Goal: Task Accomplishment & Management: Complete application form

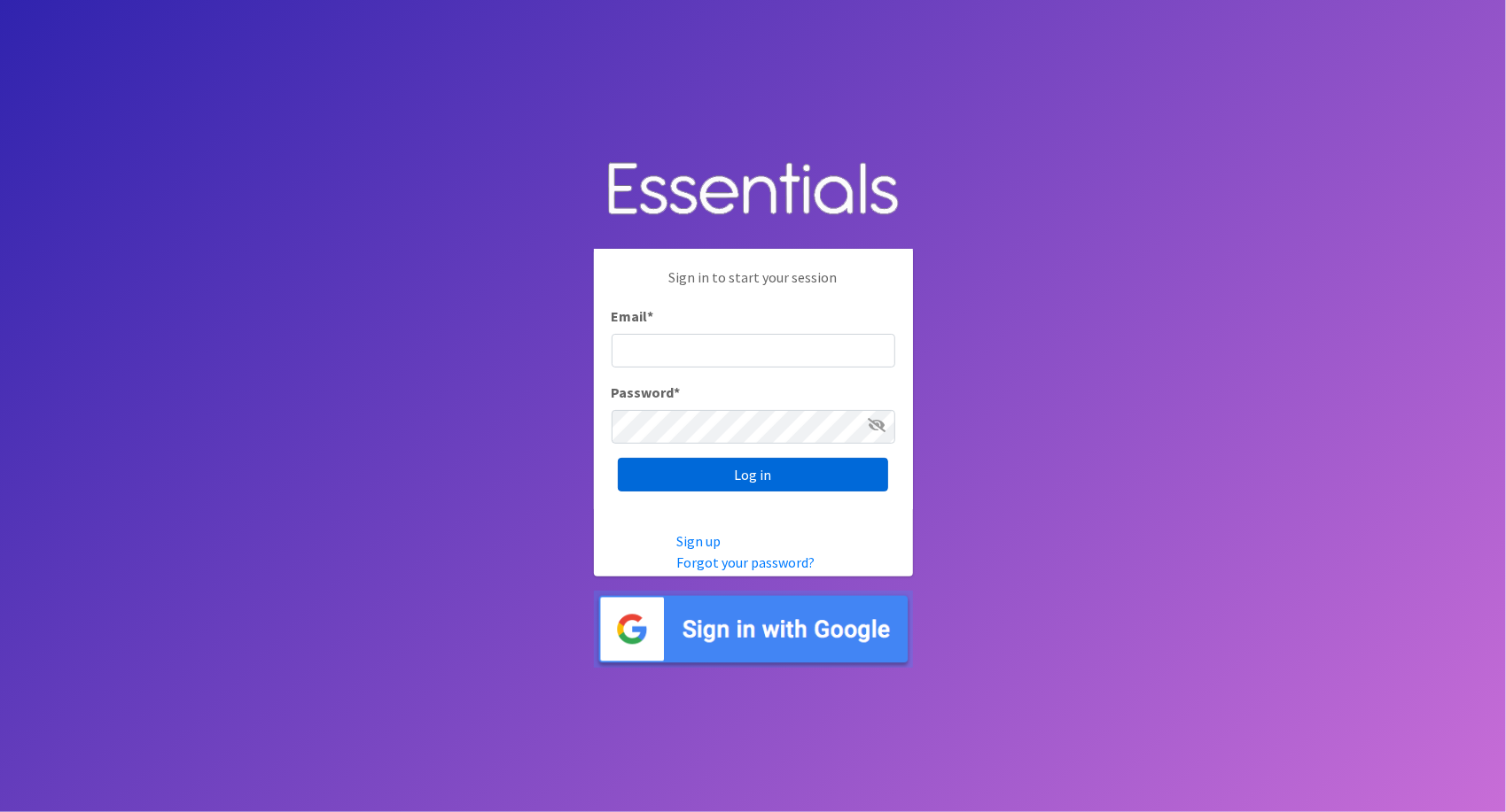
type input "[PERSON_NAME][EMAIL_ADDRESS][DOMAIN_NAME]"
click at [755, 476] on input "Log in" at bounding box center [753, 475] width 270 height 34
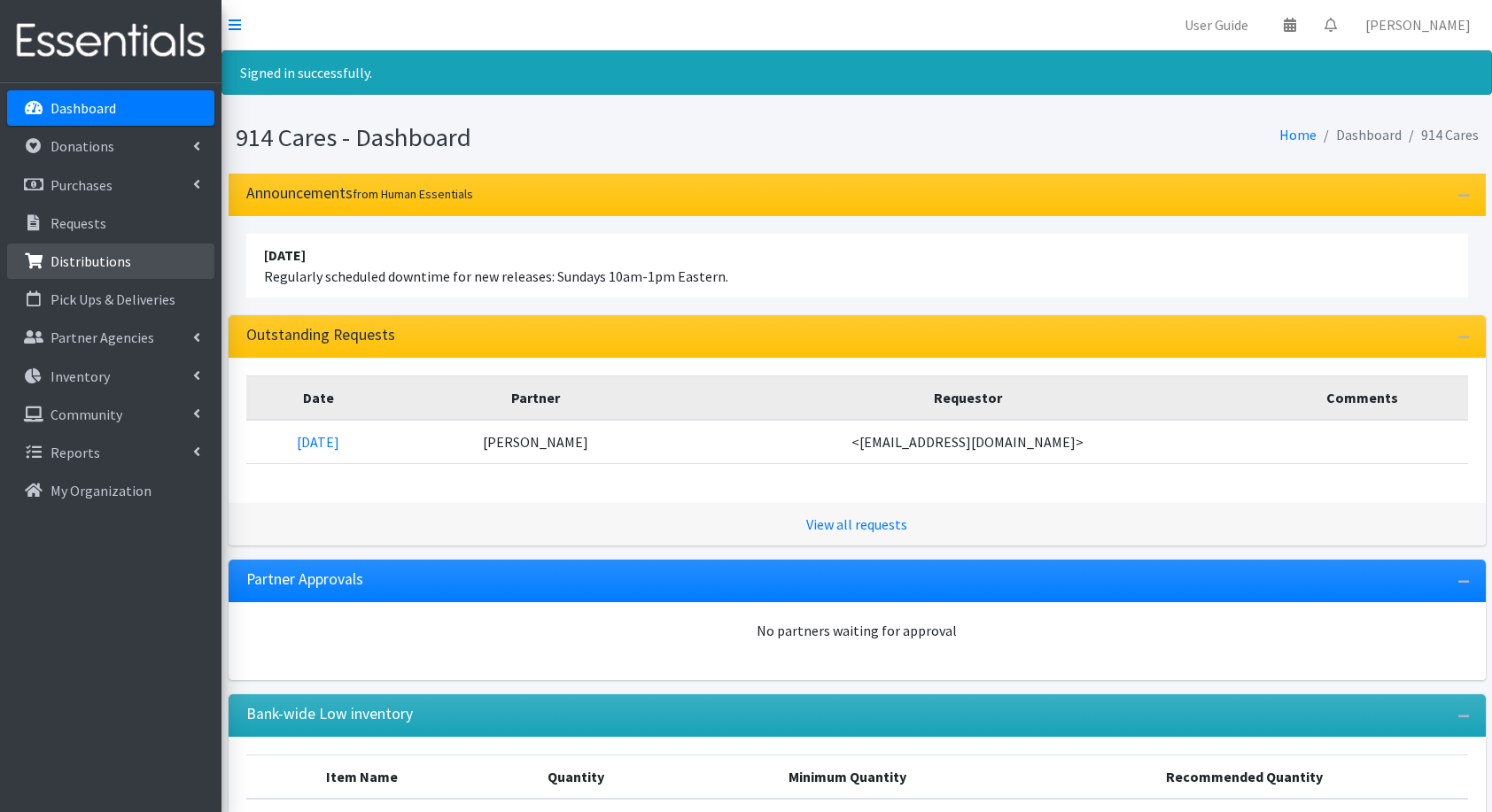
click at [138, 255] on link "Distributions" at bounding box center [111, 261] width 208 height 36
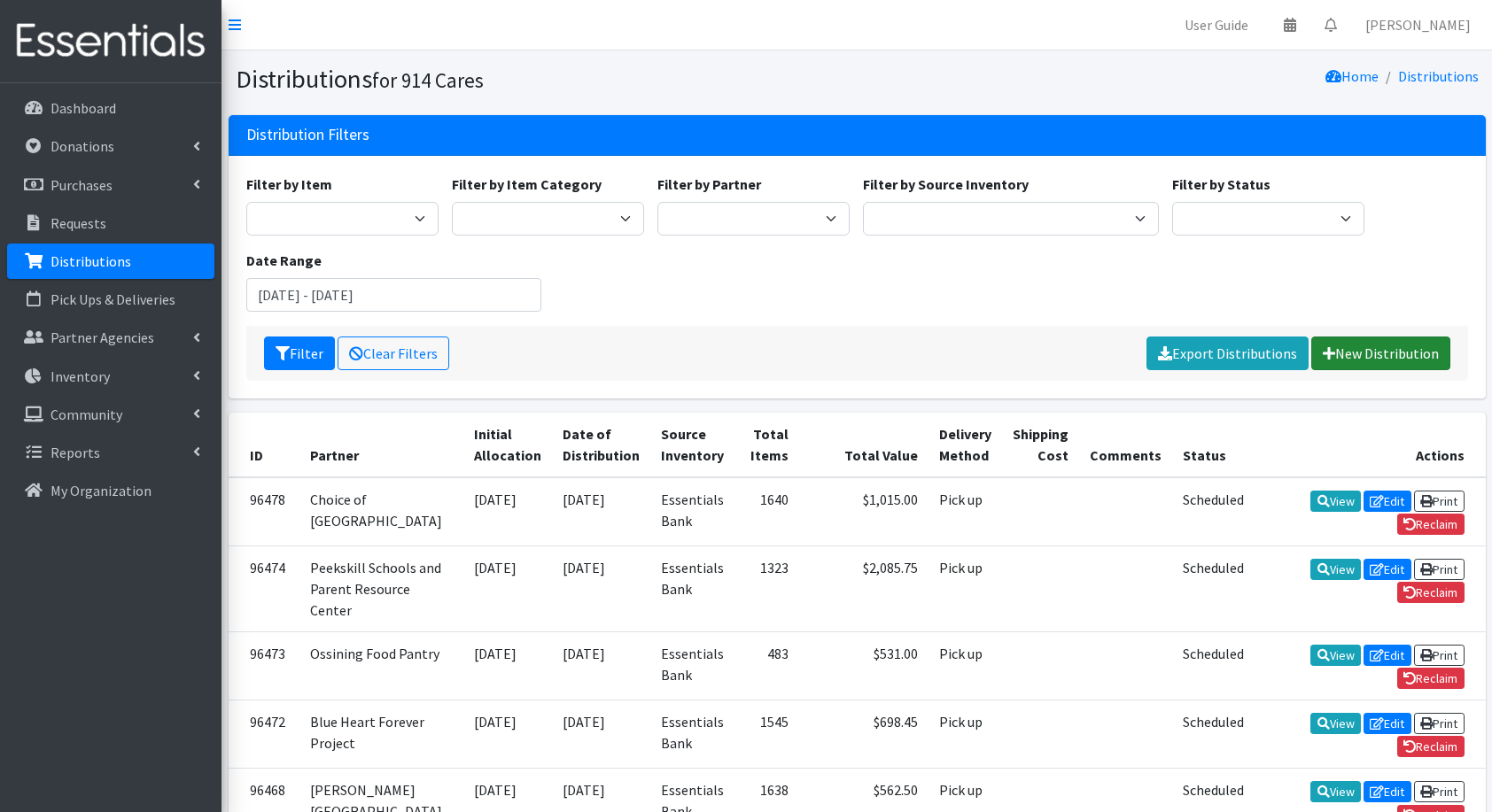
click at [1349, 344] on link "New Distribution" at bounding box center [1380, 353] width 139 height 34
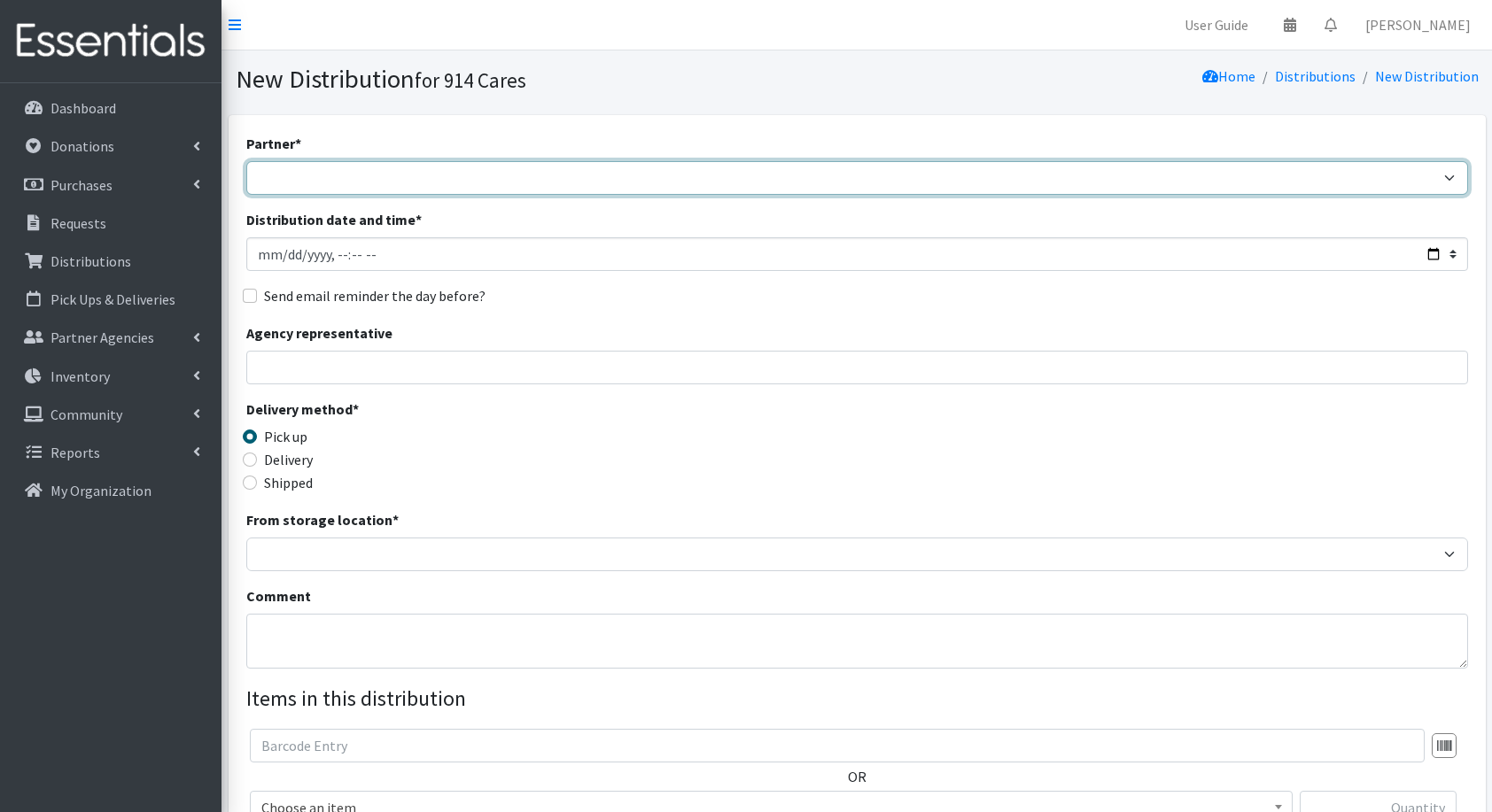
click at [620, 186] on select "4Communities 914United Abbot House Accompany Now All Access Yonkers, Inc All Or…" at bounding box center [857, 179] width 1223 height 34
click at [247, 162] on select "4Communities 914United Abbot House Accompany Now All Access Yonkers, Inc All Or…" at bounding box center [857, 179] width 1223 height 34
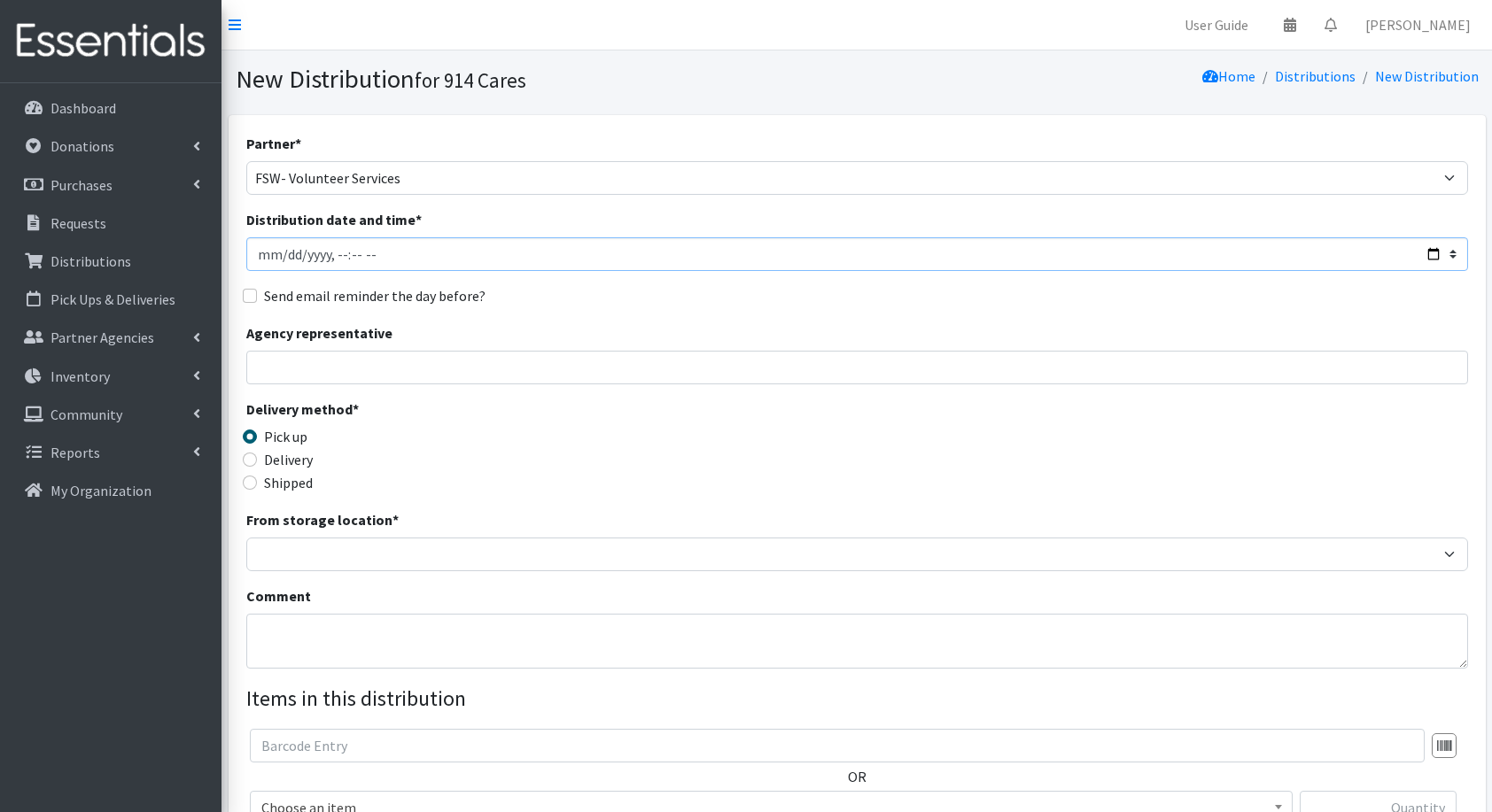
click at [1437, 257] on input "Distribution date and time *" at bounding box center [857, 254] width 1223 height 34
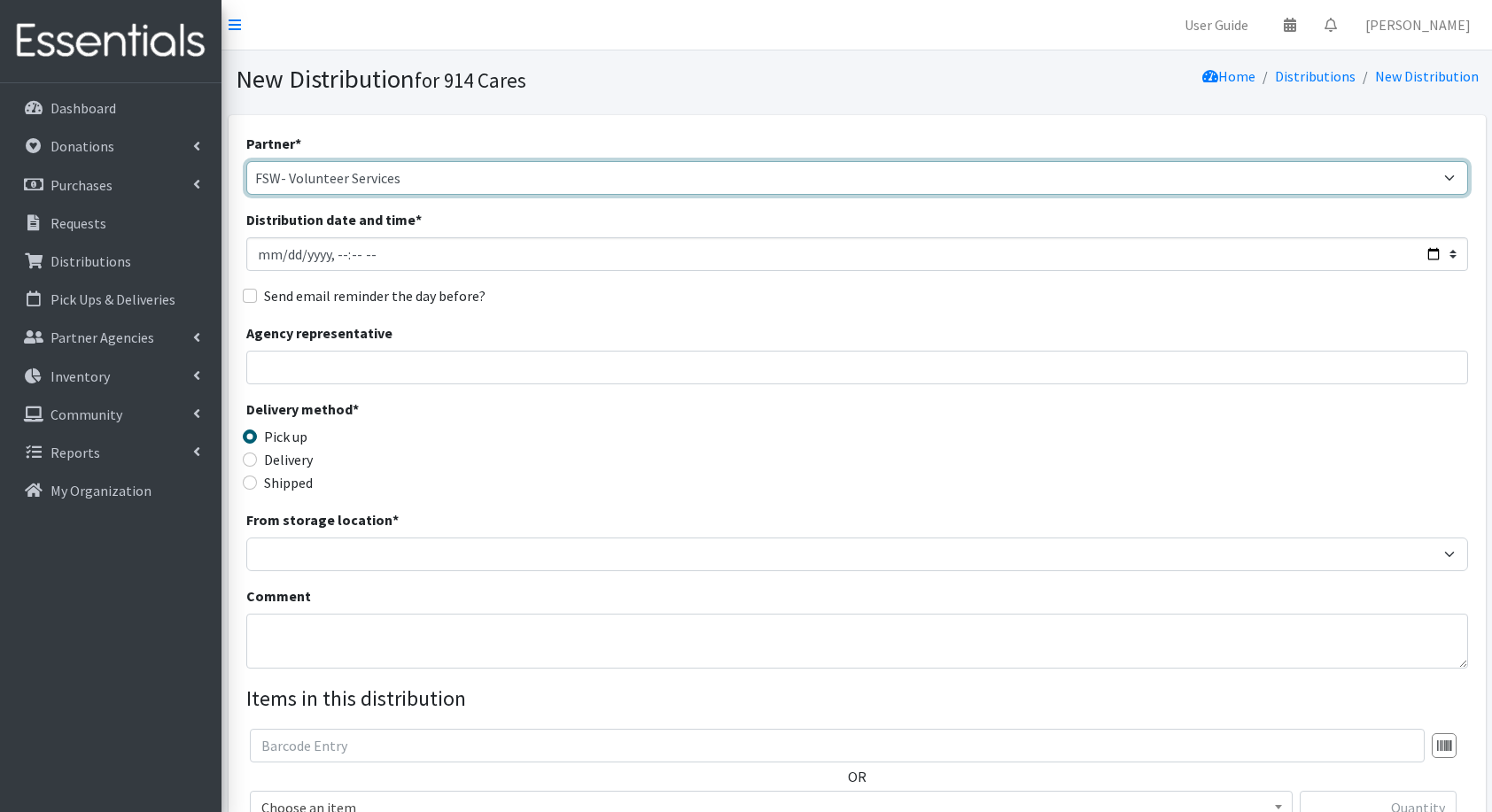
click at [400, 190] on select "4Communities 914United Abbot House Accompany Now All Access Yonkers, Inc All Or…" at bounding box center [857, 179] width 1223 height 34
select select "3449"
click at [247, 162] on select "4Communities 914United Abbot House Accompany Now All Access Yonkers, Inc All Or…" at bounding box center [857, 179] width 1223 height 34
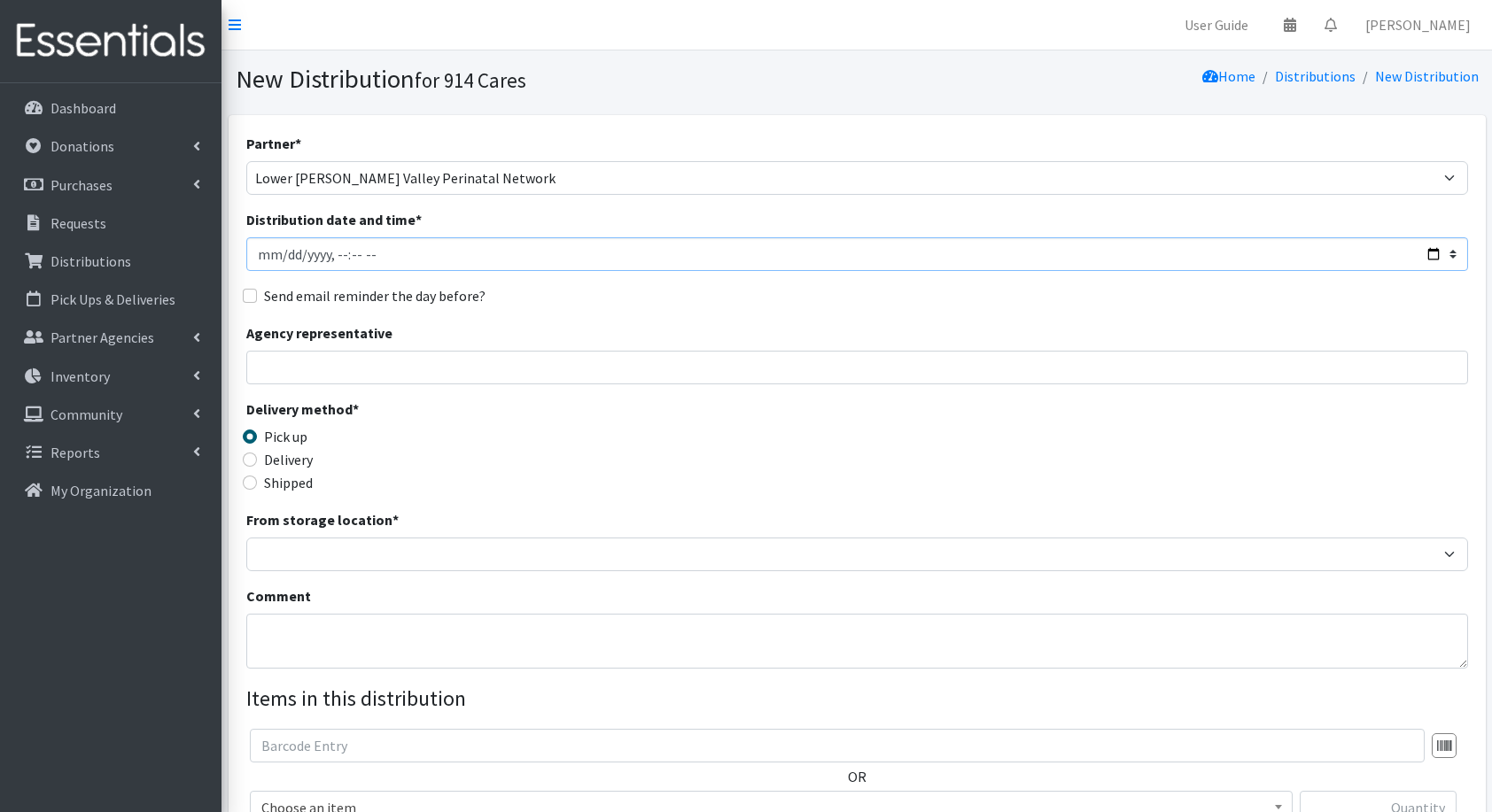
click at [1430, 249] on input "Distribution date and time *" at bounding box center [857, 254] width 1223 height 34
type input "2025-09-01T23:59"
click at [738, 334] on div "Agency representative" at bounding box center [857, 353] width 1223 height 62
click at [585, 374] on input "Agency representative" at bounding box center [857, 368] width 1223 height 34
type input "Carolyn Miranda"
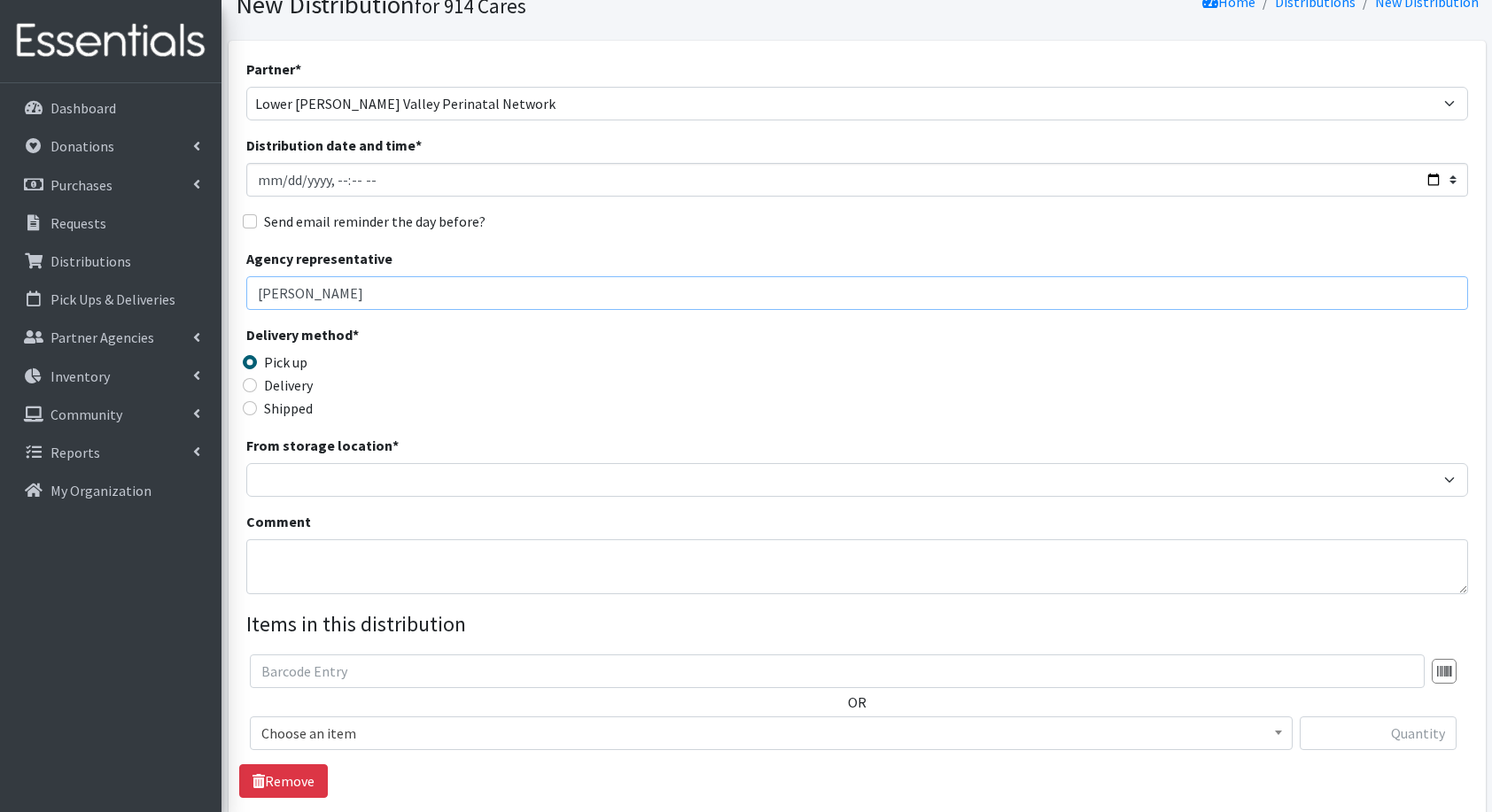
scroll to position [75, 0]
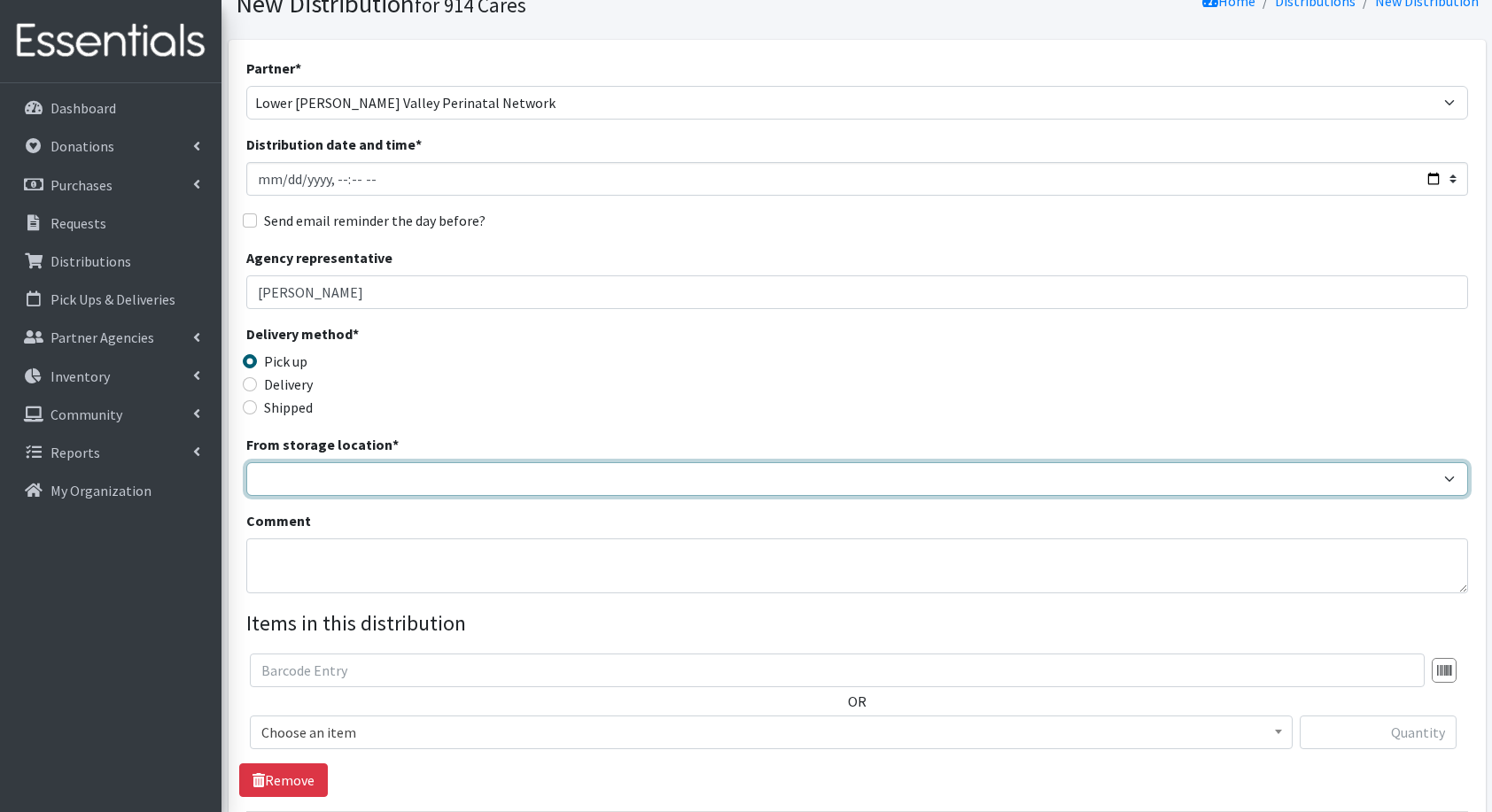
click at [405, 468] on select "Baby Bank Camp Clothing Plus Essentials Bank Westchester Reads" at bounding box center [857, 480] width 1223 height 34
select select "207"
click at [247, 463] on select "Baby Bank Camp Clothing Plus Essentials Bank Westchester Reads" at bounding box center [857, 480] width 1223 height 34
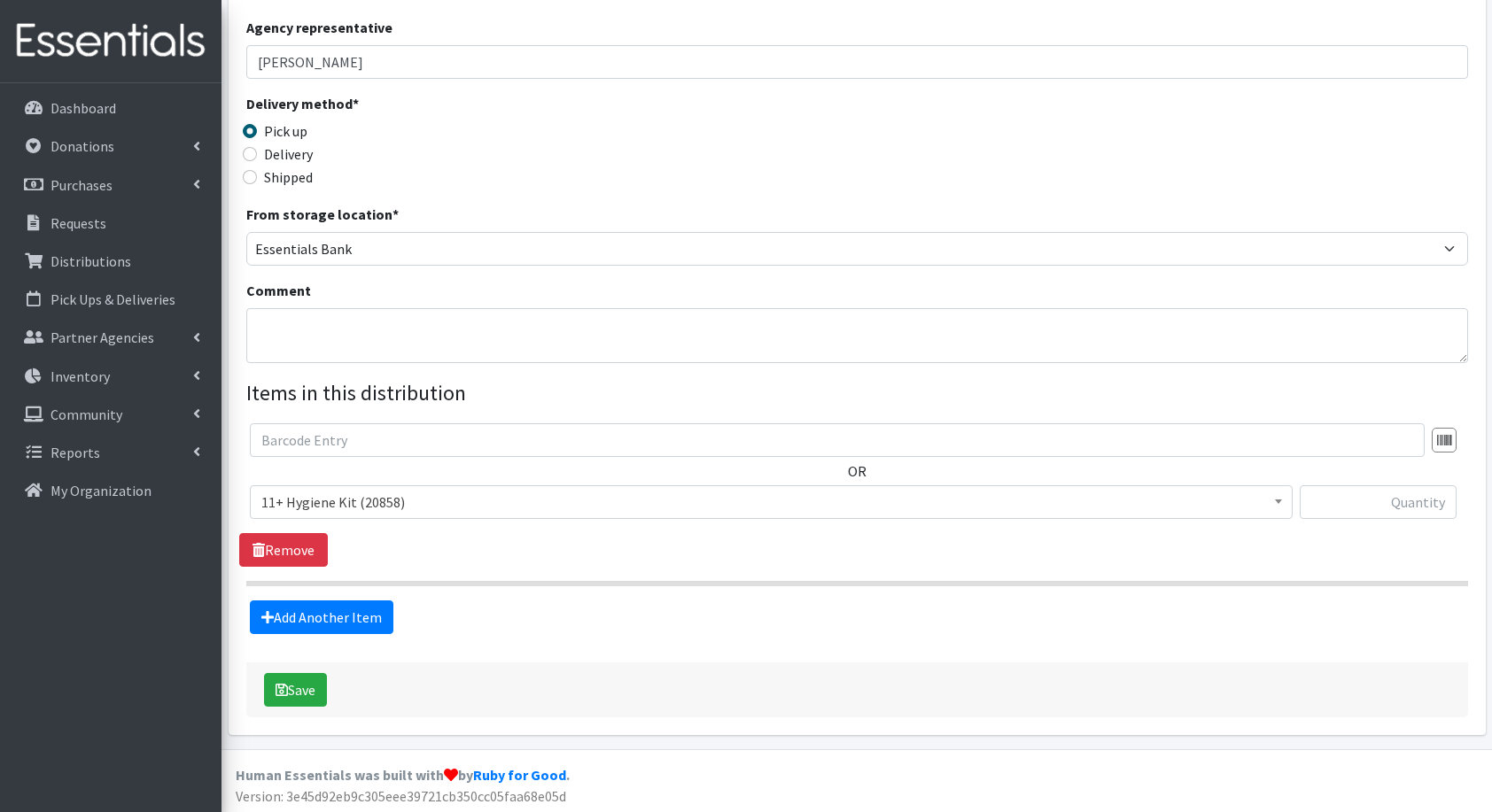
click at [377, 506] on span "11+ Hygiene Kit (20858)" at bounding box center [771, 502] width 1020 height 25
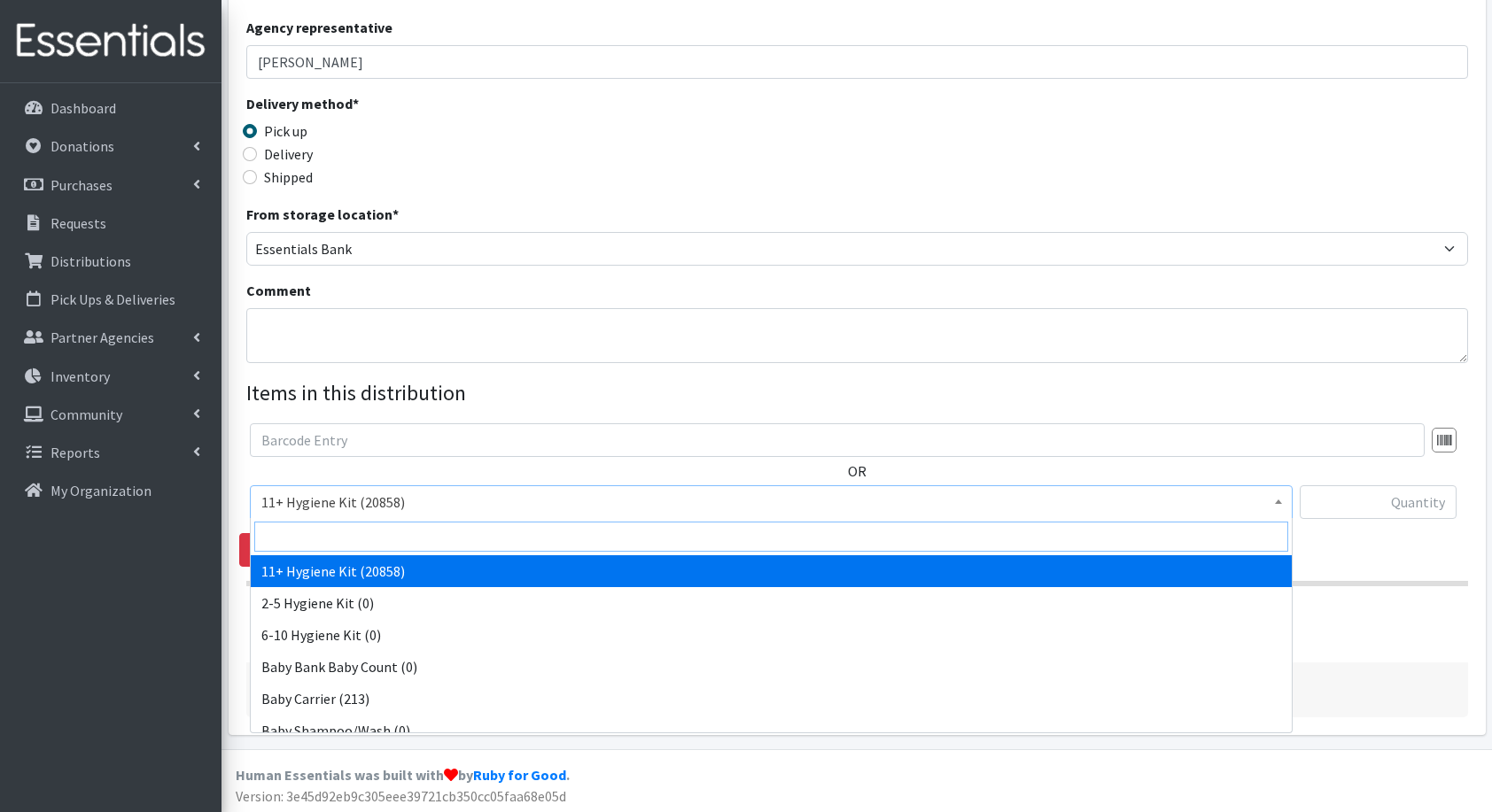
click at [383, 544] on input "search" at bounding box center [771, 537] width 1034 height 30
type input "diap"
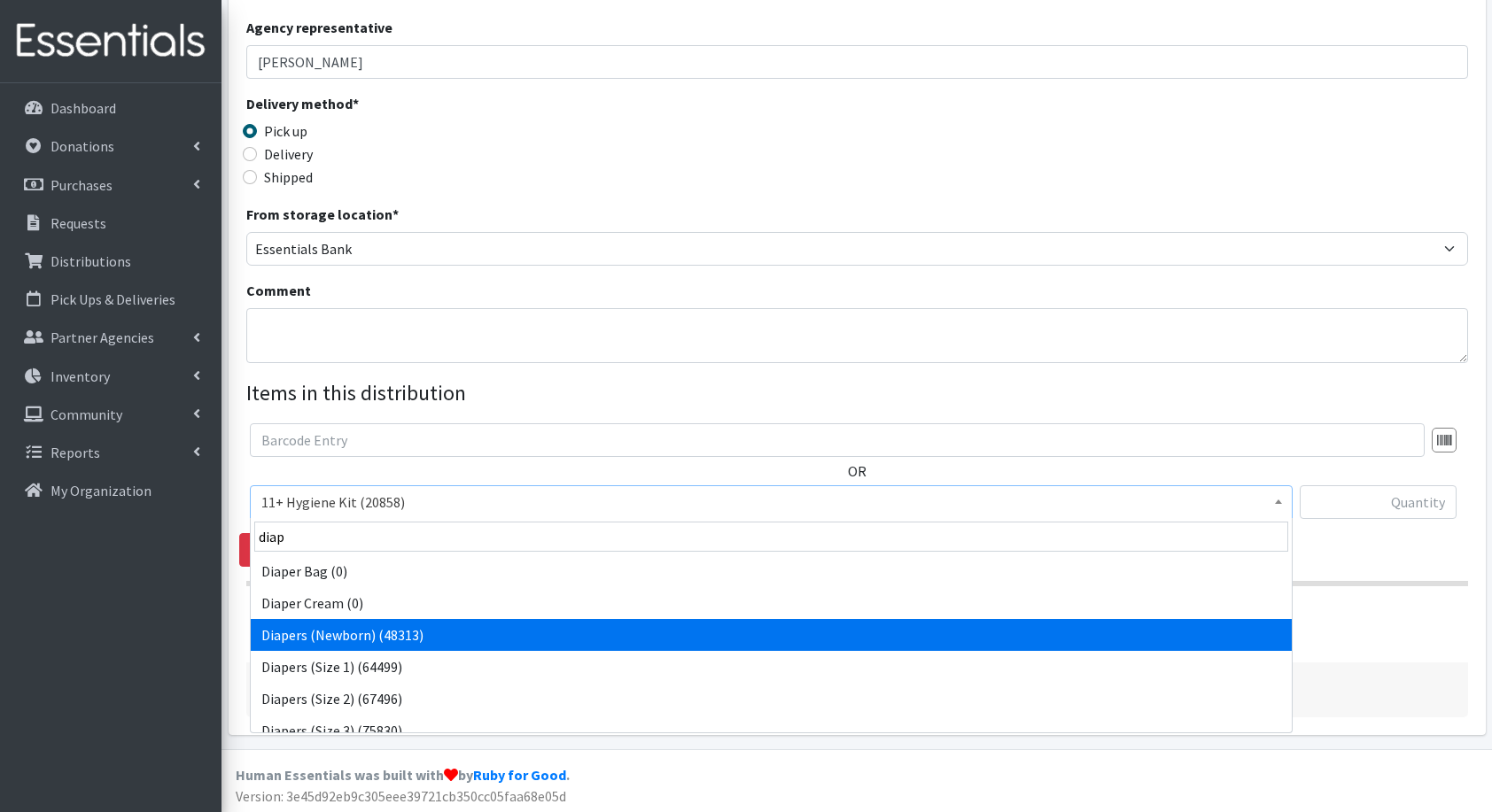
select select "5217"
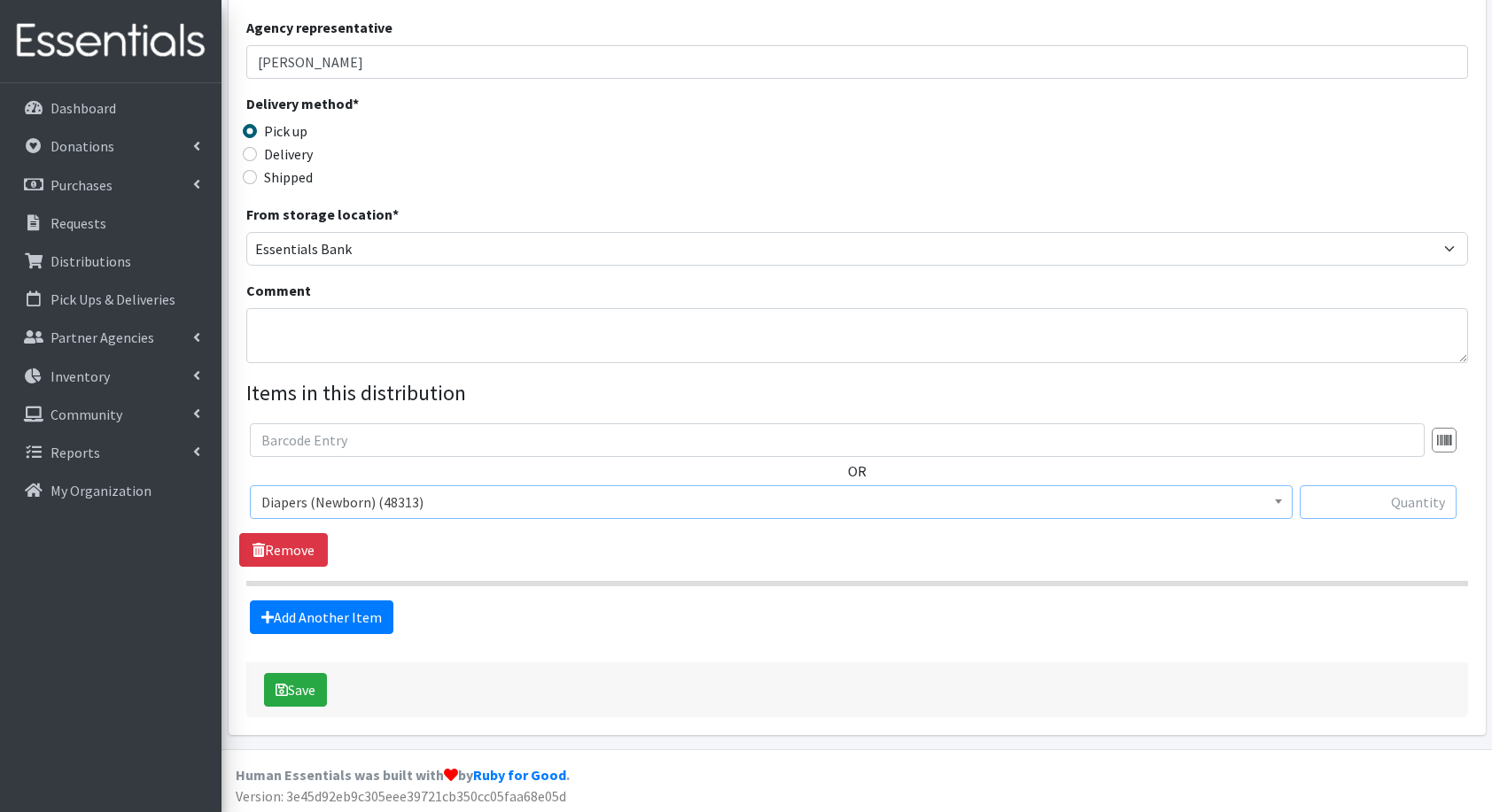
click at [1405, 505] on input "text" at bounding box center [1378, 503] width 157 height 34
type input "168"
click at [348, 613] on link "Add Another Item" at bounding box center [321, 617] width 144 height 34
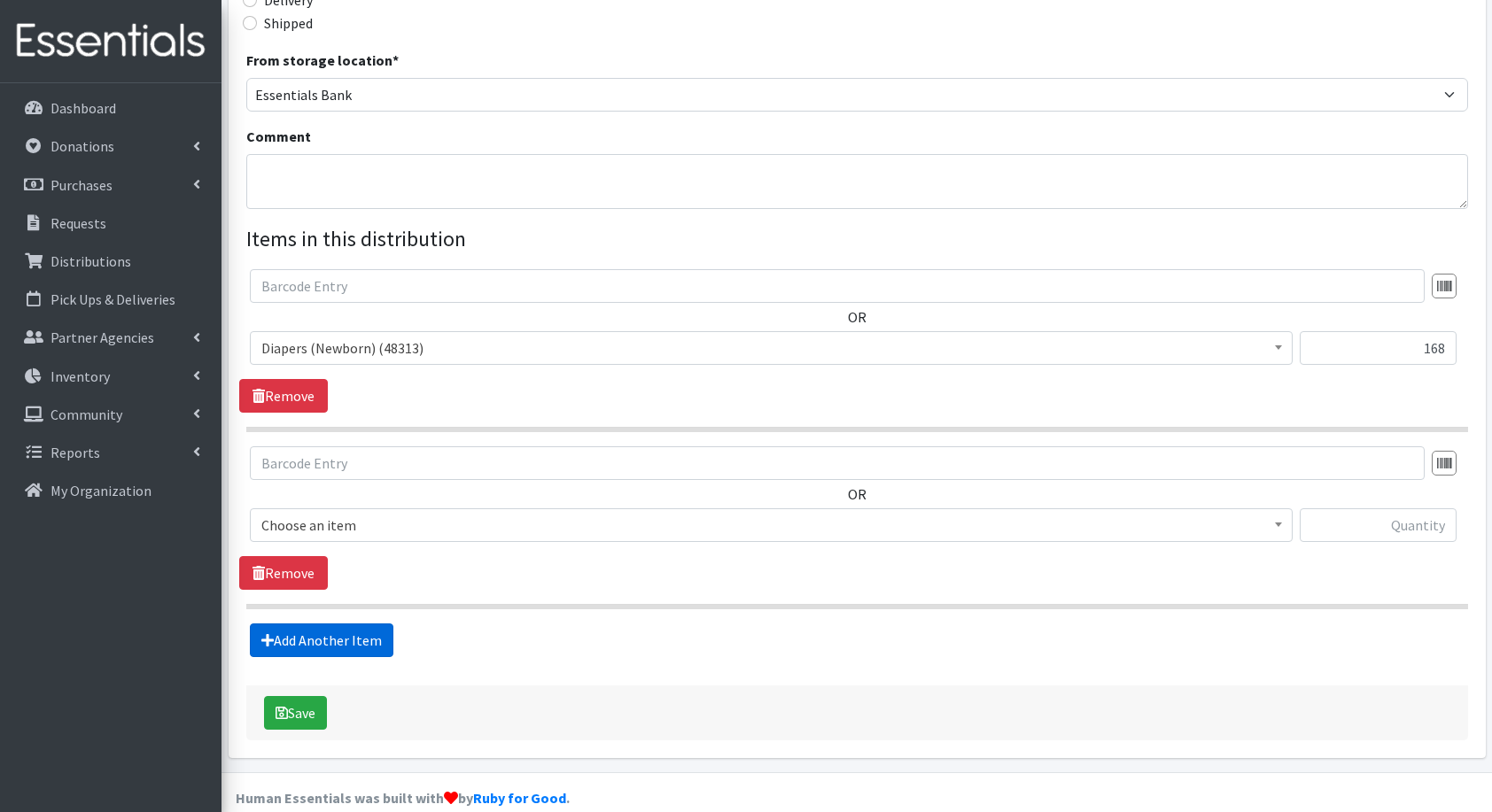
scroll to position [482, 0]
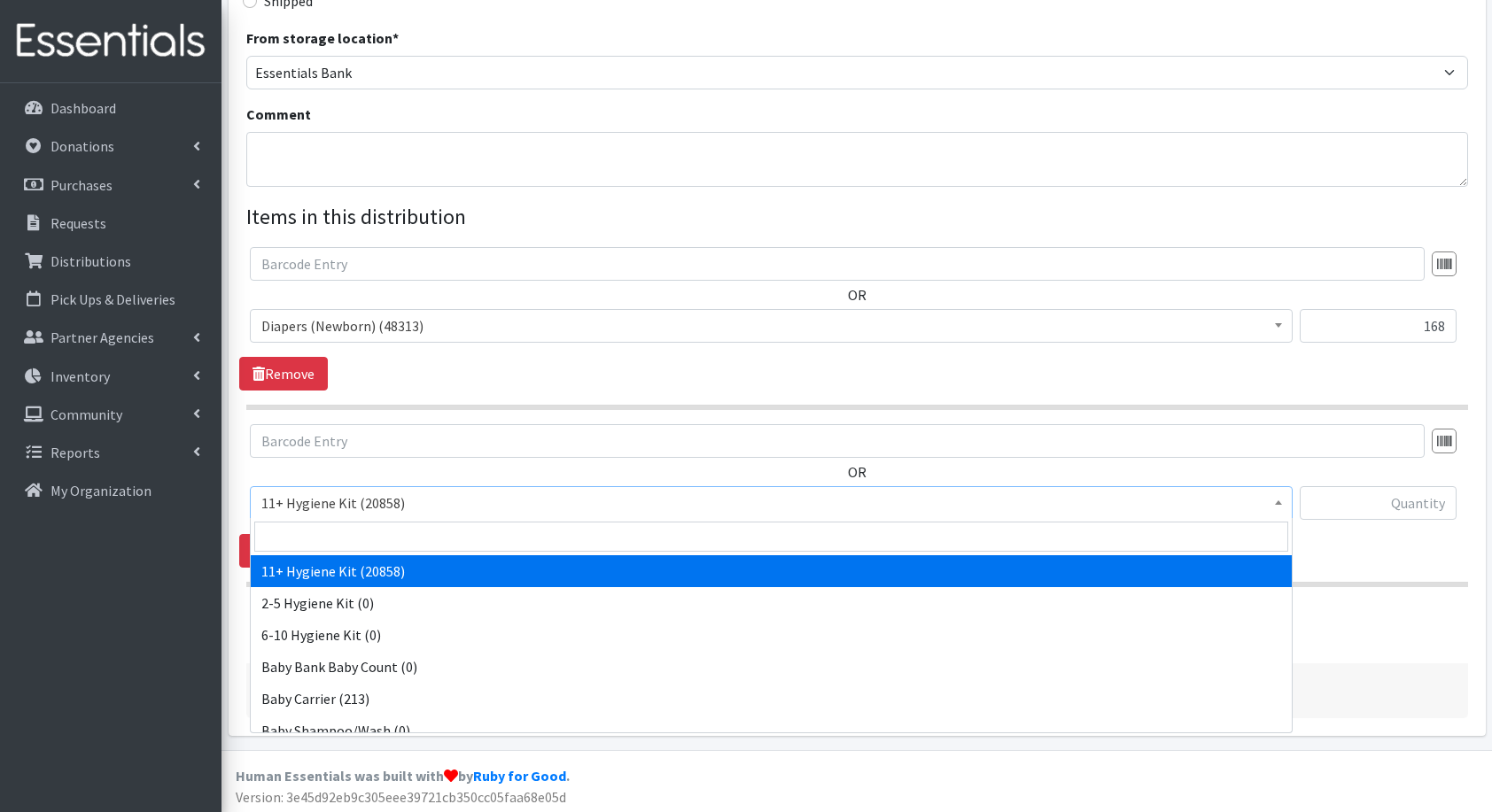
click at [381, 512] on span "11+ Hygiene Kit (20858)" at bounding box center [771, 503] width 1020 height 25
click at [390, 535] on input "search" at bounding box center [771, 537] width 1034 height 30
type input "dia"
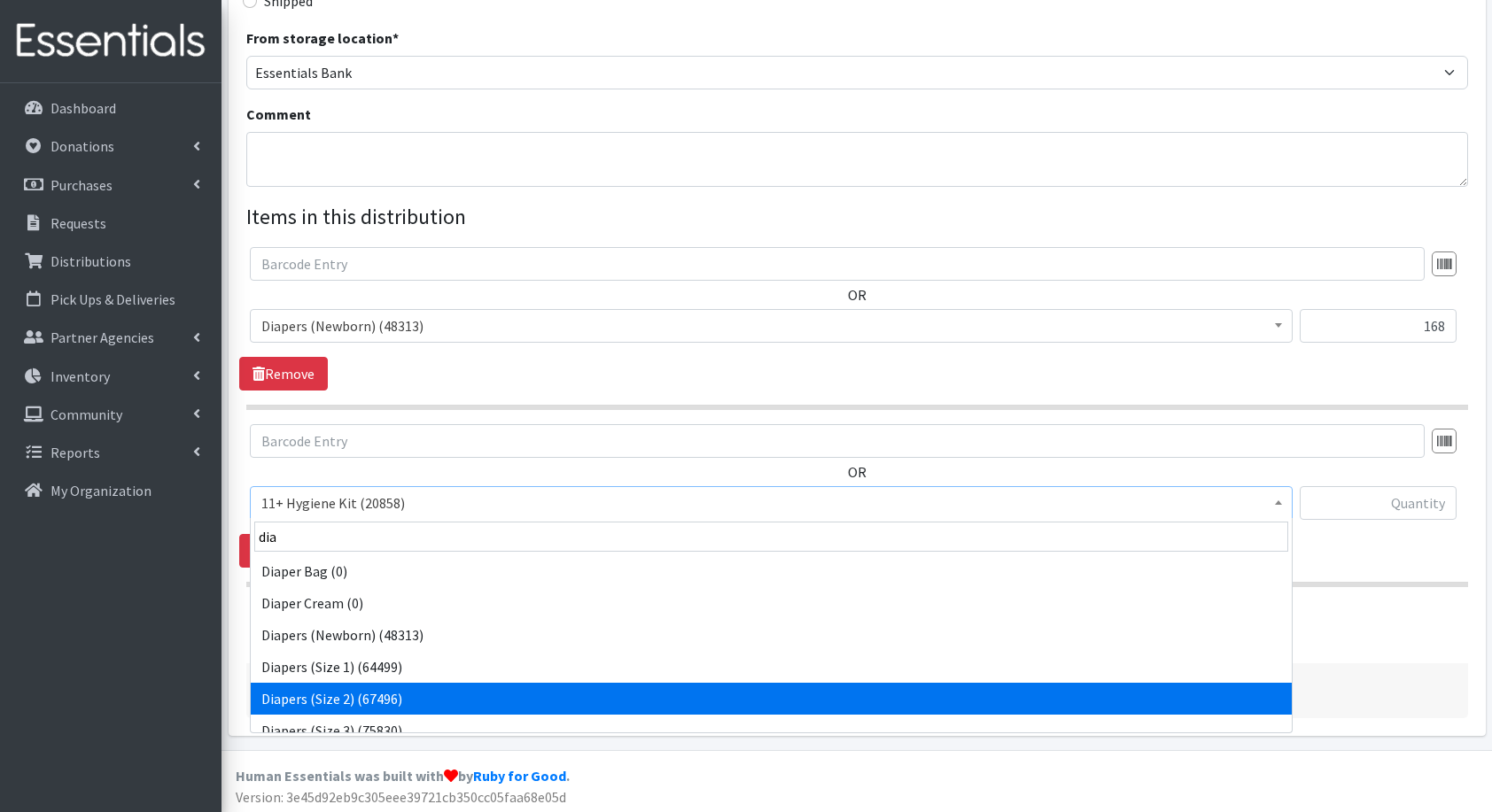
select select "5196"
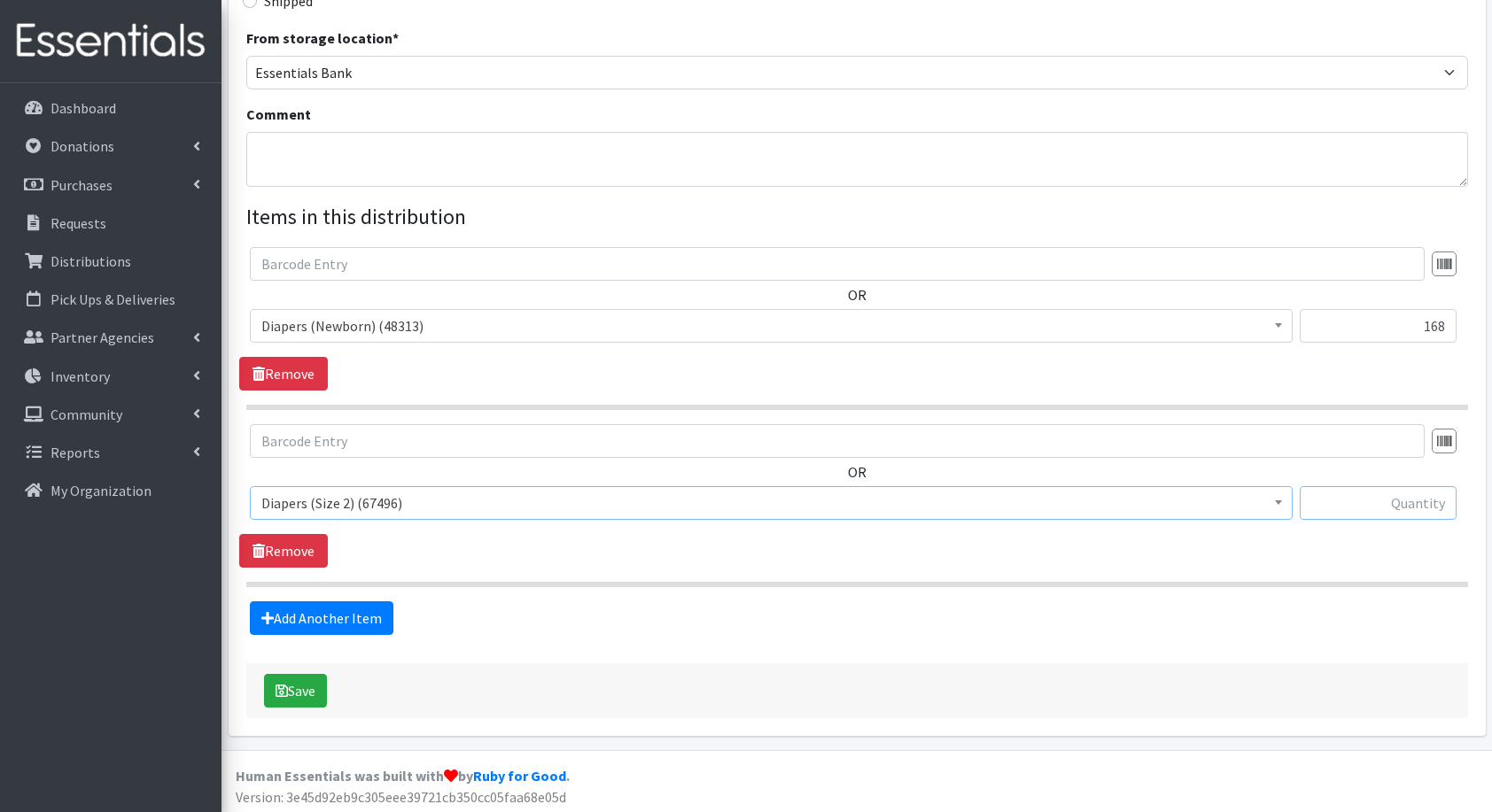
click at [1405, 509] on input "text" at bounding box center [1378, 504] width 157 height 34
type input "252"
click at [283, 607] on link "Add Another Item" at bounding box center [321, 618] width 144 height 34
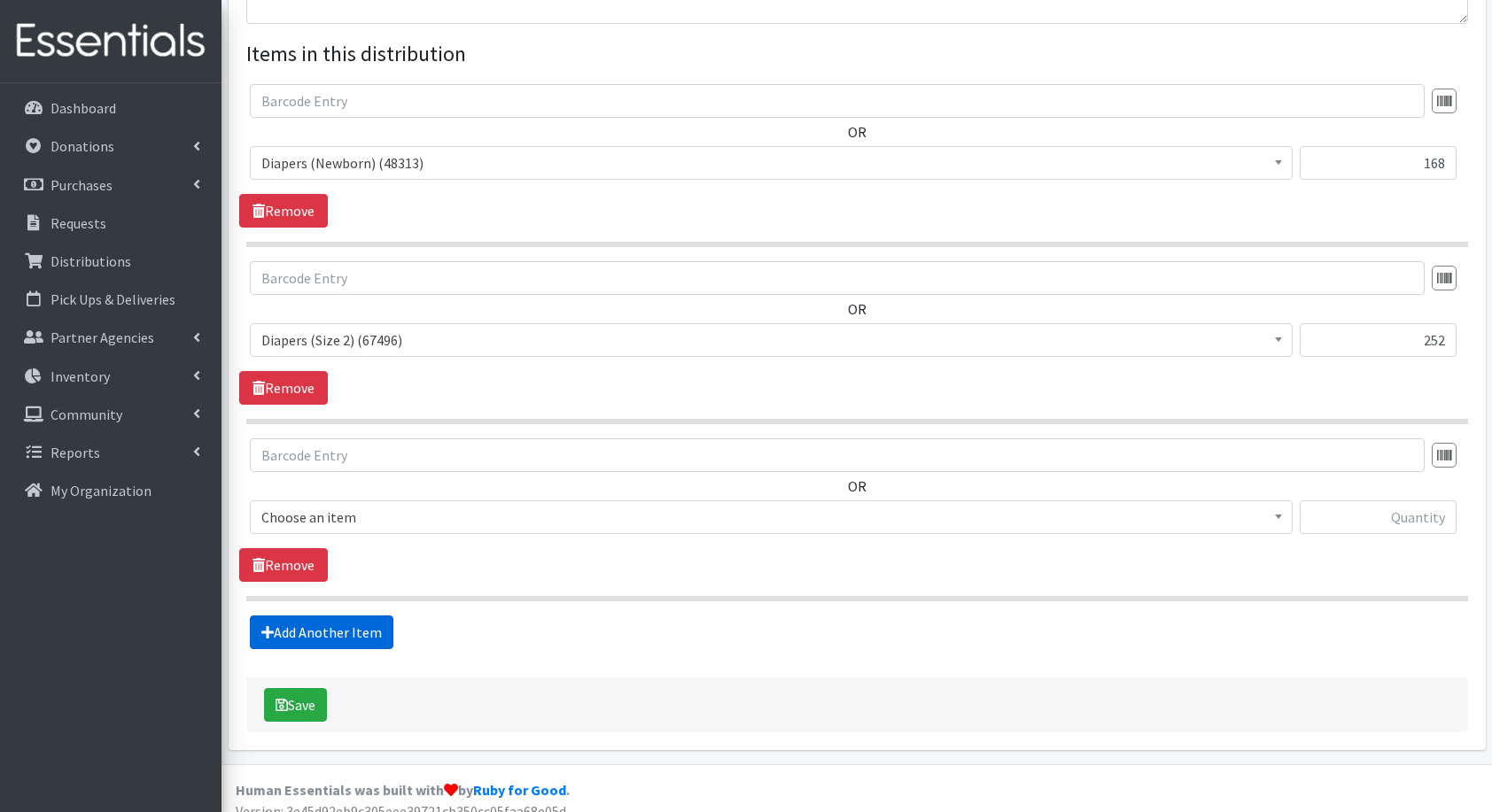
scroll to position [658, 0]
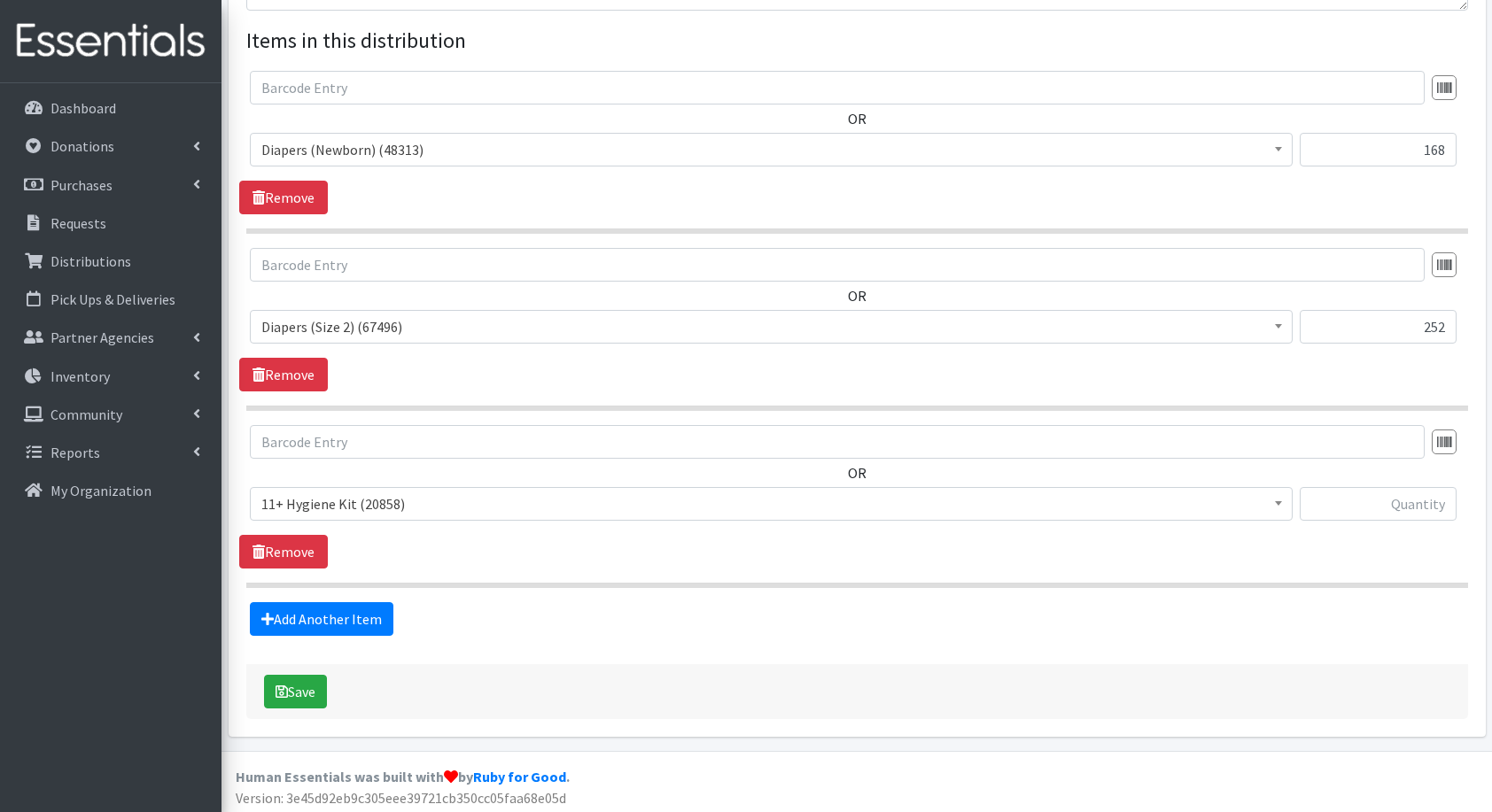
click at [356, 507] on span "11+ Hygiene Kit (20858)" at bounding box center [771, 504] width 1020 height 25
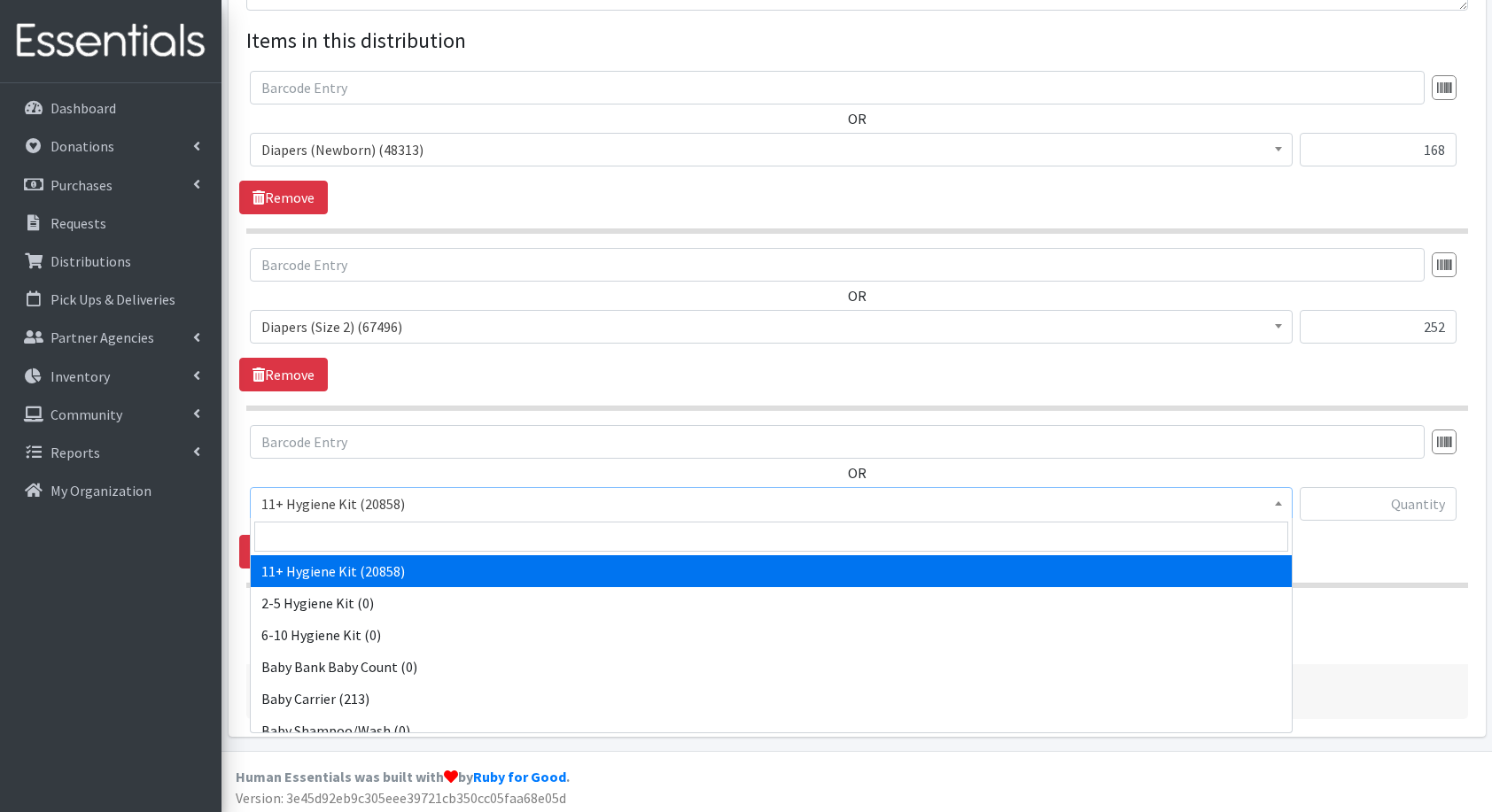
click at [379, 527] on input "search" at bounding box center [771, 537] width 1034 height 30
type input "dia"
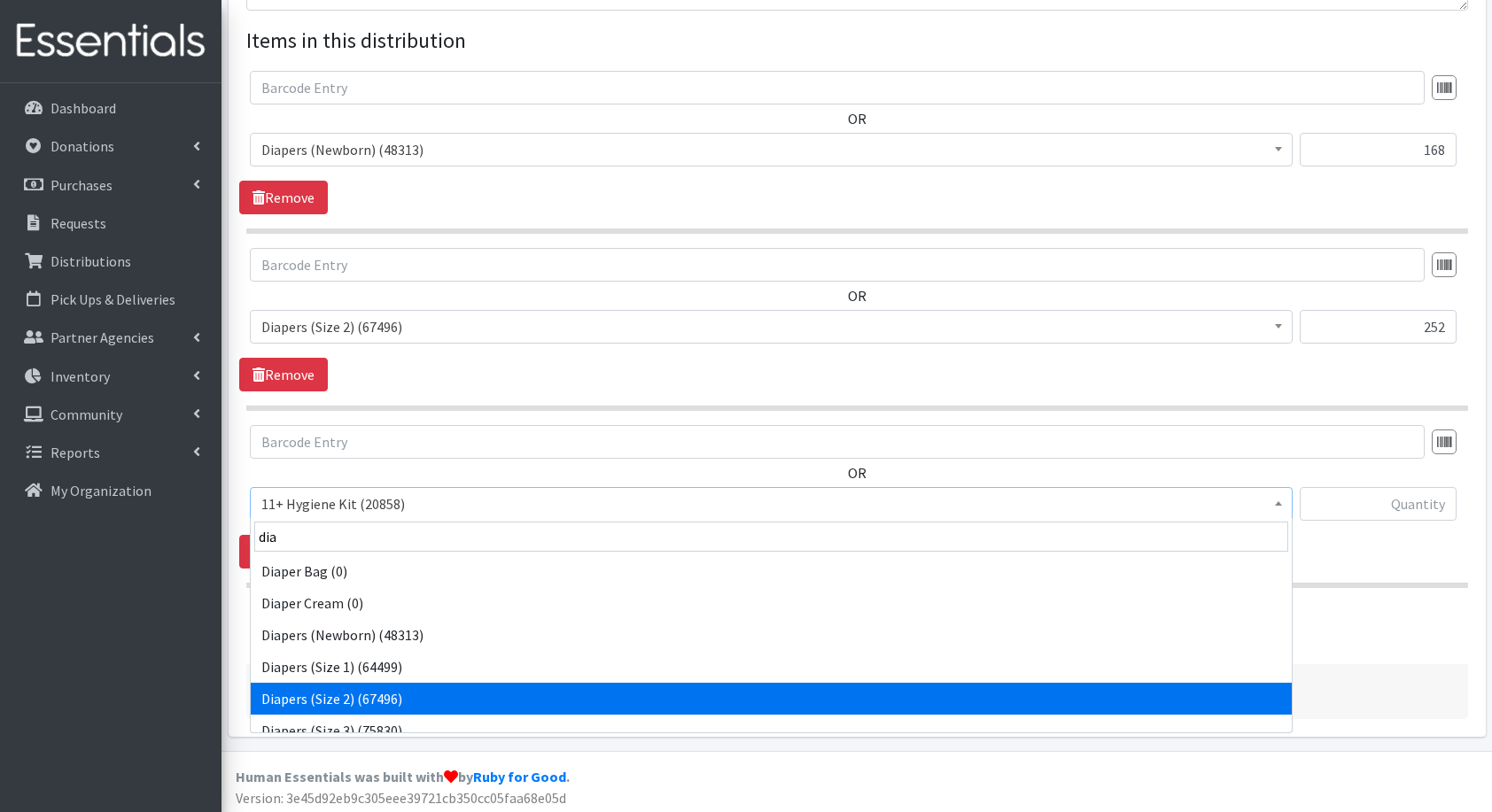
scroll to position [14, 0]
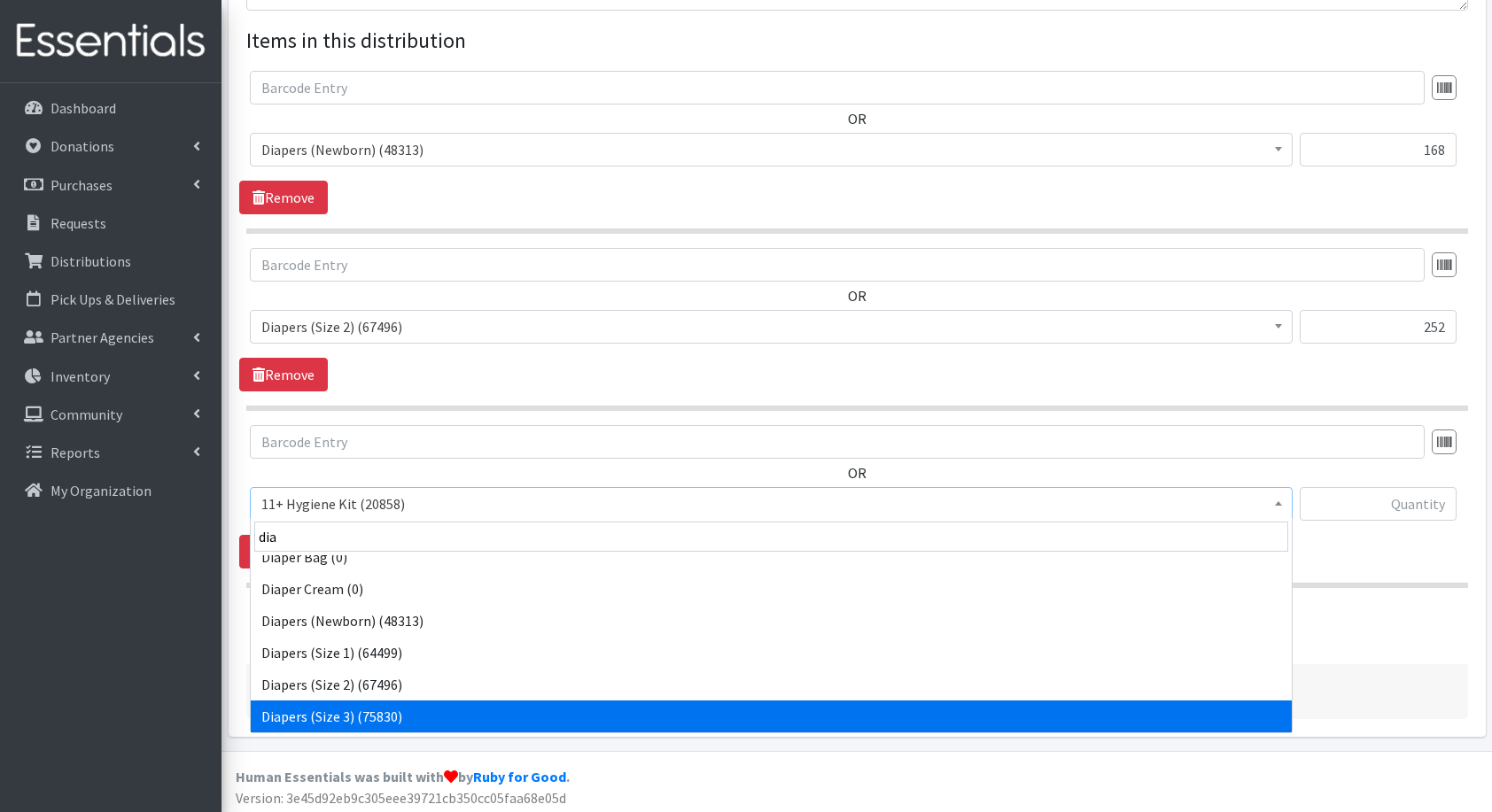
select select "5205"
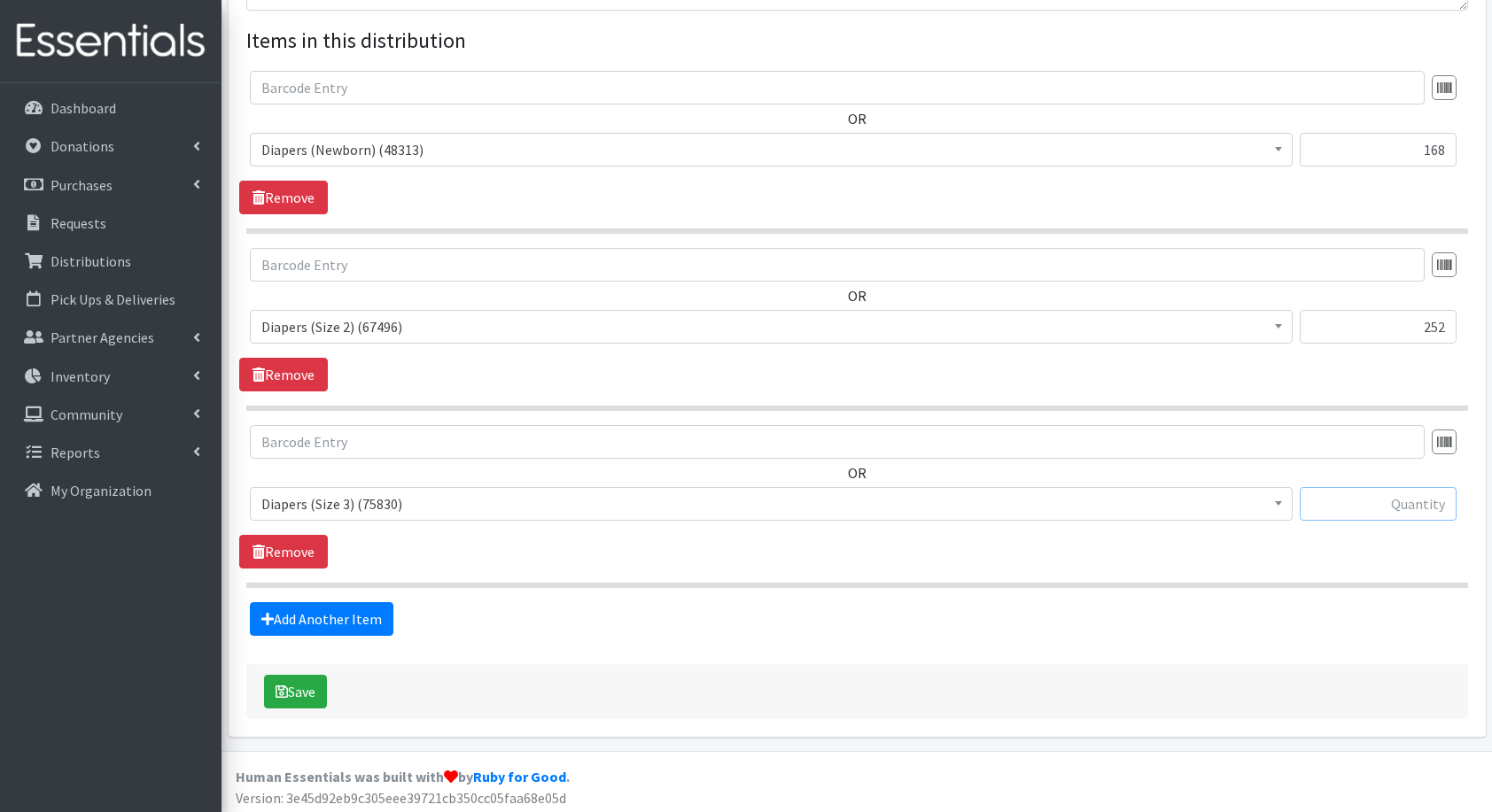
click at [1389, 516] on input "text" at bounding box center [1378, 504] width 157 height 34
type input "224"
click at [310, 596] on fieldset "Items in this distribution OR 11+ Hygiene Kit (20858) 2-5 Hygiene Kit (0) 6-10 …" at bounding box center [857, 330] width 1223 height 611
click at [316, 618] on link "Add Another Item" at bounding box center [321, 619] width 144 height 34
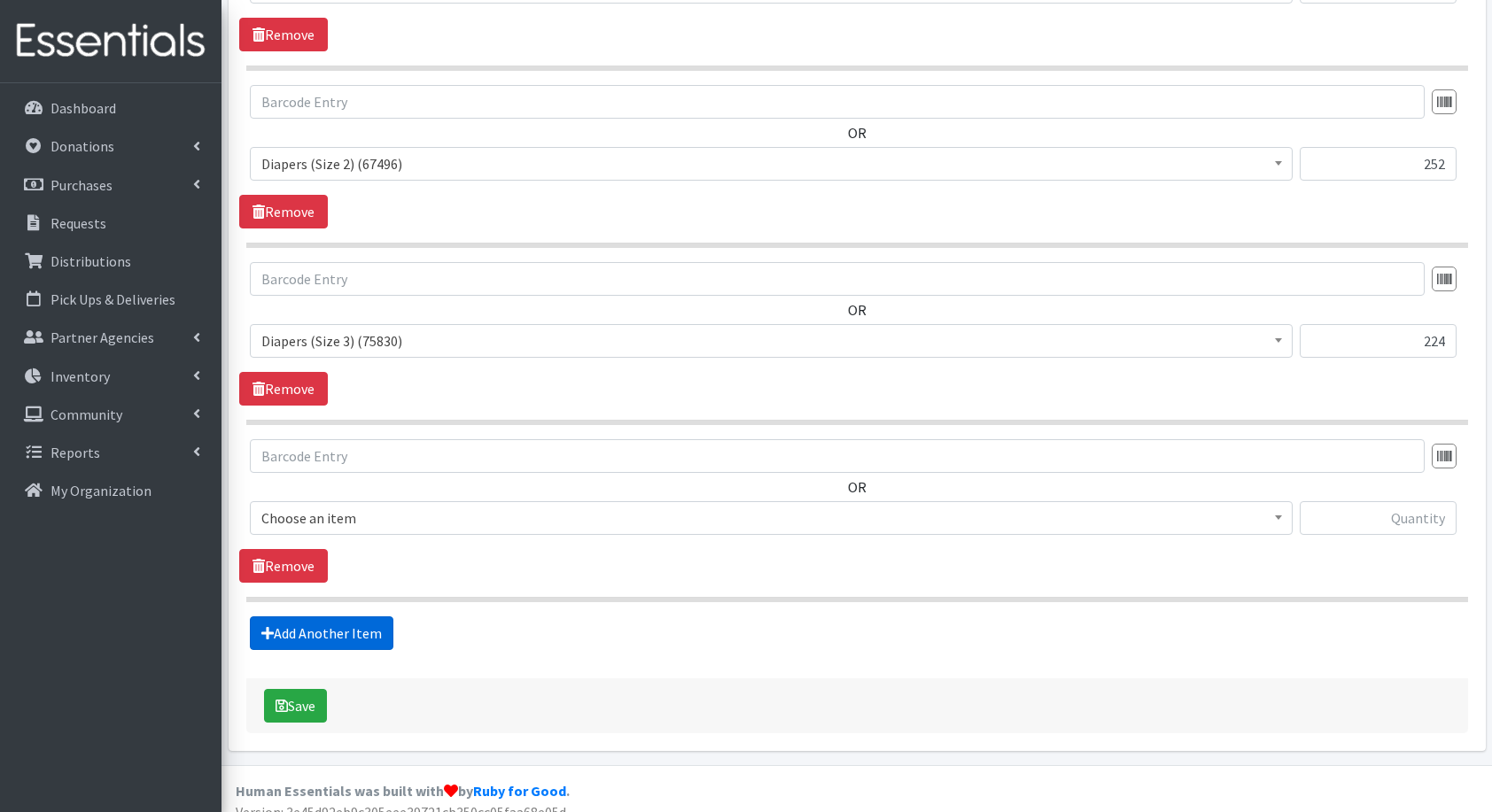
scroll to position [835, 0]
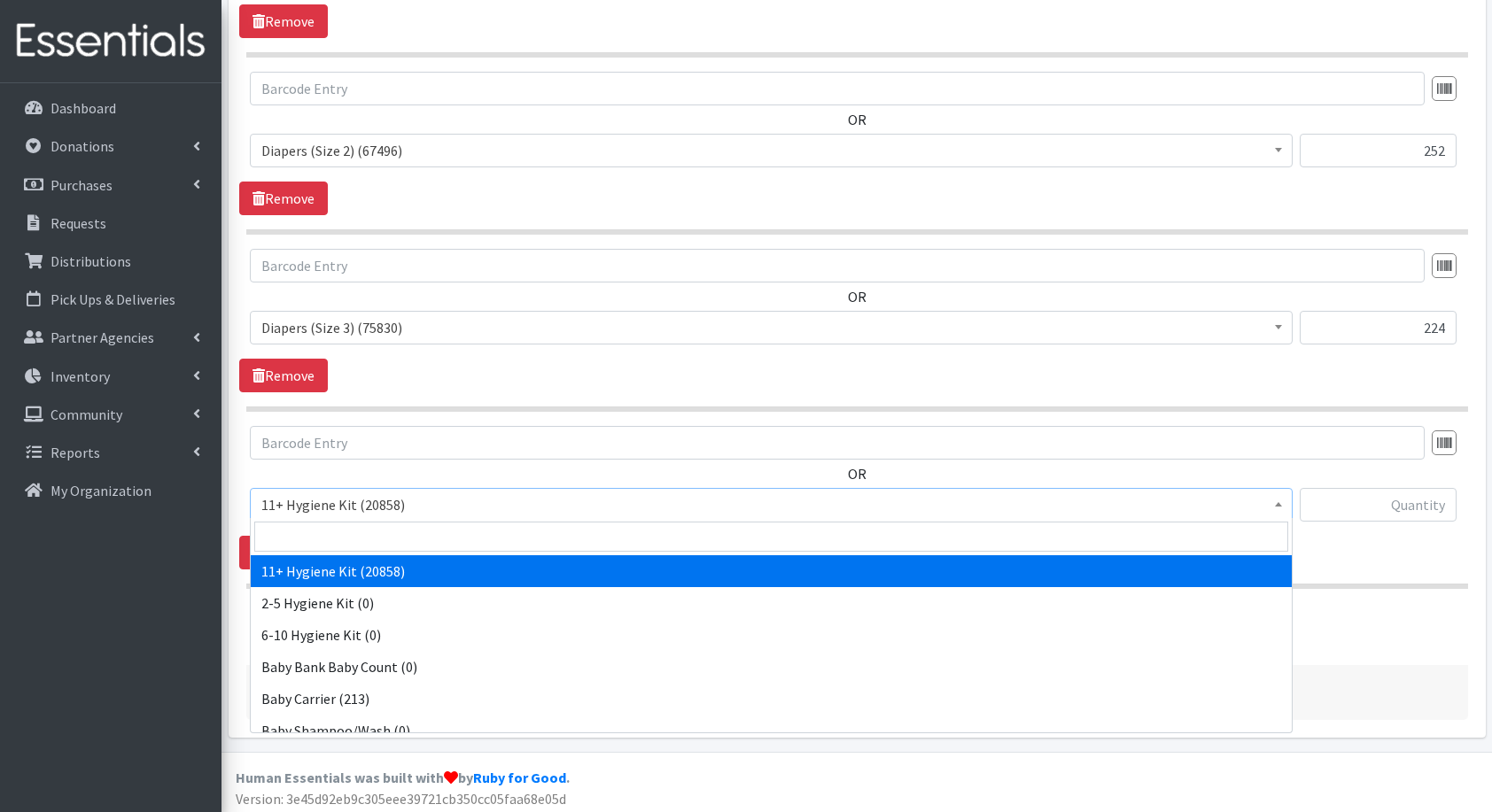
click at [379, 498] on span "11+ Hygiene Kit (20858)" at bounding box center [771, 505] width 1020 height 25
click at [423, 541] on input "search" at bounding box center [771, 537] width 1034 height 30
type input "diap"
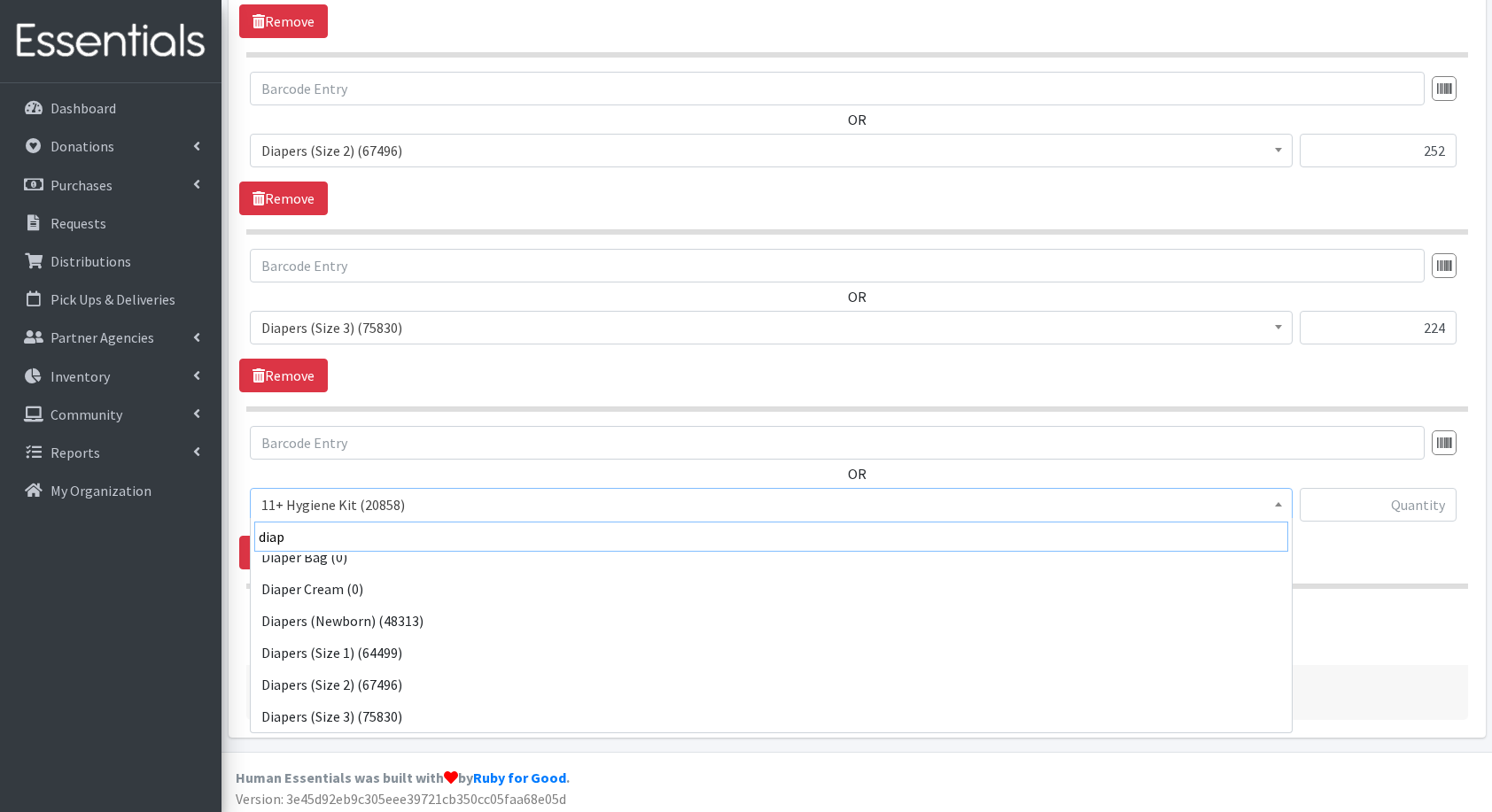
scroll to position [46, 0]
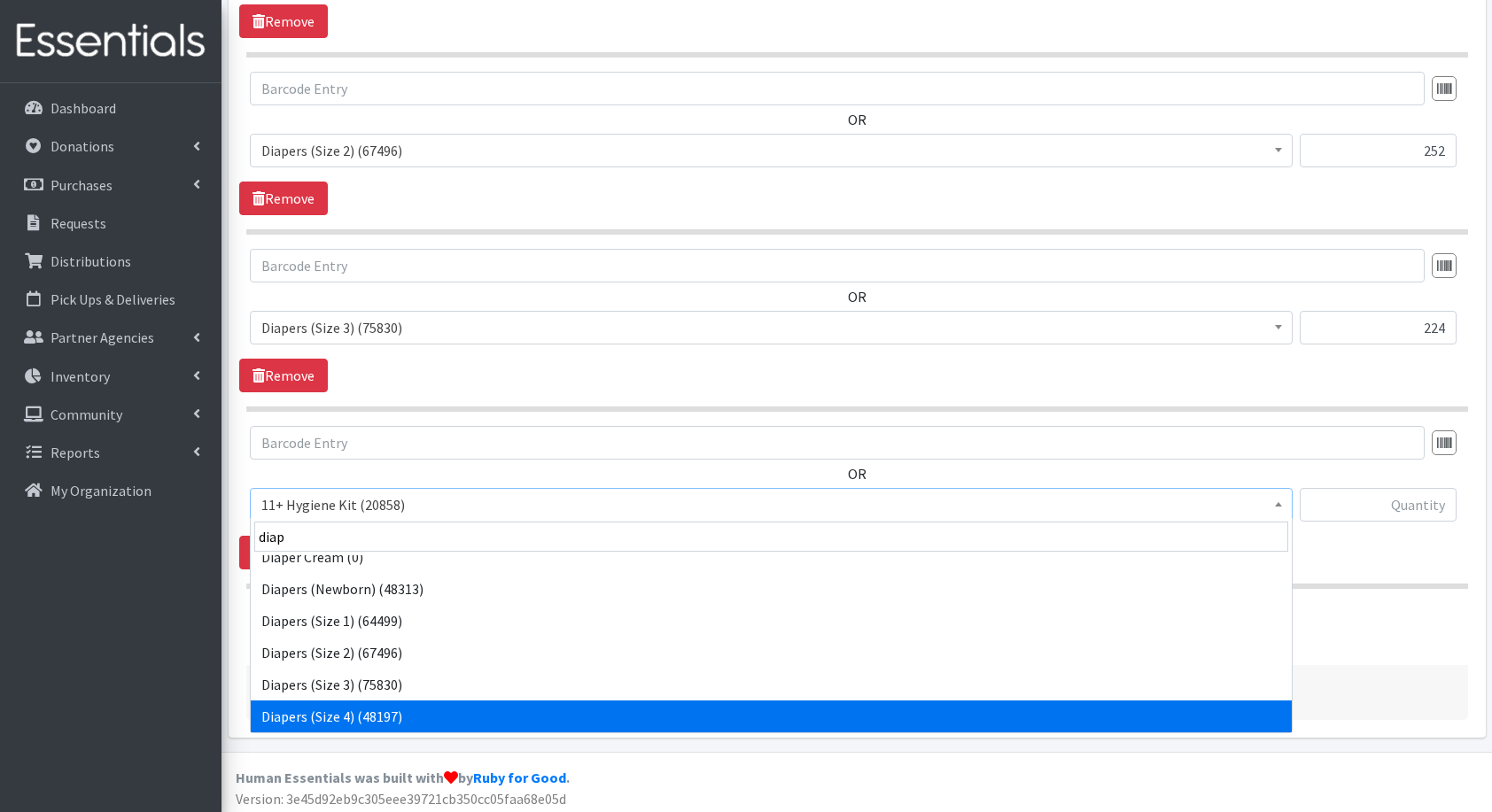
select select "5206"
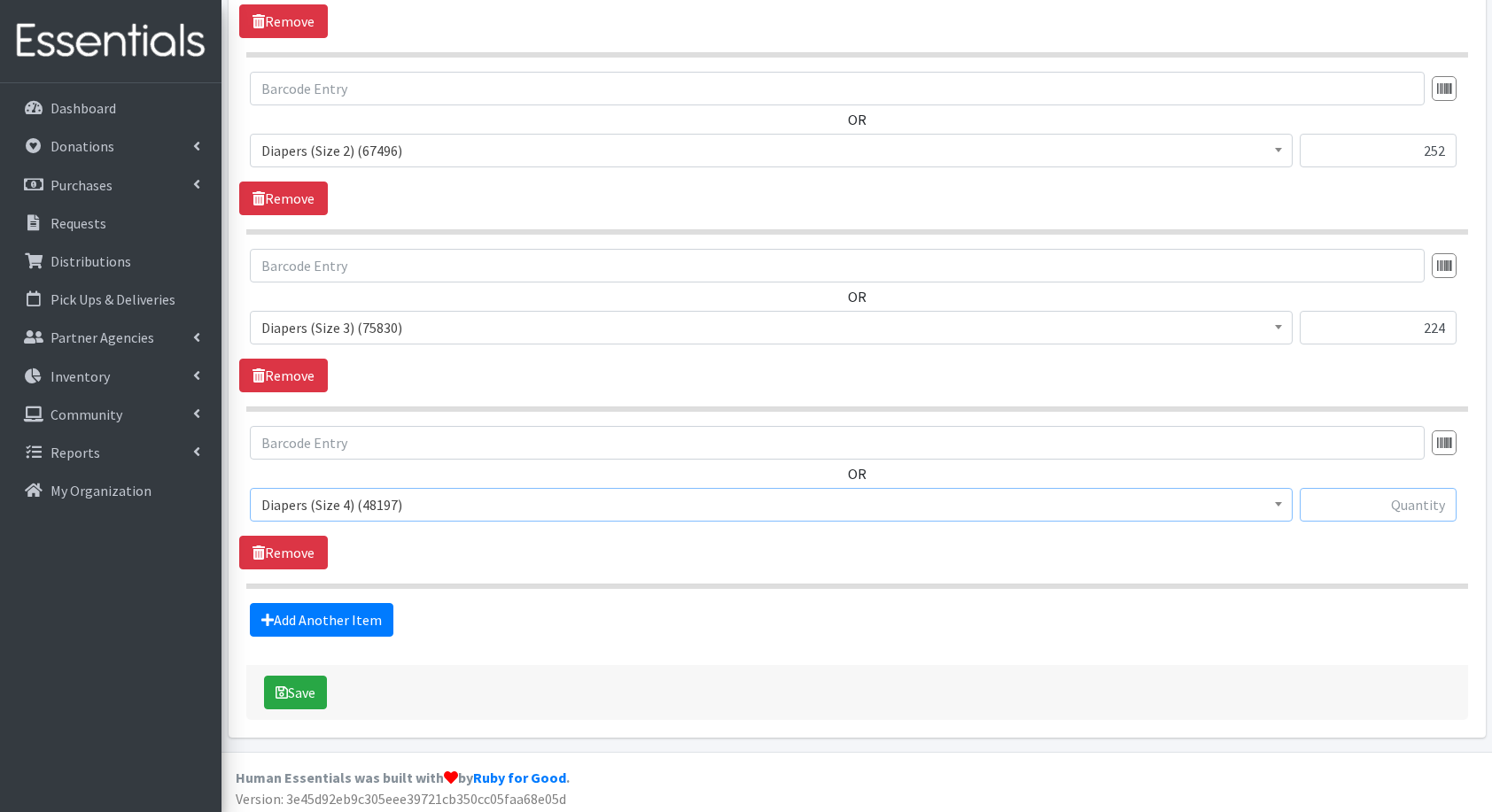
click at [1385, 500] on input "text" at bounding box center [1378, 505] width 157 height 34
type input "158"
click at [360, 609] on link "Add Another Item" at bounding box center [321, 620] width 144 height 34
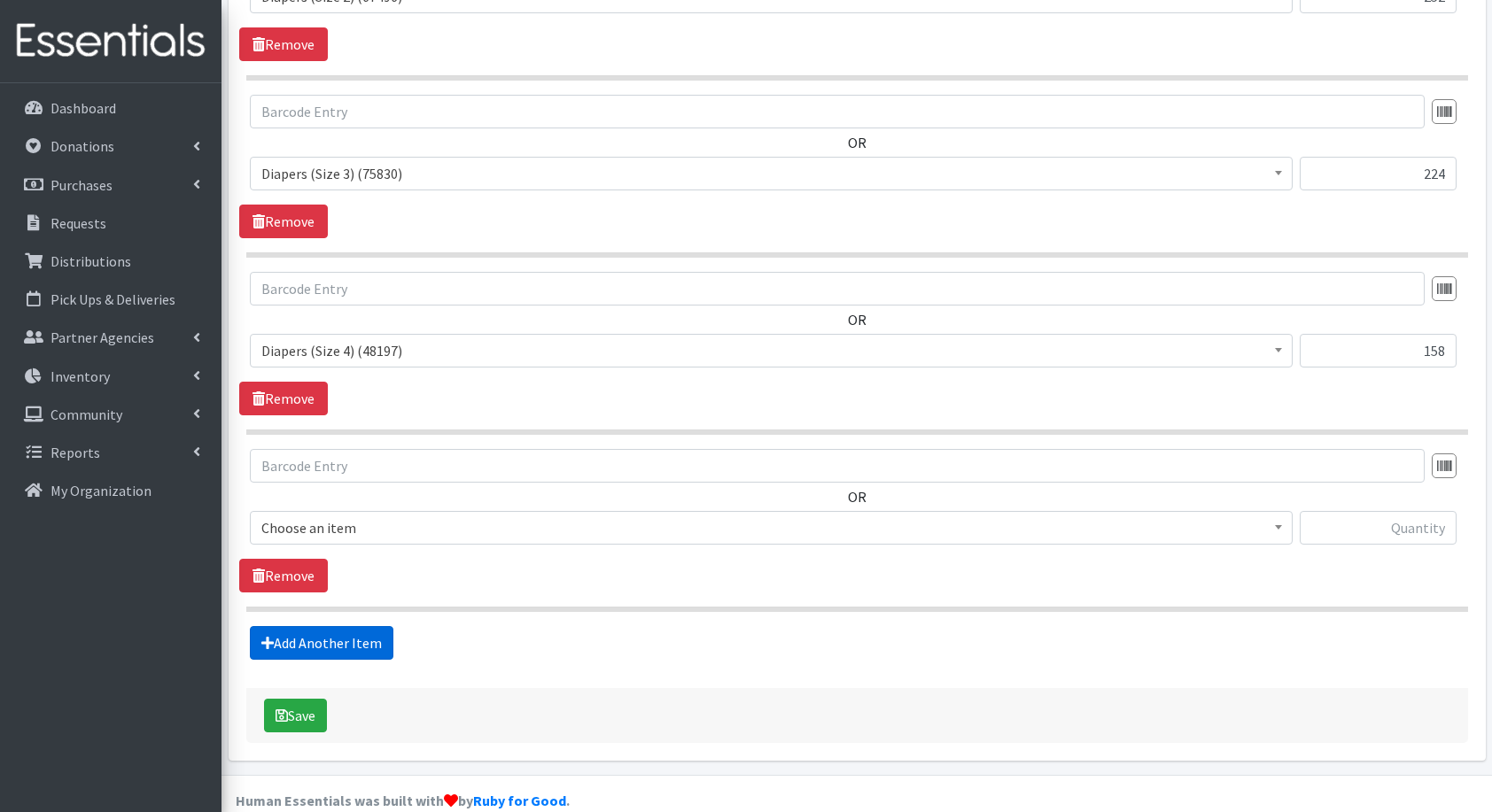
scroll to position [1011, 0]
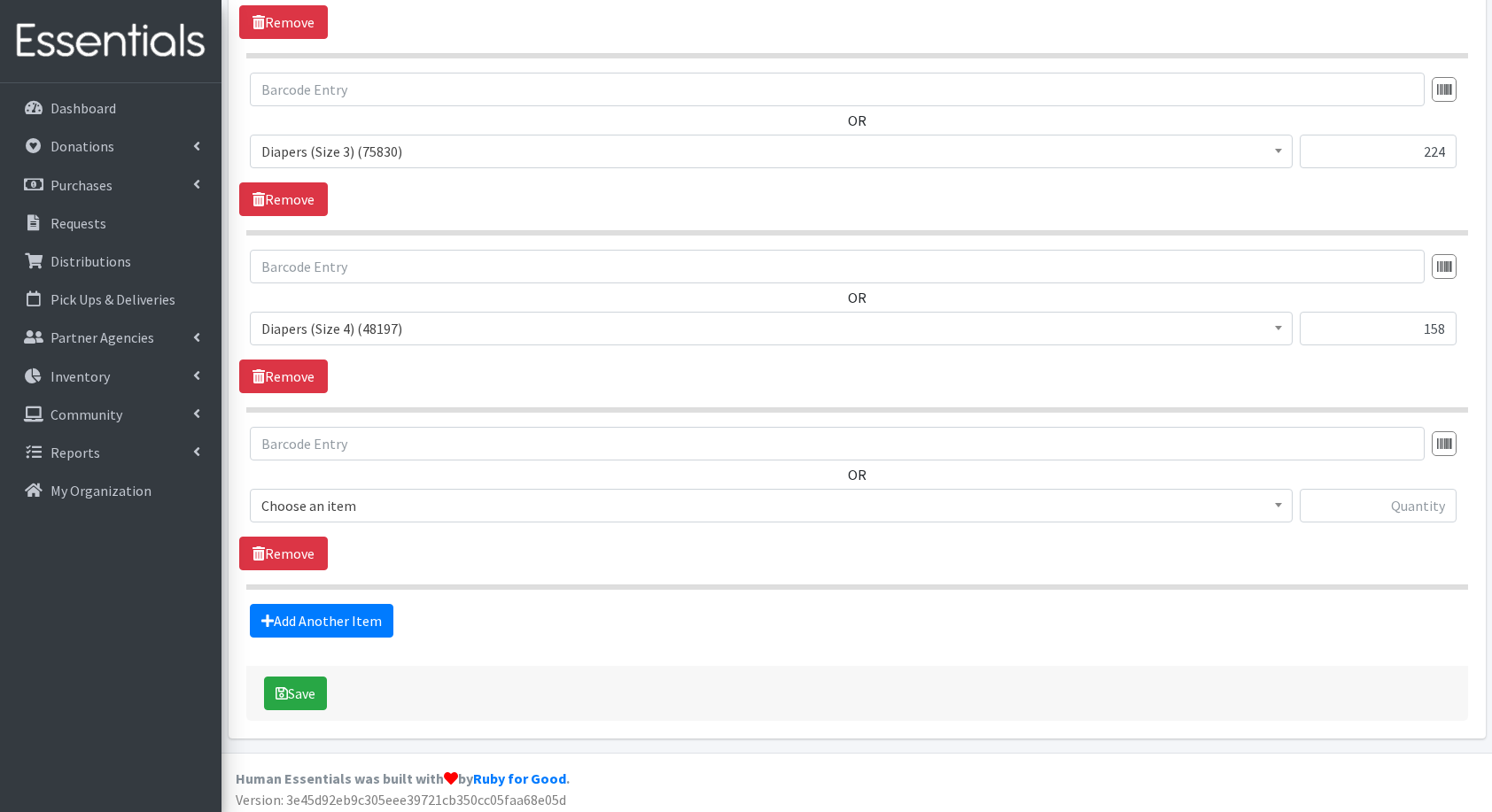
click at [376, 494] on span "Choose an item" at bounding box center [771, 506] width 1020 height 25
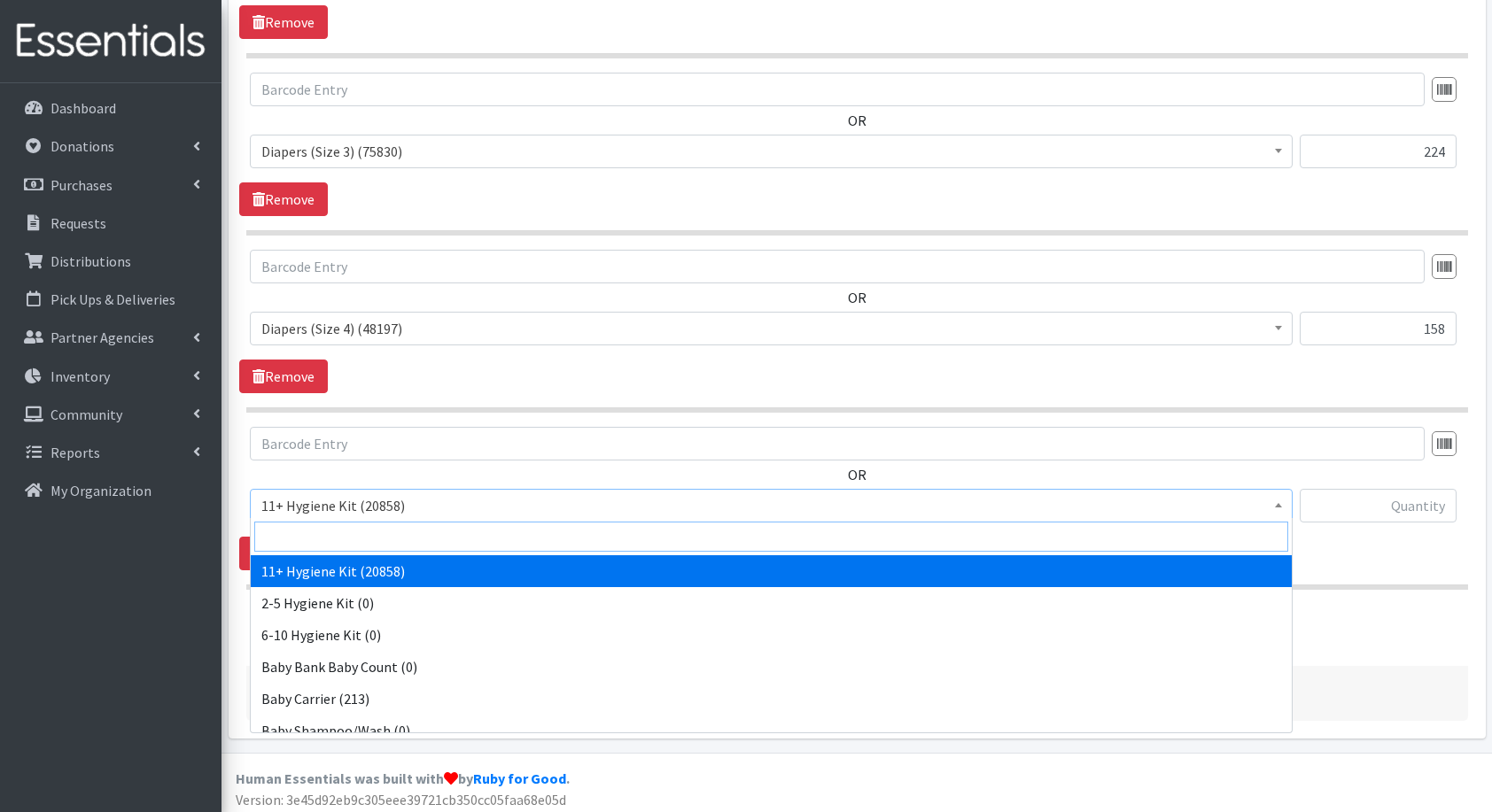
click at [384, 530] on input "search" at bounding box center [771, 537] width 1034 height 30
type input "dia"
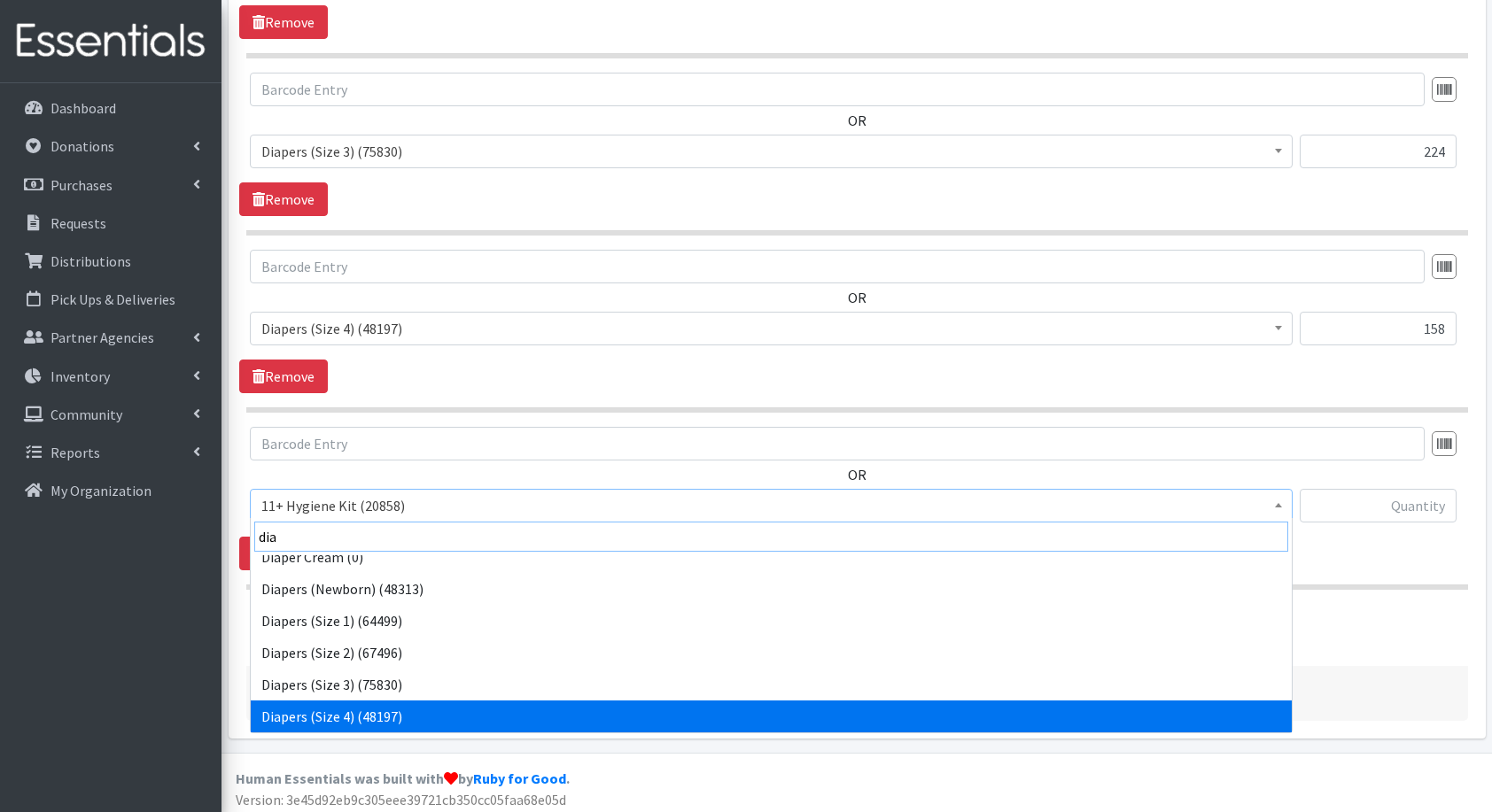
scroll to position [78, 0]
select select "5208"
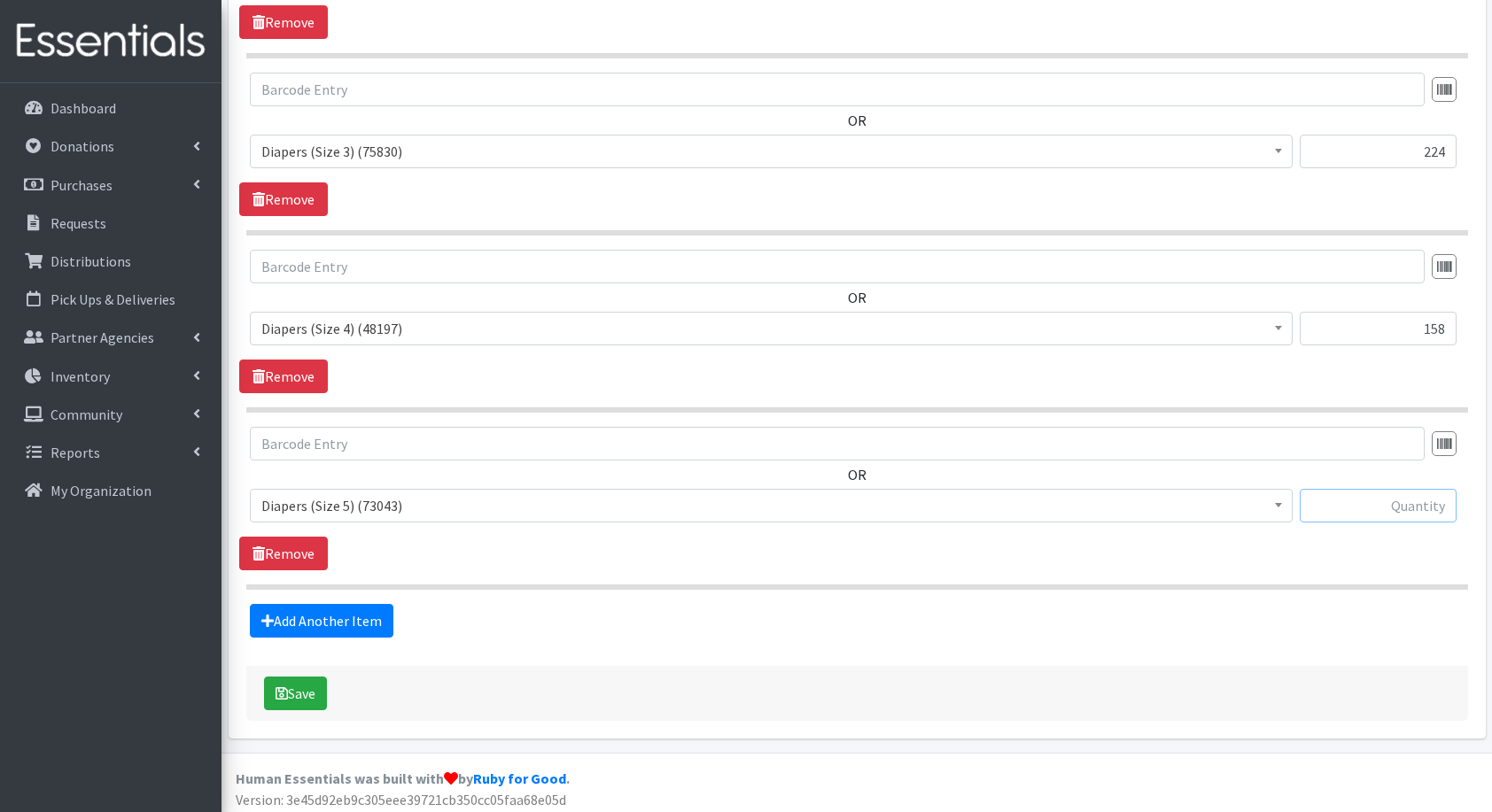
click at [1409, 506] on input "text" at bounding box center [1378, 506] width 157 height 34
type input "150"
click at [263, 628] on link "Add Another Item" at bounding box center [321, 621] width 144 height 34
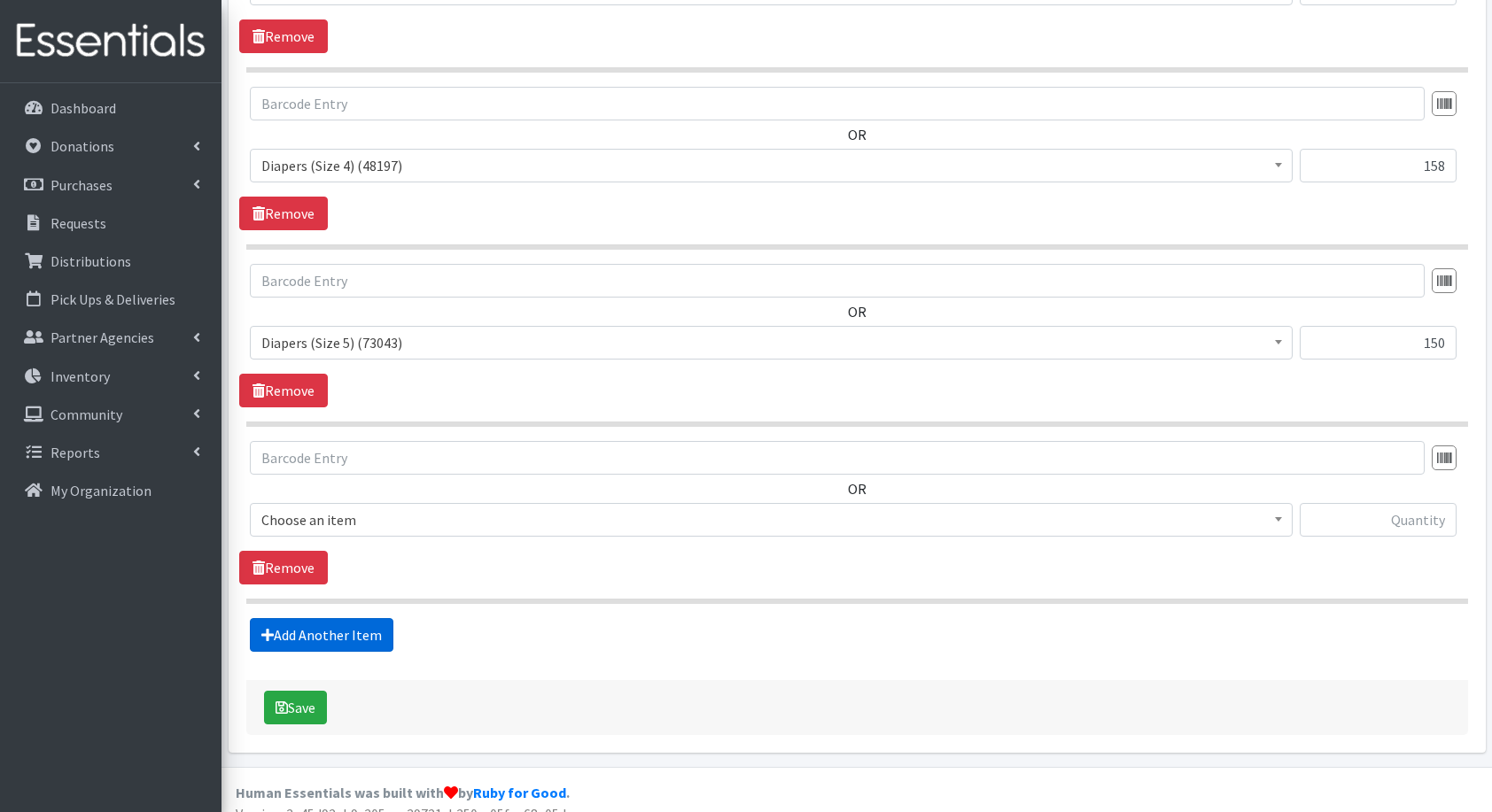
scroll to position [1187, 0]
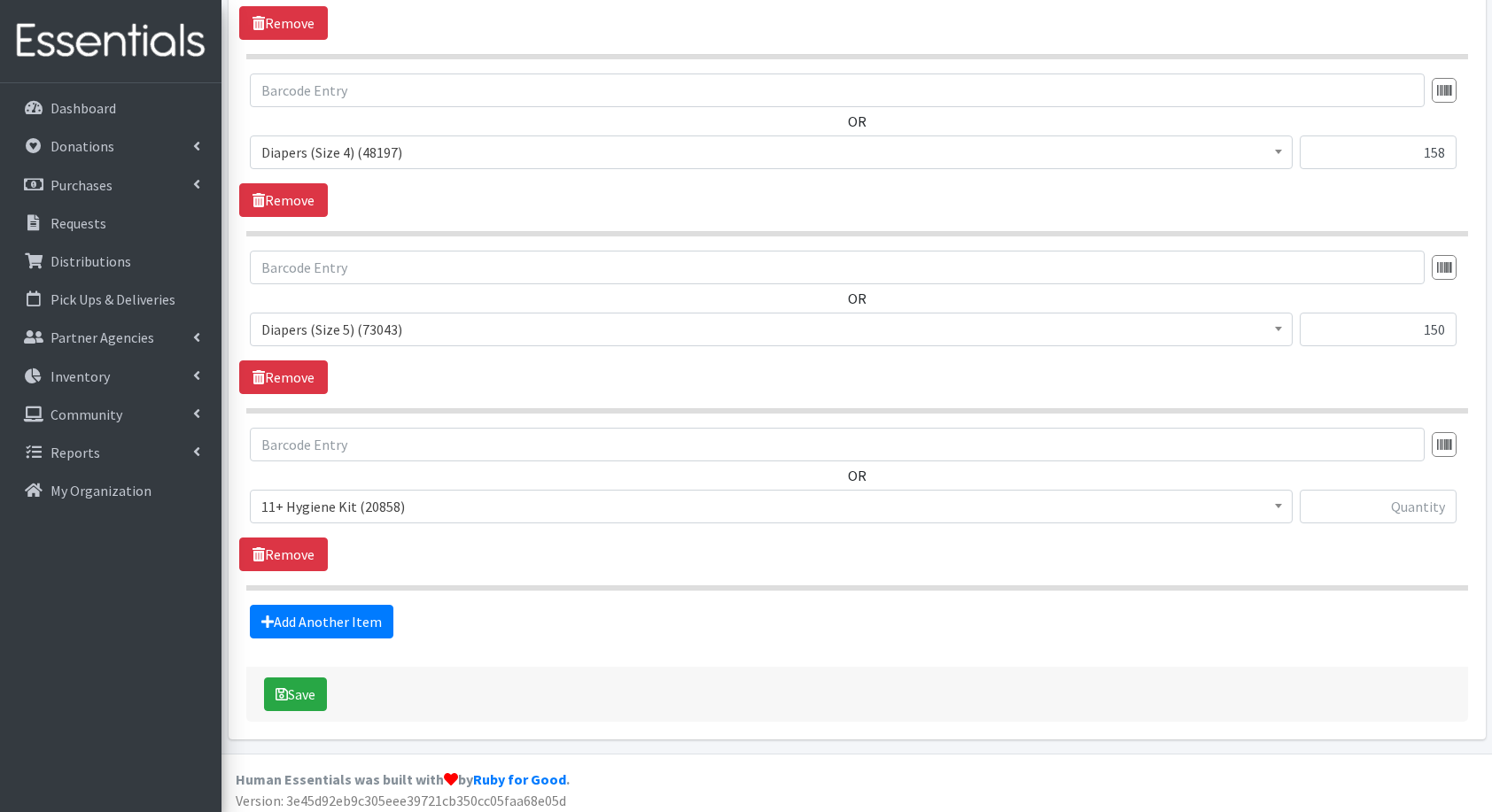
click at [330, 519] on span "11+ Hygiene Kit (20858) 2-5 Hygiene Kit (0) 6-10 Hygiene Kit (0) Baby Bank Baby…" at bounding box center [770, 514] width 1043 height 48
click at [370, 505] on span "11+ Hygiene Kit (20858)" at bounding box center [771, 507] width 1020 height 25
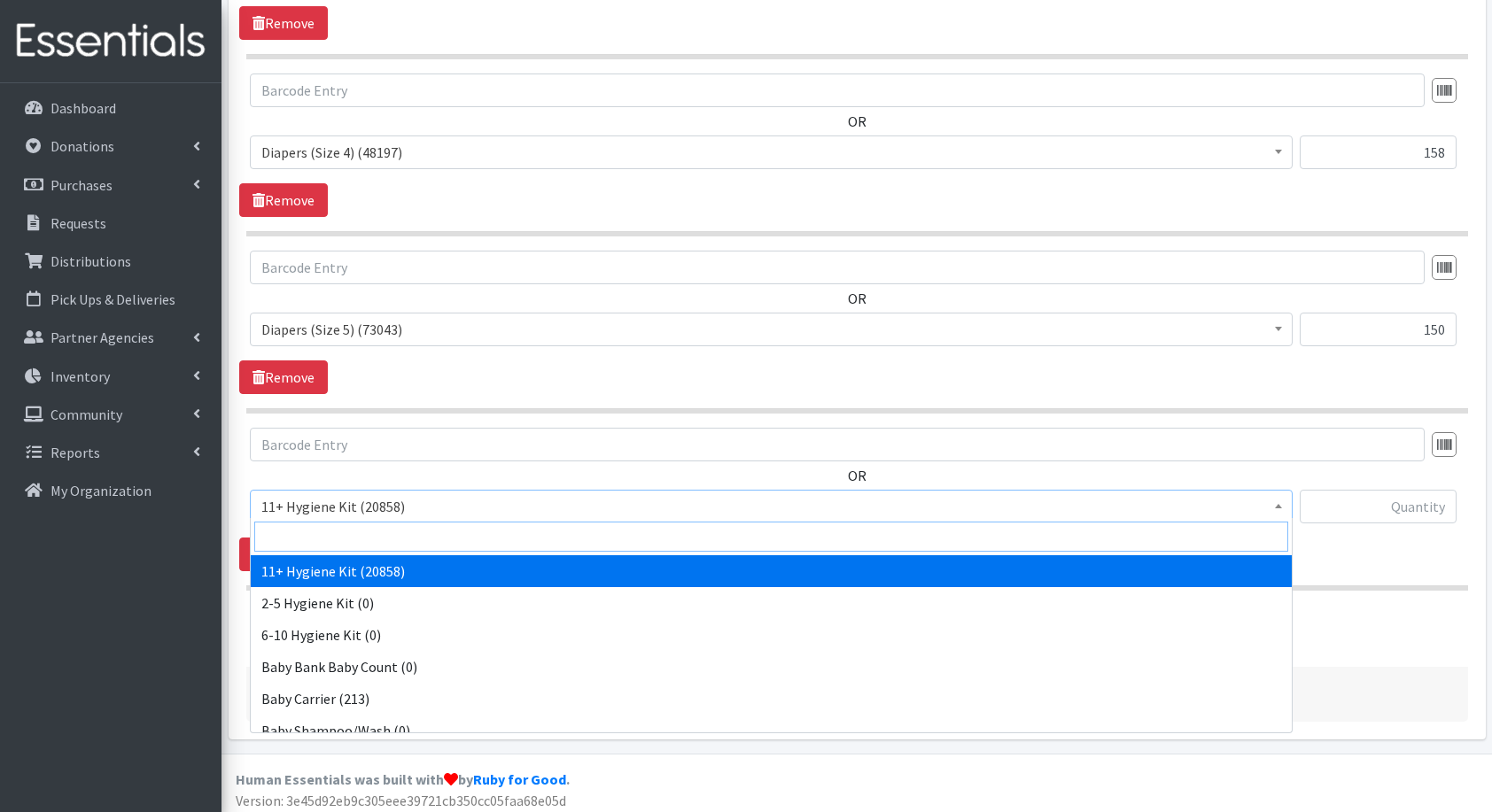
click at [376, 523] on input "search" at bounding box center [771, 537] width 1034 height 30
type input "dia"
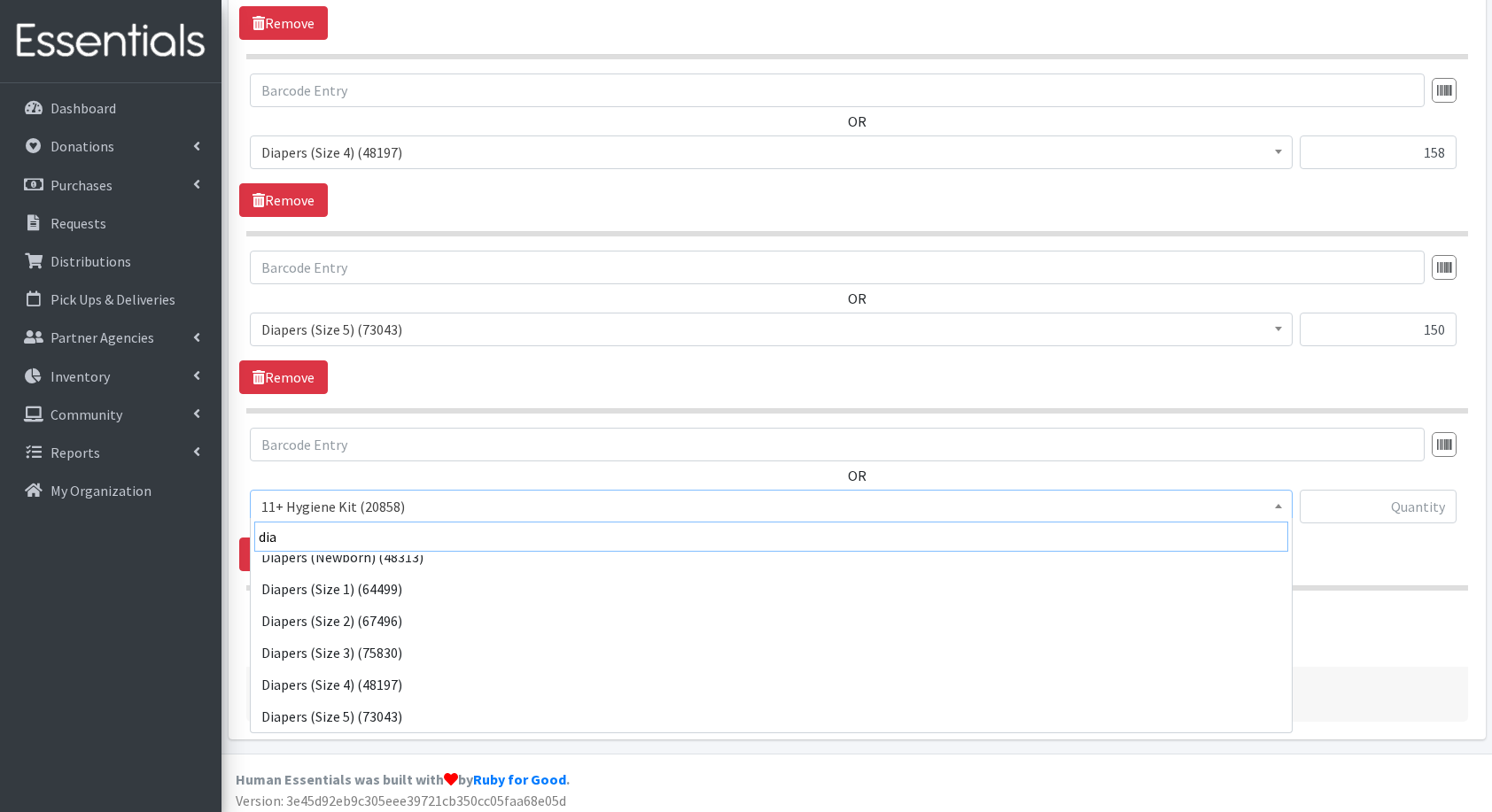
scroll to position [110, 0]
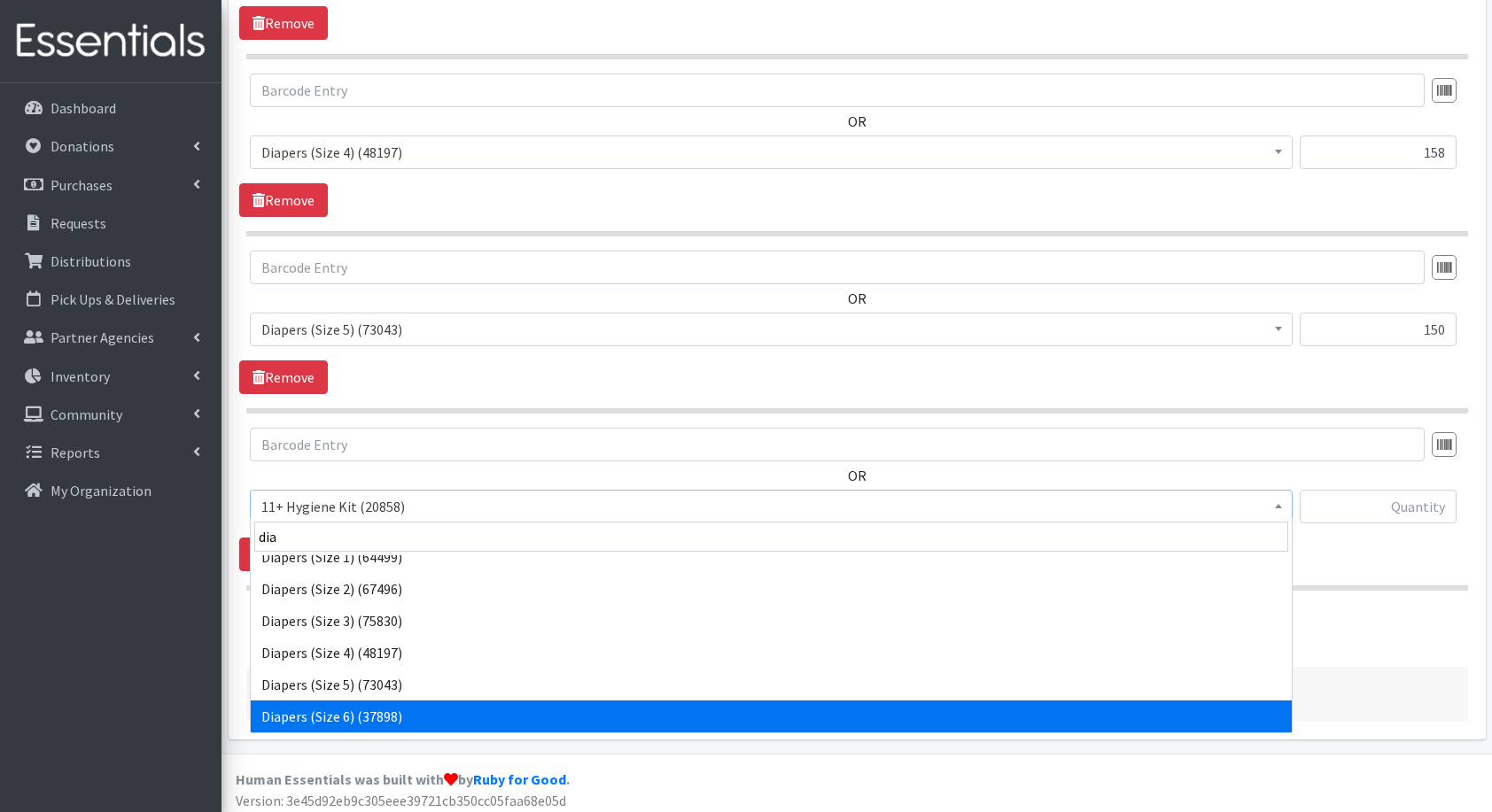
select select "5209"
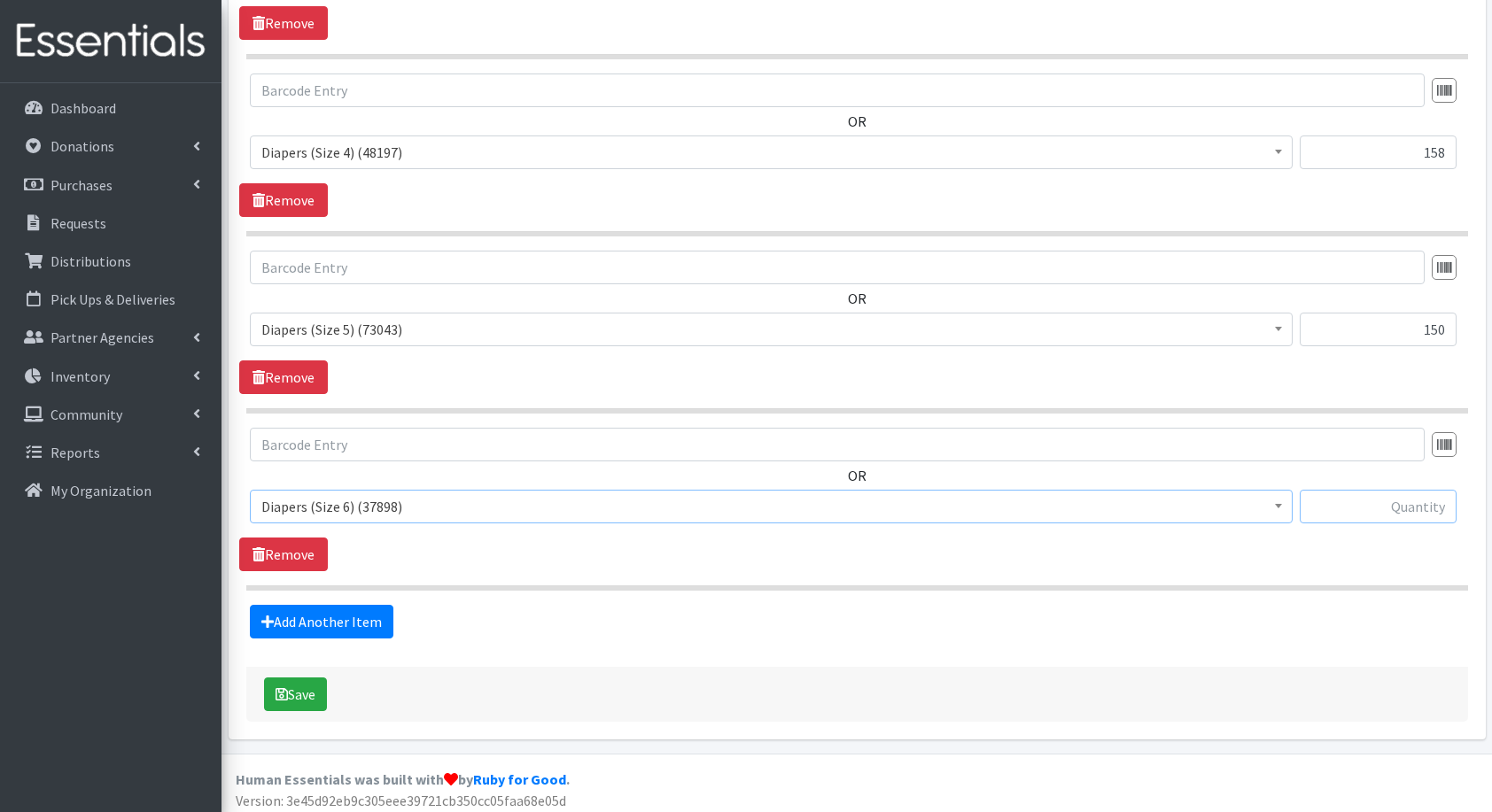
click at [1398, 496] on input "text" at bounding box center [1378, 507] width 157 height 34
type input "108"
click at [349, 624] on link "Add Another Item" at bounding box center [321, 622] width 144 height 34
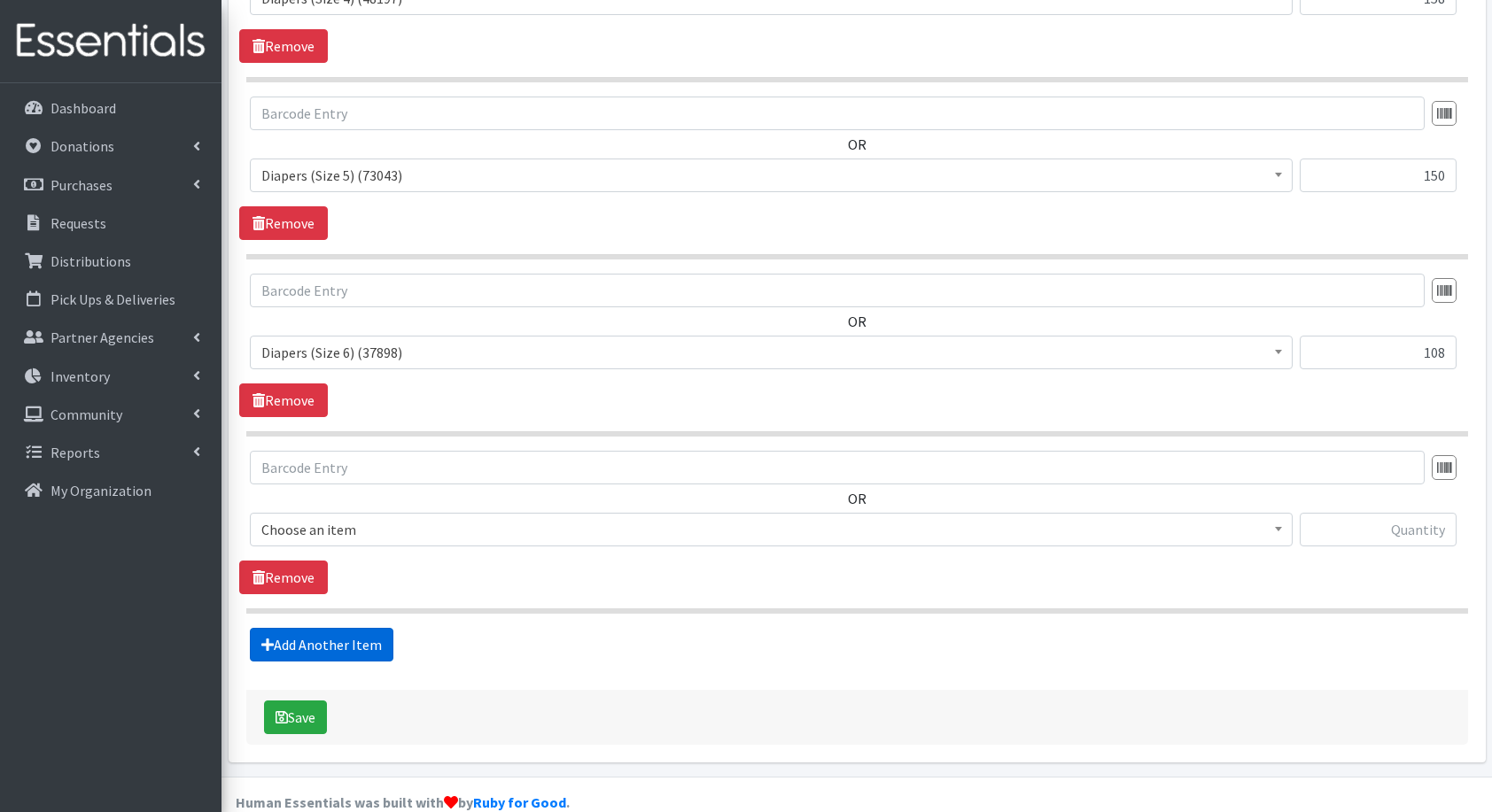
scroll to position [1364, 0]
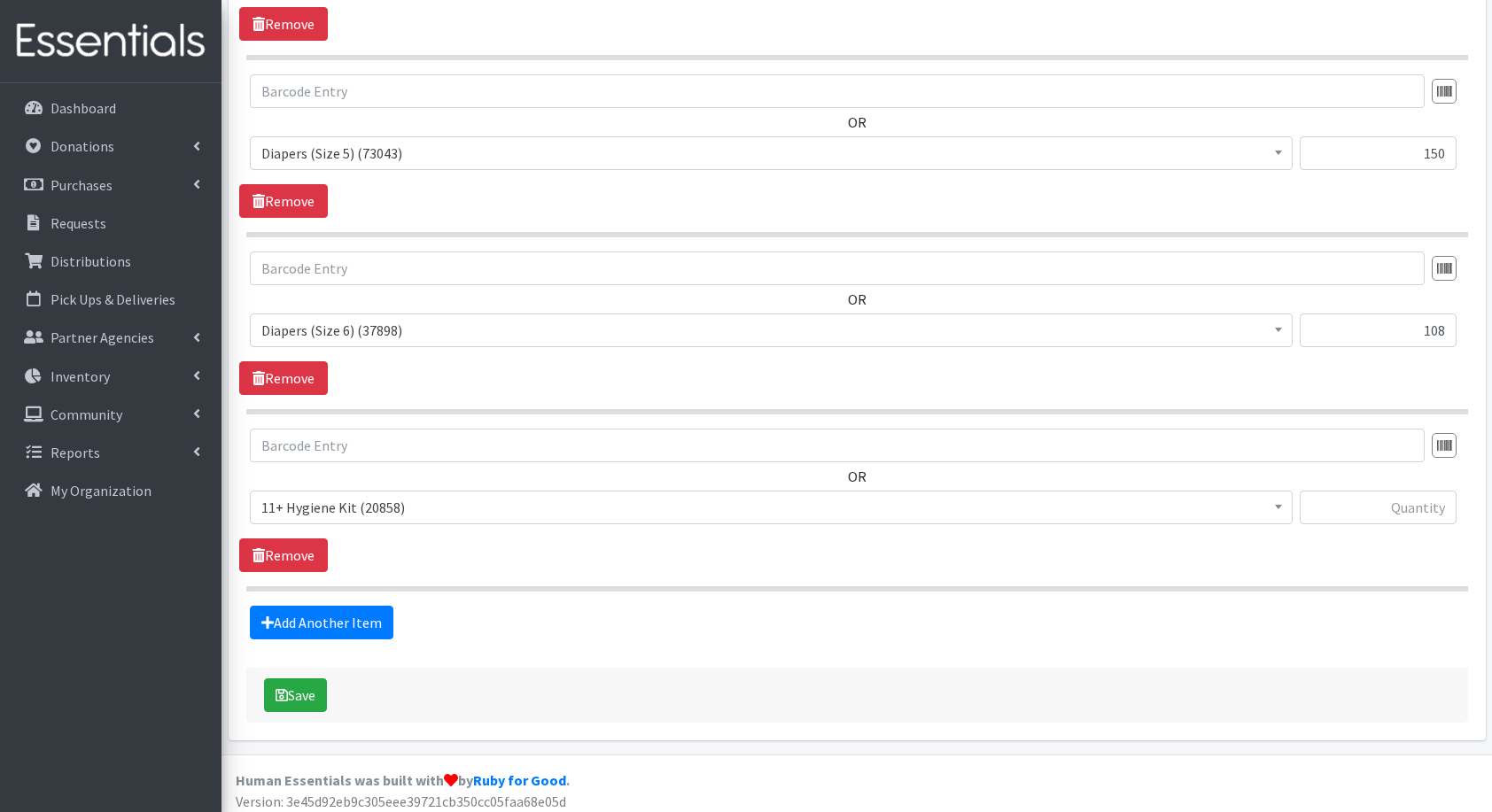
click at [376, 500] on span "11+ Hygiene Kit (20858)" at bounding box center [771, 507] width 1020 height 25
click at [353, 495] on span "11+ Hygiene Kit (20858)" at bounding box center [771, 507] width 1020 height 25
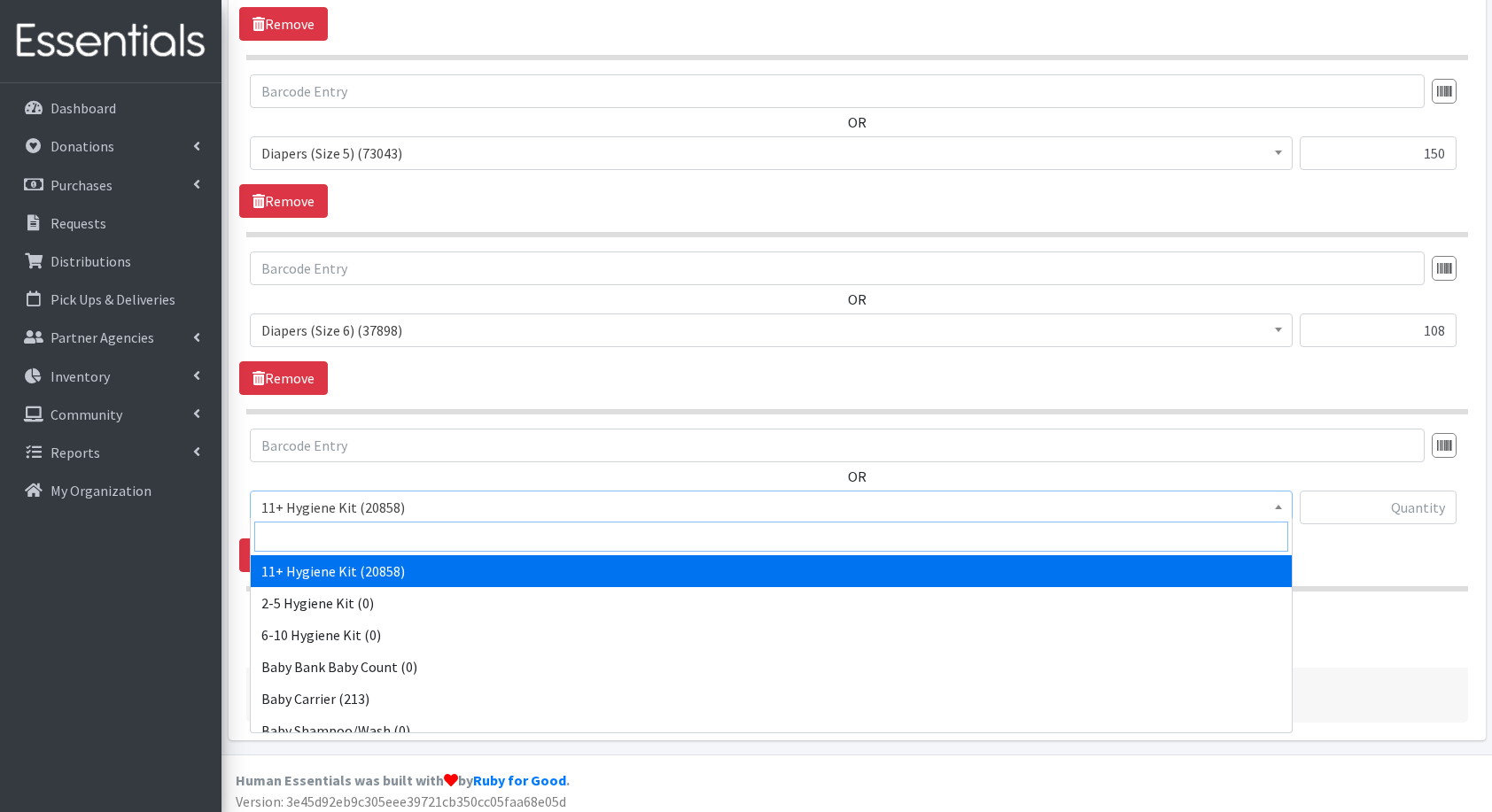
click at [377, 540] on input "search" at bounding box center [771, 537] width 1034 height 30
type input "d"
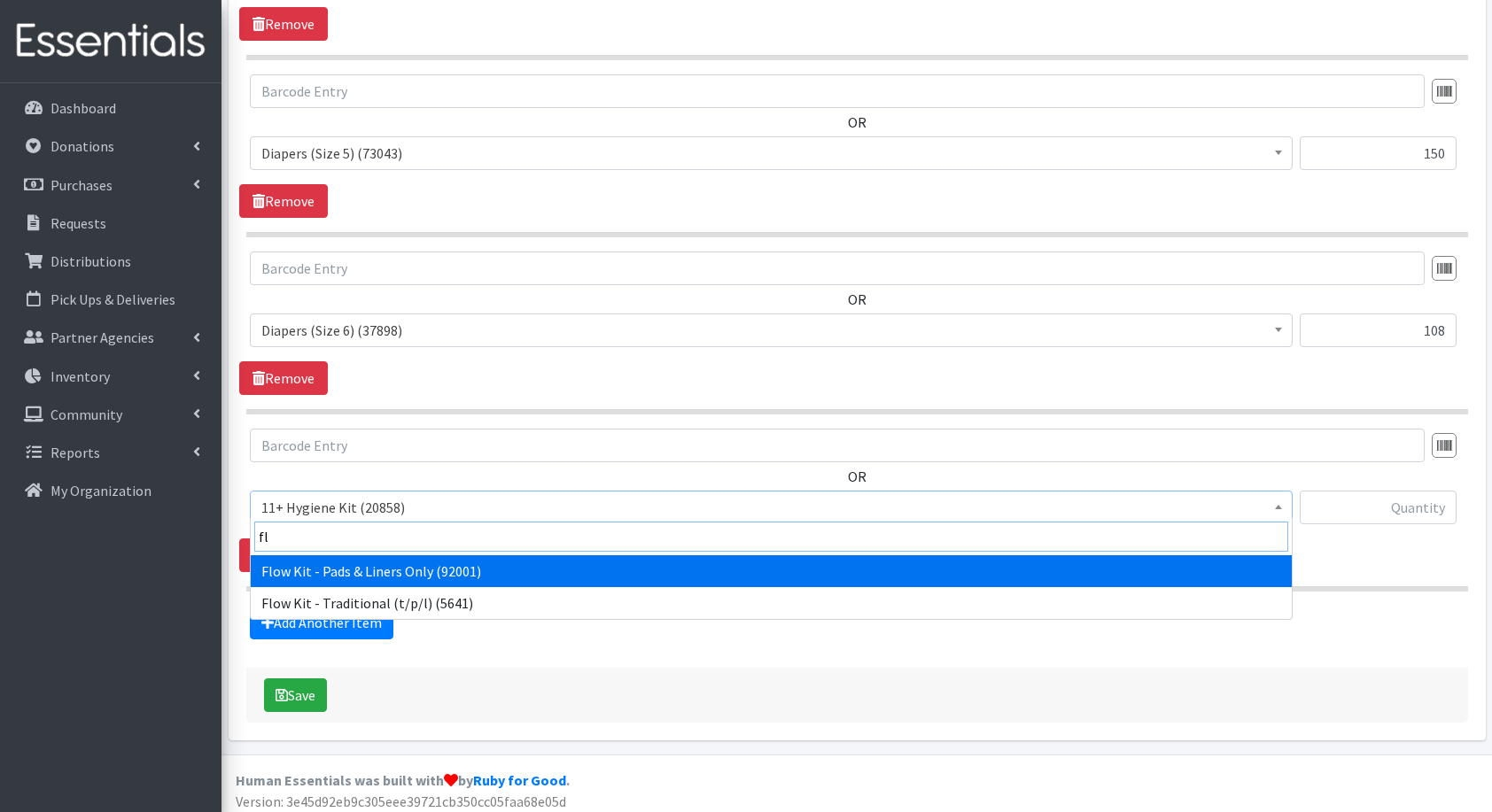
type input "flo"
select select "14765"
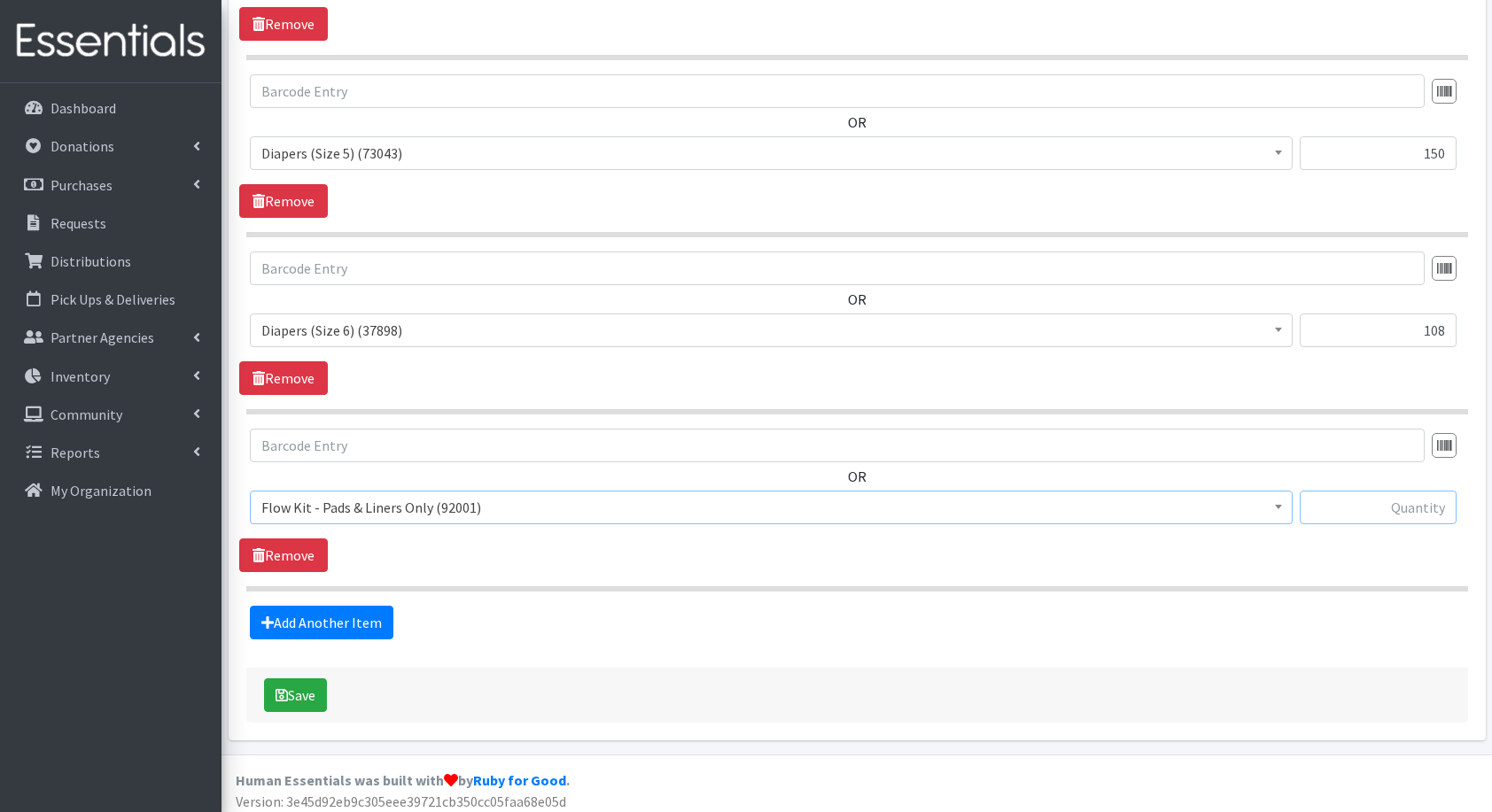
click at [1365, 507] on input "text" at bounding box center [1378, 508] width 157 height 34
type input "20"
click at [350, 619] on link "Add Another Item" at bounding box center [321, 622] width 144 height 34
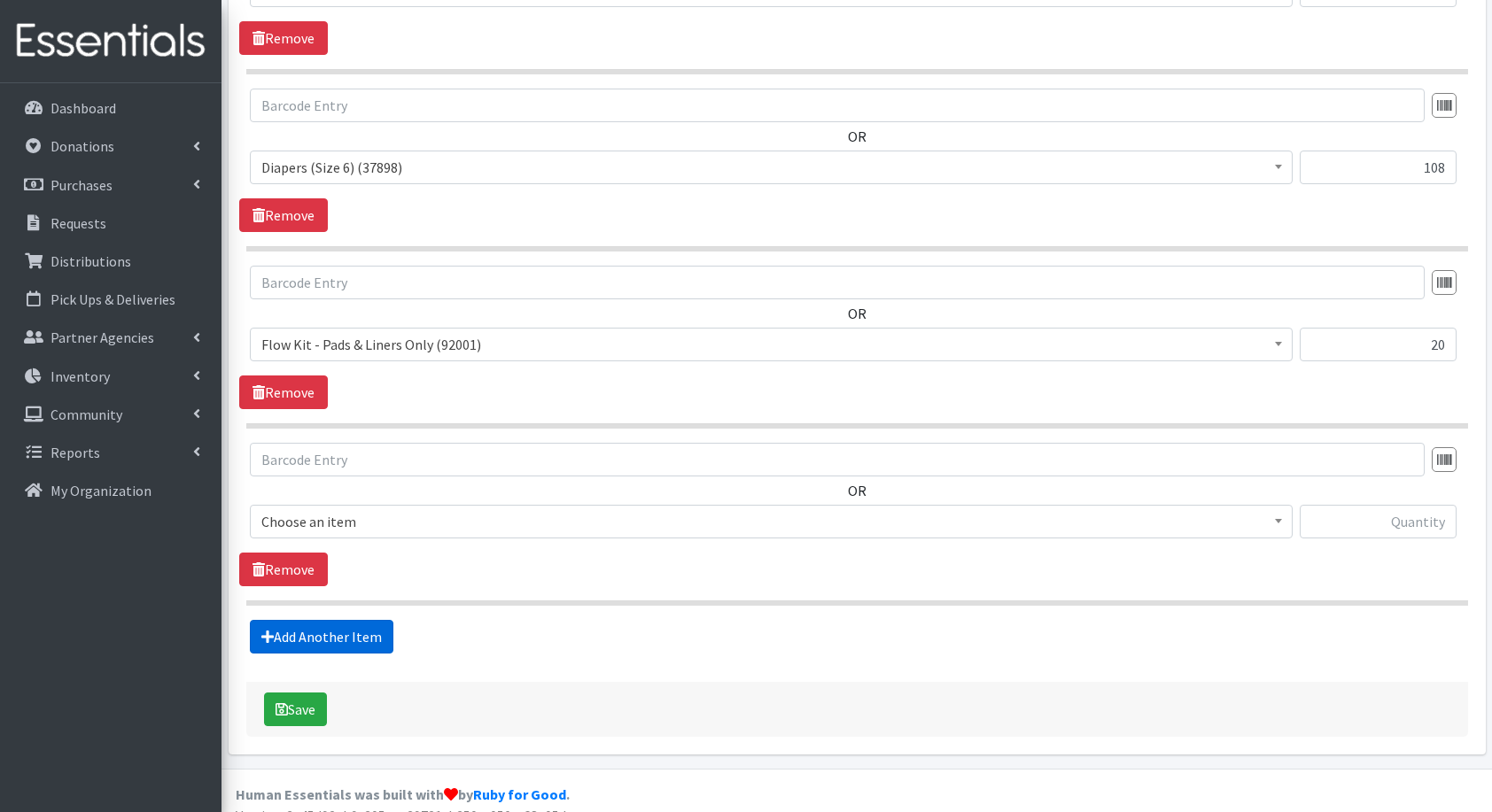
scroll to position [1539, 0]
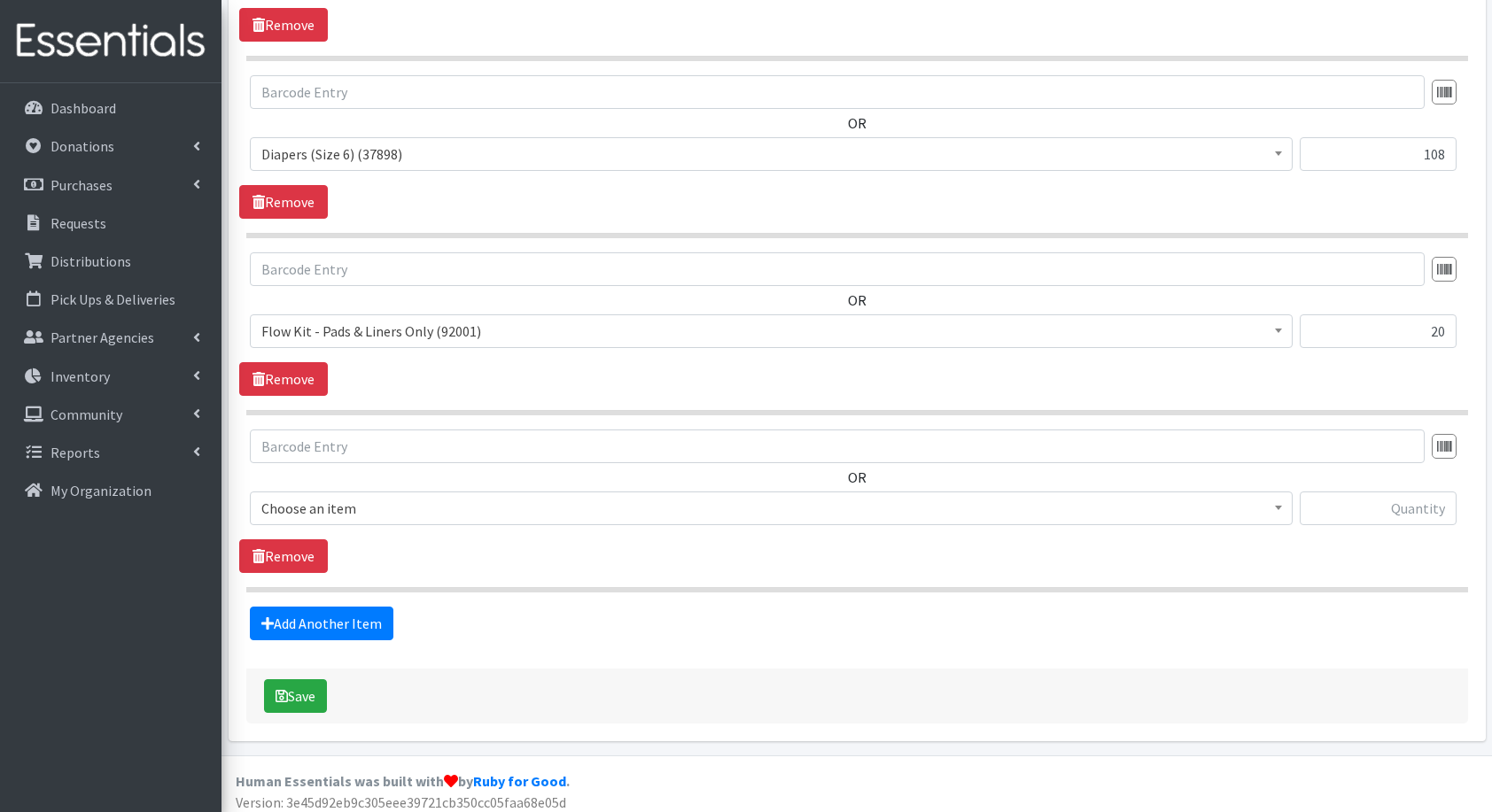
click at [365, 502] on span "Choose an item" at bounding box center [771, 508] width 1020 height 25
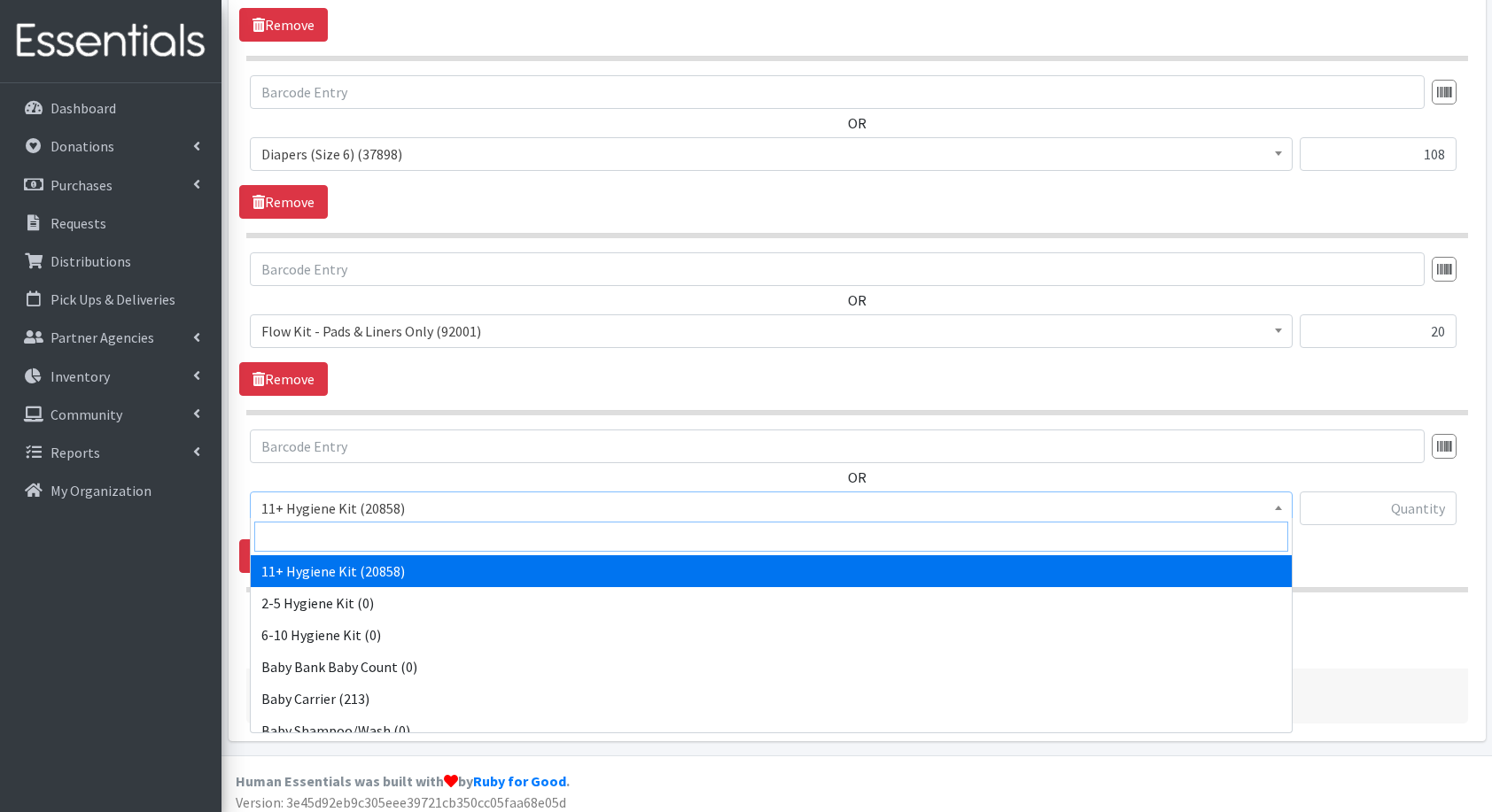
click at [410, 541] on input "search" at bounding box center [771, 537] width 1034 height 30
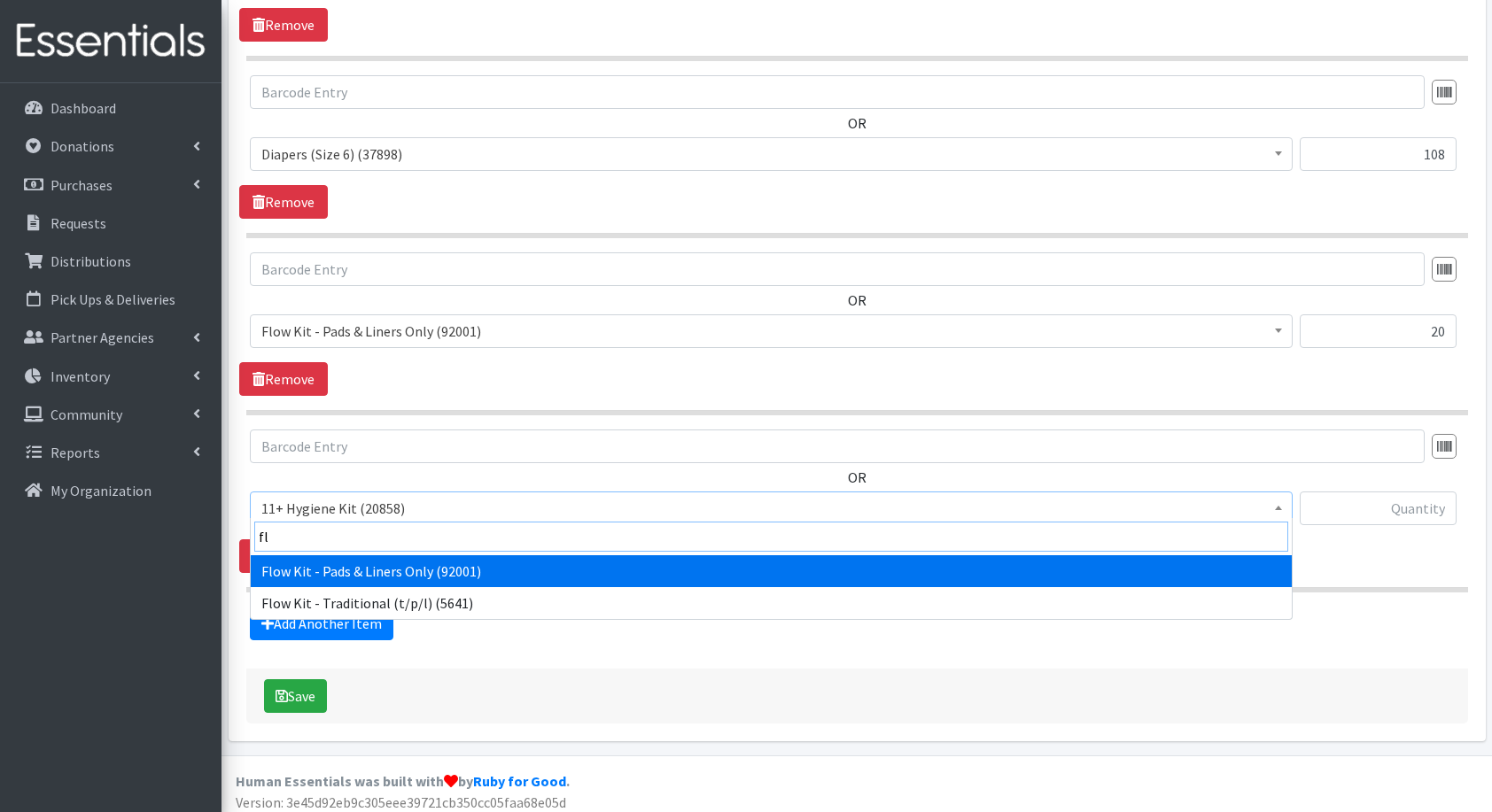
type input "fl"
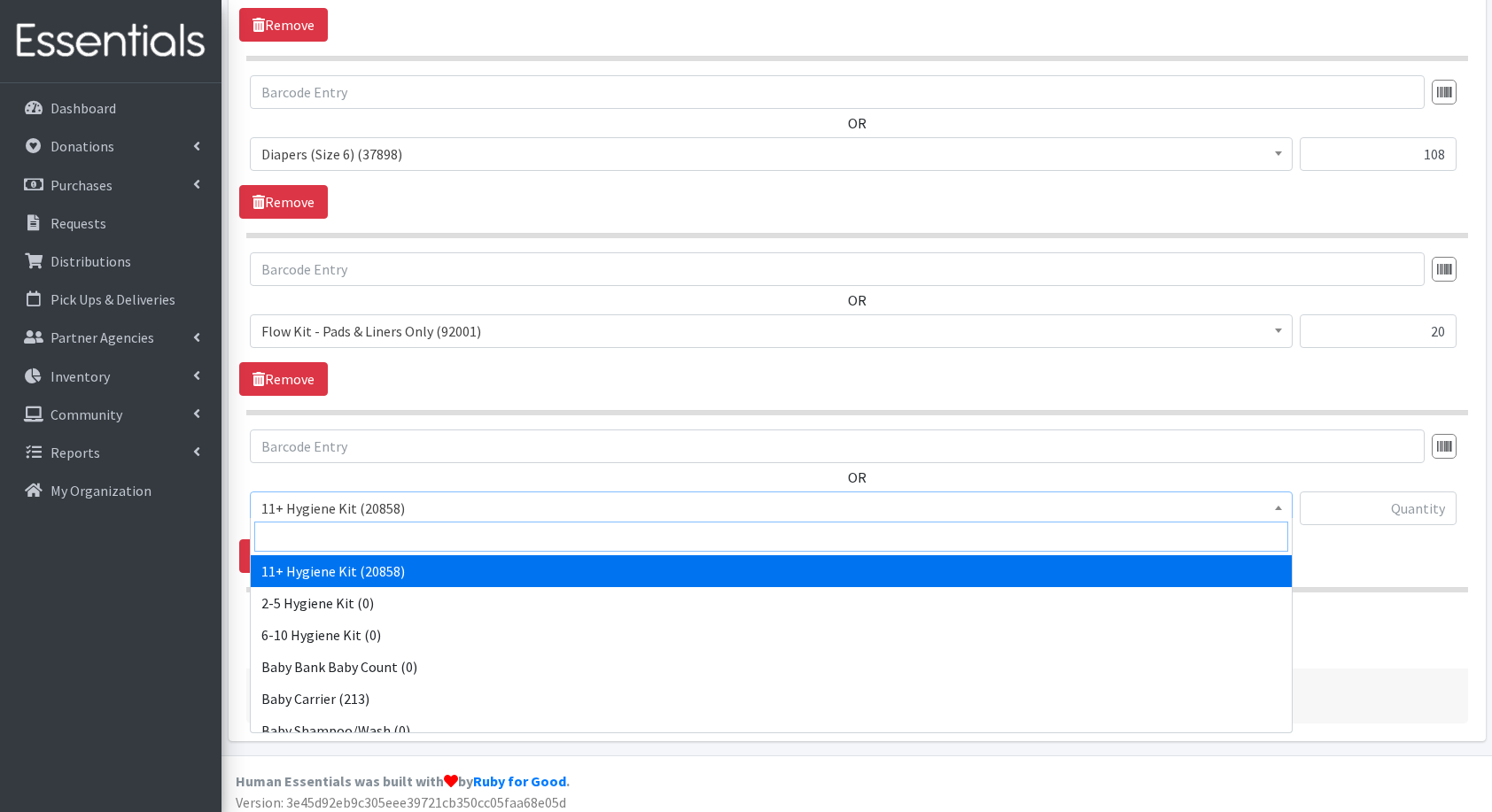
click at [410, 541] on input "search" at bounding box center [771, 537] width 1034 height 30
type input "flo"
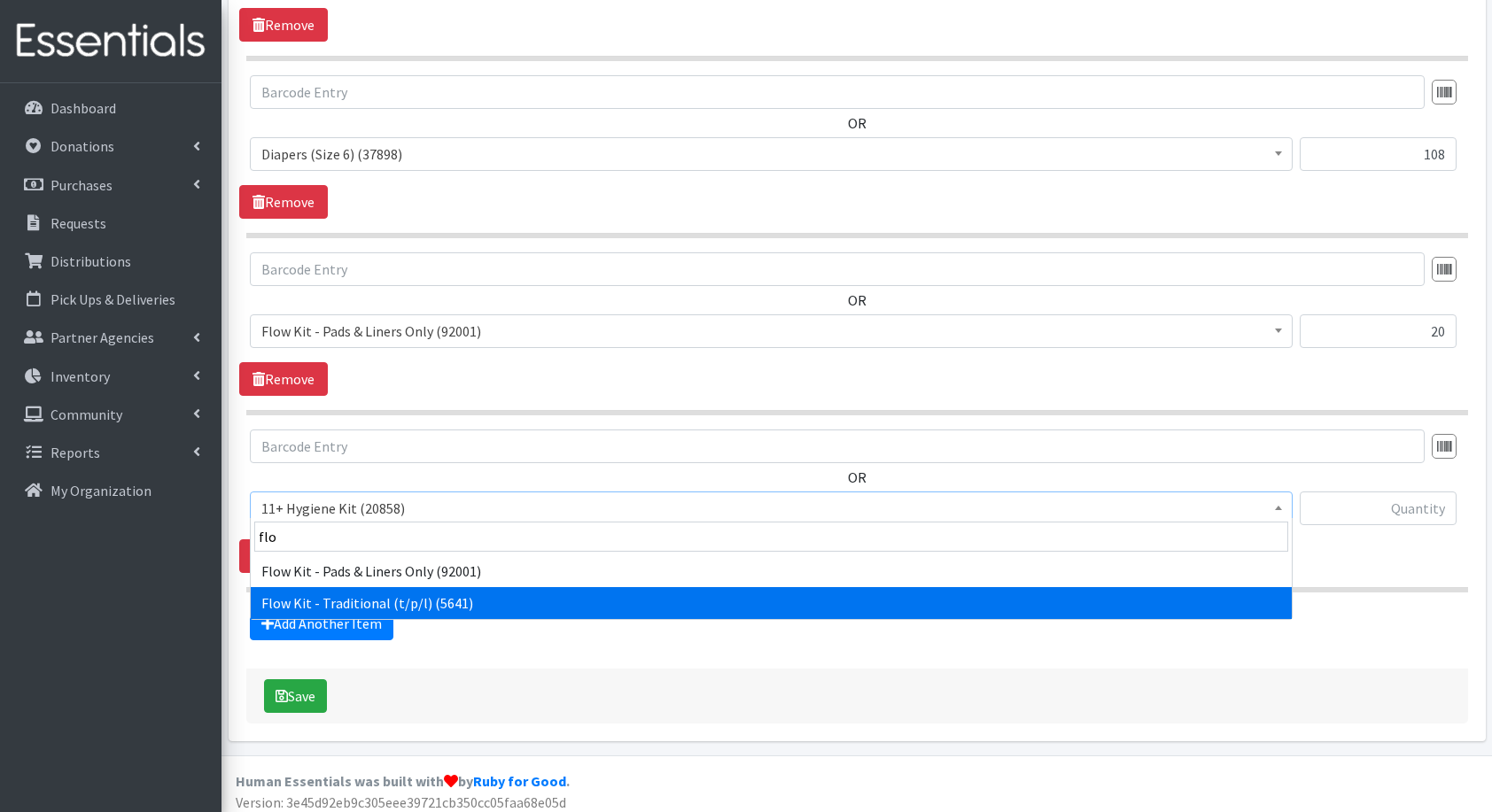
select select "10571"
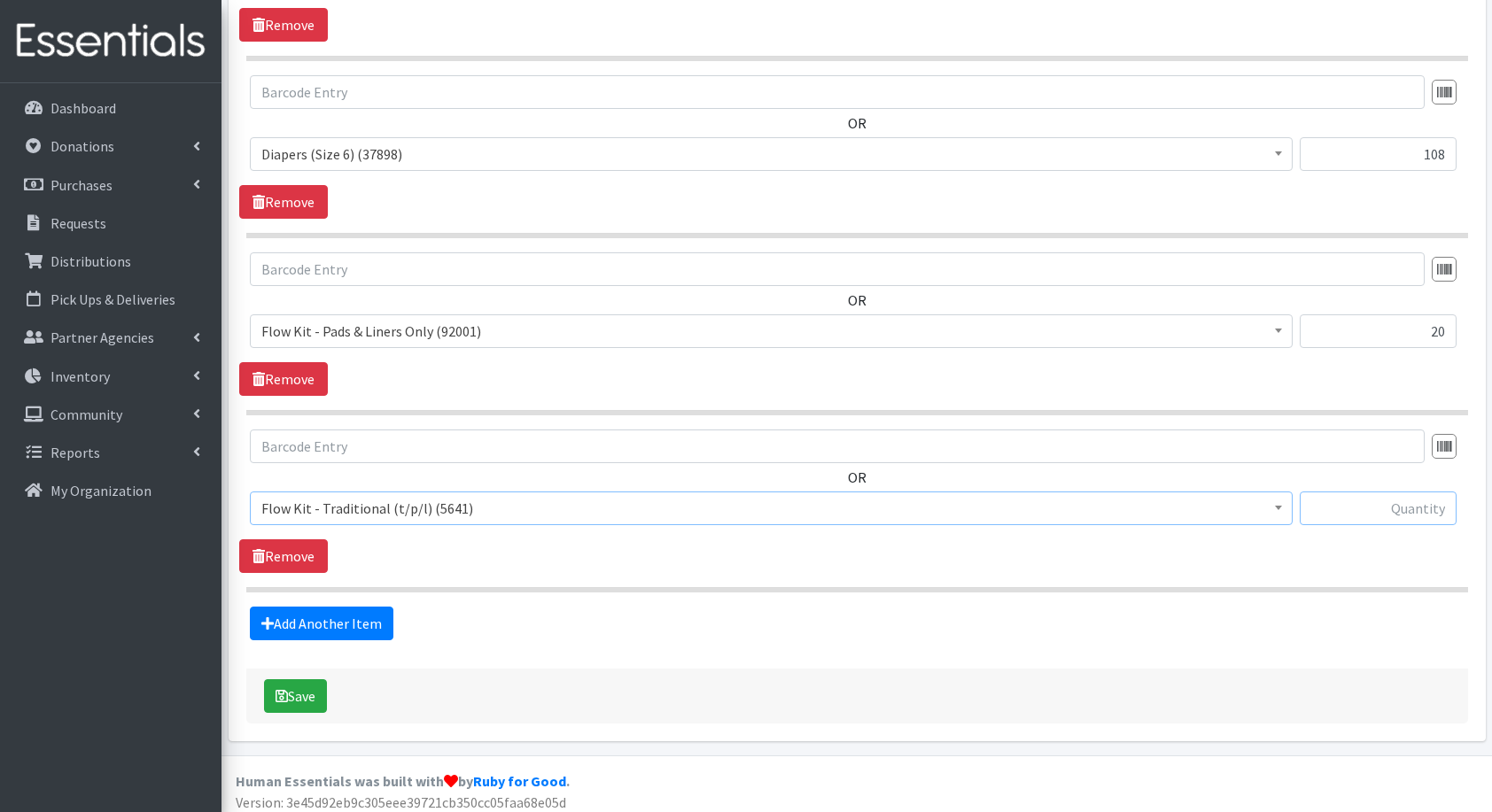
click at [1339, 506] on input "text" at bounding box center [1378, 509] width 157 height 34
type input "20"
click at [346, 619] on link "Add Another Item" at bounding box center [321, 623] width 144 height 34
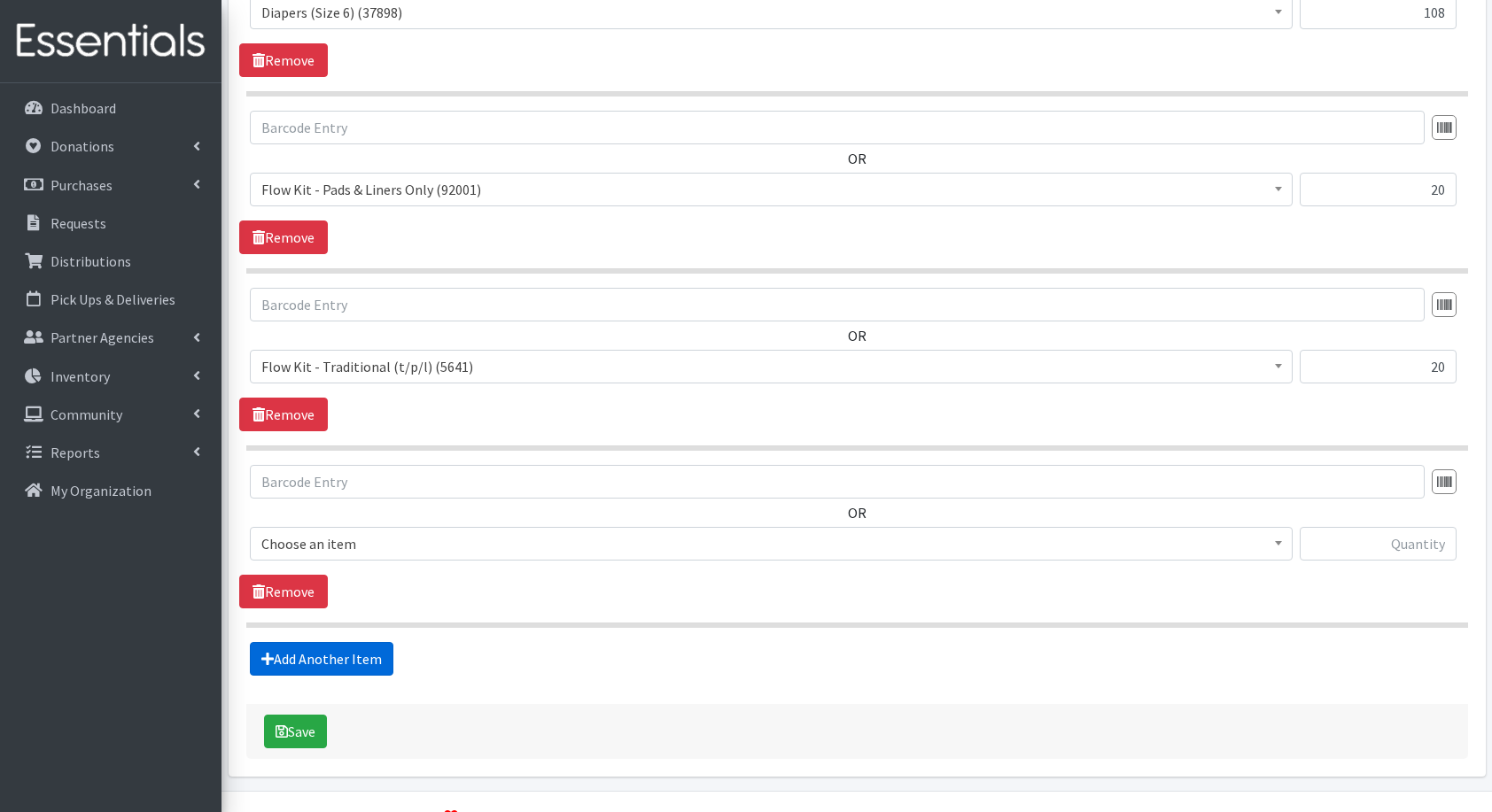
scroll to position [1716, 0]
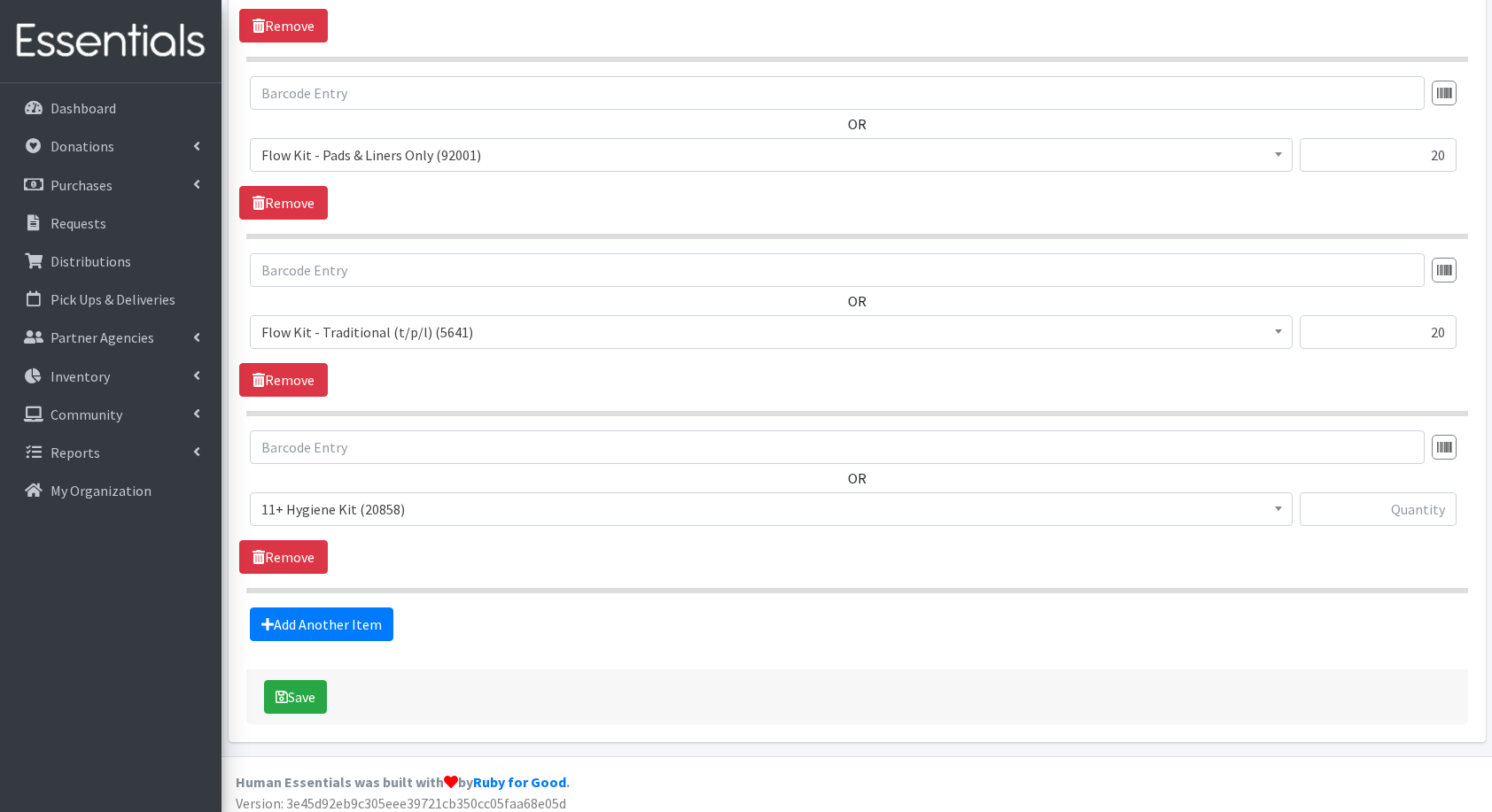
click at [390, 498] on span "11+ Hygiene Kit (20858)" at bounding box center [771, 509] width 1020 height 25
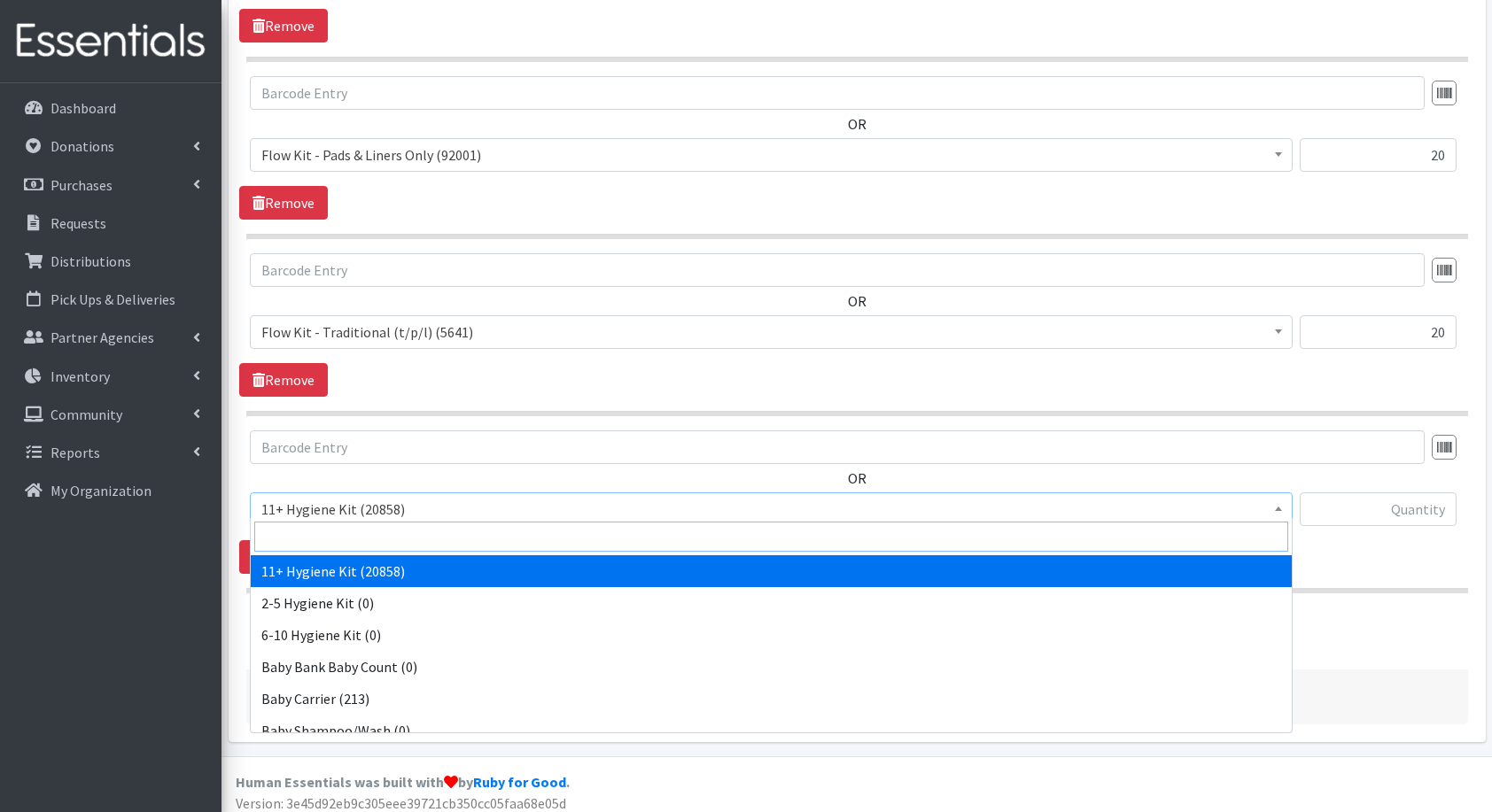
click at [406, 541] on input "search" at bounding box center [771, 537] width 1034 height 30
type input "fam"
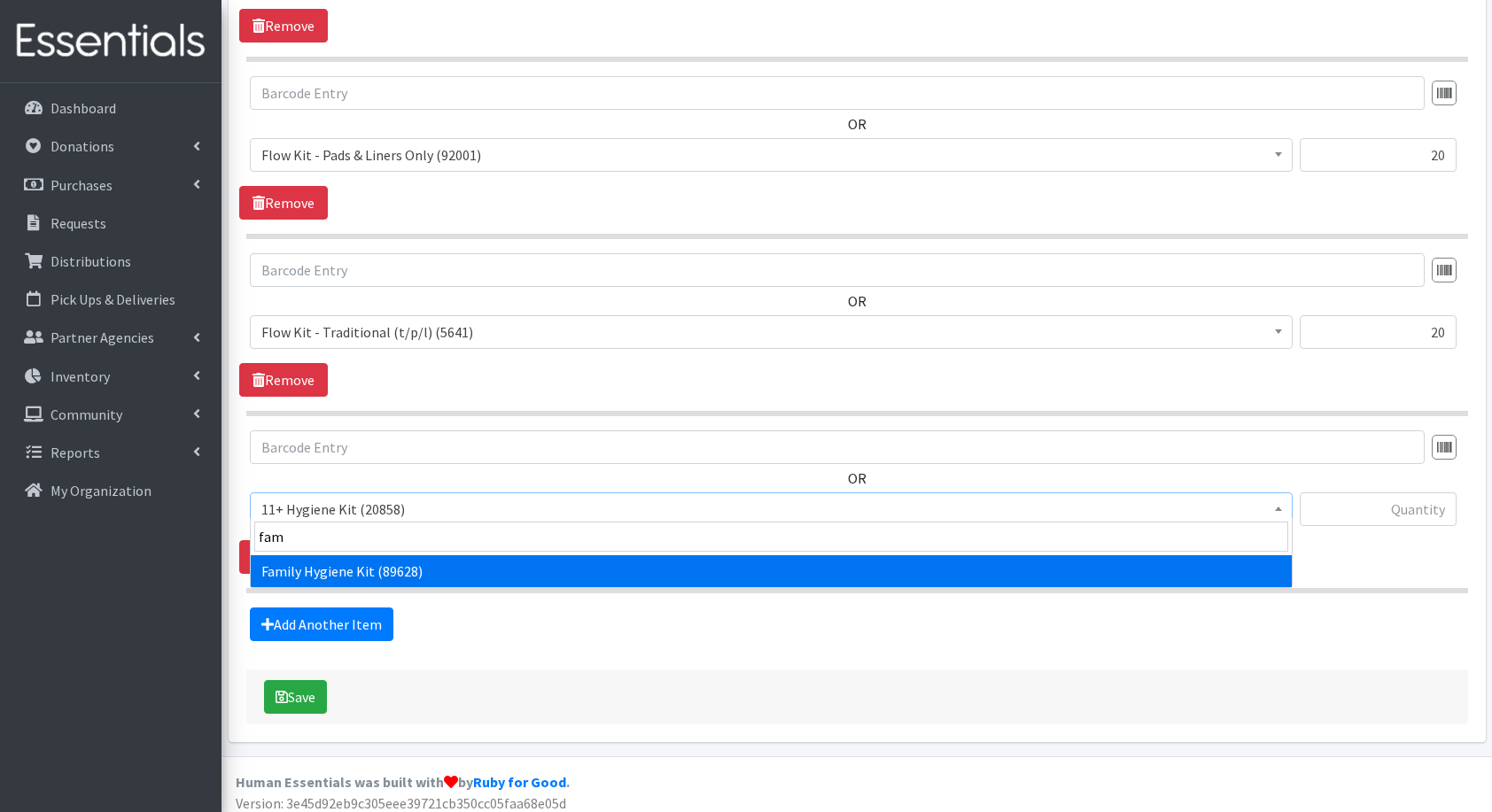
select select "14713"
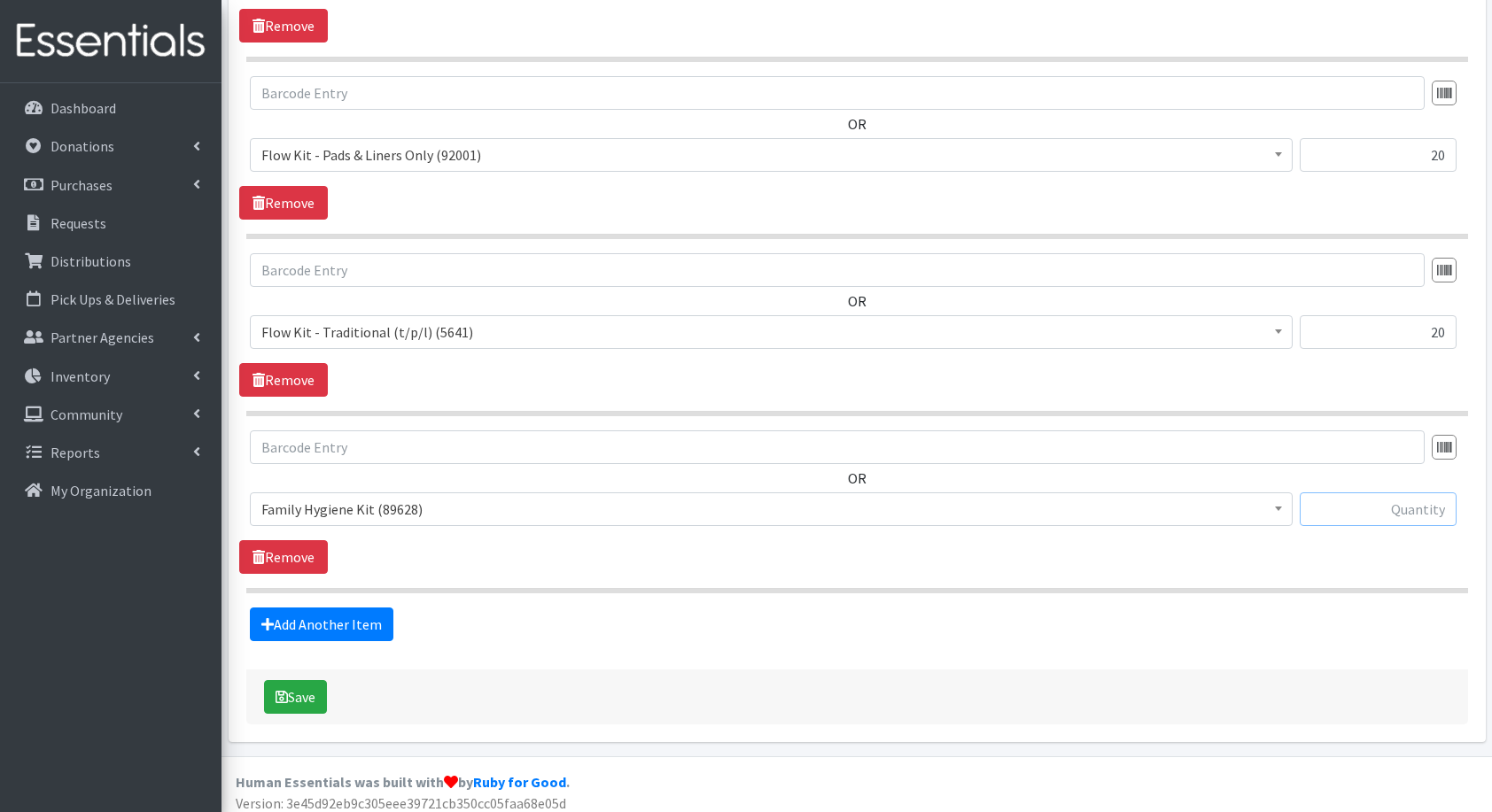
click at [1360, 494] on input "text" at bounding box center [1378, 510] width 157 height 34
type input "15"
click at [280, 614] on link "Add Another Item" at bounding box center [321, 624] width 144 height 34
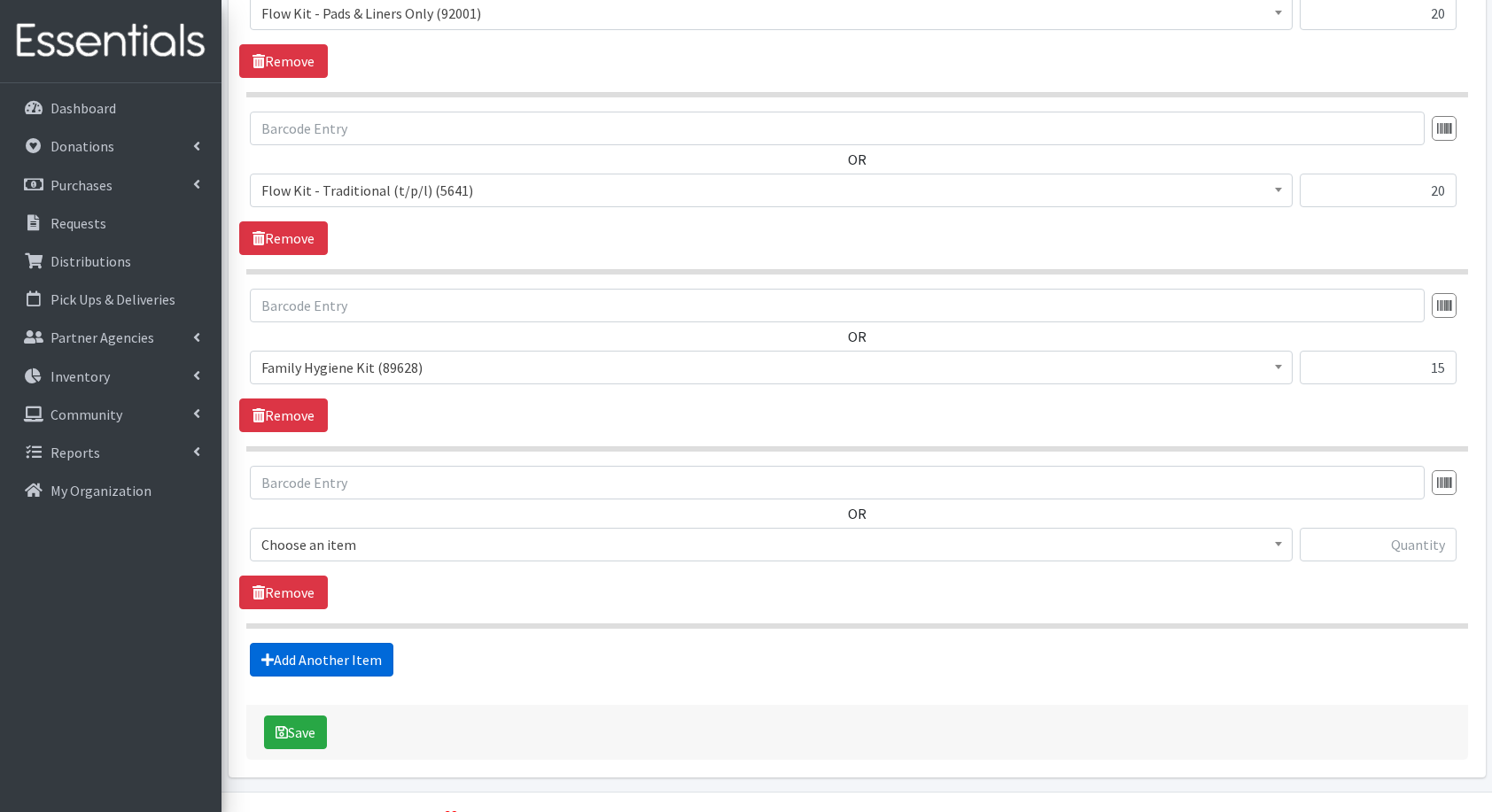
scroll to position [1892, 0]
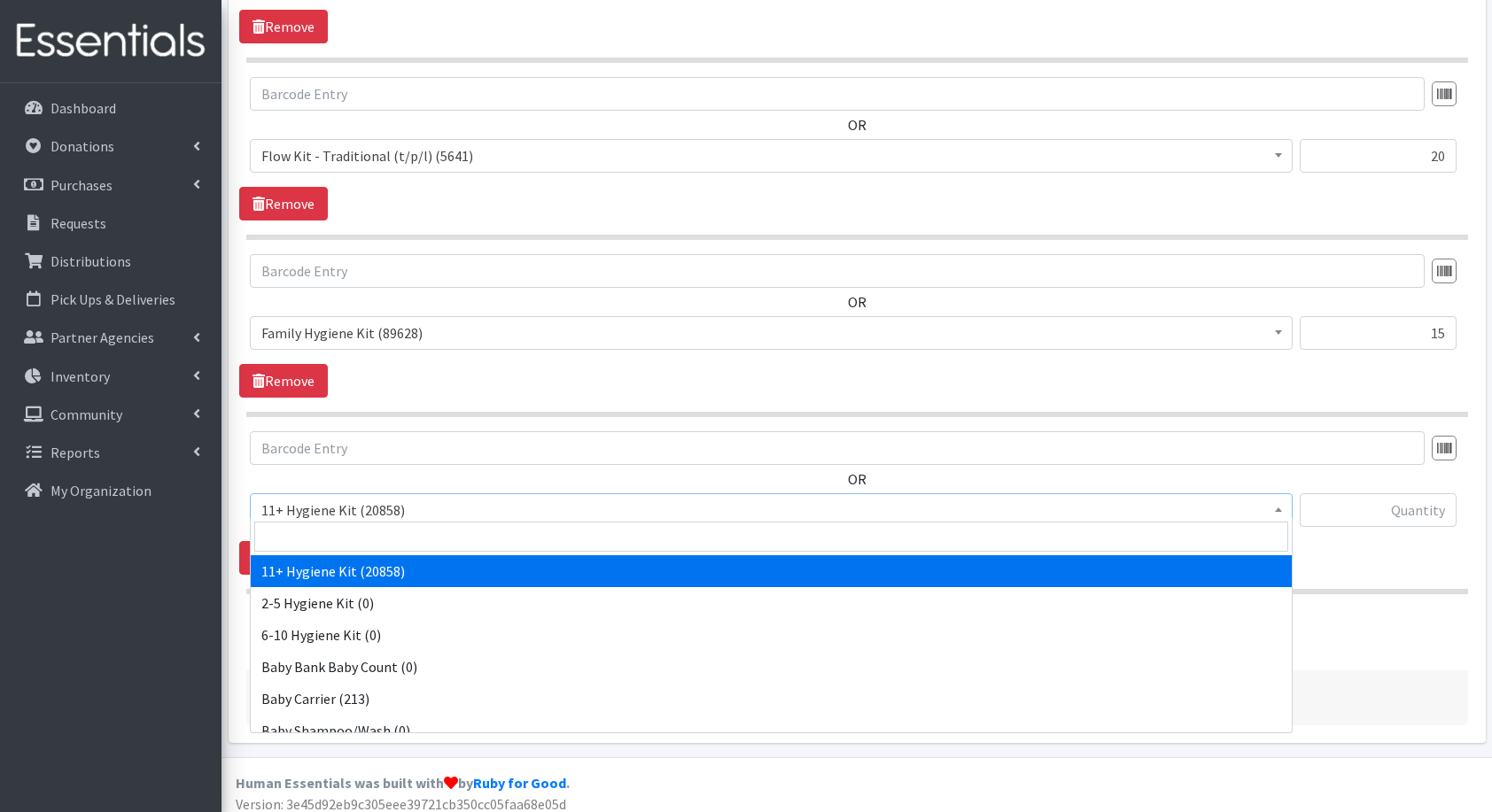
click at [324, 503] on span "11+ Hygiene Kit (20858)" at bounding box center [771, 510] width 1020 height 25
click at [363, 532] on input "search" at bounding box center [771, 537] width 1034 height 30
type input "bu"
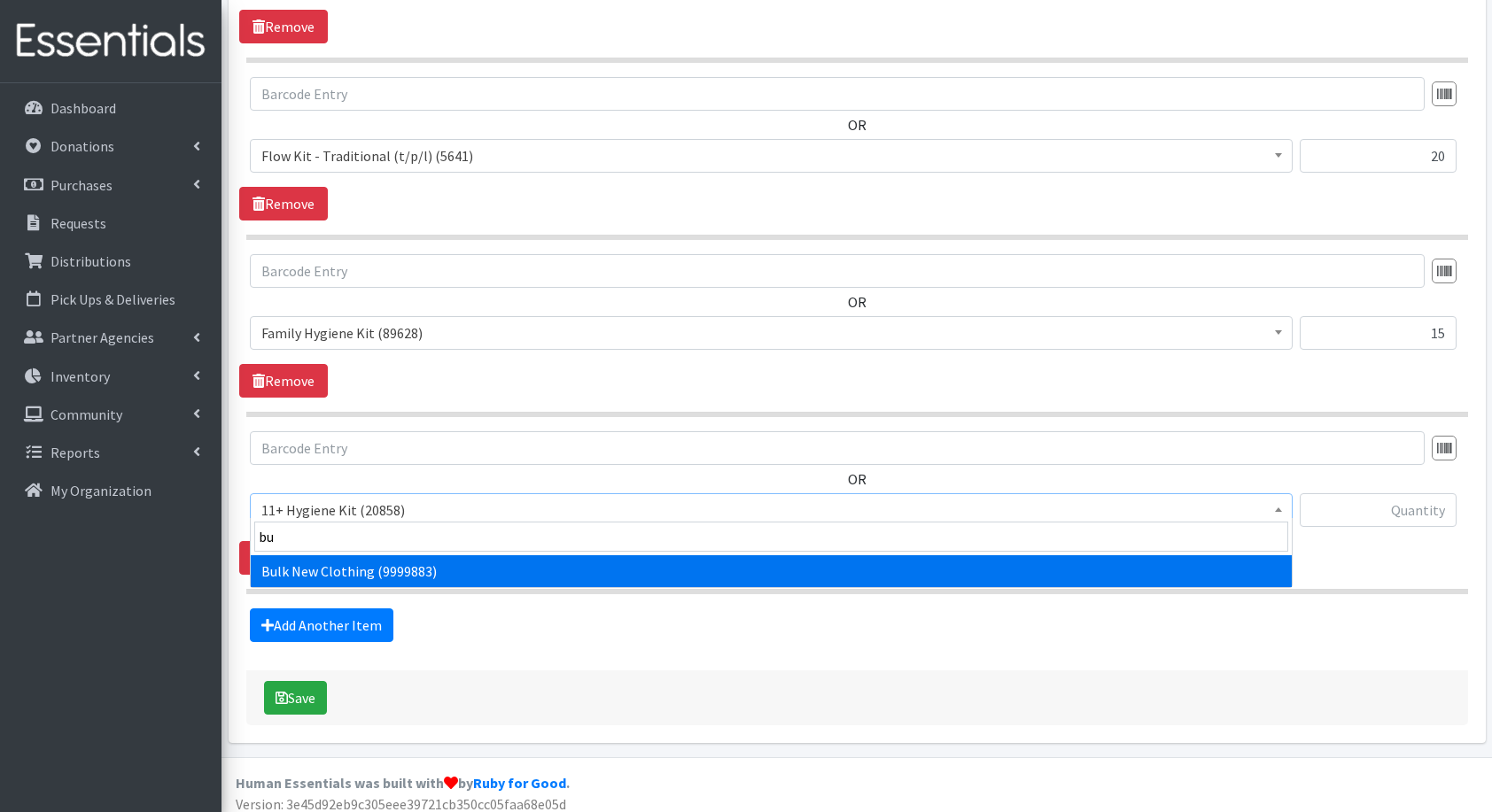
select select "13151"
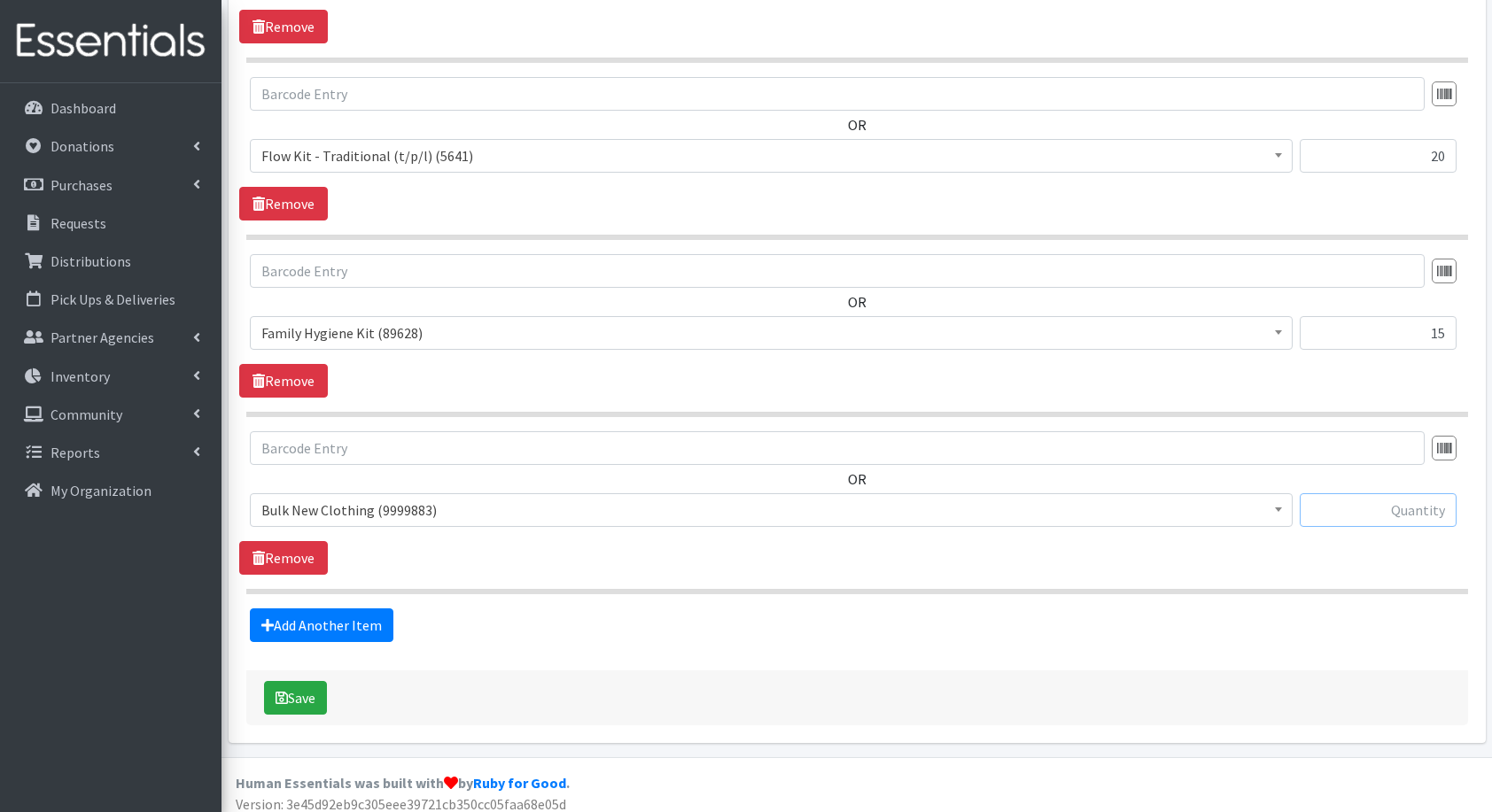
click at [1350, 510] on input "text" at bounding box center [1378, 511] width 157 height 34
type input "2"
click at [306, 691] on button "Save" at bounding box center [295, 698] width 63 height 34
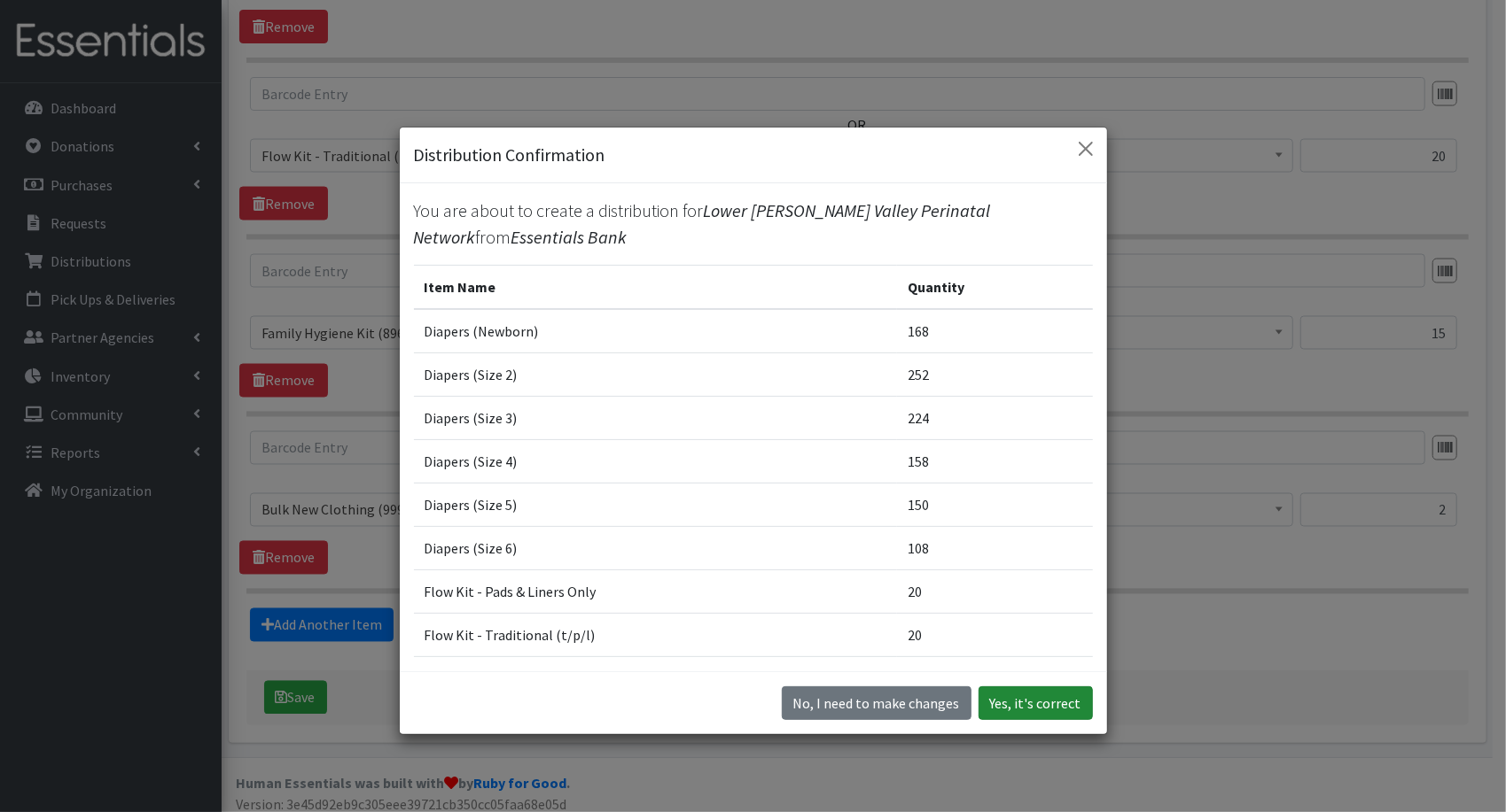
click at [1056, 703] on button "Yes, it's correct" at bounding box center [1035, 703] width 115 height 34
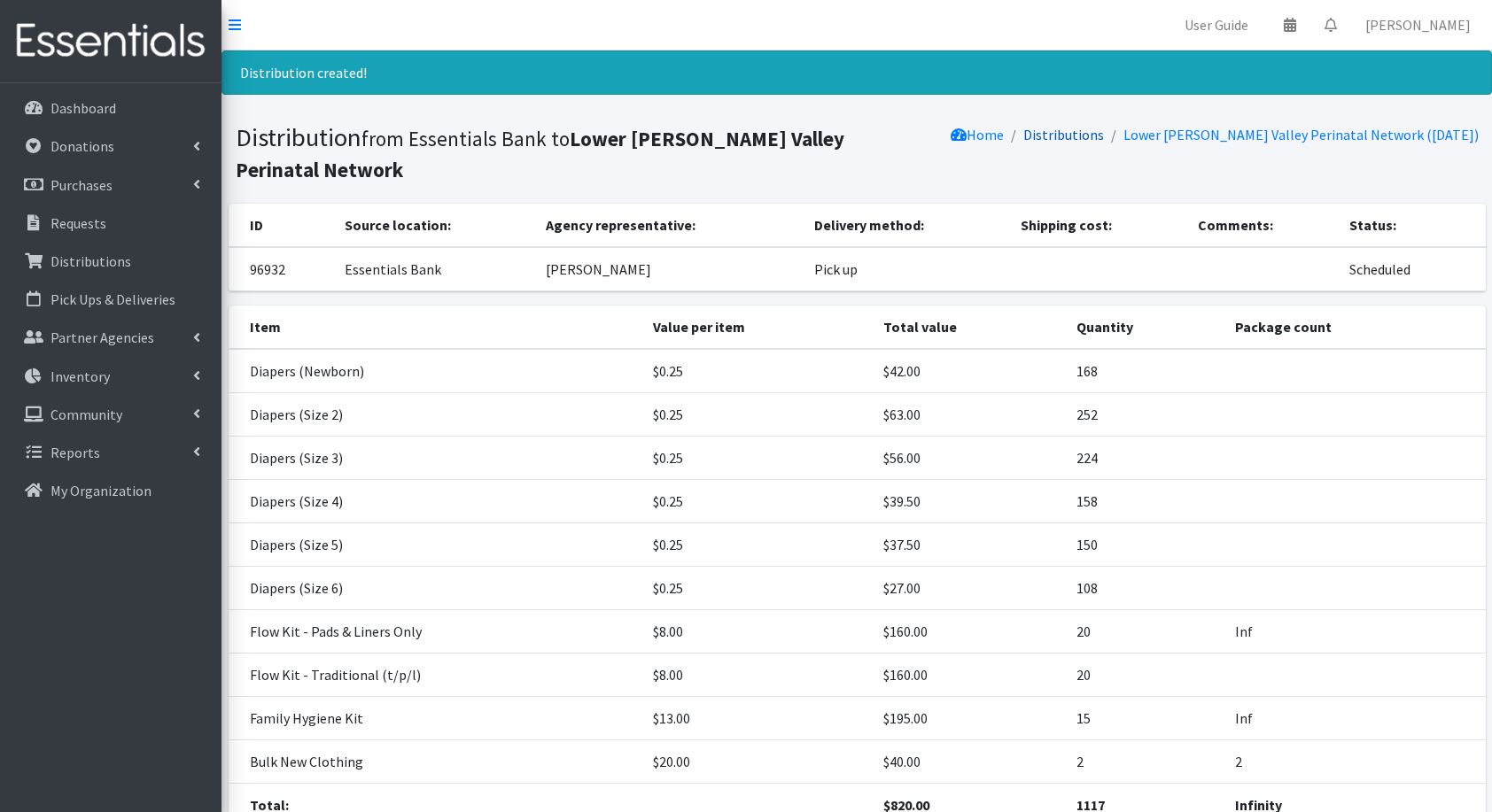
click at [1104, 137] on link "Distributions" at bounding box center [1064, 135] width 81 height 18
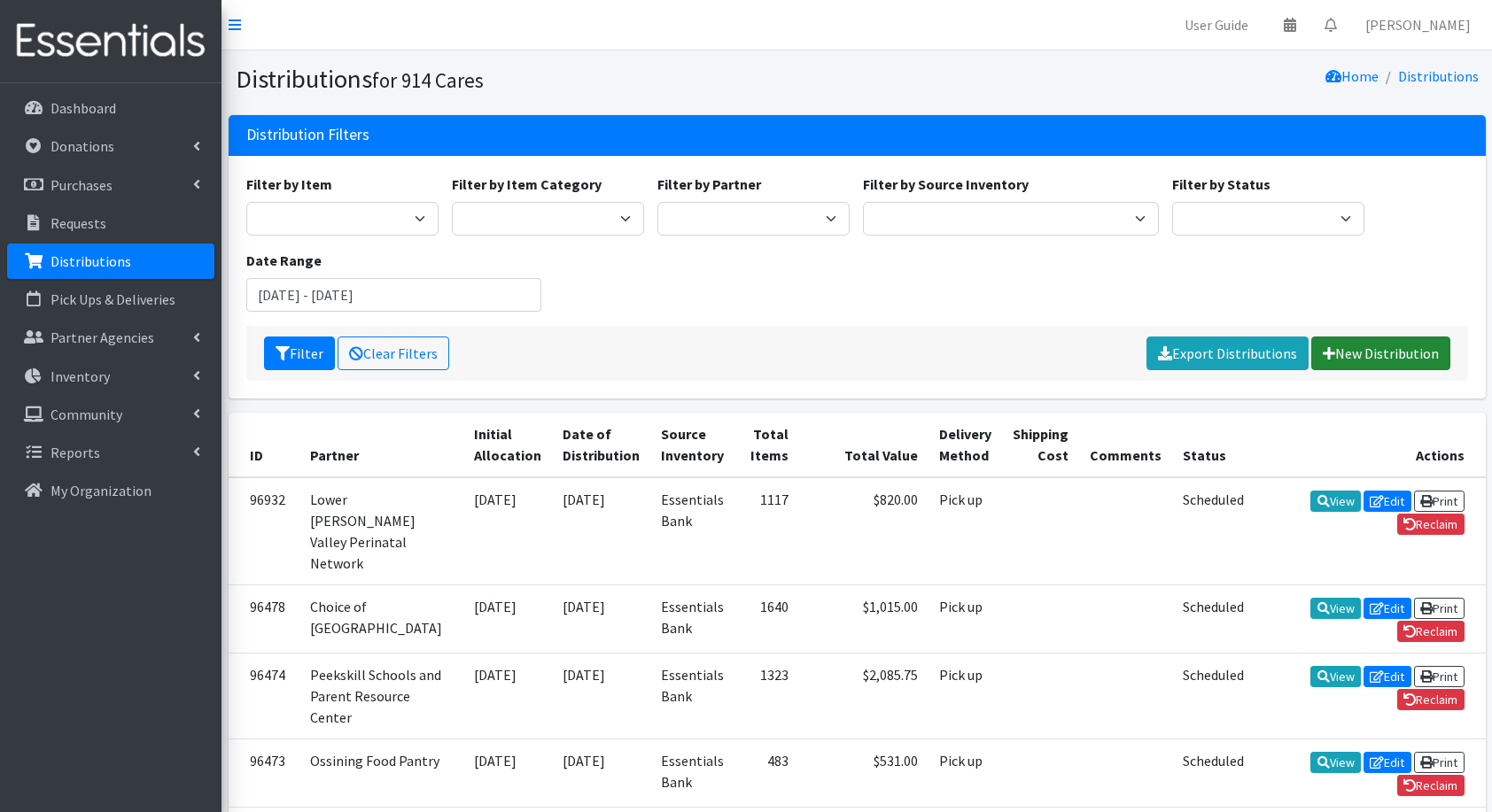
click at [1376, 347] on link "New Distribution" at bounding box center [1380, 353] width 139 height 34
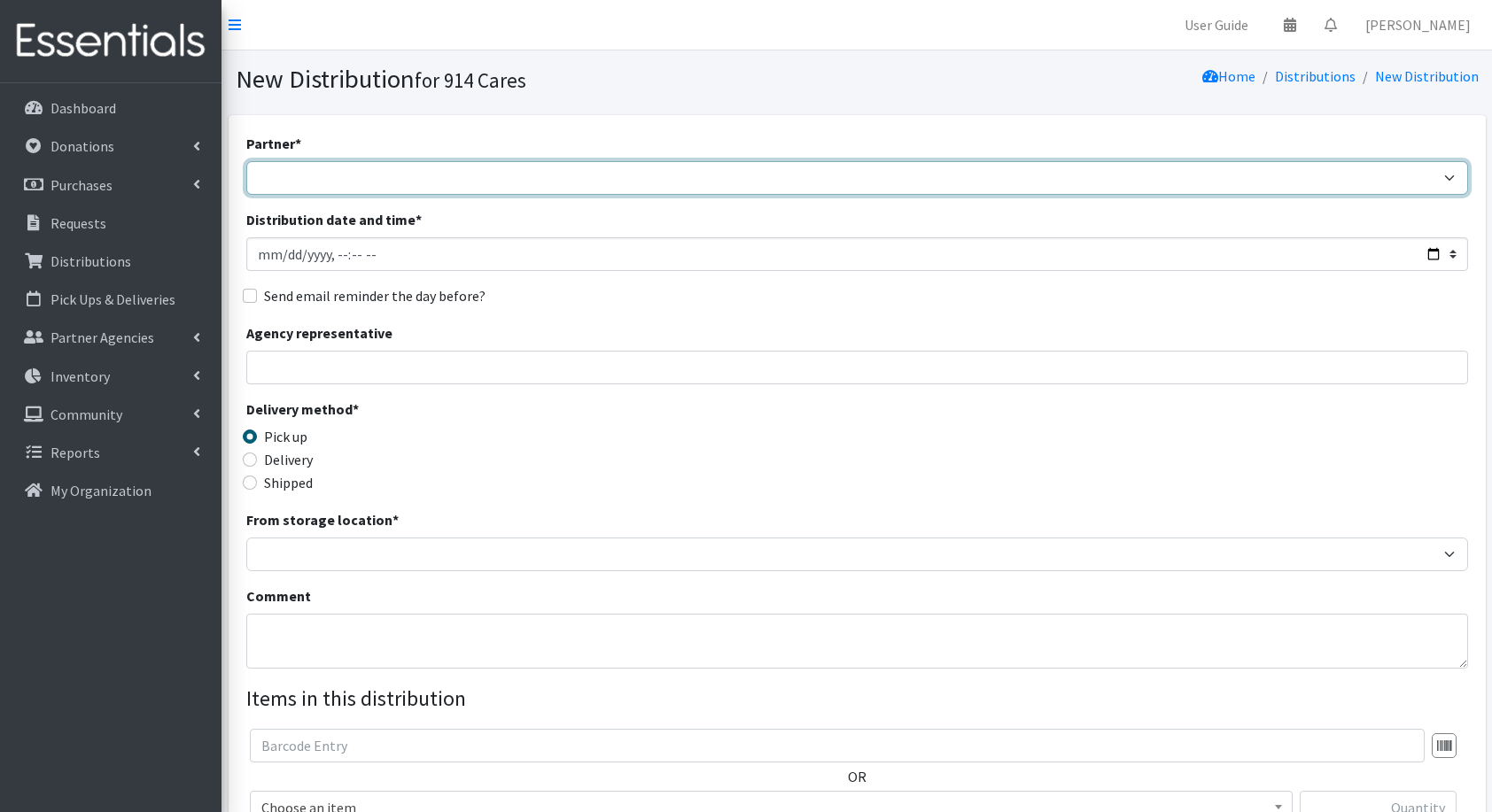
click at [503, 178] on select "4Communities 914United Abbot House Accompany Now All Access Yonkers, Inc All Or…" at bounding box center [857, 179] width 1223 height 34
select select "7075"
click at [247, 162] on select "4Communities 914United Abbot House Accompany Now All Access Yonkers, Inc All Or…" at bounding box center [857, 179] width 1223 height 34
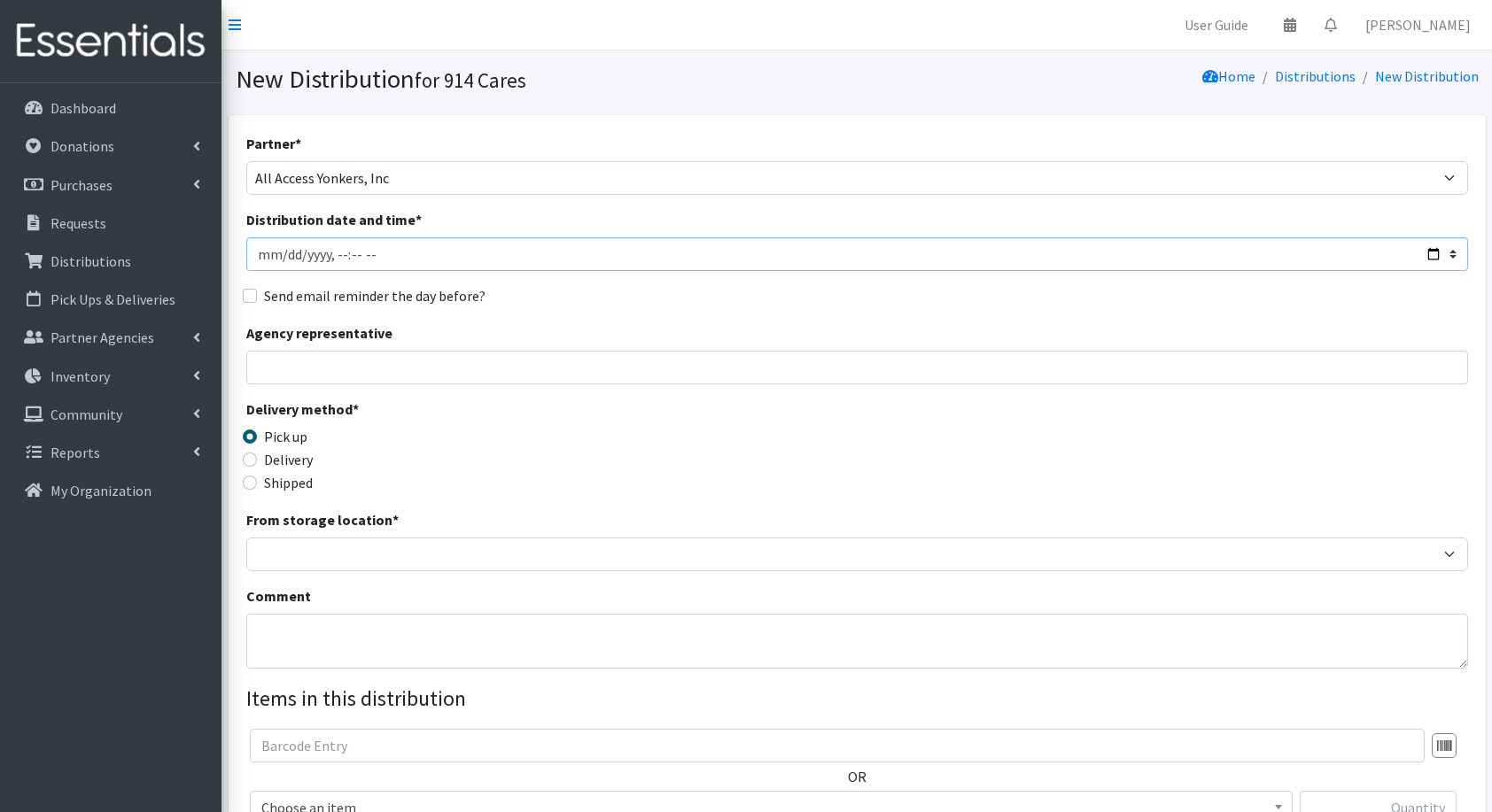
click at [1434, 246] on input "Distribution date and time *" at bounding box center [857, 254] width 1223 height 34
type input "2025-09-01T23:59"
click at [678, 307] on fieldset "Send email reminder the day before?" at bounding box center [857, 296] width 1223 height 23
click at [596, 352] on input "Agency representative" at bounding box center [857, 368] width 1223 height 34
type input "Yolanda Shinault"
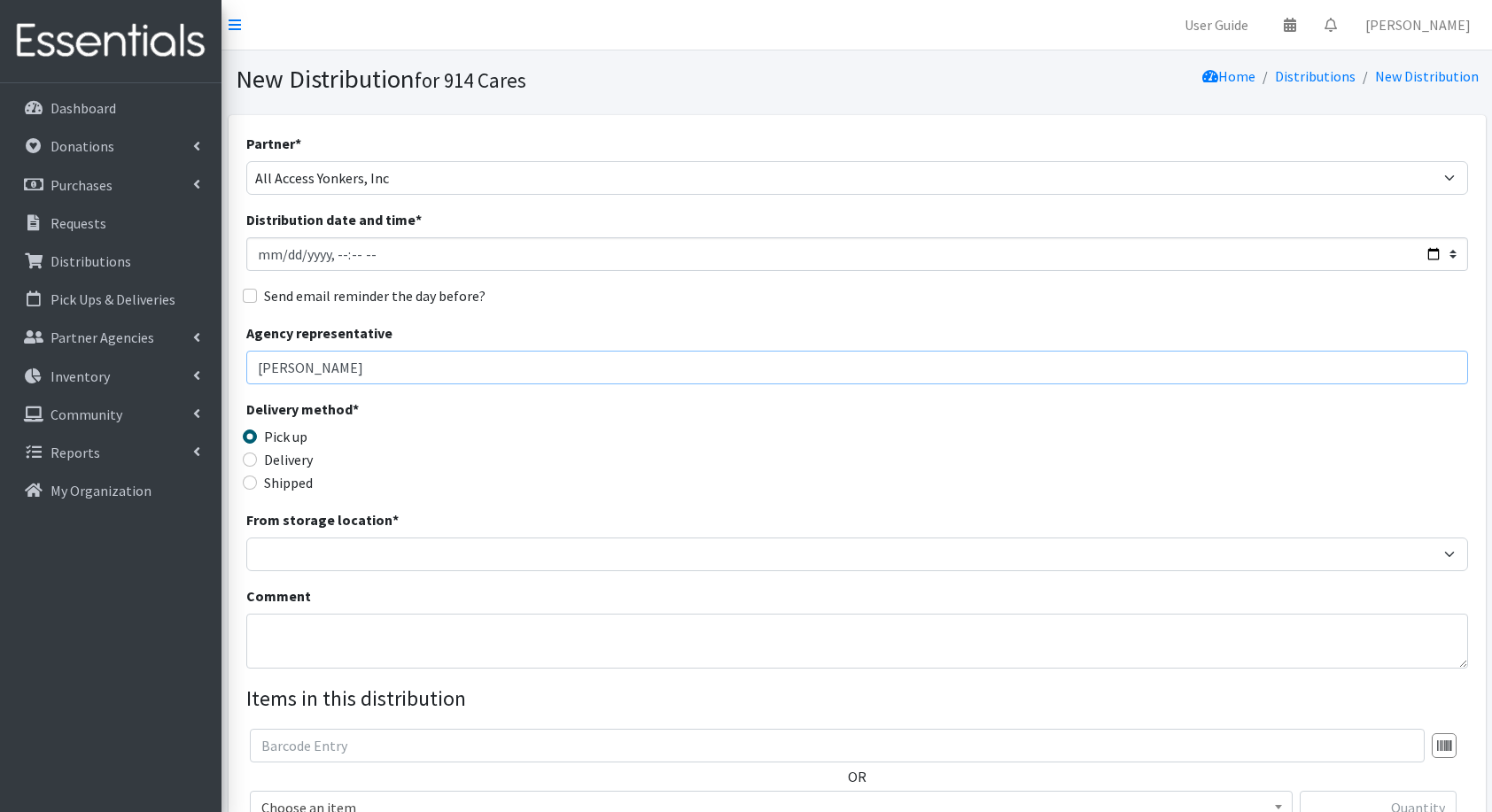
scroll to position [96, 0]
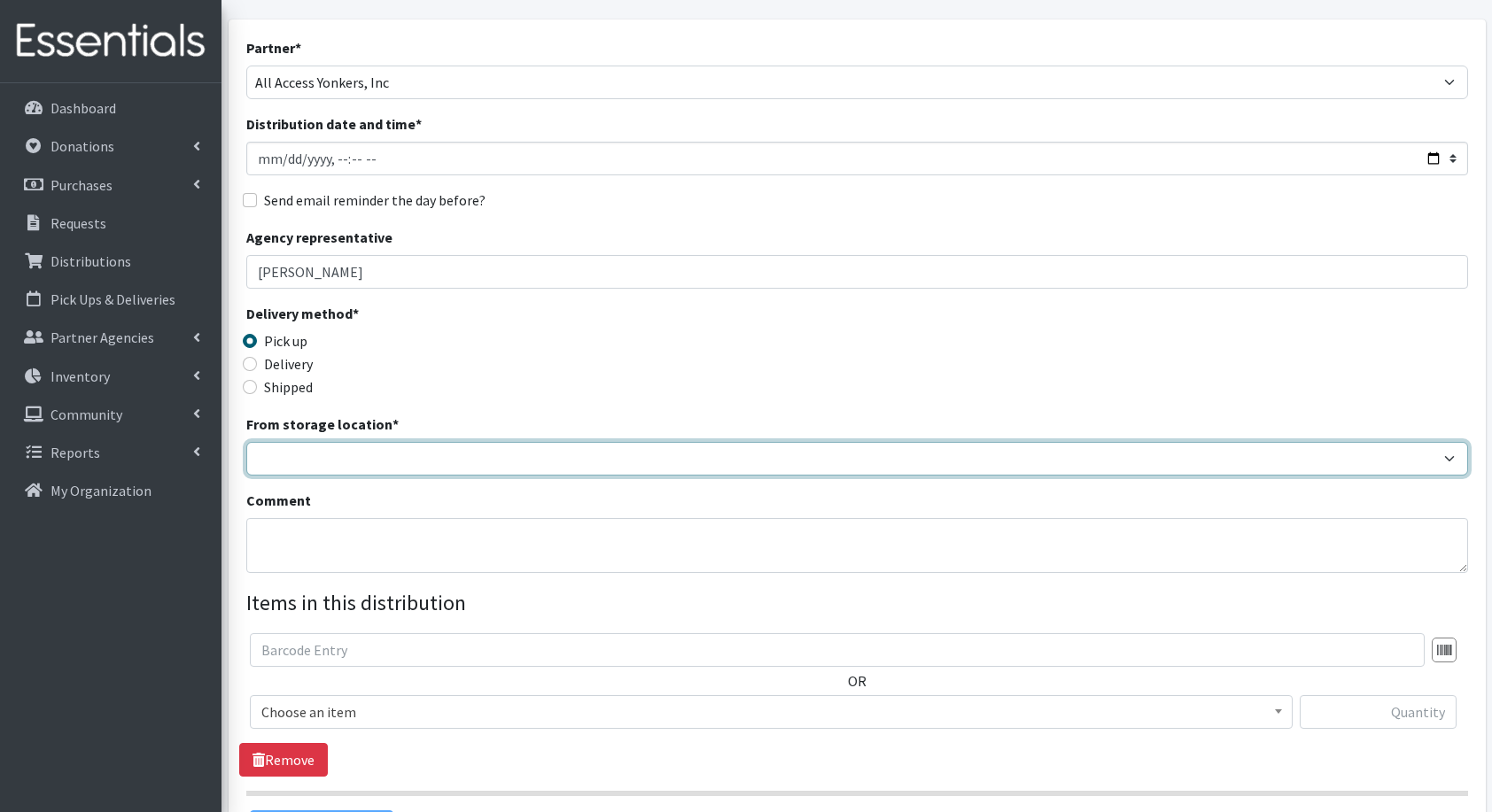
click at [358, 447] on select "Baby Bank Camp Clothing Plus Essentials Bank Westchester Reads" at bounding box center [857, 459] width 1223 height 34
select select "207"
click at [247, 442] on select "Baby Bank Camp Clothing Plus Essentials Bank Westchester Reads" at bounding box center [857, 459] width 1223 height 34
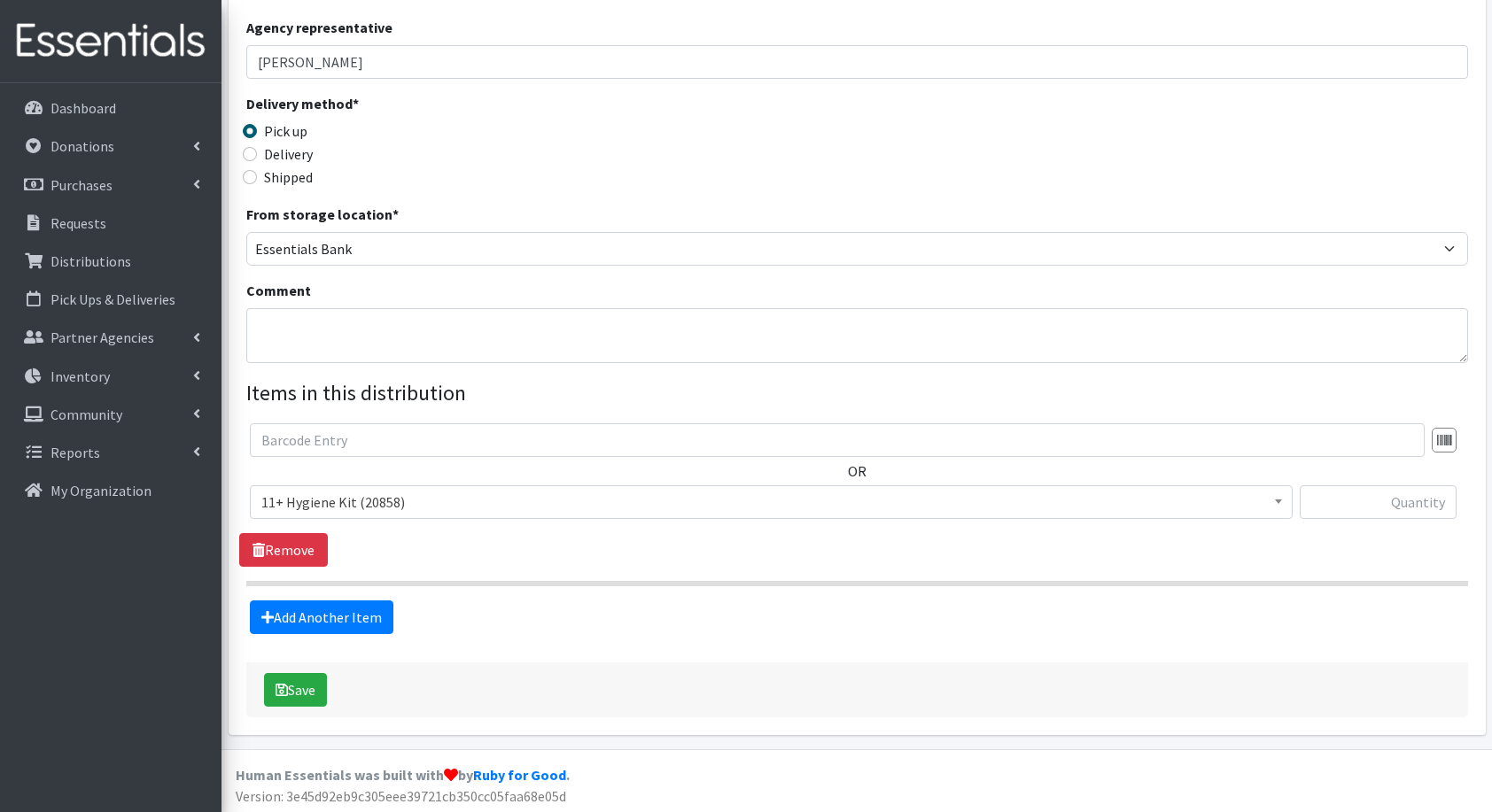
click at [394, 507] on span "11+ Hygiene Kit (20858)" at bounding box center [771, 502] width 1020 height 25
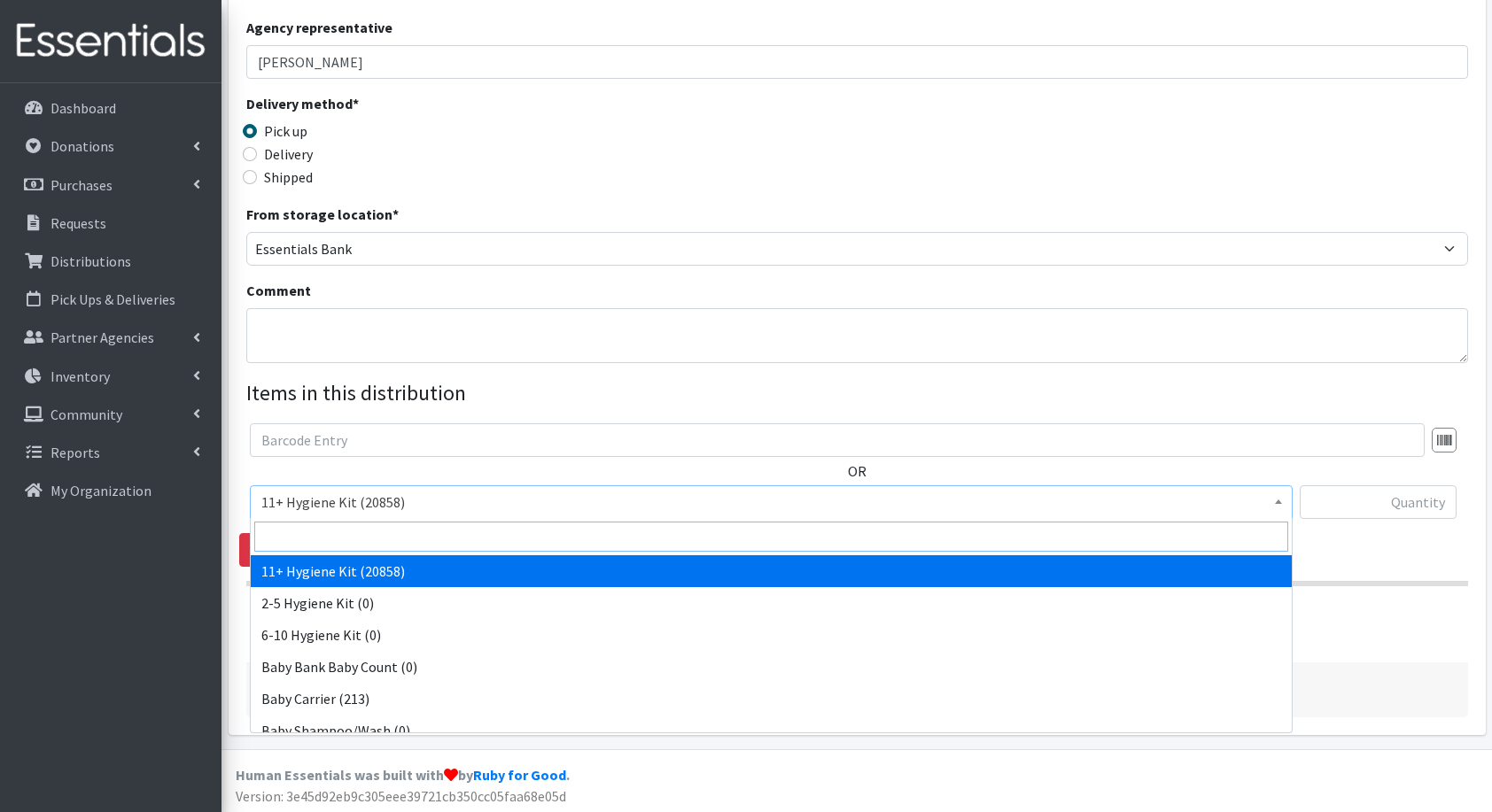
click at [414, 538] on input "search" at bounding box center [771, 537] width 1034 height 30
type input "dia"
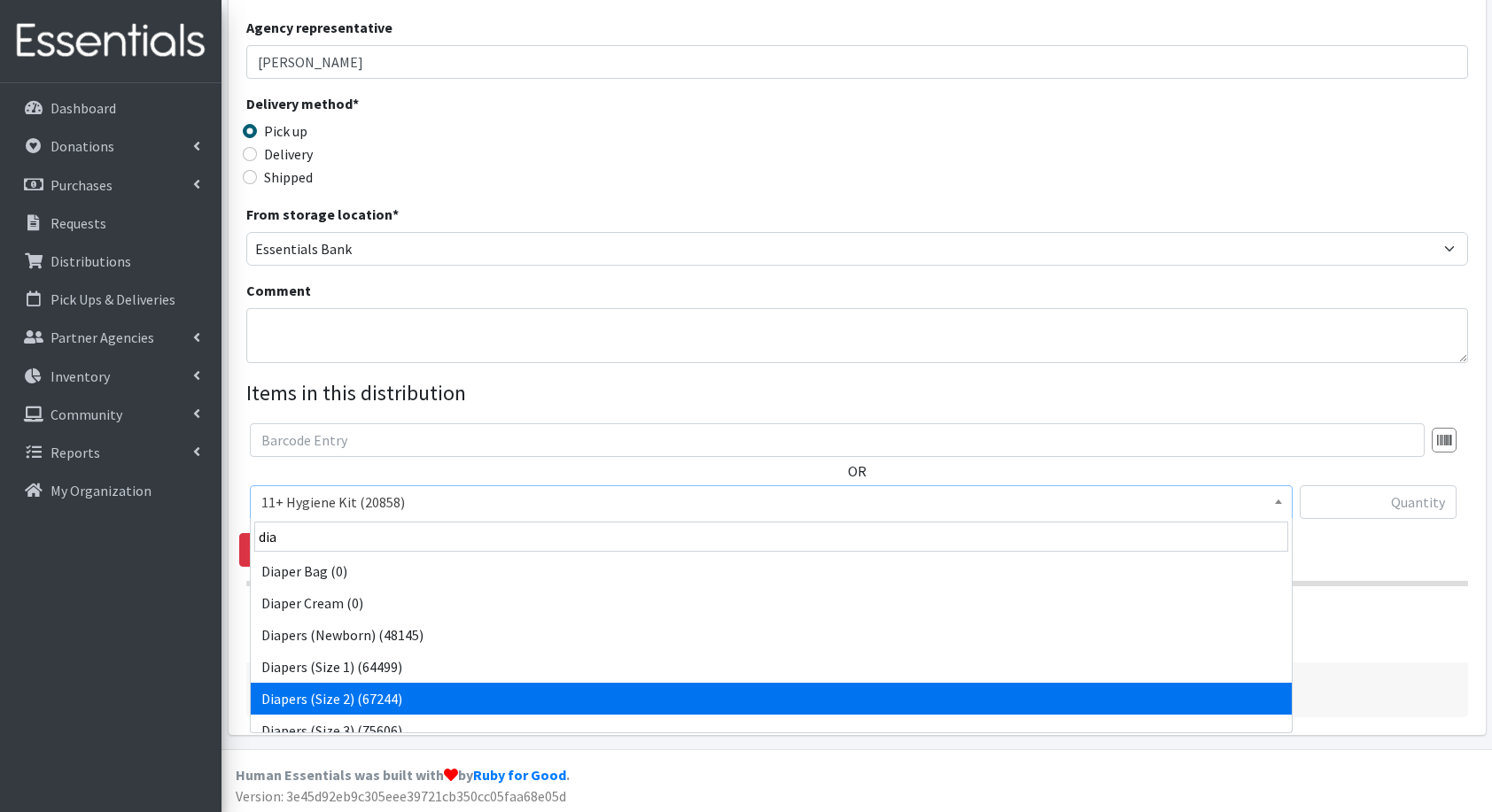
select select "5196"
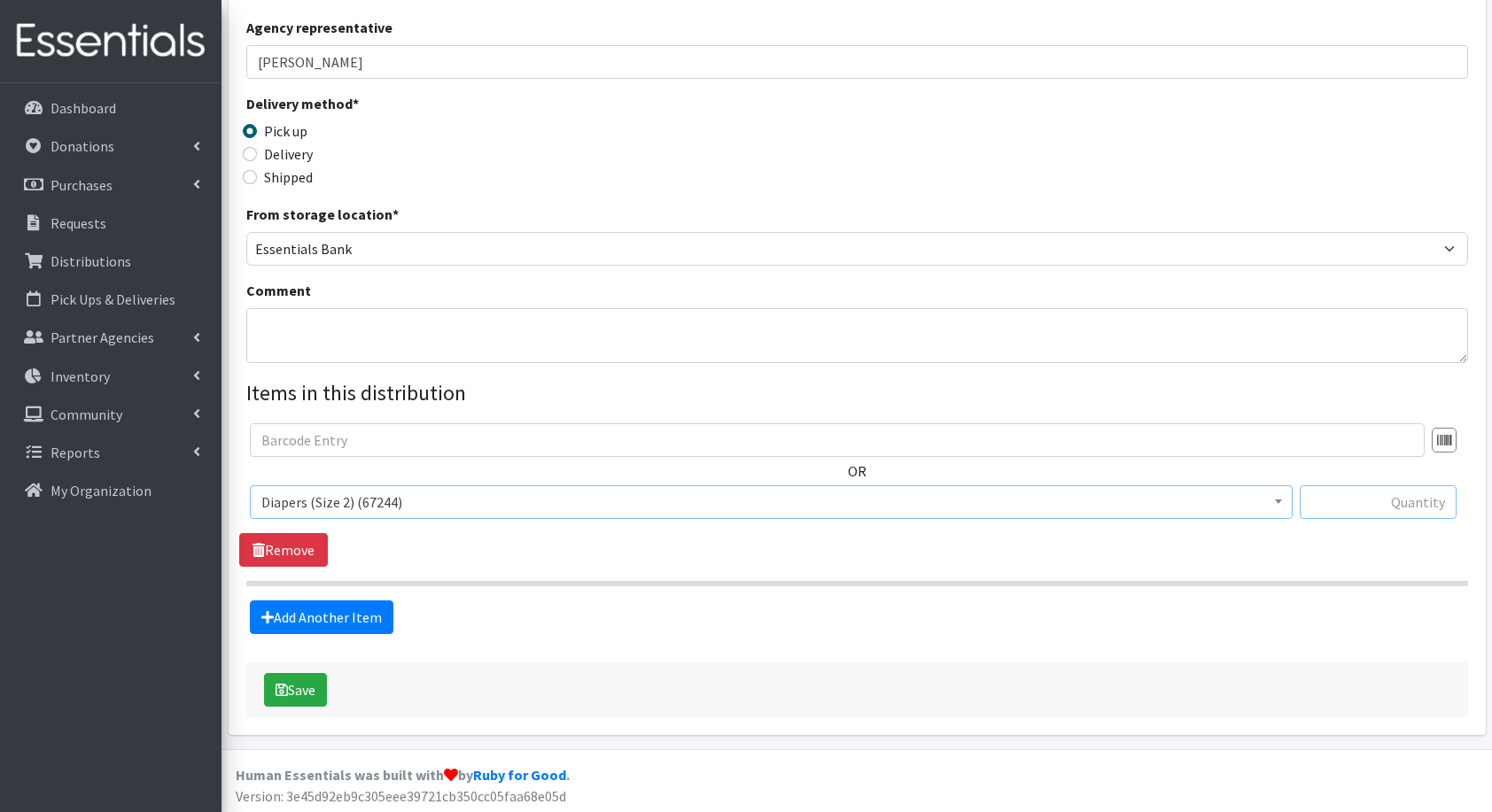
click at [1364, 495] on input "text" at bounding box center [1378, 503] width 157 height 34
type input "168"
click at [362, 616] on link "Add Another Item" at bounding box center [321, 617] width 144 height 34
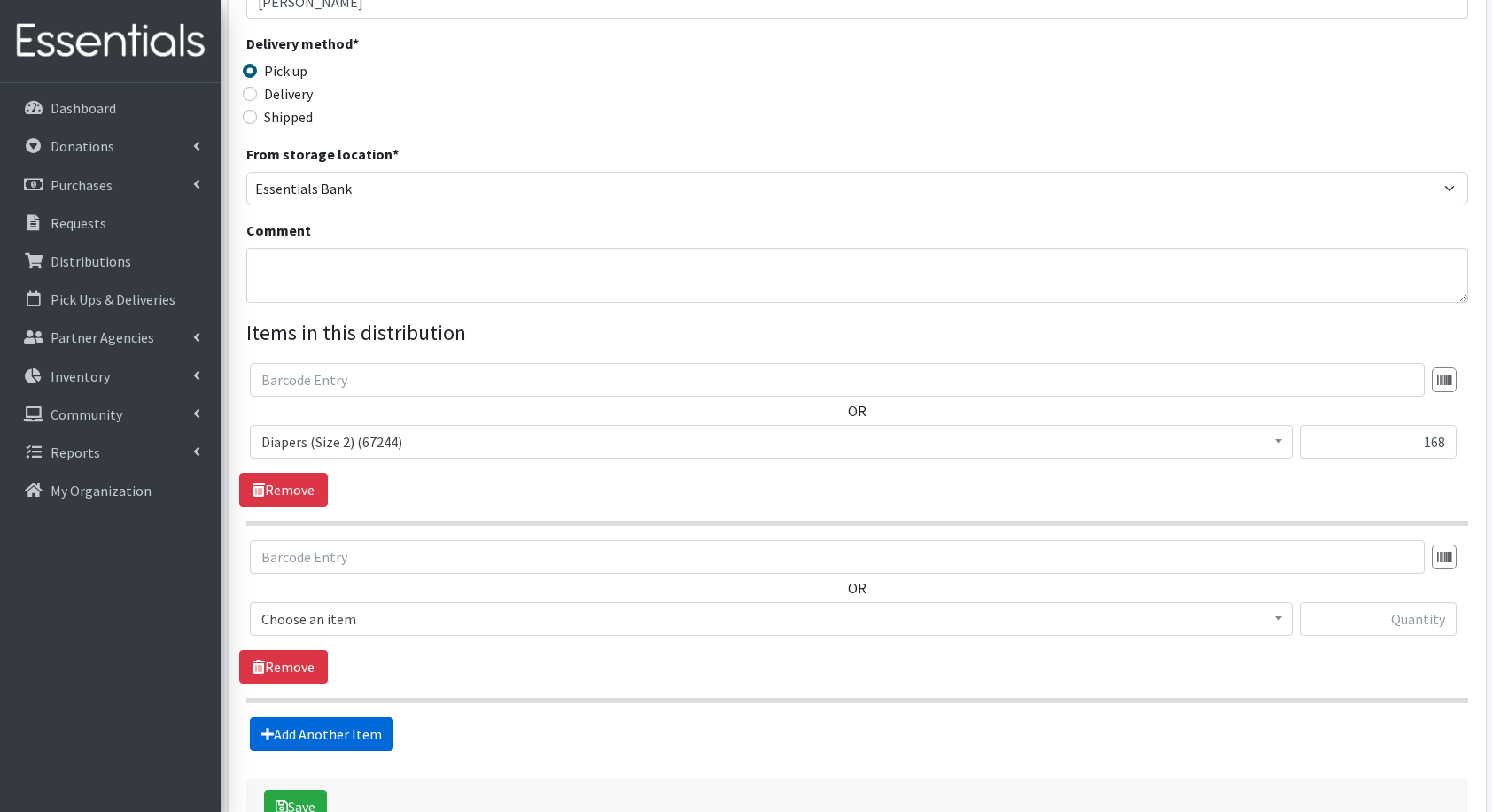
scroll to position [482, 0]
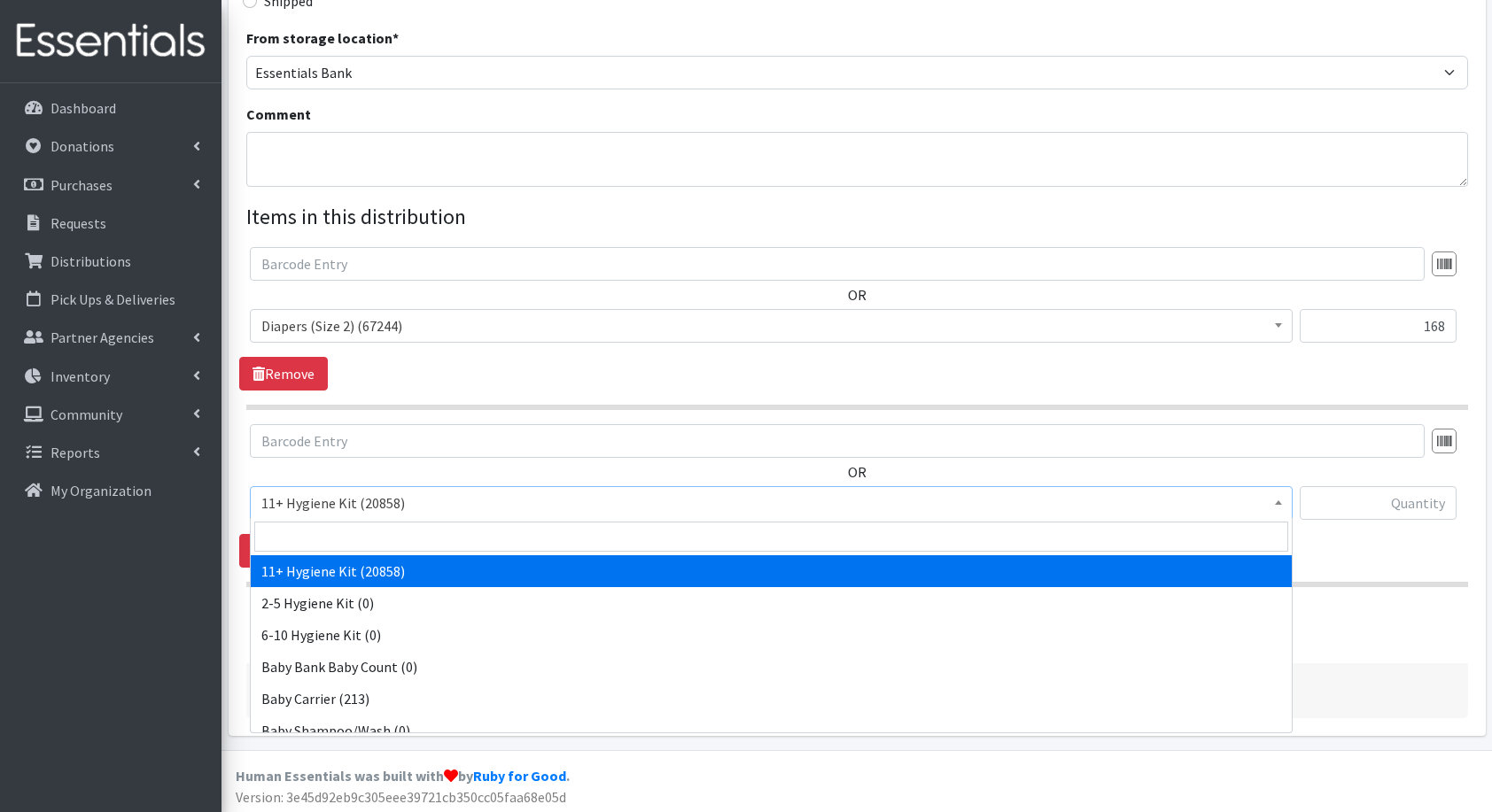
click at [324, 516] on span "11+ Hygiene Kit (20858)" at bounding box center [770, 504] width 1043 height 34
click at [365, 550] on input "search" at bounding box center [771, 537] width 1034 height 30
type input "dia"
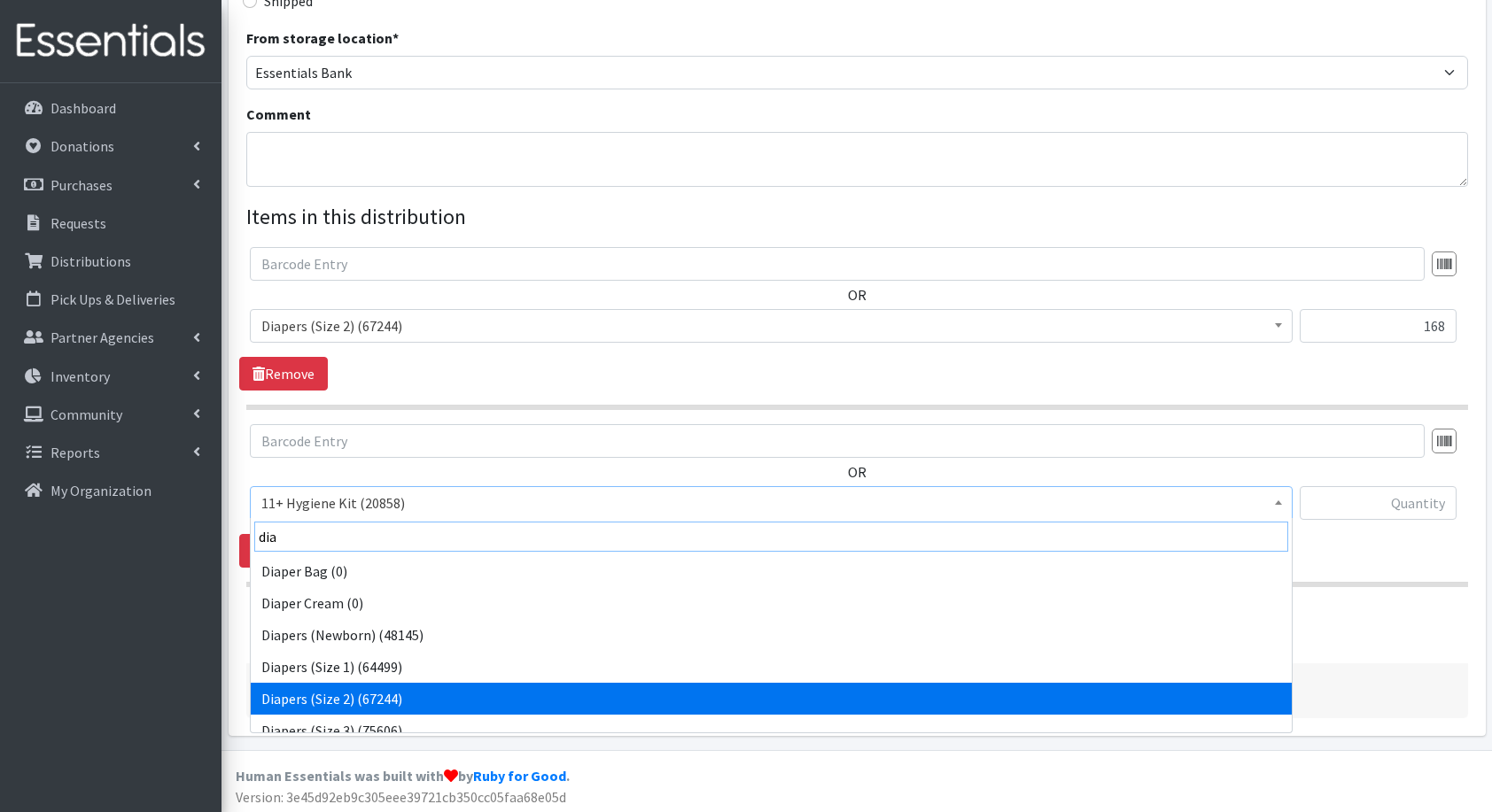
scroll to position [14, 0]
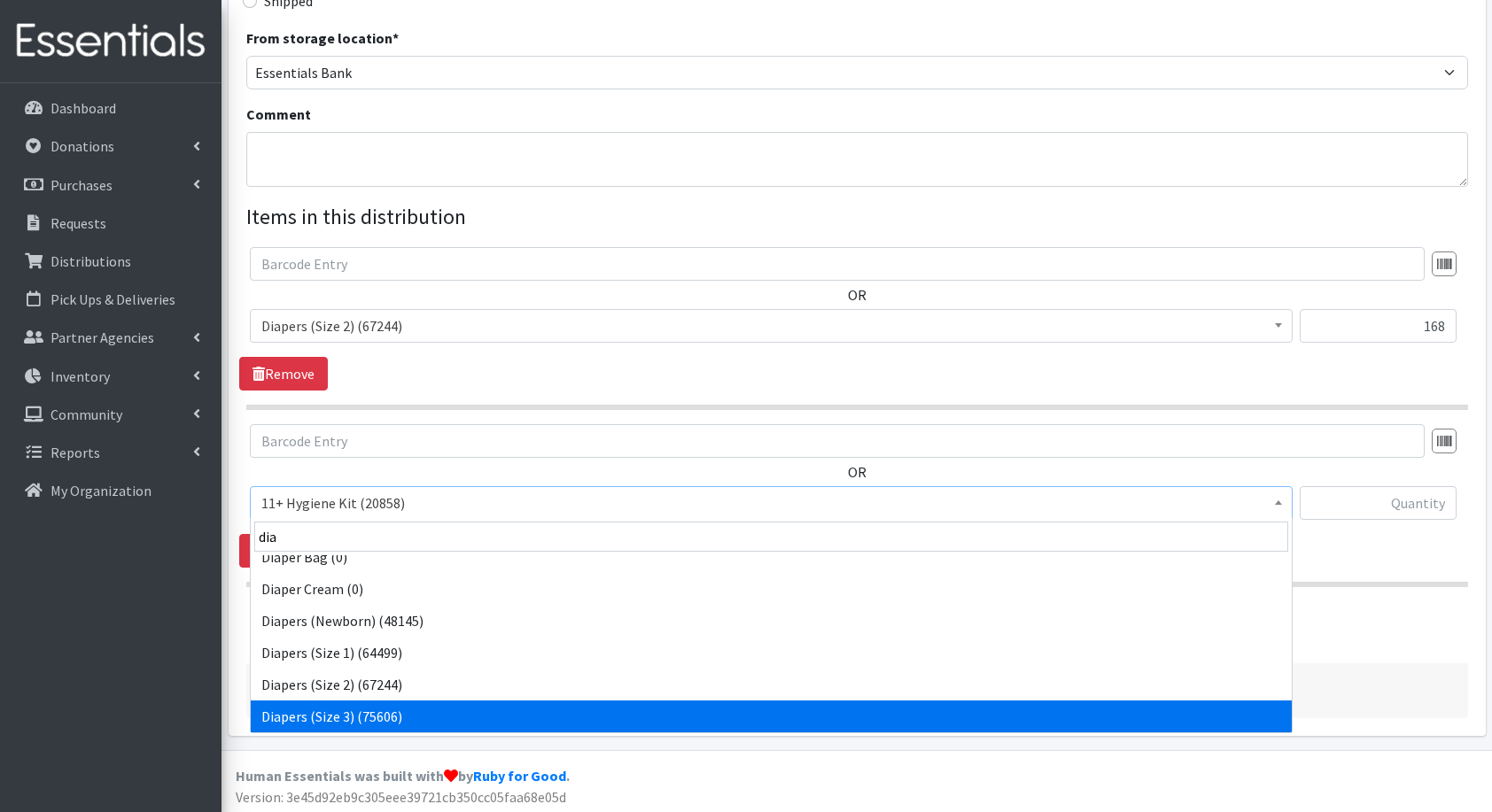
select select "5205"
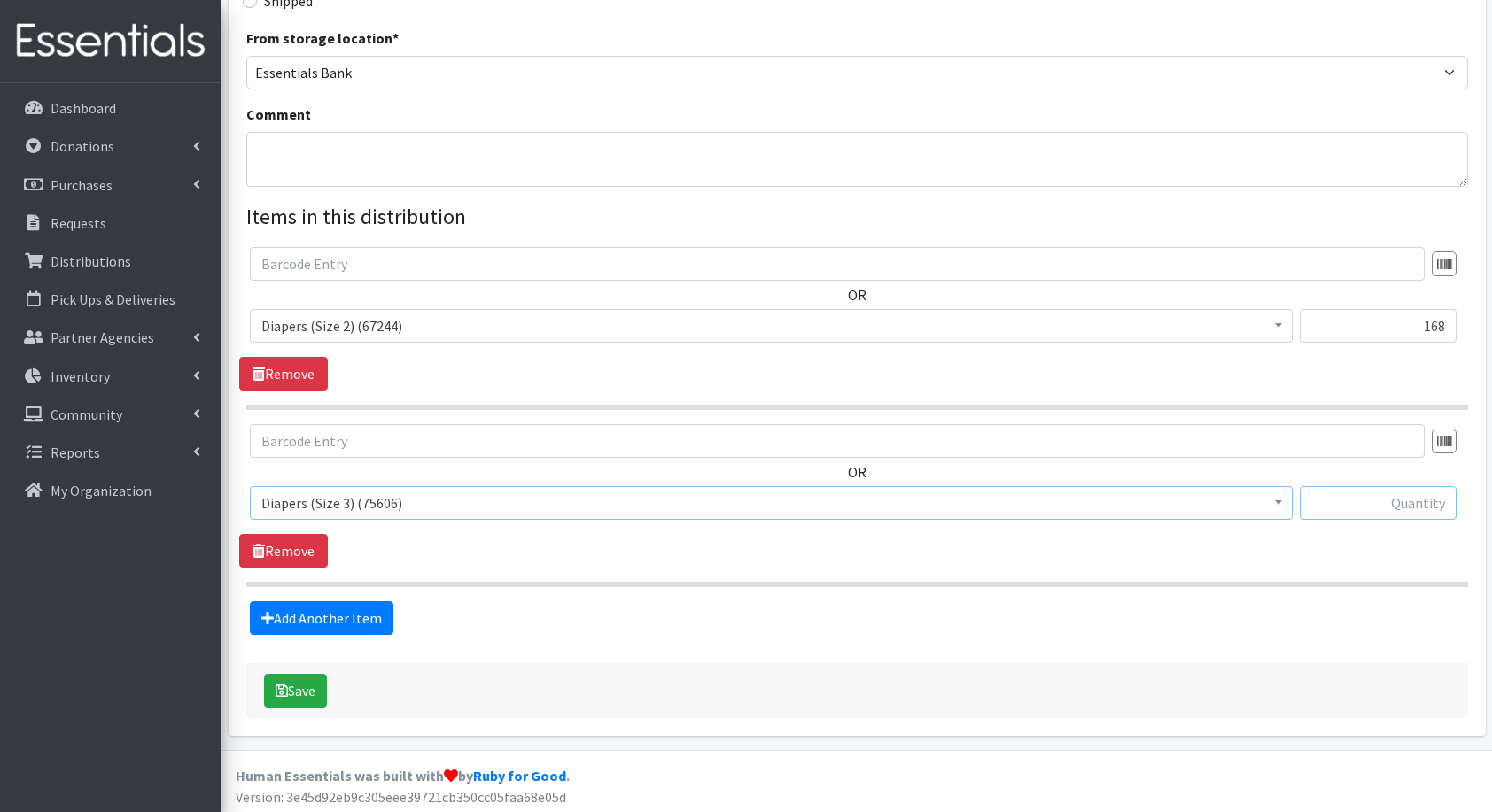
click at [1390, 507] on input "text" at bounding box center [1378, 504] width 157 height 34
type input "168"
click at [353, 615] on link "Add Another Item" at bounding box center [321, 618] width 144 height 34
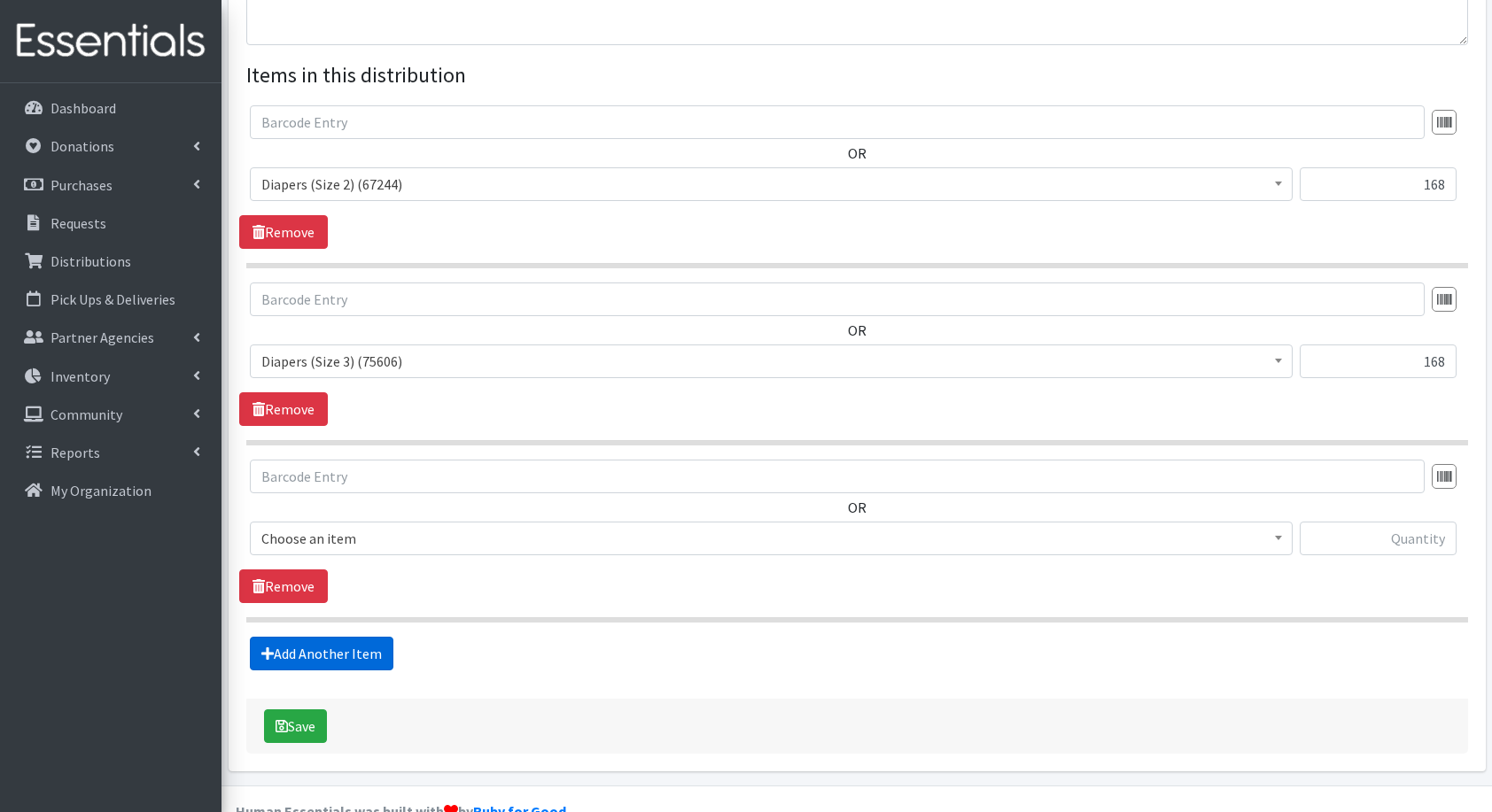
scroll to position [658, 0]
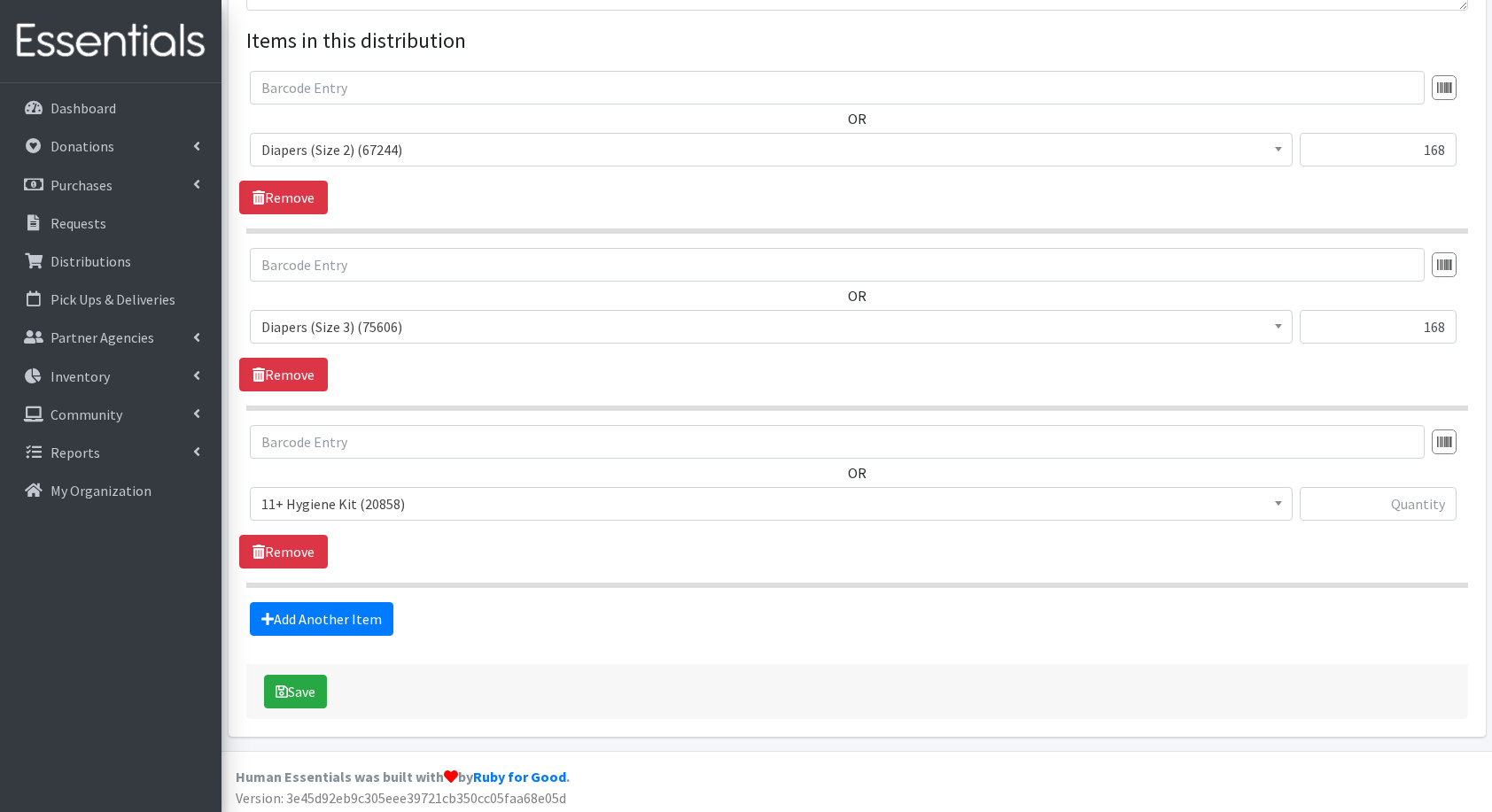
click at [376, 505] on span "11+ Hygiene Kit (20858)" at bounding box center [771, 504] width 1020 height 25
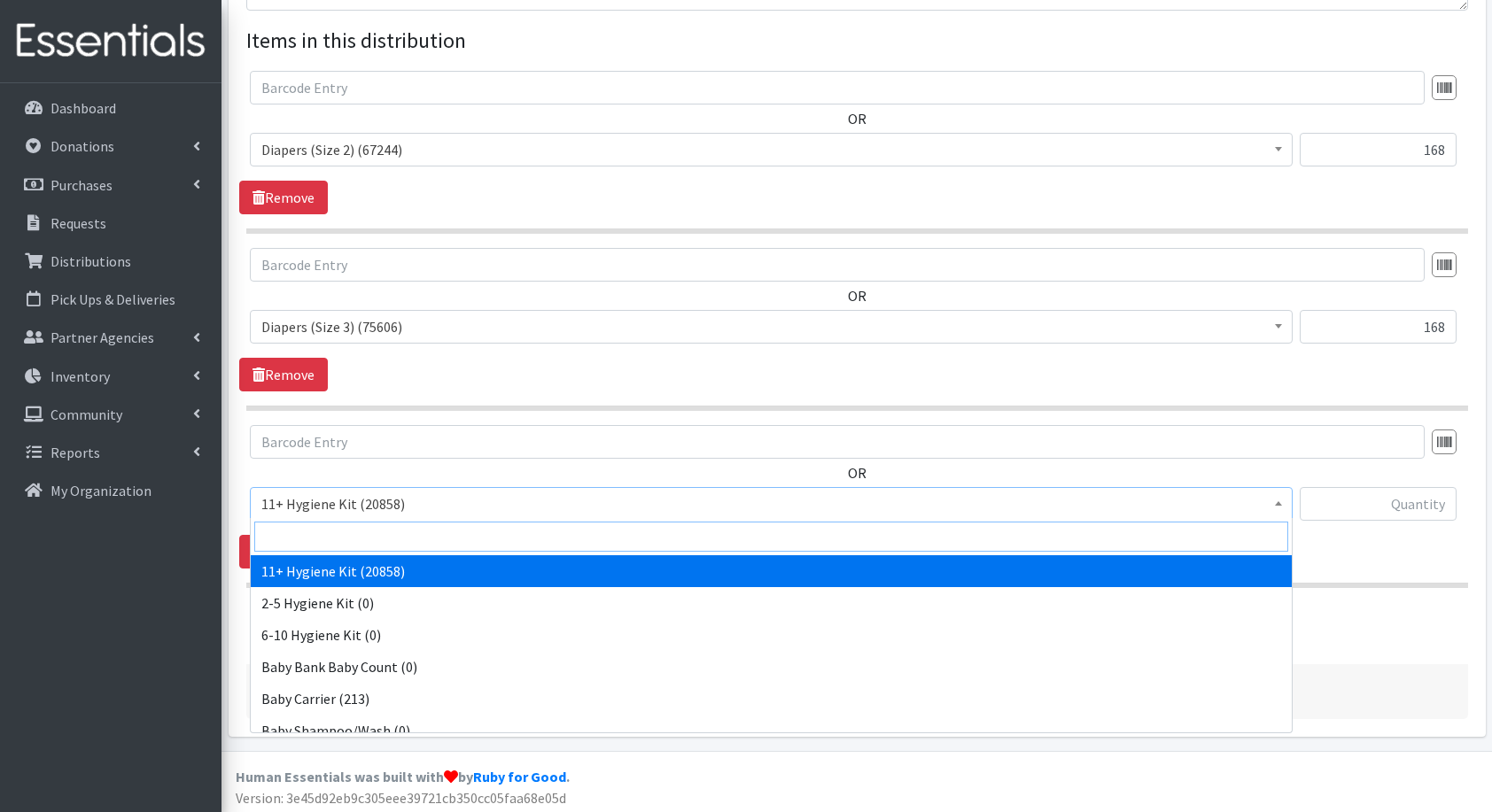
click at [399, 537] on input "search" at bounding box center [771, 537] width 1034 height 30
type input "dia"
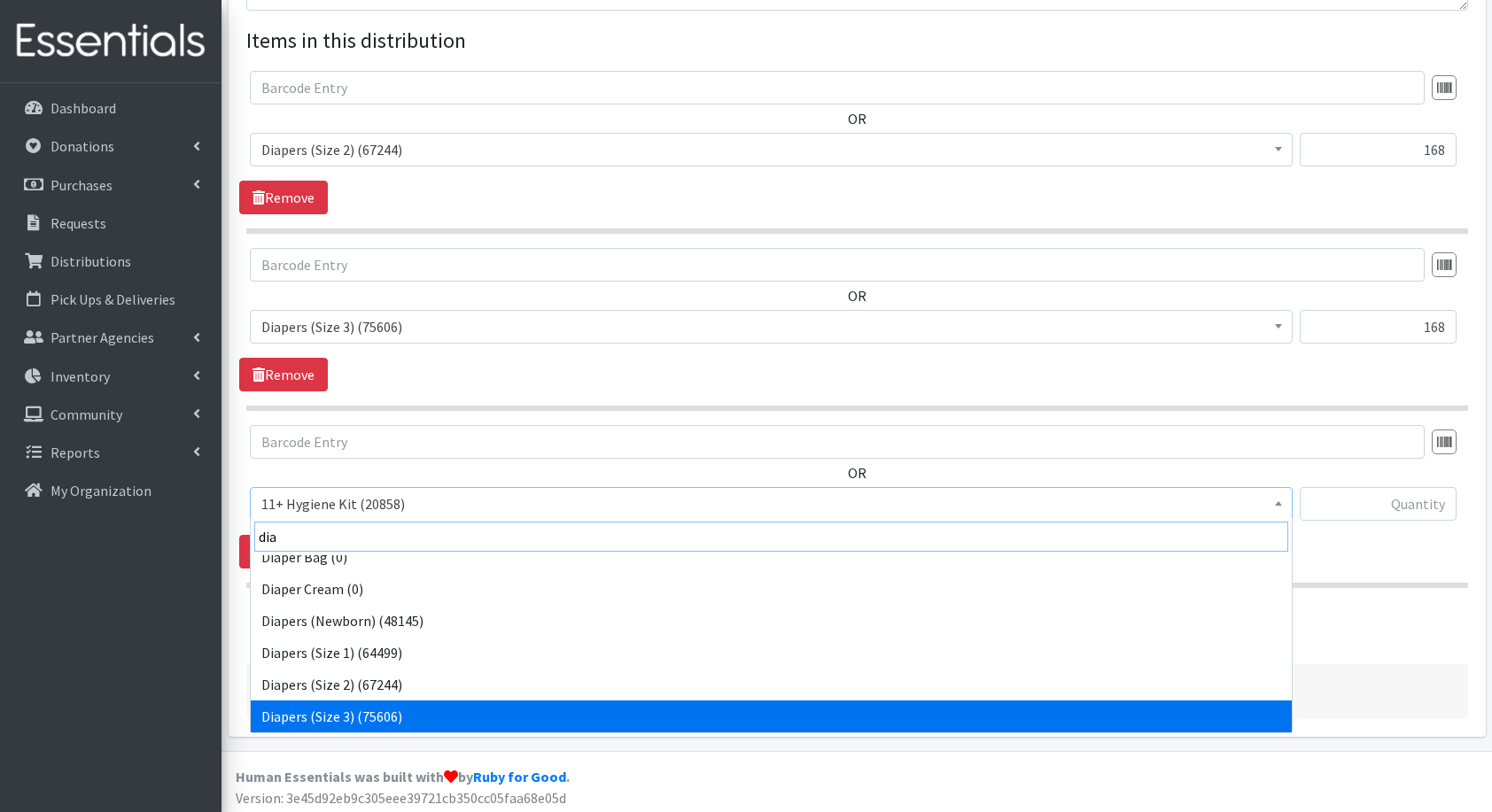
scroll to position [46, 0]
select select "5206"
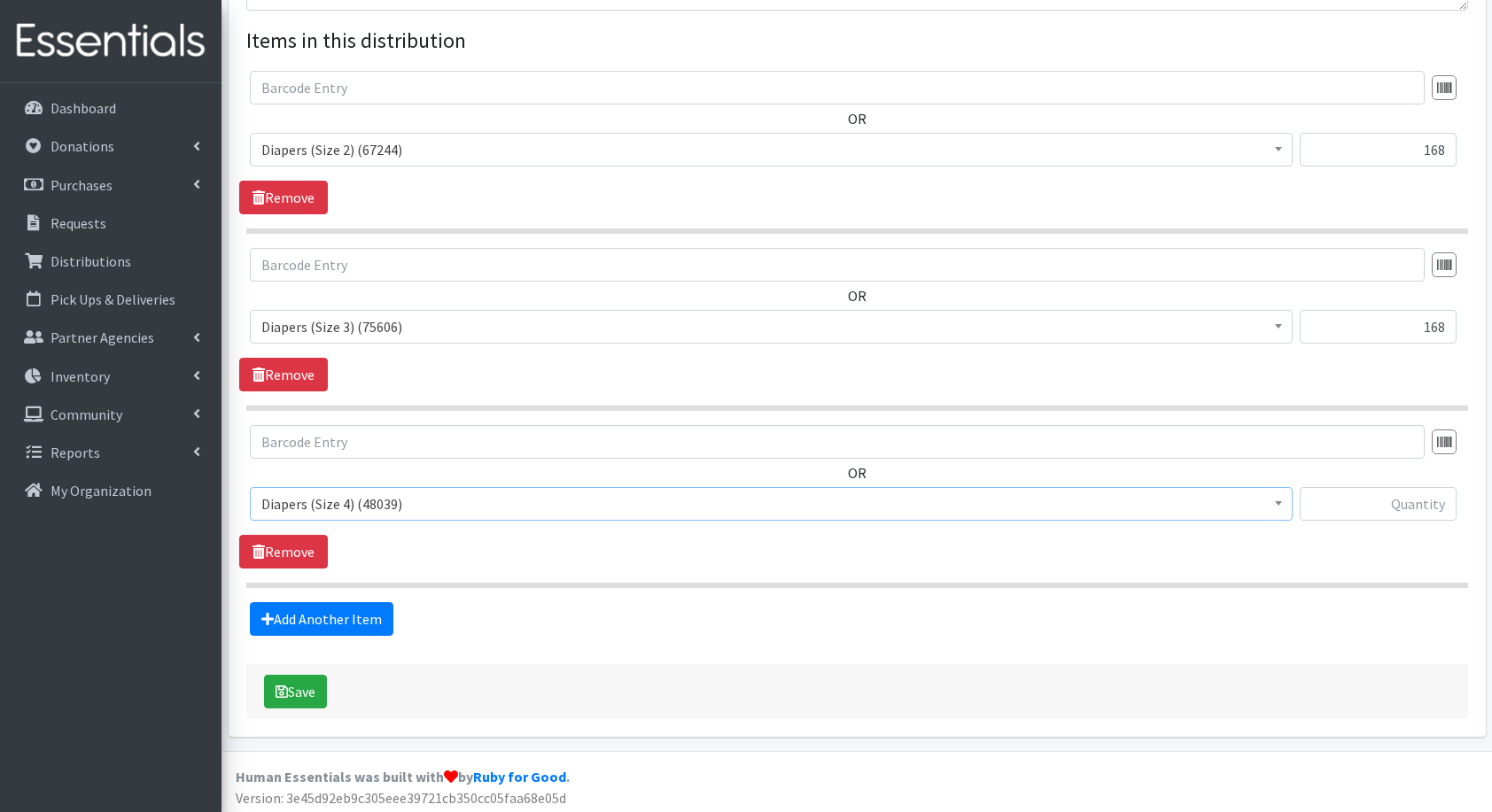
click at [1382, 520] on div at bounding box center [1378, 511] width 157 height 48
click at [1404, 500] on input "text" at bounding box center [1378, 504] width 157 height 34
type input "162"
click at [329, 623] on link "Add Another Item" at bounding box center [321, 619] width 144 height 34
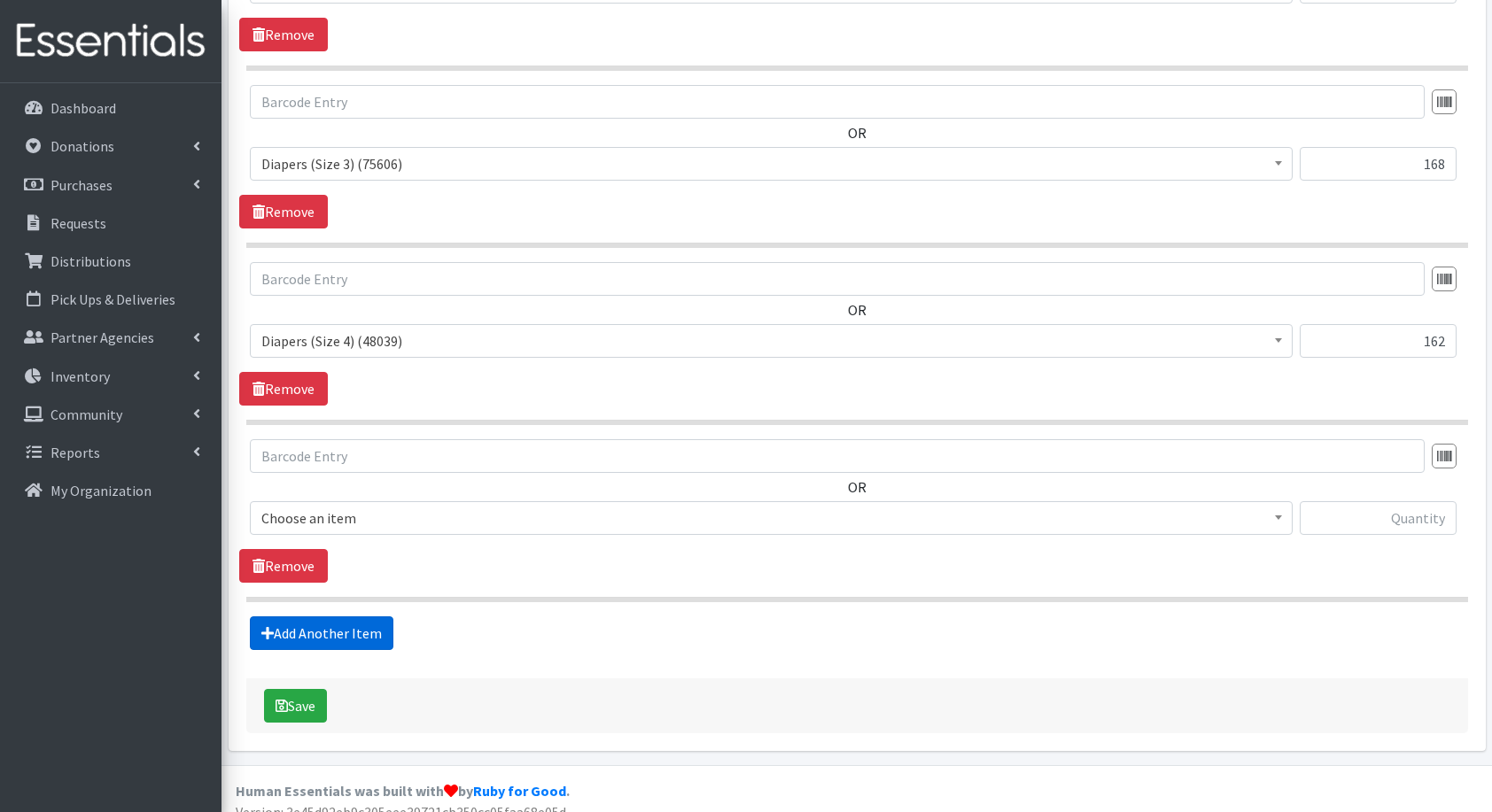
scroll to position [835, 0]
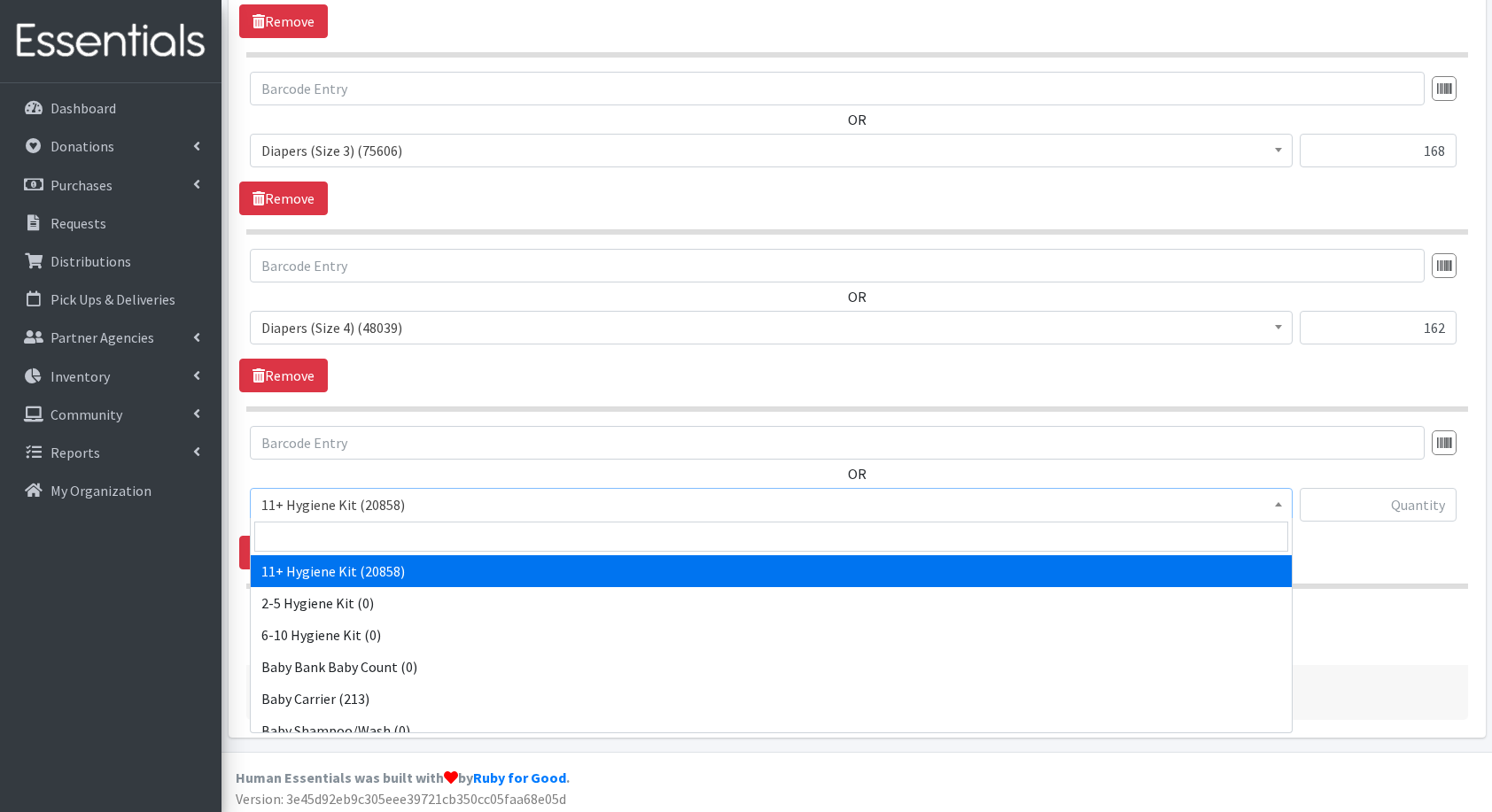
click at [365, 517] on span "11+ Hygiene Kit (20858)" at bounding box center [770, 505] width 1043 height 34
click at [399, 541] on input "search" at bounding box center [771, 537] width 1034 height 30
type input "dia"
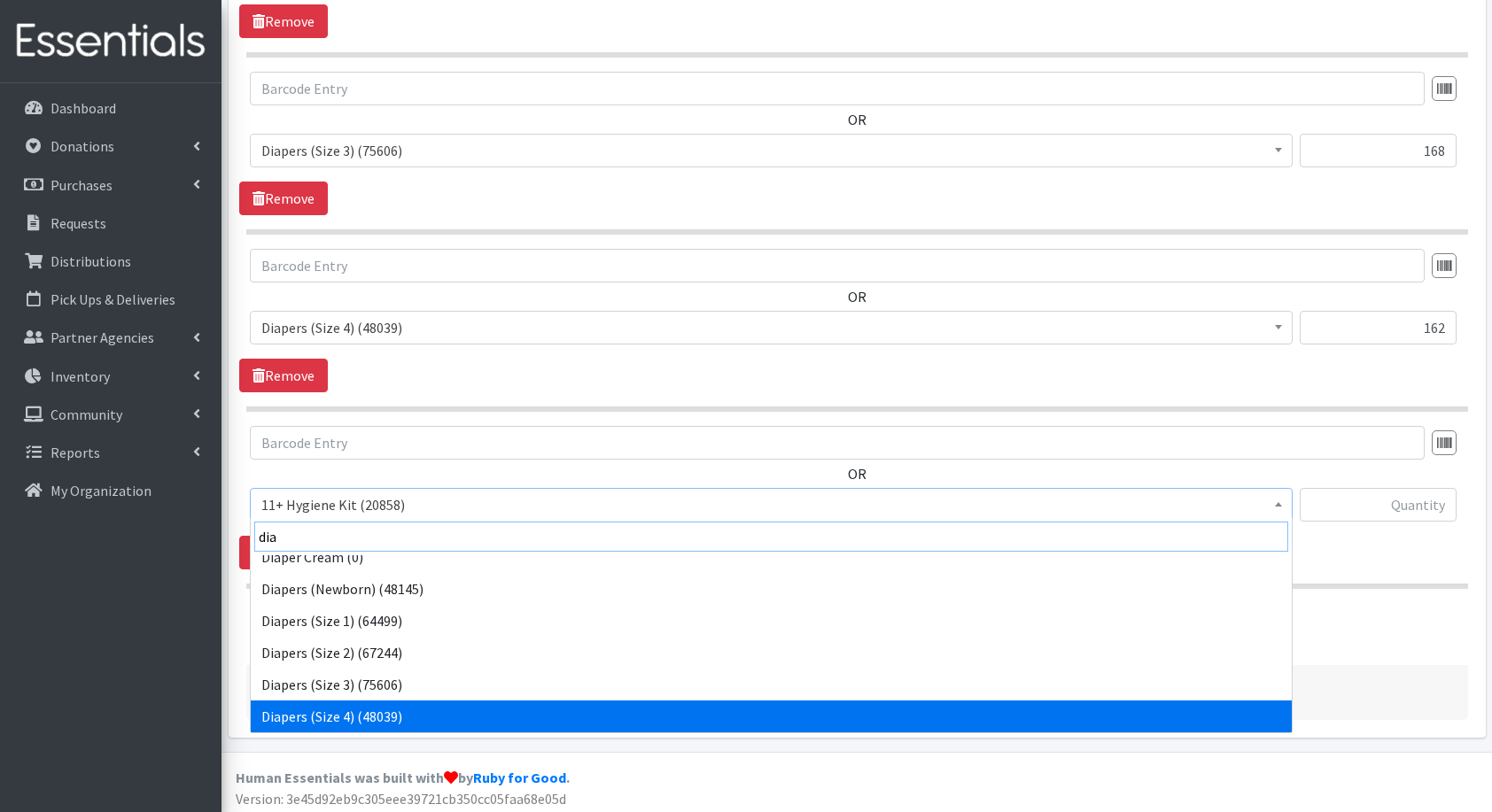
scroll to position [78, 0]
select select "5208"
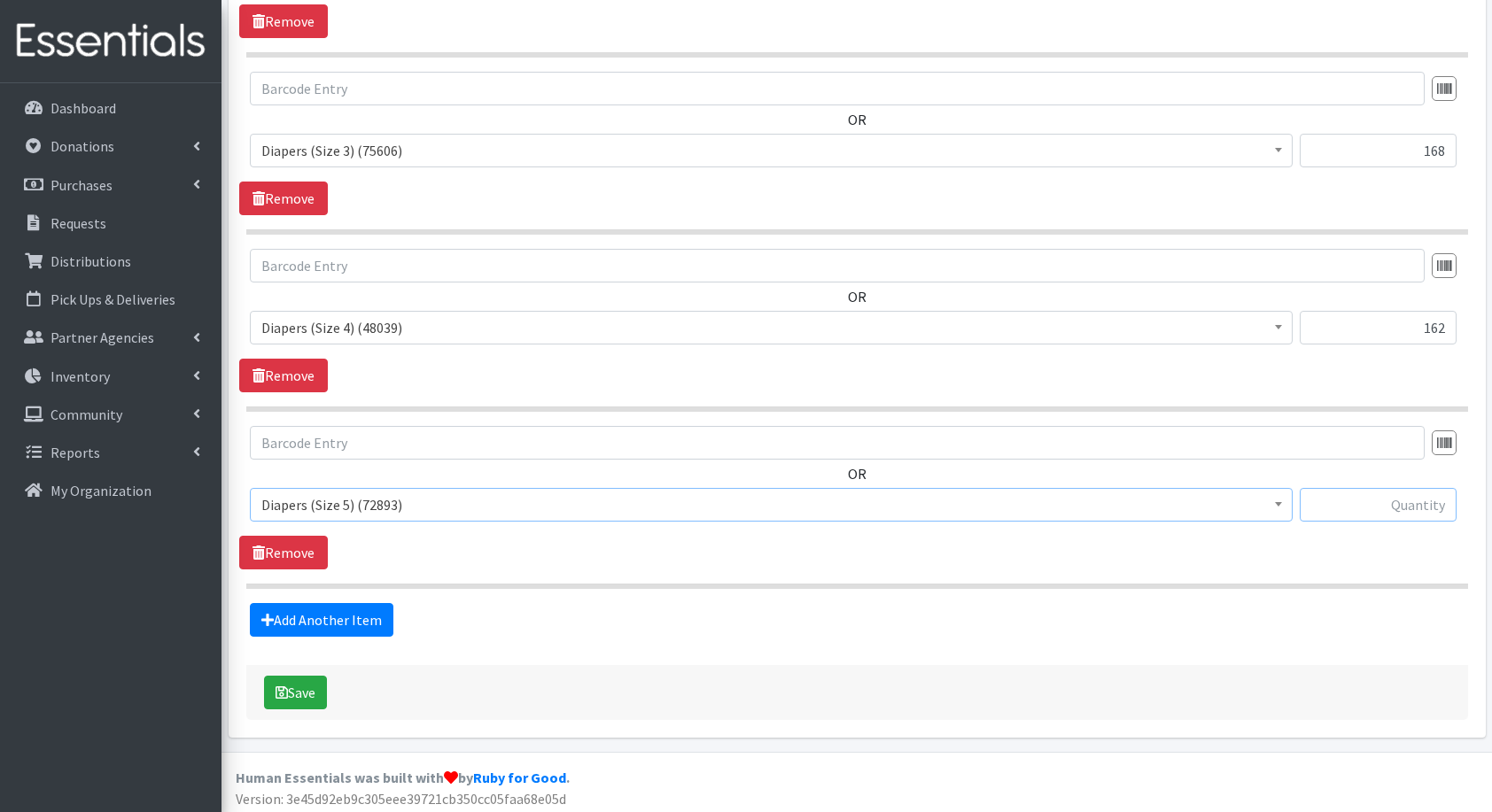
click at [1375, 506] on input "text" at bounding box center [1378, 505] width 157 height 34
type input "200"
click at [328, 619] on link "Add Another Item" at bounding box center [321, 620] width 144 height 34
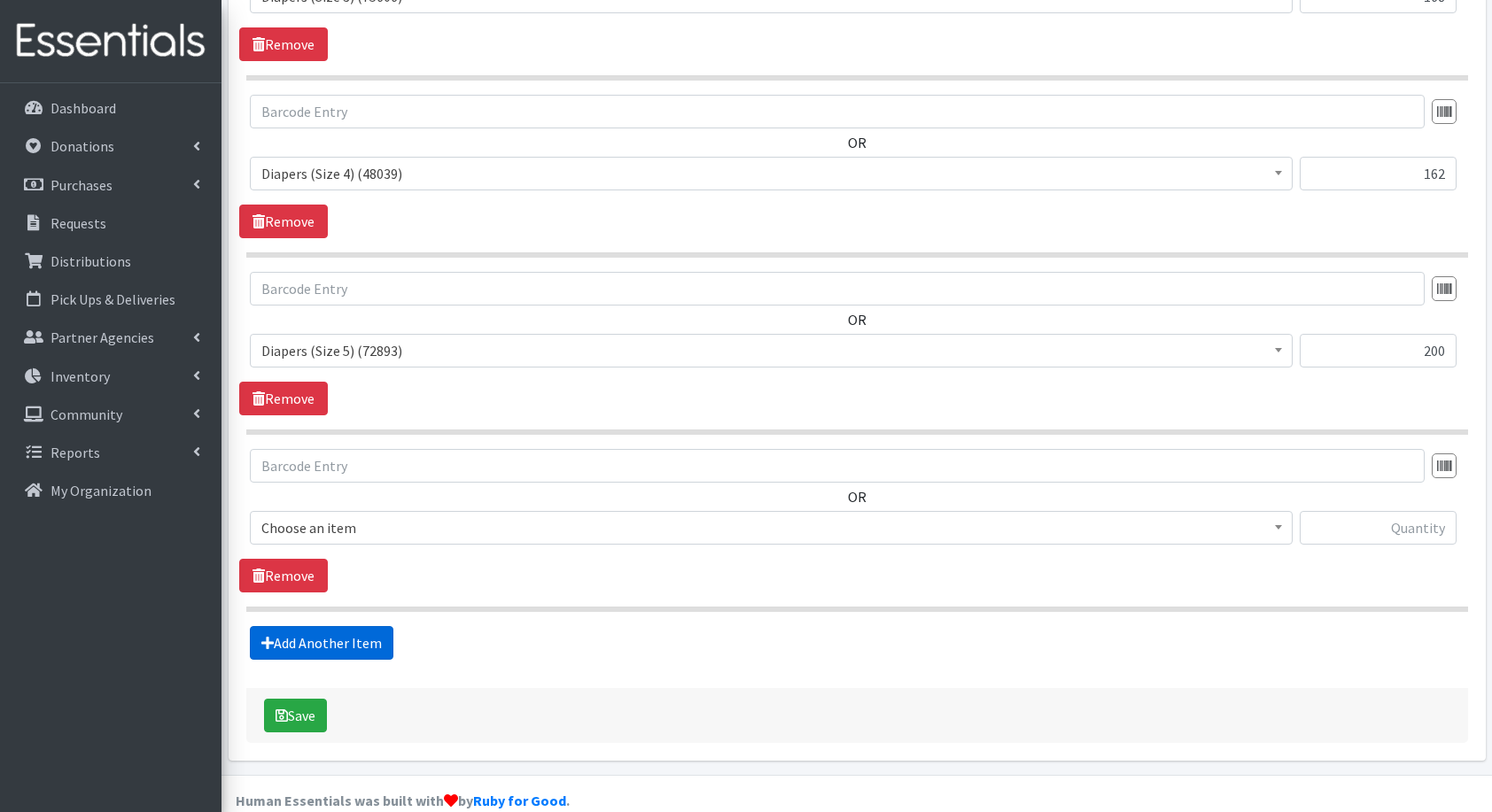
scroll to position [1011, 0]
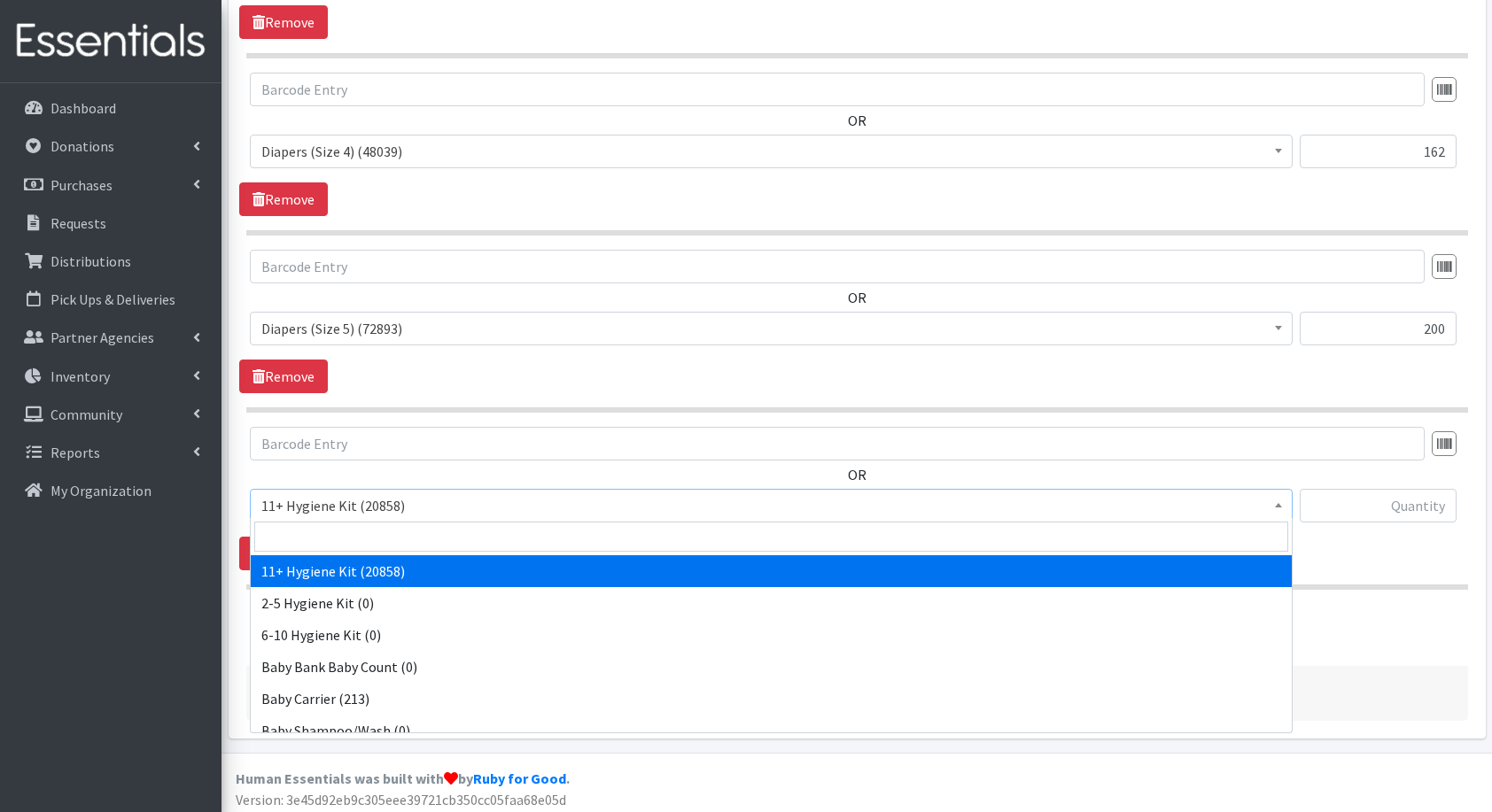
click at [358, 512] on span "11+ Hygiene Kit (20858)" at bounding box center [771, 506] width 1020 height 25
click at [370, 528] on input "search" at bounding box center [771, 537] width 1034 height 30
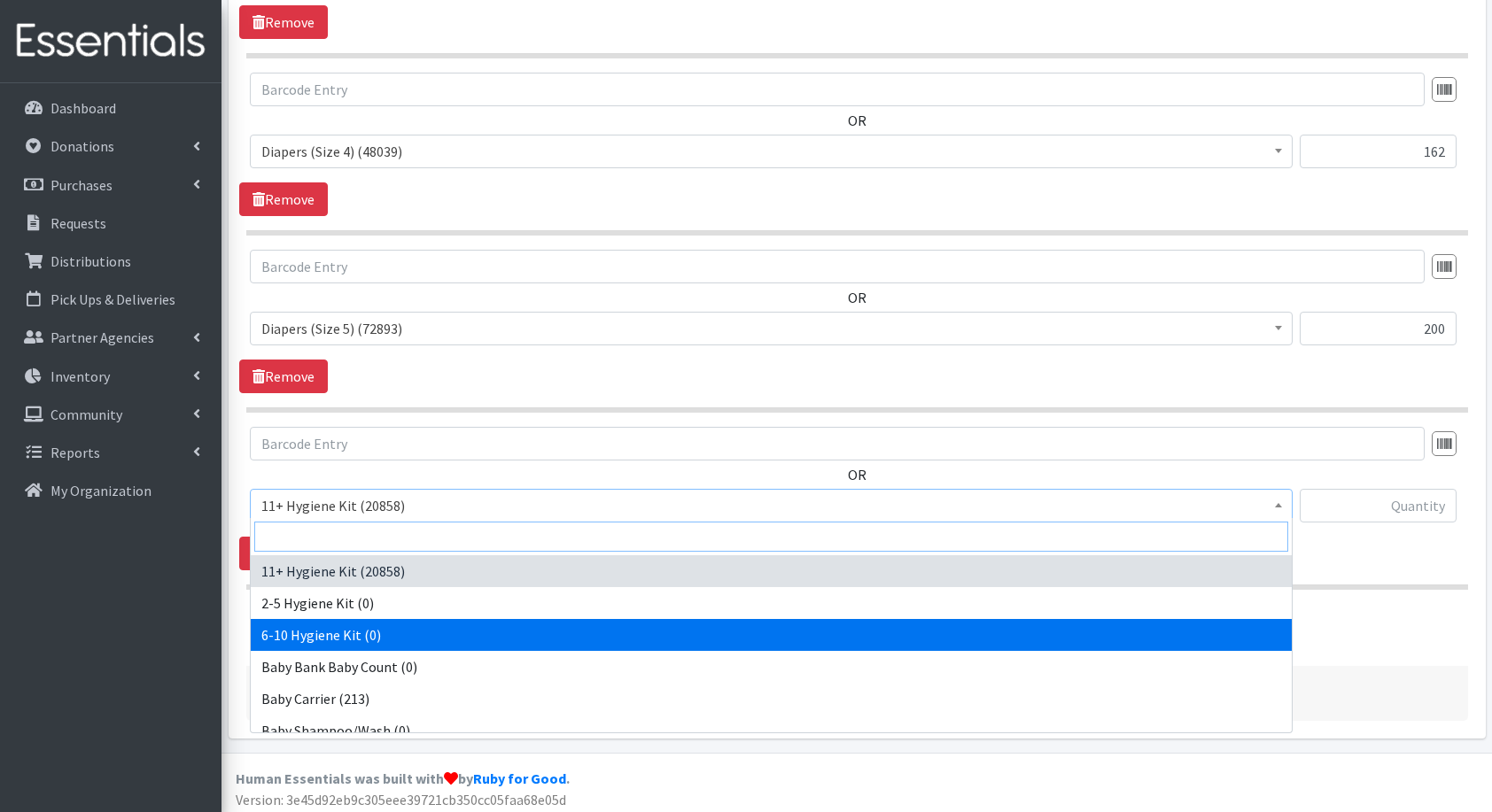
click at [370, 528] on input "search" at bounding box center [771, 537] width 1034 height 30
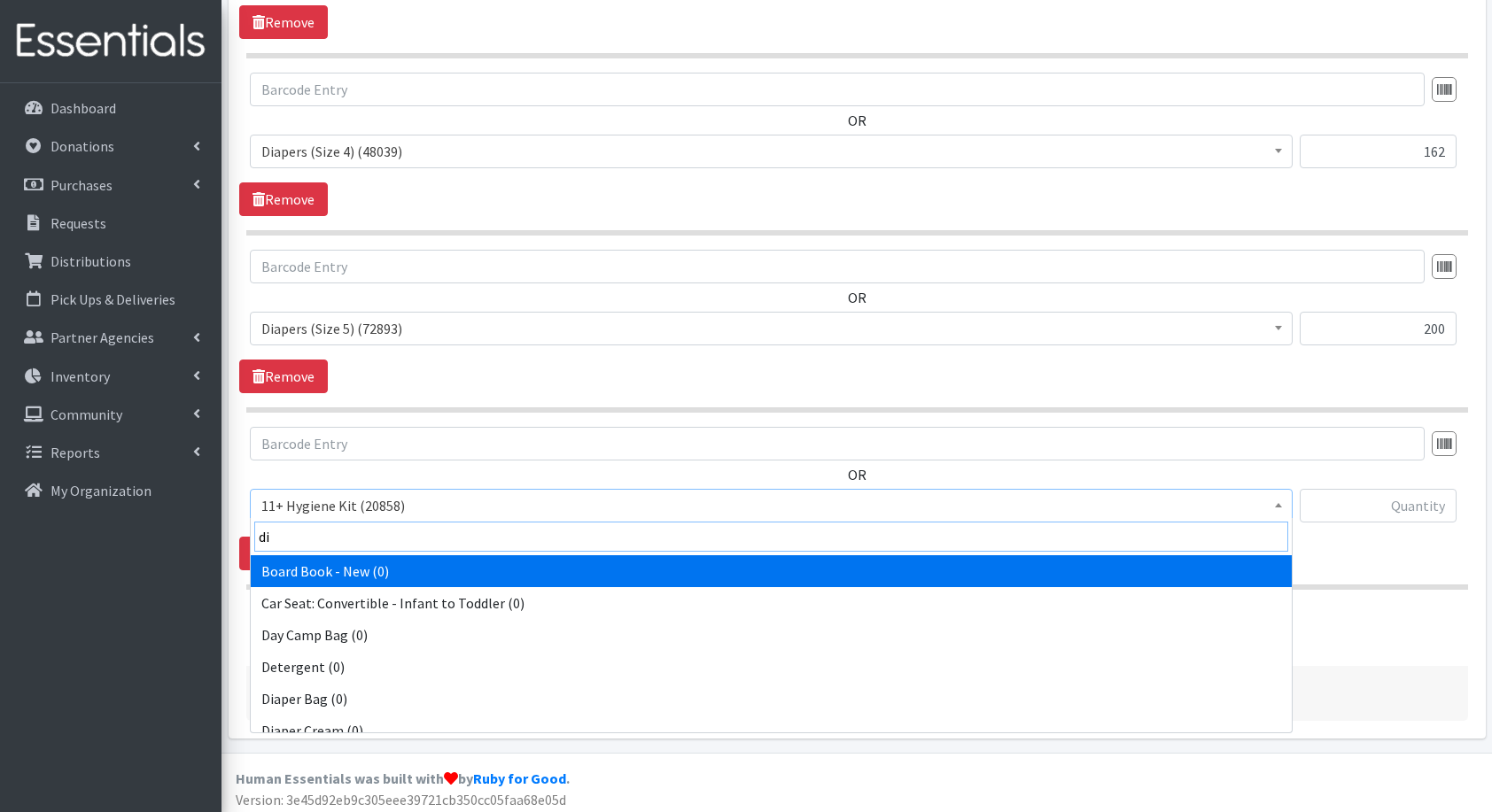
type input "dia"
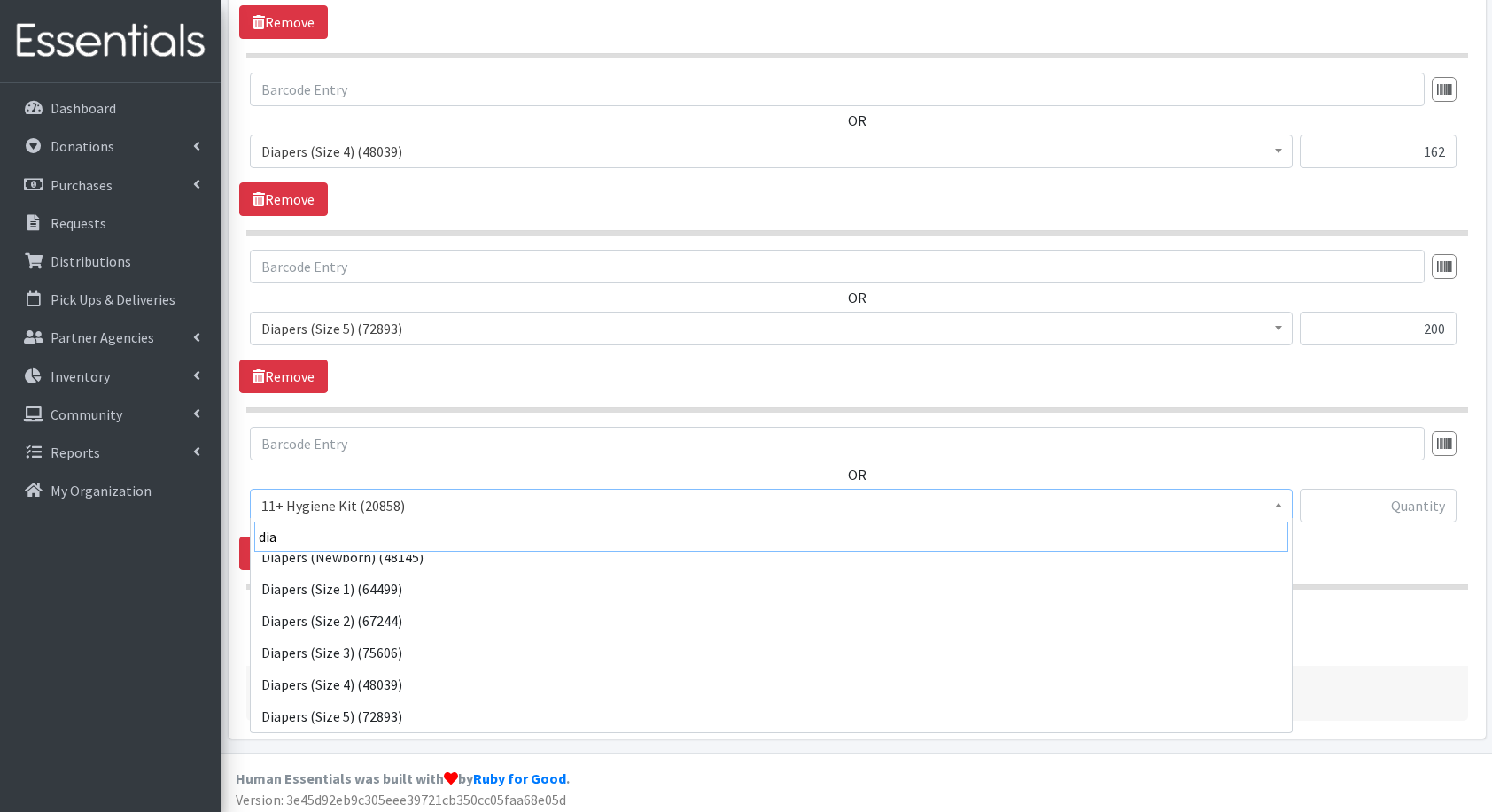
scroll to position [110, 0]
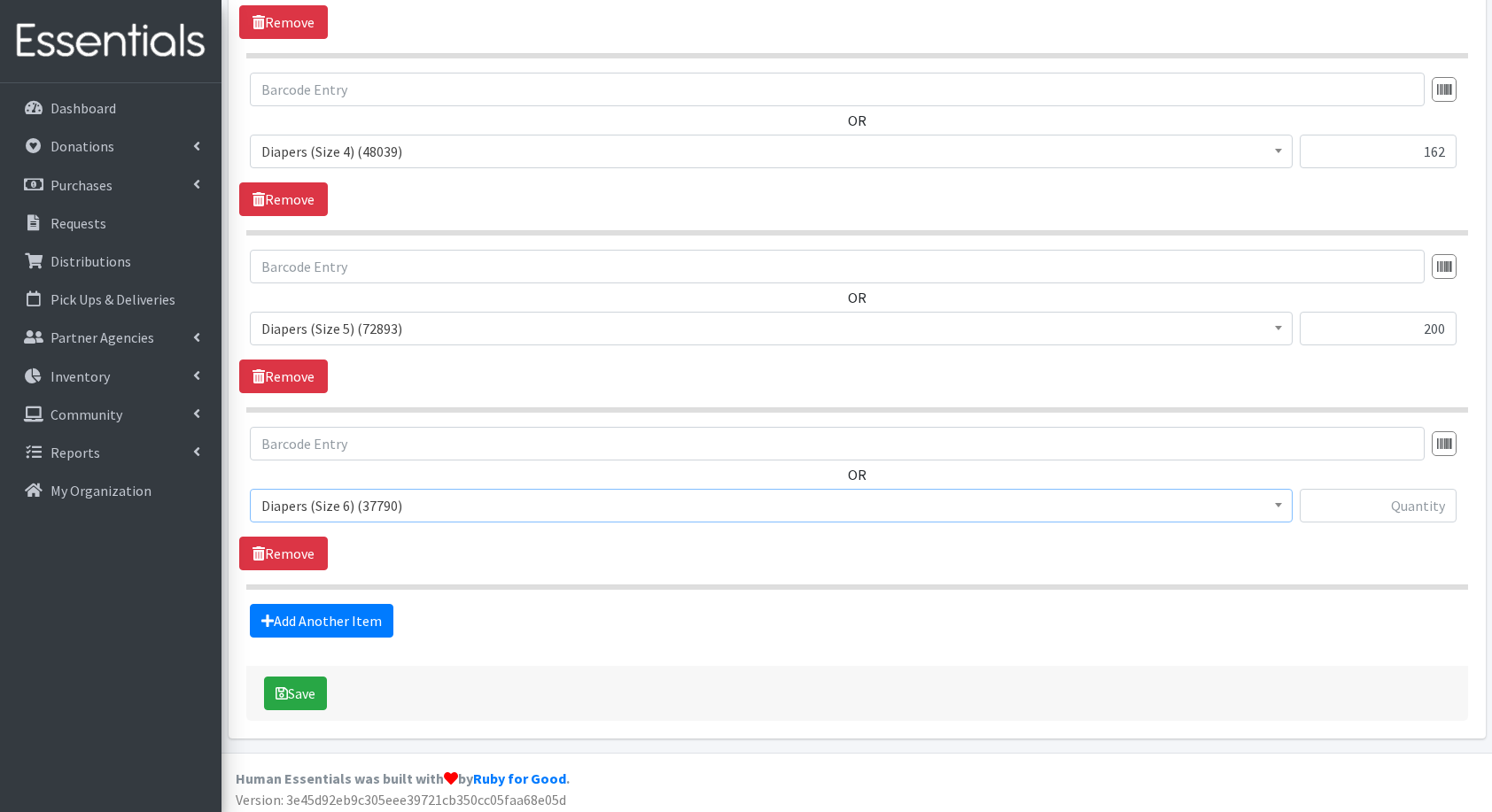
select select "5209"
click at [1414, 505] on input "text" at bounding box center [1378, 506] width 157 height 34
type input "144"
click at [348, 611] on link "Add Another Item" at bounding box center [321, 621] width 144 height 34
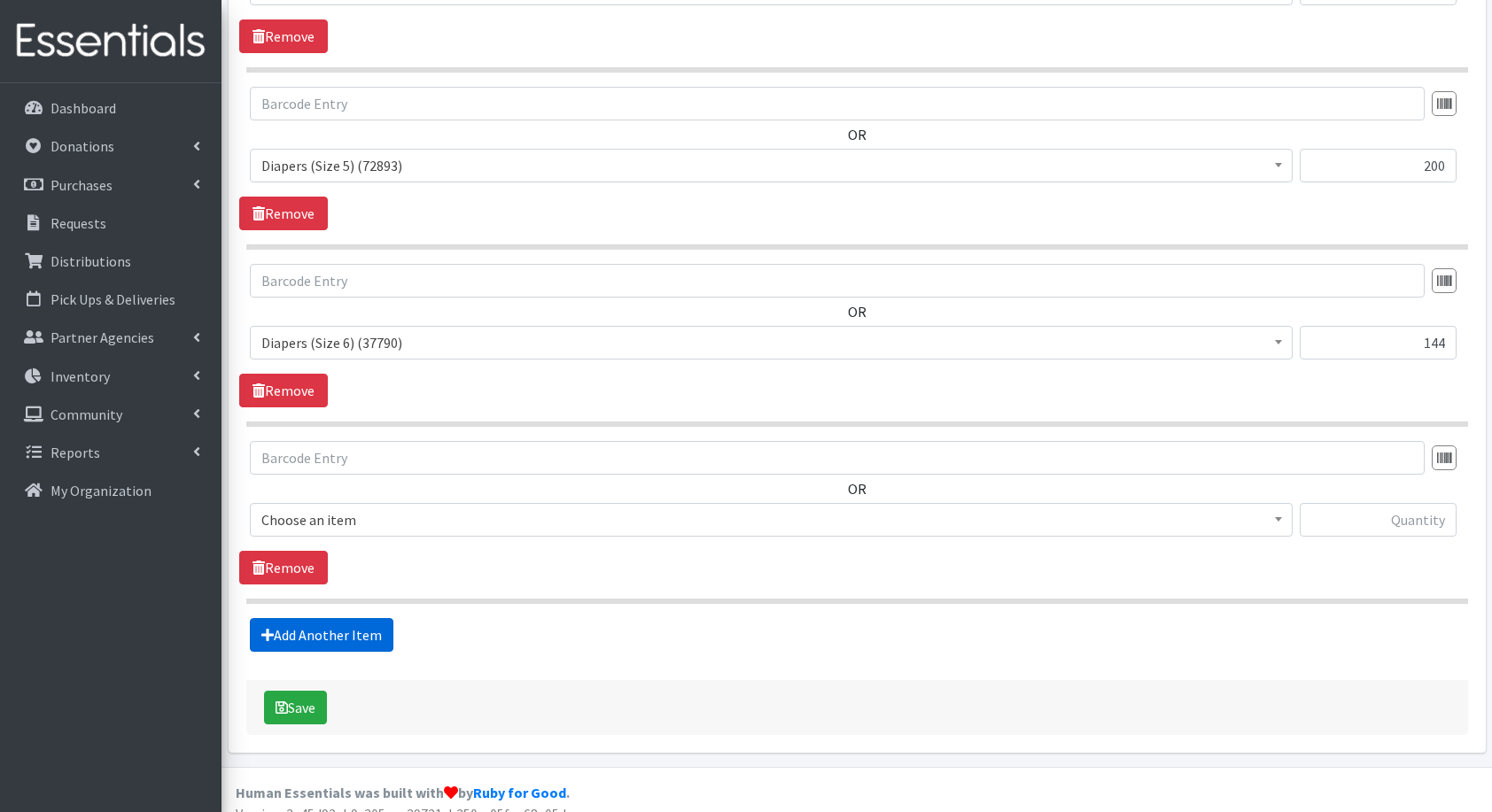
scroll to position [1187, 0]
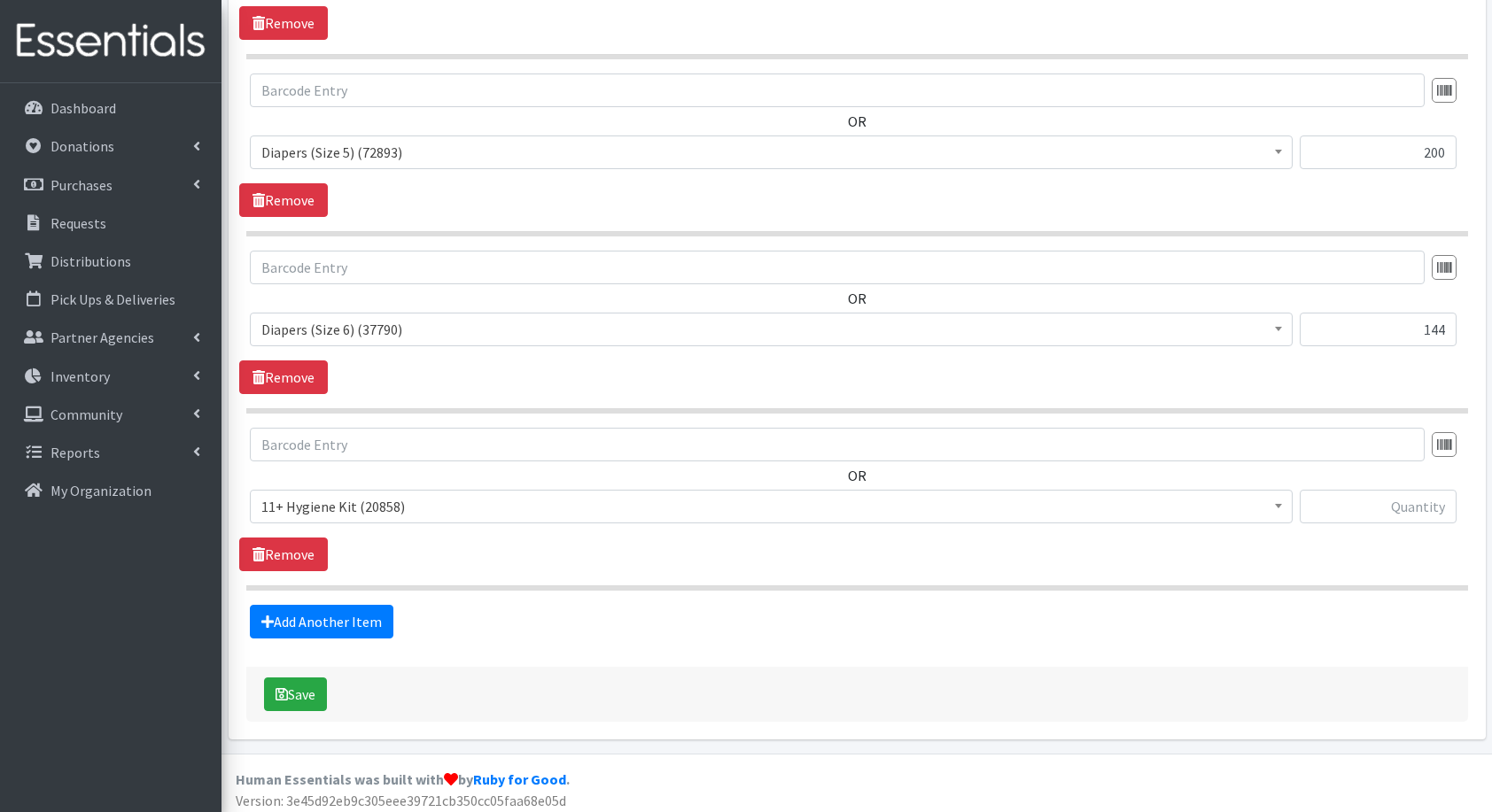
click at [328, 502] on span "11+ Hygiene Kit (20858)" at bounding box center [771, 507] width 1020 height 25
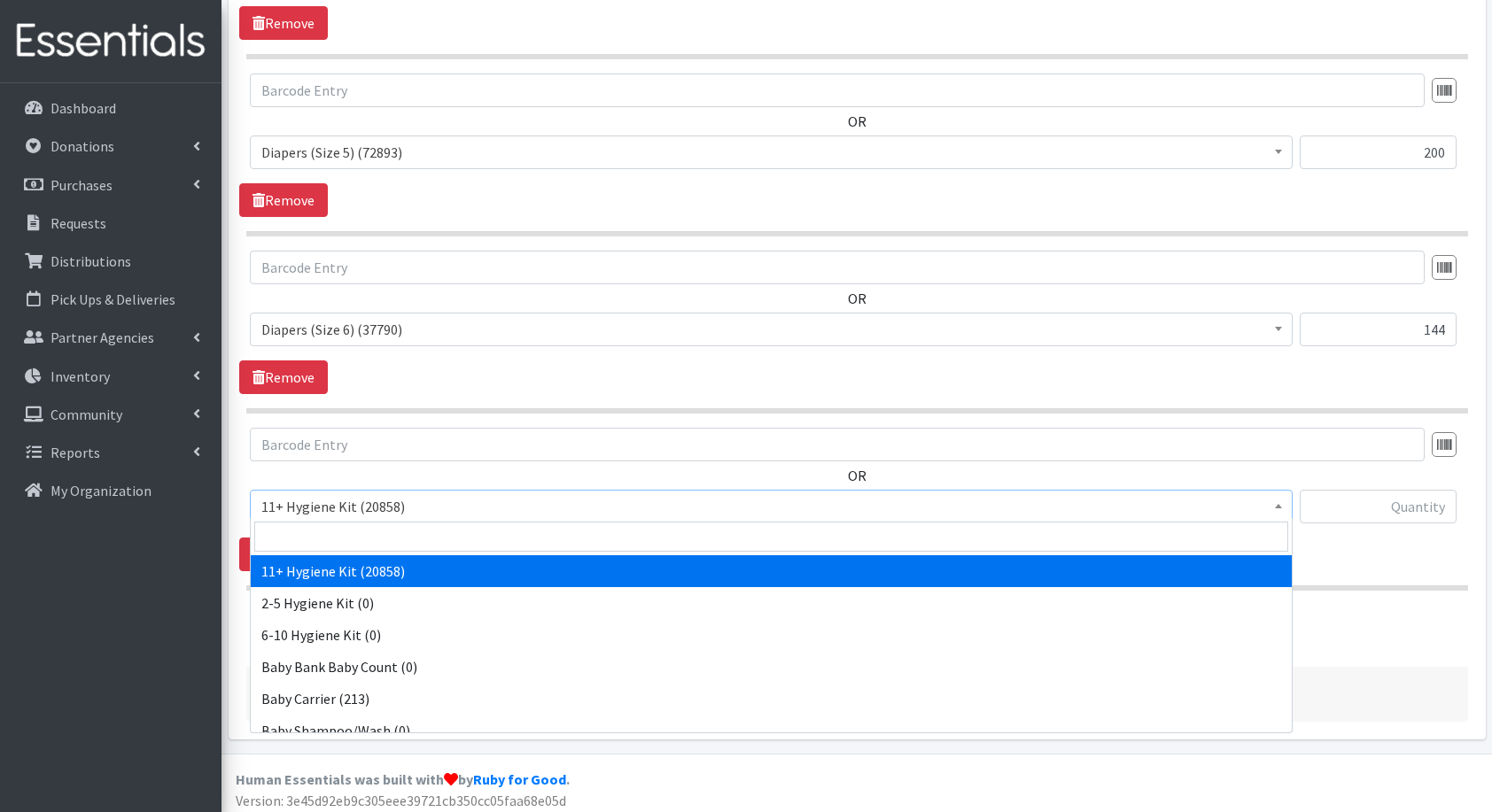
click at [379, 536] on input "search" at bounding box center [771, 537] width 1034 height 30
type input "fl"
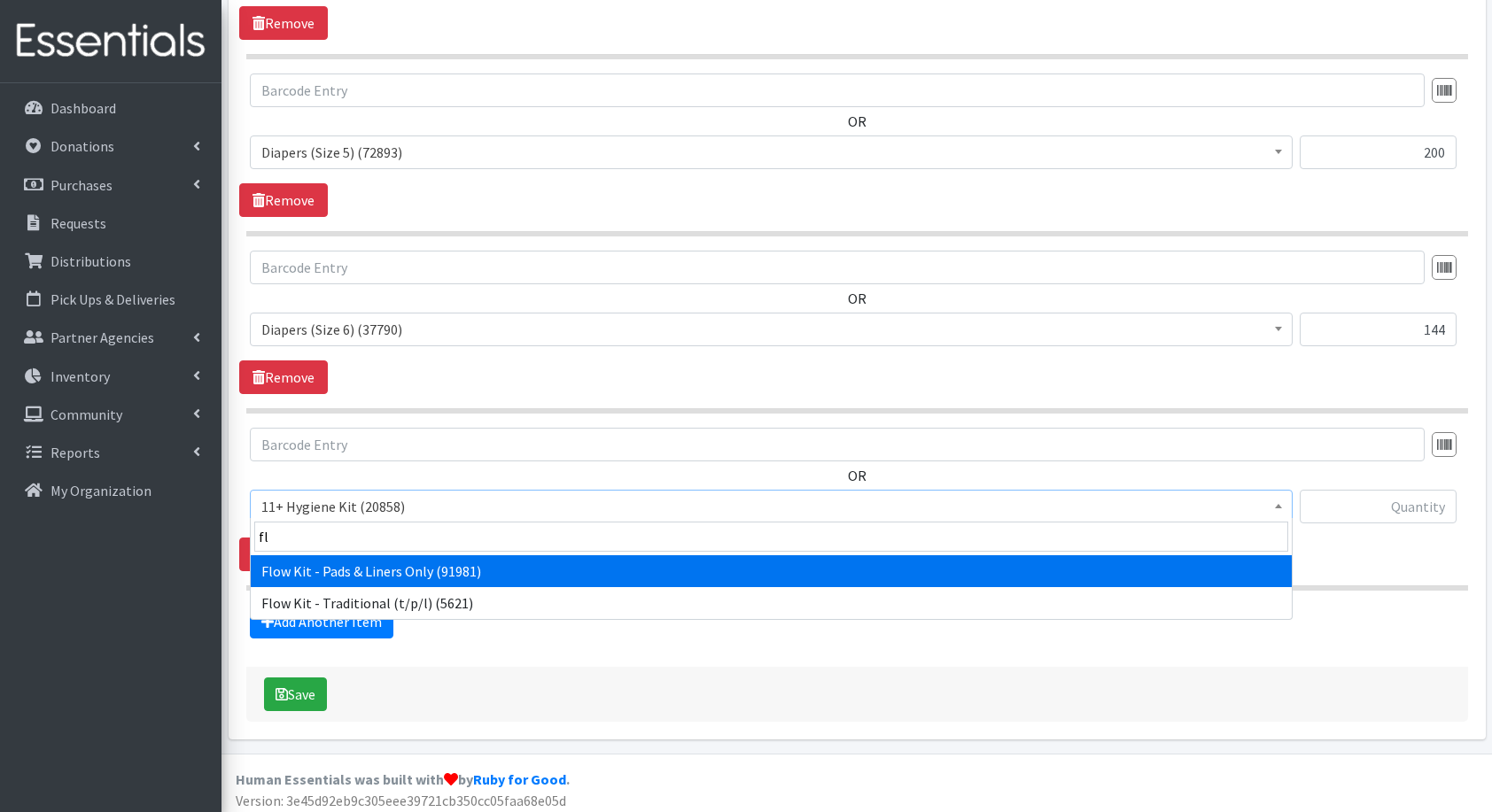
select select "14765"
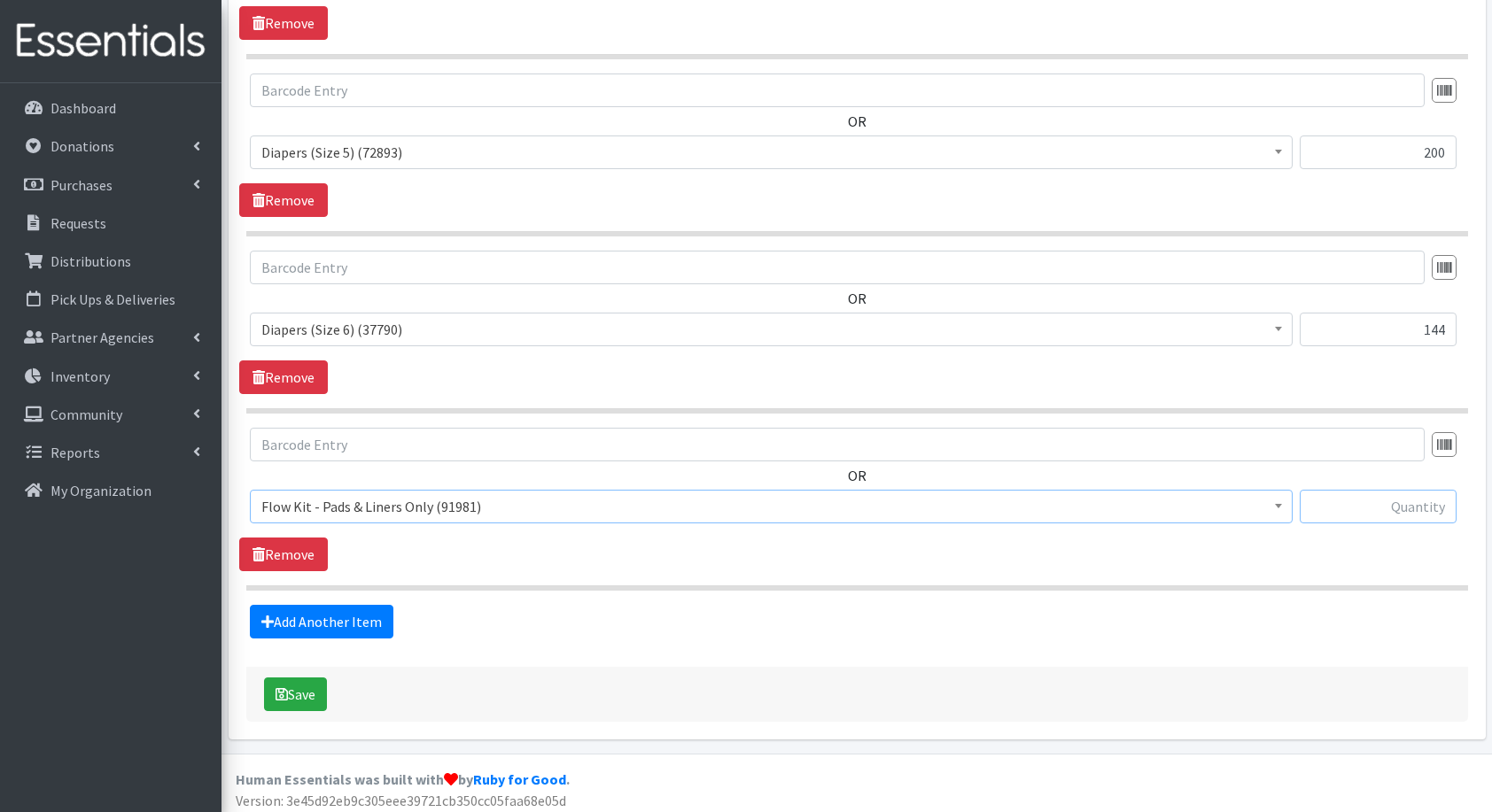
click at [1425, 494] on input "text" at bounding box center [1378, 507] width 157 height 34
type input "20"
click at [304, 618] on link "Add Another Item" at bounding box center [321, 622] width 144 height 34
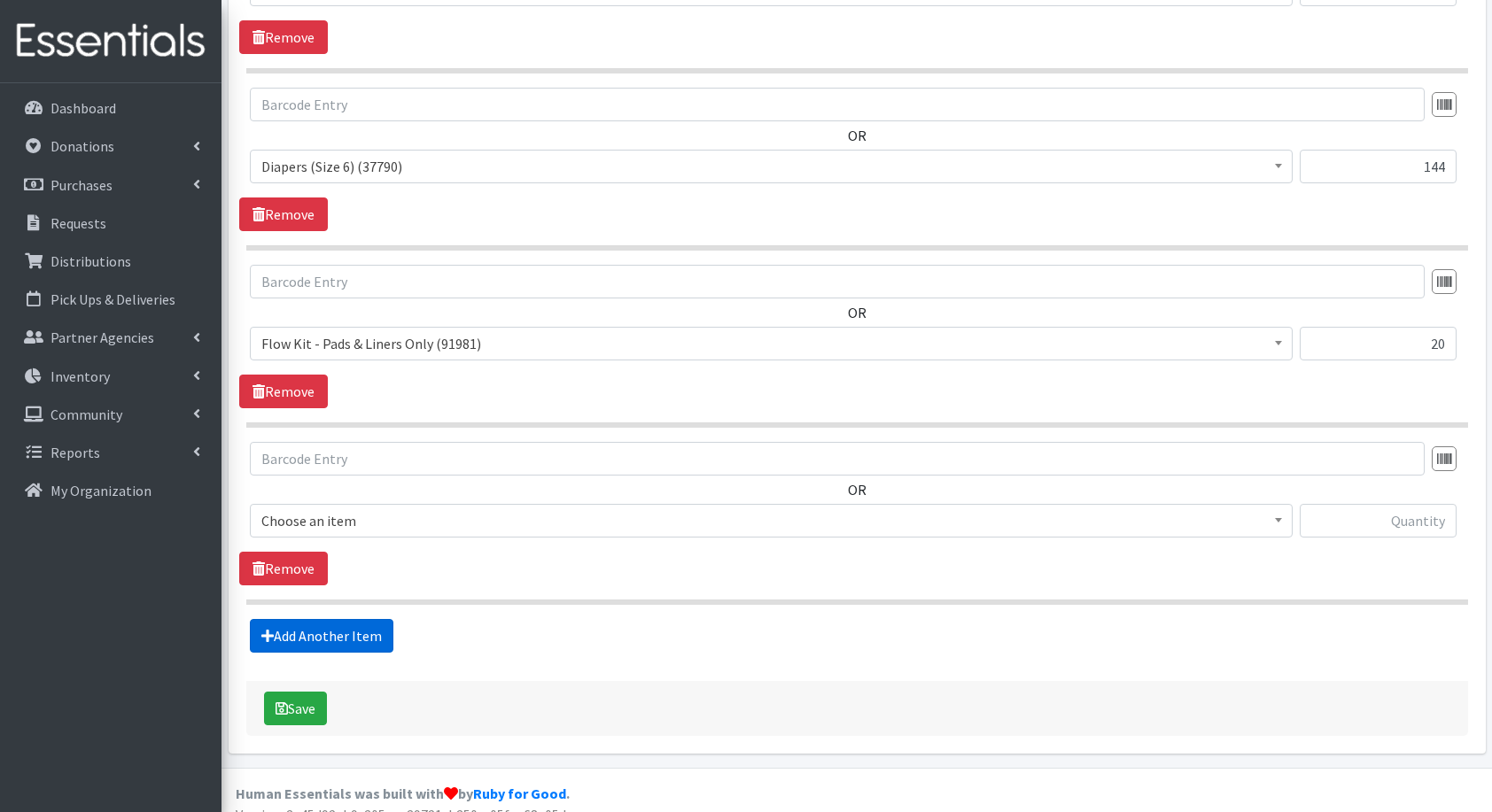
scroll to position [1364, 0]
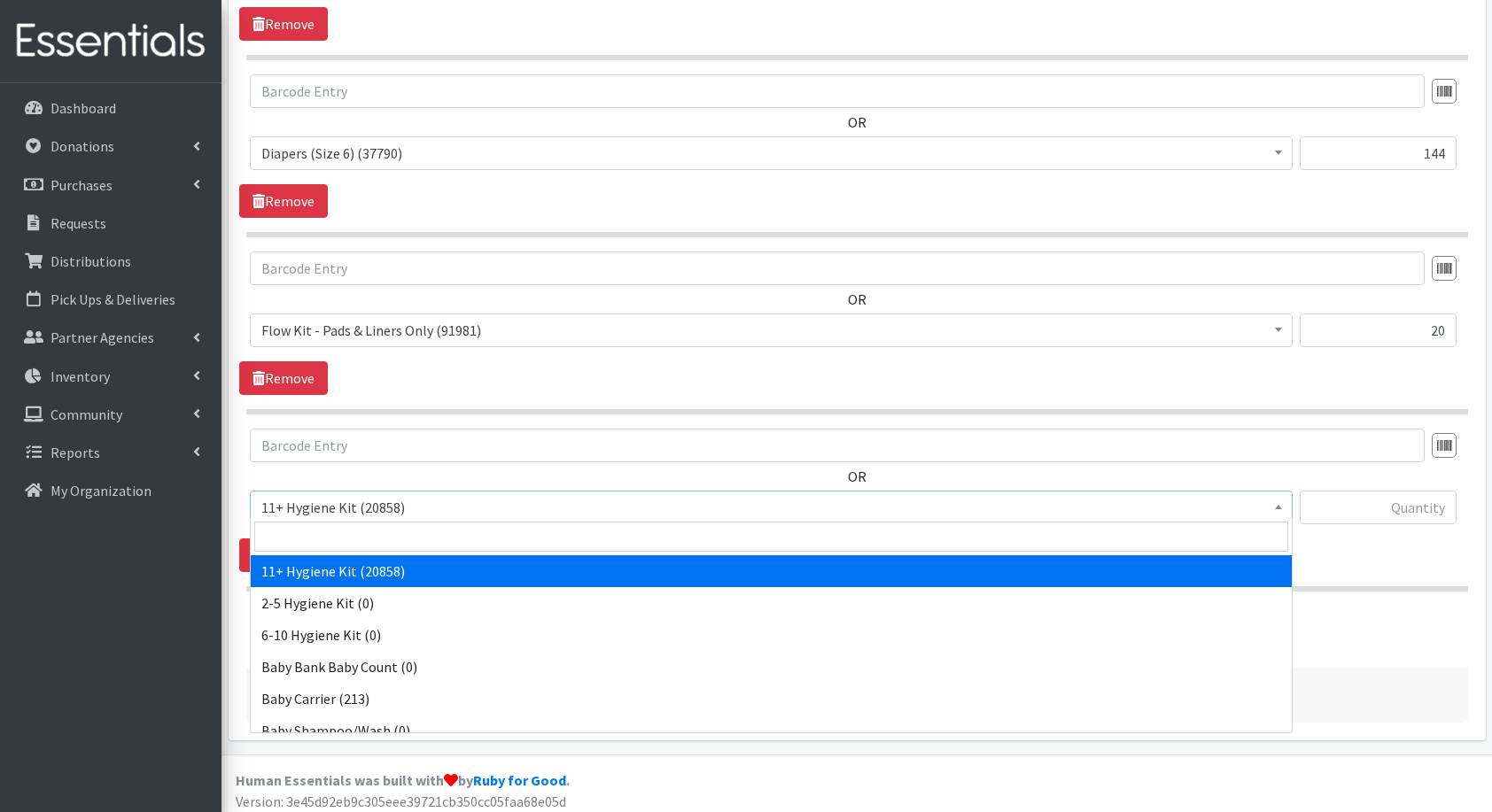
click at [353, 505] on span "11+ Hygiene Kit (20858)" at bounding box center [771, 507] width 1020 height 25
click at [407, 550] on input "search" at bounding box center [771, 537] width 1034 height 30
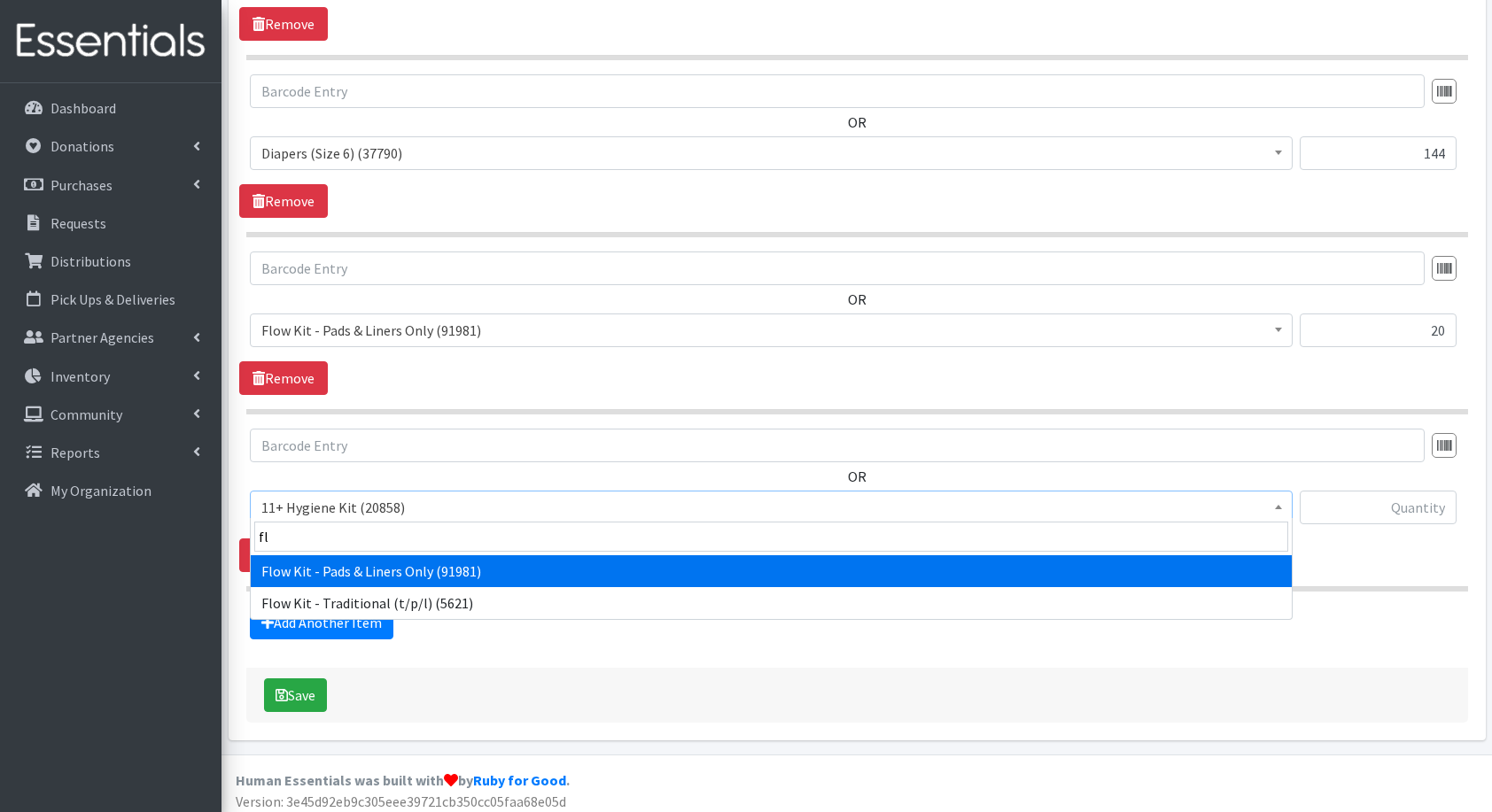
type input "flo"
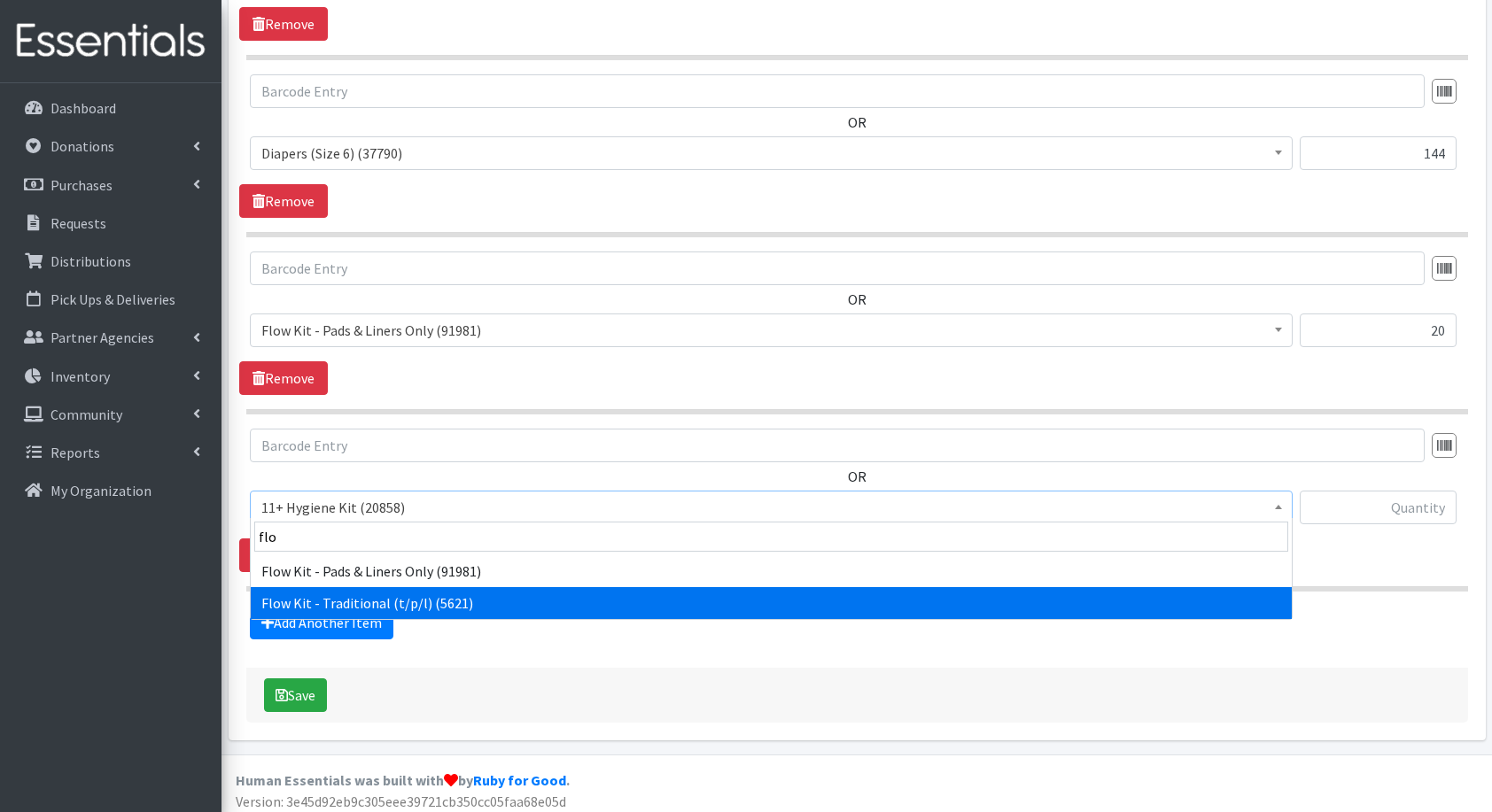
select select "10571"
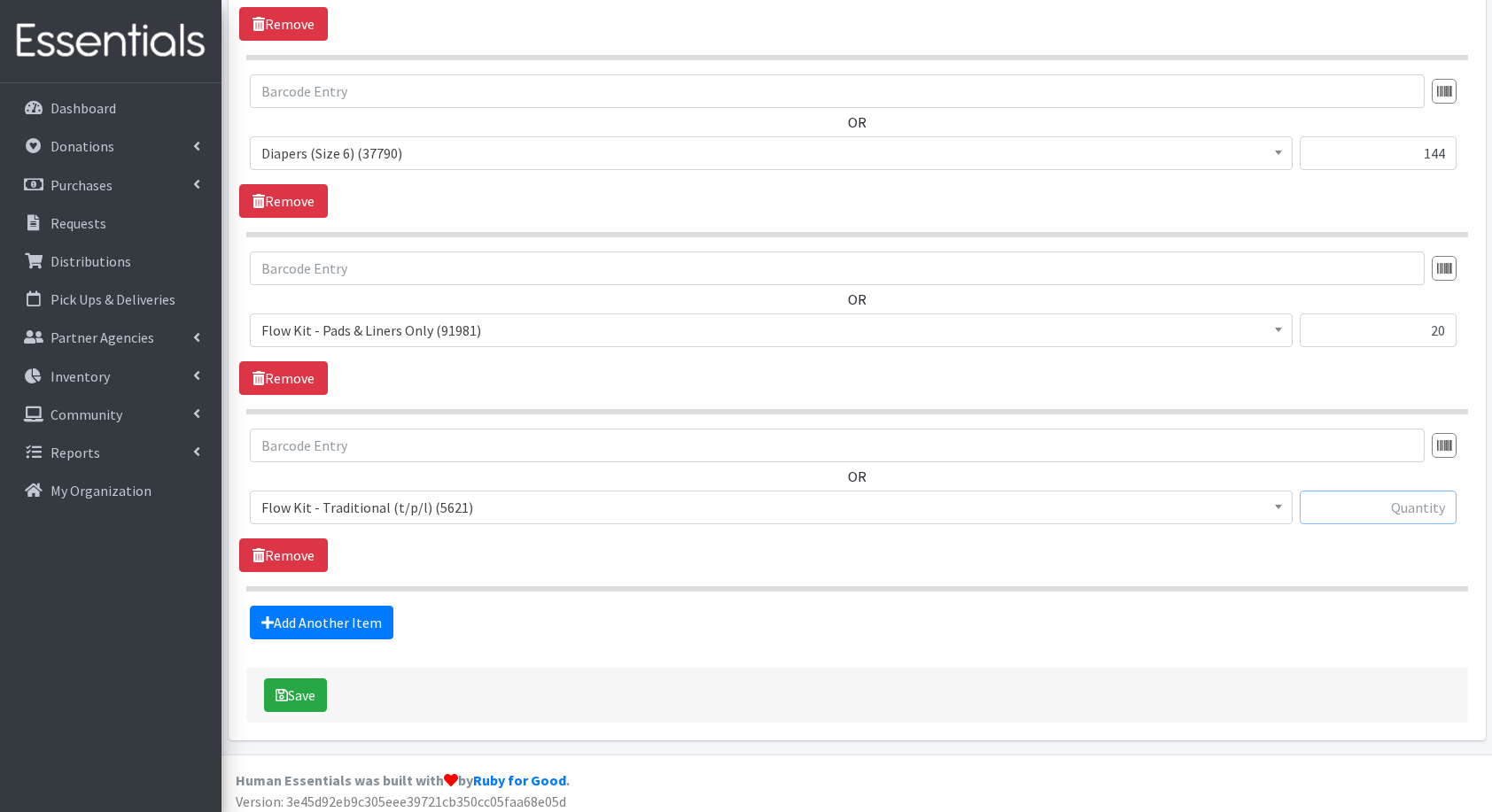
click at [1397, 503] on input "text" at bounding box center [1378, 508] width 157 height 34
type input "20"
click at [284, 620] on link "Add Another Item" at bounding box center [321, 622] width 144 height 34
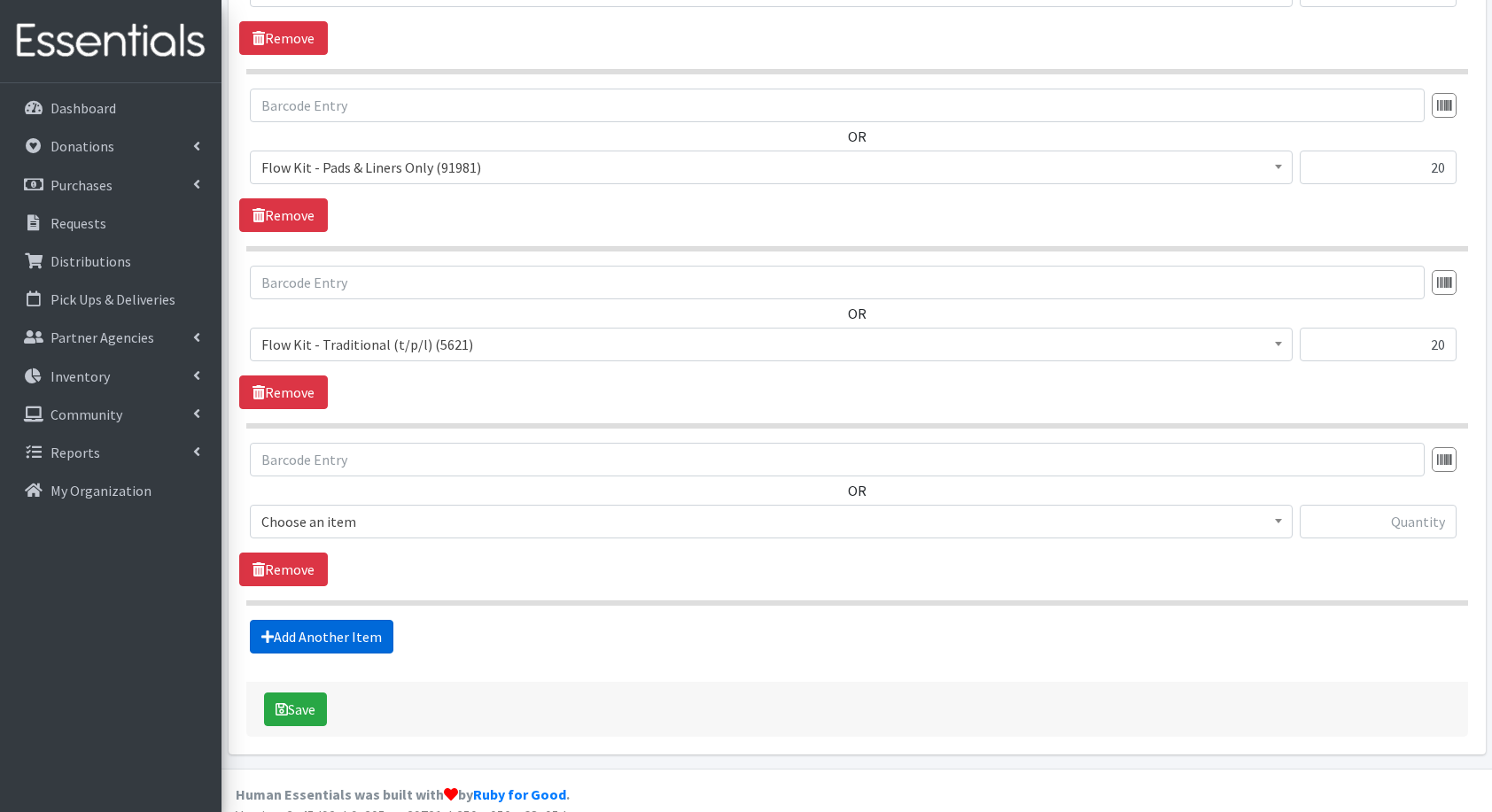
scroll to position [1539, 0]
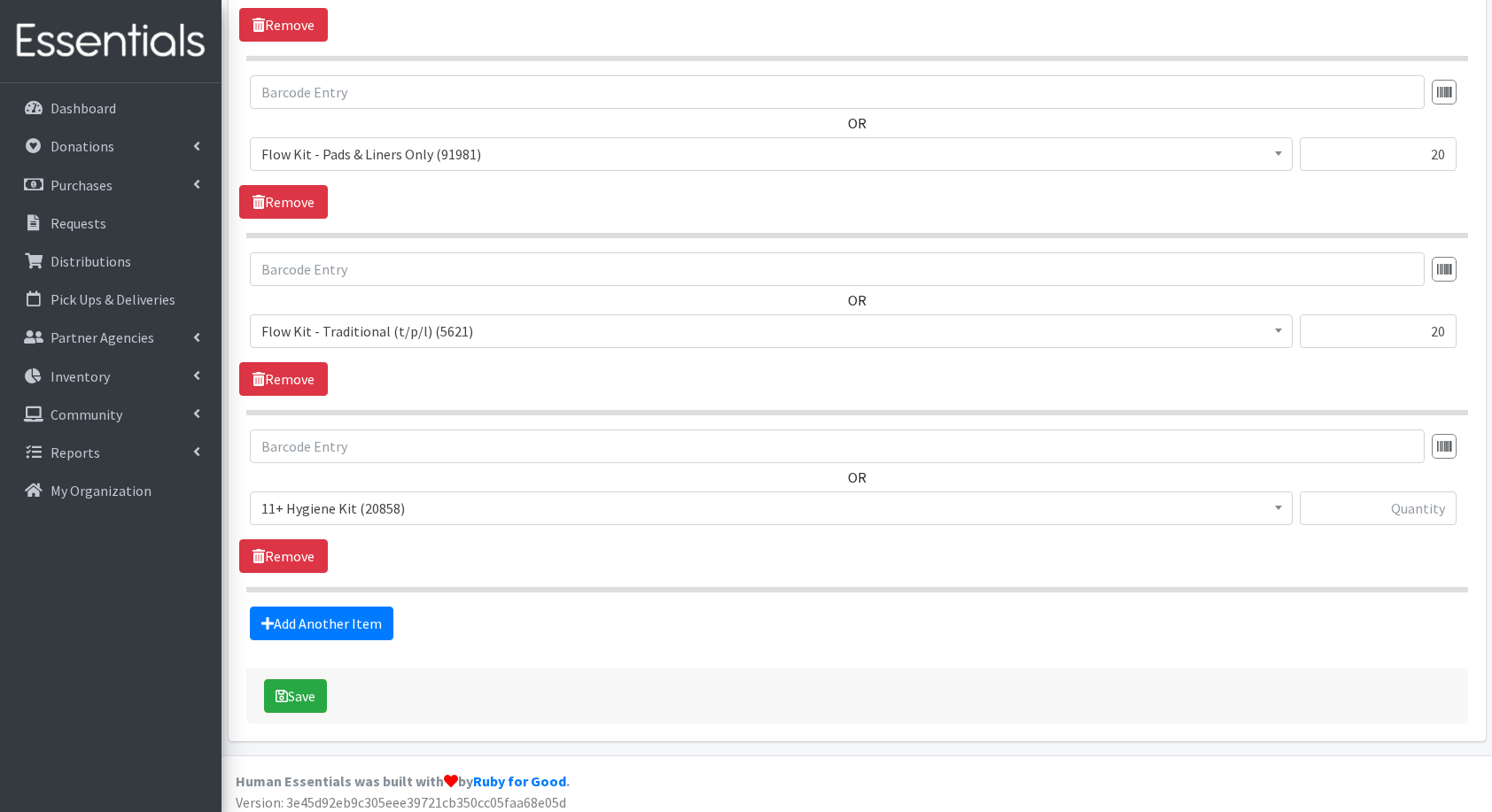
click at [354, 504] on span "11+ Hygiene Kit (20858)" at bounding box center [771, 508] width 1020 height 25
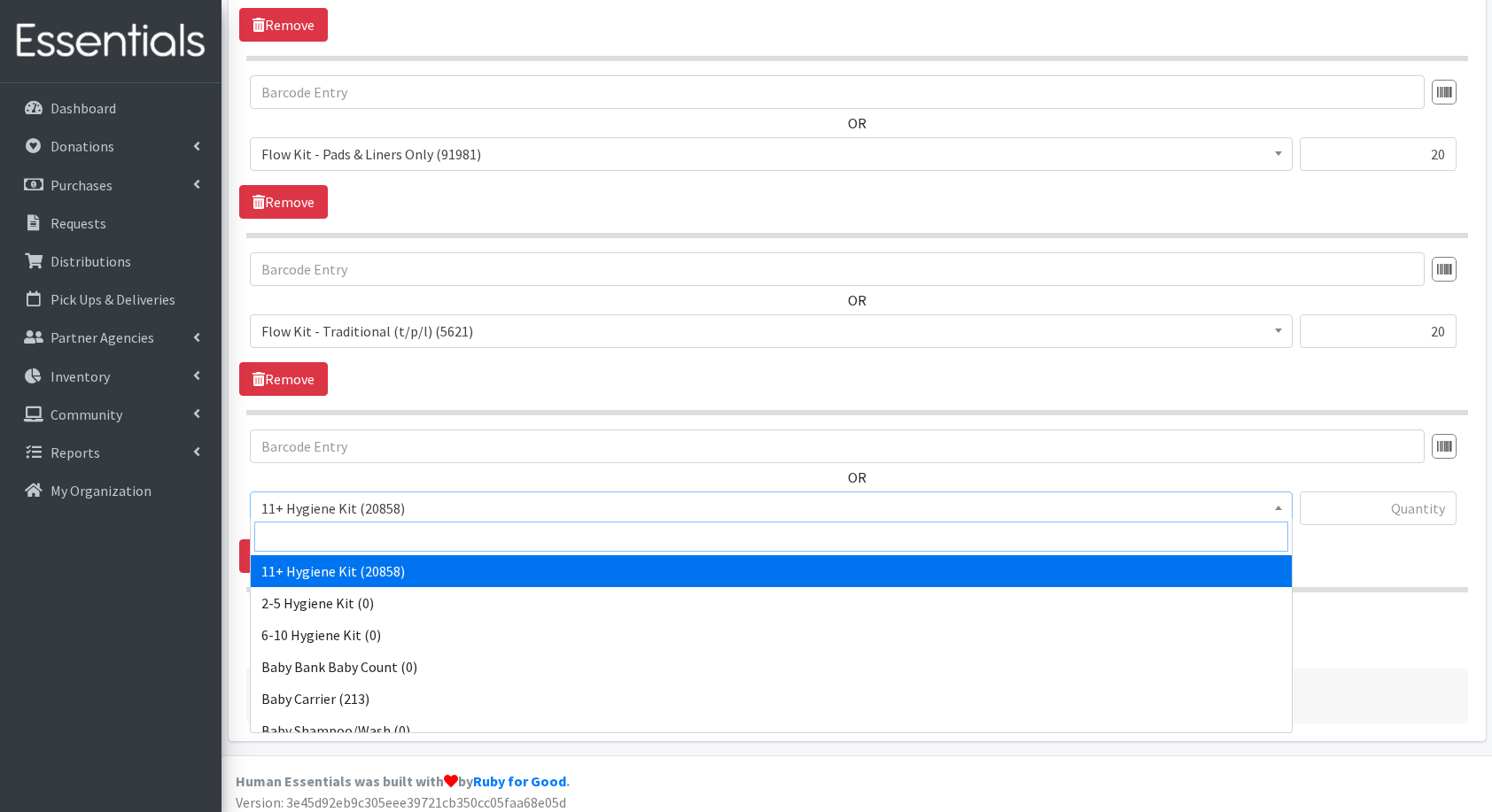
click at [381, 526] on input "search" at bounding box center [771, 537] width 1034 height 30
type input "fam"
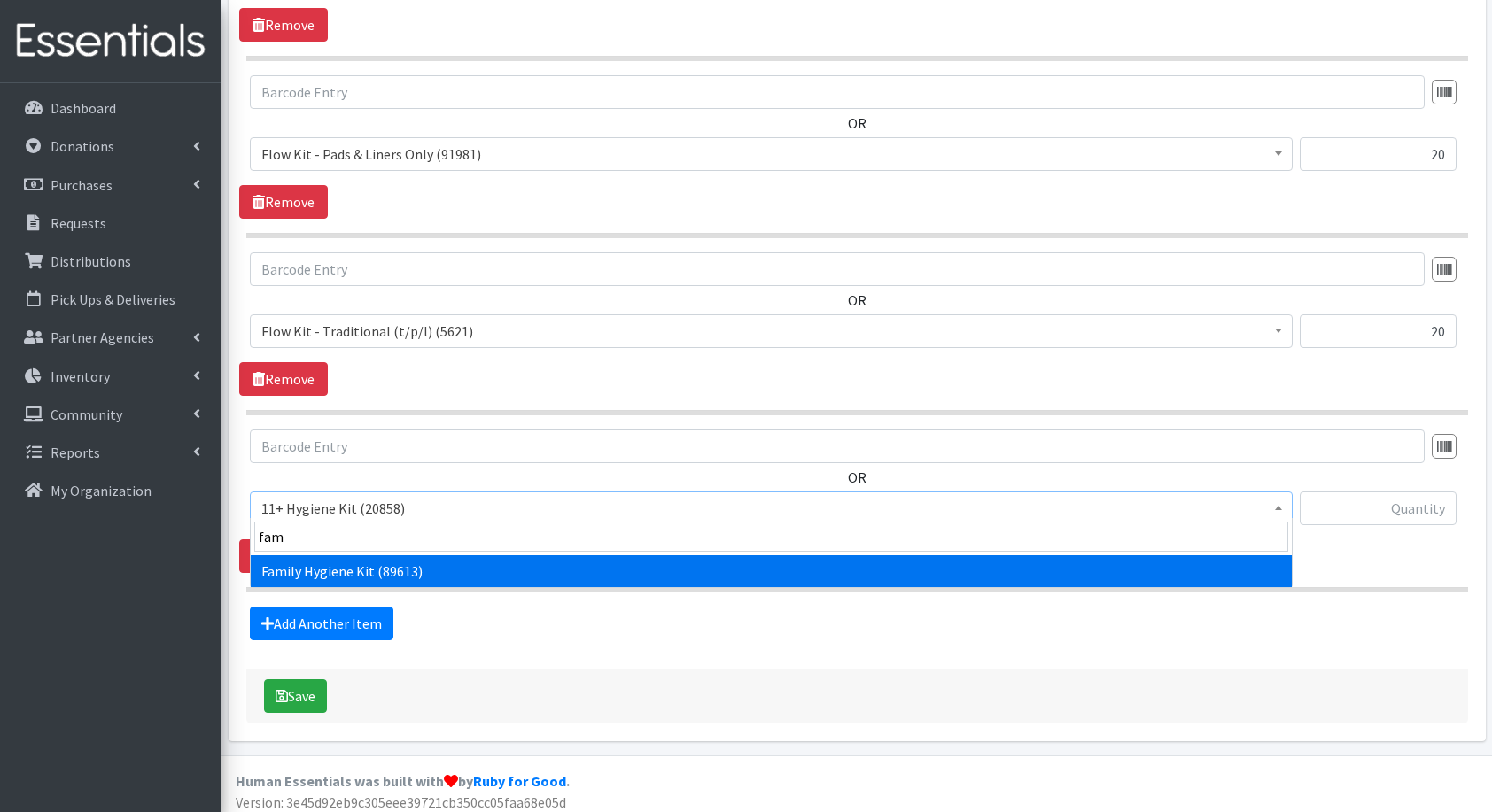
select select "14713"
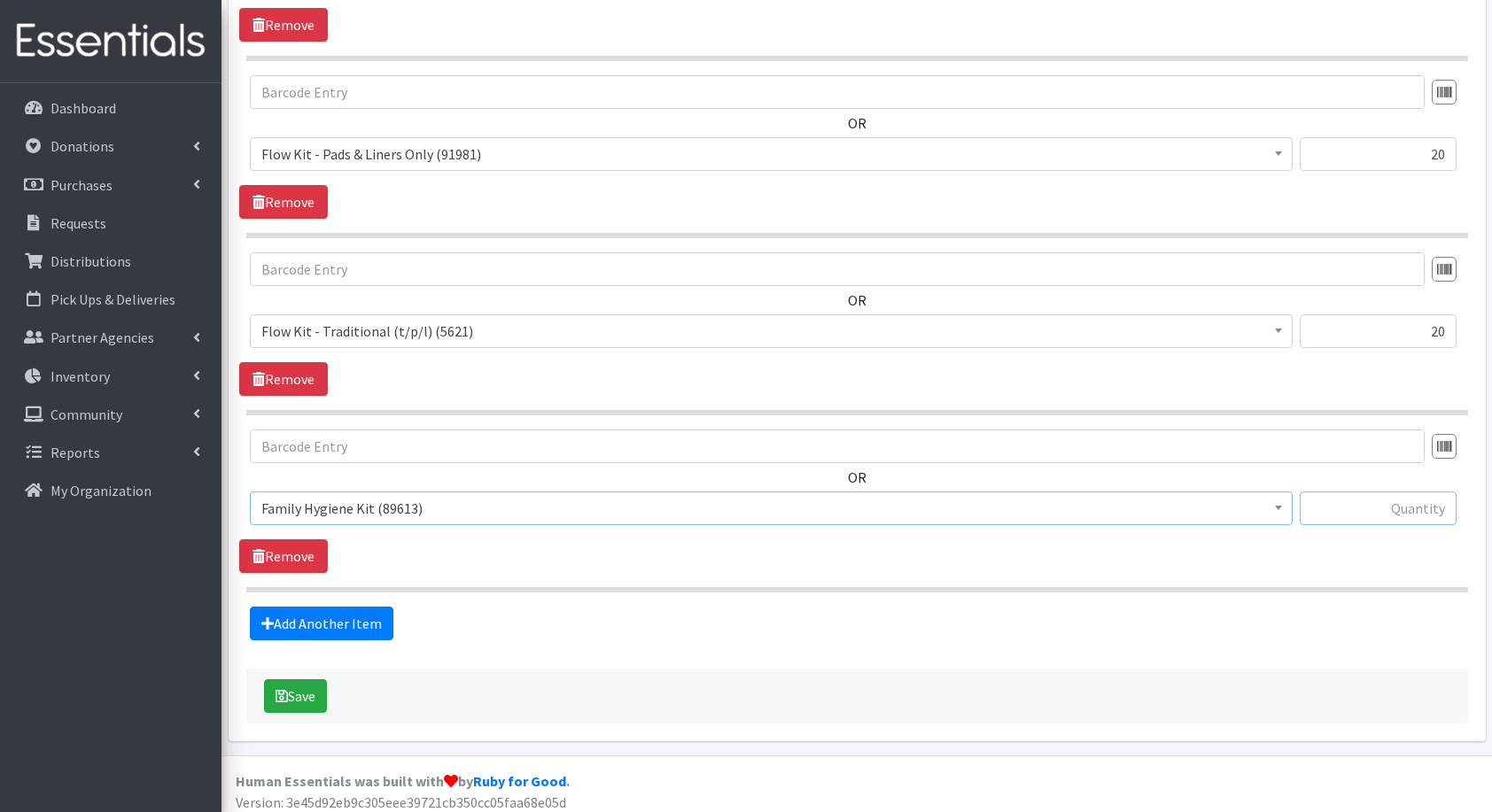
click at [1424, 505] on input "text" at bounding box center [1378, 509] width 157 height 34
type input "20"
click at [285, 692] on icon "submit" at bounding box center [281, 696] width 12 height 14
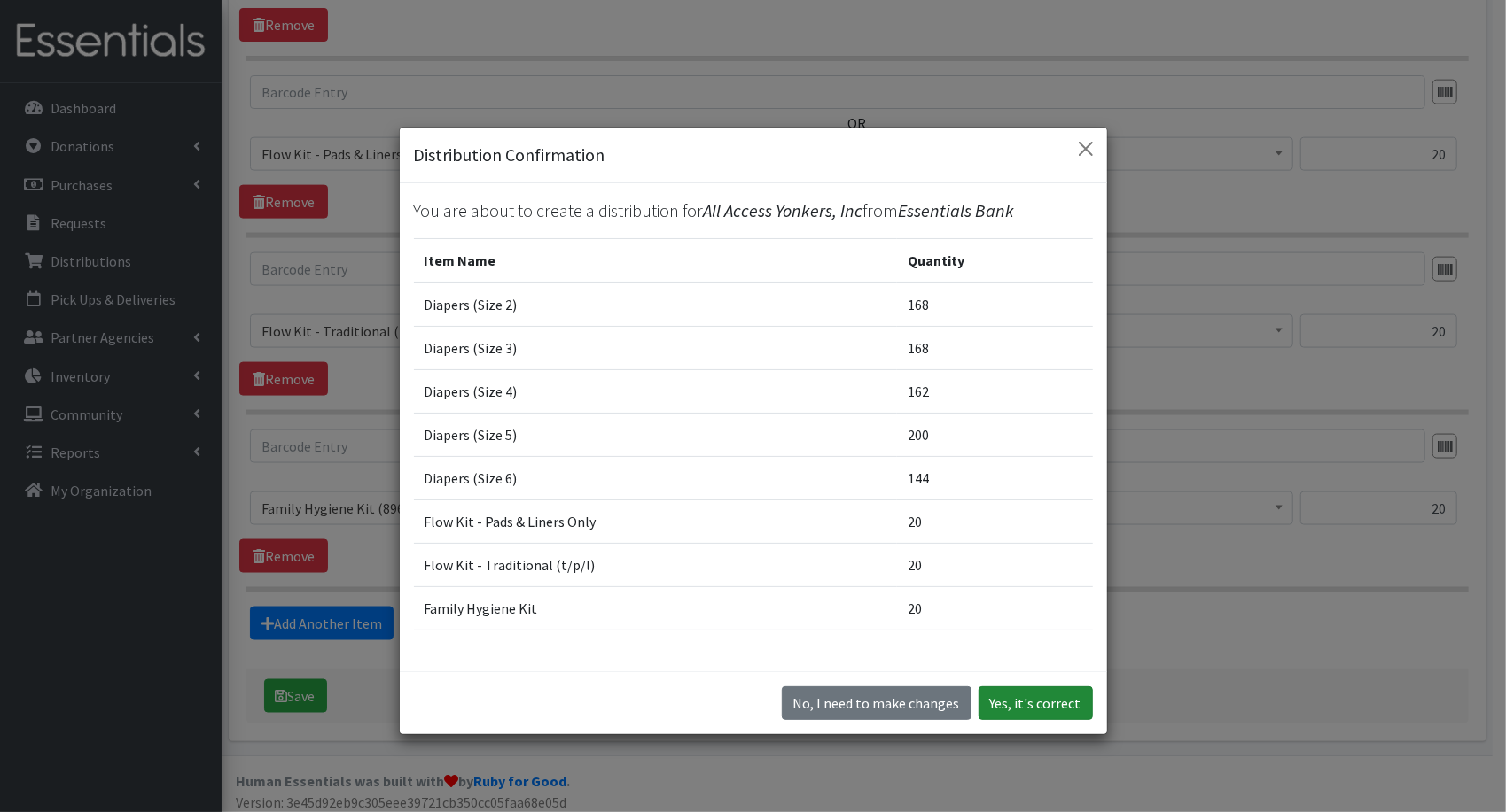
click at [1022, 704] on button "Yes, it's correct" at bounding box center [1035, 703] width 115 height 34
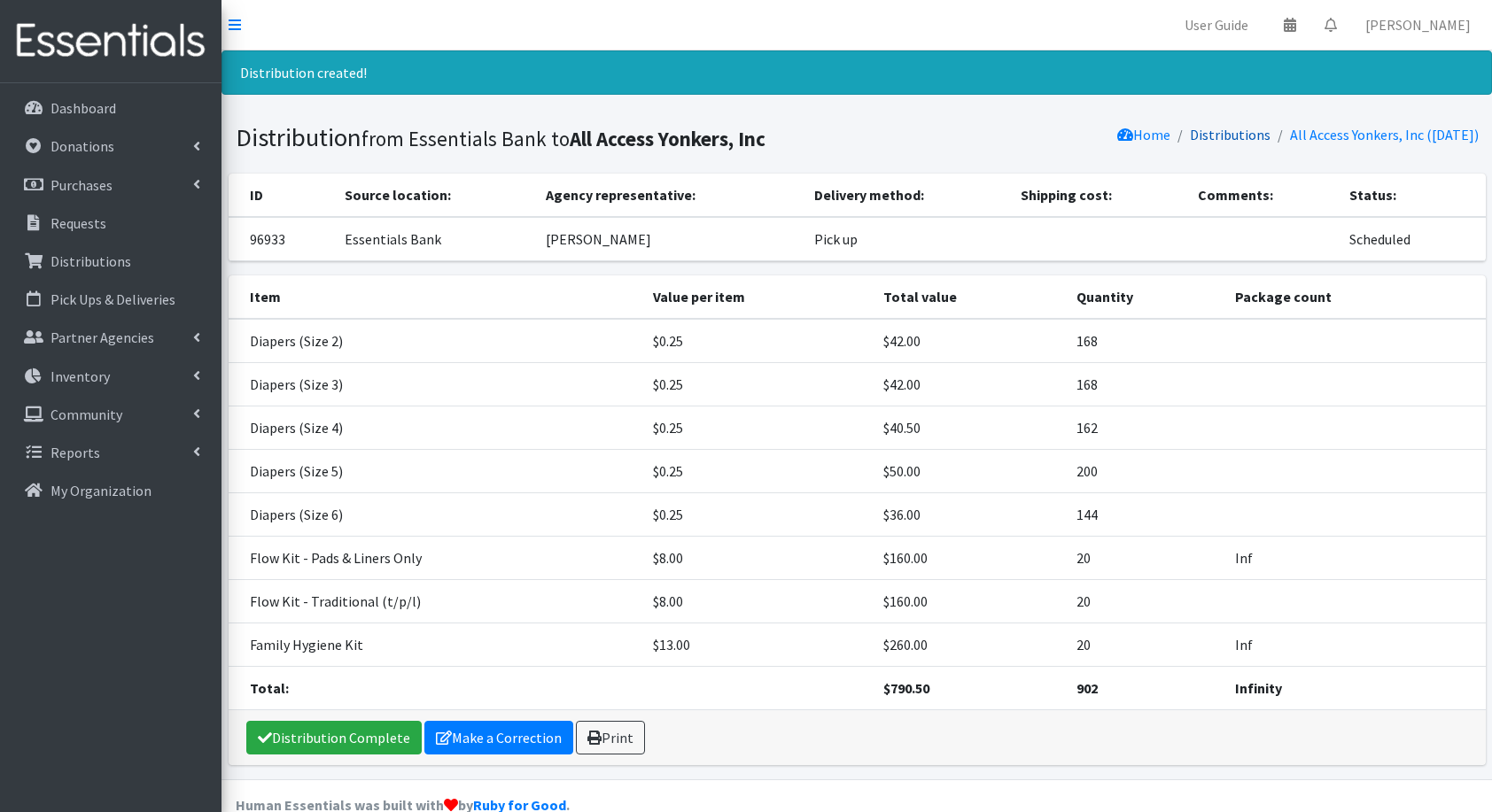
click at [1222, 133] on link "Distributions" at bounding box center [1231, 135] width 81 height 18
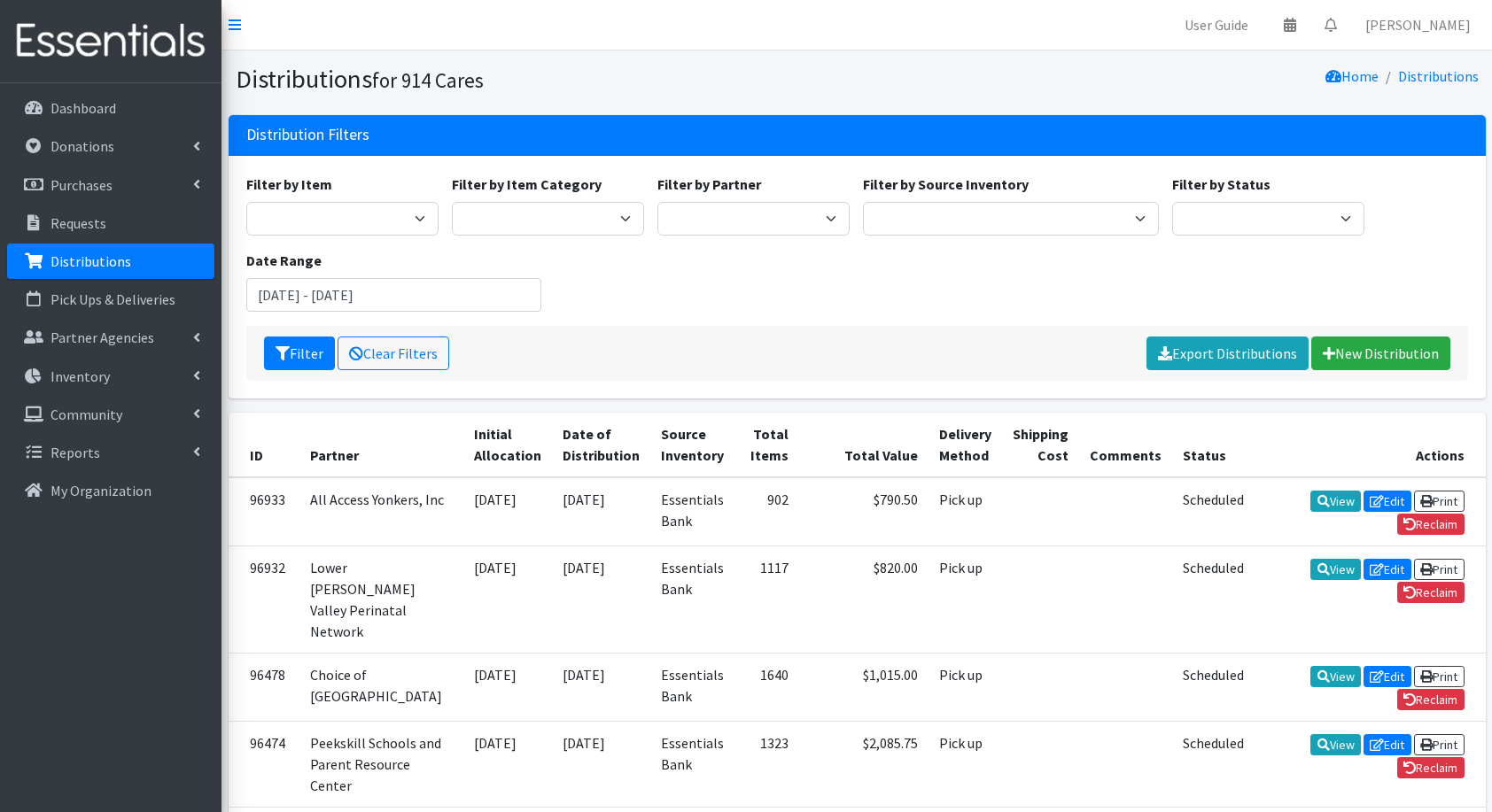
drag, startPoint x: 1389, startPoint y: 352, endPoint x: 1047, endPoint y: 324, distance: 343.1
click at [1047, 324] on div "Filter by Item 11+ Hygiene Kit 2-5 Hygiene Kit 6-10 Hygiene Kit Baby Bank Baby …" at bounding box center [857, 249] width 1236 height 153
click at [1433, 361] on link "New Distribution" at bounding box center [1380, 353] width 139 height 34
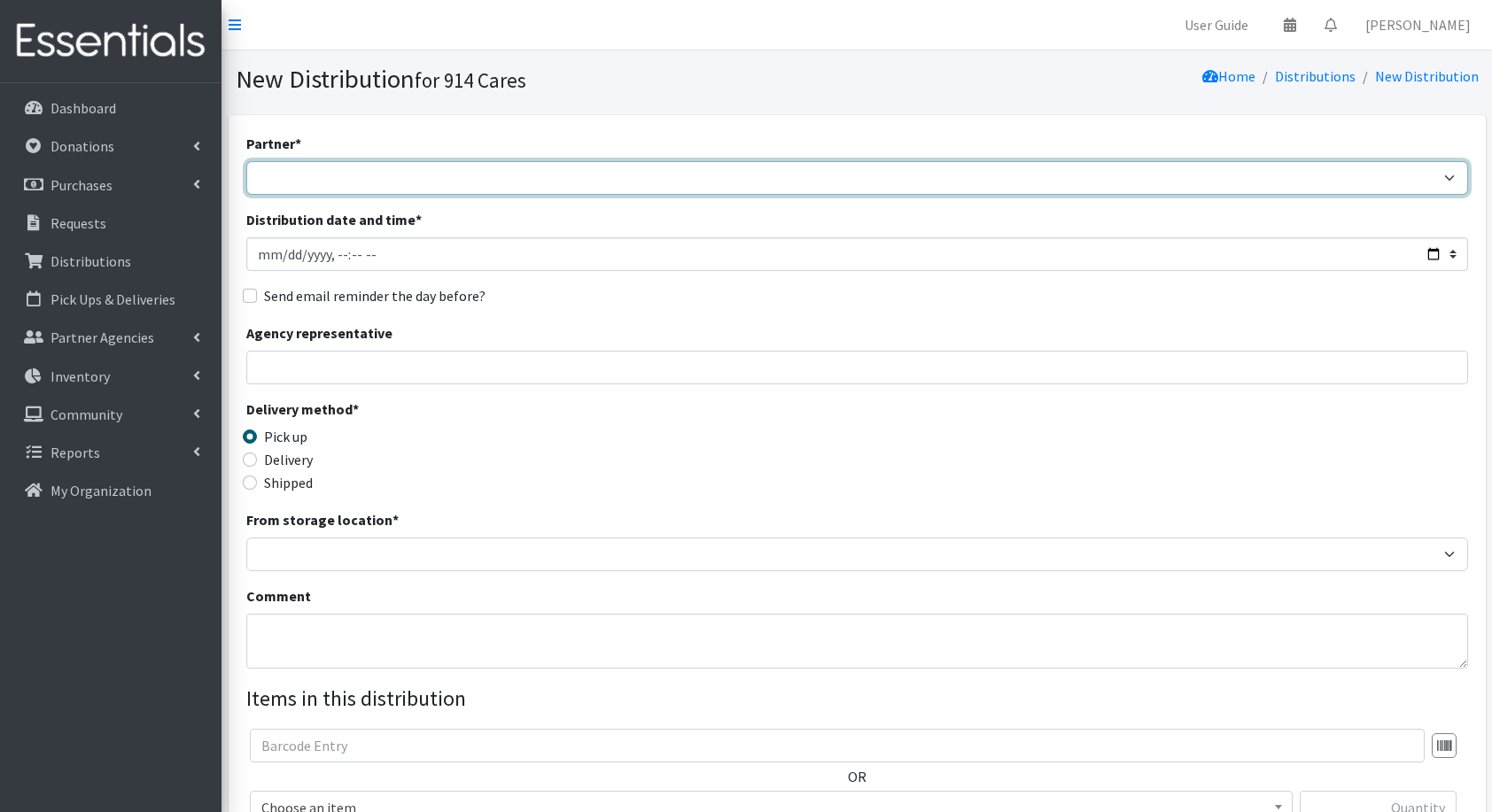
drag, startPoint x: 937, startPoint y: 188, endPoint x: 866, endPoint y: 178, distance: 71.7
click at [866, 178] on select "4Communities 914United Abbot House Accompany Now All Access Yonkers, Inc All Or…" at bounding box center [857, 179] width 1223 height 34
select select "5650"
click at [247, 162] on select "4Communities 914United Abbot House Accompany Now All Access Yonkers, Inc All Or…" at bounding box center [857, 179] width 1223 height 34
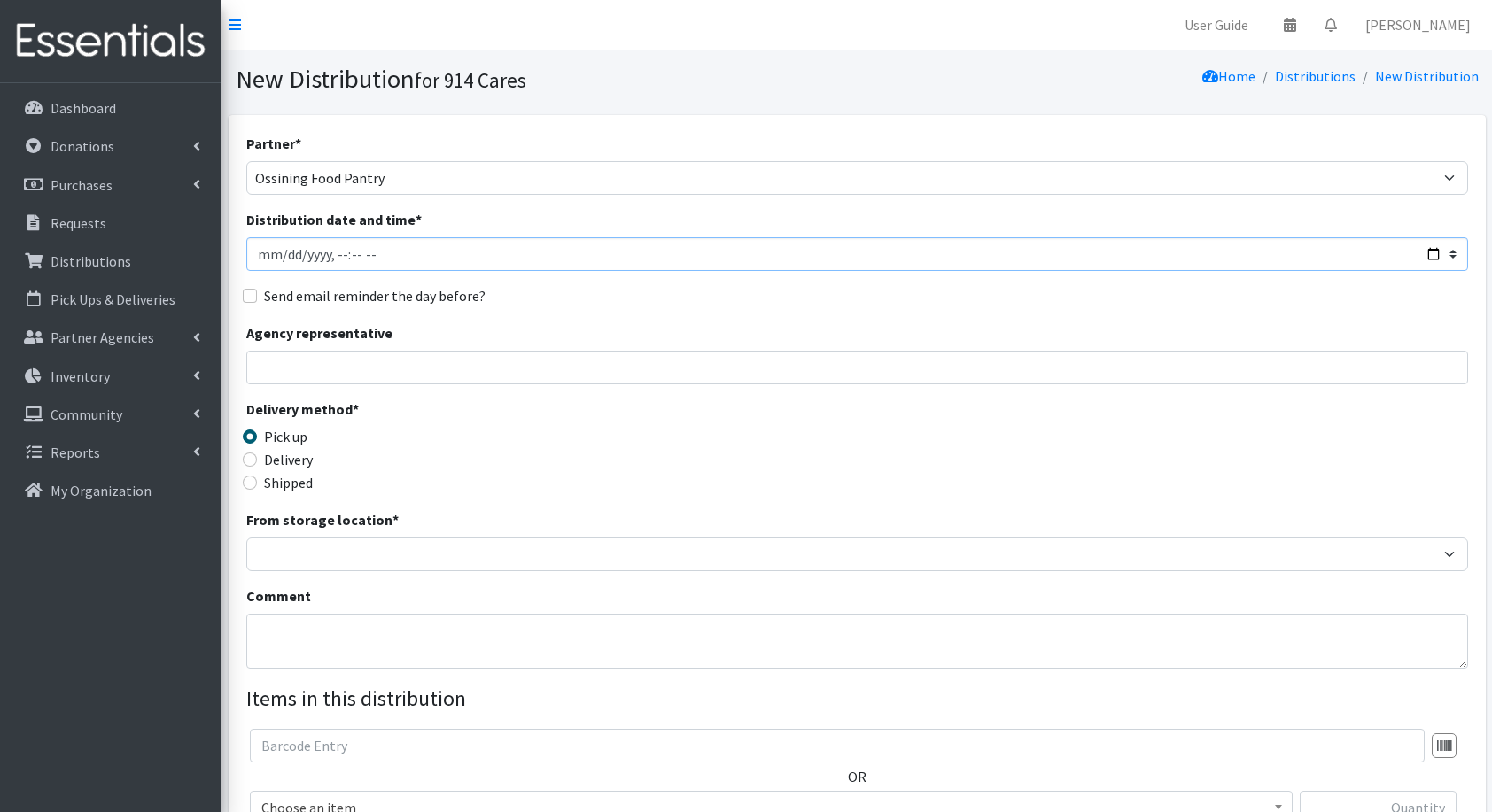
click at [1431, 249] on input "Distribution date and time *" at bounding box center [857, 254] width 1223 height 34
type input "[DATE]T23:59"
drag, startPoint x: 678, startPoint y: 327, endPoint x: 574, endPoint y: 364, distance: 110.4
click at [678, 327] on div "Agency representative" at bounding box center [857, 353] width 1223 height 62
click at [498, 392] on div "Partner * 4Communities 914United Abbot House Accompany Now All Access Yonkers, …" at bounding box center [857, 536] width 1223 height 807
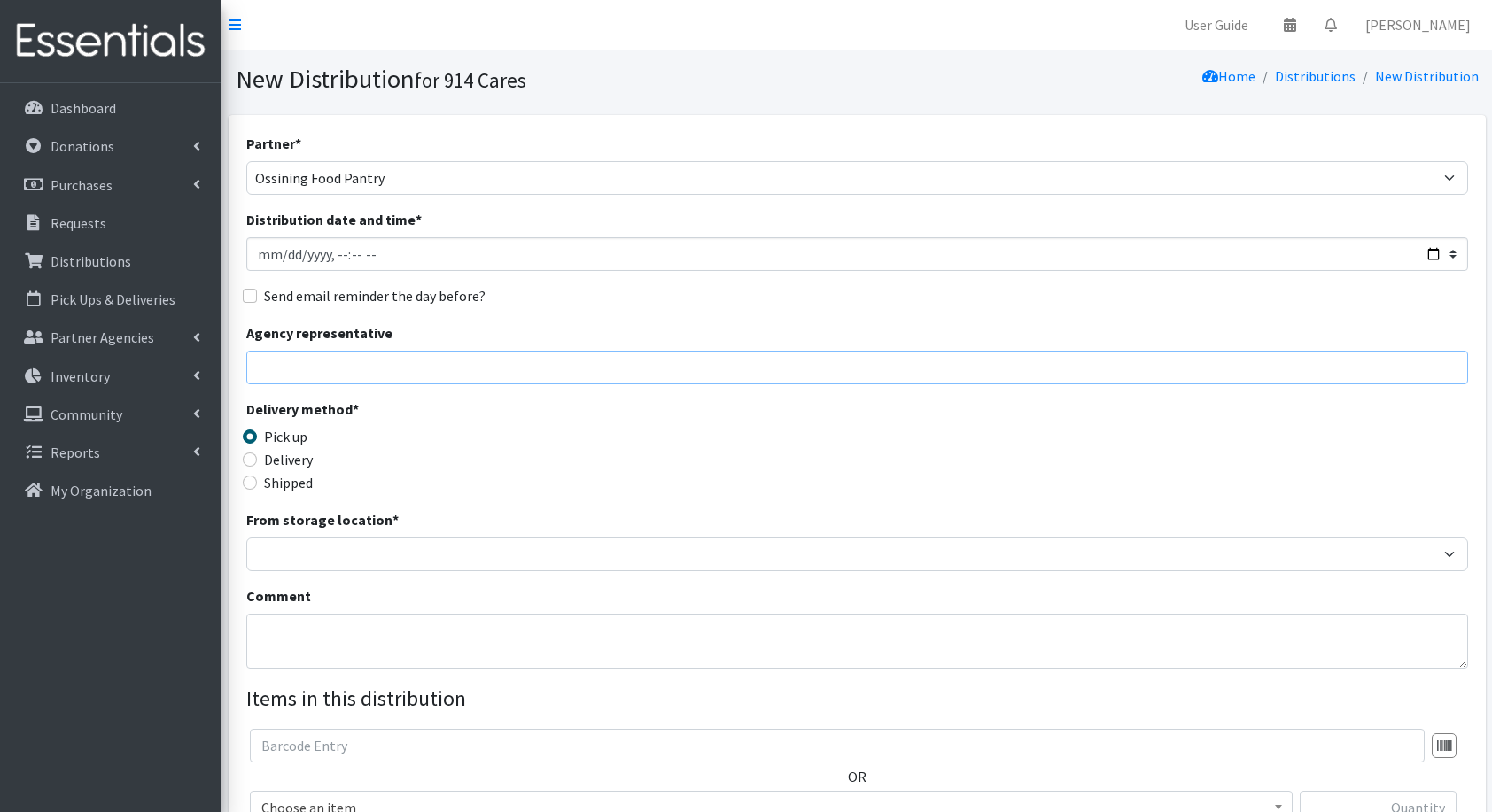
click at [472, 376] on input "Agency representative" at bounding box center [857, 368] width 1223 height 34
type input "l"
type input "[PERSON_NAME]"
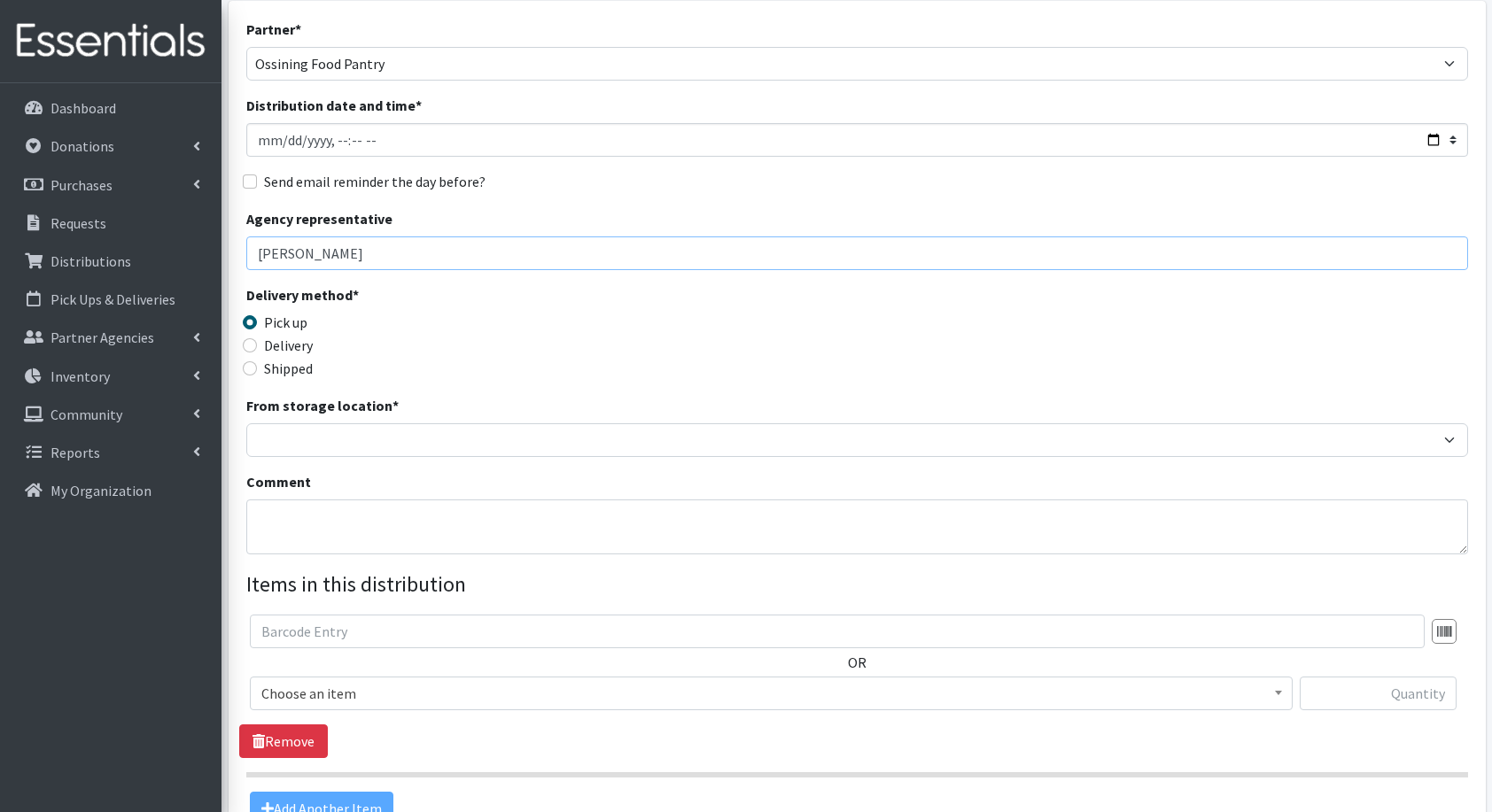
scroll to position [115, 0]
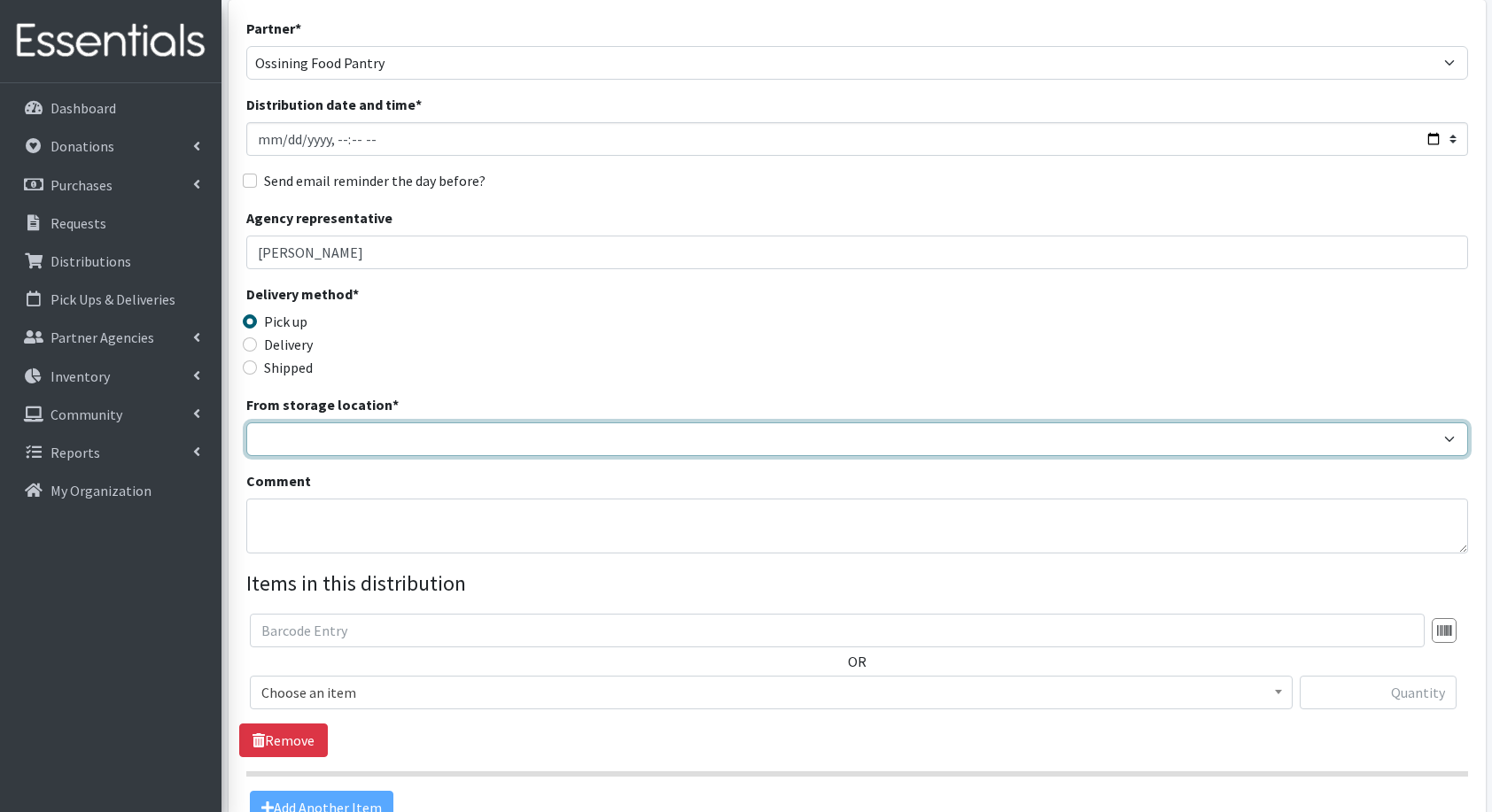
click at [356, 442] on select "Baby Bank Camp Clothing Plus Essentials Bank Westchester Reads" at bounding box center [857, 440] width 1223 height 34
select select "207"
click at [247, 423] on select "Baby Bank Camp Clothing Plus Essentials Bank Westchester Reads" at bounding box center [857, 440] width 1223 height 34
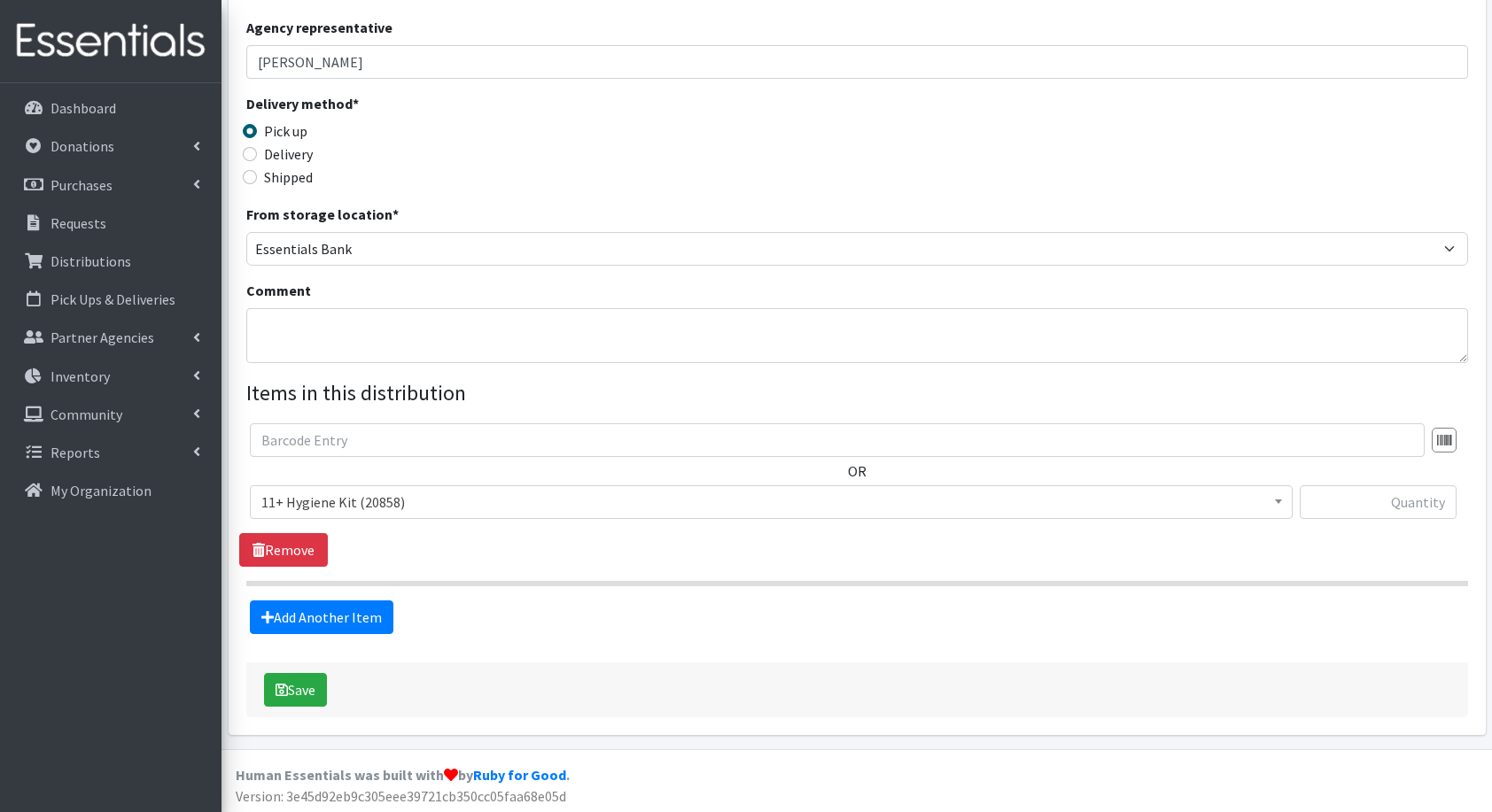
click at [380, 510] on span "11+ Hygiene Kit (20858)" at bounding box center [771, 502] width 1020 height 25
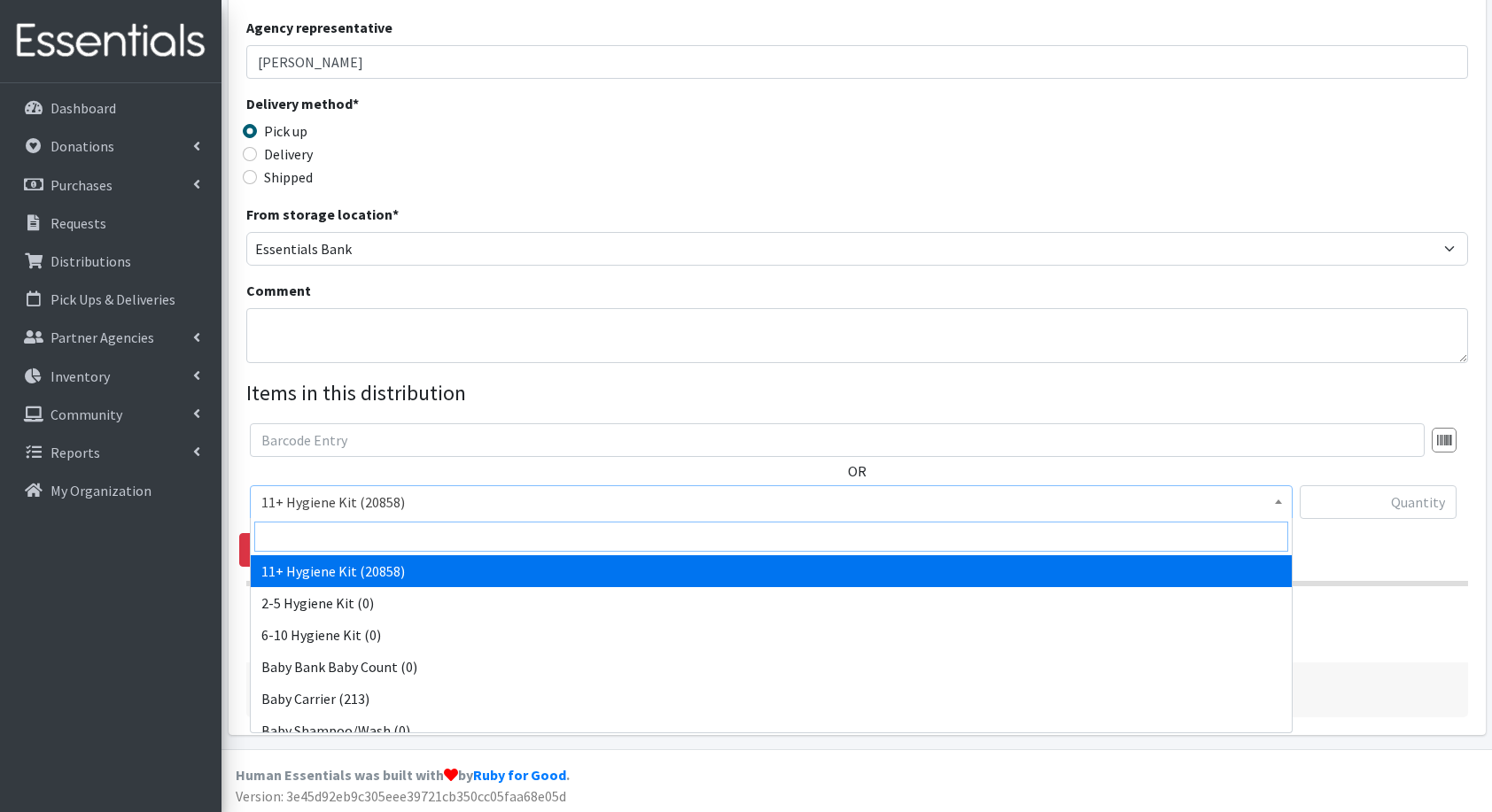
click at [394, 536] on input "search" at bounding box center [771, 537] width 1034 height 30
type input "flo"
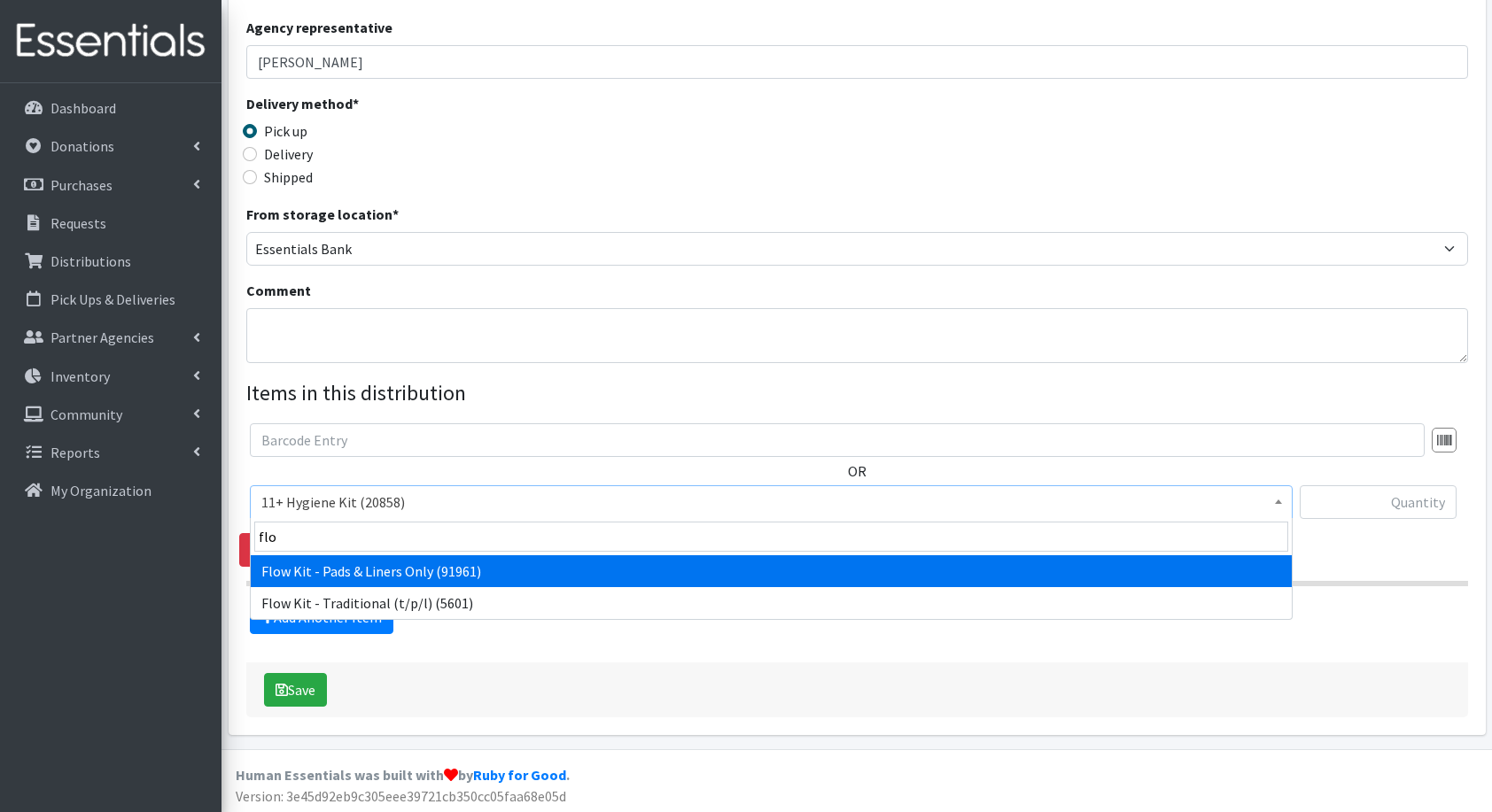
select select "14765"
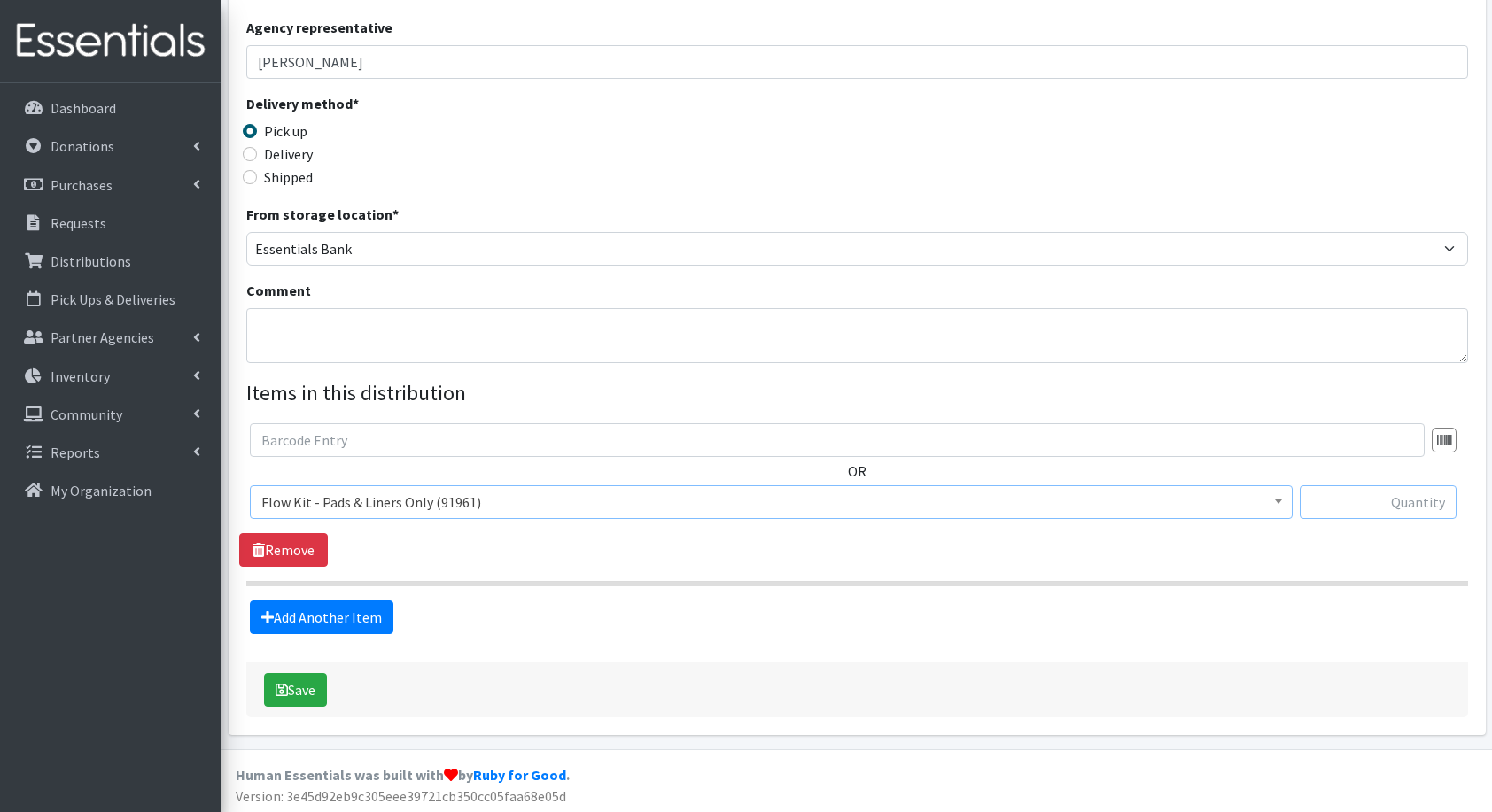
click at [1406, 496] on input "text" at bounding box center [1378, 503] width 157 height 34
type input "40"
click at [368, 621] on link "Add Another Item" at bounding box center [321, 617] width 144 height 34
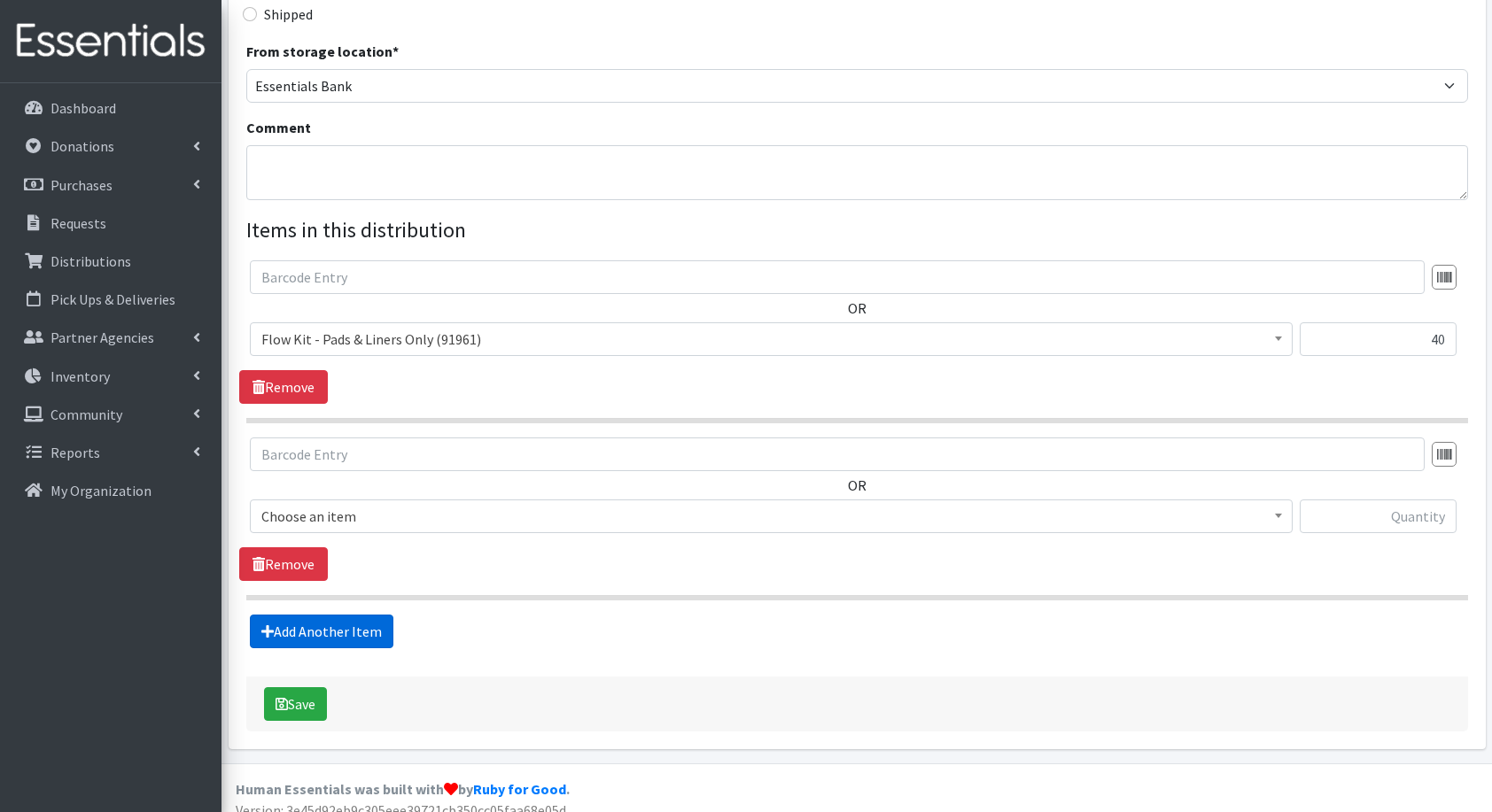
scroll to position [482, 0]
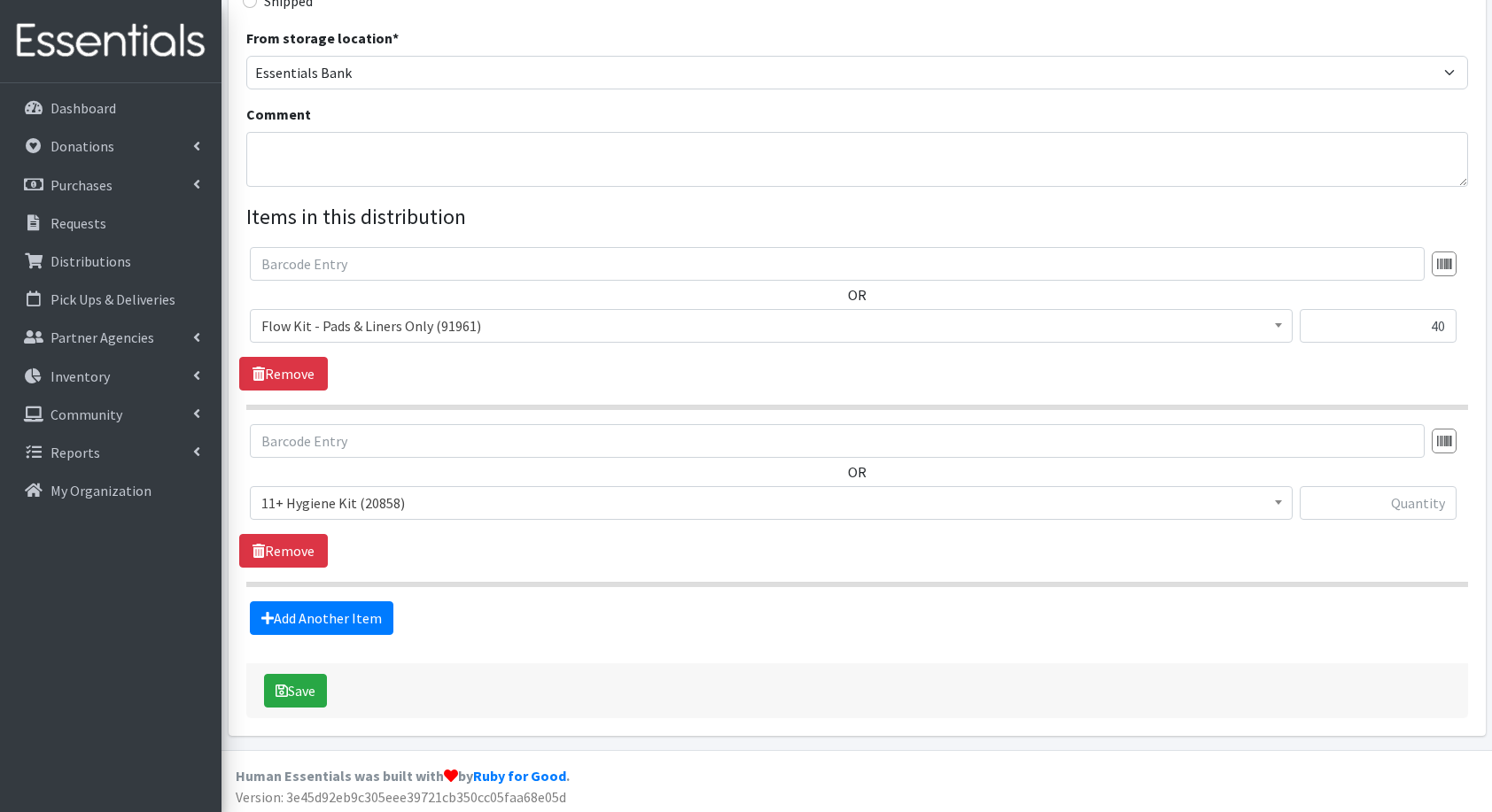
click at [415, 500] on span "11+ Hygiene Kit (20858)" at bounding box center [771, 503] width 1020 height 25
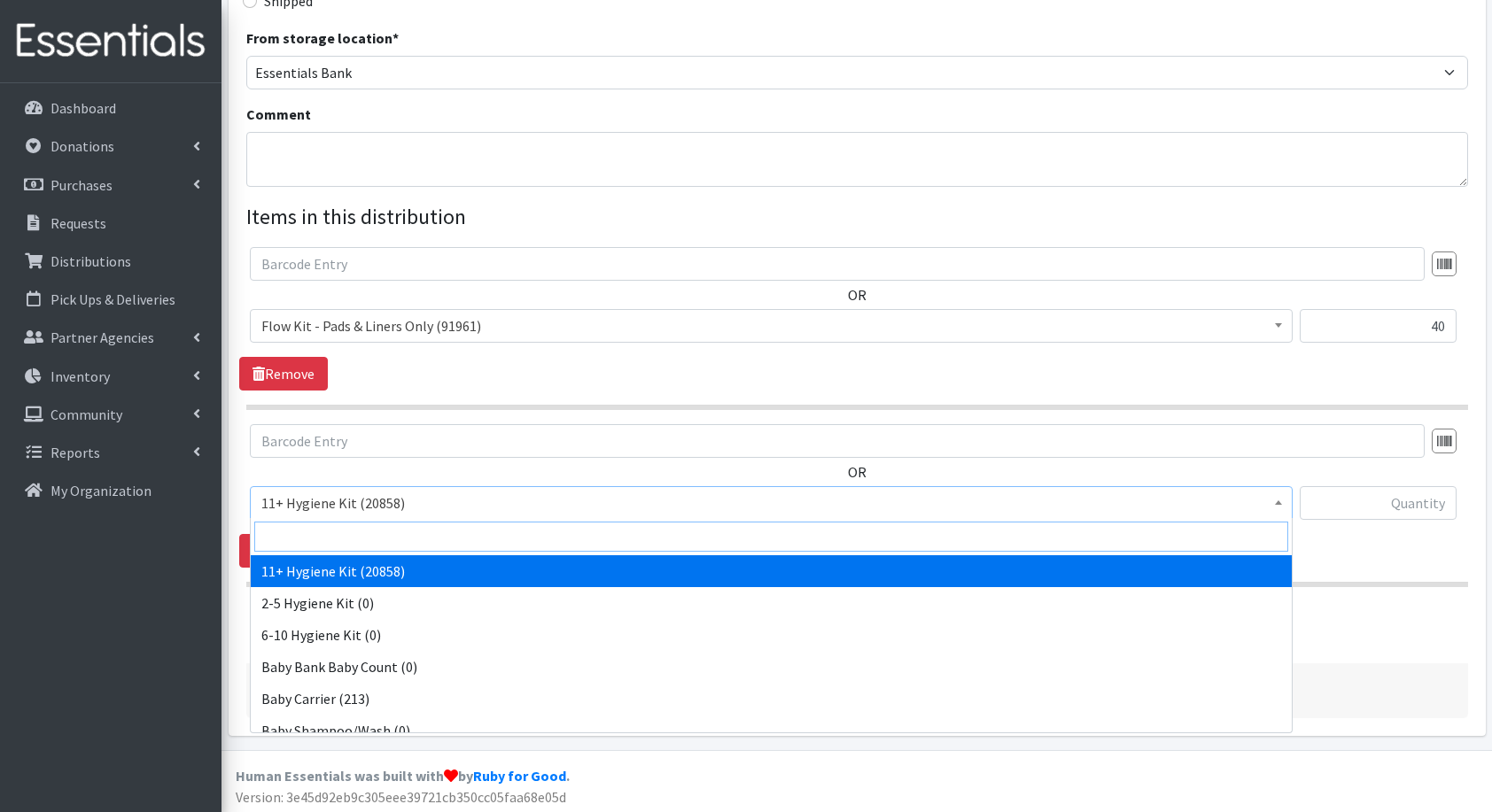
click at [420, 523] on input "search" at bounding box center [771, 537] width 1034 height 30
type input "fl"
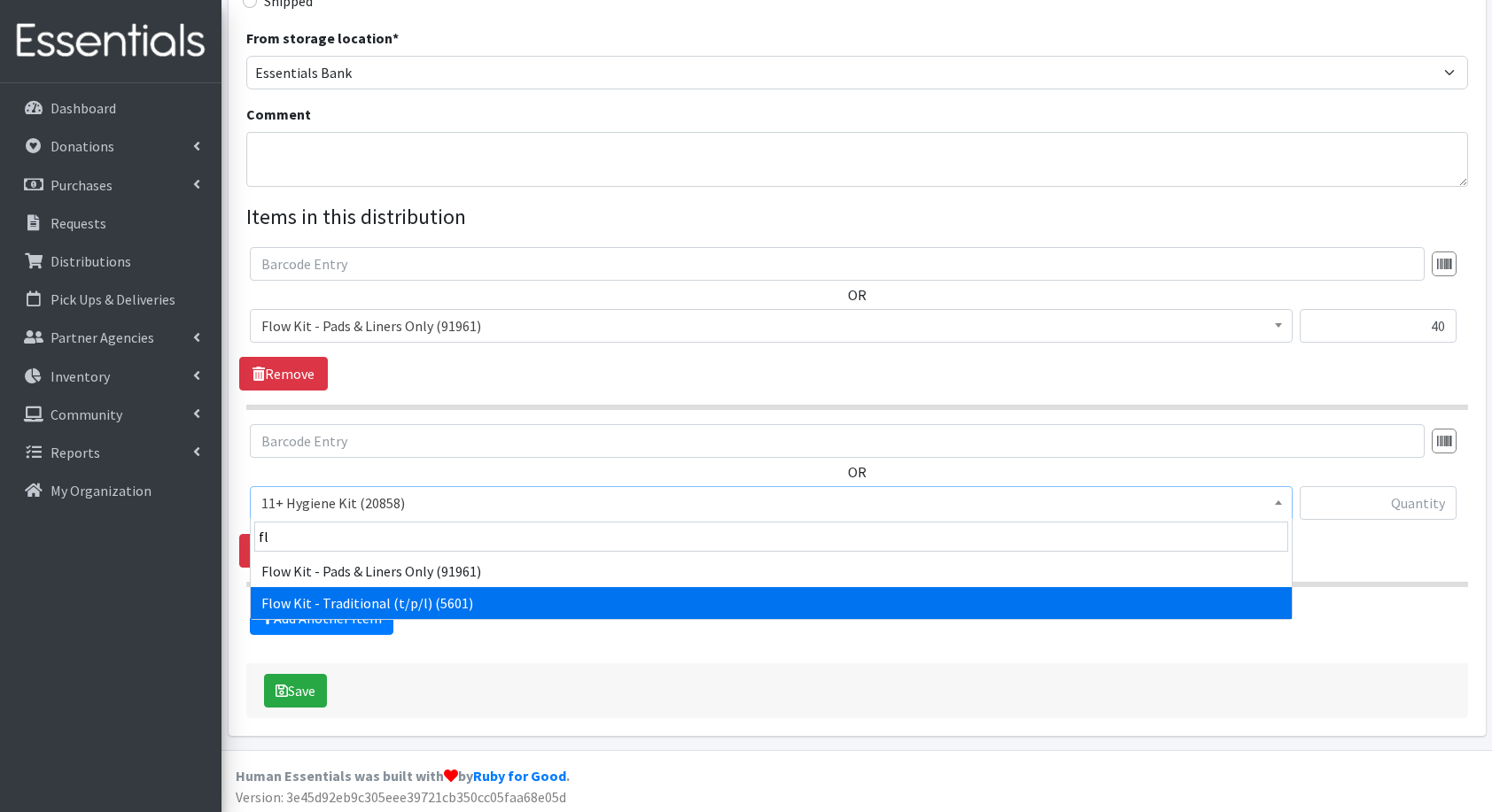
select select "10571"
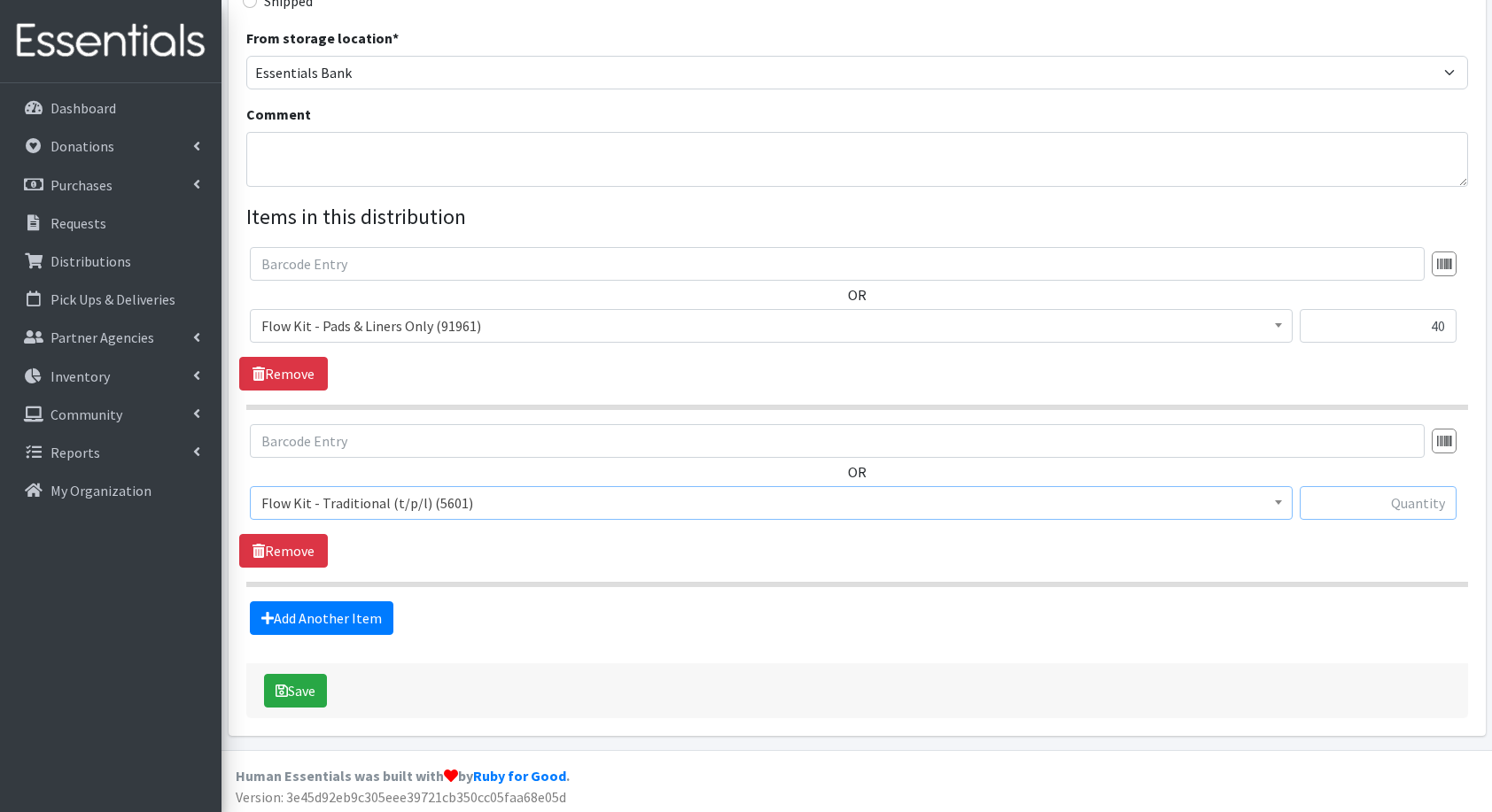
click at [1397, 510] on input "text" at bounding box center [1378, 504] width 157 height 34
type input "40"
click at [339, 606] on link "Add Another Item" at bounding box center [321, 618] width 144 height 34
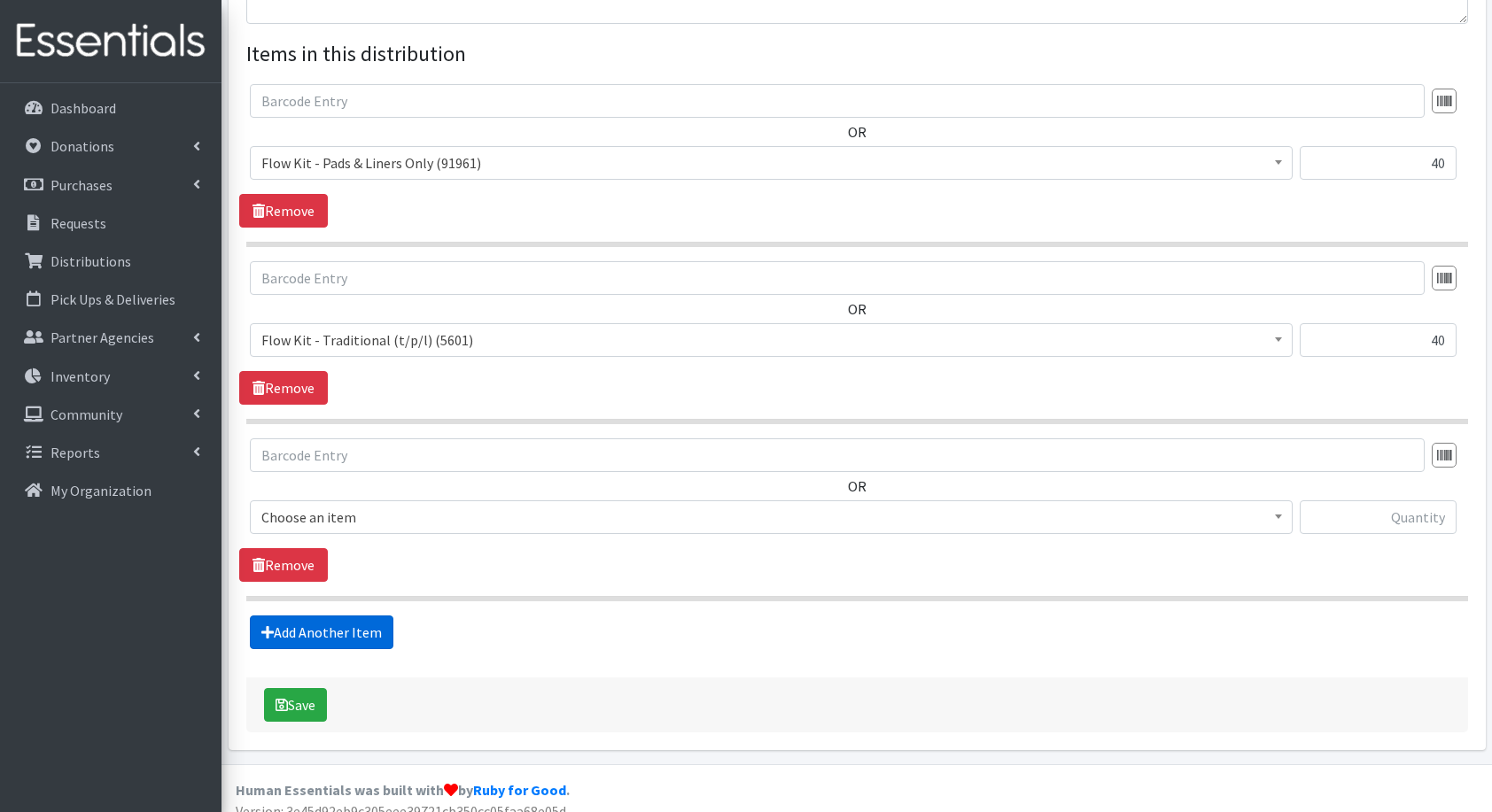
scroll to position [658, 0]
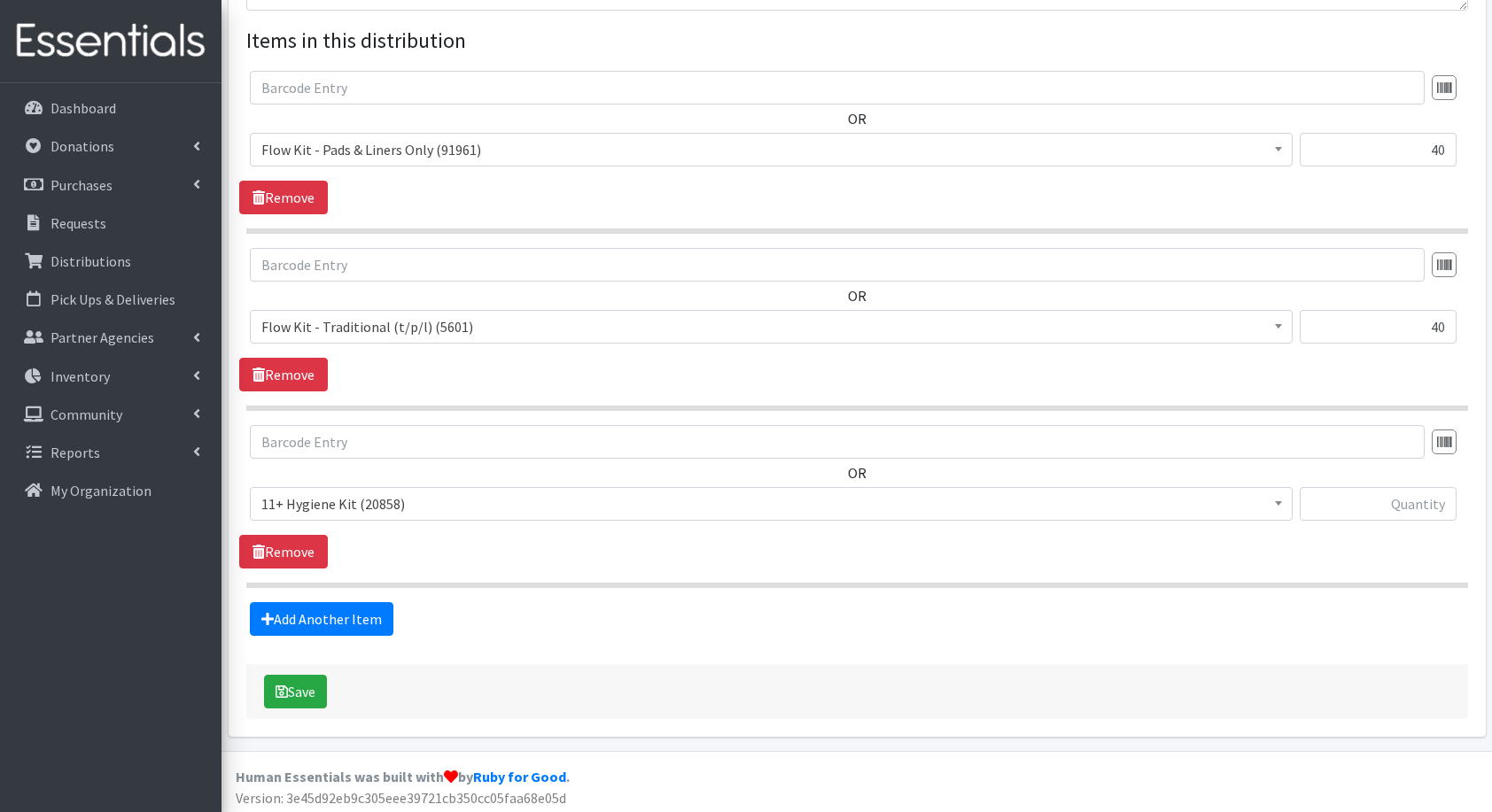
click at [292, 482] on div "OR 11+ Hygiene Kit (20858) 2-5 Hygiene Kit (0) 6-10 Hygiene Kit (0) Baby Bank B…" at bounding box center [857, 480] width 1236 height 110
click at [292, 492] on span "11+ Hygiene Kit (20858)" at bounding box center [771, 504] width 1020 height 25
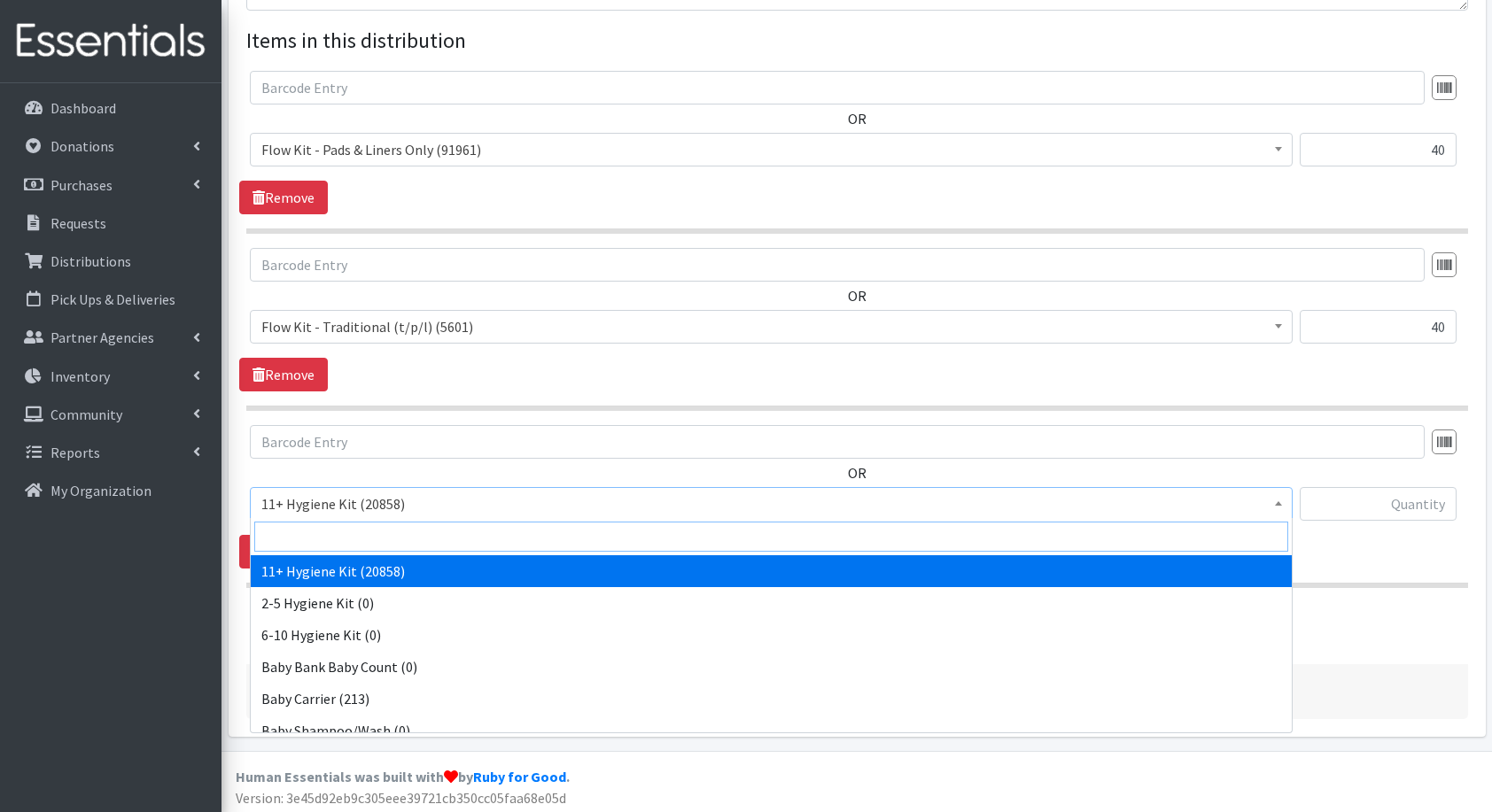
click at [345, 532] on input "search" at bounding box center [771, 537] width 1034 height 30
type input "fam"
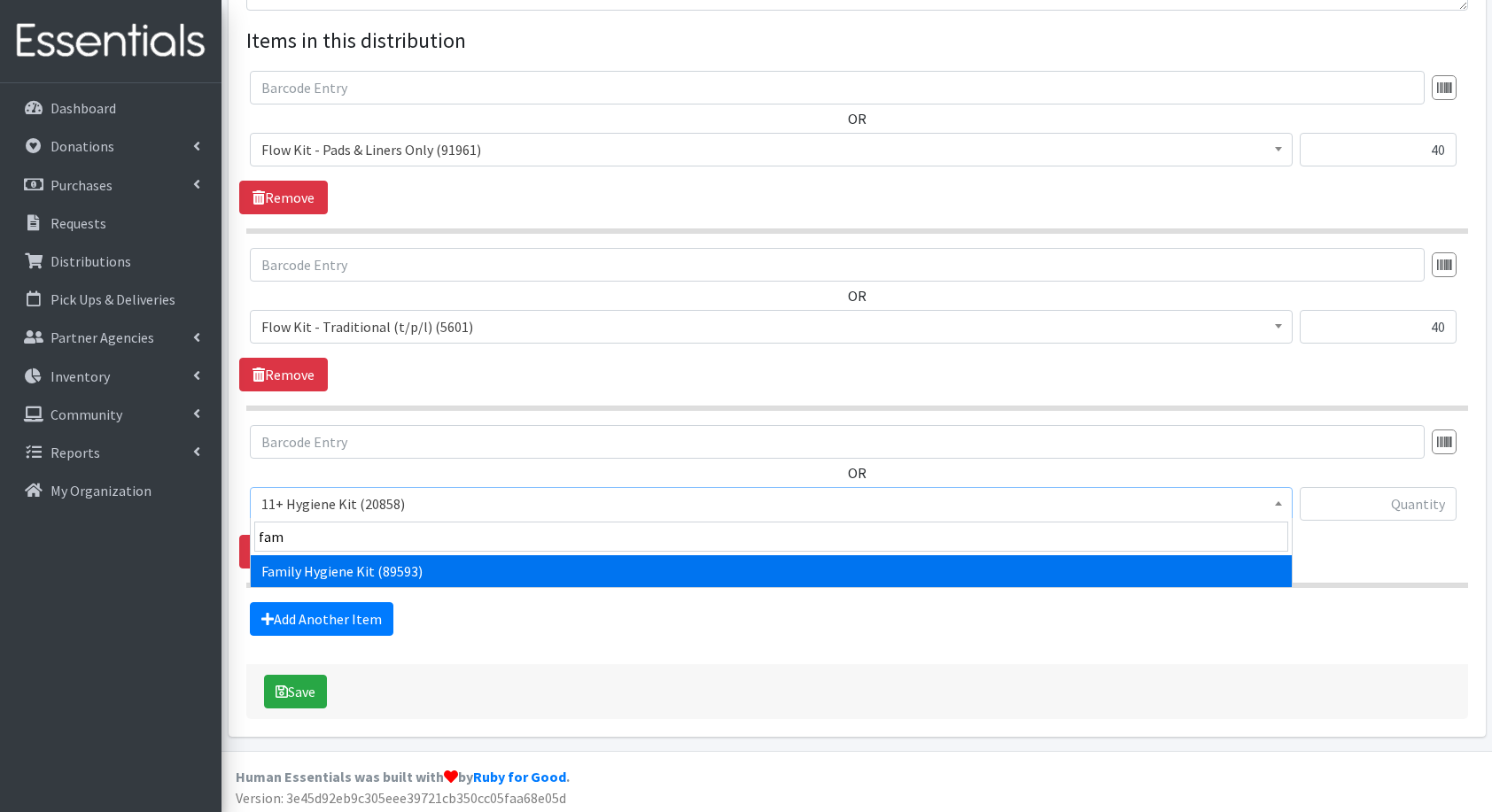
select select "14713"
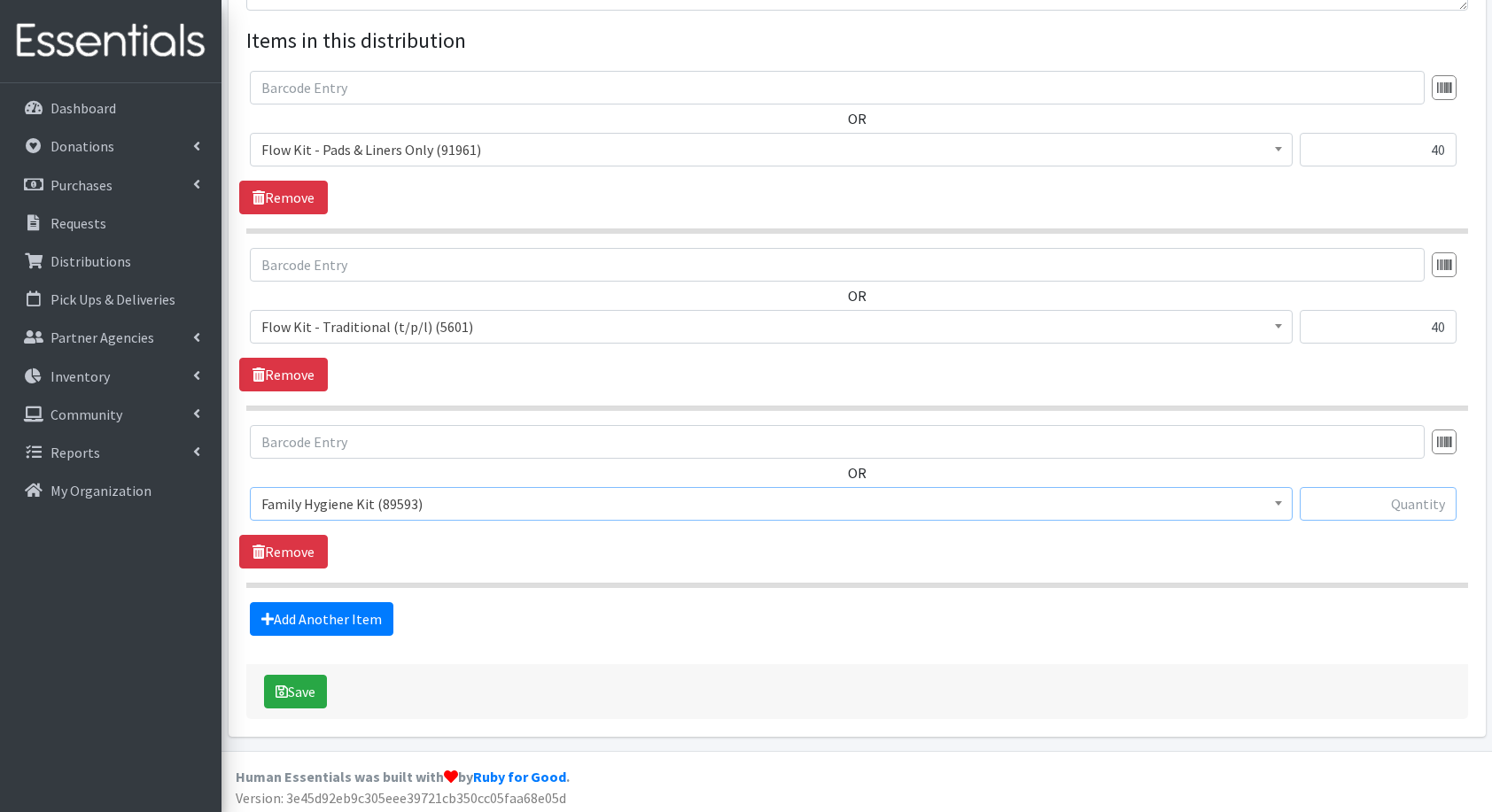
click at [1325, 492] on input "text" at bounding box center [1378, 504] width 157 height 34
type input "15"
click at [319, 627] on link "Add Another Item" at bounding box center [321, 619] width 144 height 34
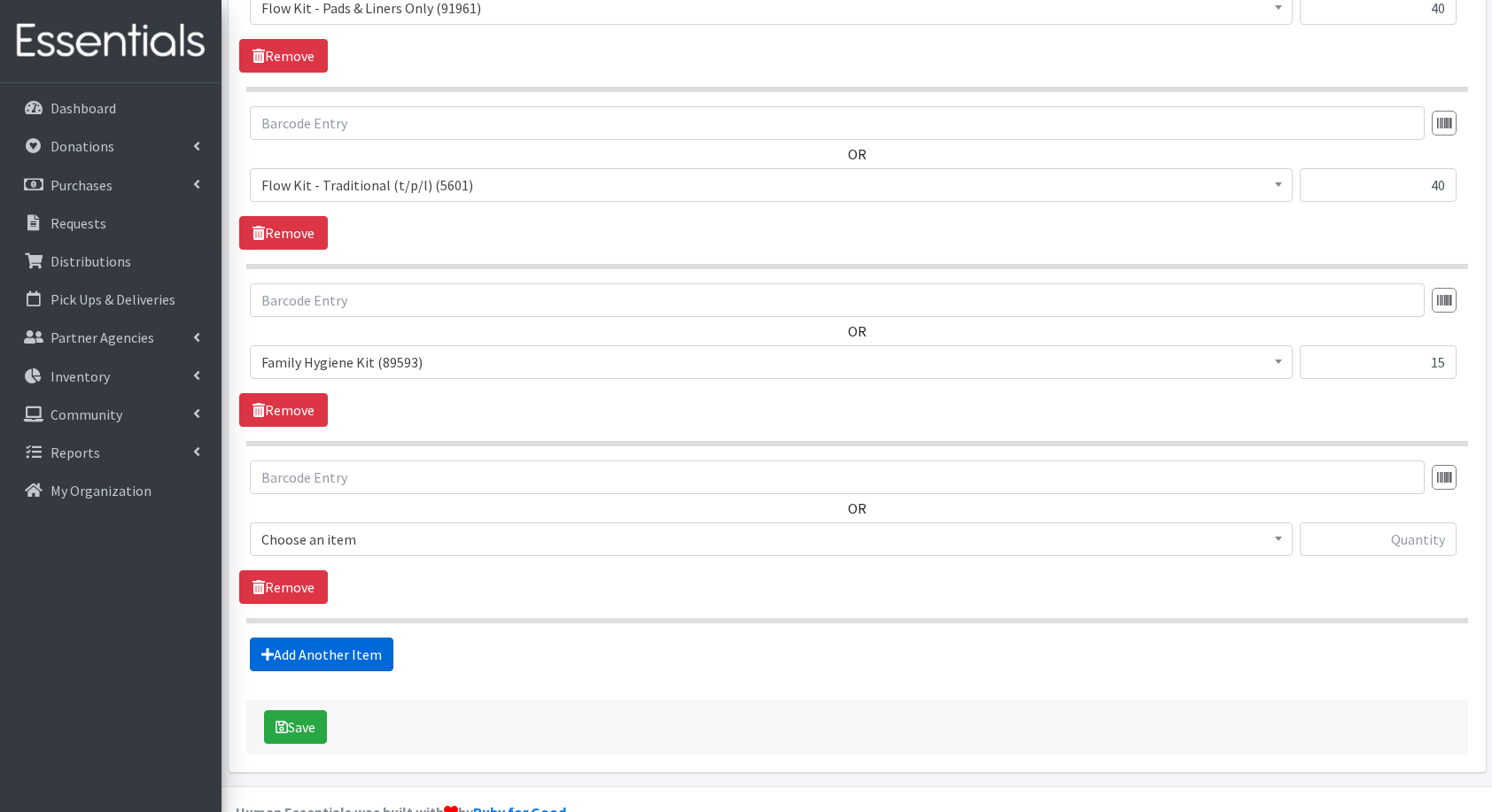
scroll to position [835, 0]
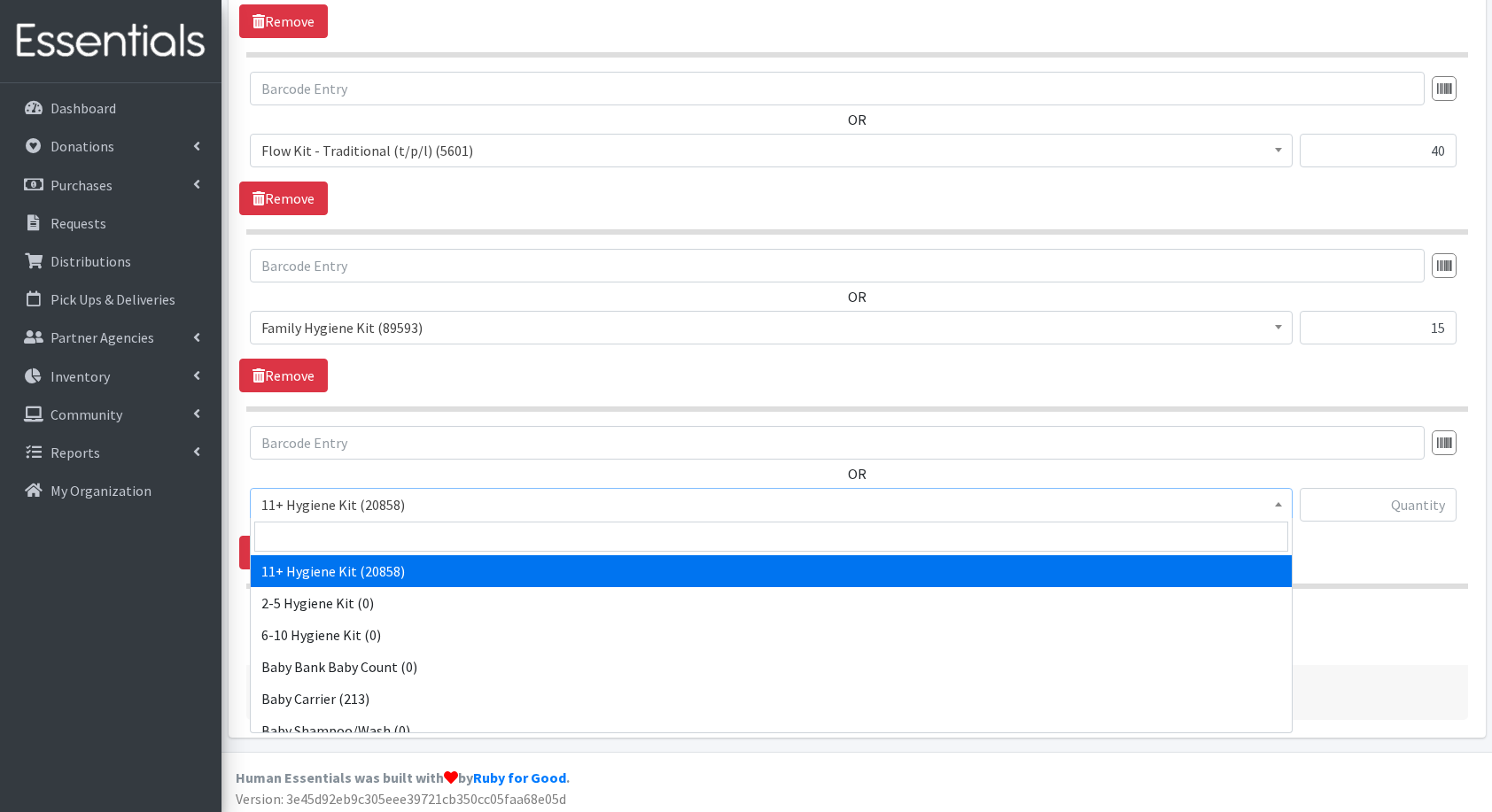
click at [351, 504] on span "11+ Hygiene Kit (20858)" at bounding box center [771, 505] width 1020 height 25
click at [392, 537] on input "search" at bounding box center [771, 537] width 1034 height 30
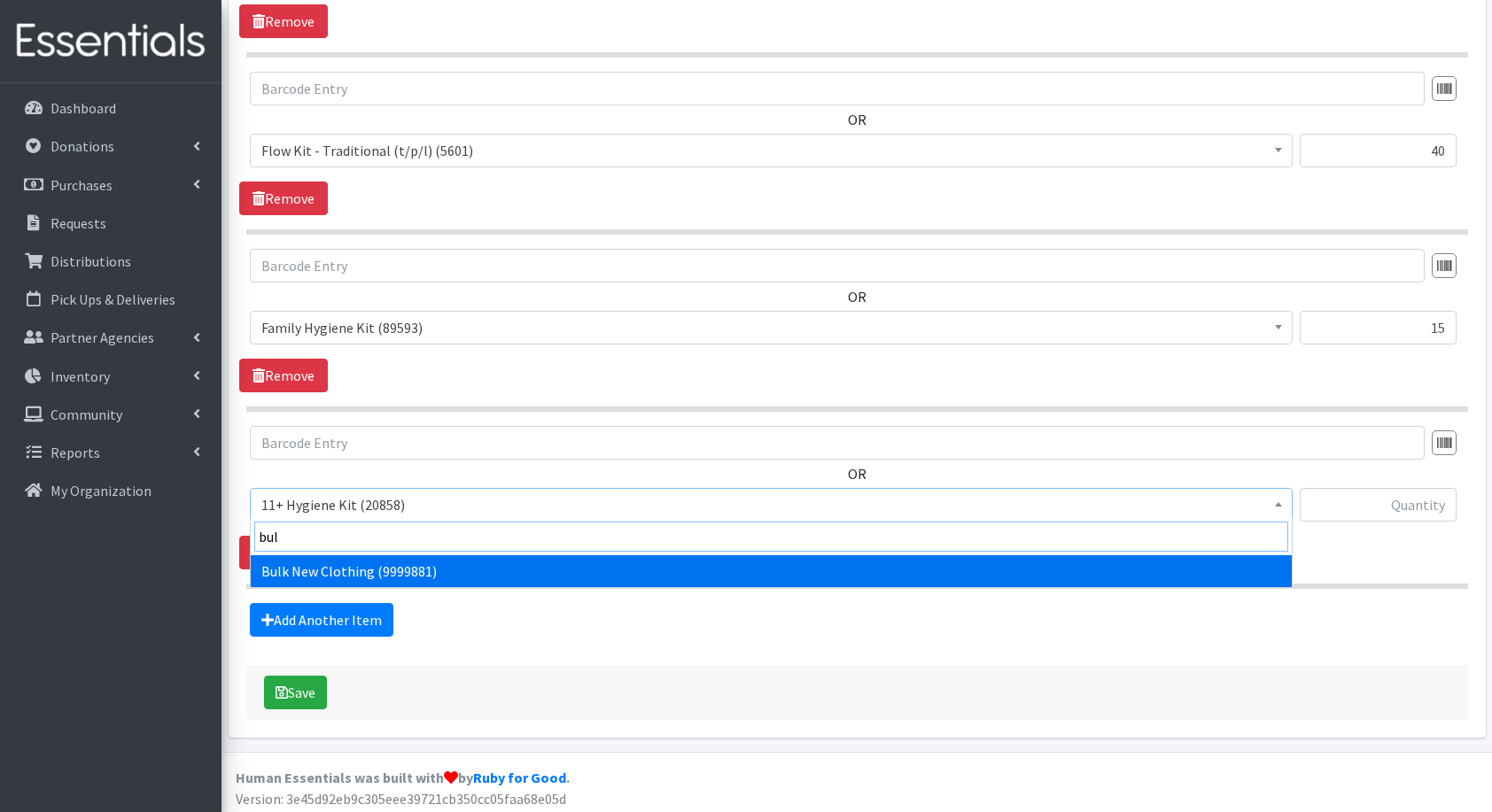
type input "bulk"
select select "13151"
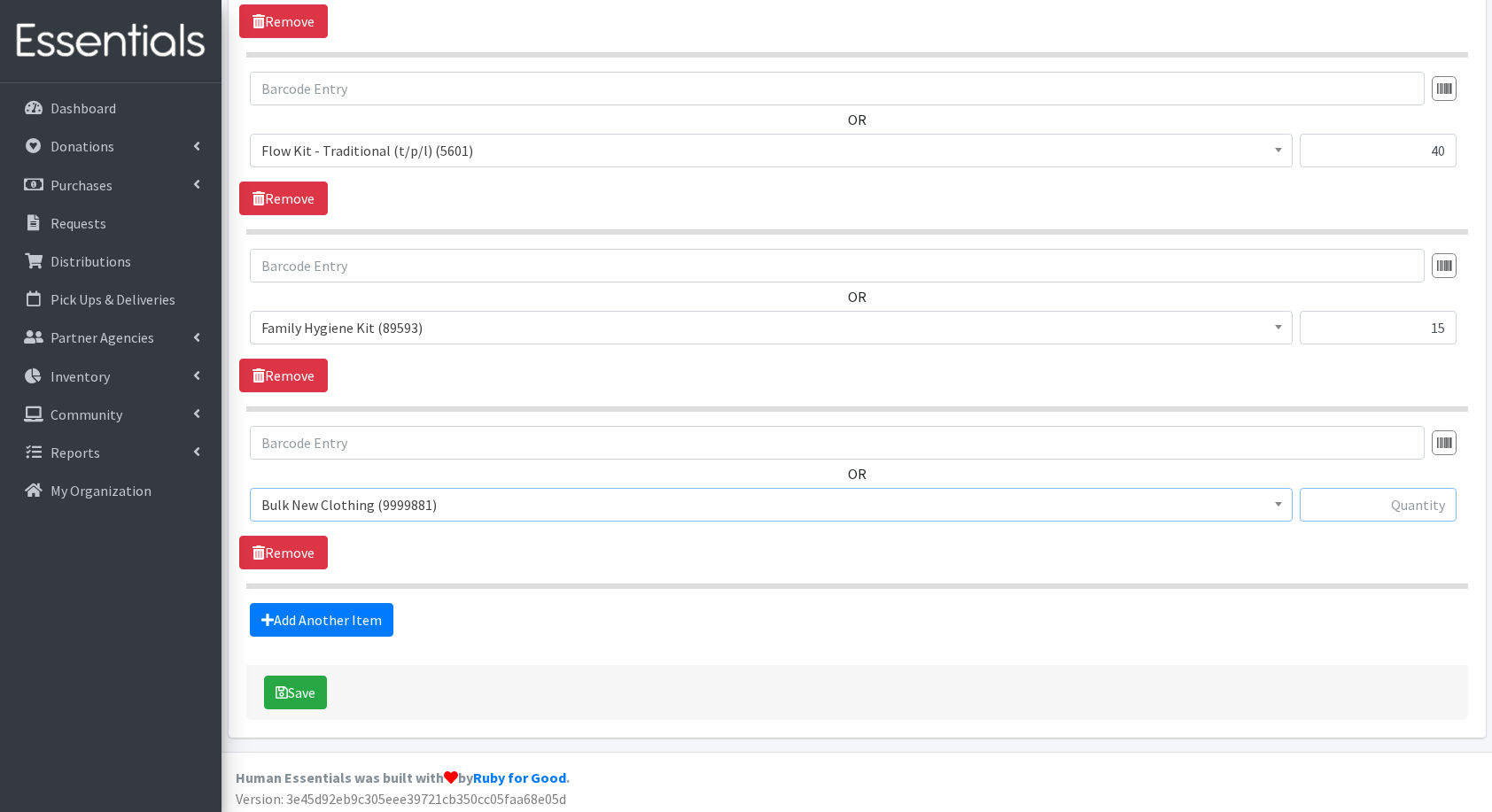
click at [1397, 518] on input "text" at bounding box center [1378, 505] width 157 height 34
type input "4"
click at [301, 686] on button "Save" at bounding box center [295, 693] width 63 height 34
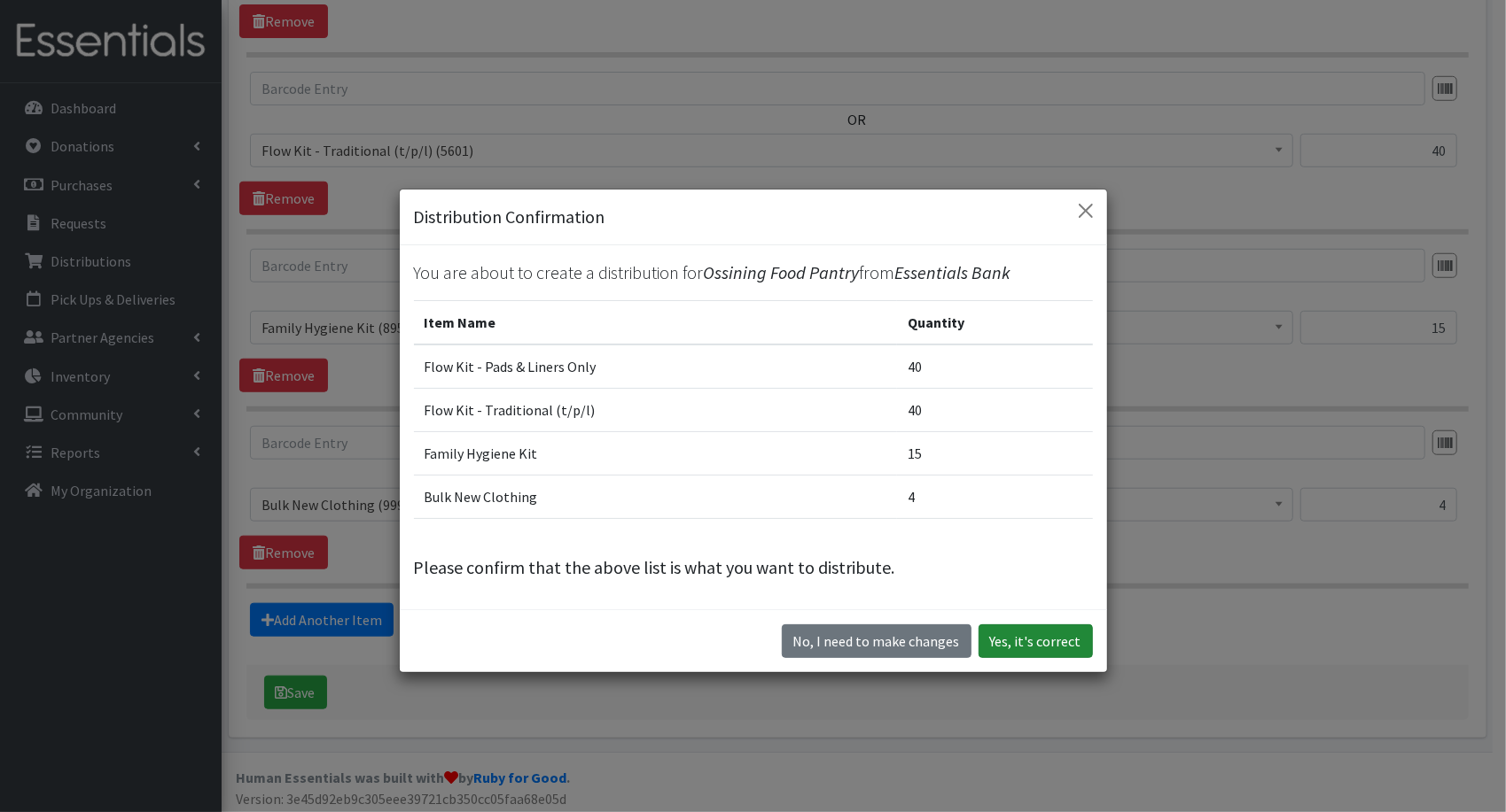
click at [1009, 636] on button "Yes, it's correct" at bounding box center [1035, 641] width 115 height 34
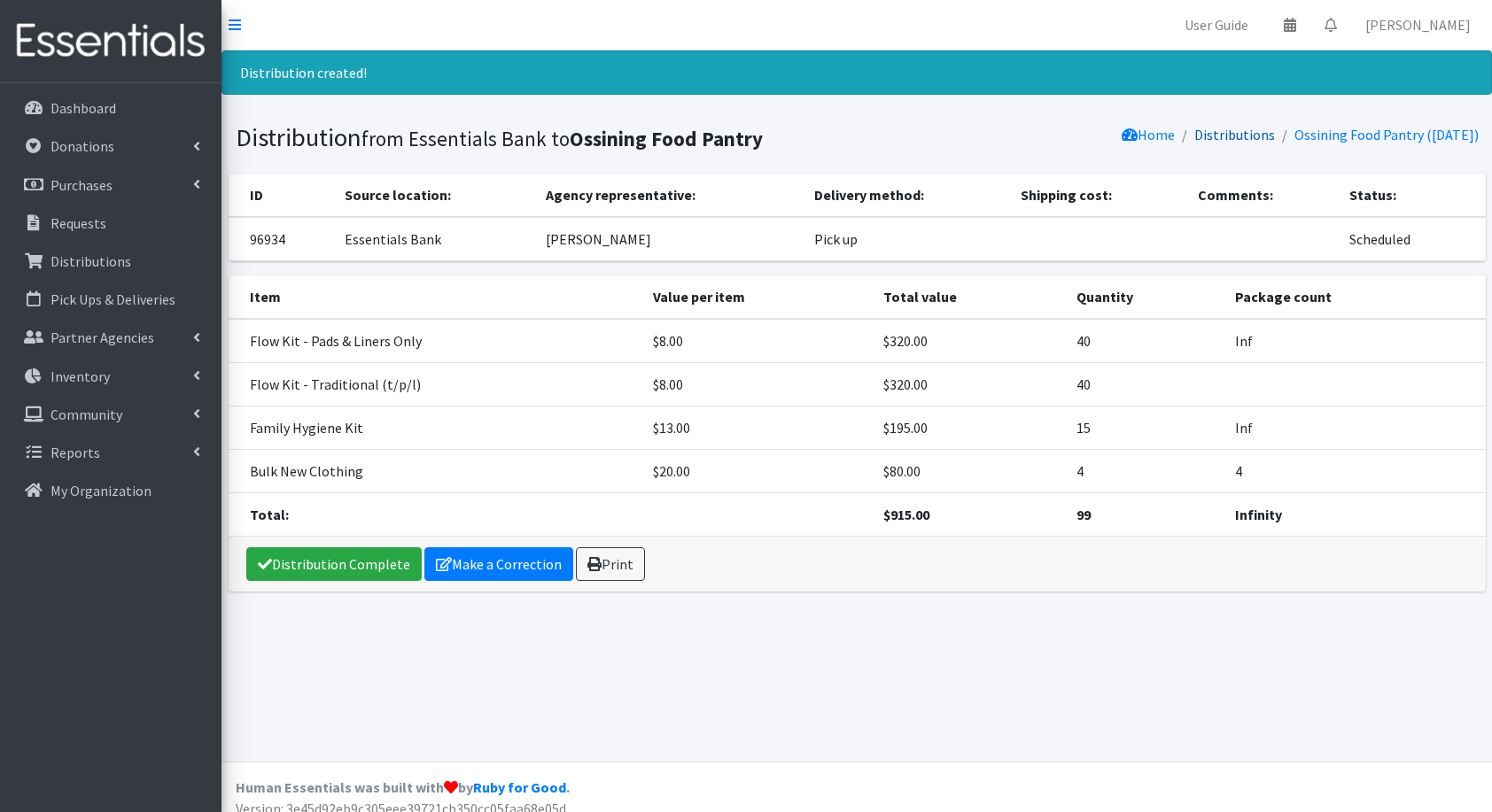
click at [1234, 139] on link "Distributions" at bounding box center [1235, 135] width 81 height 18
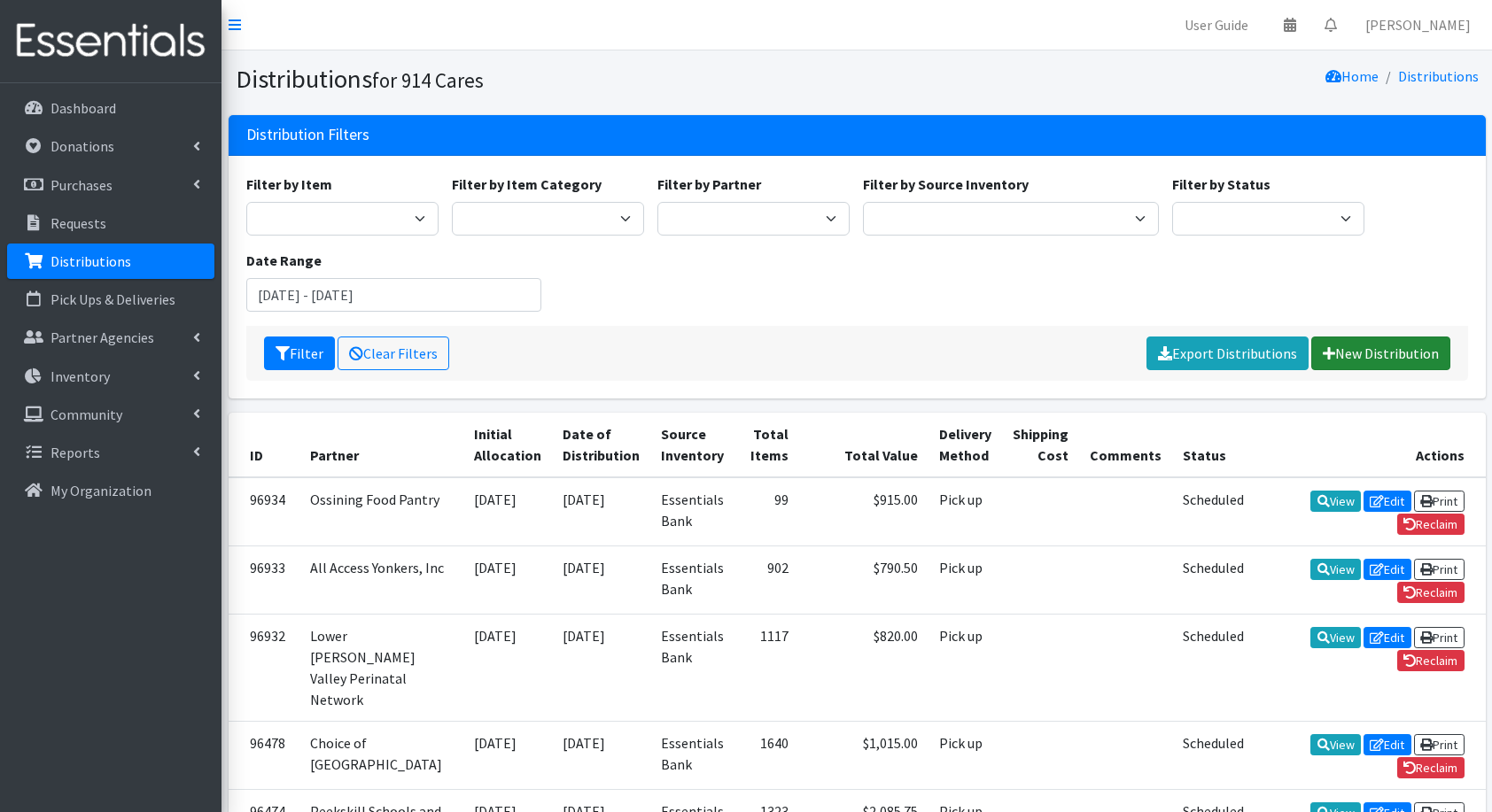
click at [1427, 343] on link "New Distribution" at bounding box center [1380, 353] width 139 height 34
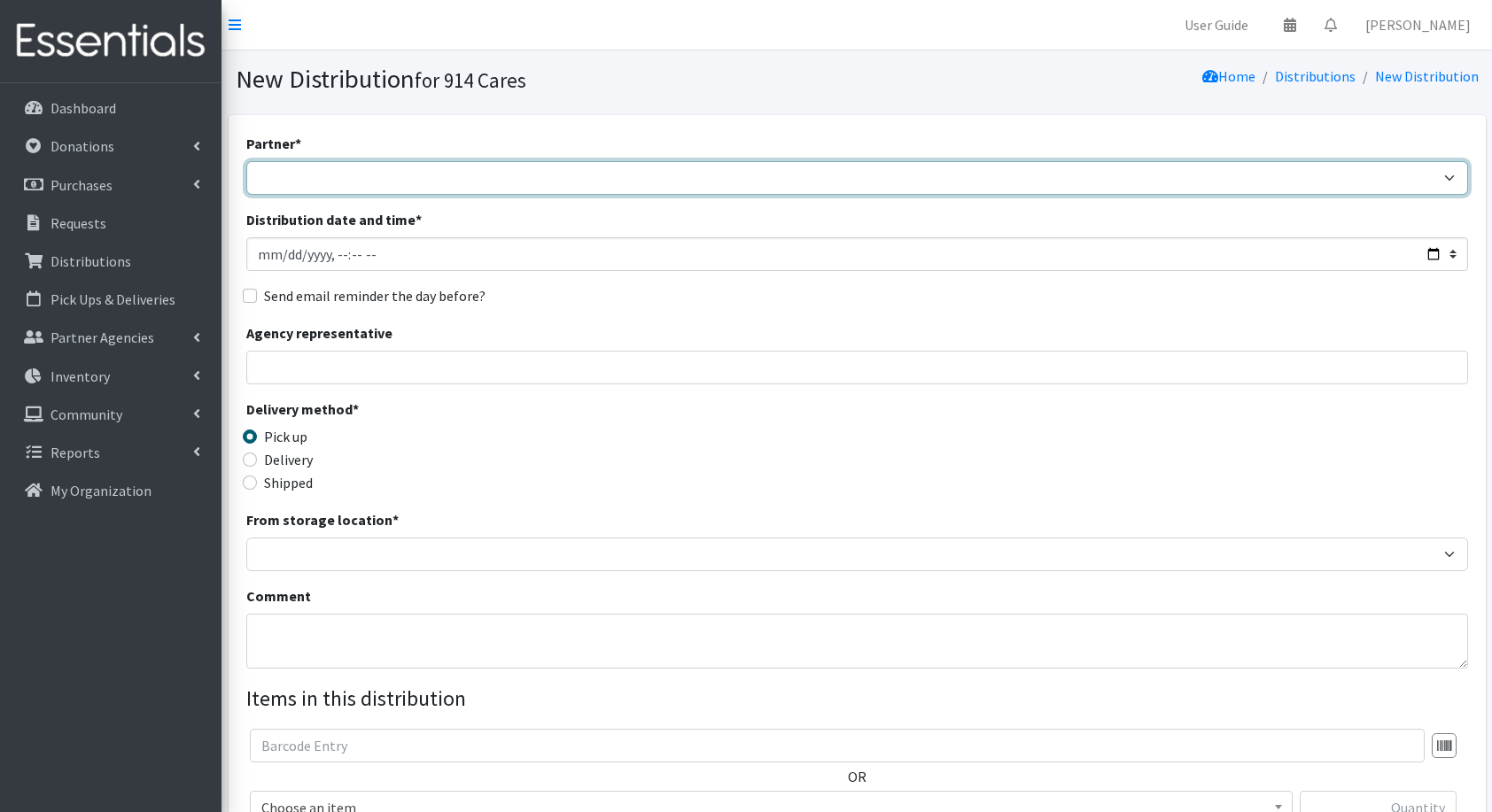
click at [425, 174] on select "4Communities 914United Abbot House Accompany Now All Access Yonkers, Inc All Or…" at bounding box center [857, 179] width 1223 height 34
select select "7151"
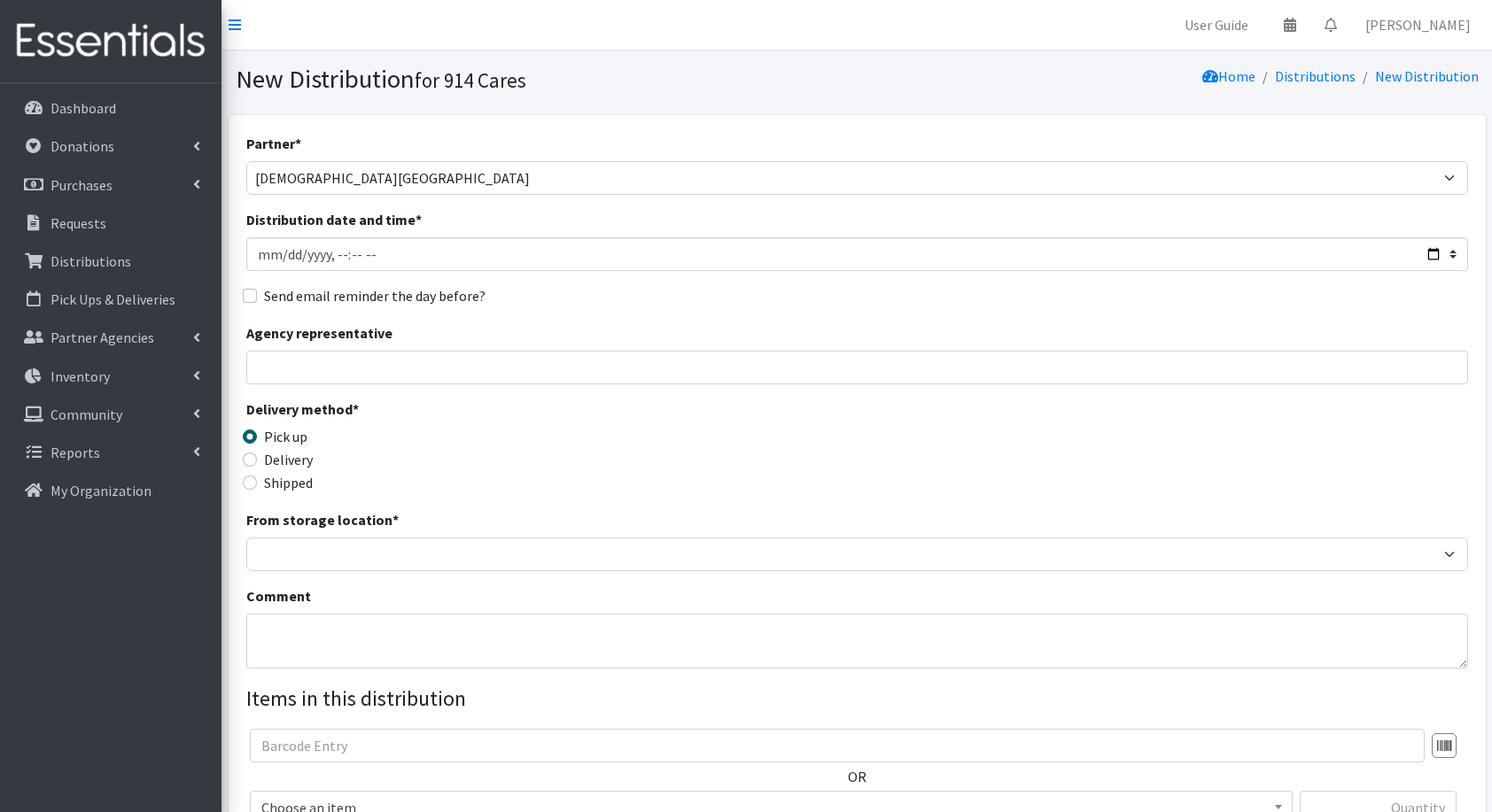
click at [630, 99] on section "New Distribution for 914 Cares Home Distributions New Distribution" at bounding box center [856, 83] width 1270 height 65
click at [1432, 251] on input "Distribution date and time *" at bounding box center [857, 254] width 1223 height 34
type input "[DATE]T23:59"
click at [717, 308] on div "Partner * 4Communities 914United Abbot House Accompany Now All Access Yonkers, …" at bounding box center [857, 536] width 1223 height 807
click at [525, 368] on input "Agency representative" at bounding box center [857, 368] width 1223 height 34
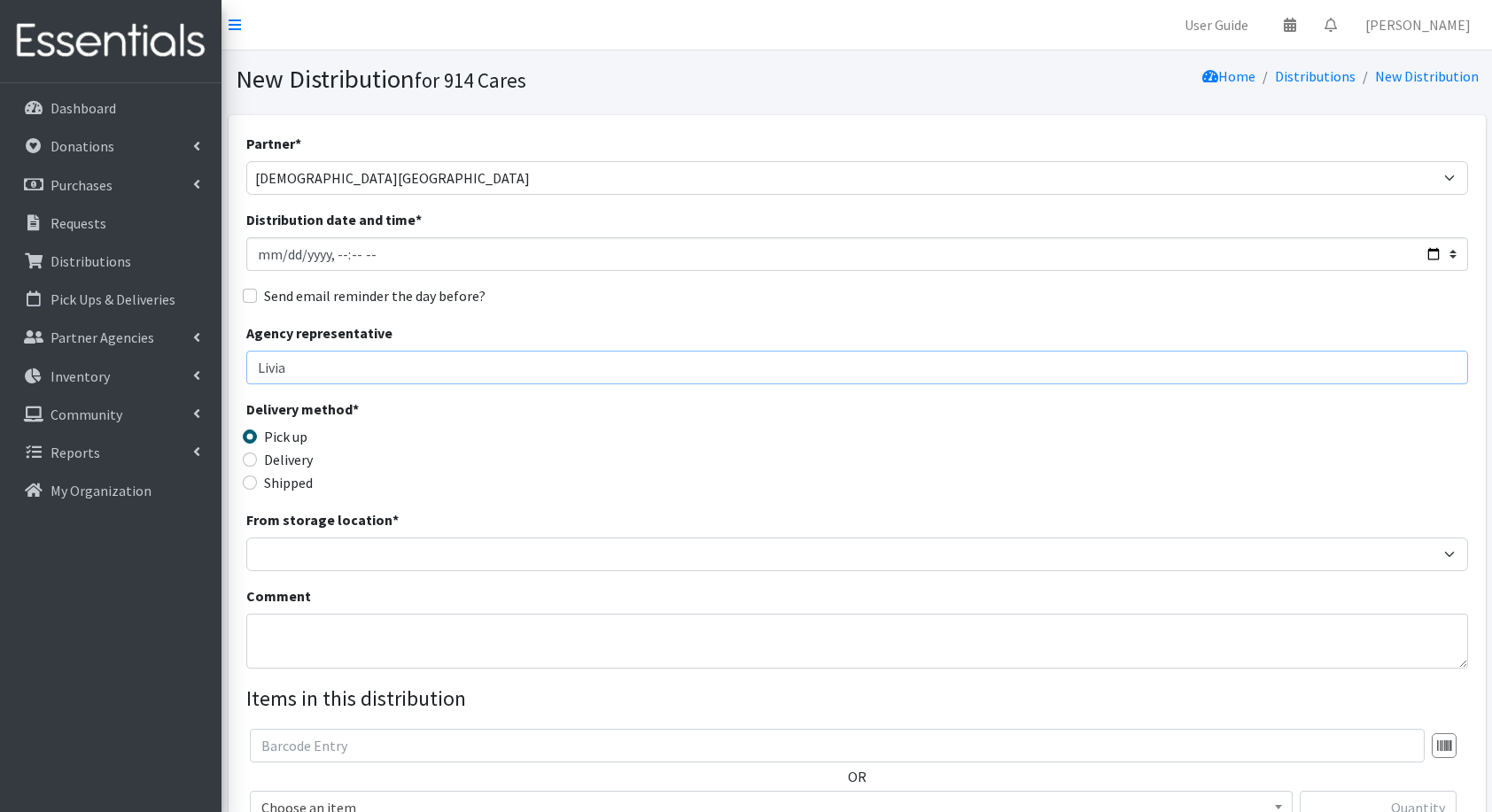
type input "Livia Marcela Kissner"
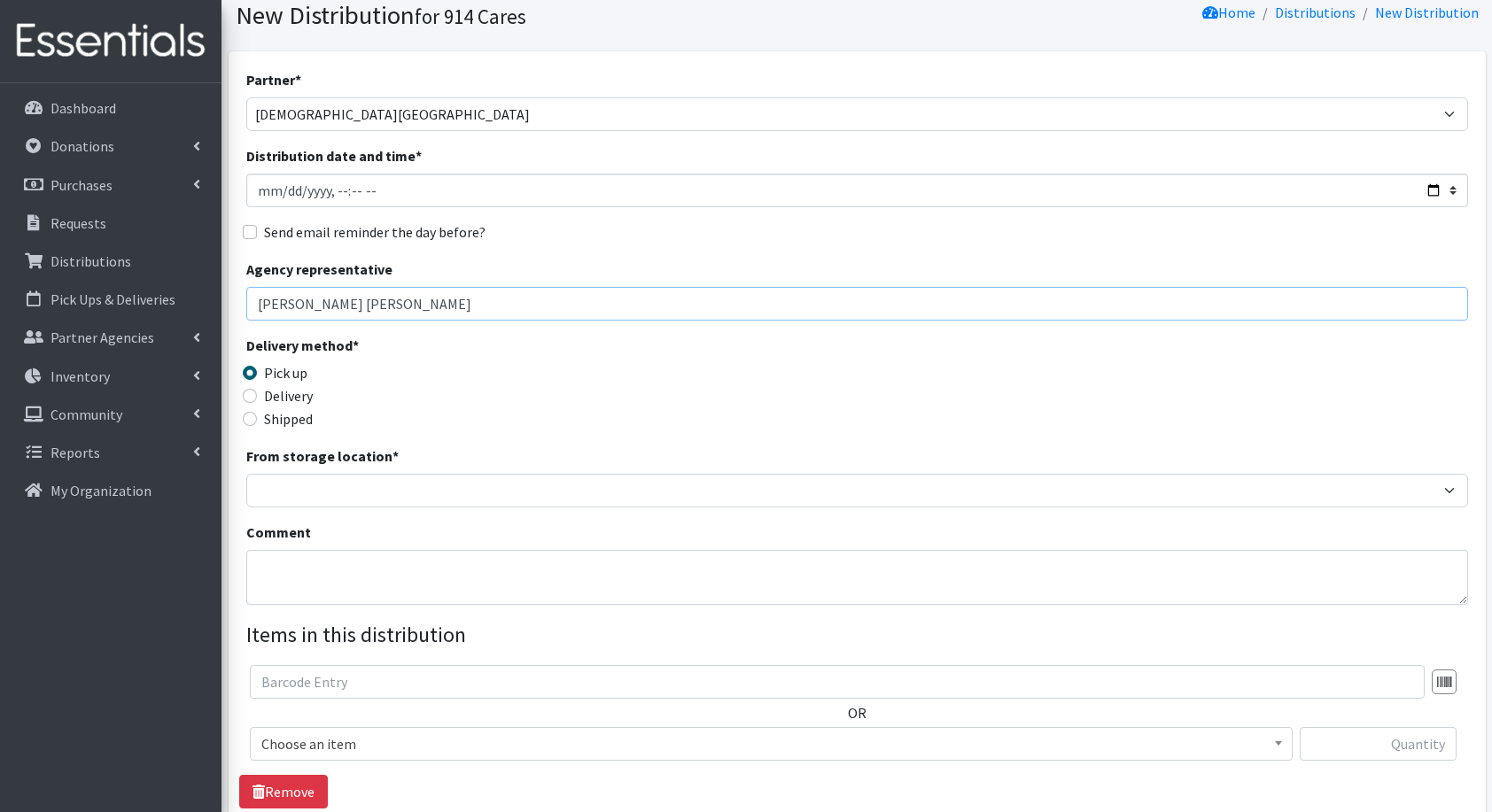
scroll to position [65, 0]
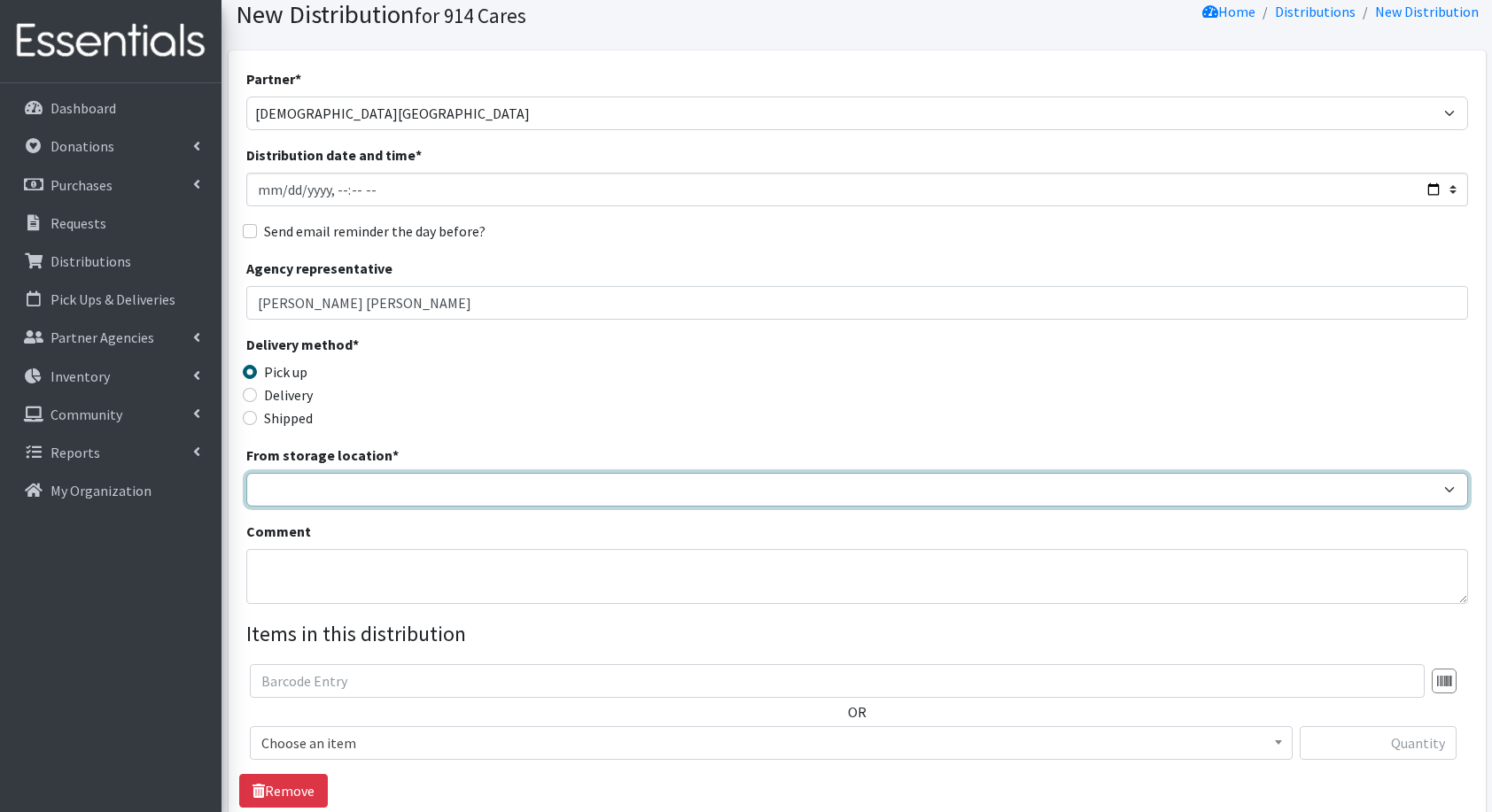
click at [317, 488] on select "Baby Bank Camp Clothing Plus Essentials Bank Westchester Reads" at bounding box center [857, 490] width 1223 height 34
select select "207"
click at [247, 473] on select "Baby Bank Camp Clothing Plus Essentials Bank Westchester Reads" at bounding box center [857, 490] width 1223 height 34
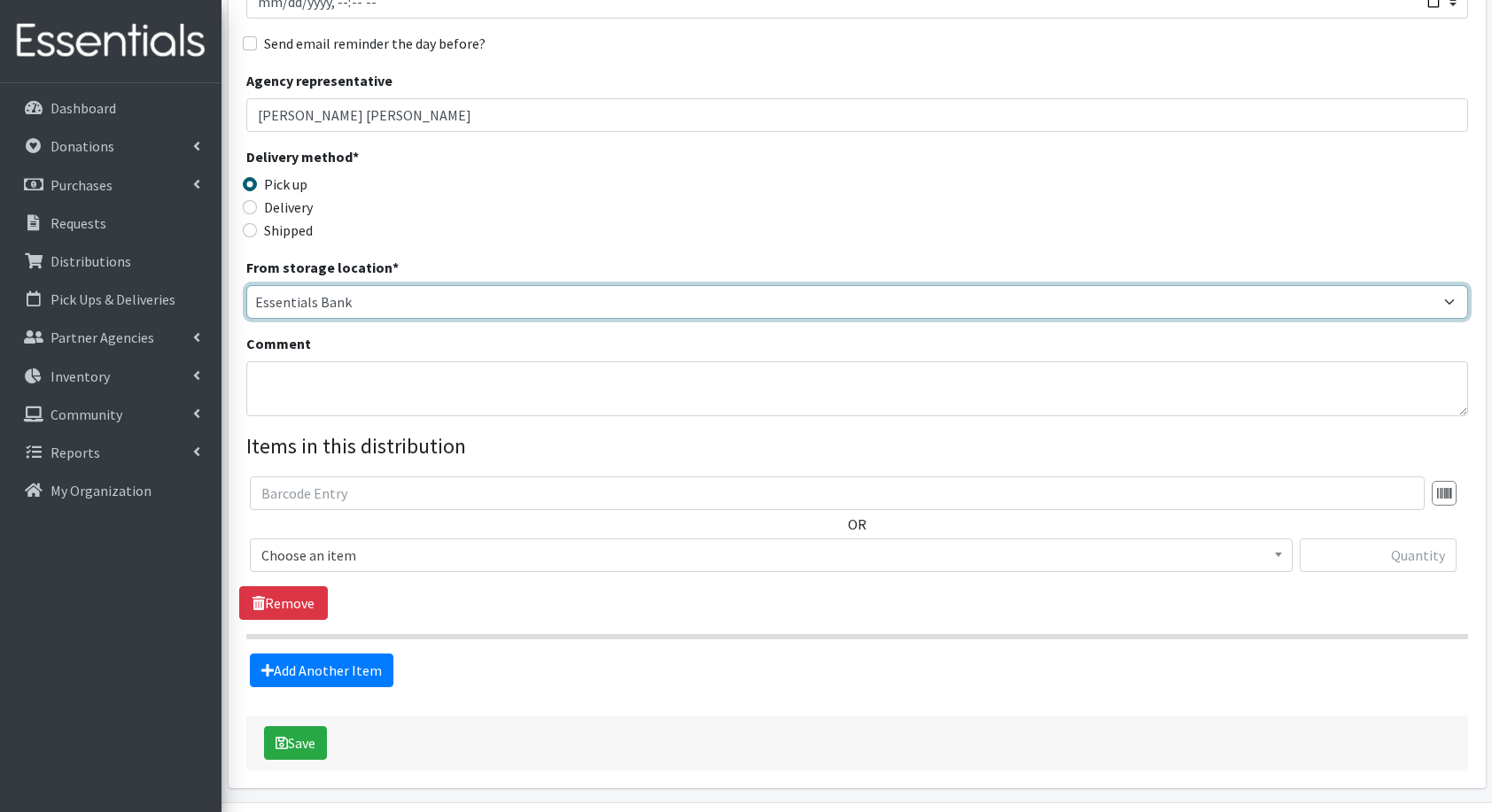
scroll to position [253, 0]
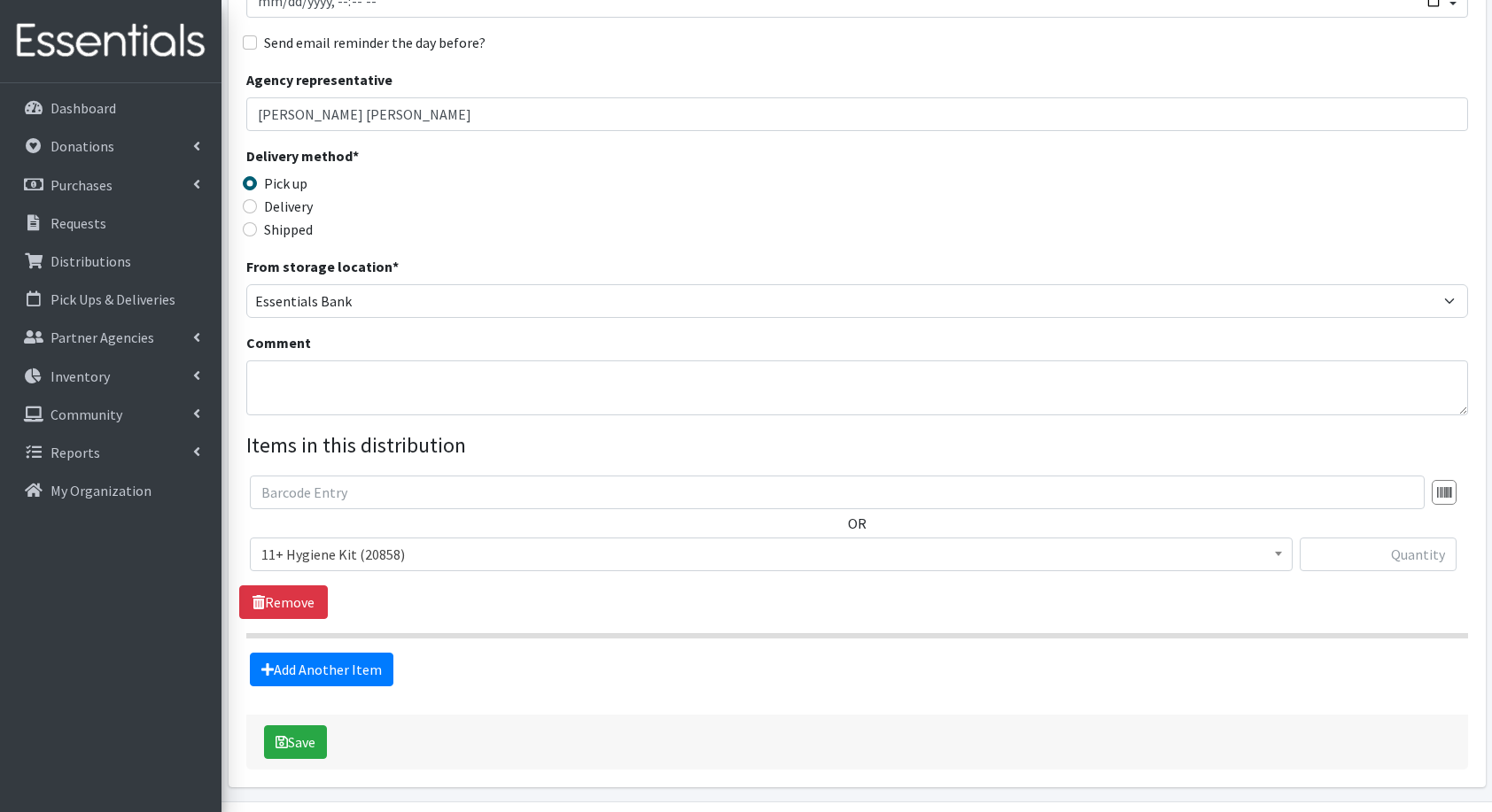
click at [393, 570] on body "User Guide 0 Pick-ups remaining this week View Calendar 0 Requests 0 Partner Ag…" at bounding box center [746, 307] width 1492 height 1121
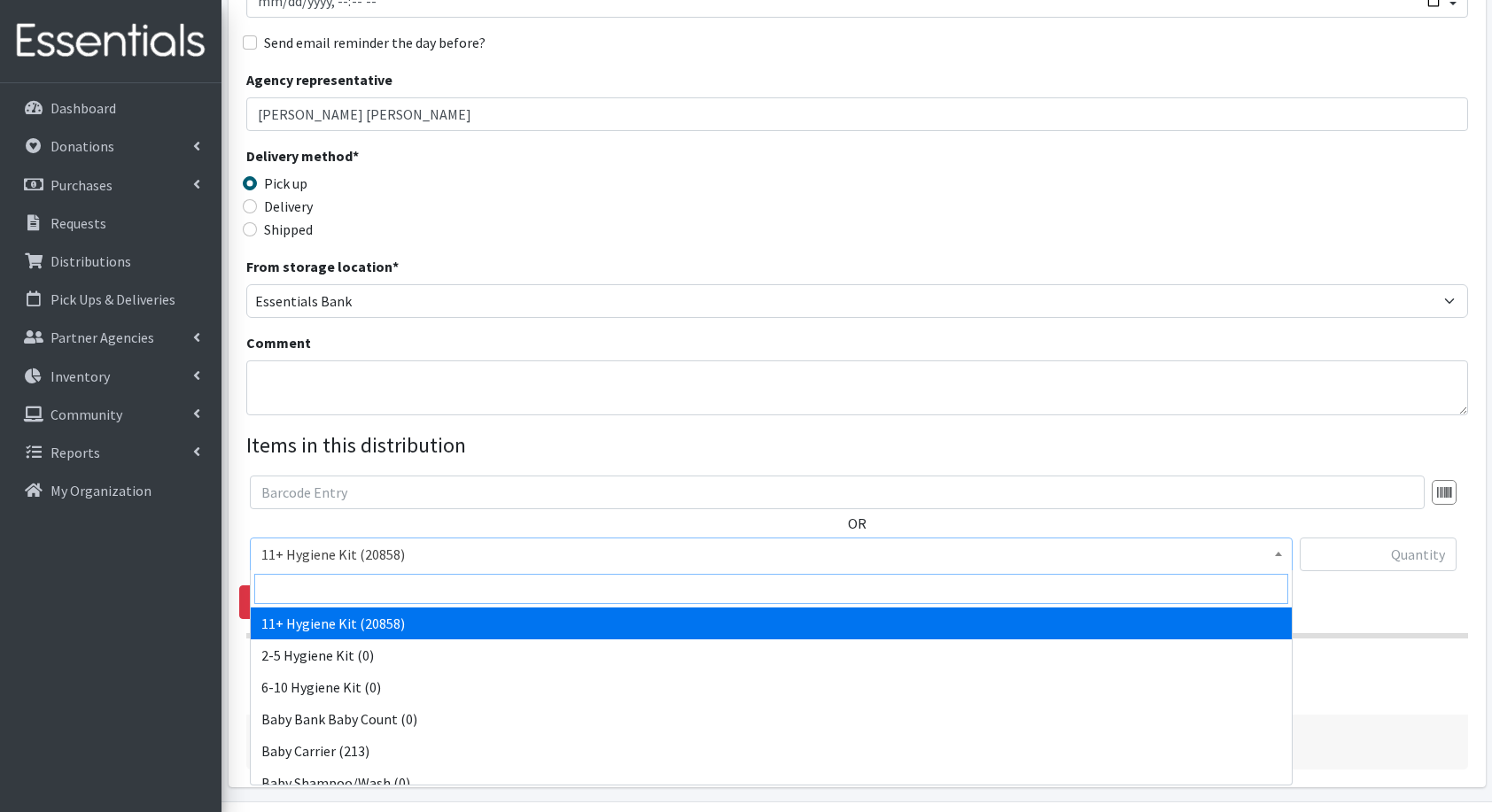
click at [400, 585] on input "search" at bounding box center [771, 589] width 1034 height 30
type input "dia"
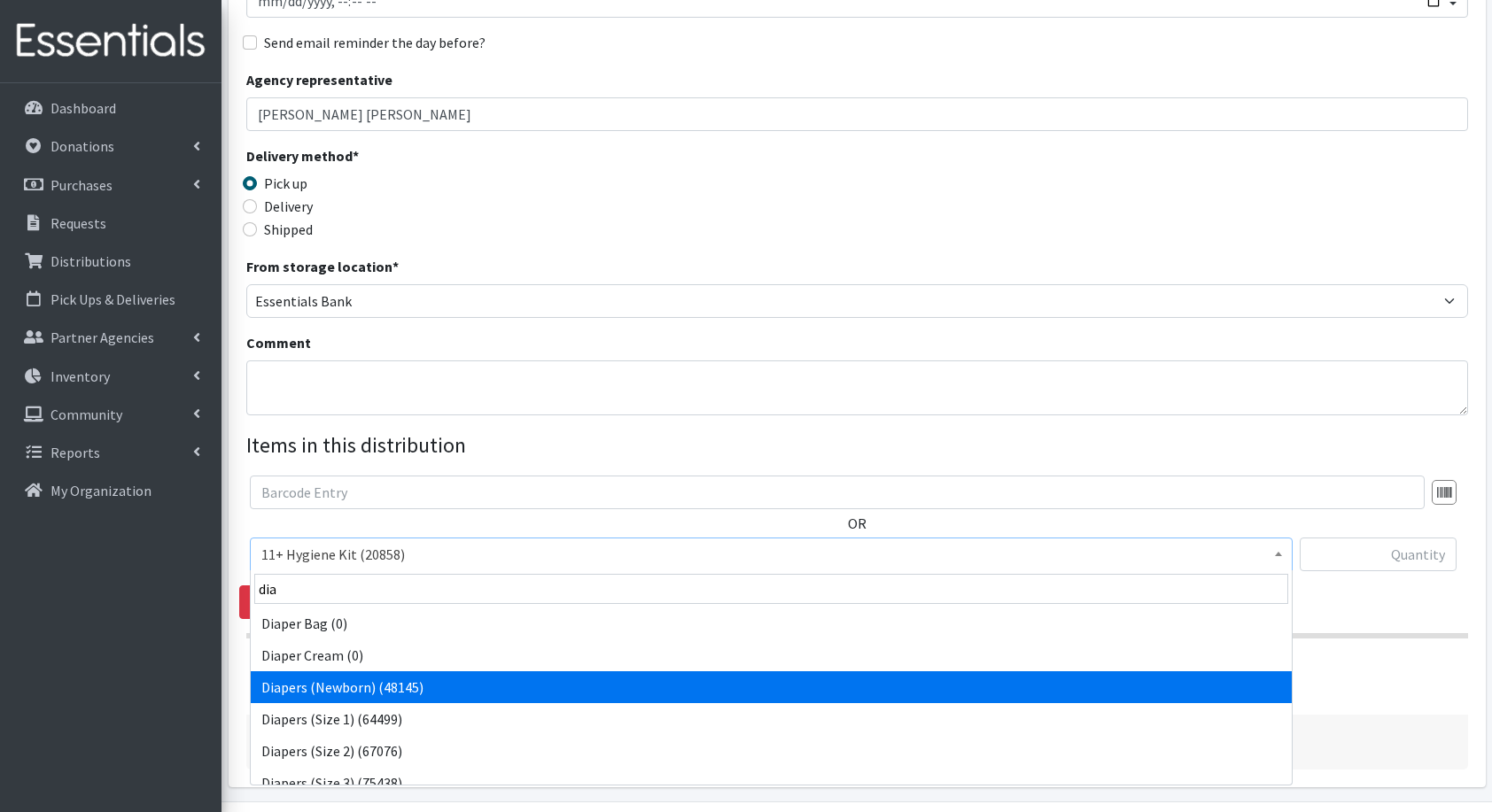
select select "5217"
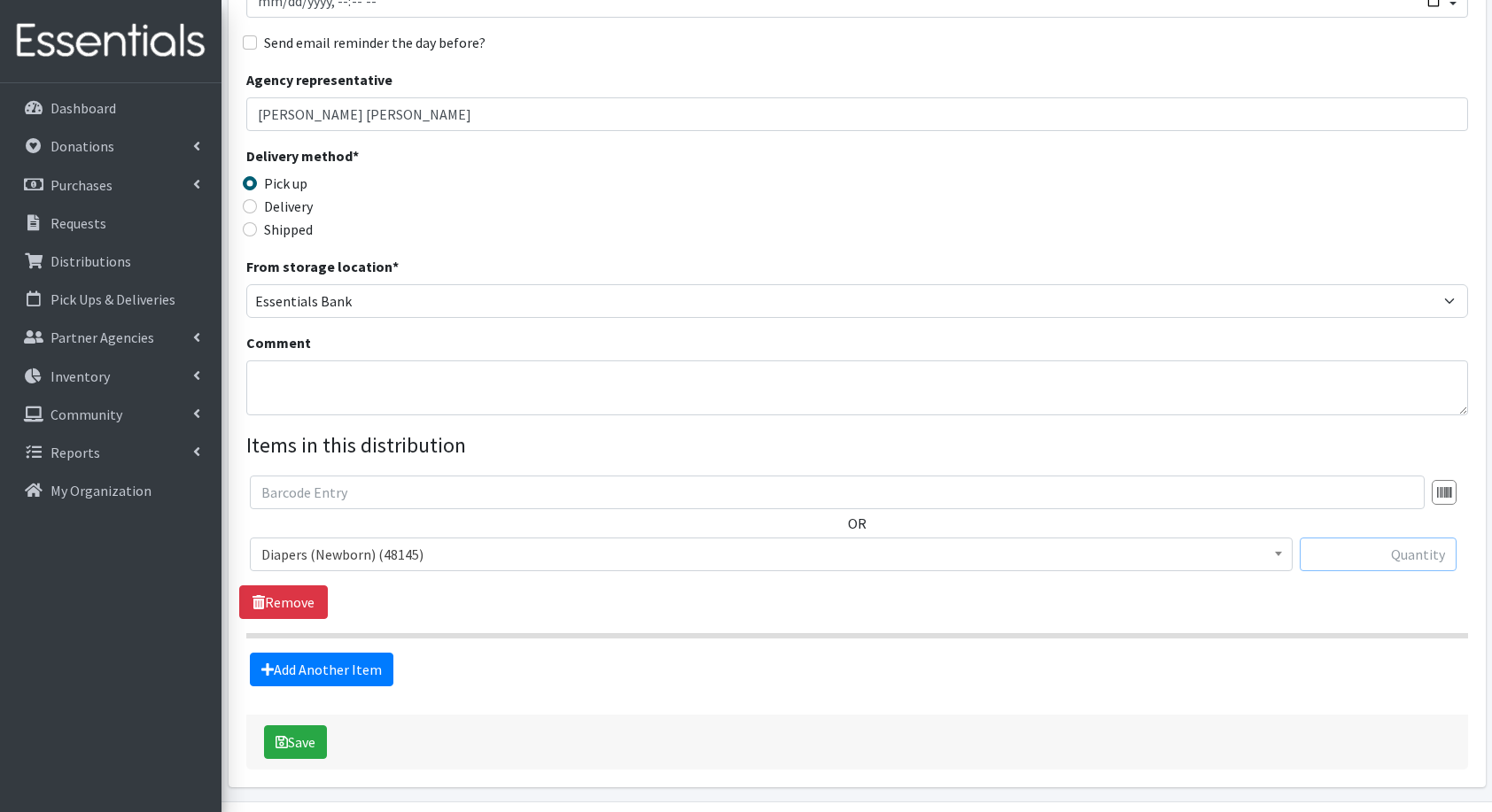
click at [1388, 551] on input "text" at bounding box center [1378, 555] width 157 height 34
type input "28"
click at [315, 682] on link "Add Another Item" at bounding box center [321, 669] width 144 height 34
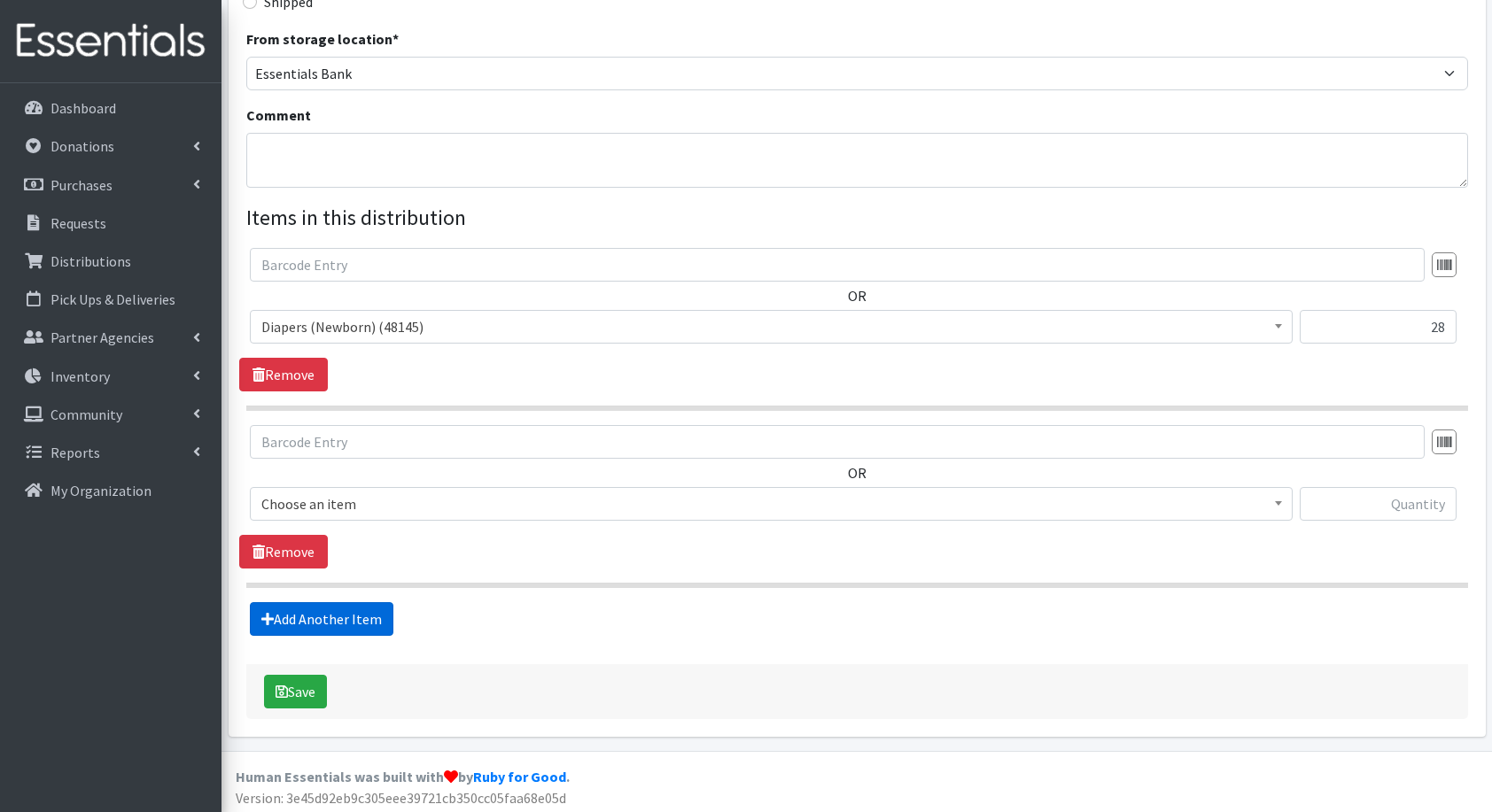
scroll to position [482, 0]
click at [348, 507] on span "11+ Hygiene Kit (20858)" at bounding box center [771, 503] width 1020 height 25
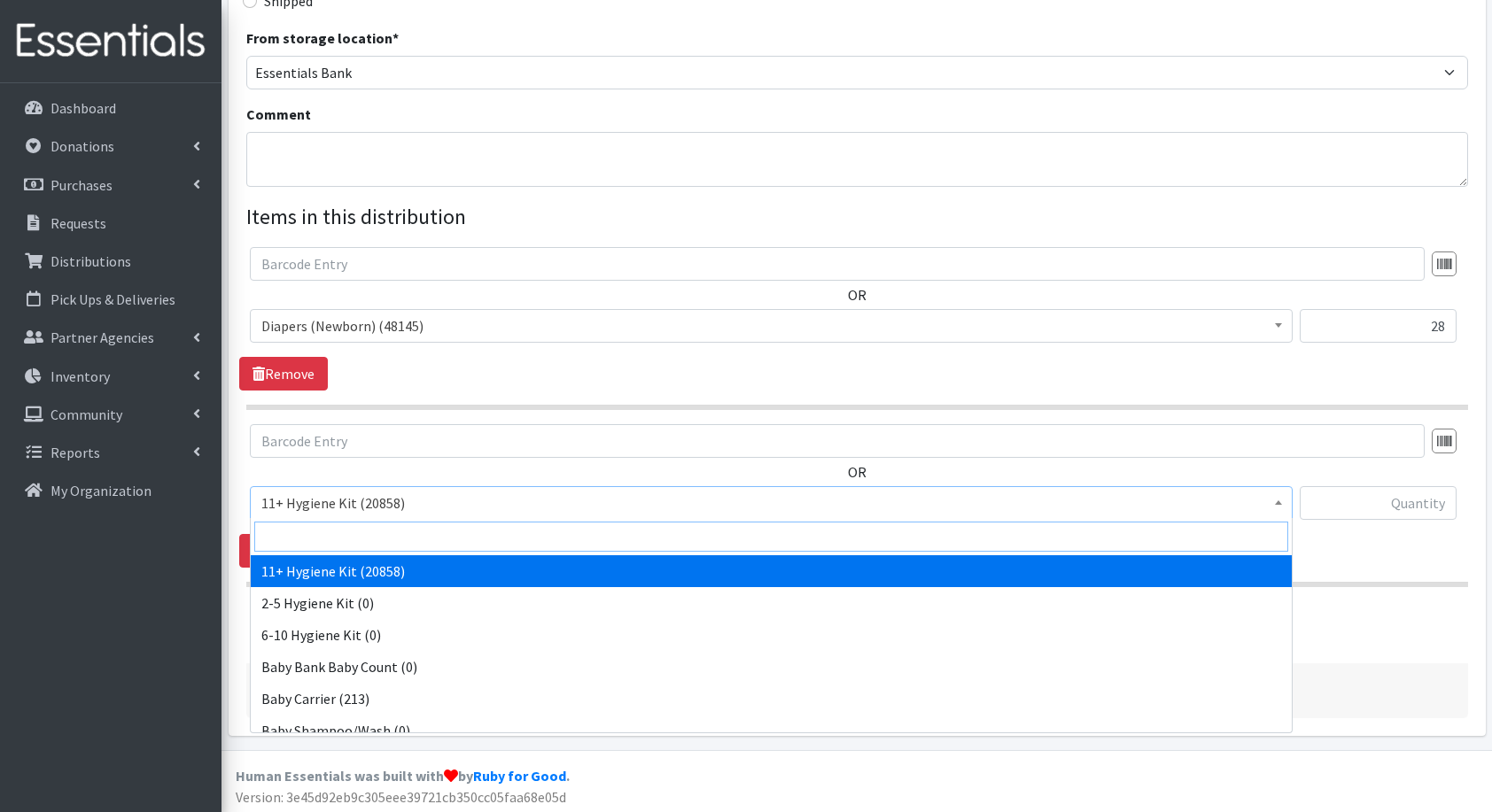
click at [379, 538] on input "search" at bounding box center [771, 537] width 1034 height 30
type input "dia"
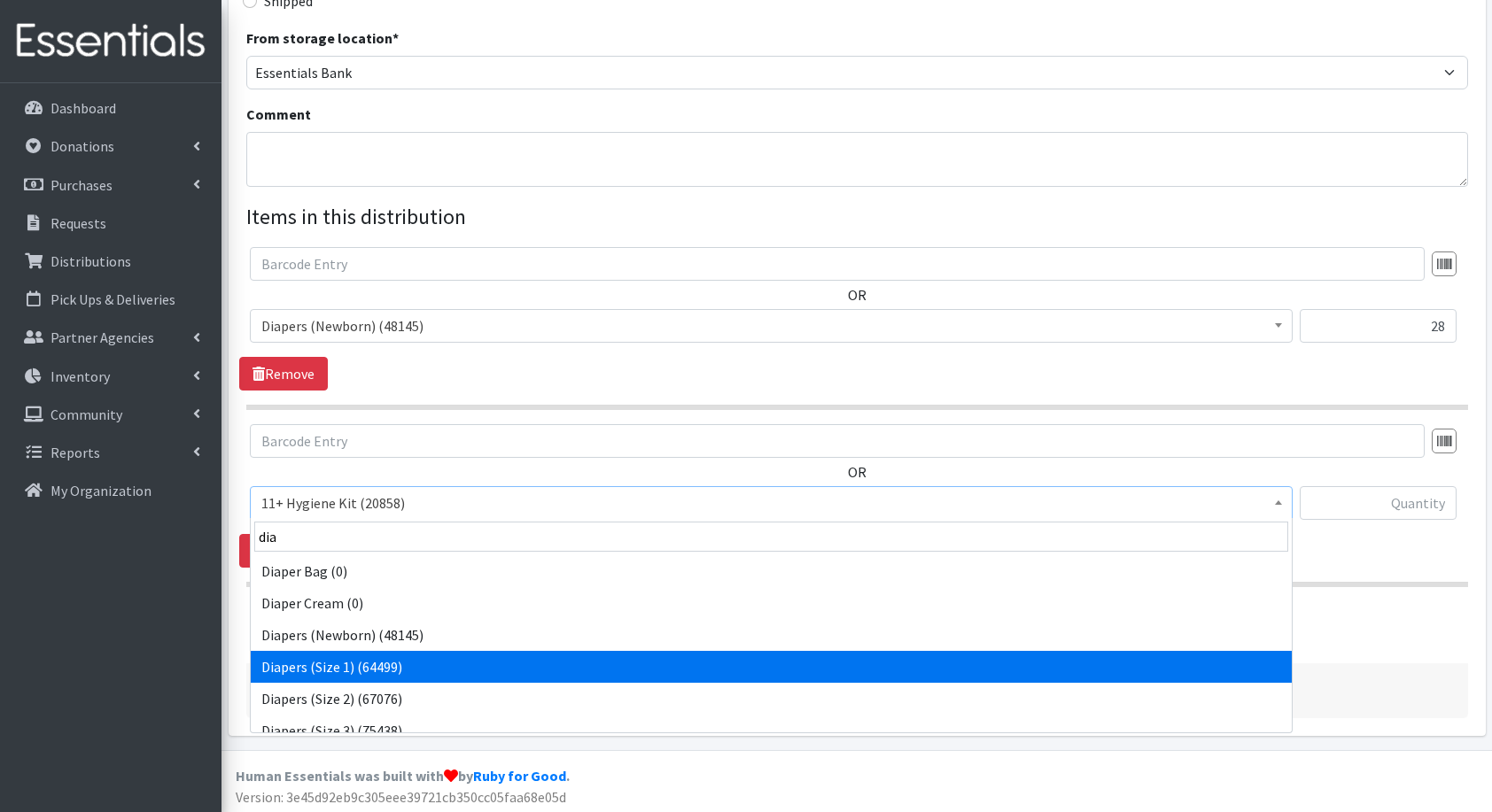
select select "5195"
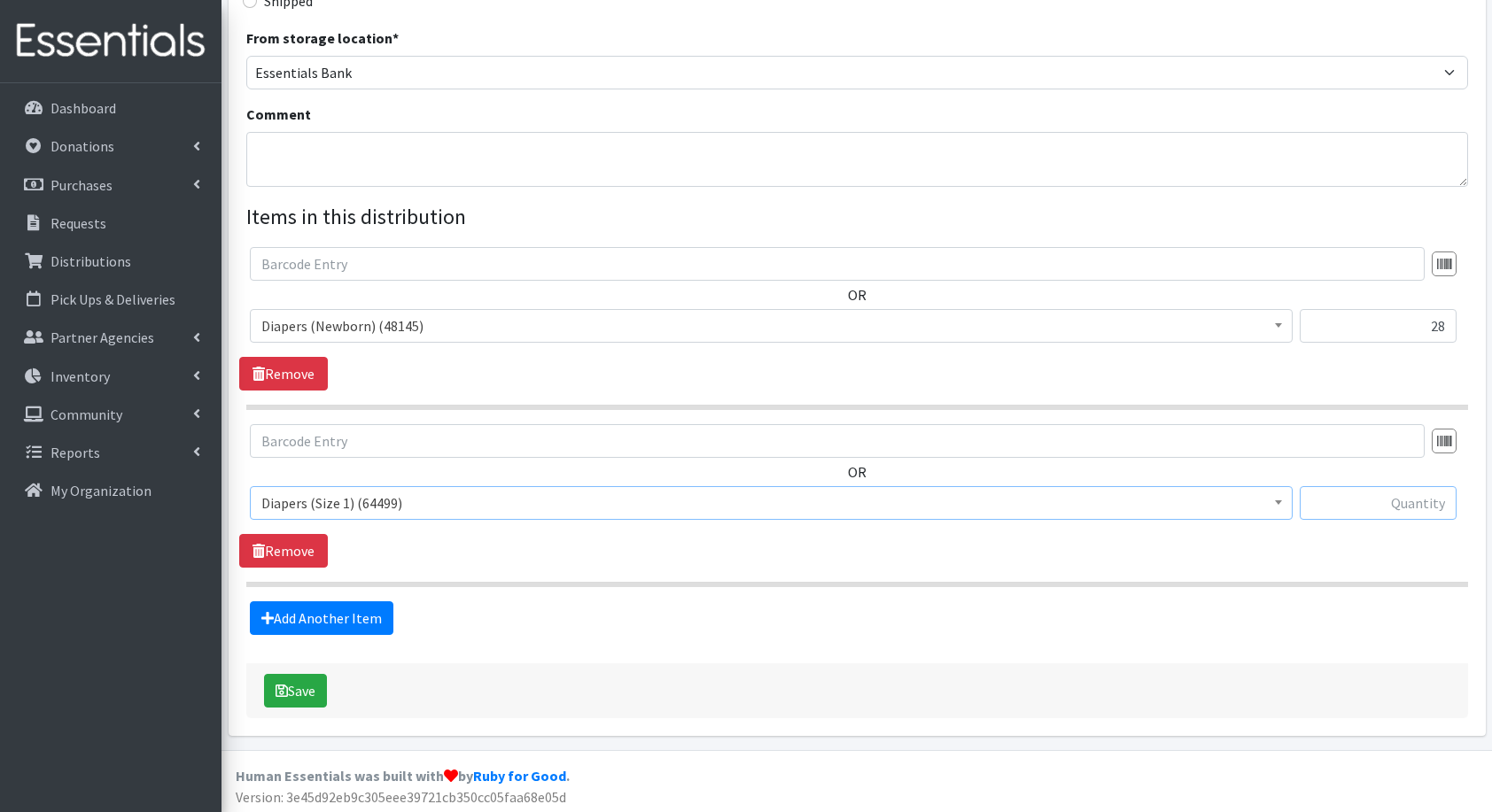
click at [1328, 490] on input "text" at bounding box center [1378, 504] width 157 height 34
type input "50"
click at [356, 625] on link "Add Another Item" at bounding box center [321, 618] width 144 height 34
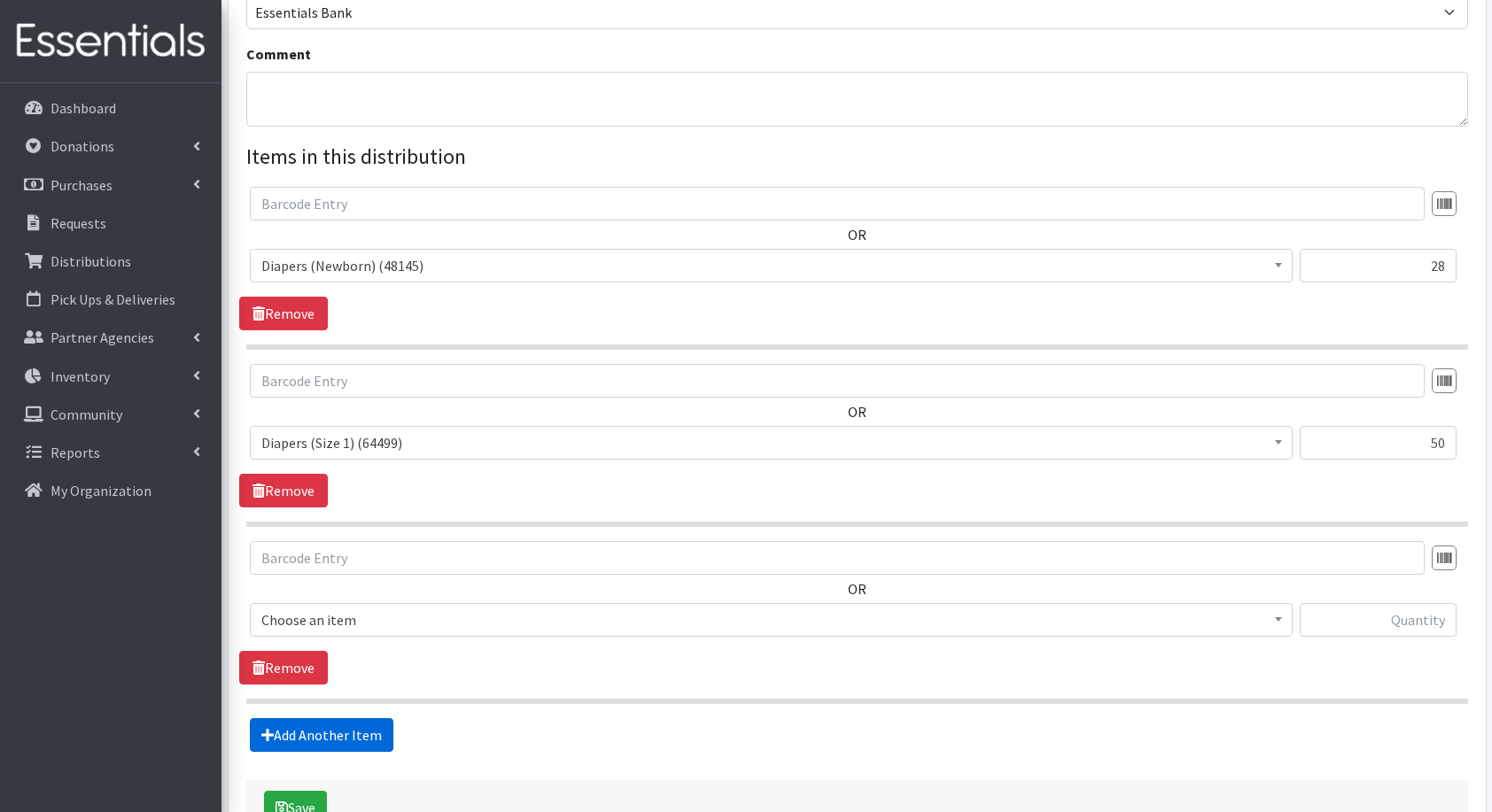
scroll to position [658, 0]
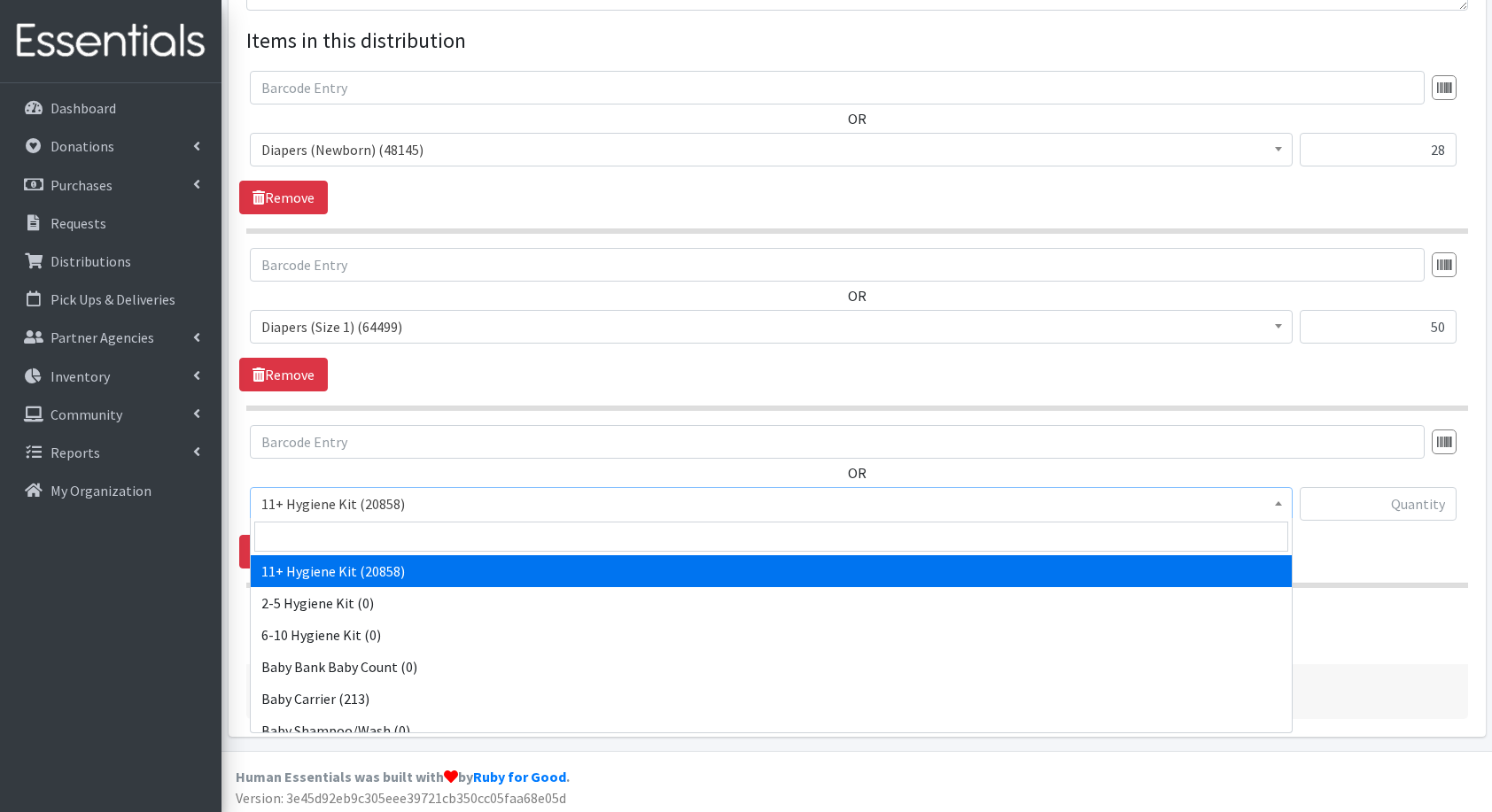
click at [336, 498] on span "11+ Hygiene Kit (20858)" at bounding box center [771, 504] width 1020 height 25
click at [358, 536] on input "search" at bounding box center [771, 537] width 1034 height 30
type input "dia"
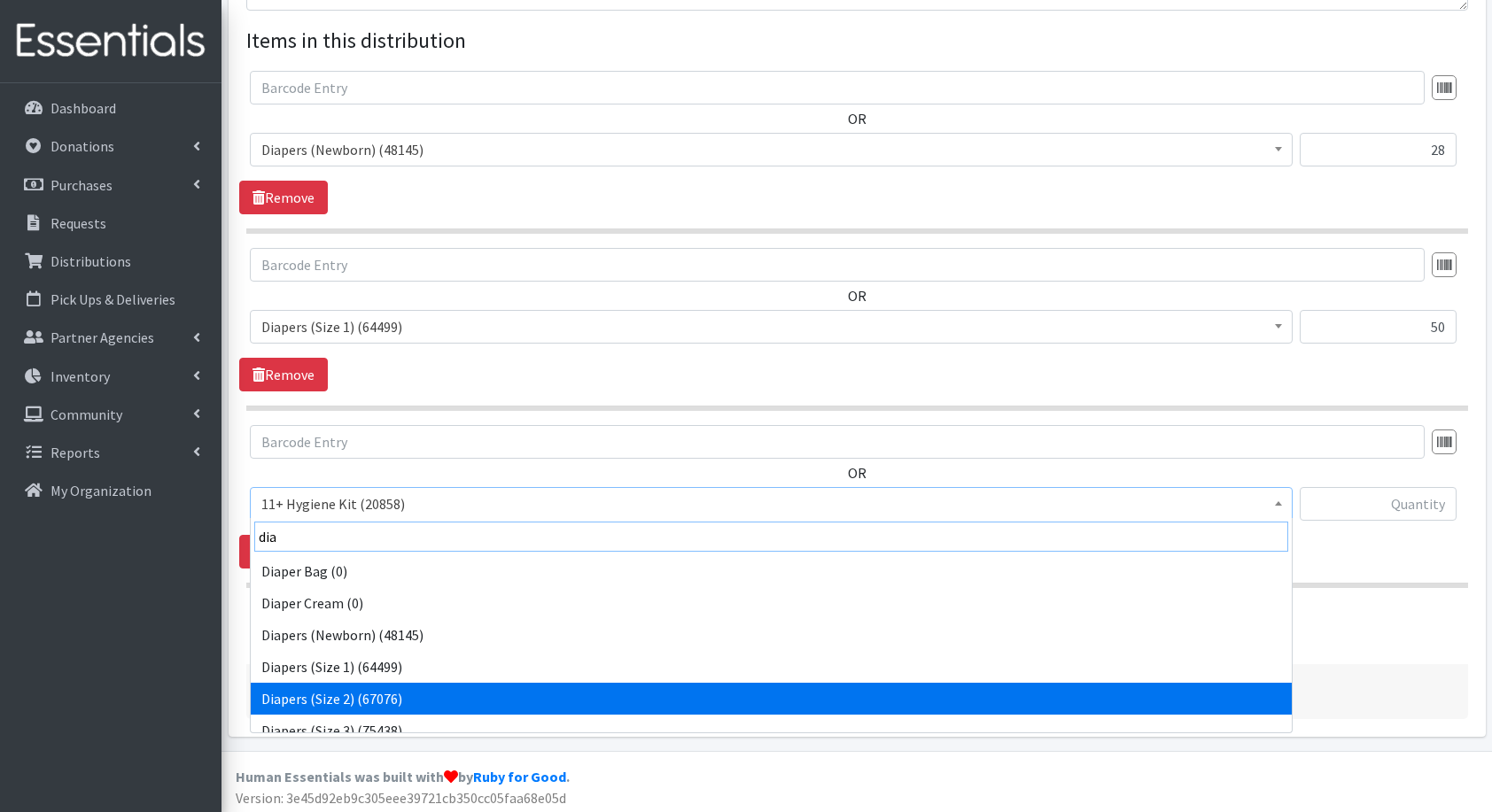
scroll to position [14, 0]
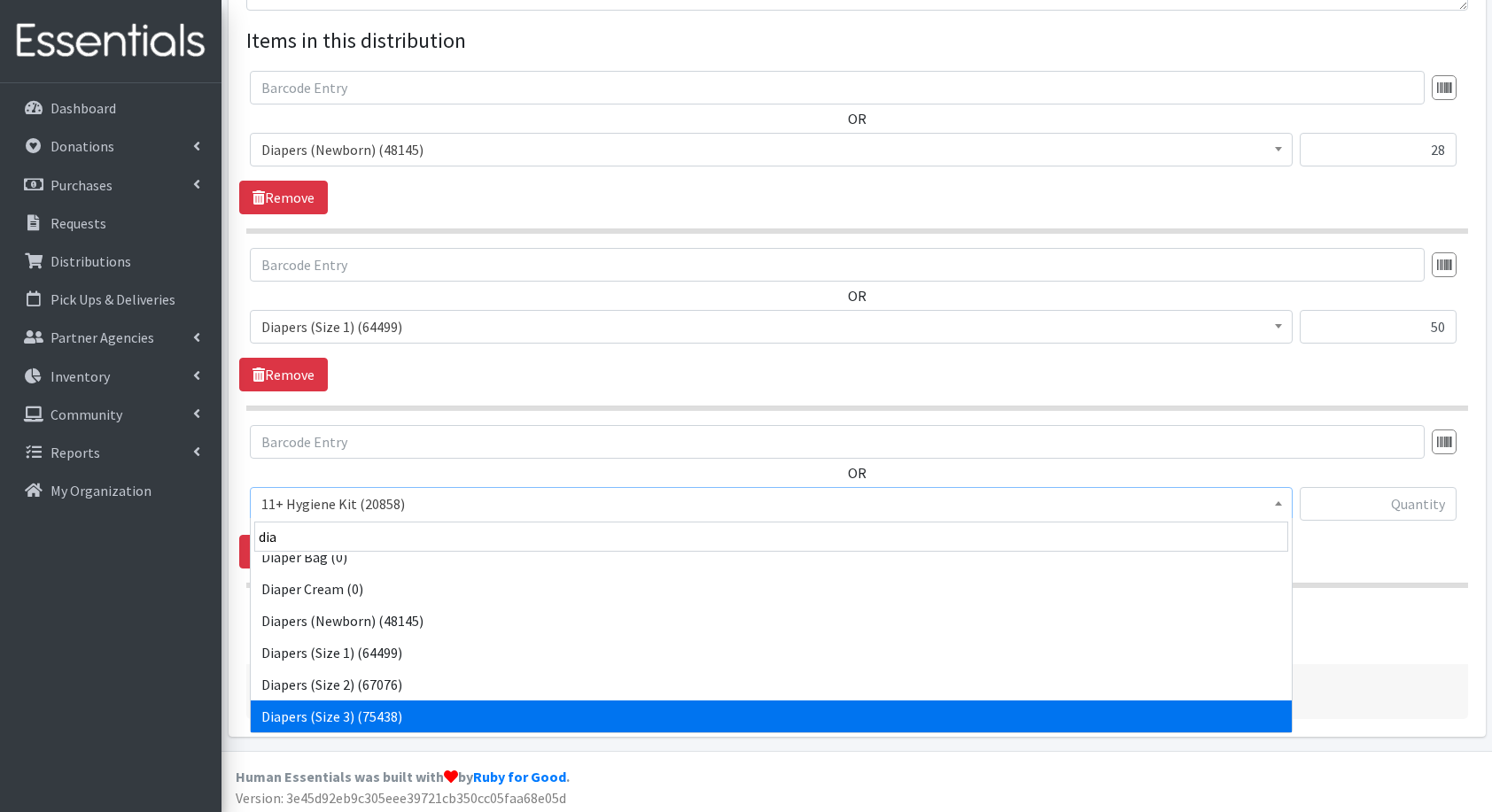
select select "5205"
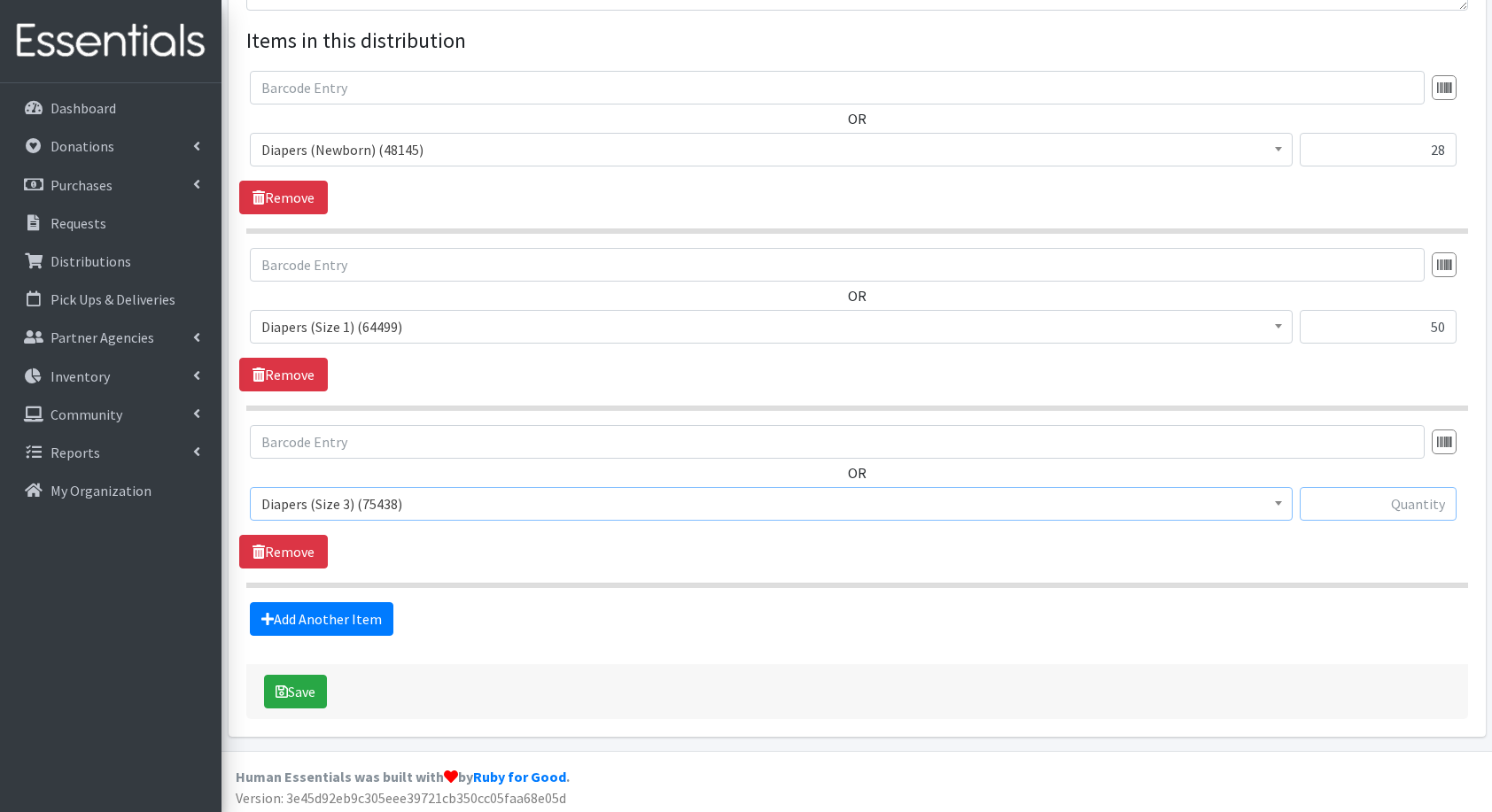
click at [1327, 492] on input "text" at bounding box center [1378, 504] width 157 height 34
type input "84"
click at [312, 637] on form "Partner * 4Communities 914United Abbot House Accompany Now All Access Yonkers, …" at bounding box center [857, 97] width 1223 height 1245
click at [319, 620] on link "Add Another Item" at bounding box center [321, 619] width 144 height 34
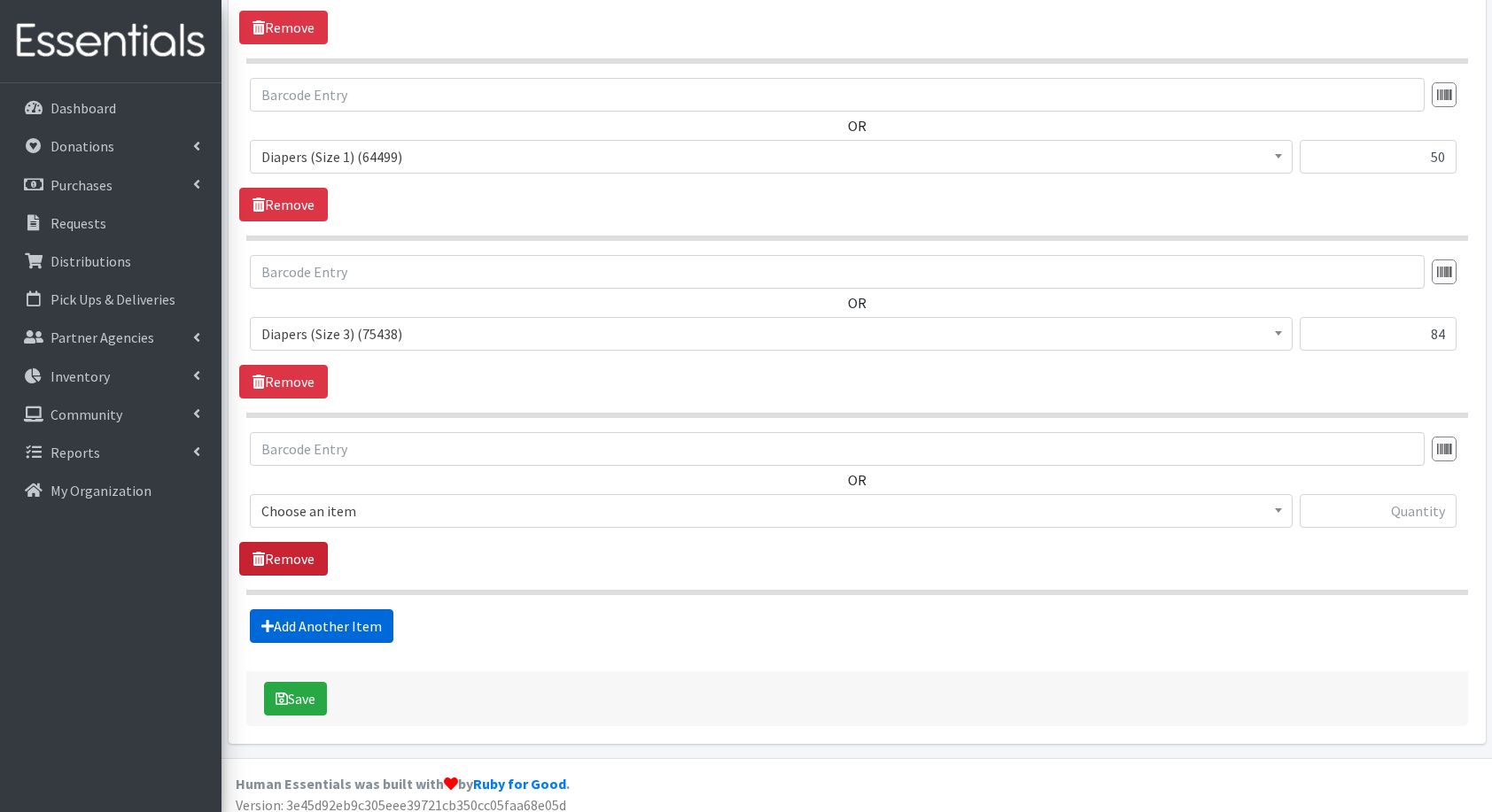
scroll to position [835, 0]
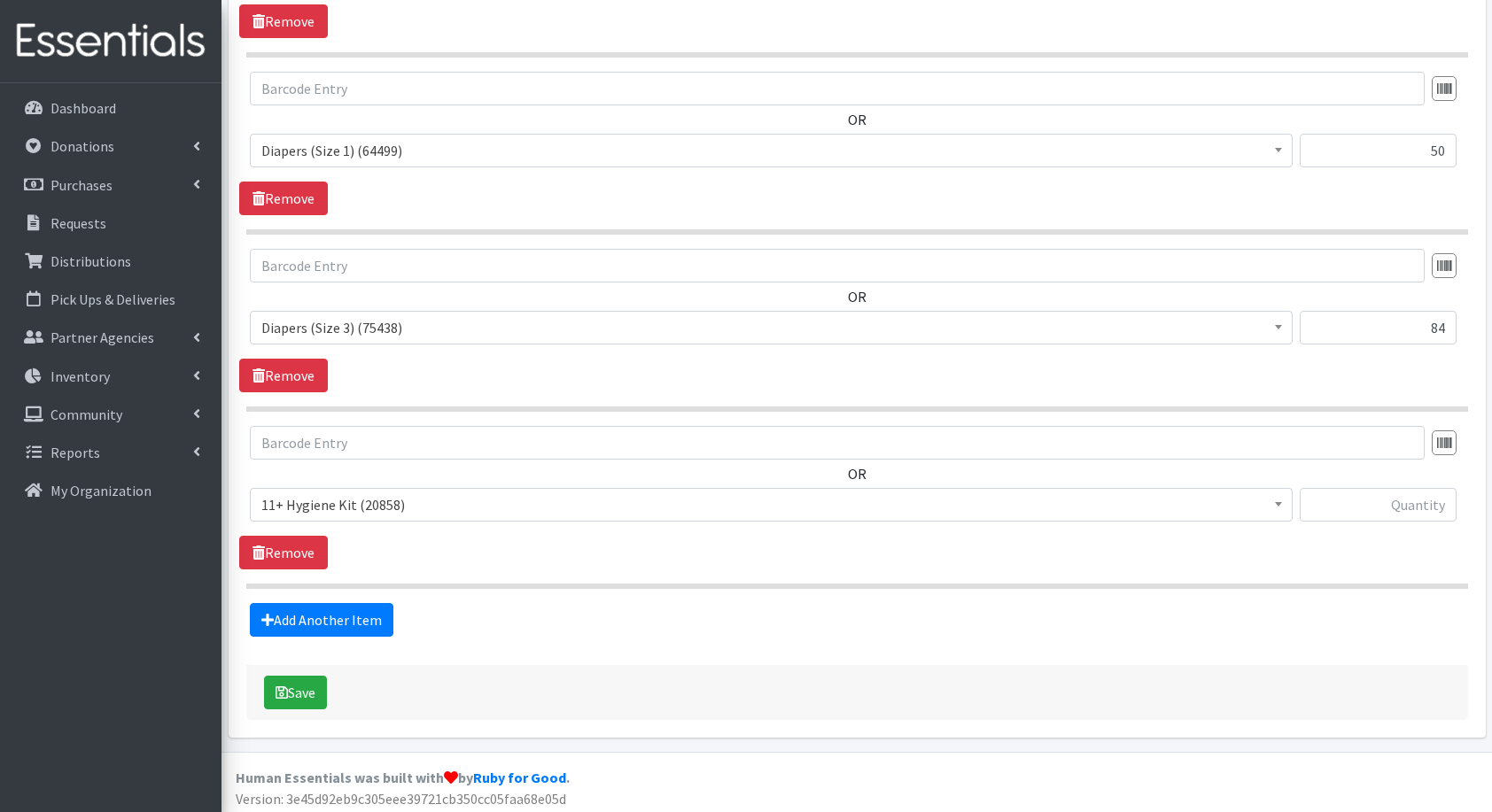
click at [285, 498] on span "11+ Hygiene Kit (20858)" at bounding box center [771, 505] width 1020 height 25
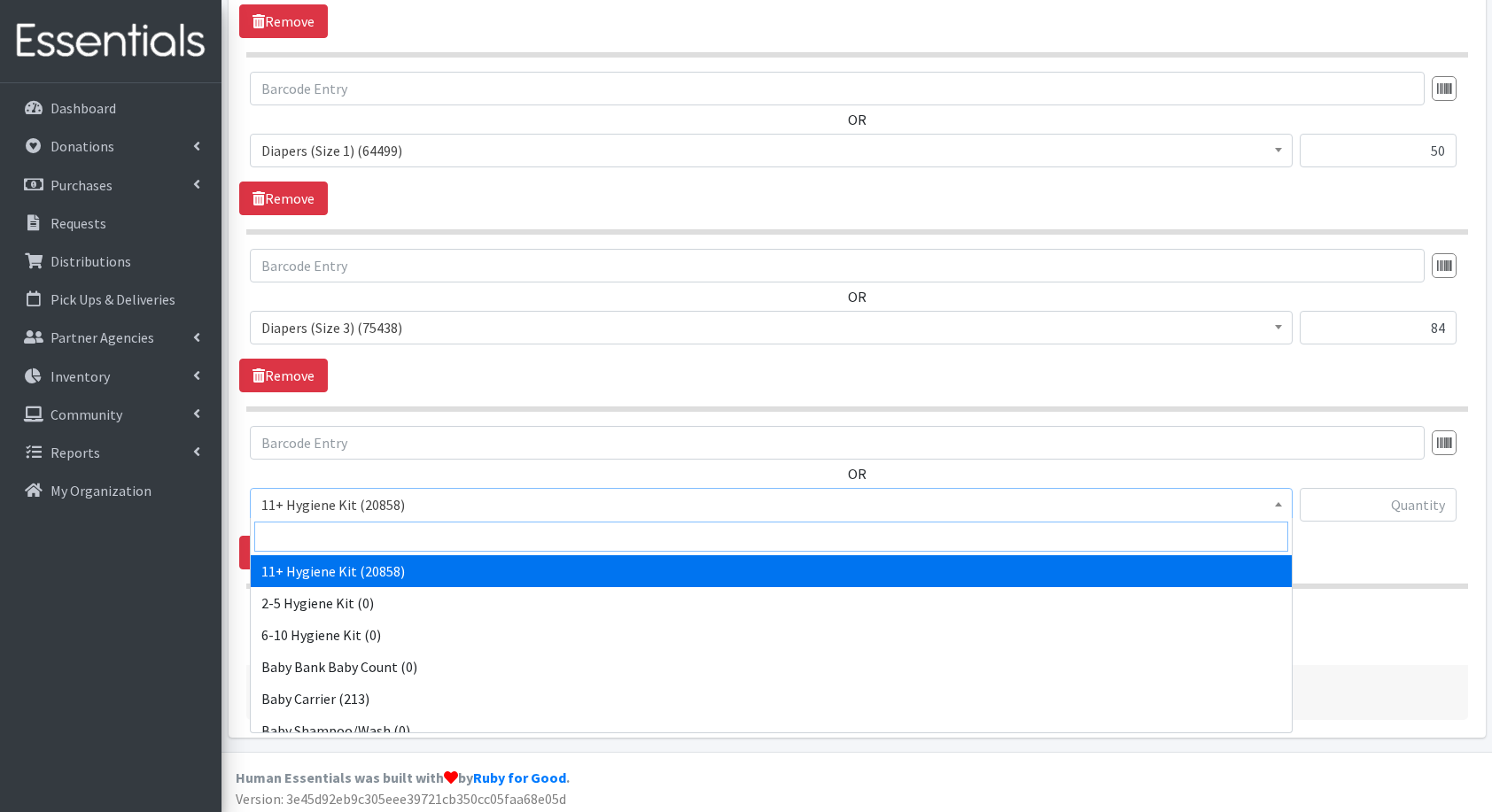
click at [305, 525] on input "search" at bounding box center [771, 537] width 1034 height 30
type input "dia"
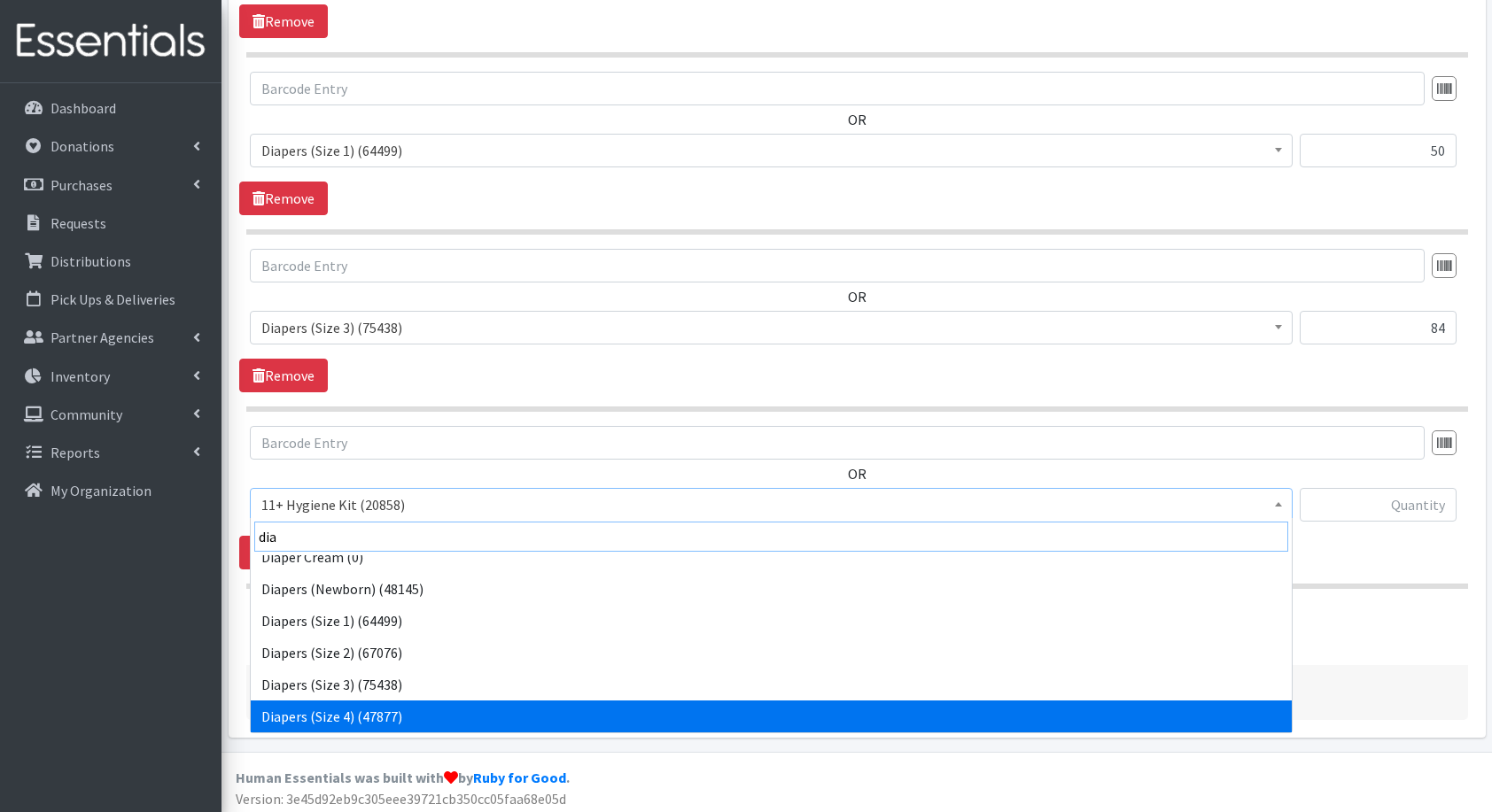
scroll to position [78, 0]
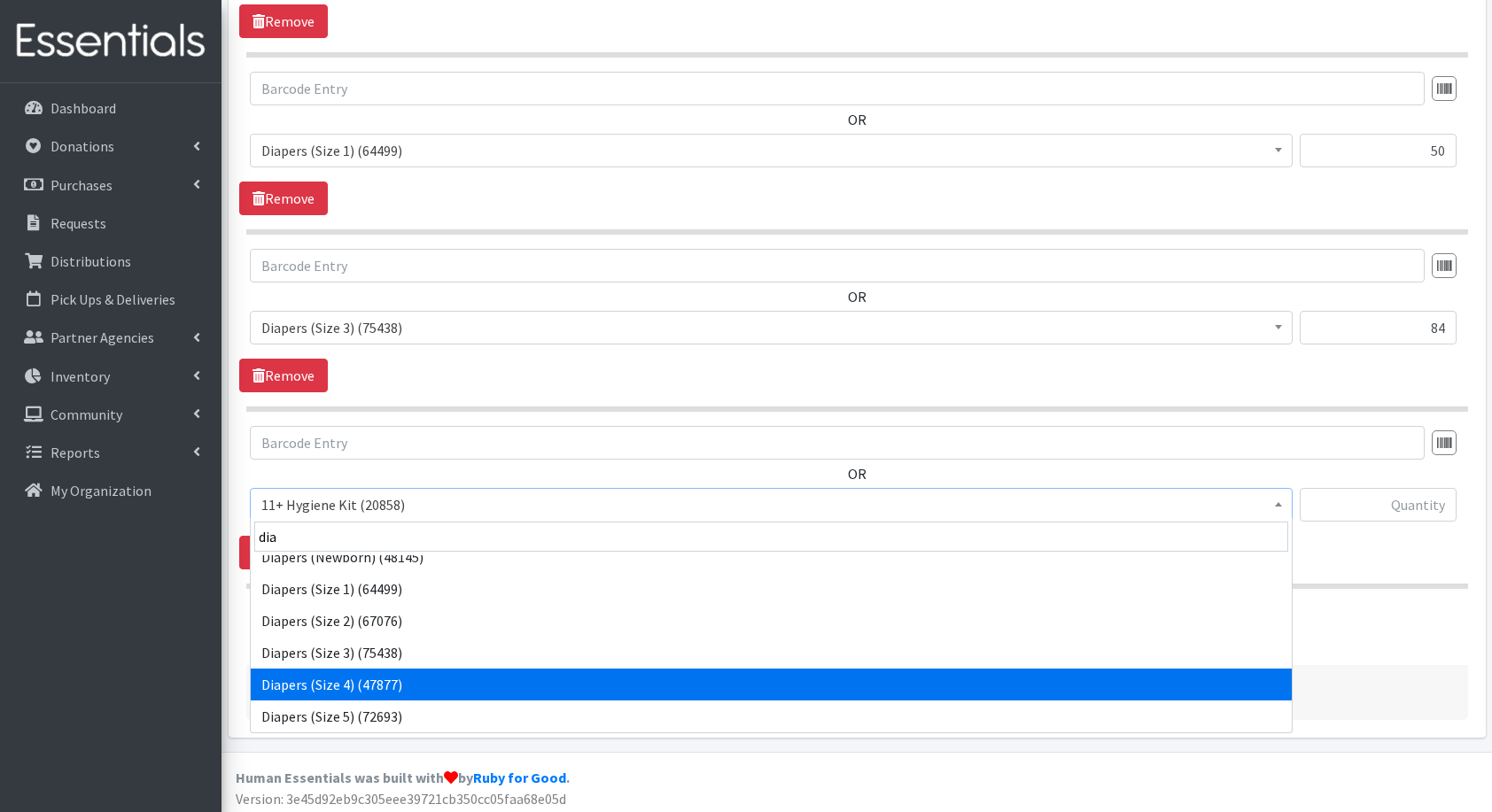
select select "5206"
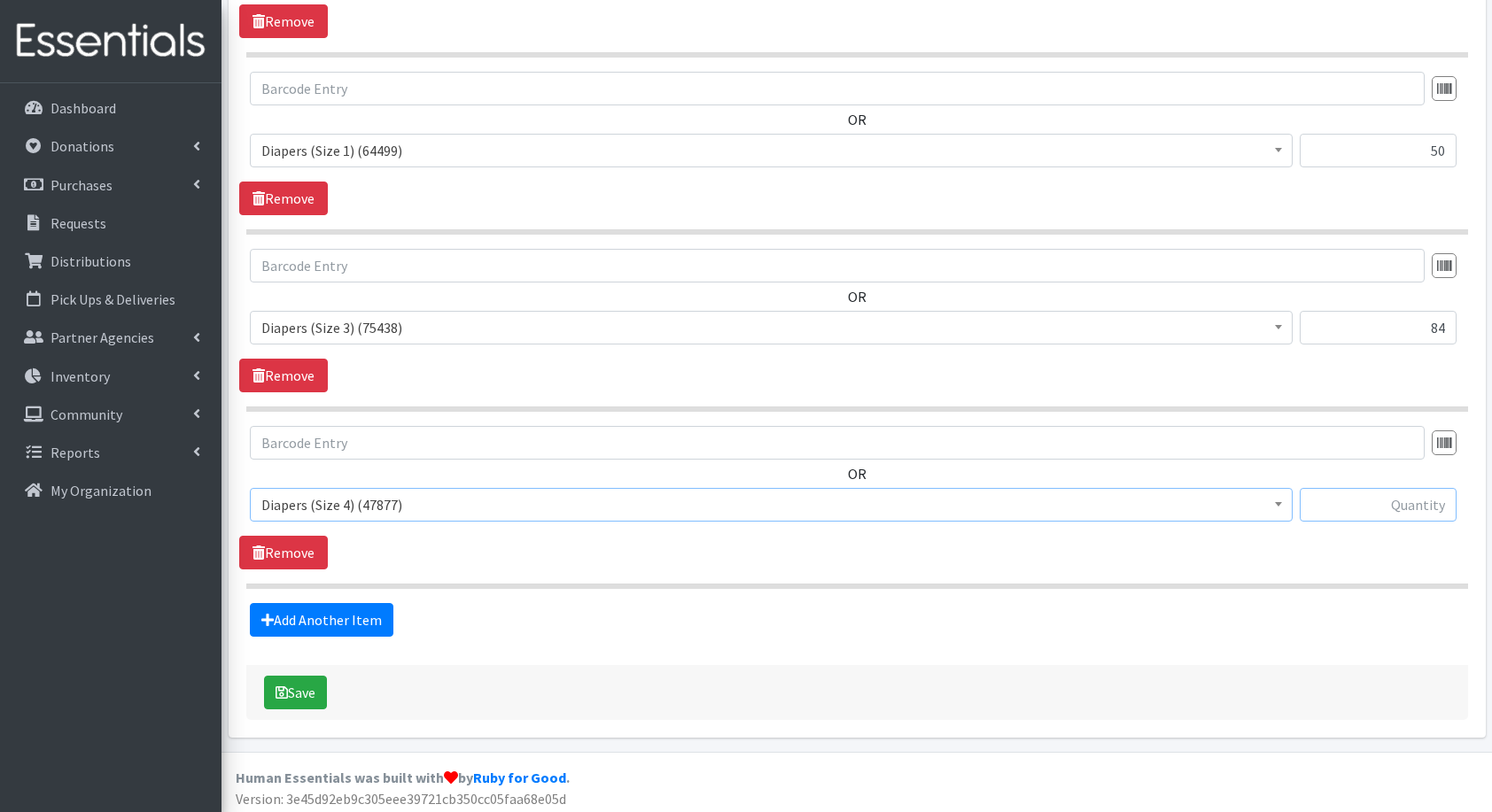
click at [1385, 491] on input "text" at bounding box center [1378, 505] width 157 height 34
type input "135"
click at [353, 614] on link "Add Another Item" at bounding box center [321, 620] width 144 height 34
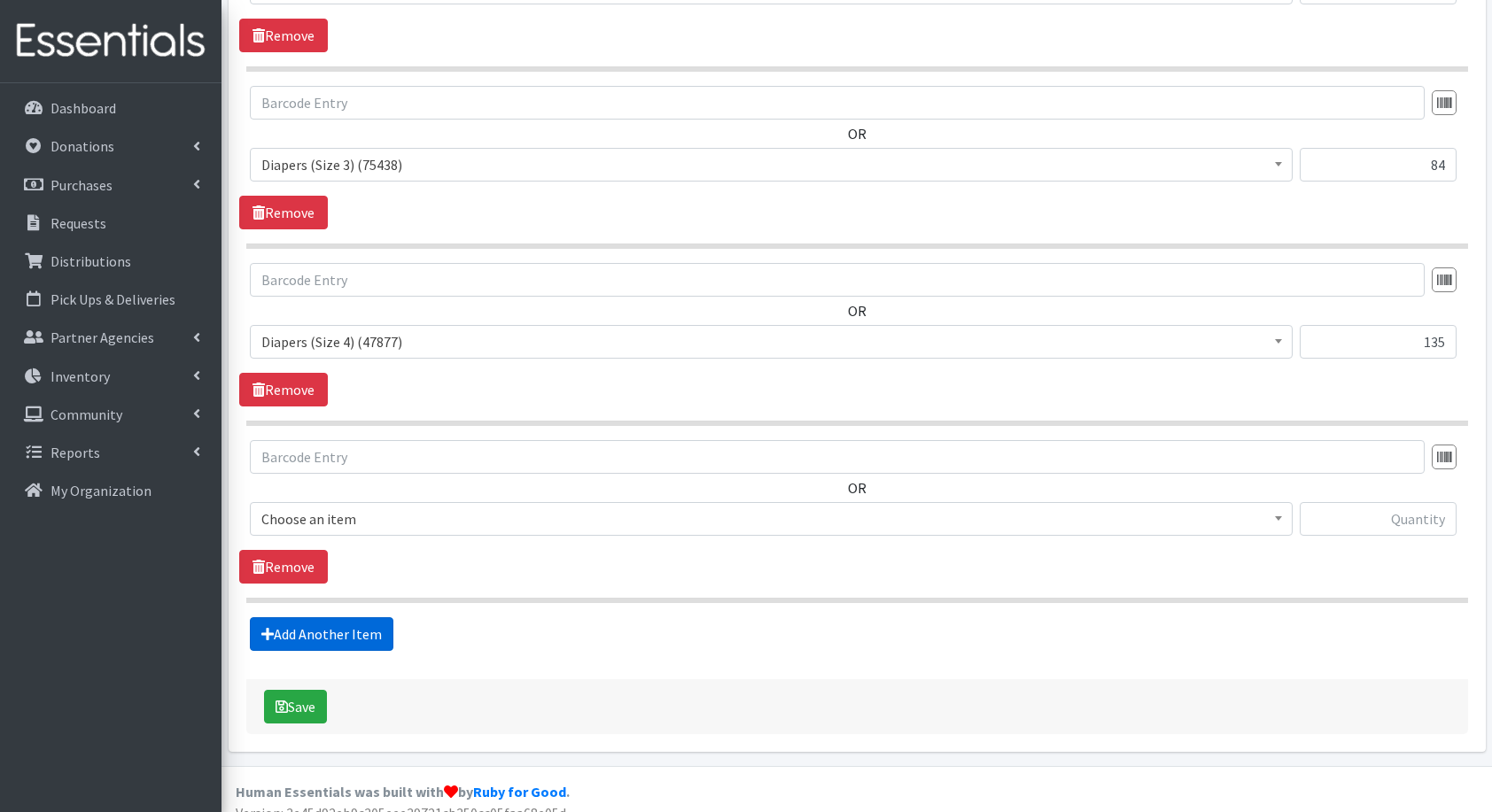
scroll to position [1011, 0]
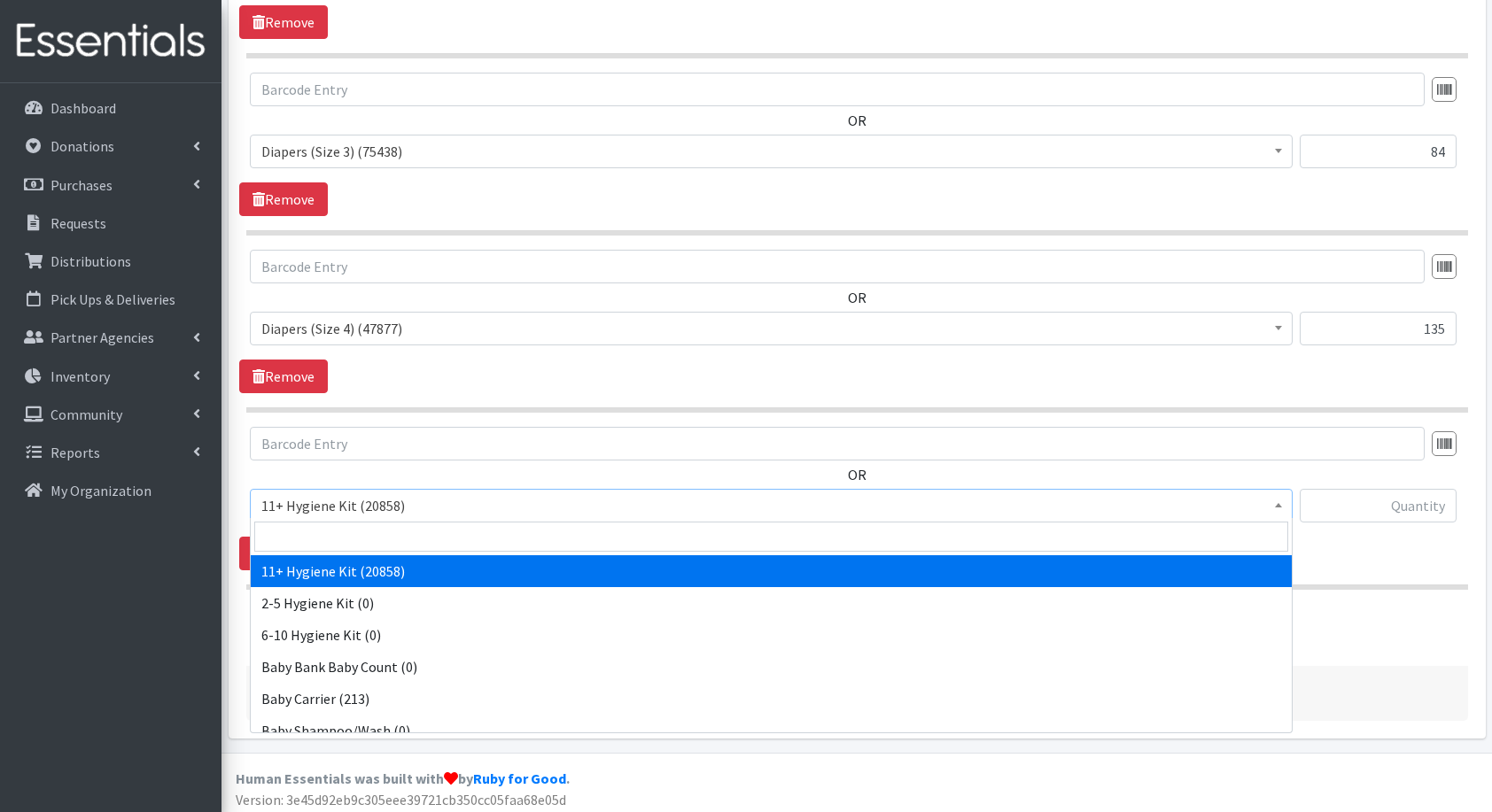
click at [362, 509] on span "11+ Hygiene Kit (20858)" at bounding box center [771, 506] width 1020 height 25
click at [388, 525] on input "search" at bounding box center [771, 537] width 1034 height 30
type input "dia"
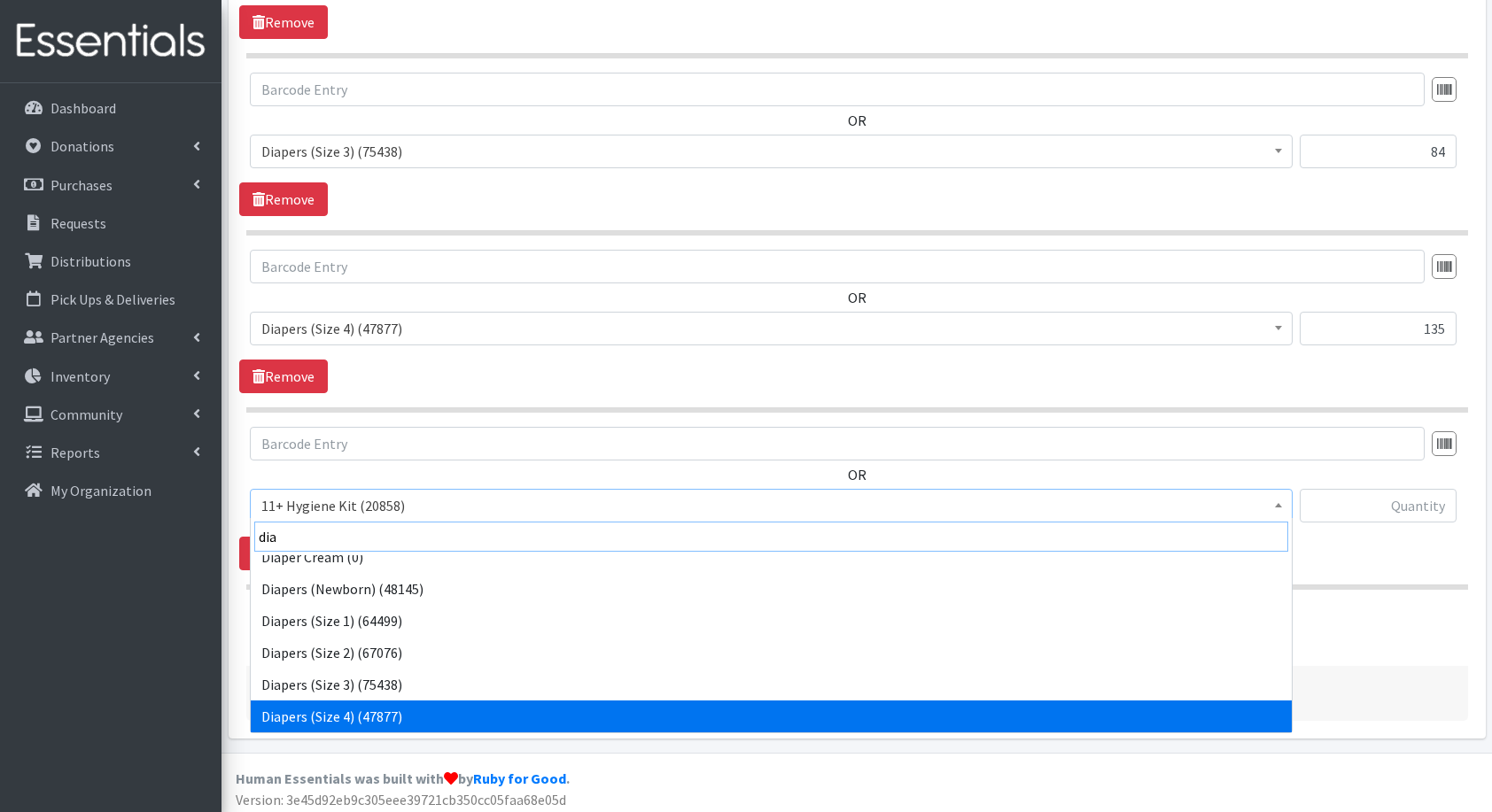
scroll to position [78, 0]
select select "5208"
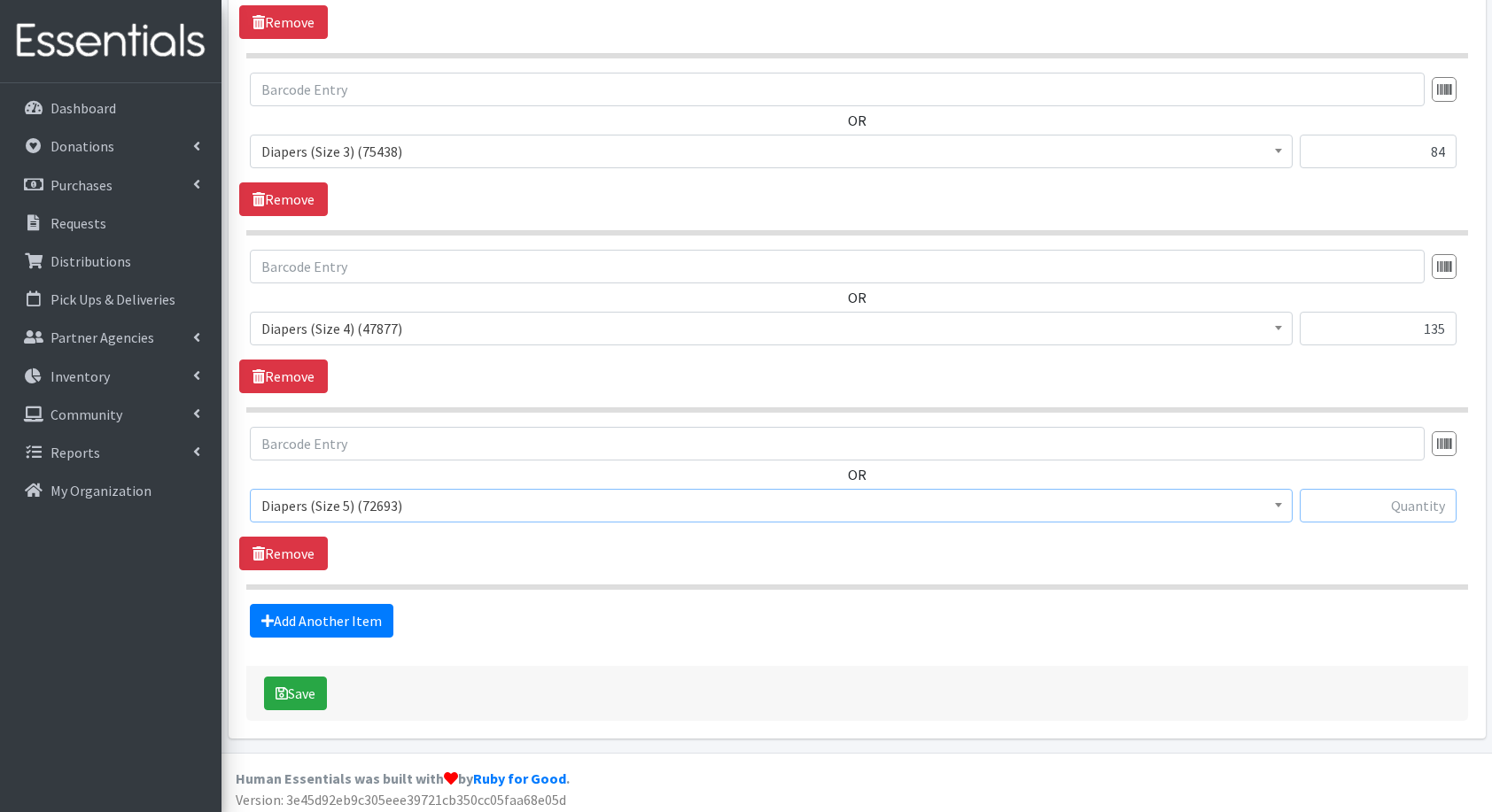
click at [1411, 492] on input "text" at bounding box center [1378, 506] width 157 height 34
type input "250"
click at [356, 616] on link "Add Another Item" at bounding box center [321, 621] width 144 height 34
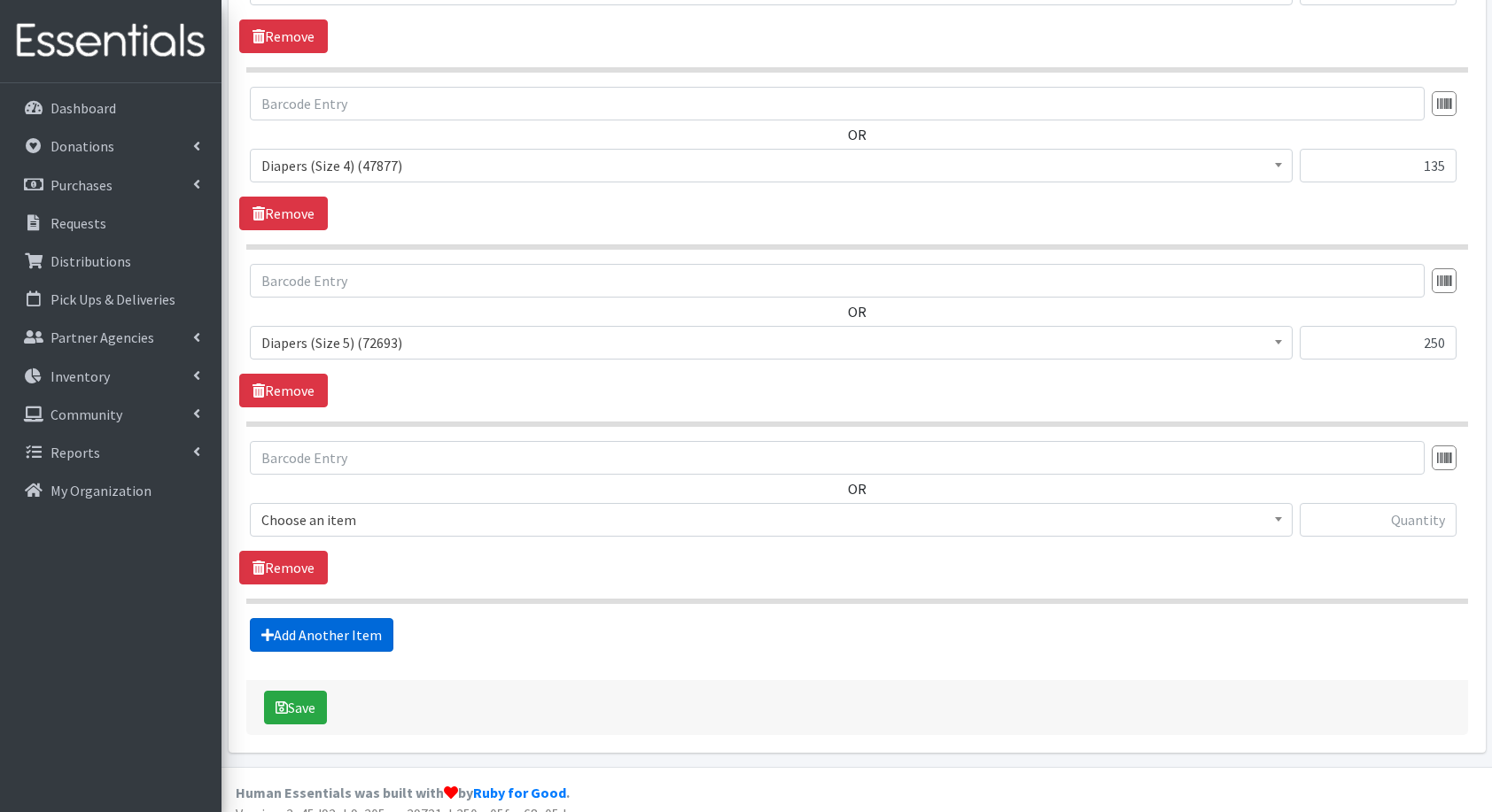
scroll to position [1187, 0]
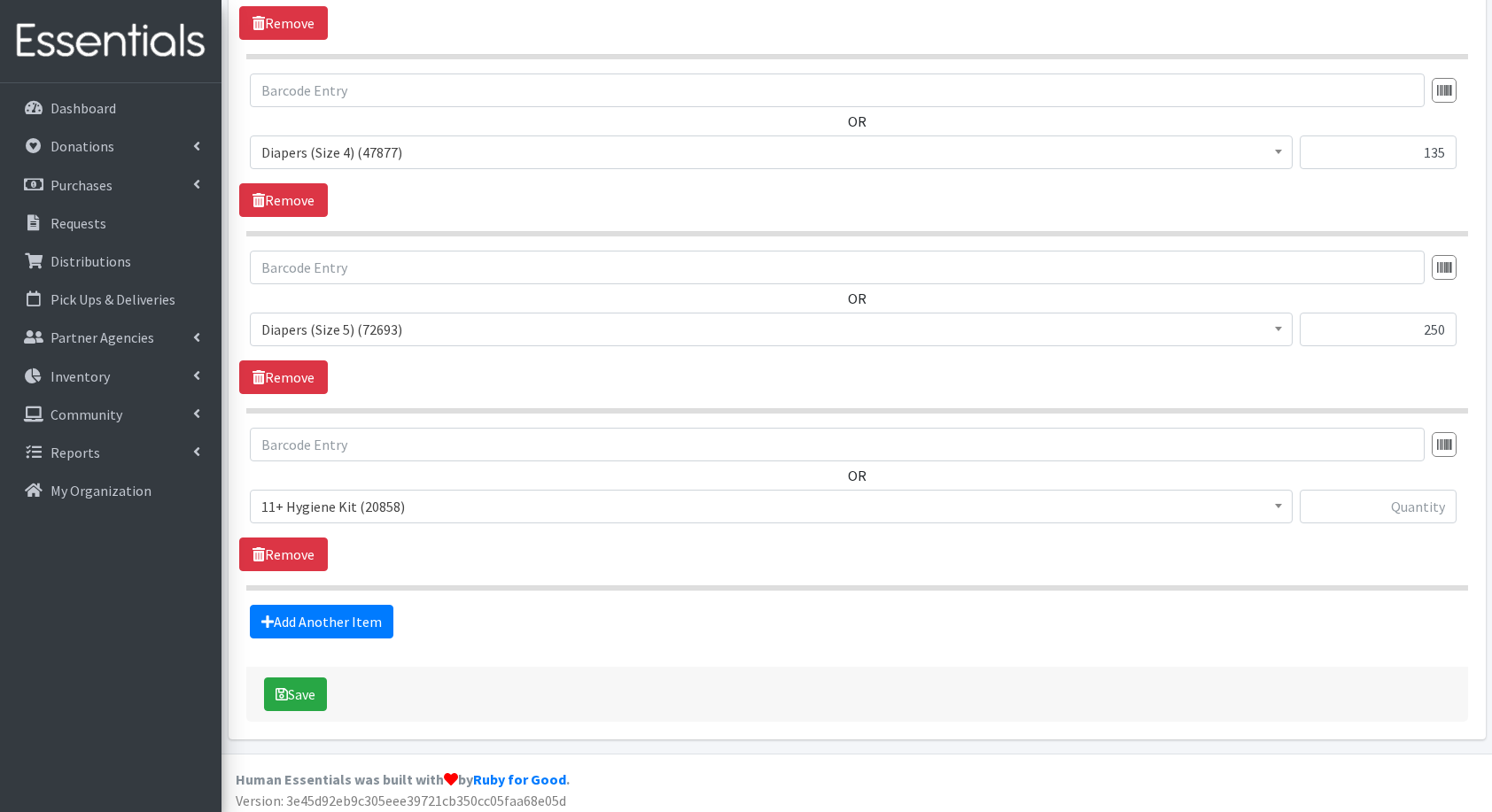
click at [304, 504] on span "11+ Hygiene Kit (20858)" at bounding box center [771, 507] width 1020 height 25
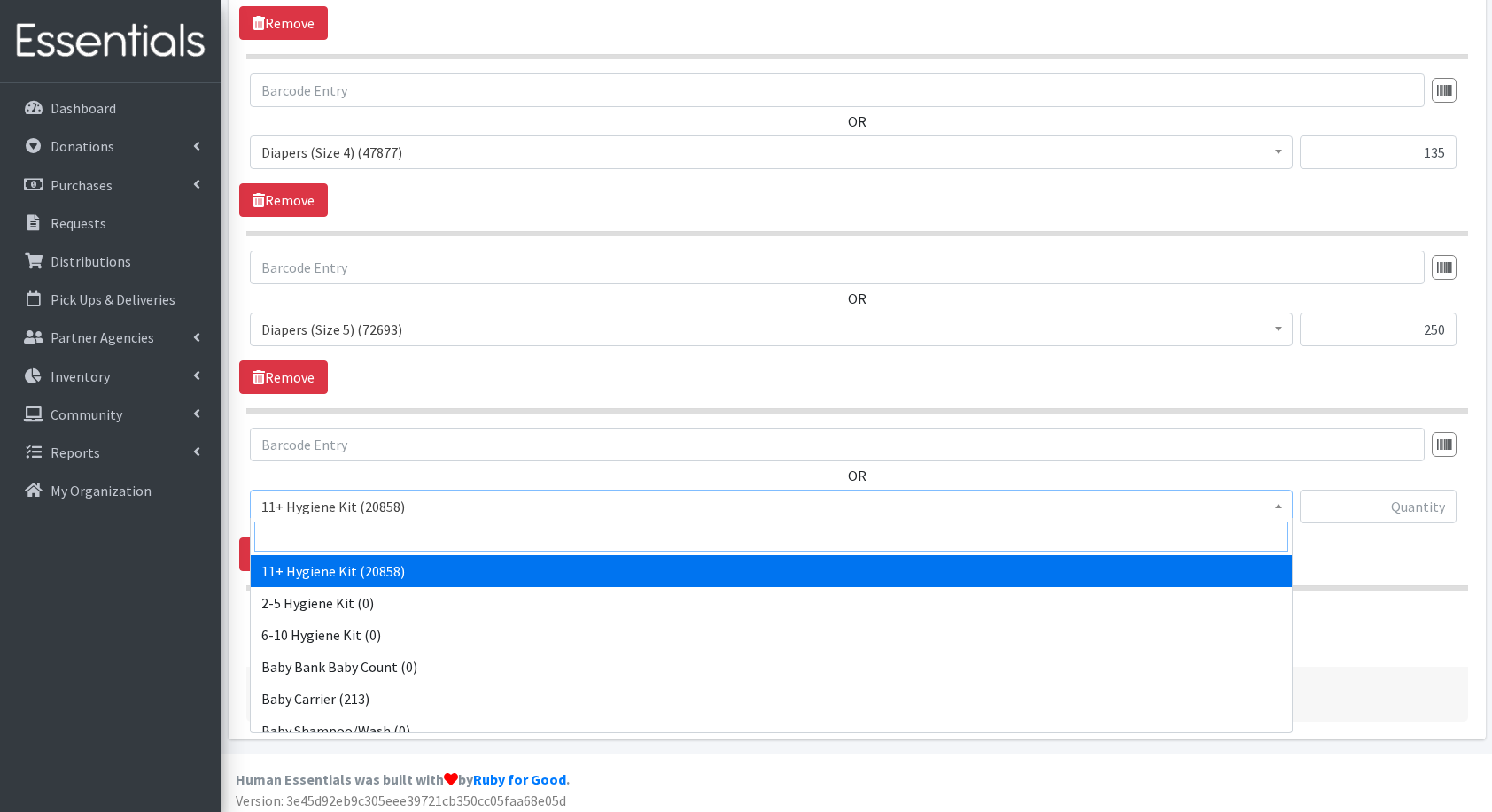
click at [333, 527] on input "search" at bounding box center [771, 537] width 1034 height 30
type input "dia"
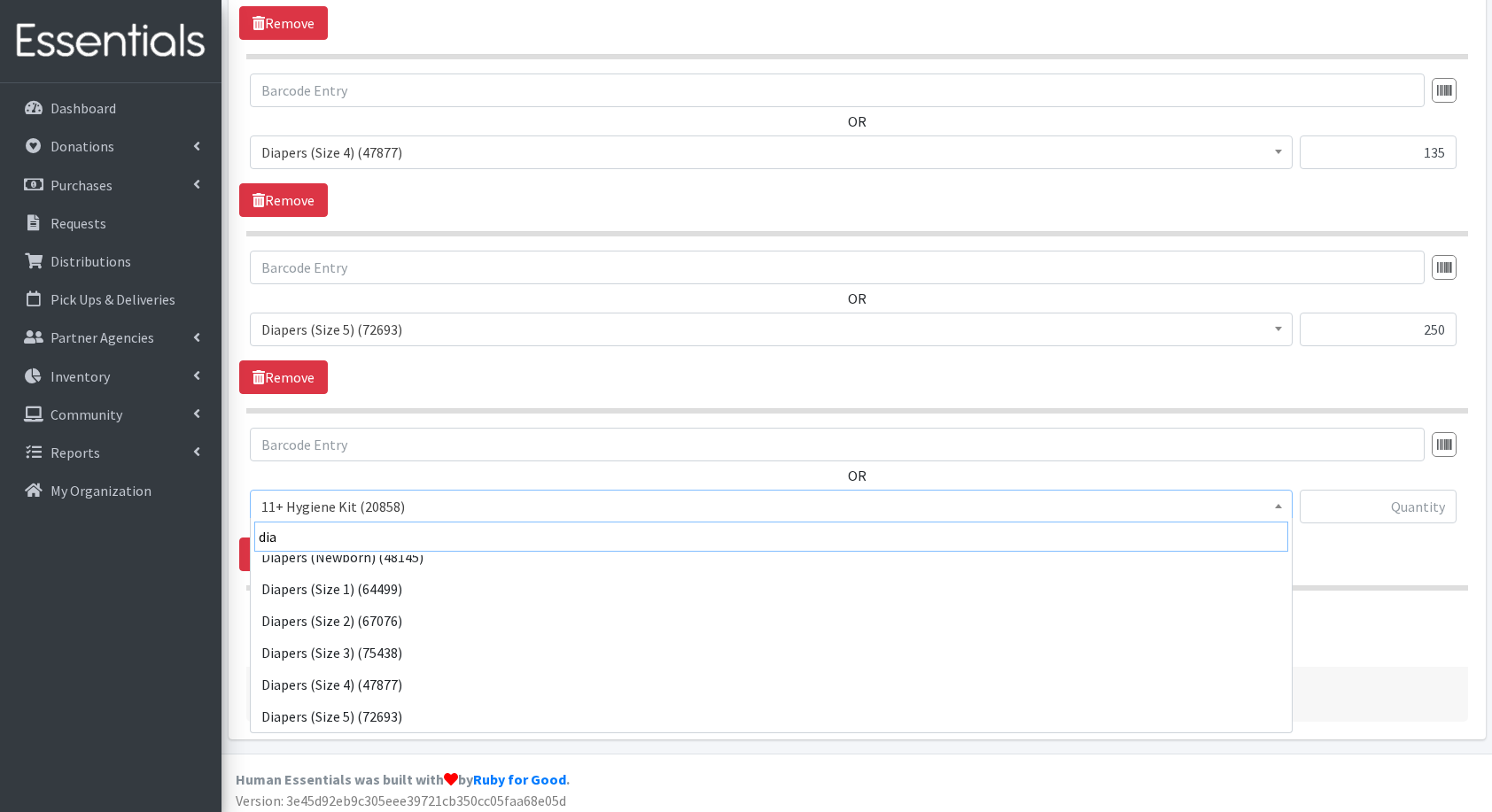
scroll to position [110, 0]
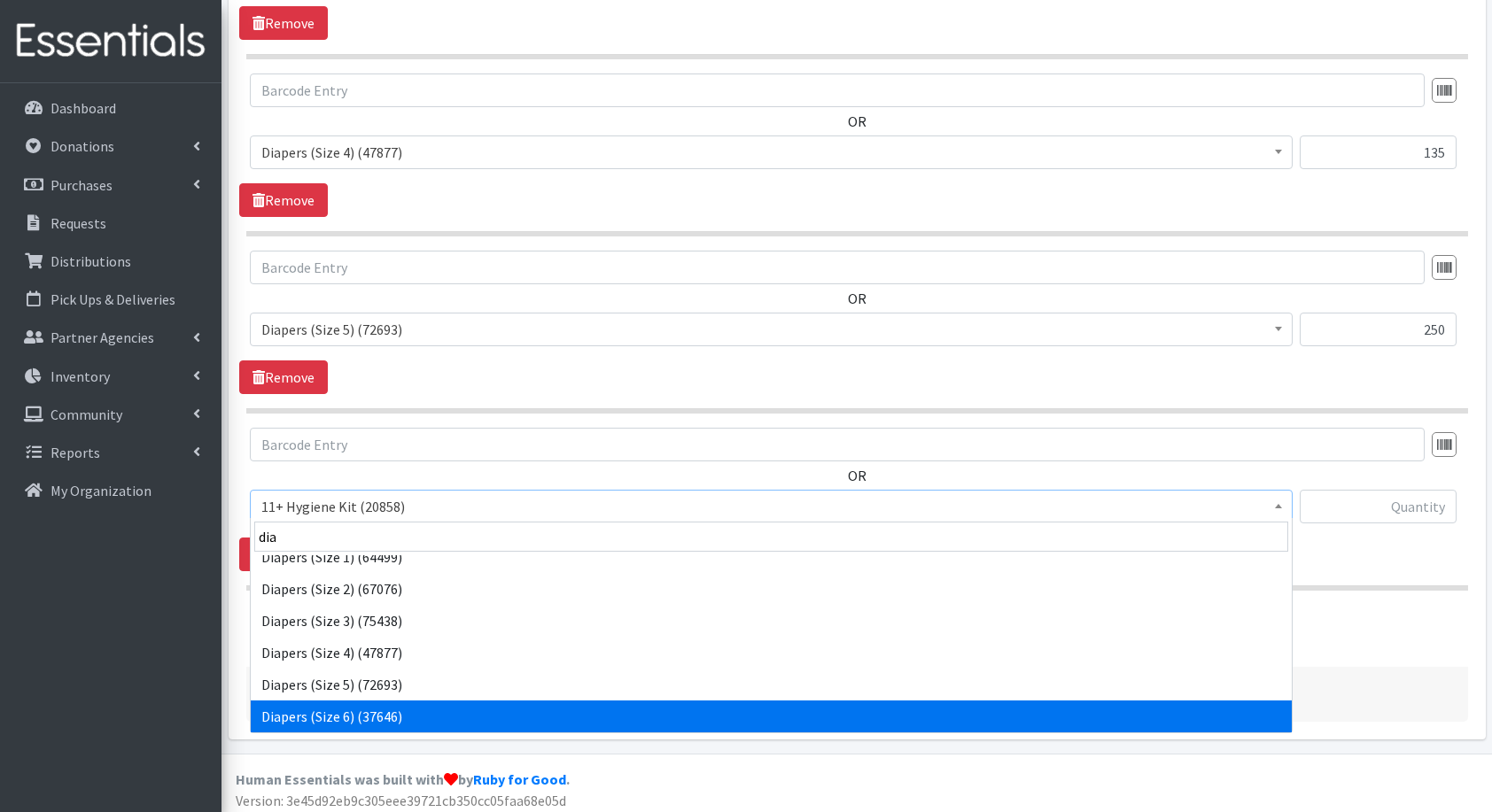
select select "5209"
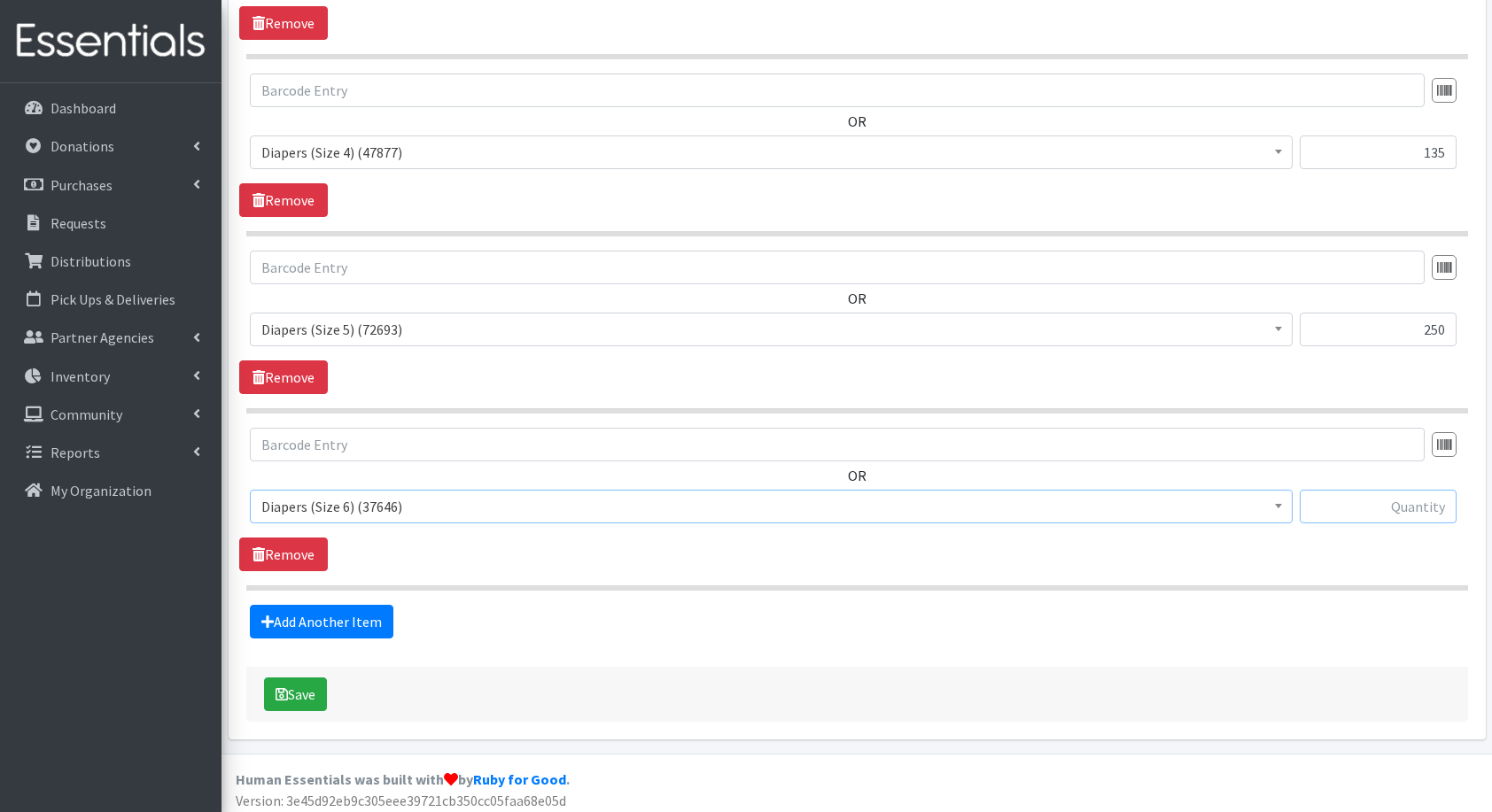
click at [1402, 490] on input "text" at bounding box center [1378, 507] width 157 height 34
type input "360"
click at [358, 606] on link "Add Another Item" at bounding box center [321, 622] width 144 height 34
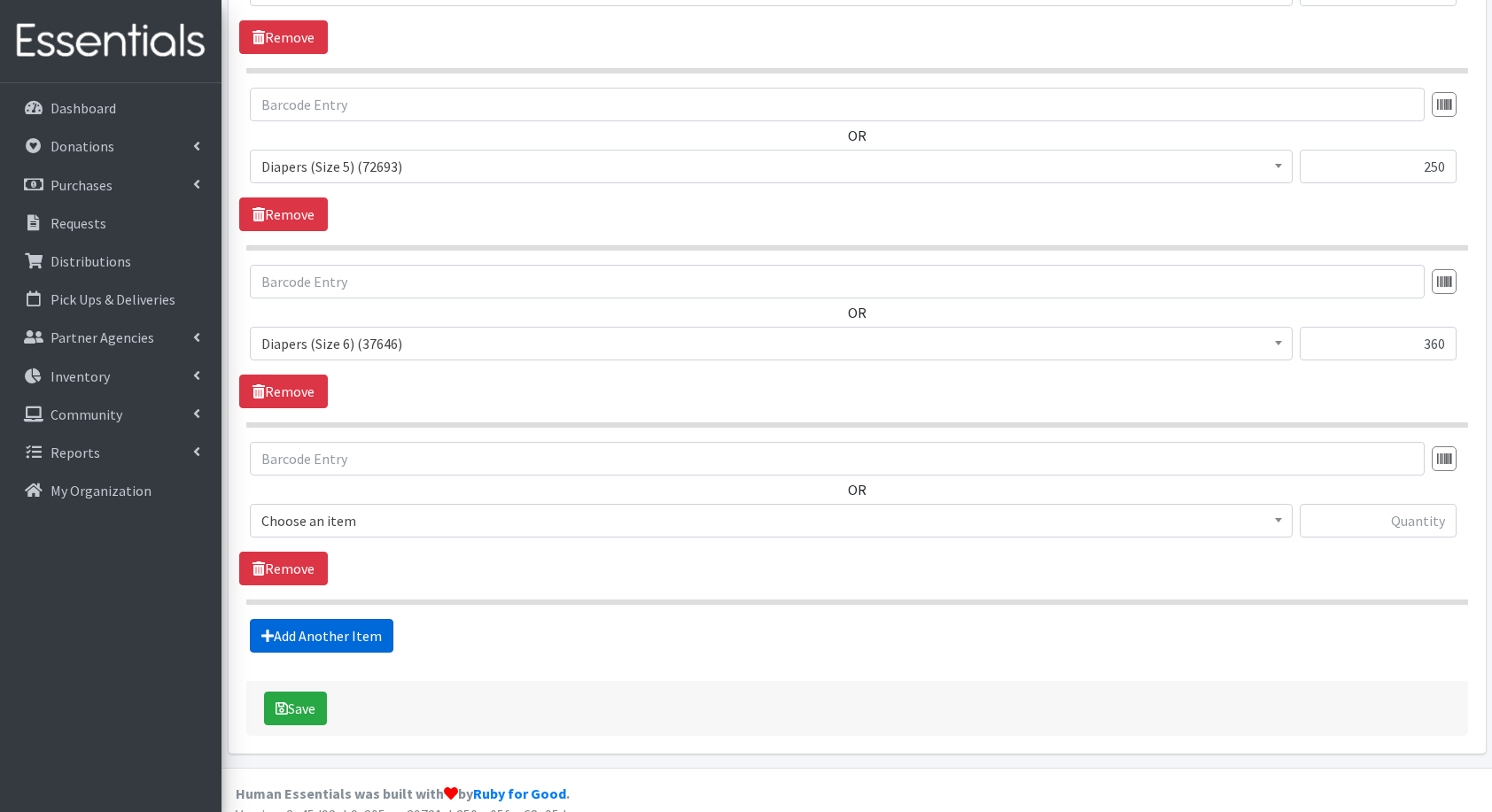
scroll to position [1364, 0]
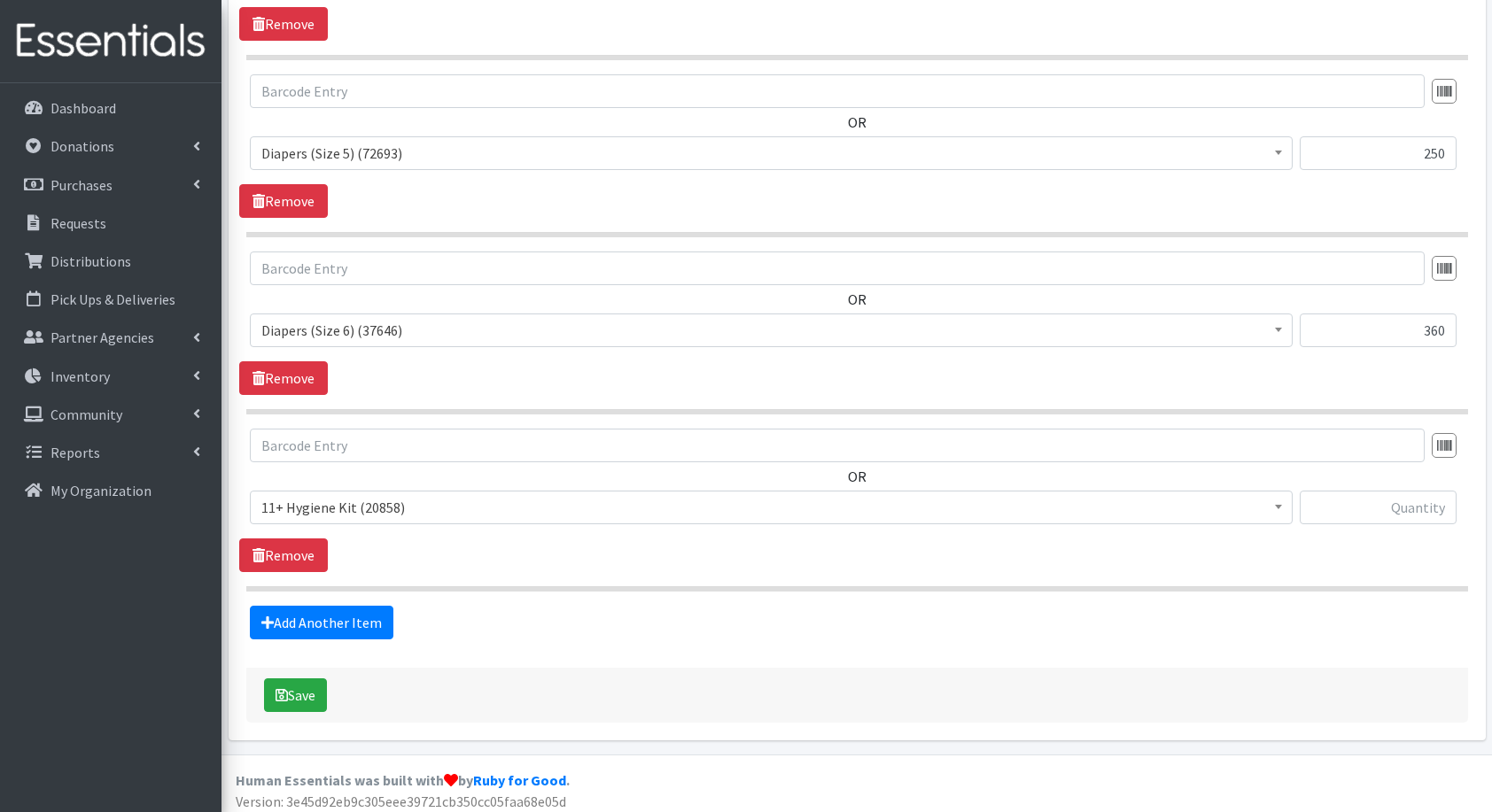
click at [430, 510] on span "11+ Hygiene Kit (20858)" at bounding box center [771, 507] width 1020 height 25
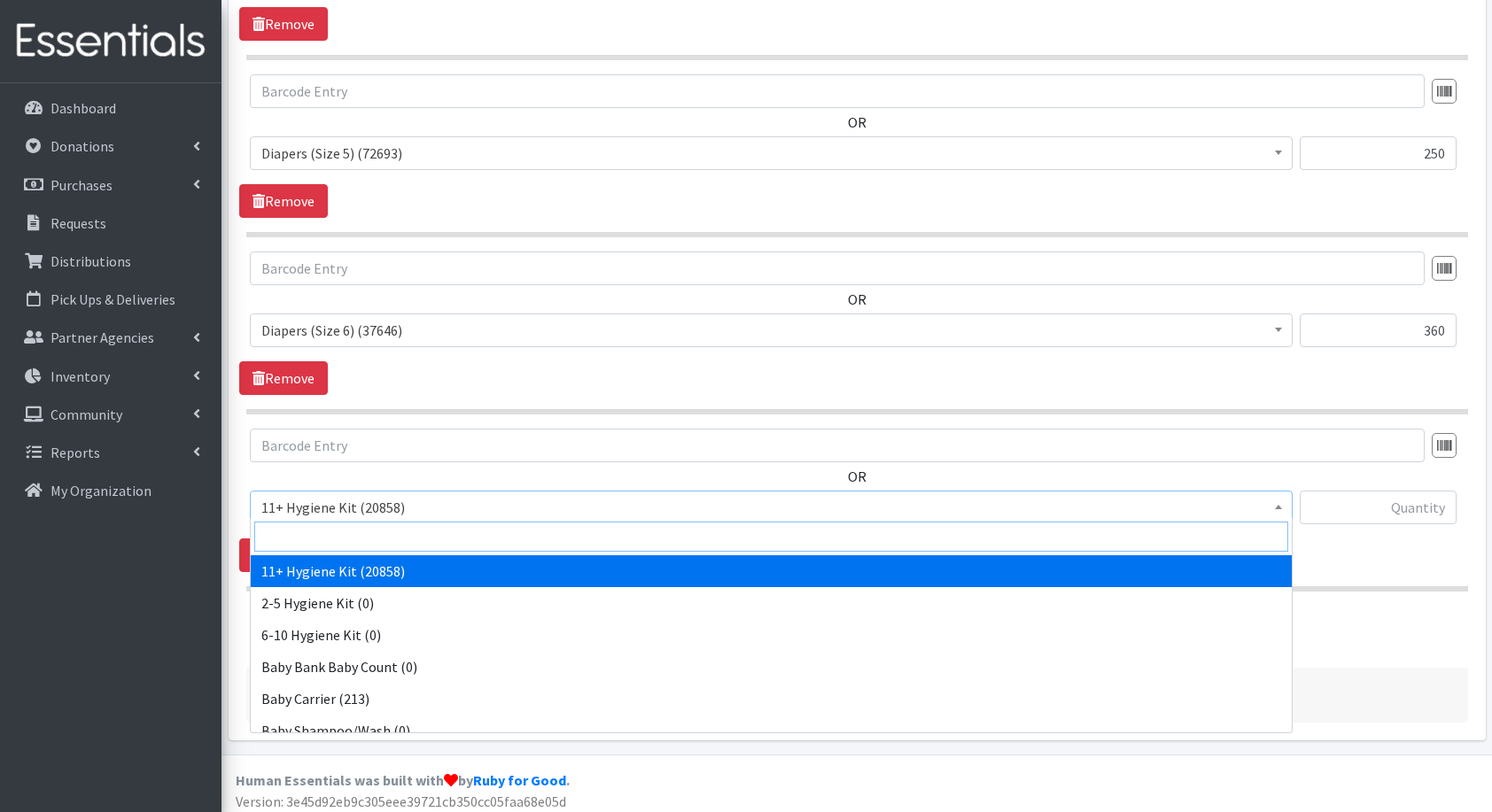
click at [441, 538] on input "search" at bounding box center [771, 537] width 1034 height 30
type input "fam"
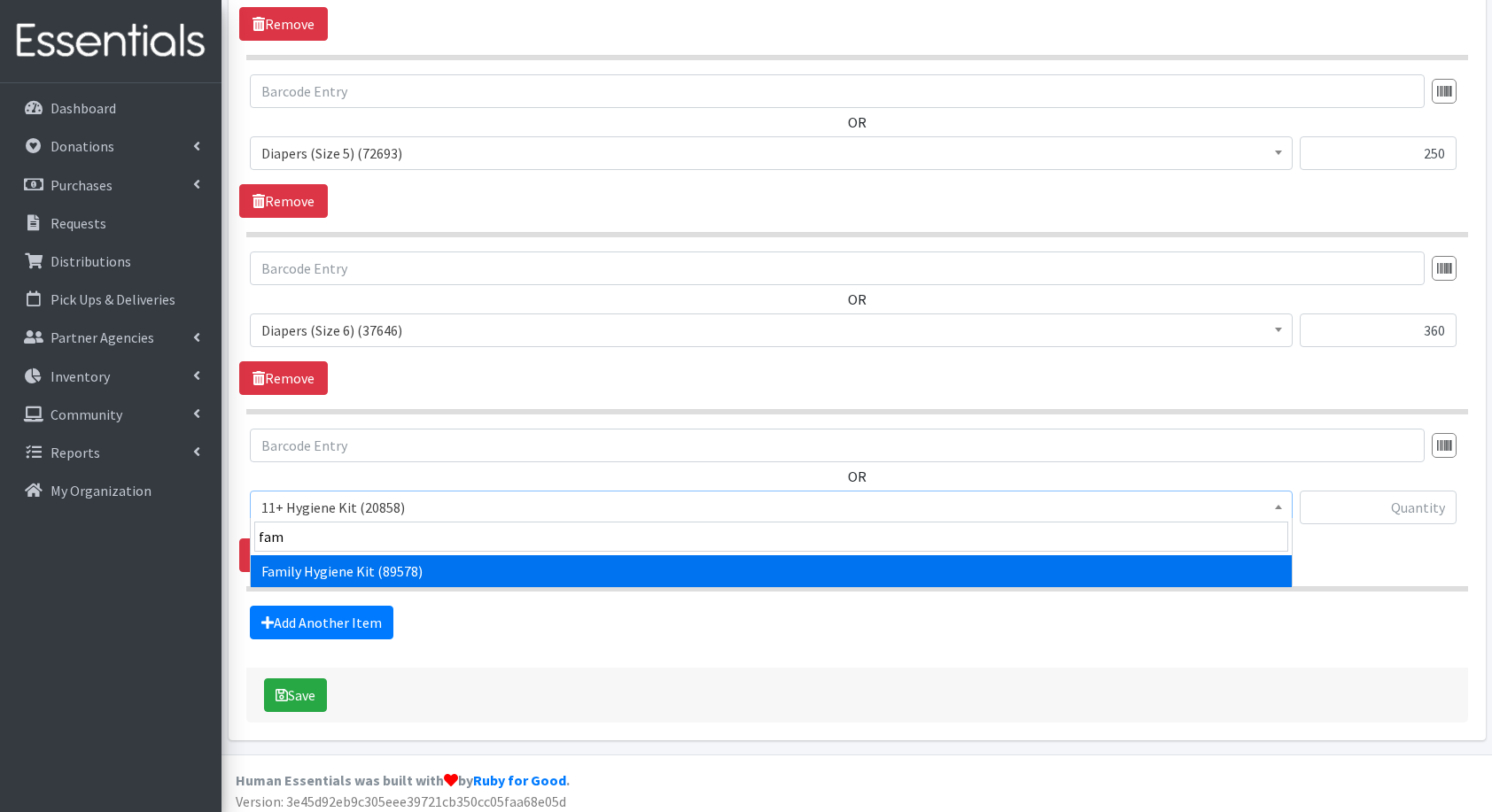
select select "14713"
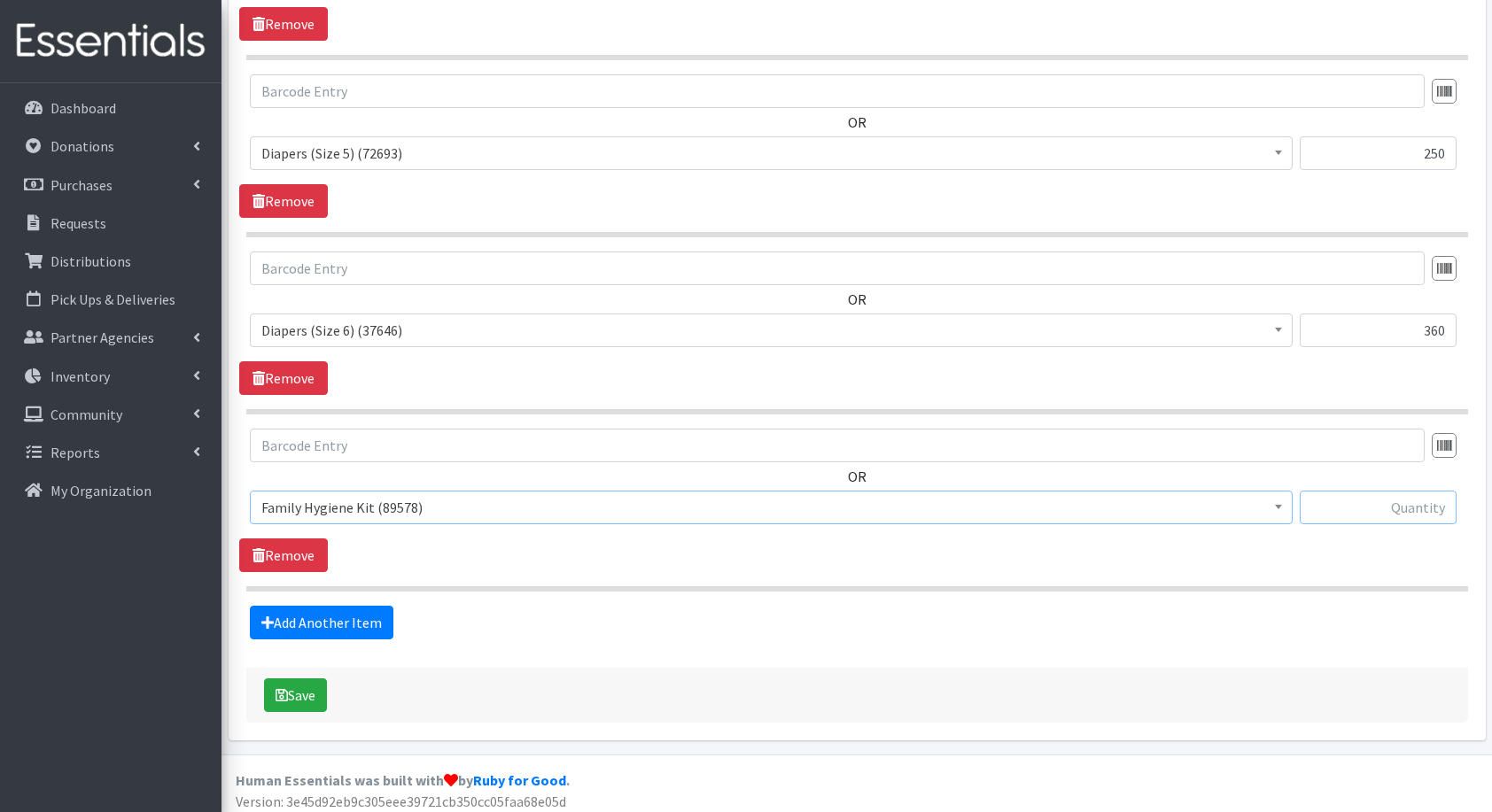
click at [1374, 494] on input "text" at bounding box center [1378, 508] width 157 height 34
type input "10"
click at [322, 613] on link "Add Another Item" at bounding box center [321, 622] width 144 height 34
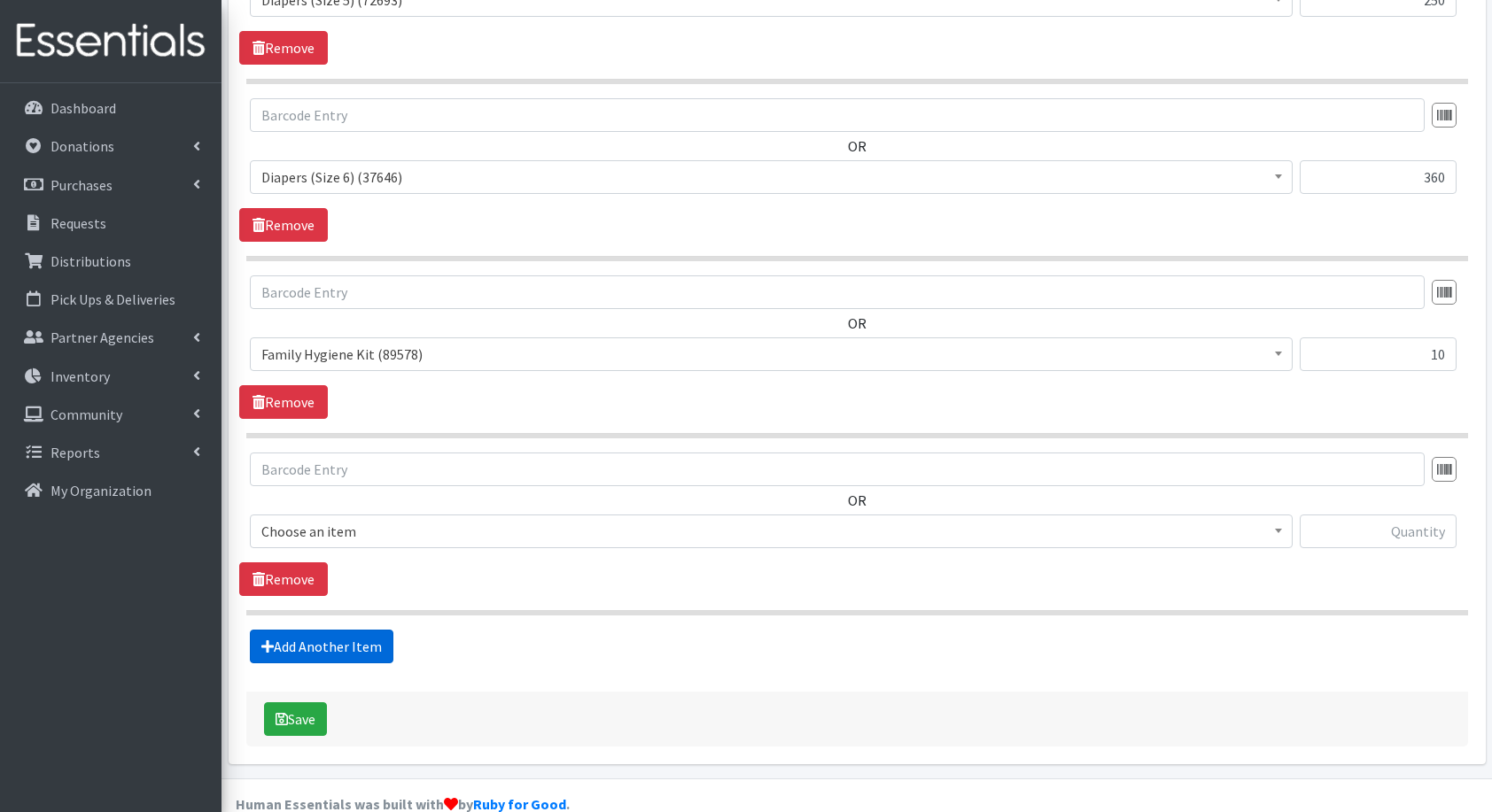
scroll to position [1539, 0]
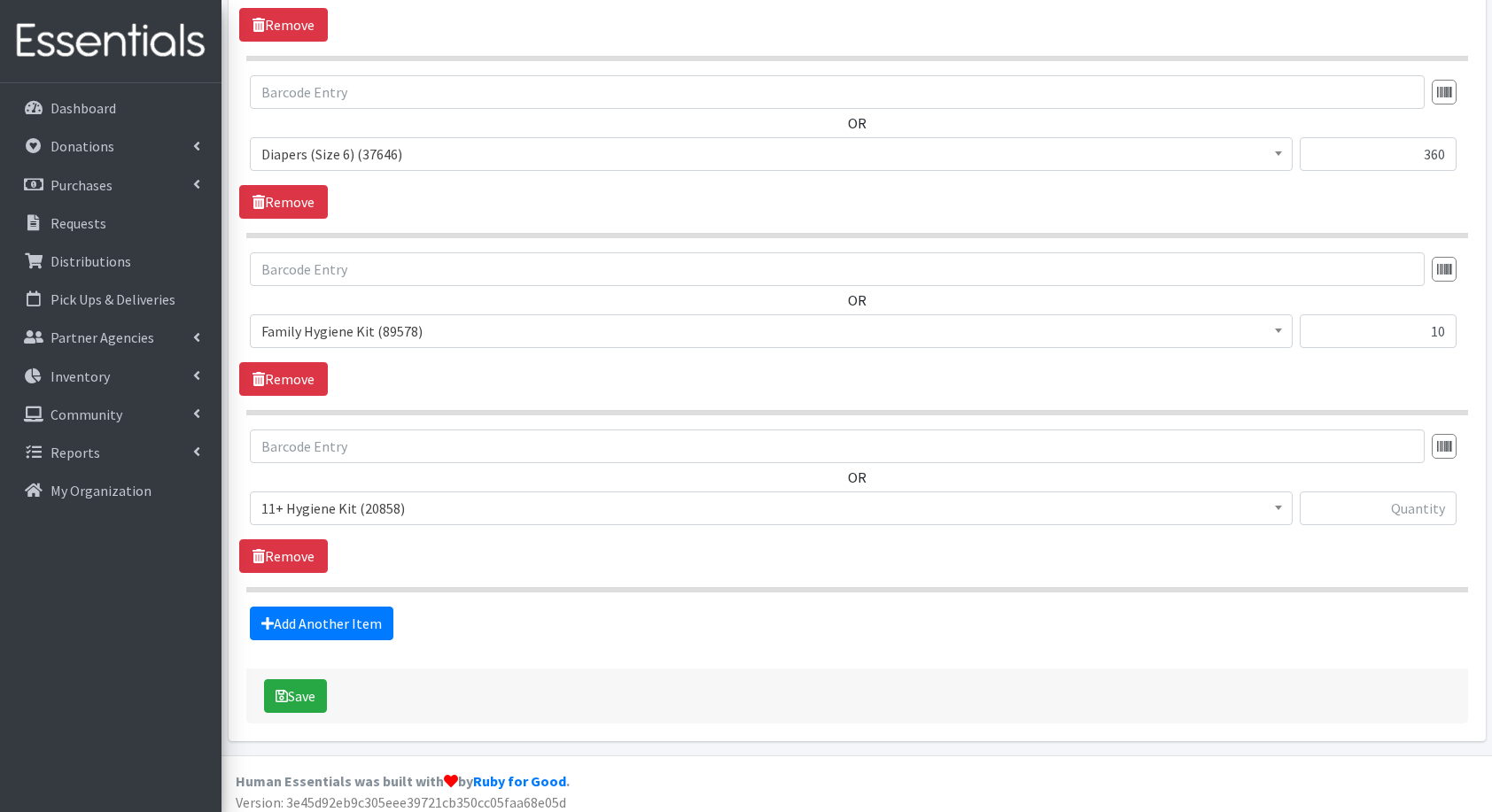
click at [308, 518] on span "11+ Hygiene Kit (20858) 2-5 Hygiene Kit (0) 6-10 Hygiene Kit (0) Baby Bank Baby…" at bounding box center [770, 516] width 1043 height 48
click at [383, 502] on span "11+ Hygiene Kit (20858)" at bounding box center [771, 508] width 1020 height 25
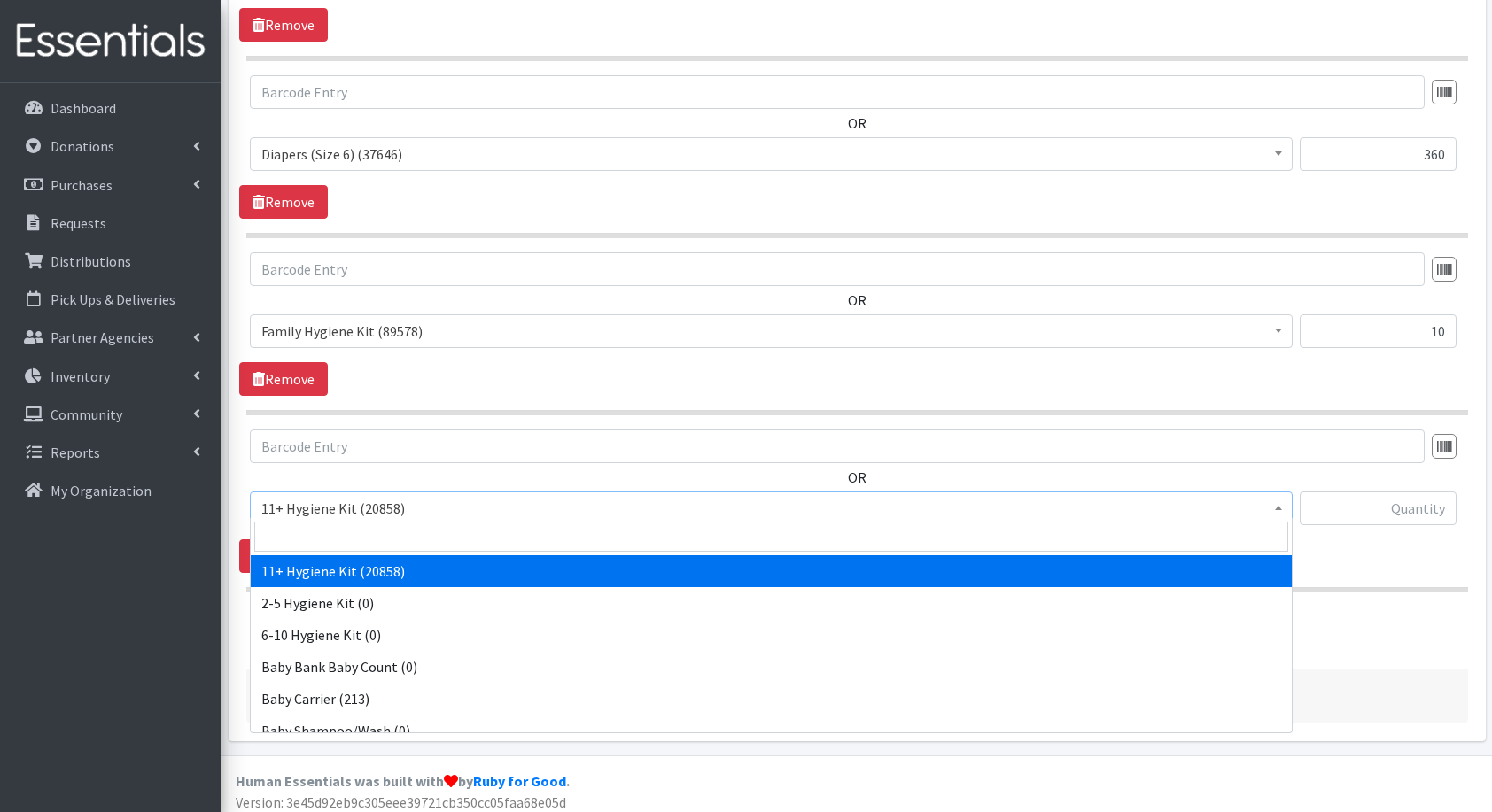
click at [423, 528] on input "search" at bounding box center [771, 537] width 1034 height 30
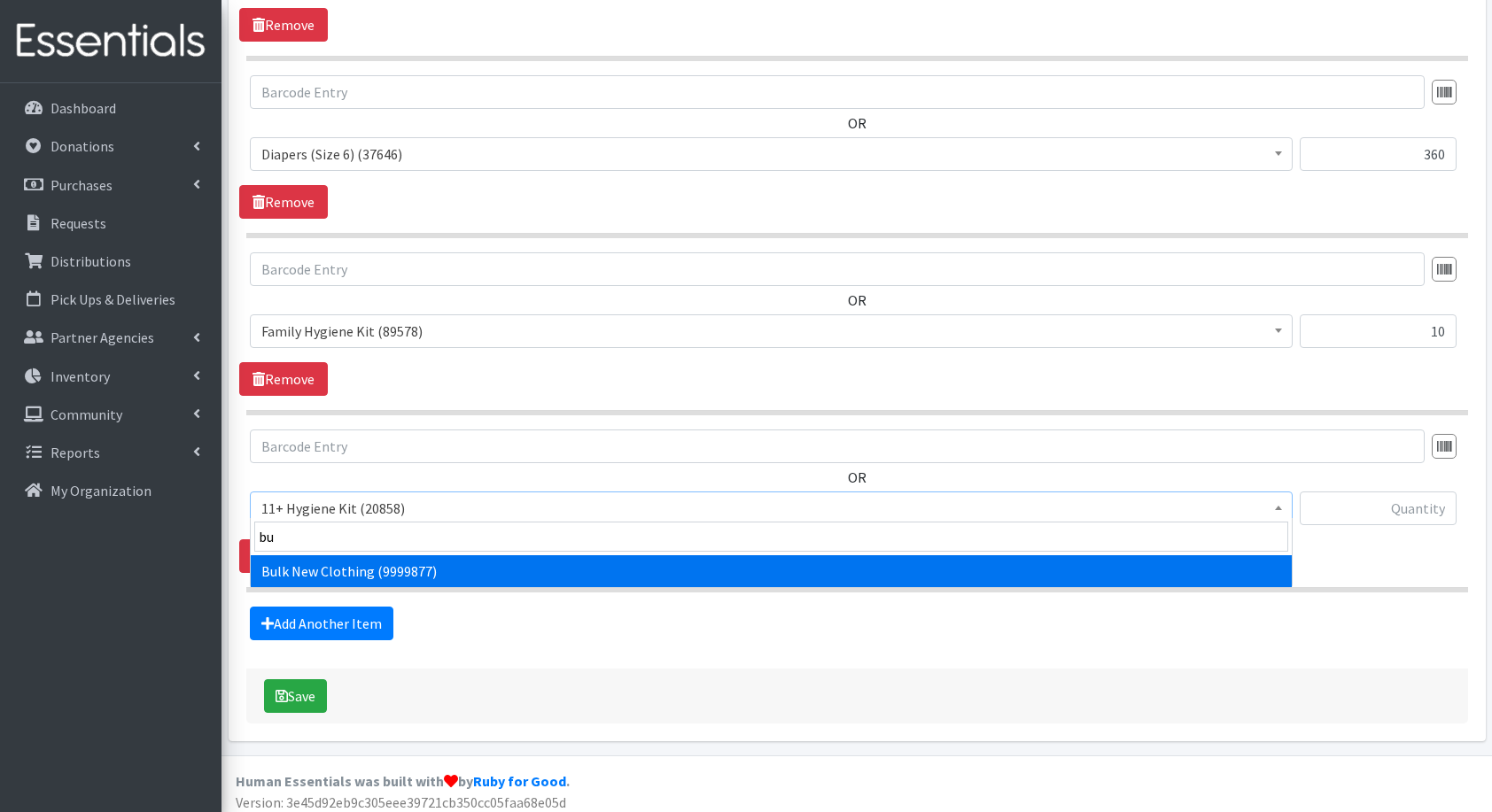
type input "bul"
select select "13151"
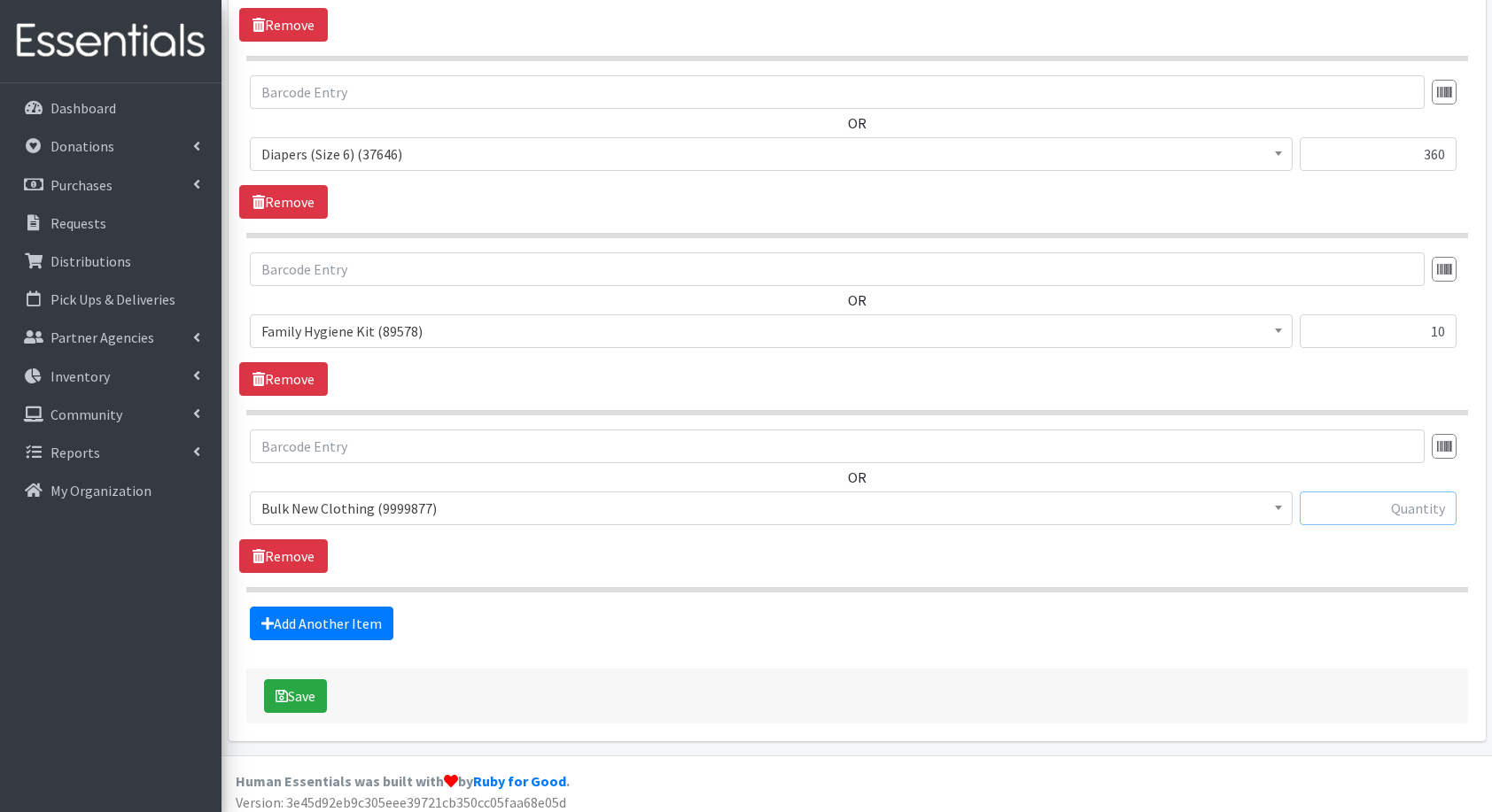
click at [1354, 498] on input "text" at bounding box center [1378, 509] width 157 height 34
type input "1"
click at [297, 679] on button "Save" at bounding box center [295, 696] width 63 height 34
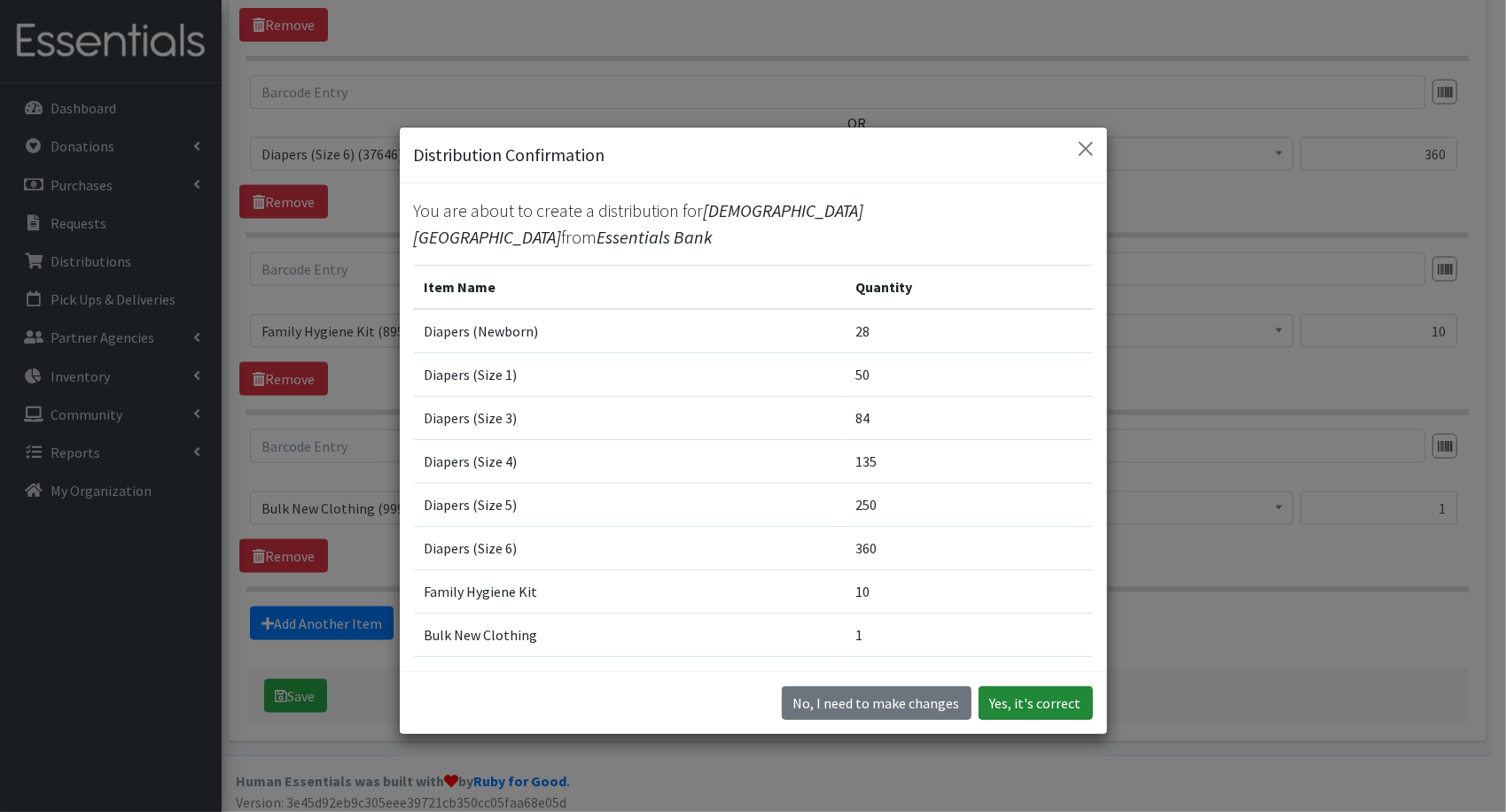
click at [1070, 707] on button "Yes, it's correct" at bounding box center [1035, 703] width 115 height 34
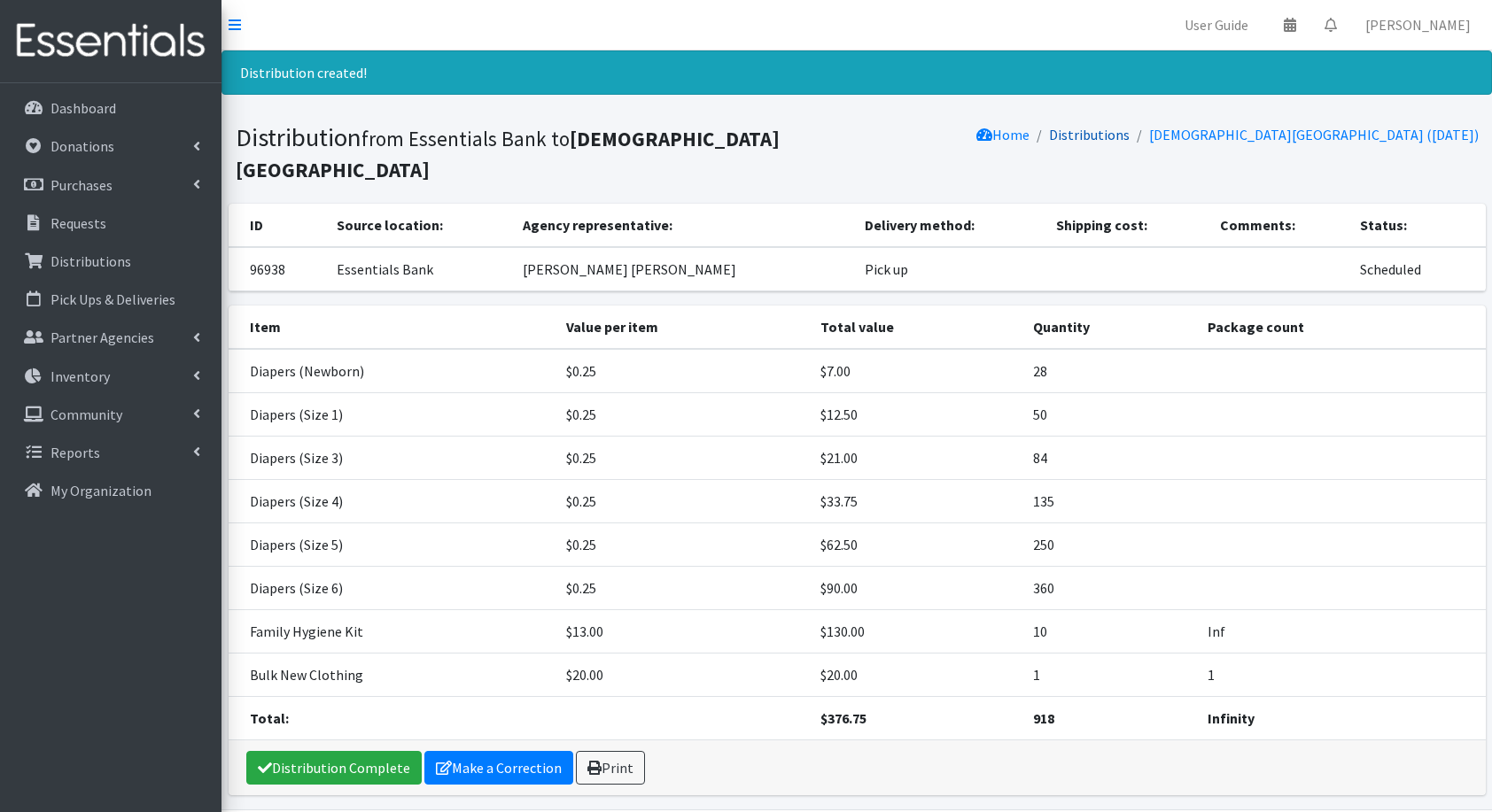
click at [1130, 134] on link "Distributions" at bounding box center [1089, 135] width 81 height 18
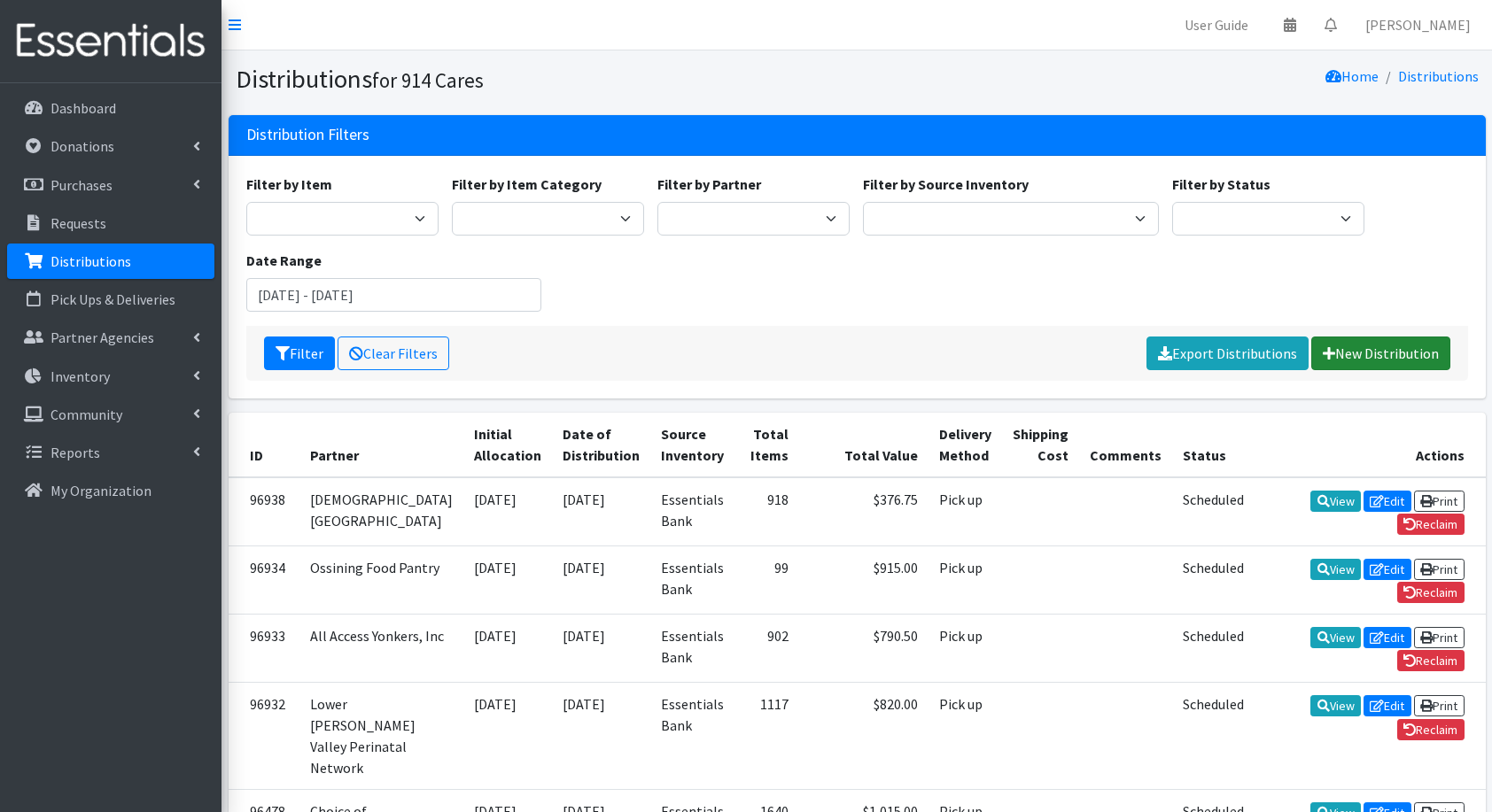
click at [1365, 346] on link "New Distribution" at bounding box center [1380, 353] width 139 height 34
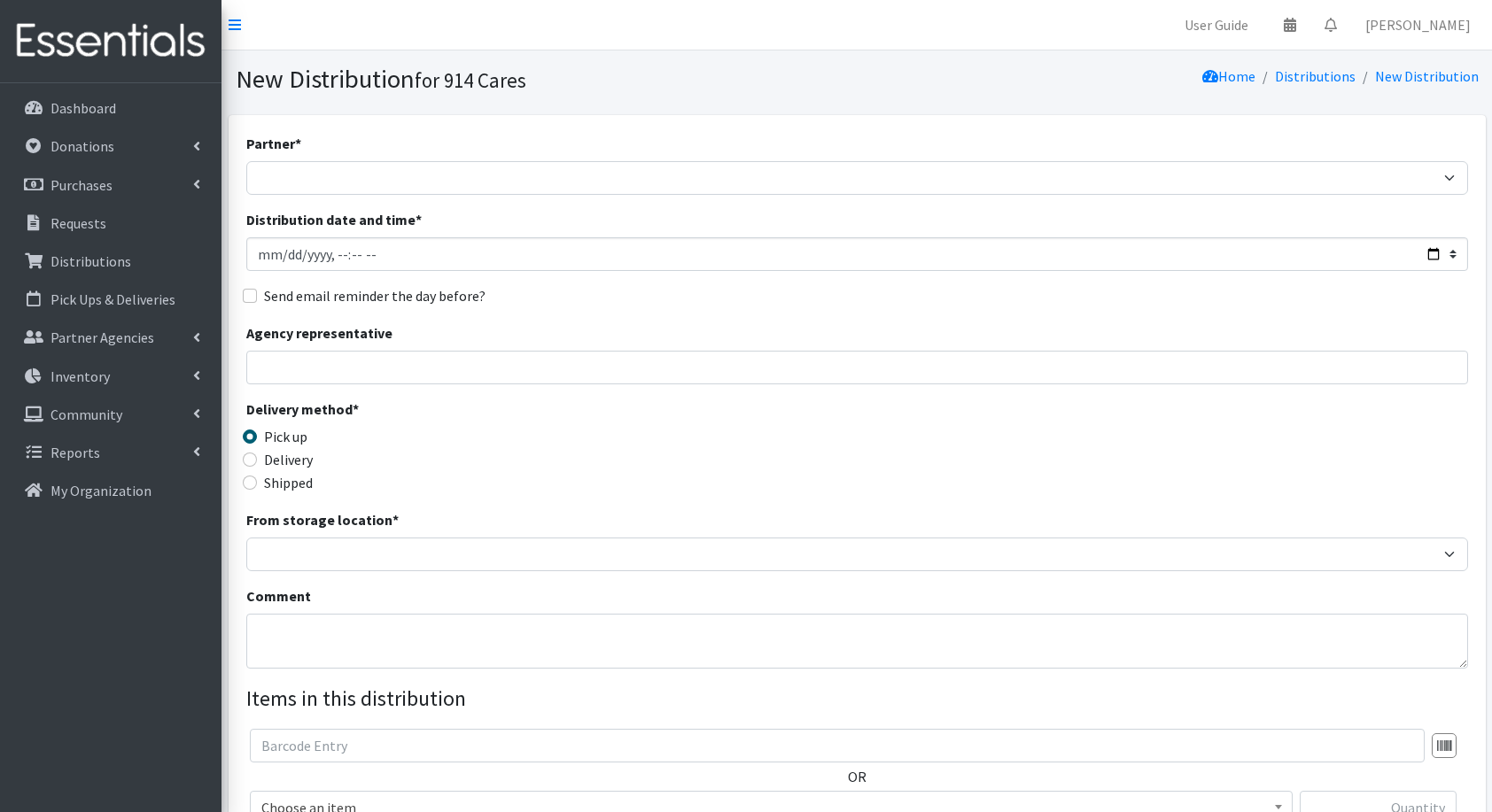
click at [773, 195] on div "Partner * 4Communities 914United Abbot House Accompany Now All Access Yonkers, …" at bounding box center [857, 536] width 1223 height 807
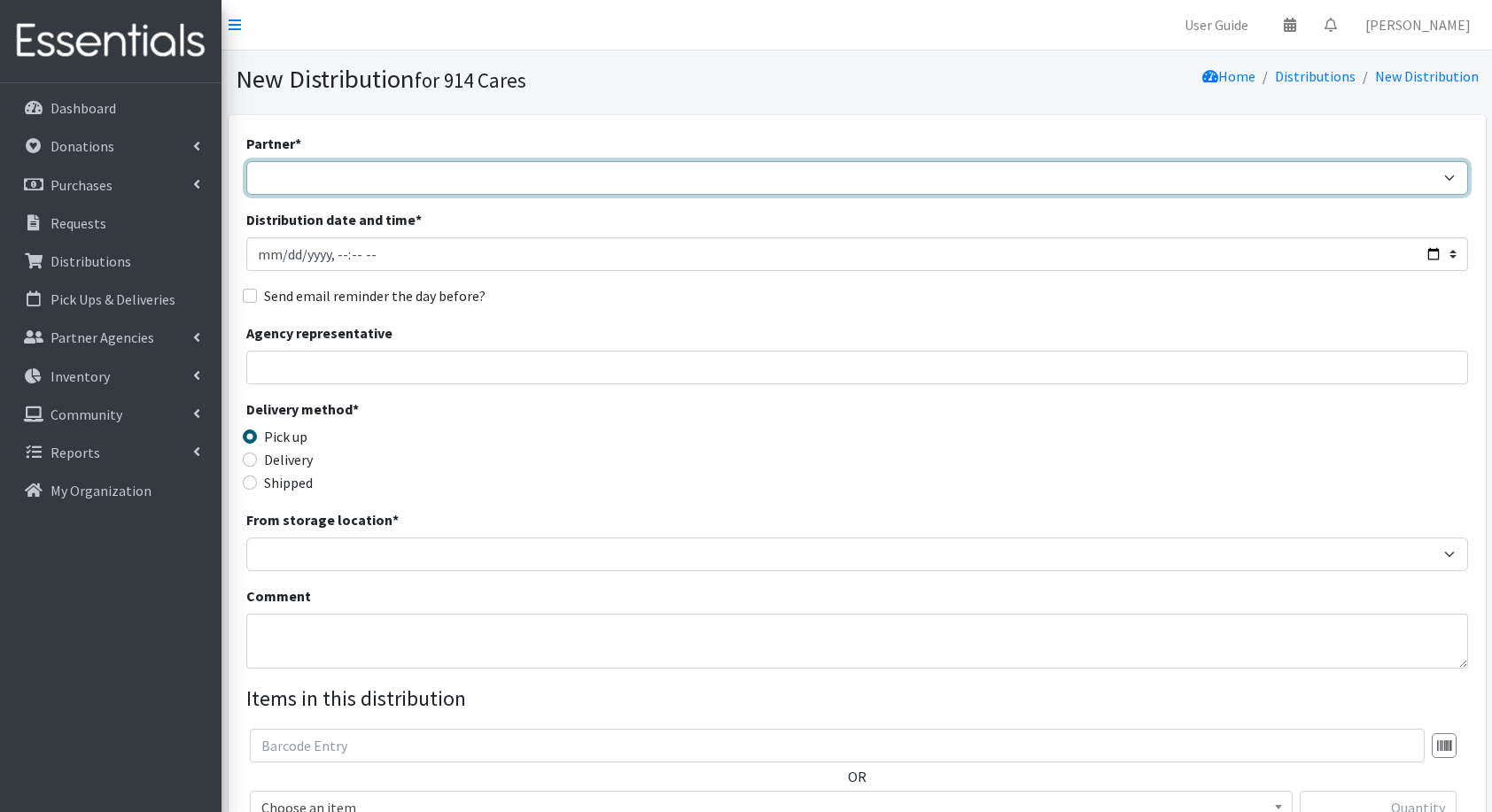
click at [721, 185] on select "4Communities 914United Abbot House Accompany Now All Access Yonkers, Inc All Or…" at bounding box center [857, 179] width 1223 height 34
click at [247, 162] on select "4Communities 914United Abbot House Accompany Now All Access Yonkers, Inc All Or…" at bounding box center [857, 179] width 1223 height 34
click at [721, 185] on select "4Communities 914United Abbot House Accompany Now All Access Yonkers, Inc All Or…" at bounding box center [857, 179] width 1223 height 34
select select "2892"
click at [247, 162] on select "4Communities 914United Abbot House Accompany Now All Access Yonkers, Inc All Or…" at bounding box center [857, 179] width 1223 height 34
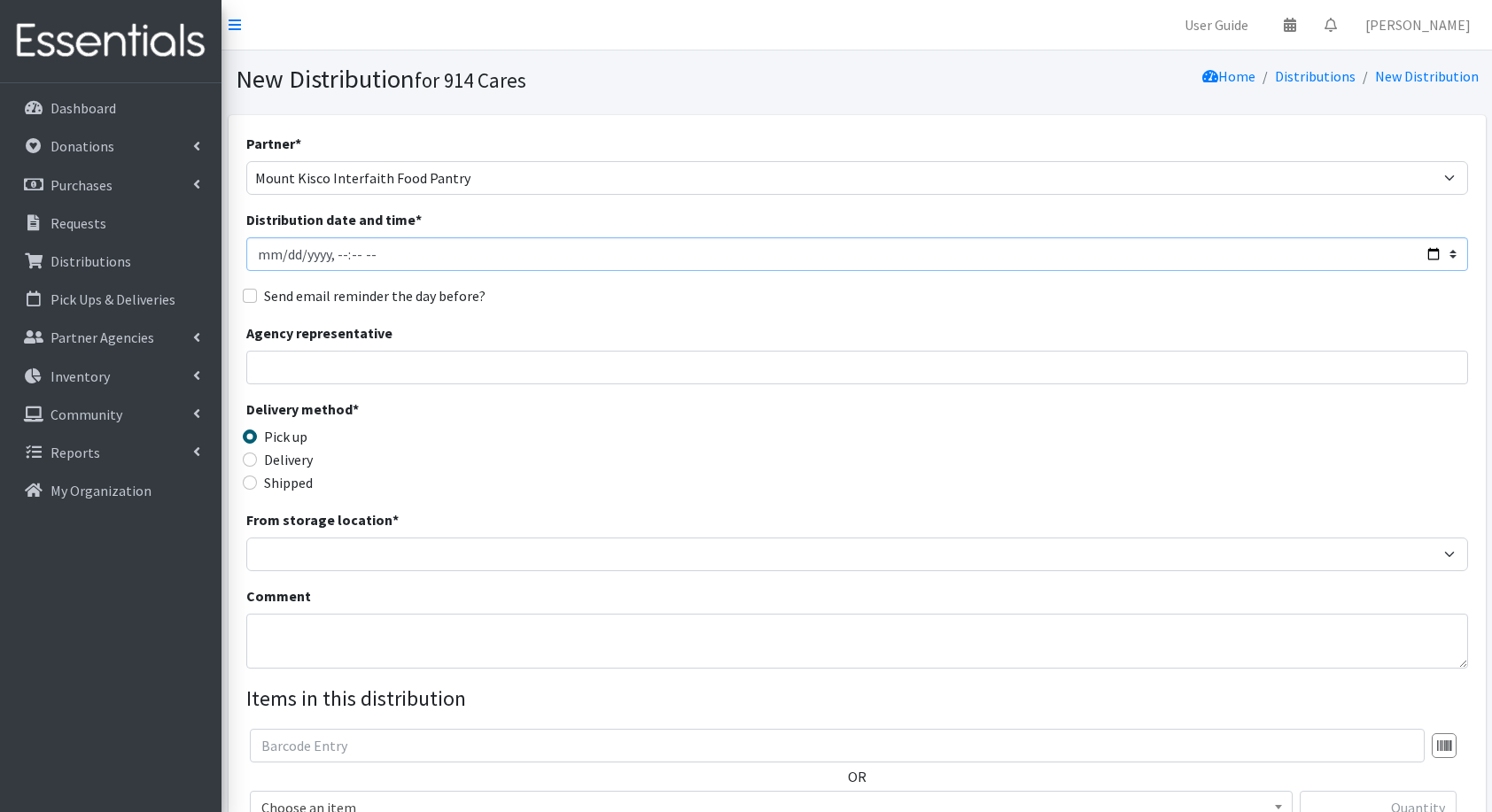
click at [1432, 253] on input "Distribution date and time *" at bounding box center [857, 254] width 1223 height 34
type input "[DATE]T23:59"
click at [875, 312] on div "Partner * 4Communities 914United Abbot House Accompany Now All Access Yonkers, …" at bounding box center [857, 536] width 1223 height 807
click at [1098, 368] on input "Agency representative" at bounding box center [857, 368] width 1223 height 34
type input "[PERSON_NAME]"
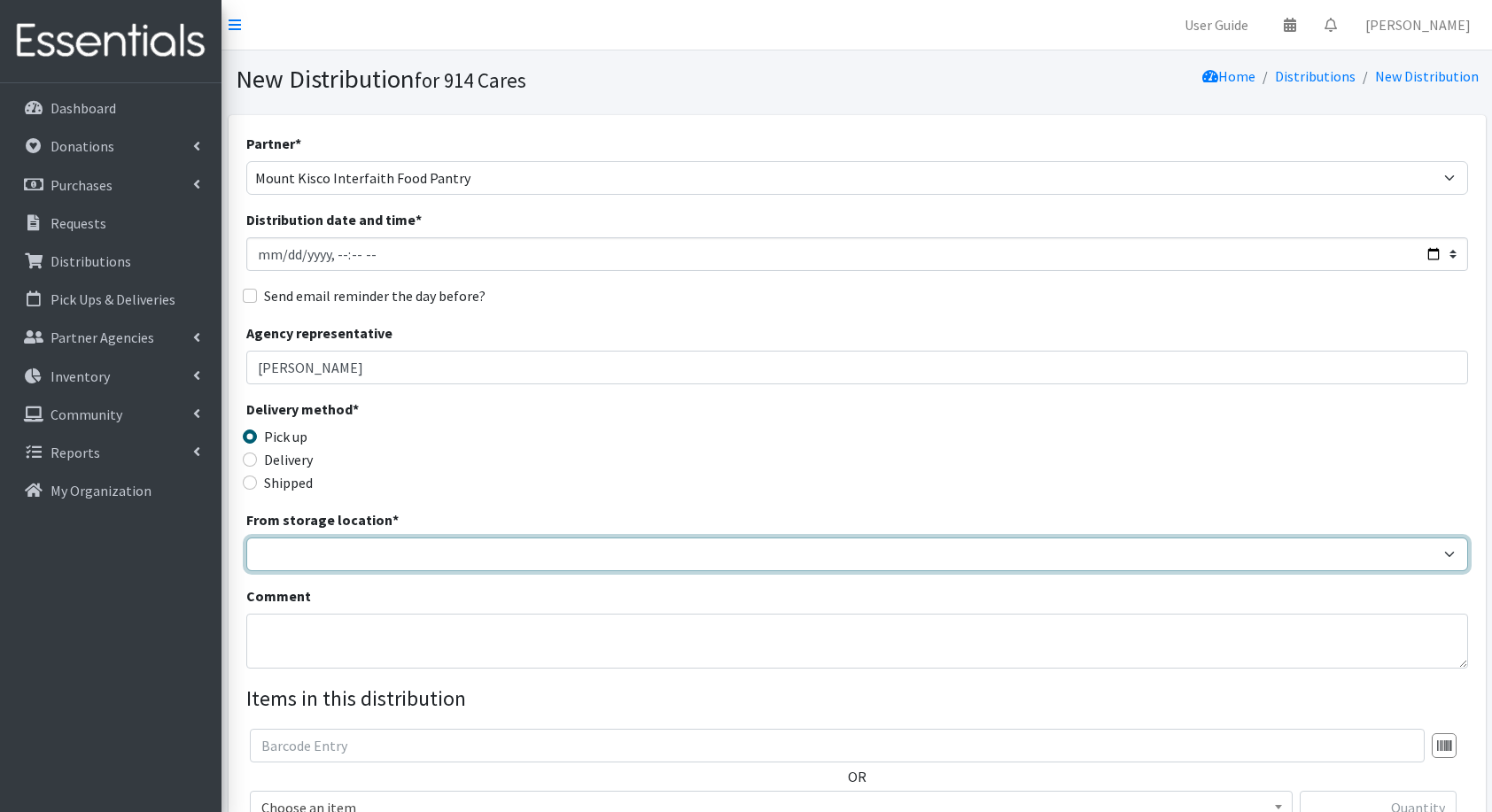
click at [592, 553] on select "Baby Bank Camp Clothing Plus Essentials Bank Westchester Reads" at bounding box center [857, 555] width 1223 height 34
select select "207"
click at [247, 538] on select "Baby Bank Camp Clothing Plus Essentials Bank Westchester Reads" at bounding box center [857, 555] width 1223 height 34
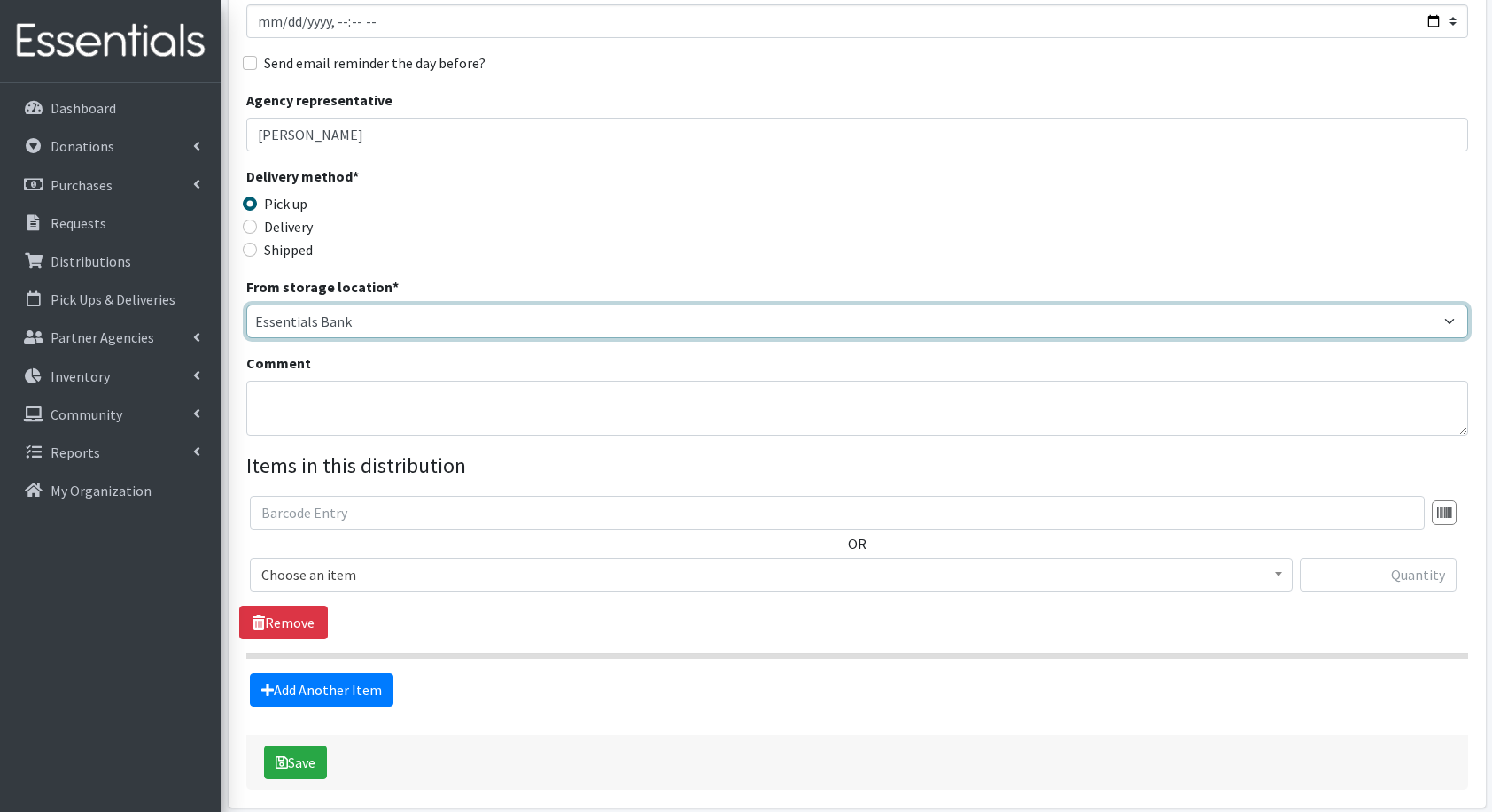
scroll to position [241, 0]
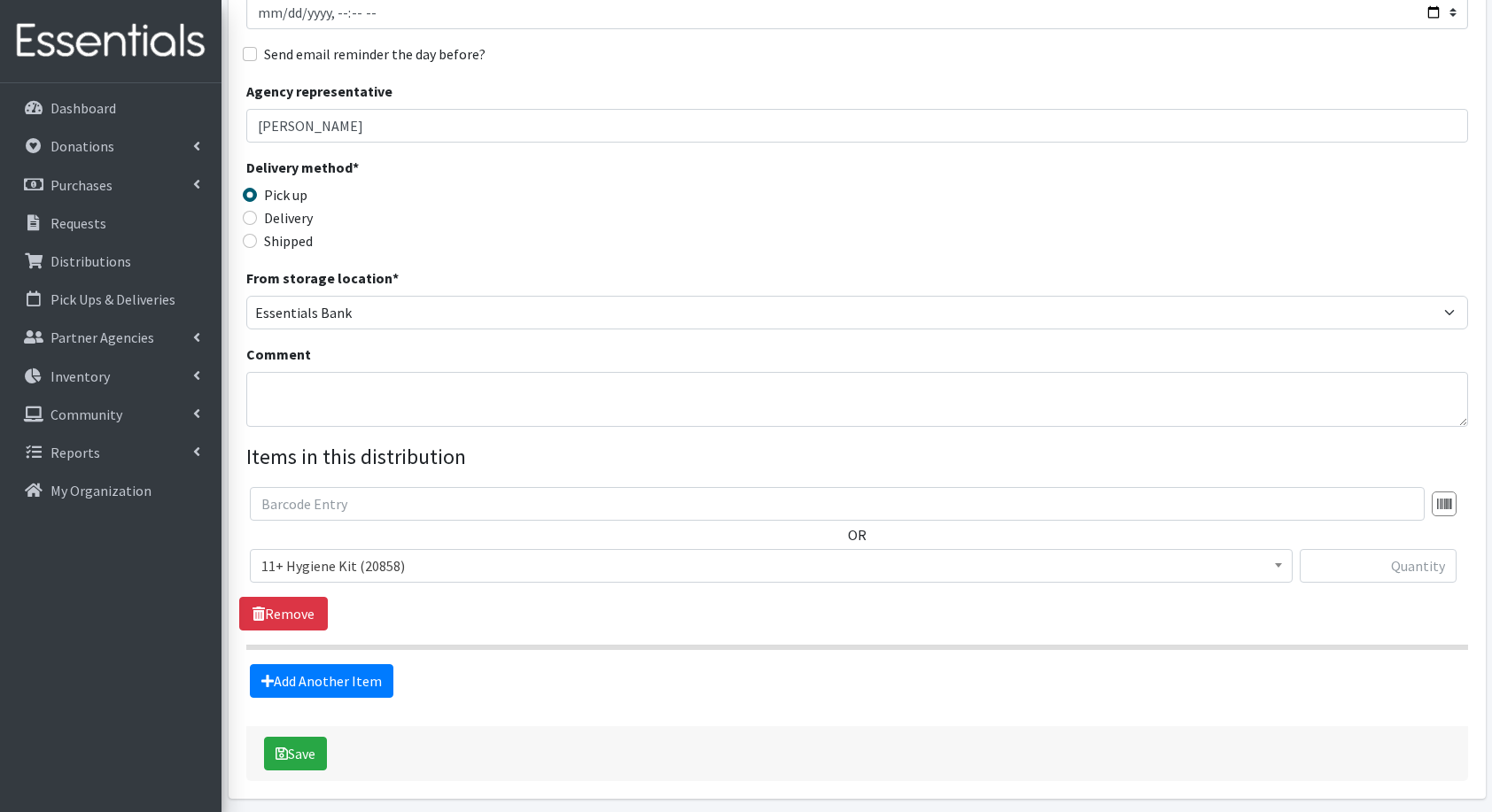
click at [370, 588] on span "11+ Hygiene Kit (20858) 2-5 Hygiene Kit (0) 6-10 Hygiene Kit (0) Baby Bank Baby…" at bounding box center [770, 574] width 1043 height 48
click at [368, 581] on span "11+ Hygiene Kit (20858)" at bounding box center [770, 567] width 1043 height 34
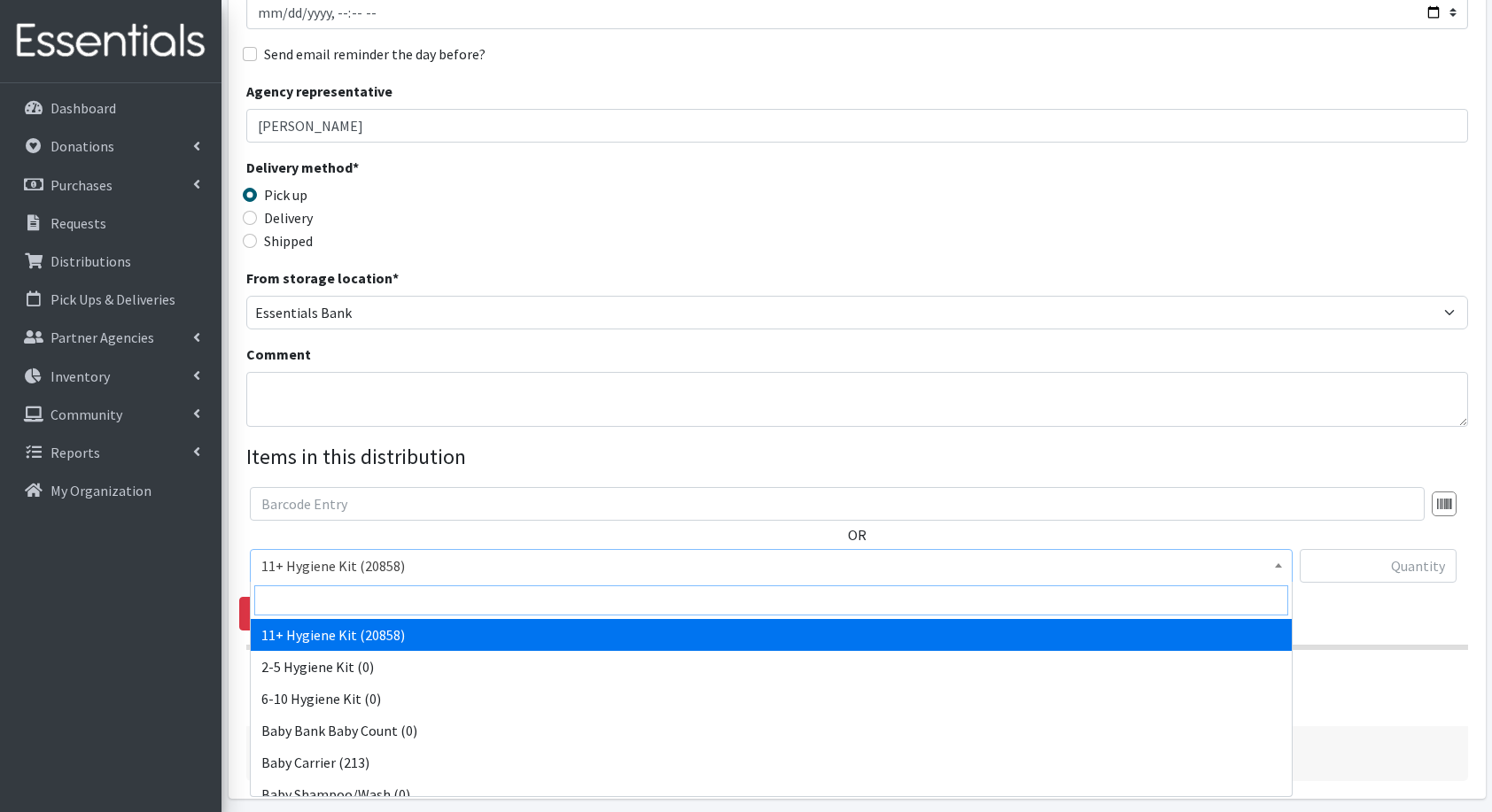
click at [411, 587] on input "search" at bounding box center [771, 601] width 1034 height 30
type input "dia"
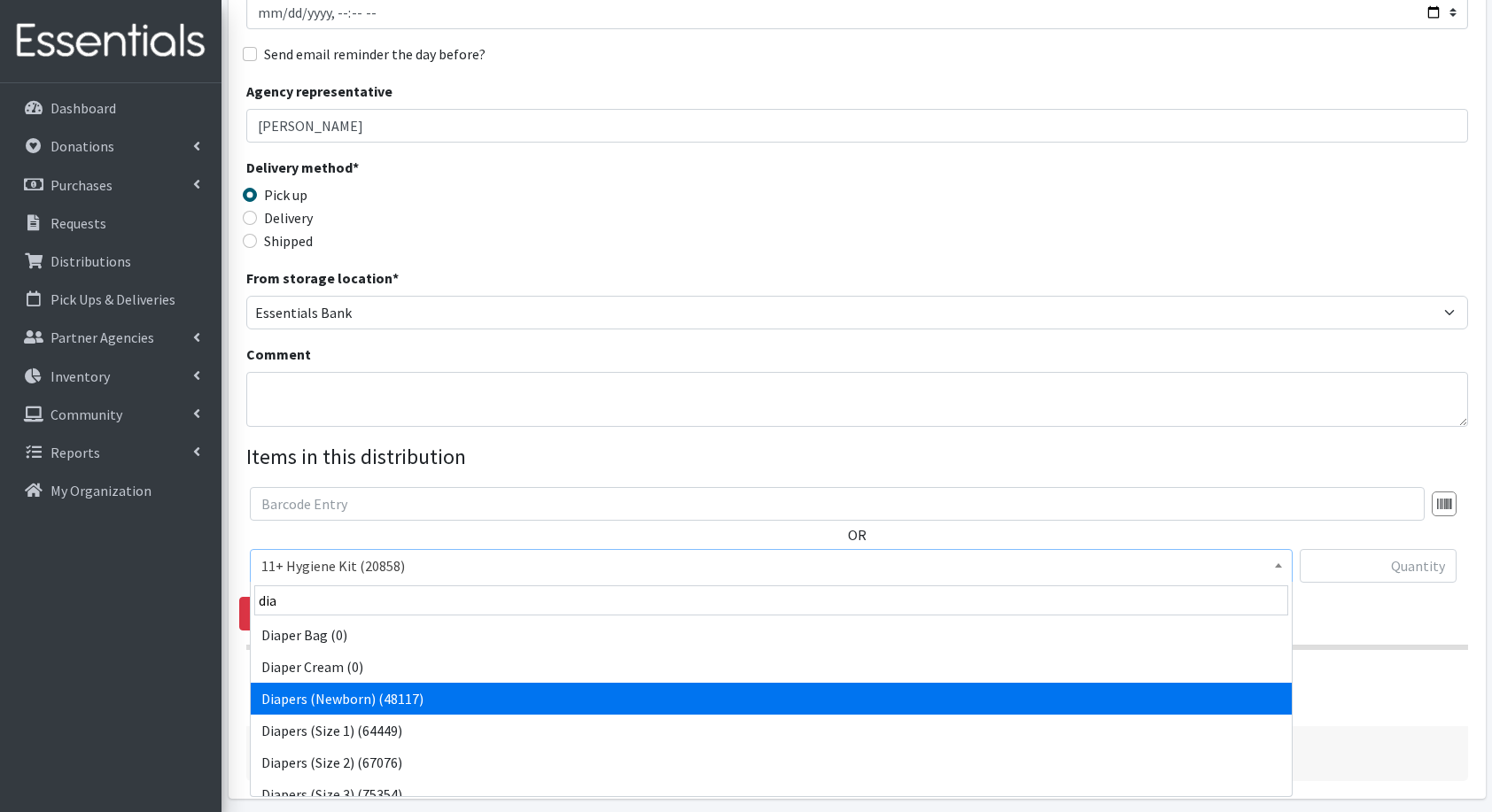
select select "5217"
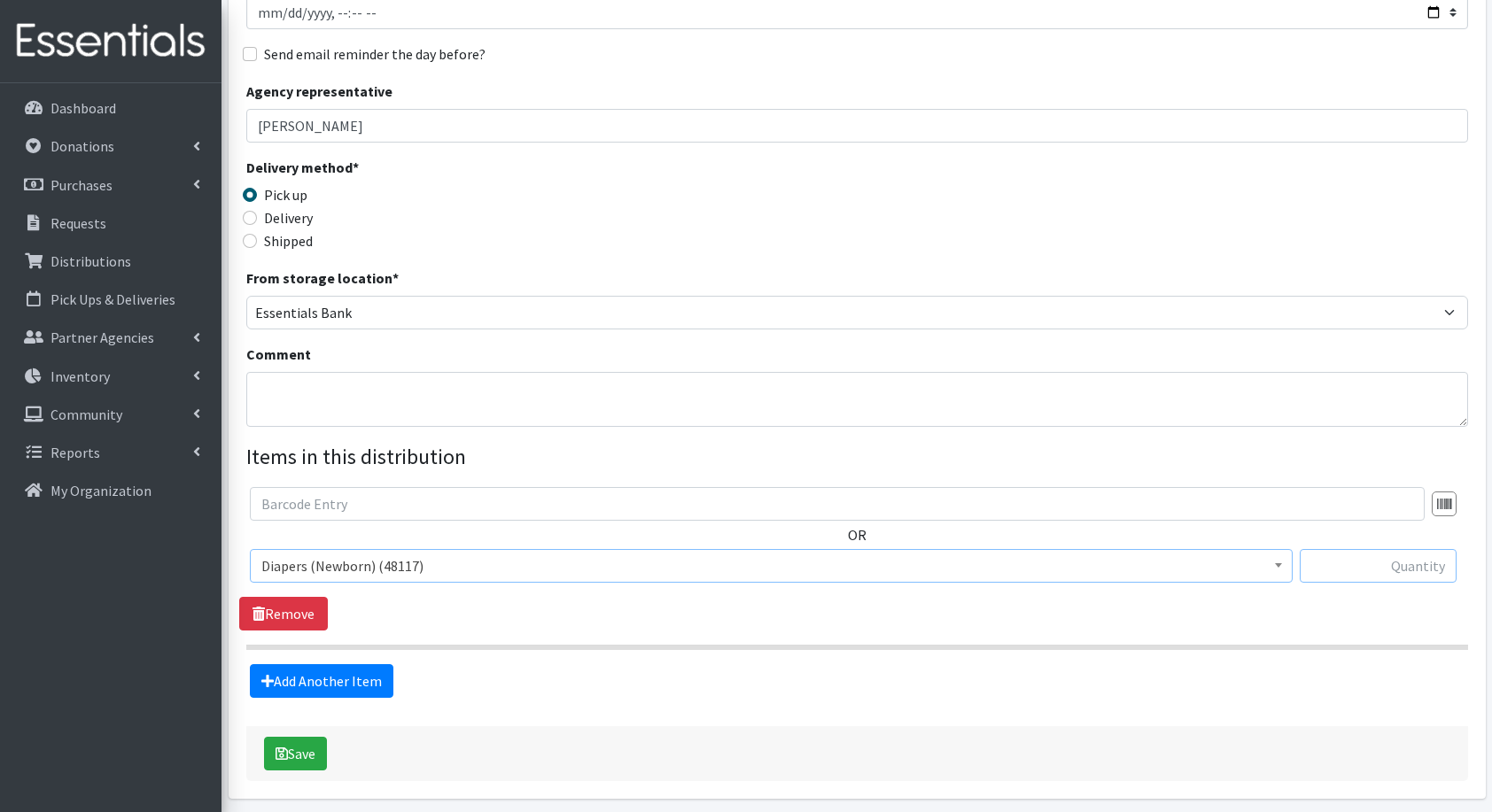
click at [1372, 568] on input "text" at bounding box center [1378, 567] width 157 height 34
type input "56"
click at [317, 672] on link "Add Another Item" at bounding box center [321, 681] width 144 height 34
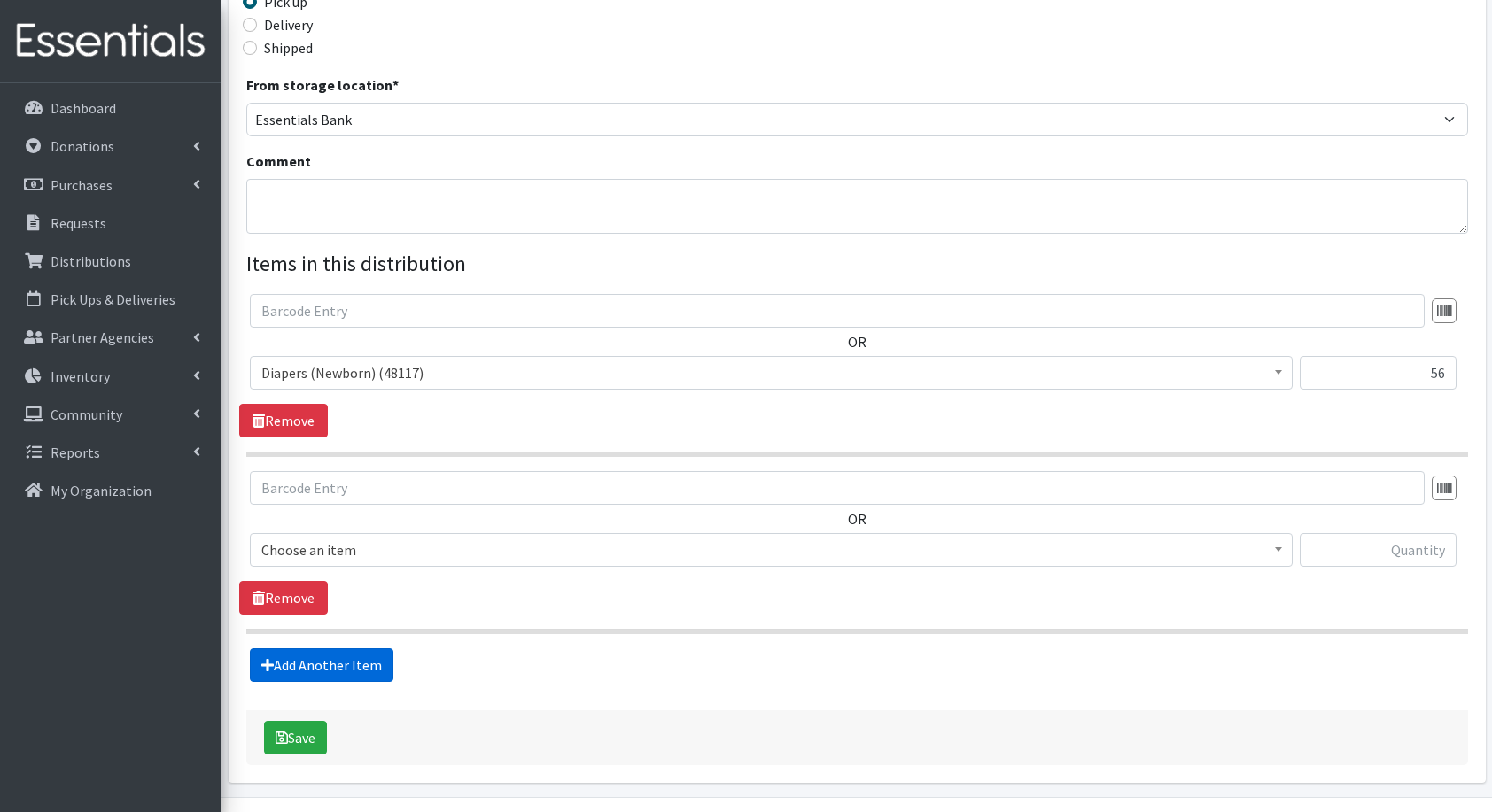
scroll to position [482, 0]
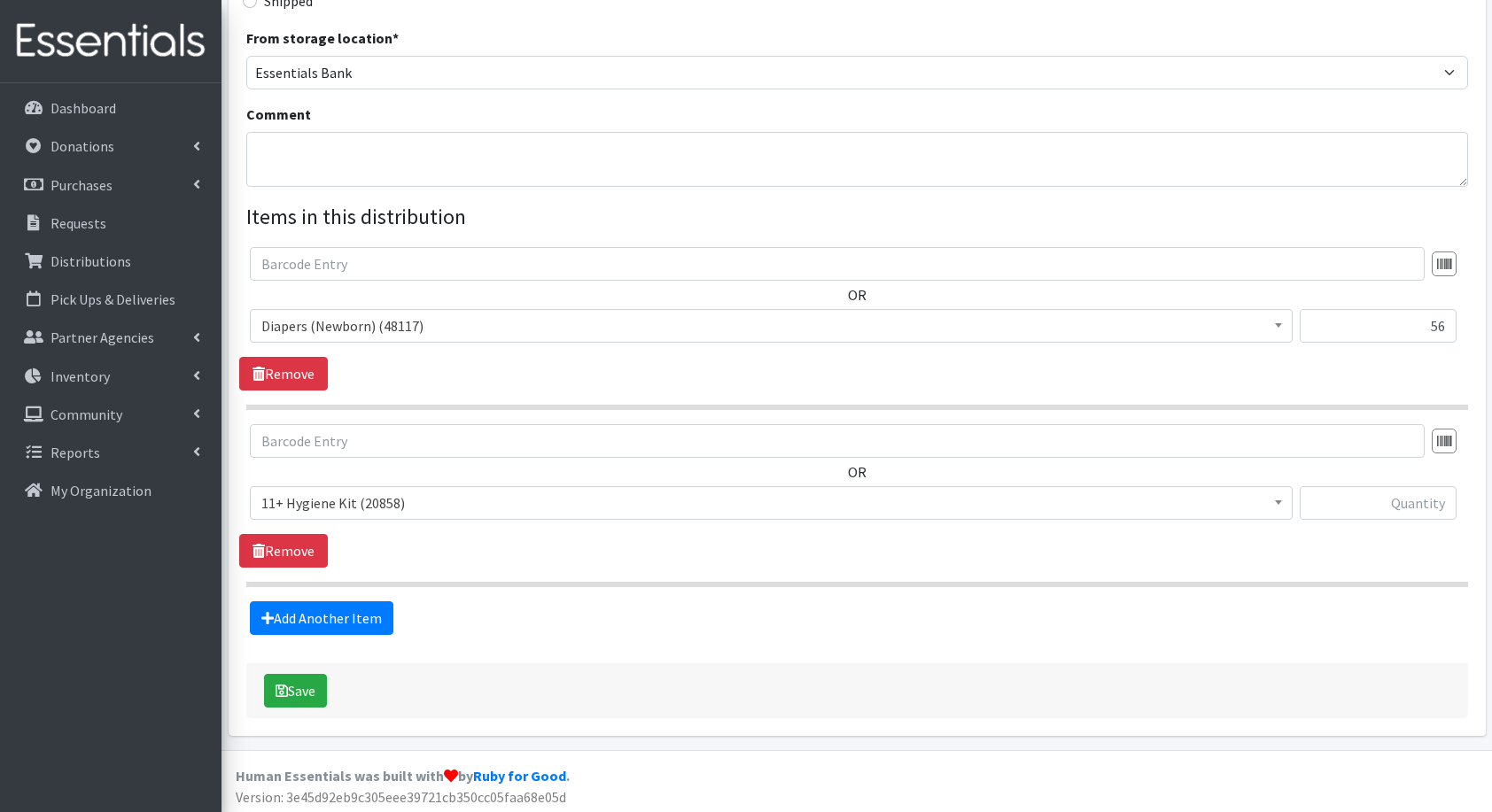
click at [381, 493] on span "11+ Hygiene Kit (20858)" at bounding box center [771, 503] width 1020 height 25
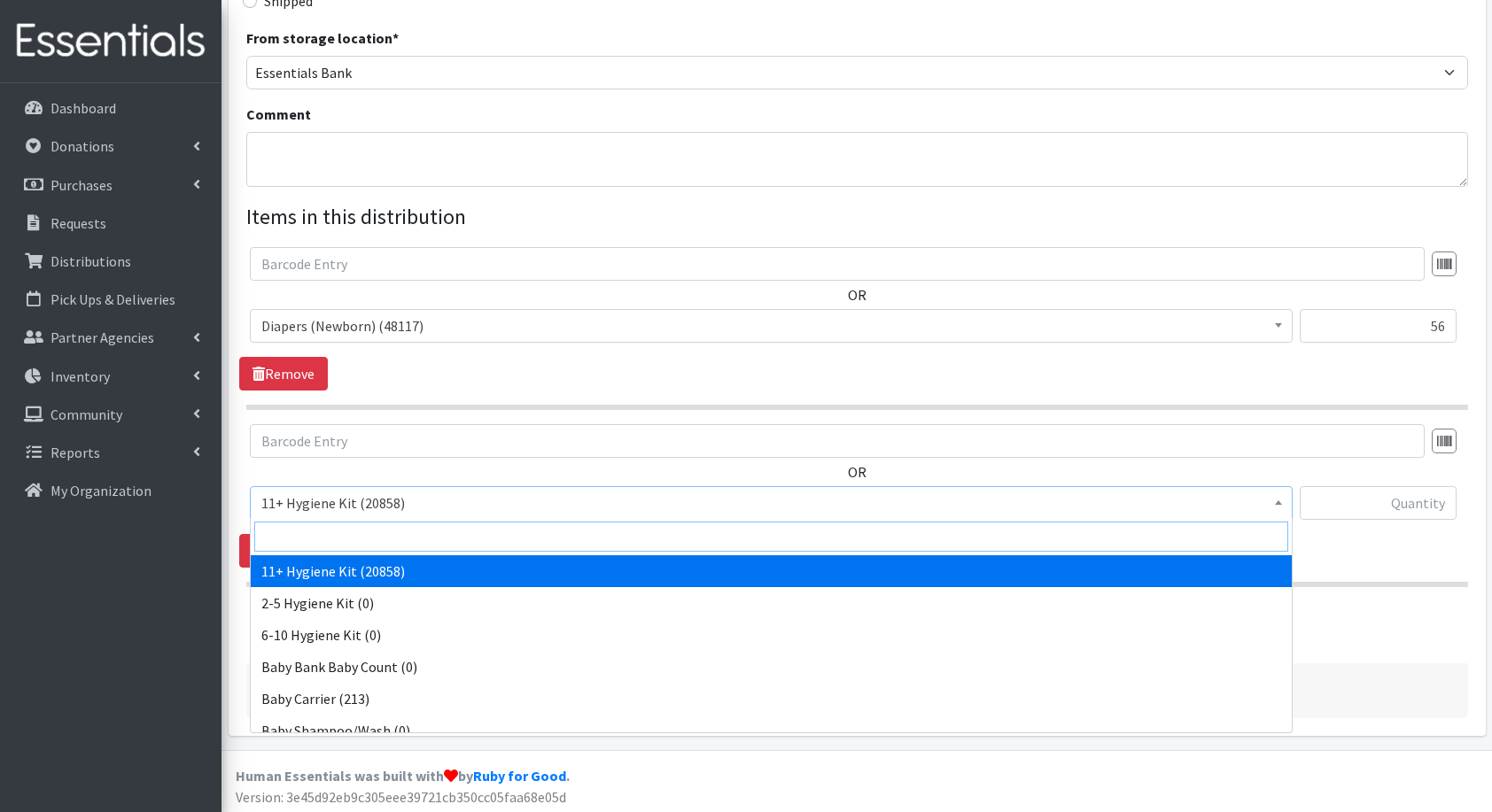
click at [355, 539] on input "search" at bounding box center [771, 537] width 1034 height 30
type input "di"
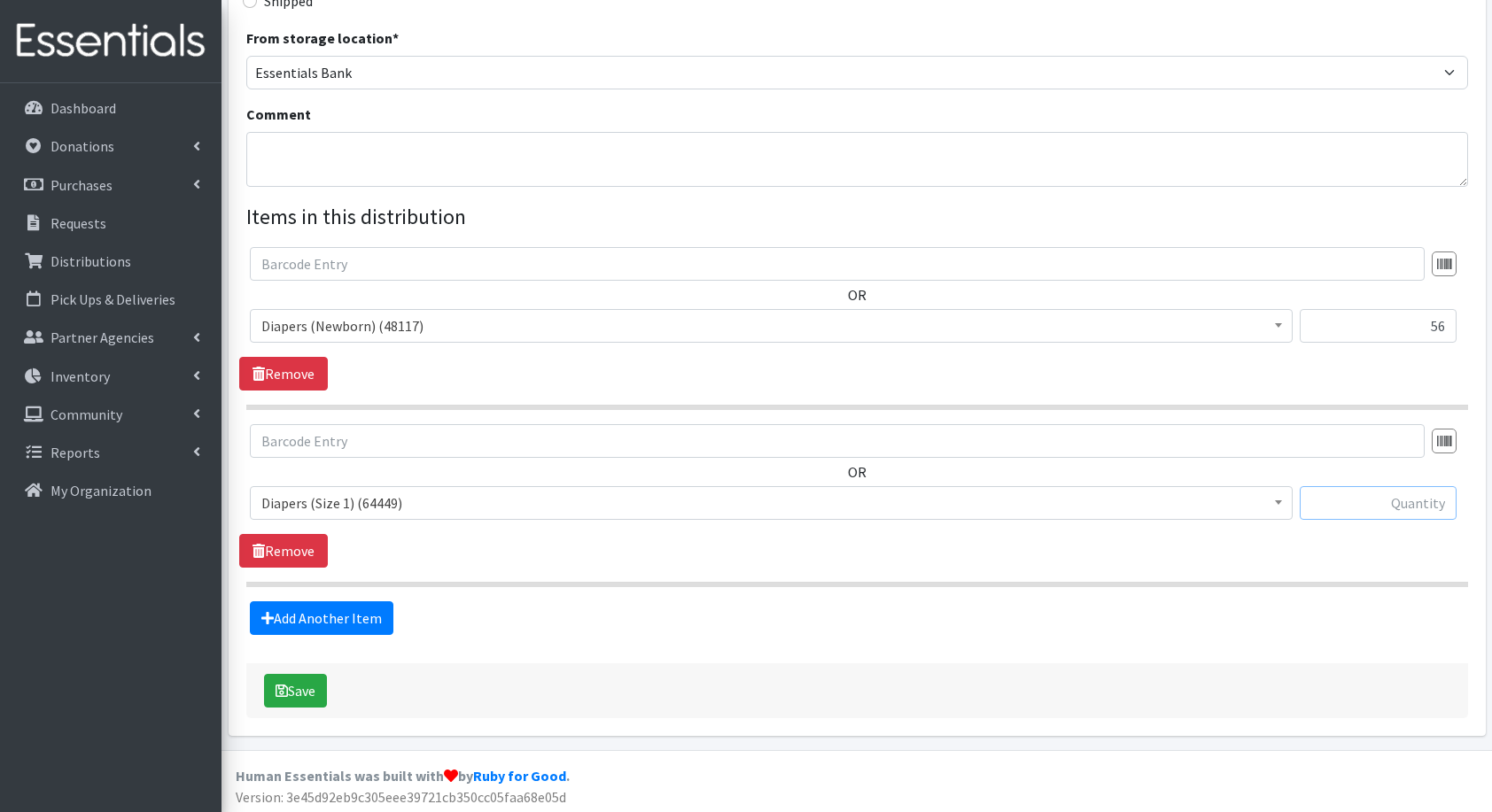
click at [1349, 514] on input "text" at bounding box center [1378, 504] width 157 height 34
click at [983, 501] on span "Diapers (Size 1) (64449)" at bounding box center [771, 503] width 1020 height 25
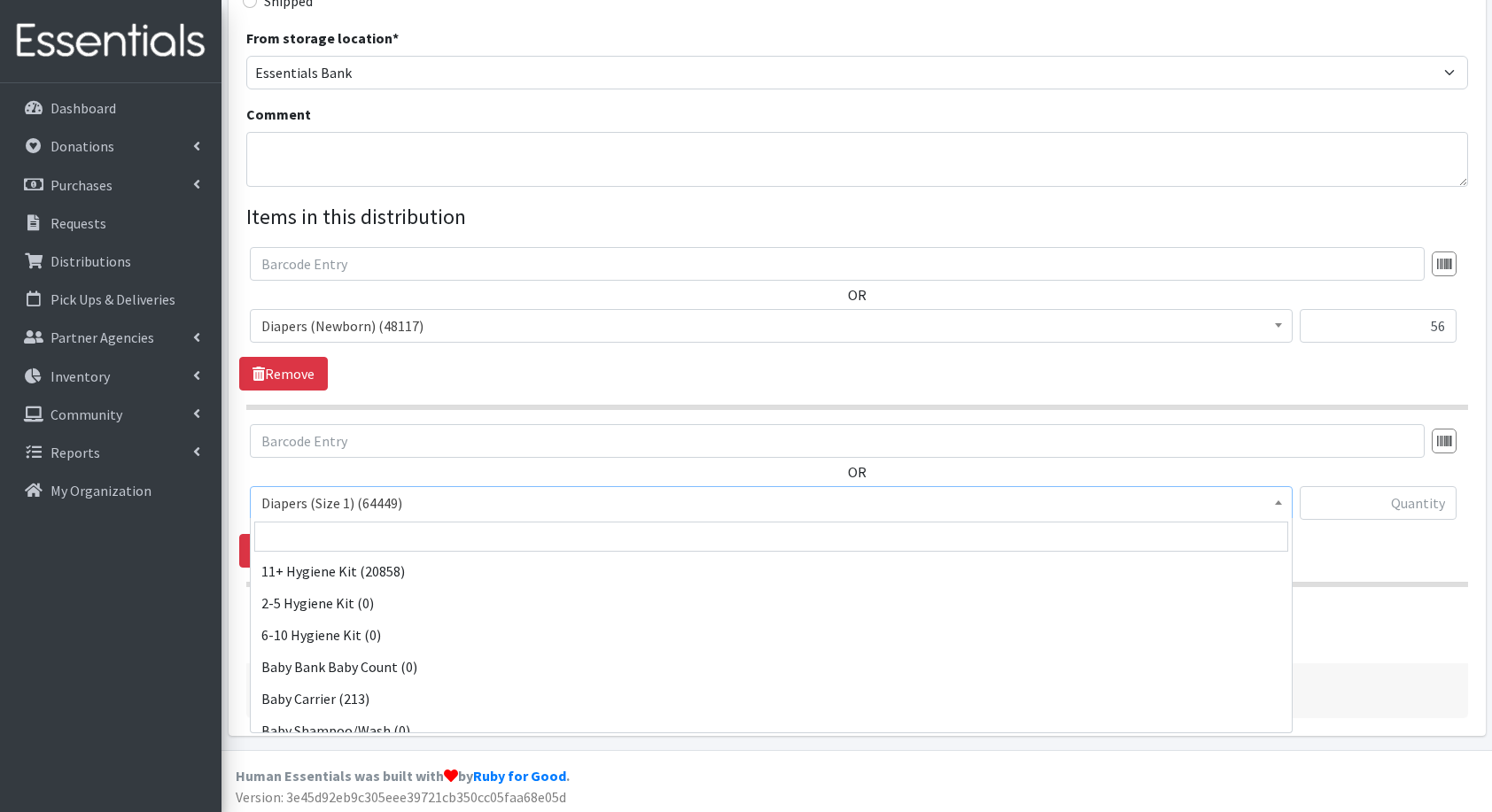
scroll to position [669, 0]
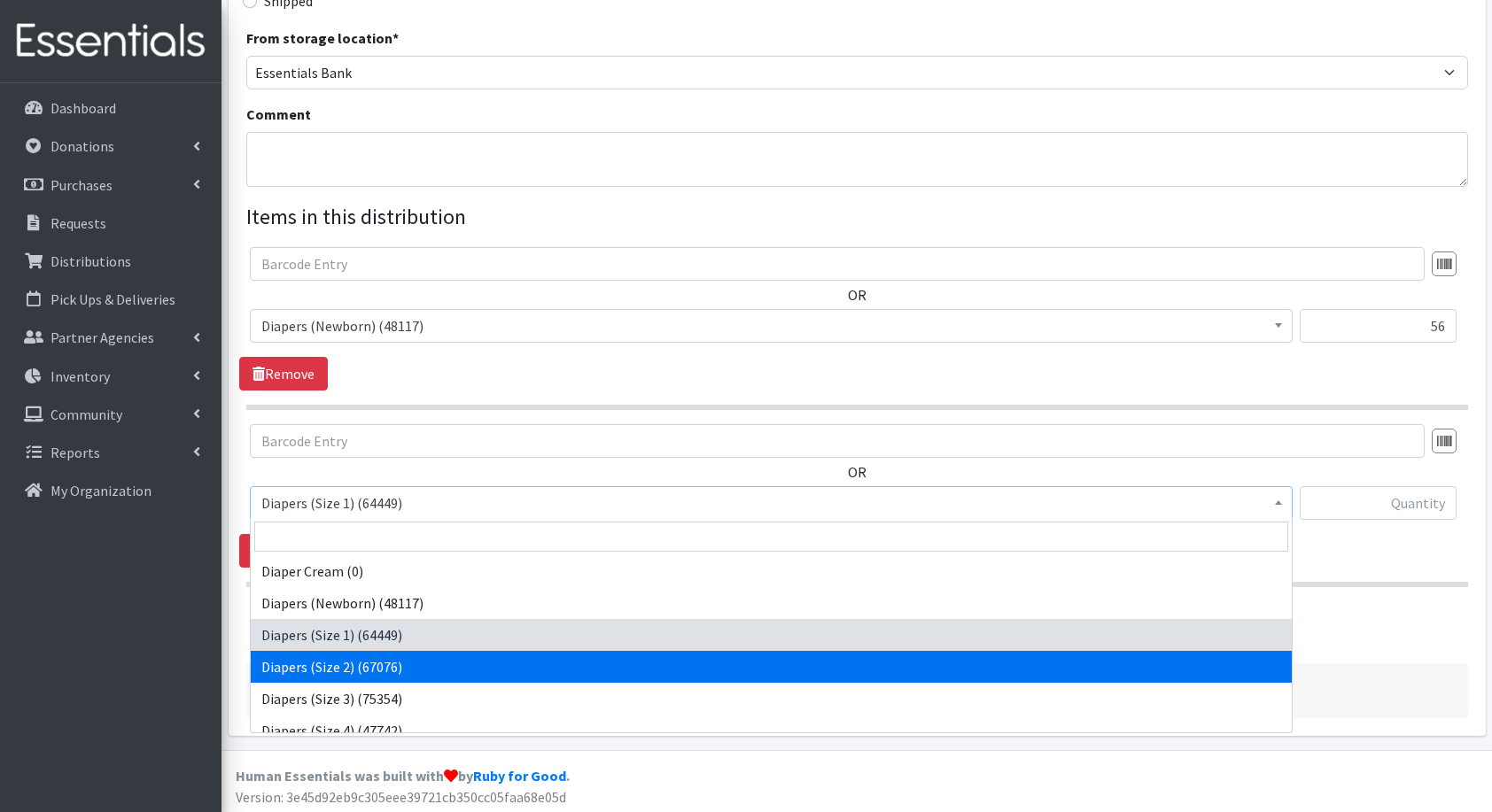
select select "5196"
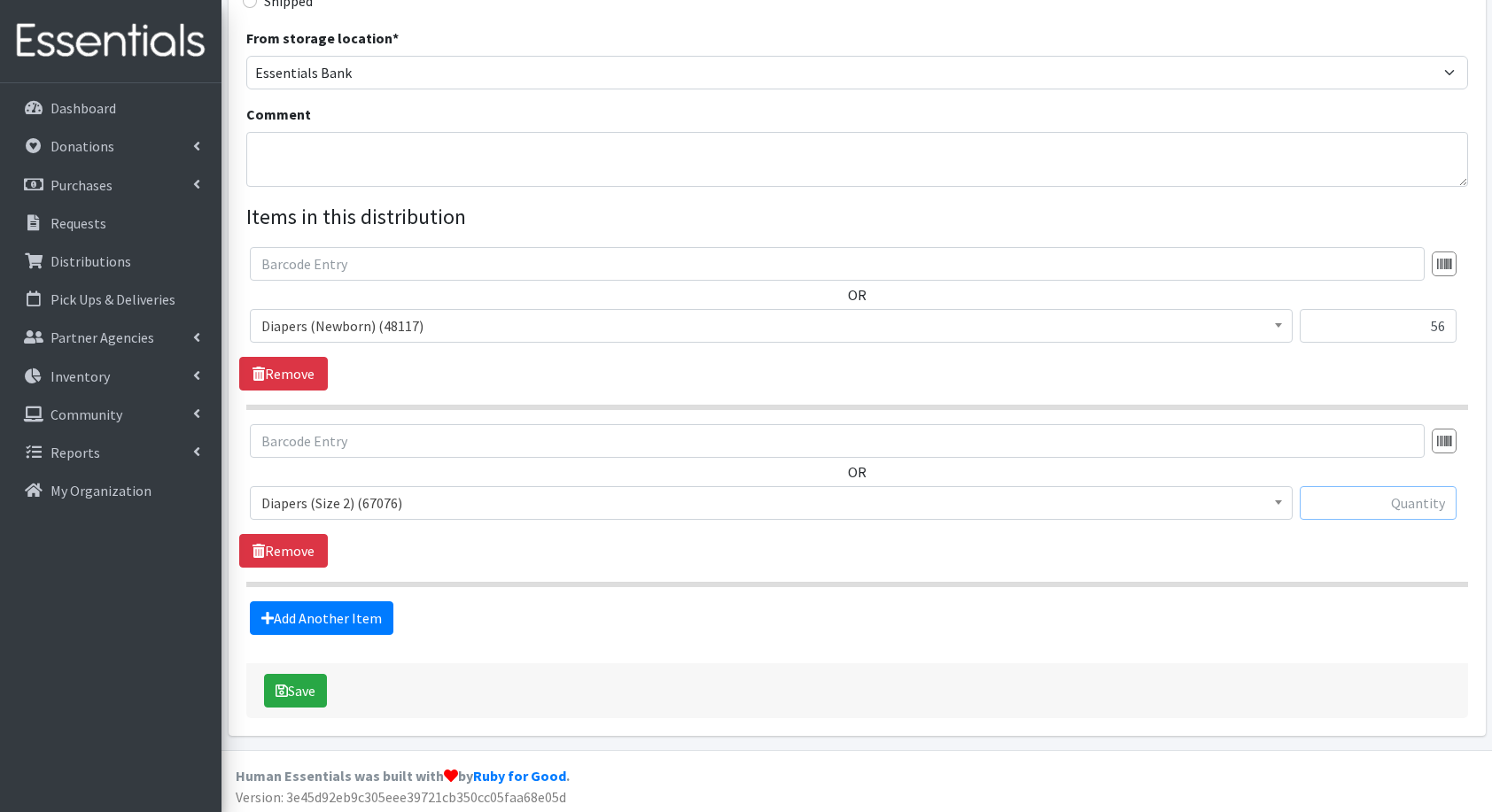
click at [1356, 513] on input "text" at bounding box center [1378, 504] width 157 height 34
type input "84"
click at [368, 613] on link "Add Another Item" at bounding box center [321, 618] width 144 height 34
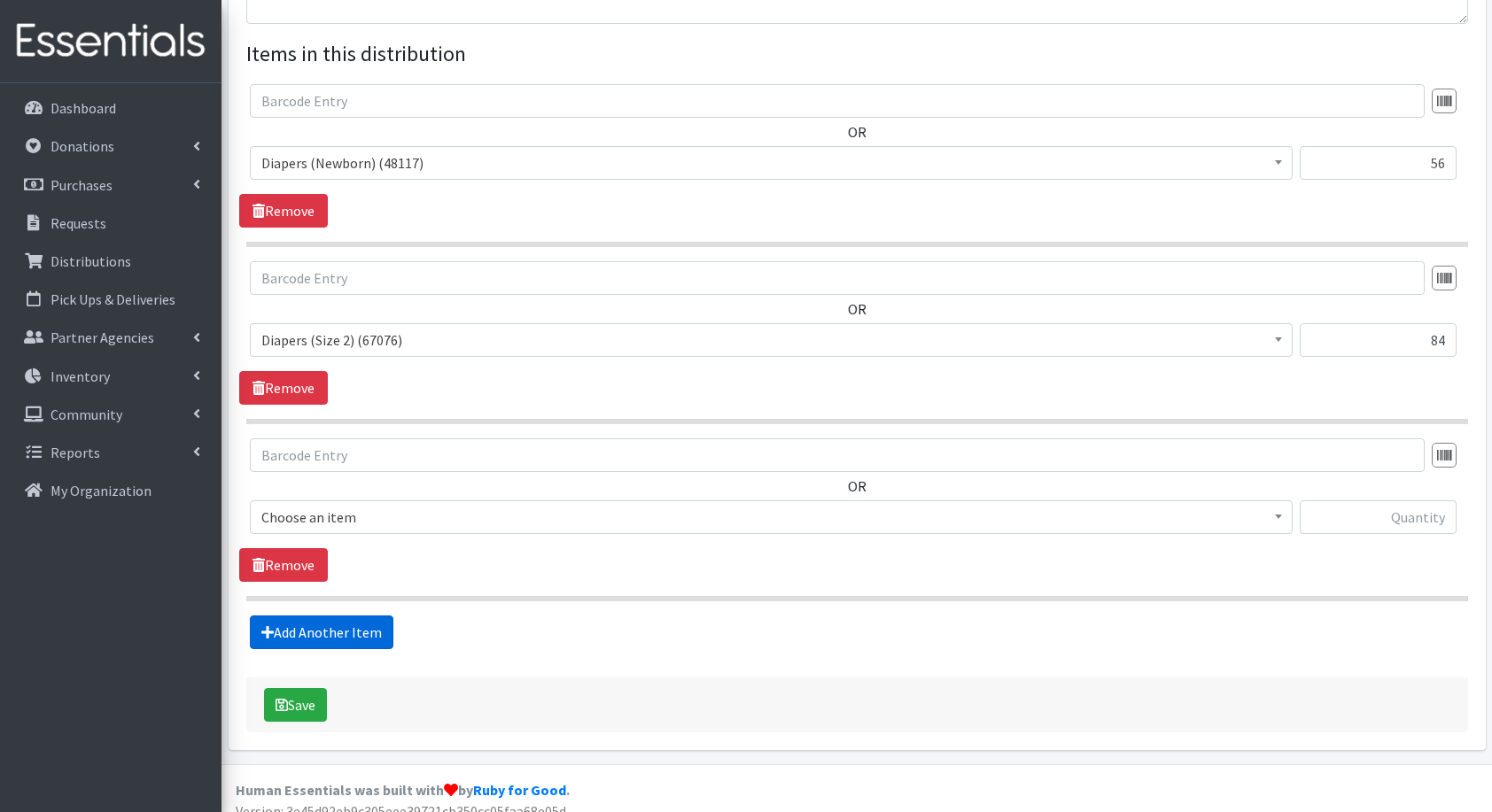
scroll to position [658, 0]
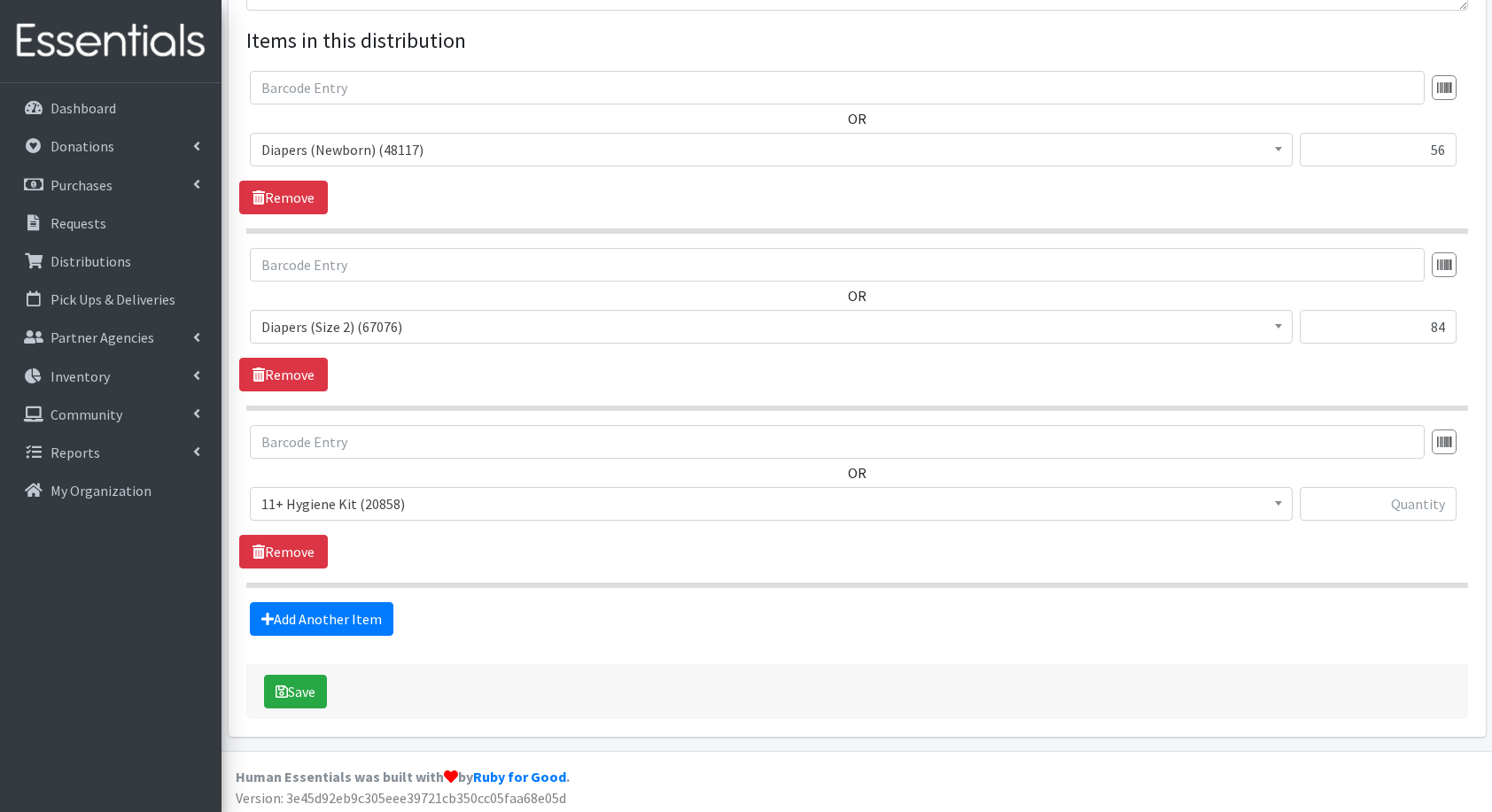
click at [376, 496] on span "11+ Hygiene Kit (20858)" at bounding box center [771, 504] width 1020 height 25
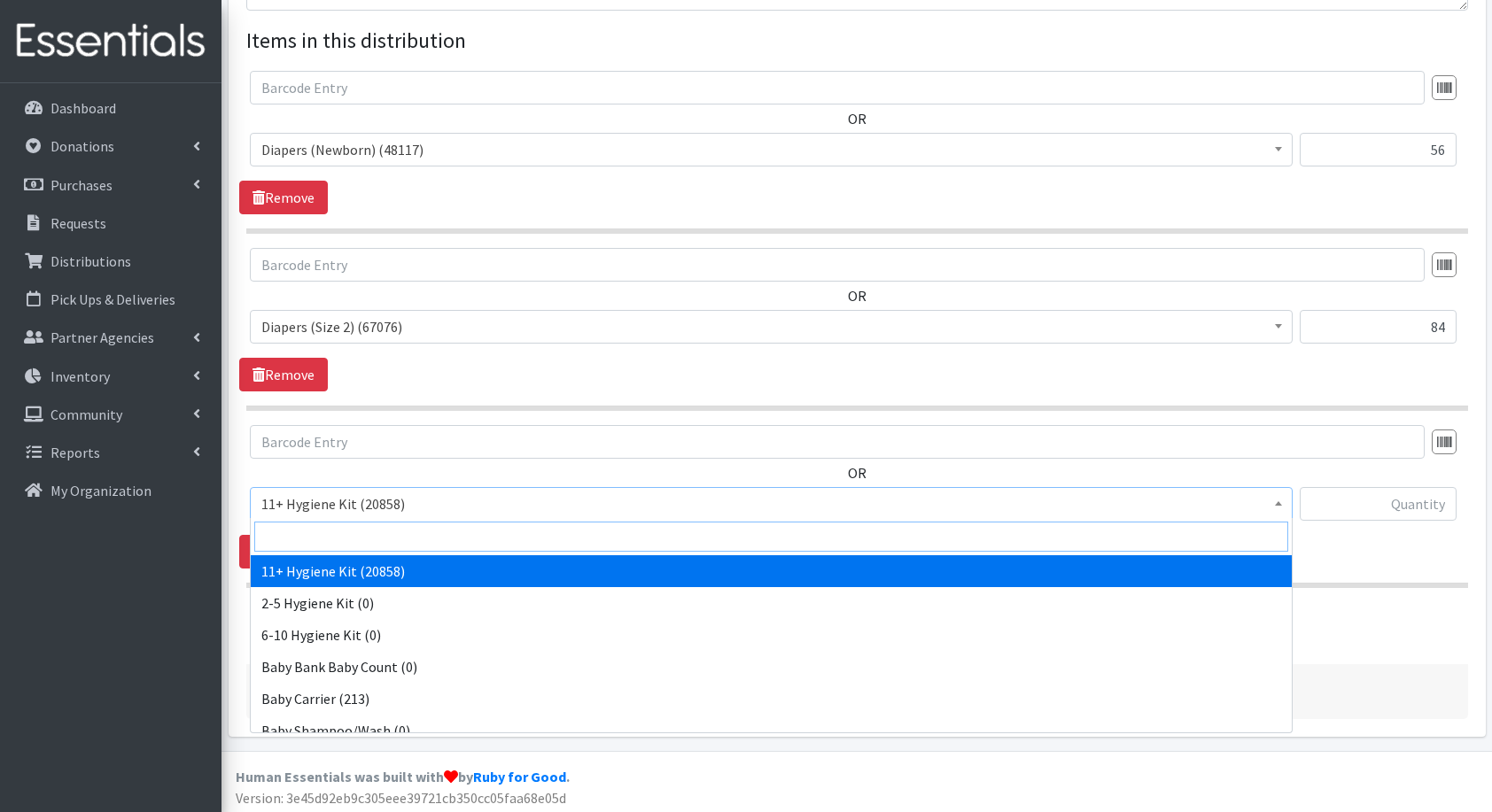
click at [367, 537] on input "search" at bounding box center [771, 537] width 1034 height 30
type input "di"
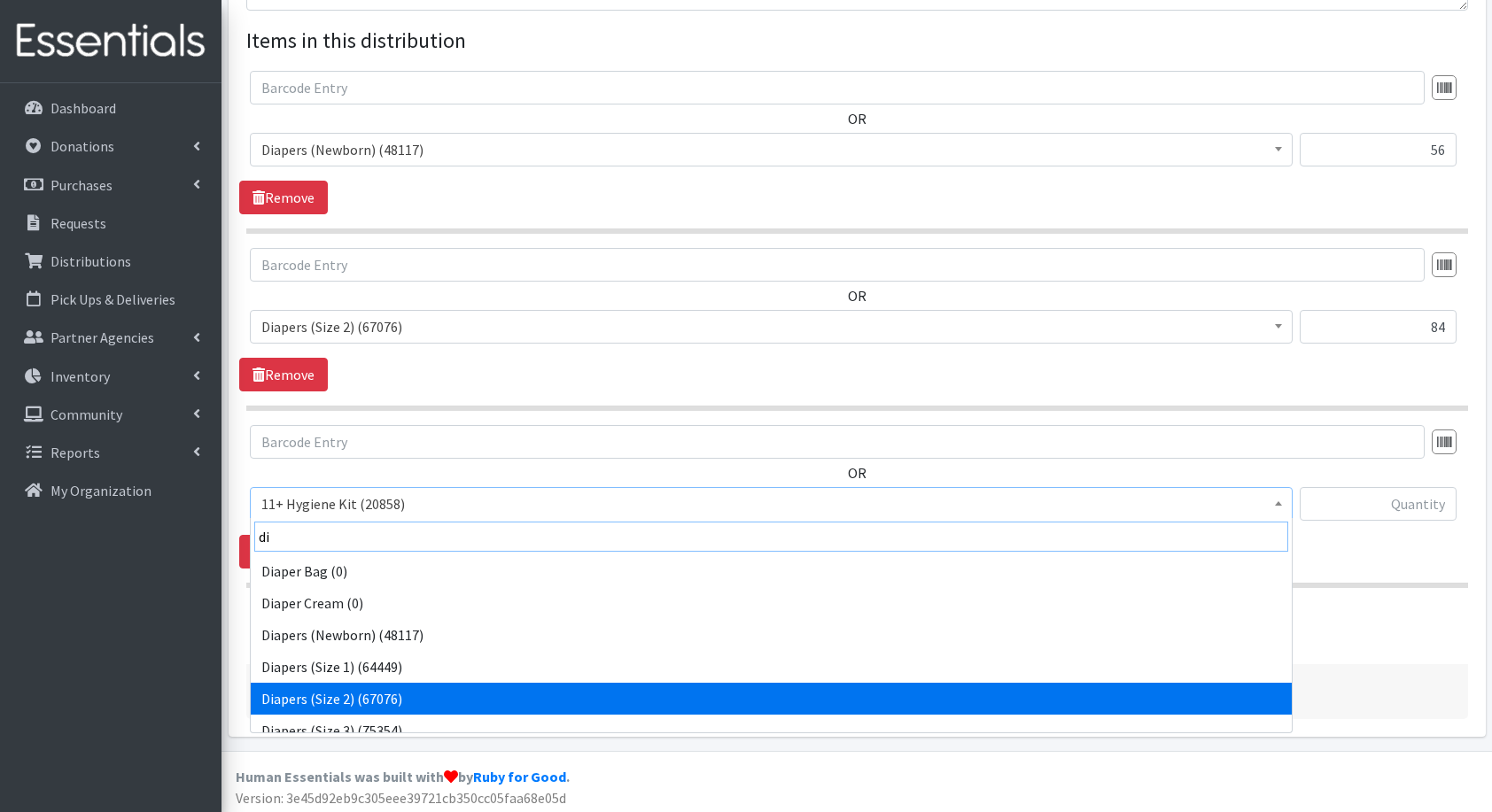
scroll to position [14, 0]
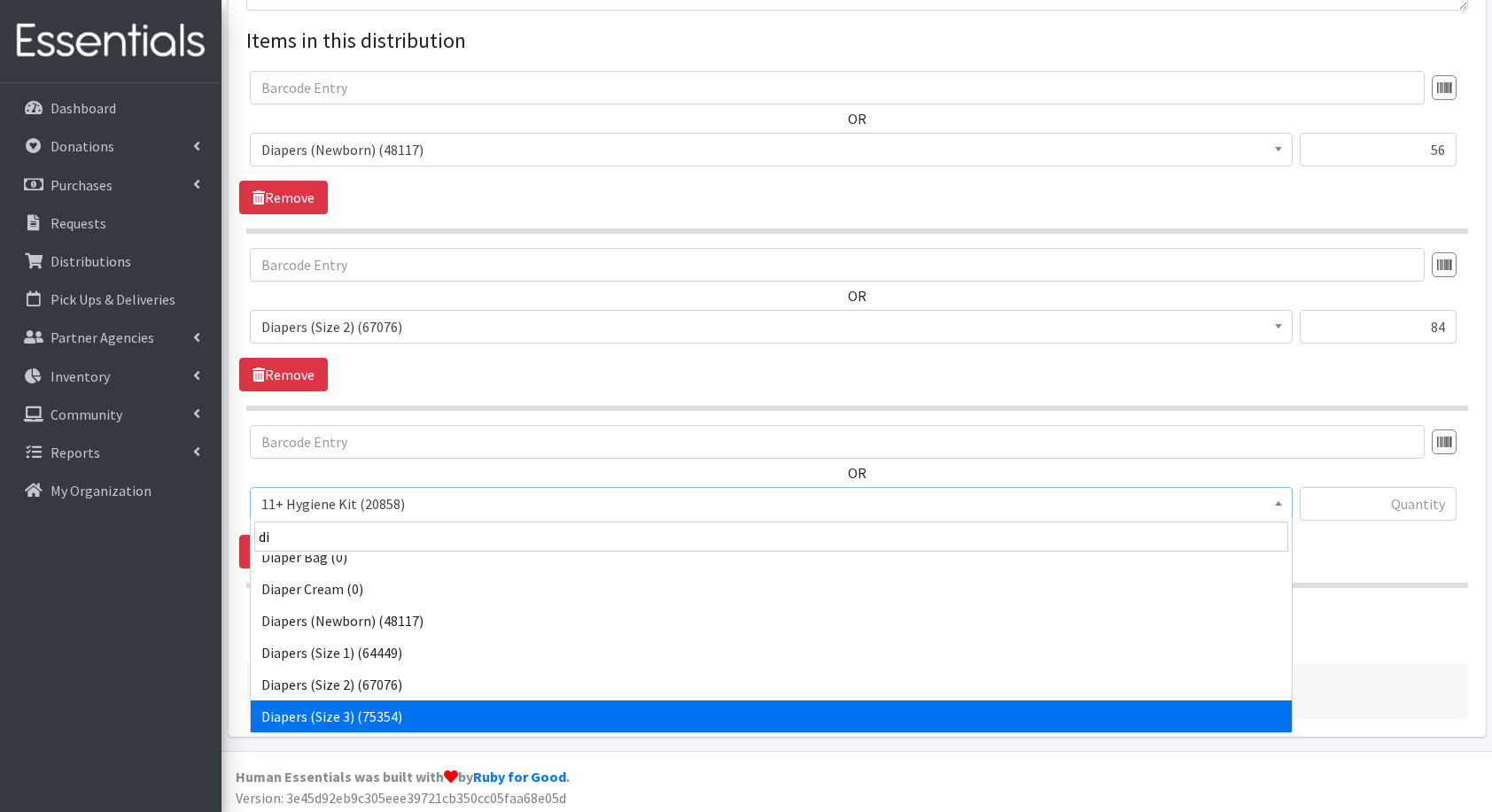
select select "5205"
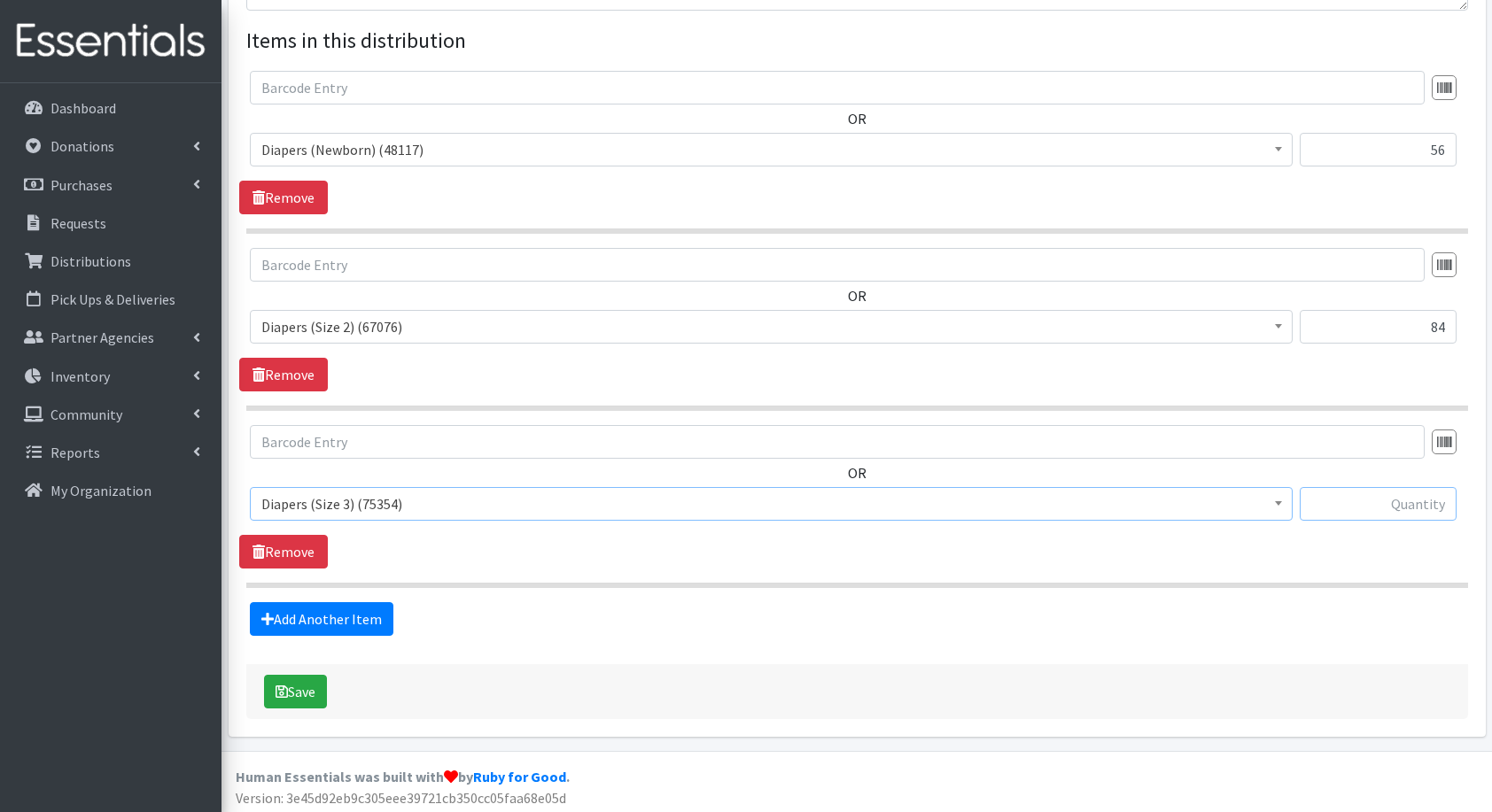
click at [1386, 487] on input "text" at bounding box center [1378, 504] width 157 height 34
type input "168"
click at [309, 615] on link "Add Another Item" at bounding box center [321, 619] width 144 height 34
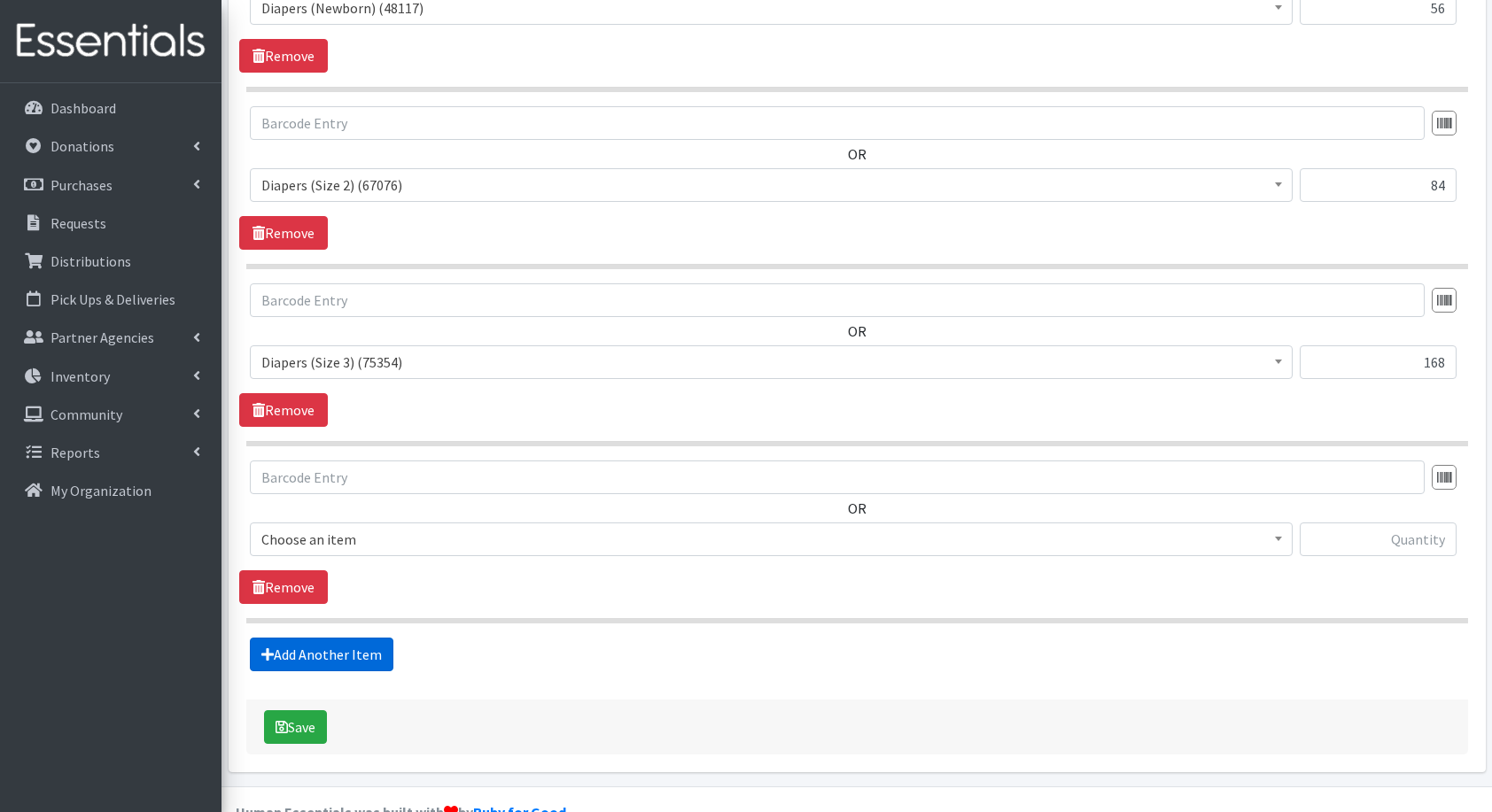
scroll to position [835, 0]
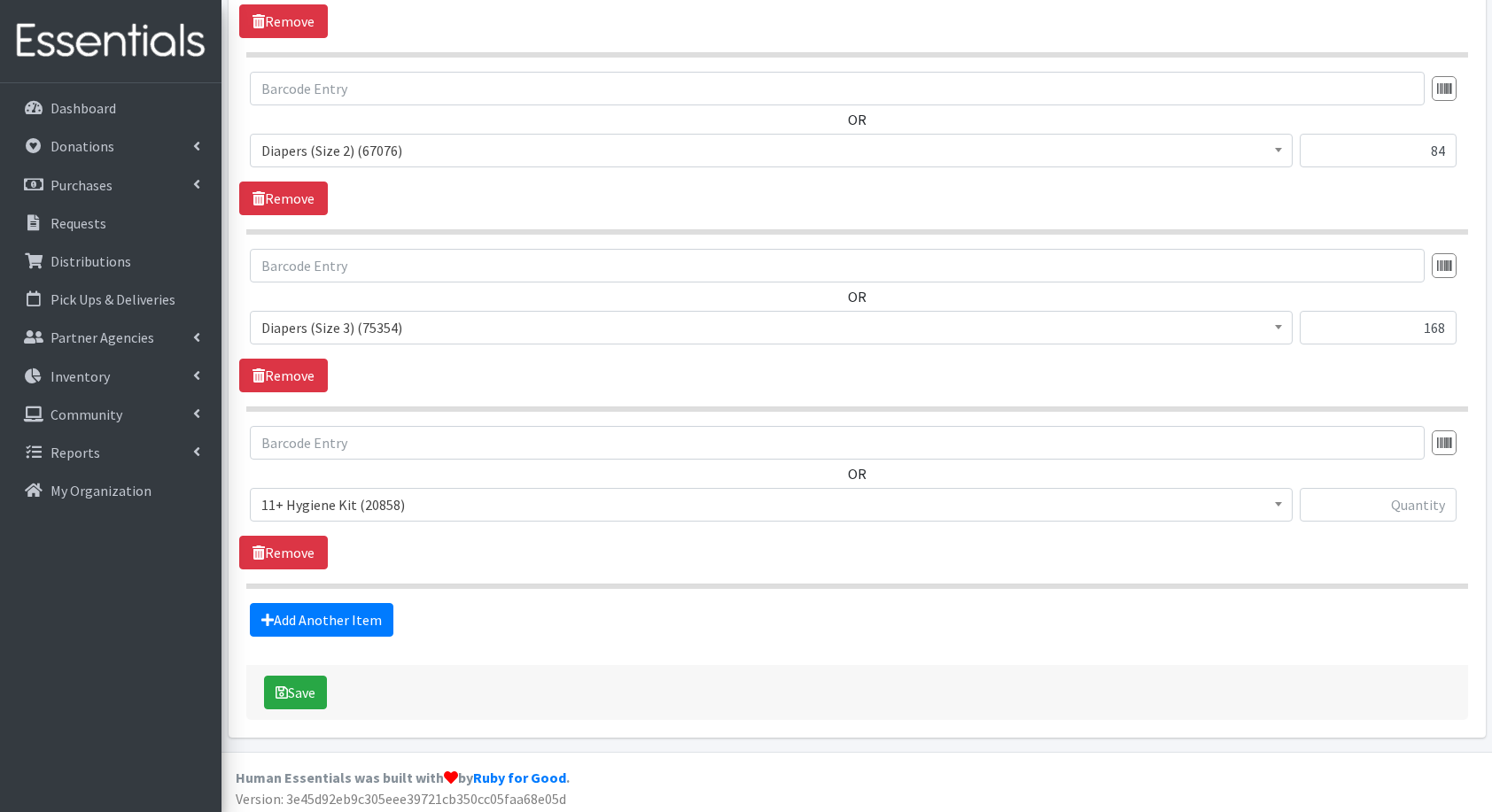
click at [373, 503] on span "11+ Hygiene Kit (20858)" at bounding box center [771, 505] width 1020 height 25
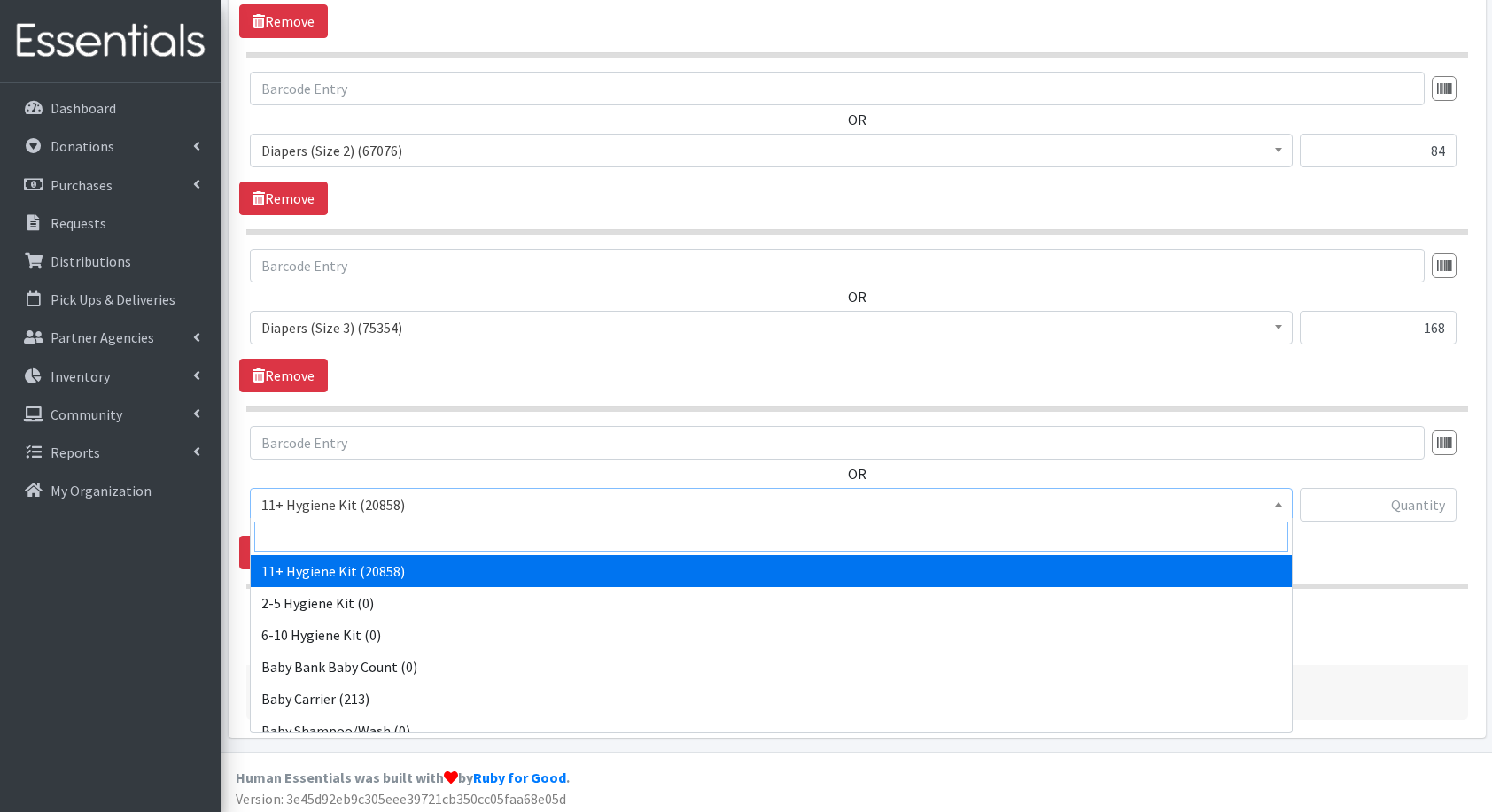
click at [376, 529] on input "search" at bounding box center [771, 537] width 1034 height 30
type input "di"
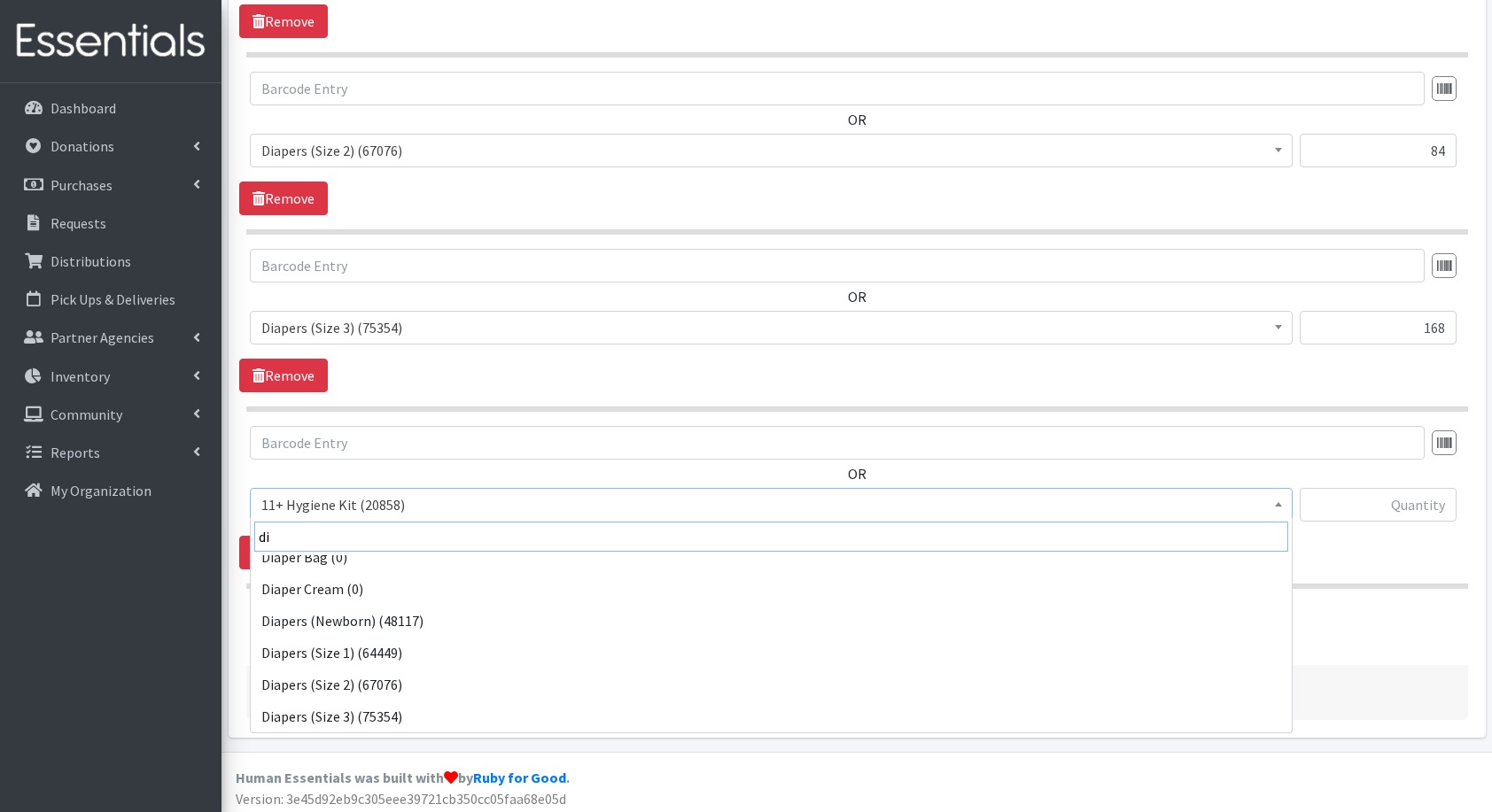
scroll to position [46, 0]
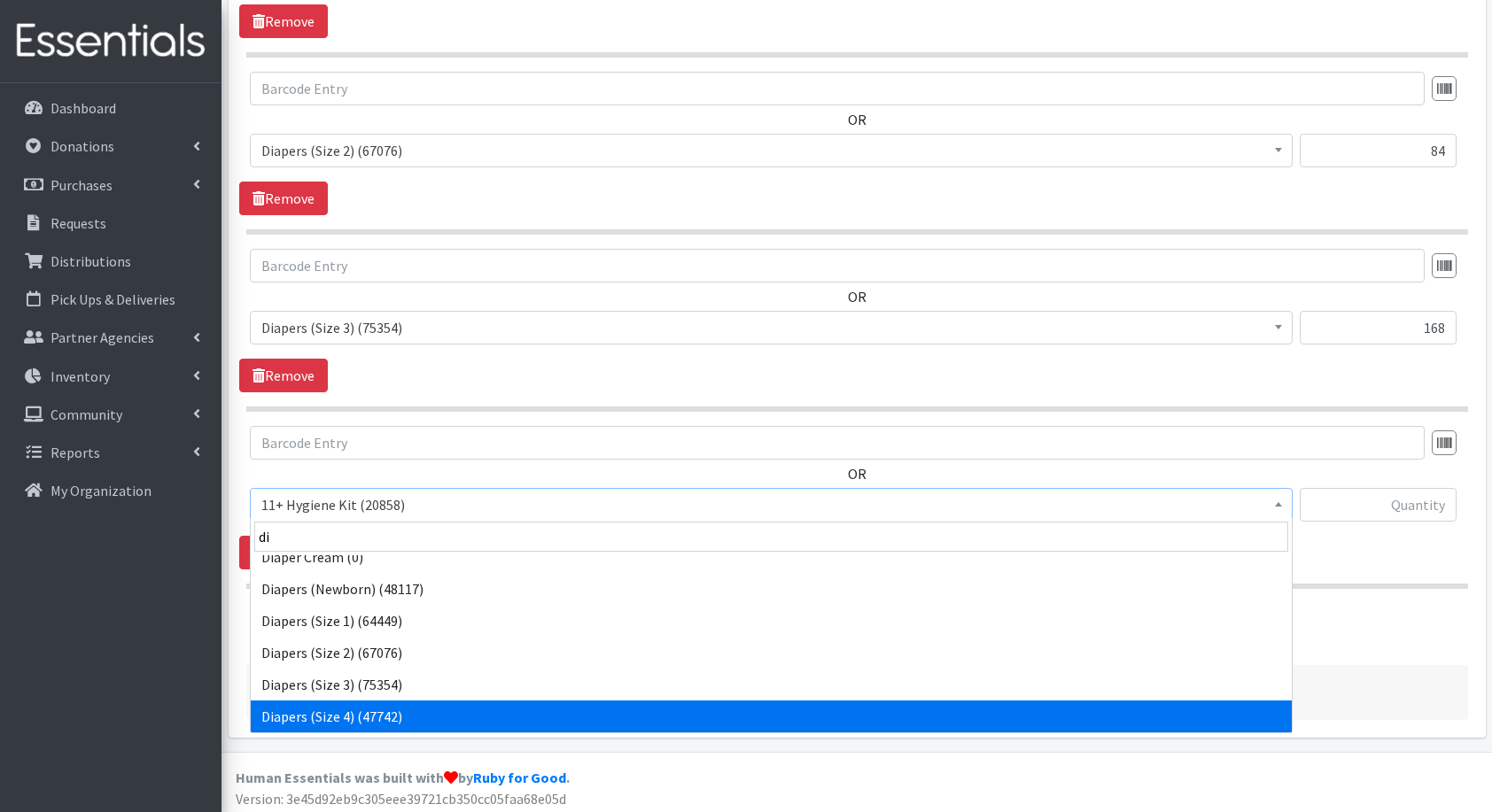
select select "5206"
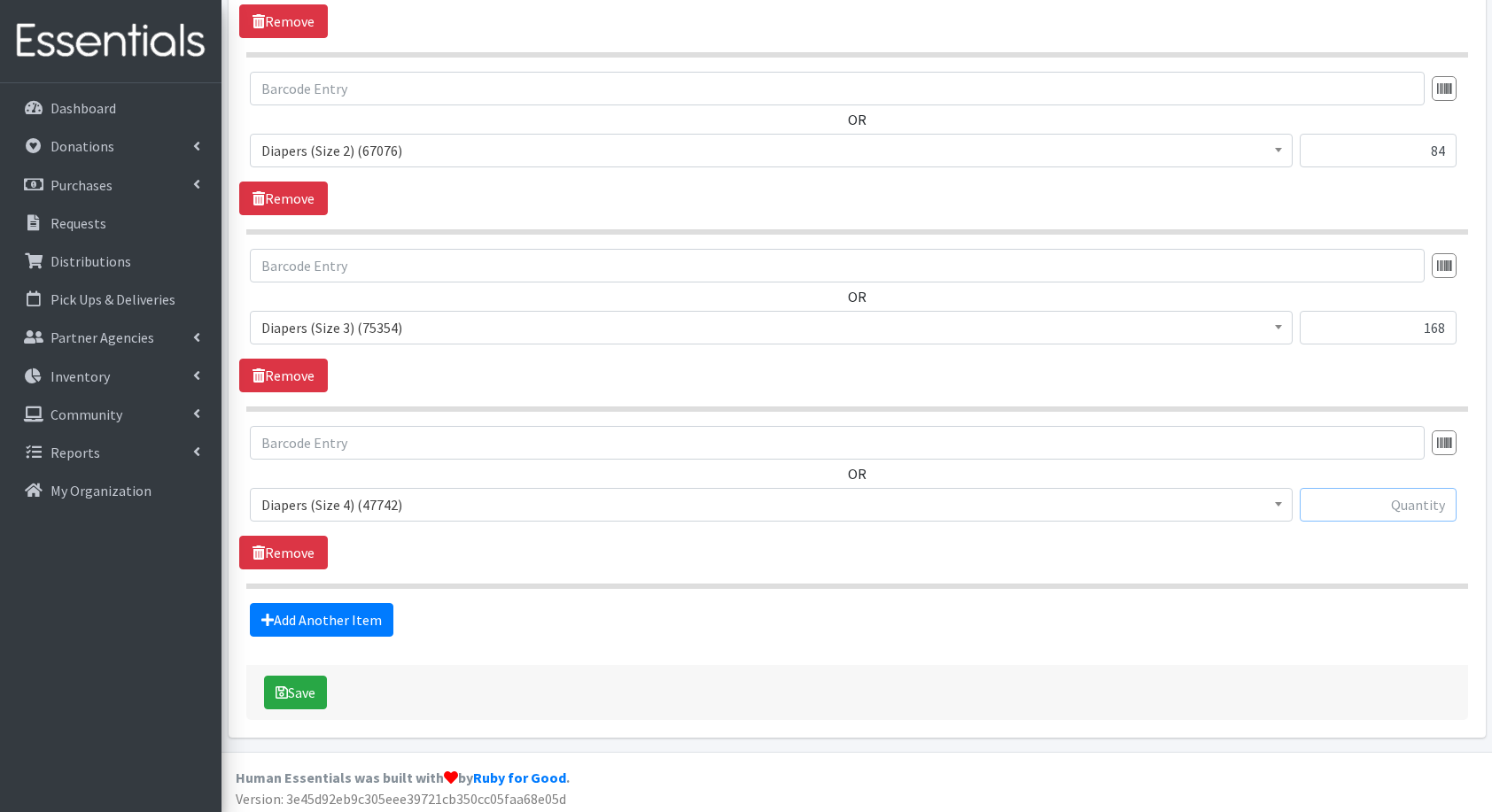
click at [1418, 506] on input "text" at bounding box center [1378, 505] width 157 height 34
type input "108"
click at [347, 608] on link "Add Another Item" at bounding box center [321, 620] width 144 height 34
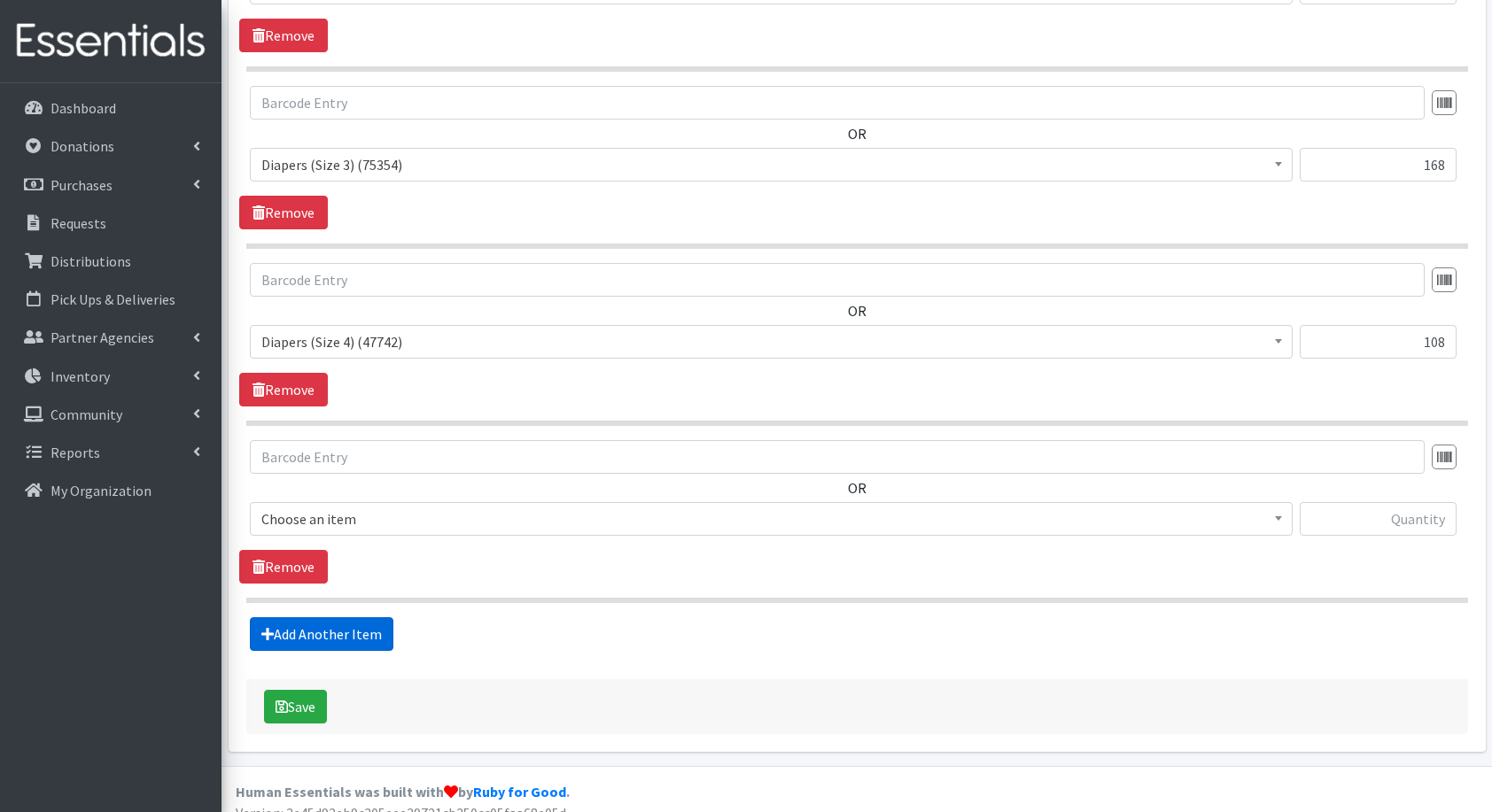
scroll to position [1011, 0]
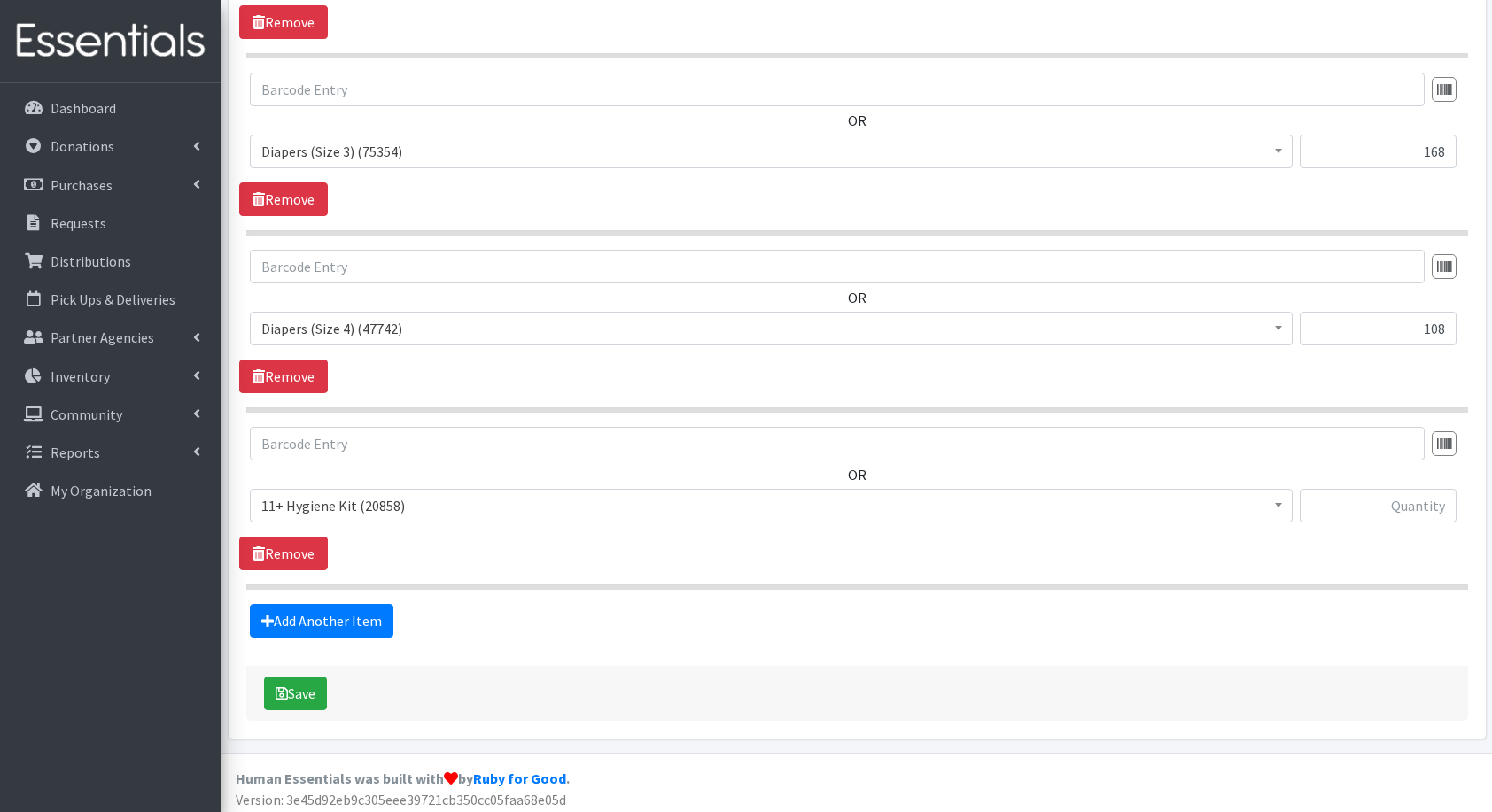
click at [328, 494] on span "11+ Hygiene Kit (20858)" at bounding box center [771, 506] width 1020 height 25
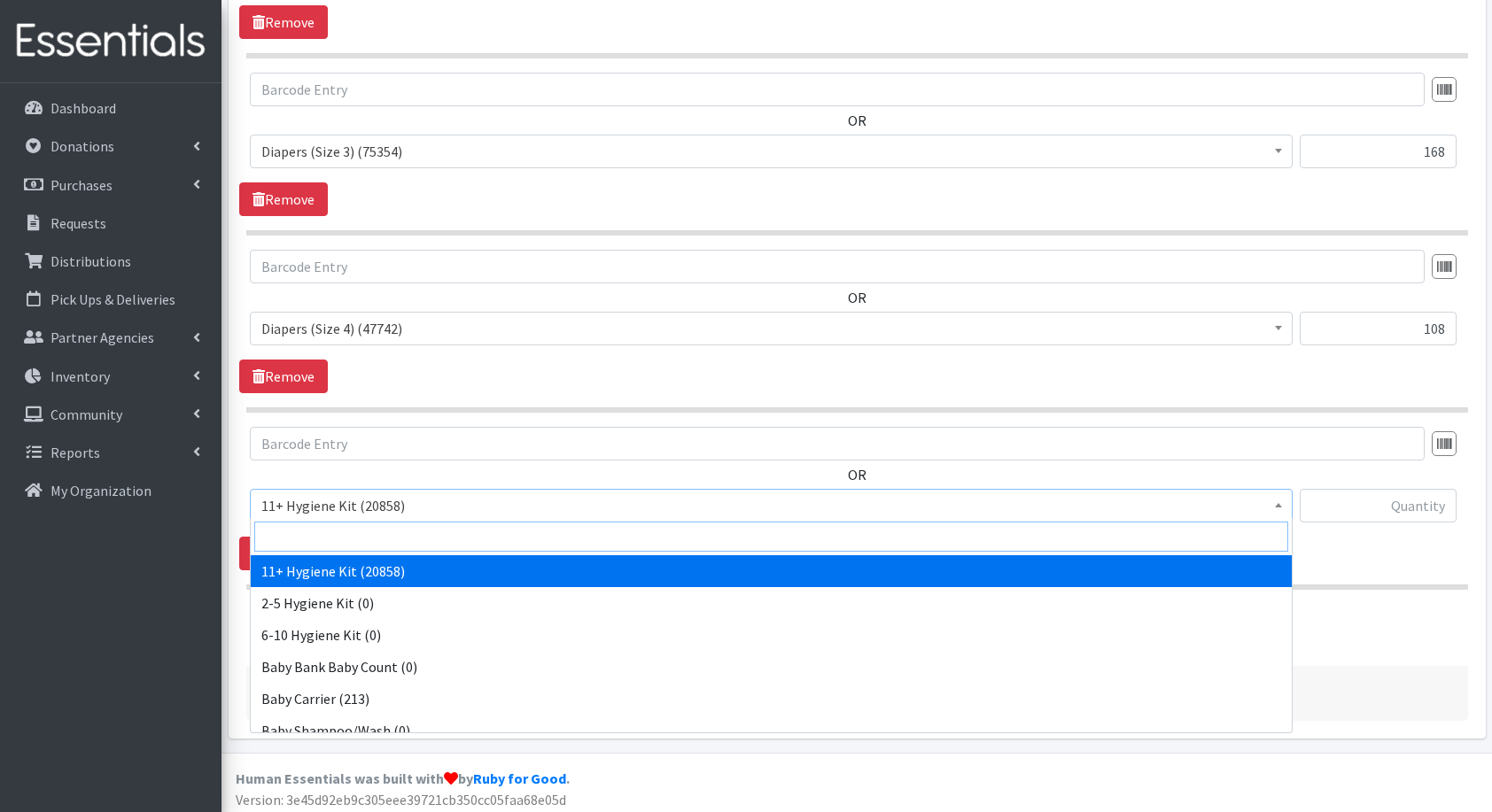
click at [368, 525] on input "search" at bounding box center [771, 537] width 1034 height 30
type input "di"
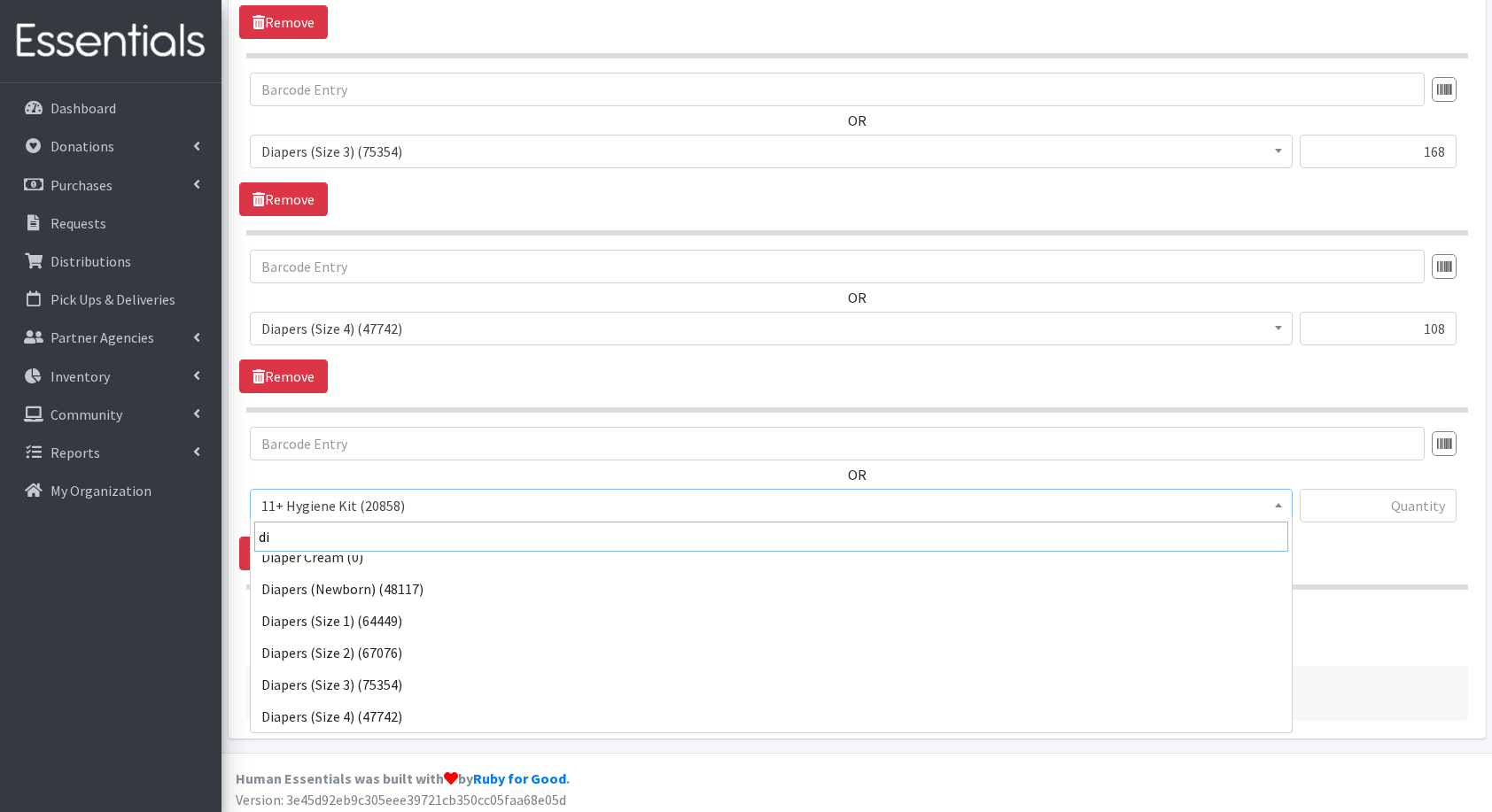
scroll to position [78, 0]
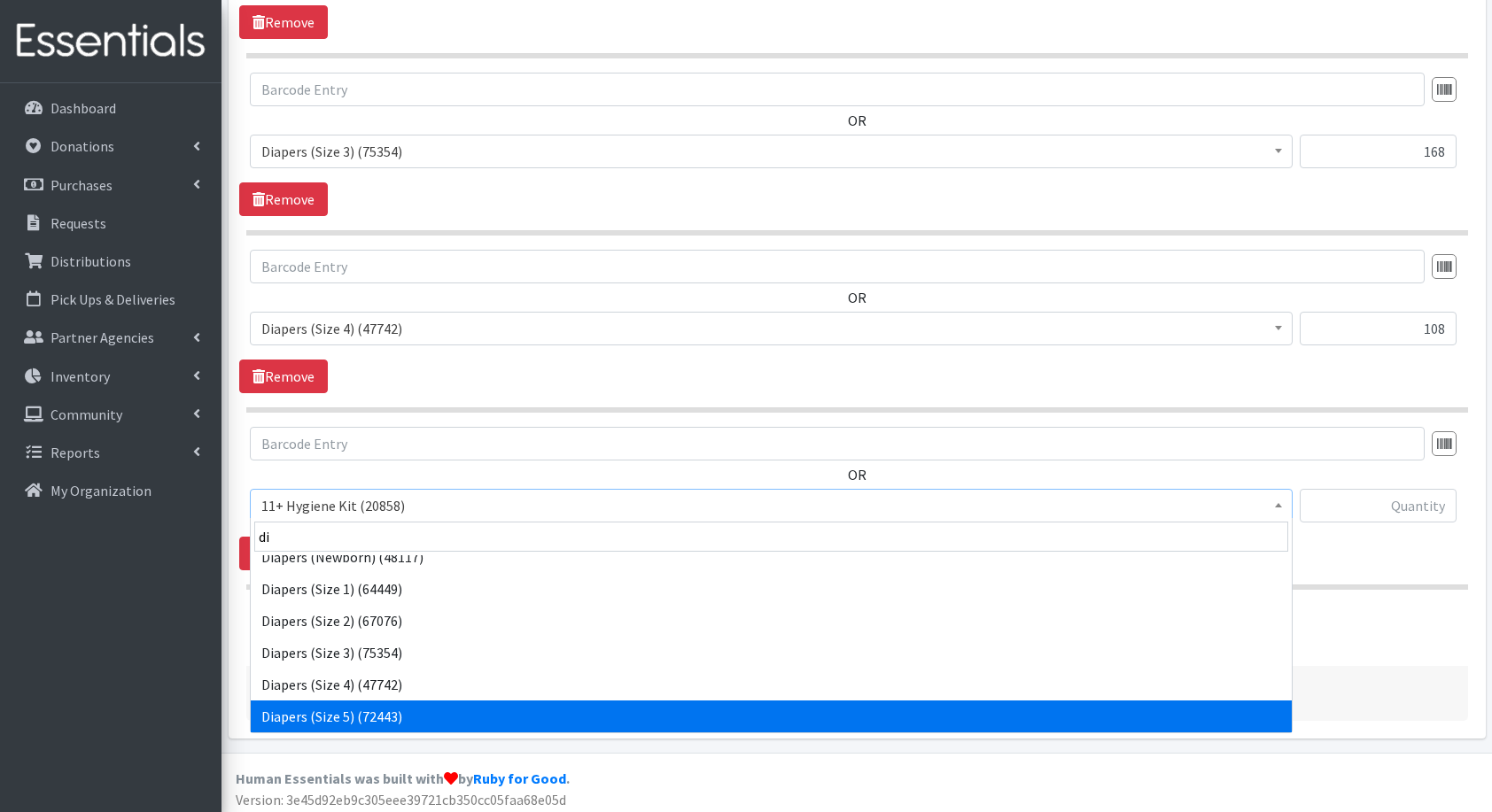
select select "5208"
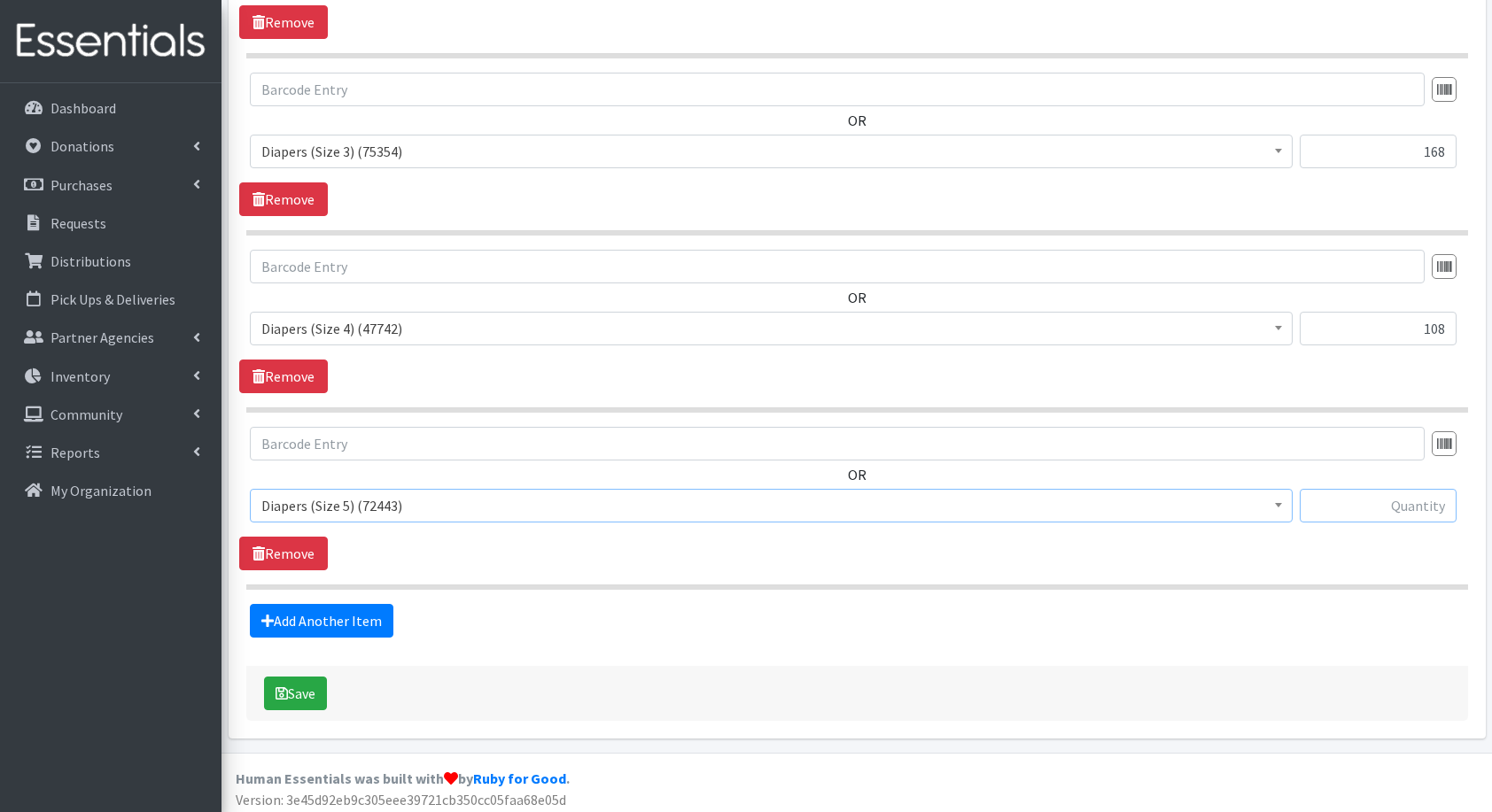
click at [1353, 507] on input "text" at bounding box center [1378, 506] width 157 height 34
type input "150"
click at [350, 616] on link "Add Another Item" at bounding box center [321, 621] width 144 height 34
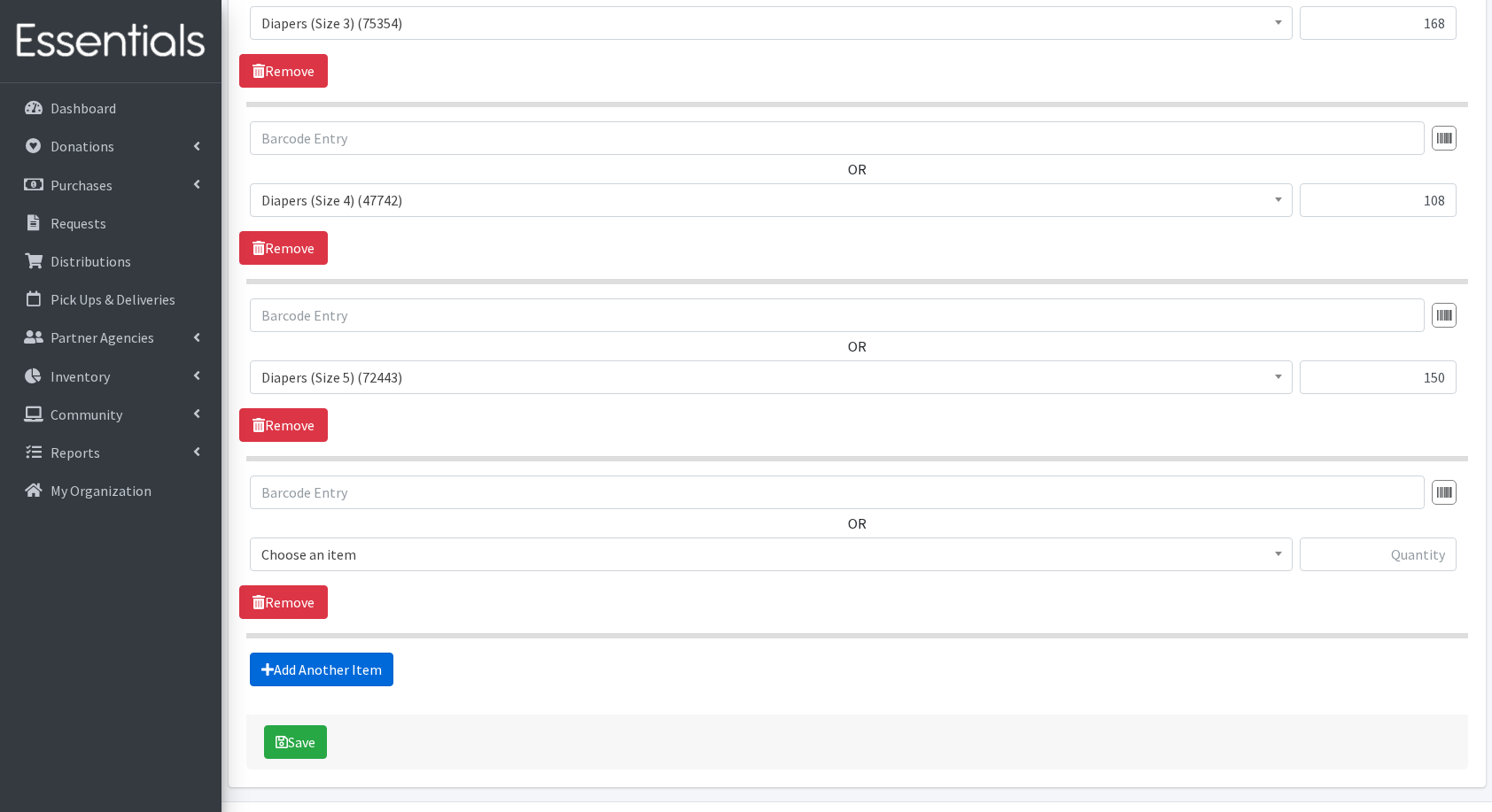
scroll to position [1187, 0]
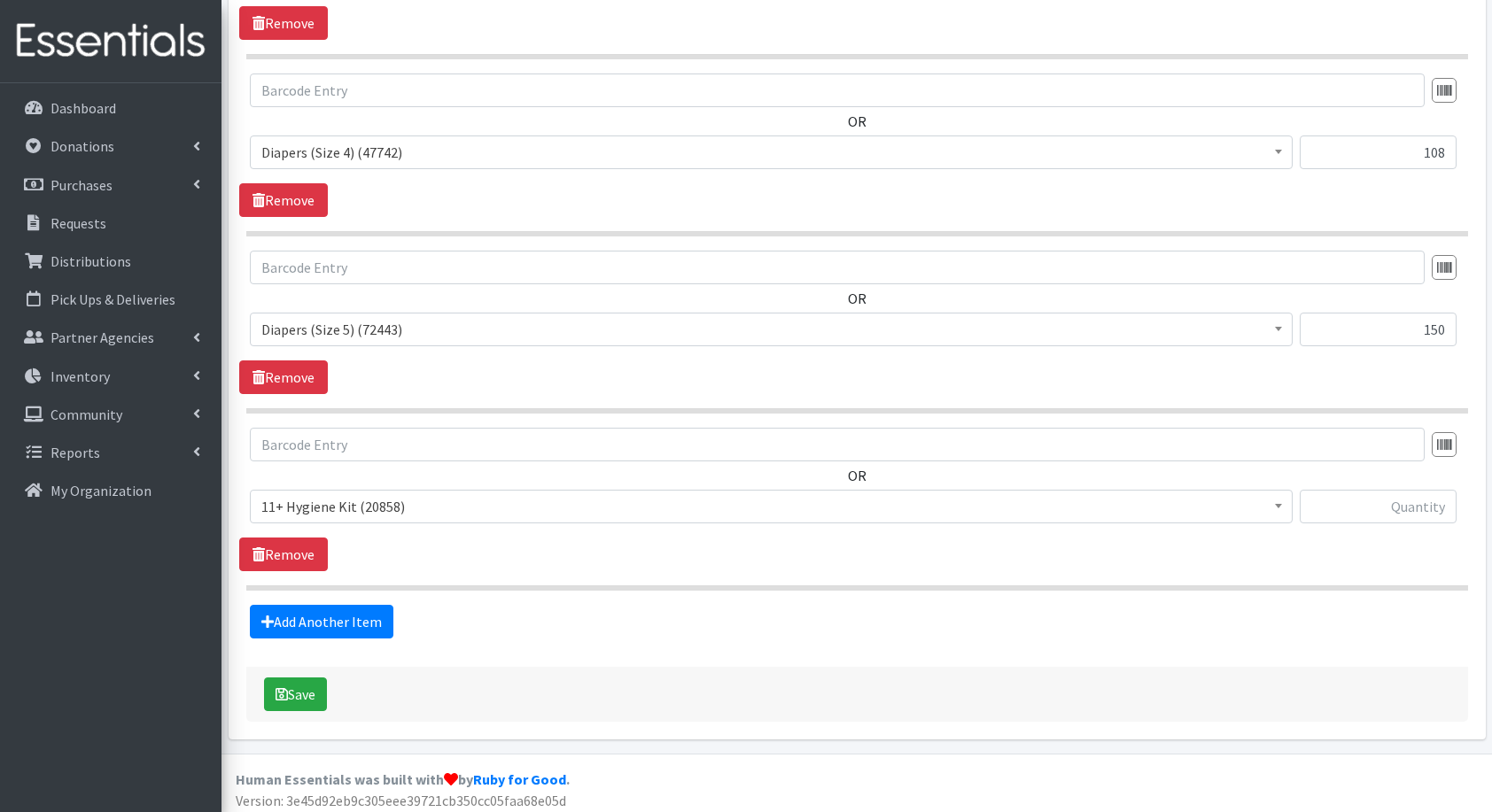
click at [455, 512] on span "11+ Hygiene Kit (20858)" at bounding box center [771, 507] width 1020 height 25
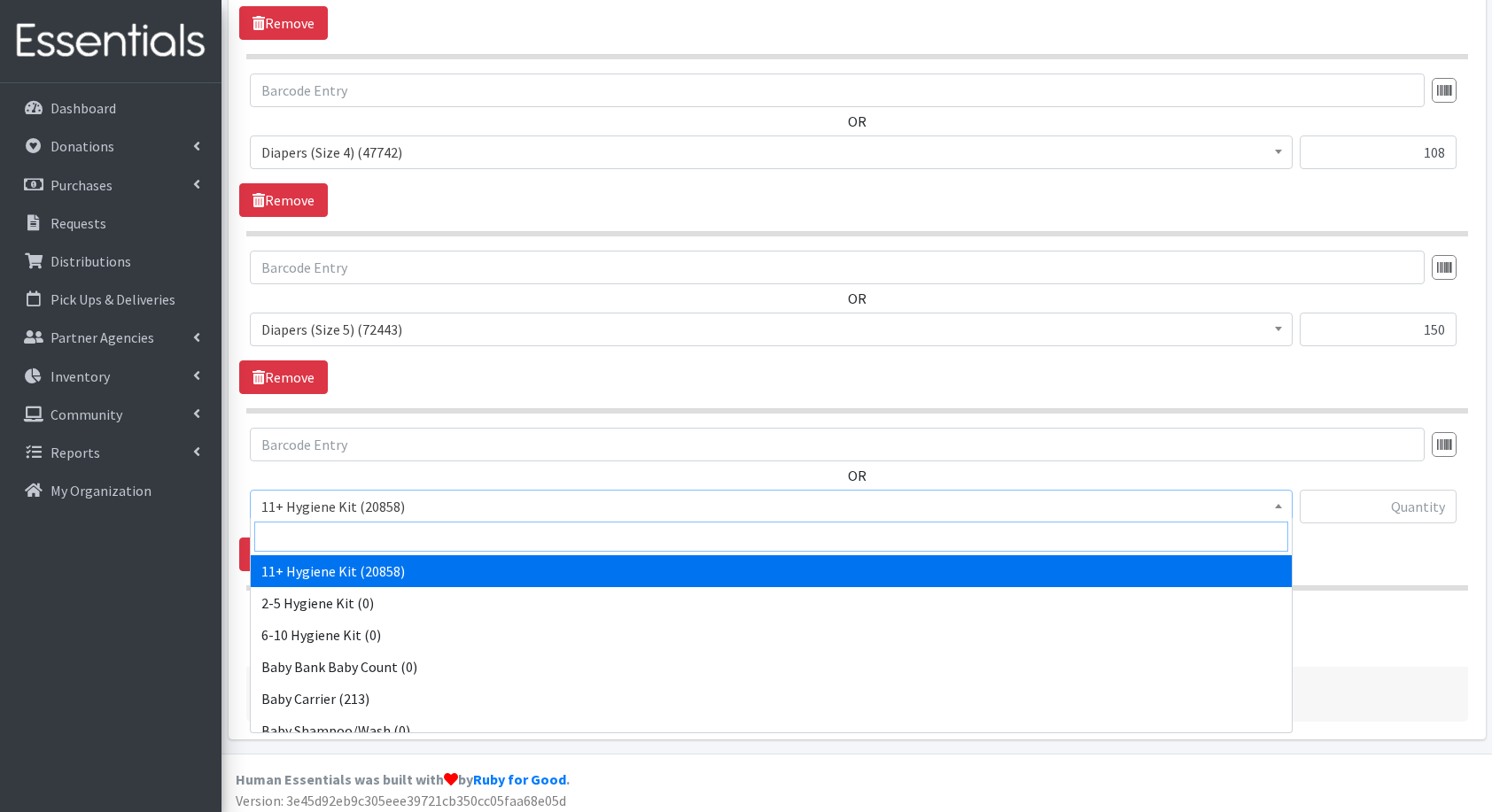
click at [457, 532] on input "search" at bounding box center [771, 537] width 1034 height 30
type input "flo"
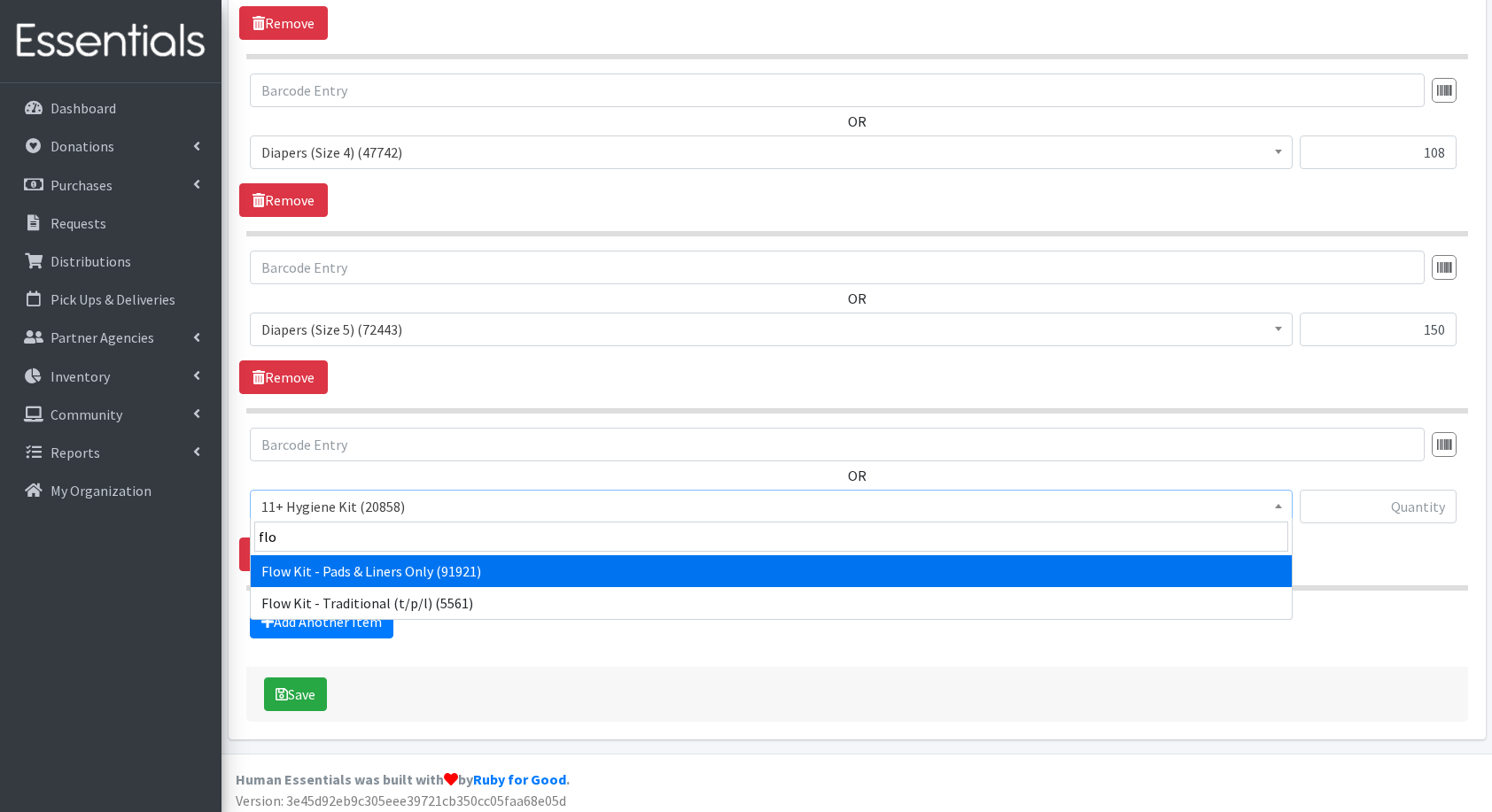
select select "14765"
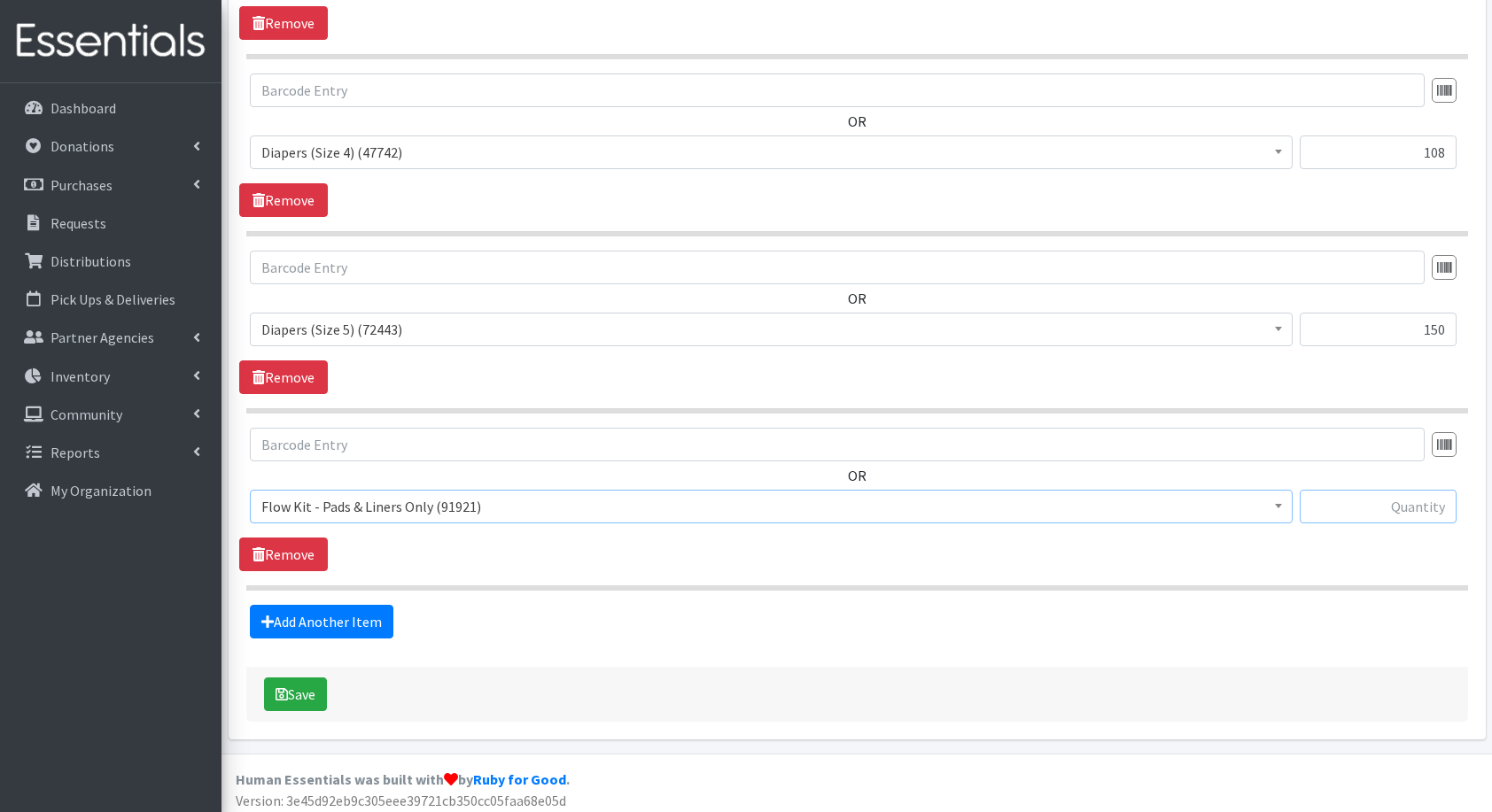
click at [1350, 502] on input "text" at bounding box center [1378, 507] width 157 height 34
type input "5"
click at [282, 611] on link "Add Another Item" at bounding box center [321, 622] width 144 height 34
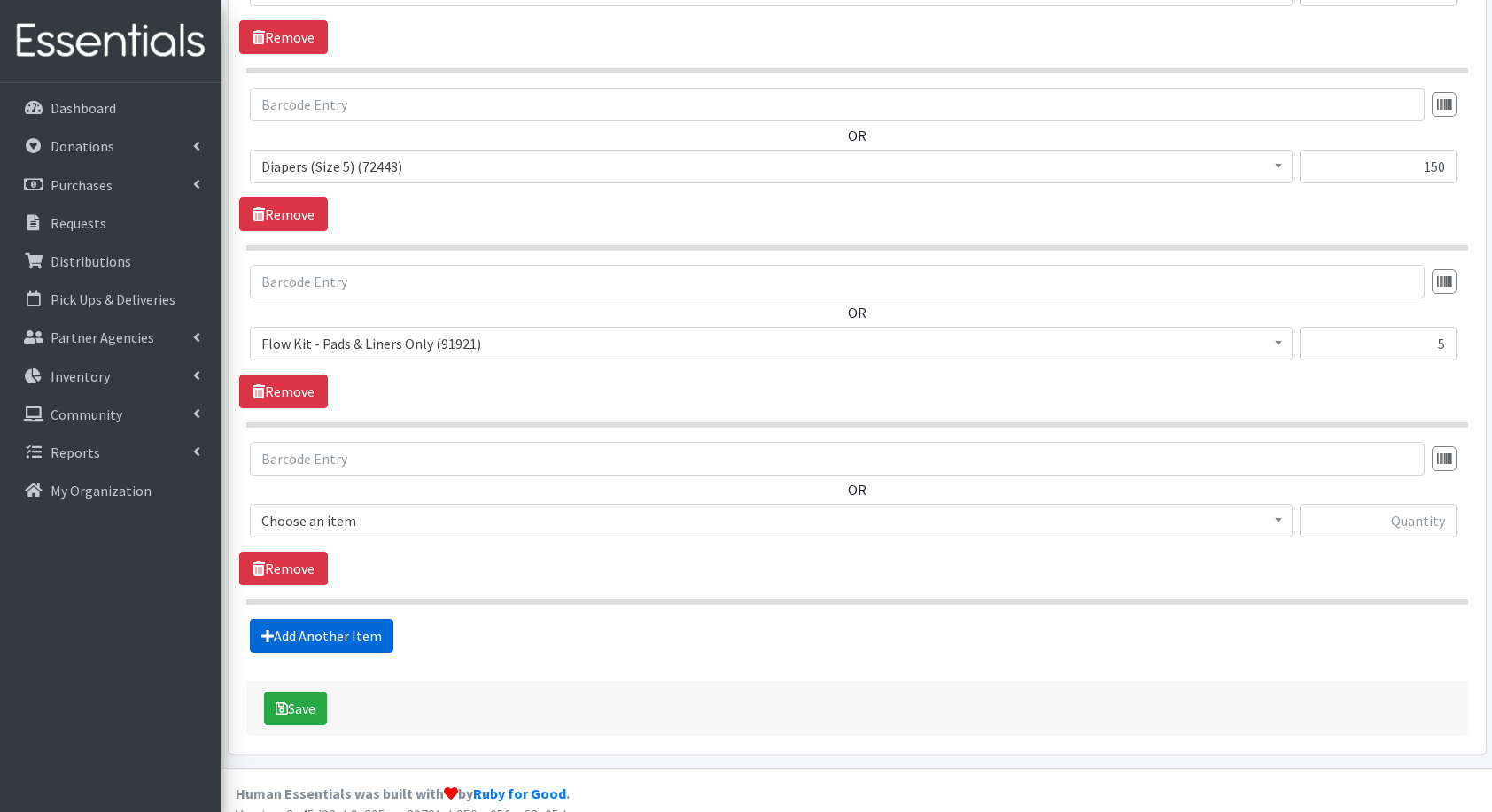
scroll to position [1364, 0]
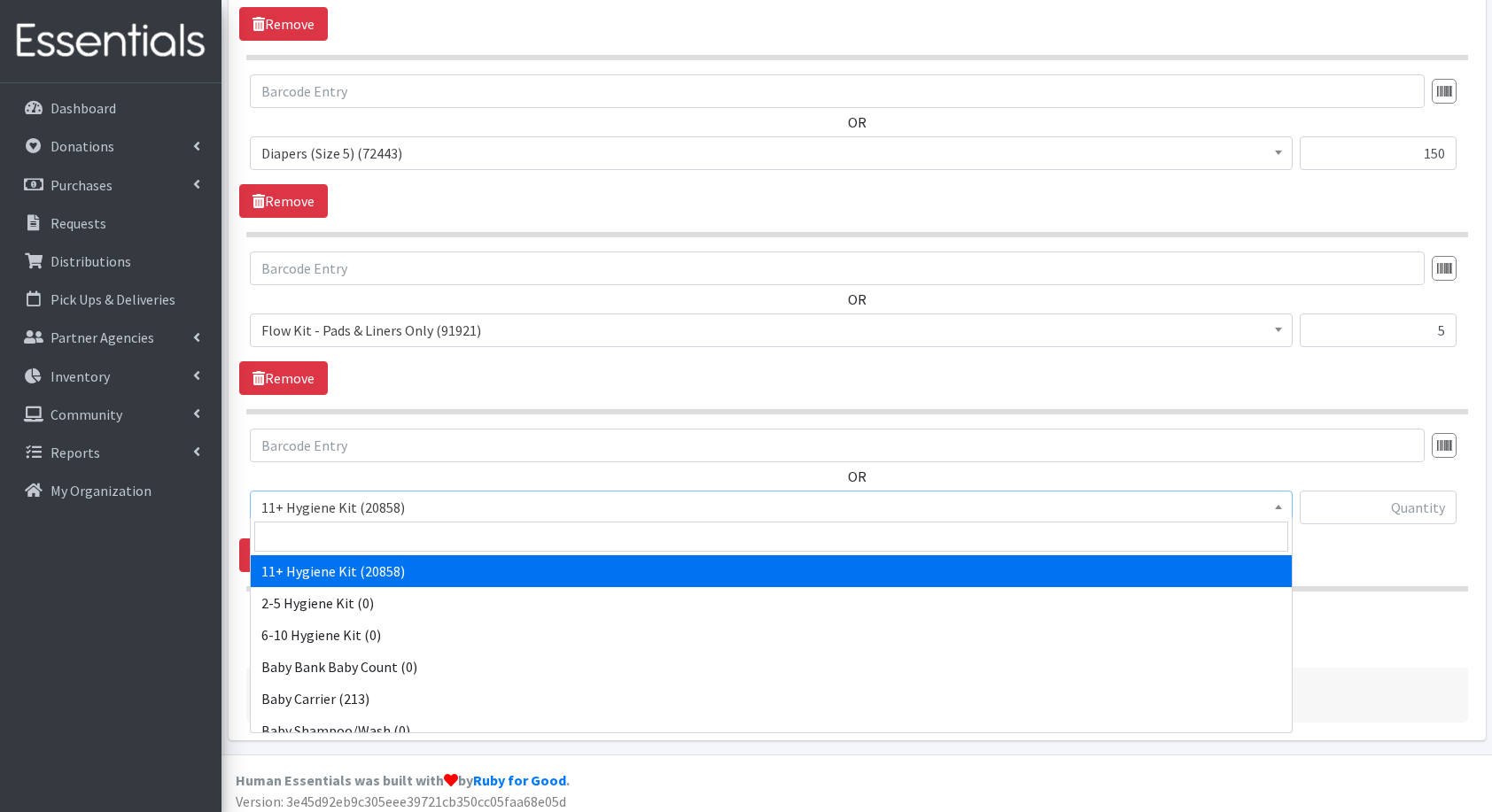
click at [379, 495] on span "11+ Hygiene Kit (20858)" at bounding box center [771, 507] width 1020 height 25
click at [391, 535] on input "search" at bounding box center [771, 537] width 1034 height 30
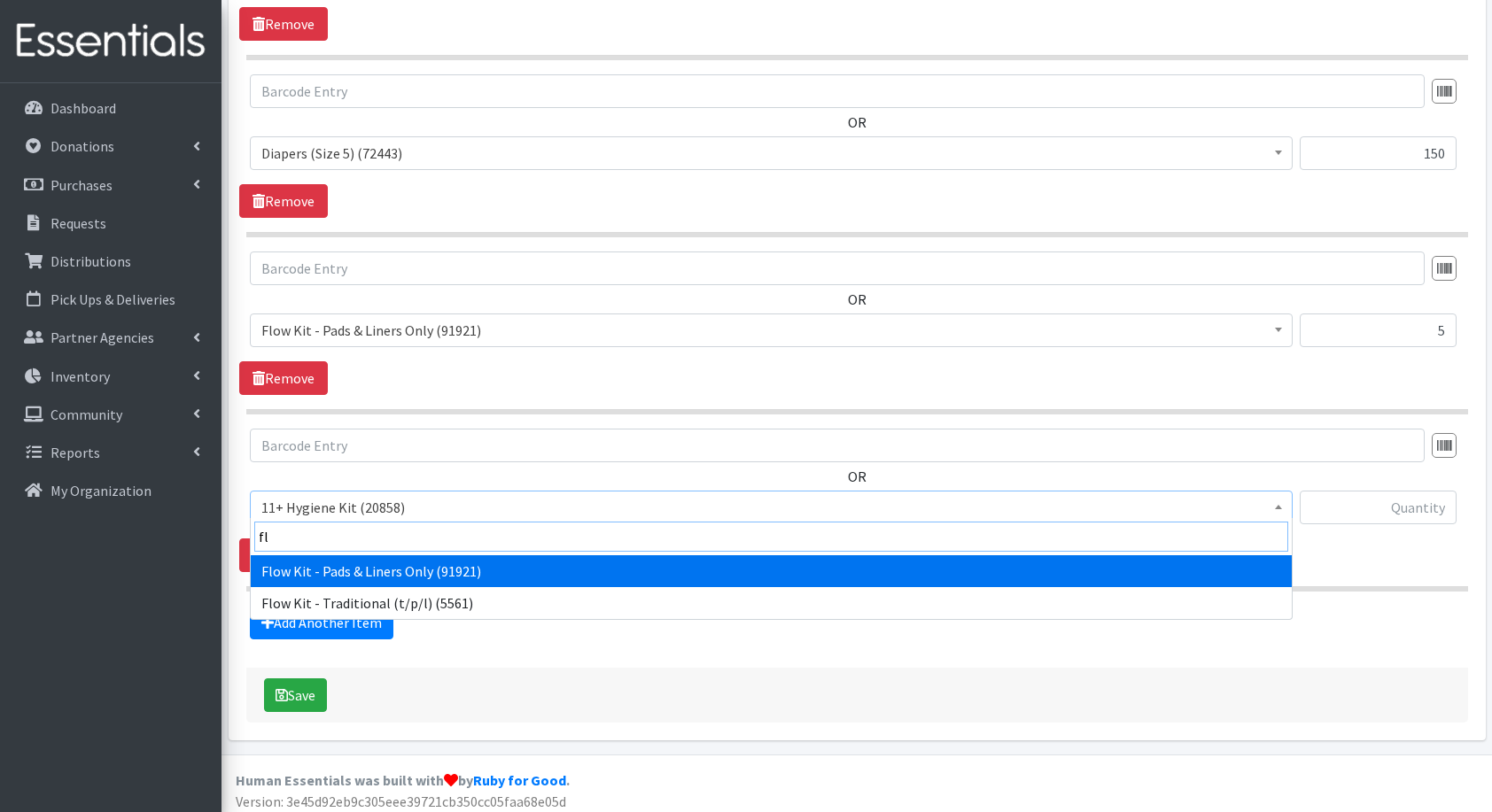
type input "flo"
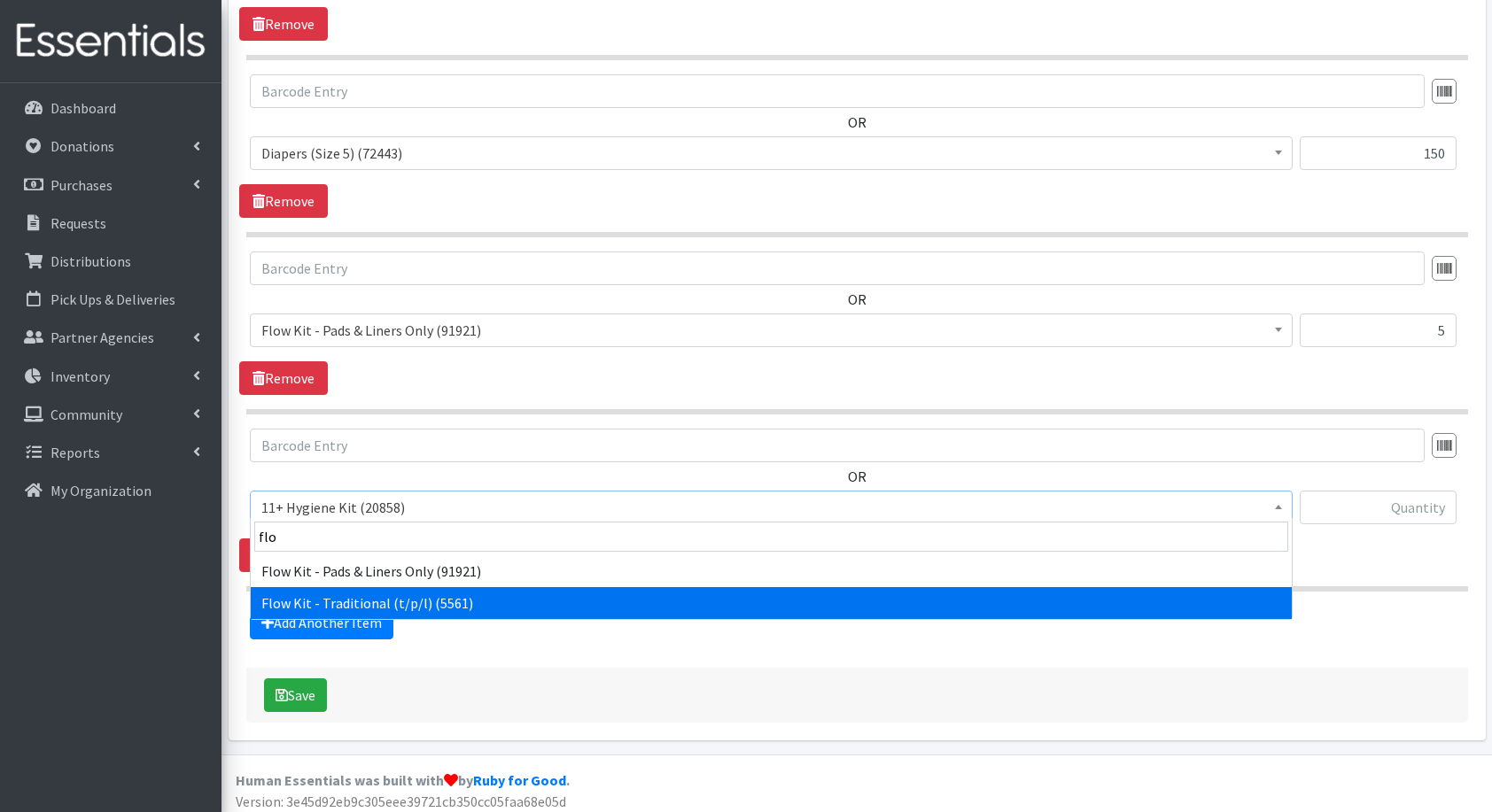
select select "10571"
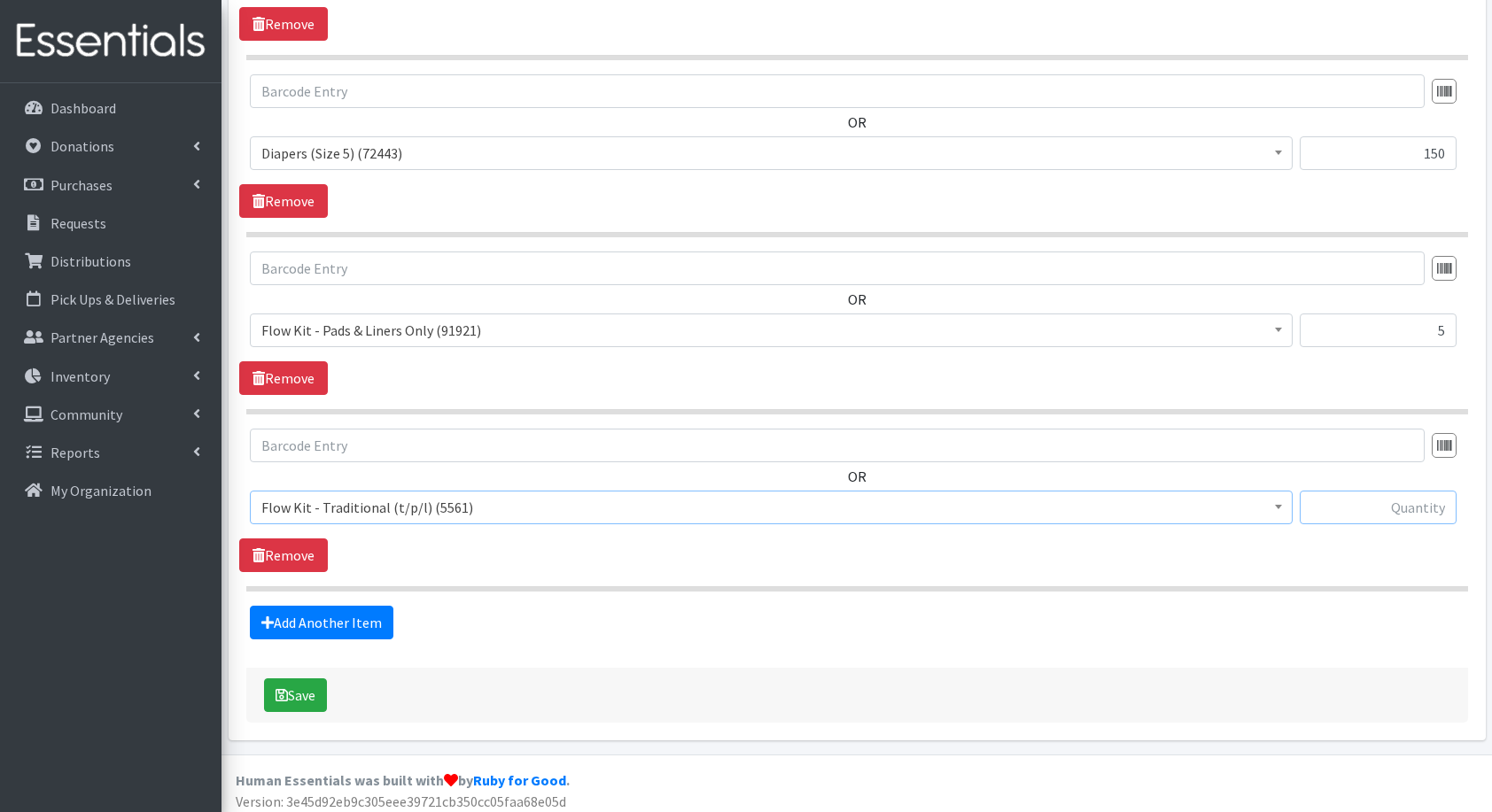
click at [1345, 491] on input "text" at bounding box center [1378, 508] width 157 height 34
type input "5"
click at [335, 606] on link "Add Another Item" at bounding box center [321, 622] width 144 height 34
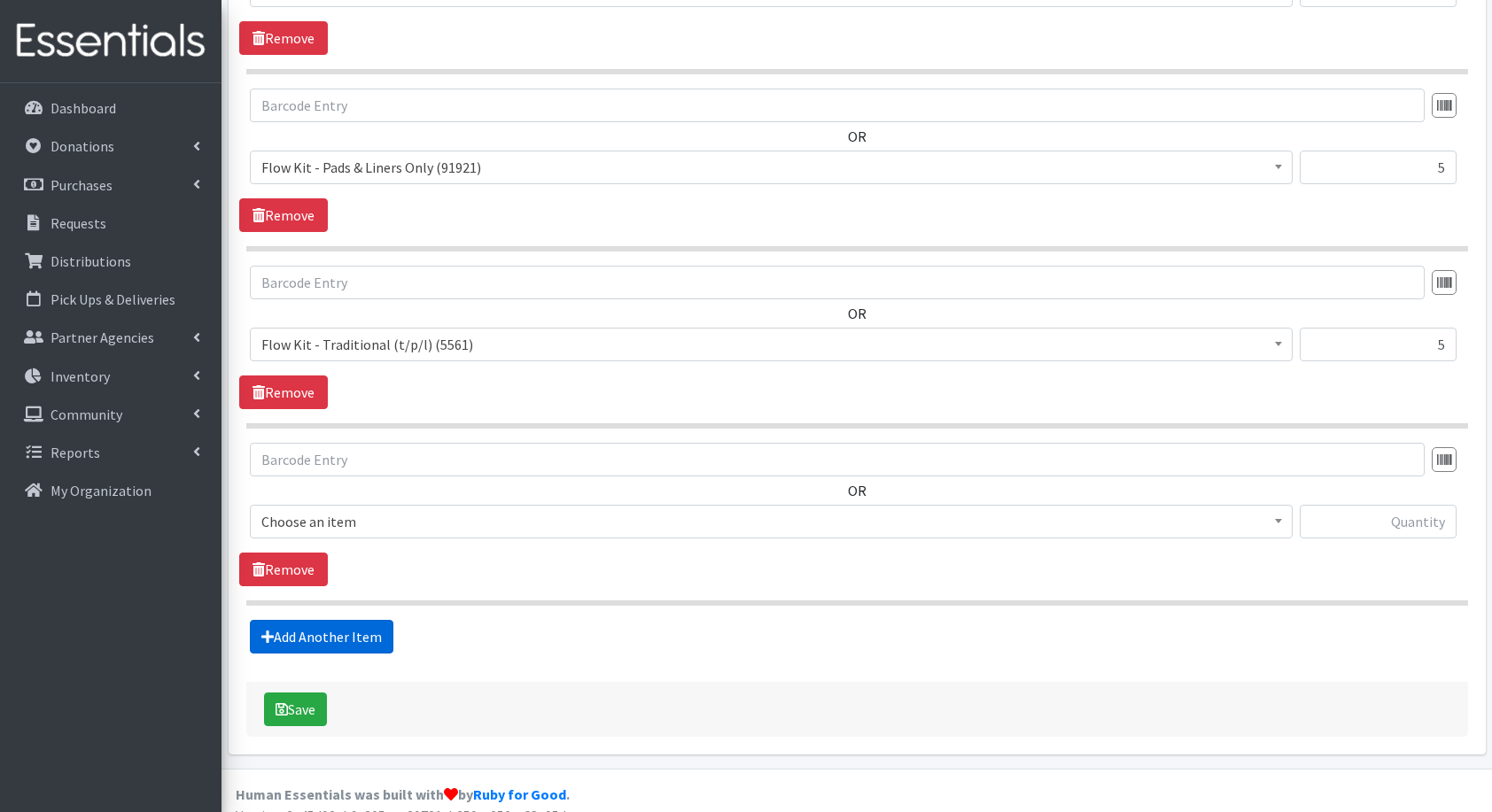
scroll to position [1539, 0]
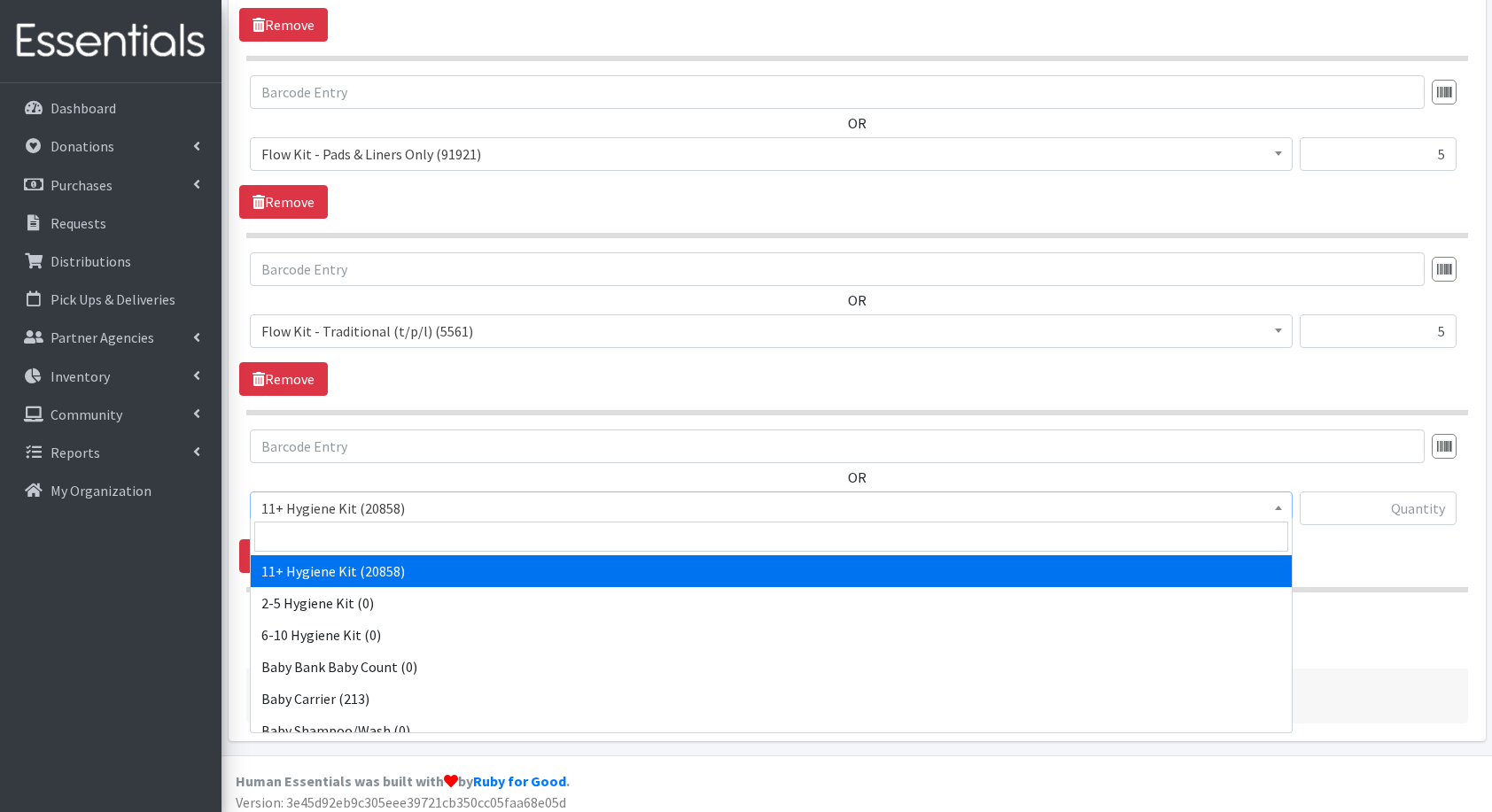
click at [405, 500] on span "11+ Hygiene Kit (20858)" at bounding box center [771, 508] width 1020 height 25
click at [416, 532] on input "search" at bounding box center [771, 537] width 1034 height 30
type input "fam"
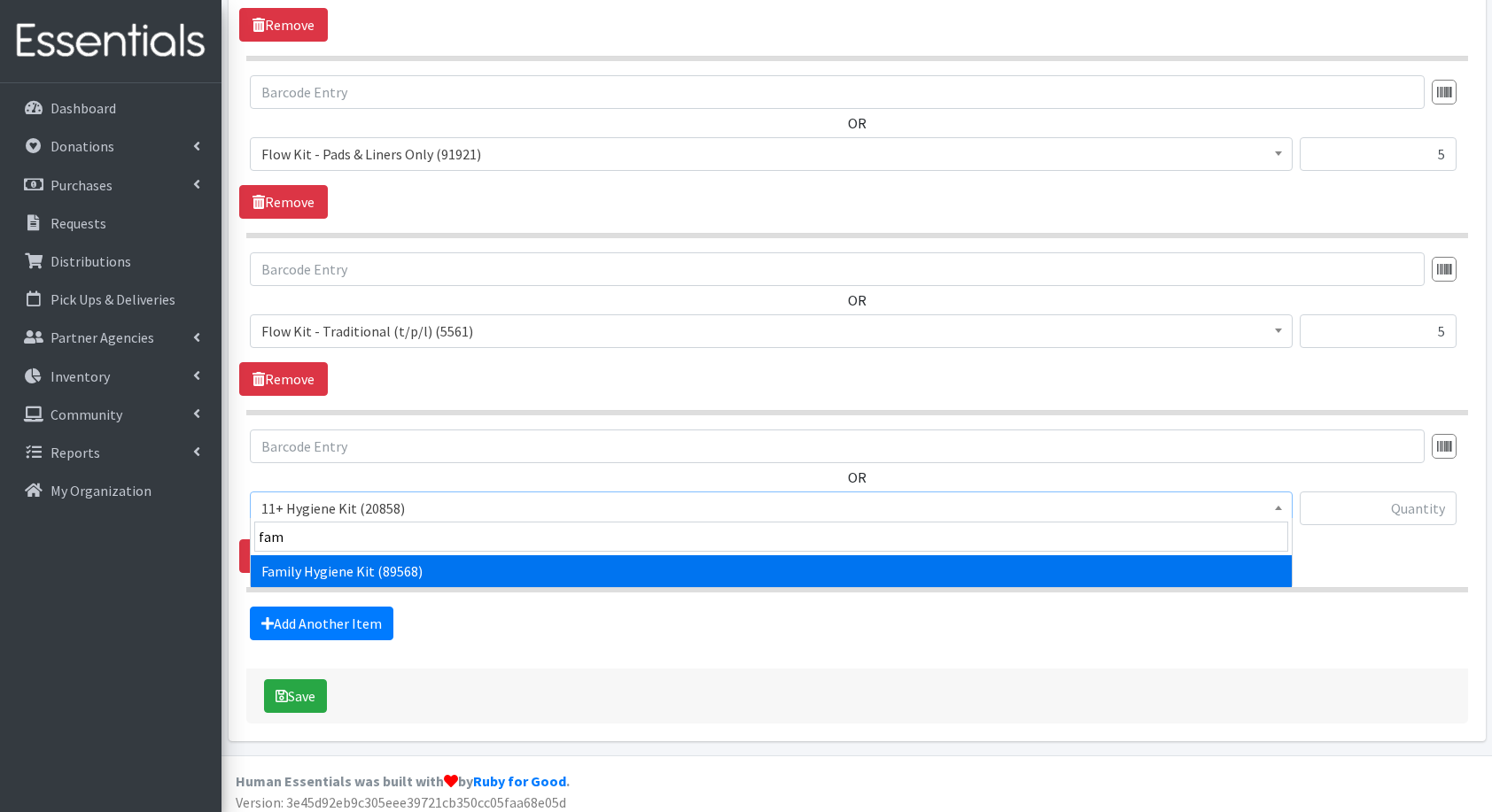
select select "14713"
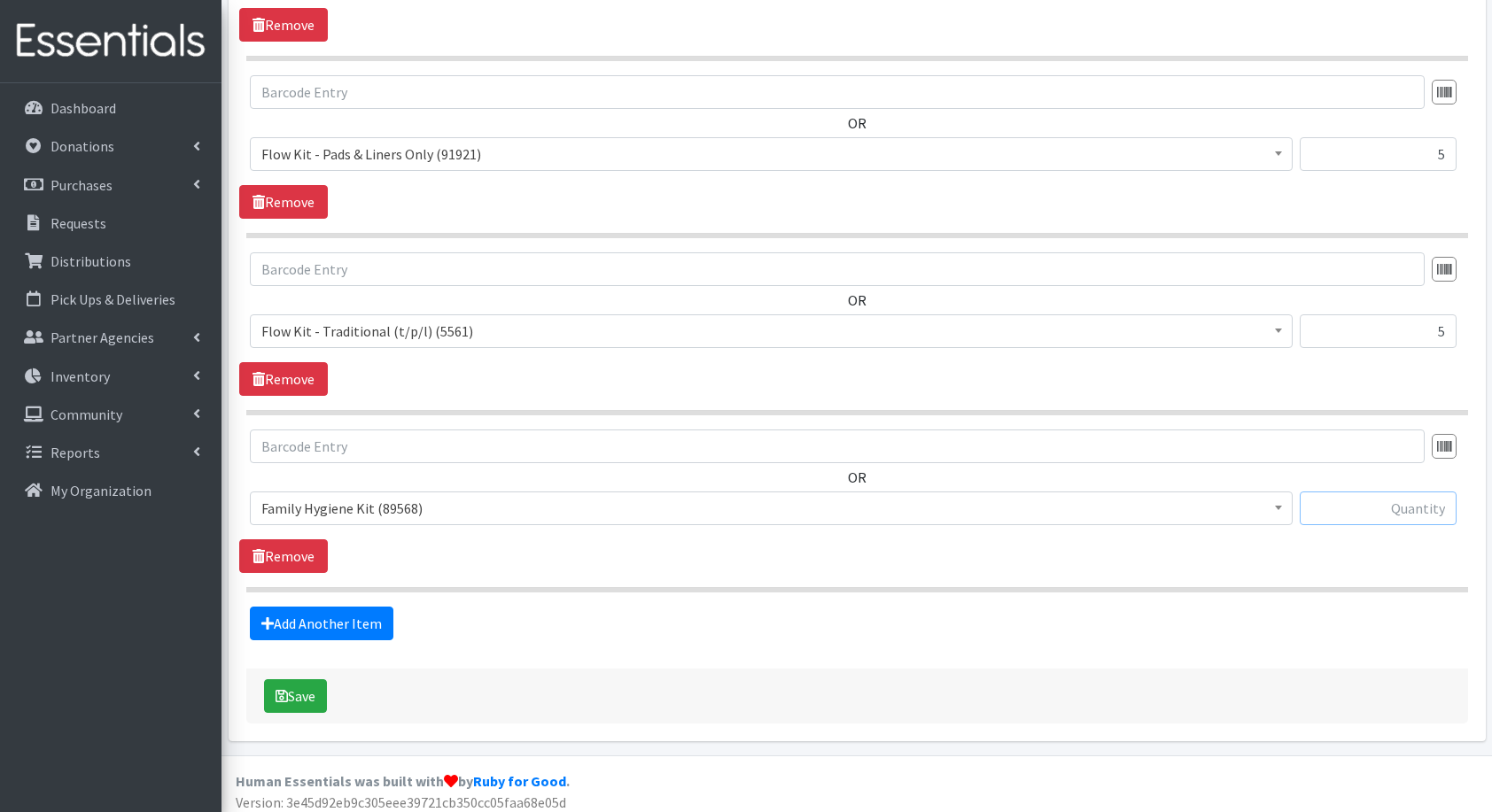
click at [1388, 509] on input "text" at bounding box center [1378, 509] width 157 height 34
type input "20"
click at [289, 690] on button "Save" at bounding box center [295, 696] width 63 height 34
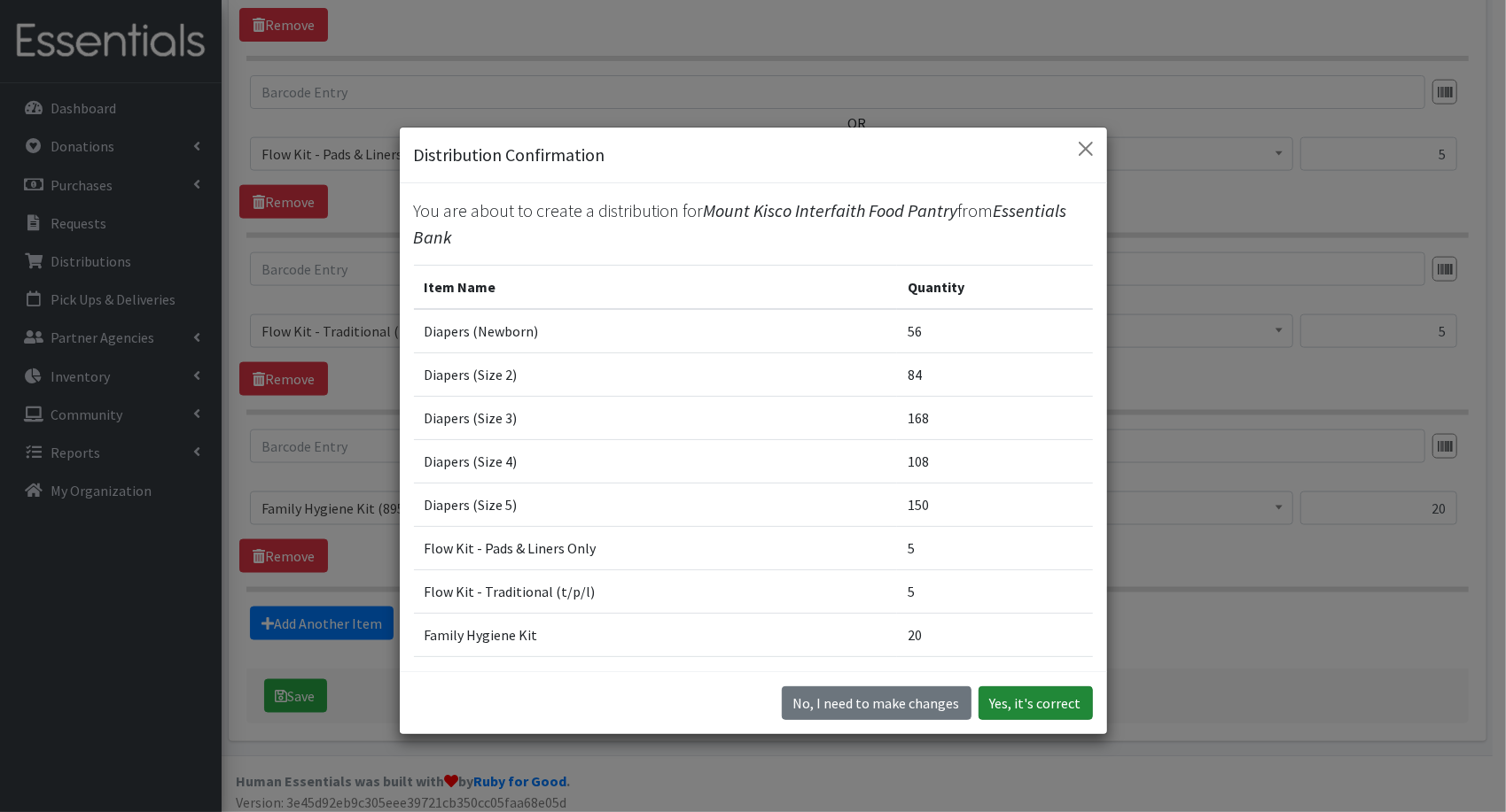
click at [1066, 714] on button "Yes, it's correct" at bounding box center [1035, 703] width 115 height 34
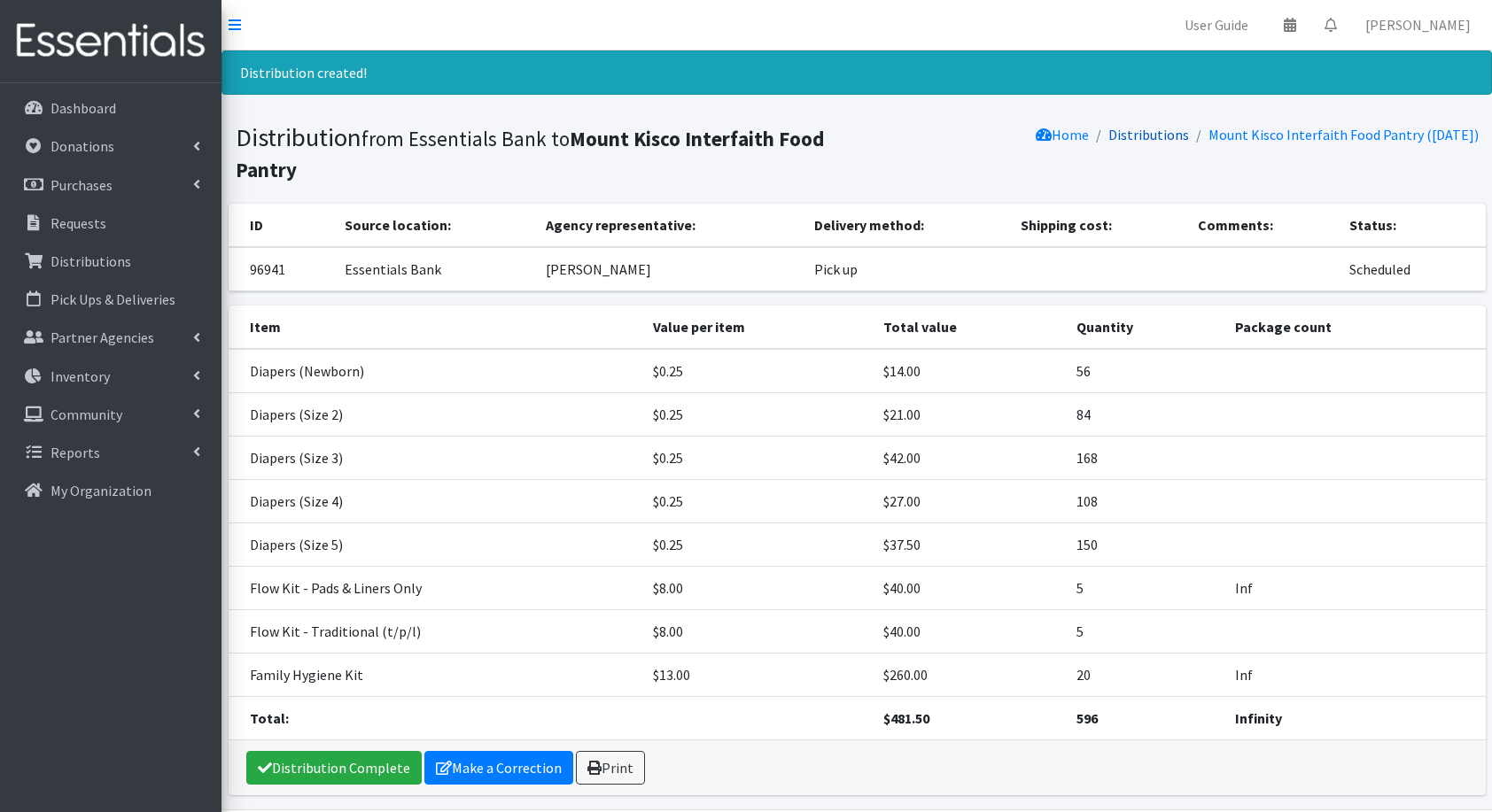
click at [1119, 142] on link "Distributions" at bounding box center [1149, 135] width 81 height 18
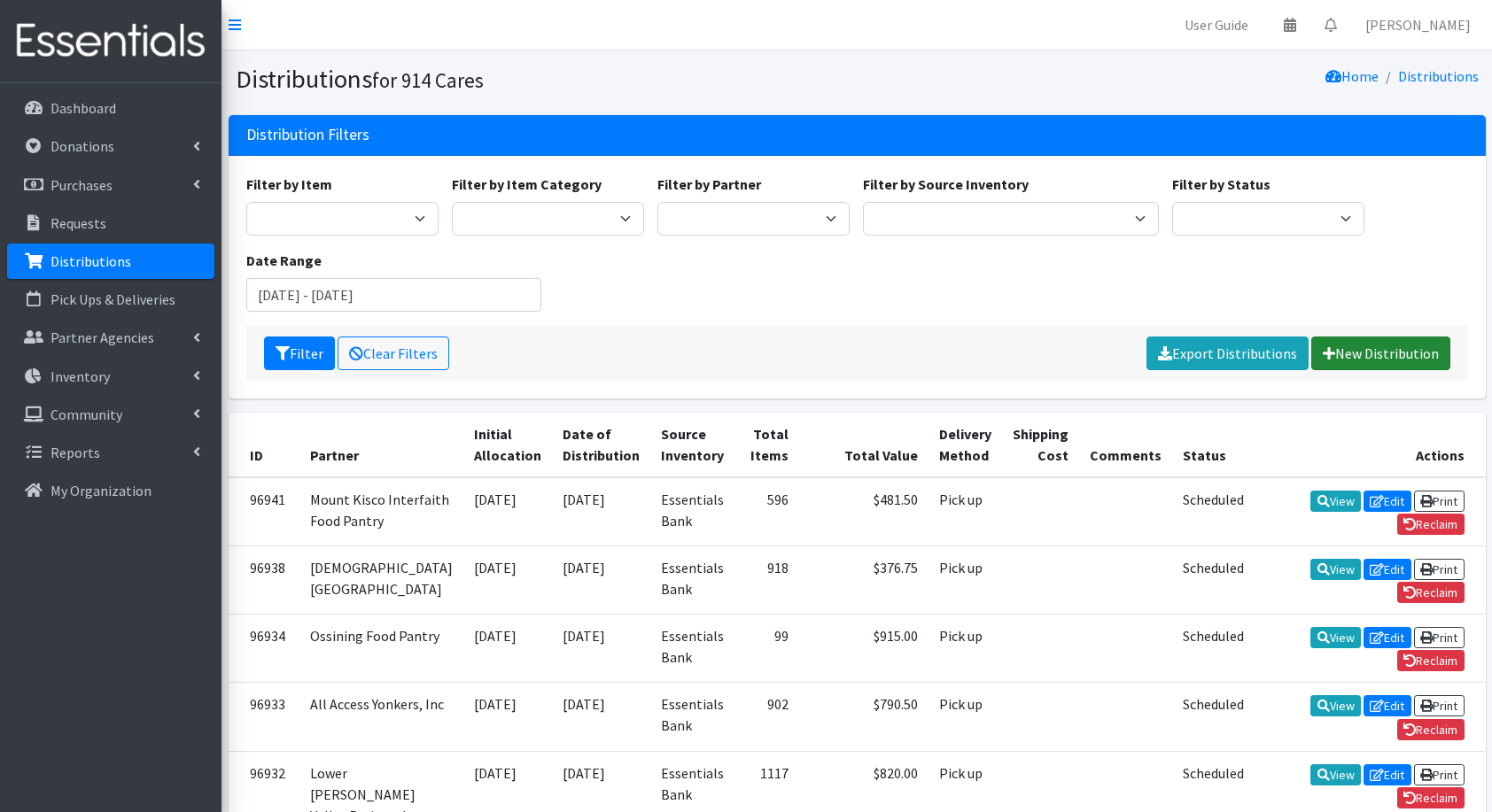
click at [1362, 351] on link "New Distribution" at bounding box center [1380, 353] width 139 height 34
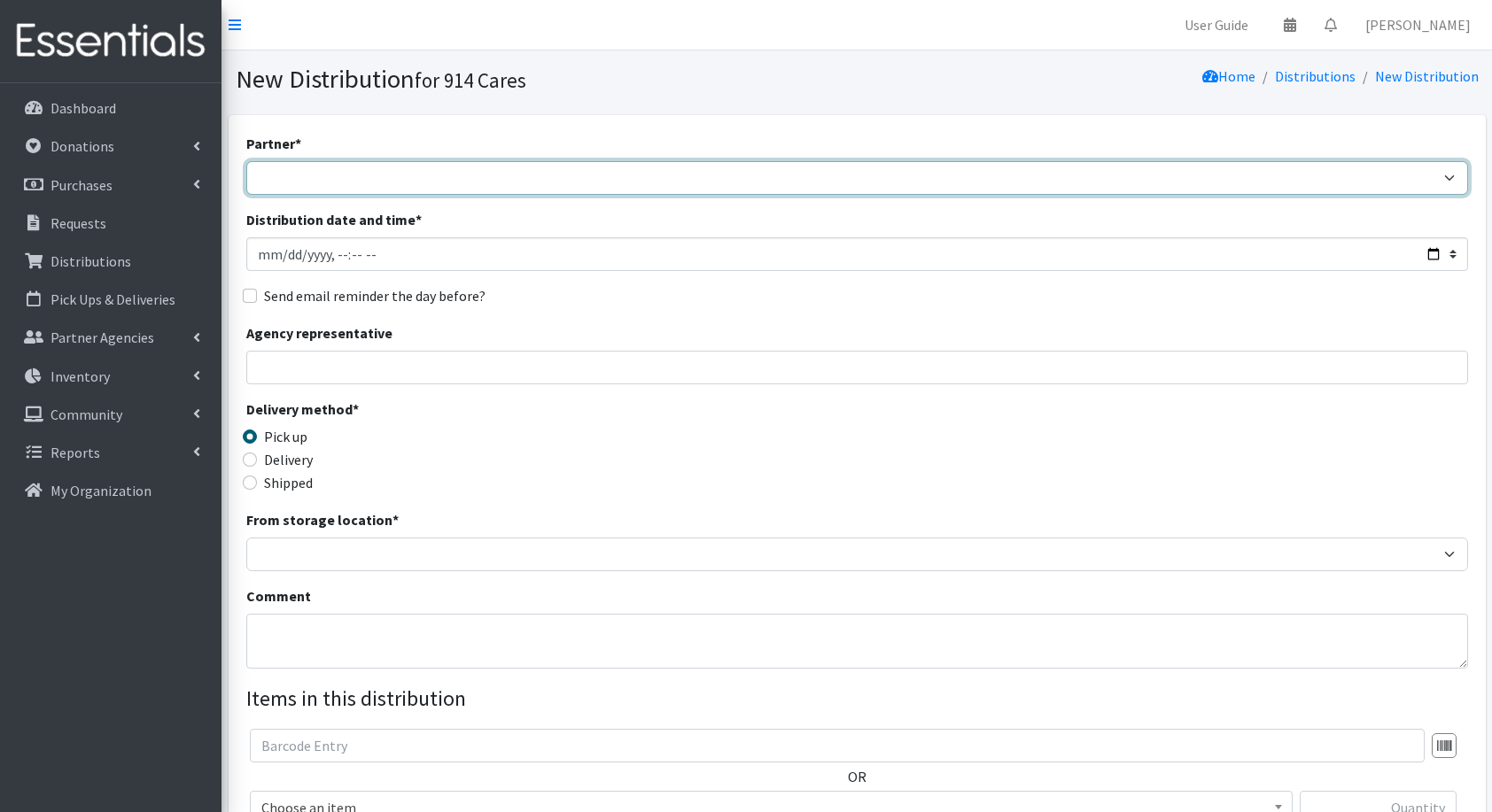
click at [326, 179] on select "4Communities 914United Abbot House Accompany Now All Access Yonkers, Inc All Or…" at bounding box center [857, 179] width 1223 height 34
select select "2958"
click at [247, 162] on select "4Communities 914United Abbot House Accompany Now All Access Yonkers, Inc All Or…" at bounding box center [857, 179] width 1223 height 34
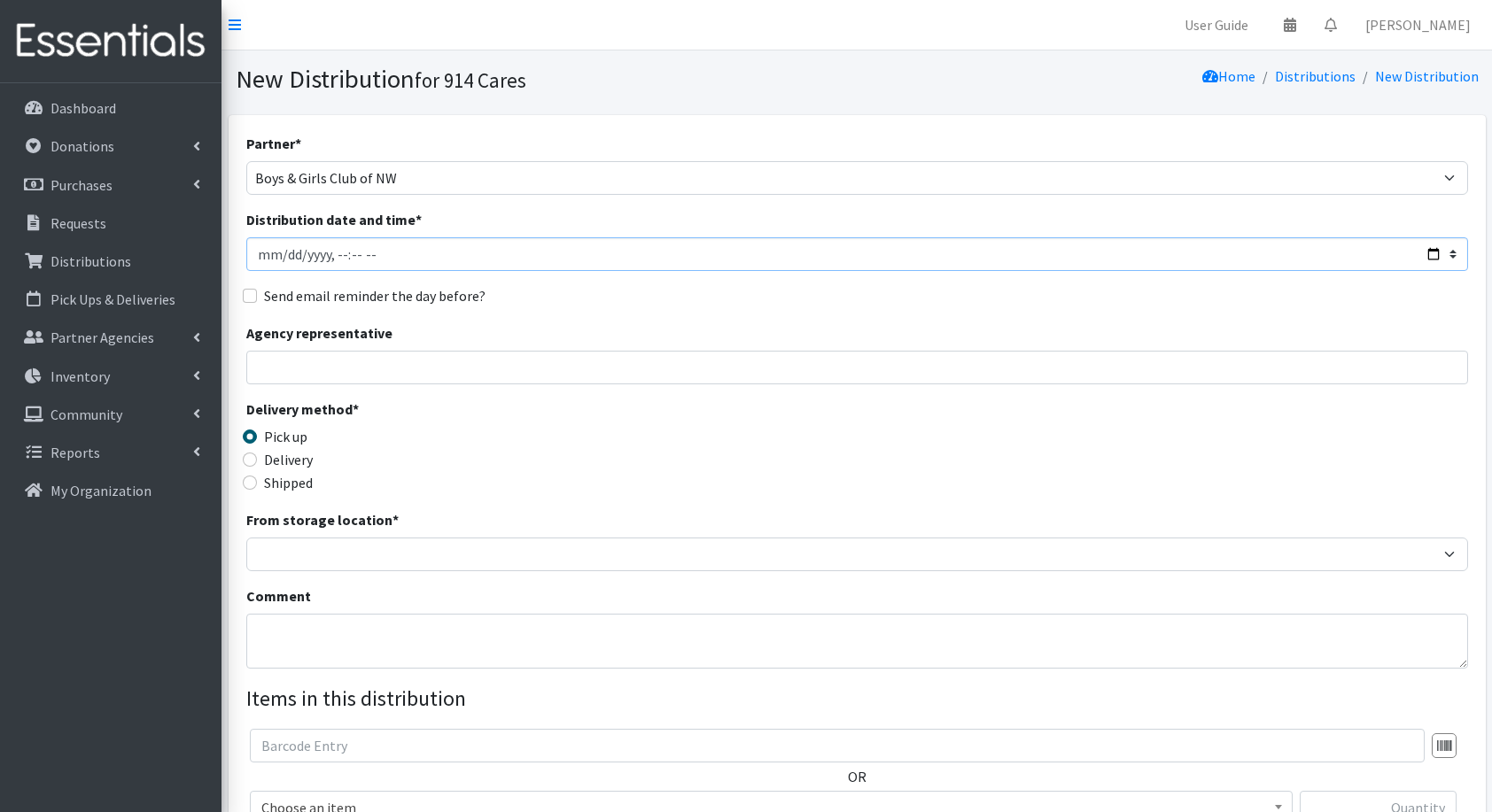
click at [1420, 252] on input "Distribution date and time *" at bounding box center [857, 254] width 1223 height 34
click at [1430, 257] on input "Distribution date and time *" at bounding box center [857, 254] width 1223 height 34
type input "2025-09-01T23:59"
click at [636, 299] on div "Send email reminder the day before?" at bounding box center [857, 295] width 1223 height 21
click at [501, 363] on input "Agency representative" at bounding box center [857, 368] width 1223 height 34
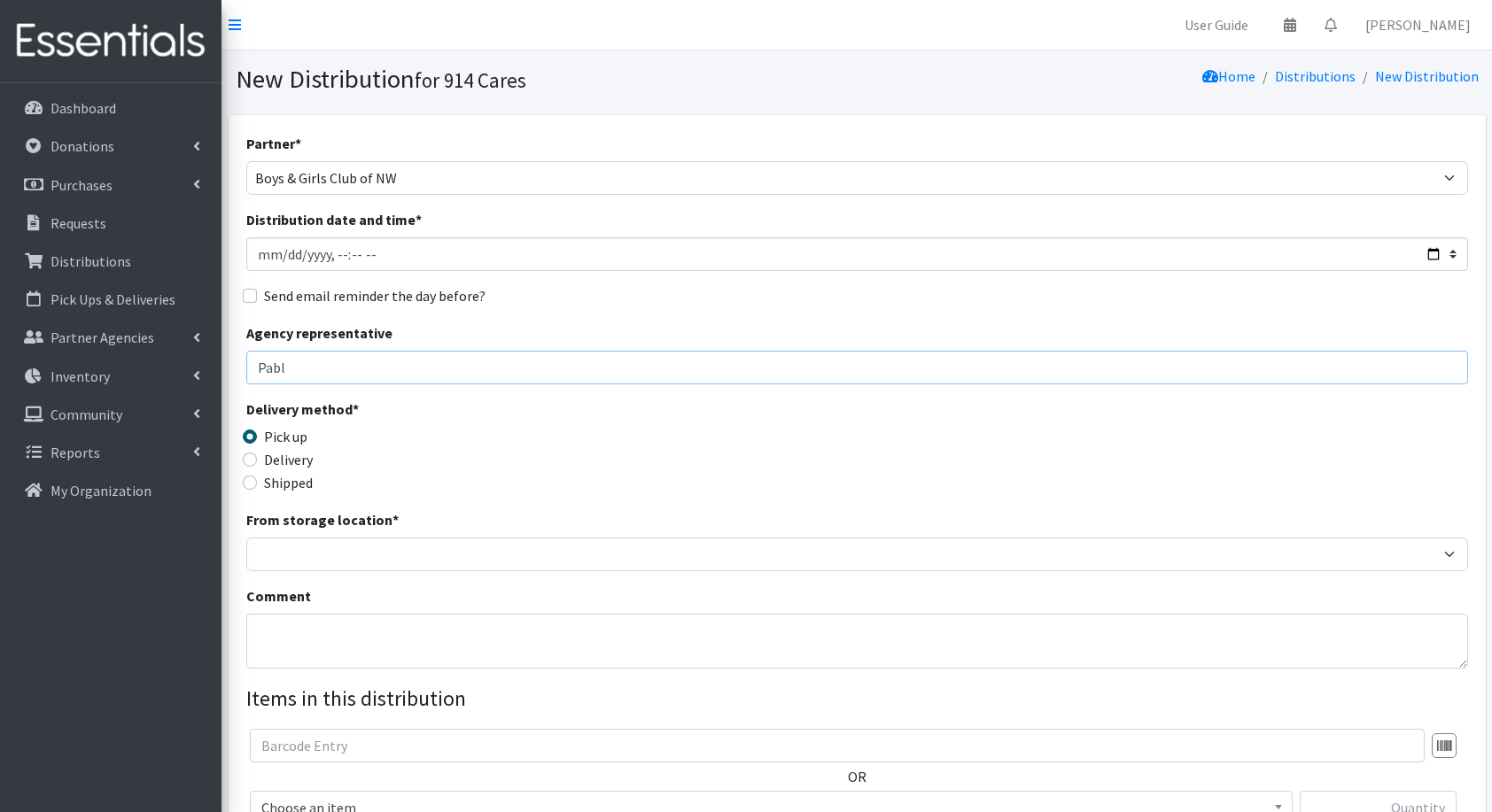
type input "Pablo Malaver"
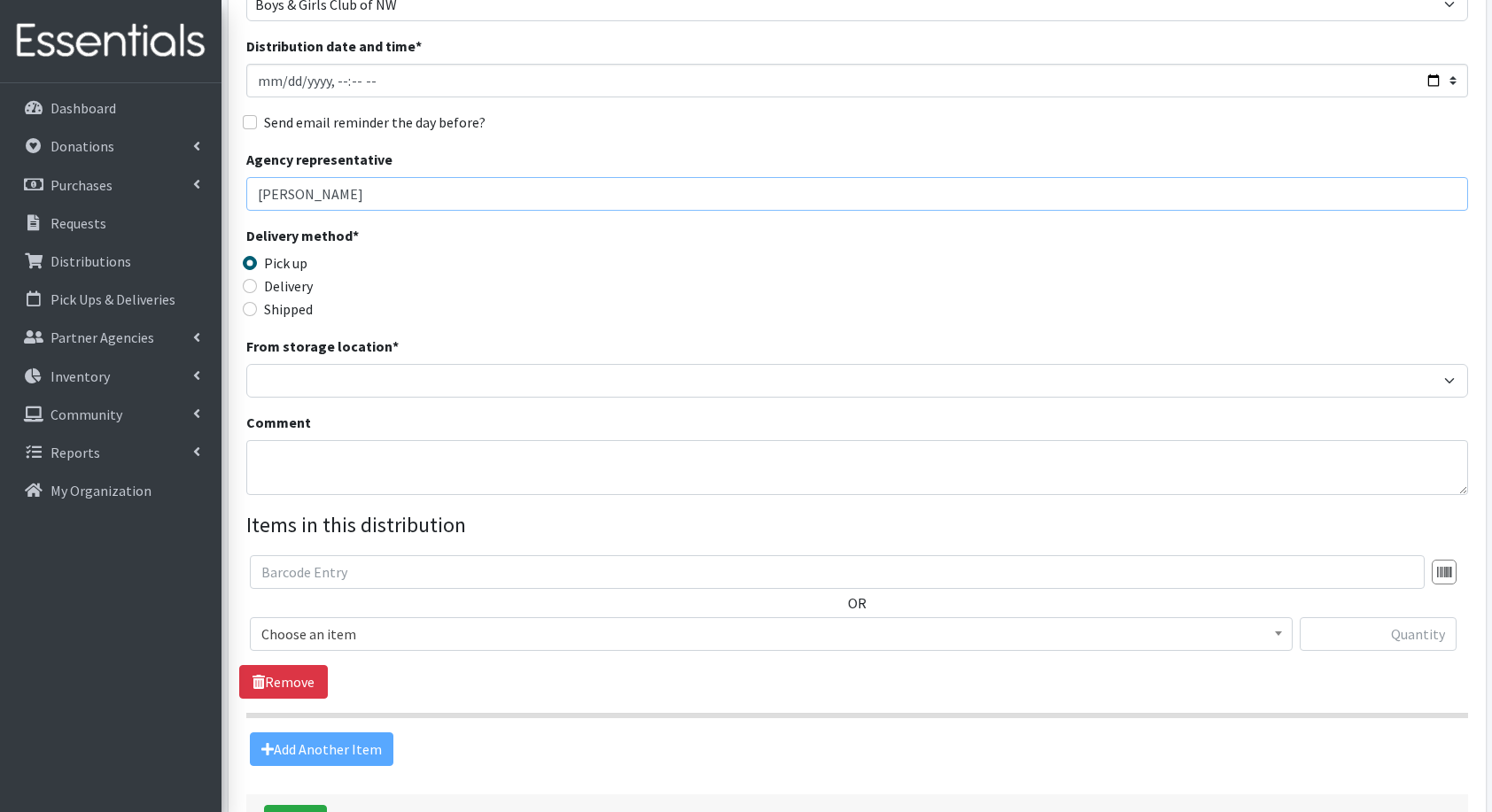
scroll to position [178, 0]
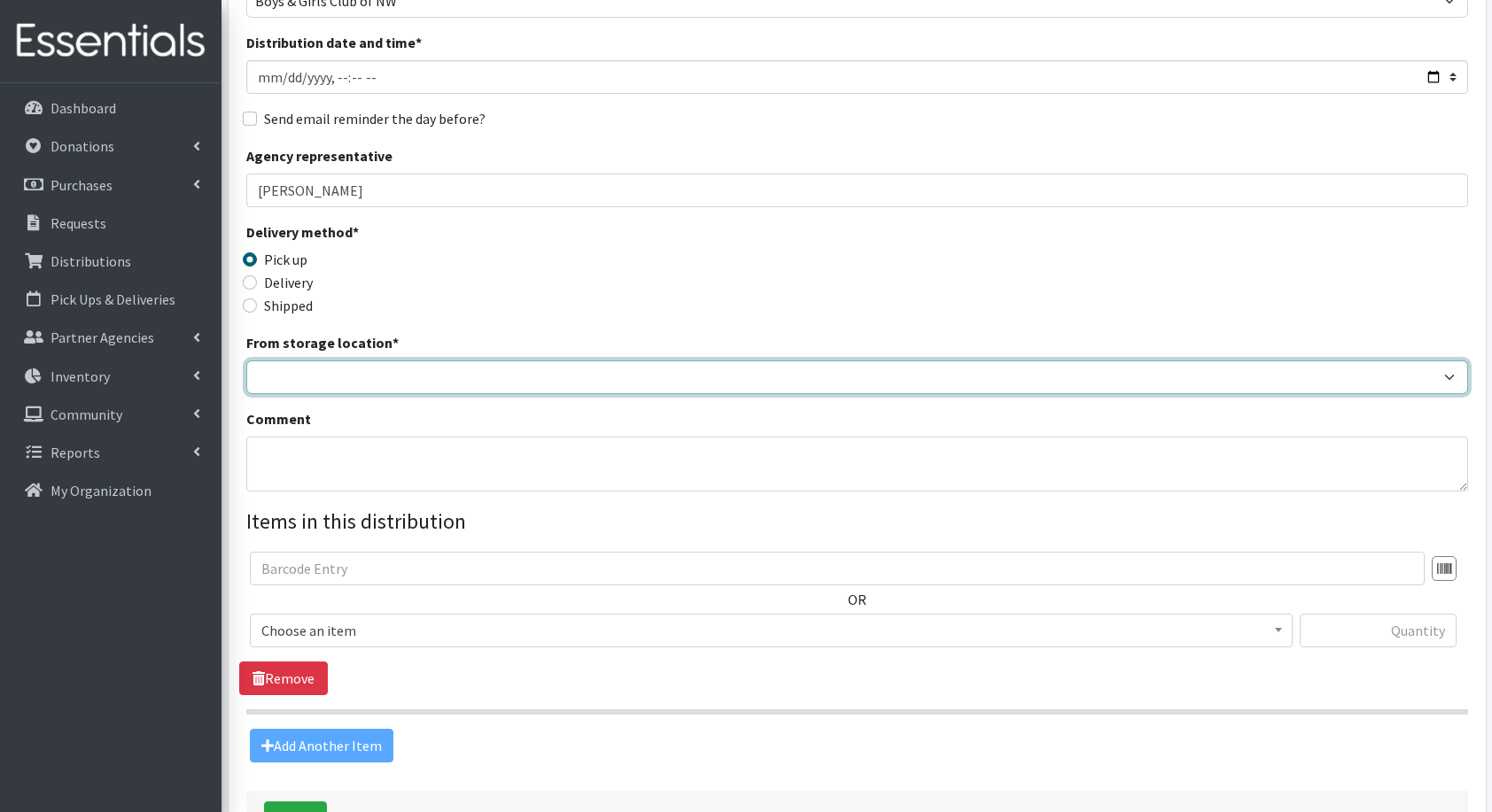
click at [442, 385] on select "Baby Bank Camp Clothing Plus Essentials Bank Westchester Reads" at bounding box center [857, 377] width 1223 height 34
select select "207"
click at [247, 360] on select "Baby Bank Camp Clothing Plus Essentials Bank Westchester Reads" at bounding box center [857, 377] width 1223 height 34
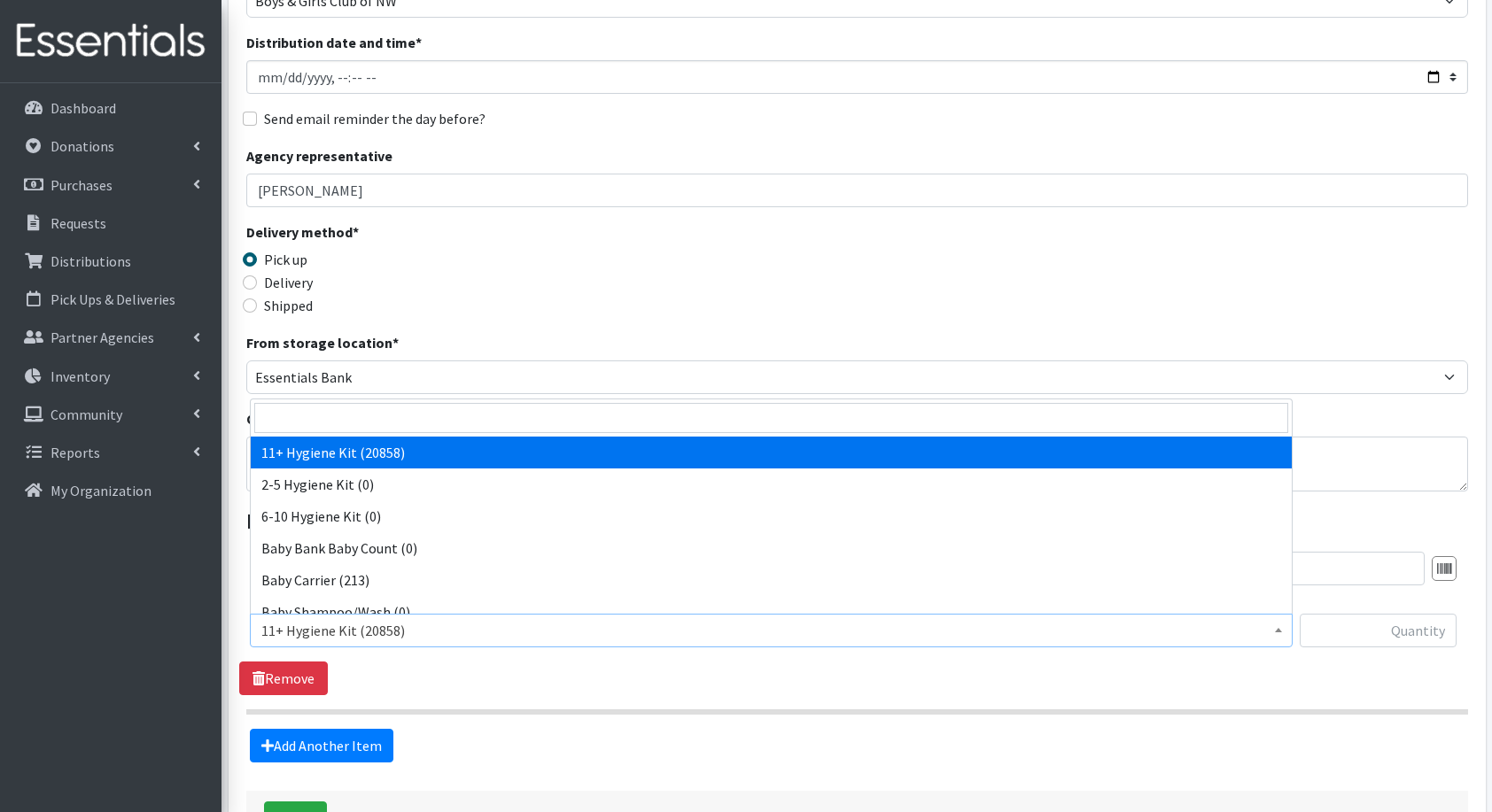
click at [360, 631] on span "11+ Hygiene Kit (20858)" at bounding box center [771, 630] width 1020 height 25
click at [395, 423] on input "search" at bounding box center [771, 418] width 1034 height 30
type input "dia"
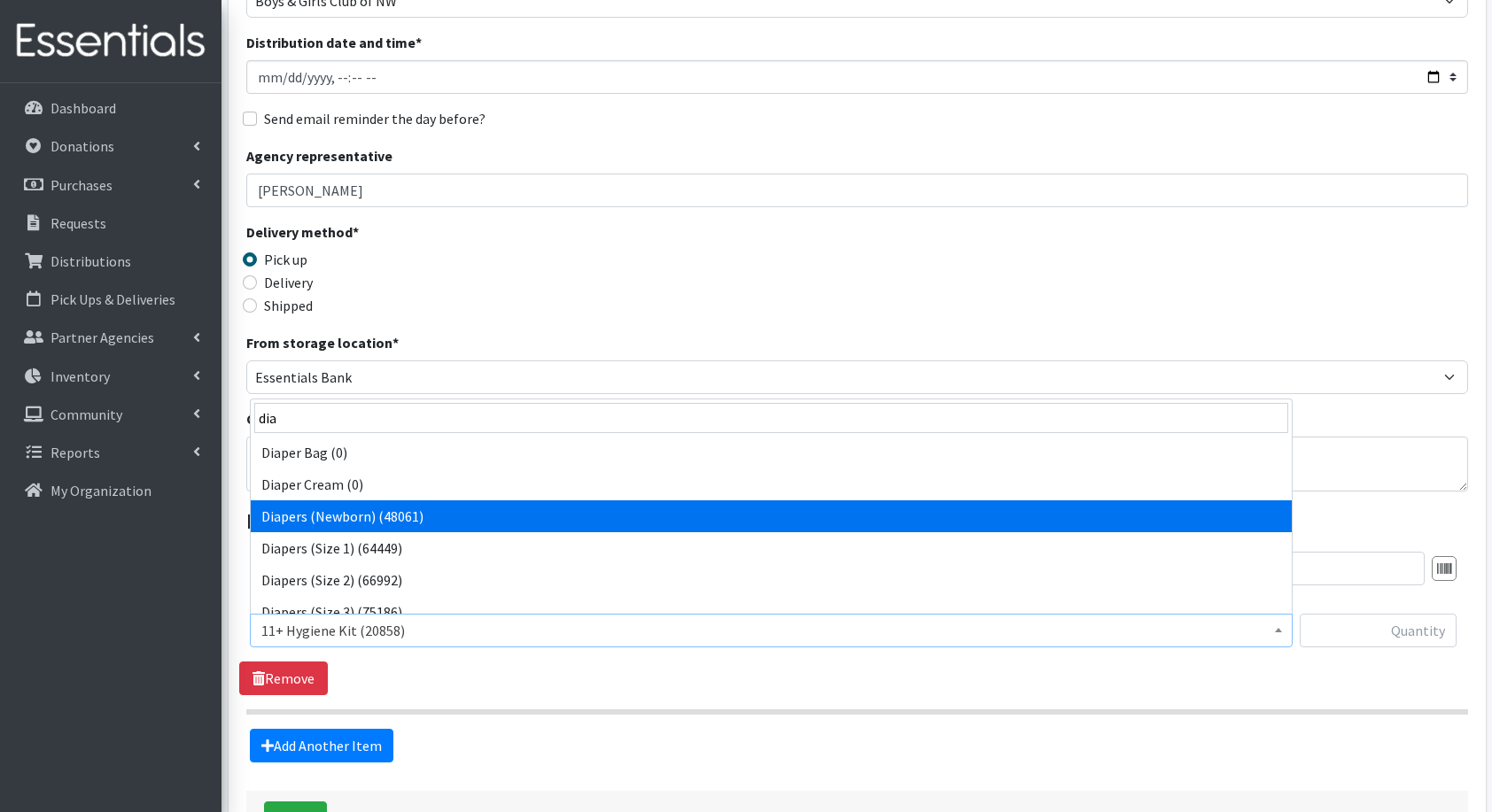
select select "5217"
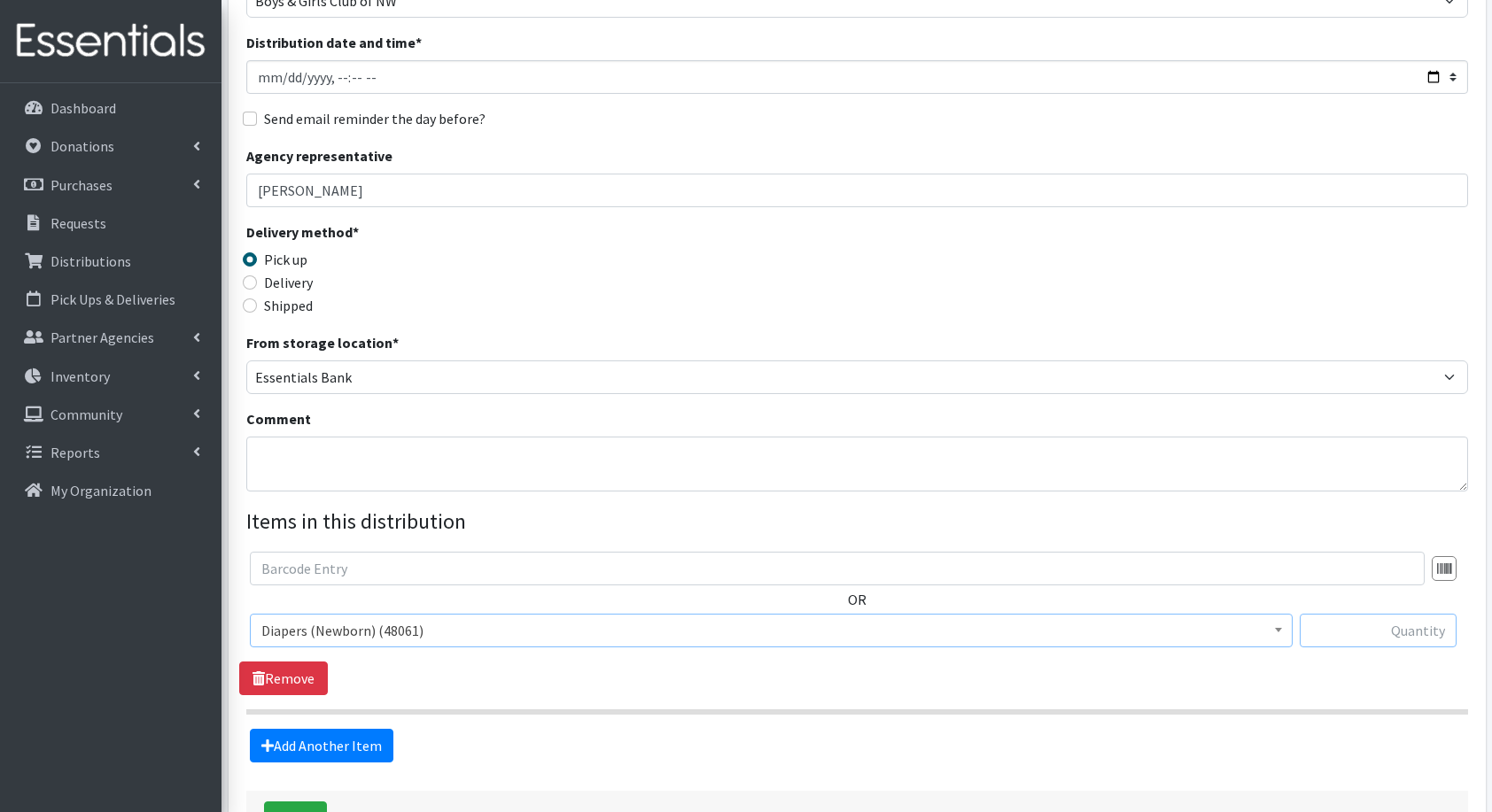
click at [1435, 632] on input "text" at bounding box center [1378, 630] width 157 height 34
type input "56"
click at [320, 749] on link "Add Another Item" at bounding box center [321, 746] width 144 height 34
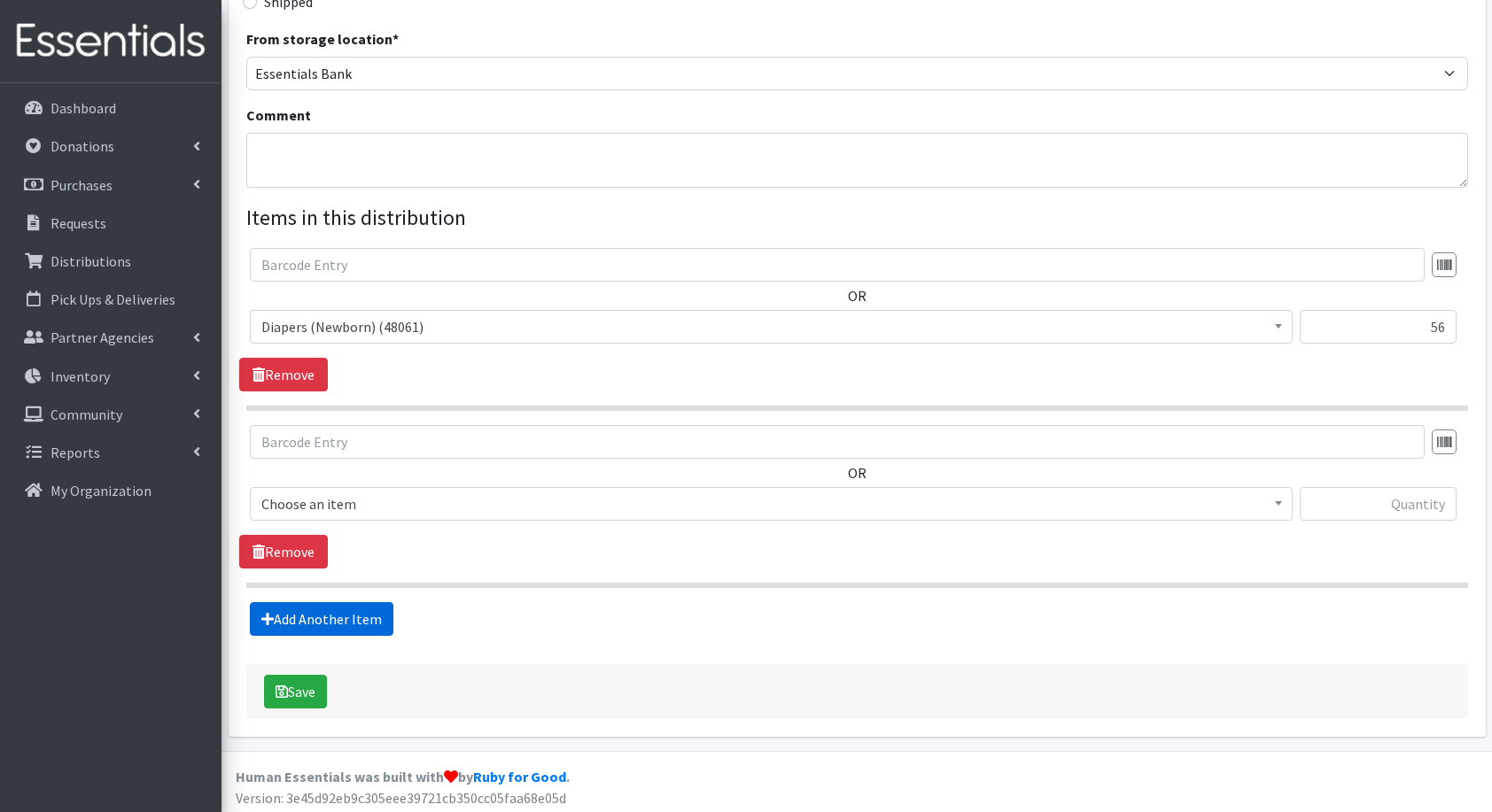
scroll to position [482, 0]
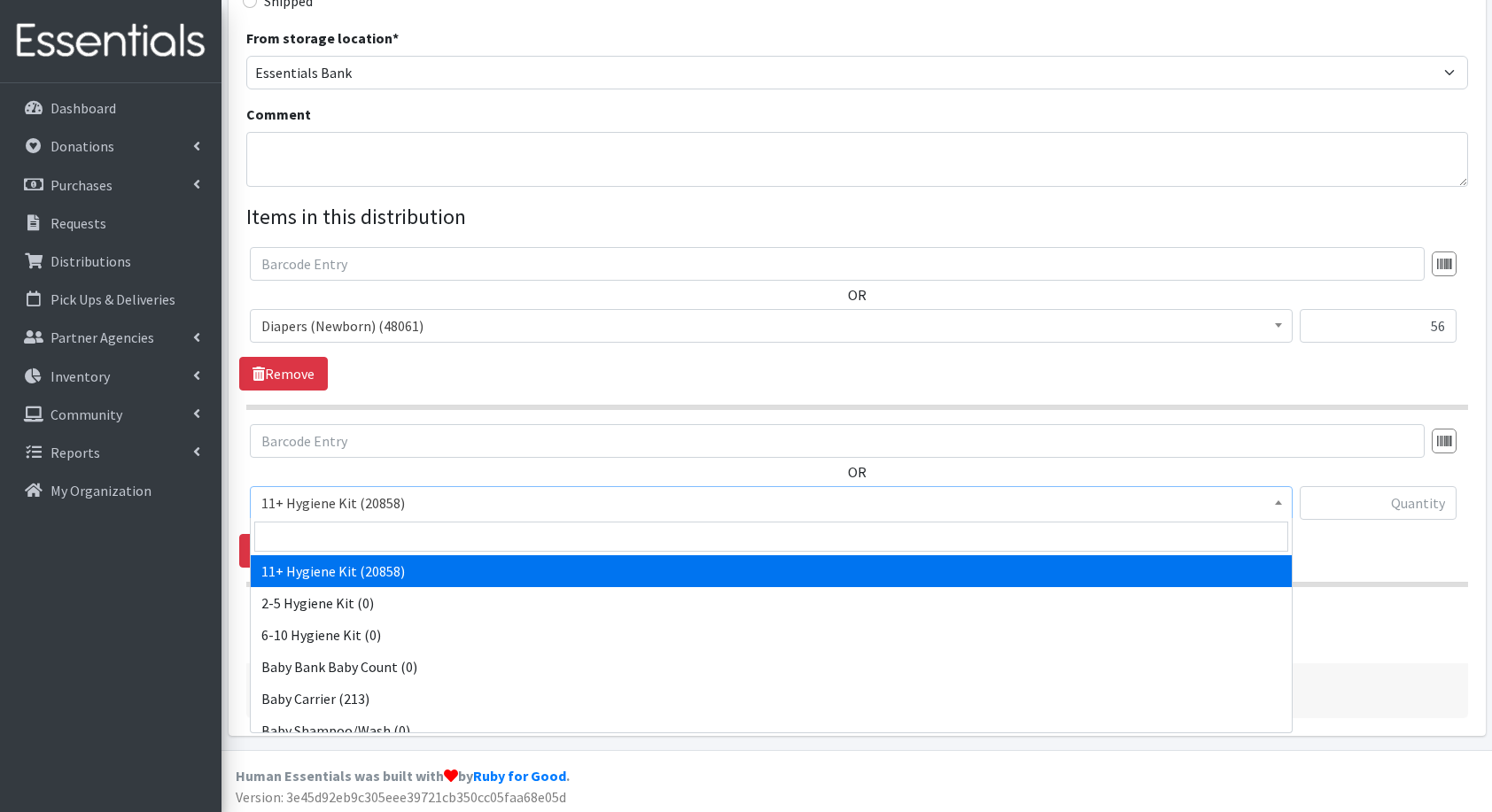
click at [379, 495] on span "11+ Hygiene Kit (20858)" at bounding box center [771, 503] width 1020 height 25
click at [369, 536] on input "search" at bounding box center [771, 537] width 1034 height 30
type input "dia"
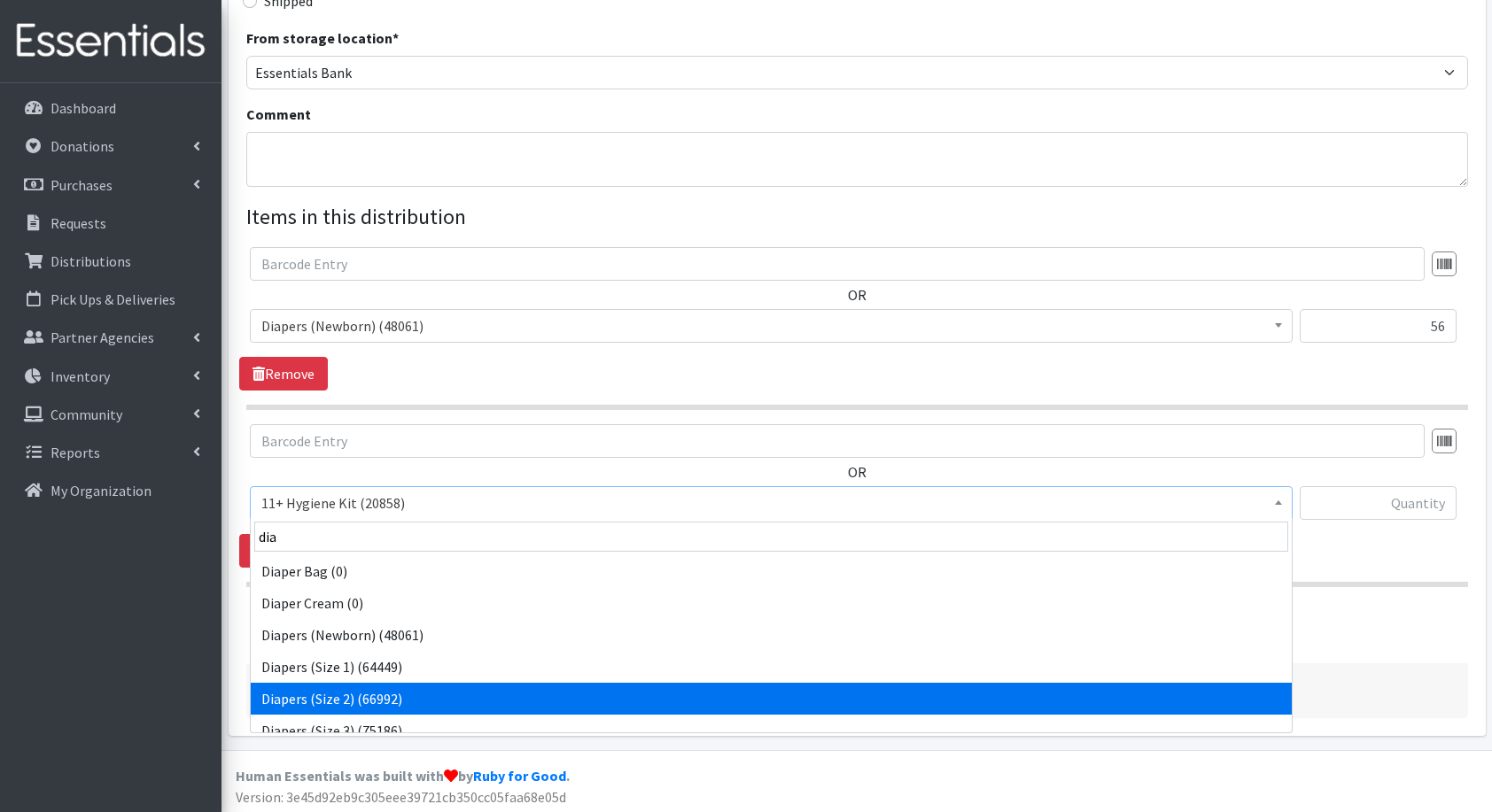
select select "5196"
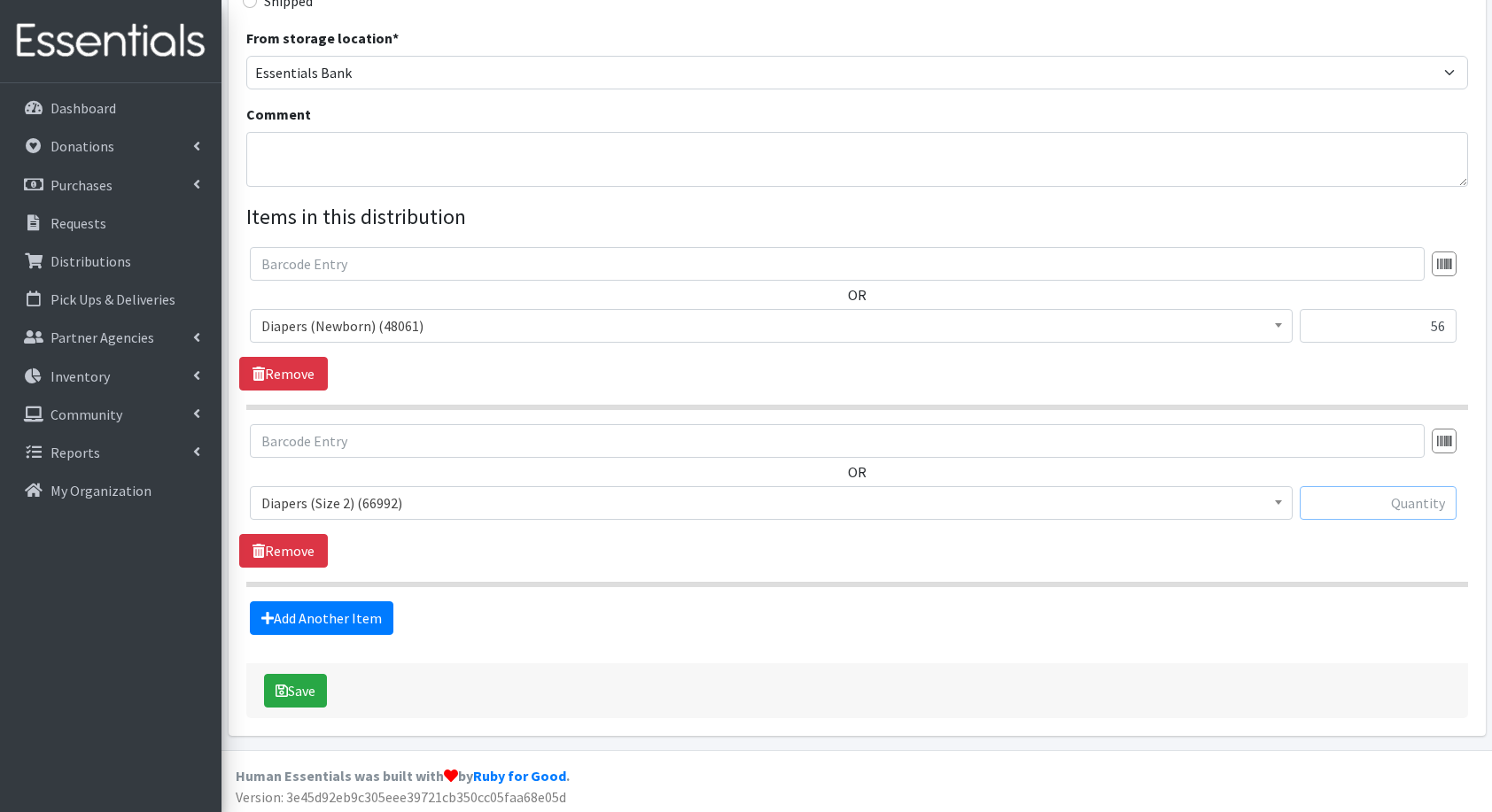
click at [1389, 506] on input "text" at bounding box center [1378, 504] width 157 height 34
type input "168"
click at [357, 602] on link "Add Another Item" at bounding box center [321, 618] width 144 height 34
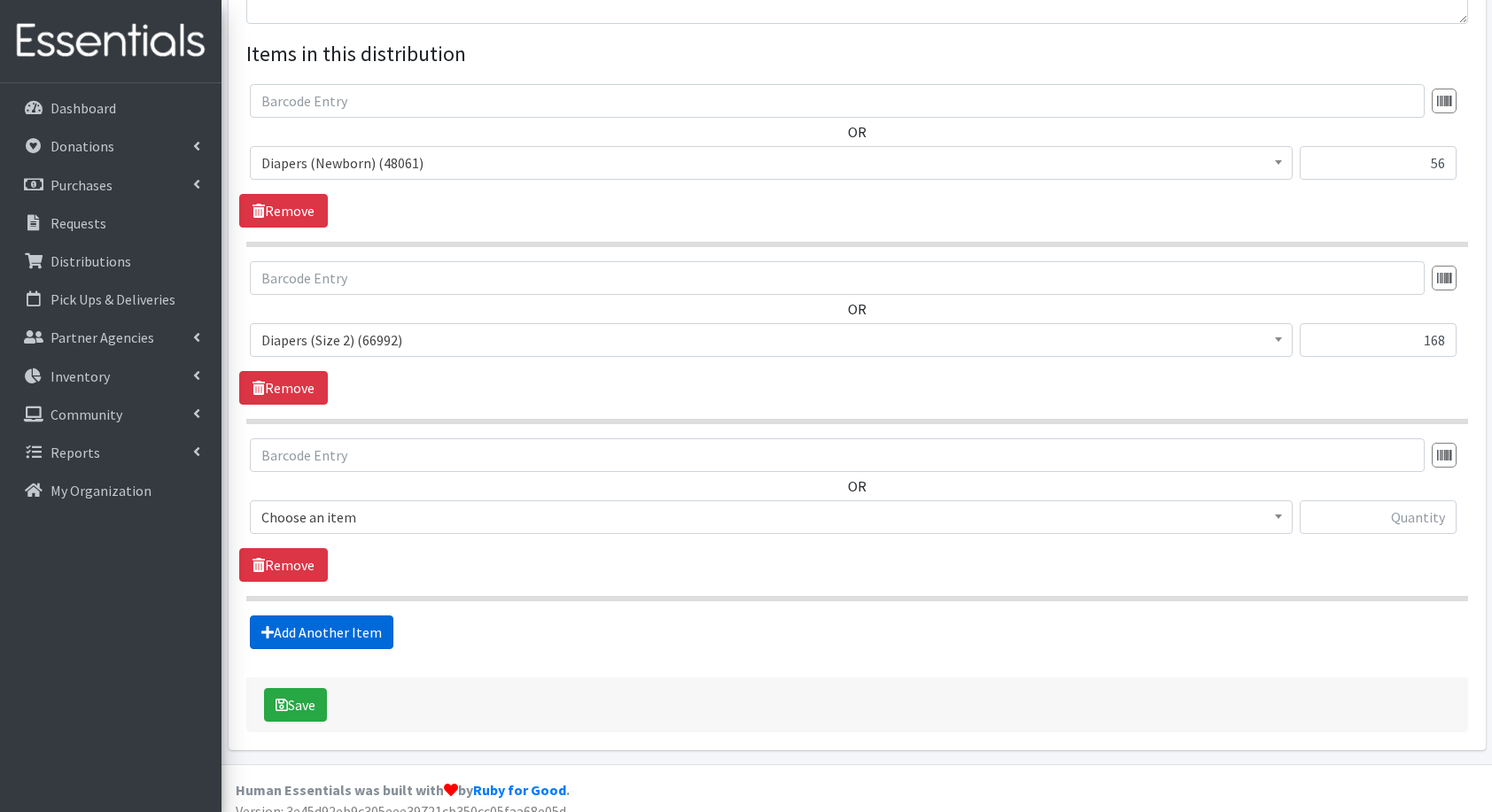
scroll to position [658, 0]
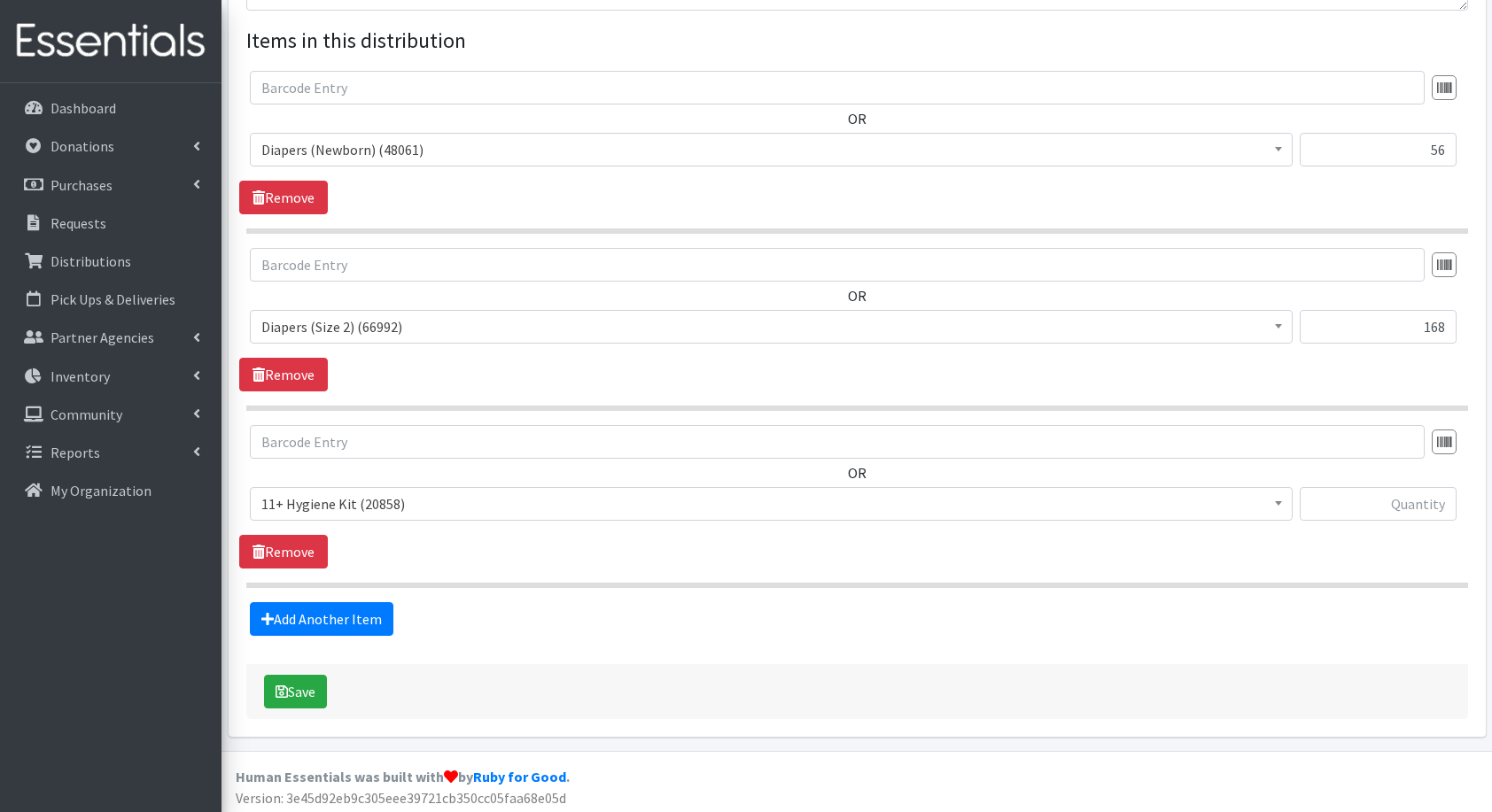
click at [370, 538] on div "OR 11+ Hygiene Kit (20858) 2-5 Hygiene Kit (0) 6-10 Hygiene Kit (0) Baby Bank B…" at bounding box center [857, 497] width 1236 height 144
click at [390, 506] on span "11+ Hygiene Kit (20858)" at bounding box center [771, 504] width 1020 height 25
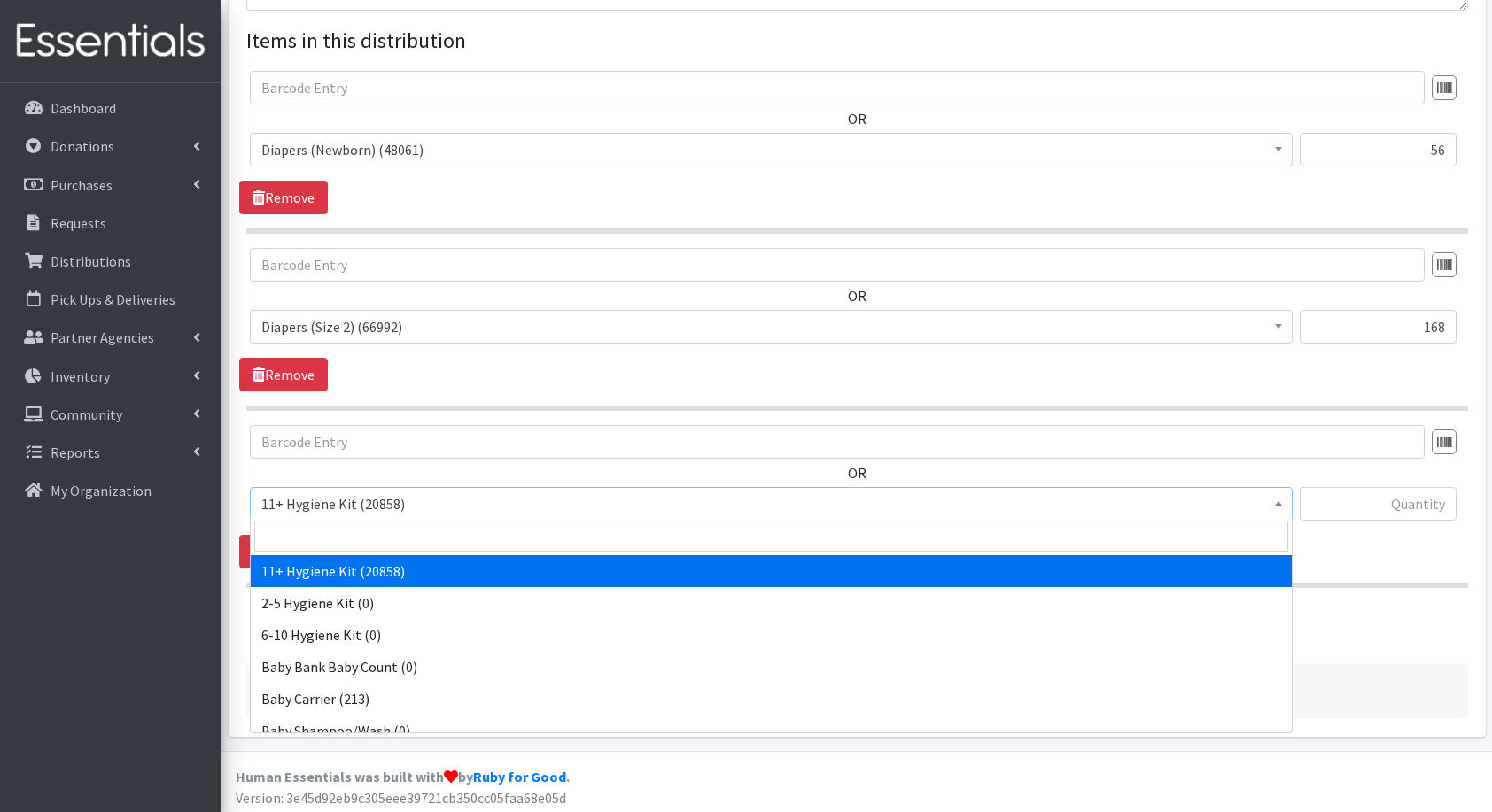
click at [416, 535] on input "search" at bounding box center [771, 537] width 1034 height 30
type input "dia"
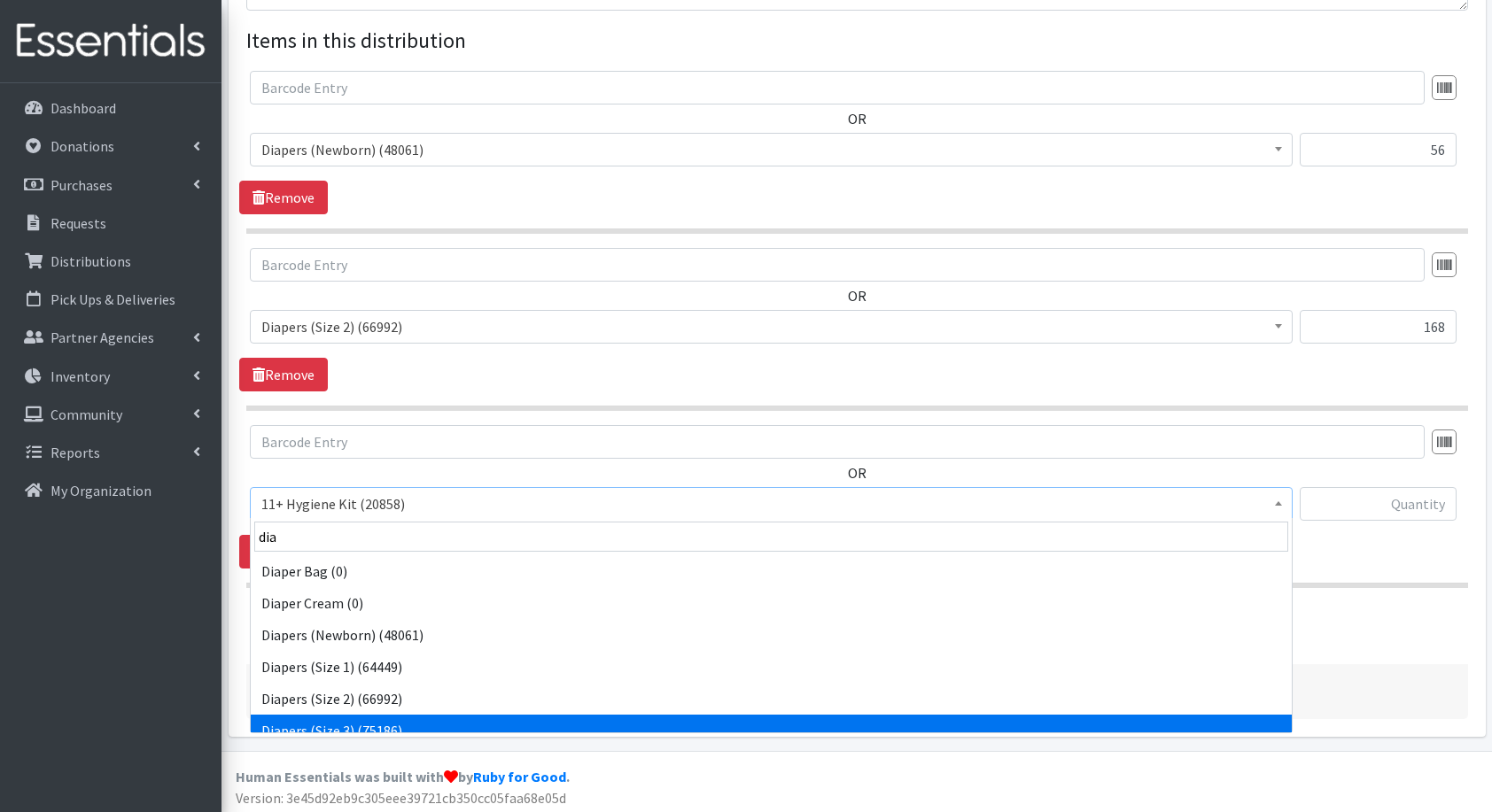
scroll to position [14, 0]
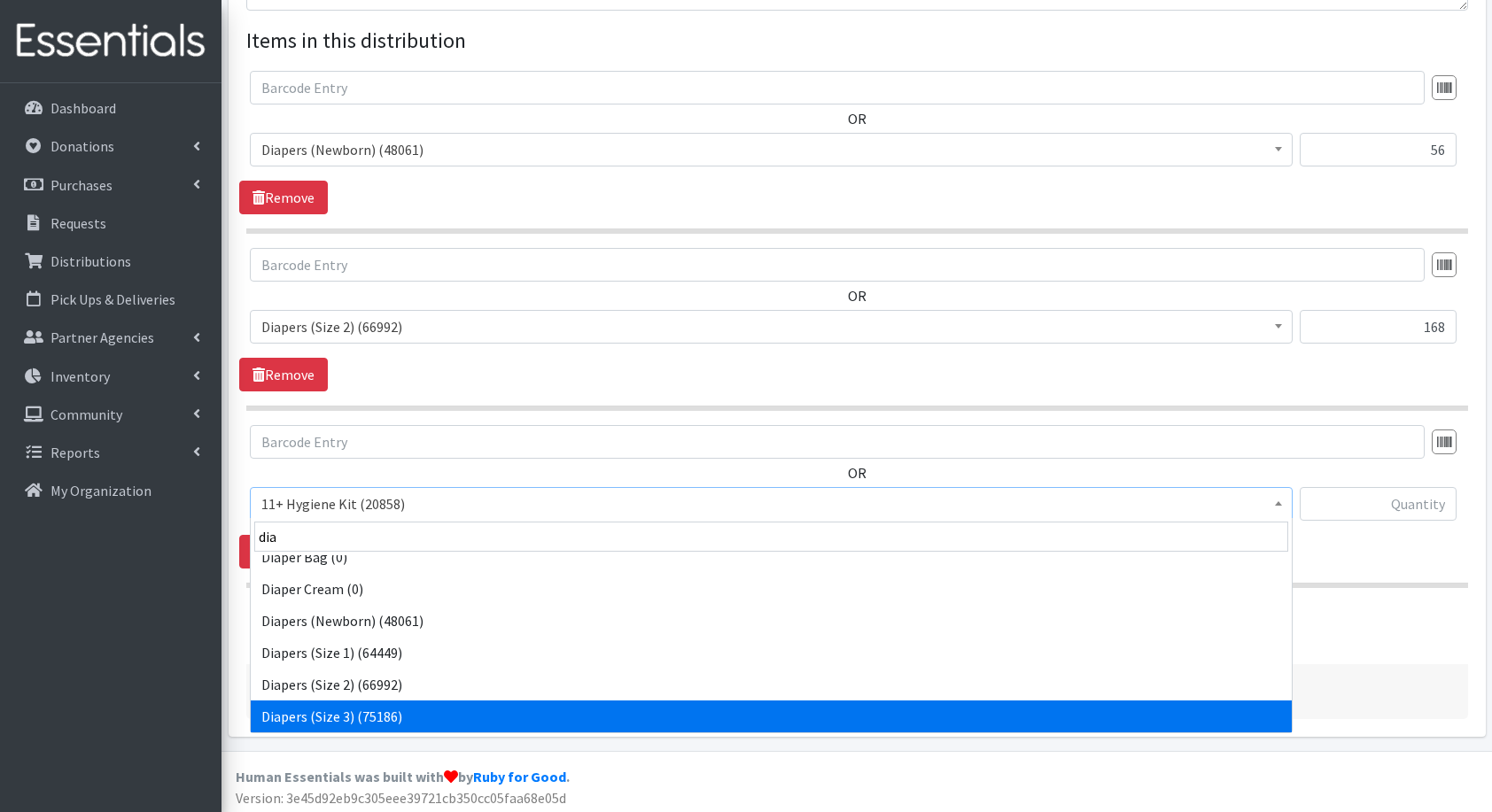
select select "5205"
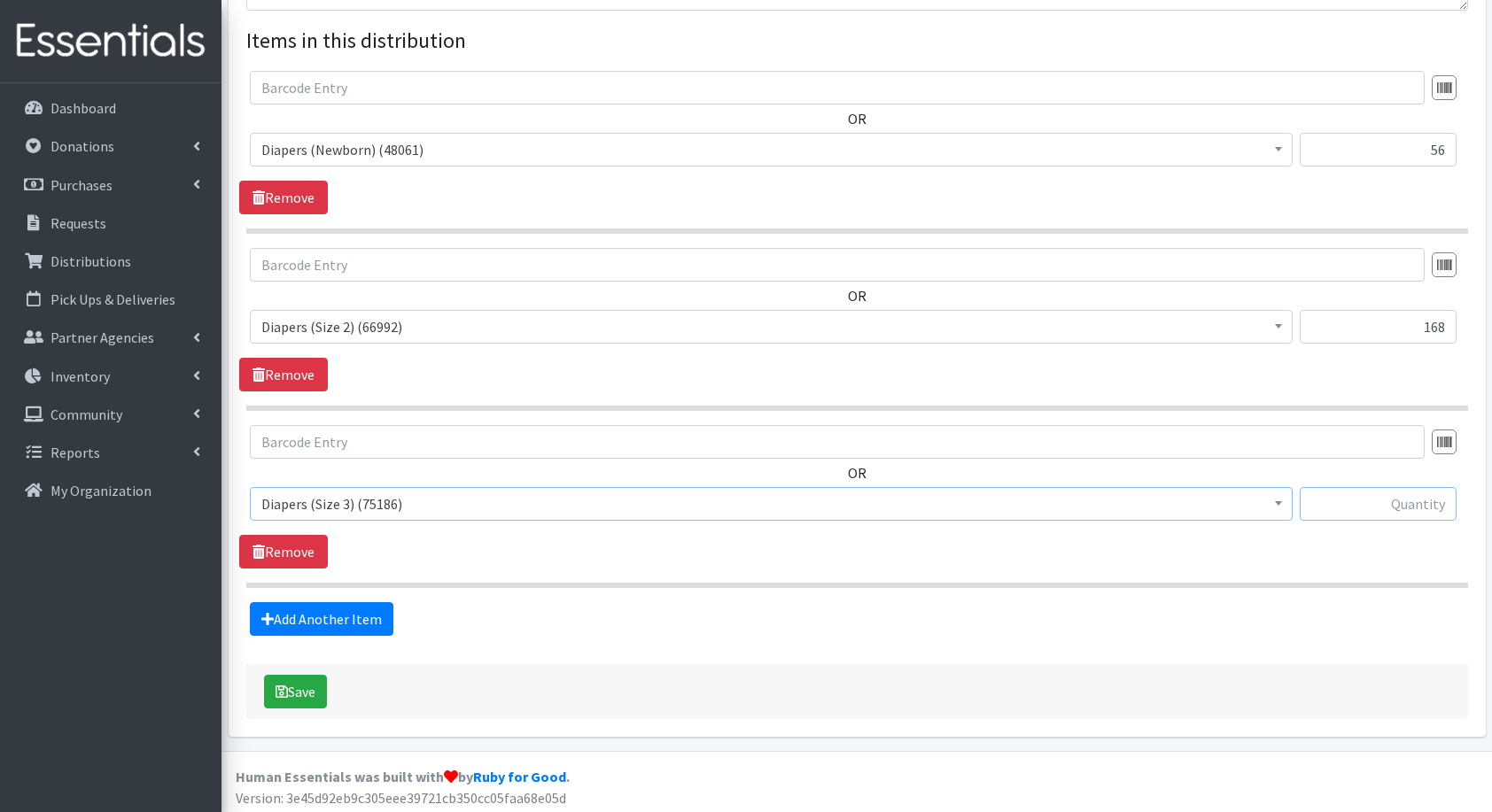
click at [1355, 503] on input "text" at bounding box center [1378, 504] width 157 height 34
type input "112"
click at [328, 606] on link "Add Another Item" at bounding box center [321, 619] width 144 height 34
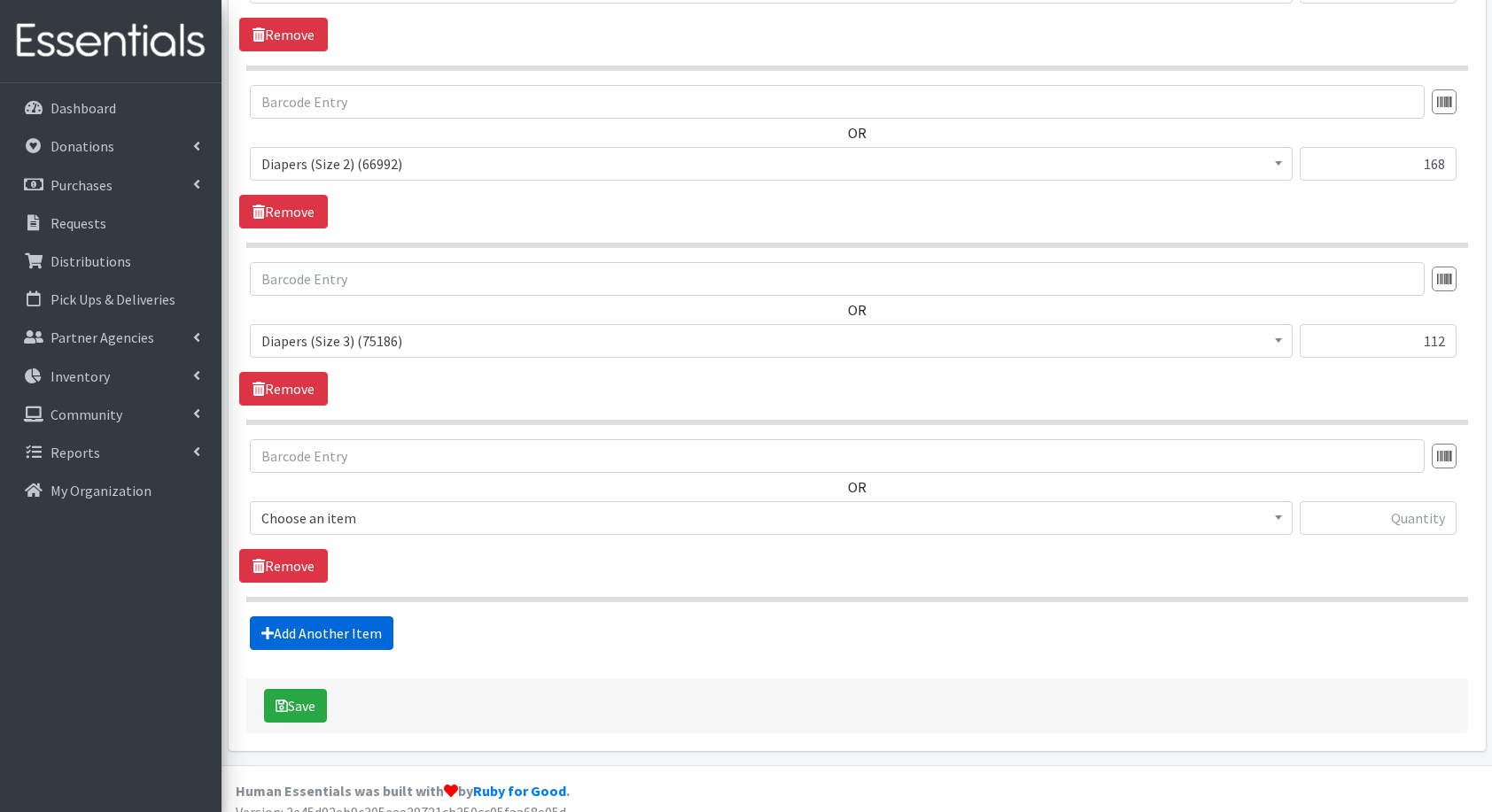
scroll to position [835, 0]
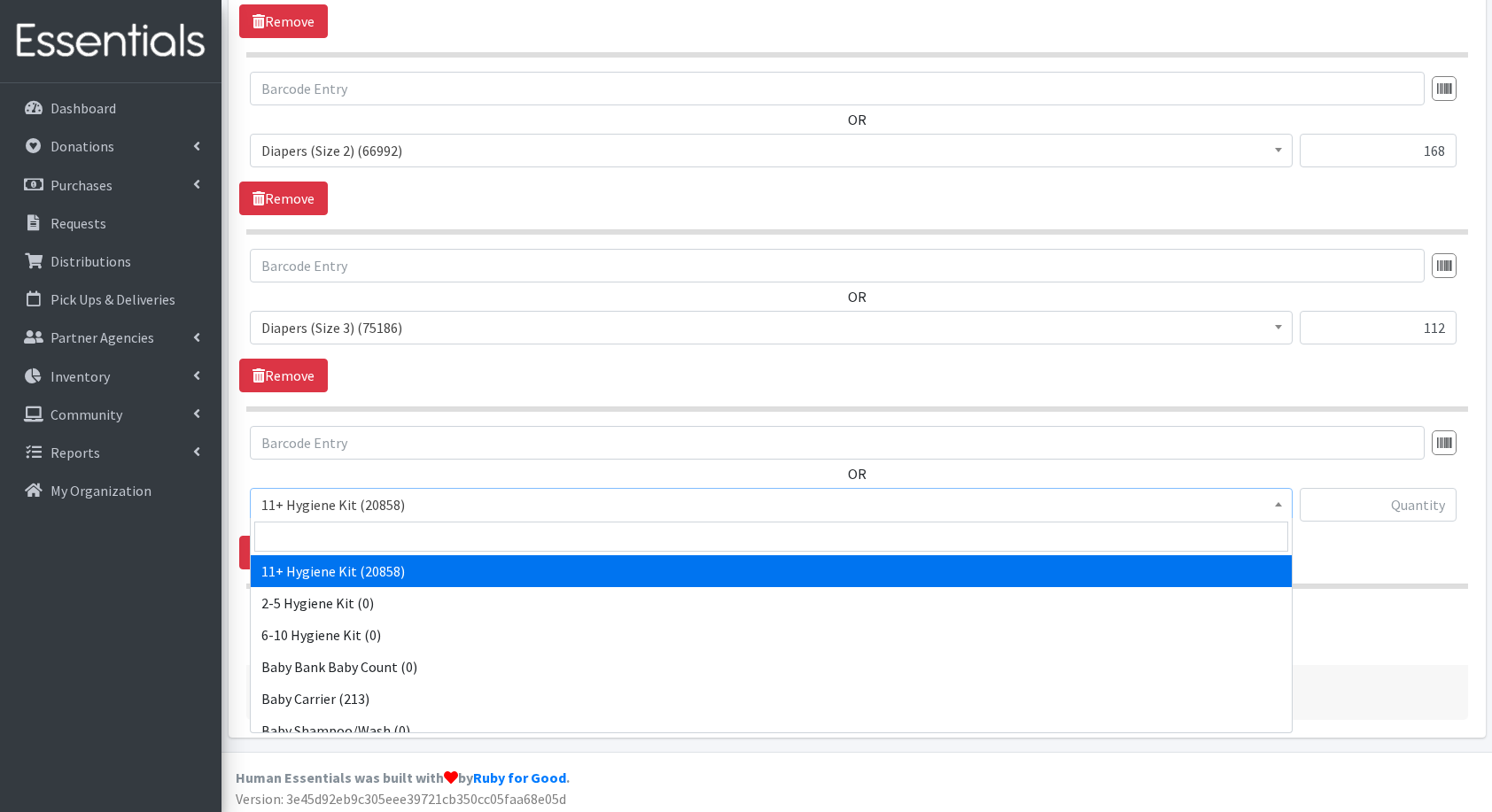
click at [338, 516] on span "11+ Hygiene Kit (20858)" at bounding box center [770, 505] width 1043 height 34
click at [390, 537] on input "search" at bounding box center [771, 537] width 1034 height 30
type input "dia"
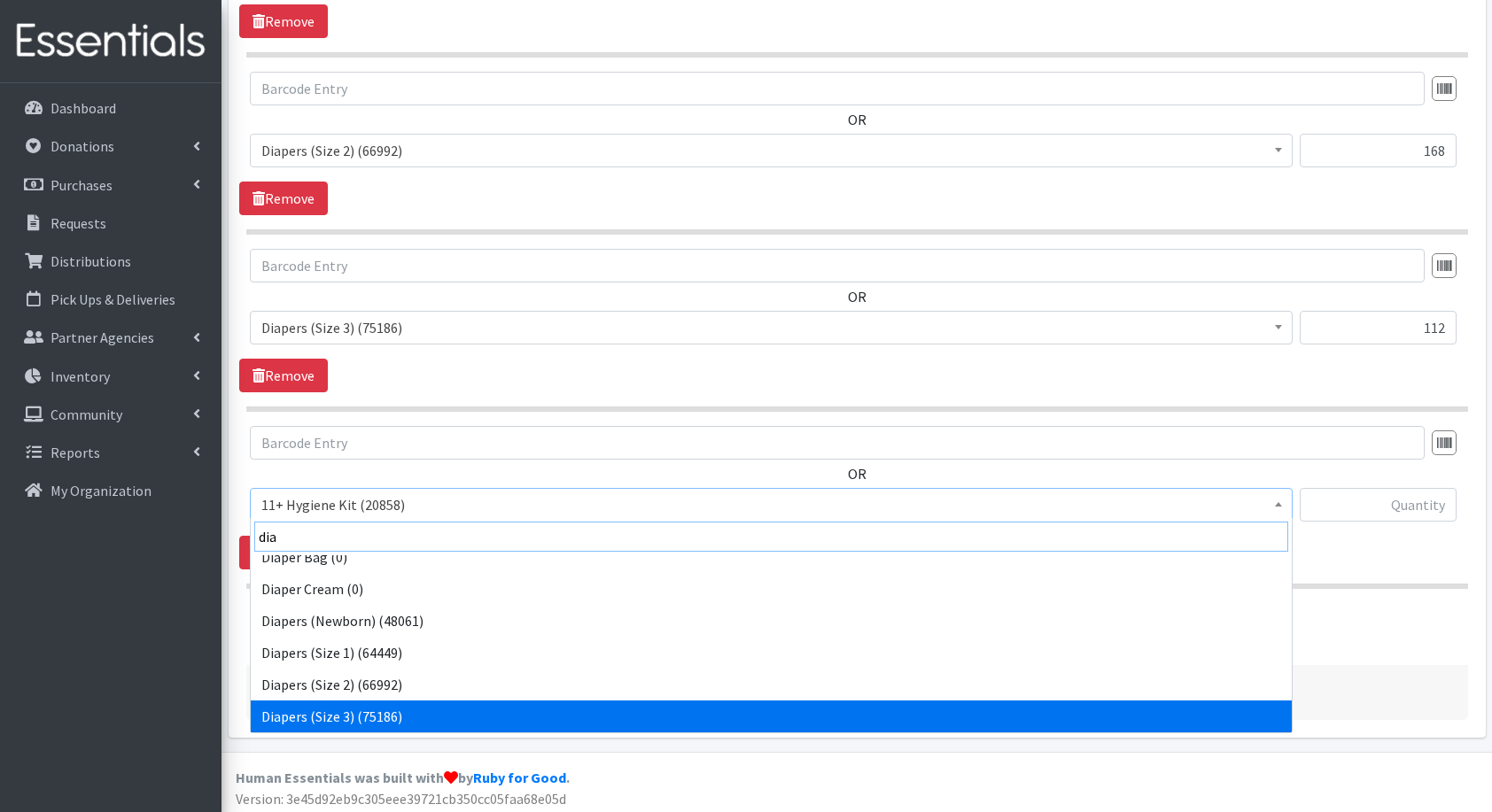
scroll to position [46, 0]
select select "5206"
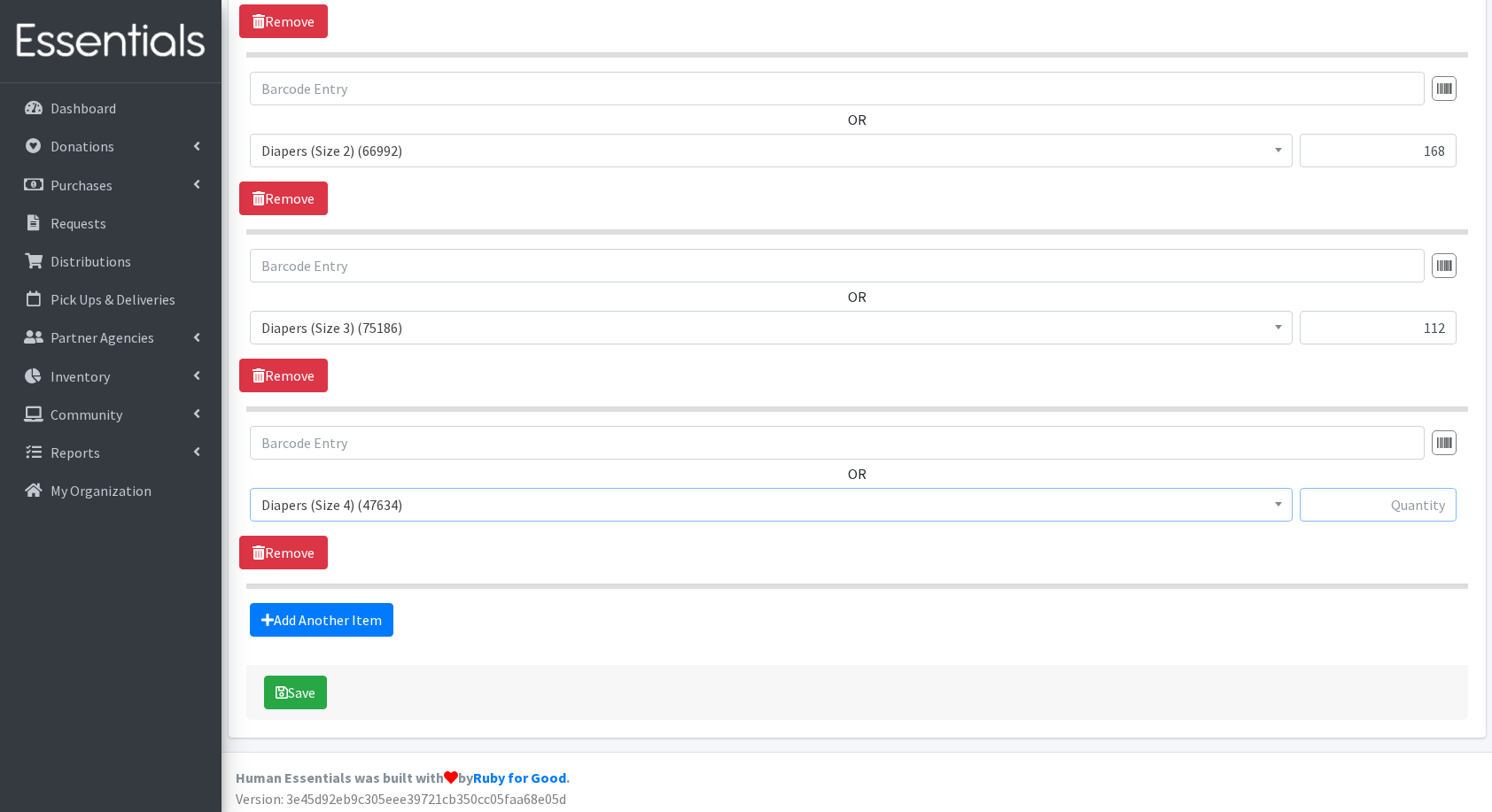
click at [1412, 497] on input "text" at bounding box center [1378, 505] width 157 height 34
type input "180"
click at [295, 628] on link "Add Another Item" at bounding box center [321, 620] width 144 height 34
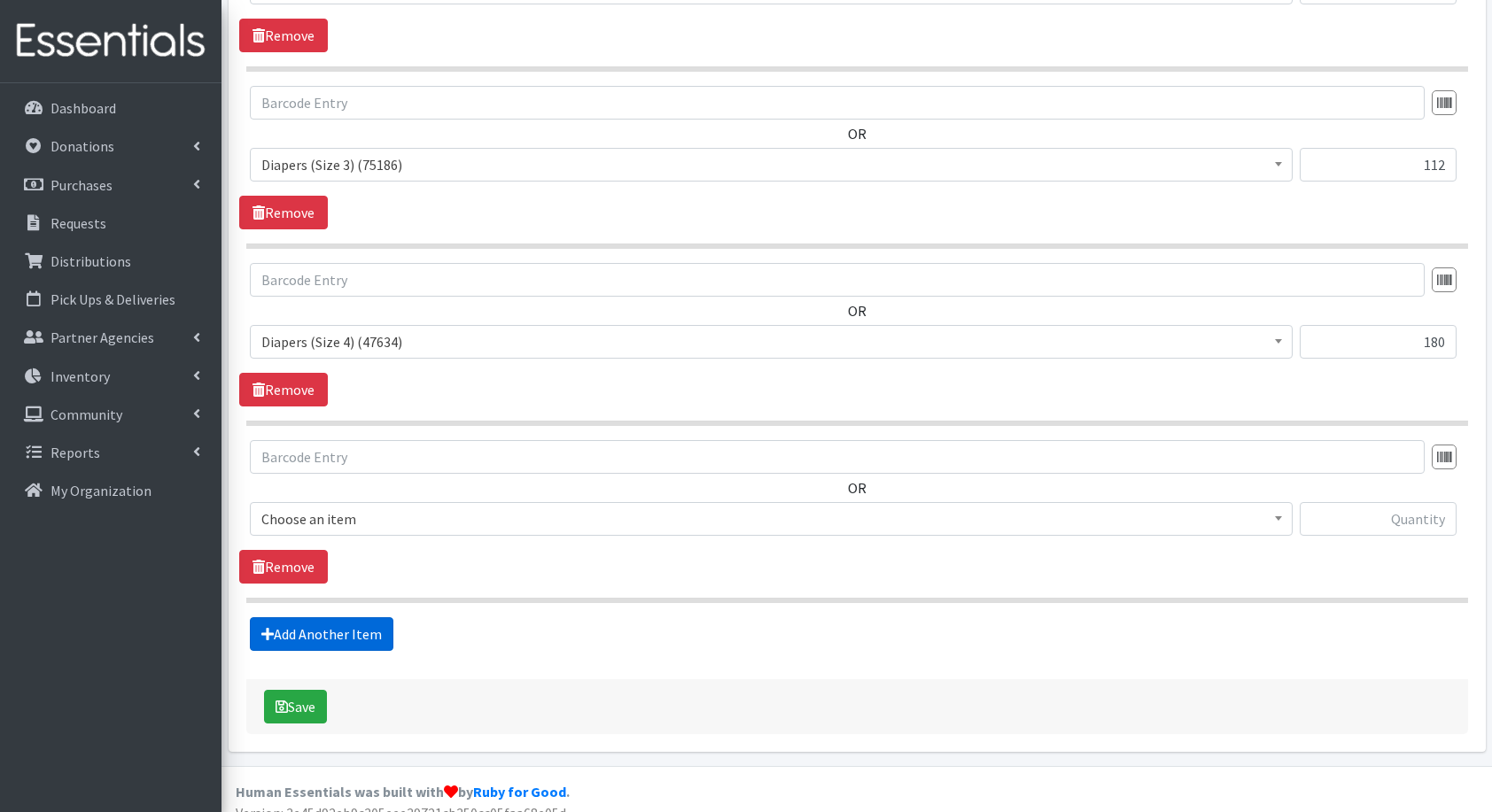
scroll to position [1011, 0]
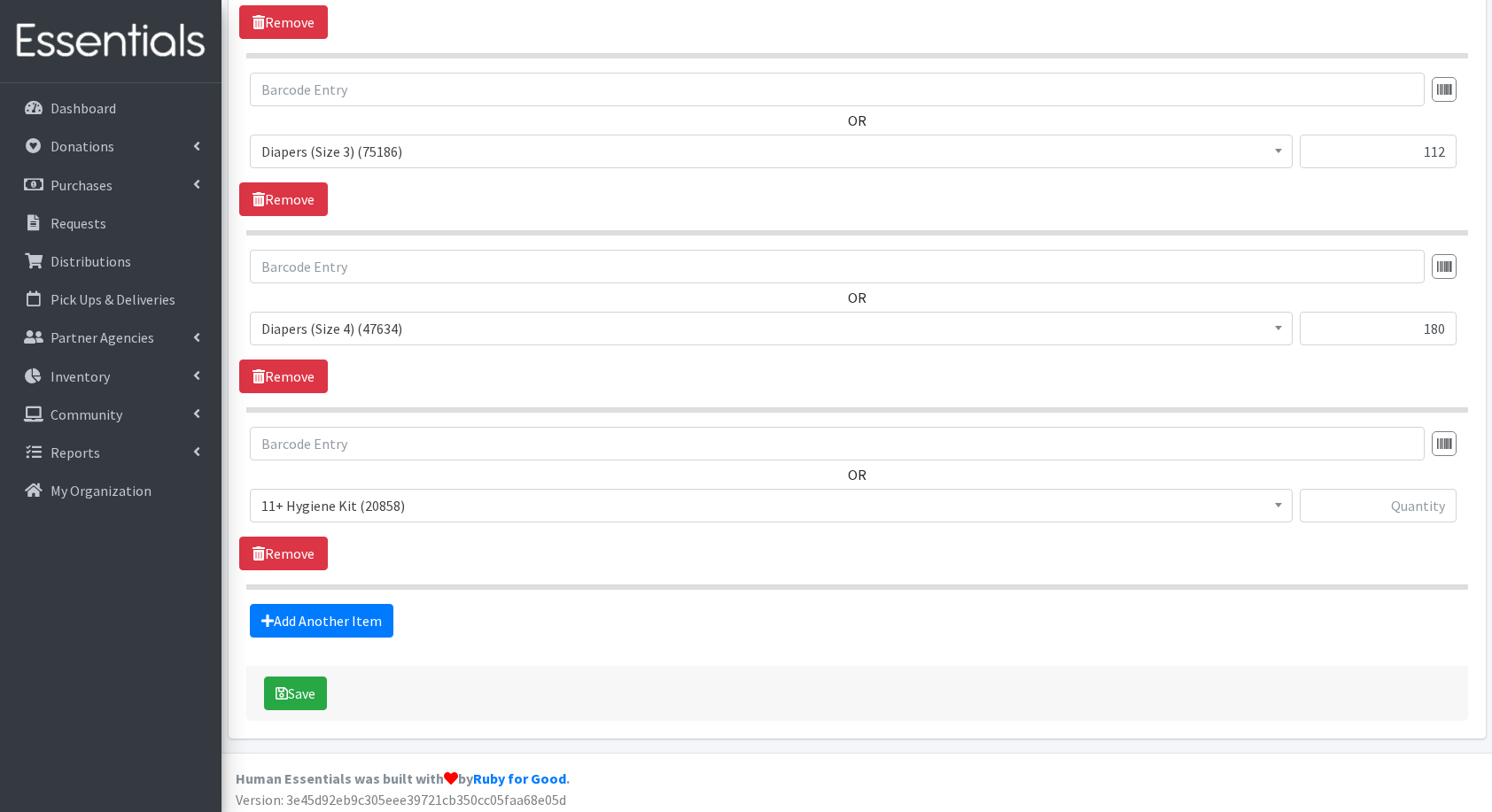
click at [336, 503] on span "11+ Hygiene Kit (20858)" at bounding box center [771, 506] width 1020 height 25
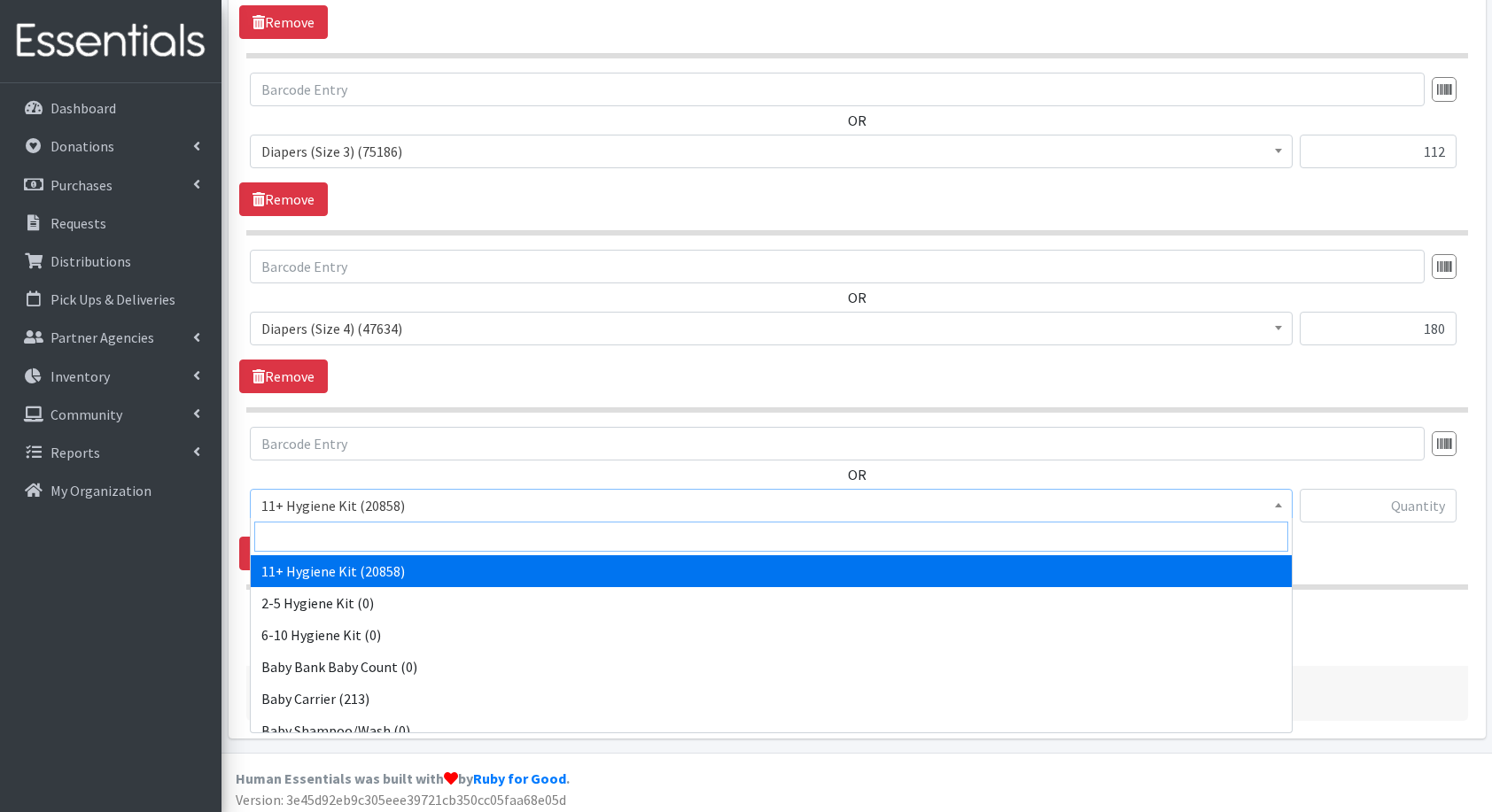
click at [361, 522] on input "search" at bounding box center [771, 537] width 1034 height 30
type input "dia"
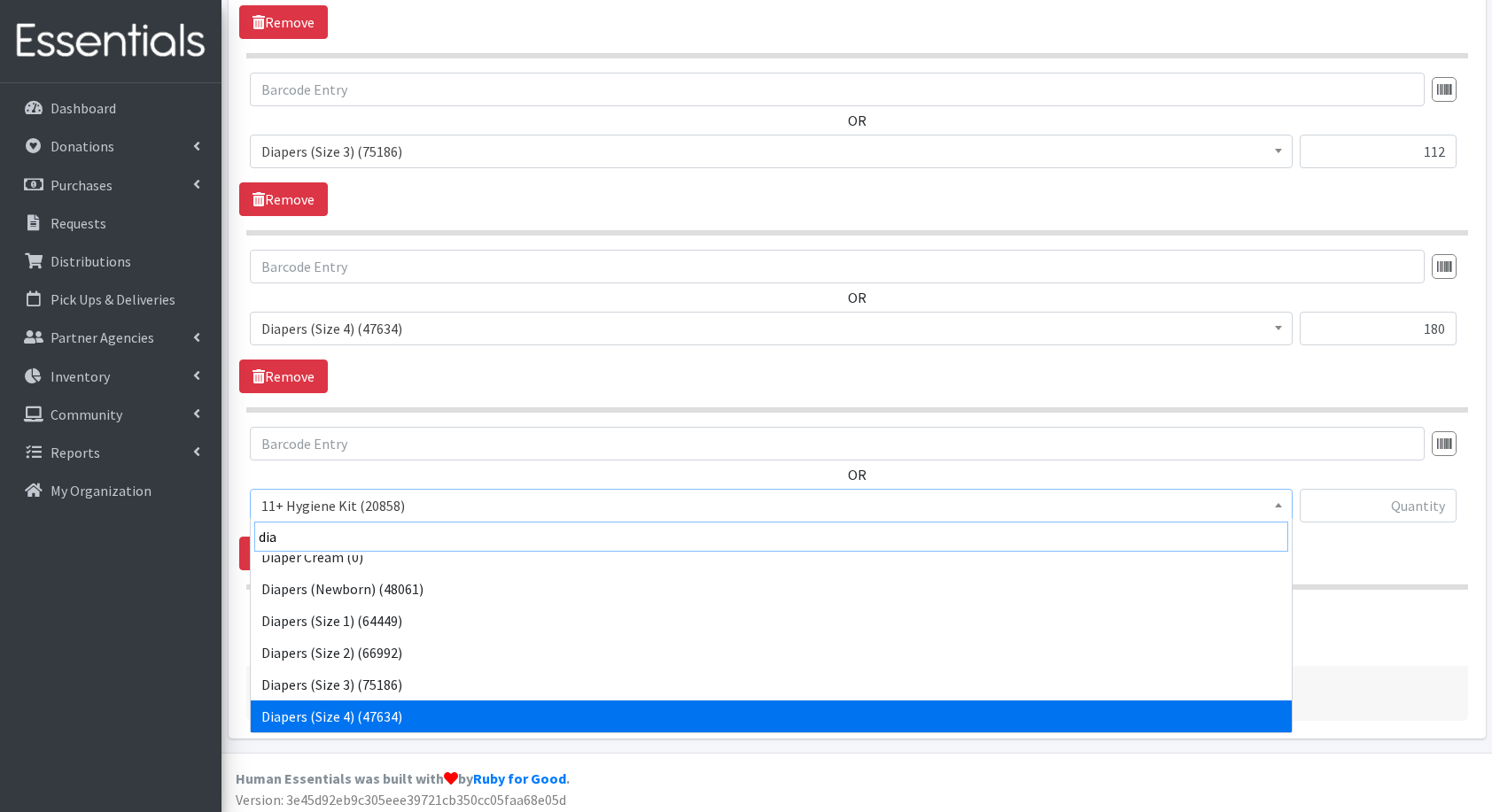
scroll to position [78, 0]
select select "5208"
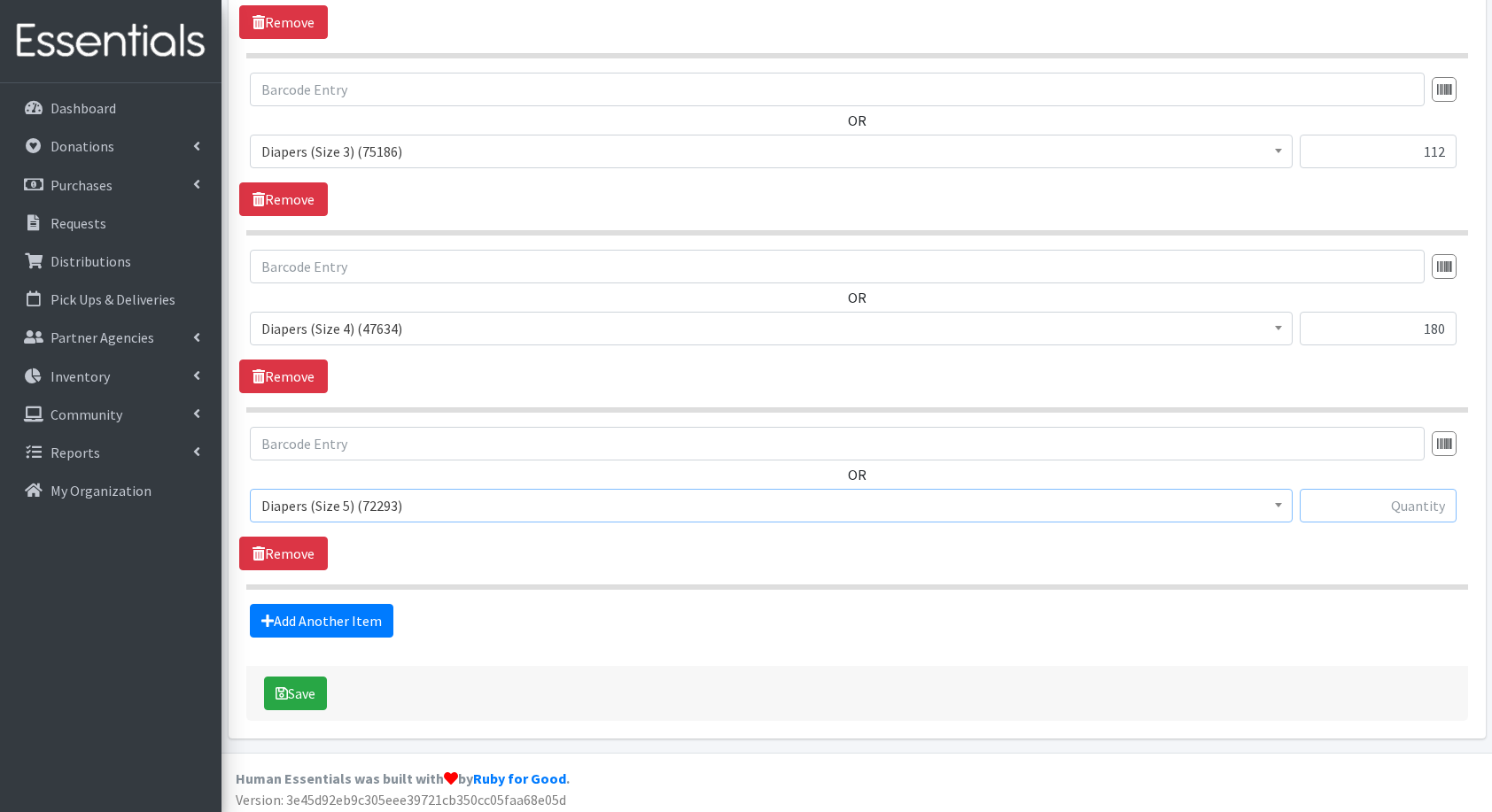
click at [1366, 509] on input "text" at bounding box center [1378, 506] width 157 height 34
click at [1388, 505] on input "text" at bounding box center [1378, 506] width 157 height 34
type input "150"
click at [296, 616] on link "Add Another Item" at bounding box center [321, 621] width 144 height 34
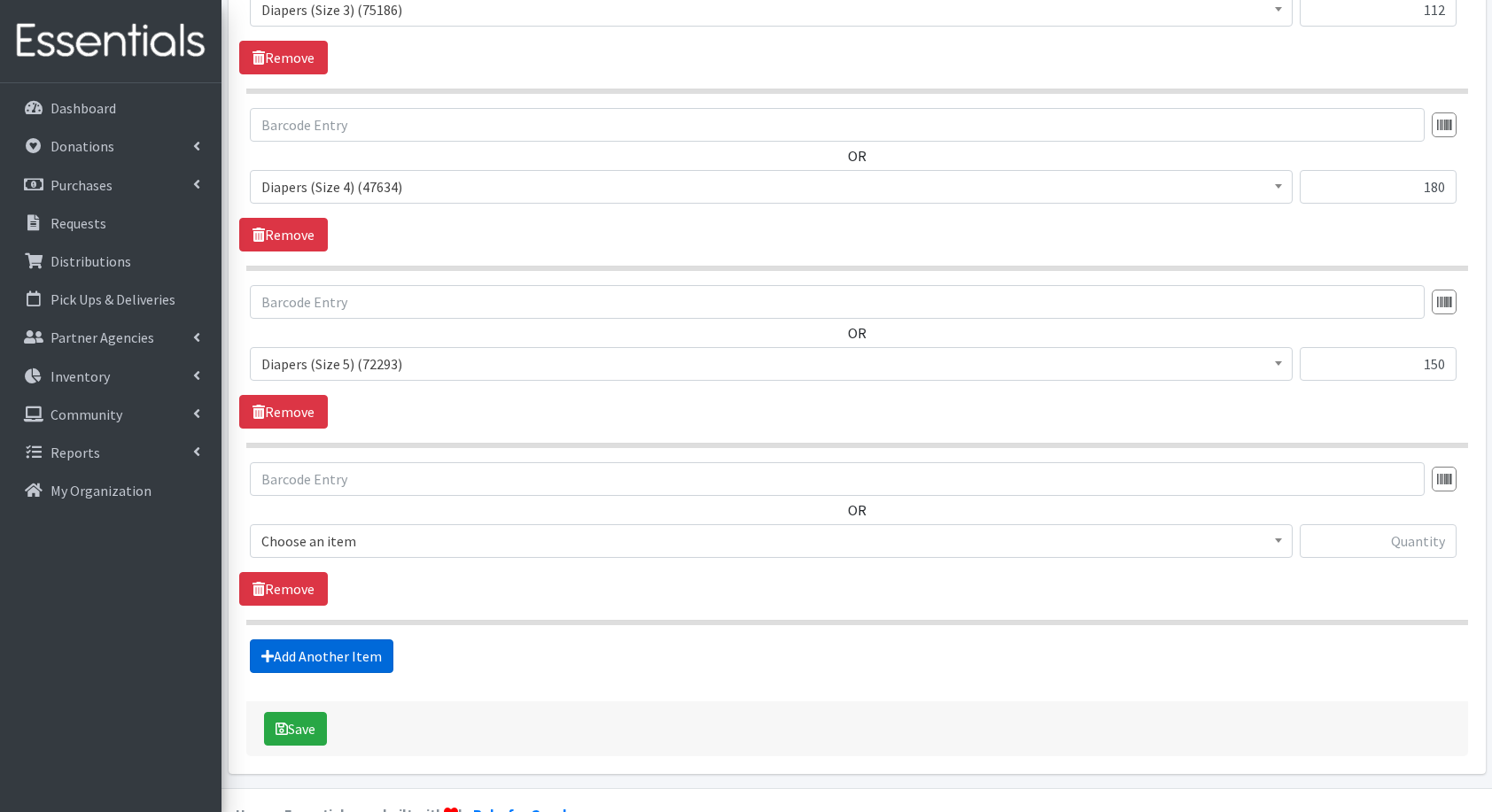
scroll to position [1187, 0]
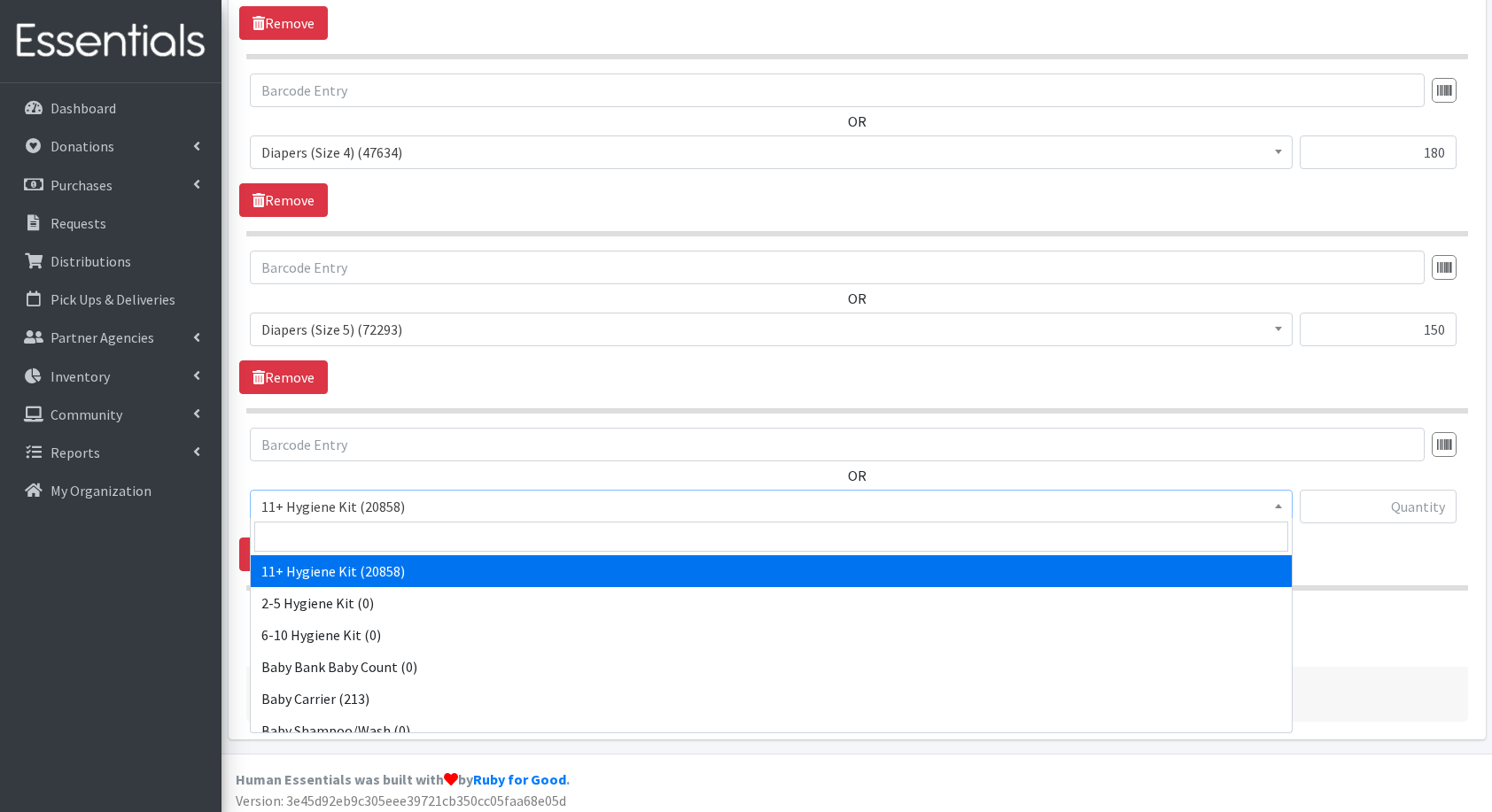
click at [342, 499] on span "11+ Hygiene Kit (20858)" at bounding box center [771, 507] width 1020 height 25
click at [376, 530] on input "search" at bounding box center [771, 537] width 1034 height 30
type input "dia"
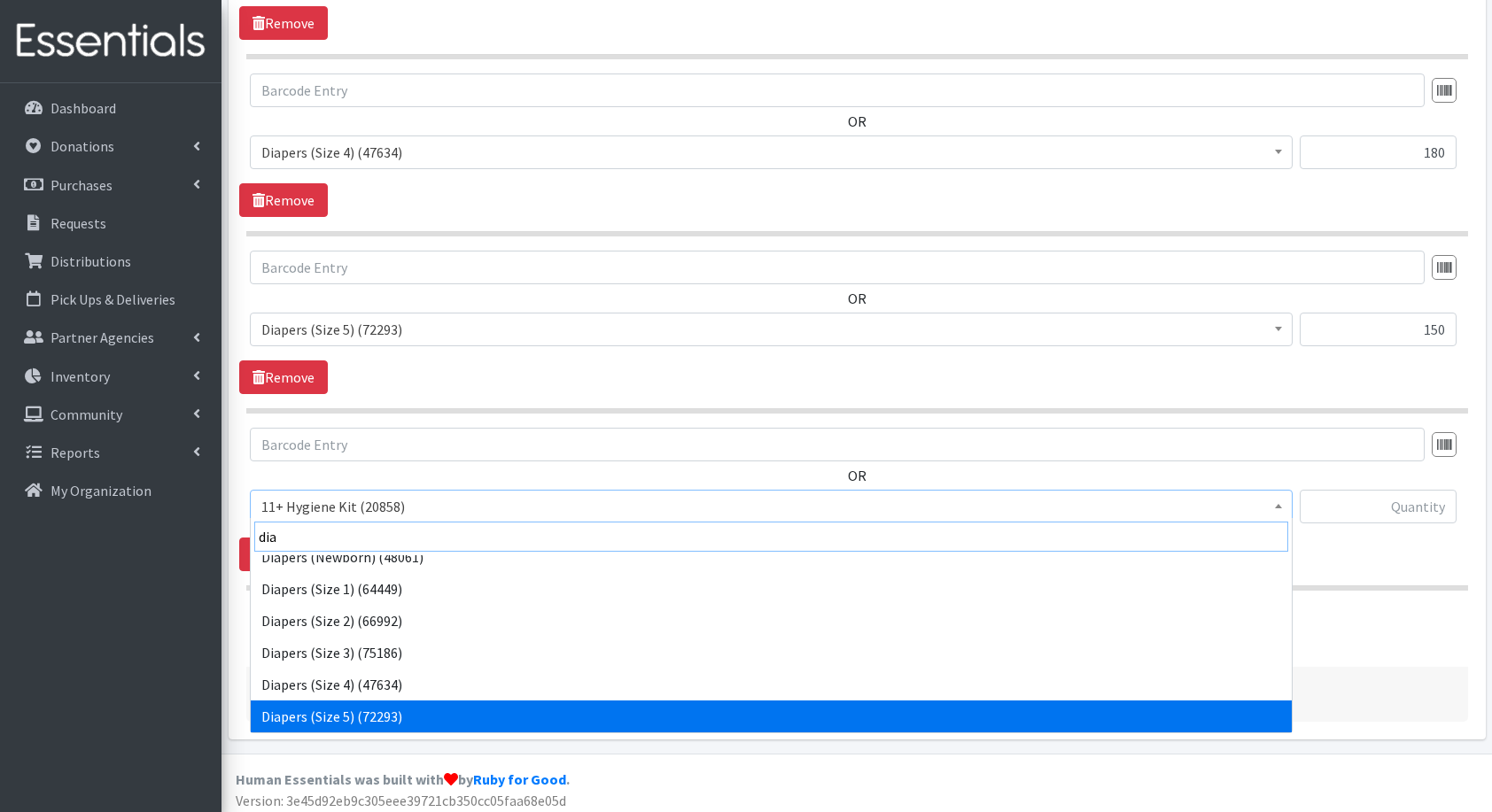
scroll to position [110, 0]
select select "5209"
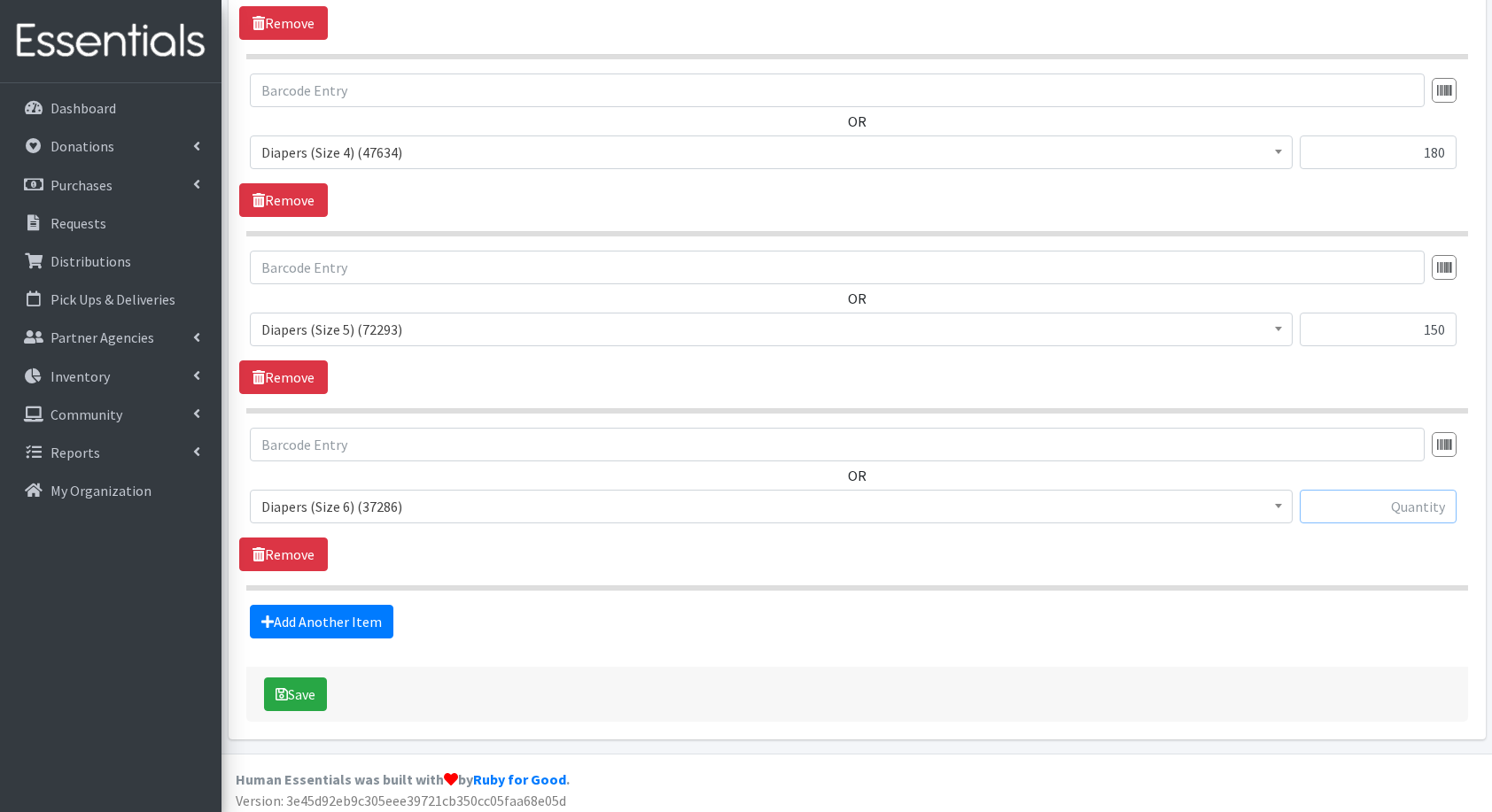
click at [1342, 503] on input "text" at bounding box center [1378, 507] width 157 height 34
type input "108"
click at [281, 615] on link "Add Another Item" at bounding box center [321, 622] width 144 height 34
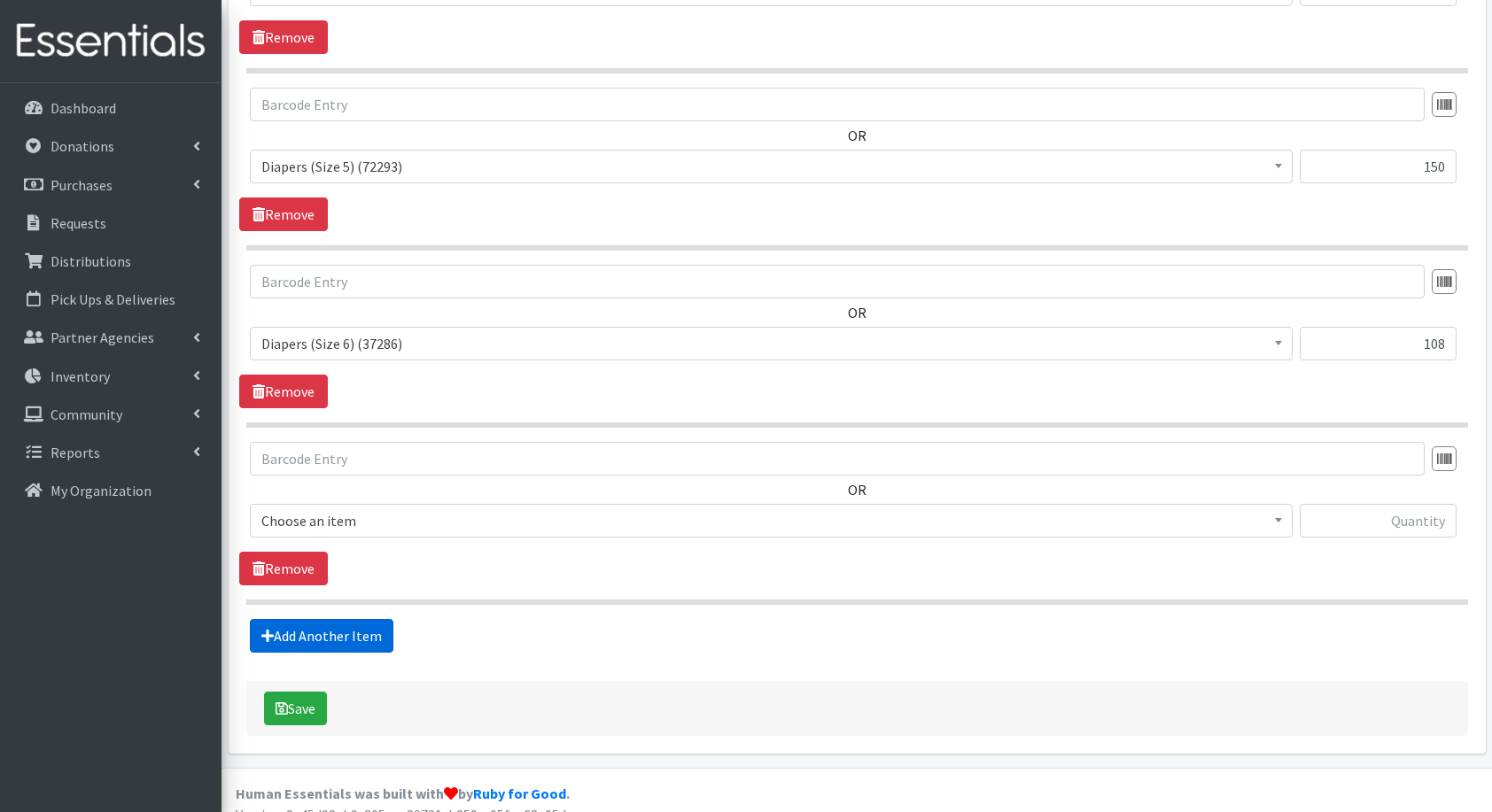
scroll to position [1364, 0]
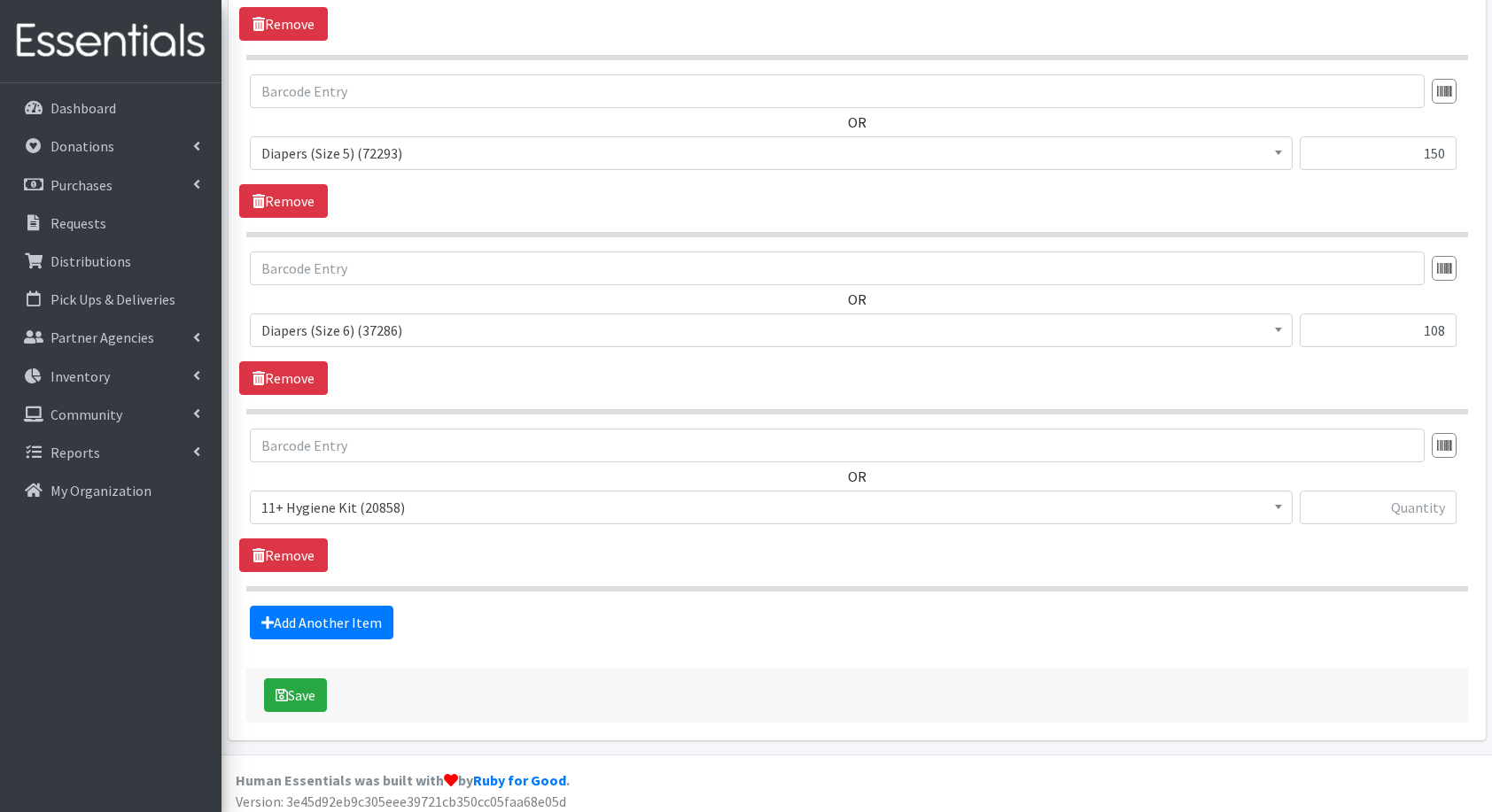
click at [363, 507] on span "11+ Hygiene Kit (20858)" at bounding box center [771, 507] width 1020 height 25
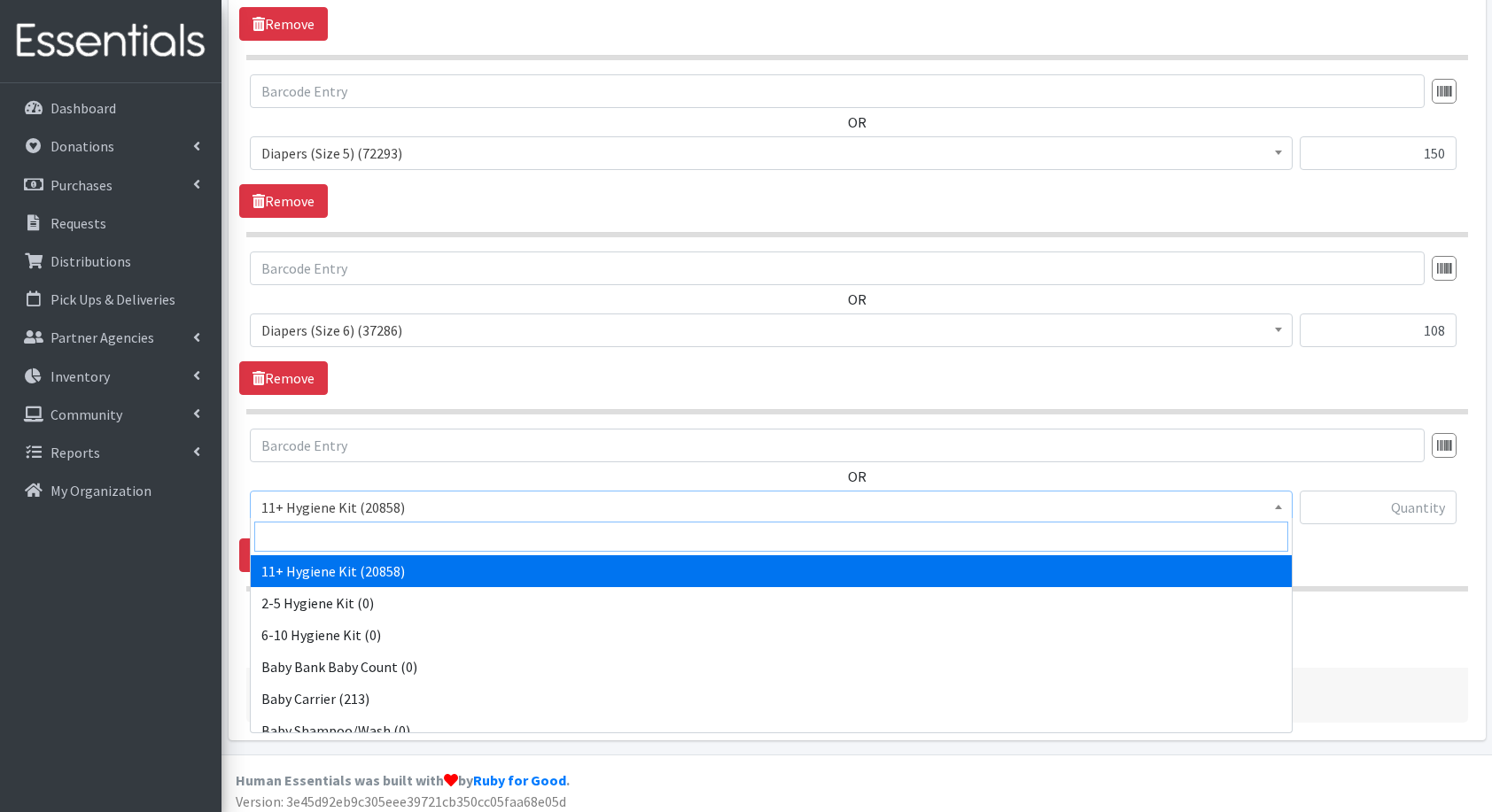
click at [398, 526] on input "search" at bounding box center [771, 537] width 1034 height 30
type input "fam"
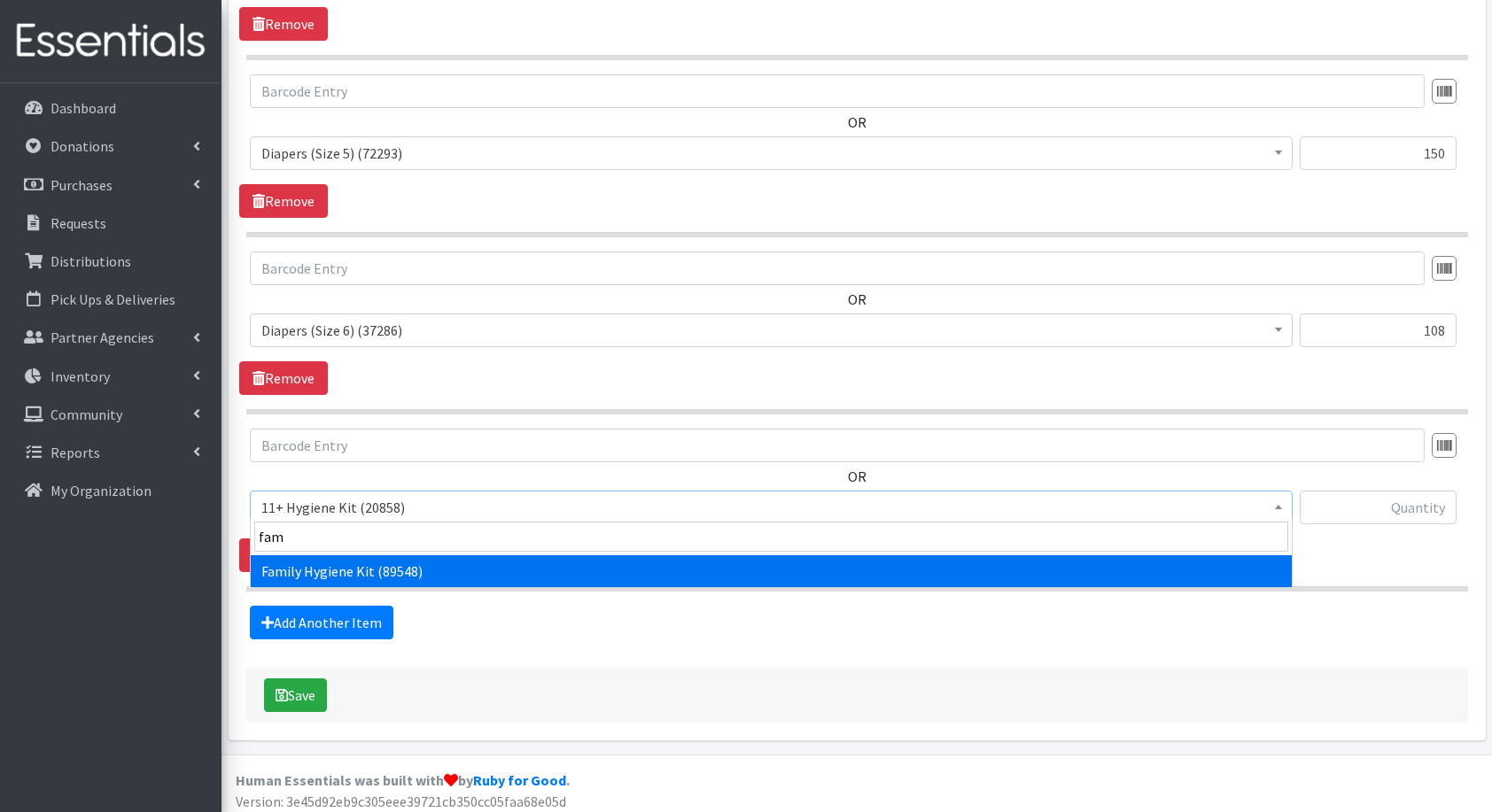
select select "14713"
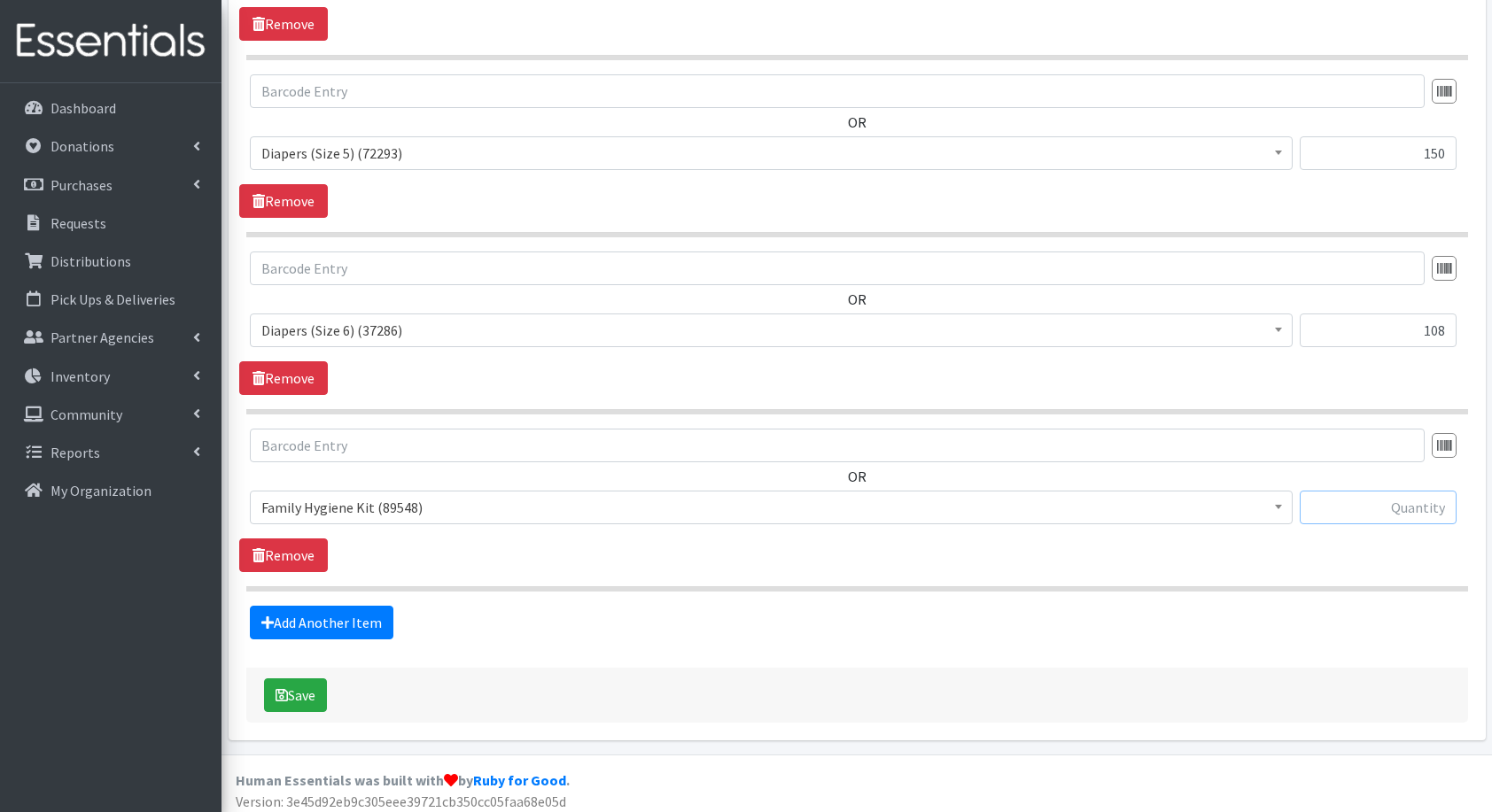
click at [1420, 495] on input "text" at bounding box center [1378, 508] width 157 height 34
type input "15"
click at [284, 621] on link "Add Another Item" at bounding box center [321, 622] width 144 height 34
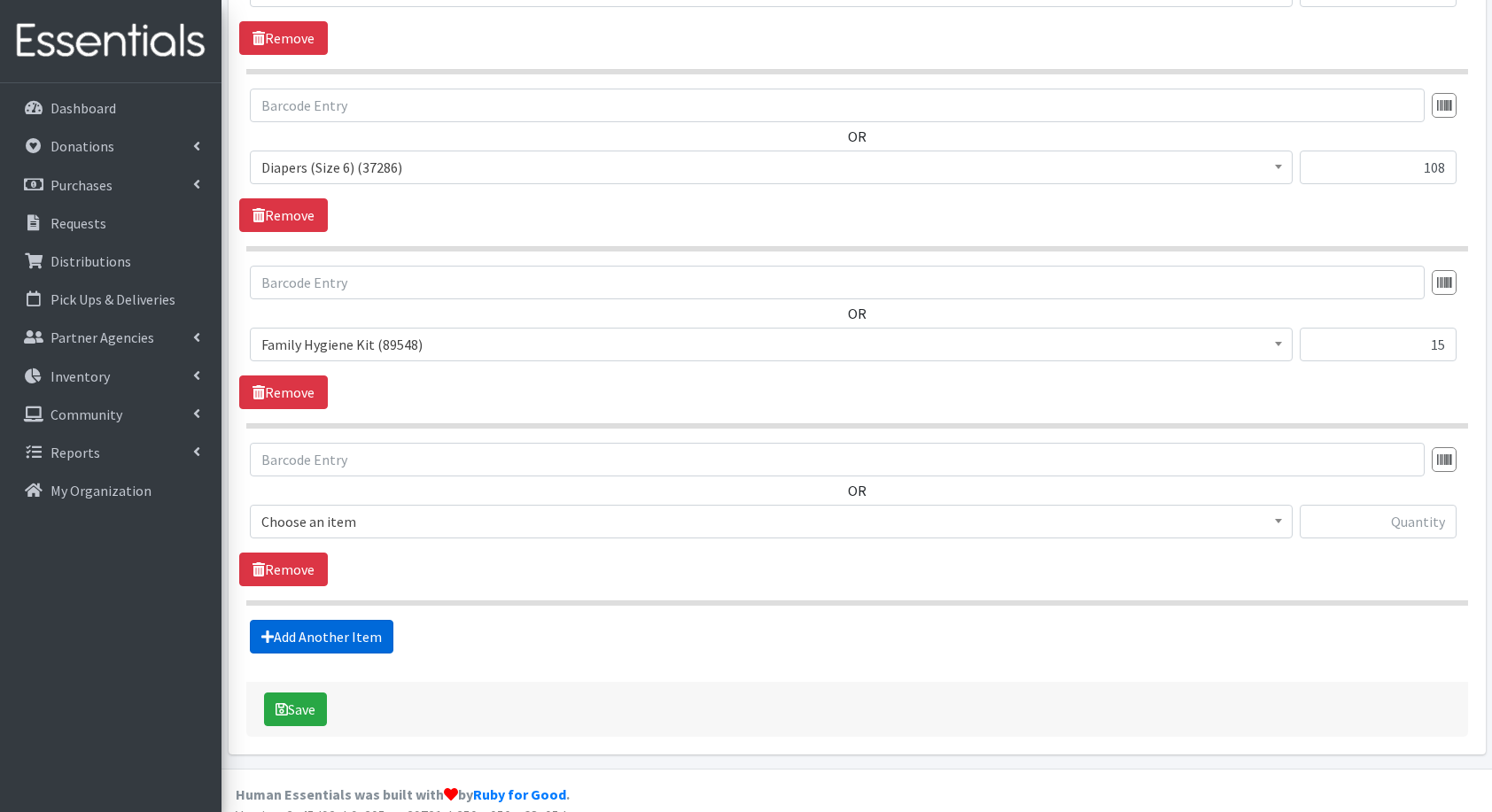
scroll to position [1539, 0]
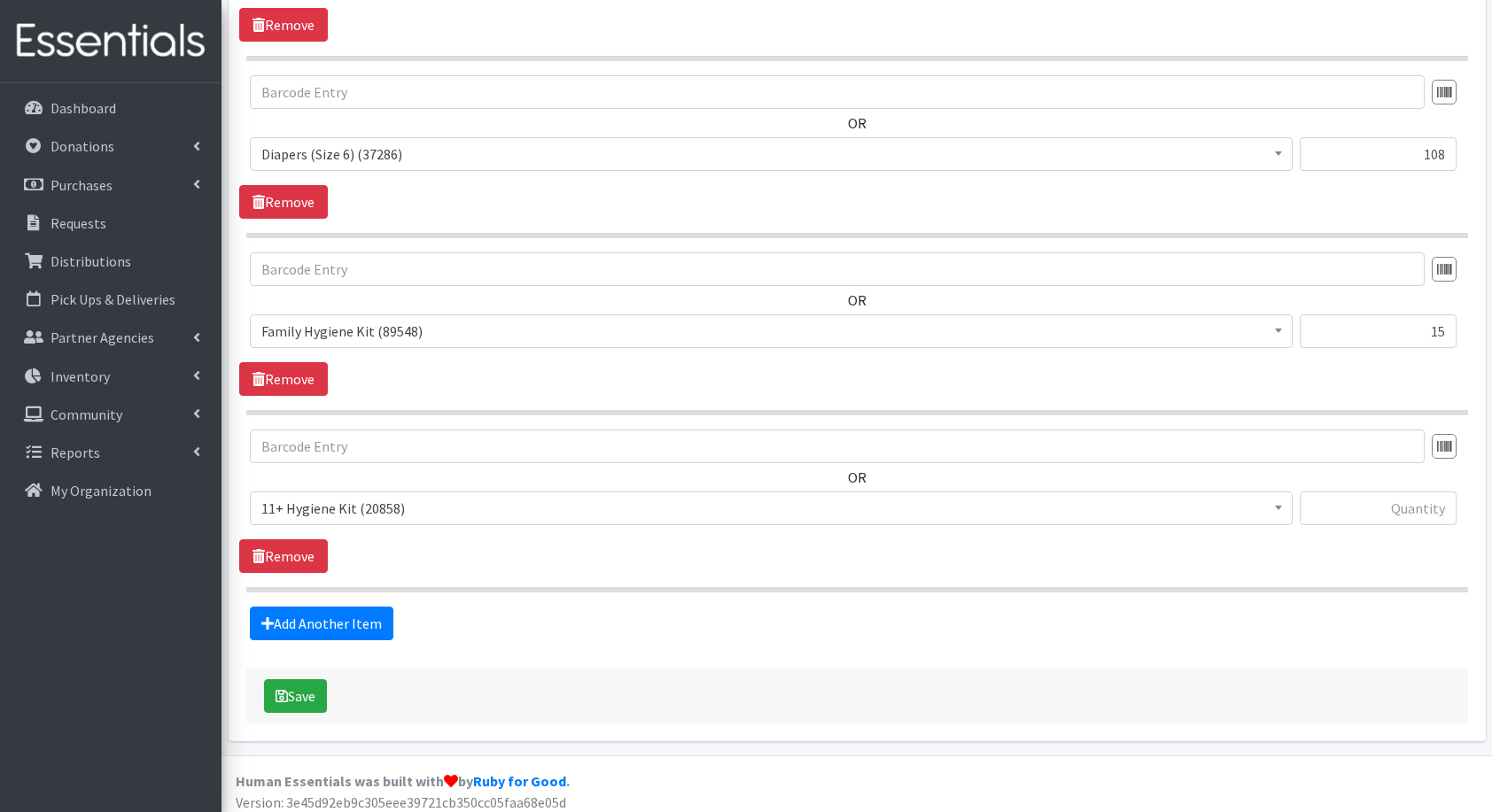
click at [315, 503] on span "11+ Hygiene Kit (20858)" at bounding box center [771, 508] width 1020 height 25
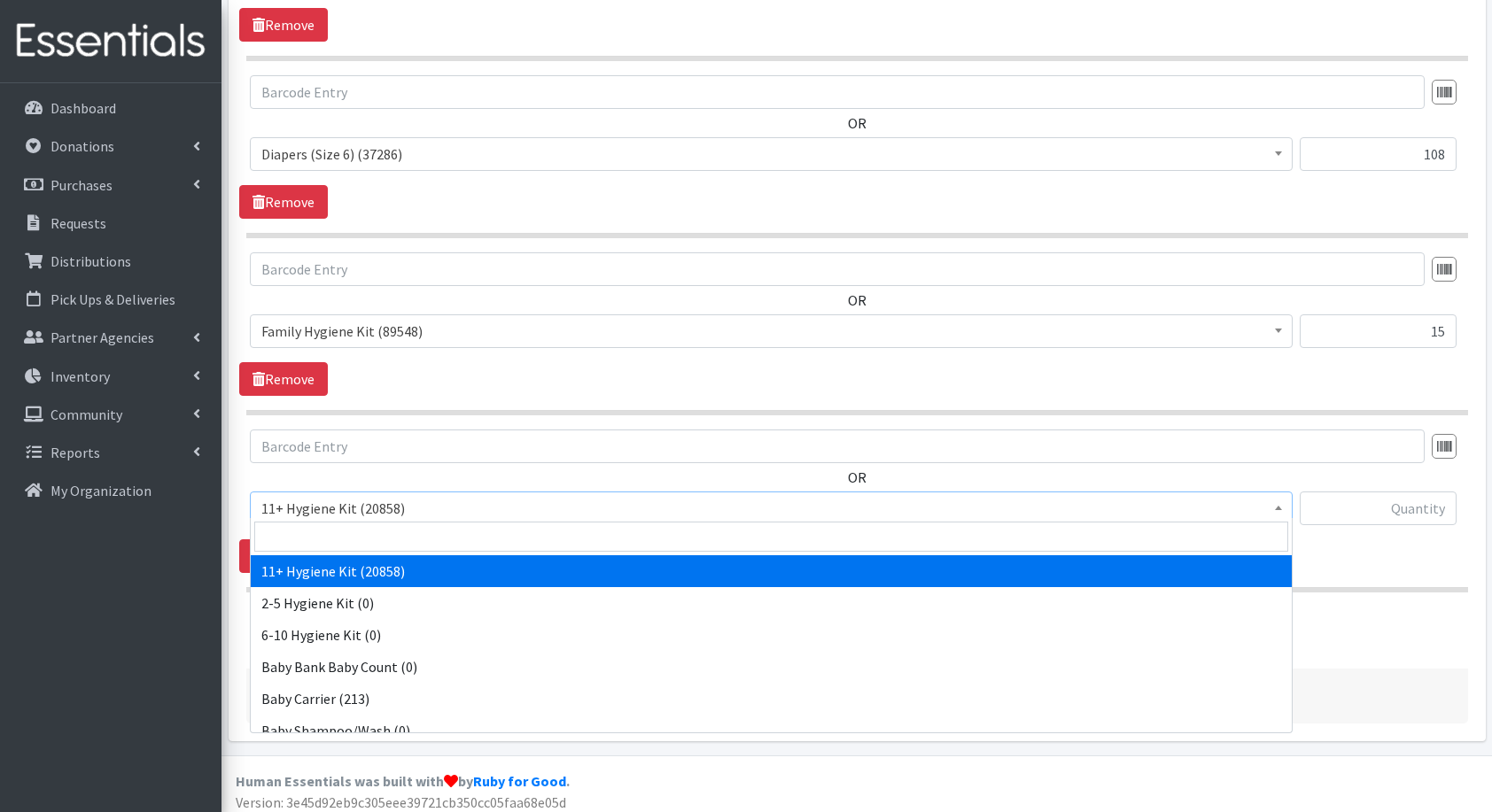
click at [376, 528] on input "search" at bounding box center [771, 537] width 1034 height 30
click at [478, 473] on div "OR 11+ Hygiene Kit (20858) 2-5 Hygiene Kit (0) 6-10 Hygiene Kit (0) Baby Bank B…" at bounding box center [857, 485] width 1236 height 110
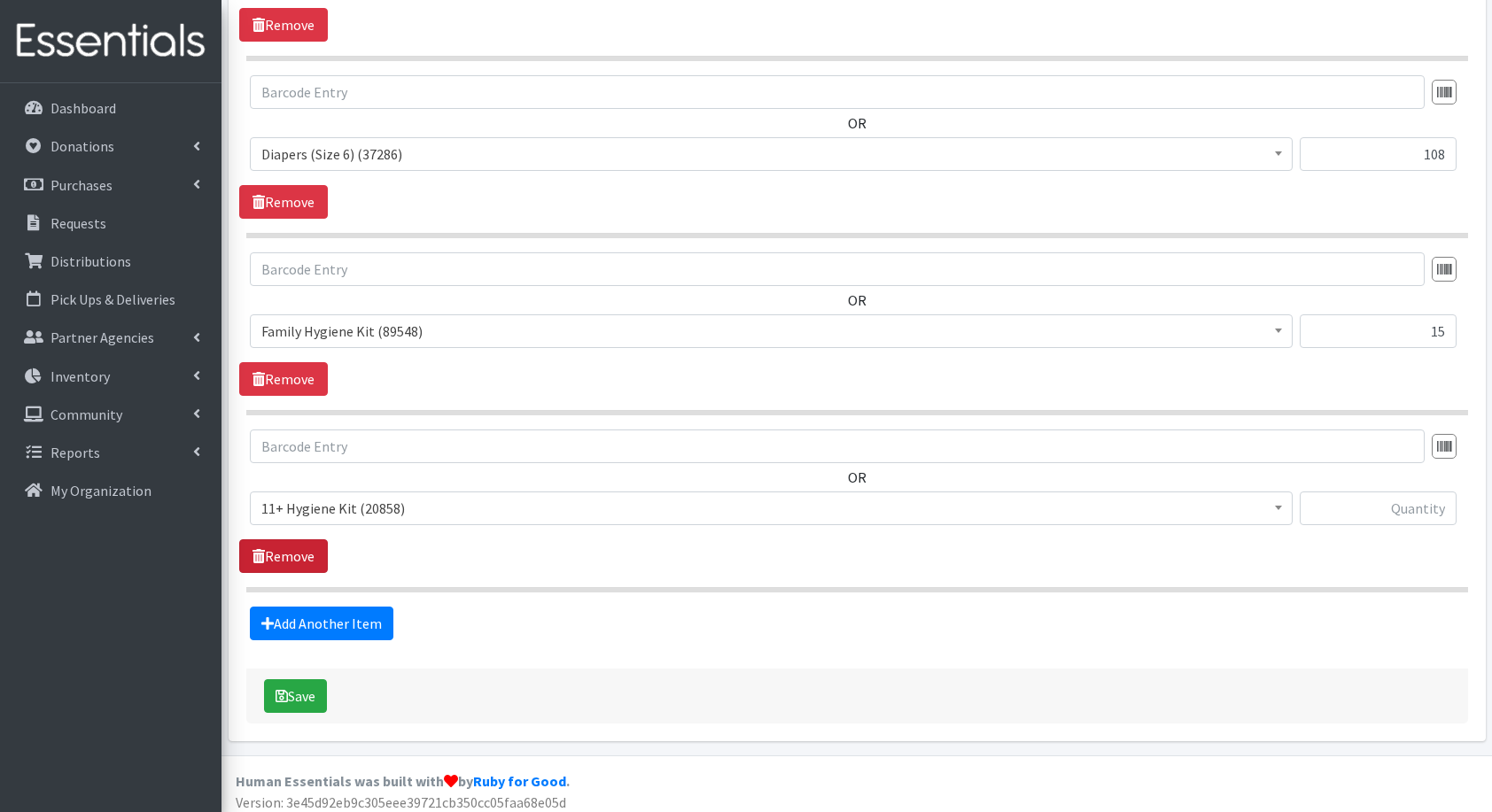
click at [304, 556] on link "Remove" at bounding box center [283, 557] width 89 height 34
click at [287, 691] on button "Save" at bounding box center [295, 695] width 63 height 34
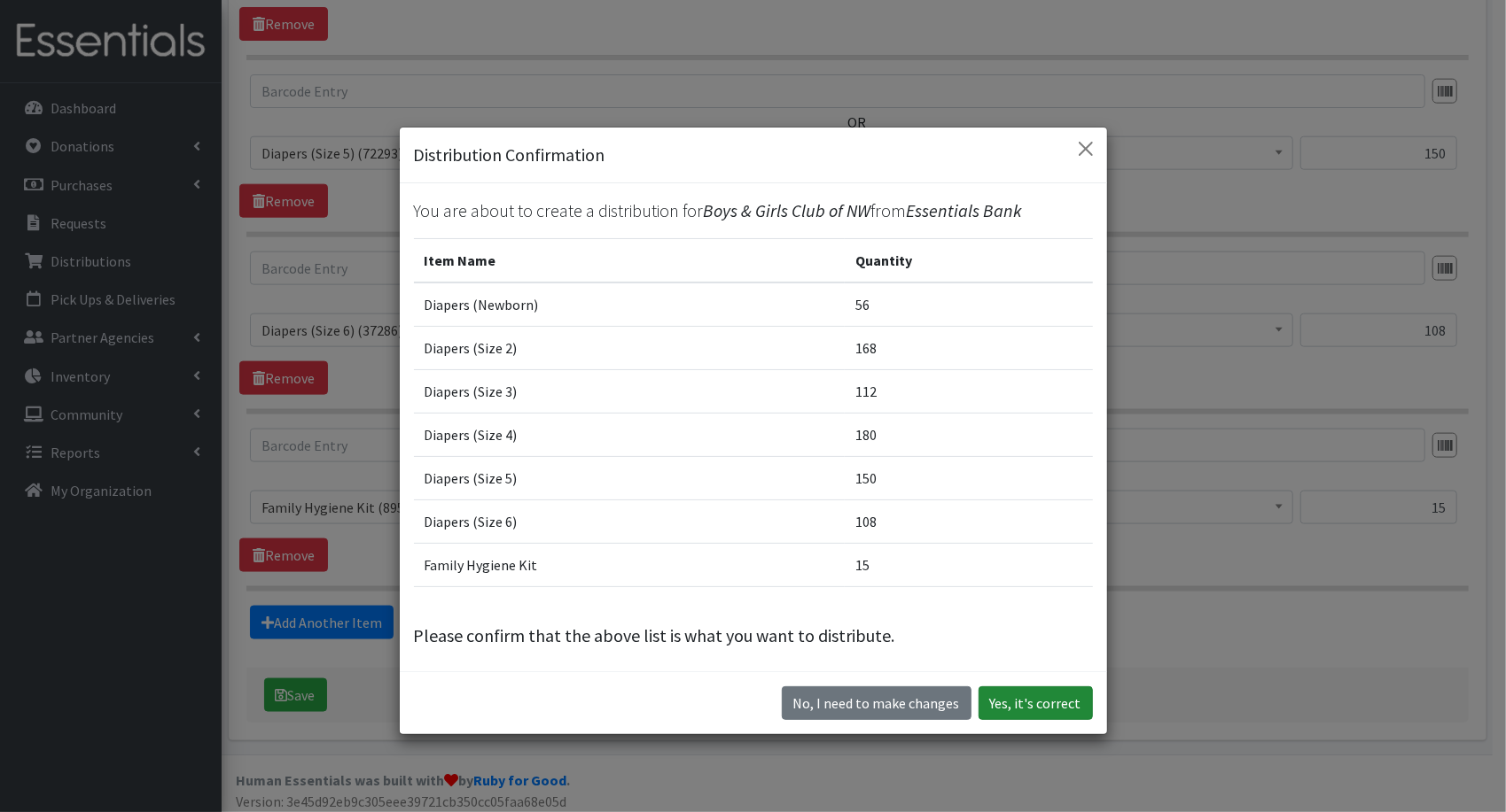
click at [1063, 711] on button "Yes, it's correct" at bounding box center [1035, 703] width 115 height 34
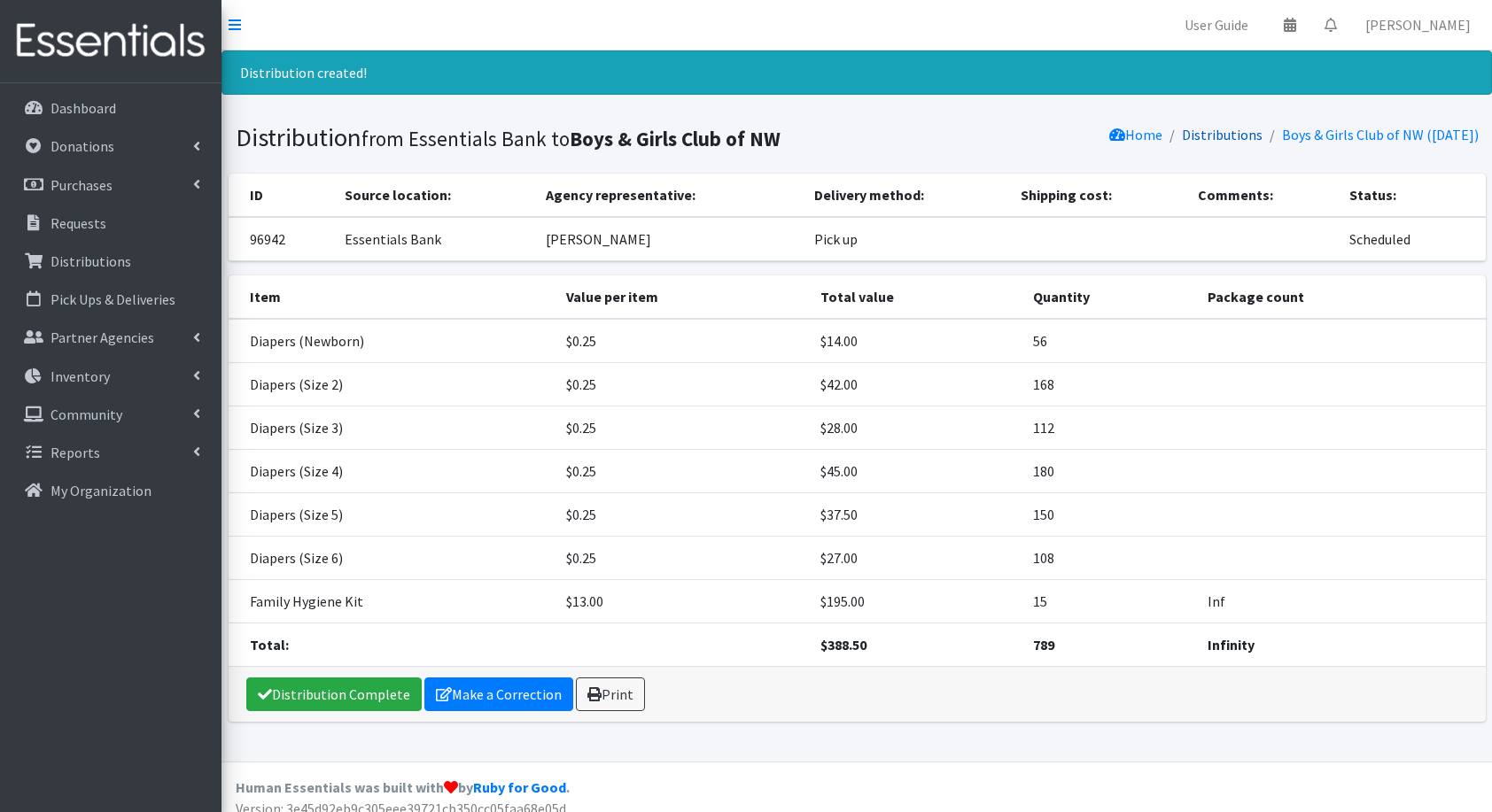
click at [1221, 128] on link "Distributions" at bounding box center [1223, 135] width 81 height 18
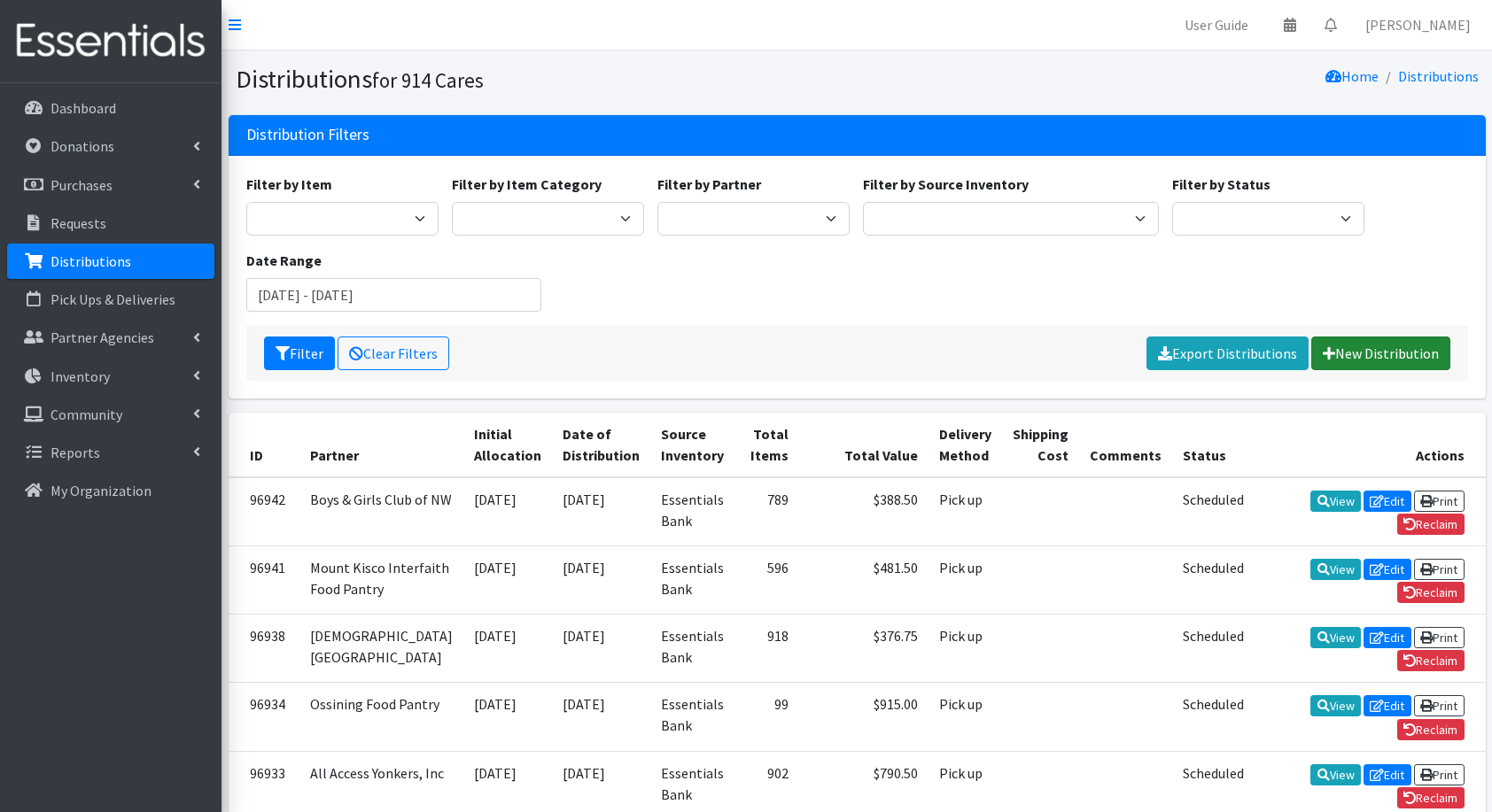
click at [1389, 340] on link "New Distribution" at bounding box center [1380, 353] width 139 height 34
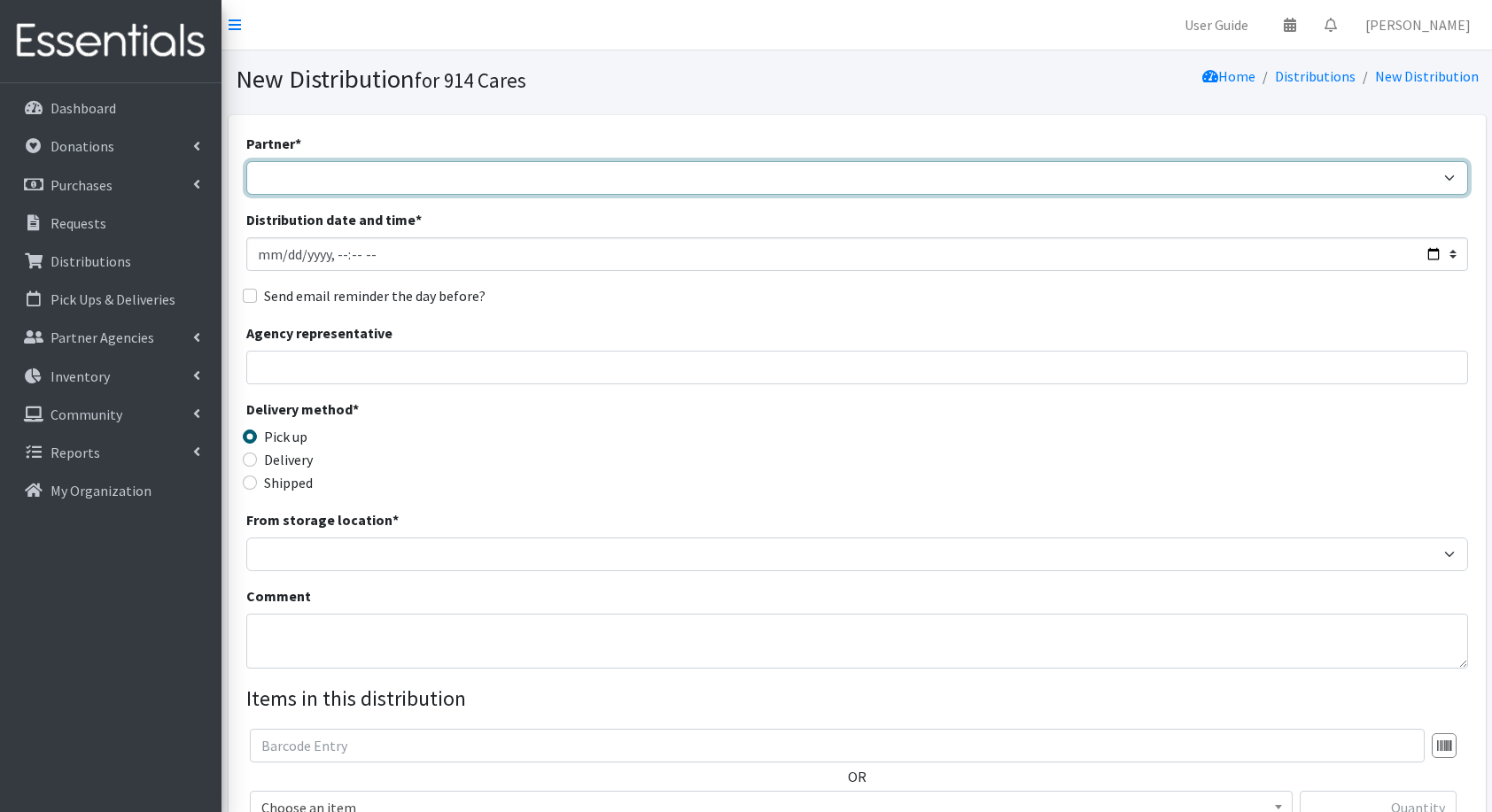
click at [880, 185] on select "4Communities 914United Abbot House Accompany Now All Access Yonkers, Inc All Or…" at bounding box center [857, 179] width 1223 height 34
click at [247, 162] on select "4Communities 914United Abbot House Accompany Now All Access Yonkers, Inc All Or…" at bounding box center [857, 179] width 1223 height 34
click at [422, 170] on select "4Communities 914United Abbot House Accompany Now All Access Yonkers, Inc All Or…" at bounding box center [857, 179] width 1223 height 34
select select "8182"
click at [247, 162] on select "4Communities 914United Abbot House Accompany Now All Access Yonkers, Inc All Or…" at bounding box center [857, 179] width 1223 height 34
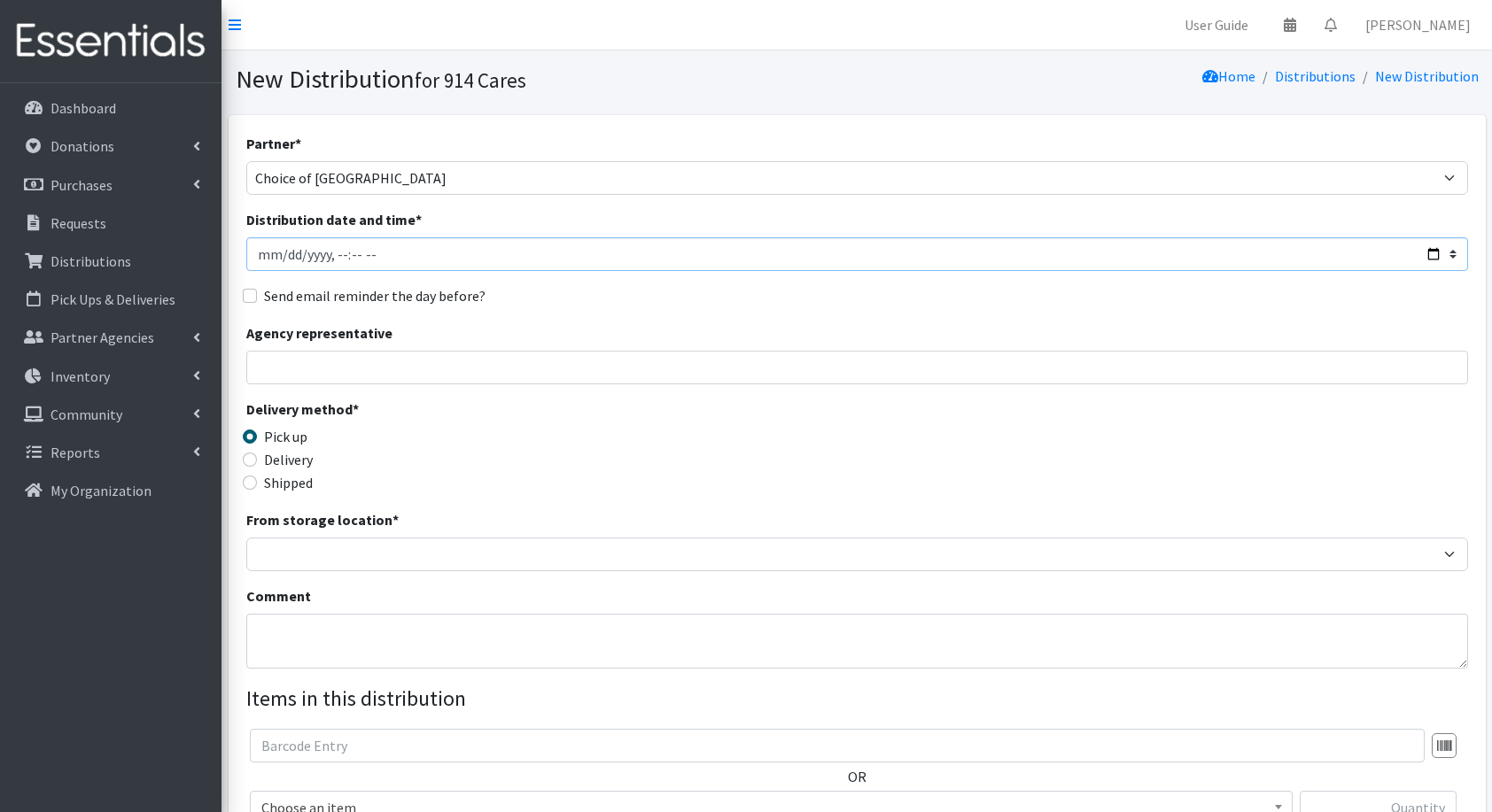
click at [1432, 253] on input "Distribution date and time *" at bounding box center [857, 254] width 1223 height 34
type input "[DATE]T23:59"
drag, startPoint x: 753, startPoint y: 320, endPoint x: 718, endPoint y: 343, distance: 41.9
click at [753, 320] on div "Partner * 4Communities 914United Abbot House Accompany Now All Access Yonkers, …" at bounding box center [857, 536] width 1223 height 807
click at [629, 376] on input "Agency representative" at bounding box center [857, 368] width 1223 height 34
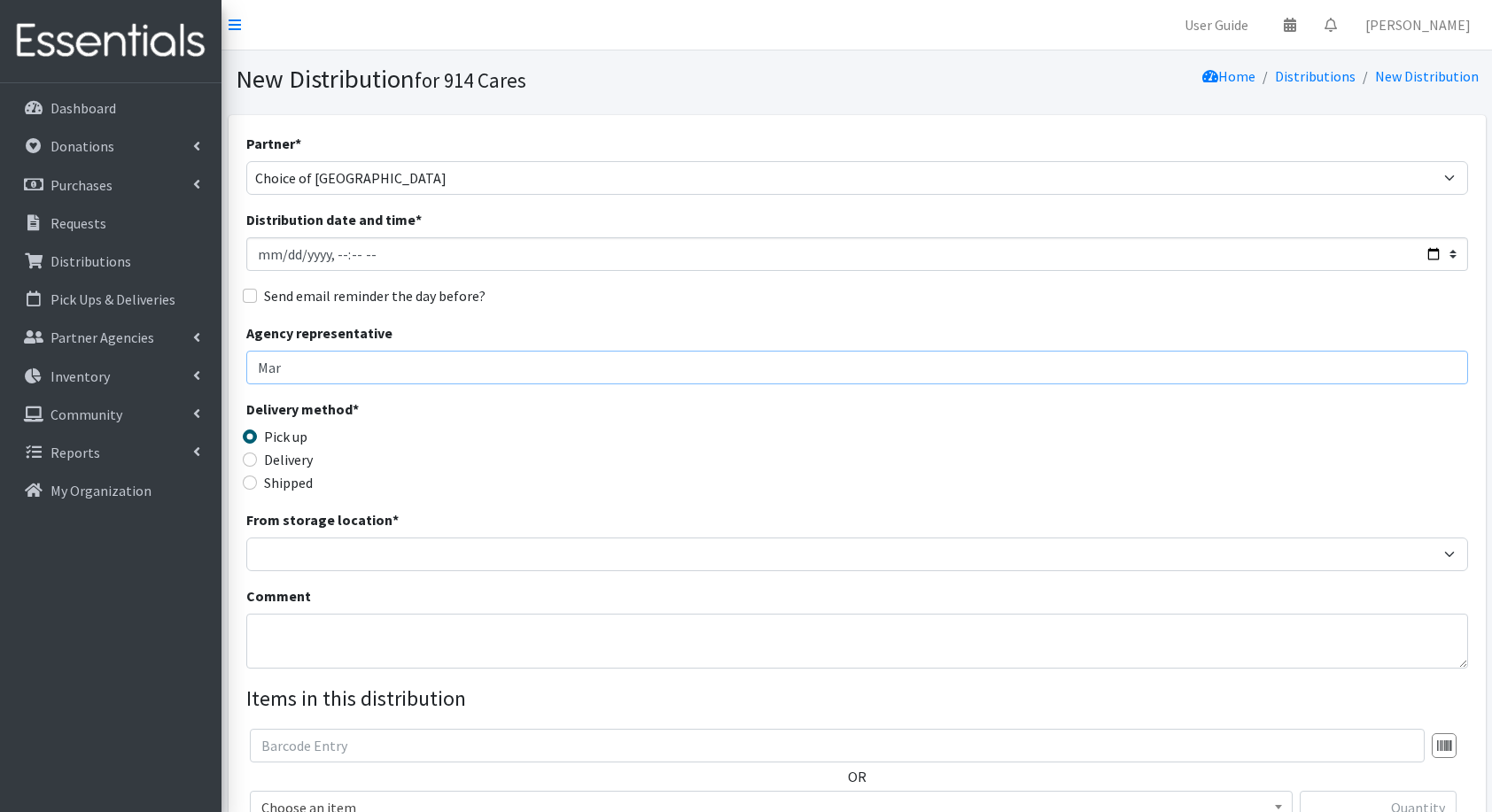
type input "mariadora Saladino"
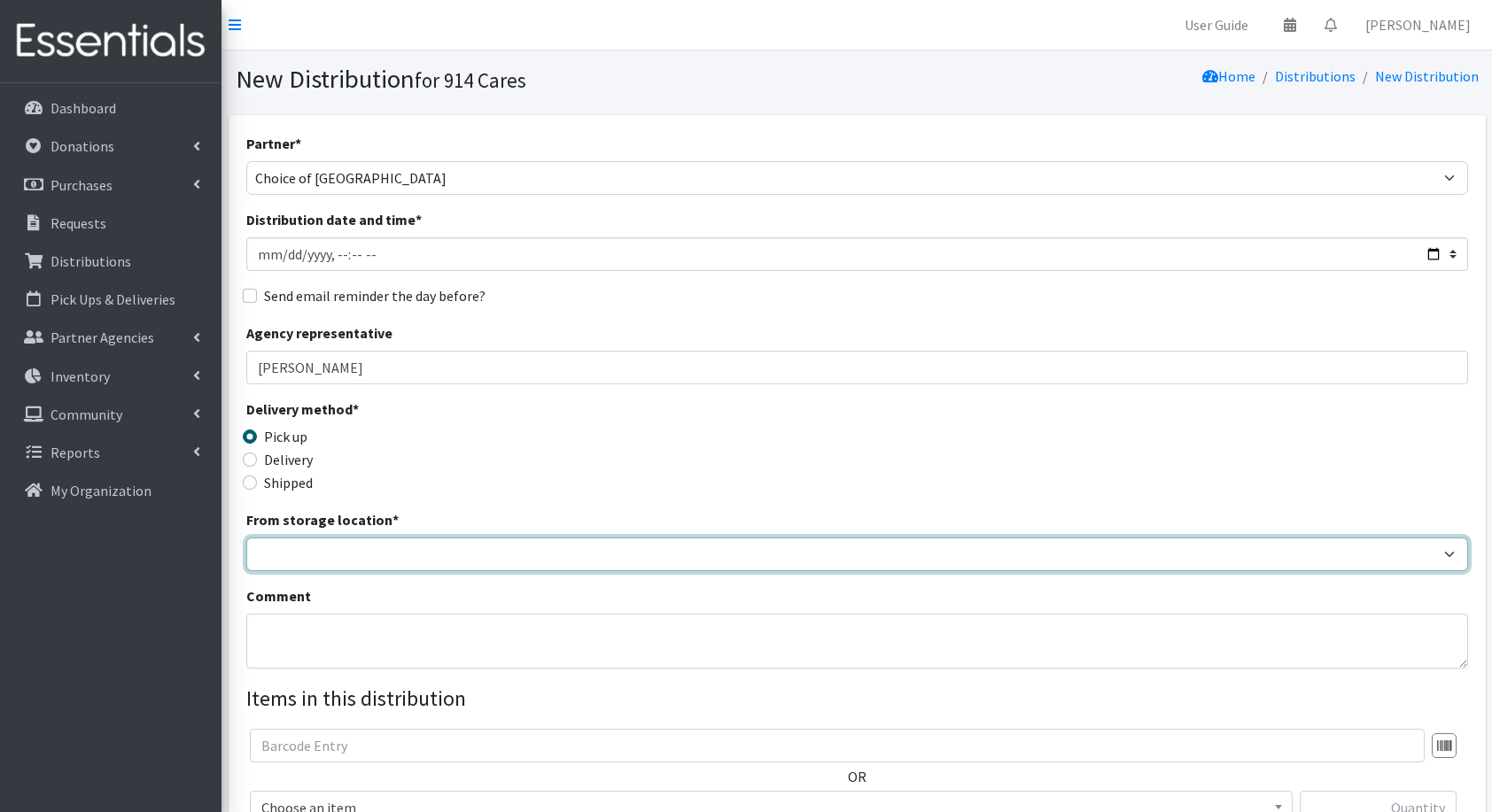
click at [542, 553] on select "Baby Bank Camp Clothing Plus Essentials Bank Westchester Reads" at bounding box center [857, 555] width 1223 height 34
select select "207"
click at [247, 538] on select "Baby Bank Camp Clothing Plus Essentials Bank Westchester Reads" at bounding box center [857, 555] width 1223 height 34
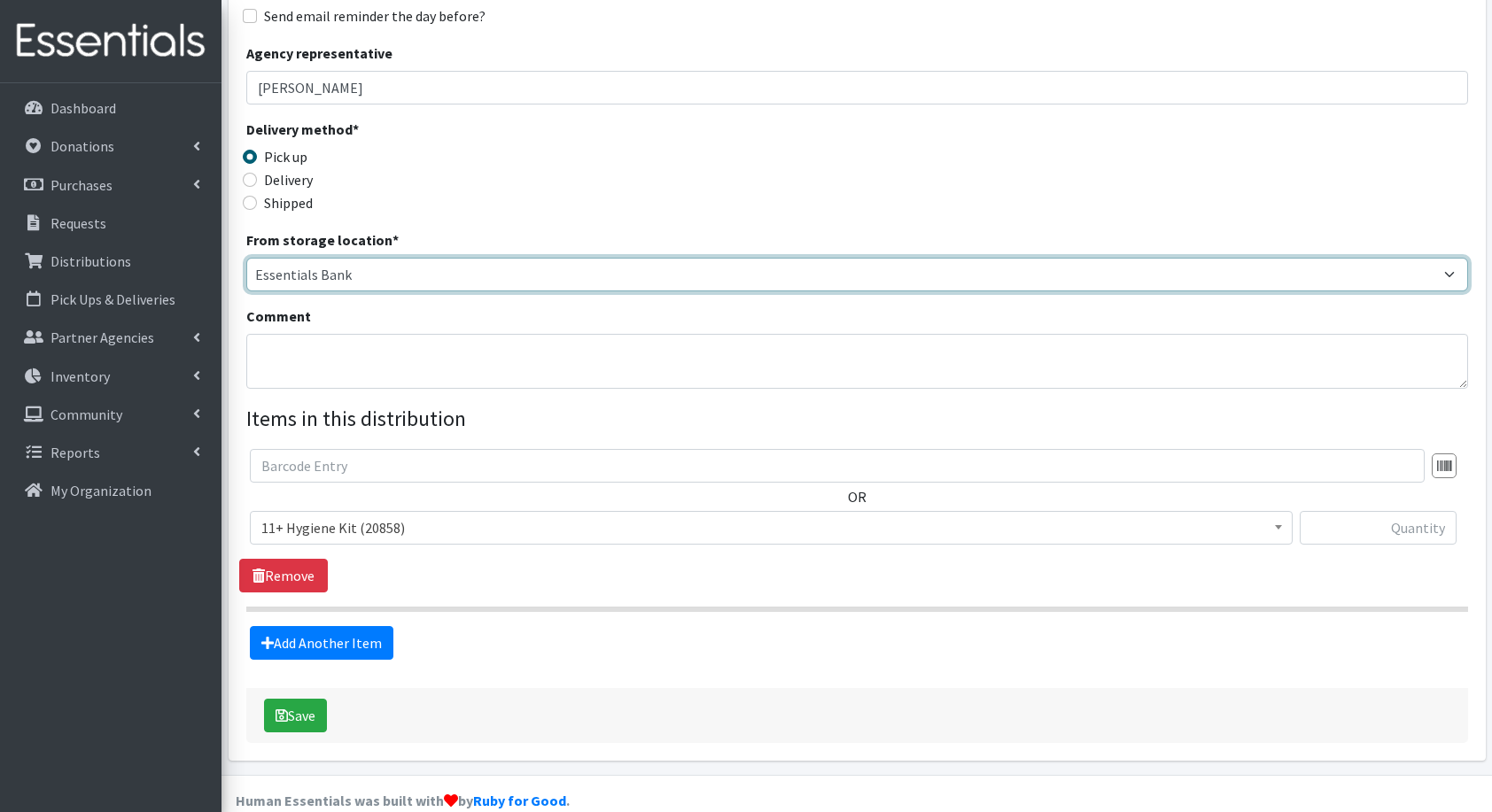
scroll to position [285, 0]
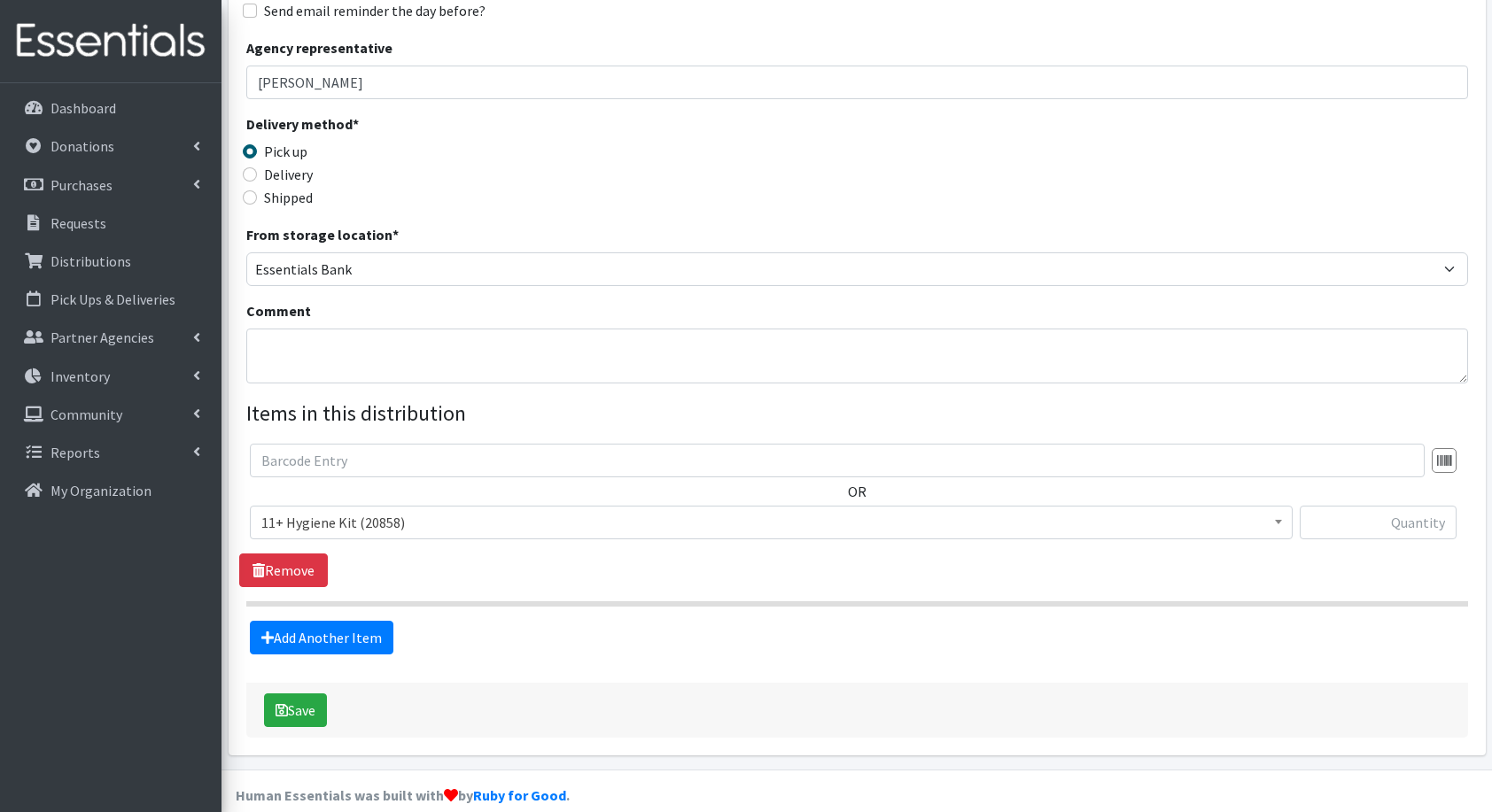
click at [346, 522] on span "11+ Hygiene Kit (20858)" at bounding box center [771, 522] width 1020 height 25
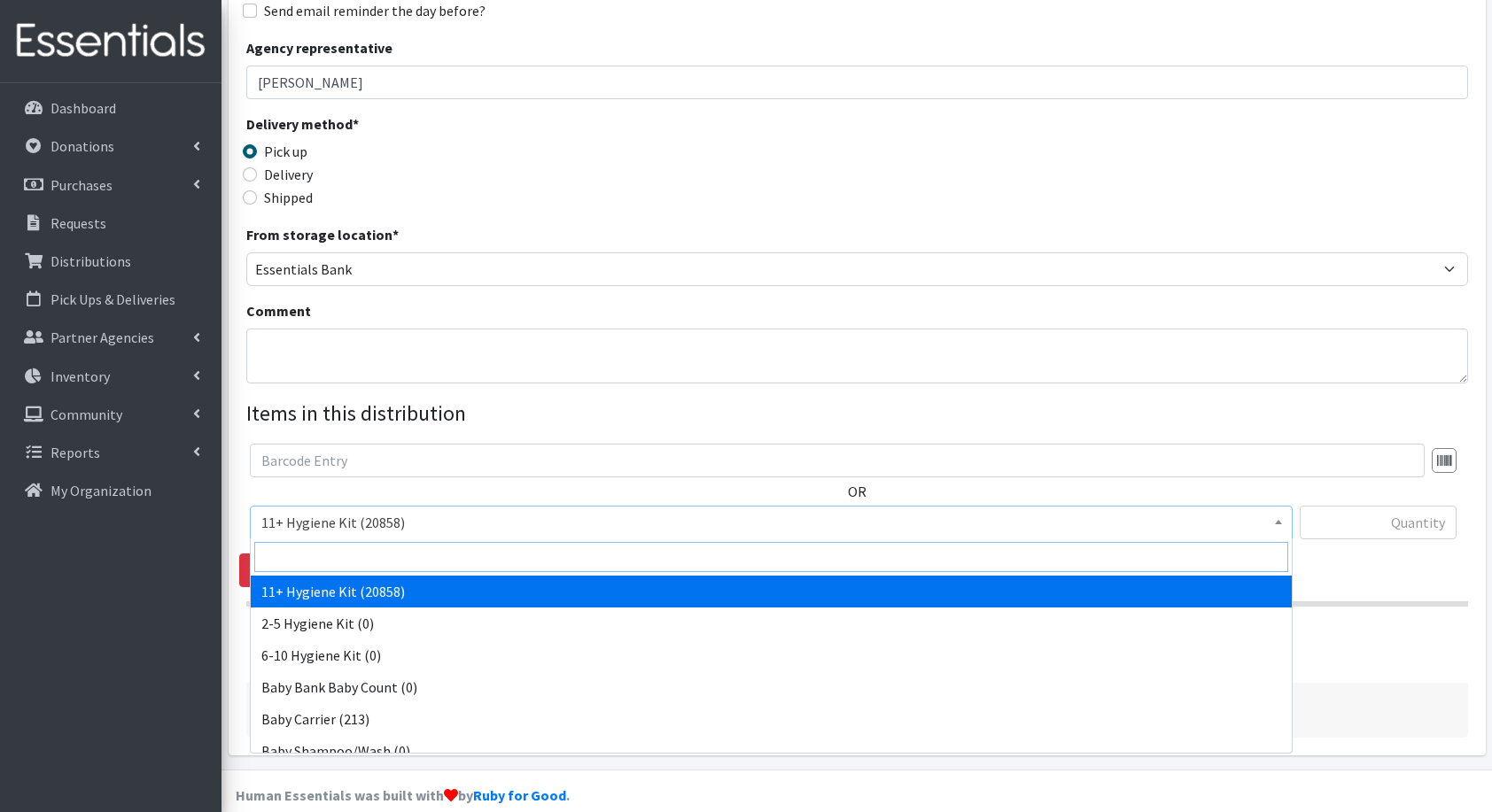
click at [336, 562] on input "search" at bounding box center [771, 557] width 1034 height 30
type input "di"
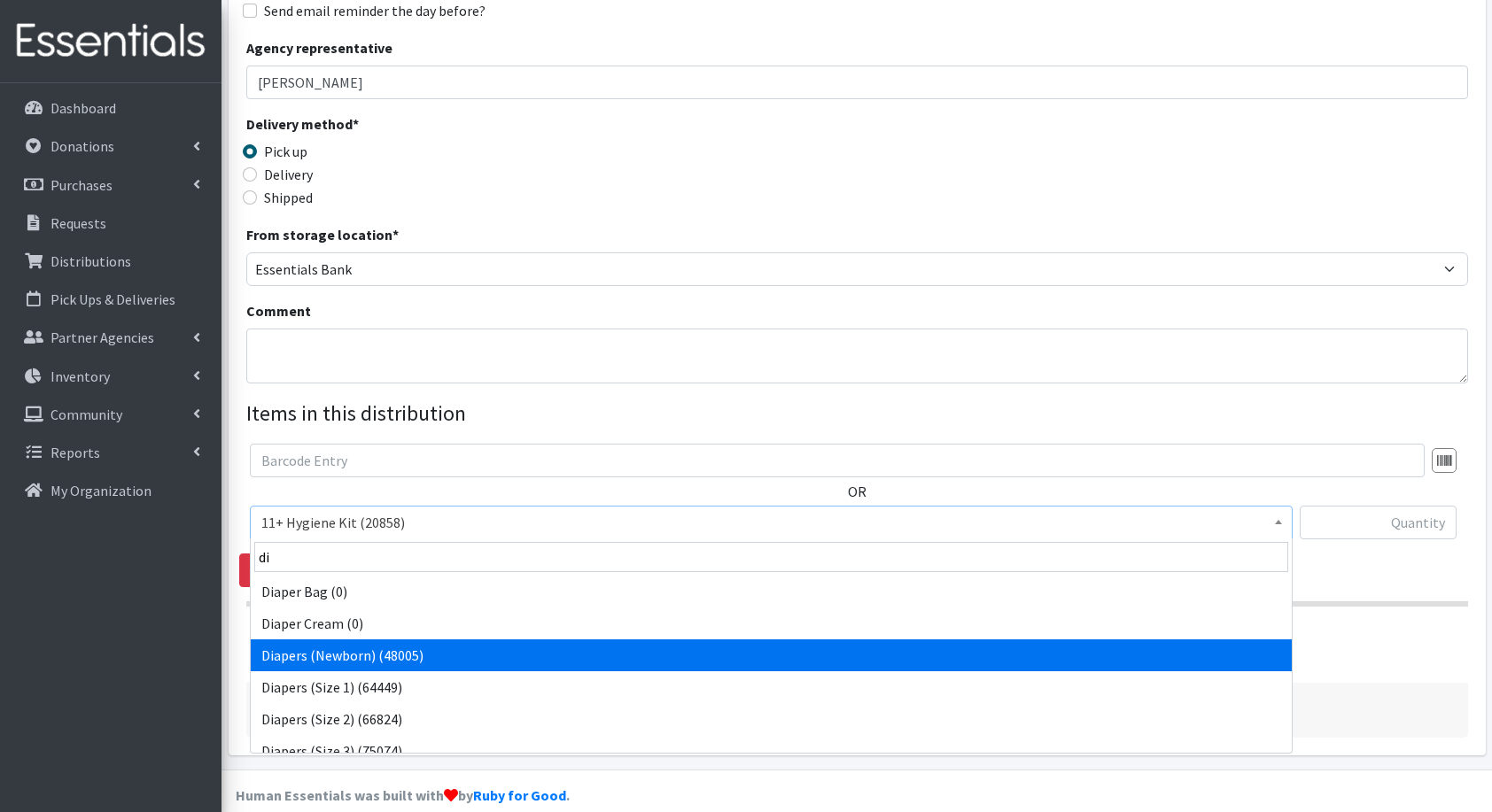
select select "5217"
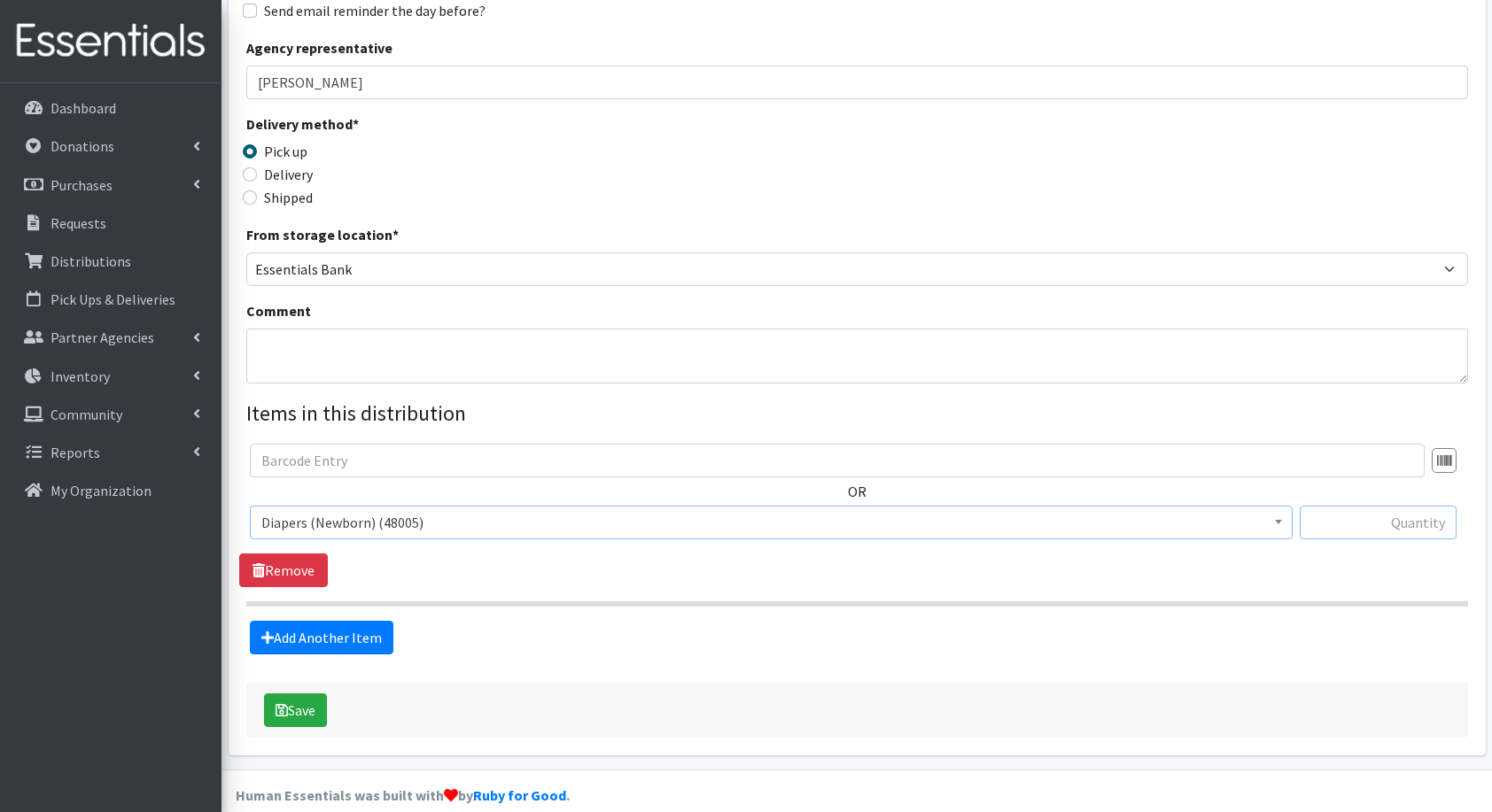
click at [1362, 518] on input "text" at bounding box center [1378, 523] width 157 height 34
type input "336"
click at [360, 648] on link "Add Another Item" at bounding box center [321, 637] width 144 height 34
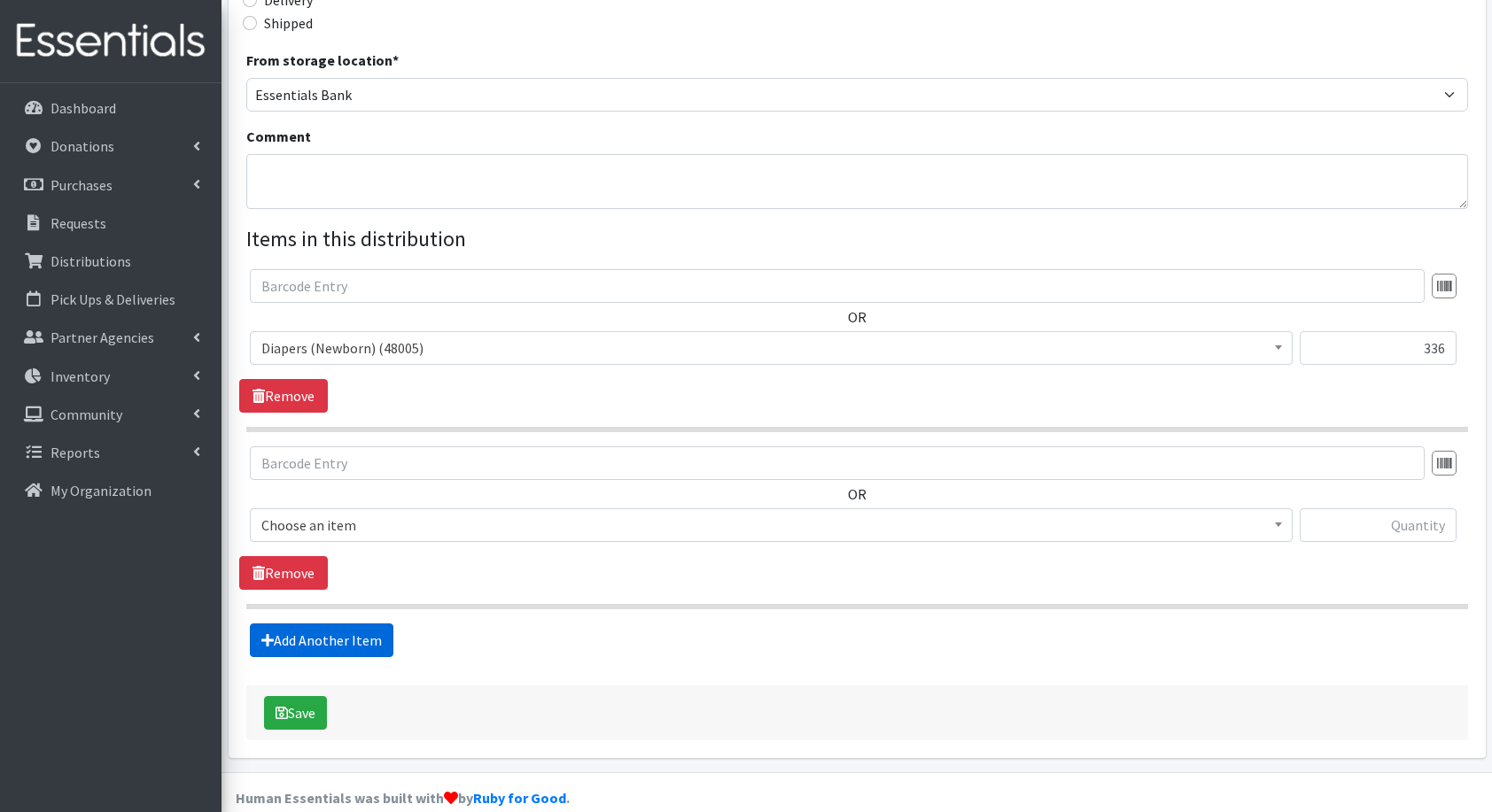
scroll to position [482, 0]
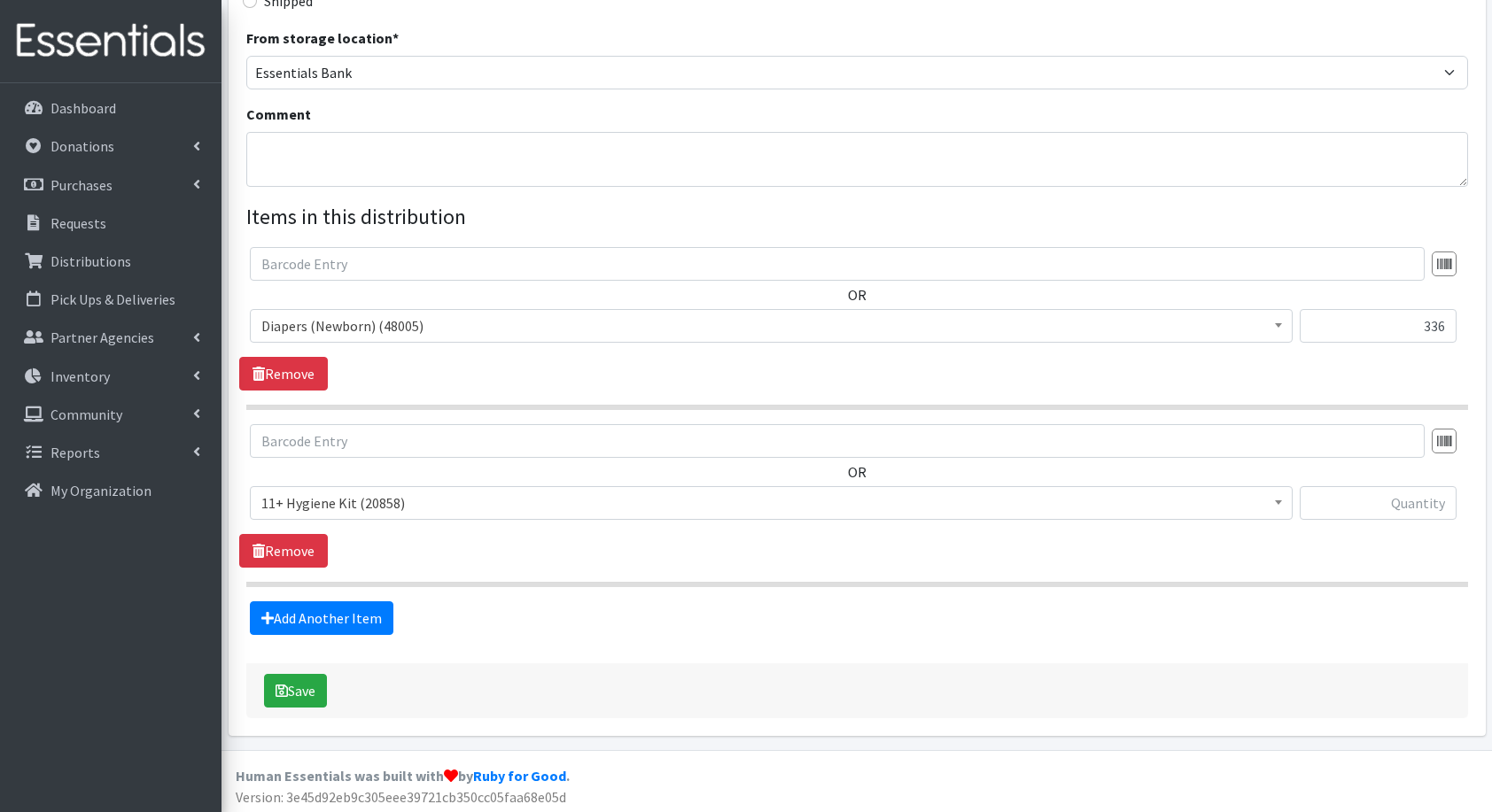
click at [307, 500] on span "11+ Hygiene Kit (20858)" at bounding box center [771, 503] width 1020 height 25
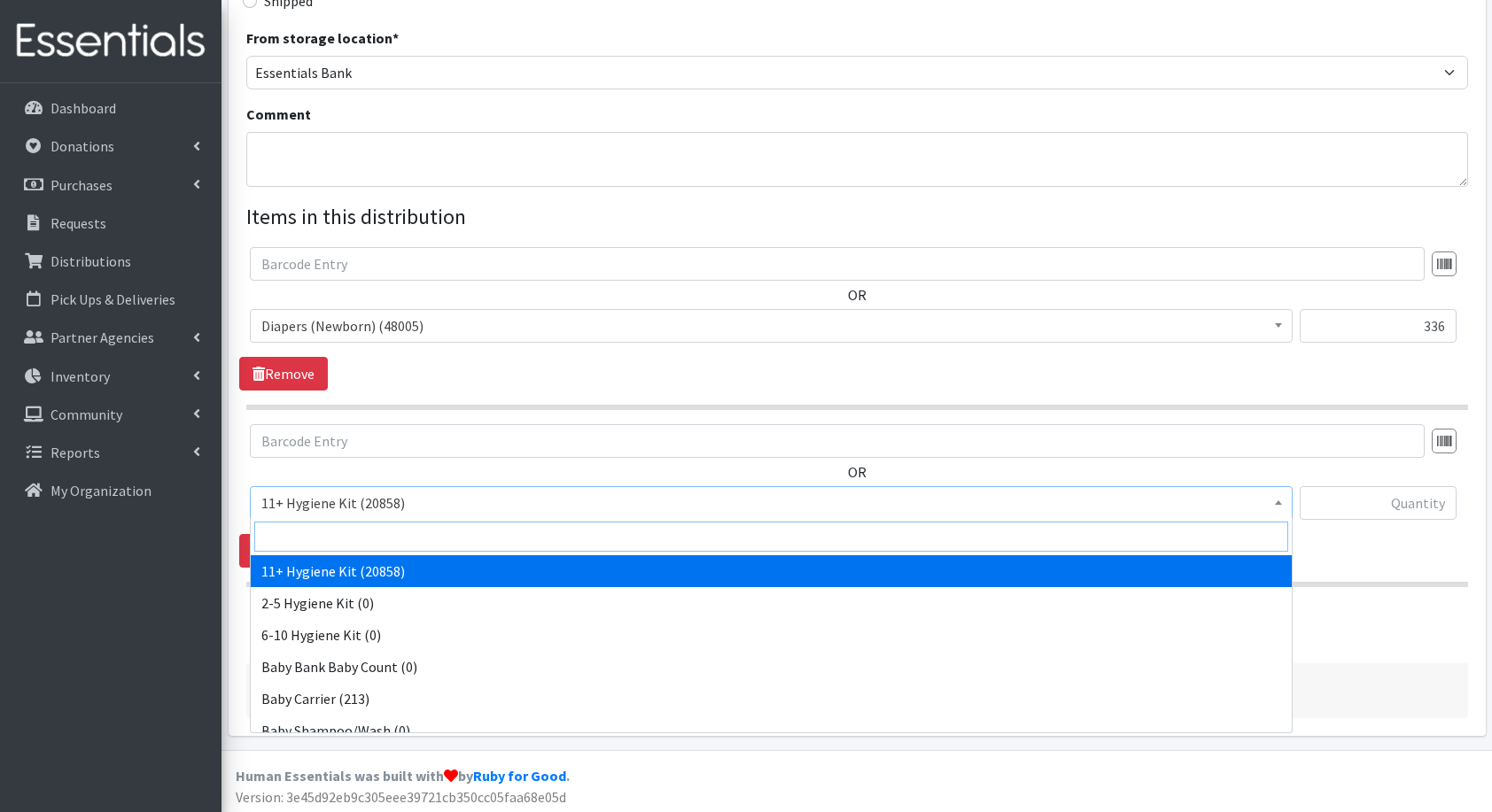
click at [336, 534] on input "search" at bounding box center [771, 537] width 1034 height 30
type input "di"
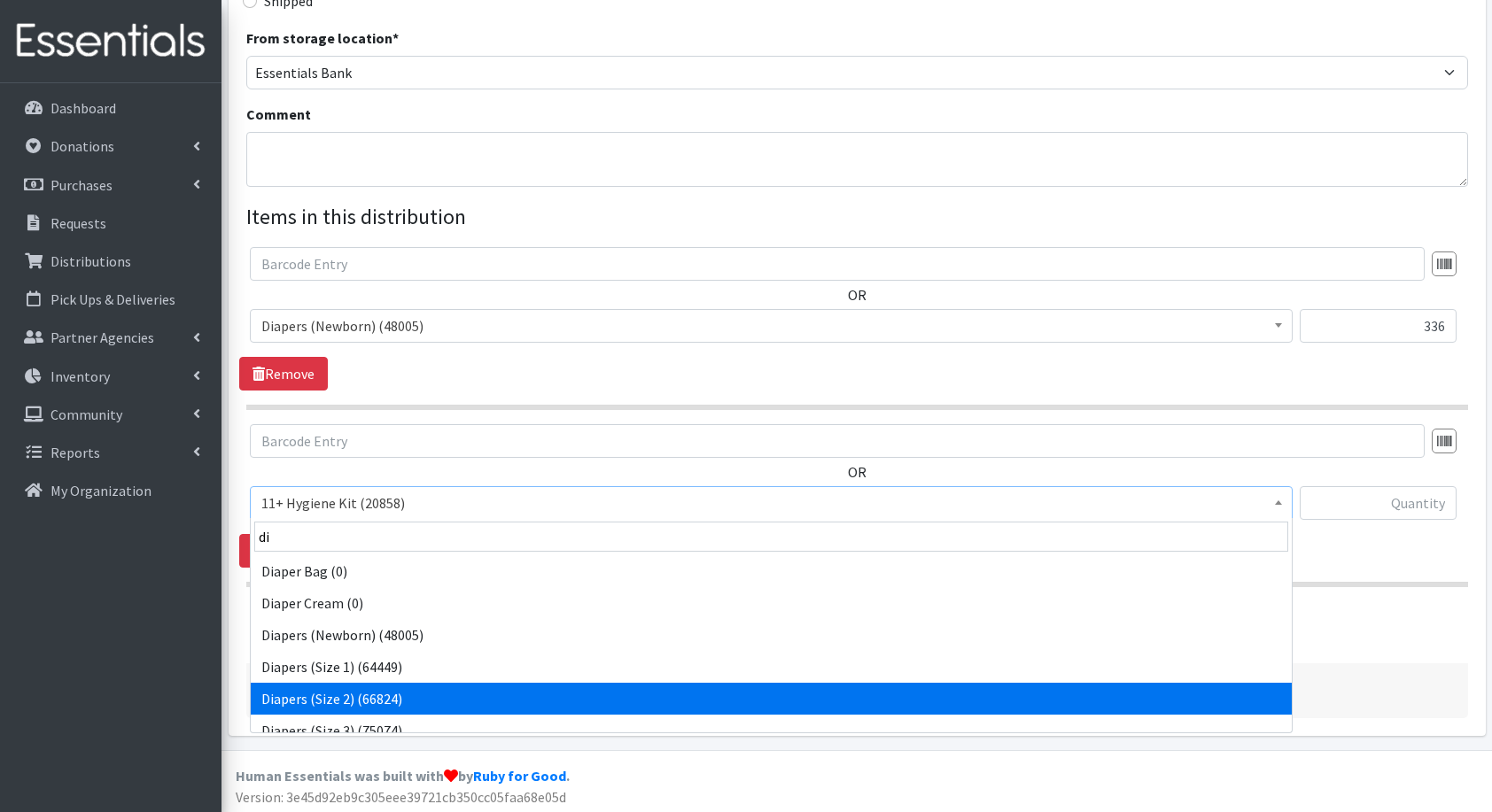
select select "5196"
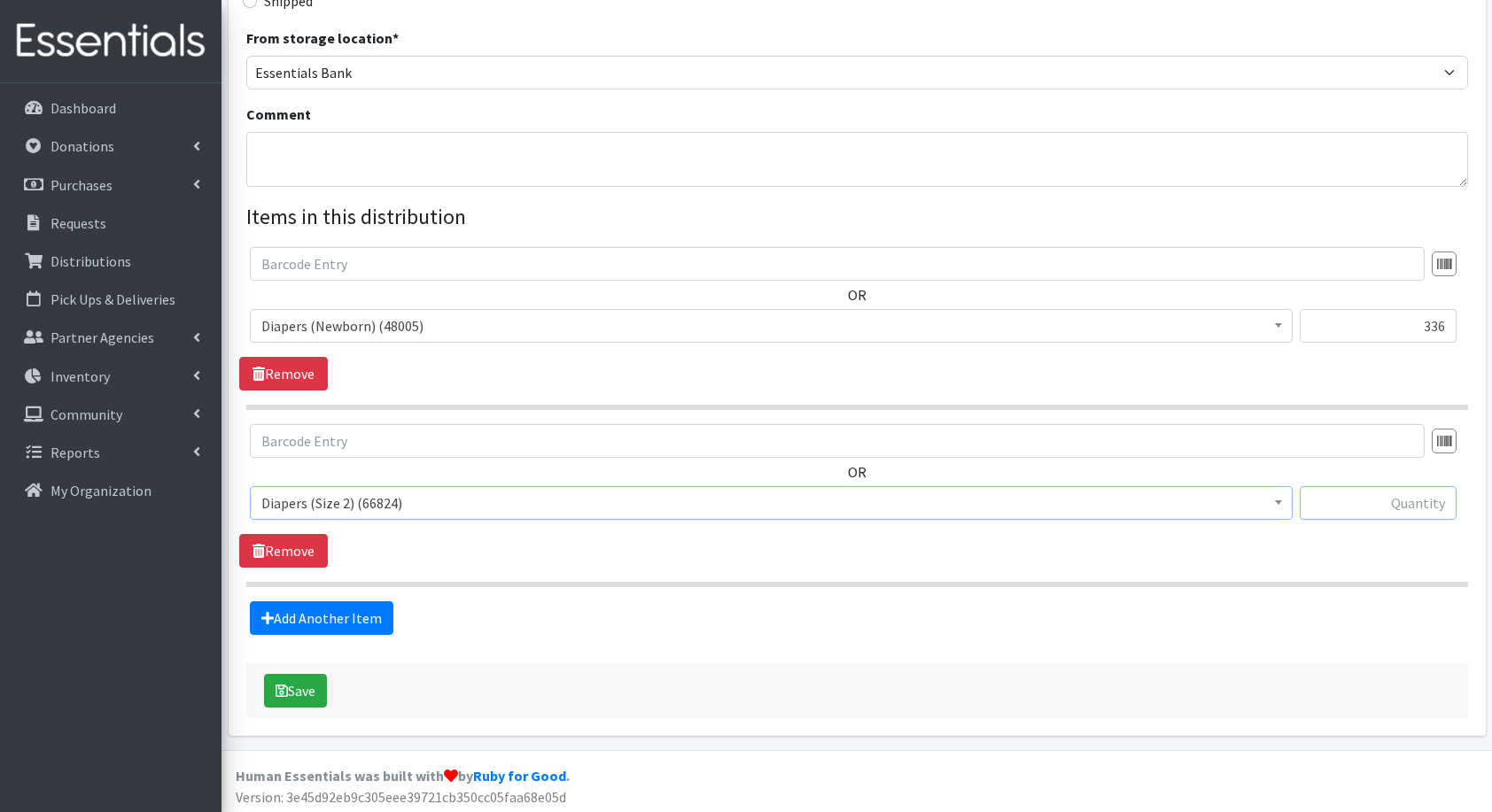
click at [1349, 508] on input "text" at bounding box center [1378, 504] width 157 height 34
click at [1368, 507] on input "text" at bounding box center [1378, 504] width 157 height 34
type input "252"
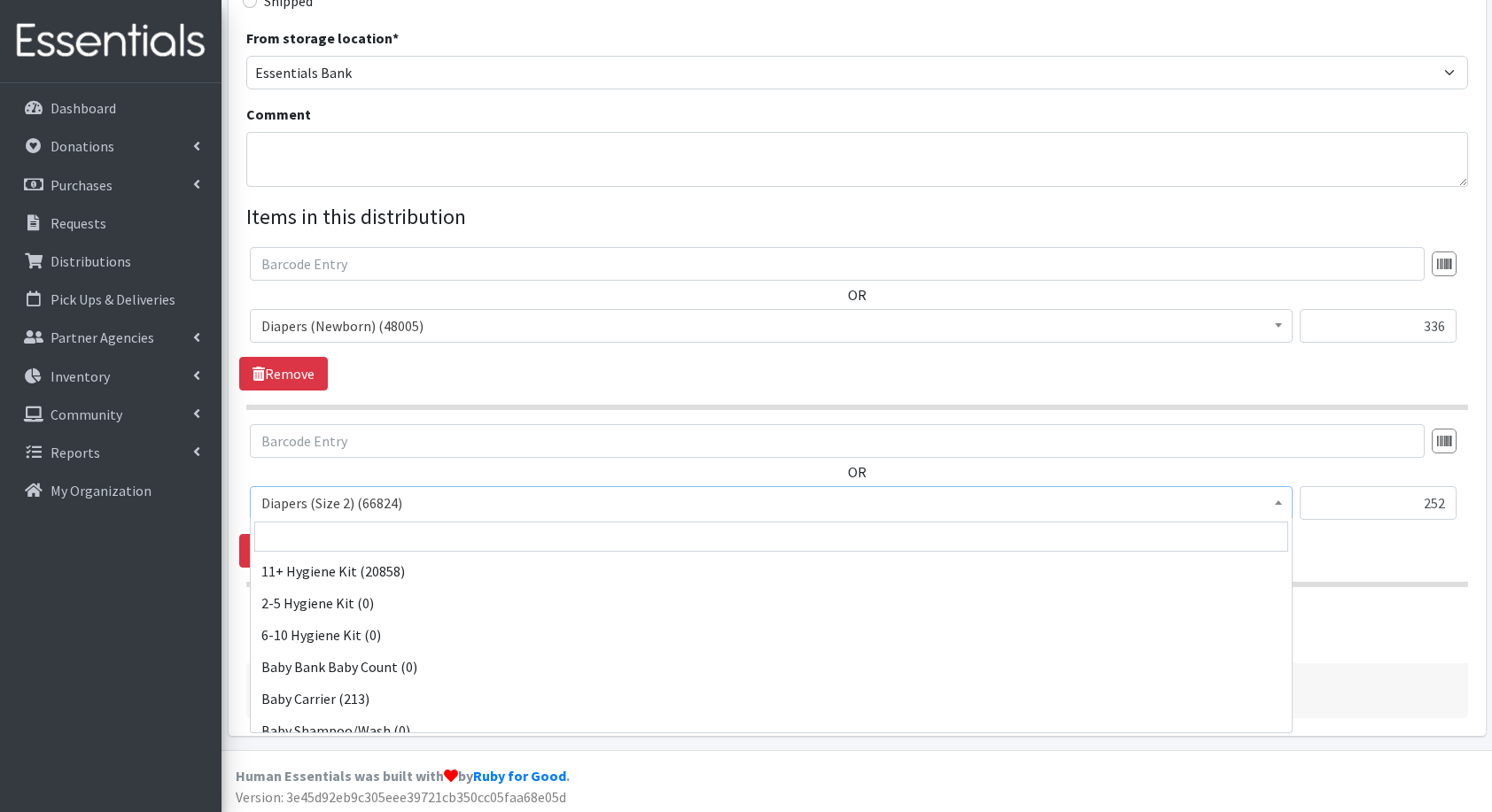
click at [887, 491] on span "Diapers (Size 2) (66824)" at bounding box center [771, 503] width 1020 height 25
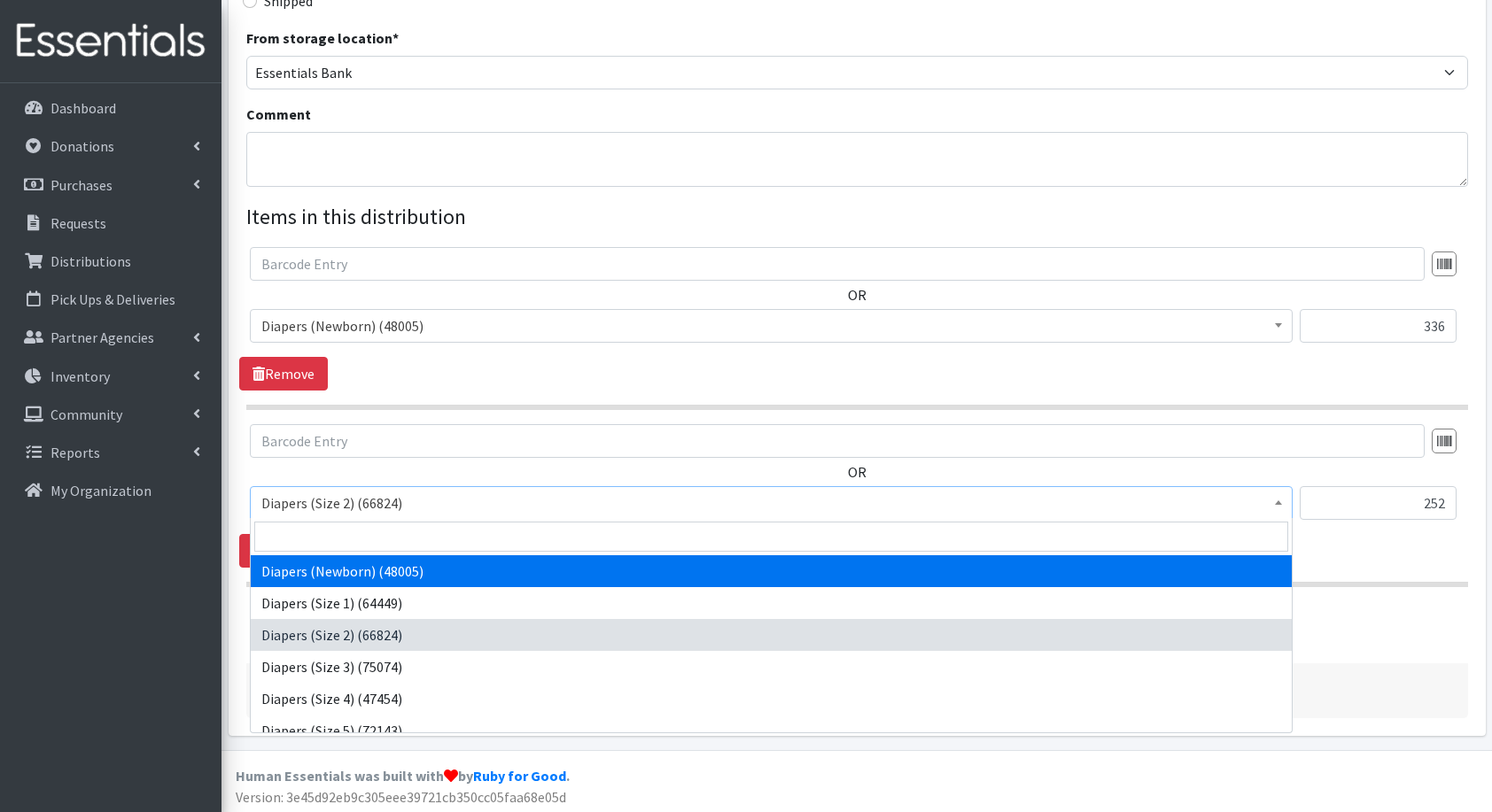
click at [1450, 564] on div "OR 11+ Hygiene Kit (20858) 2-5 Hygiene Kit (0) 6-10 Hygiene Kit (0) Baby Bank B…" at bounding box center [857, 496] width 1236 height 144
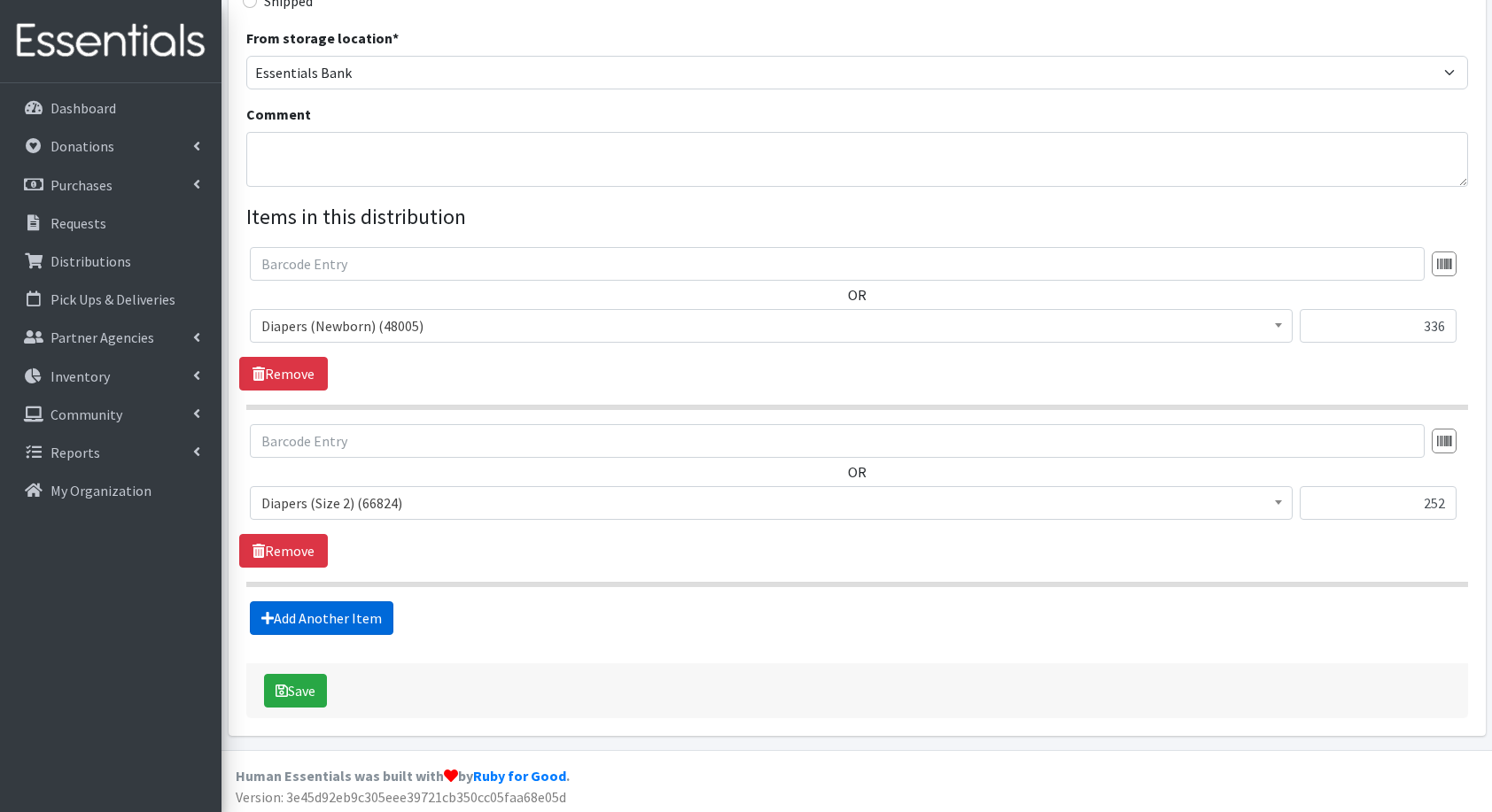
click at [335, 620] on link "Add Another Item" at bounding box center [321, 618] width 144 height 34
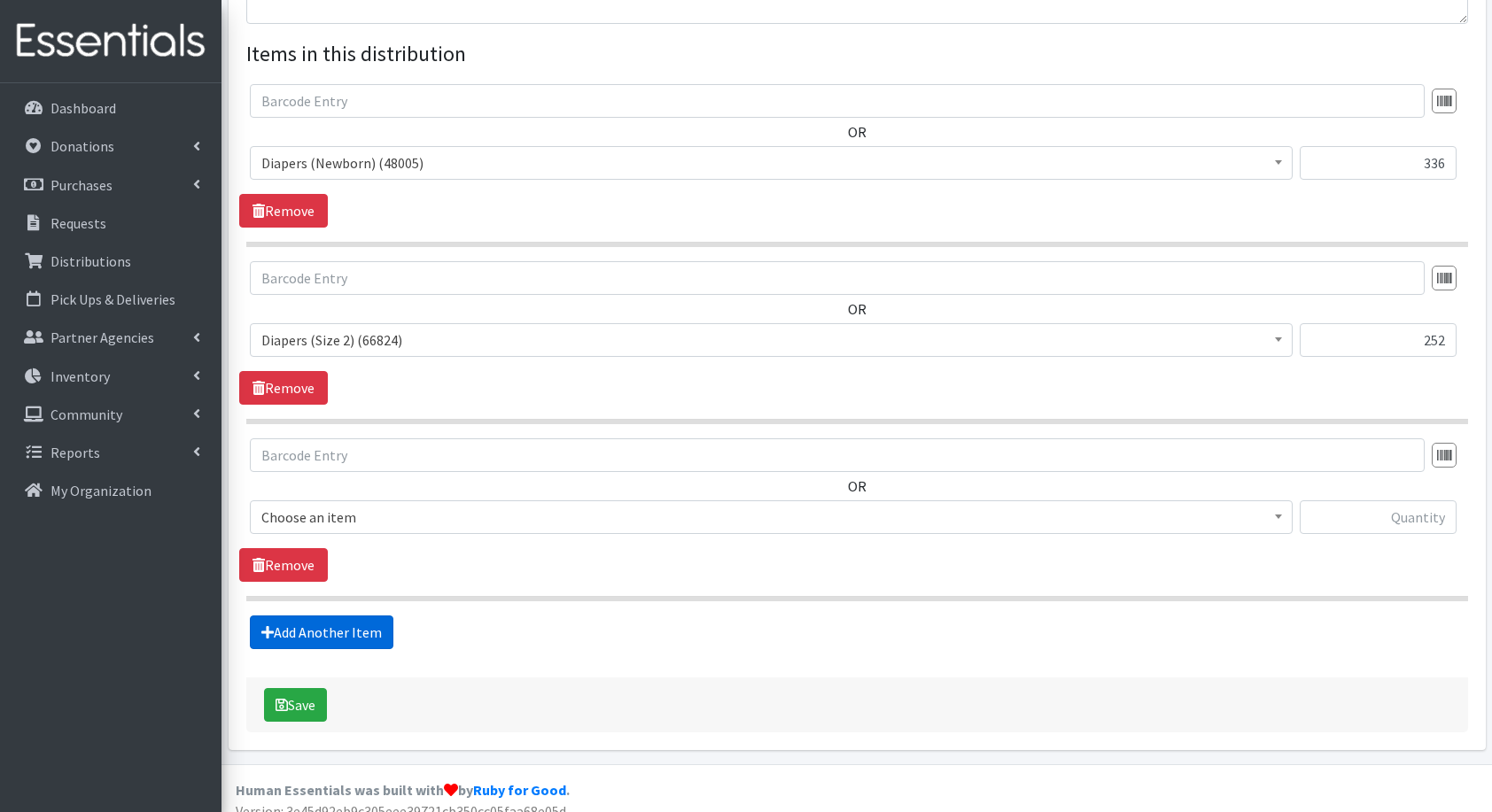
scroll to position [658, 0]
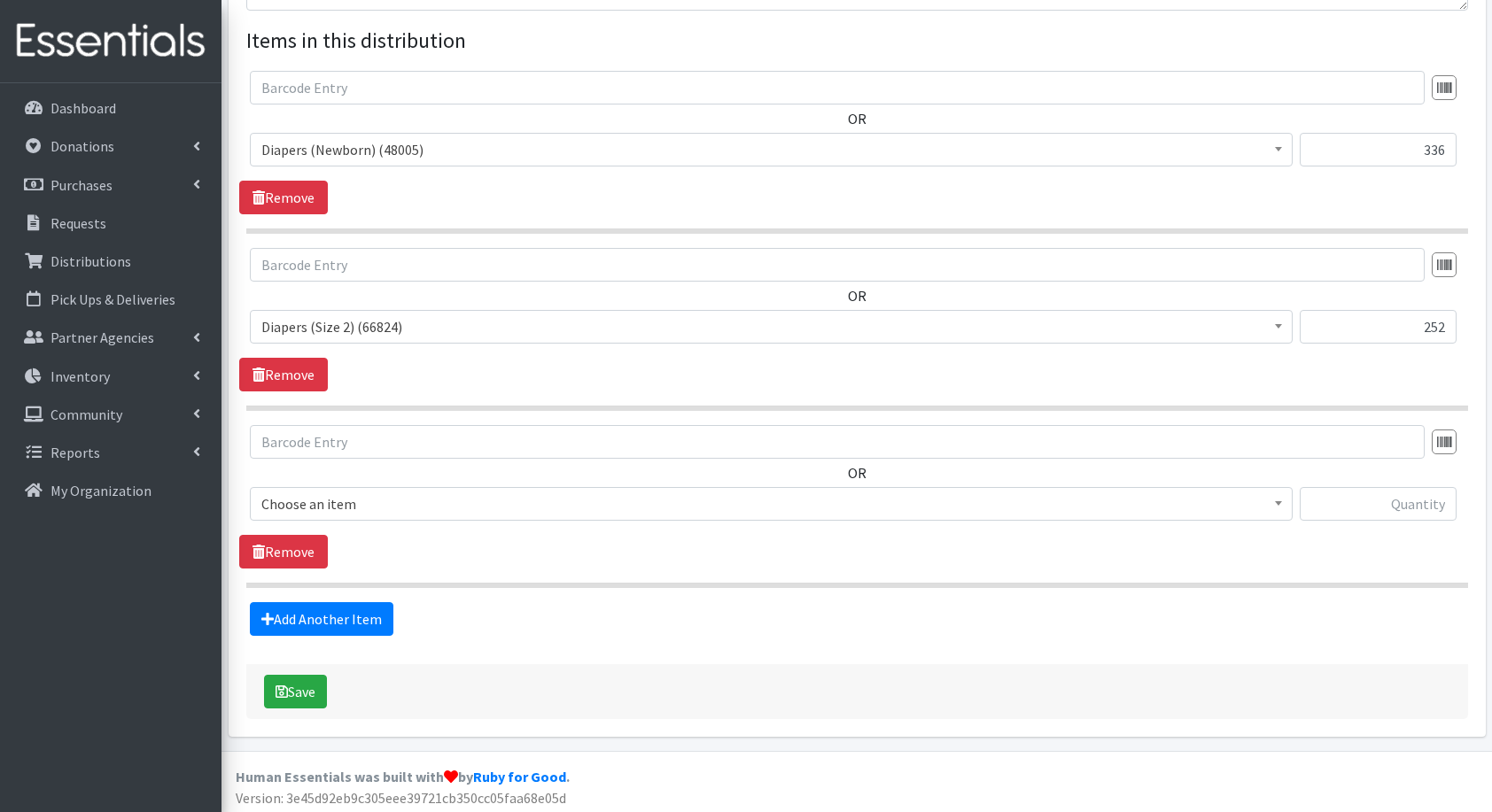
click at [364, 500] on span "Choose an item" at bounding box center [771, 504] width 1020 height 25
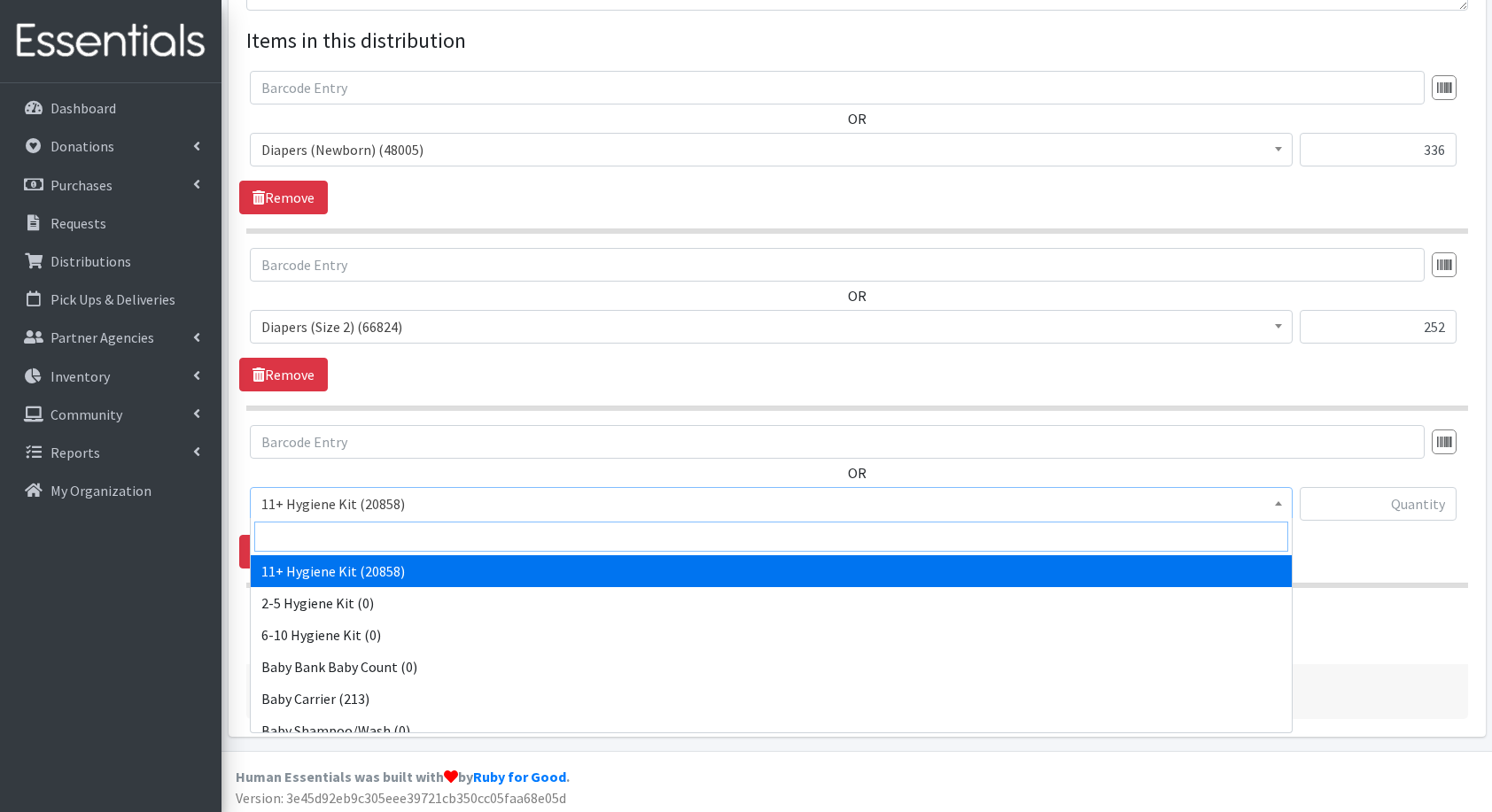
click at [338, 535] on input "search" at bounding box center [771, 537] width 1034 height 30
type input "dia"
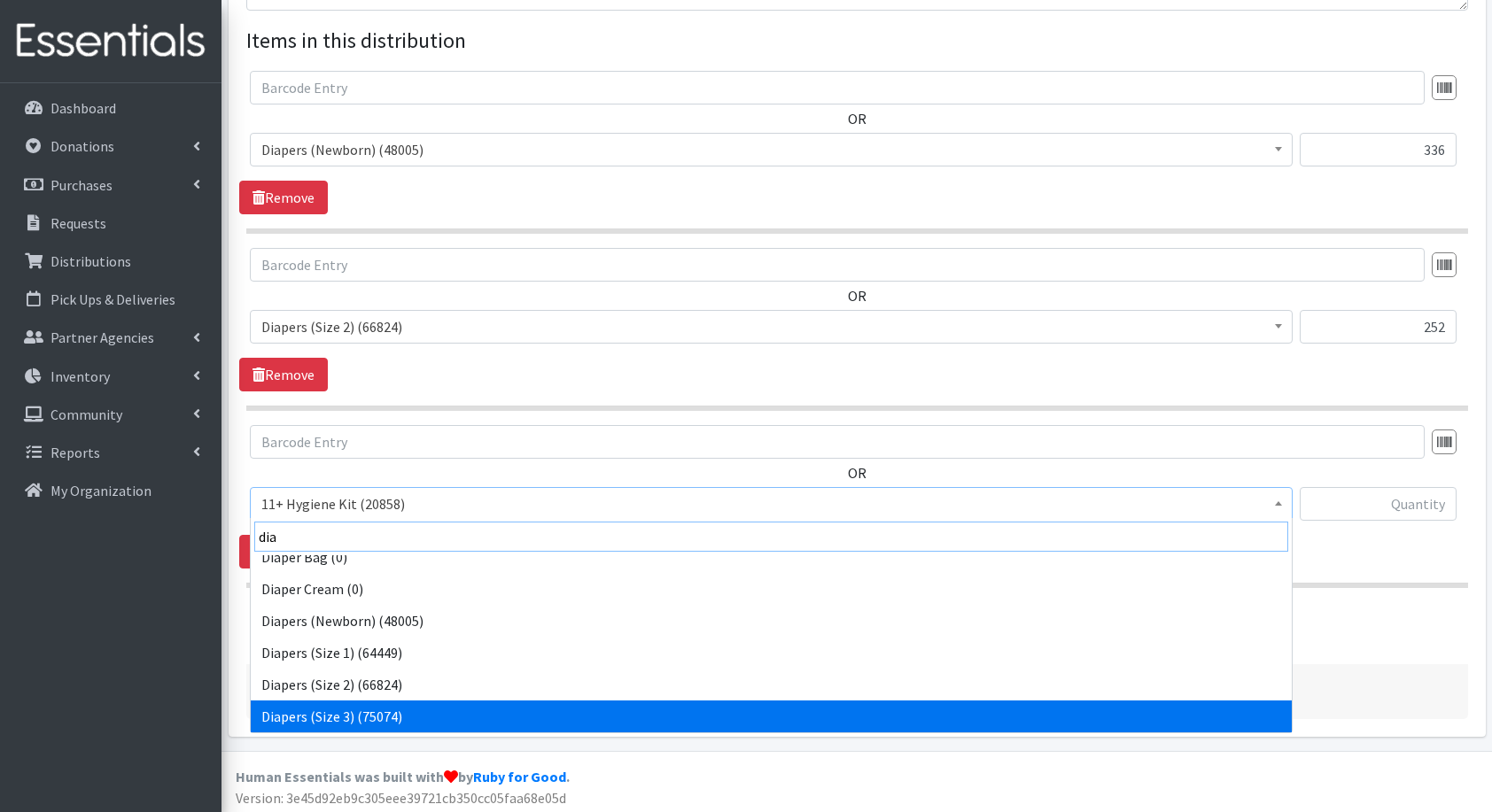
scroll to position [46, 0]
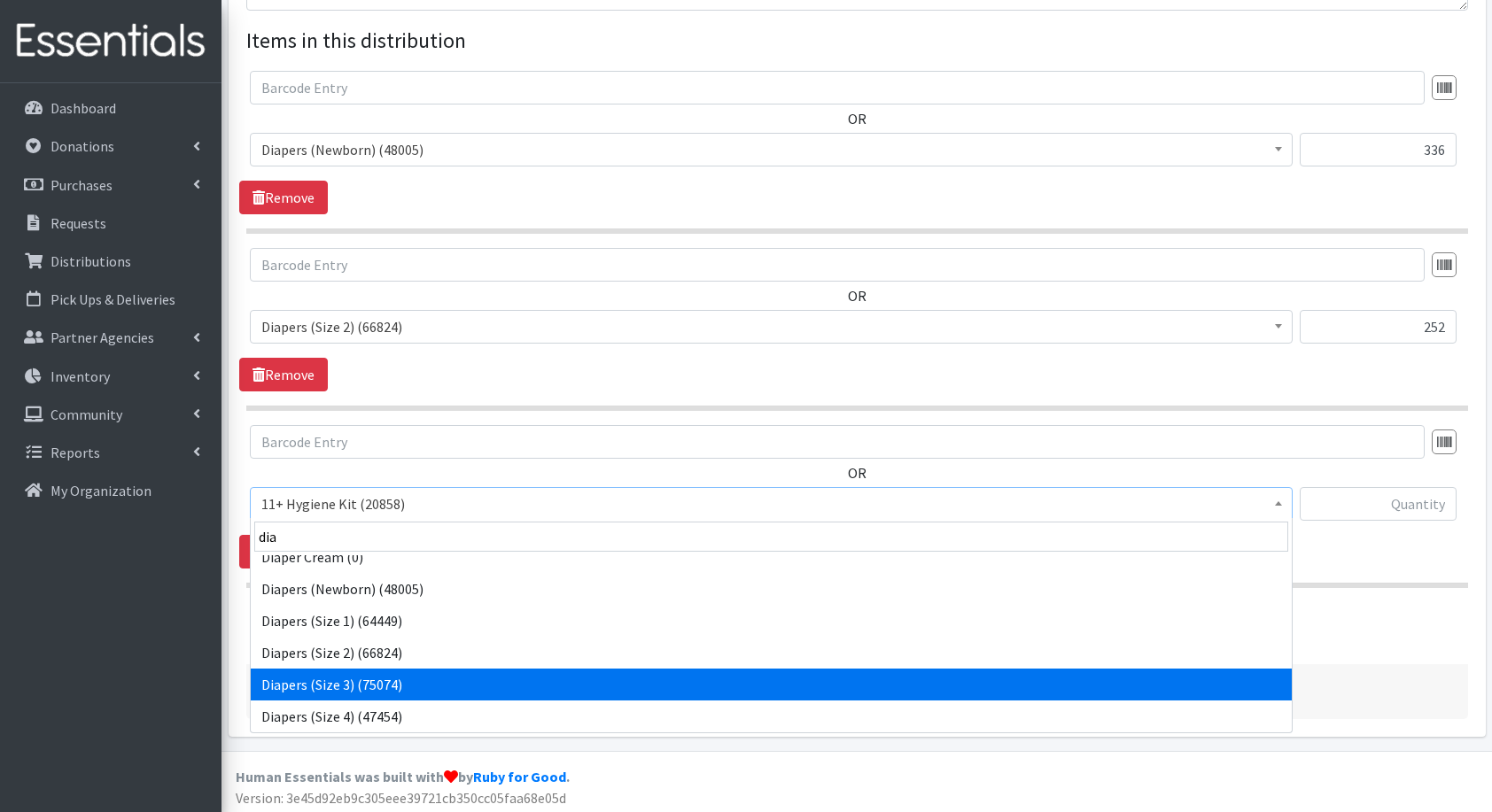
select select "5205"
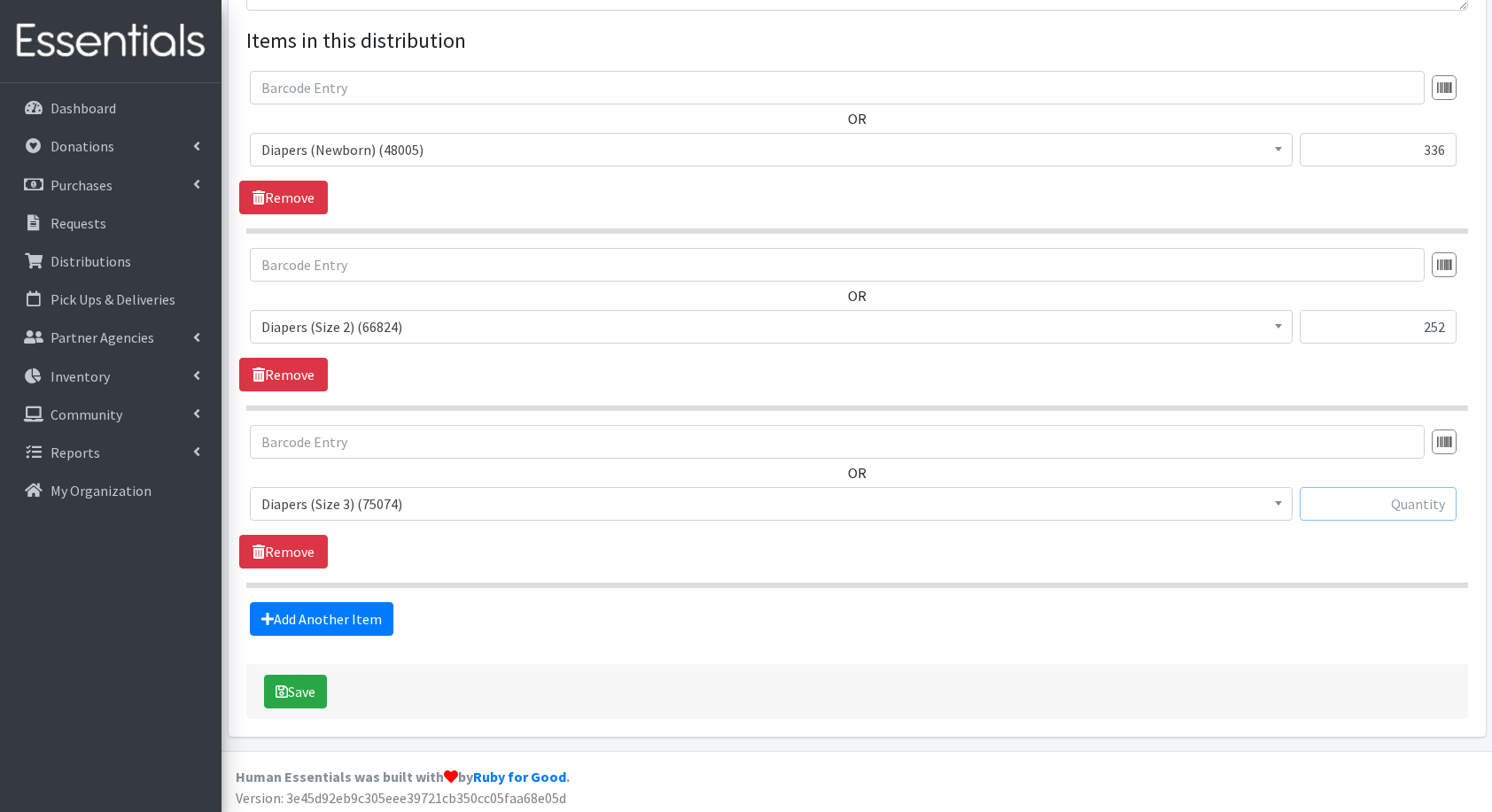
click at [1428, 509] on input "text" at bounding box center [1378, 504] width 157 height 34
click at [1428, 509] on input "1" at bounding box center [1378, 504] width 157 height 34
type input "168"
click at [299, 606] on link "Add Another Item" at bounding box center [321, 619] width 144 height 34
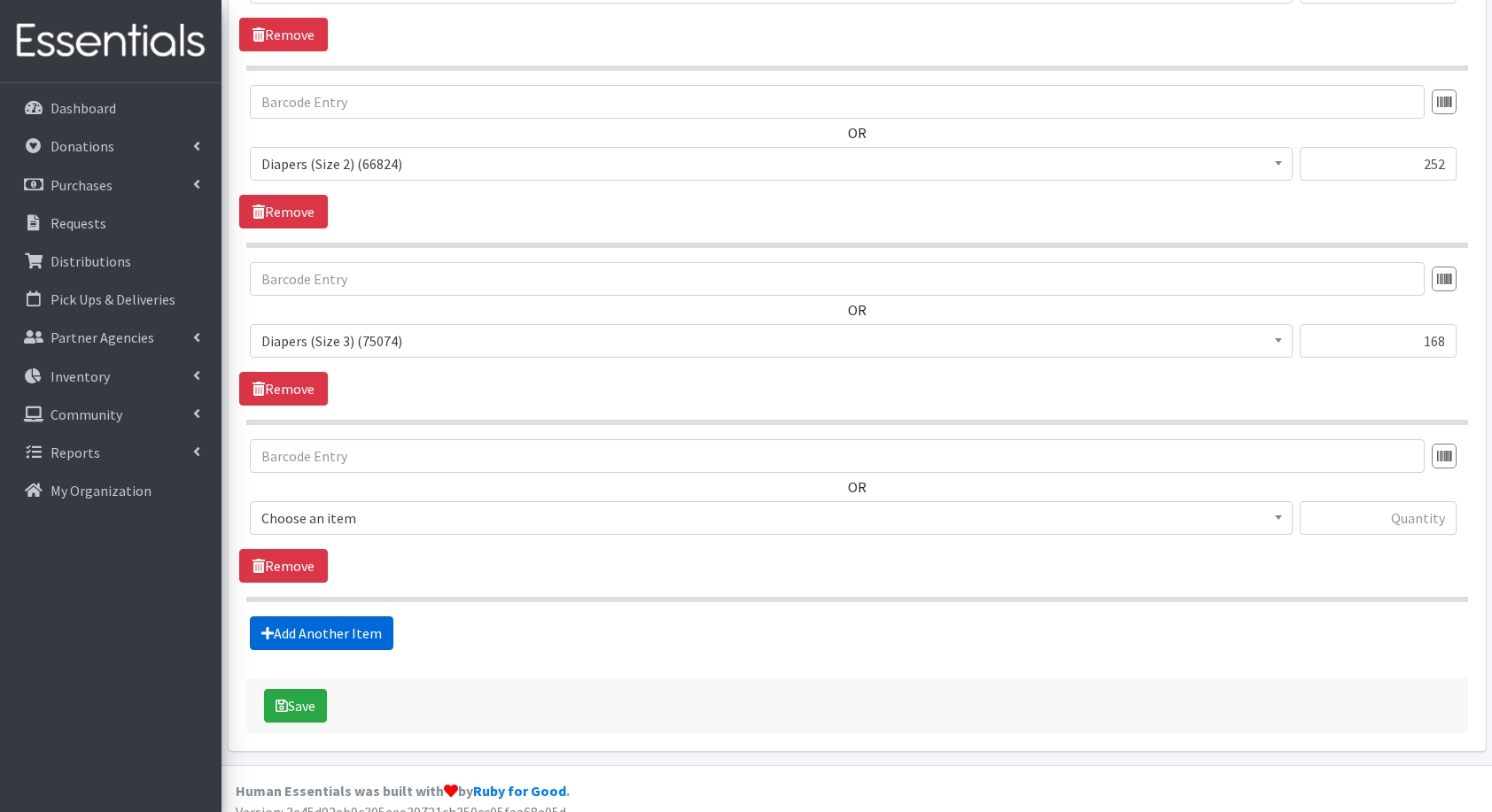
scroll to position [835, 0]
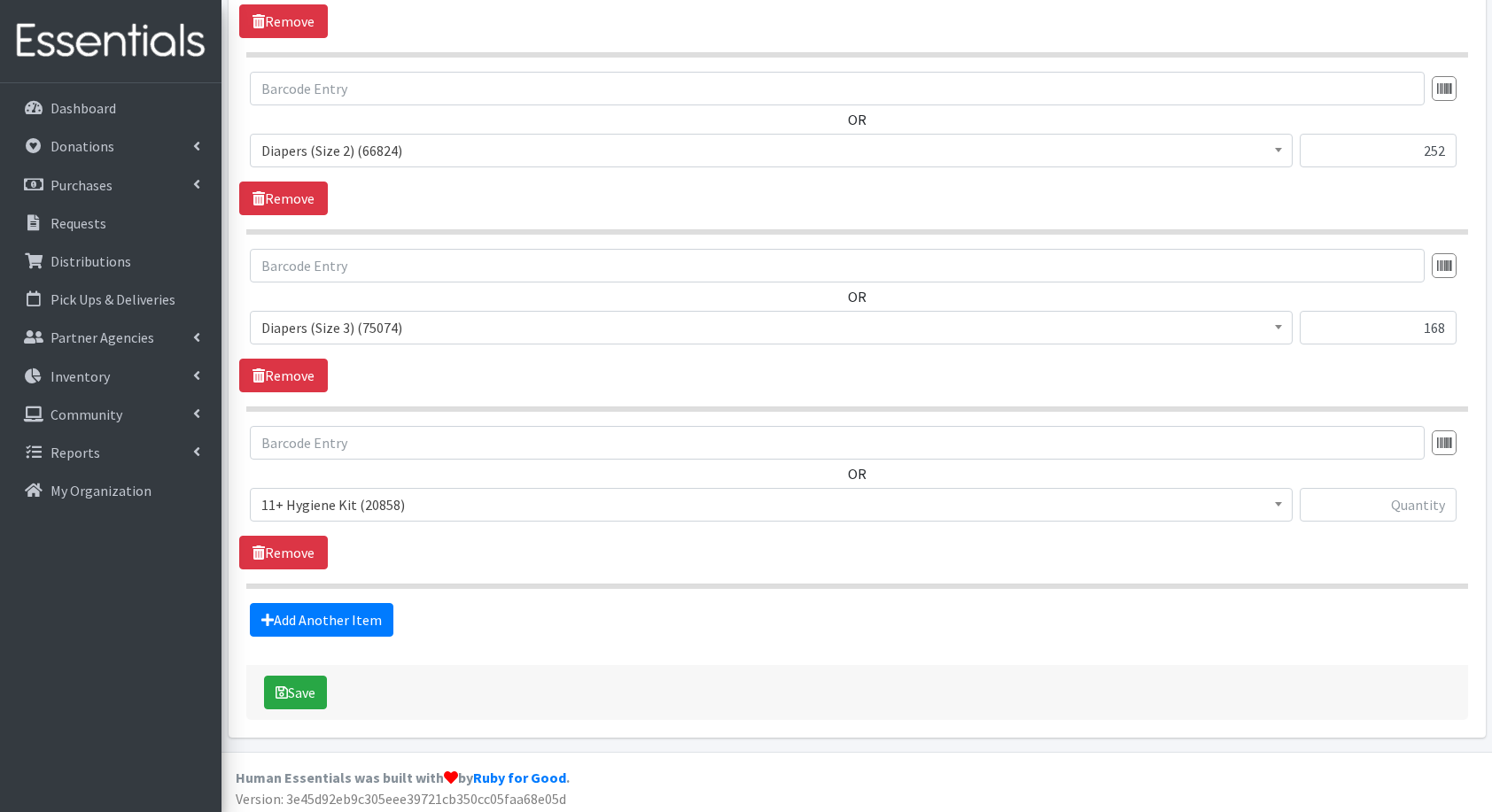
click at [337, 493] on span "11+ Hygiene Kit (20858)" at bounding box center [771, 505] width 1020 height 25
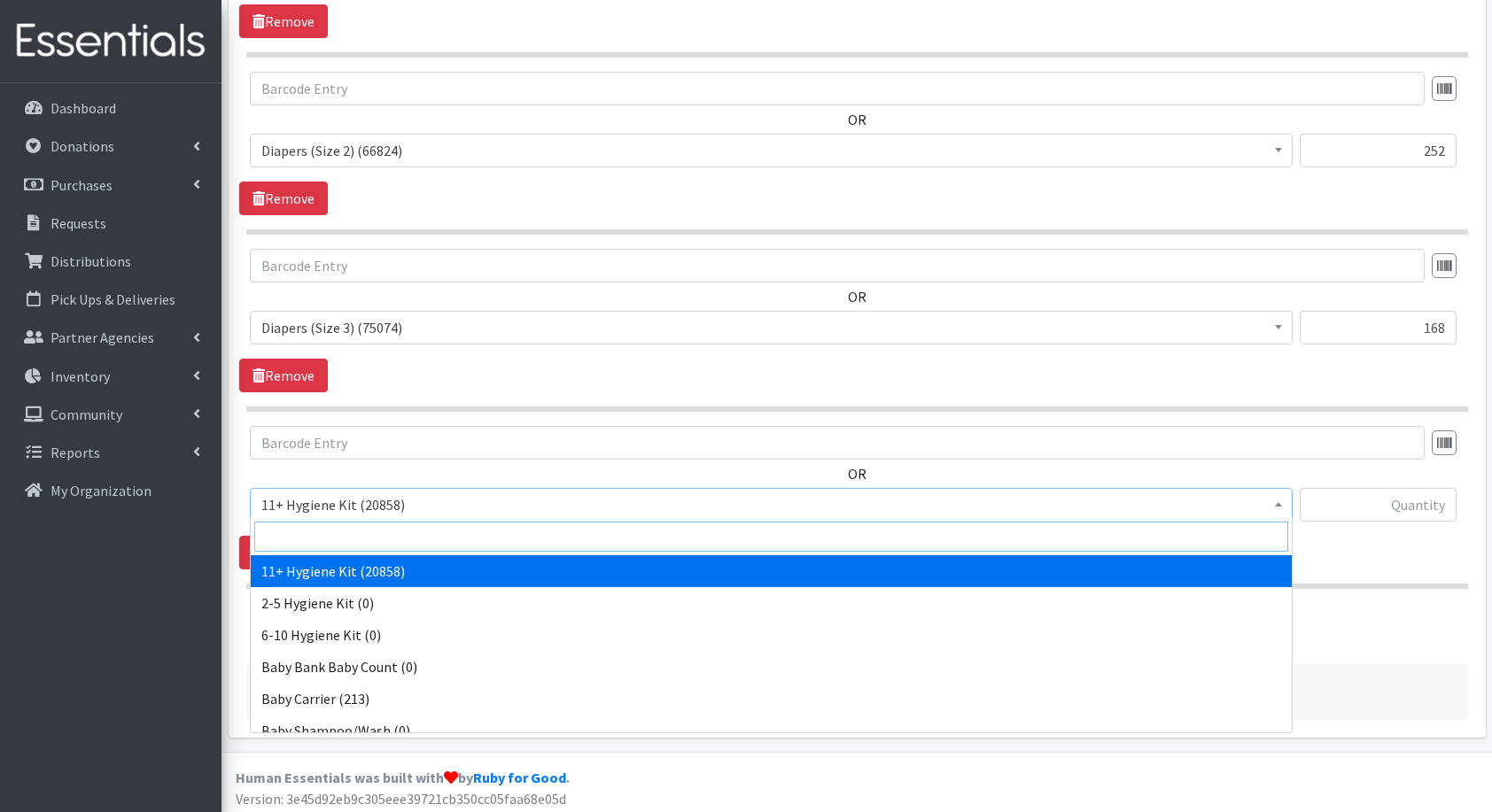
click at [354, 533] on input "search" at bounding box center [771, 537] width 1034 height 30
type input "dia"
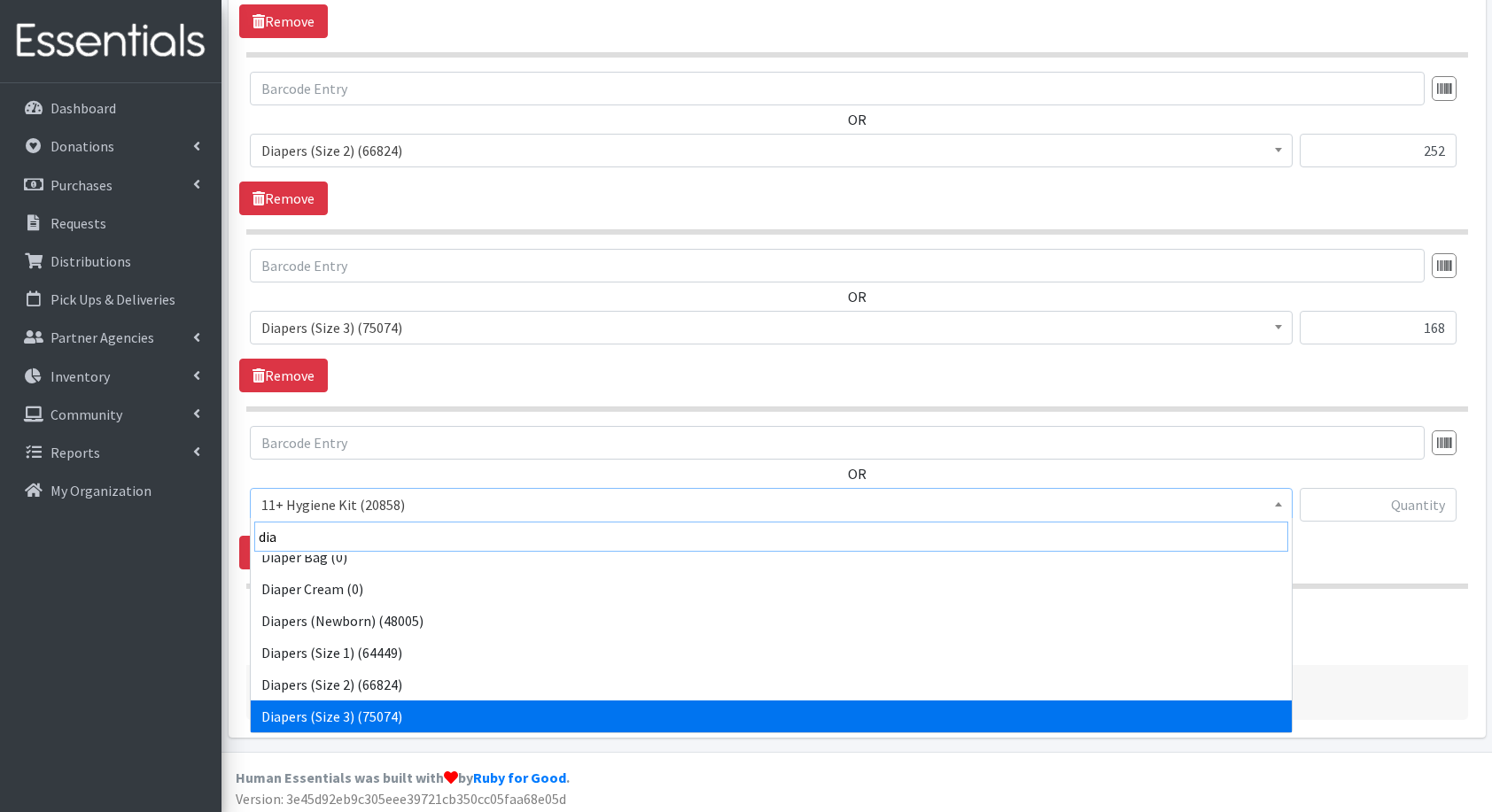
scroll to position [46, 0]
select select "5206"
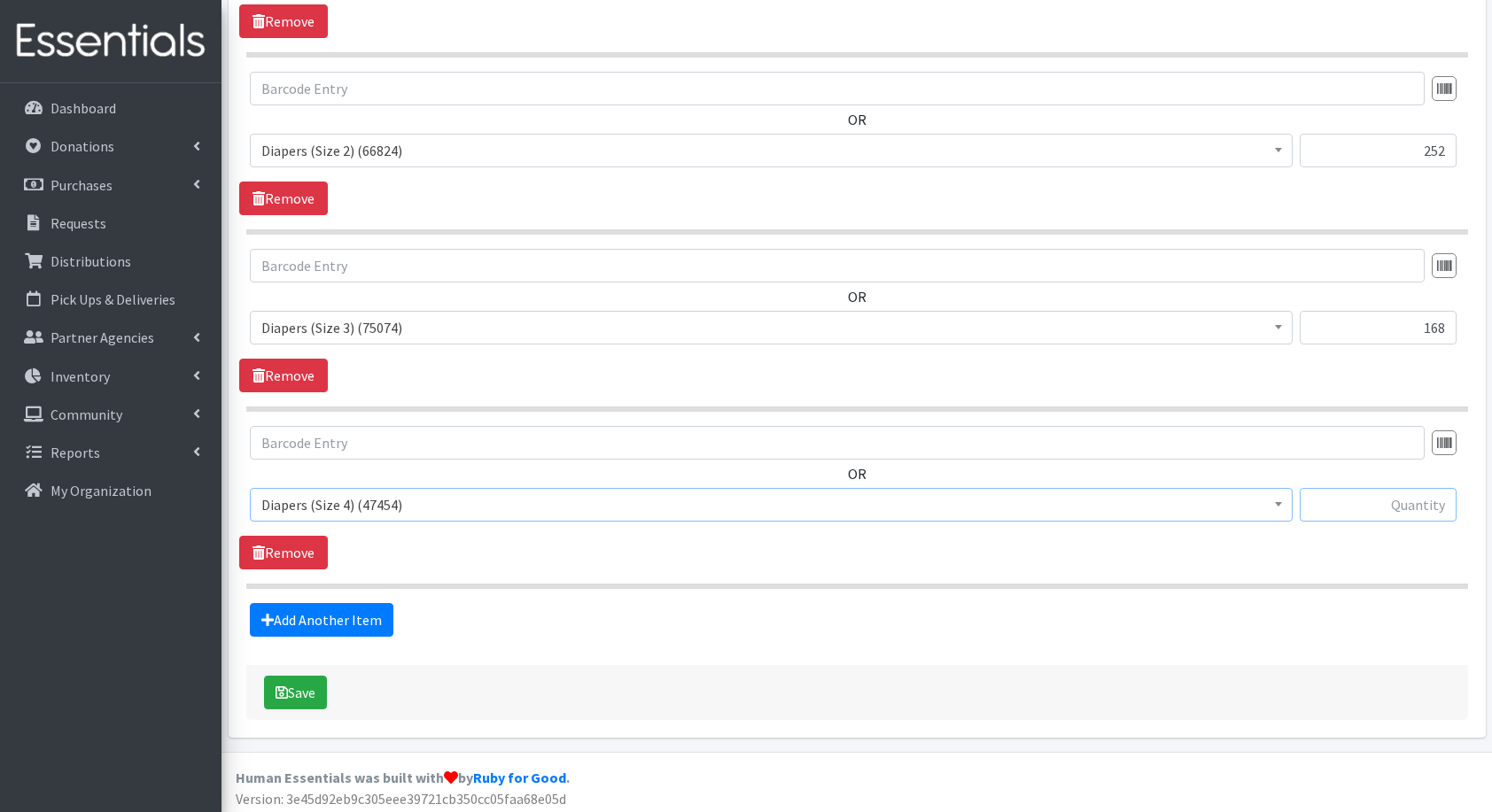
click at [1375, 514] on input "text" at bounding box center [1378, 505] width 157 height 34
type input "216"
click at [360, 604] on link "Add Another Item" at bounding box center [321, 620] width 144 height 34
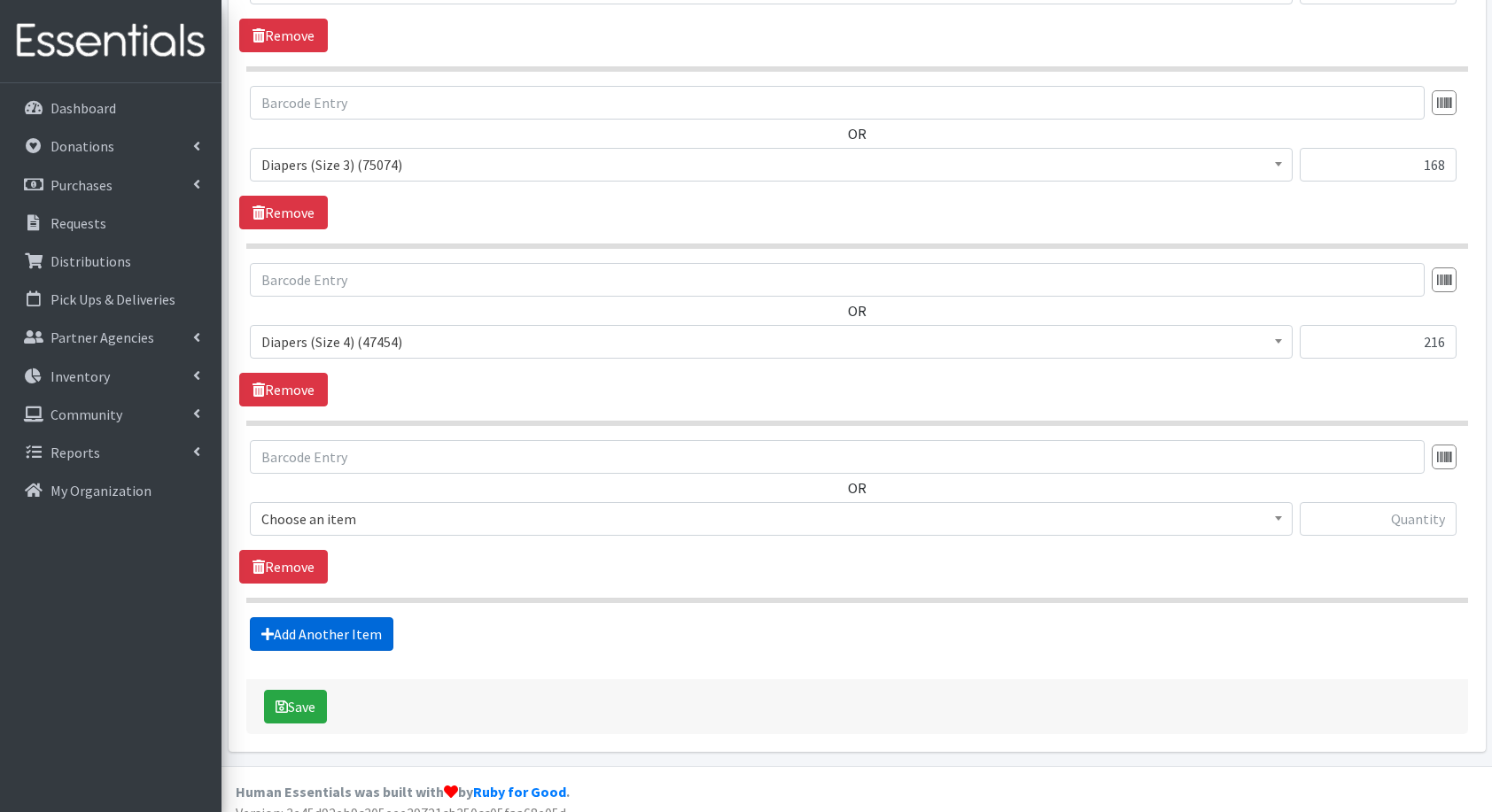
scroll to position [1011, 0]
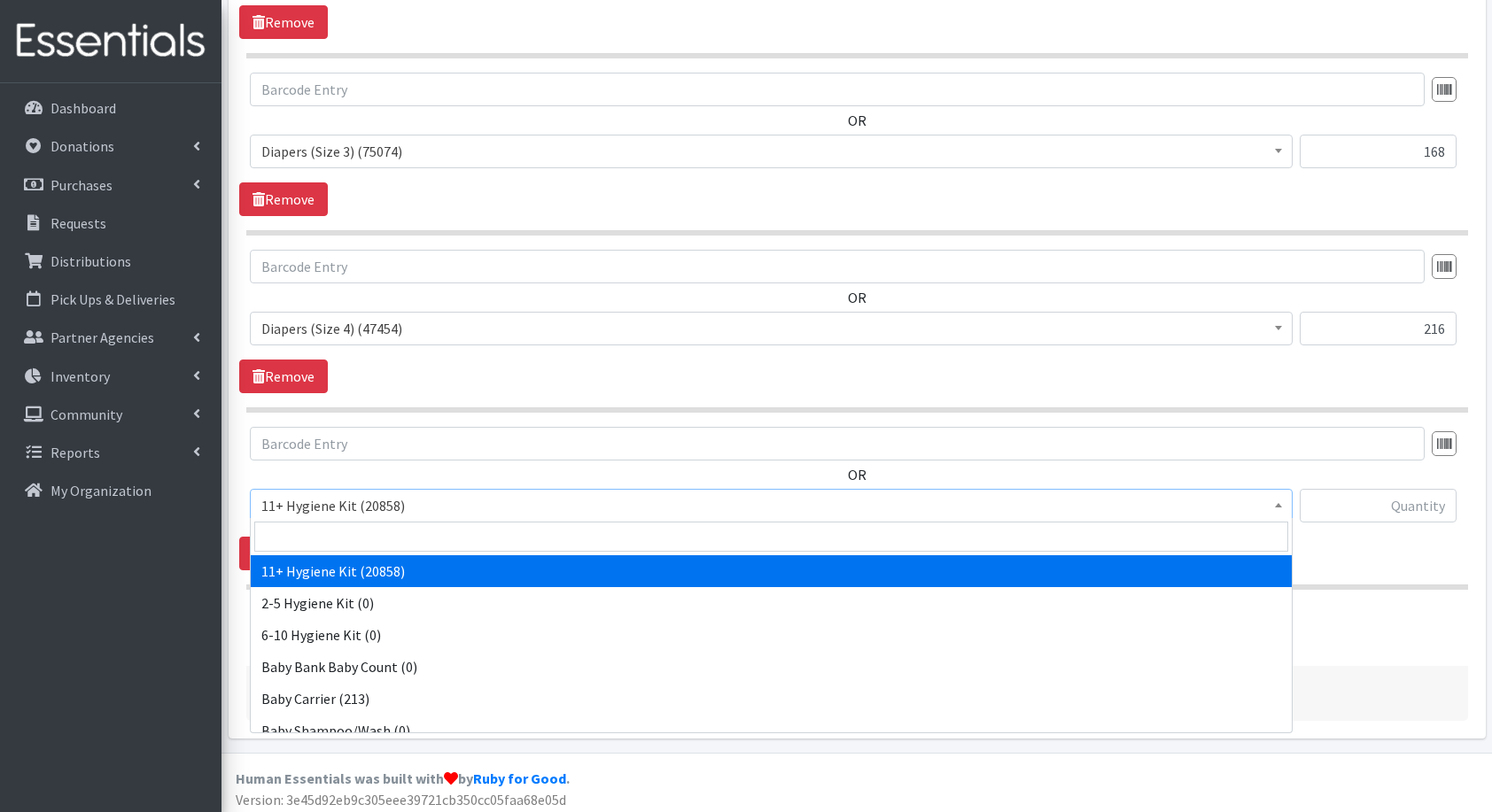
click at [316, 516] on span "11+ Hygiene Kit (20858)" at bounding box center [770, 506] width 1043 height 34
click at [371, 526] on input "search" at bounding box center [771, 537] width 1034 height 30
type input "dia"
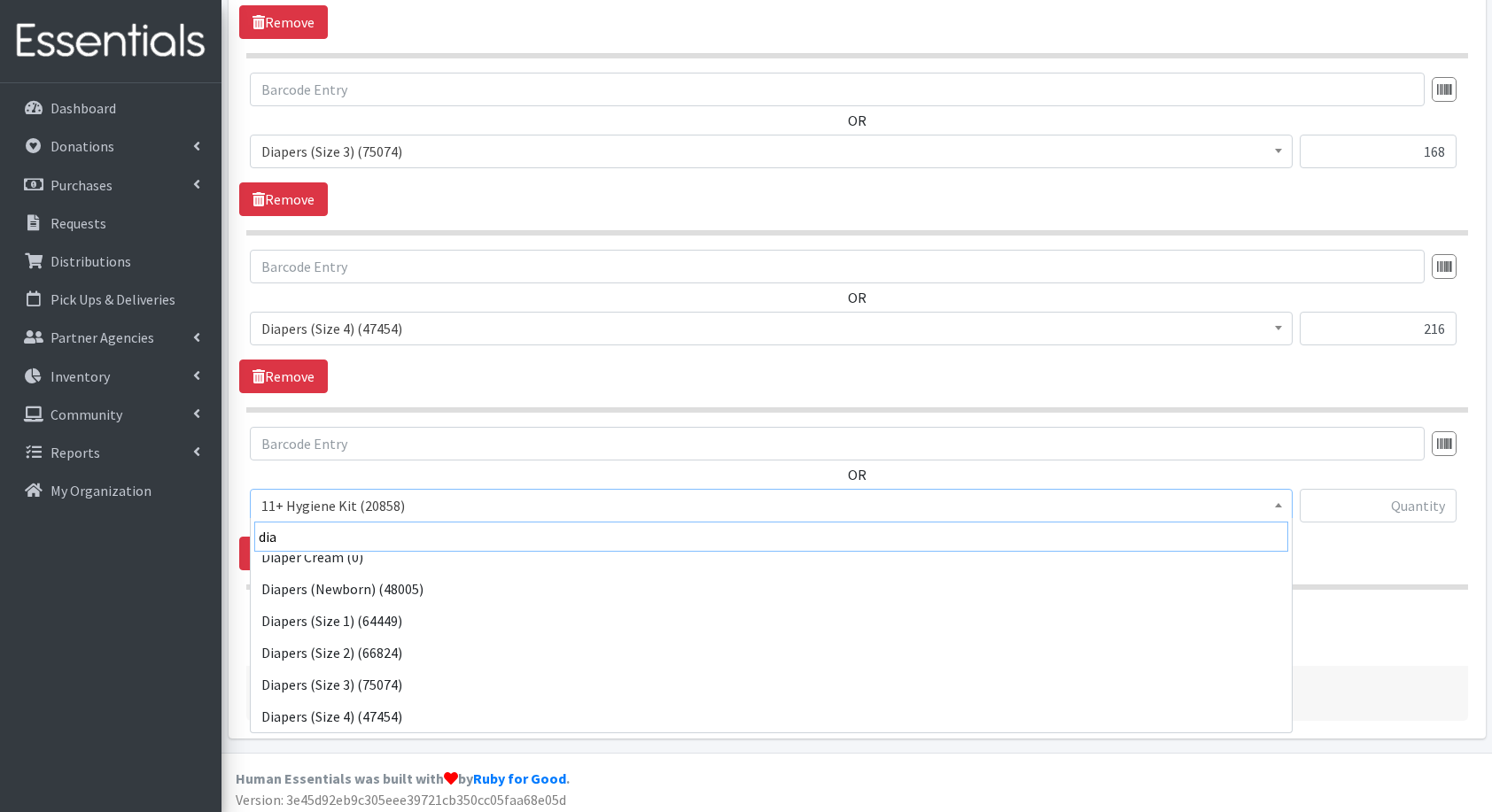
scroll to position [78, 0]
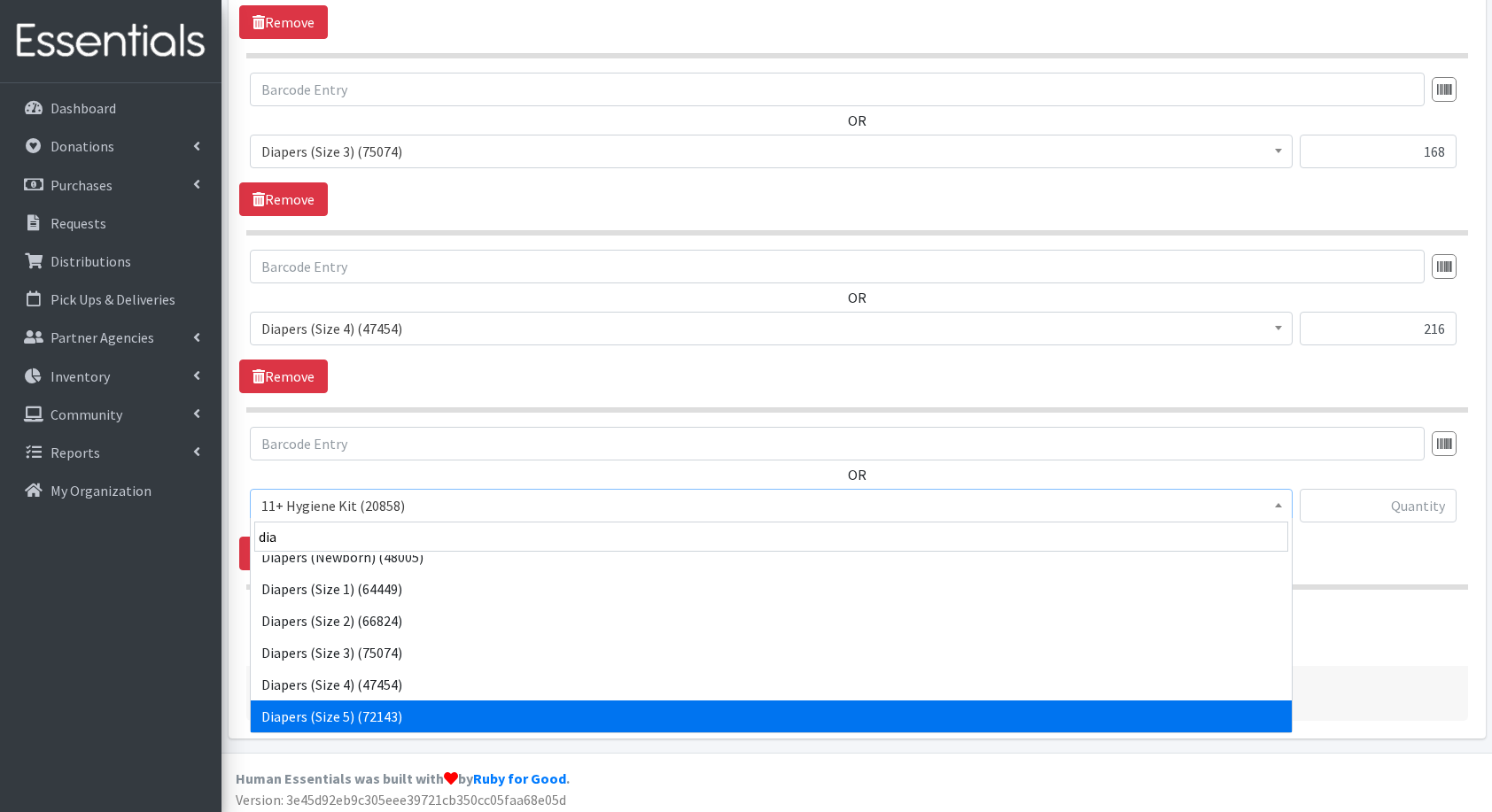
select select "5208"
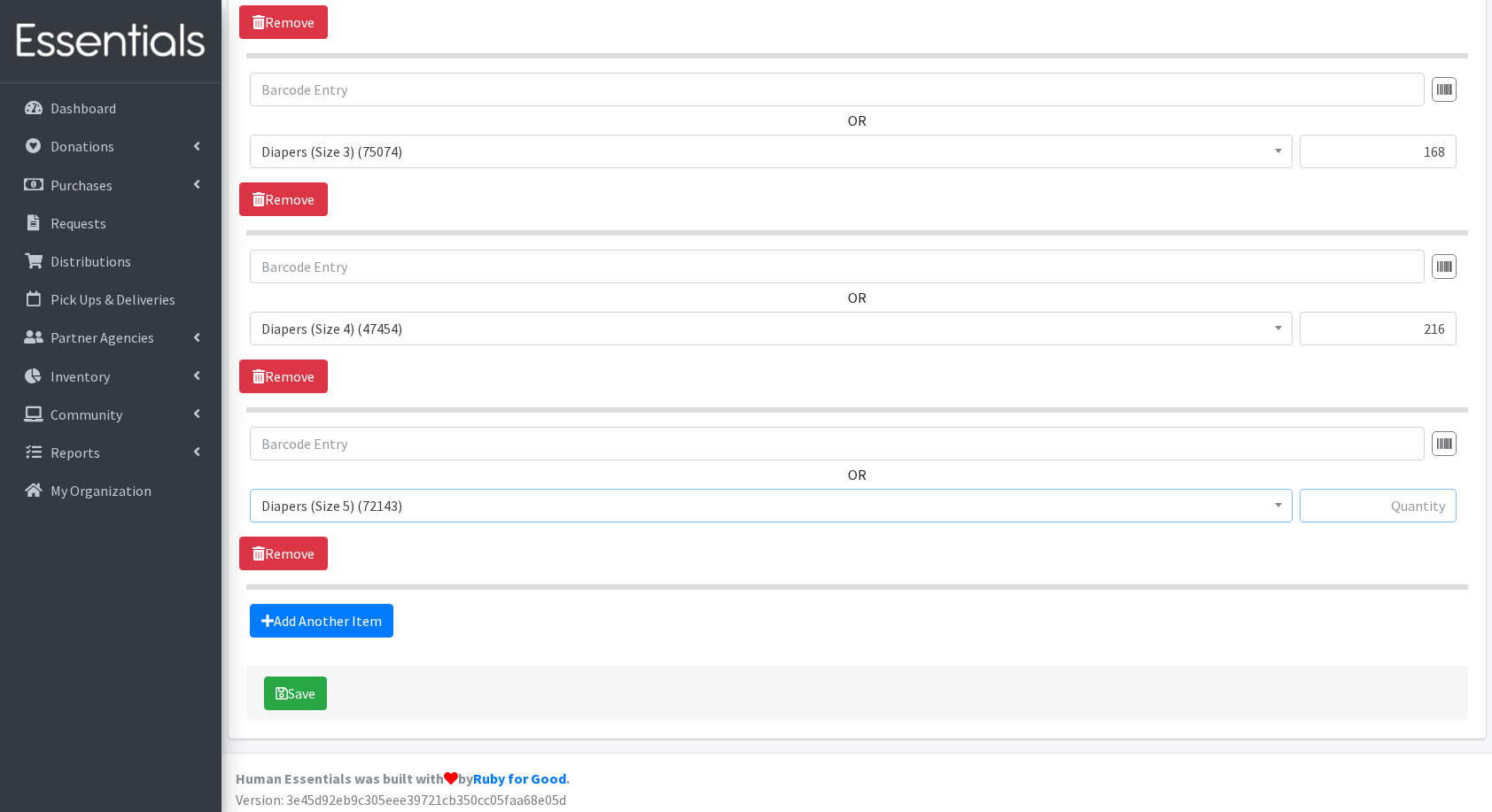
click at [1406, 494] on input "text" at bounding box center [1378, 506] width 157 height 34
type input "150"
click at [368, 609] on link "Add Another Item" at bounding box center [321, 621] width 144 height 34
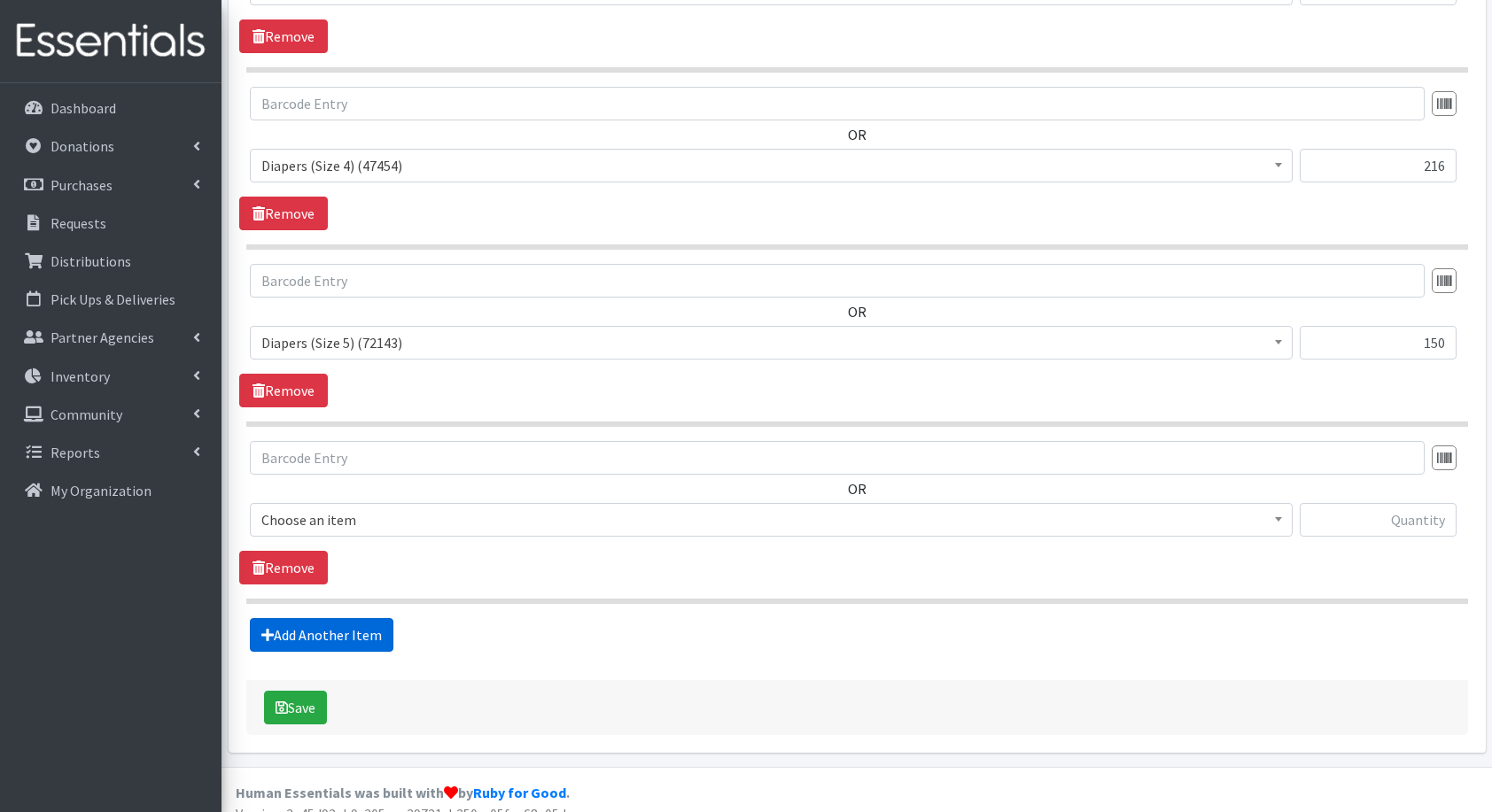
scroll to position [1187, 0]
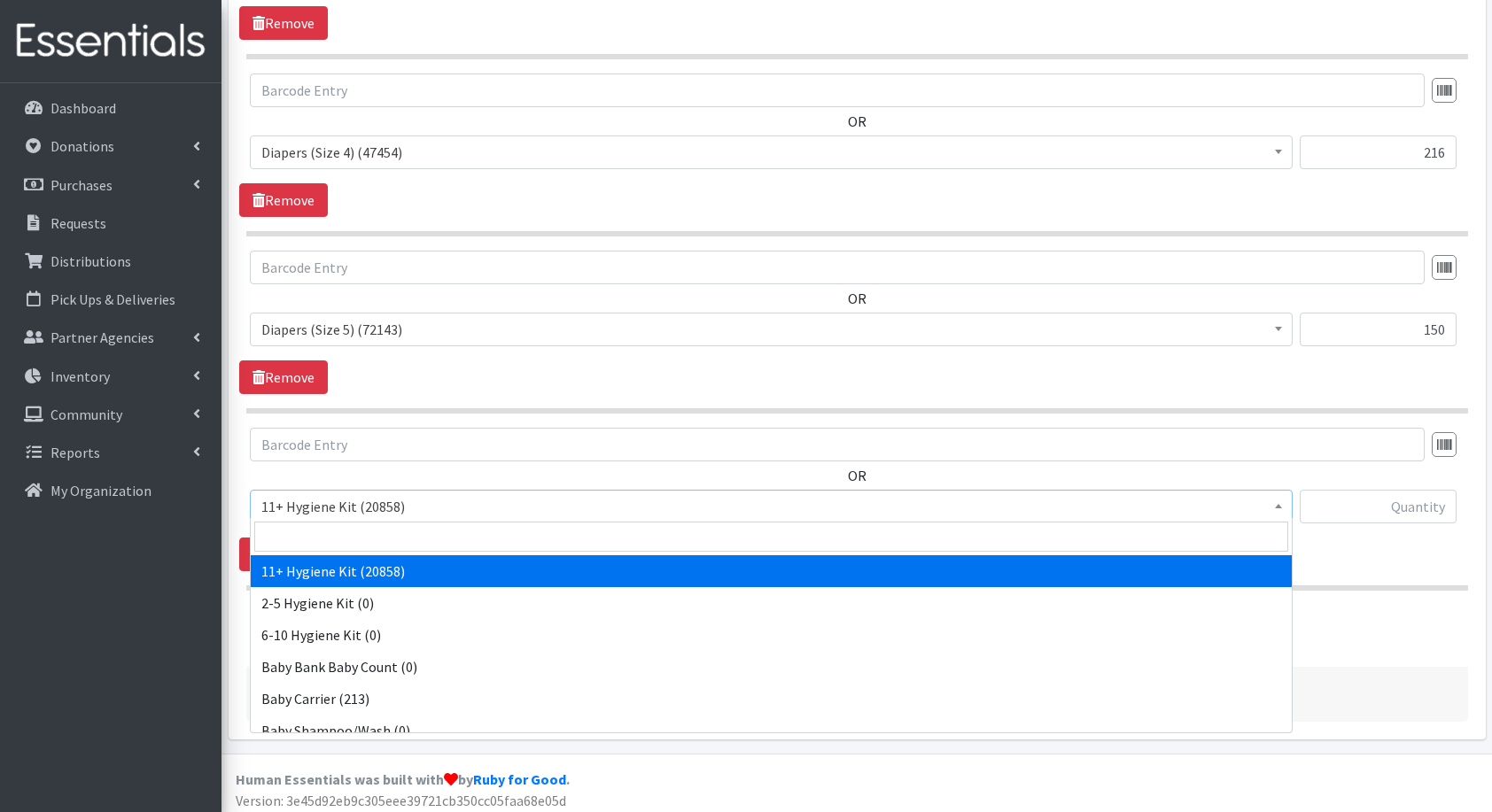
click at [342, 507] on span "11+ Hygiene Kit (20858)" at bounding box center [771, 507] width 1020 height 25
click at [484, 534] on input "search" at bounding box center [771, 537] width 1034 height 30
type input "dia"
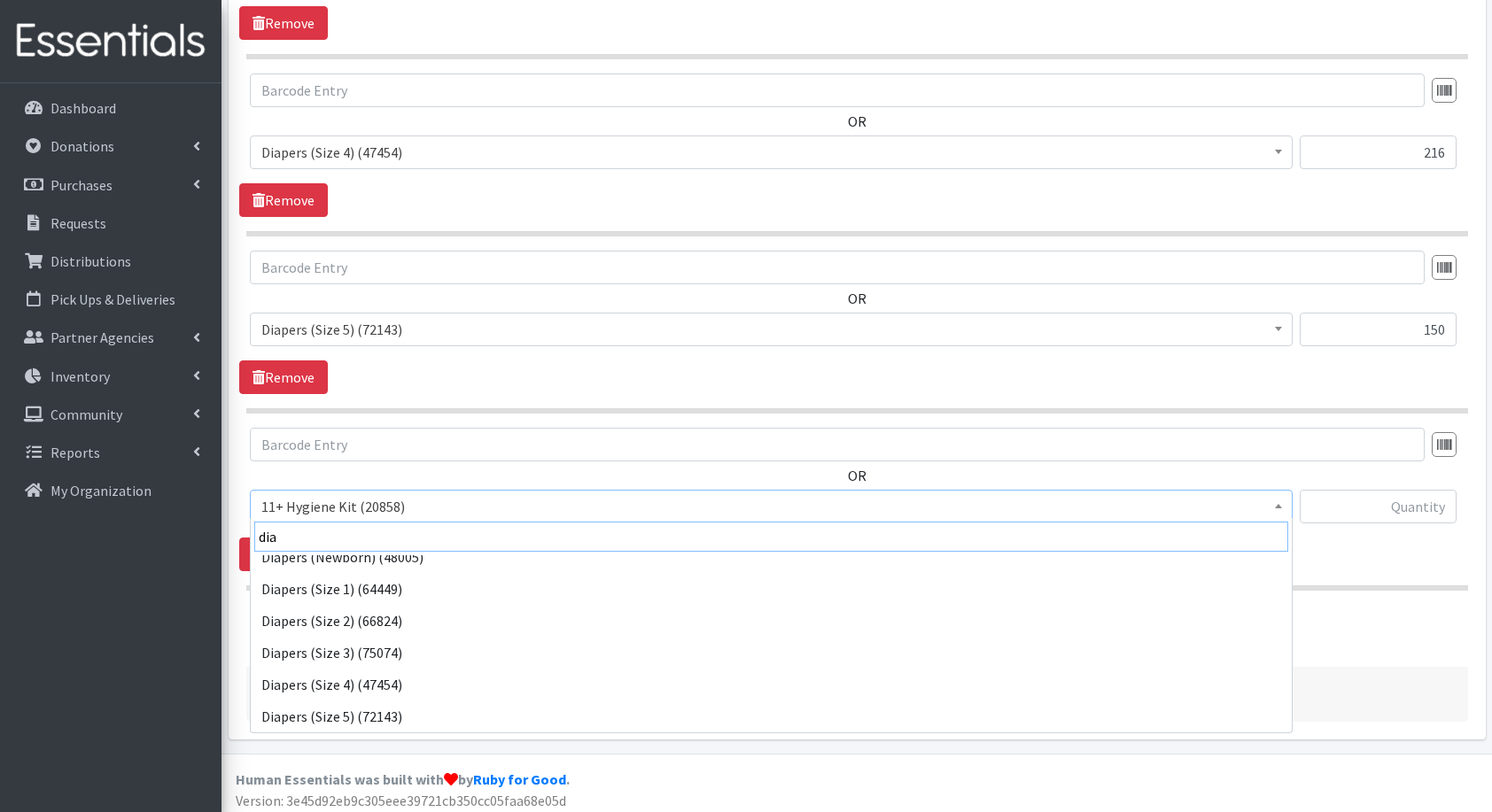
scroll to position [110, 0]
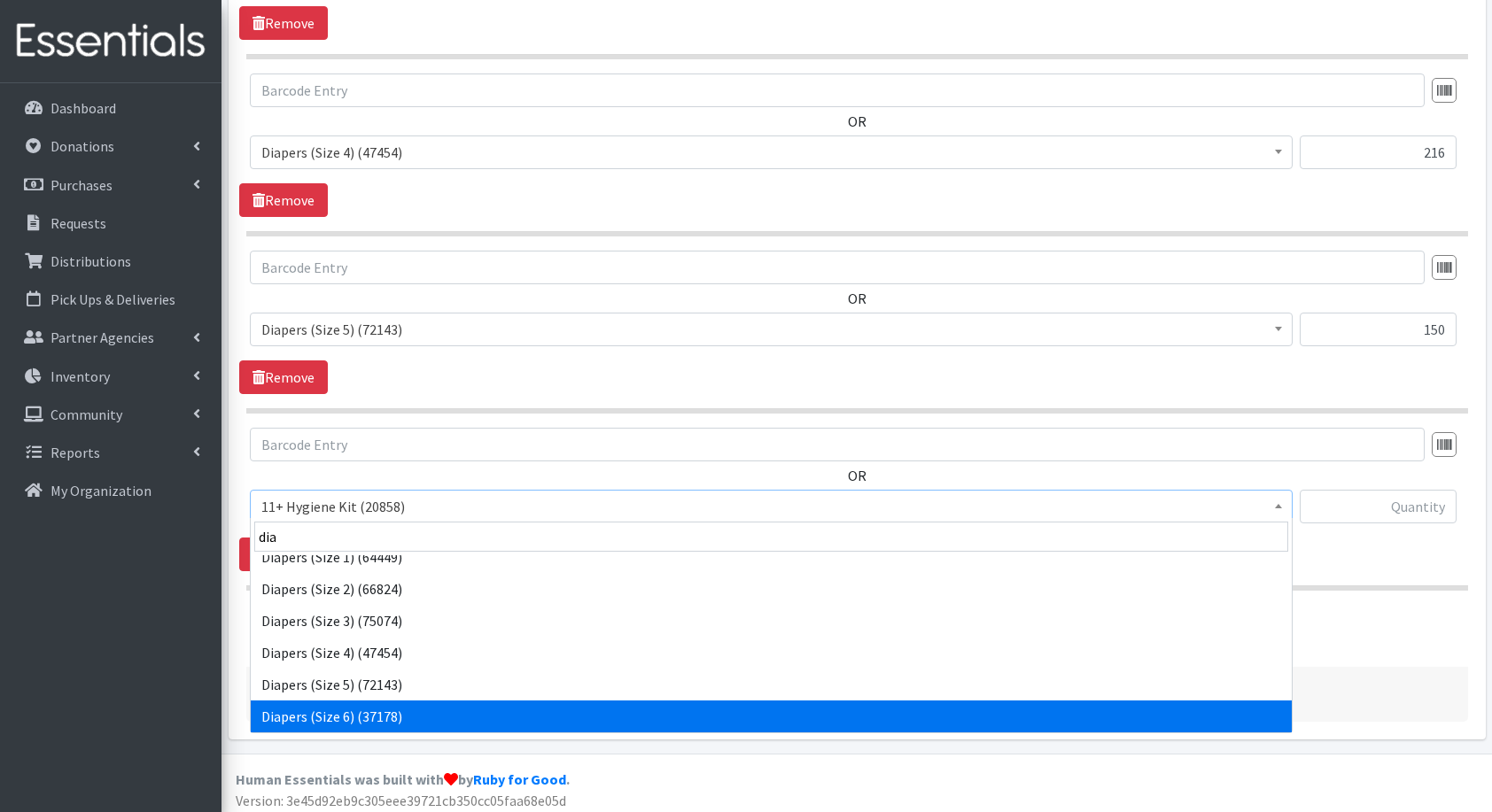
select select "5209"
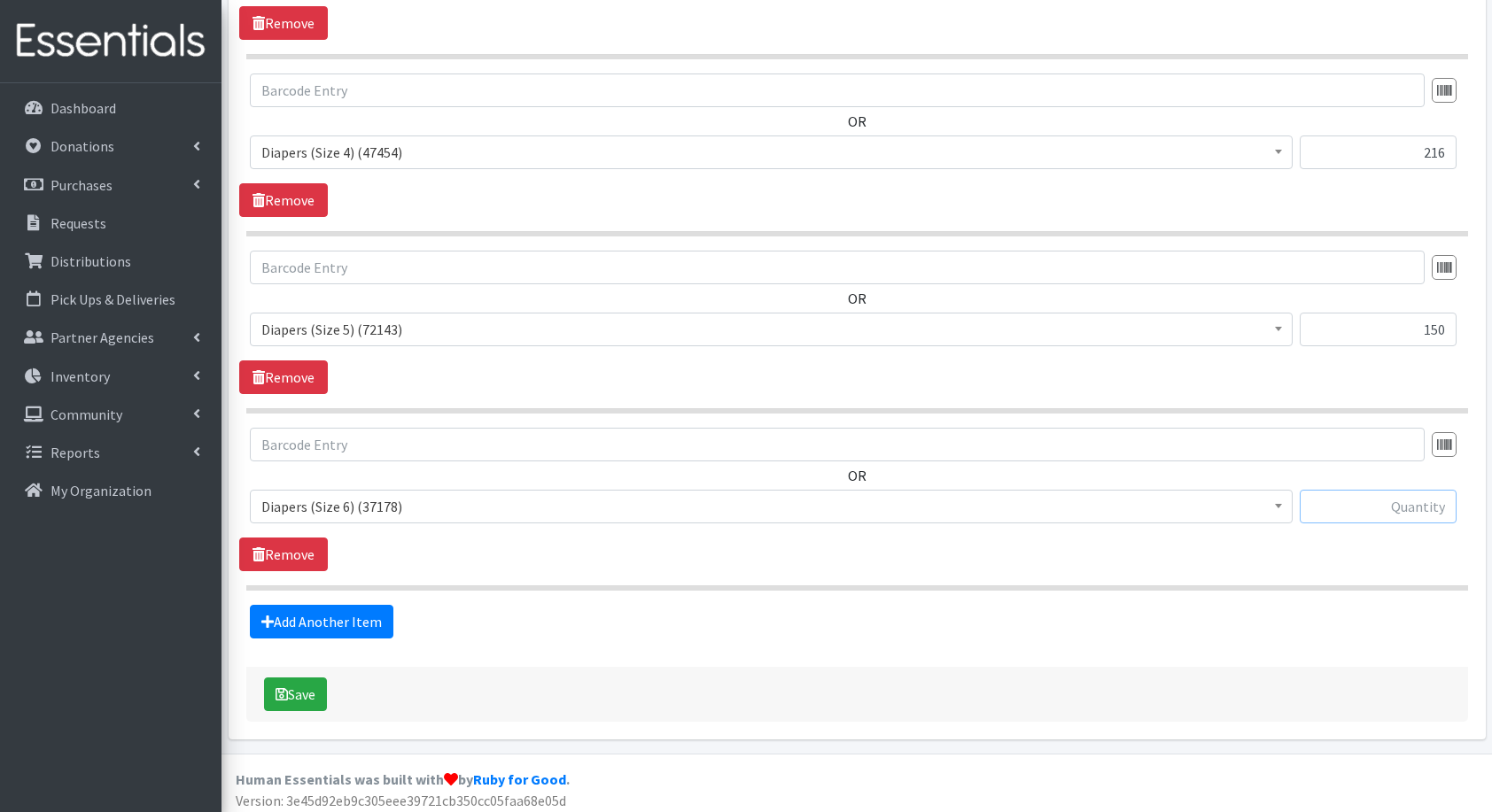
click at [1405, 496] on input "text" at bounding box center [1378, 507] width 157 height 34
type input "144"
click at [358, 606] on link "Add Another Item" at bounding box center [321, 622] width 144 height 34
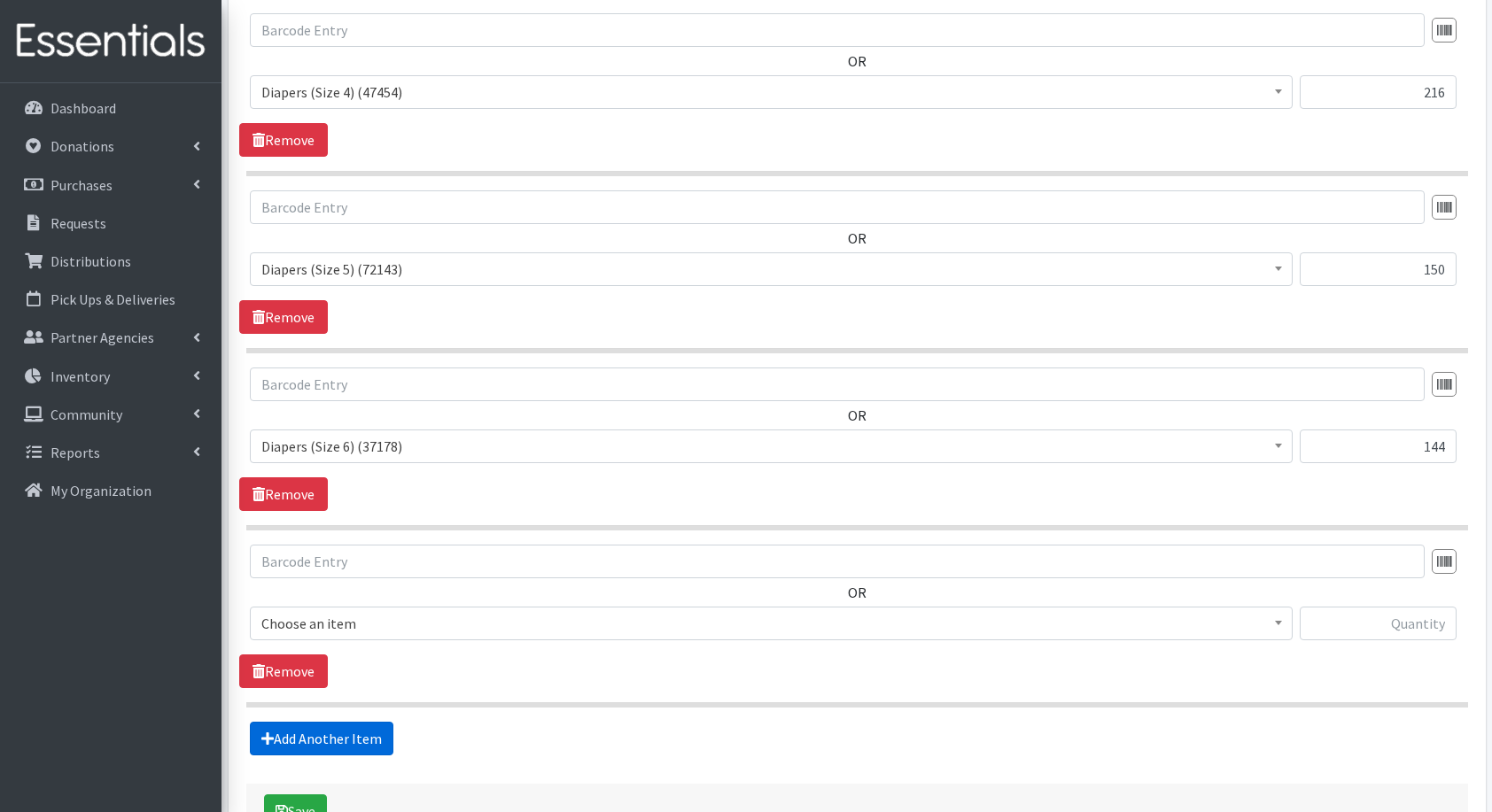
scroll to position [1364, 0]
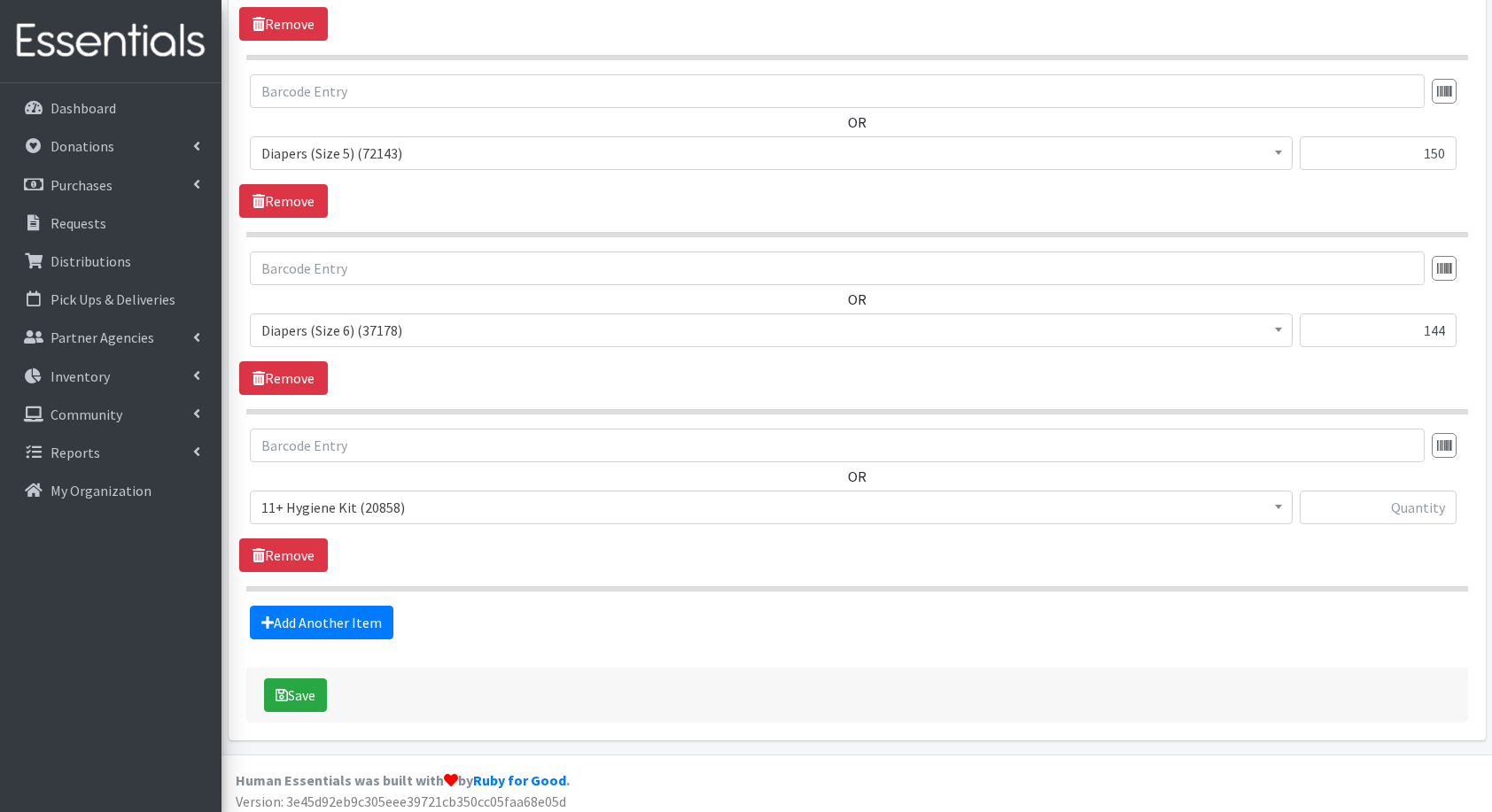
click at [363, 513] on span "11+ Hygiene Kit (20858)" at bounding box center [771, 507] width 1020 height 25
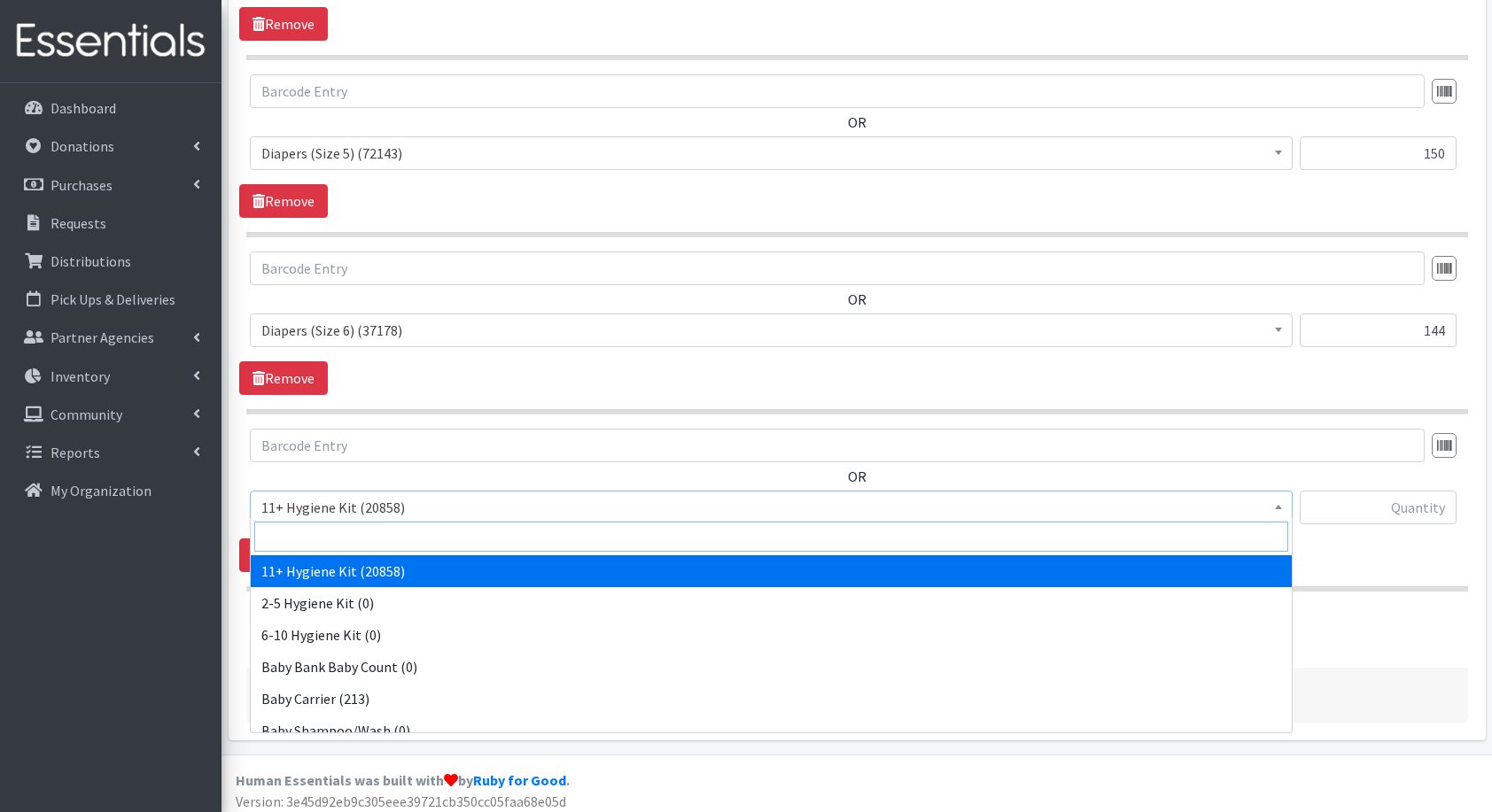
click at [367, 530] on input "search" at bounding box center [771, 537] width 1034 height 30
type input "fl"
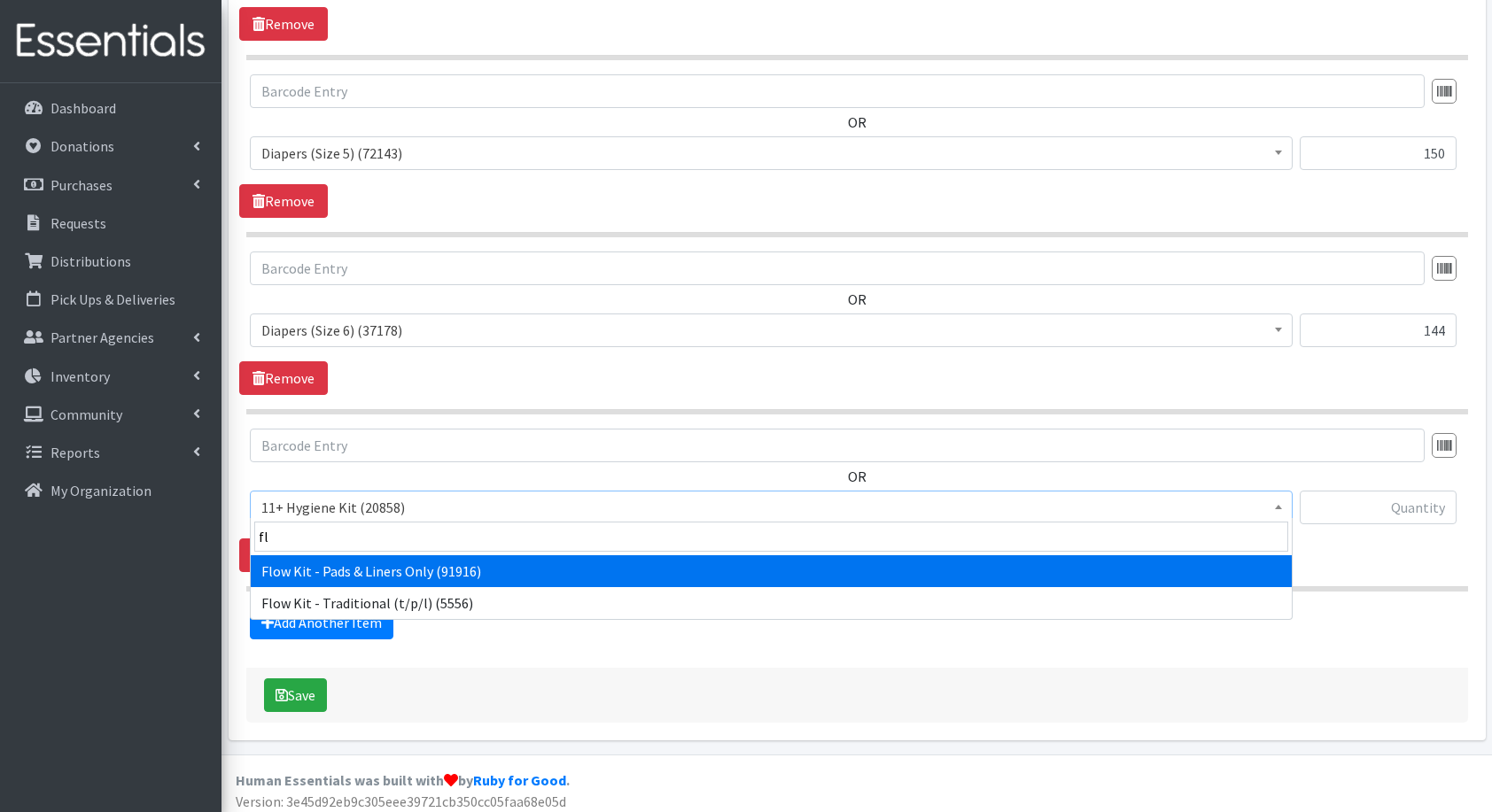
select select "14765"
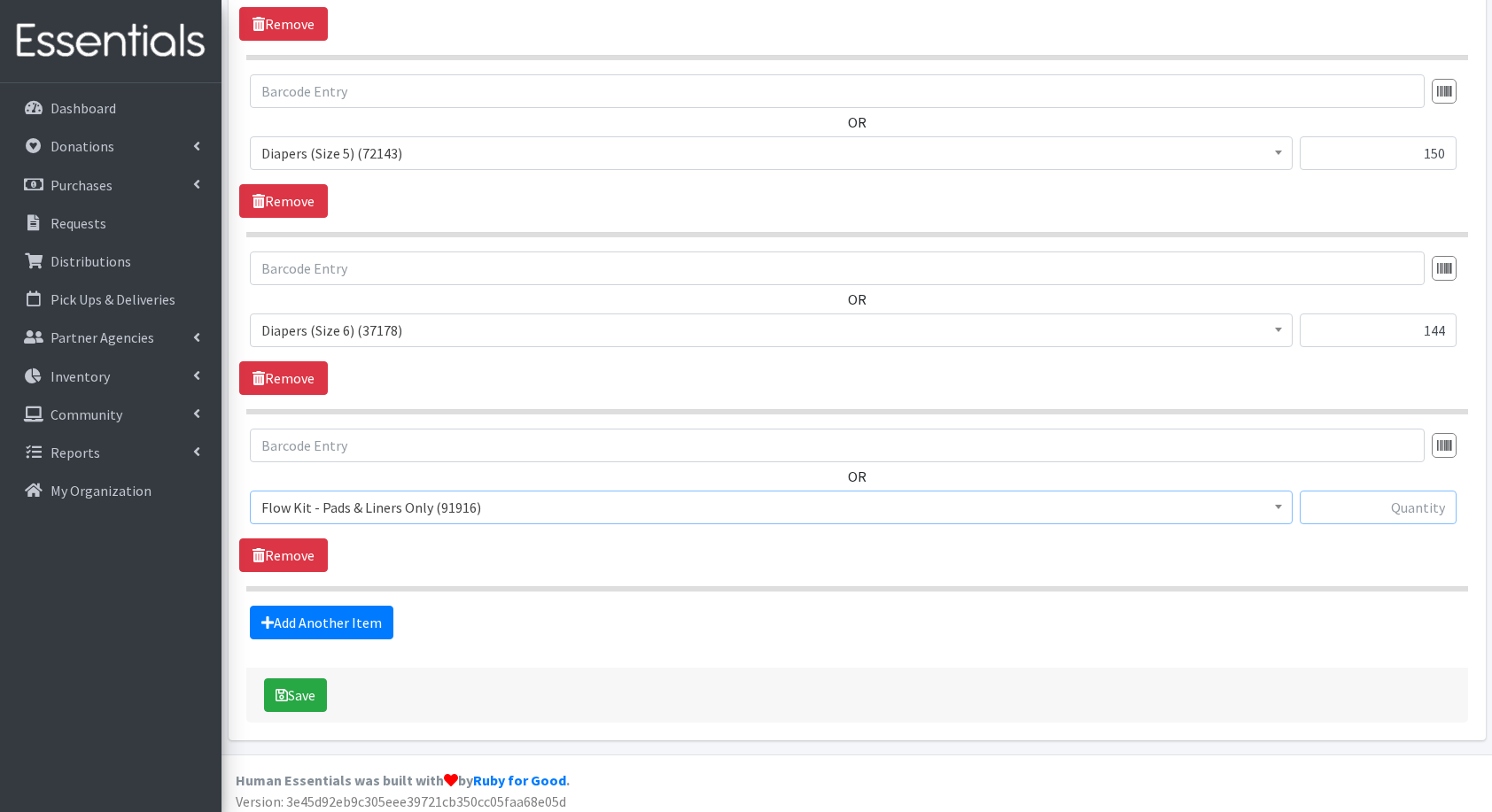
click at [1418, 499] on input "text" at bounding box center [1378, 508] width 157 height 34
type input "40"
click at [325, 625] on link "Add Another Item" at bounding box center [321, 622] width 144 height 34
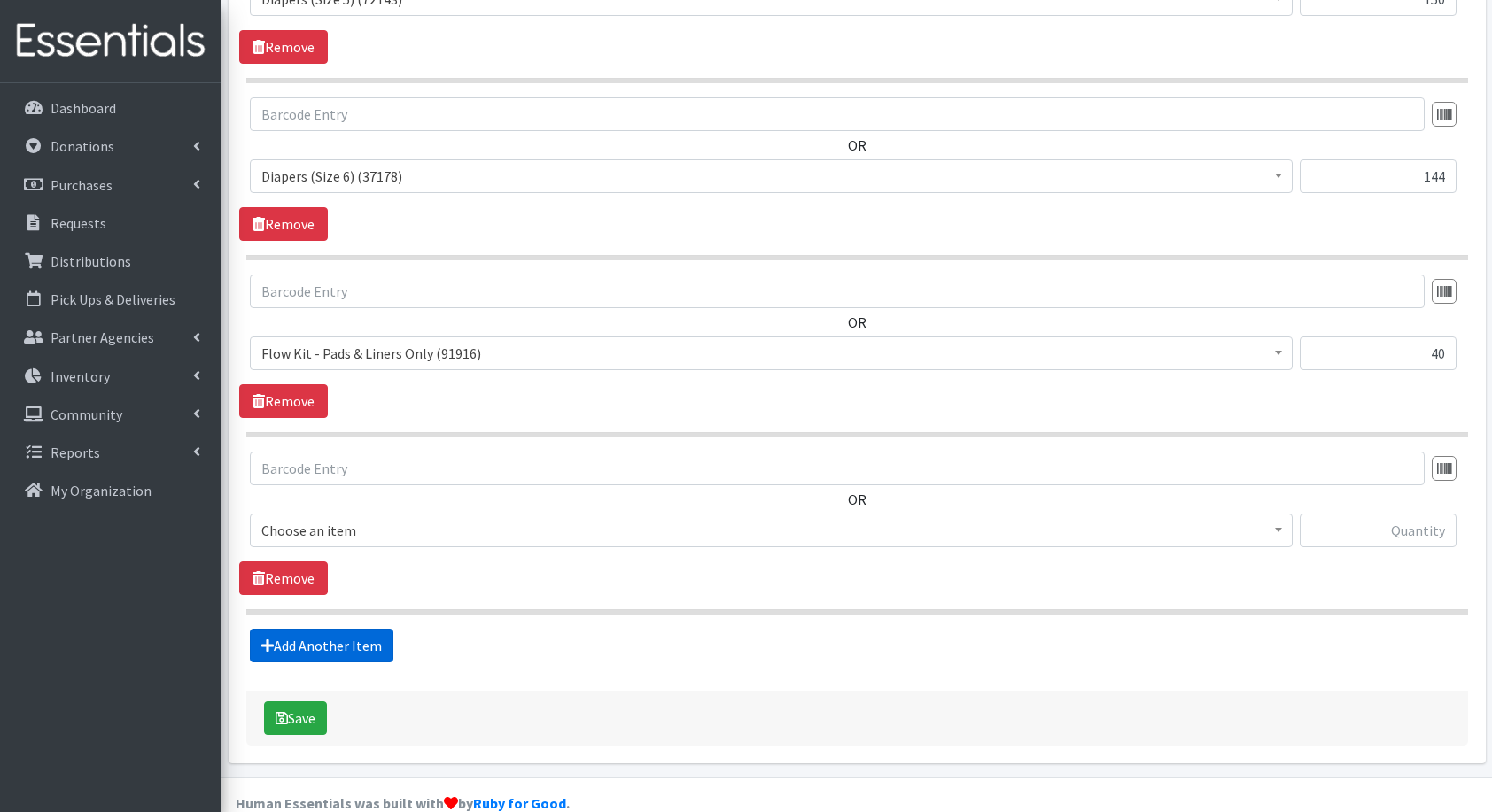
scroll to position [1539, 0]
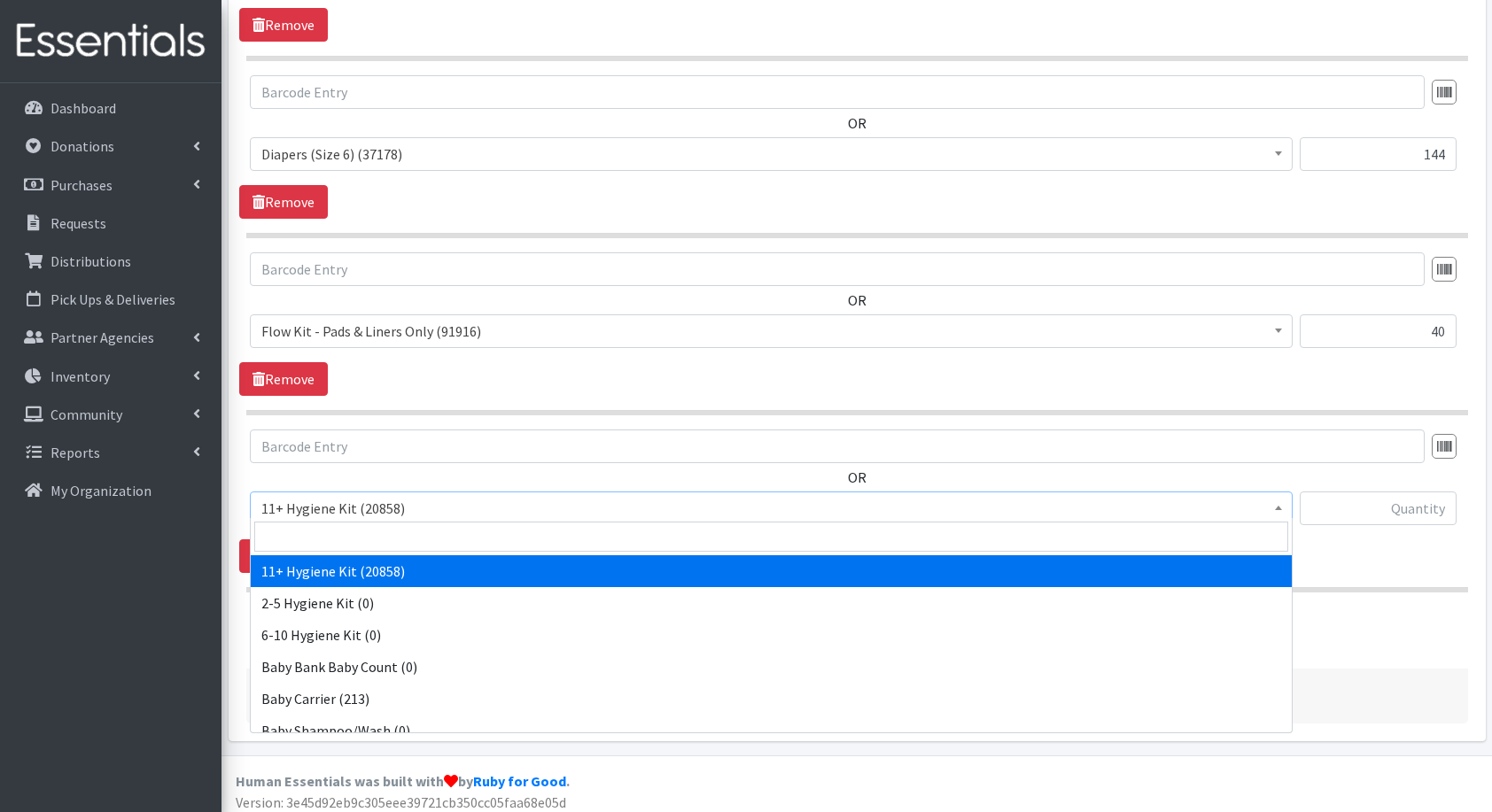
click at [435, 496] on span "11+ Hygiene Kit (20858)" at bounding box center [771, 508] width 1020 height 25
click at [473, 534] on input "search" at bounding box center [771, 537] width 1034 height 30
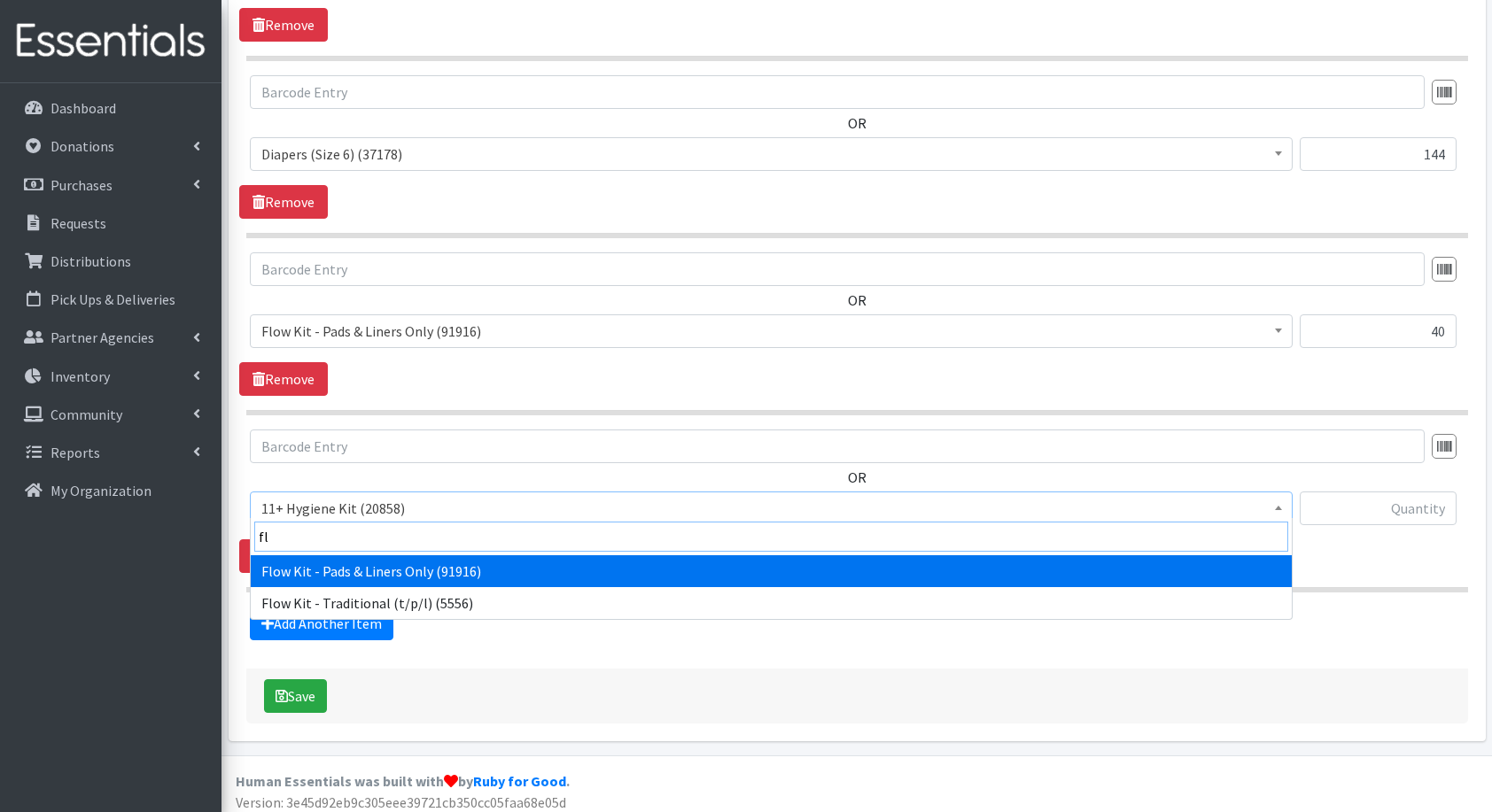
type input "flo"
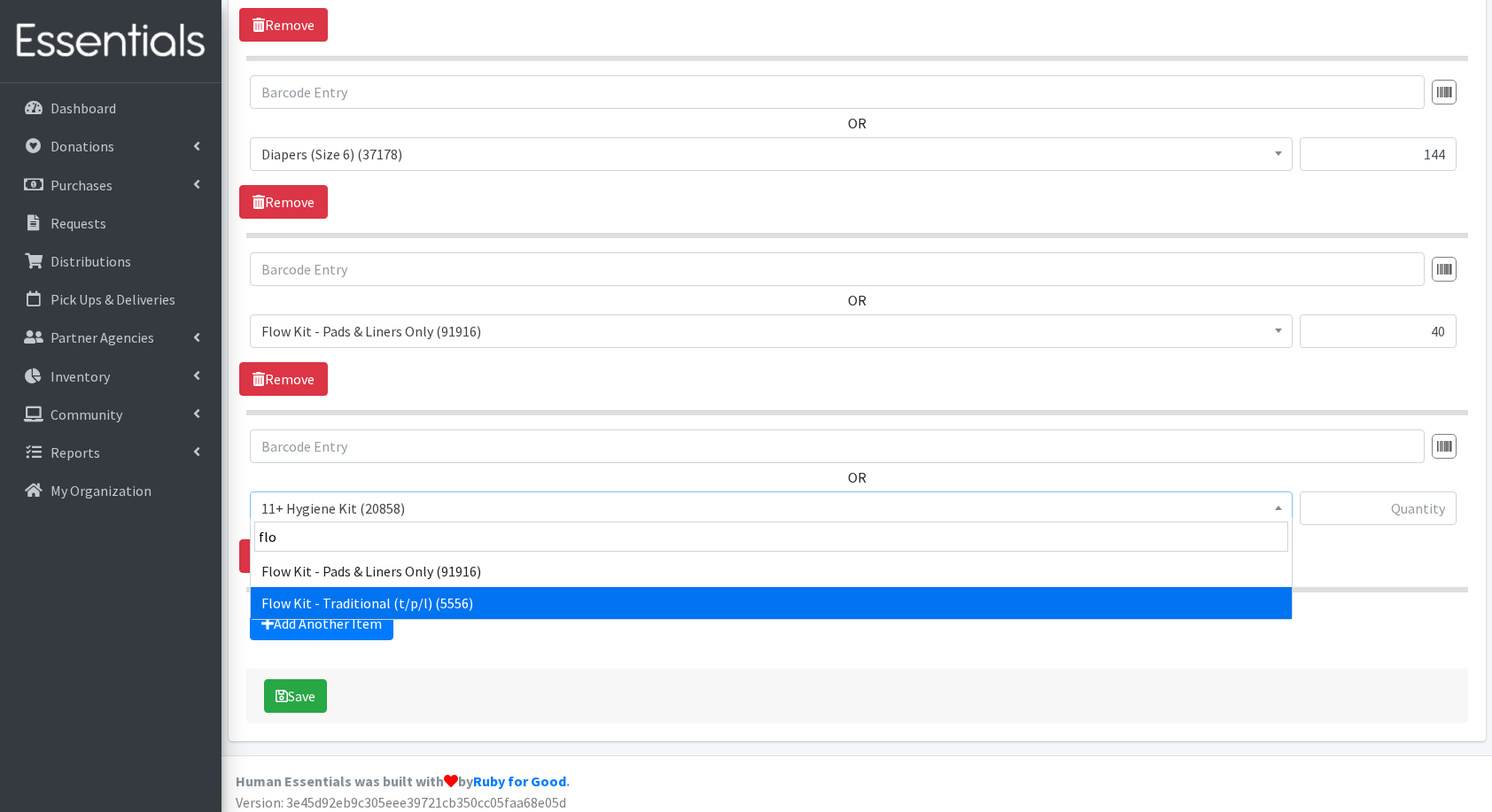
select select "10571"
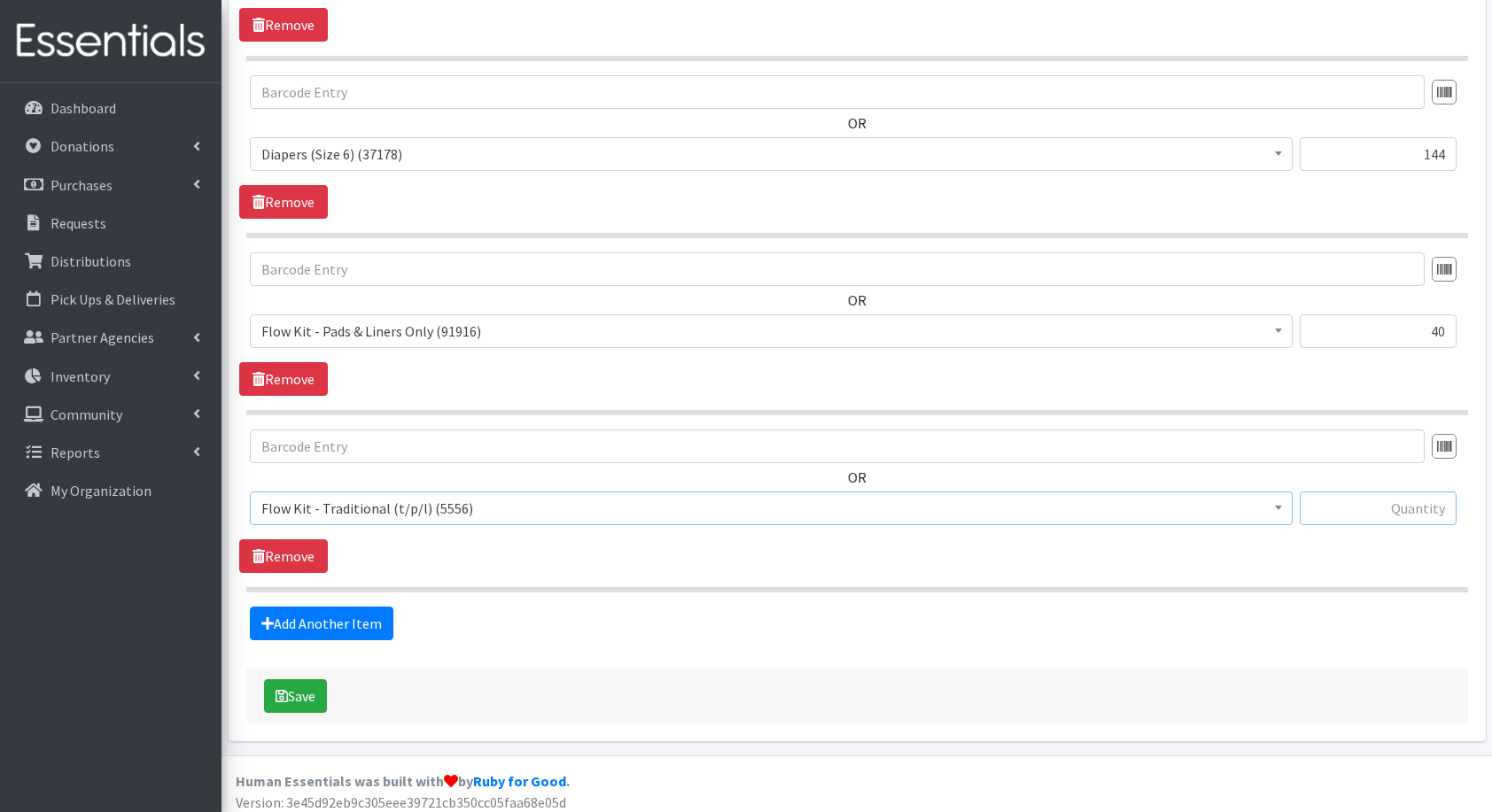
click at [1367, 496] on input "text" at bounding box center [1378, 509] width 157 height 34
type input "40"
click at [319, 628] on link "Add Another Item" at bounding box center [321, 623] width 144 height 34
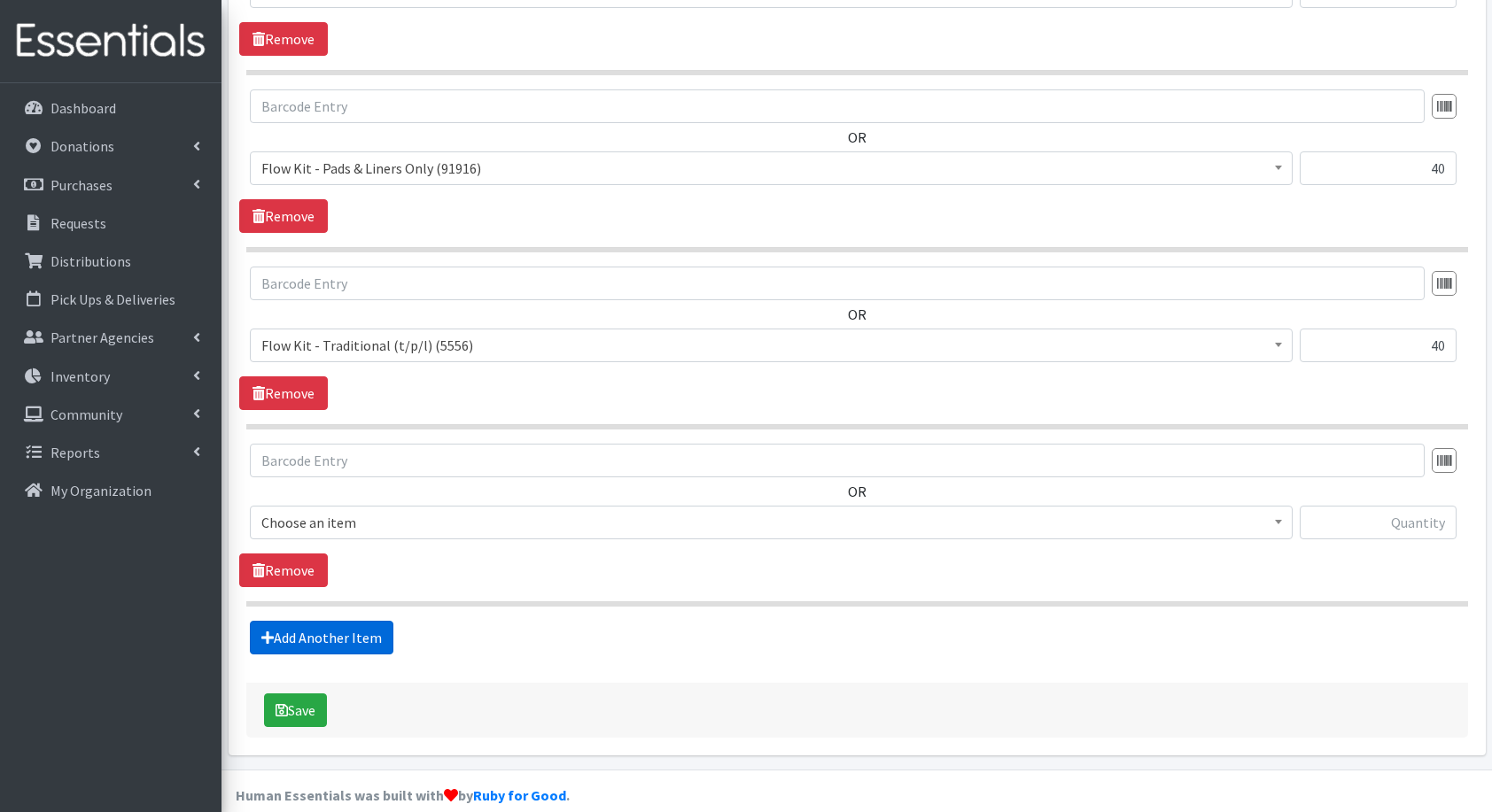
scroll to position [1716, 0]
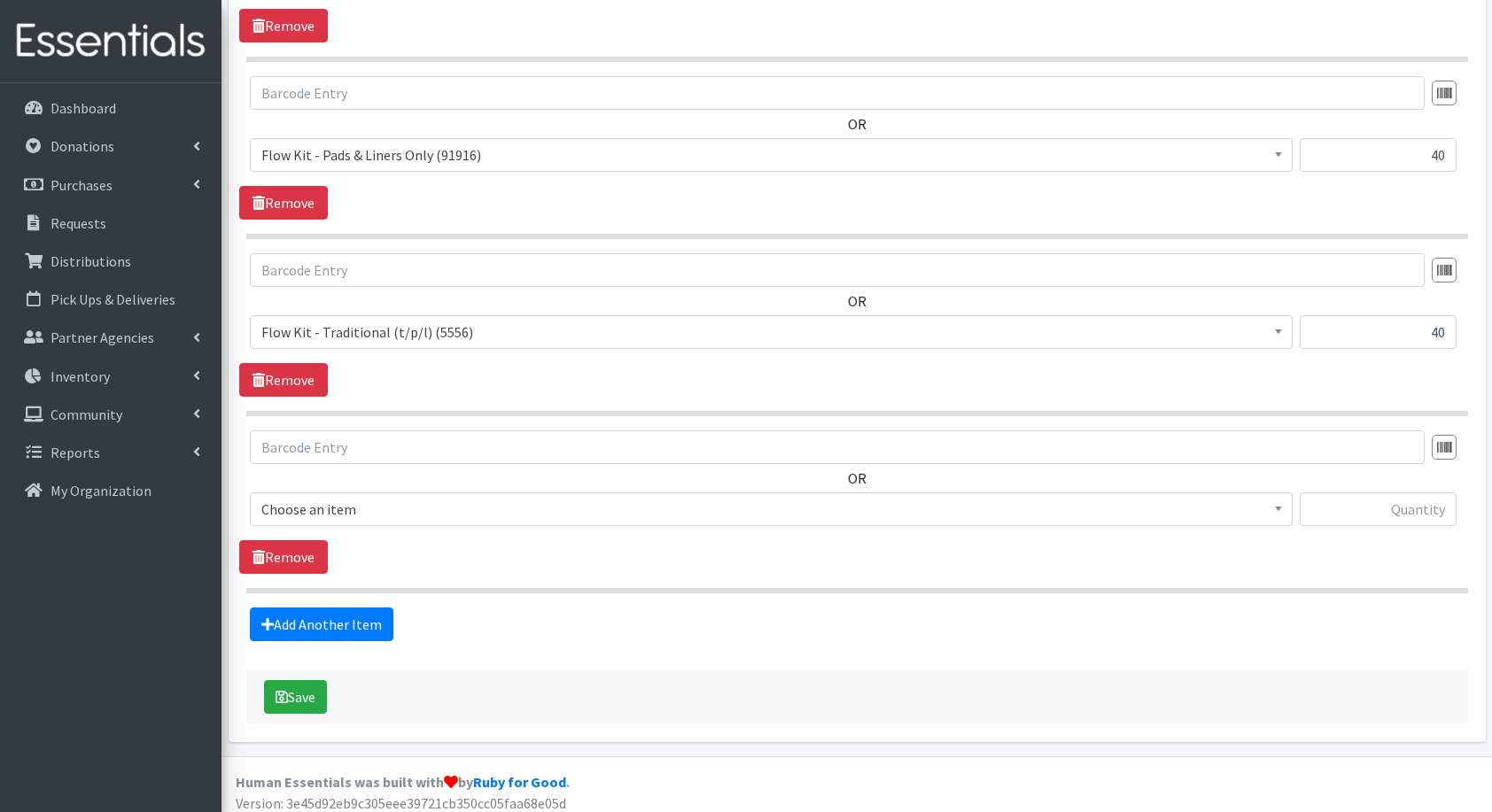
click at [368, 497] on span "Choose an item" at bounding box center [771, 509] width 1020 height 25
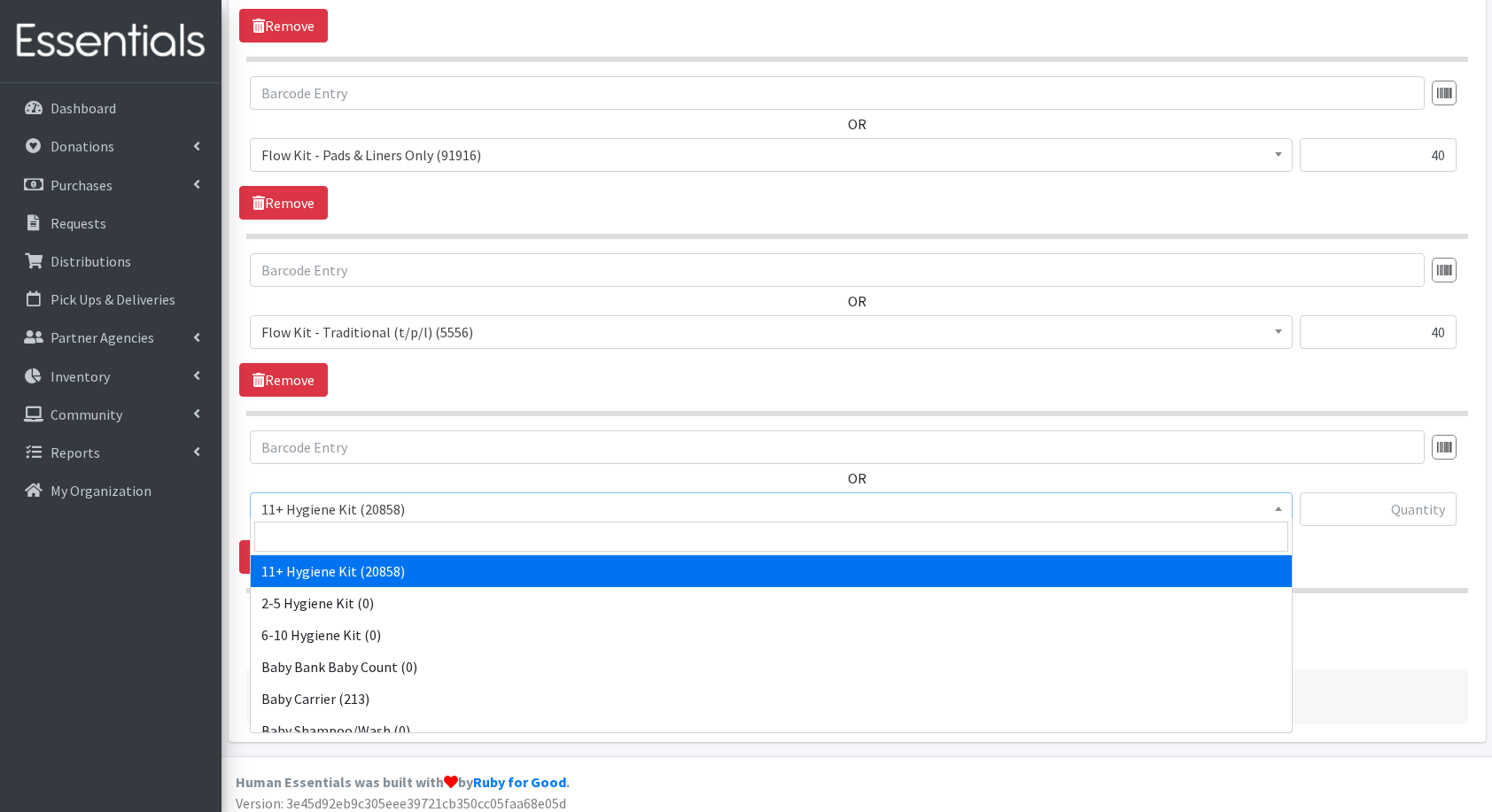
click at [409, 534] on input "search" at bounding box center [771, 537] width 1034 height 30
type input "fa"
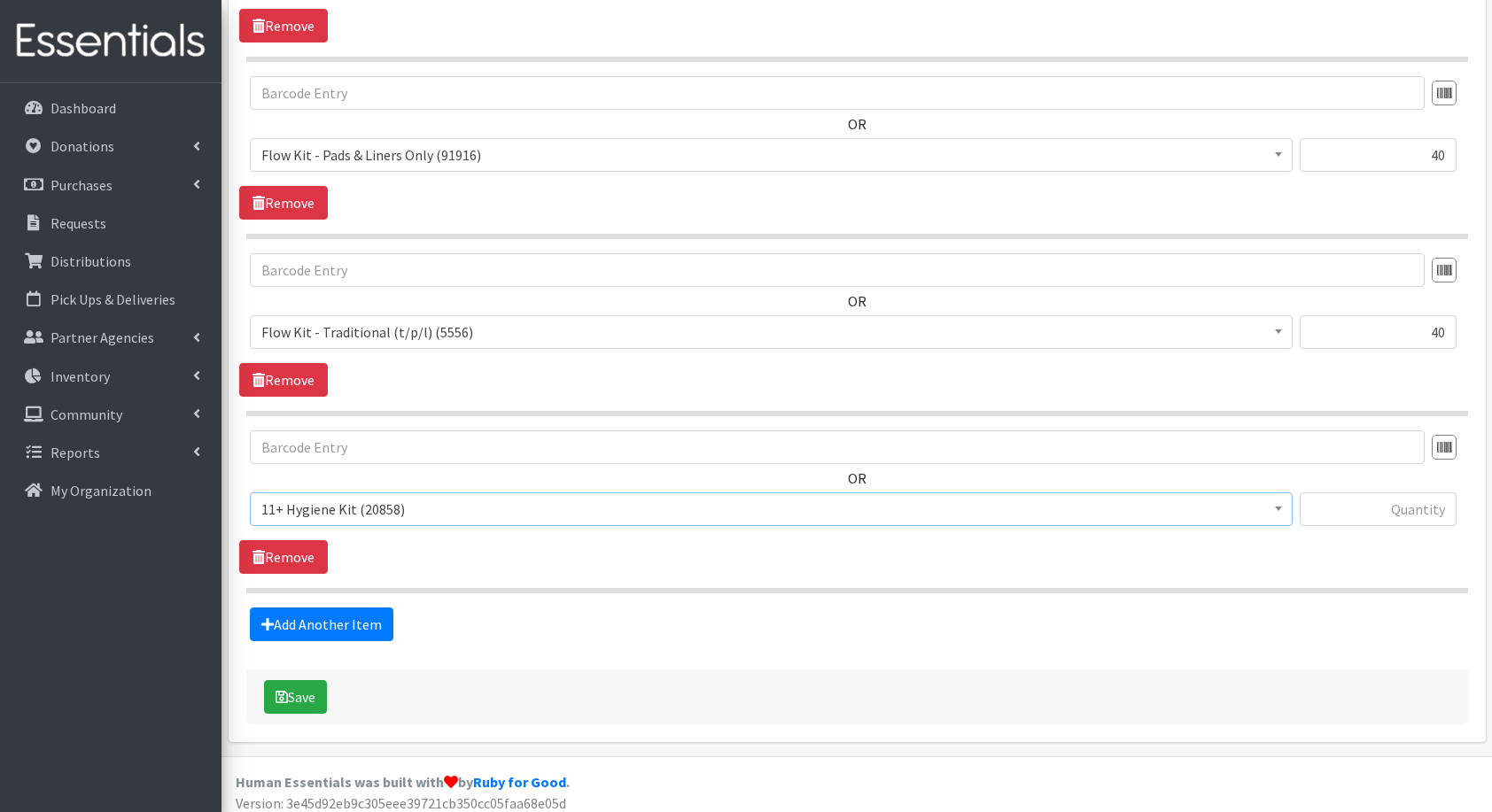
click at [347, 467] on div "OR 11+ Hygiene Kit (20858) 2-5 Hygiene Kit (0) 6-10 Hygiene Kit (0) Baby Bank B…" at bounding box center [857, 486] width 1236 height 110
click at [353, 498] on span "11+ Hygiene Kit (20858)" at bounding box center [771, 509] width 1020 height 25
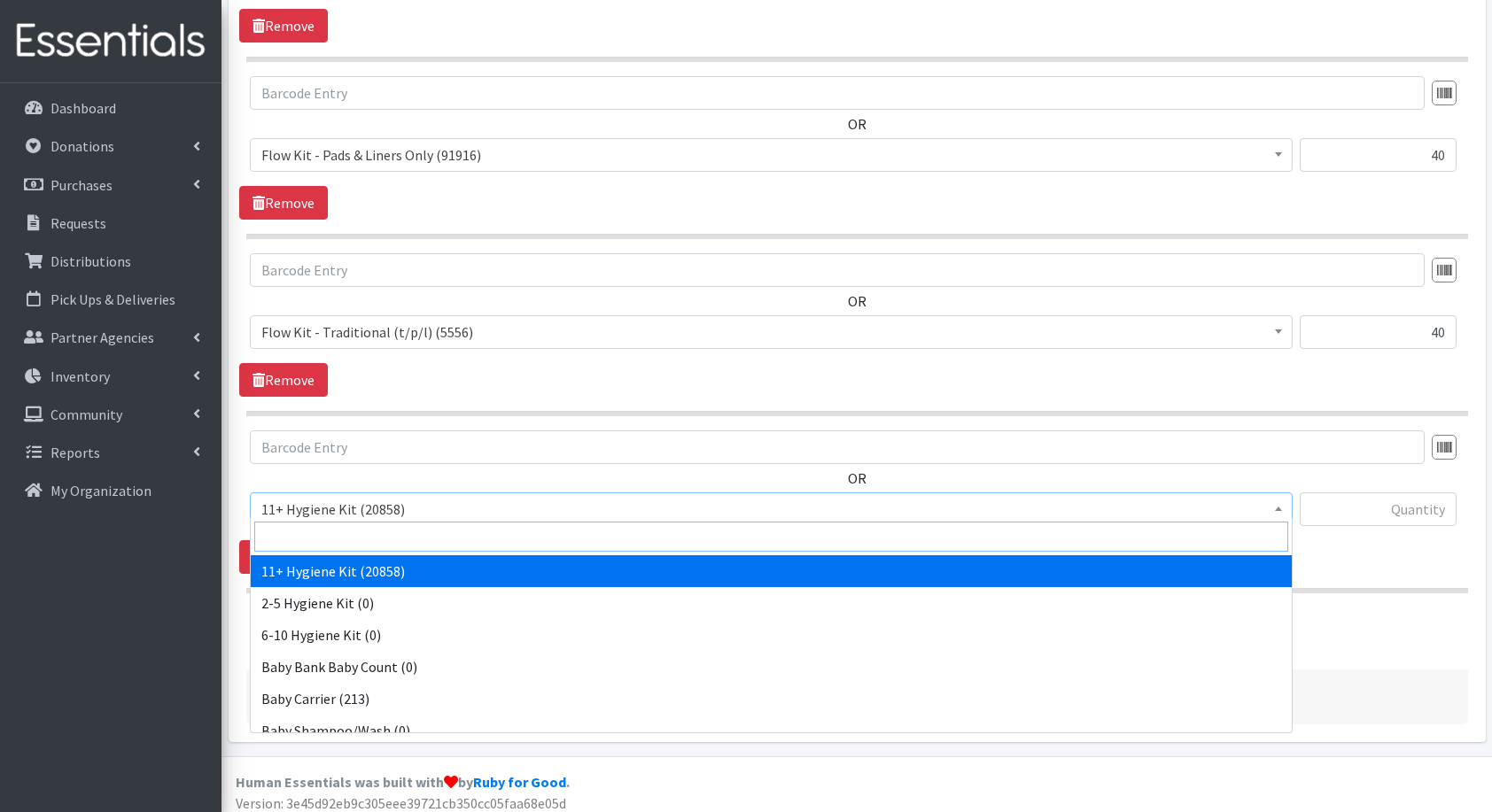
click at [397, 525] on input "search" at bounding box center [771, 537] width 1034 height 30
type input "fam"
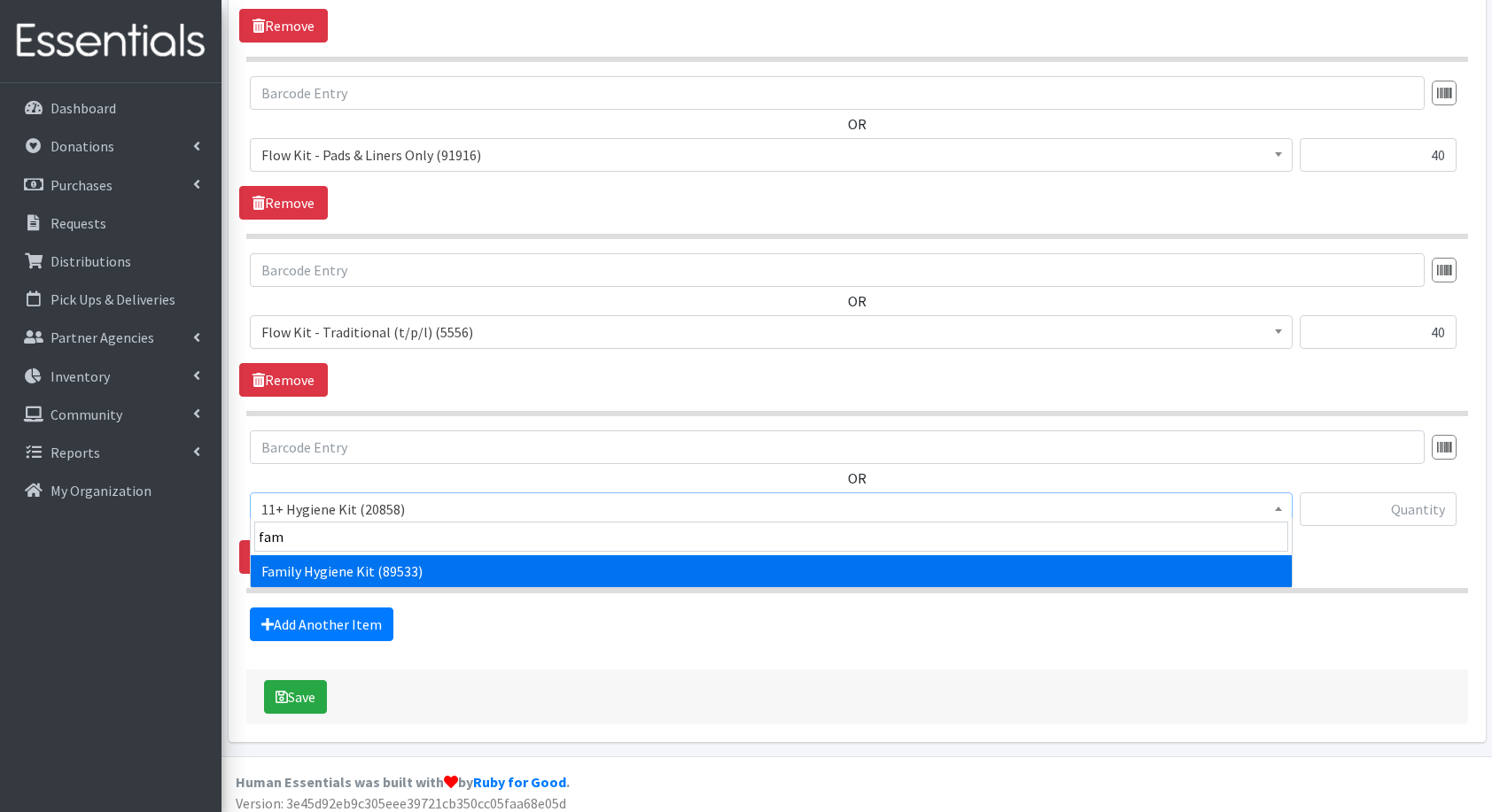
select select "14713"
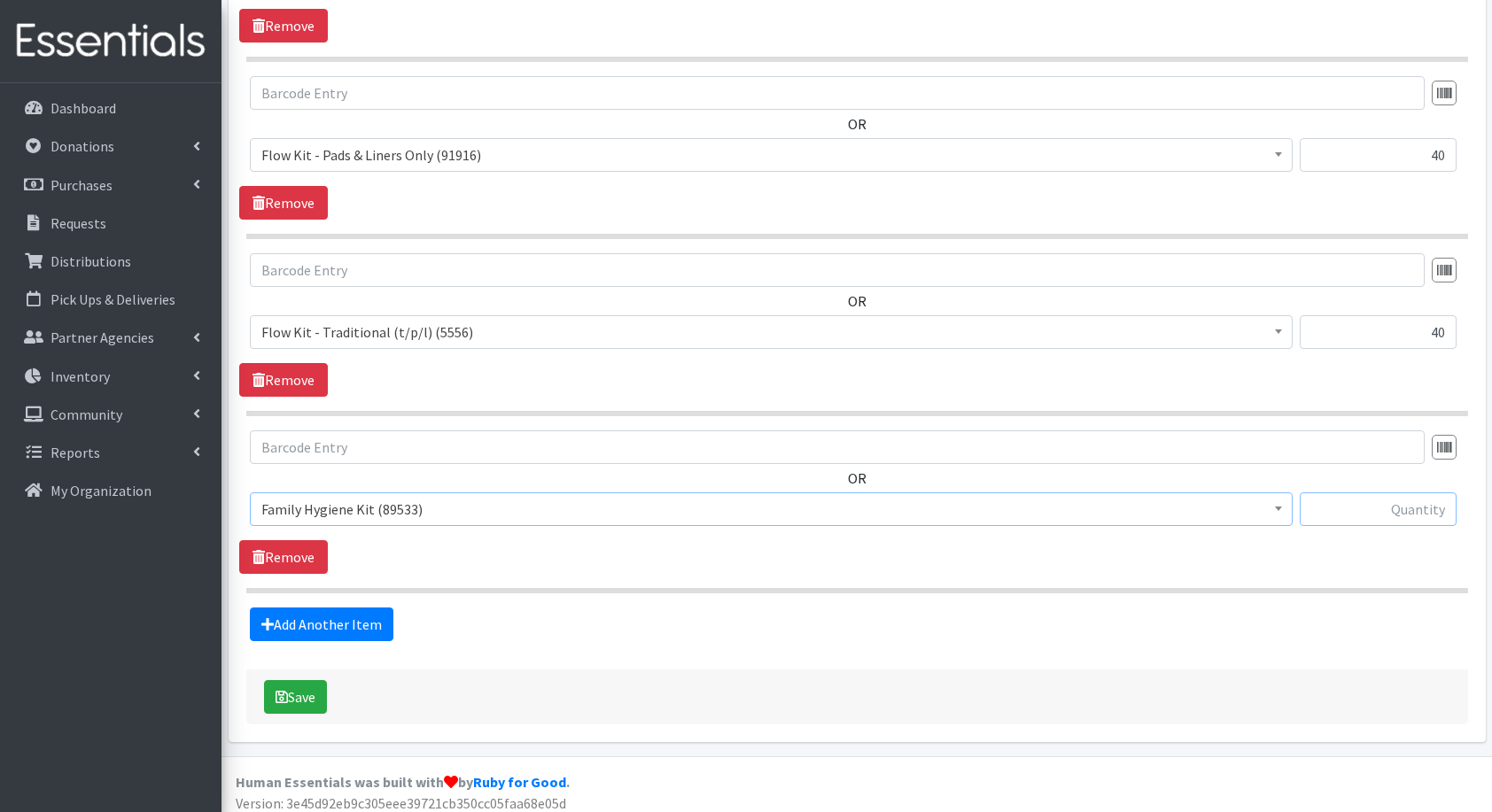
click at [1372, 500] on input "text" at bounding box center [1378, 510] width 157 height 34
type input "25"
click at [313, 690] on button "Save" at bounding box center [295, 697] width 63 height 34
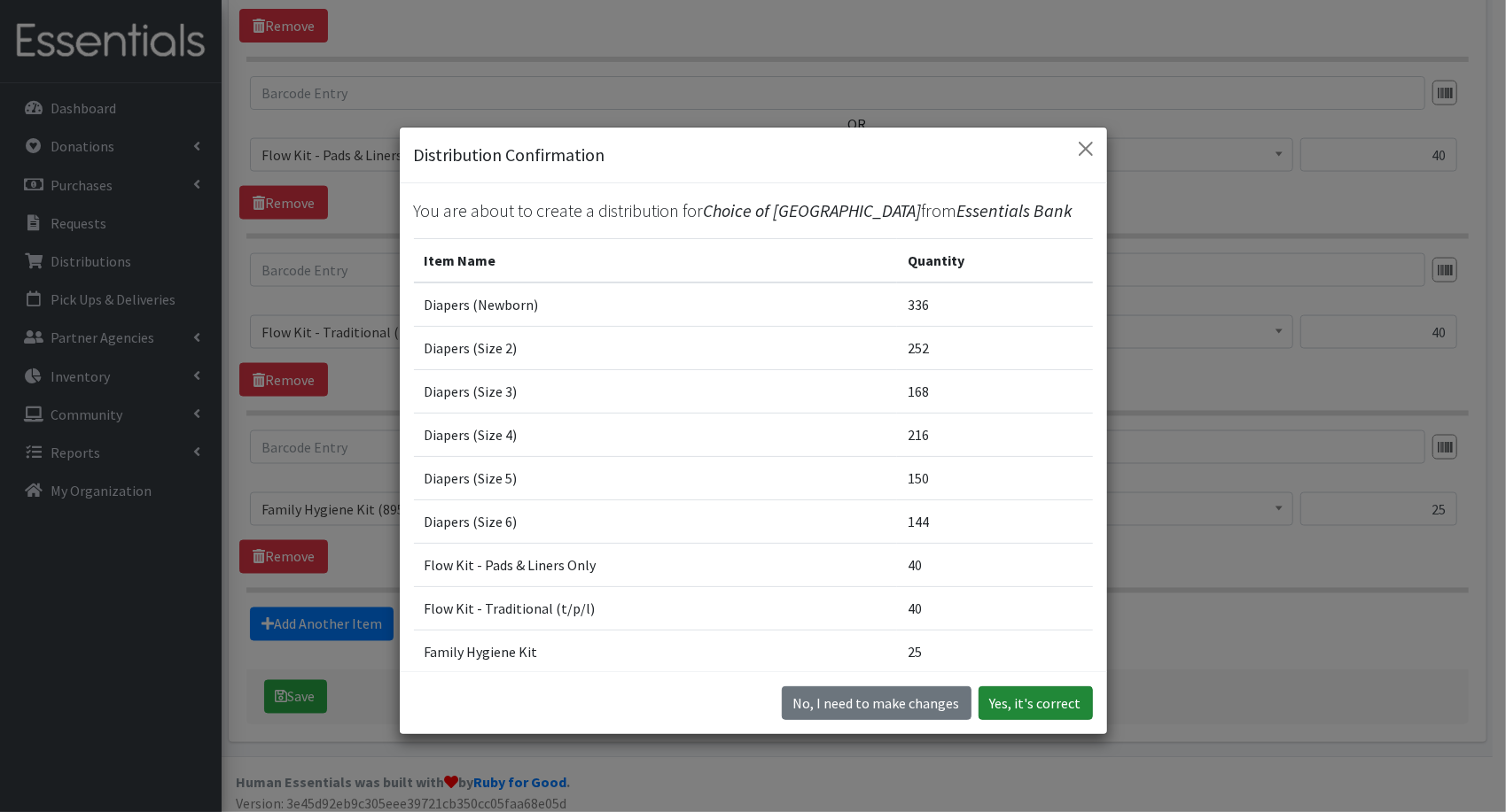
click at [1041, 710] on button "Yes, it's correct" at bounding box center [1035, 703] width 115 height 34
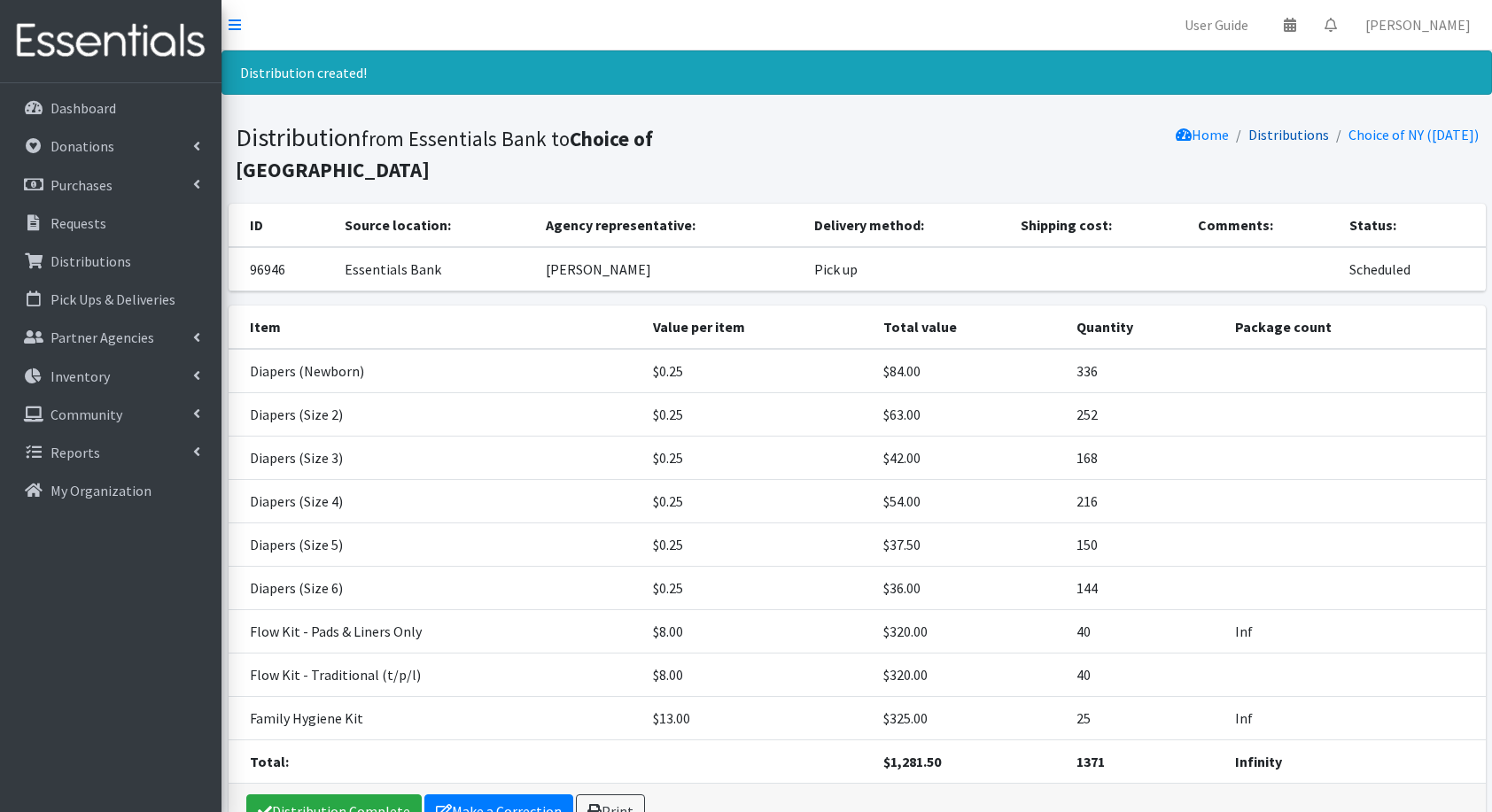
click at [1262, 133] on link "Distributions" at bounding box center [1288, 135] width 81 height 18
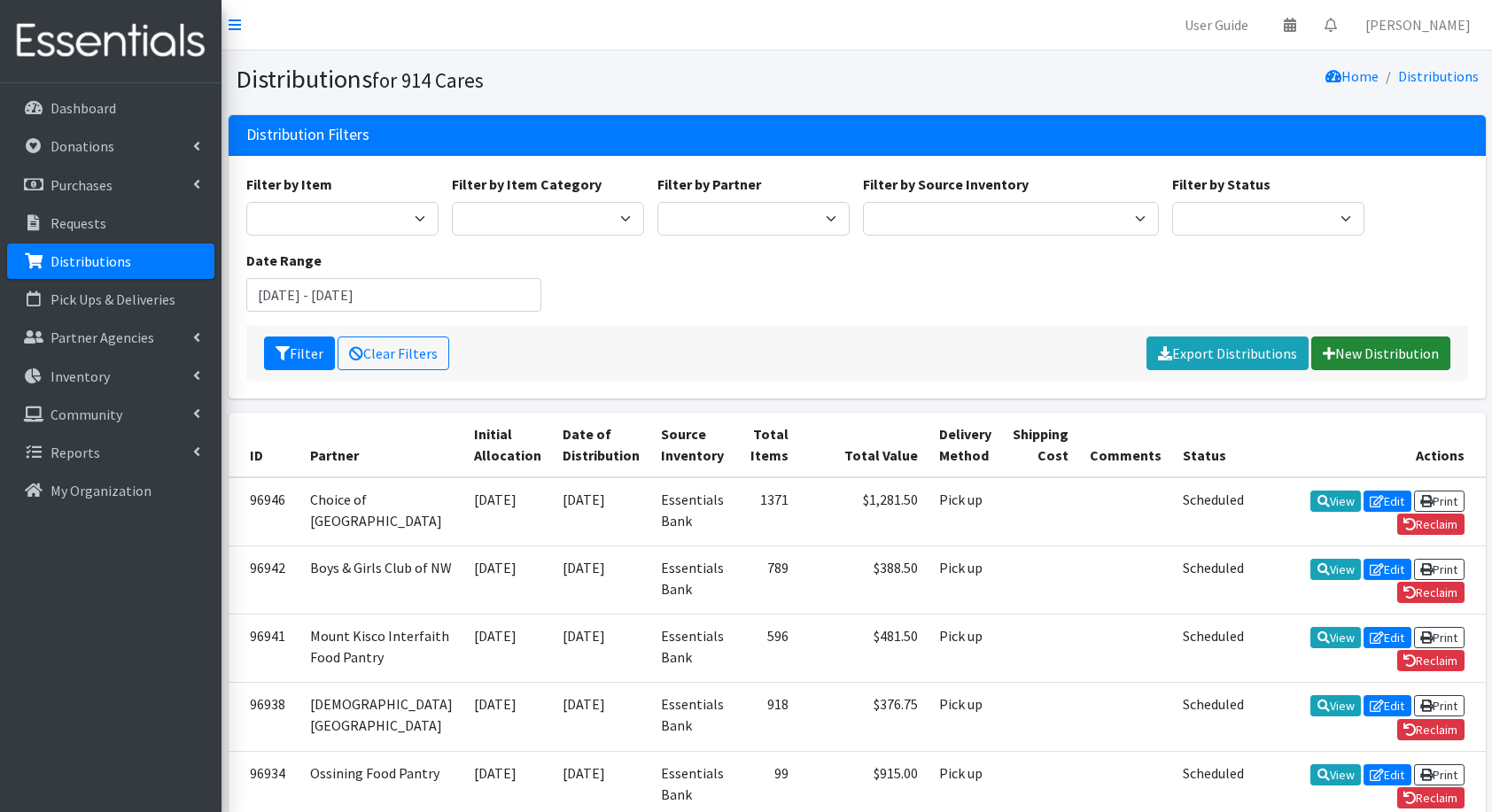
click at [1358, 352] on link "New Distribution" at bounding box center [1380, 353] width 139 height 34
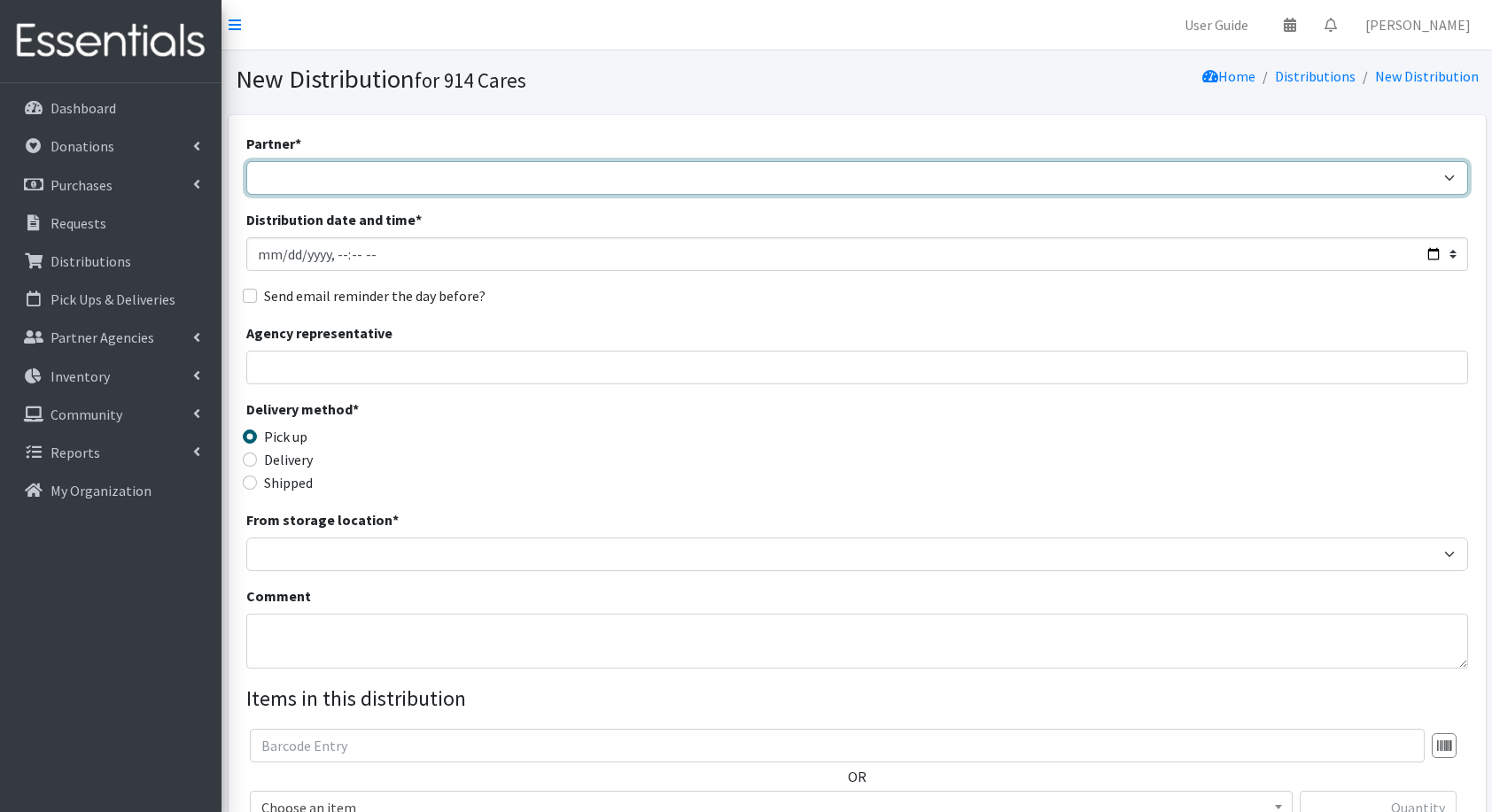
click at [458, 165] on select "4Communities 914United Abbot House Accompany Now All Access Yonkers, Inc All Or…" at bounding box center [857, 179] width 1223 height 34
select select "2902"
click at [247, 162] on select "4Communities 914United Abbot House Accompany Now All Access Yonkers, Inc All Or…" at bounding box center [857, 179] width 1223 height 34
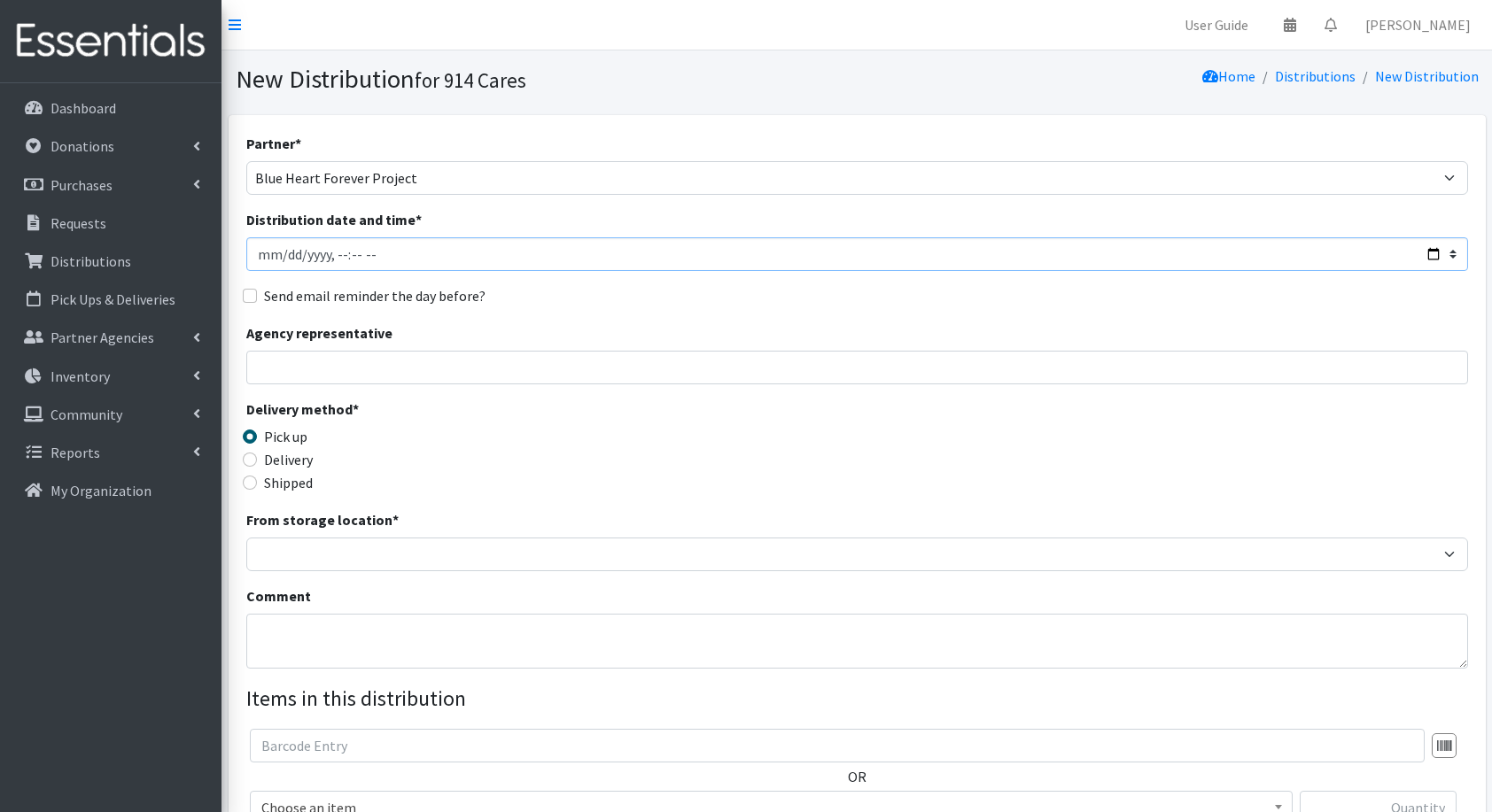
click at [1440, 249] on input "Distribution date and time *" at bounding box center [857, 254] width 1223 height 34
type input "[DATE]T23:59"
click at [766, 278] on div "Partner * 4Communities 914United Abbot House Accompany Now All Access Yonkers, …" at bounding box center [857, 536] width 1223 height 807
click at [423, 376] on input "Agency representative" at bounding box center [857, 368] width 1223 height 34
type input "[PERSON_NAME]"
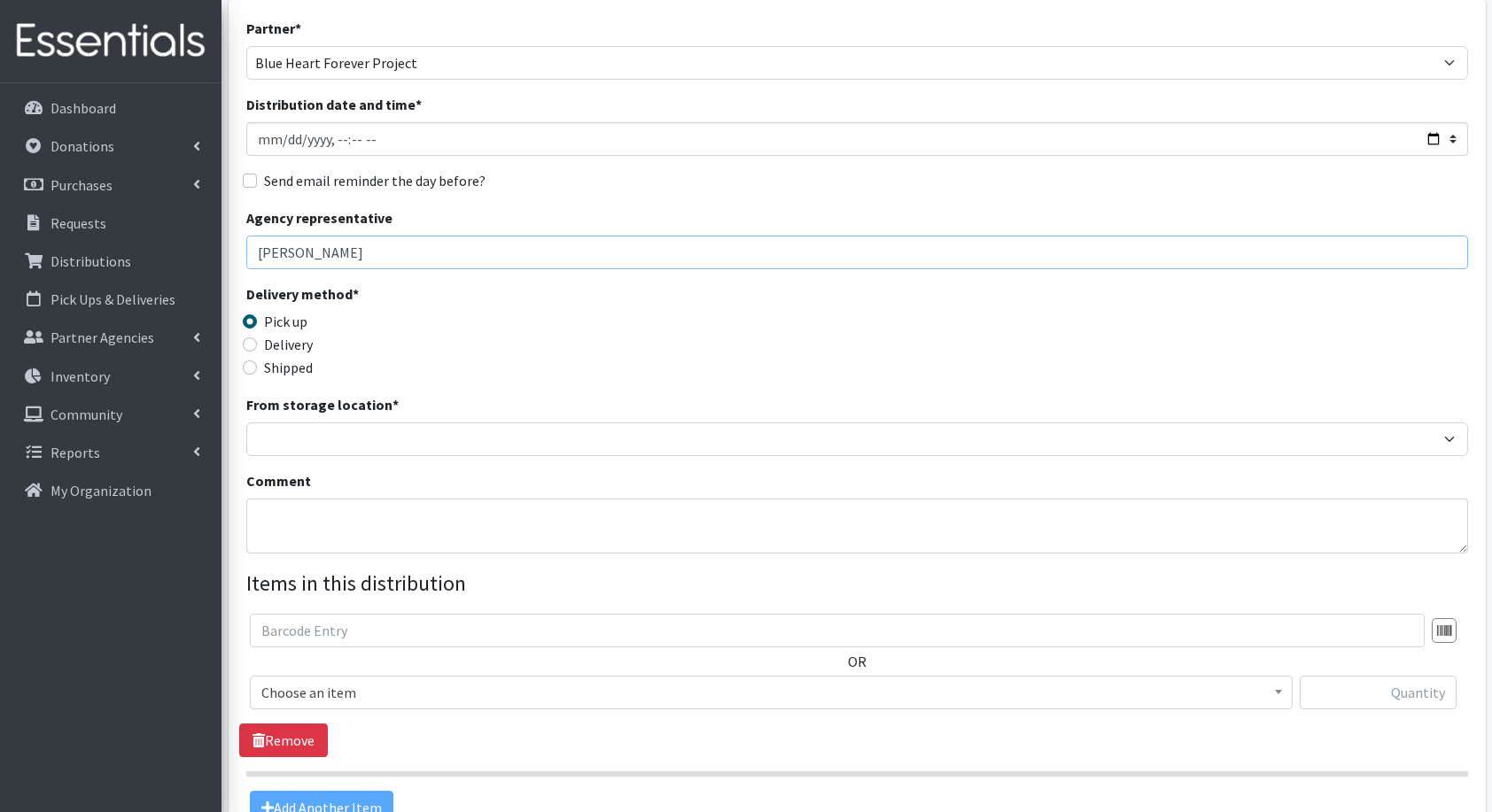
scroll to position [123, 0]
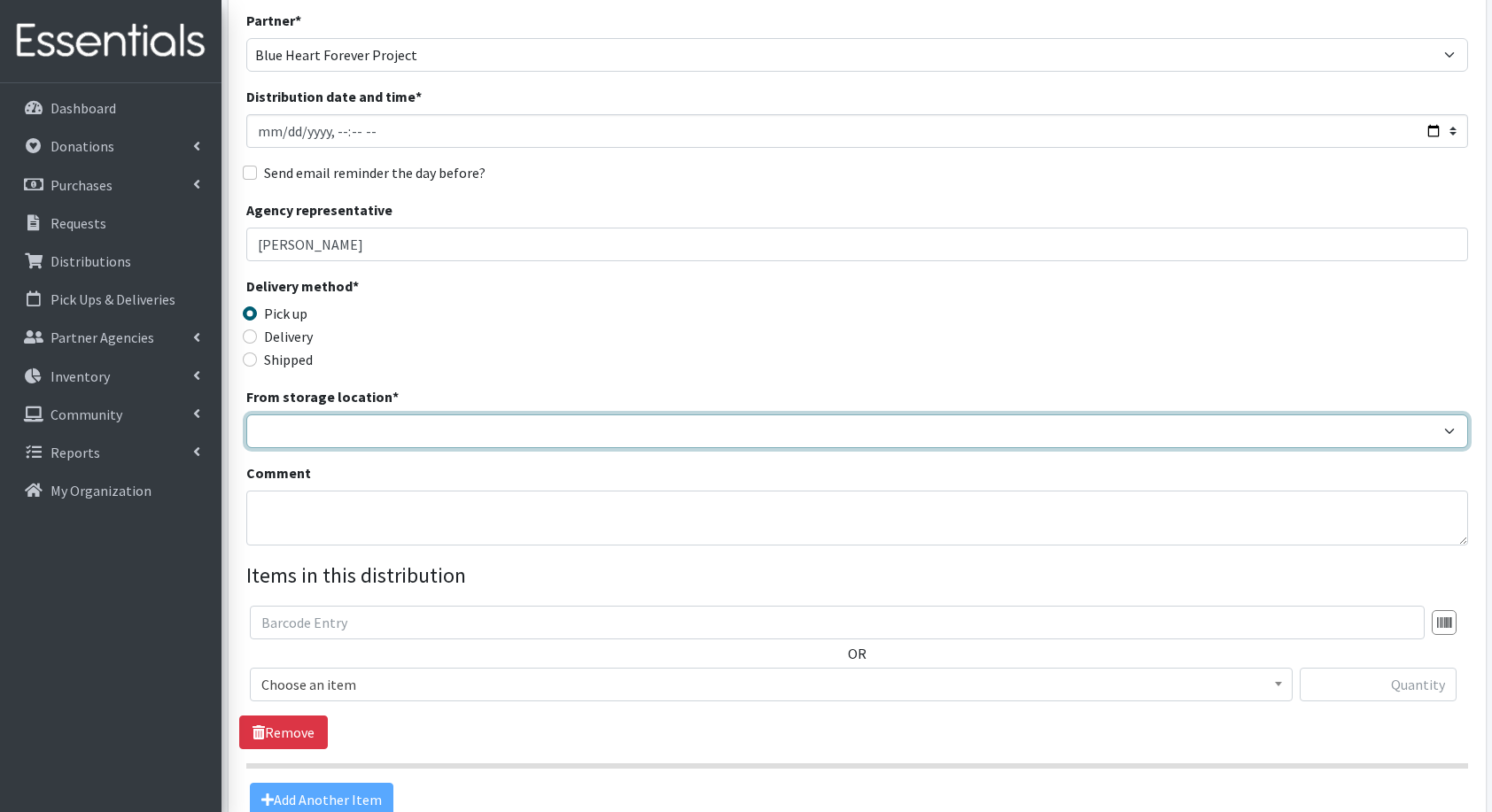
click at [347, 430] on select "Baby Bank Camp Clothing Plus Essentials Bank Westchester Reads" at bounding box center [857, 432] width 1223 height 34
select select "207"
click at [247, 415] on select "Baby Bank Camp Clothing Plus Essentials Bank Westchester Reads" at bounding box center [857, 432] width 1223 height 34
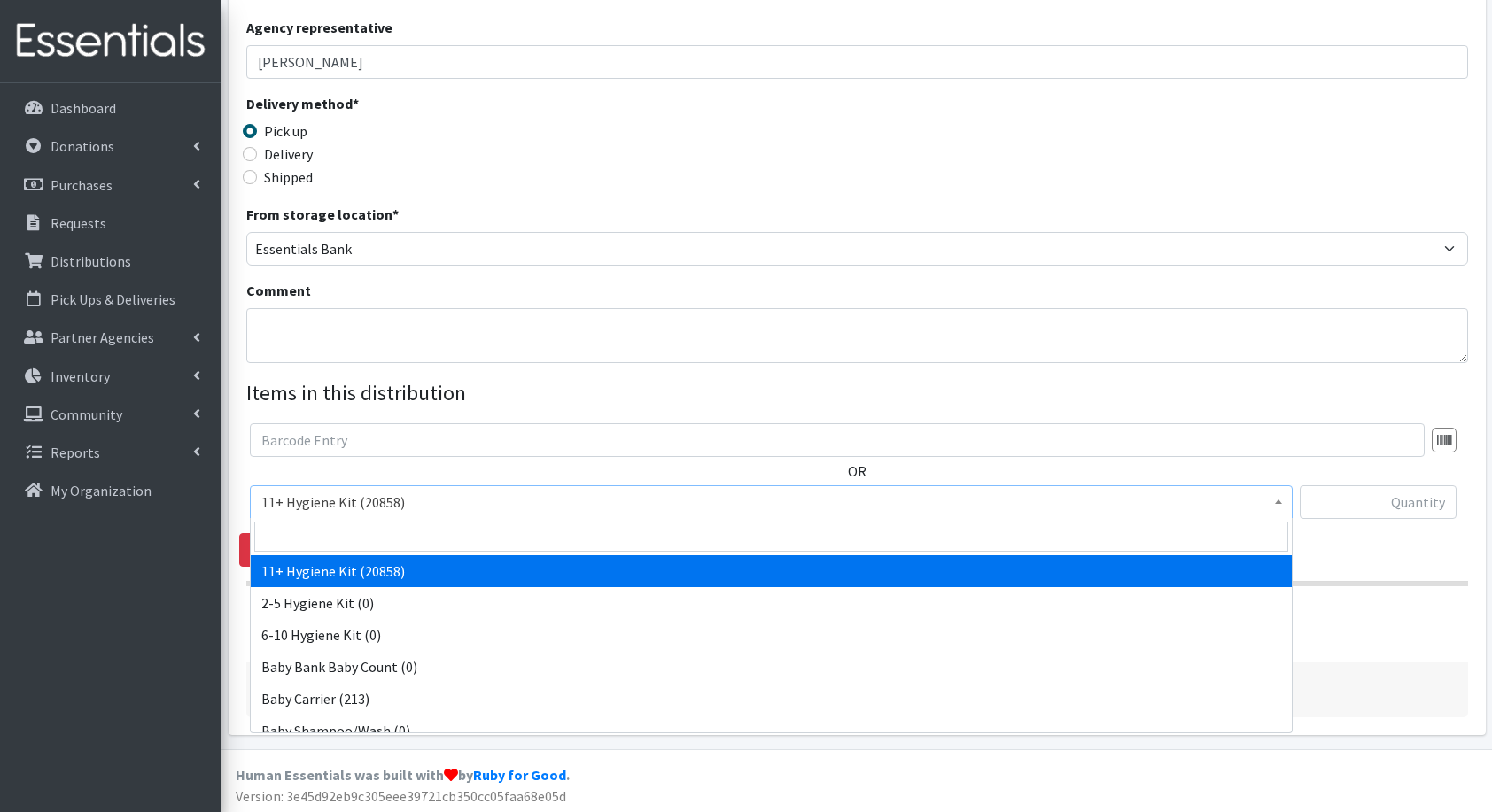
click at [331, 507] on span "11+ Hygiene Kit (20858)" at bounding box center [771, 502] width 1020 height 25
click at [384, 542] on input "search" at bounding box center [771, 537] width 1034 height 30
type input "di"
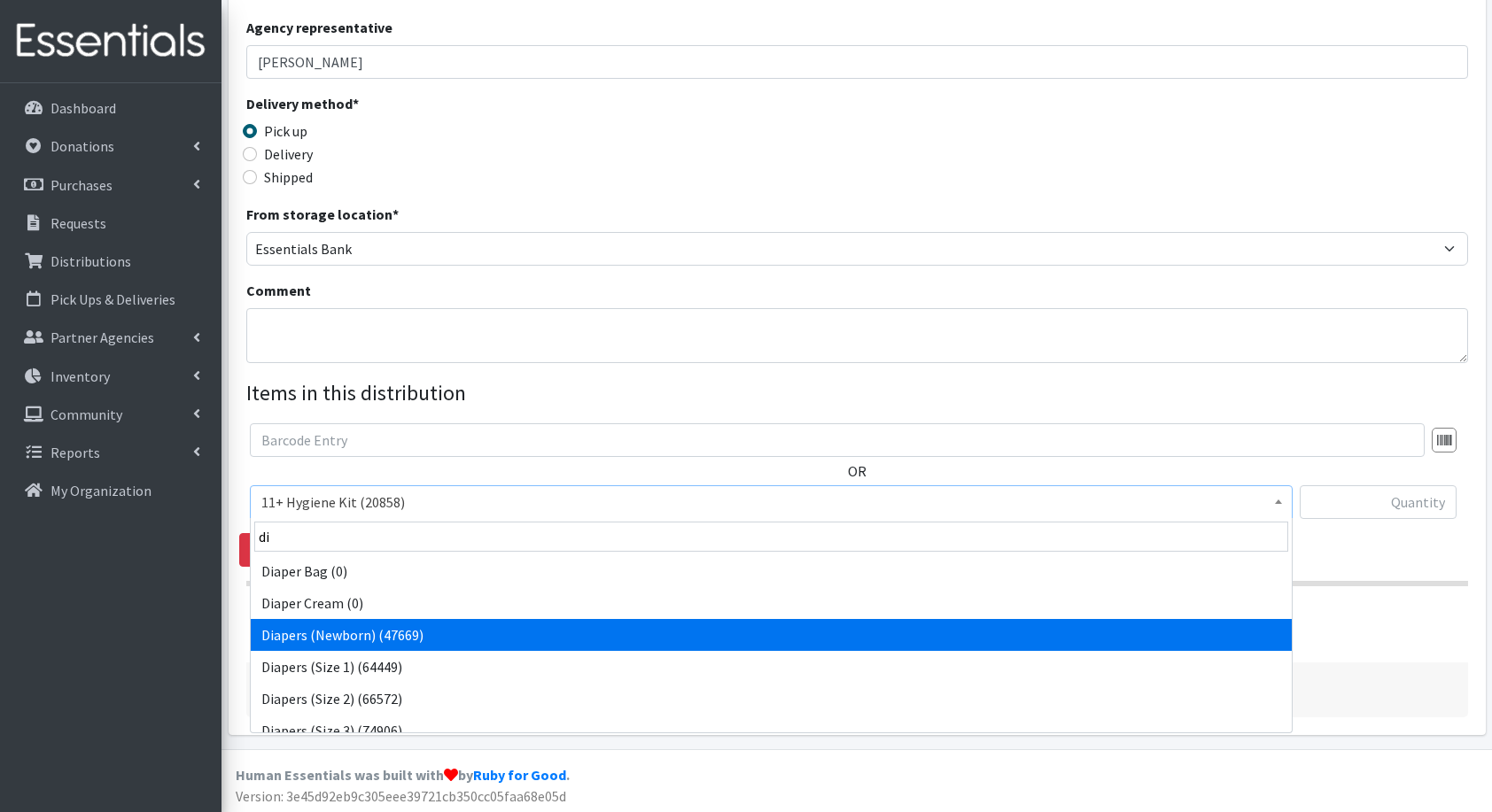
select select "5217"
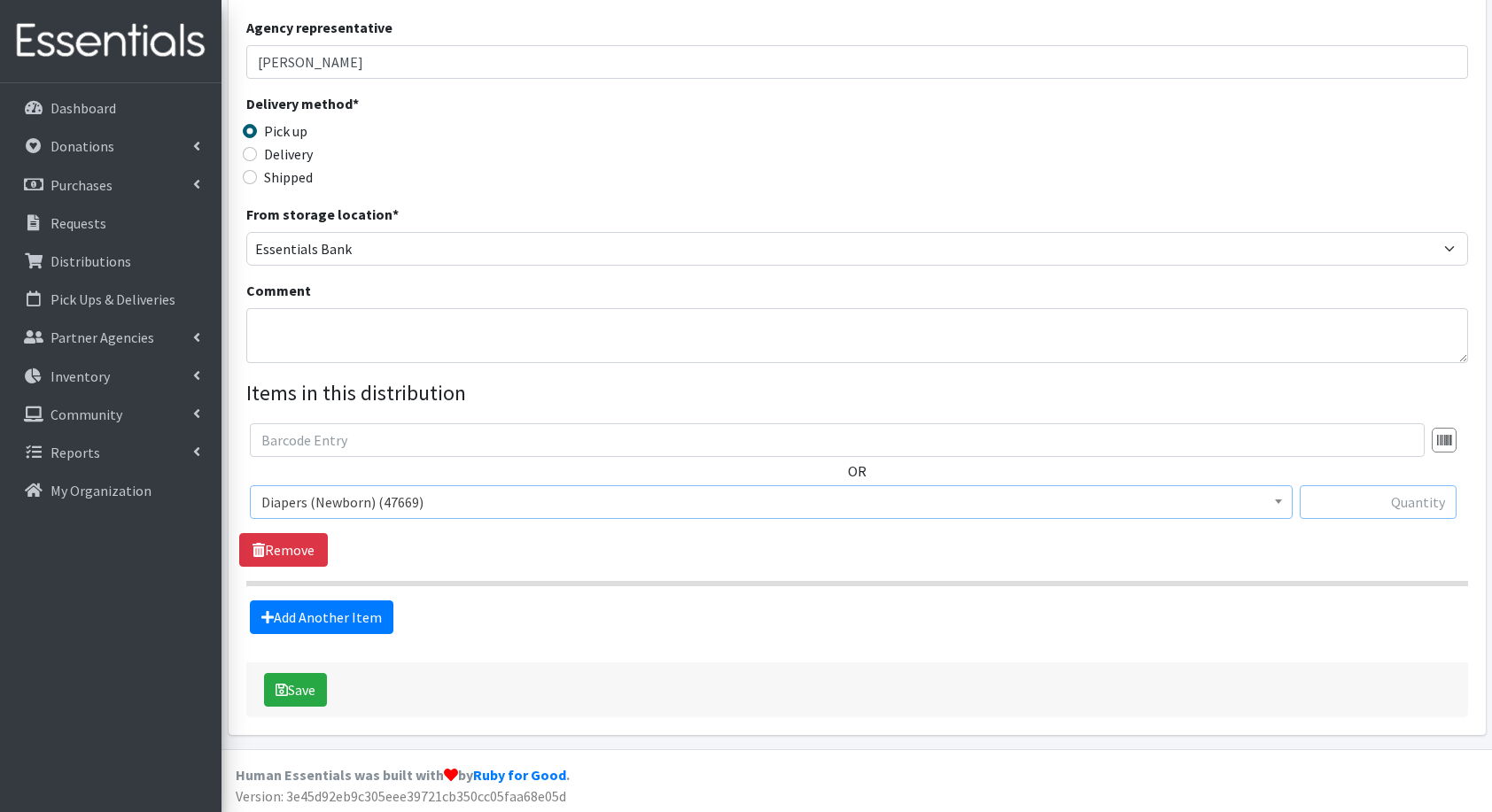
click at [1431, 500] on input "text" at bounding box center [1378, 503] width 157 height 34
type input "56"
click at [316, 623] on link "Add Another Item" at bounding box center [321, 617] width 144 height 34
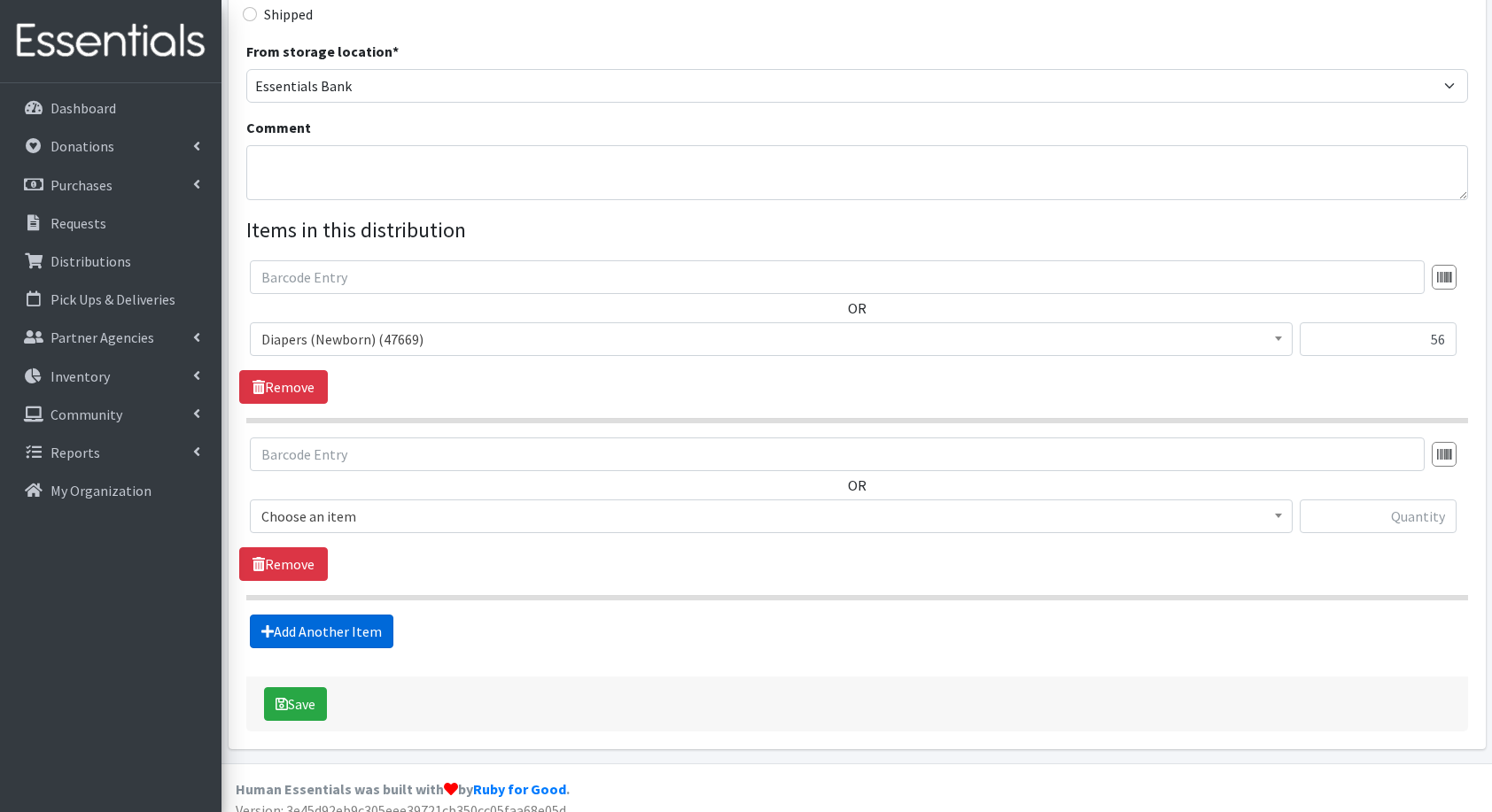
scroll to position [482, 0]
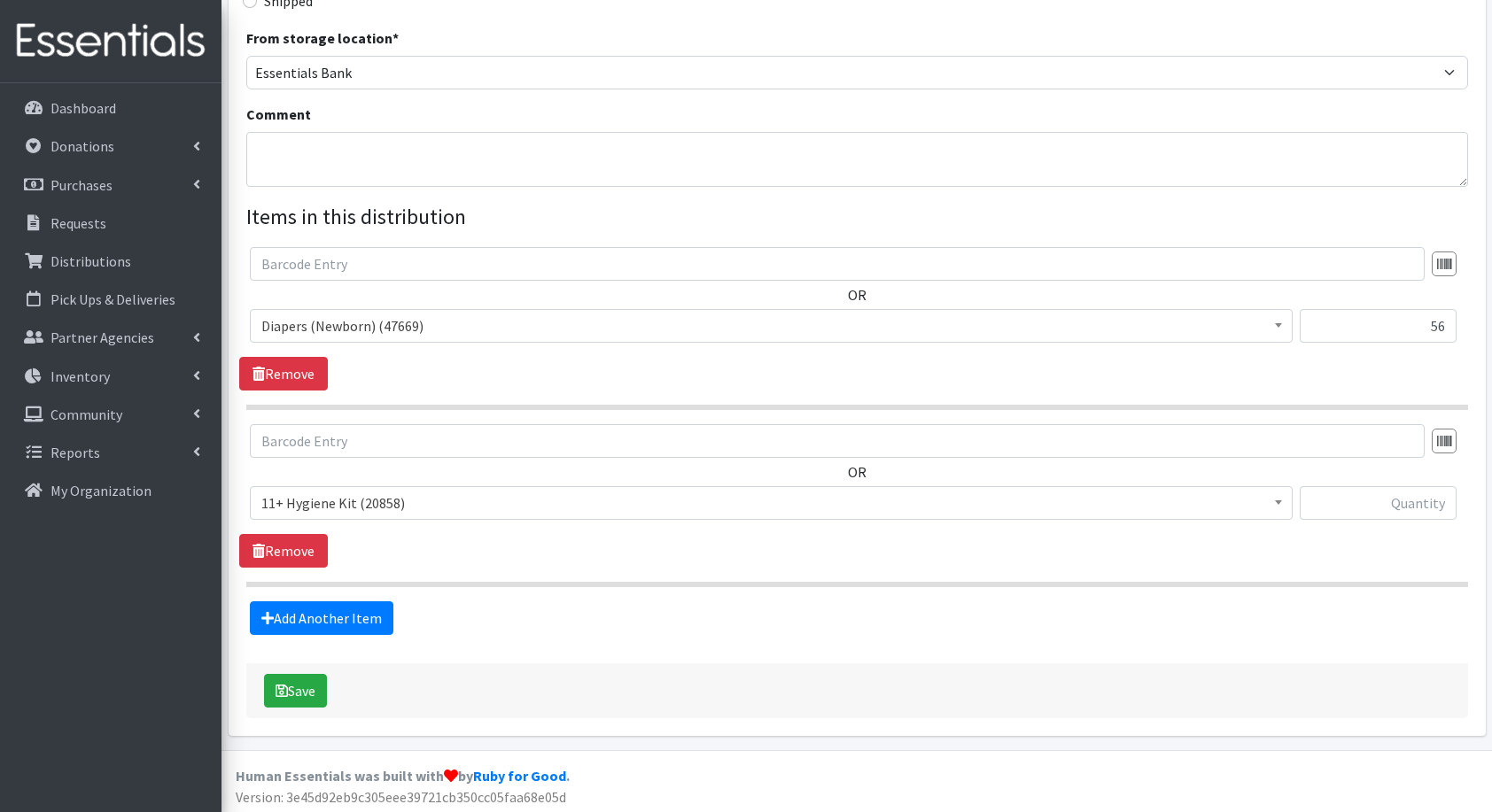
click at [390, 511] on span "11+ Hygiene Kit (20858)" at bounding box center [771, 503] width 1020 height 25
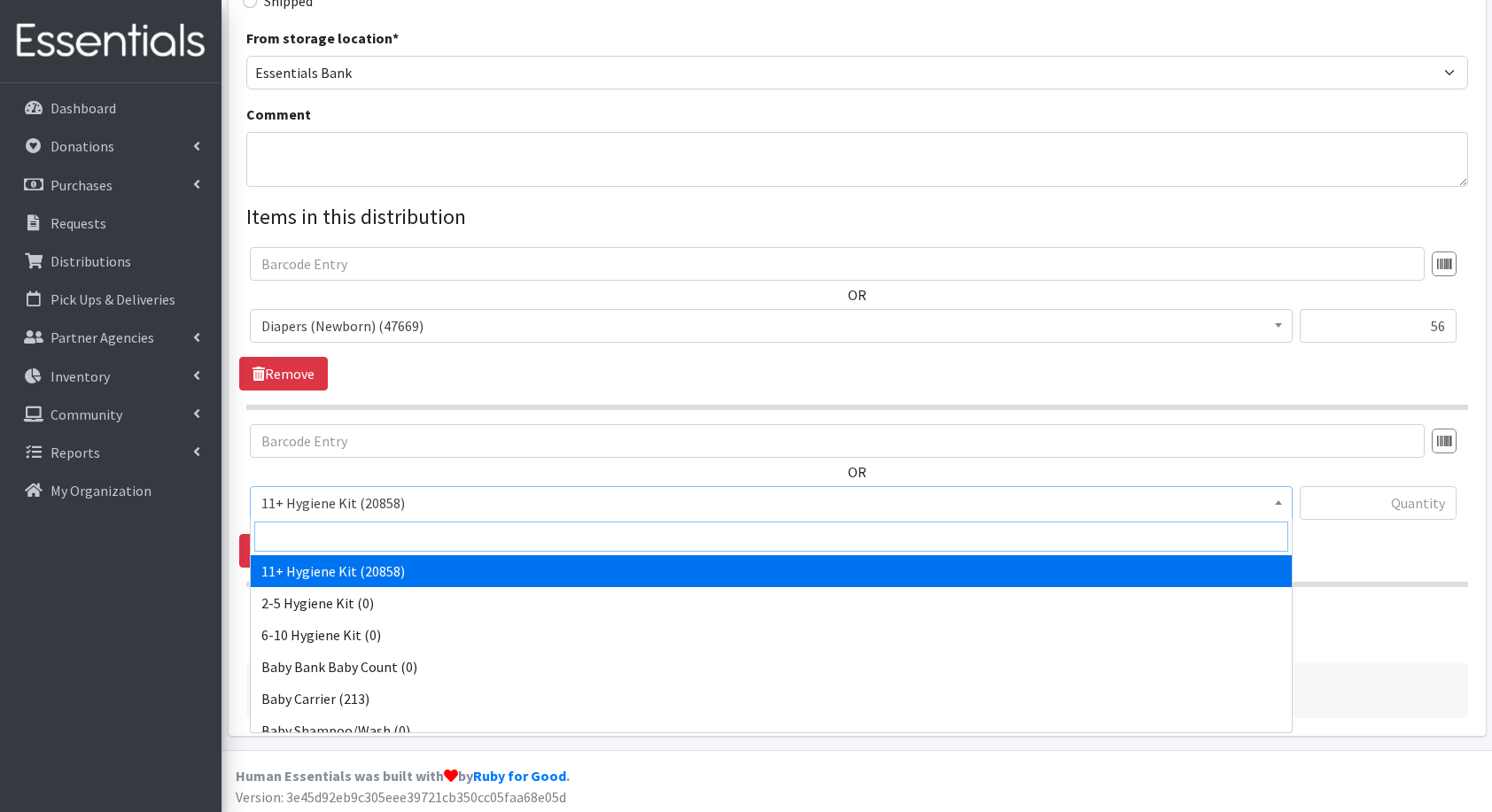
click at [399, 528] on input "search" at bounding box center [771, 537] width 1034 height 30
type input "di"
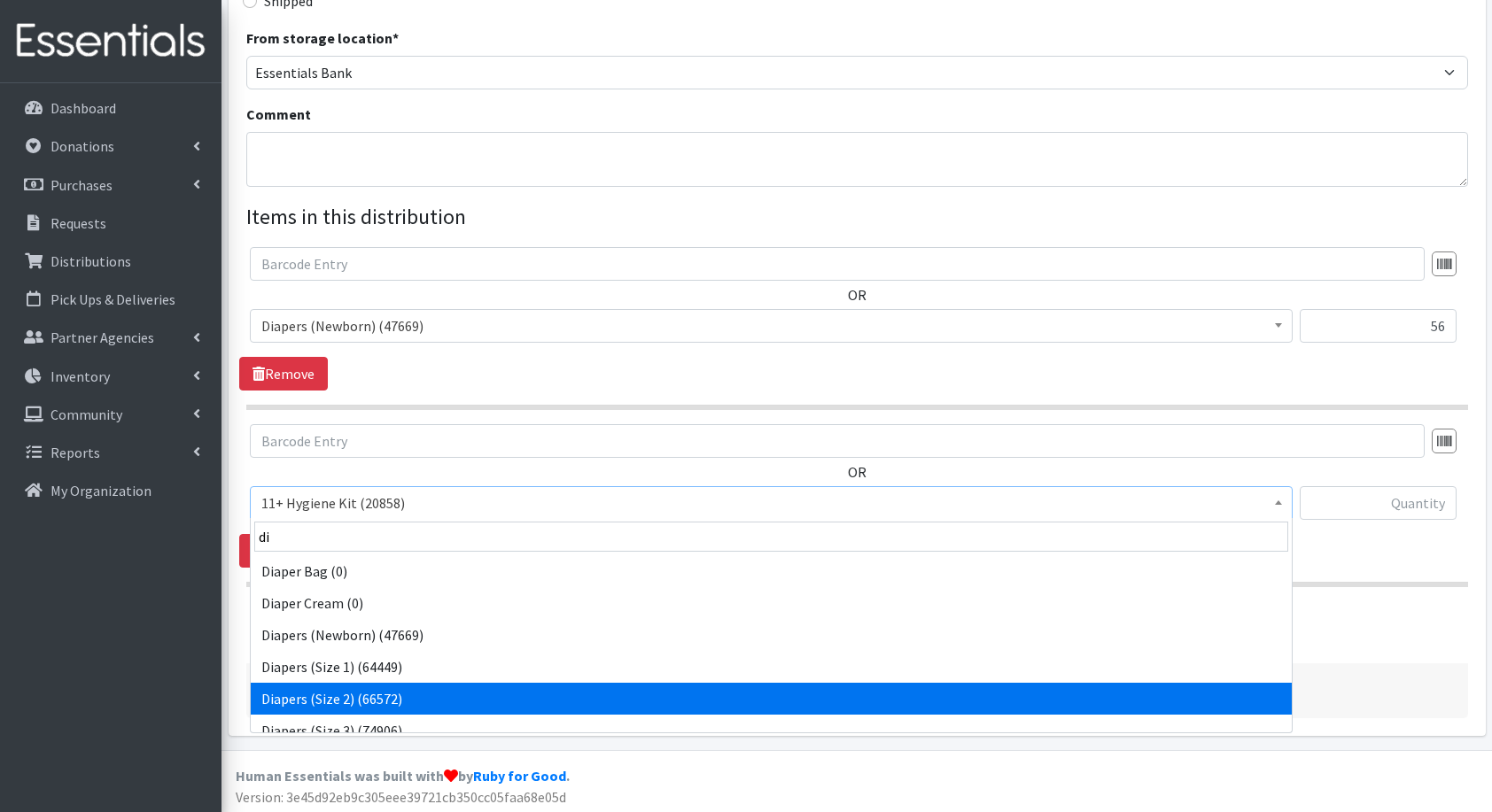
select select "5196"
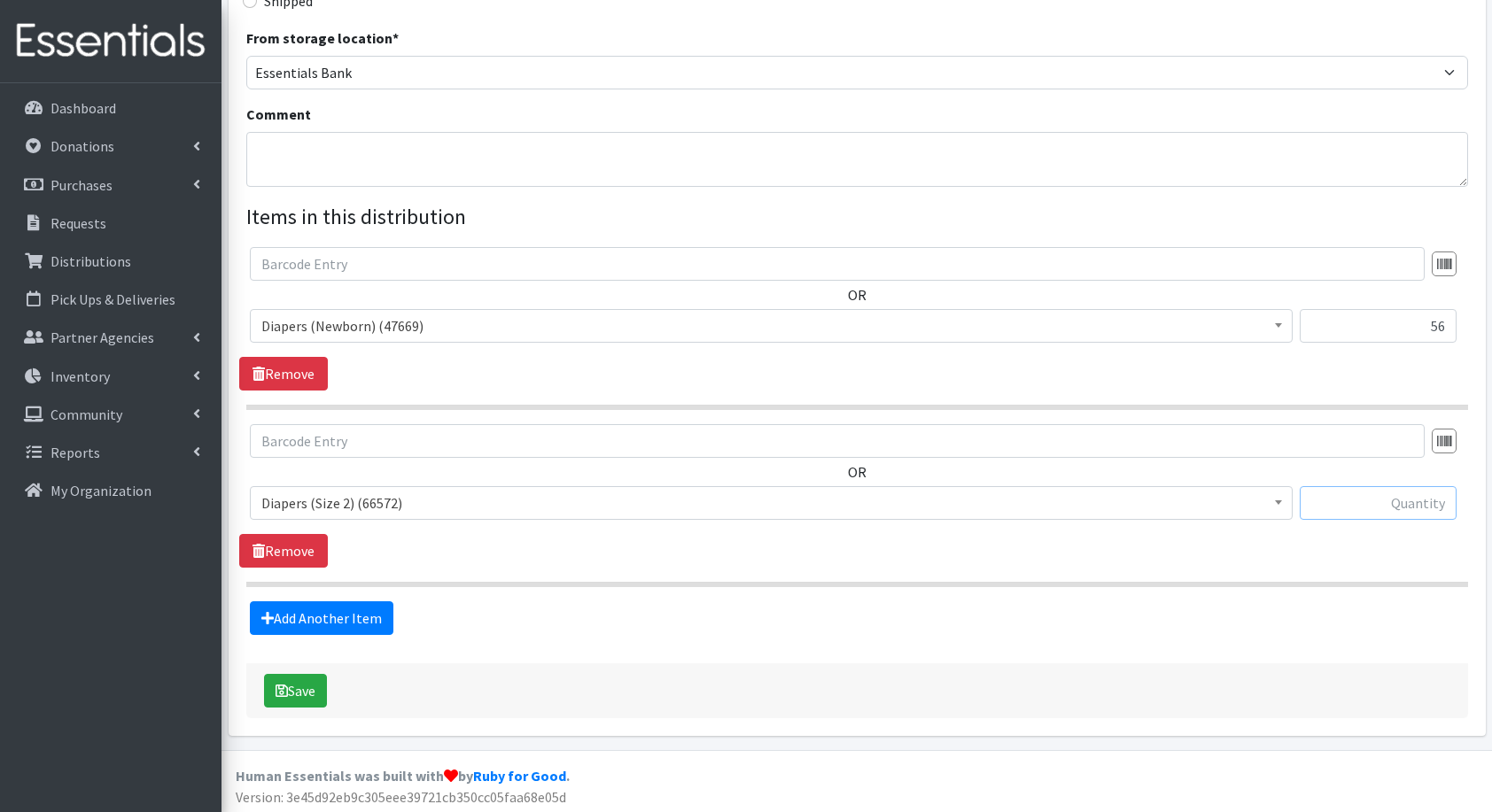
click at [1411, 501] on input "text" at bounding box center [1378, 504] width 157 height 34
type input "168"
click at [342, 623] on link "Add Another Item" at bounding box center [321, 618] width 144 height 34
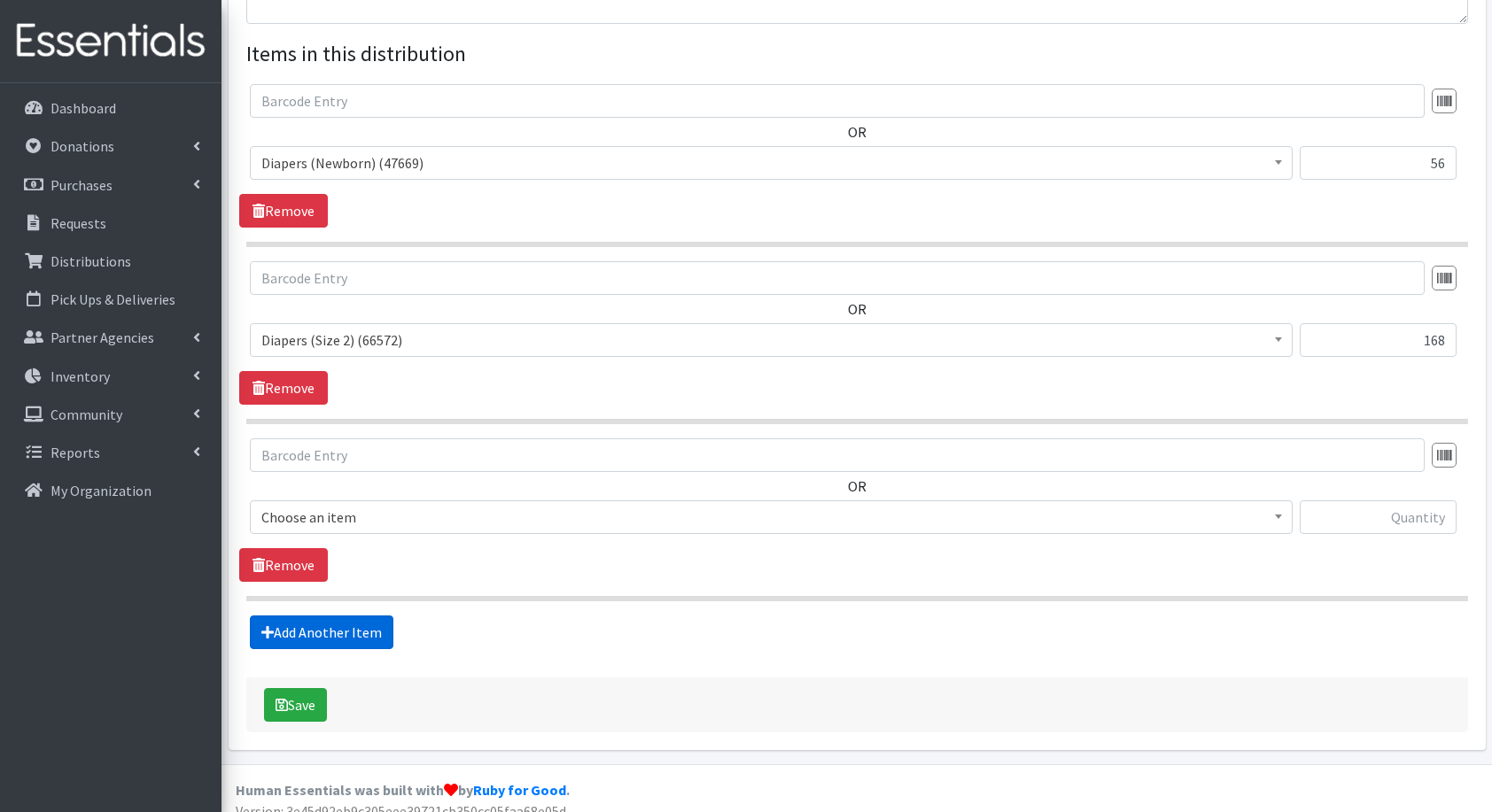
scroll to position [658, 0]
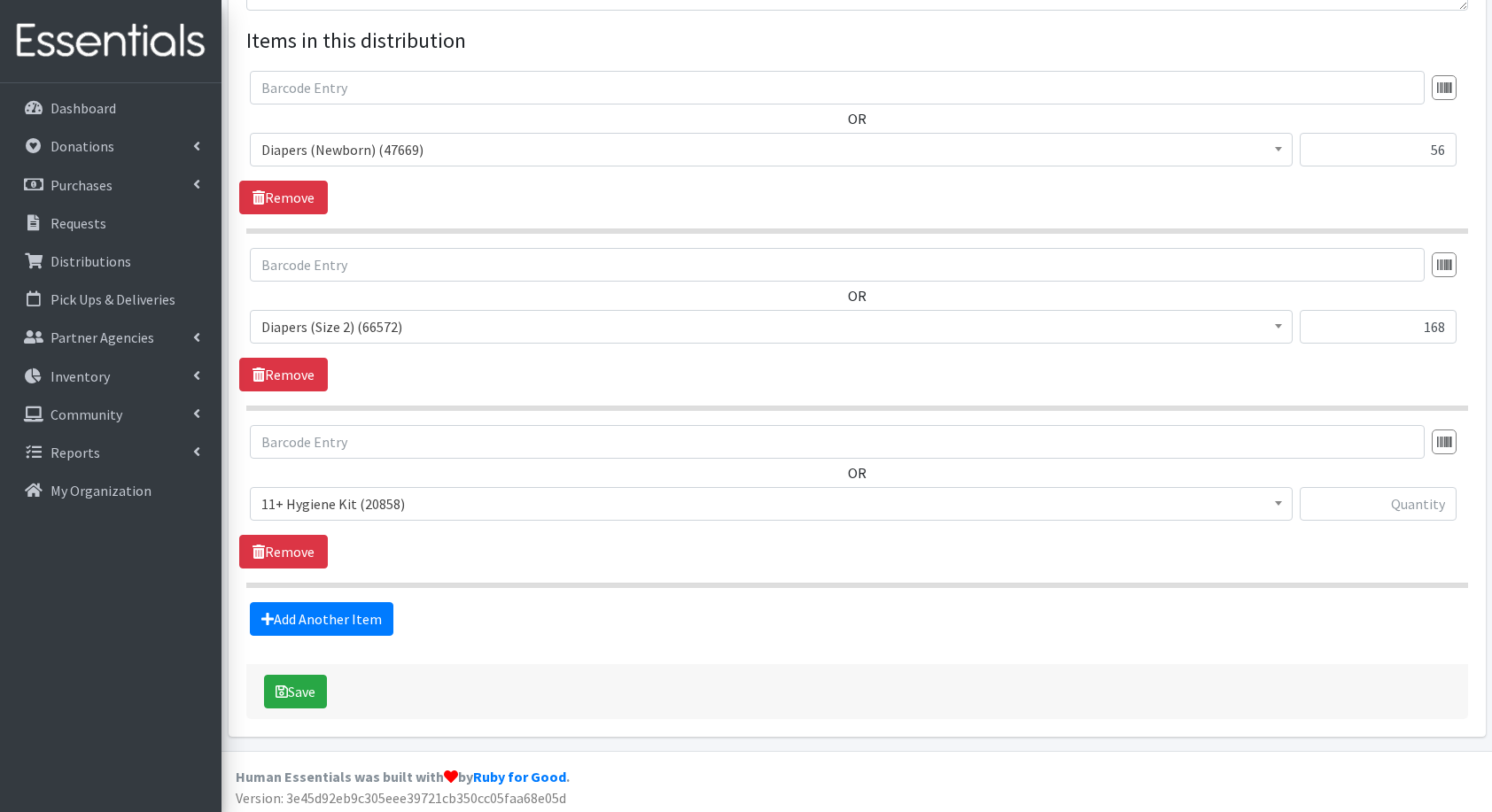
click at [370, 492] on span "11+ Hygiene Kit (20858)" at bounding box center [771, 504] width 1020 height 25
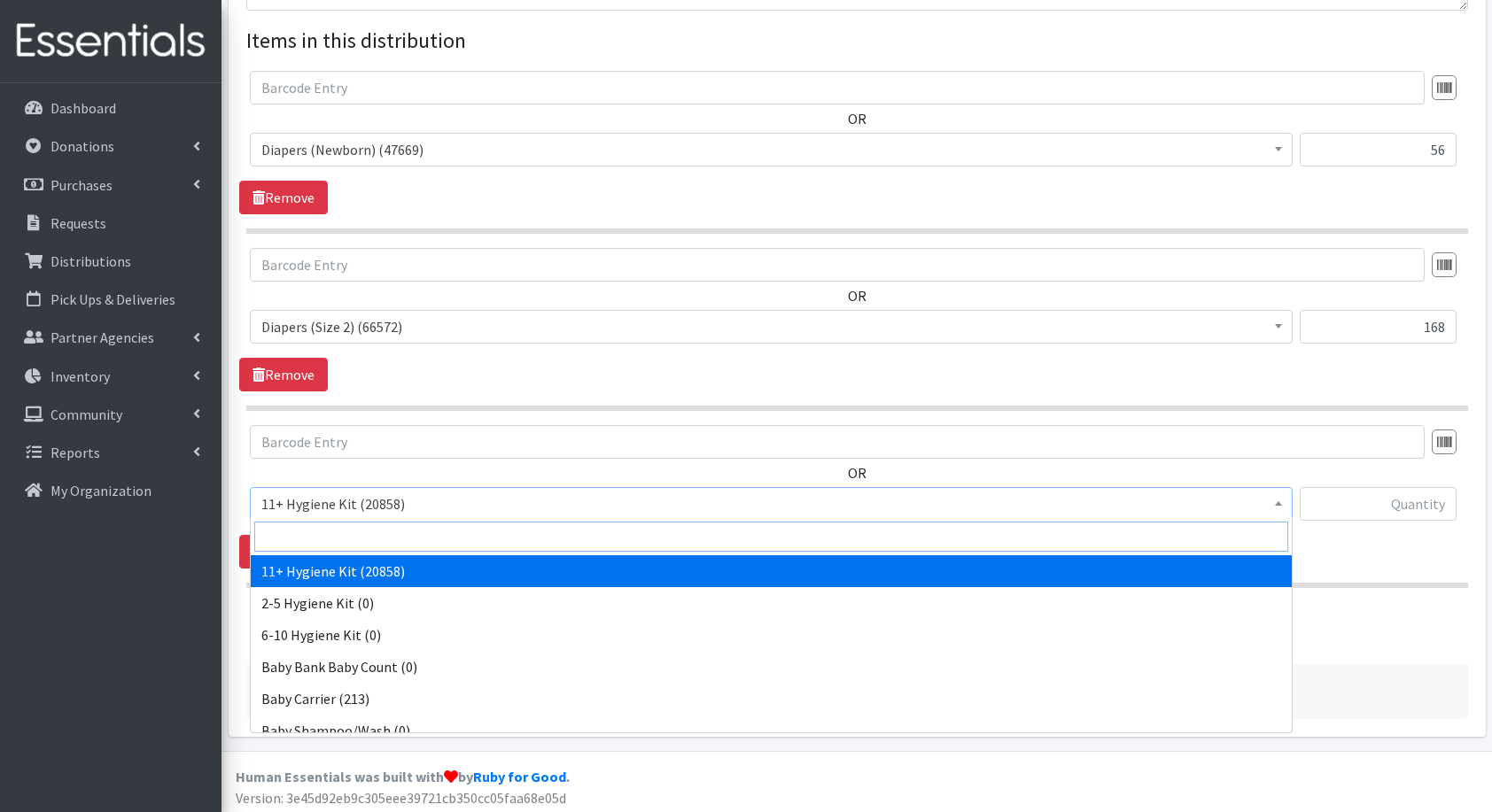
click at [406, 523] on input "search" at bounding box center [771, 537] width 1034 height 30
type input "di"
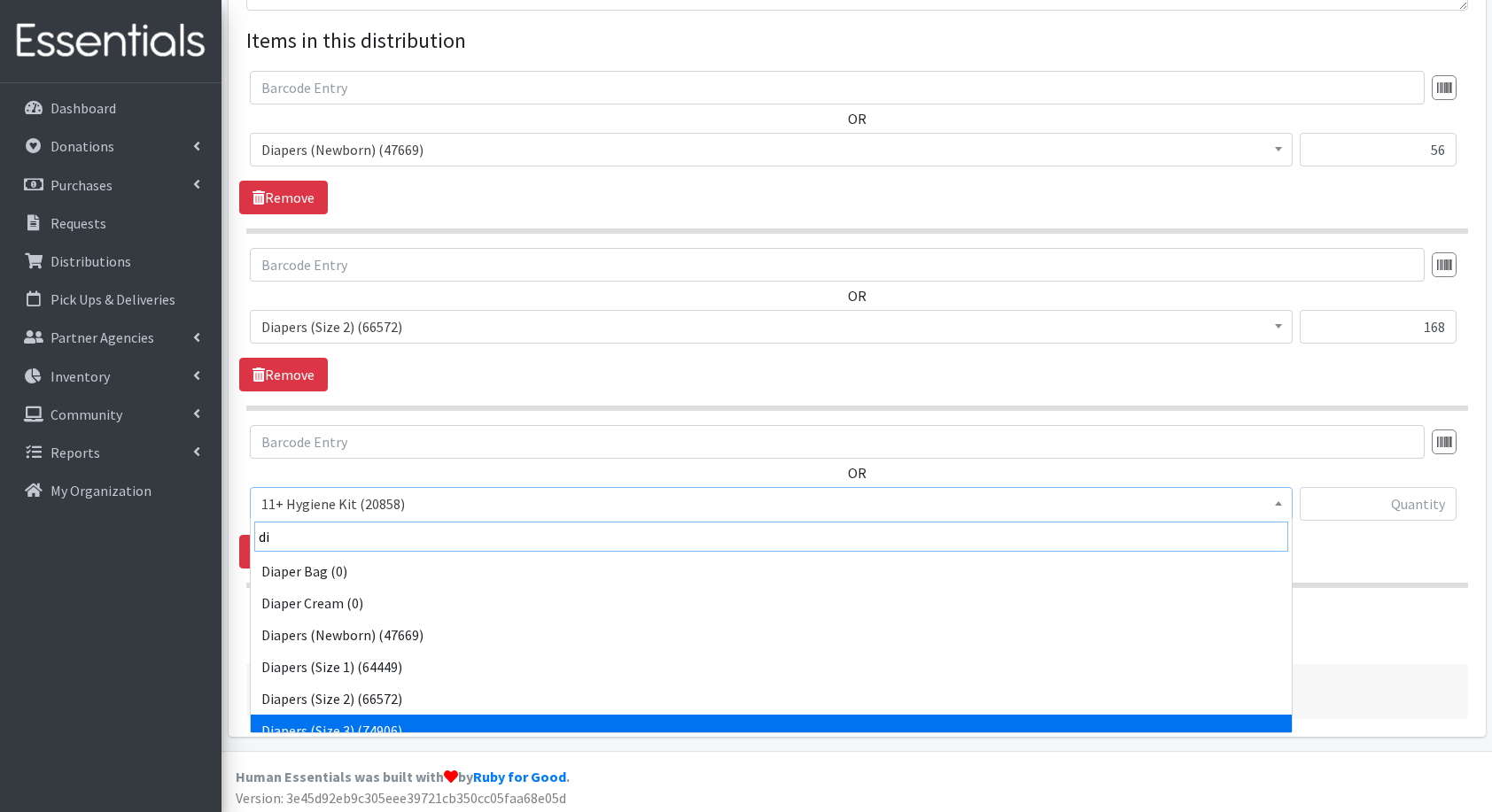
scroll to position [14, 0]
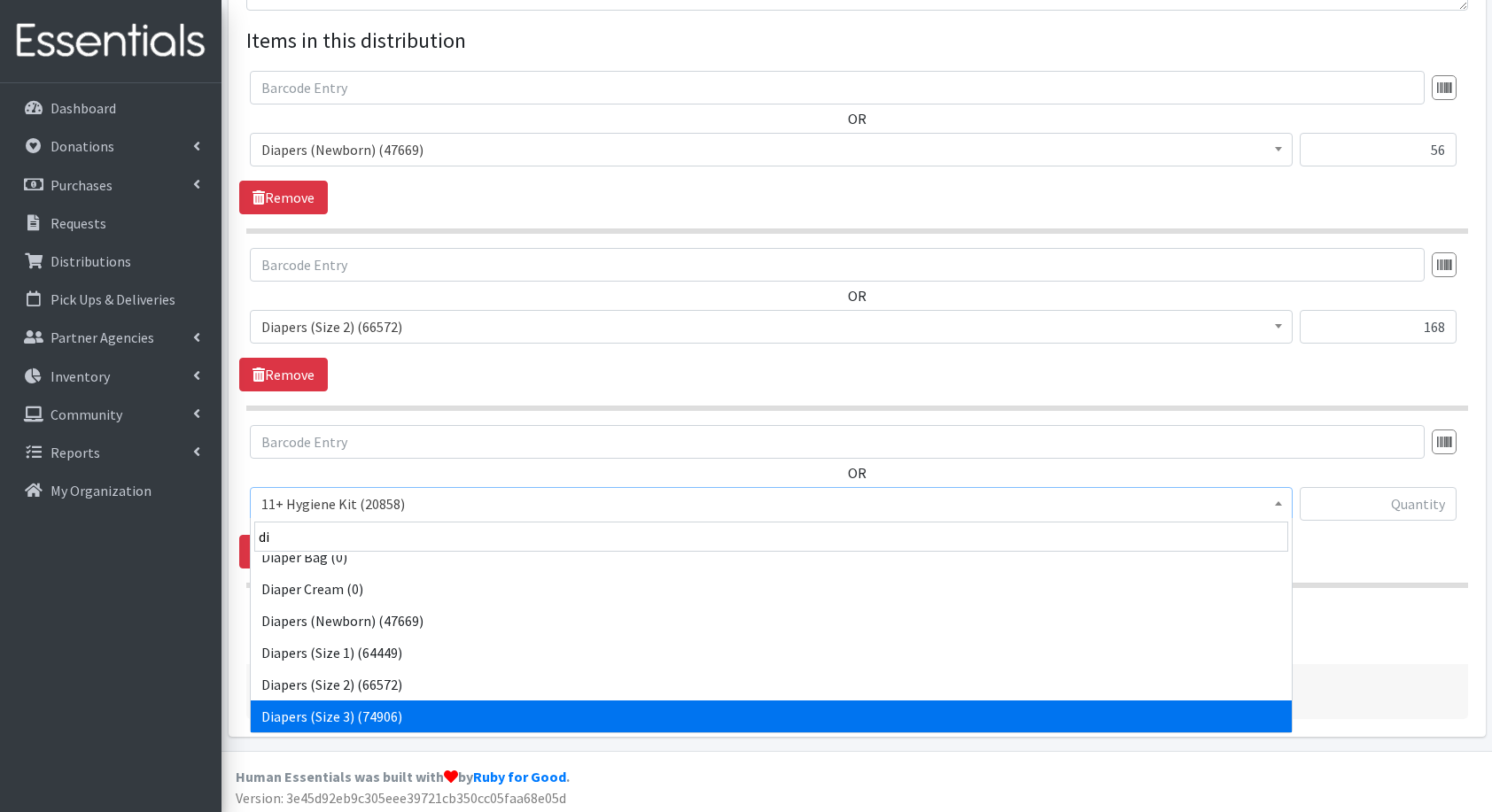
select select "5205"
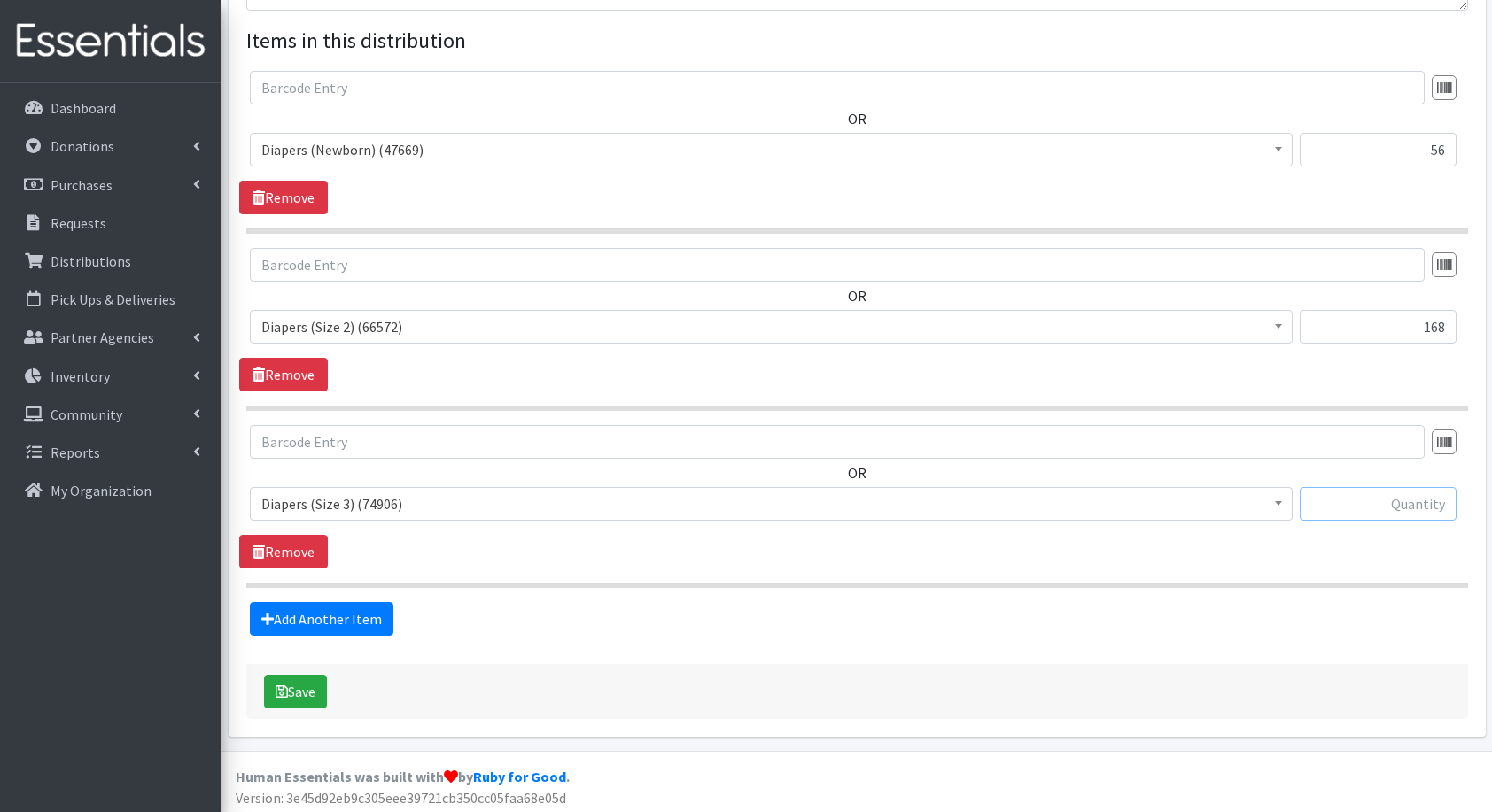
click at [1384, 514] on input "text" at bounding box center [1378, 504] width 157 height 34
type input "112"
click at [321, 613] on link "Add Another Item" at bounding box center [321, 619] width 144 height 34
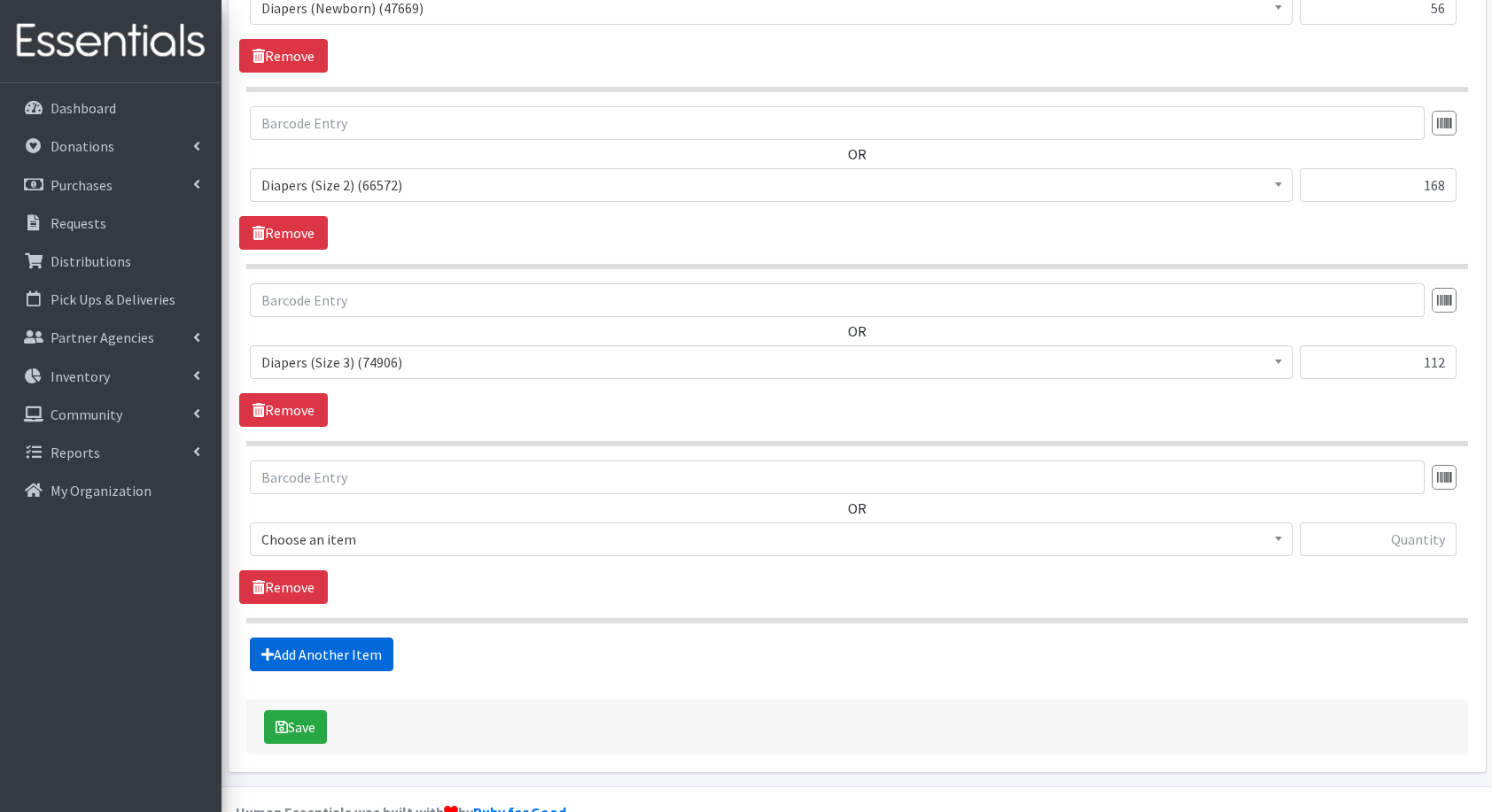
scroll to position [835, 0]
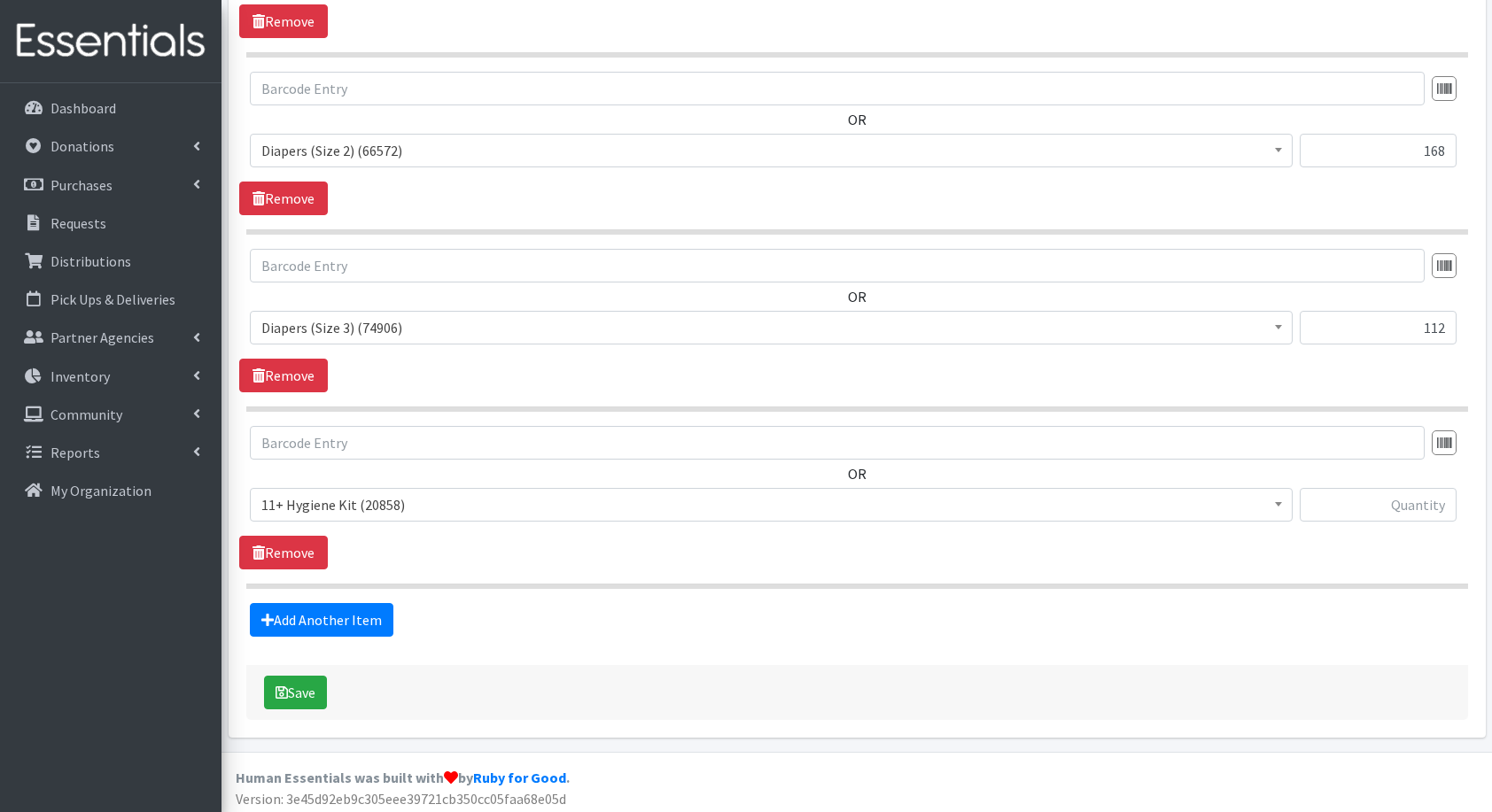
click at [377, 493] on span "11+ Hygiene Kit (20858)" at bounding box center [771, 505] width 1020 height 25
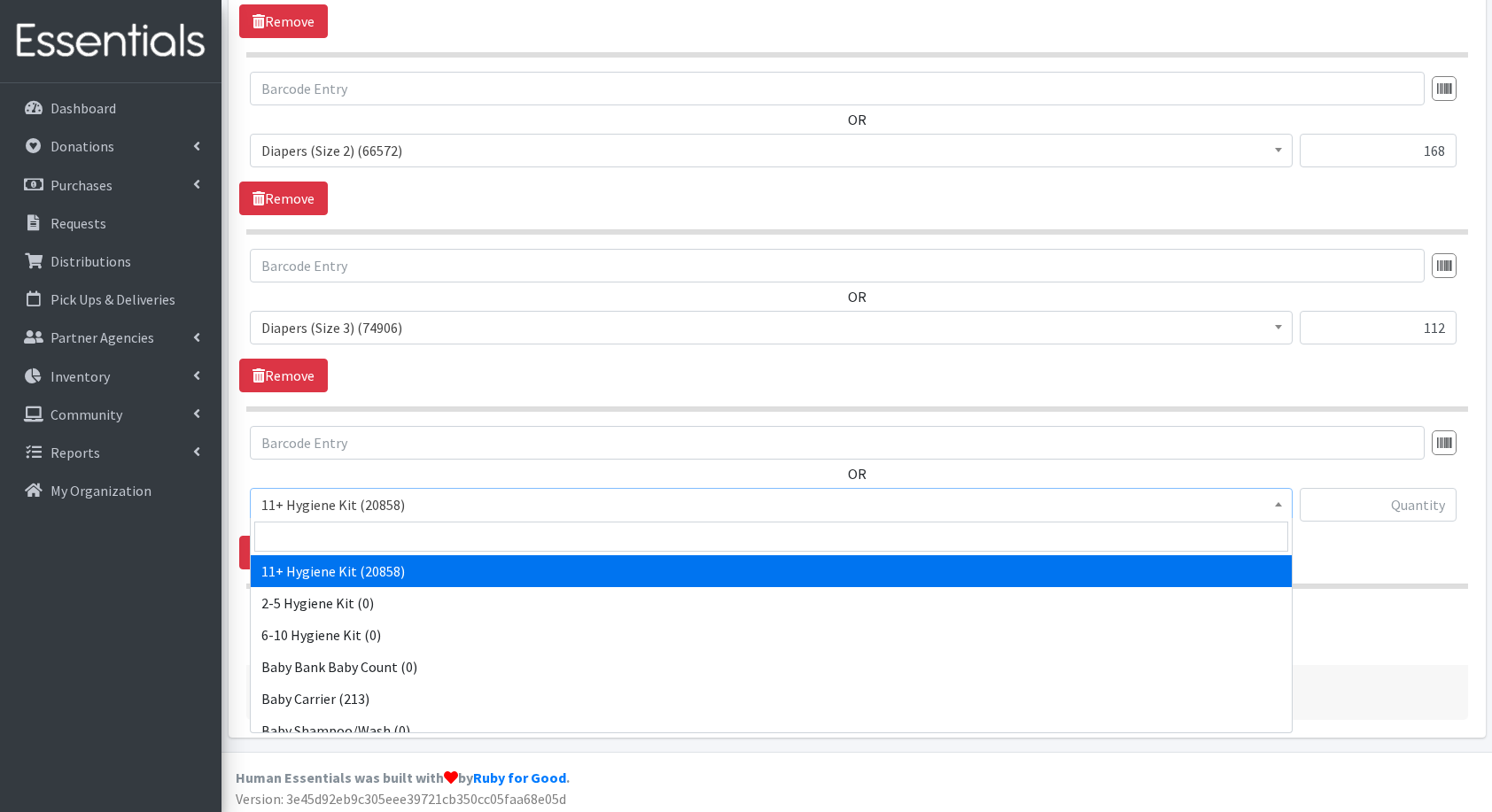
click at [397, 520] on span at bounding box center [770, 536] width 1041 height 37
click at [390, 537] on input "search" at bounding box center [771, 537] width 1034 height 30
type input "di"
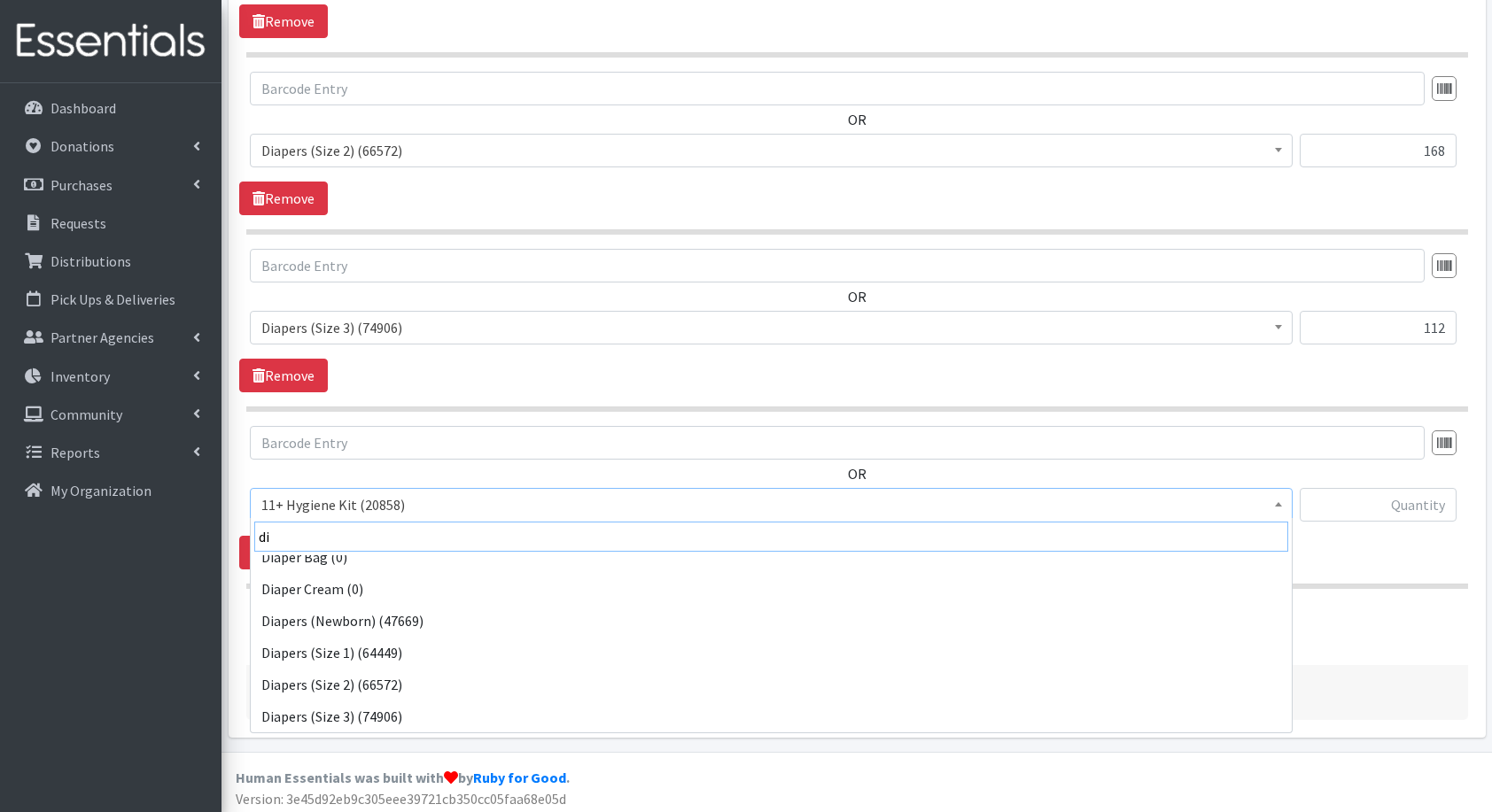
scroll to position [46, 0]
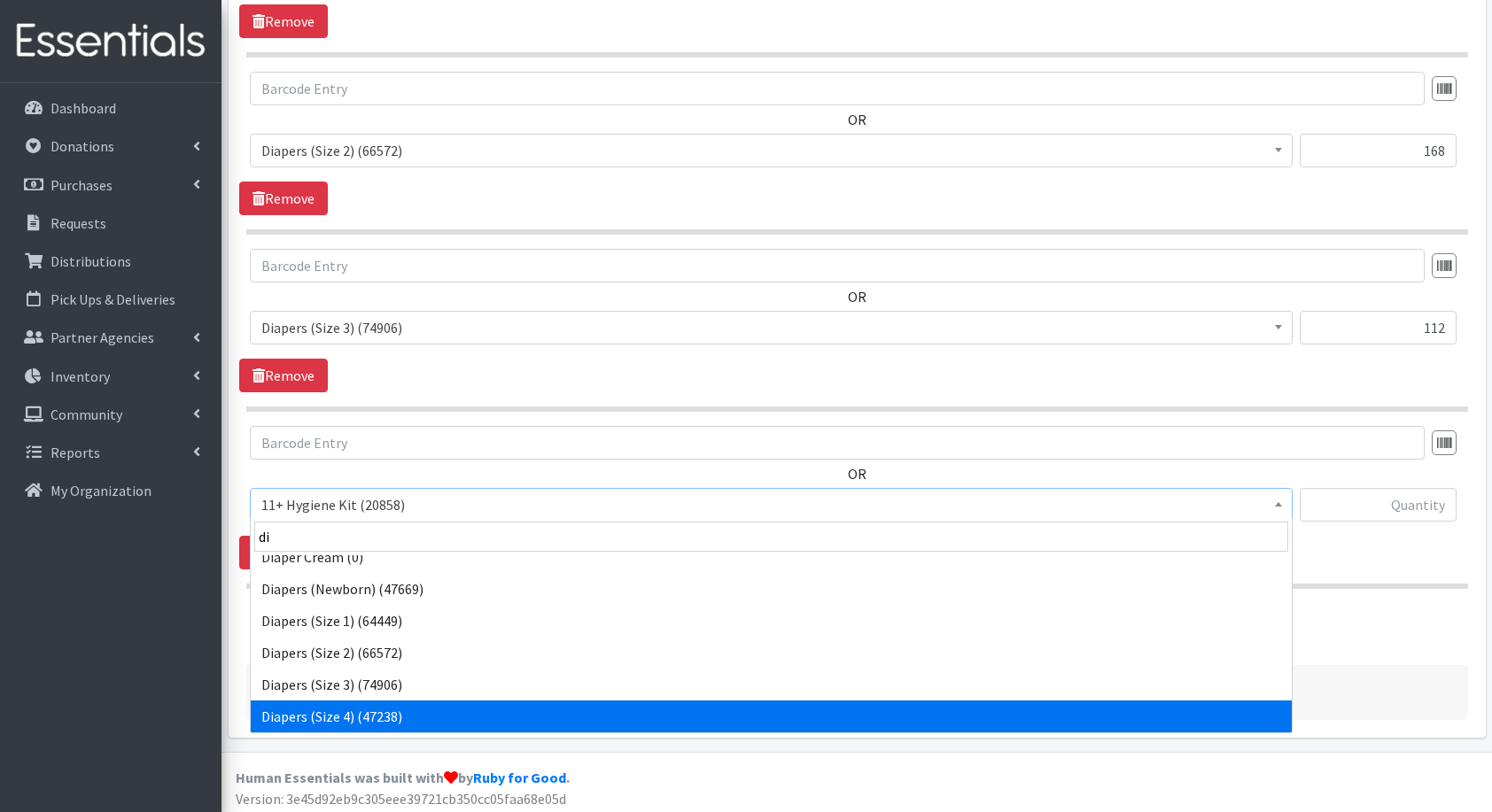
select select "5206"
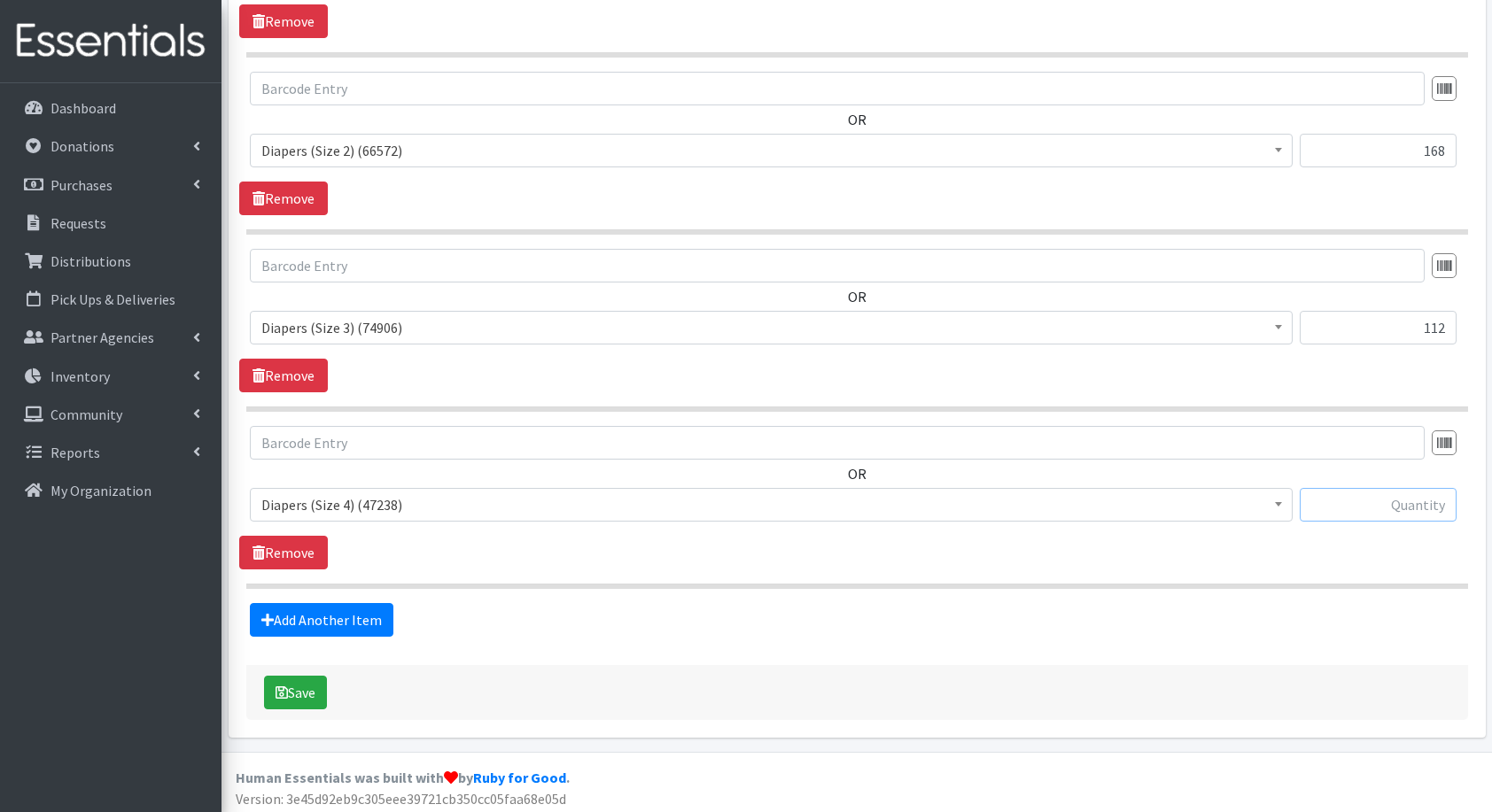
click at [1409, 495] on input "text" at bounding box center [1378, 505] width 157 height 34
type input "180"
click at [312, 628] on link "Add Another Item" at bounding box center [321, 620] width 144 height 34
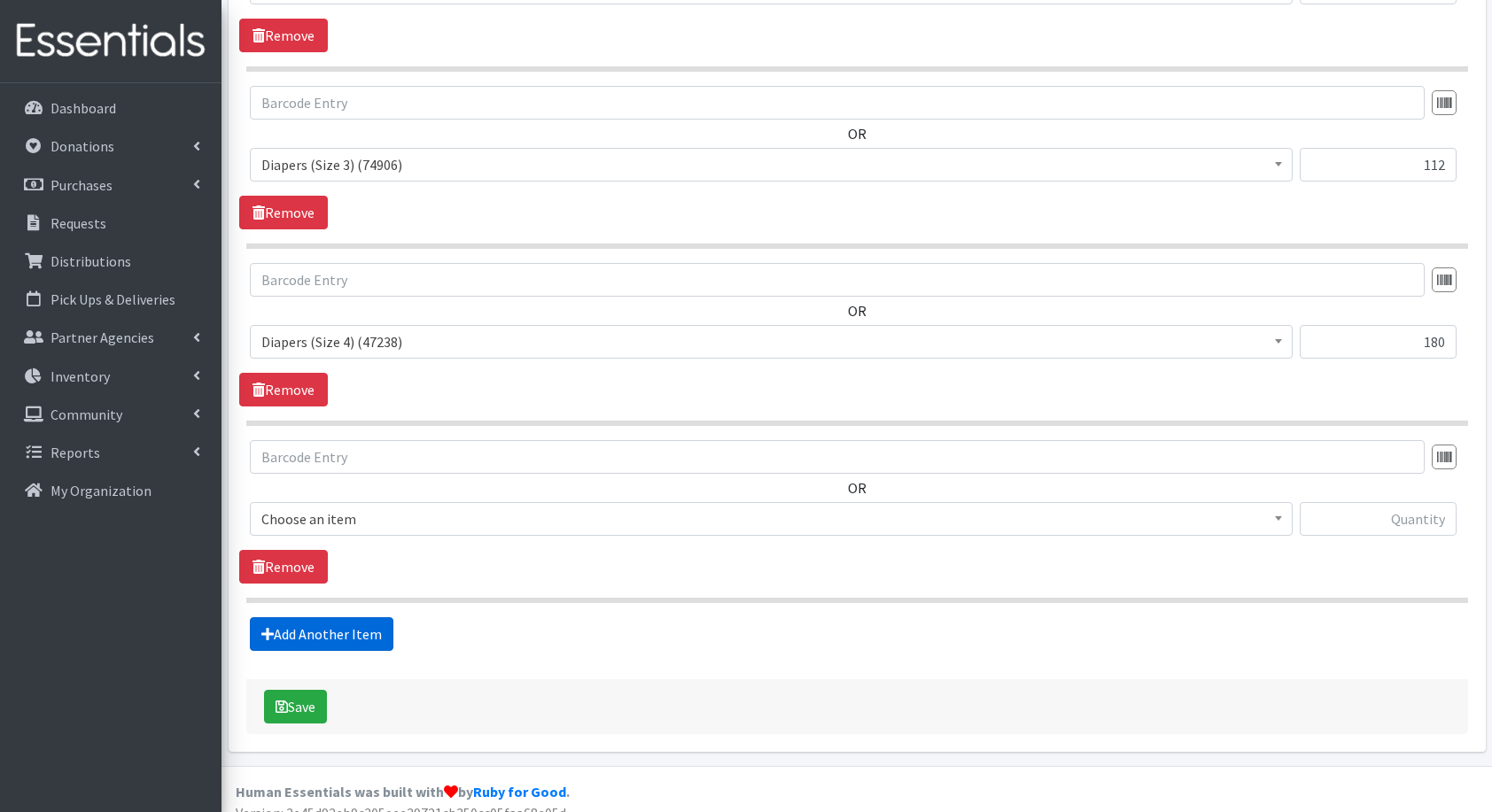
scroll to position [1011, 0]
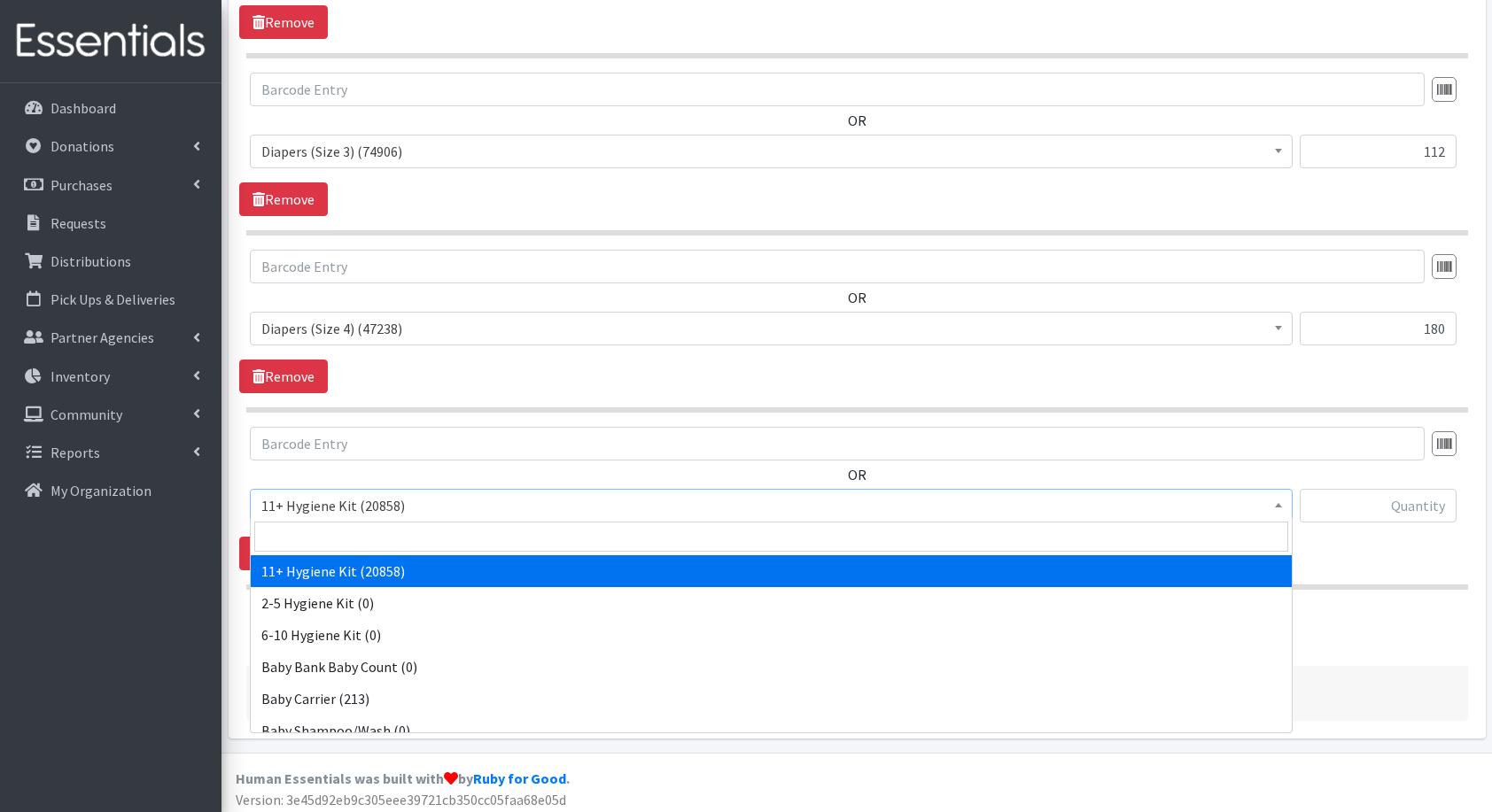
click at [352, 494] on span "11+ Hygiene Kit (20858)" at bounding box center [771, 506] width 1020 height 25
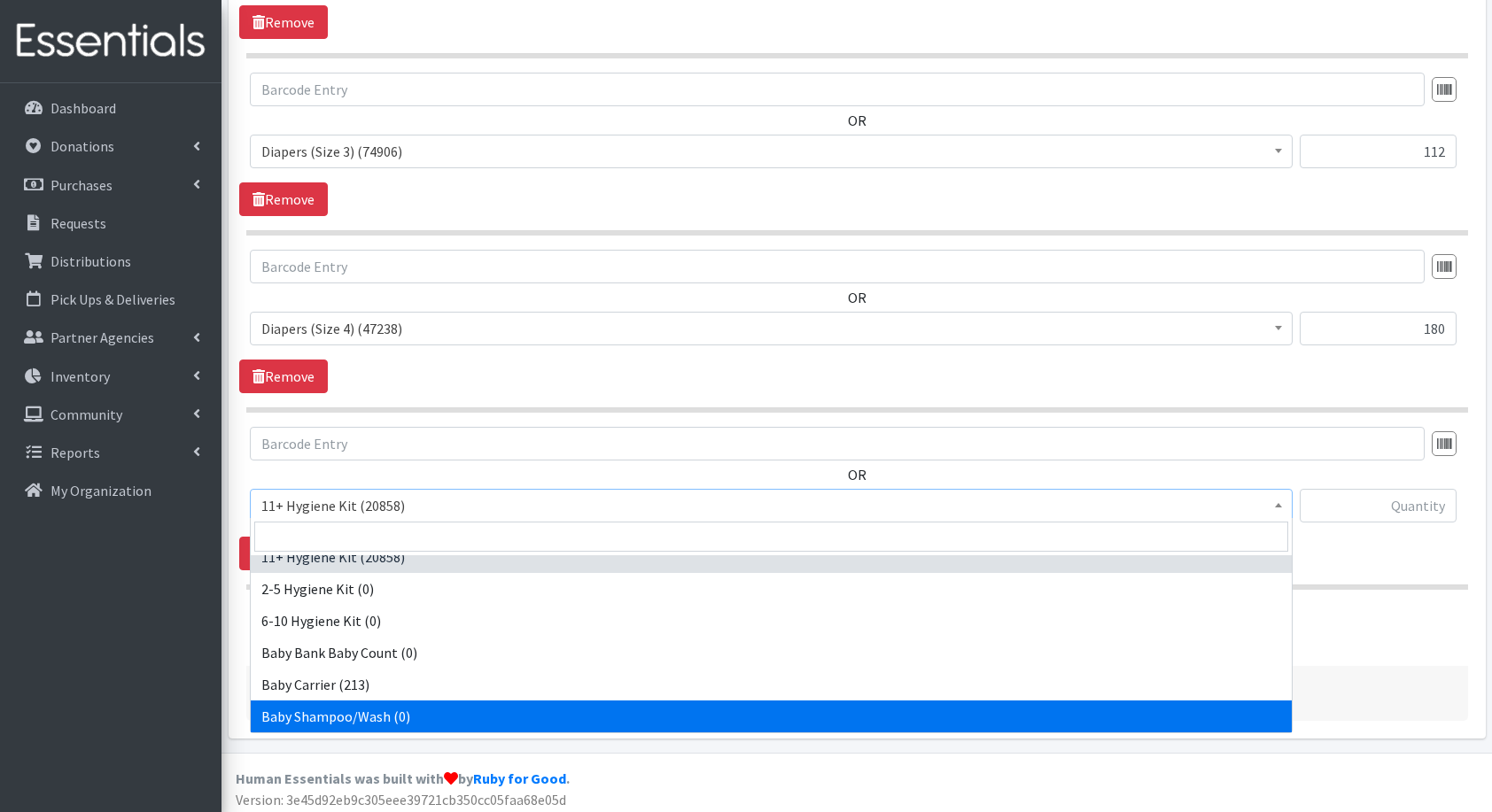
scroll to position [46, 0]
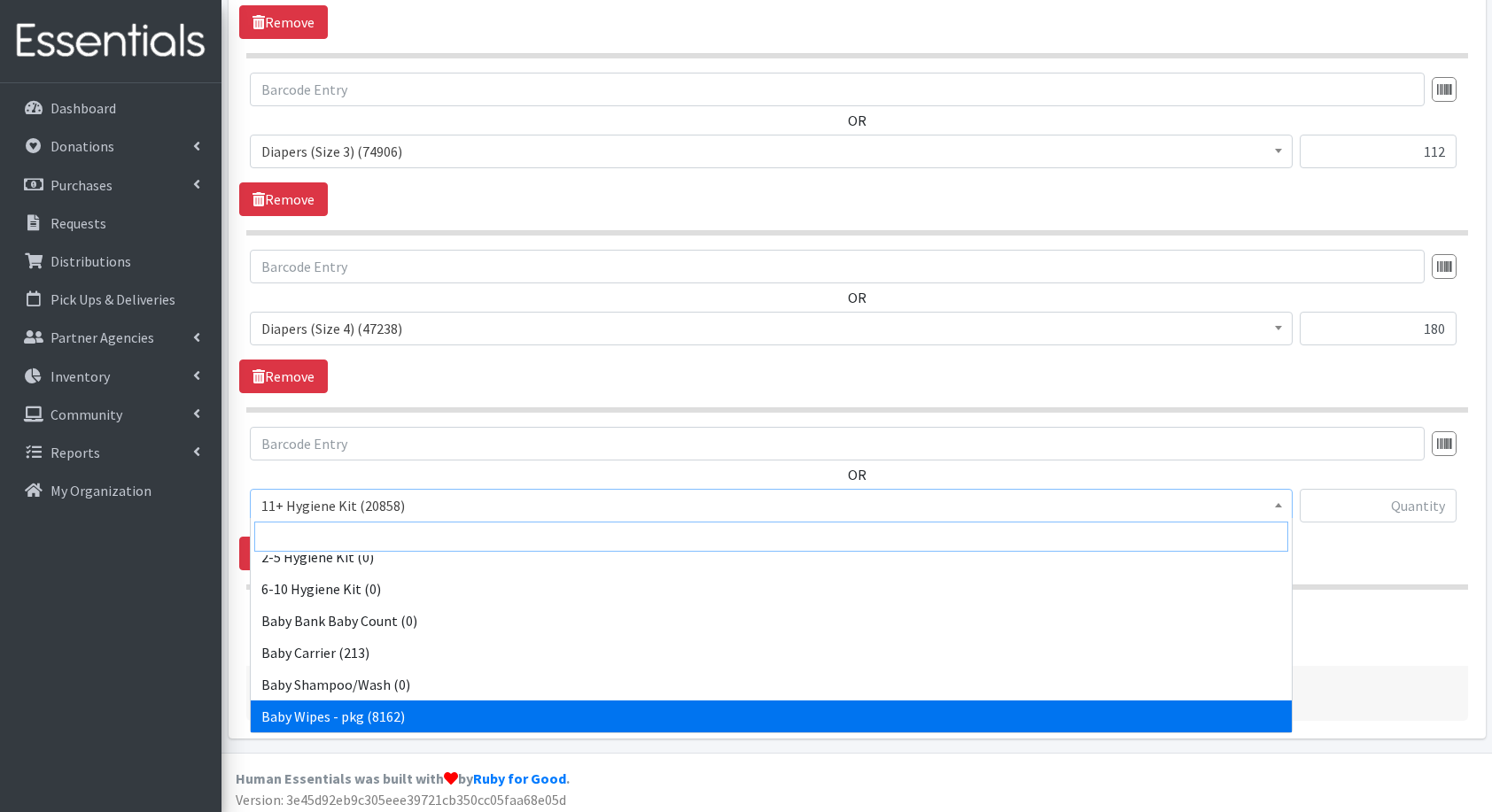
click at [303, 537] on input "search" at bounding box center [771, 537] width 1034 height 30
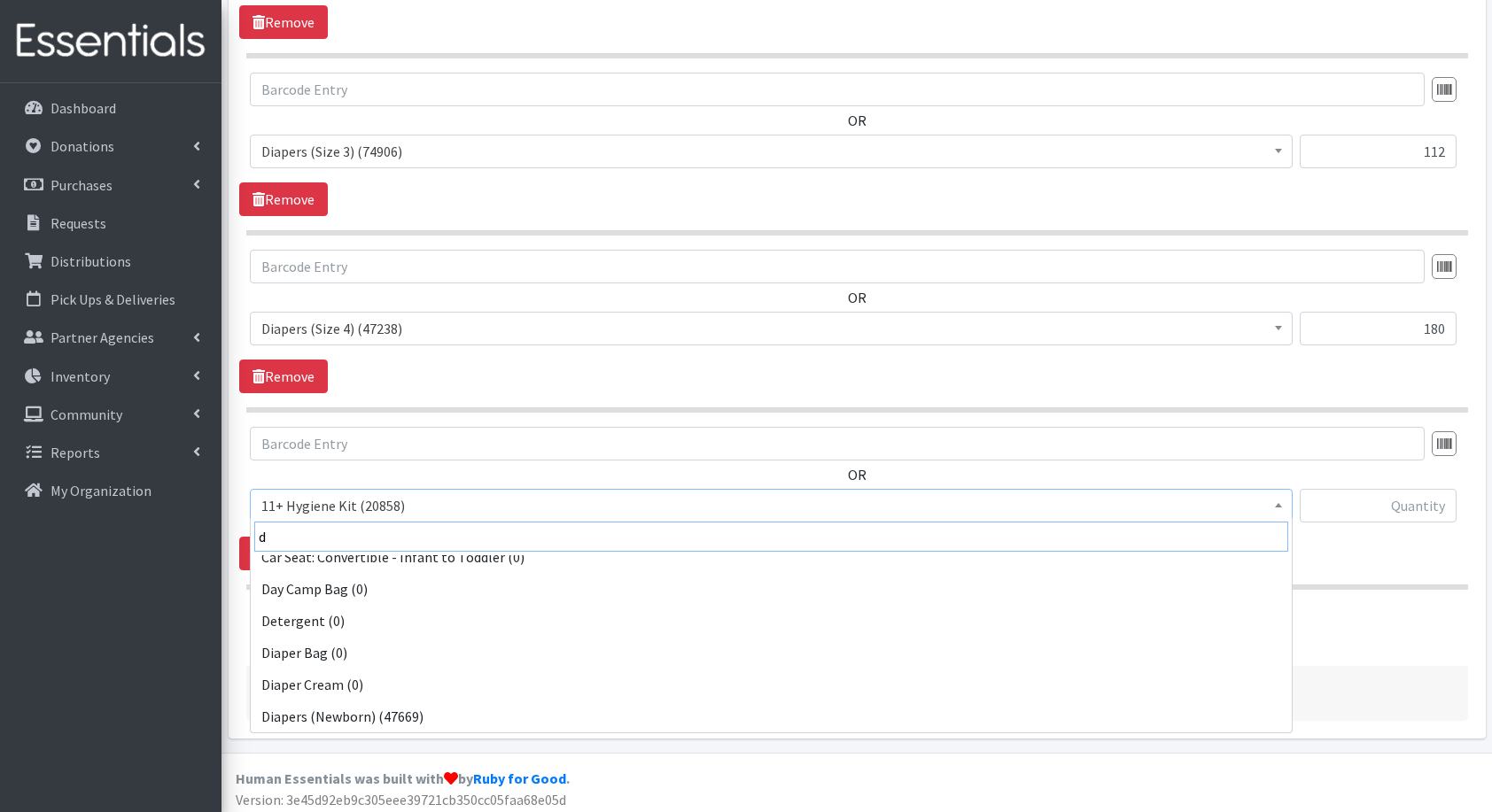
scroll to position [0, 0]
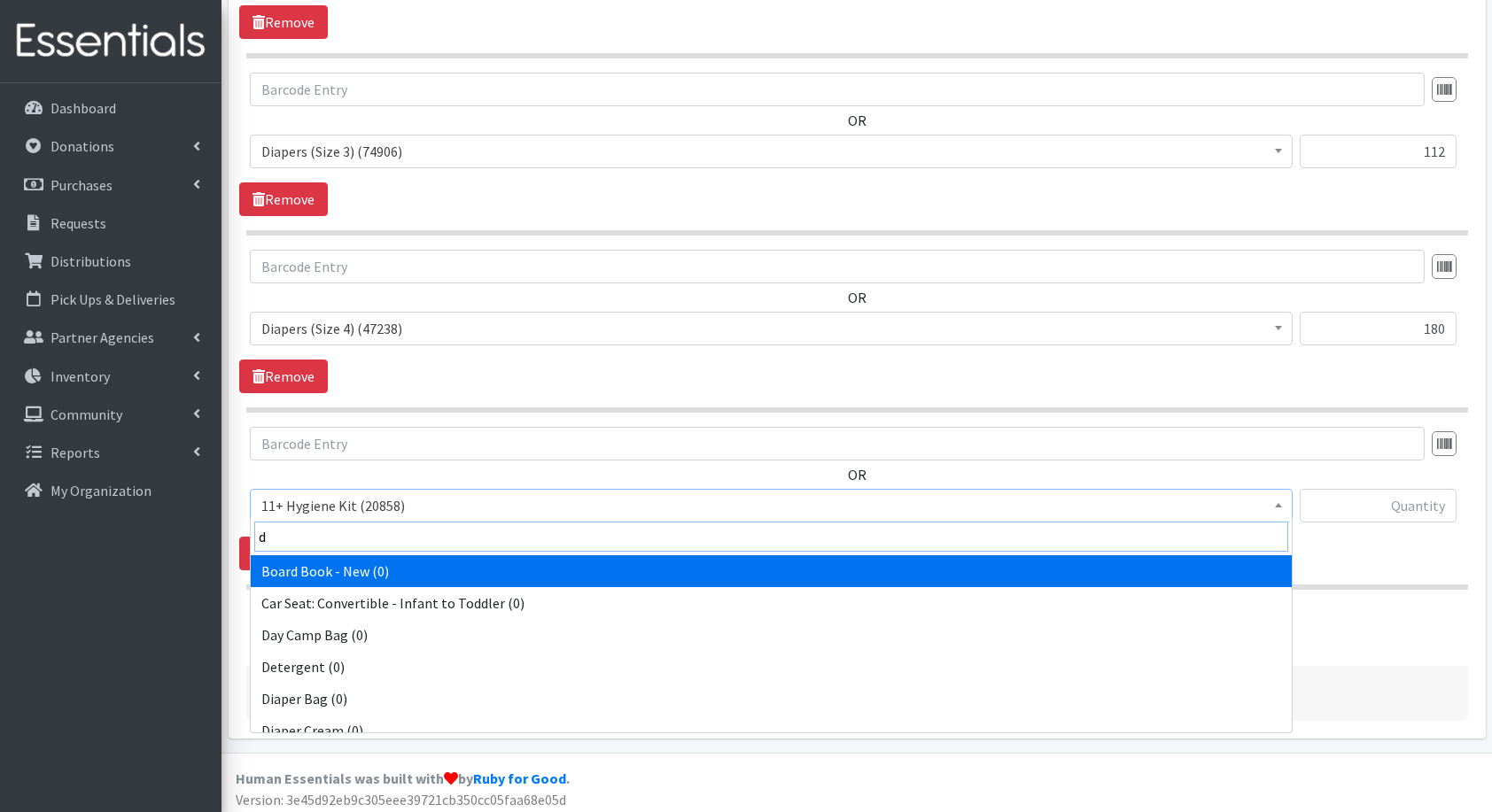
type input "di"
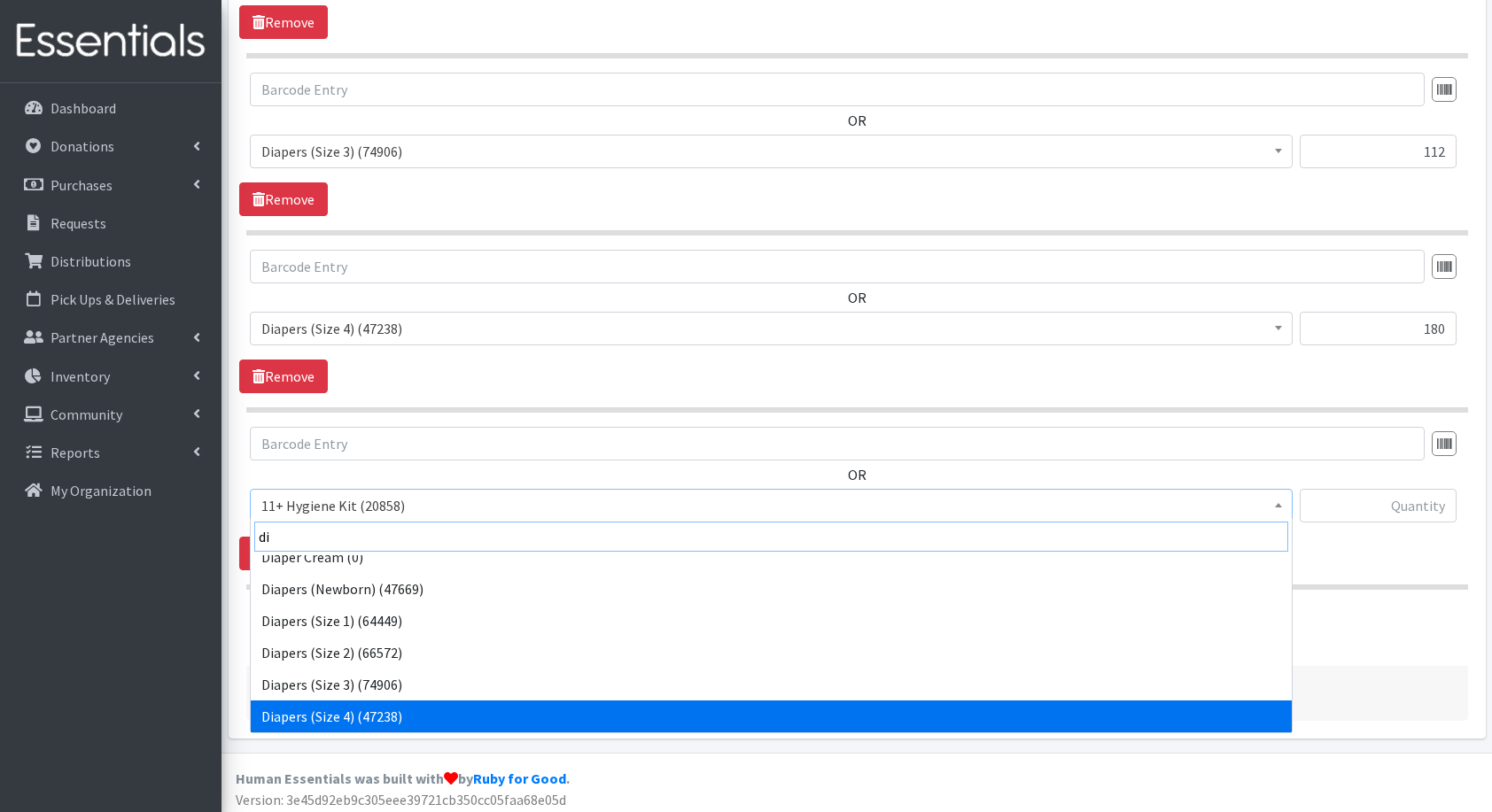
scroll to position [78, 0]
select select "5208"
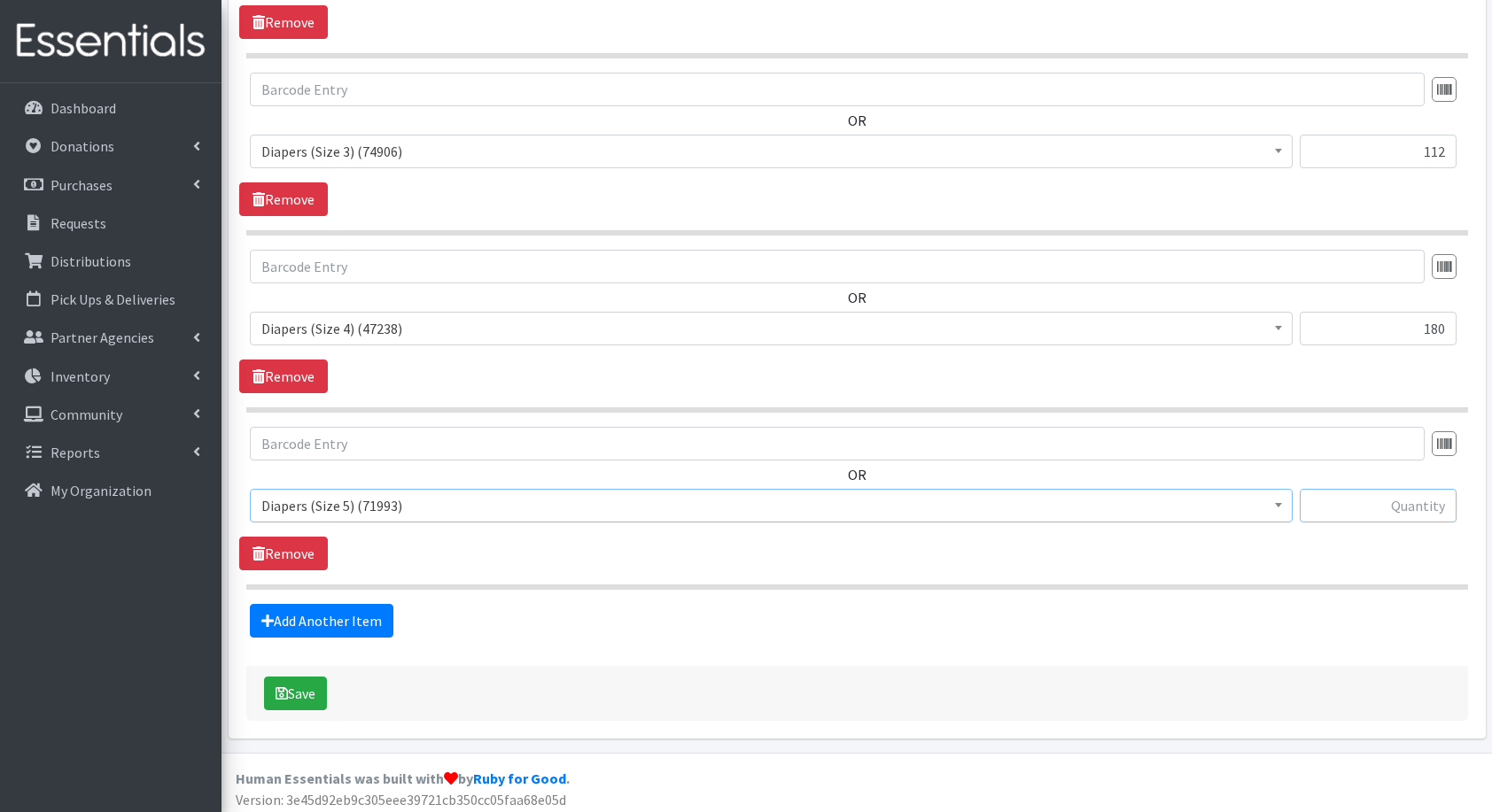
click at [1418, 499] on input "text" at bounding box center [1378, 506] width 157 height 34
type input "150"
click at [342, 612] on link "Add Another Item" at bounding box center [321, 621] width 144 height 34
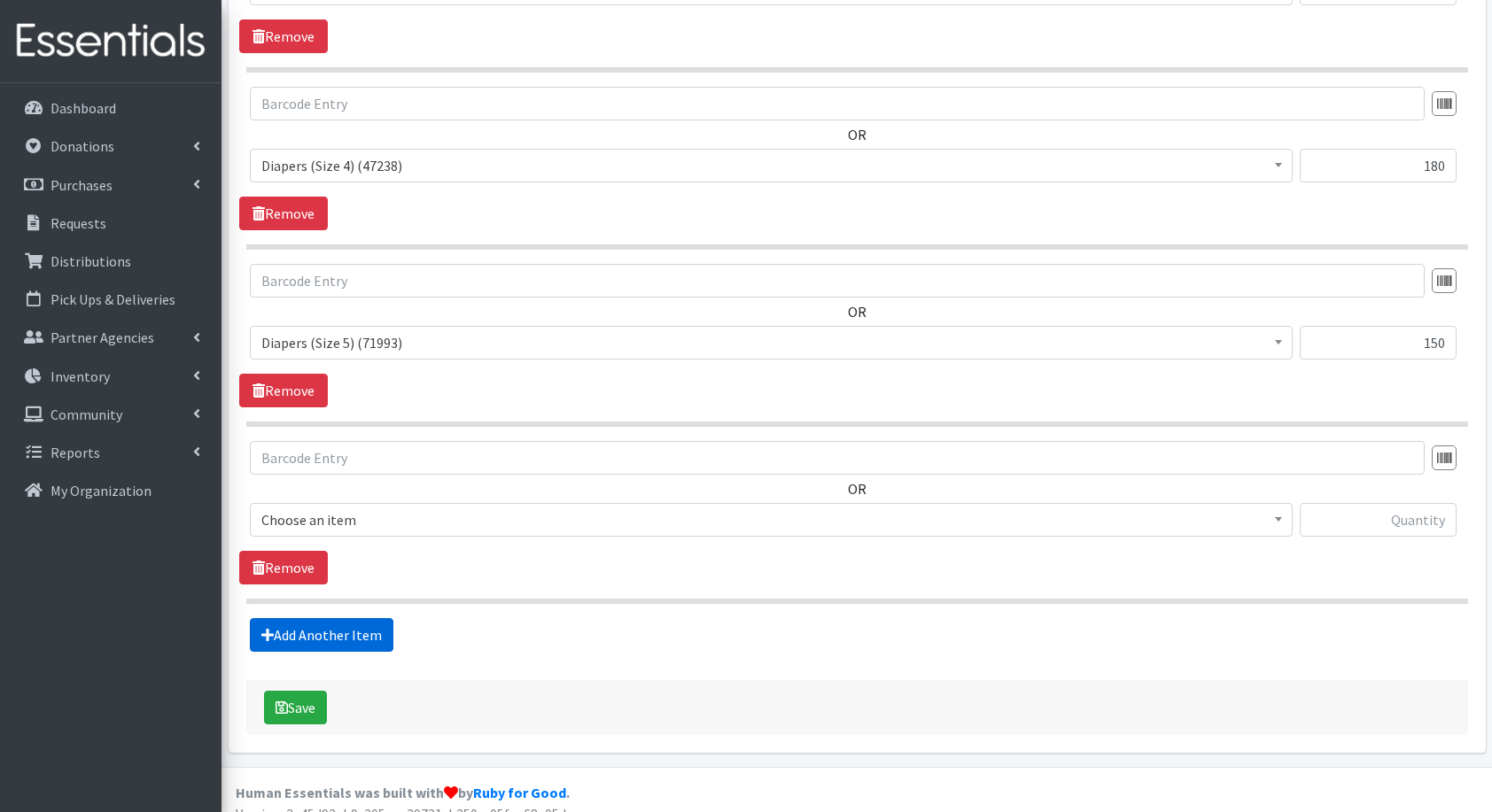
scroll to position [1187, 0]
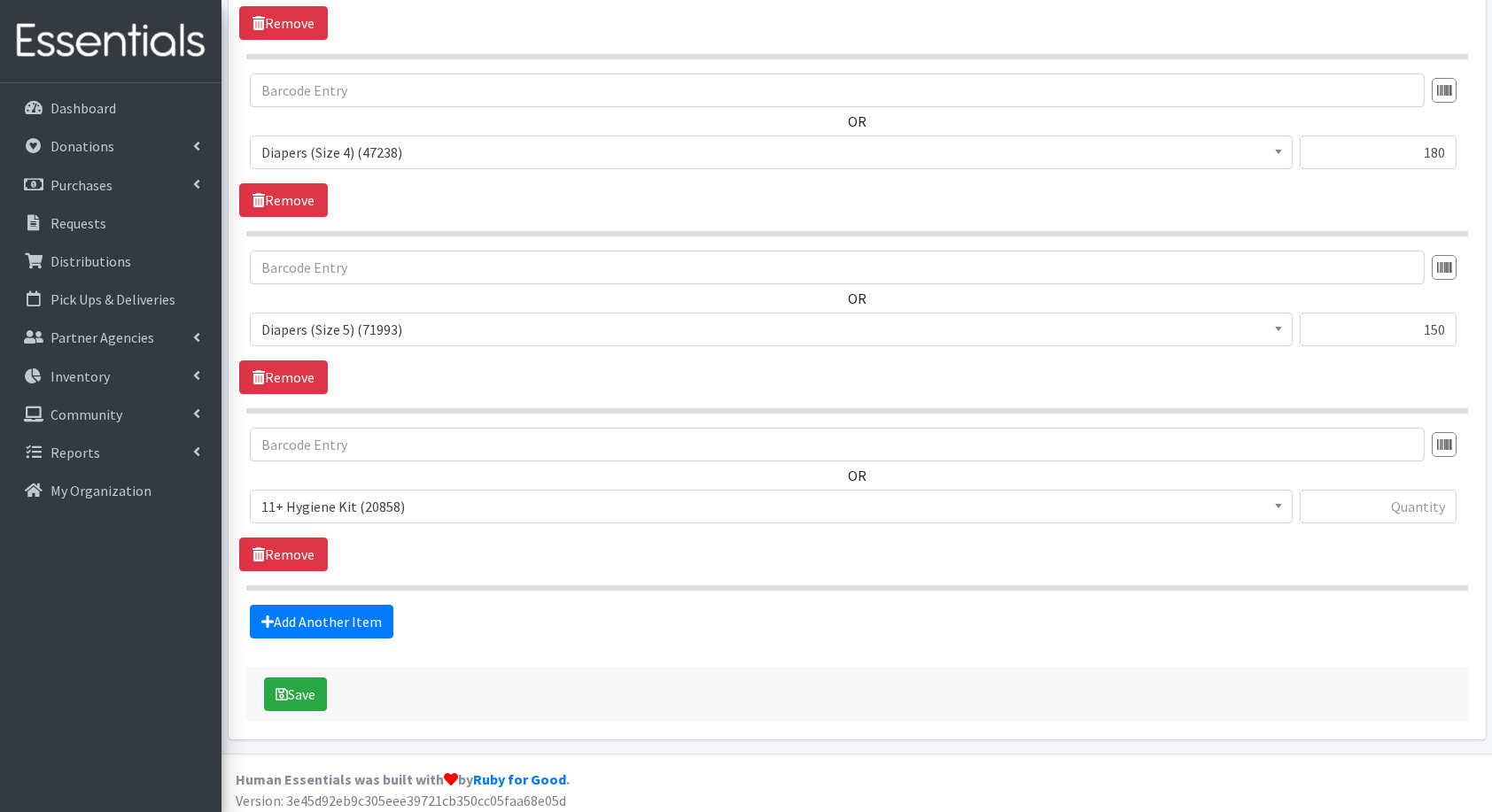
click at [321, 497] on span "11+ Hygiene Kit (20858)" at bounding box center [771, 507] width 1020 height 25
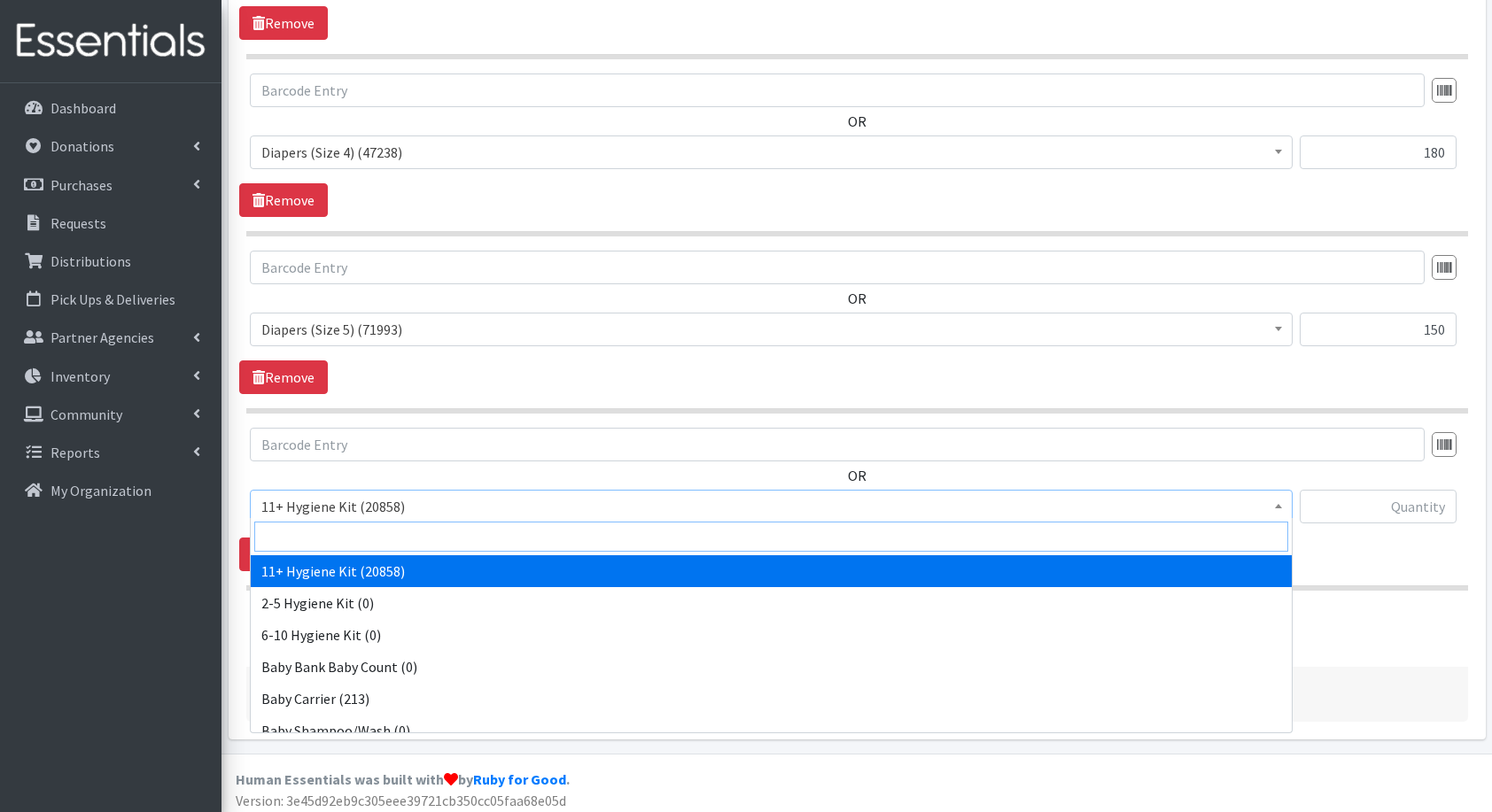
click at [367, 526] on input "search" at bounding box center [771, 537] width 1034 height 30
type input "di"
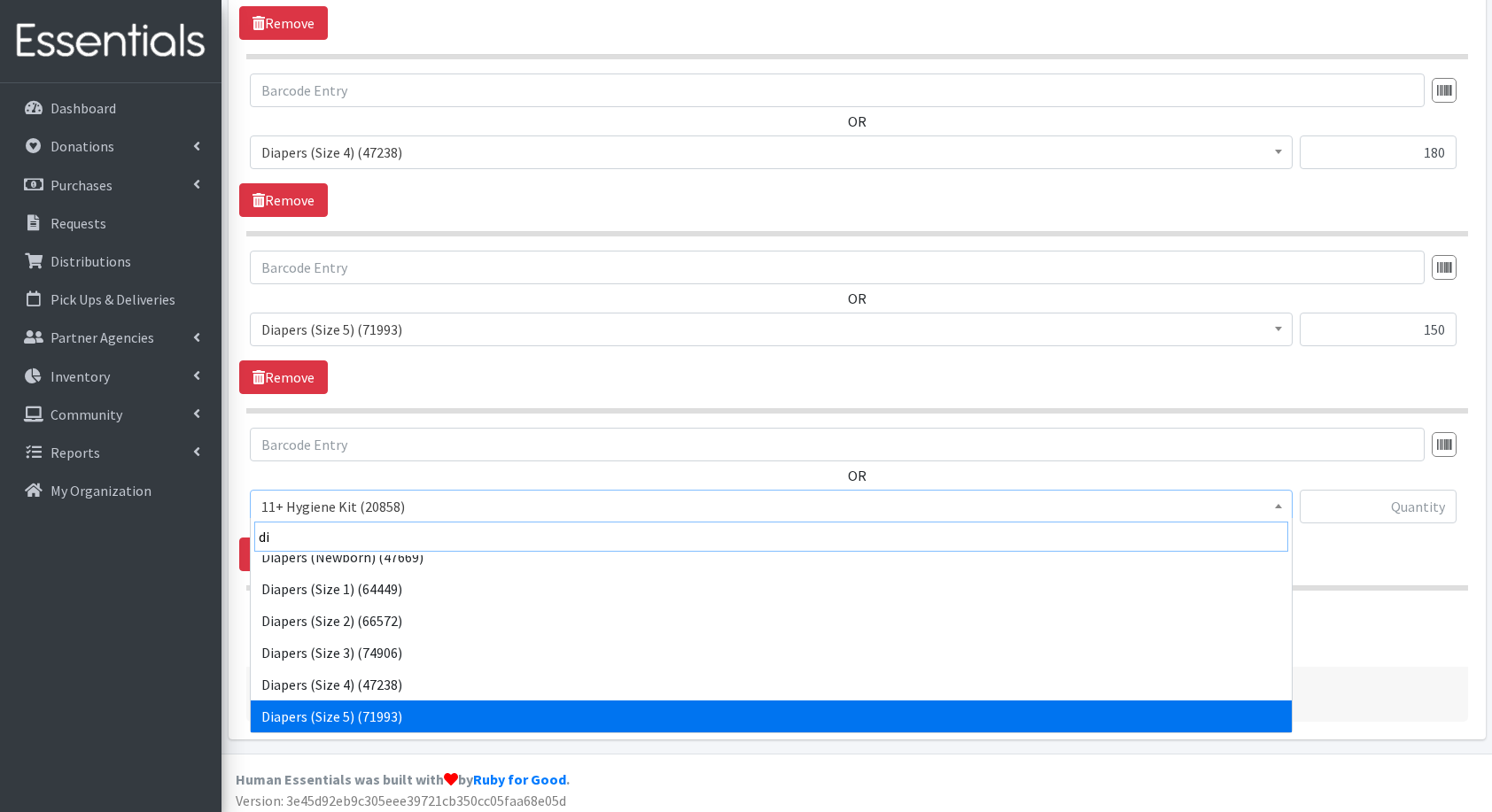
scroll to position [110, 0]
select select "5209"
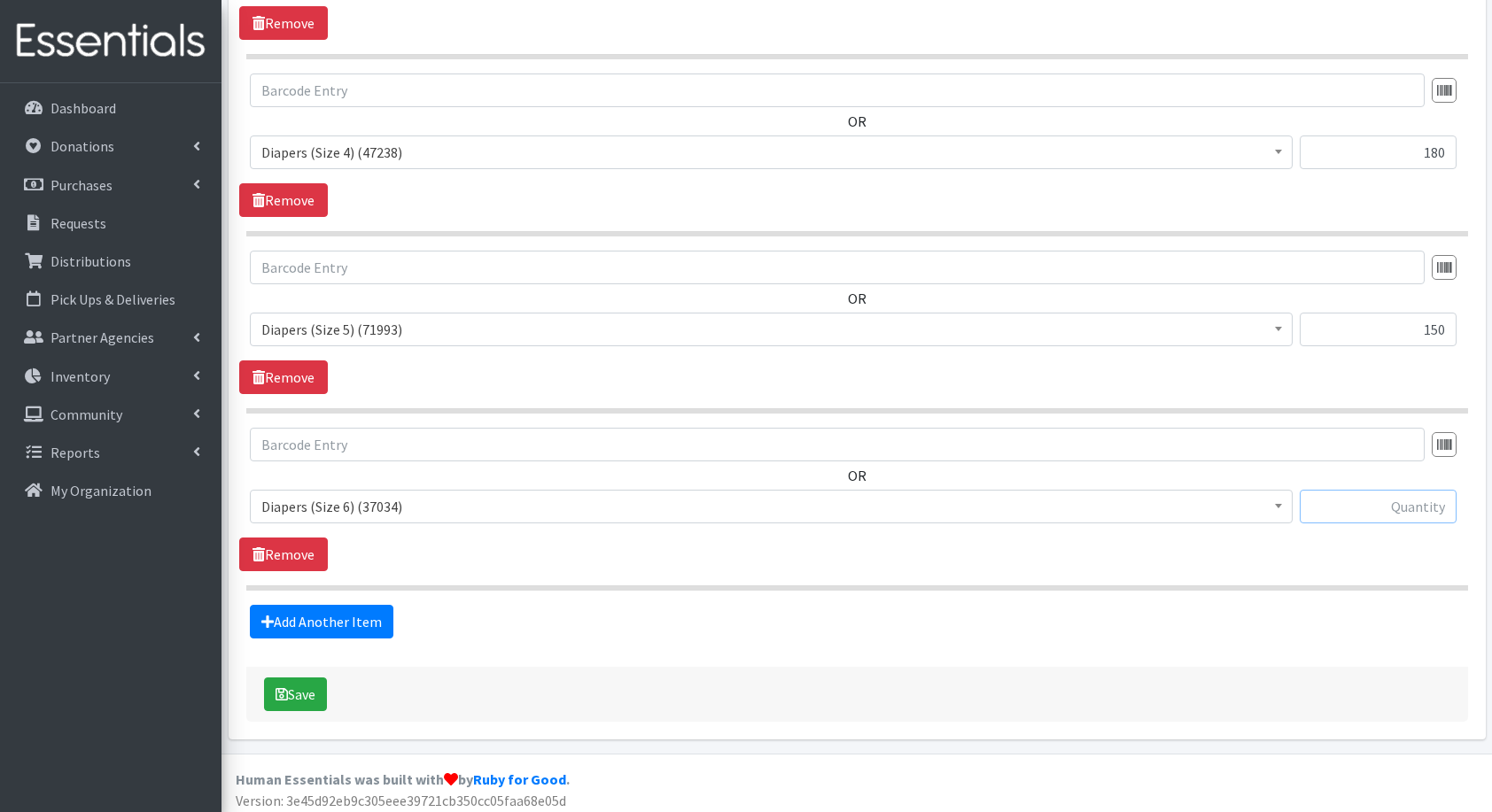
click at [1344, 502] on input "text" at bounding box center [1378, 507] width 157 height 34
type input "108"
click at [304, 610] on link "Add Another Item" at bounding box center [321, 622] width 144 height 34
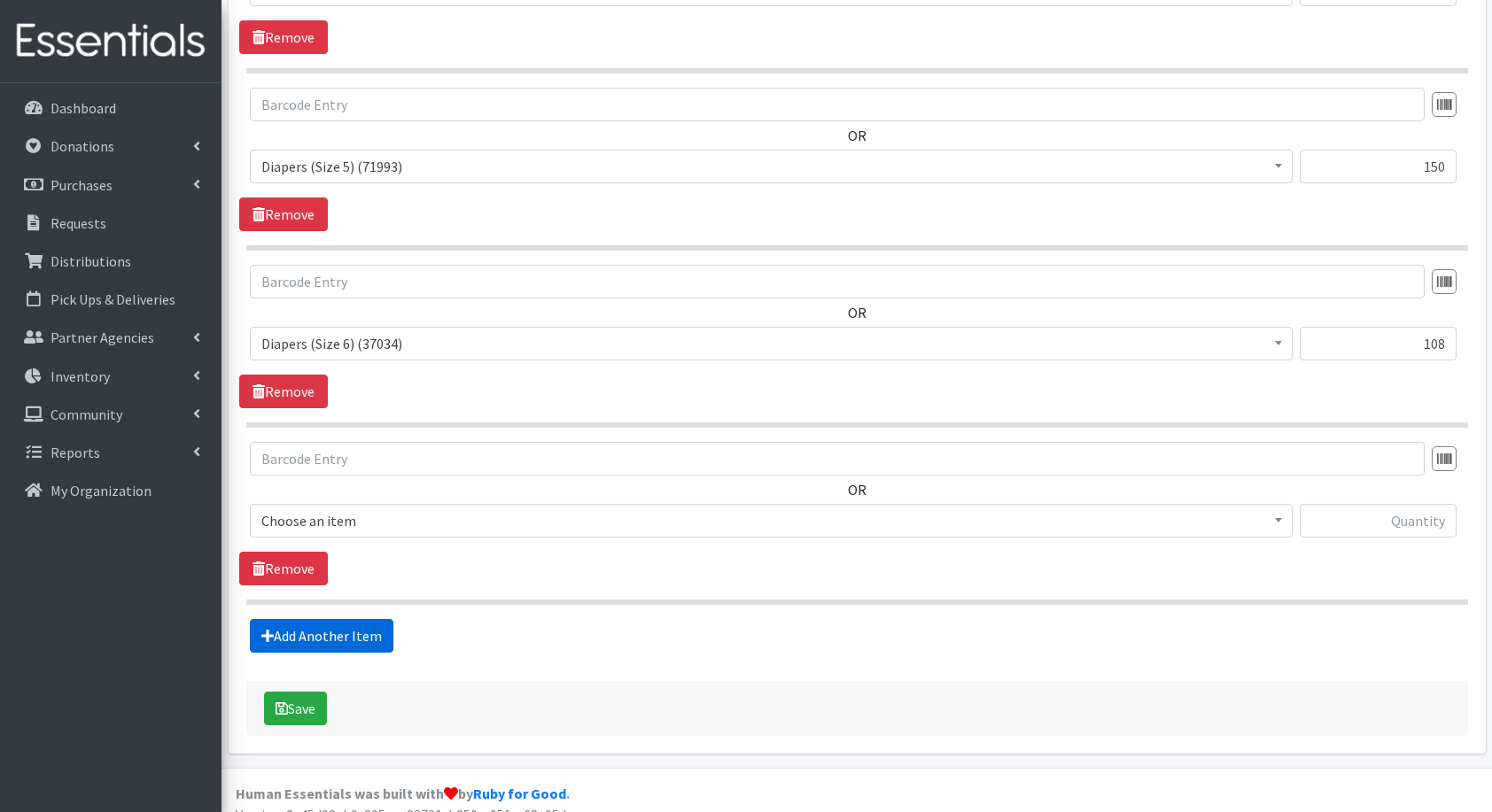
scroll to position [1364, 0]
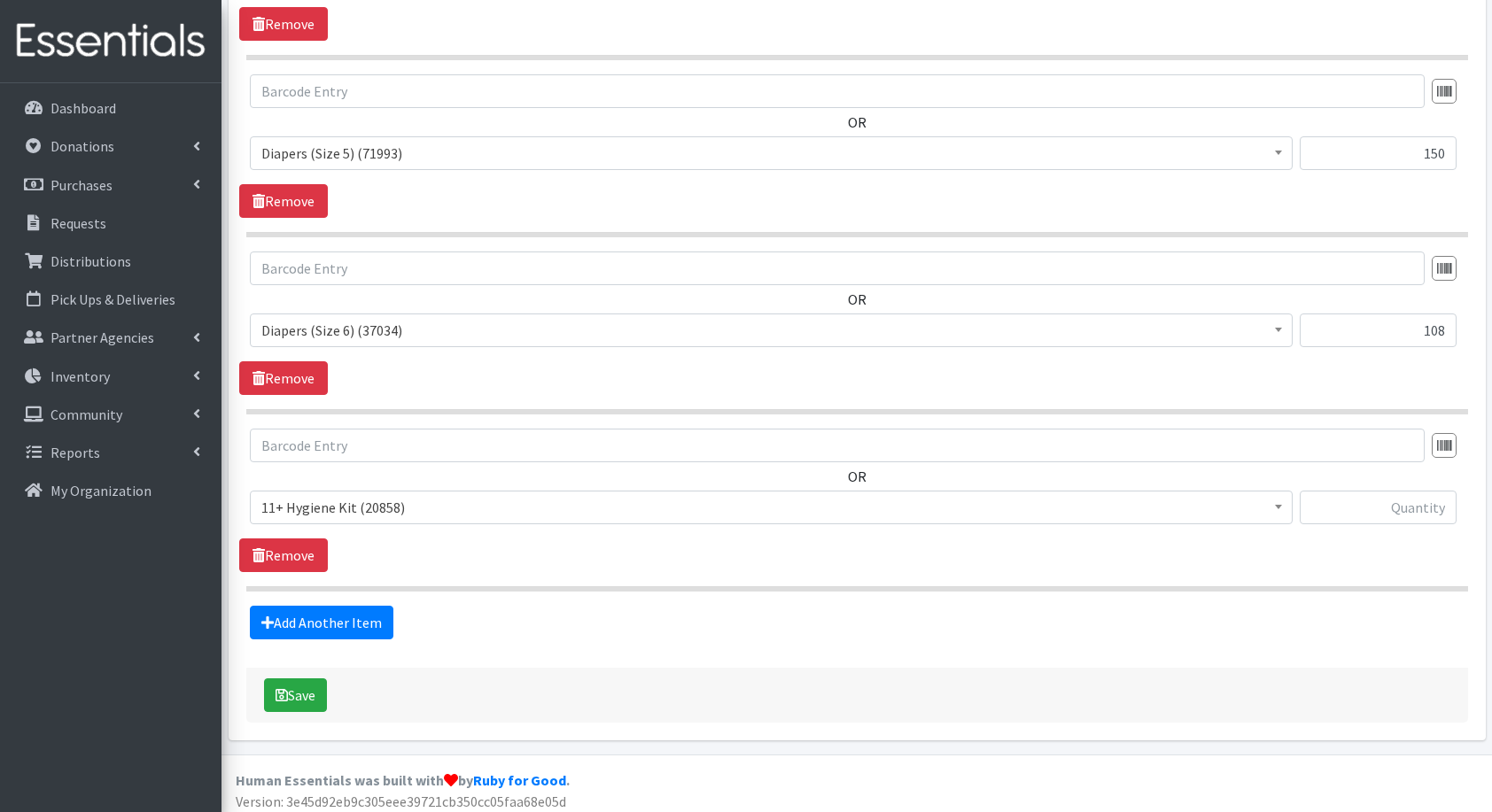
click at [406, 495] on span "11+ Hygiene Kit (20858)" at bounding box center [771, 507] width 1020 height 25
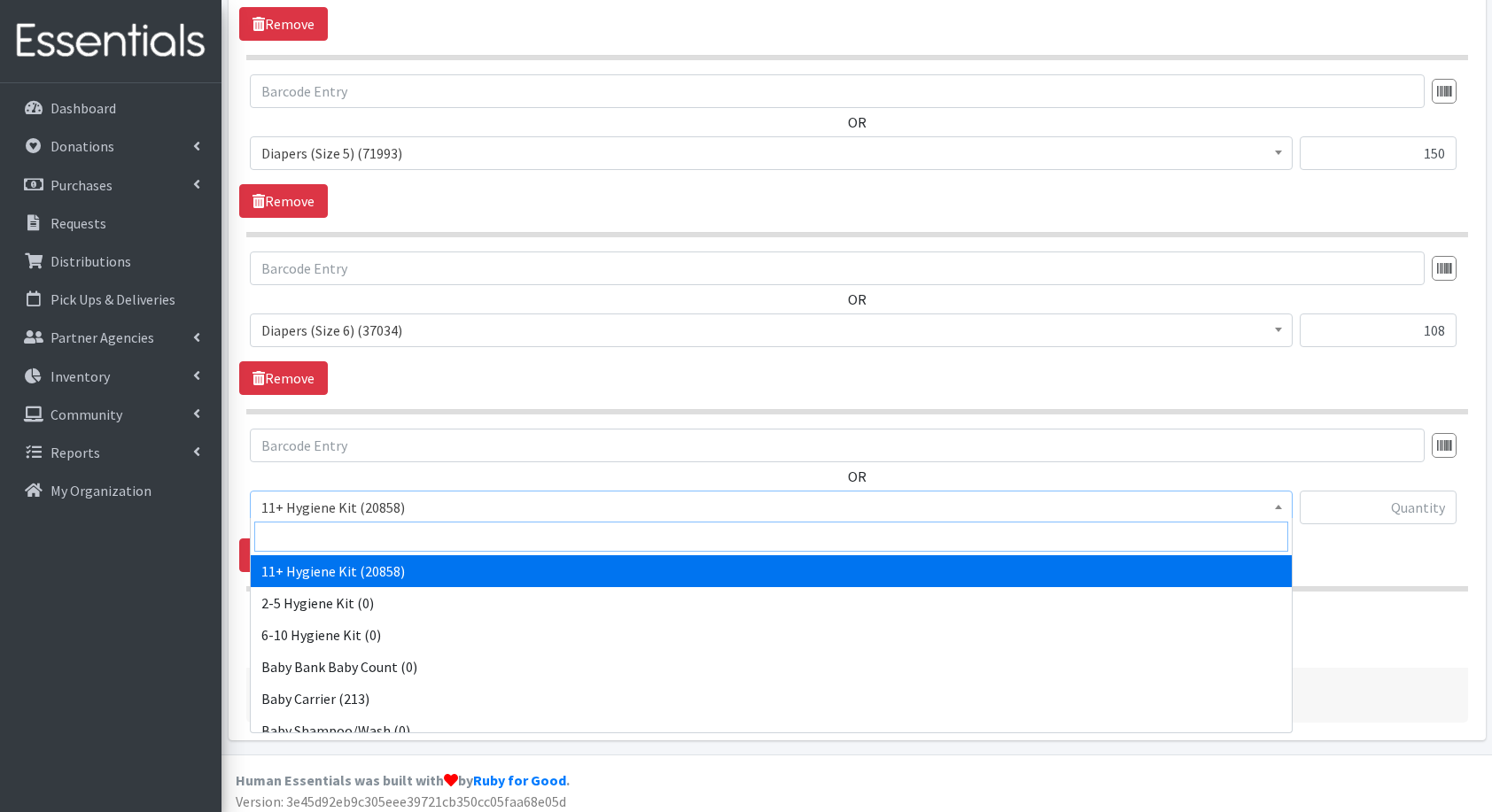
click at [434, 530] on input "search" at bounding box center [771, 537] width 1034 height 30
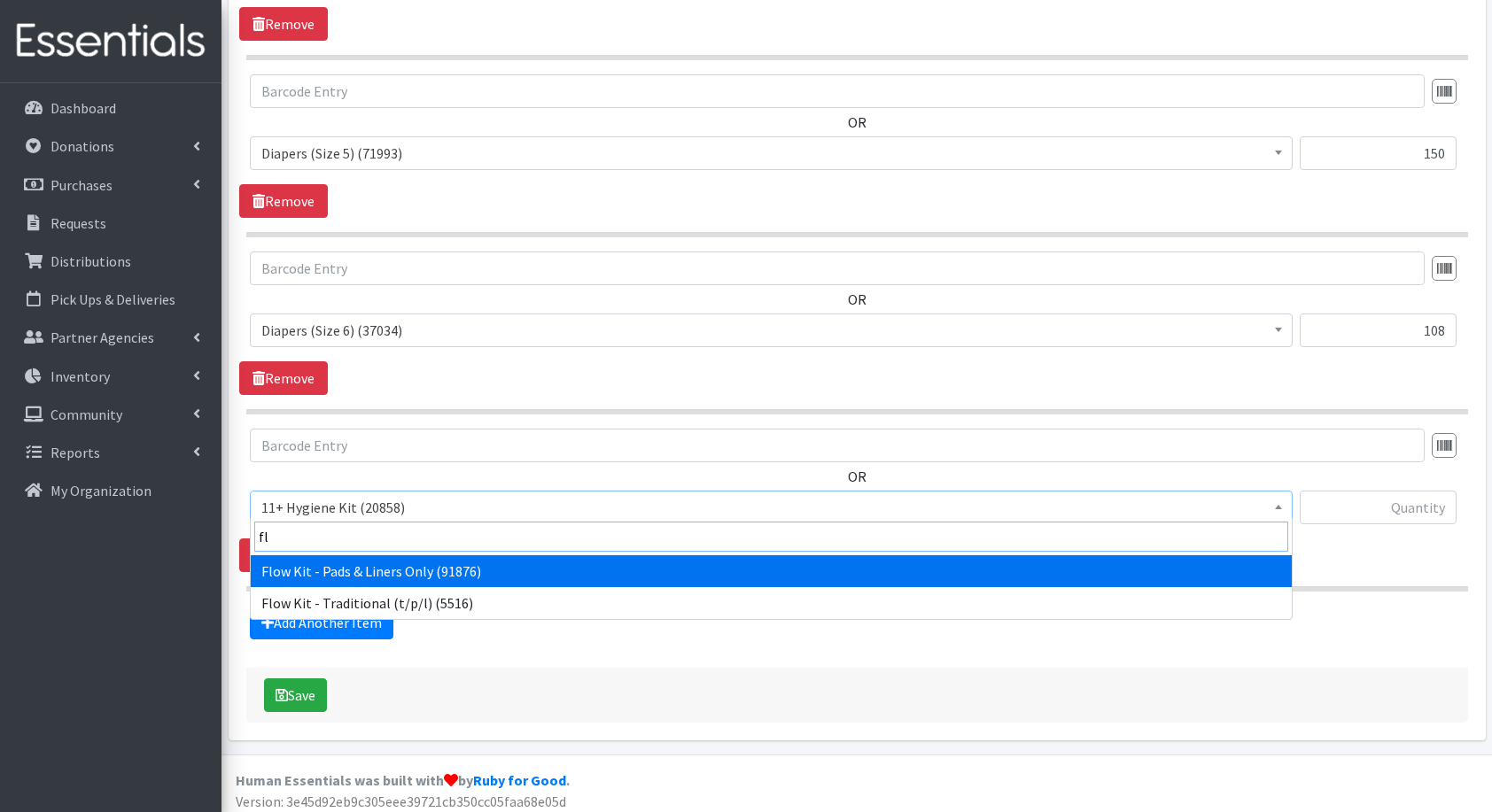
type input "flo"
select select "14765"
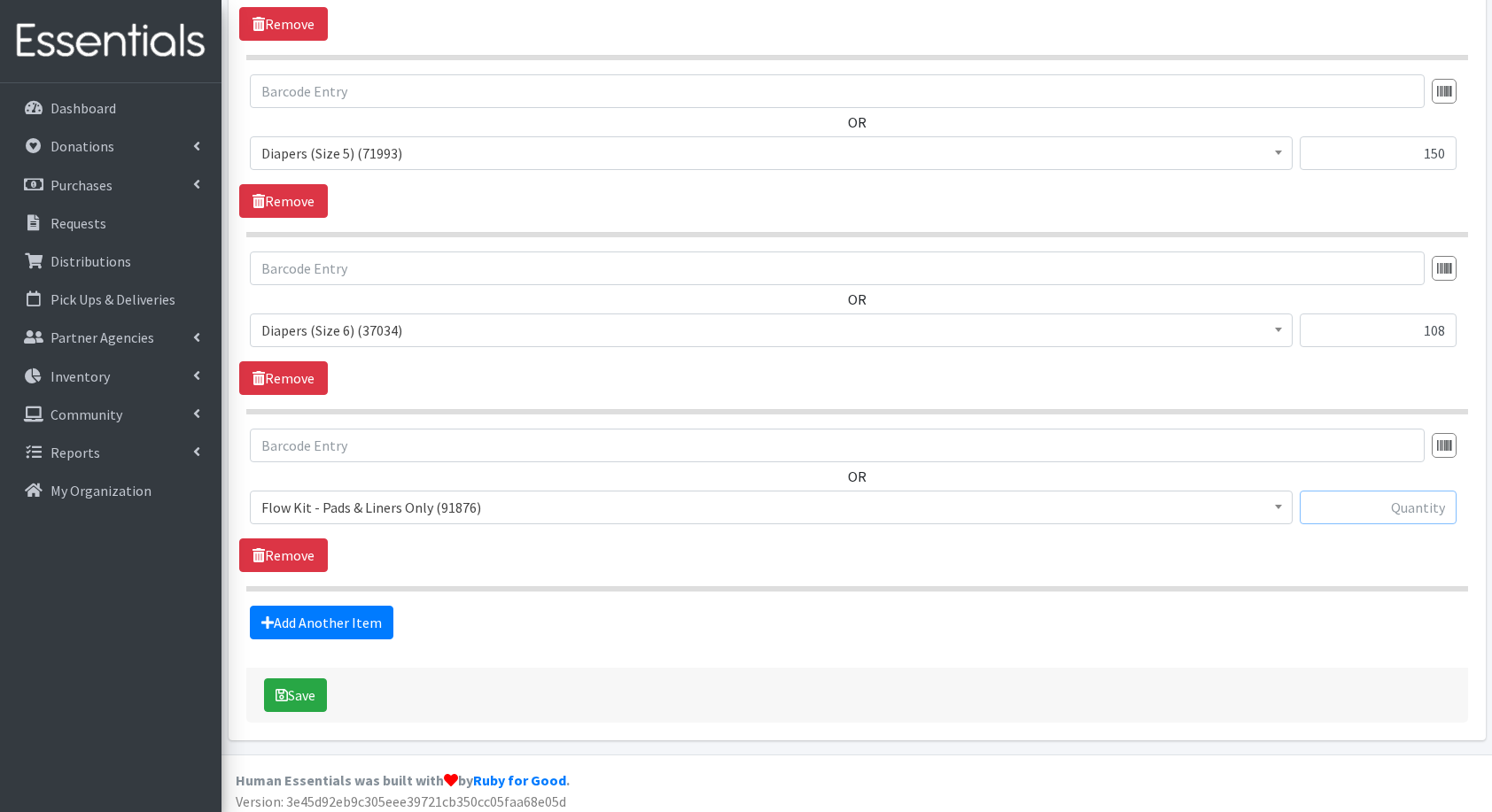
click at [1386, 502] on input "text" at bounding box center [1378, 508] width 157 height 34
type input "30"
click at [331, 620] on link "Add Another Item" at bounding box center [321, 622] width 144 height 34
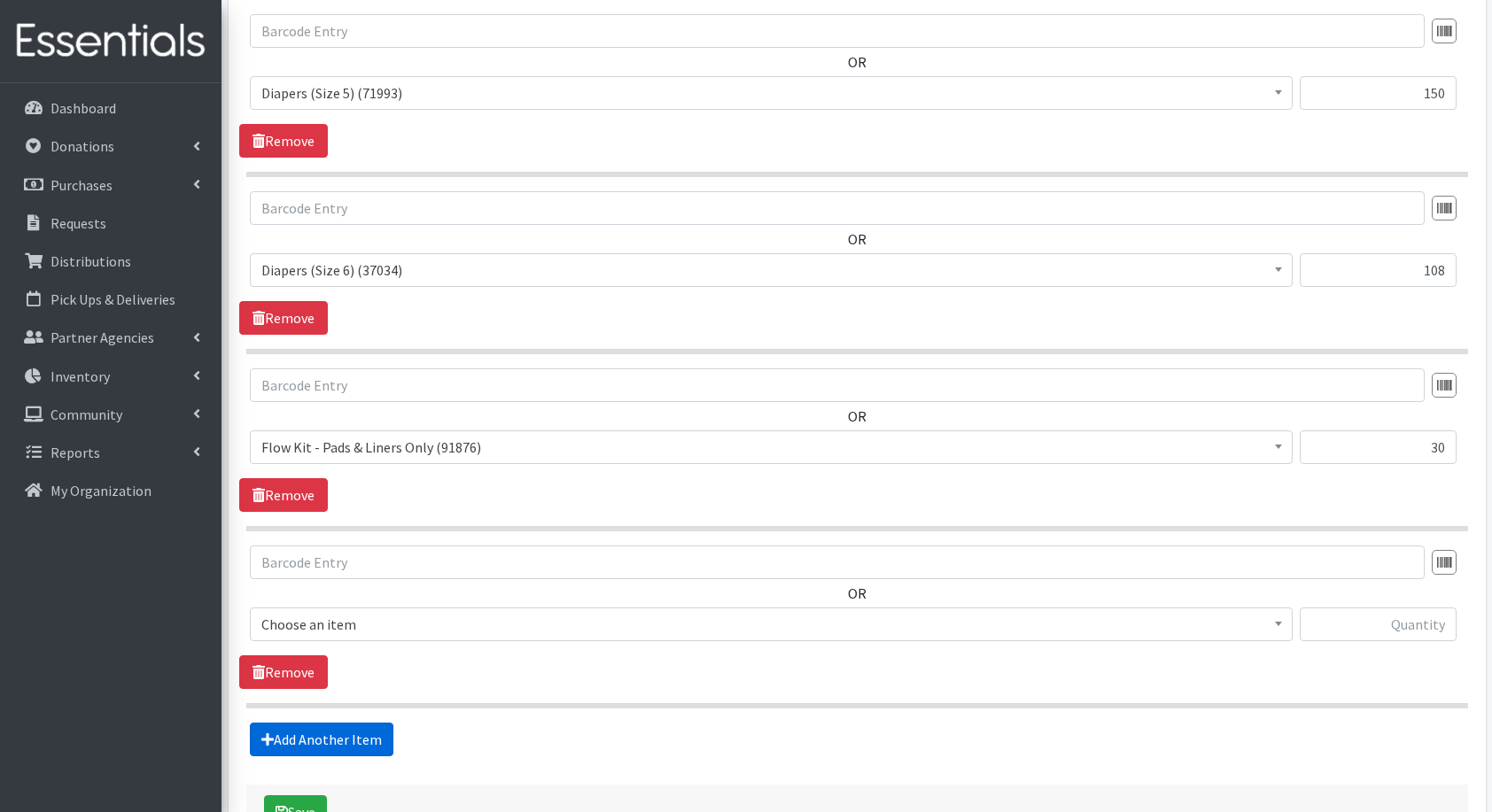
scroll to position [1539, 0]
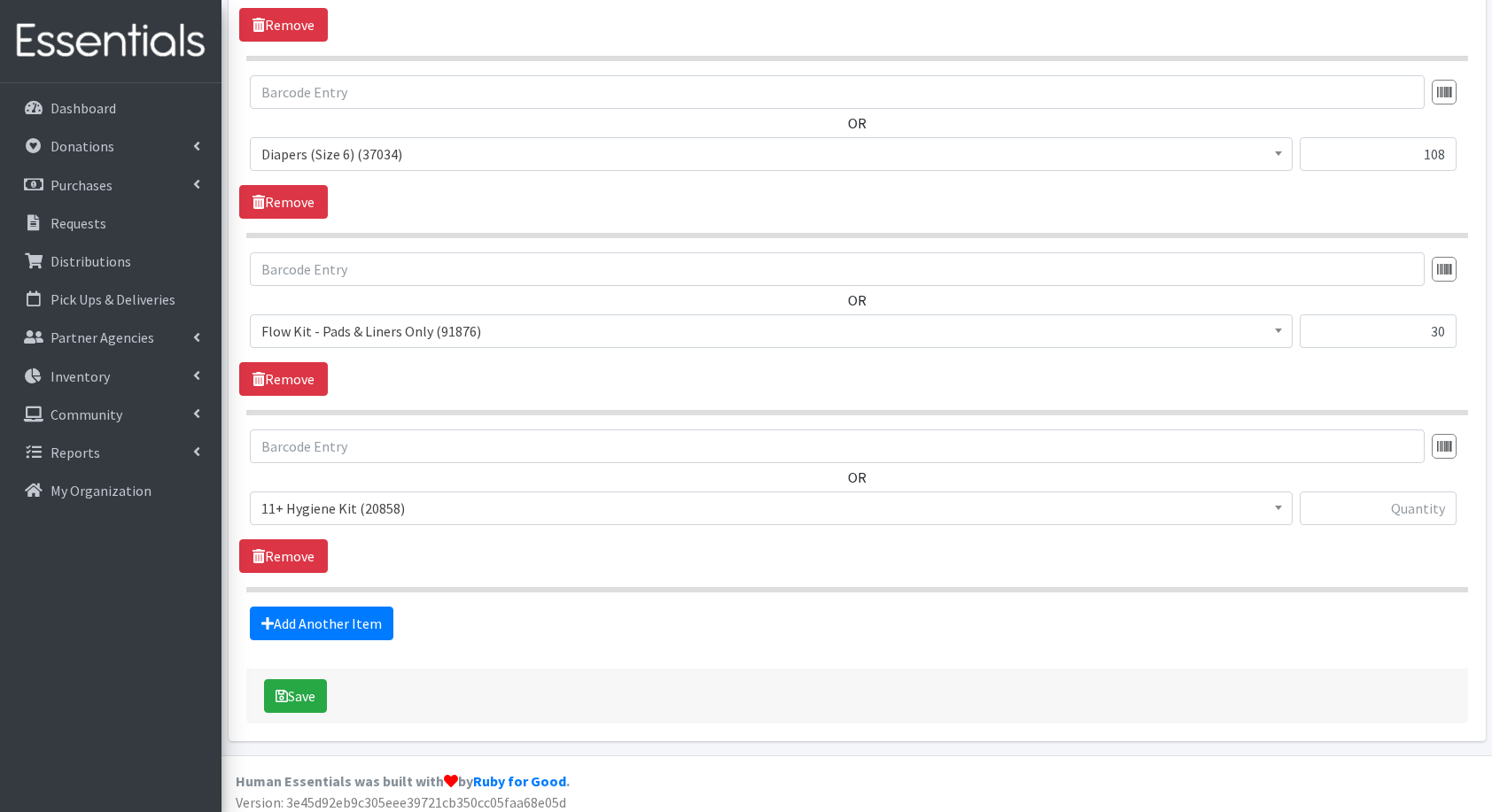
click at [354, 496] on span "11+ Hygiene Kit (20858)" at bounding box center [771, 508] width 1020 height 25
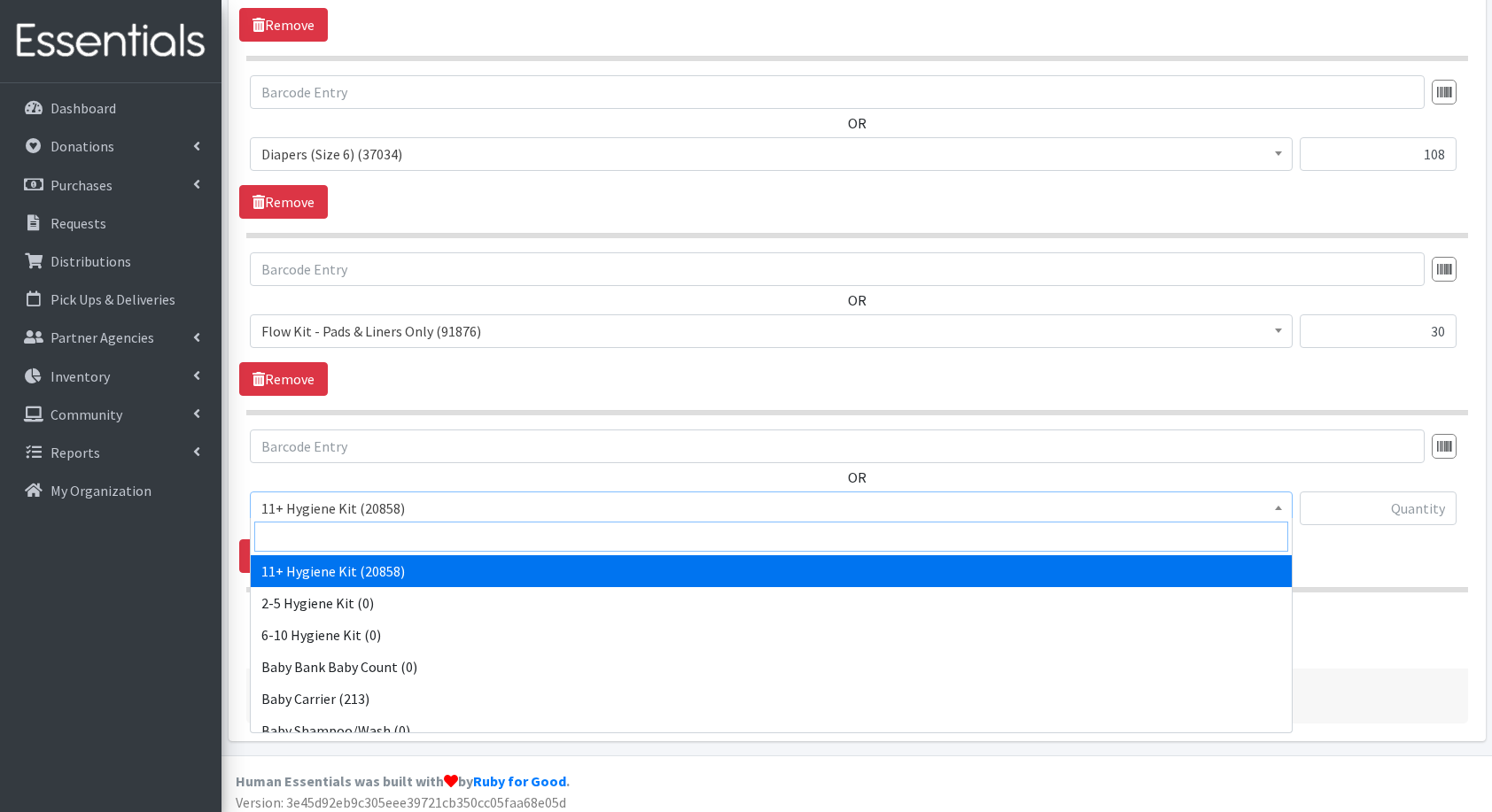
click at [391, 533] on input "search" at bounding box center [771, 537] width 1034 height 30
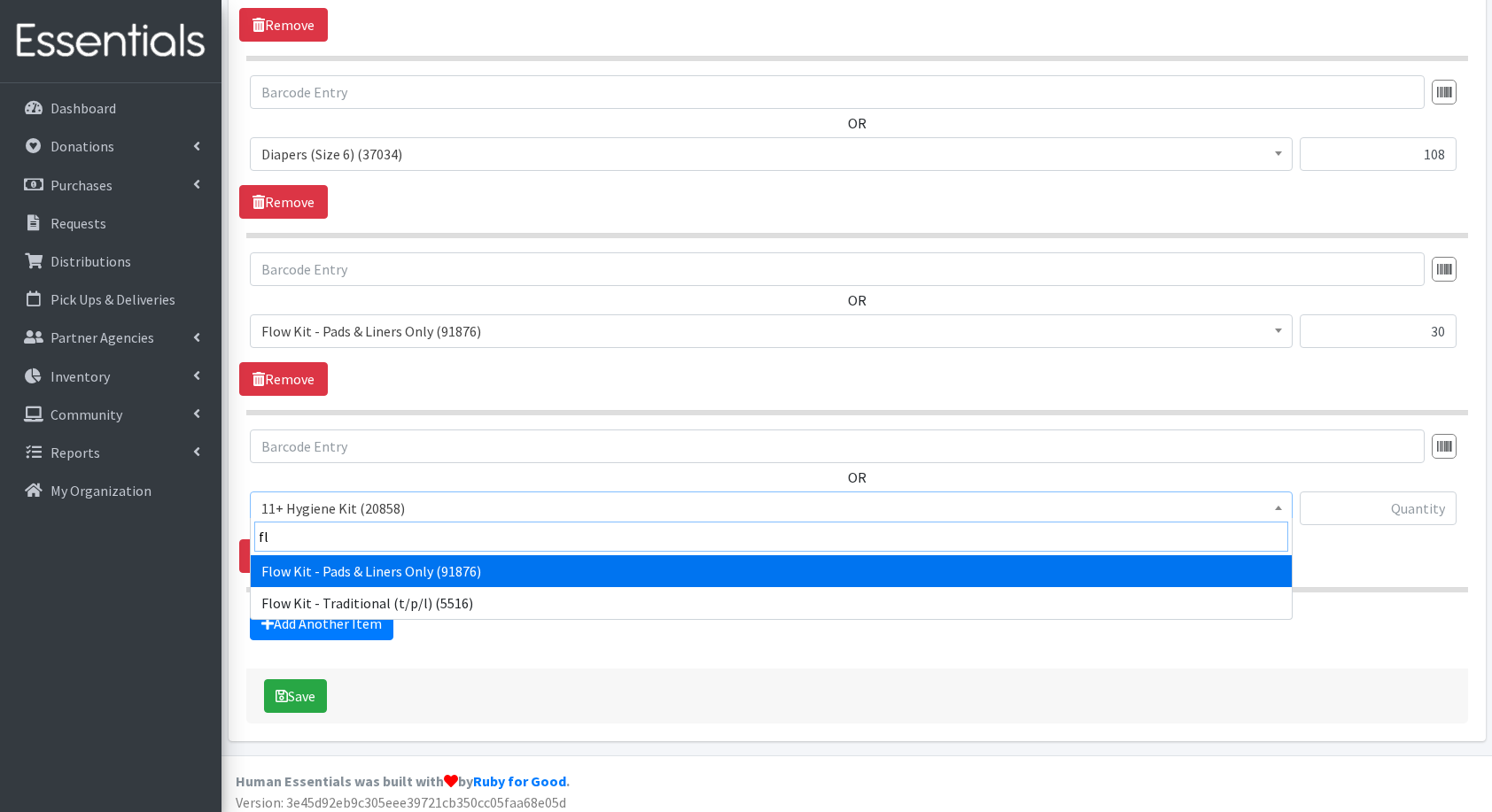
type input "flo"
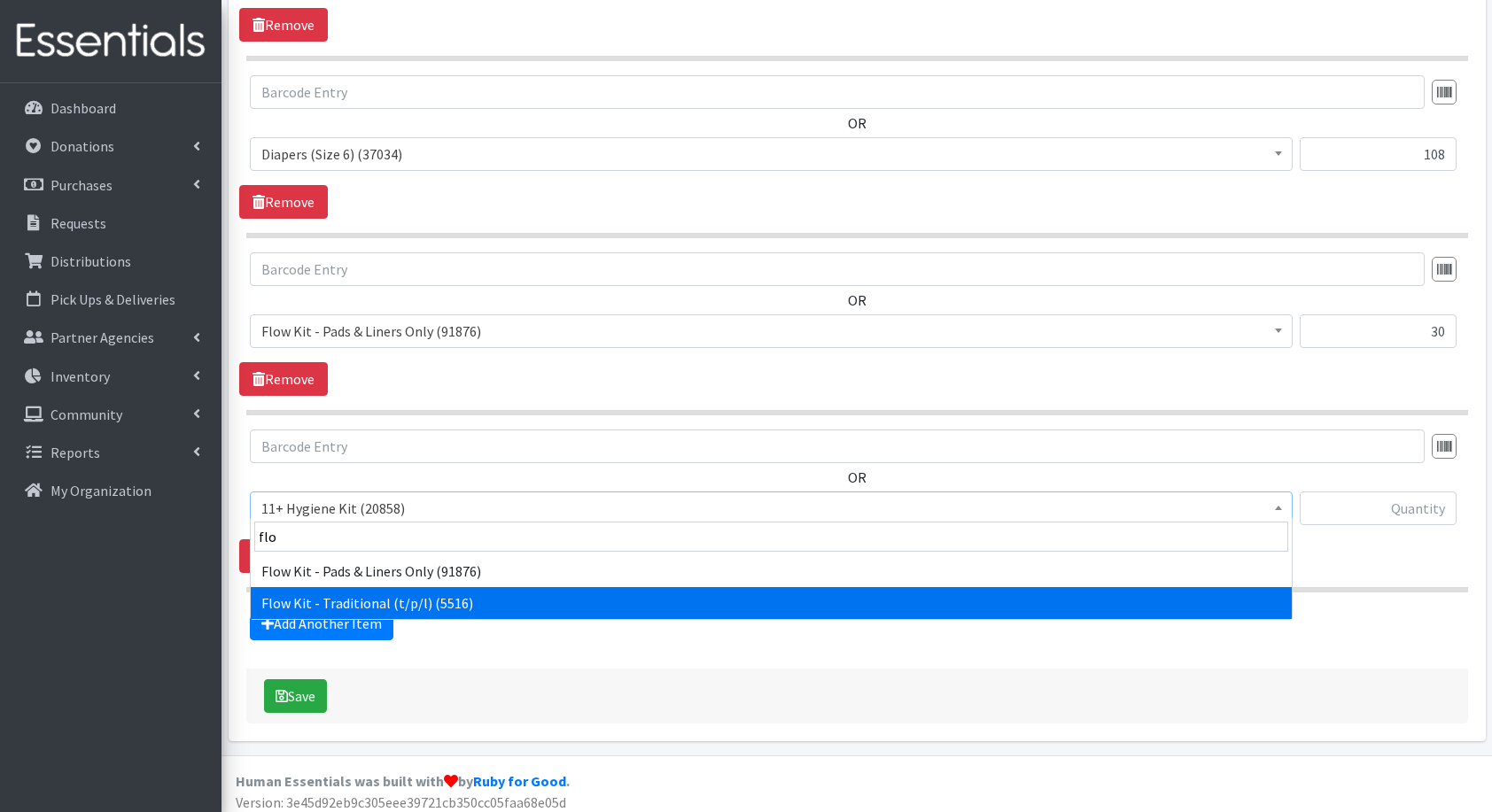
select select "10571"
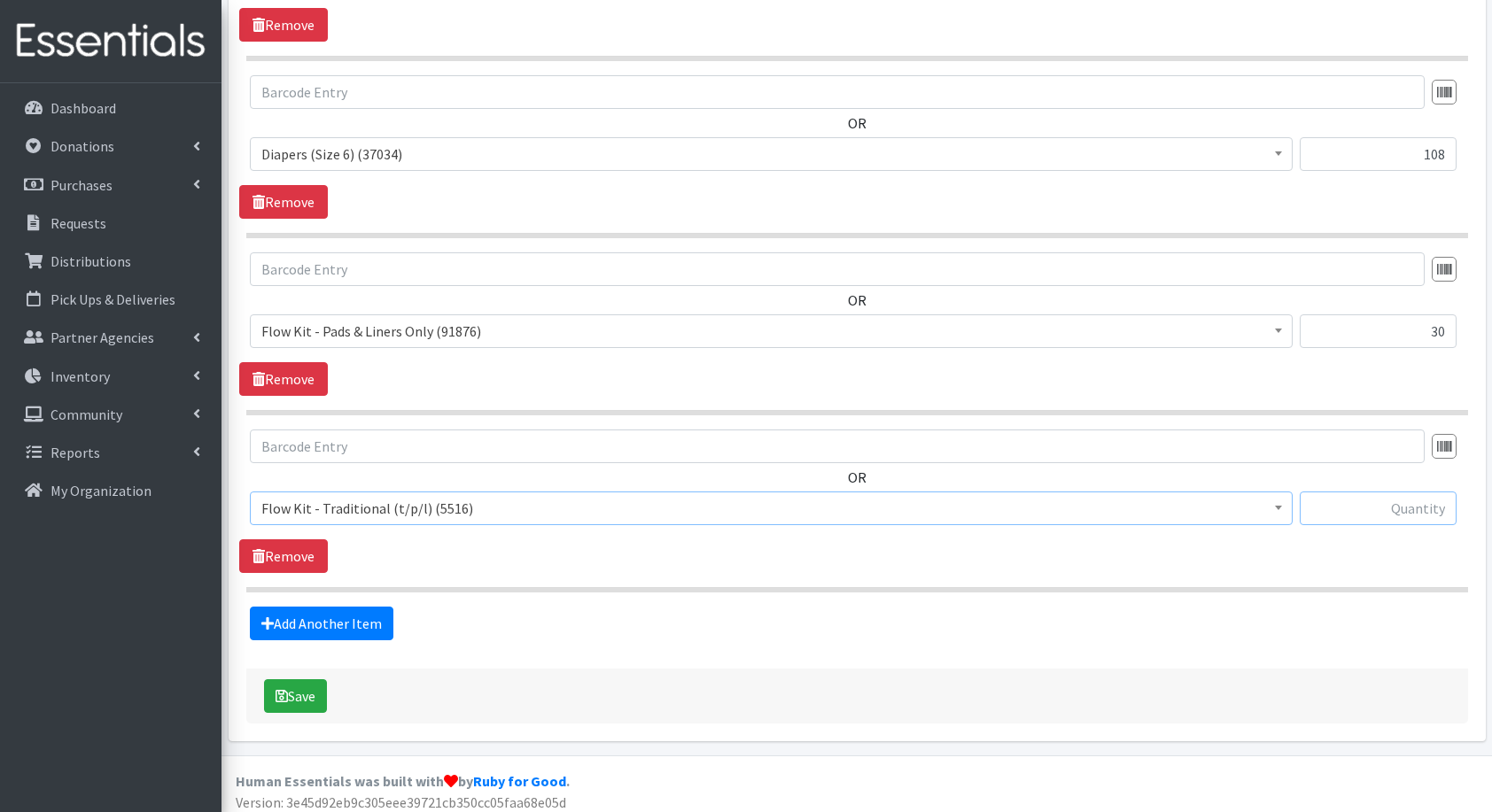
click at [1402, 496] on input "text" at bounding box center [1378, 509] width 157 height 34
type input "5"
type input "30"
click at [353, 623] on link "Add Another Item" at bounding box center [321, 623] width 144 height 34
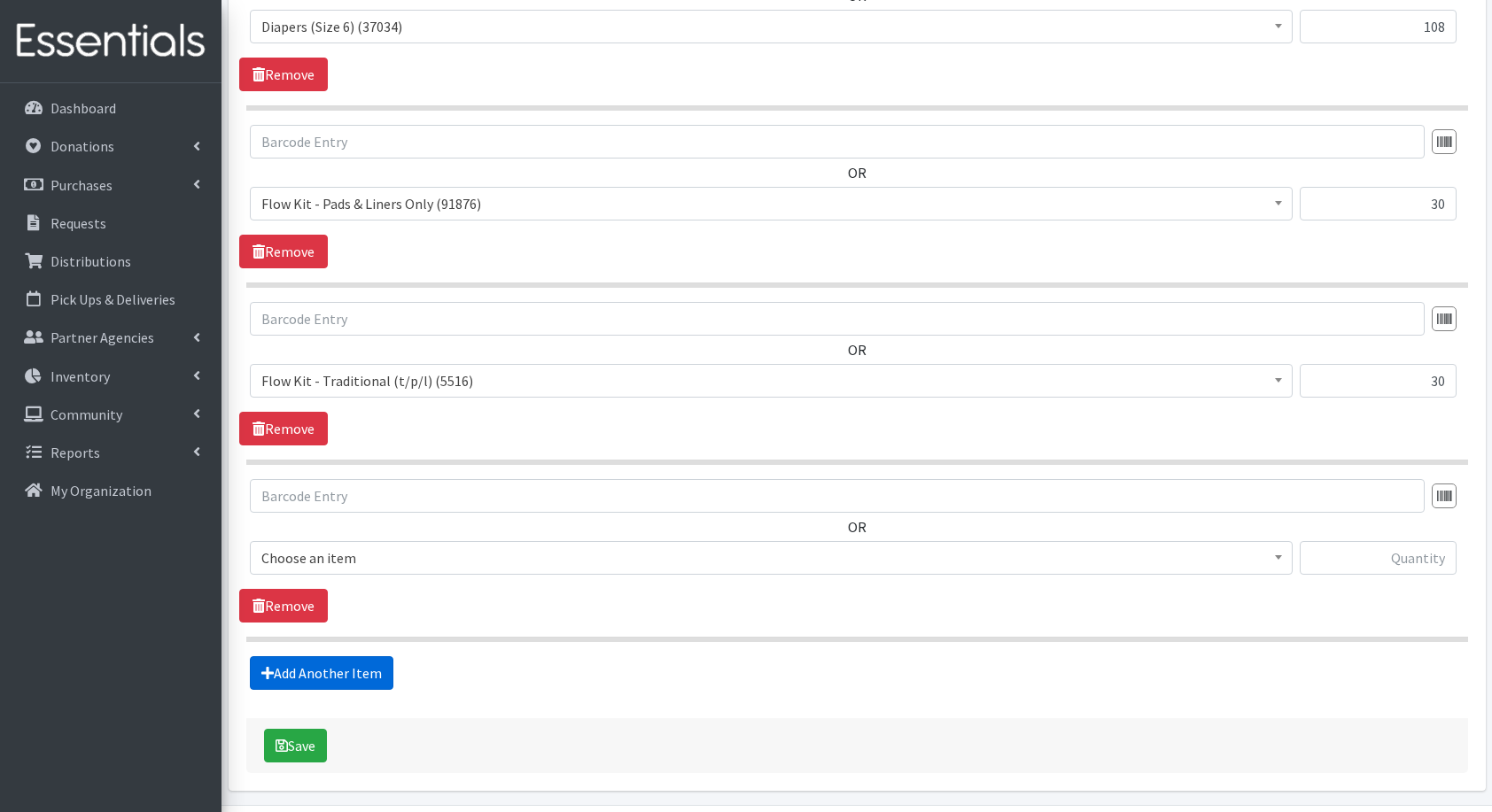
scroll to position [1716, 0]
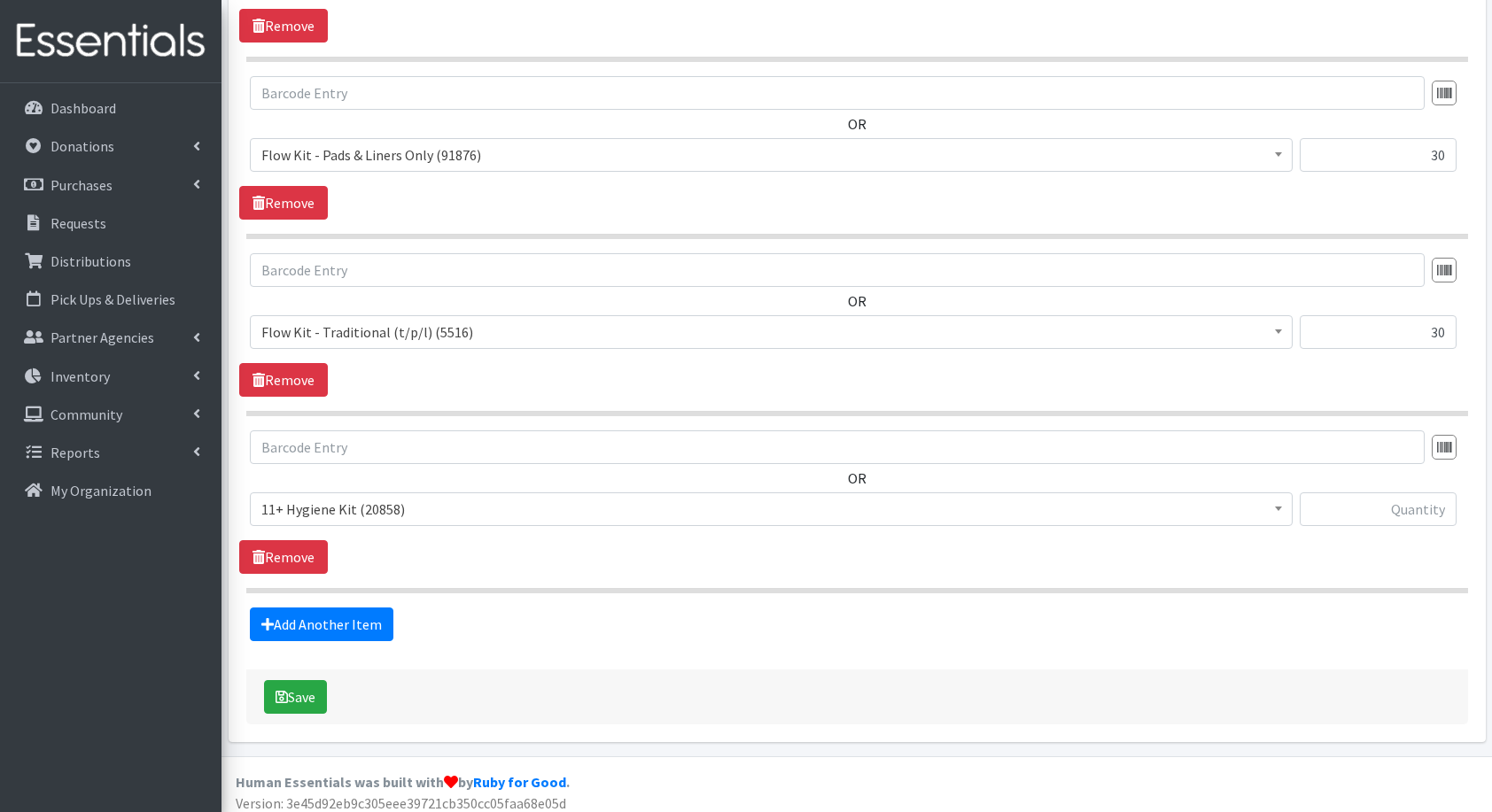
click at [409, 507] on span "11+ Hygiene Kit (20858)" at bounding box center [771, 509] width 1020 height 25
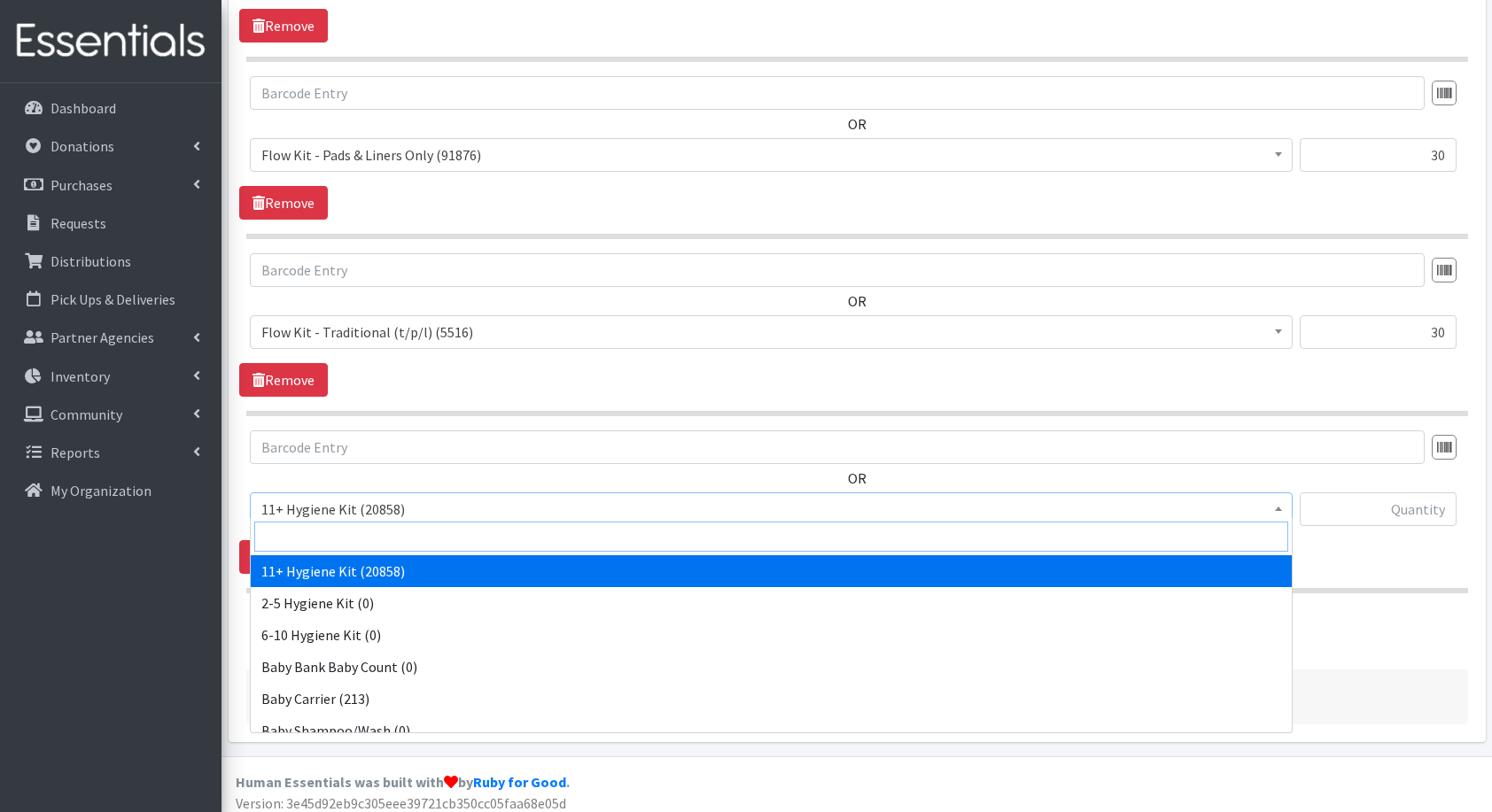
click at [428, 537] on input "search" at bounding box center [771, 537] width 1034 height 30
type input "fam"
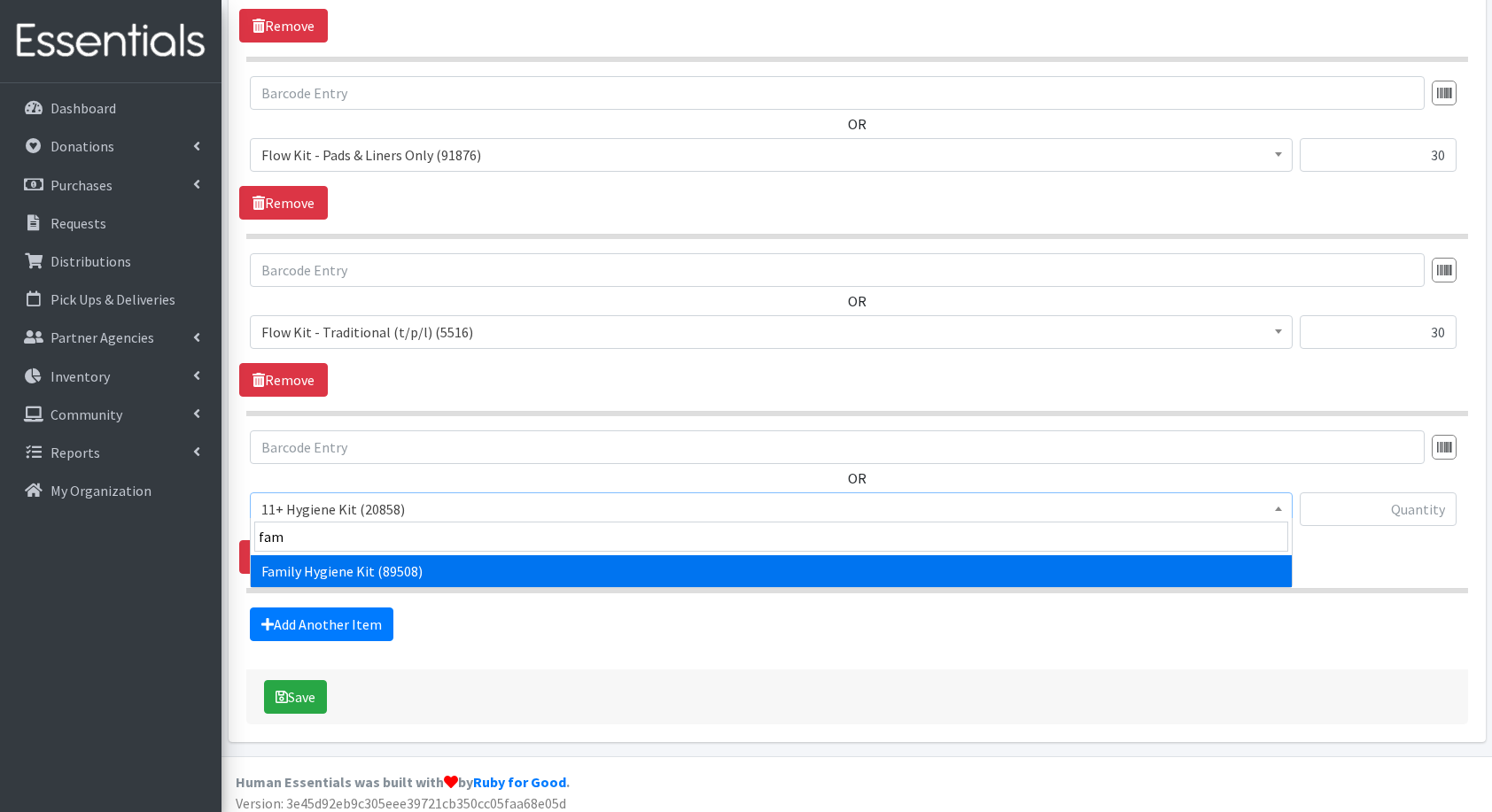
select select "14713"
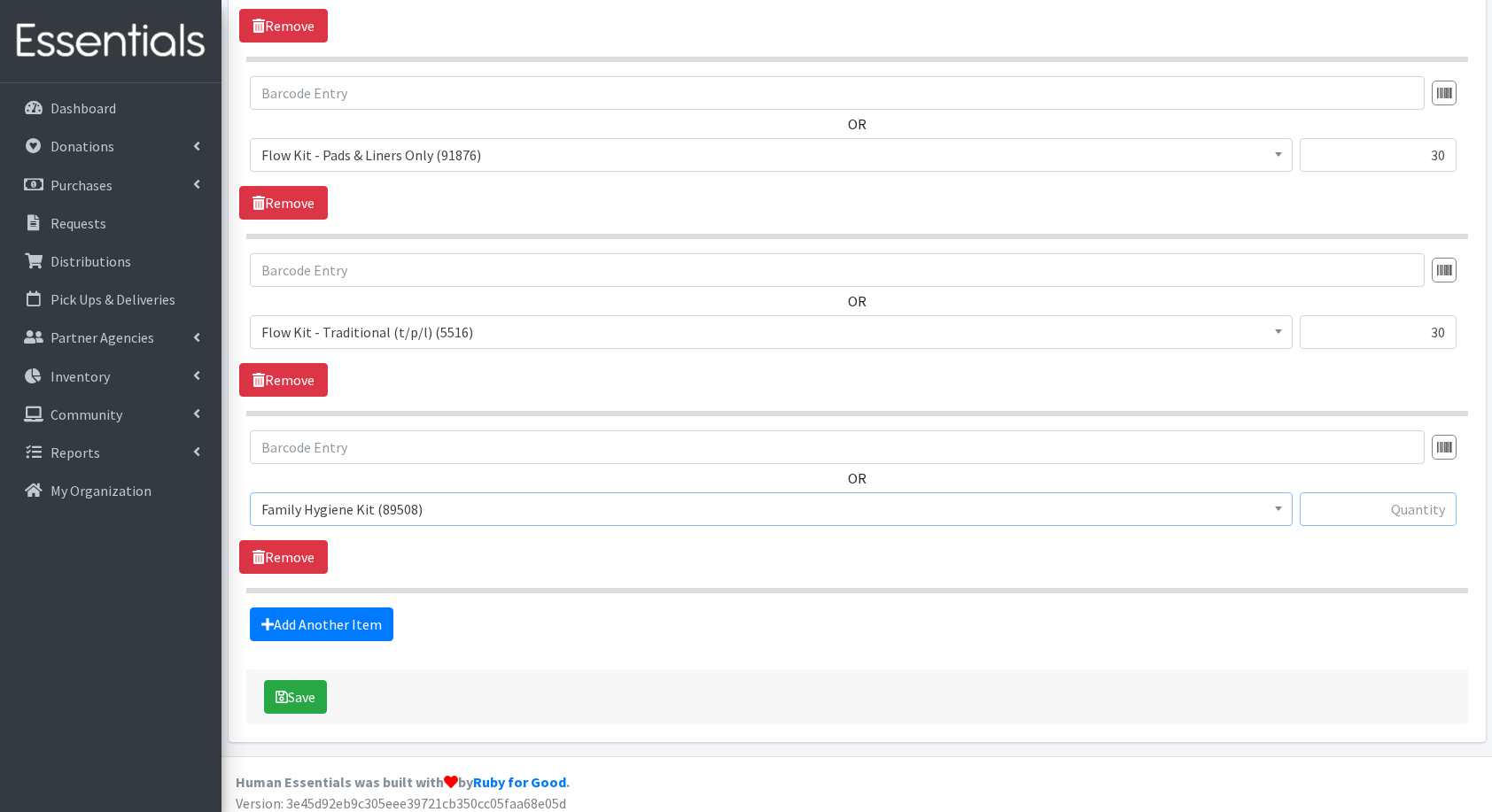
click at [1417, 498] on input "text" at bounding box center [1378, 510] width 157 height 34
type input "14"
click at [335, 614] on link "Add Another Item" at bounding box center [321, 624] width 144 height 34
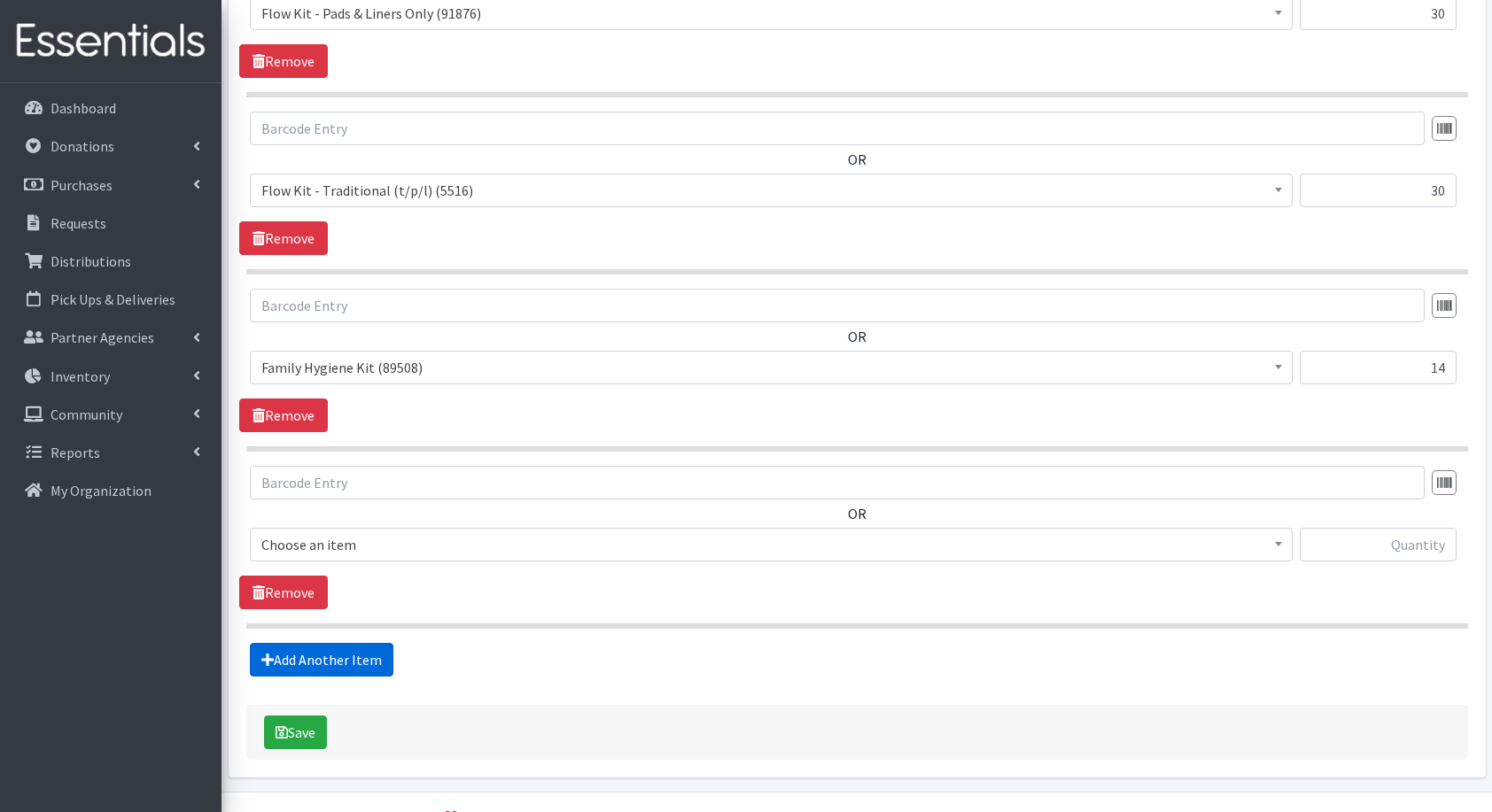
scroll to position [1892, 0]
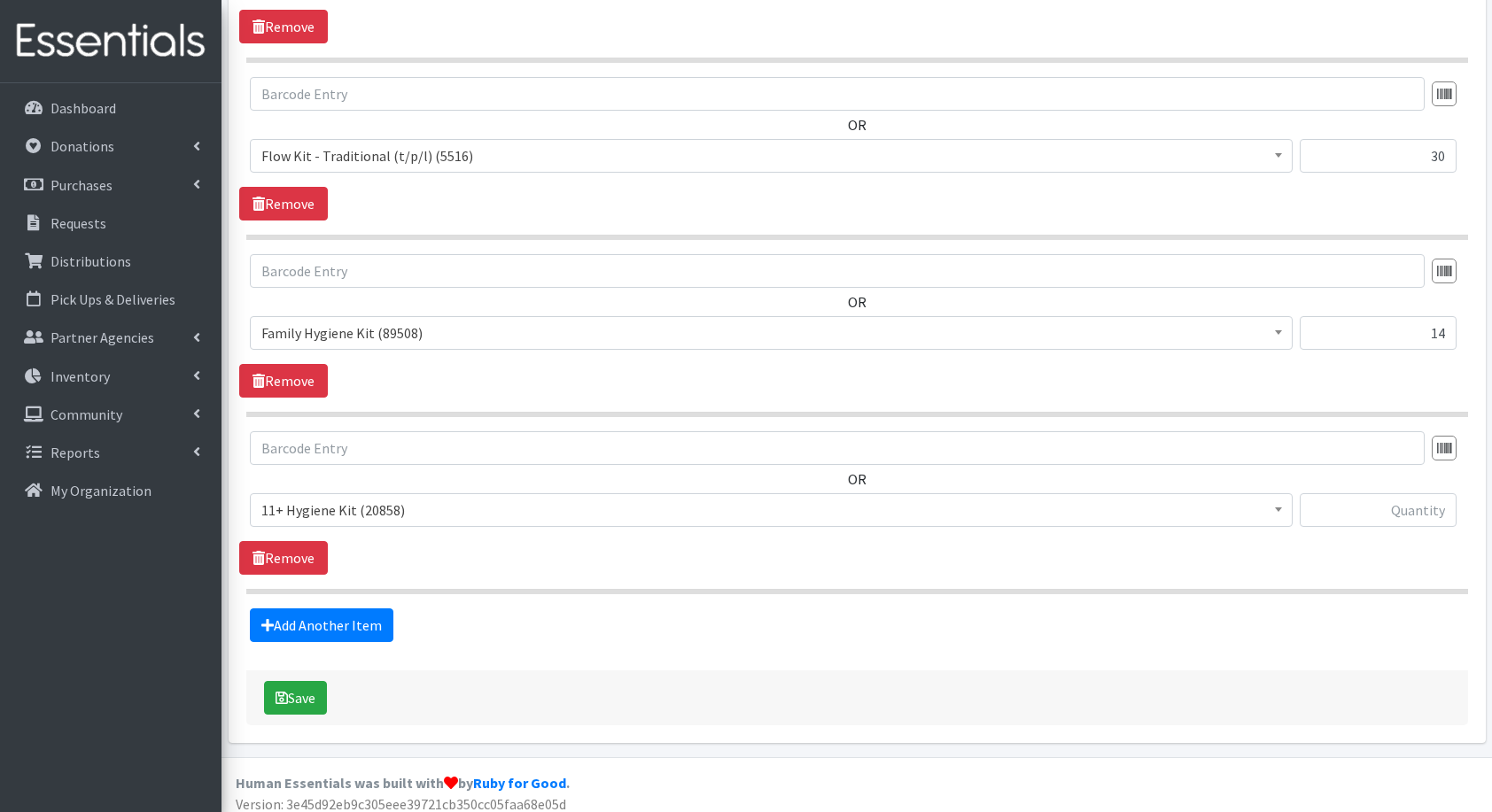
click at [393, 507] on span "11+ Hygiene Kit (20858)" at bounding box center [771, 510] width 1020 height 25
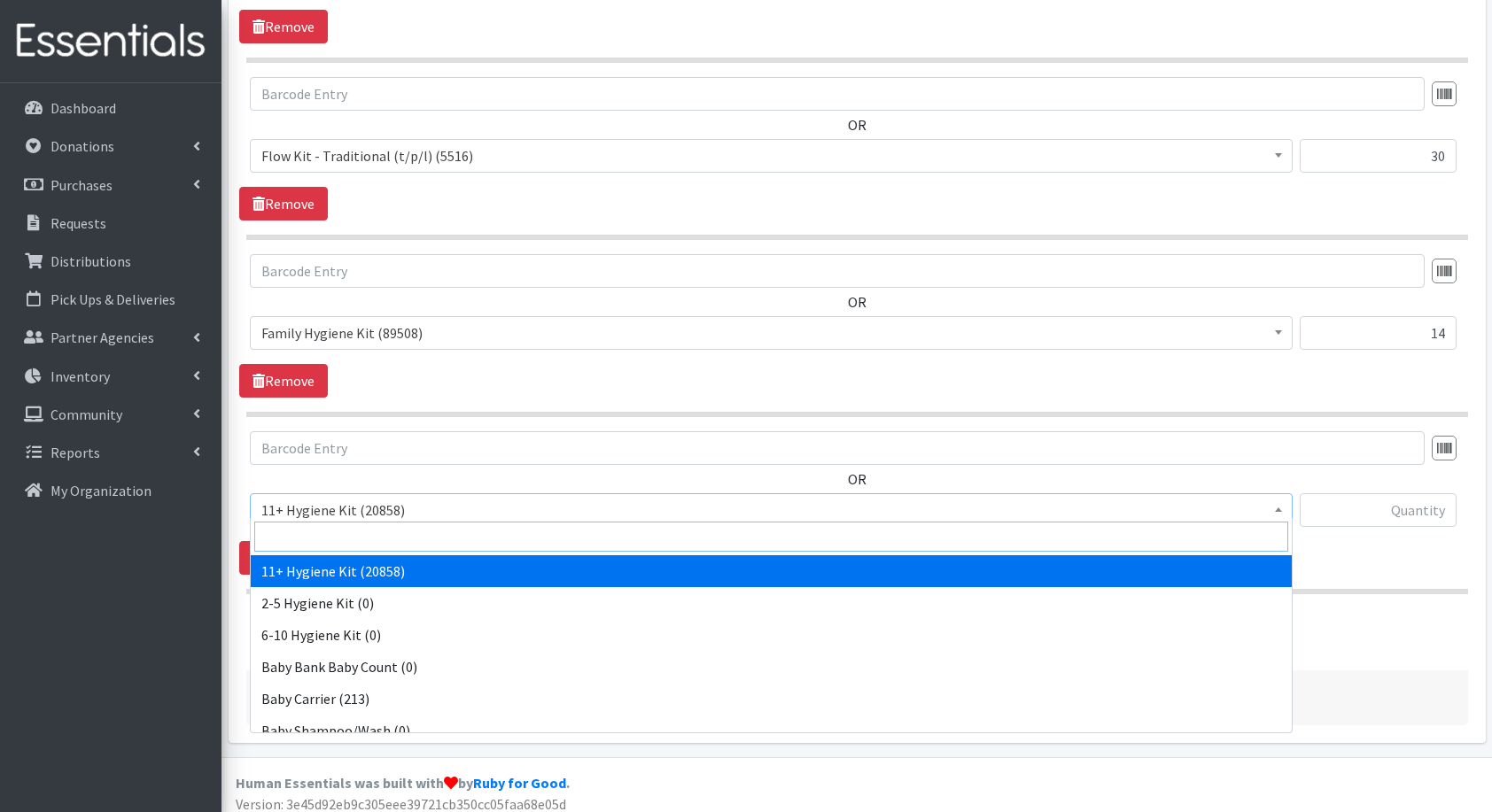
click at [420, 534] on input "search" at bounding box center [771, 537] width 1034 height 30
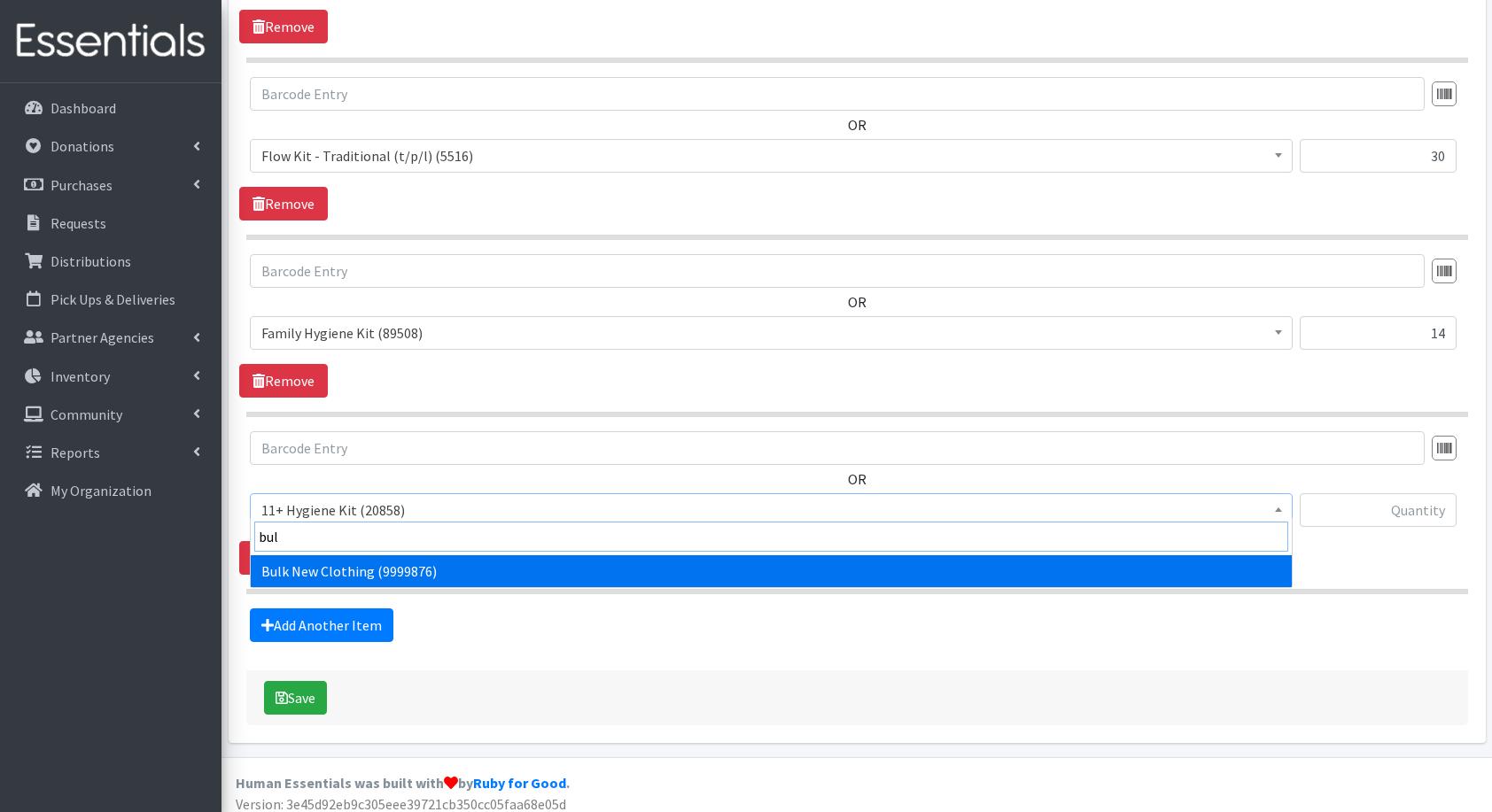
type input "bulk"
select select "13151"
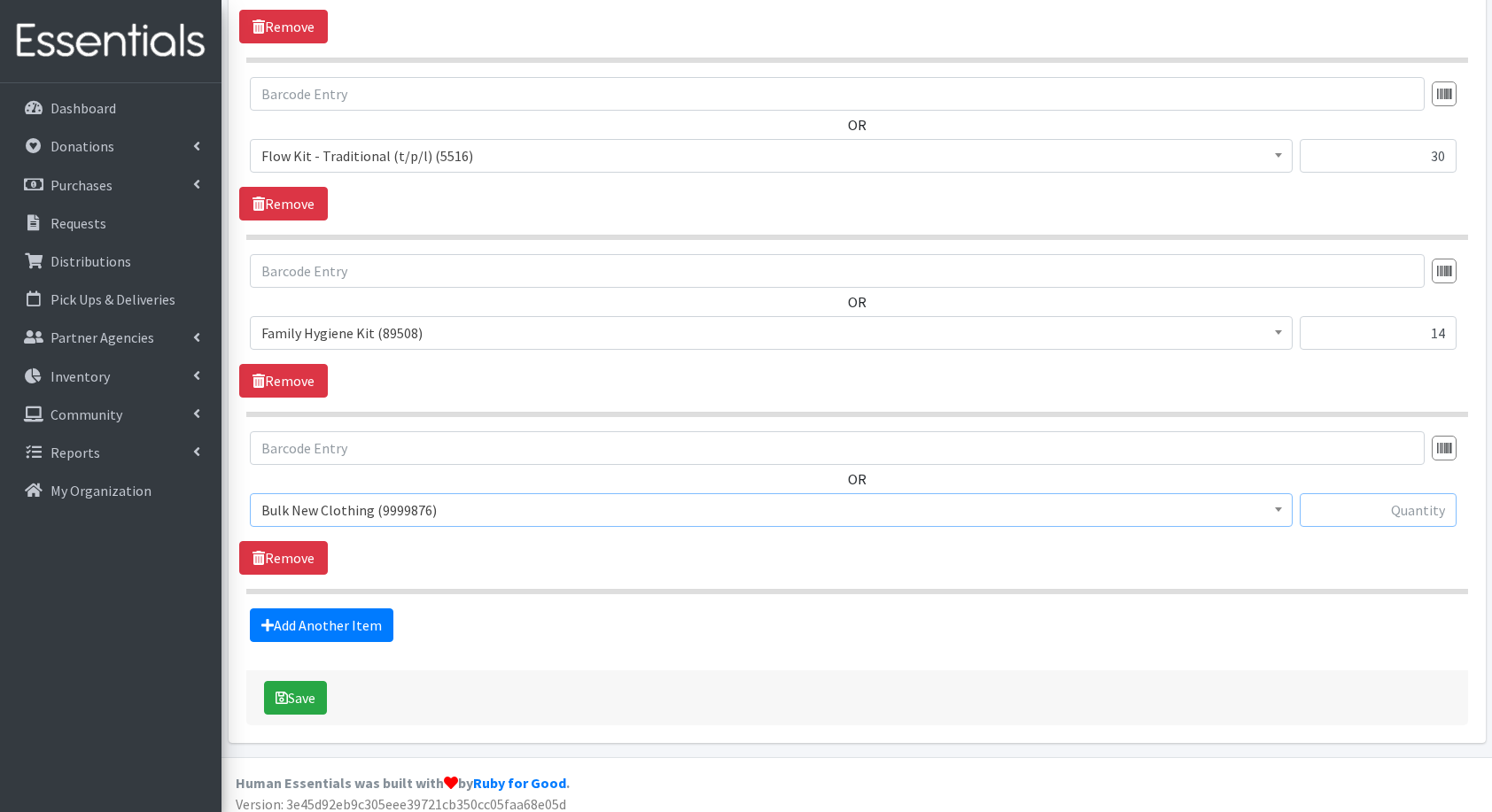
click at [1404, 506] on input "text" at bounding box center [1378, 511] width 157 height 34
type input "3"
click at [322, 681] on button "Save" at bounding box center [295, 698] width 63 height 34
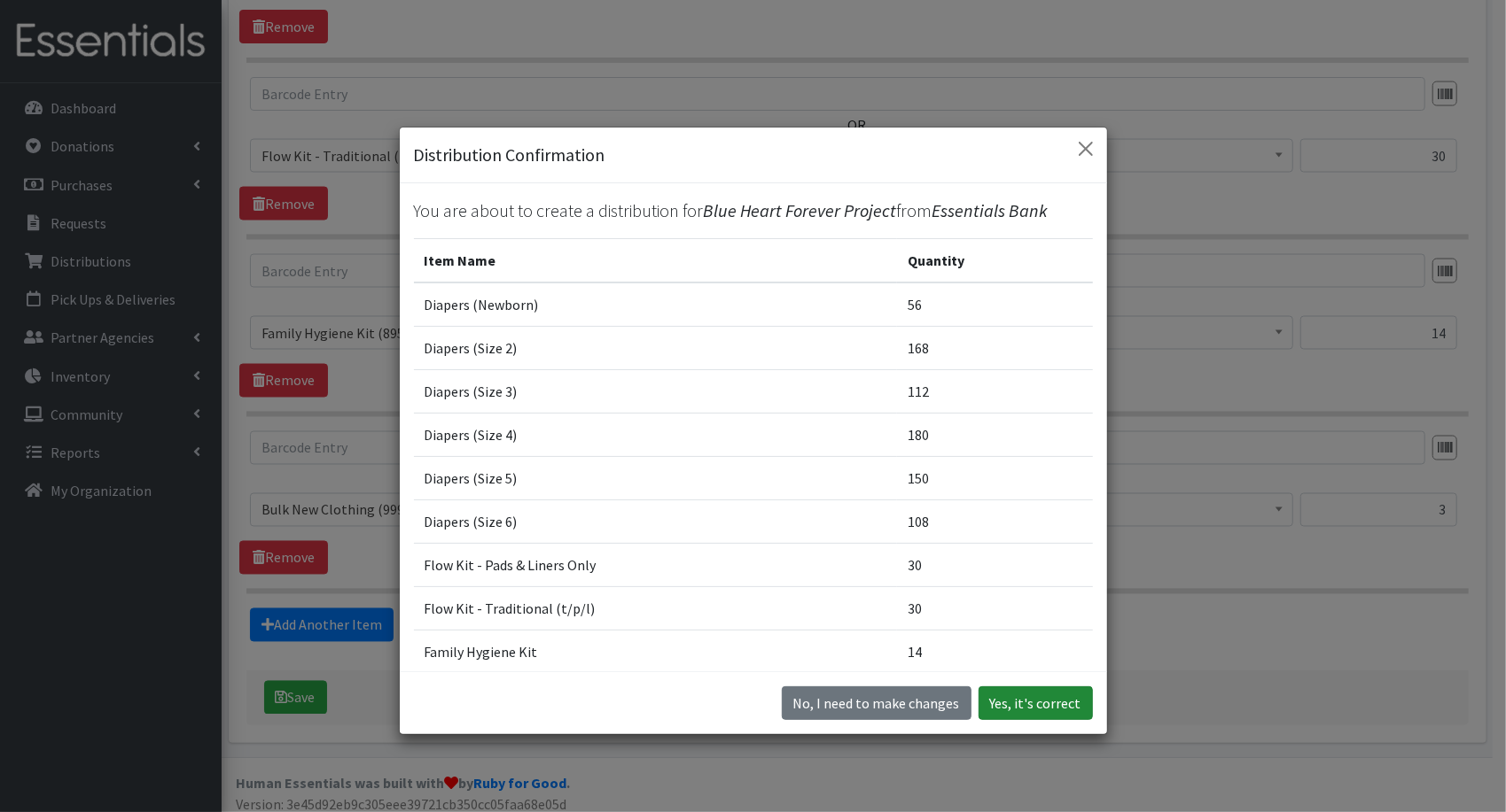
click at [1026, 693] on button "Yes, it's correct" at bounding box center [1035, 703] width 115 height 34
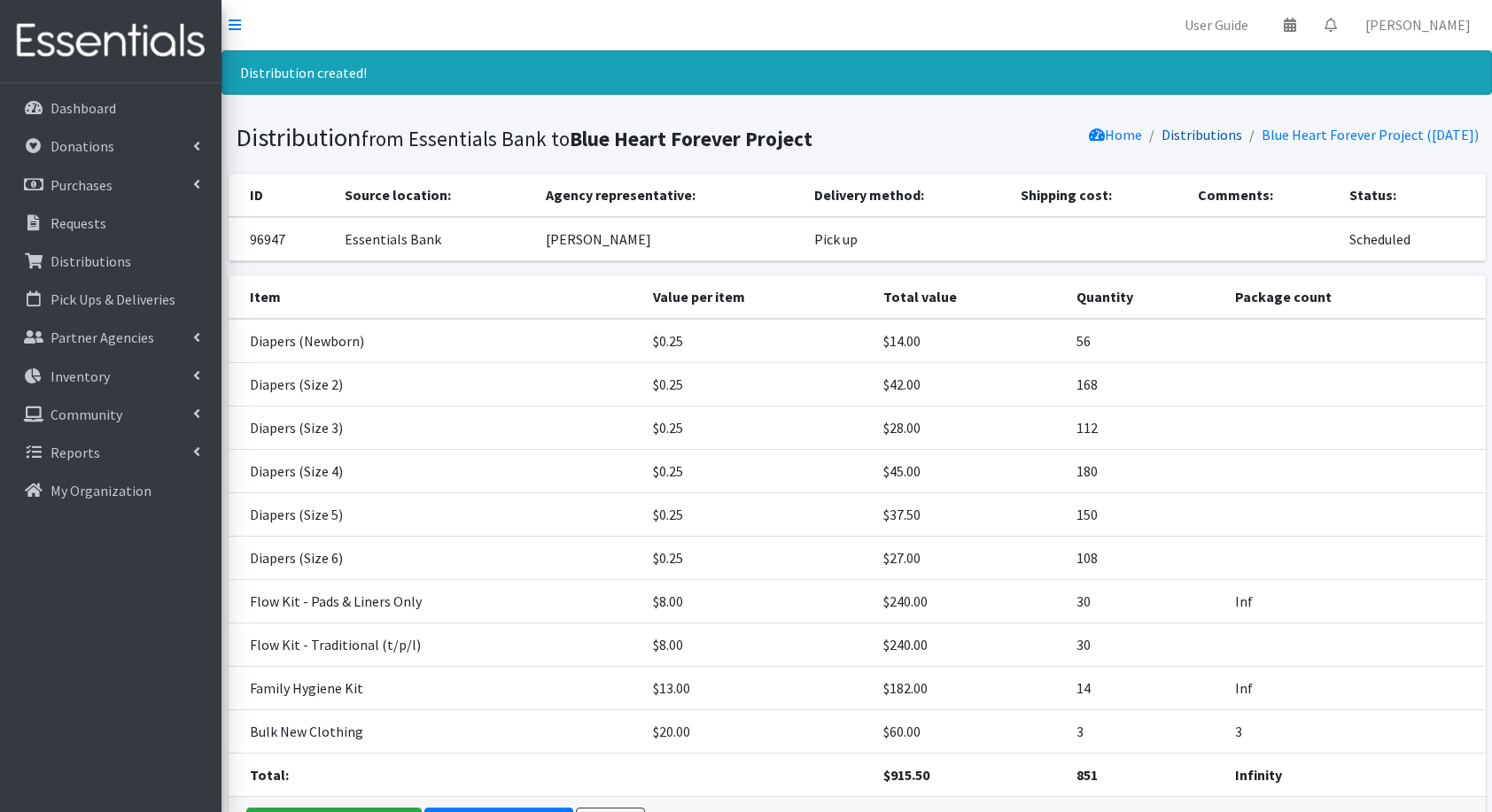
click at [1193, 137] on link "Distributions" at bounding box center [1202, 135] width 81 height 18
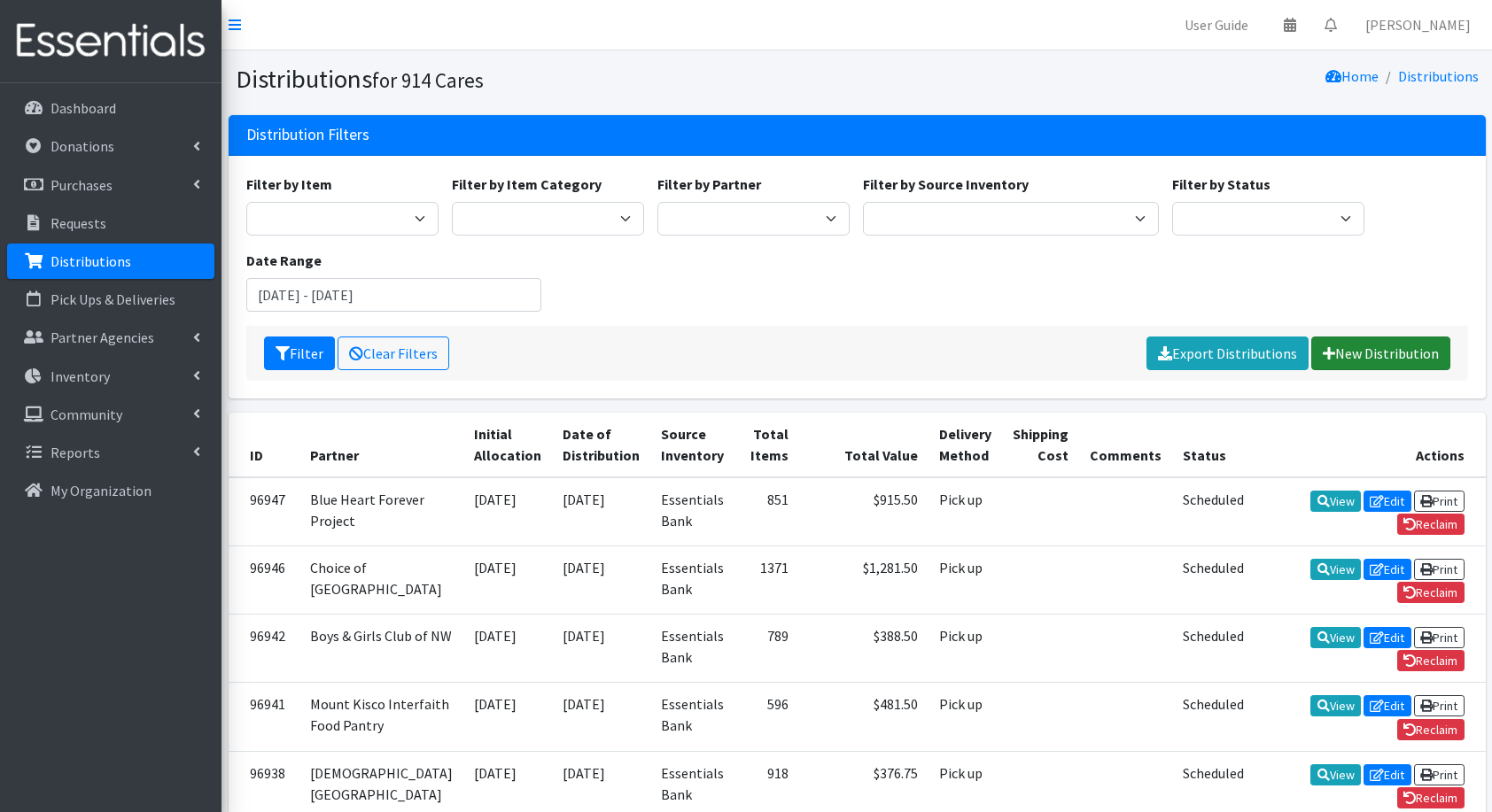
click at [1380, 361] on link "New Distribution" at bounding box center [1380, 353] width 139 height 34
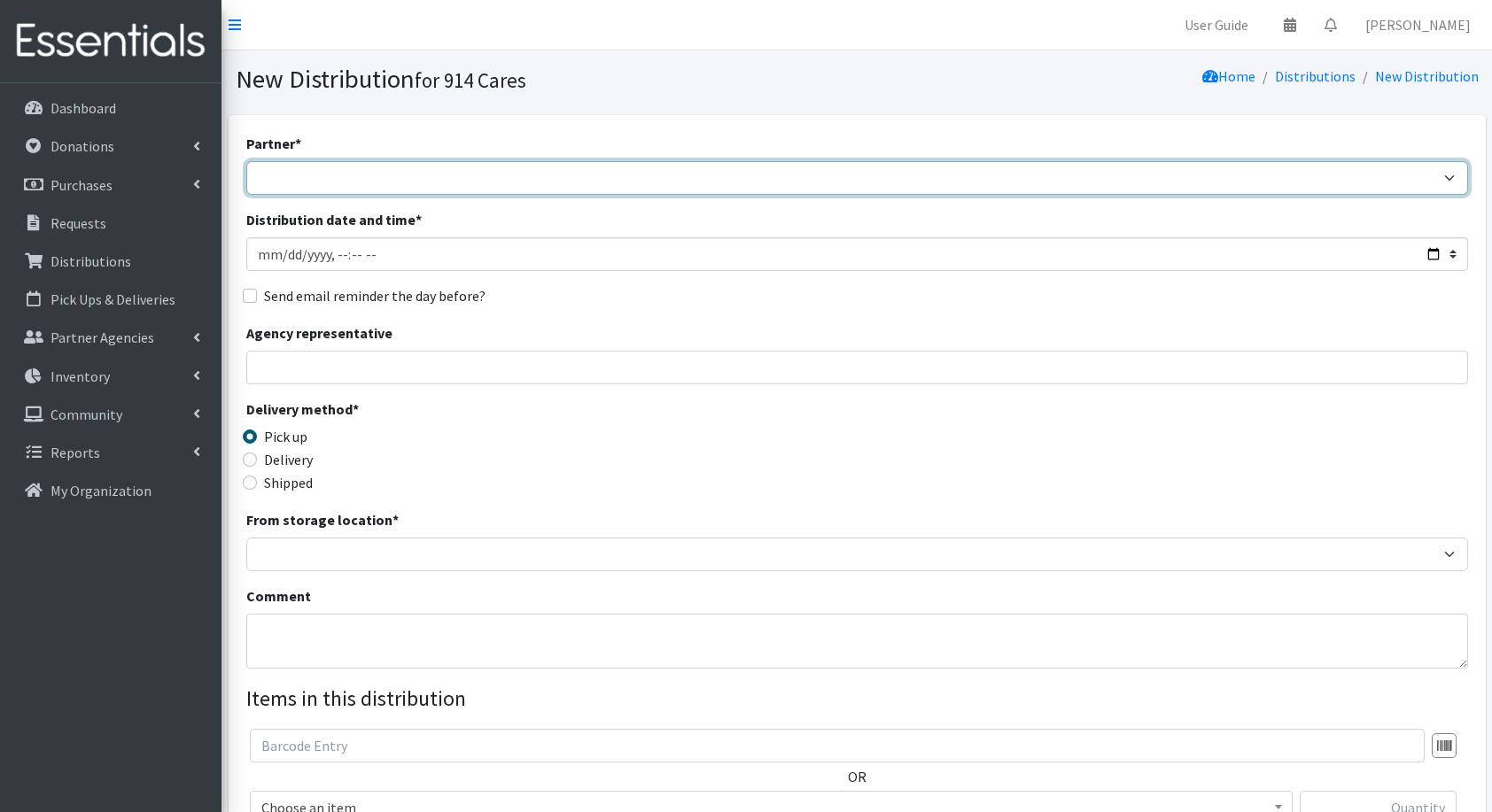
click at [658, 188] on select "4Communities 914United Abbot House Accompany Now All Access Yonkers, Inc All Or…" at bounding box center [857, 179] width 1223 height 34
select select "6650"
click at [247, 162] on select "4Communities 914United Abbot House Accompany Now All Access Yonkers, Inc All Or…" at bounding box center [857, 179] width 1223 height 34
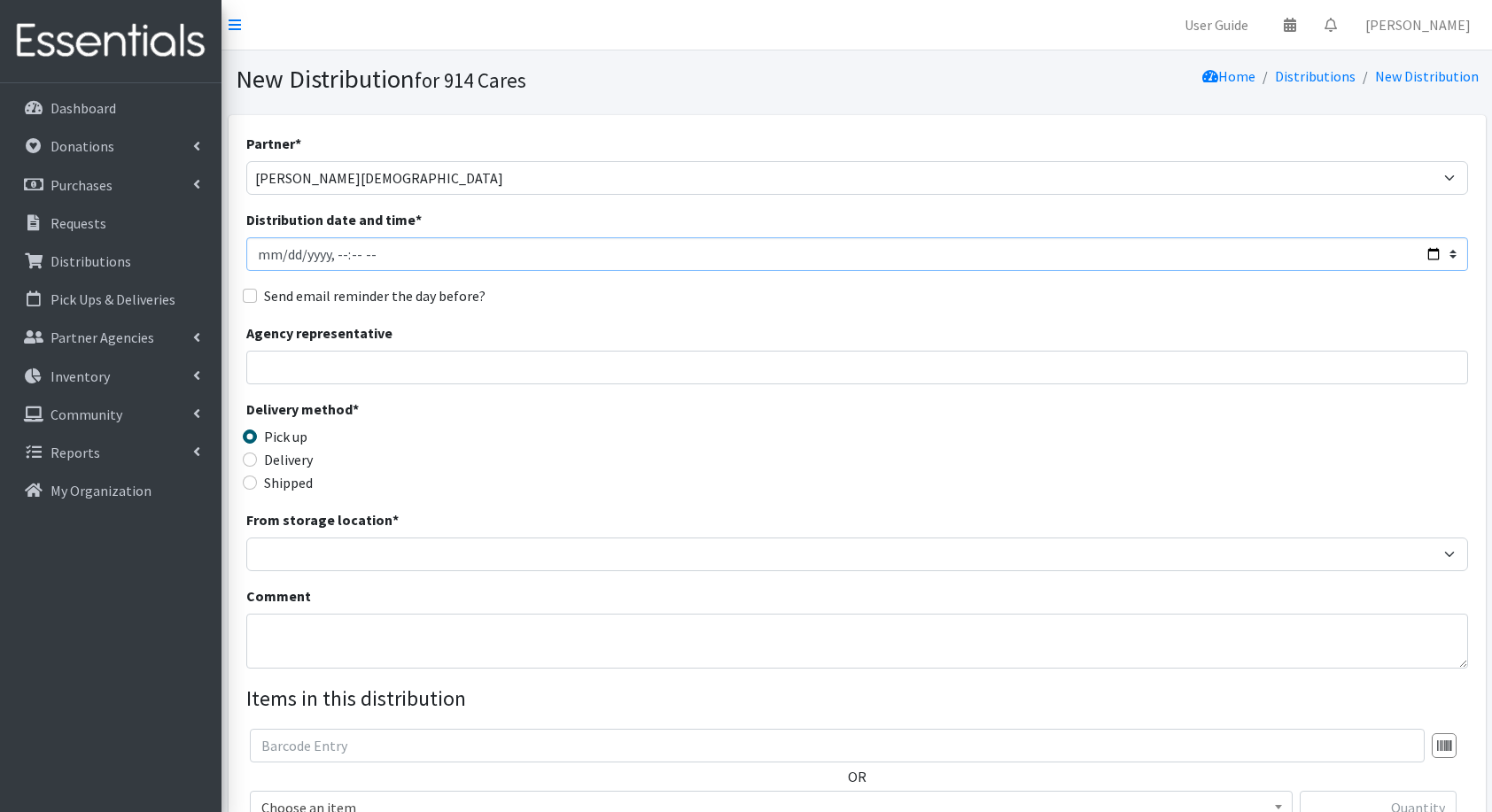
click at [1429, 255] on input "Distribution date and time *" at bounding box center [857, 254] width 1223 height 34
type input "[DATE]T23:59"
click at [747, 285] on div "Send email reminder the day before?" at bounding box center [857, 295] width 1223 height 21
click at [550, 379] on input "Agency representative" at bounding box center [857, 368] width 1223 height 34
type input "[PERSON_NAME]"
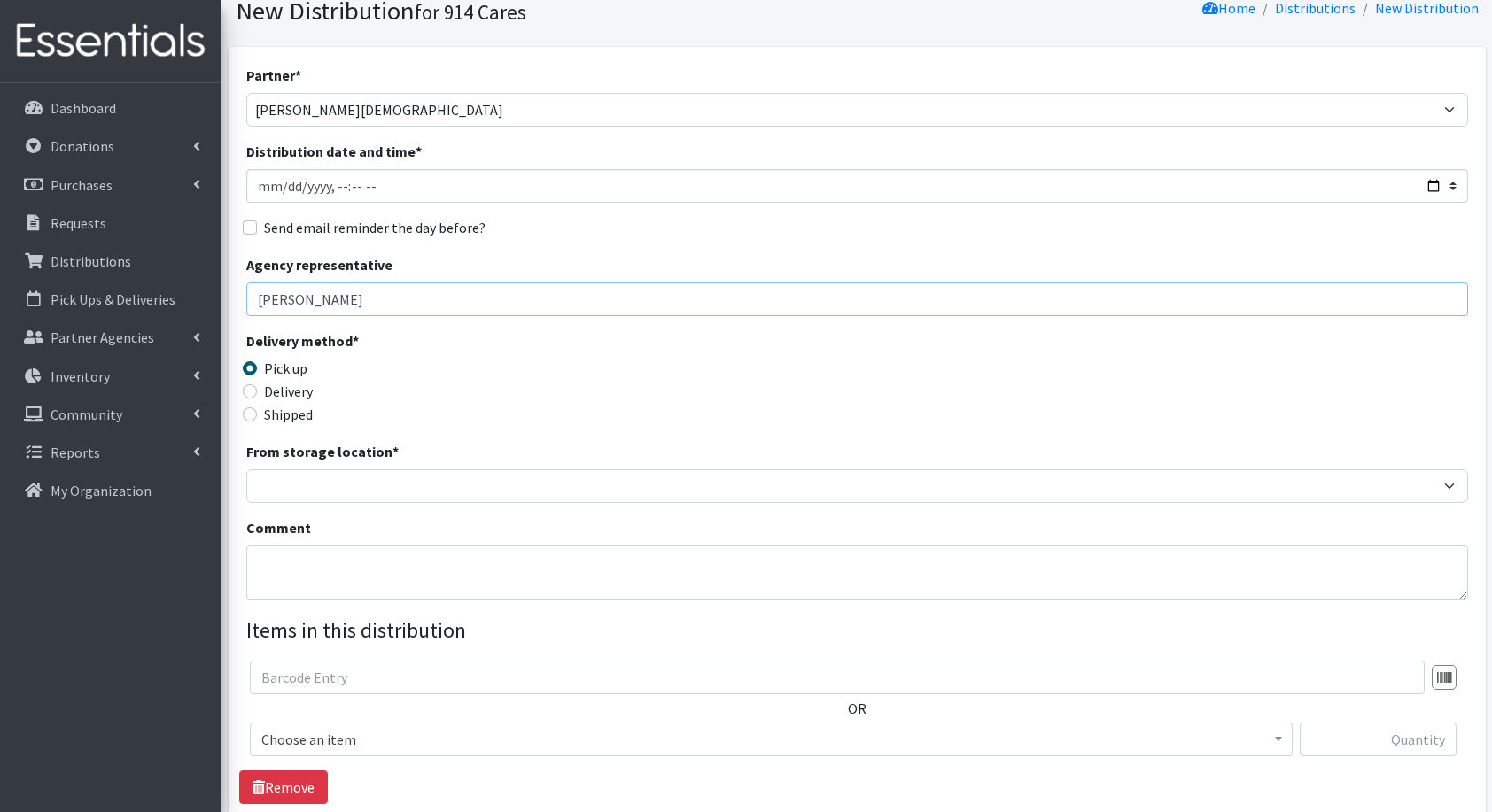
scroll to position [69, 0]
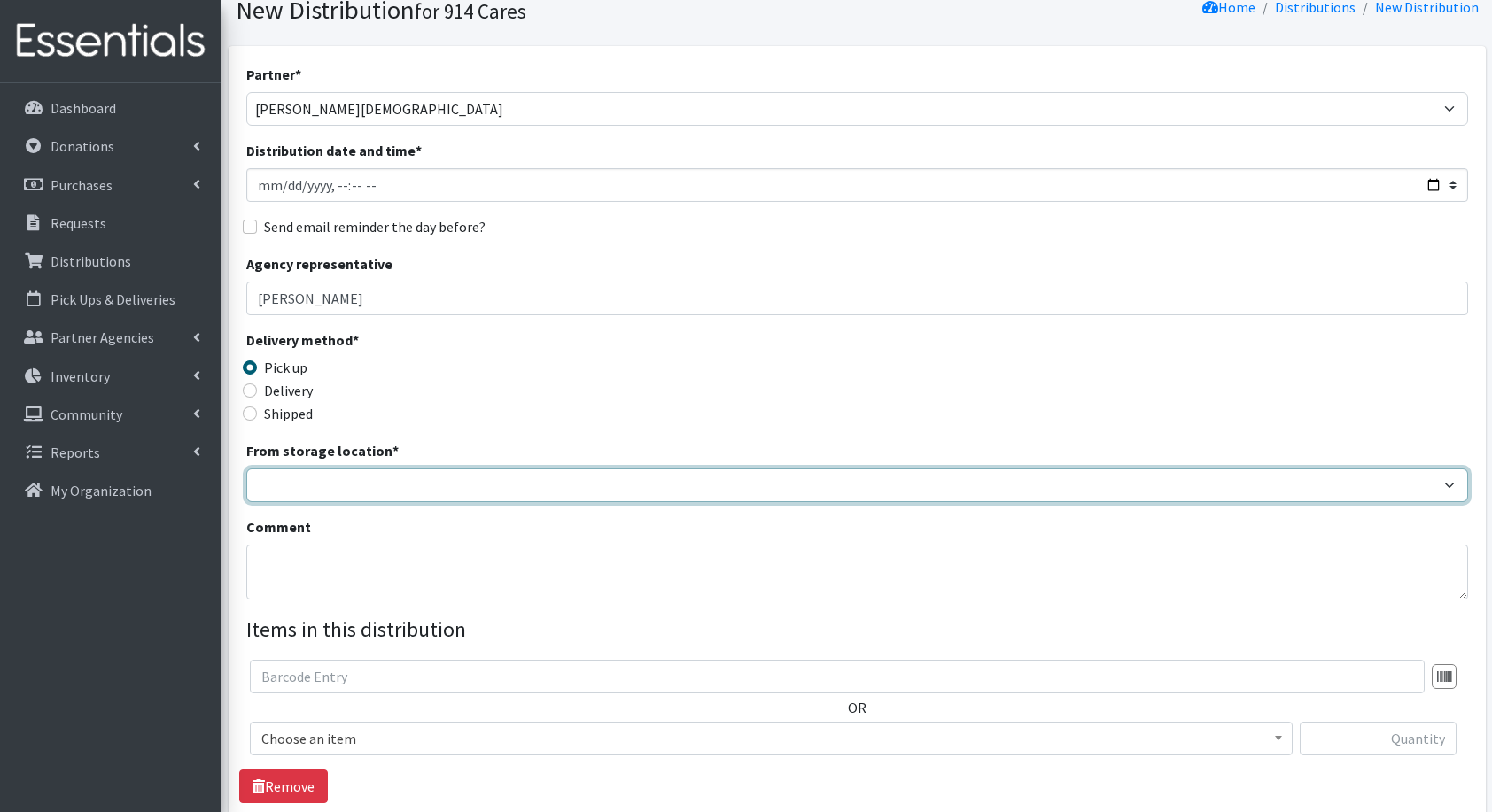
click at [432, 479] on select "Baby Bank Camp Clothing Plus Essentials Bank Westchester Reads" at bounding box center [857, 486] width 1223 height 34
select select "207"
click at [247, 469] on select "Baby Bank Camp Clothing Plus Essentials Bank Westchester Reads" at bounding box center [857, 486] width 1223 height 34
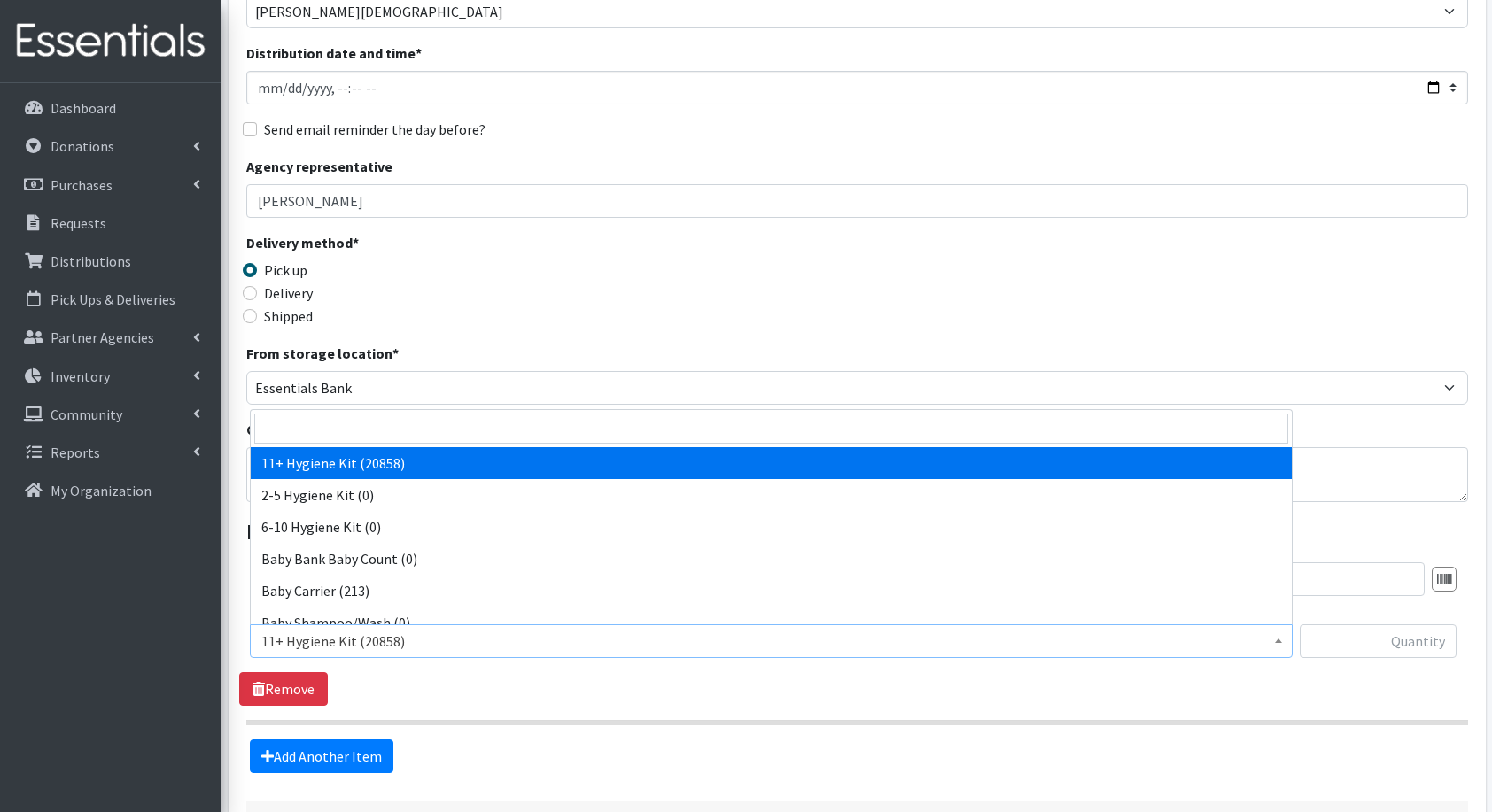
click at [319, 646] on span "11+ Hygiene Kit (20858)" at bounding box center [771, 640] width 1020 height 25
click at [423, 430] on input "search" at bounding box center [771, 429] width 1034 height 30
type input "di"
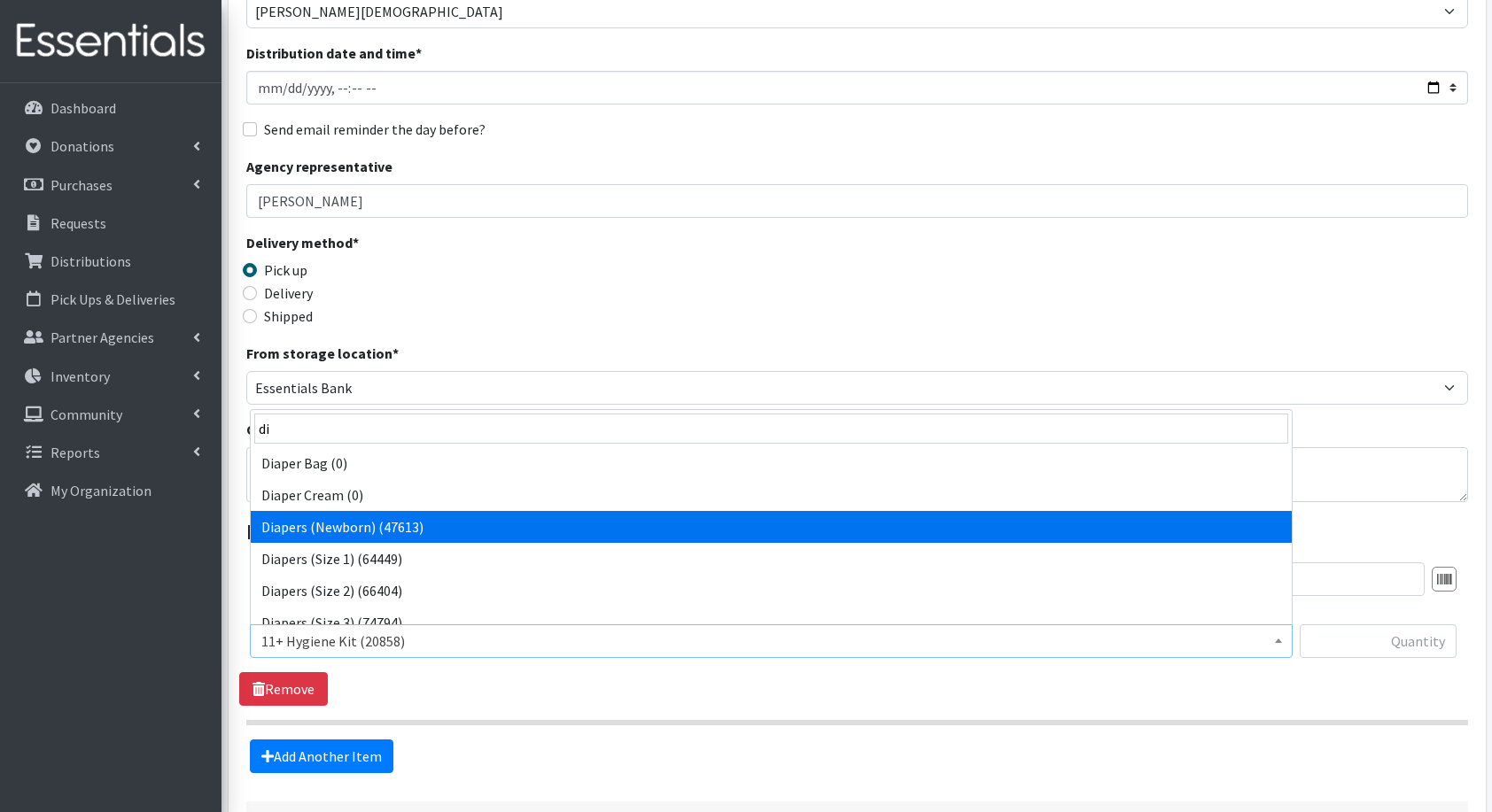
select select "5217"
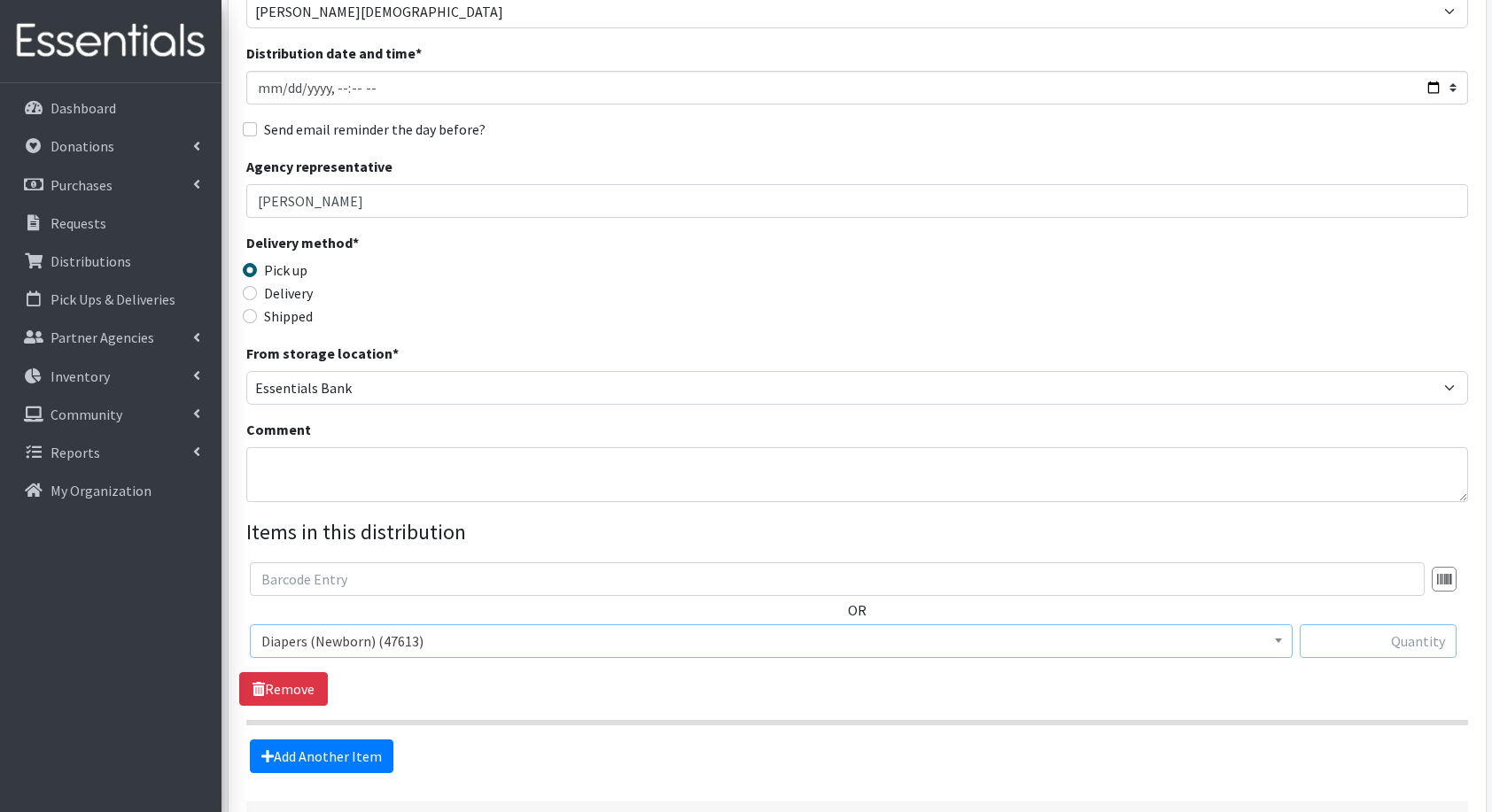
click at [1353, 636] on input "text" at bounding box center [1378, 641] width 157 height 34
type input "84"
click at [304, 746] on link "Add Another Item" at bounding box center [321, 756] width 144 height 34
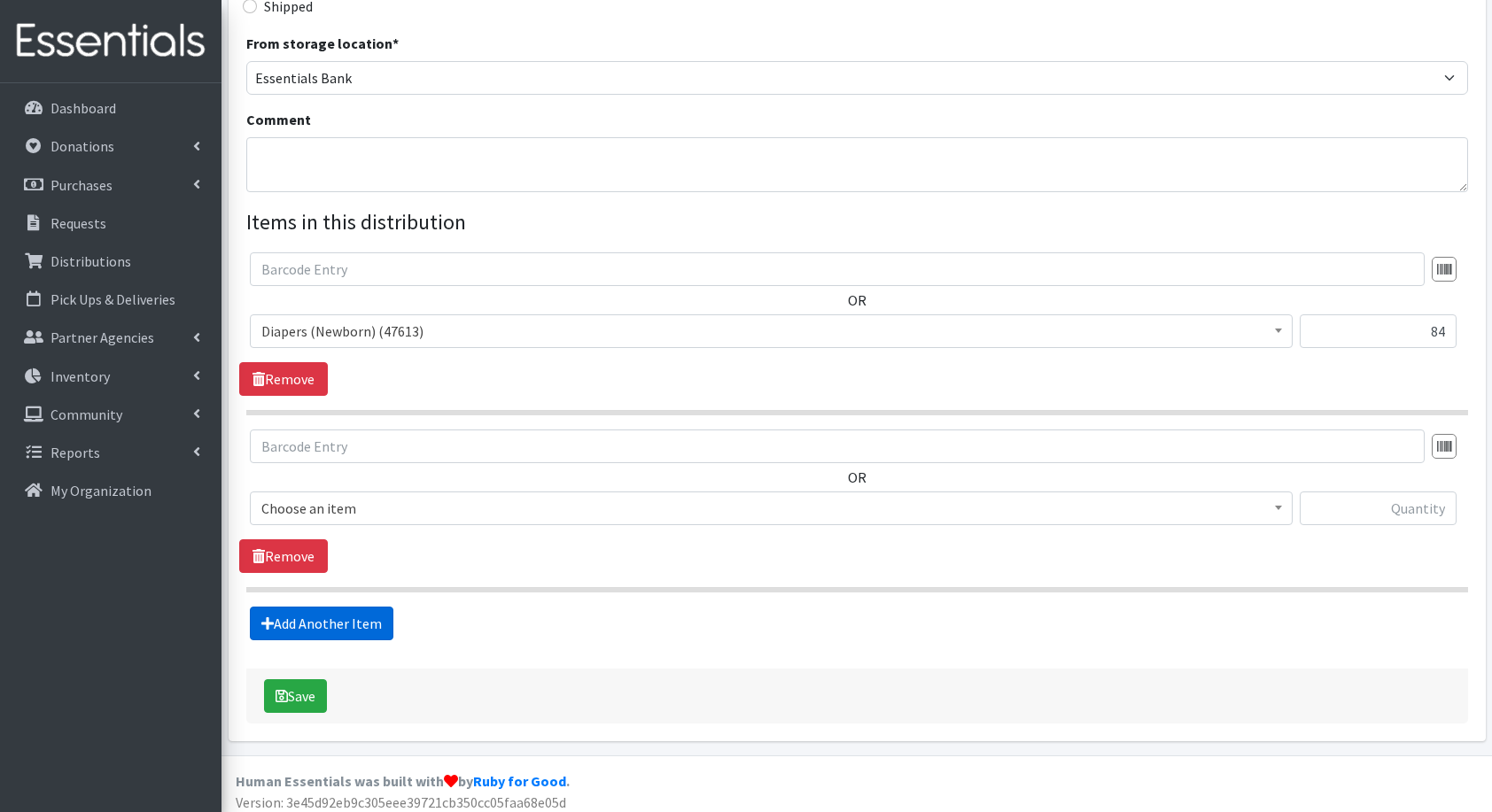
scroll to position [482, 0]
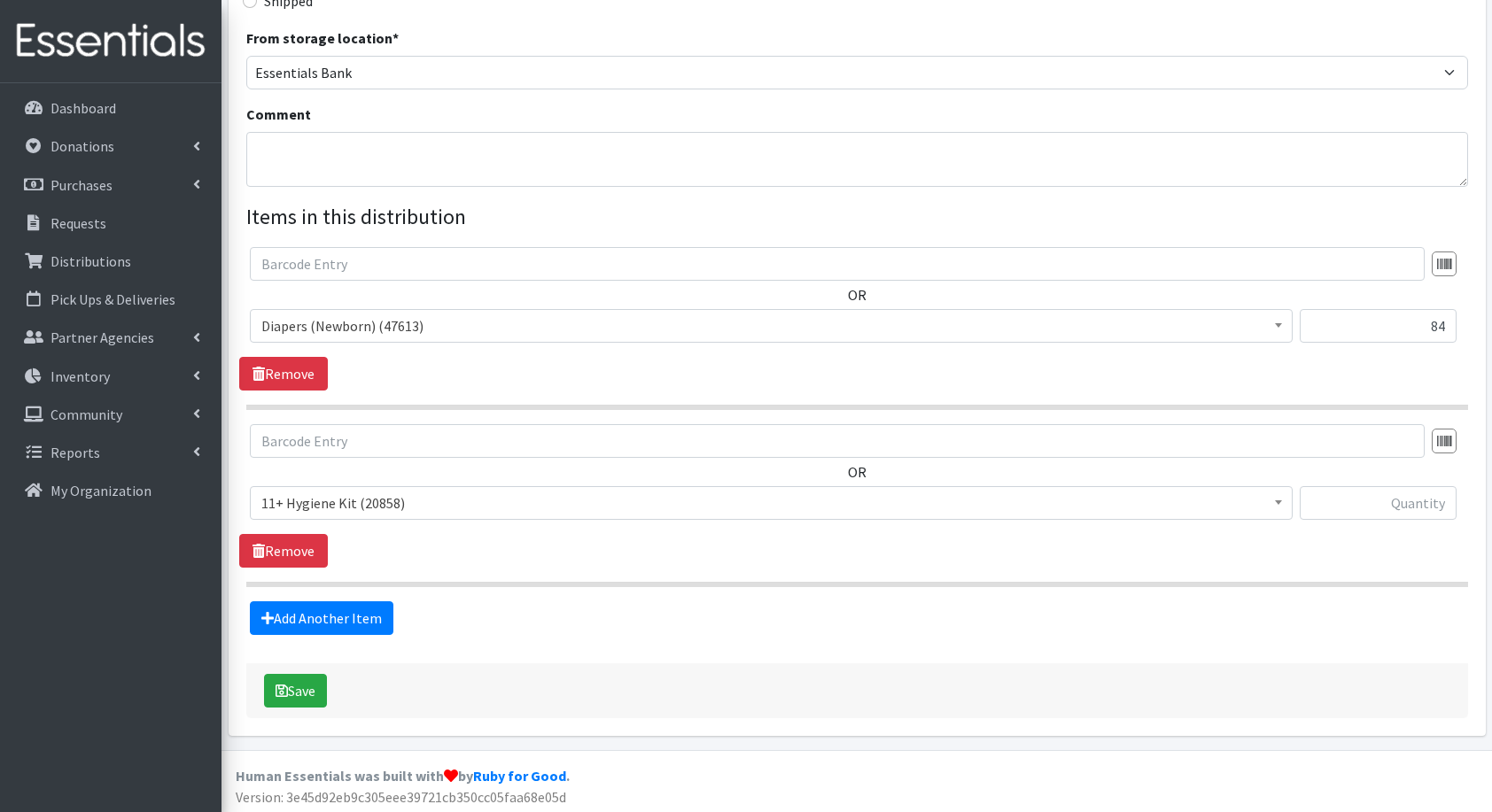
click at [321, 509] on span "11+ Hygiene Kit (20858)" at bounding box center [771, 503] width 1020 height 25
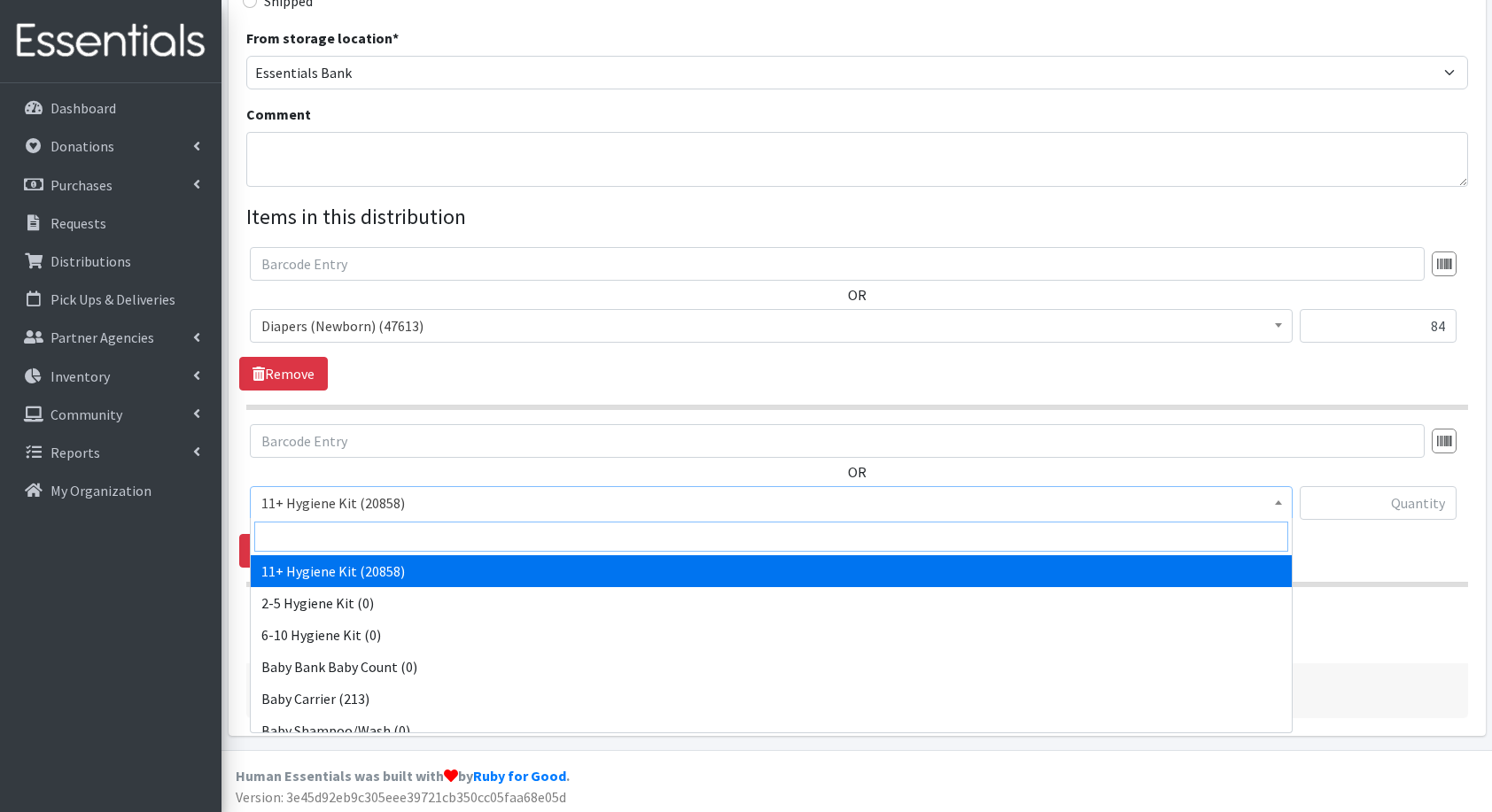
click at [336, 529] on input "search" at bounding box center [771, 537] width 1034 height 30
type input "di"
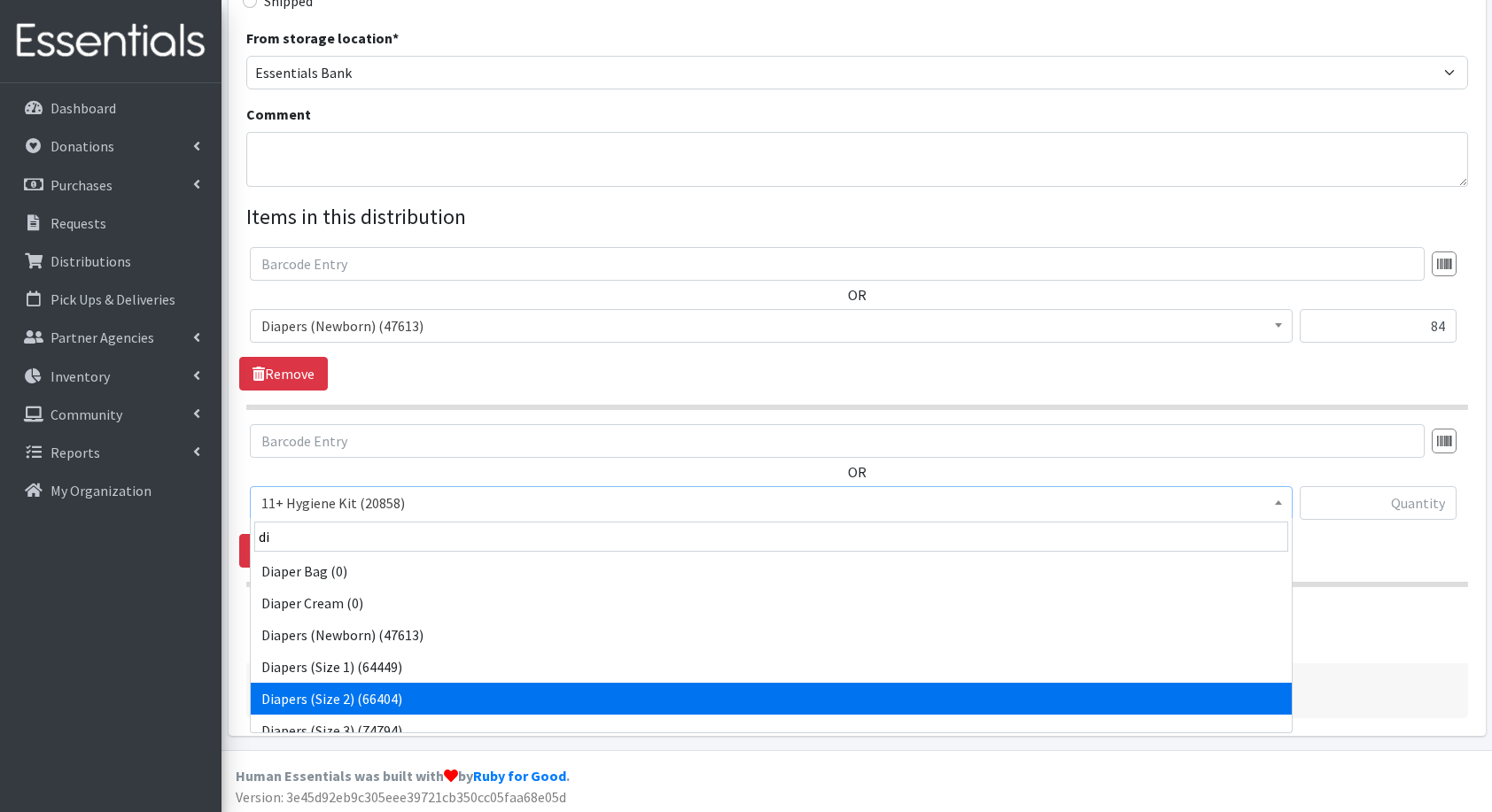
select select "5196"
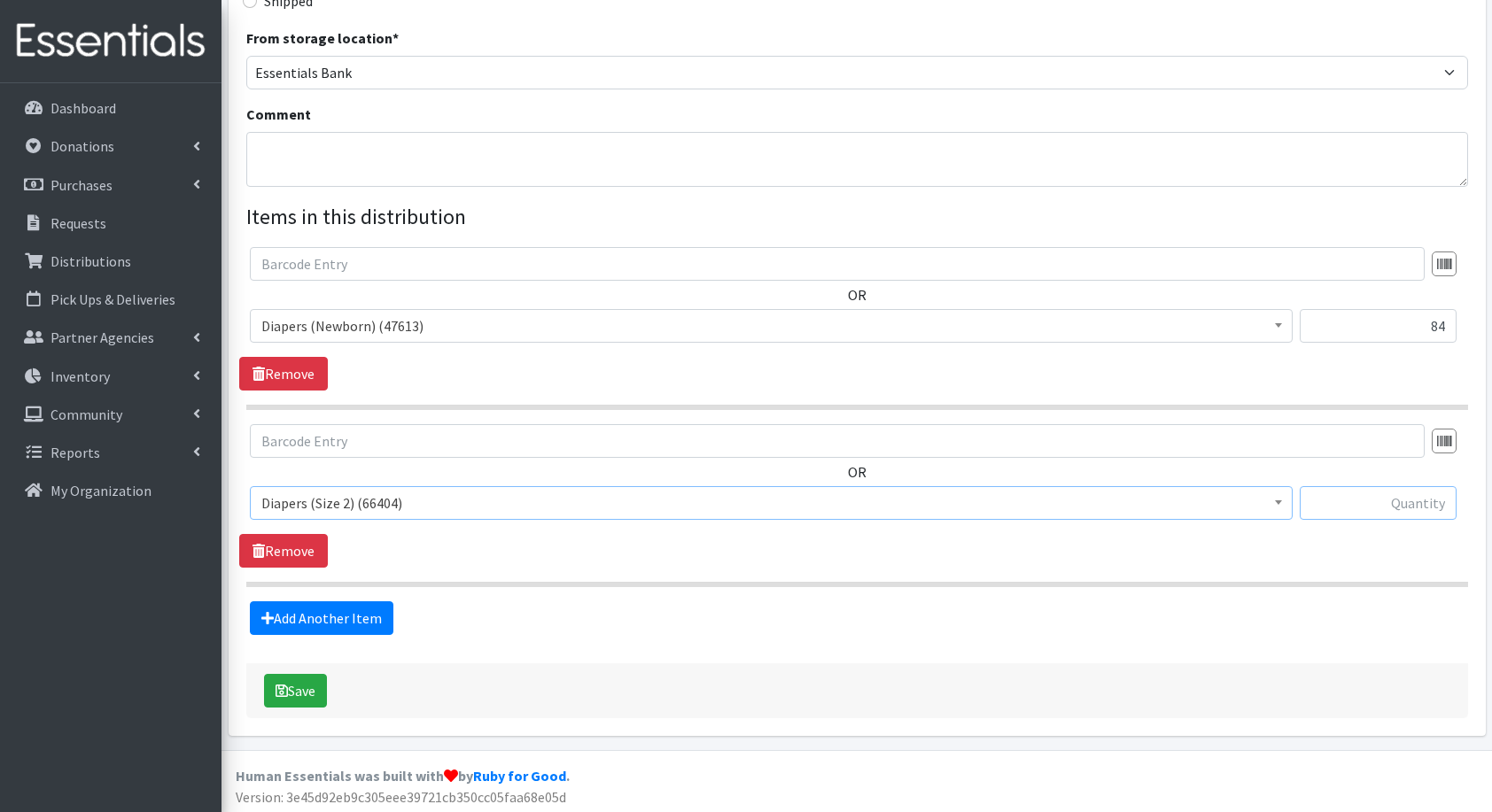
click at [1356, 496] on input "text" at bounding box center [1378, 504] width 157 height 34
type input "126"
click at [317, 622] on link "Add Another Item" at bounding box center [321, 618] width 144 height 34
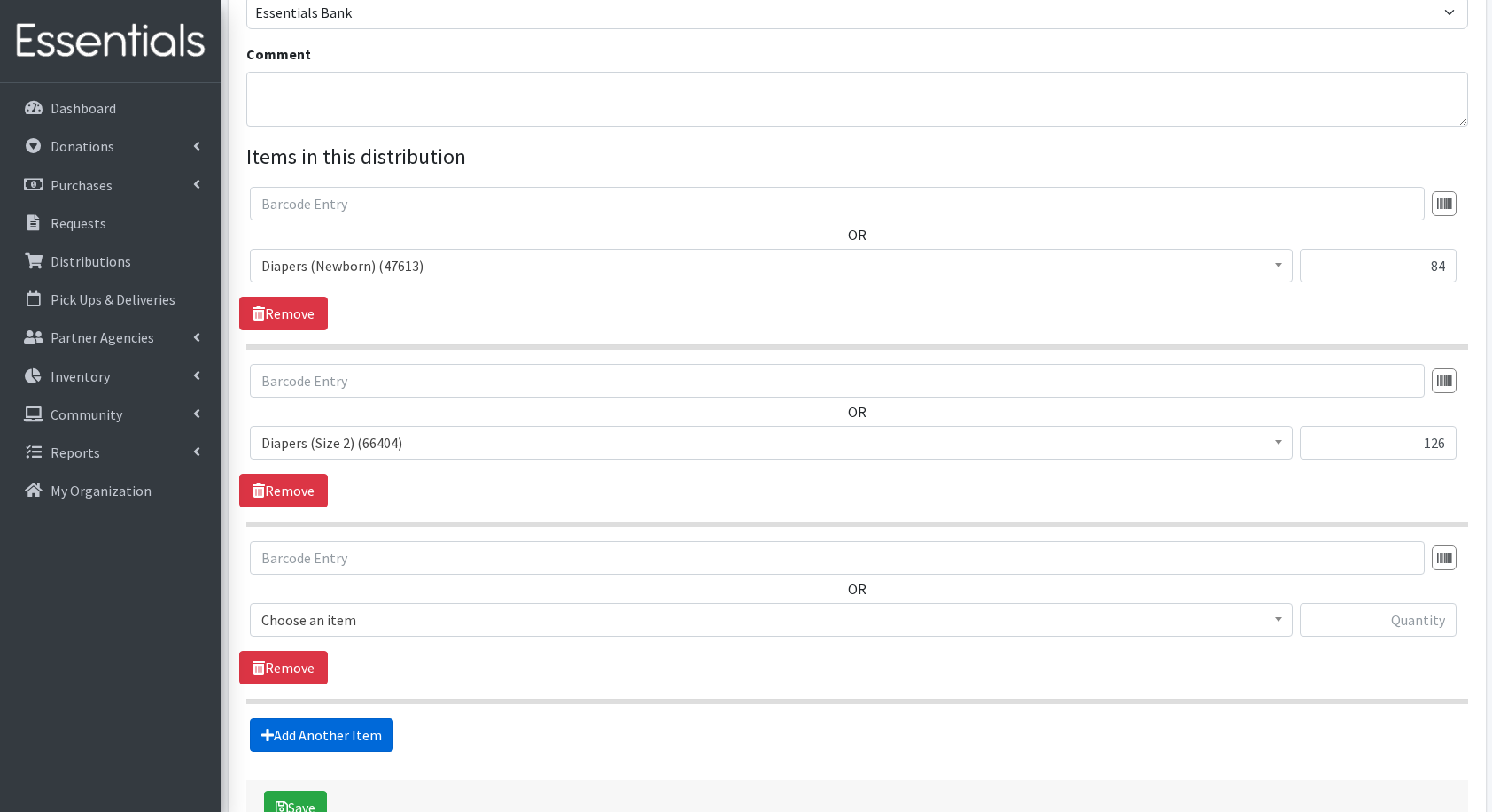
scroll to position [658, 0]
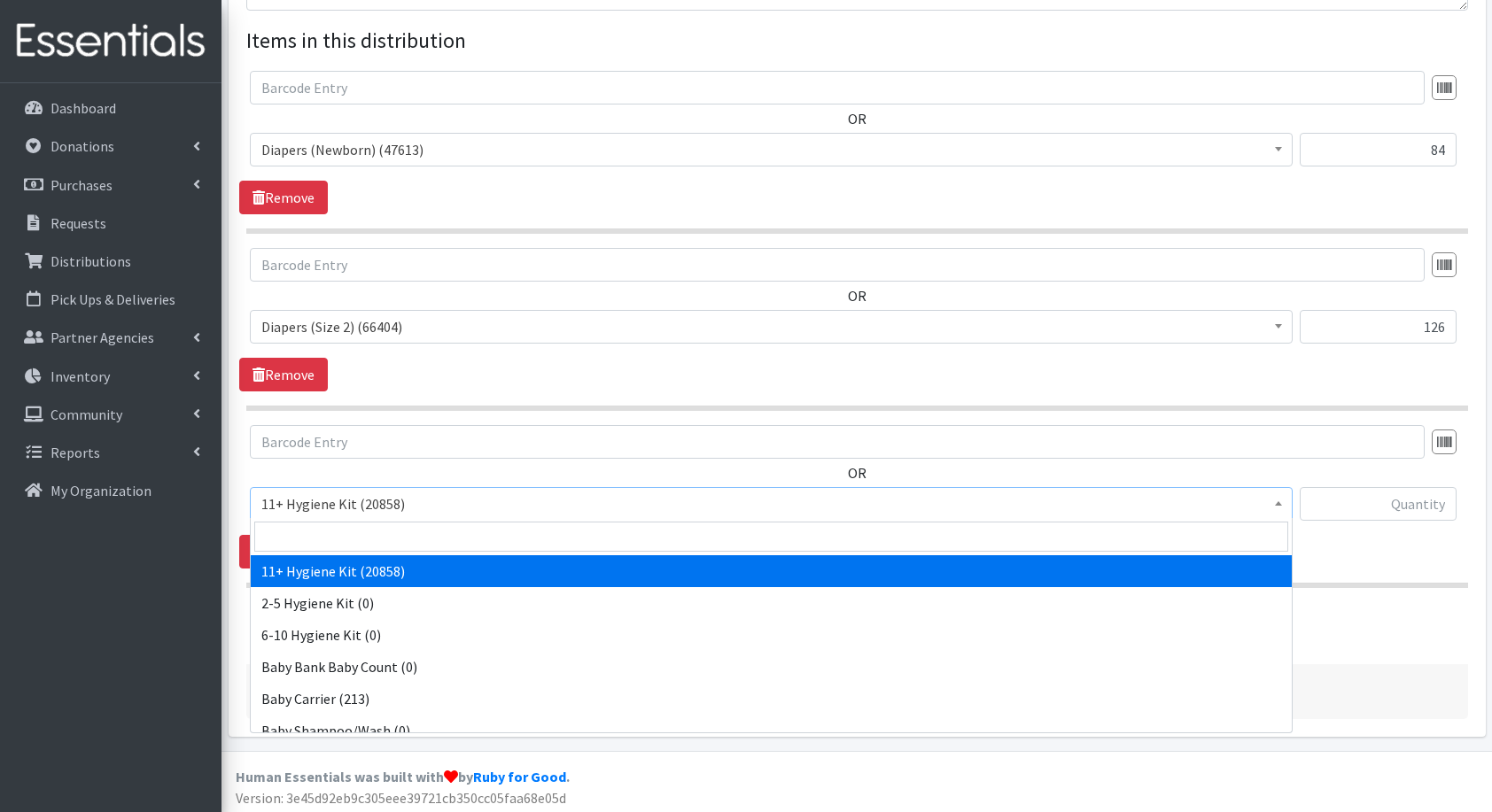
click at [335, 487] on span "11+ Hygiene Kit (20858)" at bounding box center [770, 504] width 1043 height 34
click at [354, 535] on input "search" at bounding box center [771, 537] width 1034 height 30
type input "di"
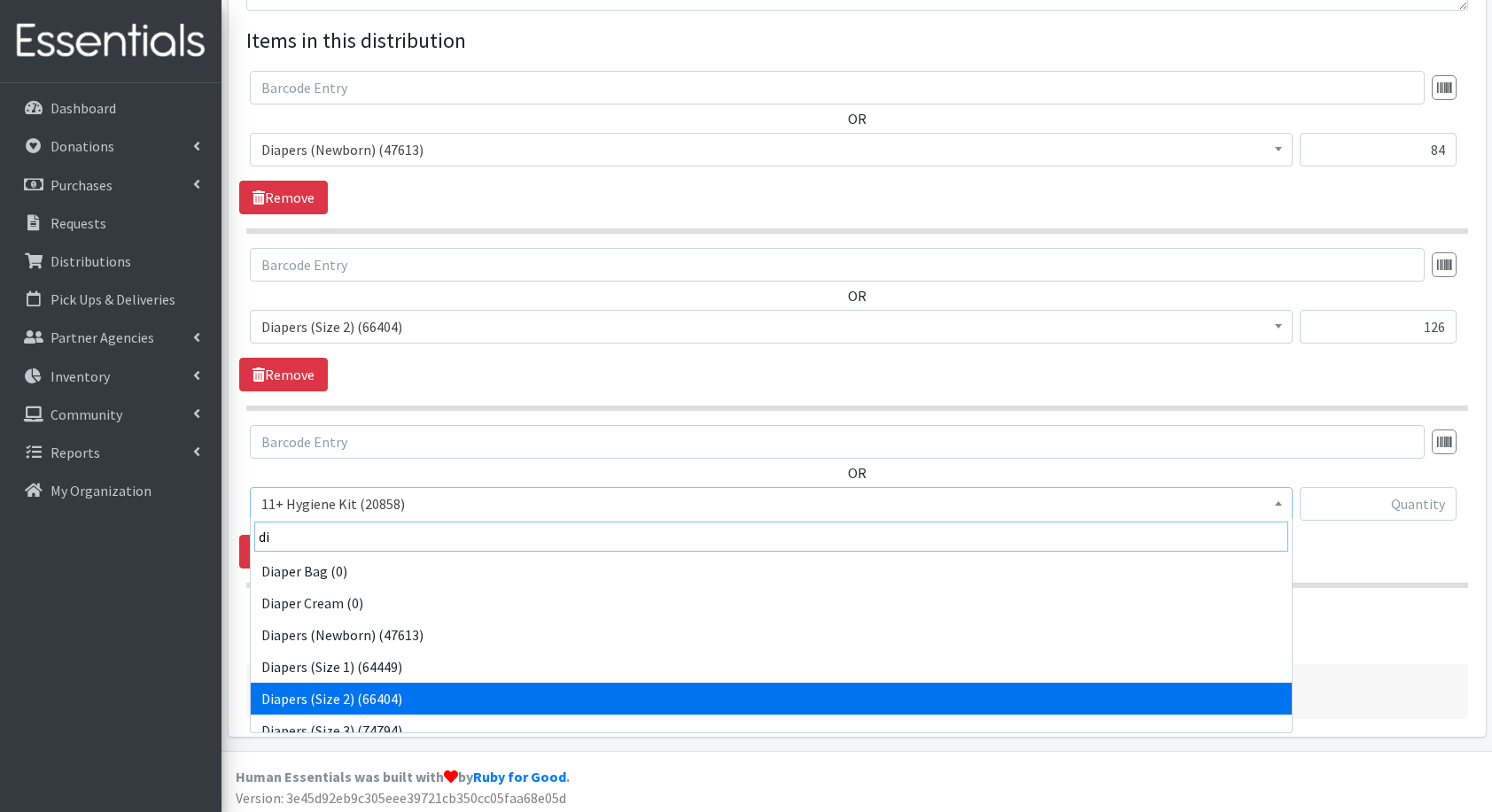
scroll to position [14, 0]
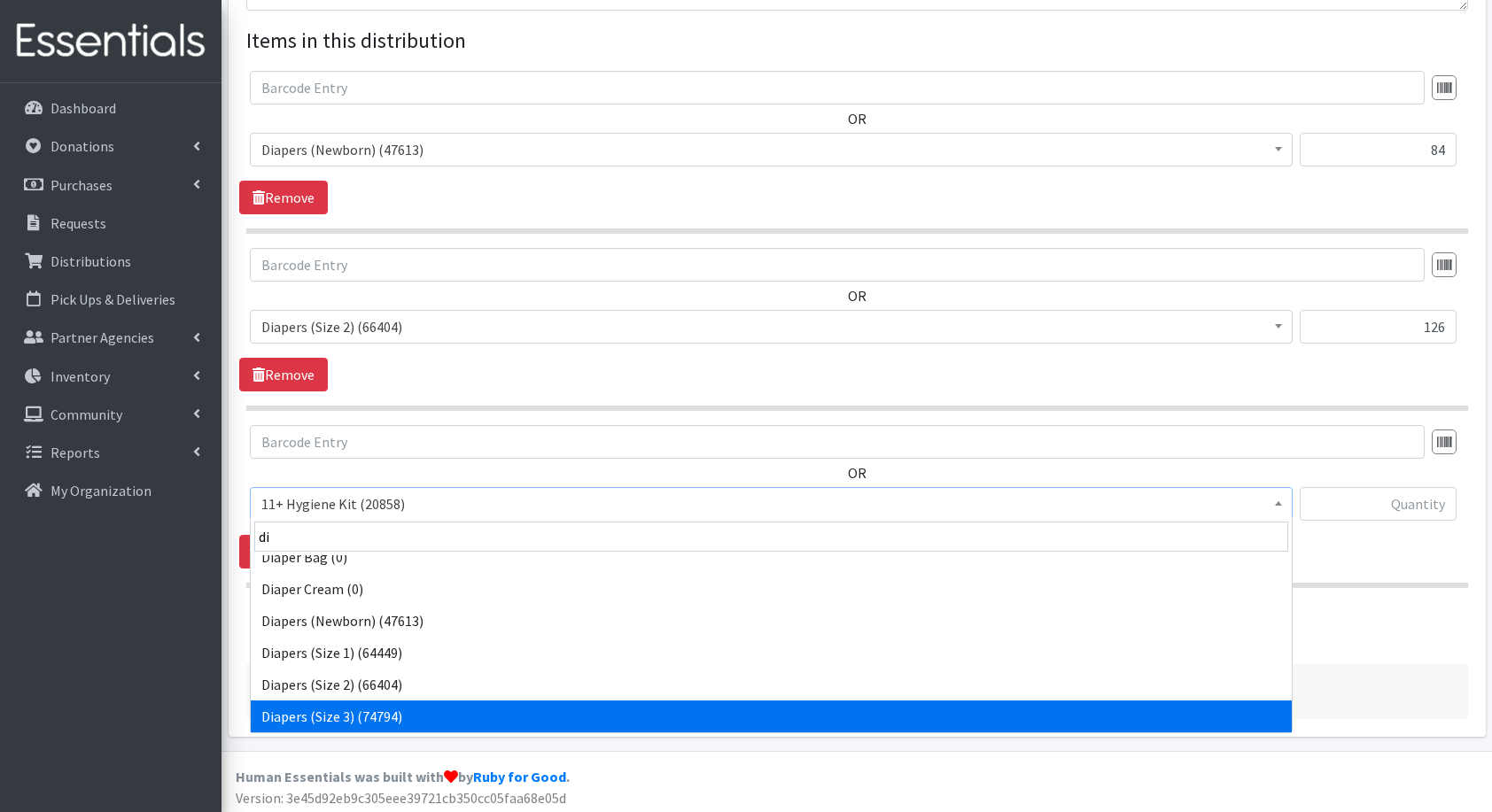
select select "5205"
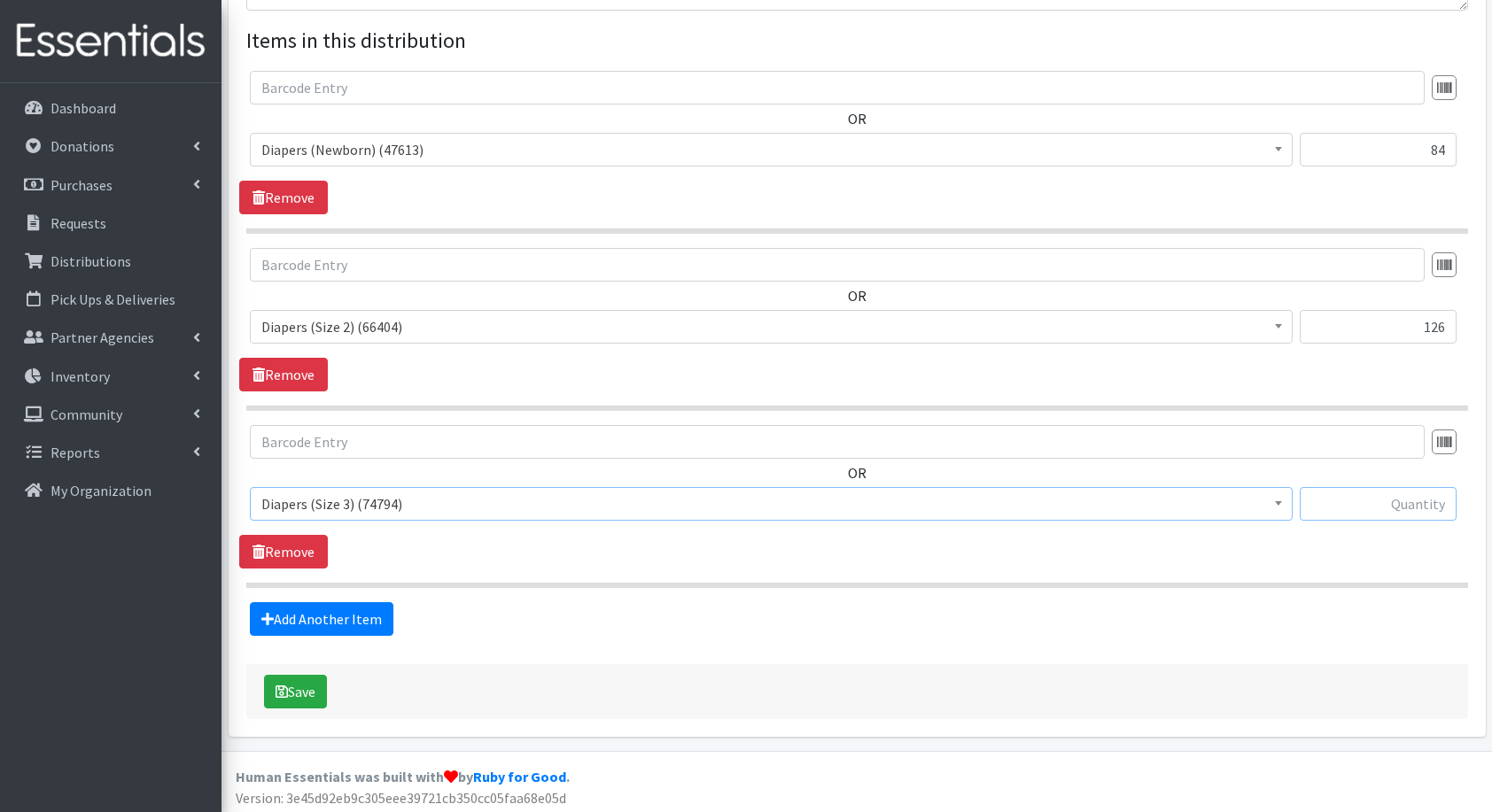
click at [1372, 498] on input "text" at bounding box center [1378, 504] width 157 height 34
type input "5"
type input "84"
click at [348, 621] on link "Add Another Item" at bounding box center [321, 619] width 144 height 34
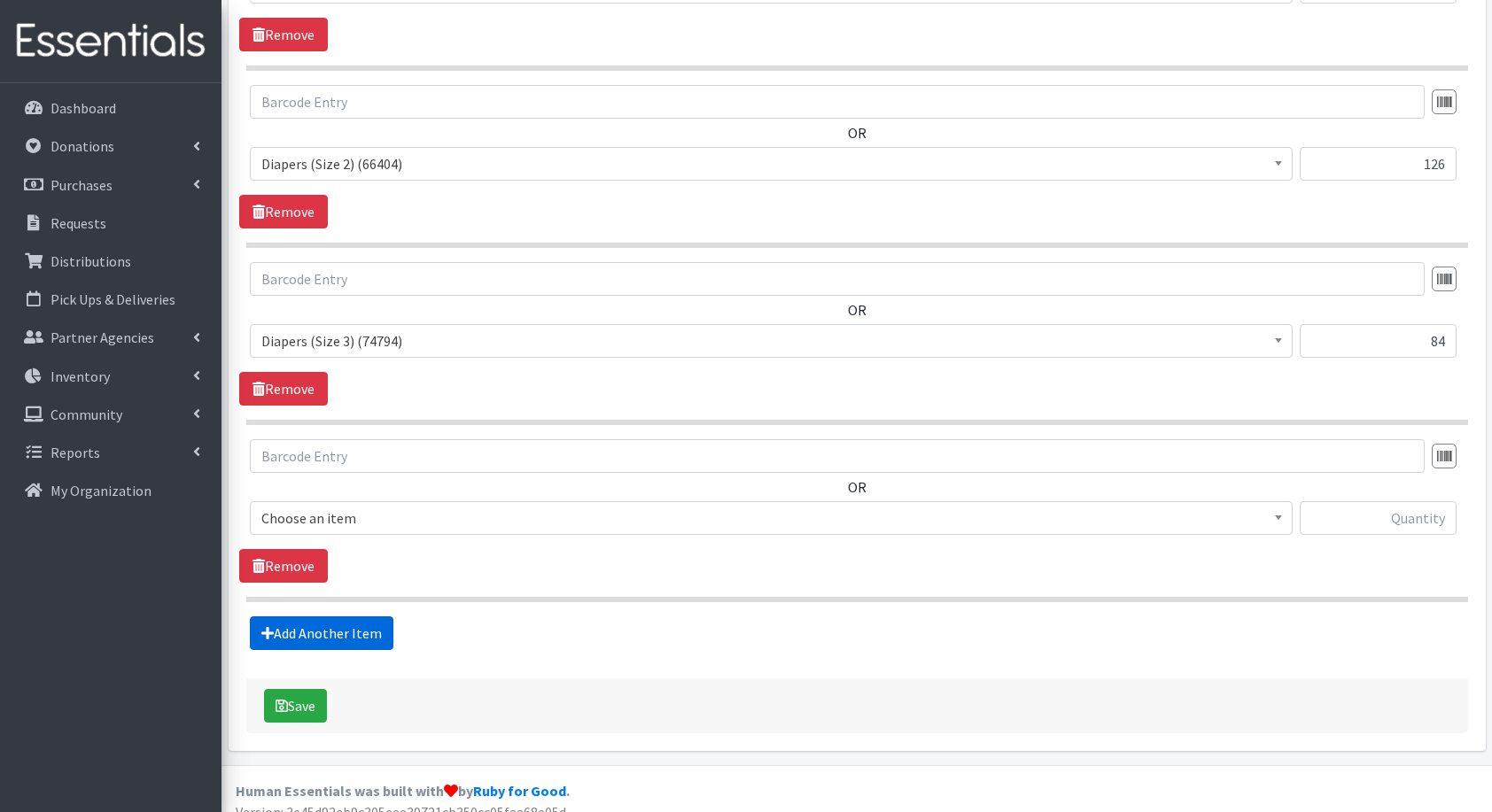
scroll to position [835, 0]
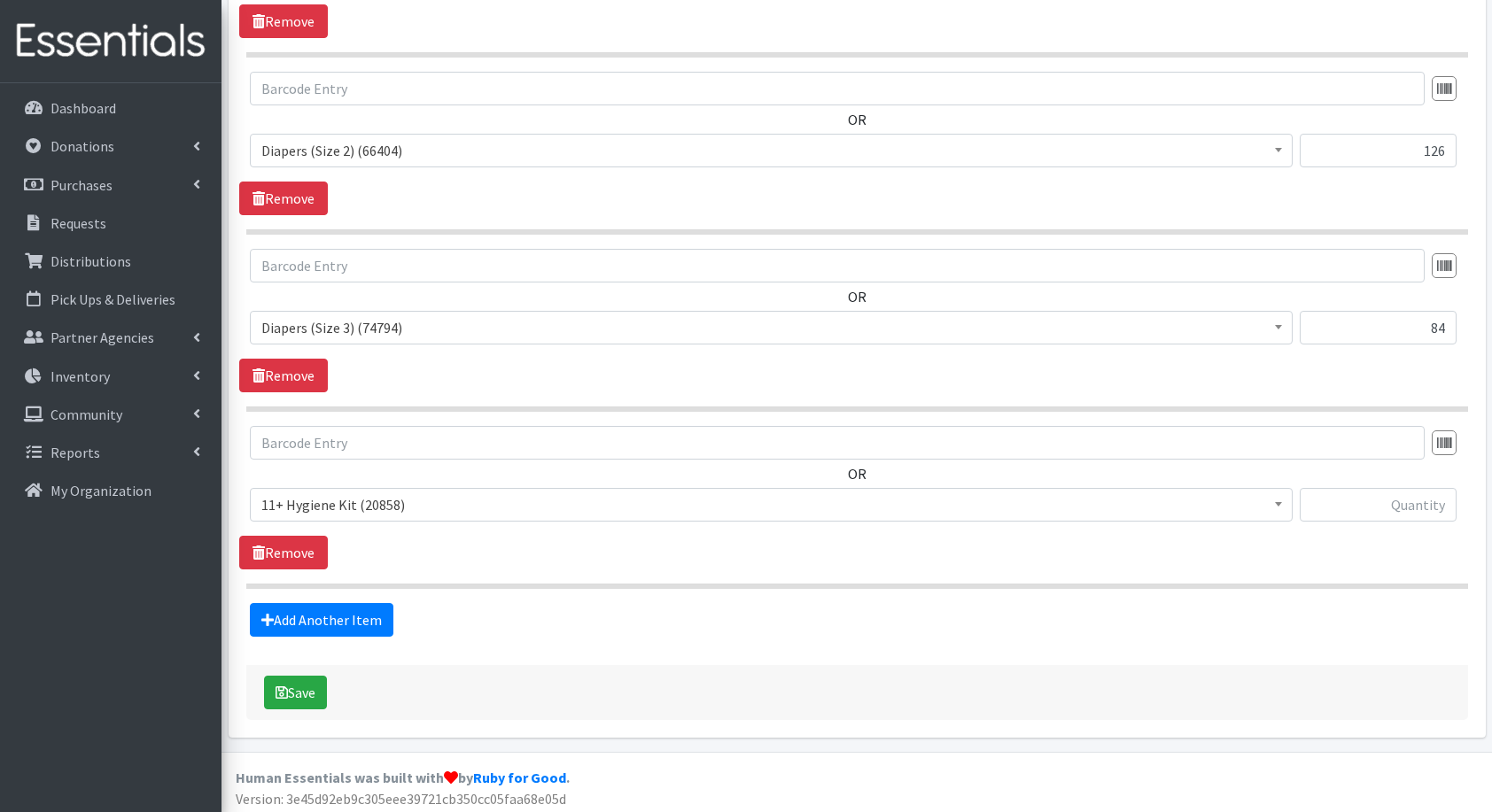
click at [370, 511] on span "11+ Hygiene Kit (20858)" at bounding box center [771, 505] width 1020 height 25
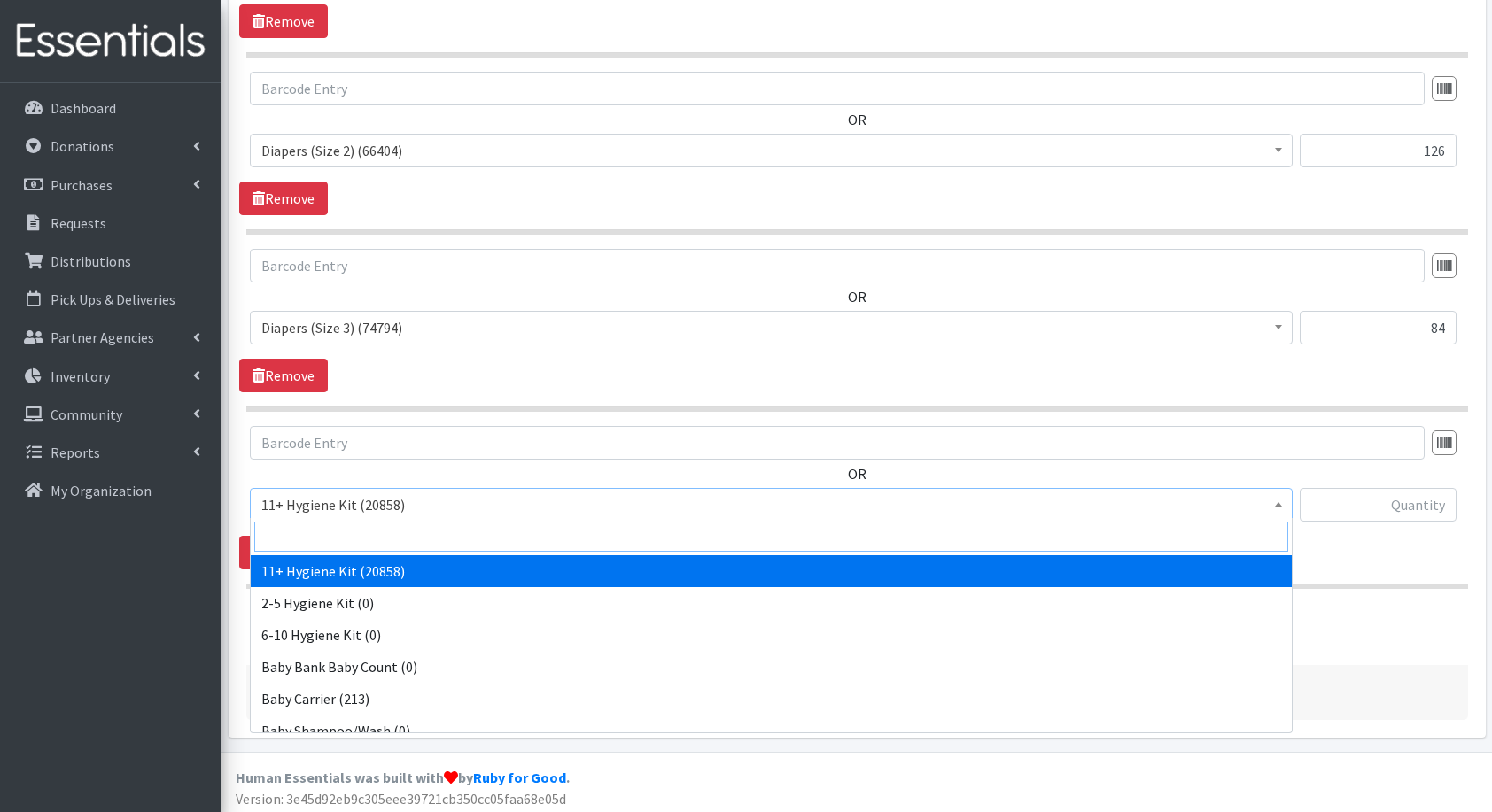
click at [420, 541] on input "search" at bounding box center [771, 537] width 1034 height 30
type input "di"
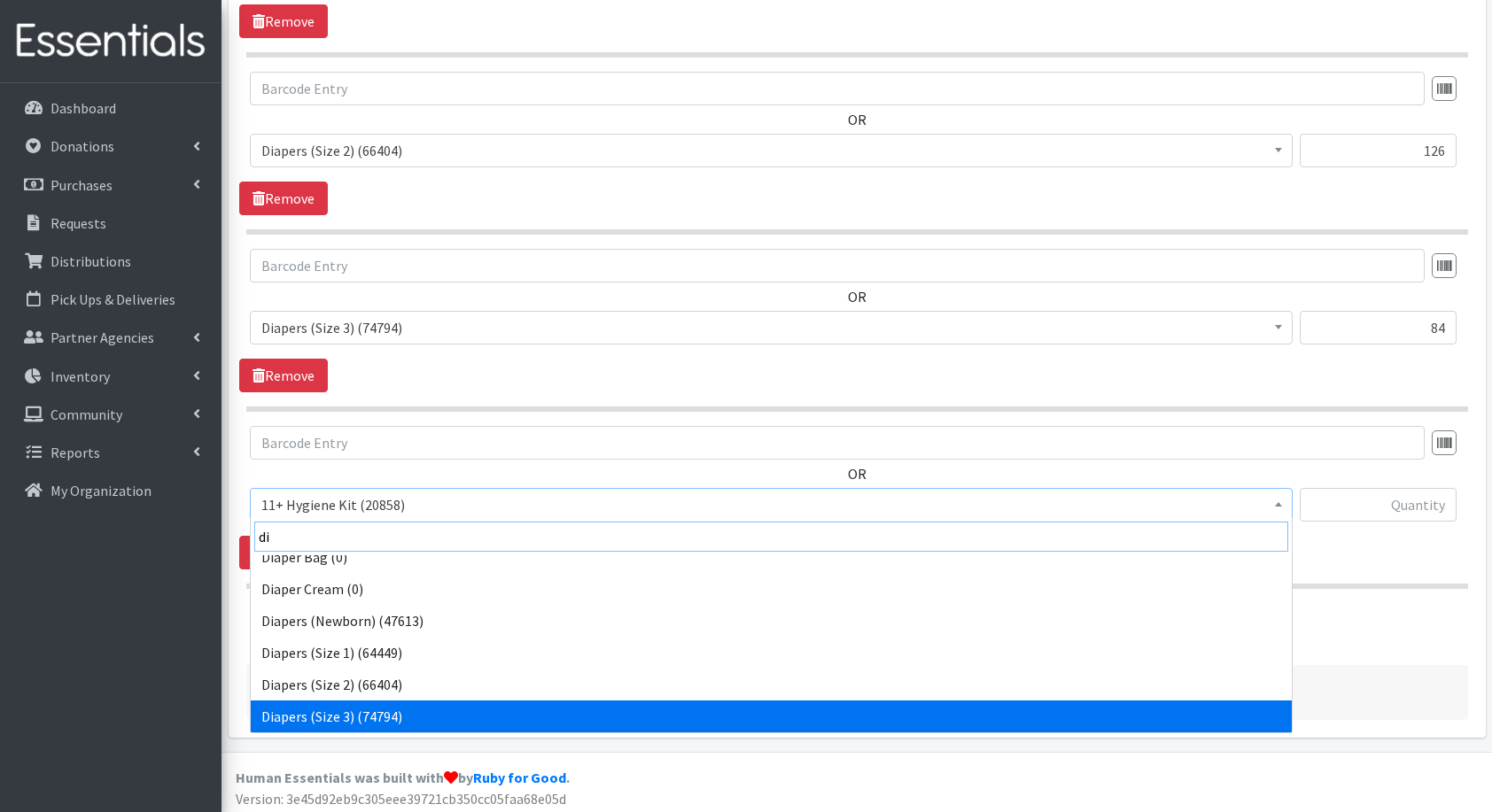
scroll to position [46, 0]
select select "5206"
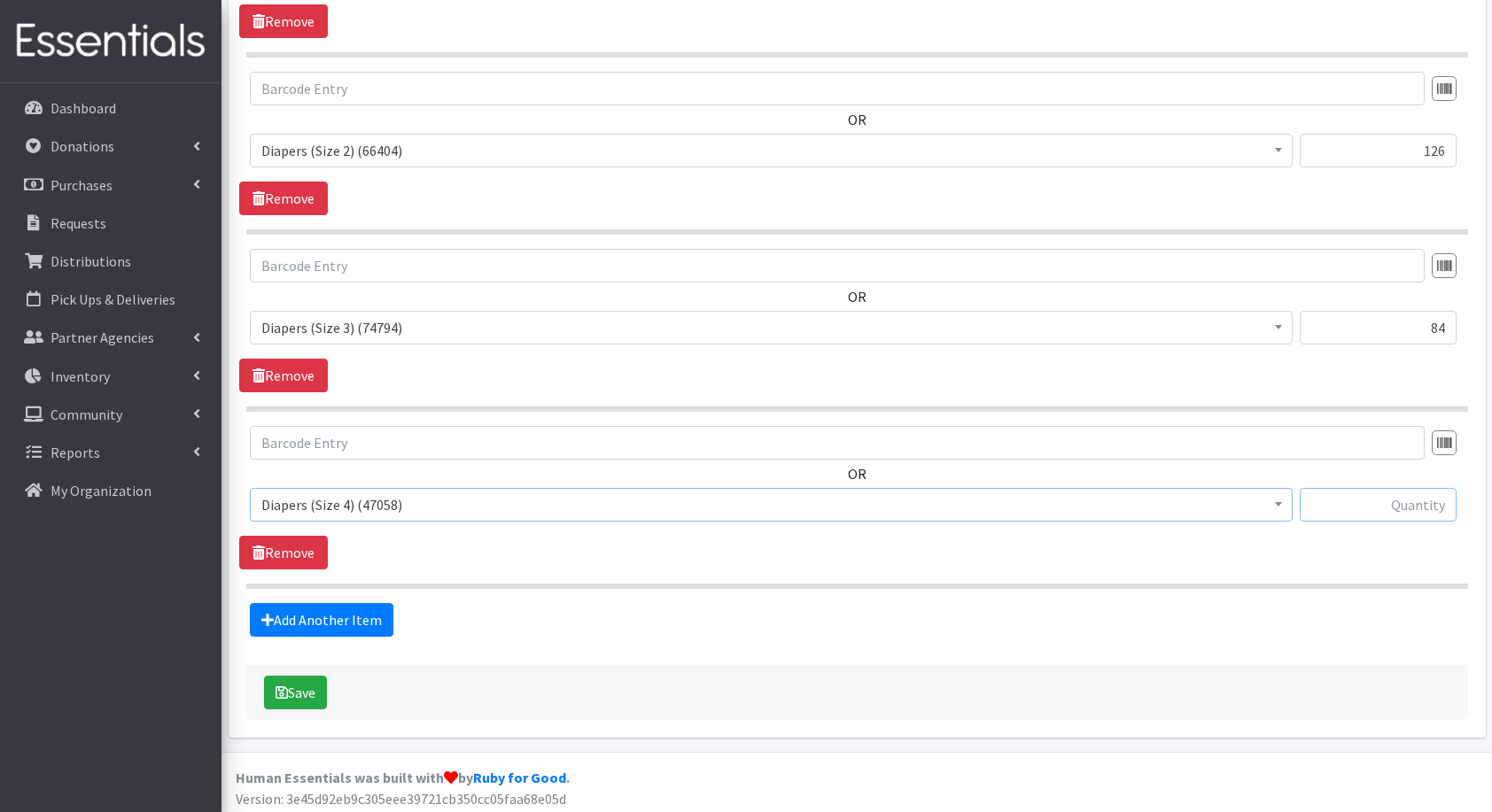
click at [1405, 498] on input "text" at bounding box center [1378, 505] width 157 height 34
type input "81"
click at [351, 613] on link "Add Another Item" at bounding box center [321, 620] width 144 height 34
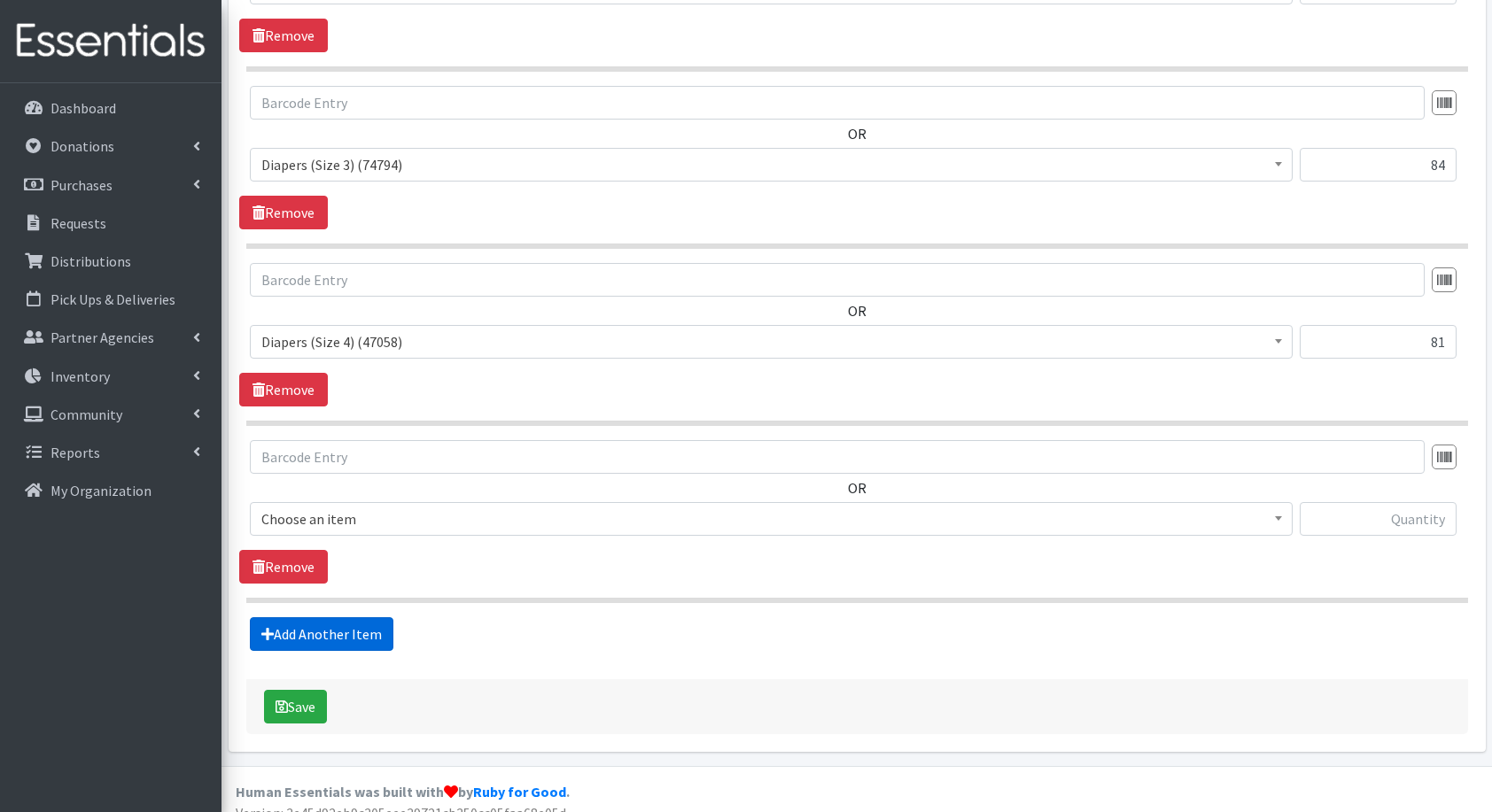
scroll to position [1011, 0]
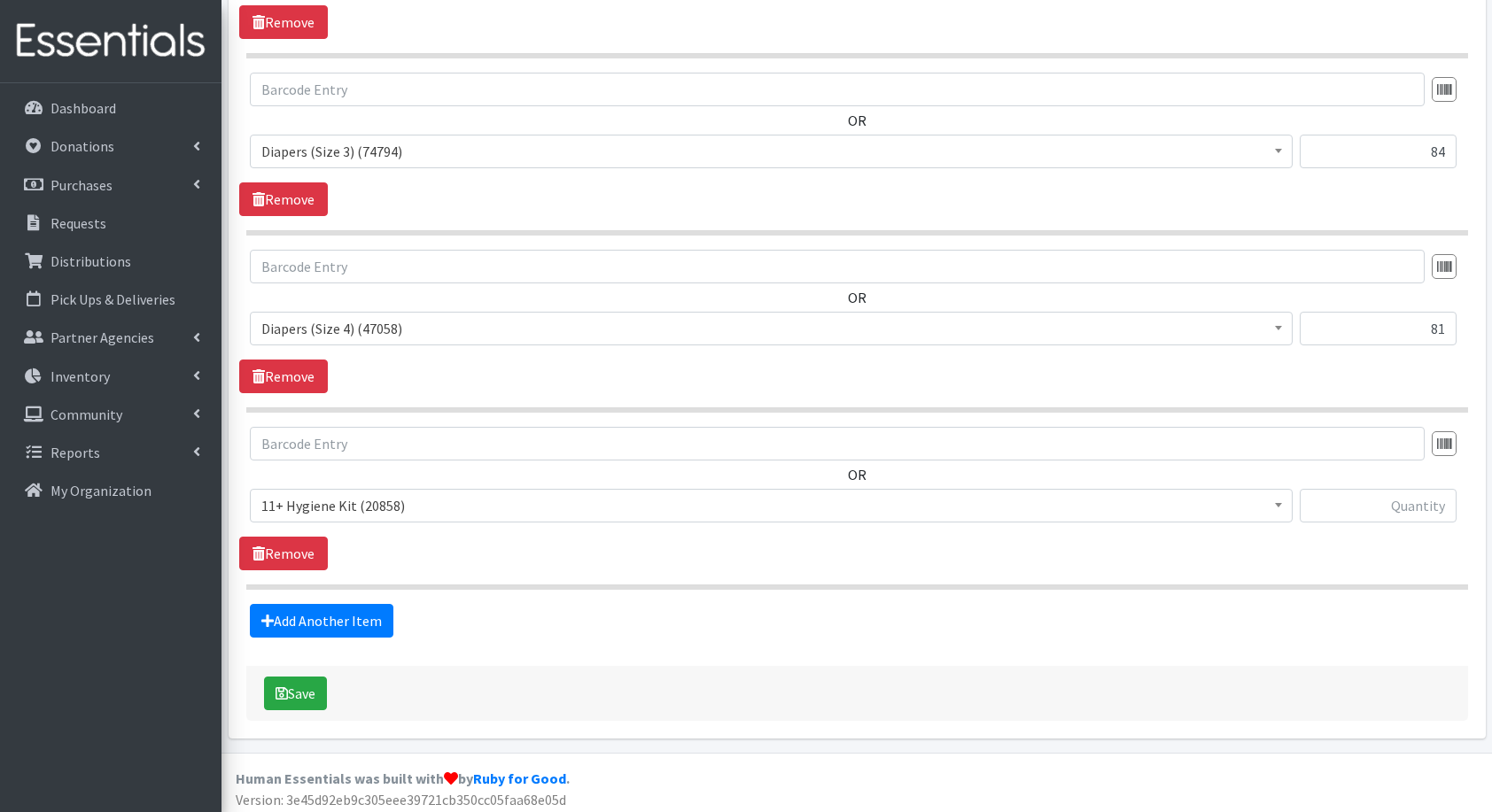
click at [308, 496] on span "11+ Hygiene Kit (20858)" at bounding box center [771, 506] width 1020 height 25
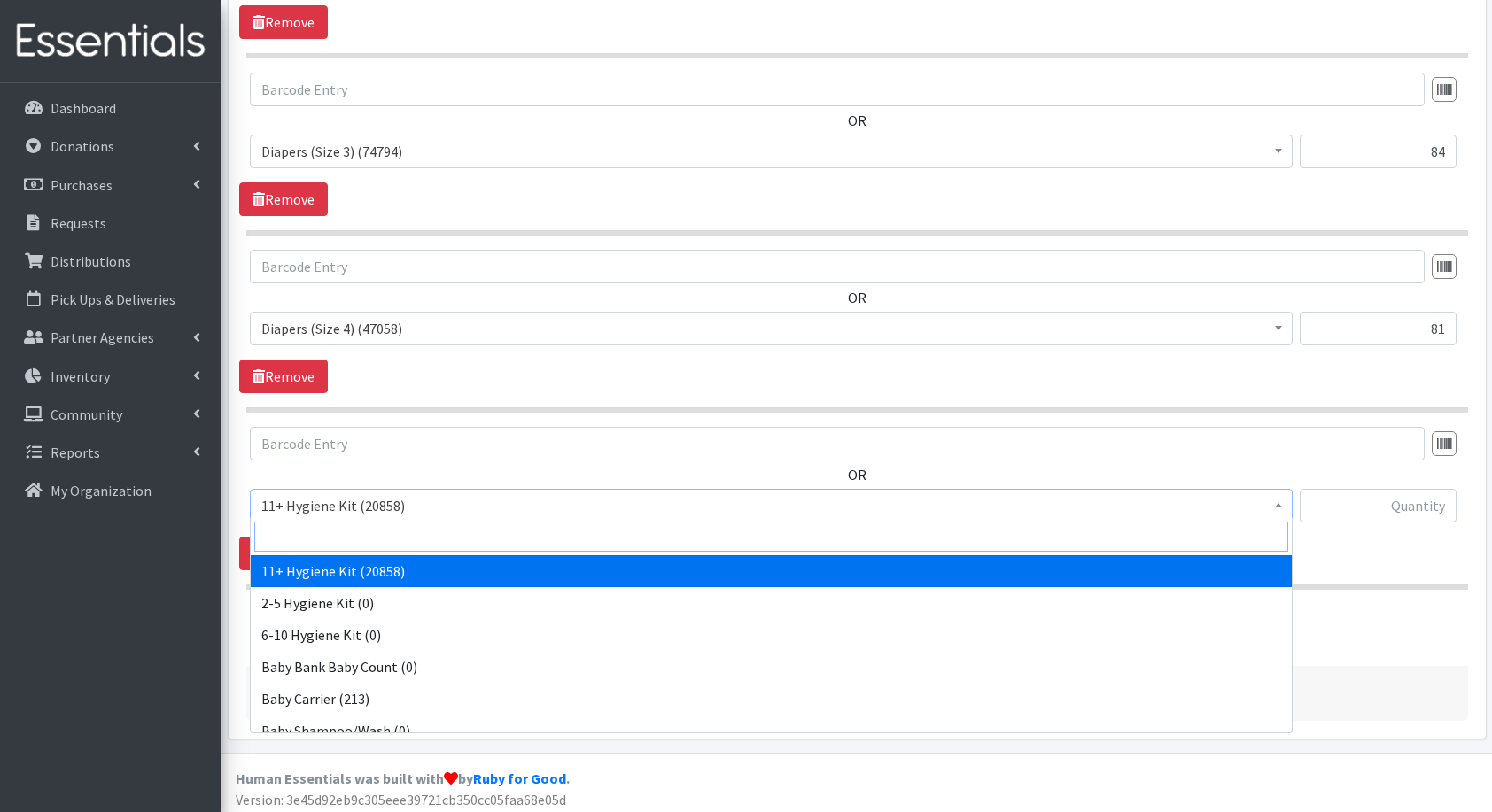
click at [307, 524] on input "search" at bounding box center [771, 537] width 1034 height 30
type input "di"
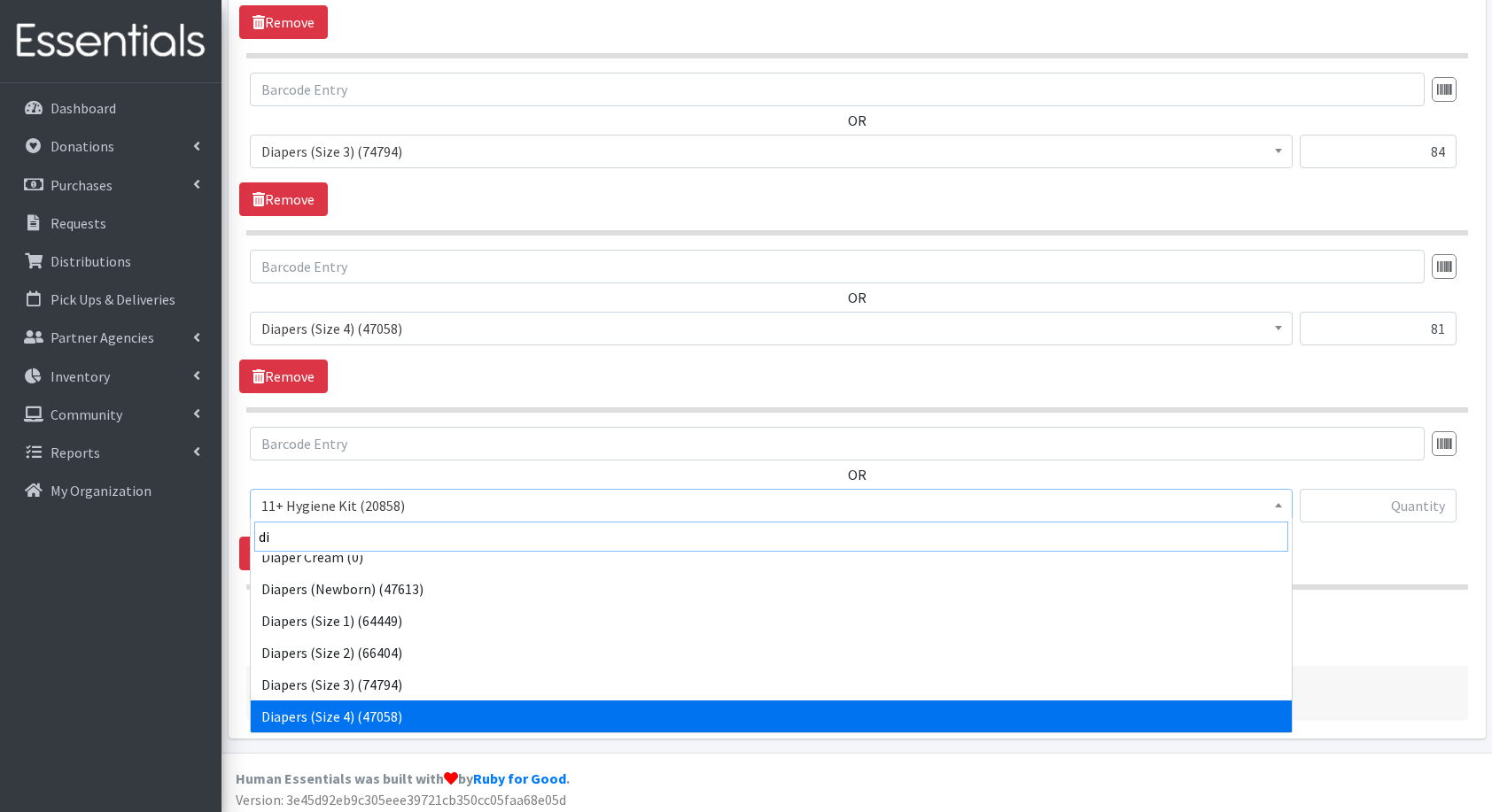
scroll to position [78, 0]
select select "5208"
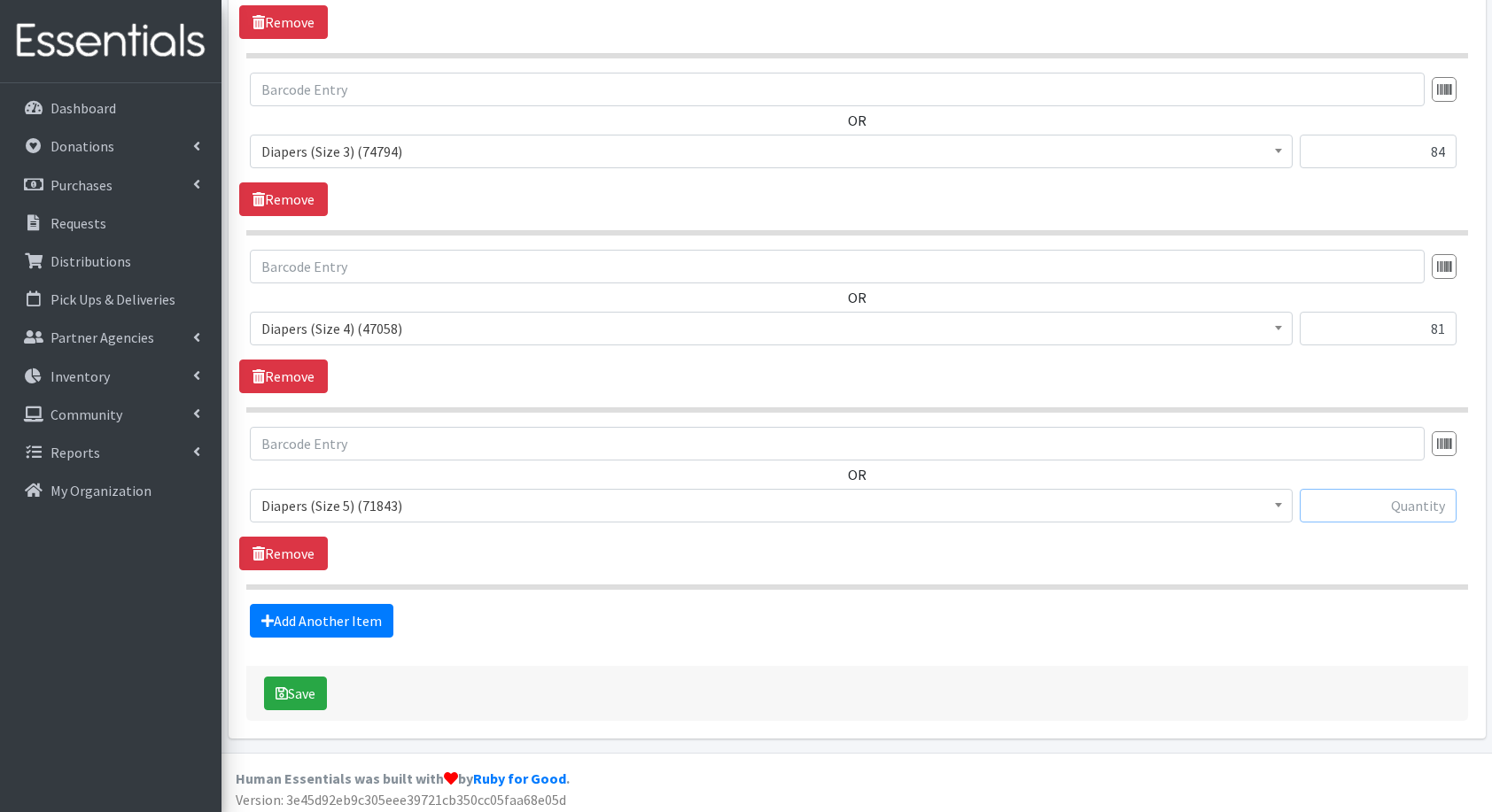
click at [1395, 500] on input "text" at bounding box center [1378, 506] width 157 height 34
type input "75"
click at [342, 627] on link "Add Another Item" at bounding box center [321, 621] width 144 height 34
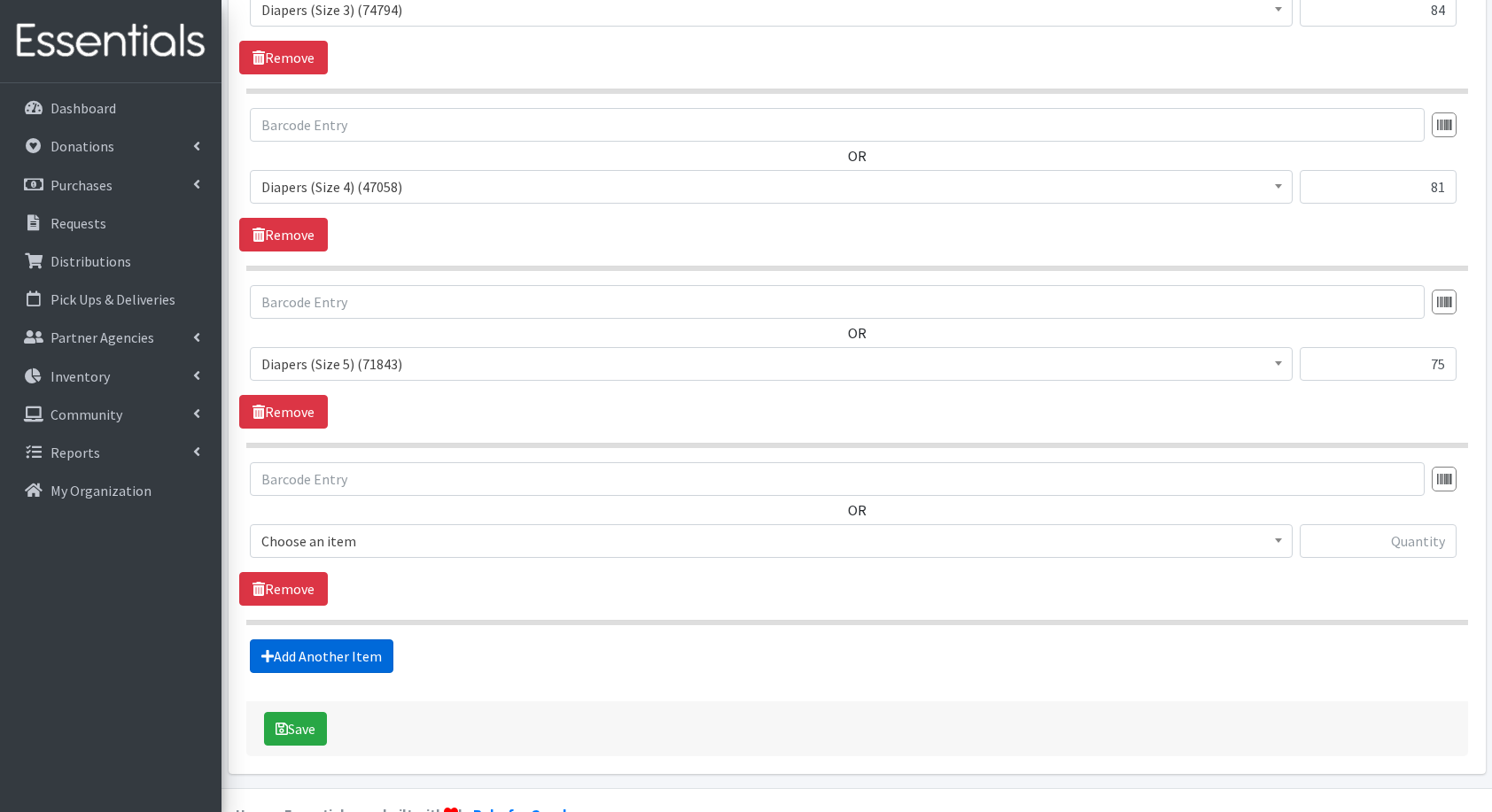
scroll to position [1187, 0]
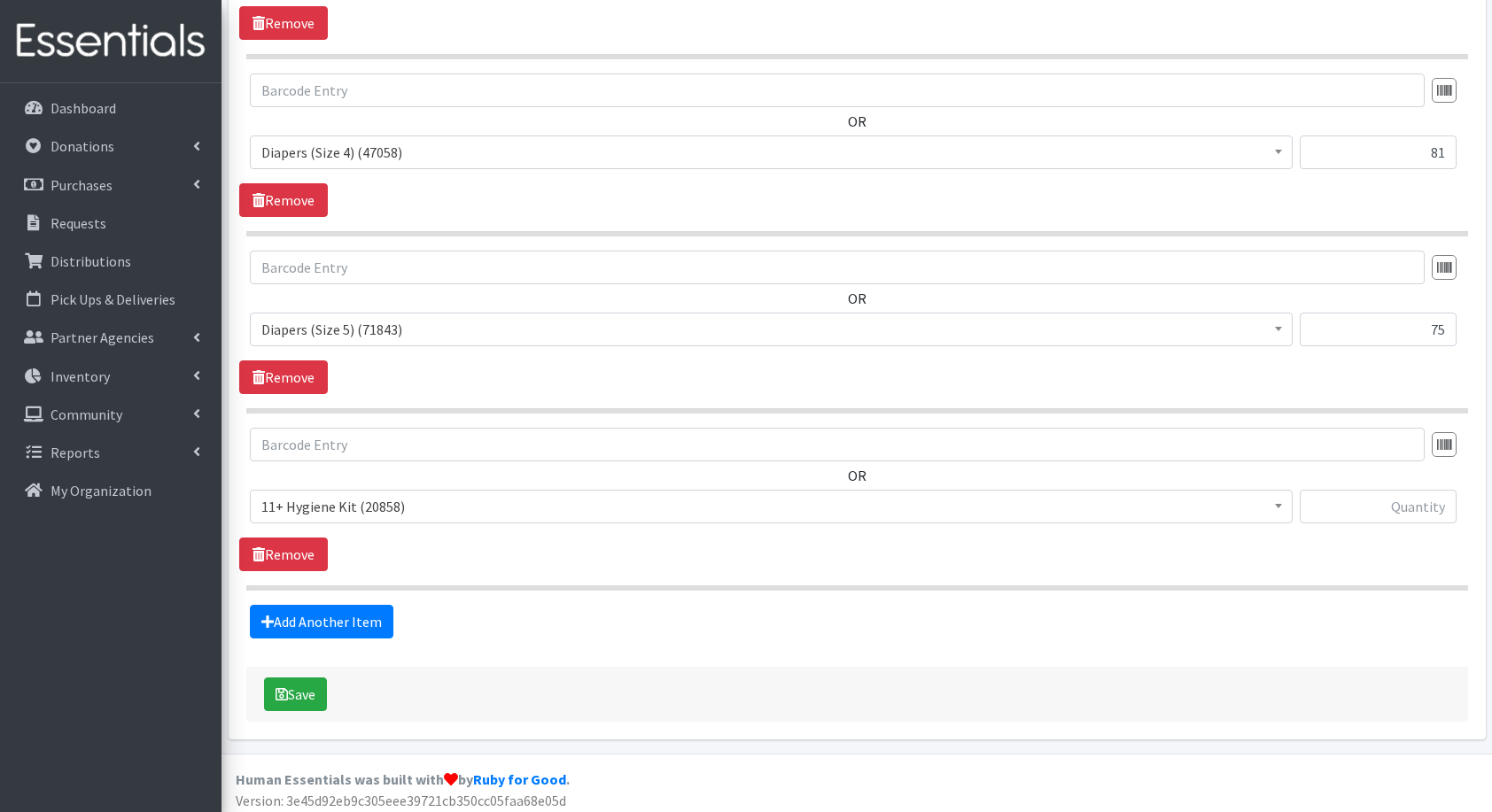
click at [397, 502] on span "11+ Hygiene Kit (20858)" at bounding box center [771, 507] width 1020 height 25
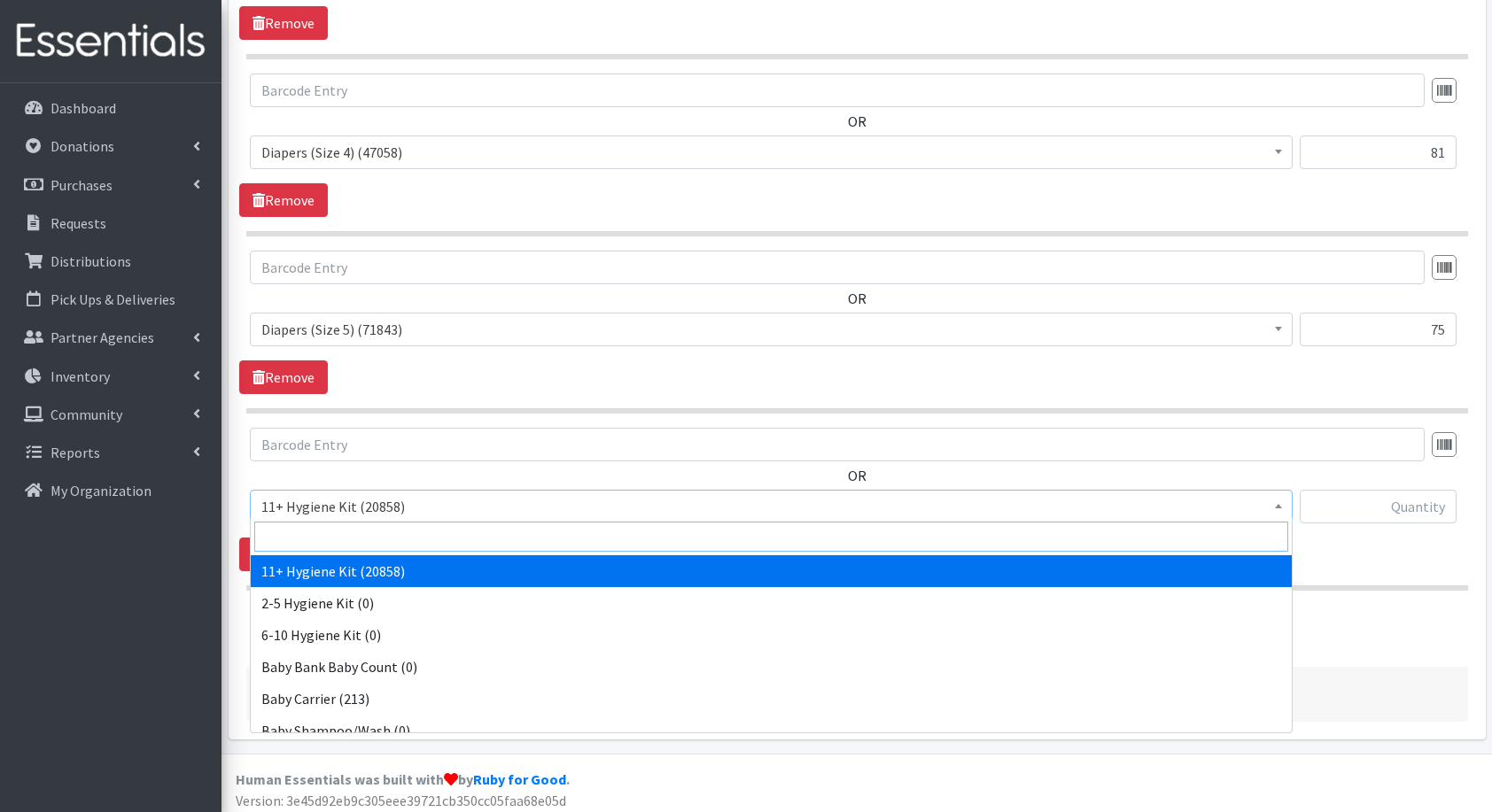
click at [424, 536] on input "search" at bounding box center [771, 537] width 1034 height 30
type input "di"
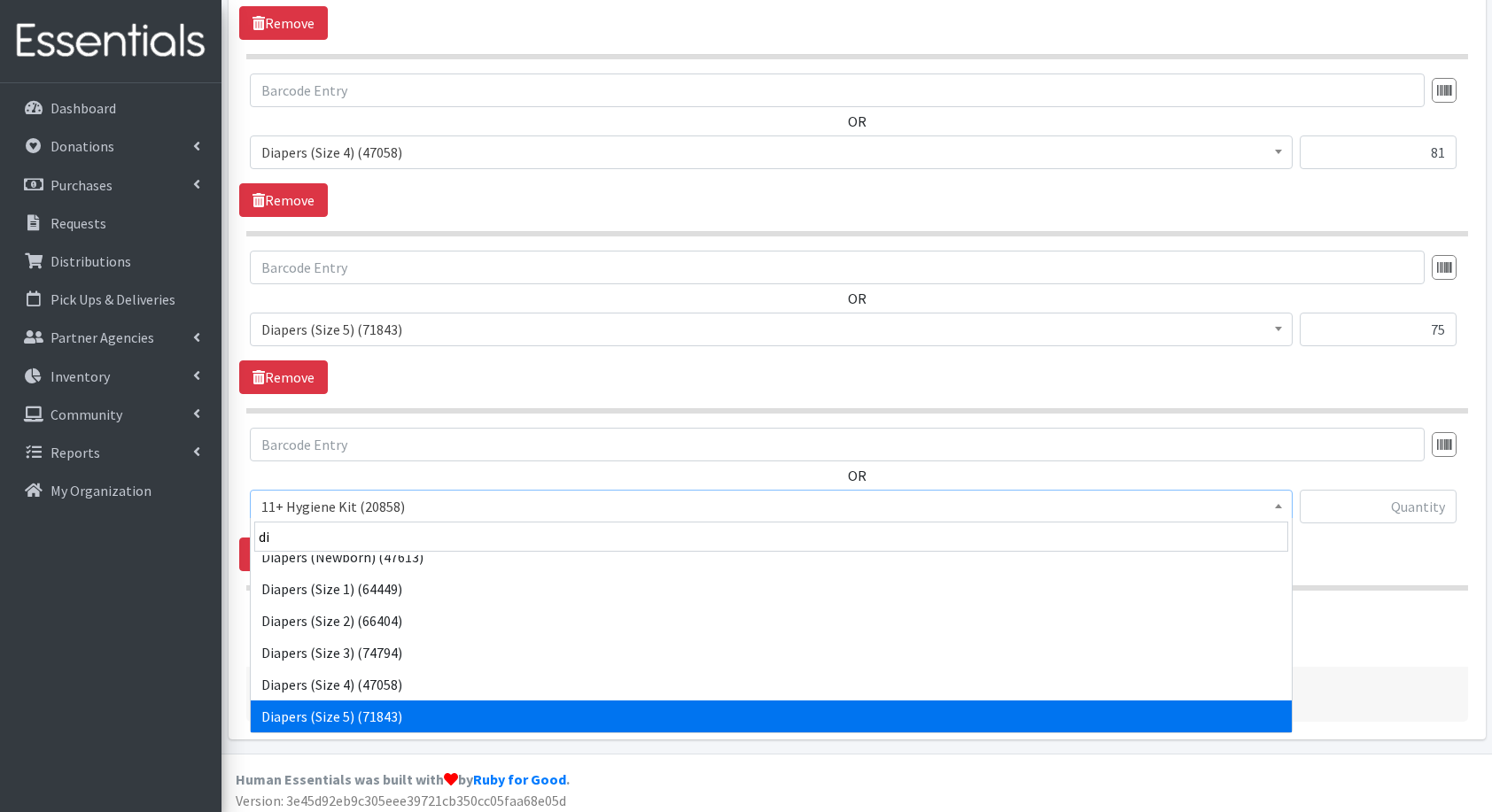
scroll to position [110, 0]
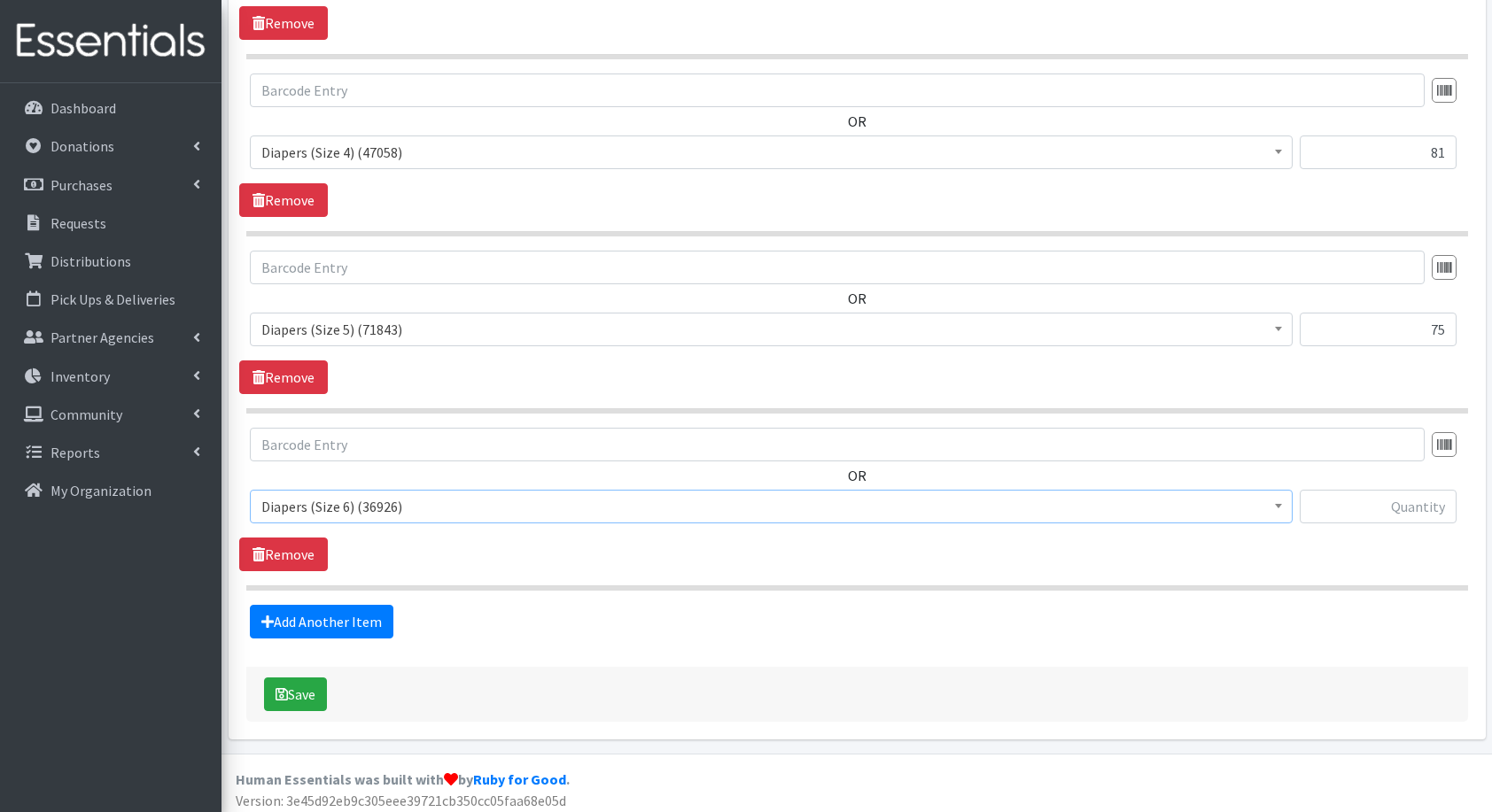
select select "5209"
click at [1373, 510] on input "text" at bounding box center [1378, 507] width 157 height 34
click at [1398, 502] on input "text" at bounding box center [1378, 507] width 157 height 34
type input "36"
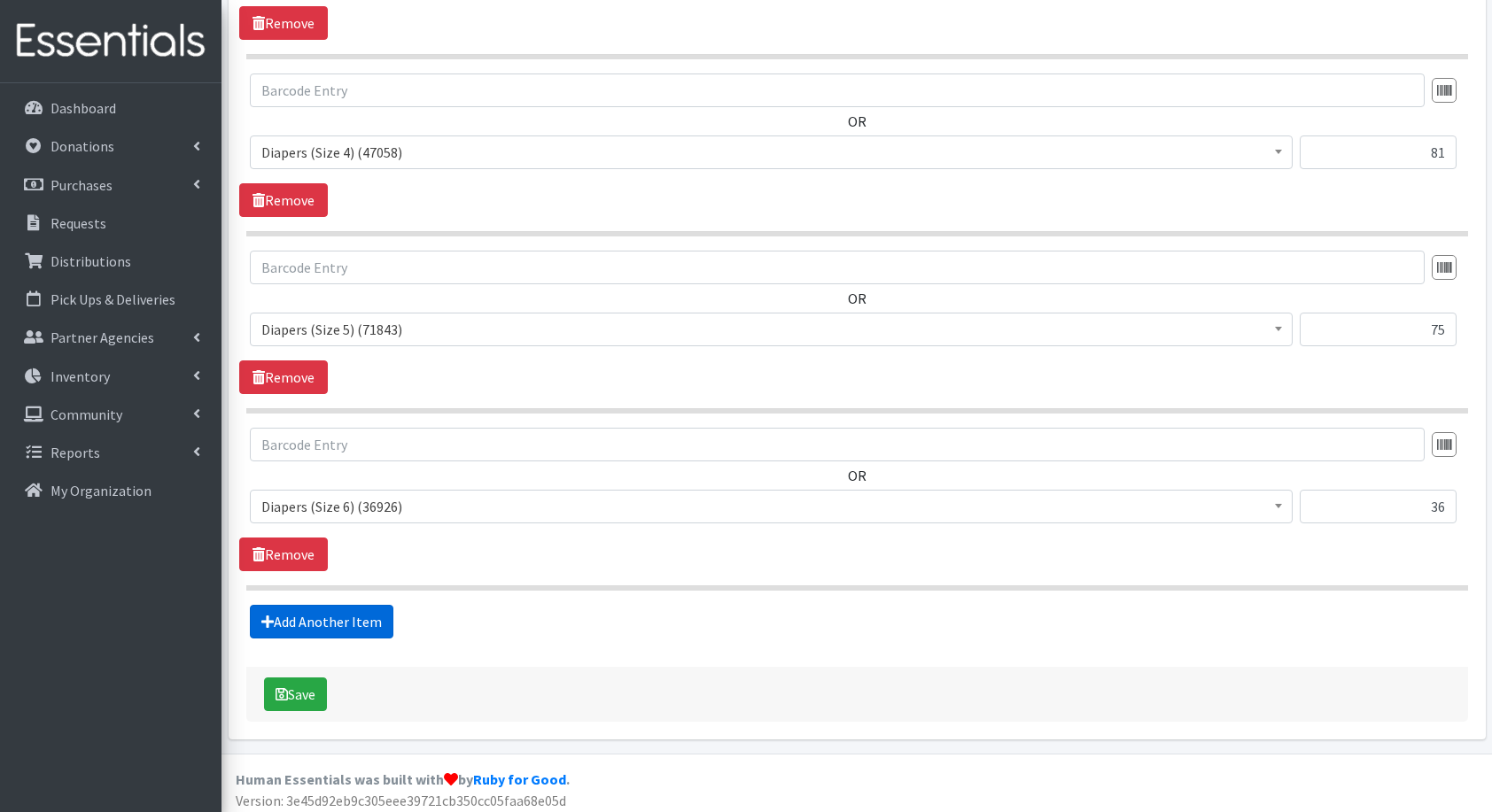
click at [325, 620] on link "Add Another Item" at bounding box center [321, 622] width 144 height 34
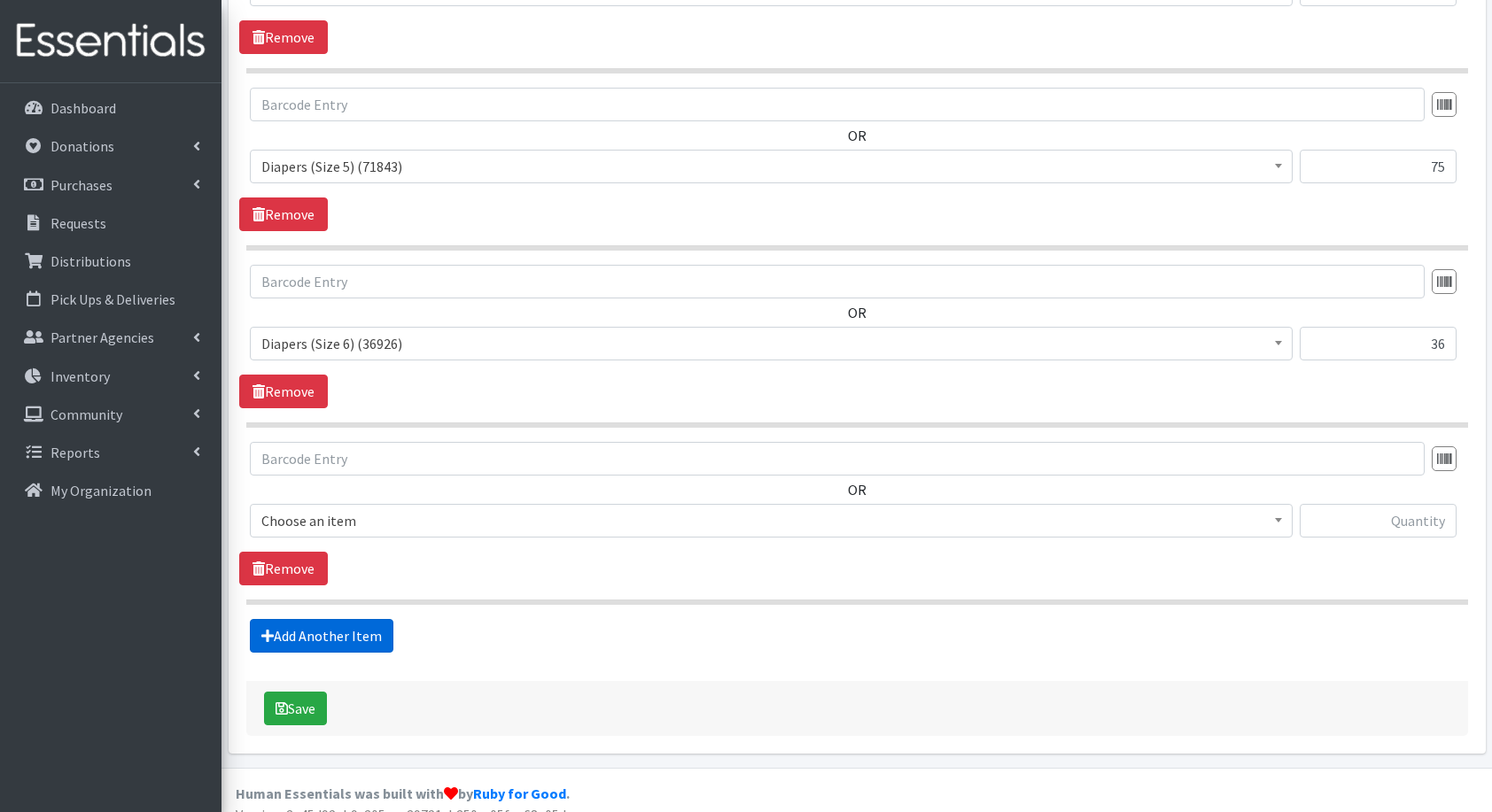
scroll to position [1364, 0]
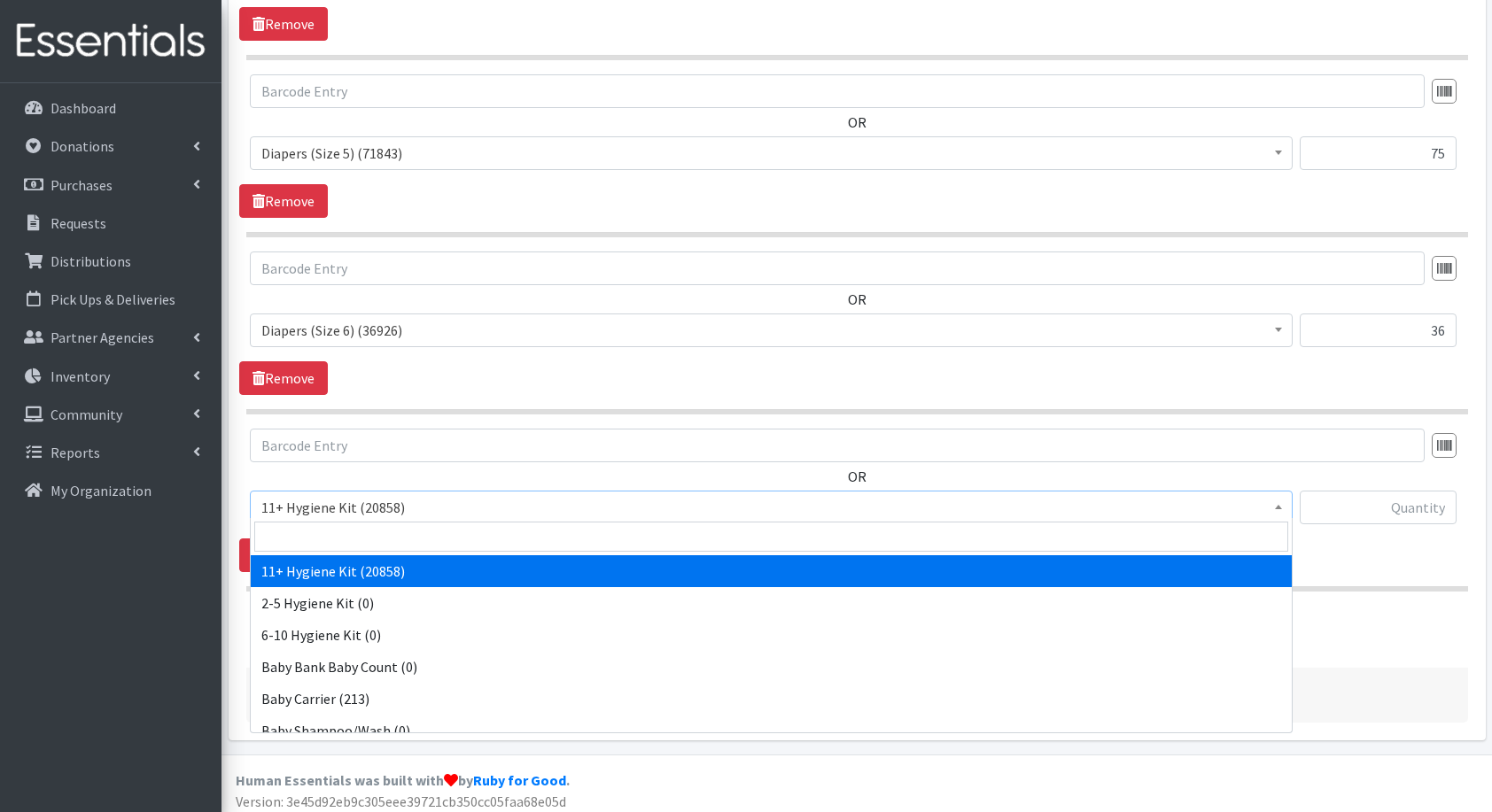
click at [348, 502] on span "11+ Hygiene Kit (20858)" at bounding box center [771, 507] width 1020 height 25
click at [401, 535] on input "search" at bounding box center [771, 537] width 1034 height 30
type input "fl"
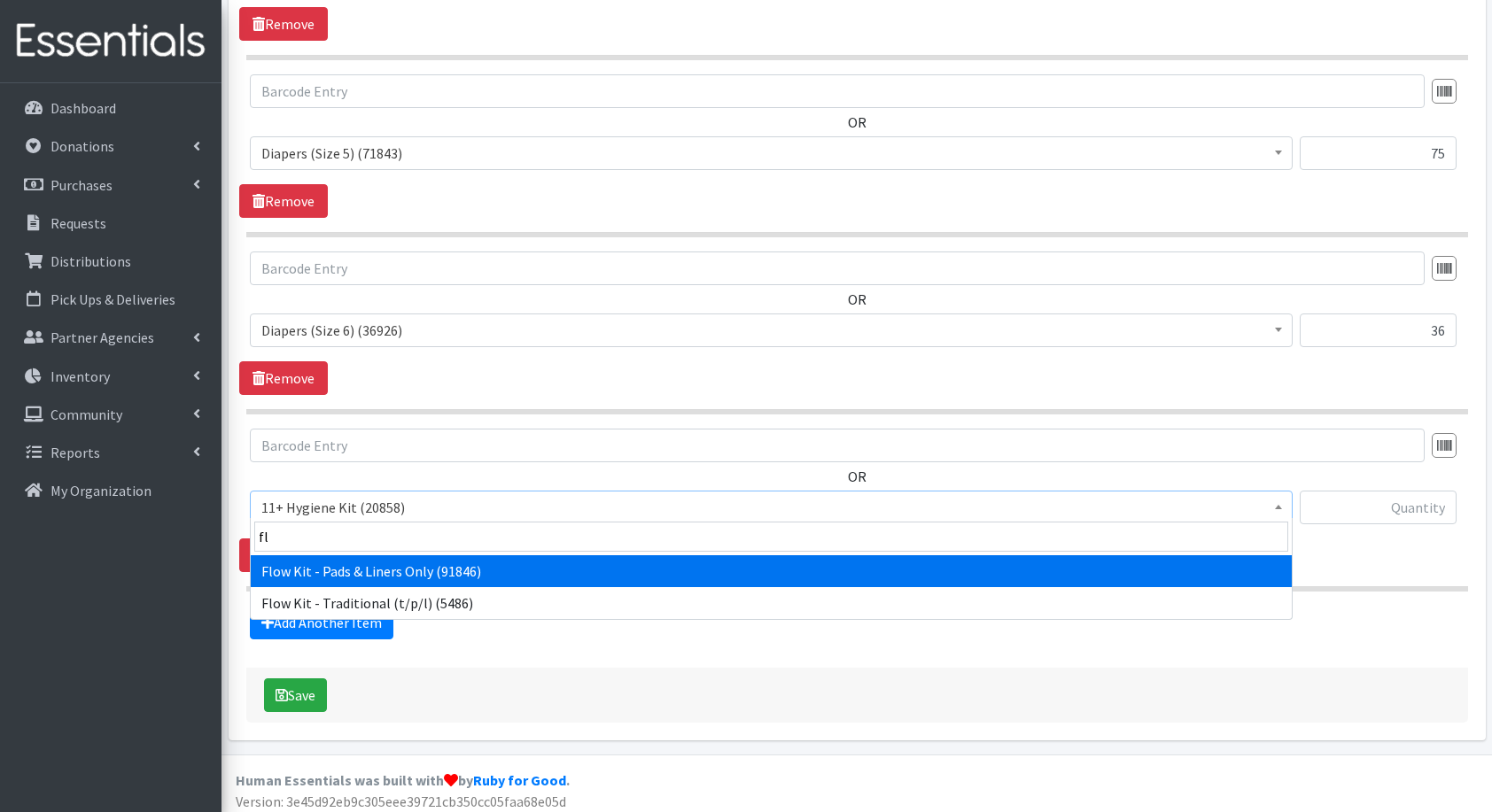
select select "14765"
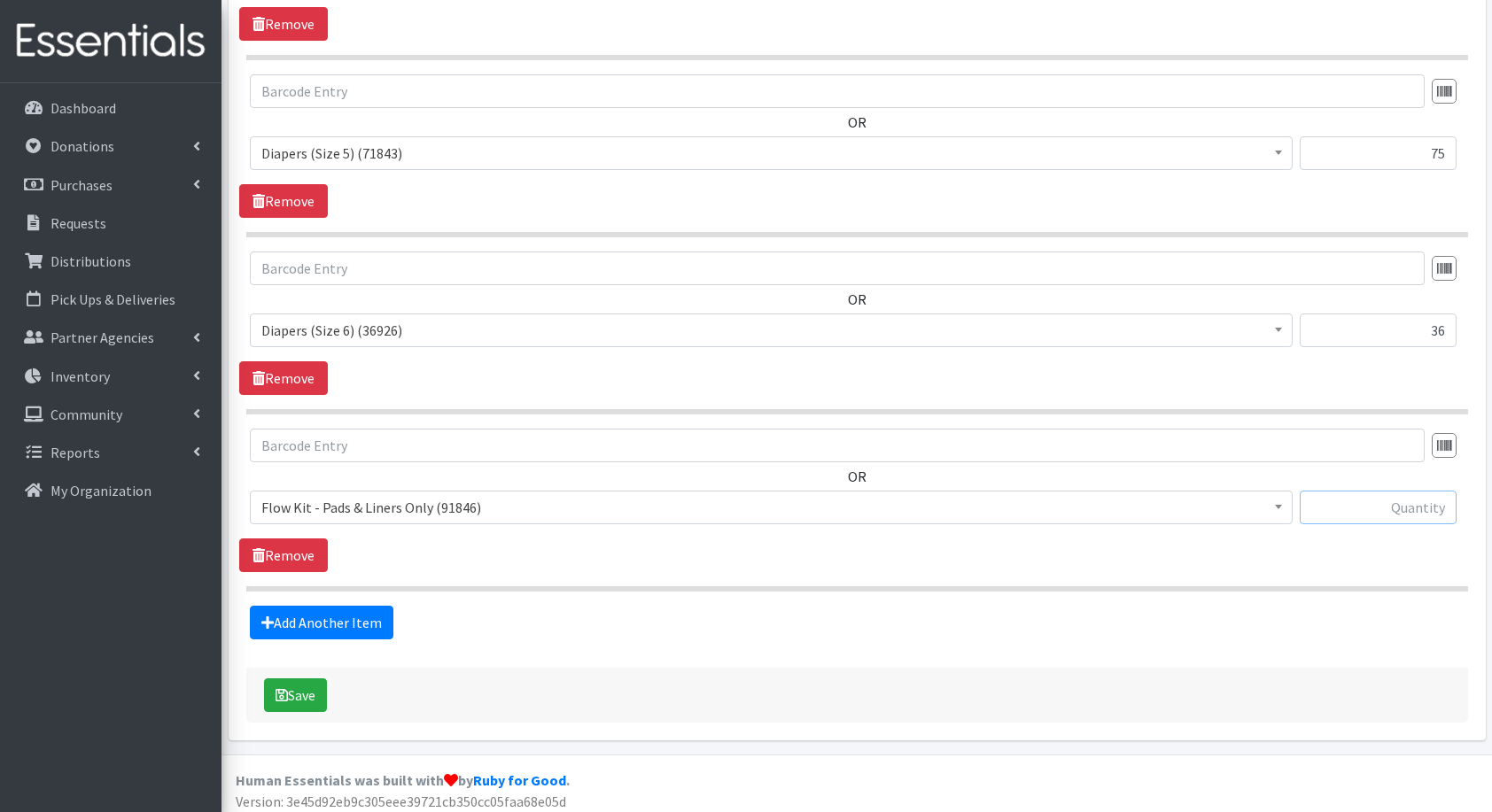
click at [1397, 501] on input "text" at bounding box center [1378, 508] width 157 height 34
type input "20"
click at [338, 623] on link "Add Another Item" at bounding box center [321, 622] width 144 height 34
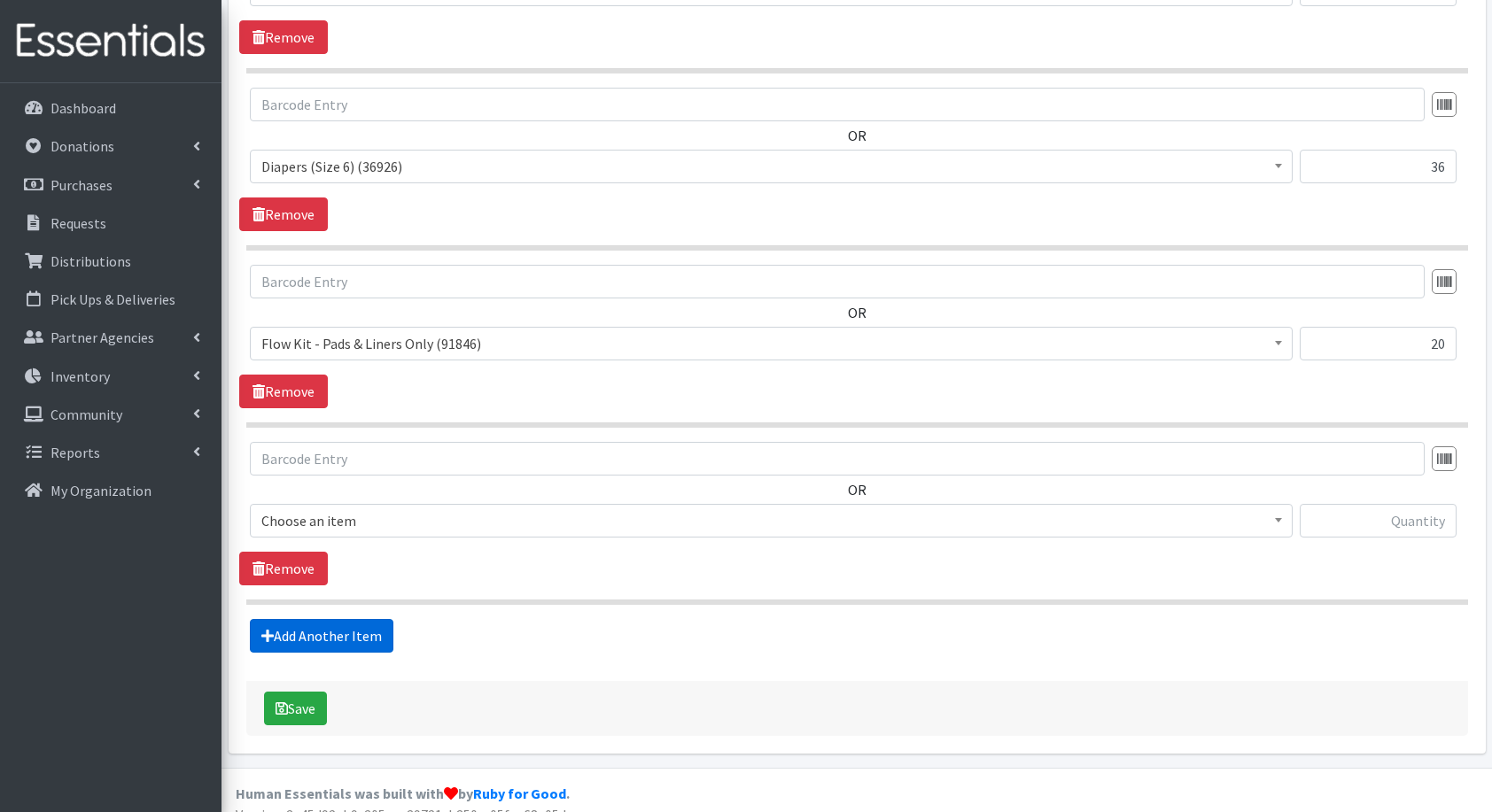
scroll to position [1539, 0]
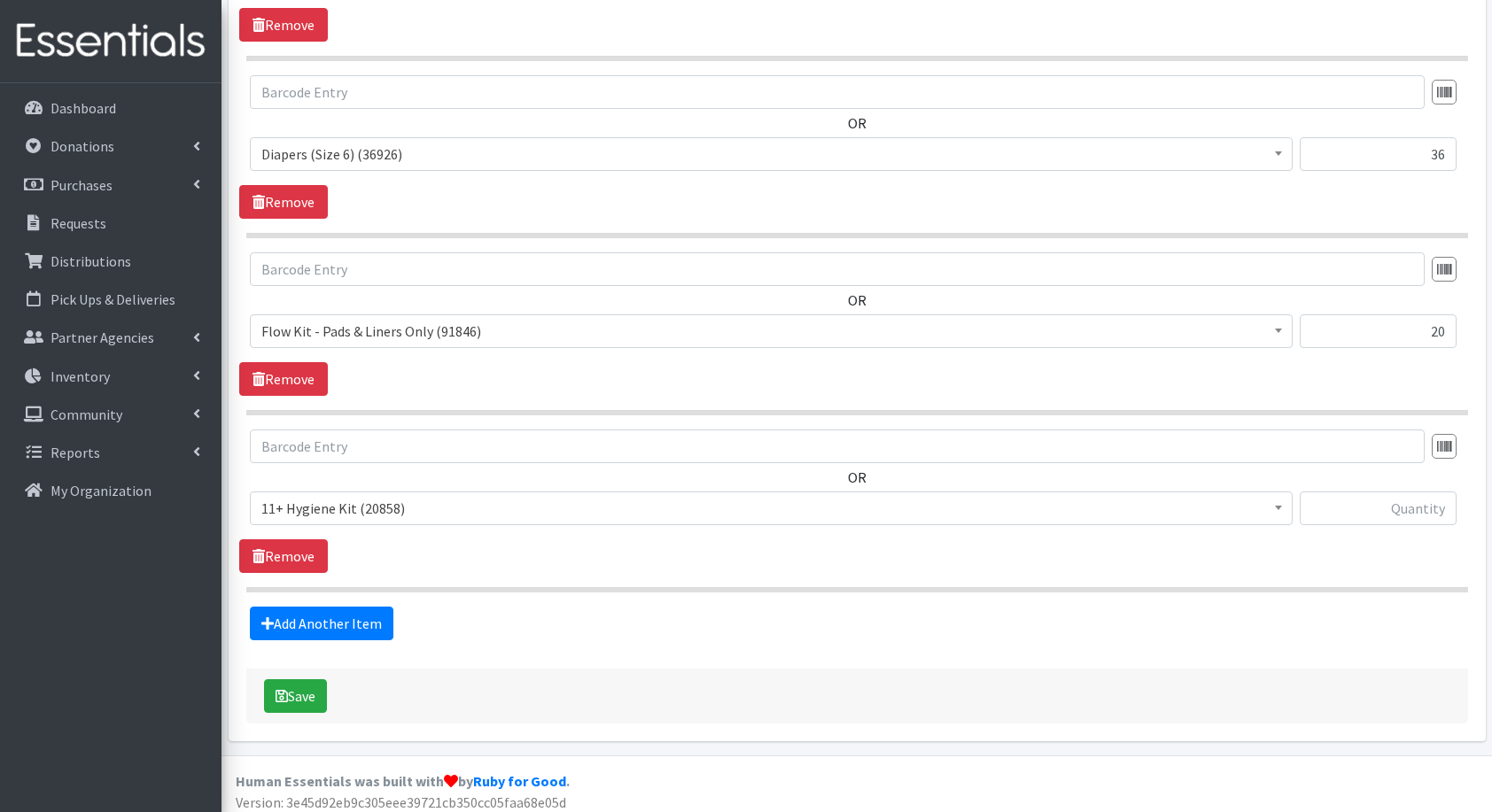
click at [329, 480] on div "OR 11+ Hygiene Kit (20858) 2-5 Hygiene Kit (0) 6-10 Hygiene Kit (0) Baby Bank B…" at bounding box center [857, 485] width 1236 height 110
click at [344, 521] on span "11+ Hygiene Kit (20858) 2-5 Hygiene Kit (0) 6-10 Hygiene Kit (0) Baby Bank Baby…" at bounding box center [770, 516] width 1043 height 48
click at [431, 498] on span "11+ Hygiene Kit (20858)" at bounding box center [771, 508] width 1020 height 25
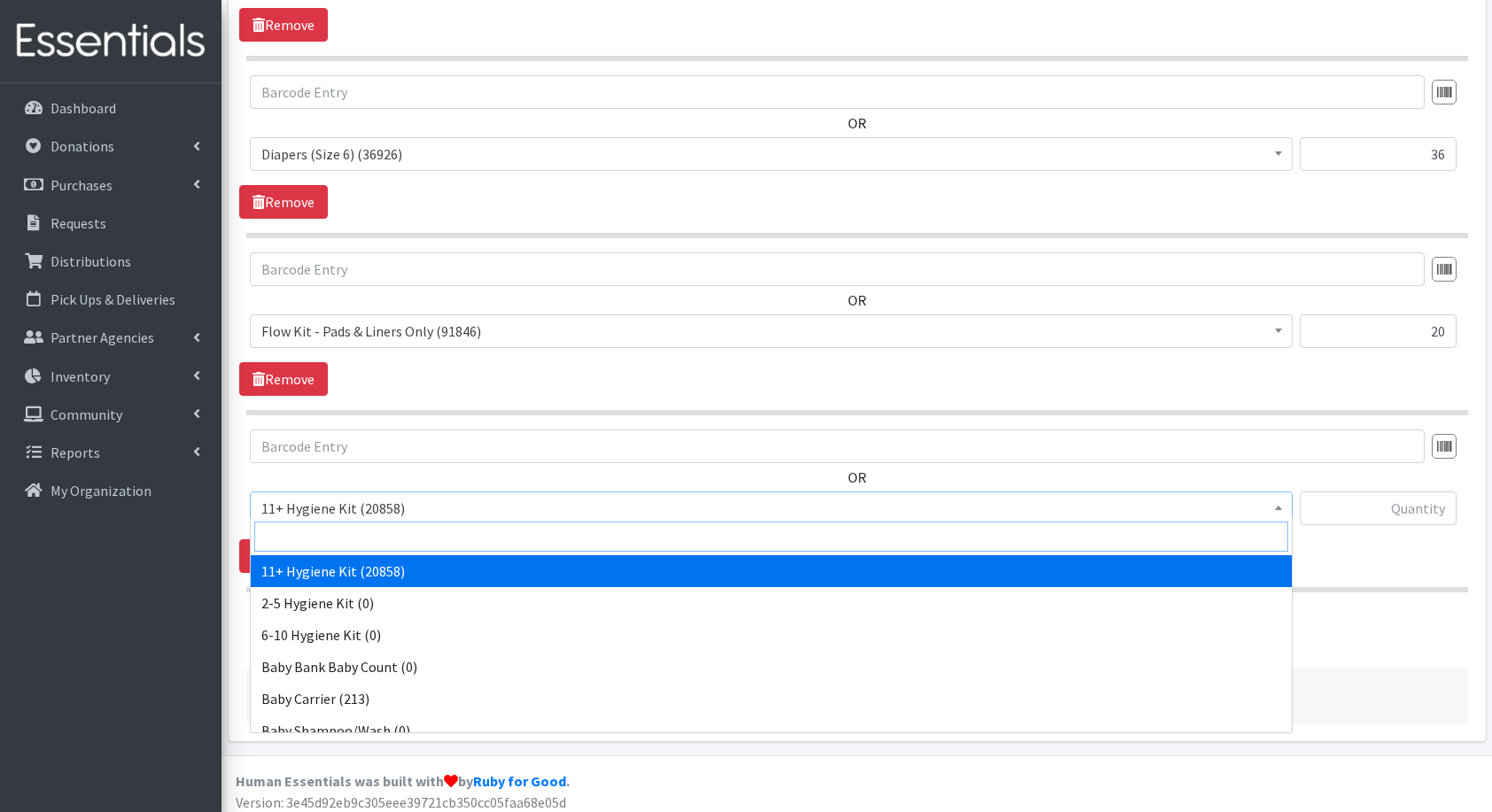
click at [442, 532] on input "search" at bounding box center [771, 537] width 1034 height 30
type input "fl"
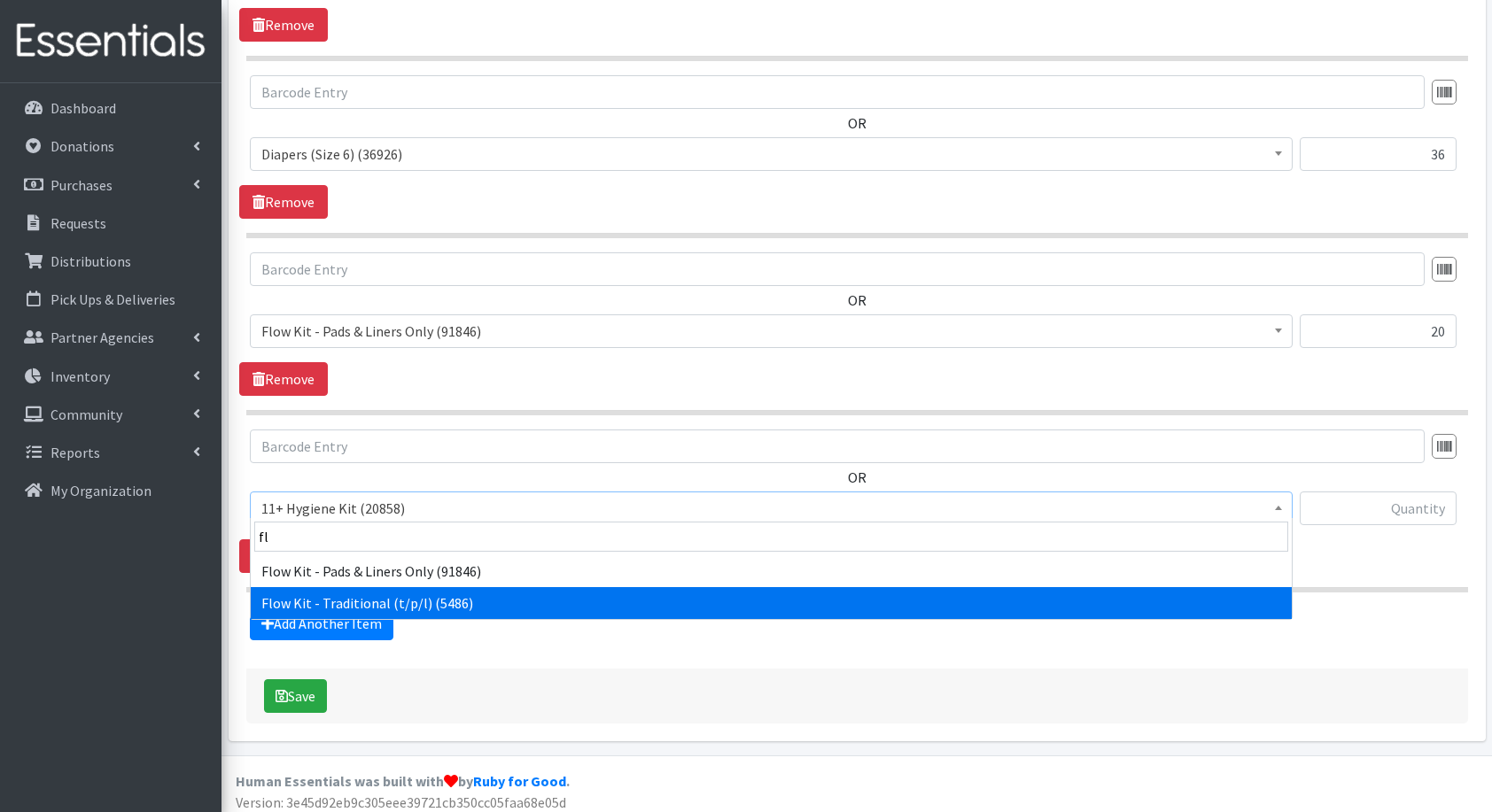
select select "10571"
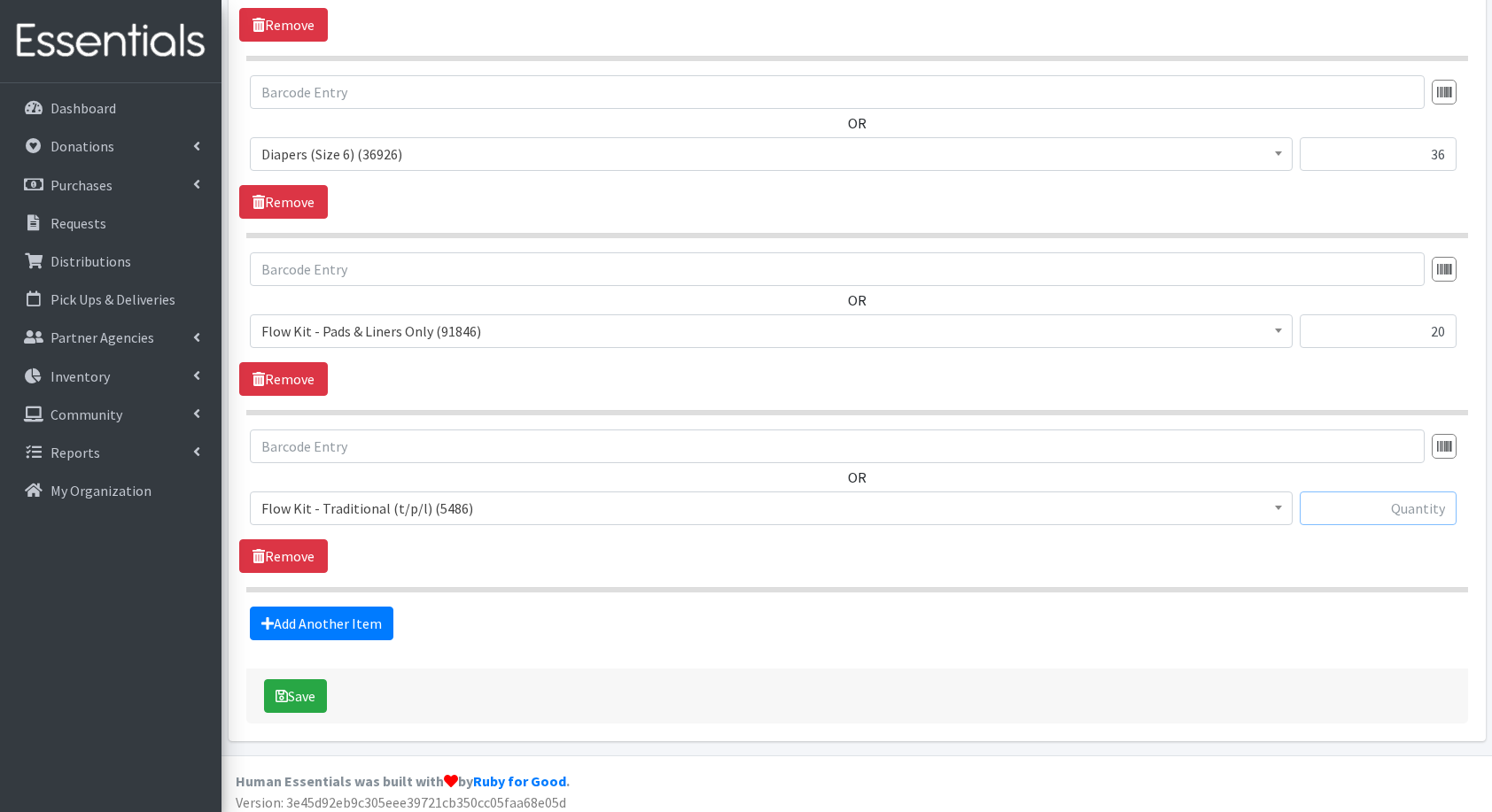
click at [1410, 495] on input "text" at bounding box center [1378, 509] width 157 height 34
type input "20"
click at [329, 609] on link "Add Another Item" at bounding box center [321, 623] width 144 height 34
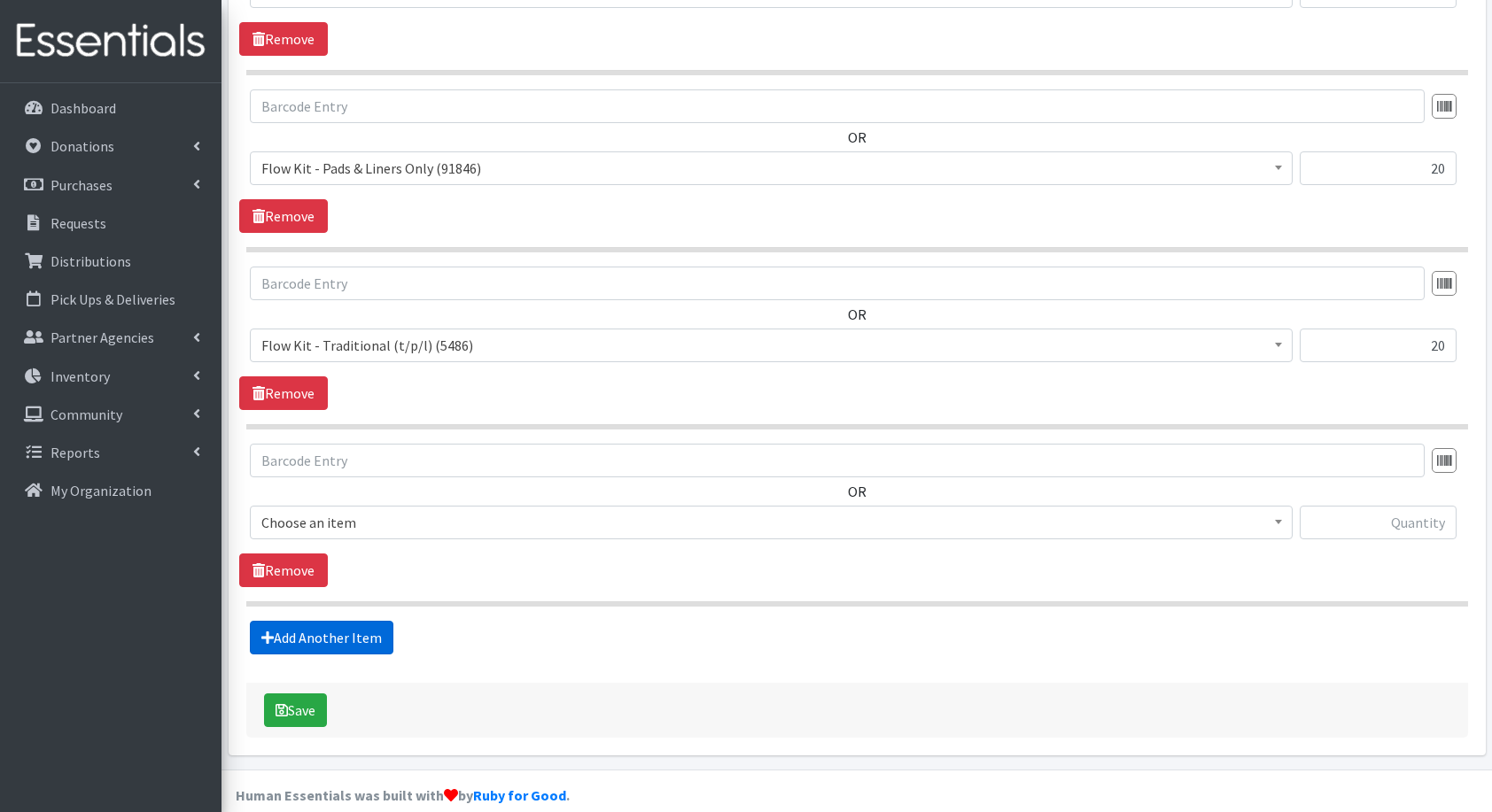
scroll to position [1716, 0]
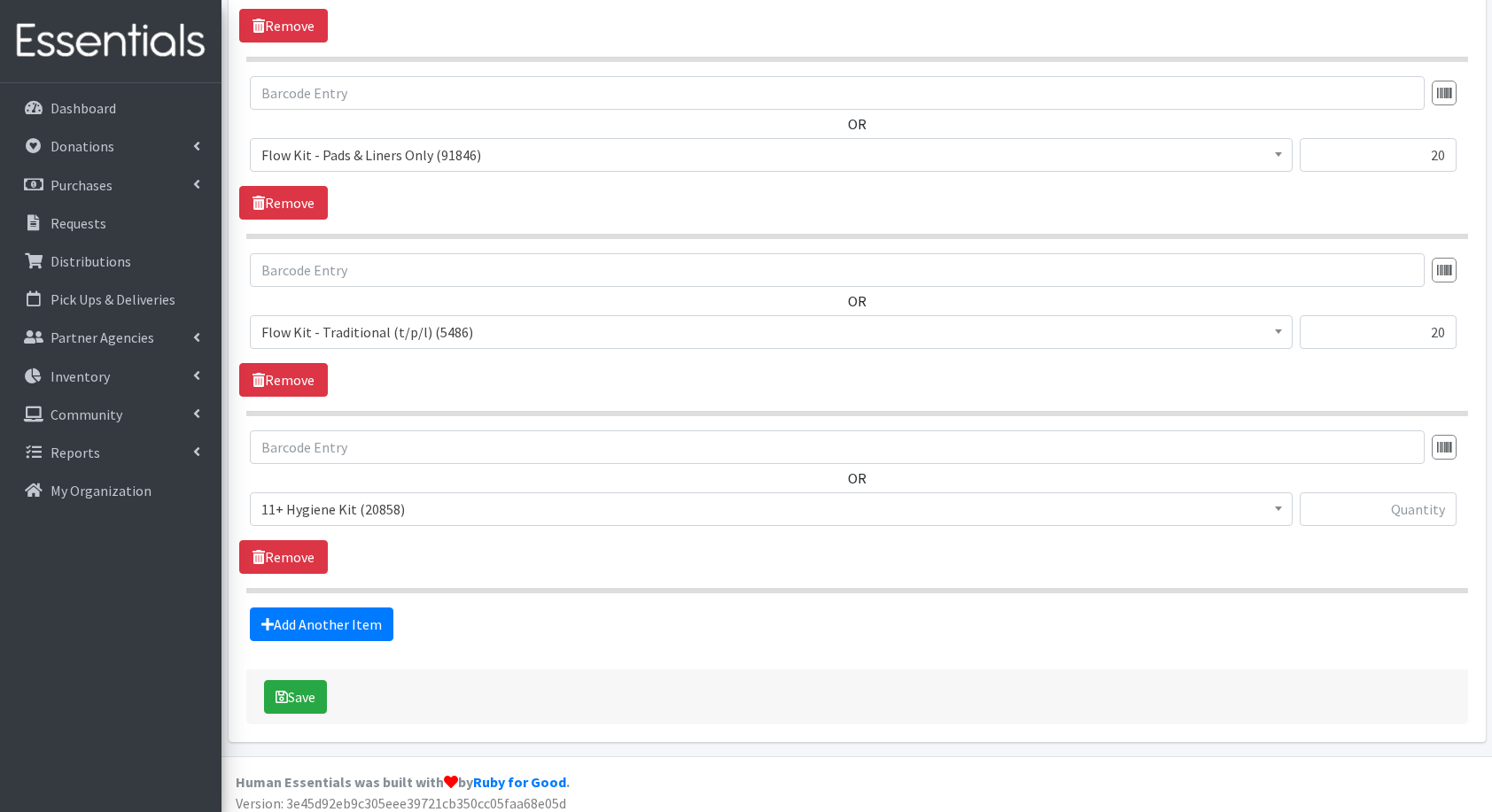
click at [443, 503] on span "11+ Hygiene Kit (20858)" at bounding box center [771, 509] width 1020 height 25
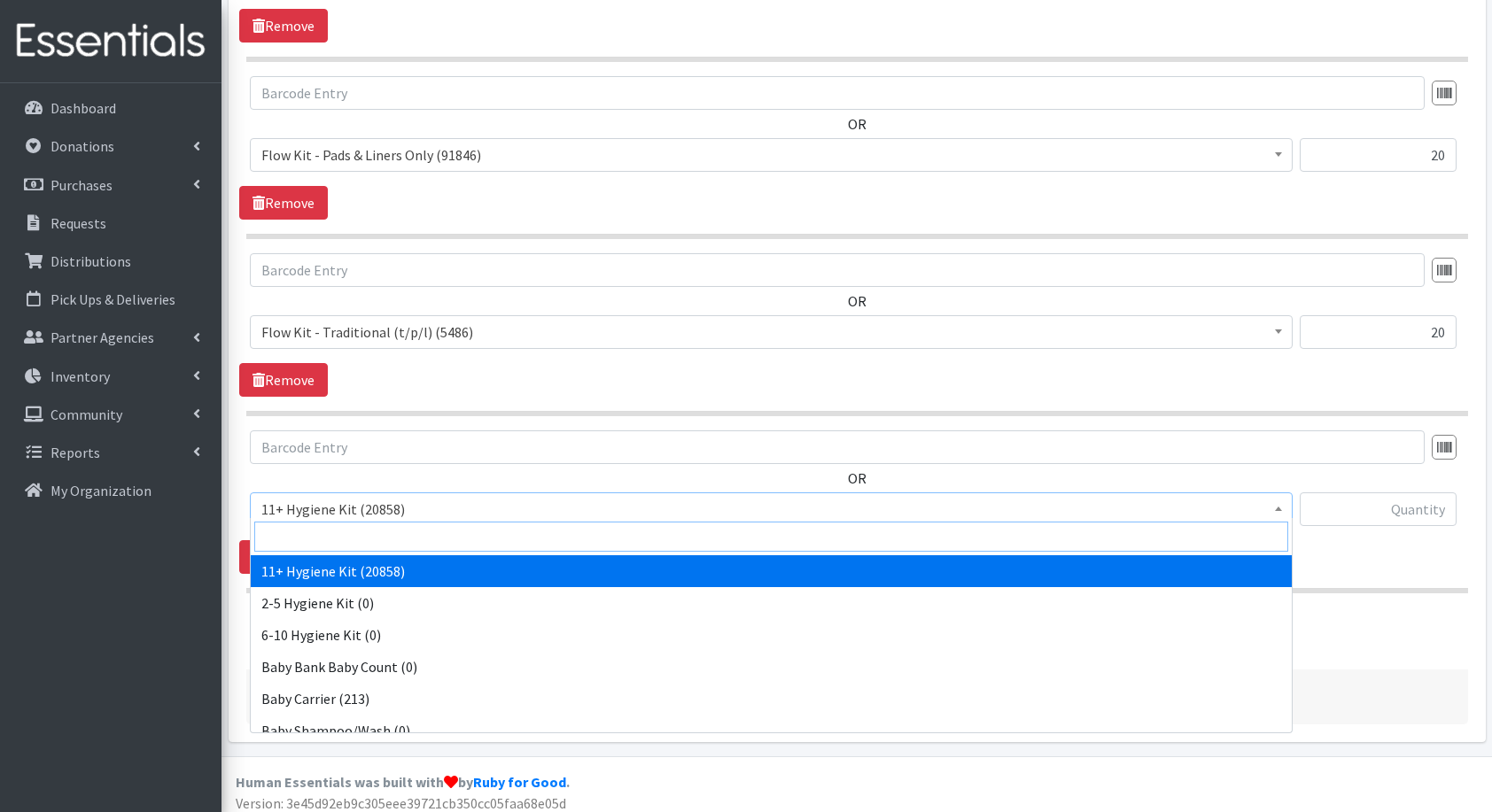
click at [455, 535] on input "search" at bounding box center [771, 537] width 1034 height 30
type input "fam"
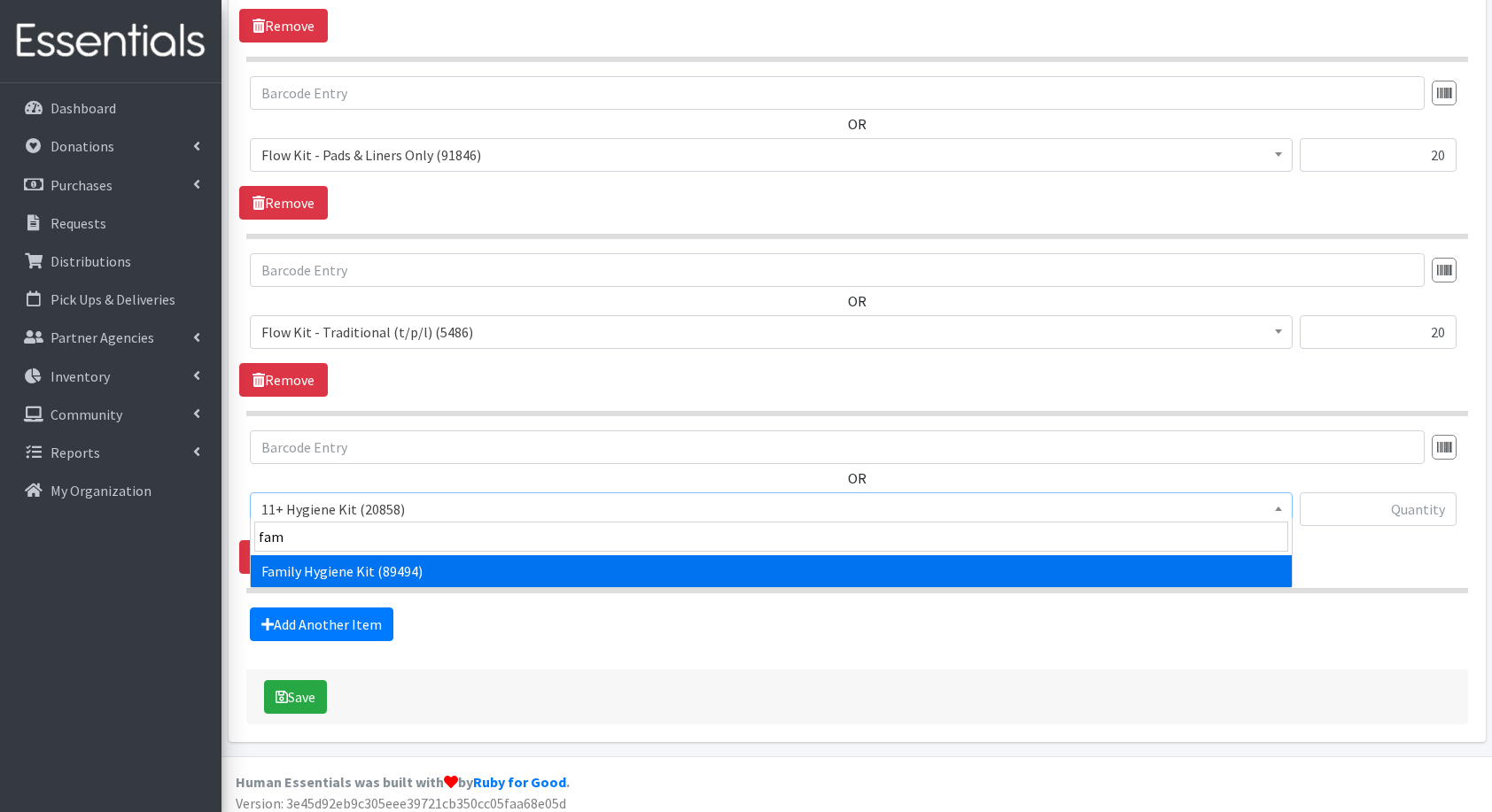
select select "14713"
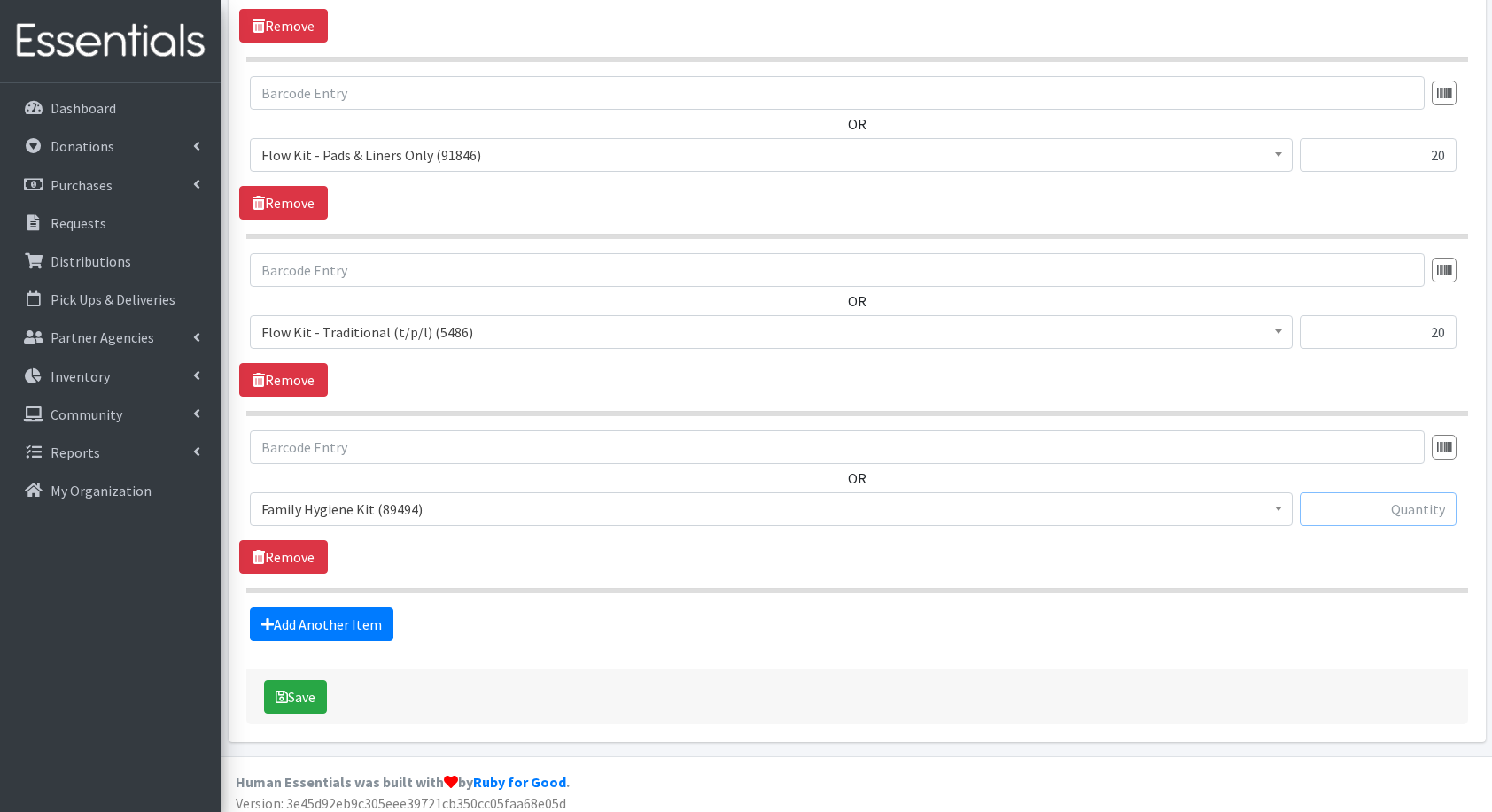
click at [1389, 516] on input "text" at bounding box center [1378, 510] width 157 height 34
type input "15"
click at [294, 618] on link "Add Another Item" at bounding box center [321, 624] width 144 height 34
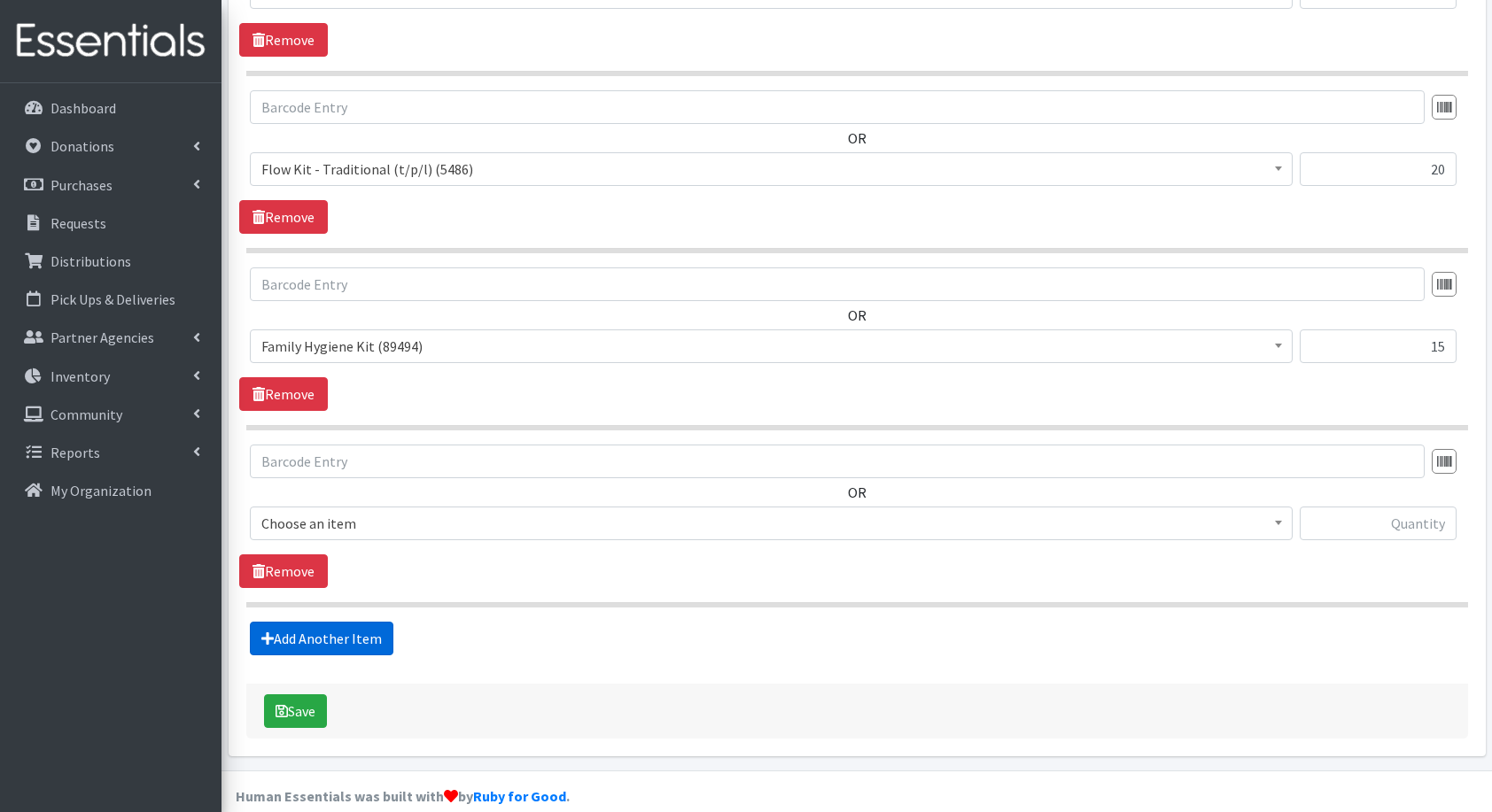
scroll to position [1892, 0]
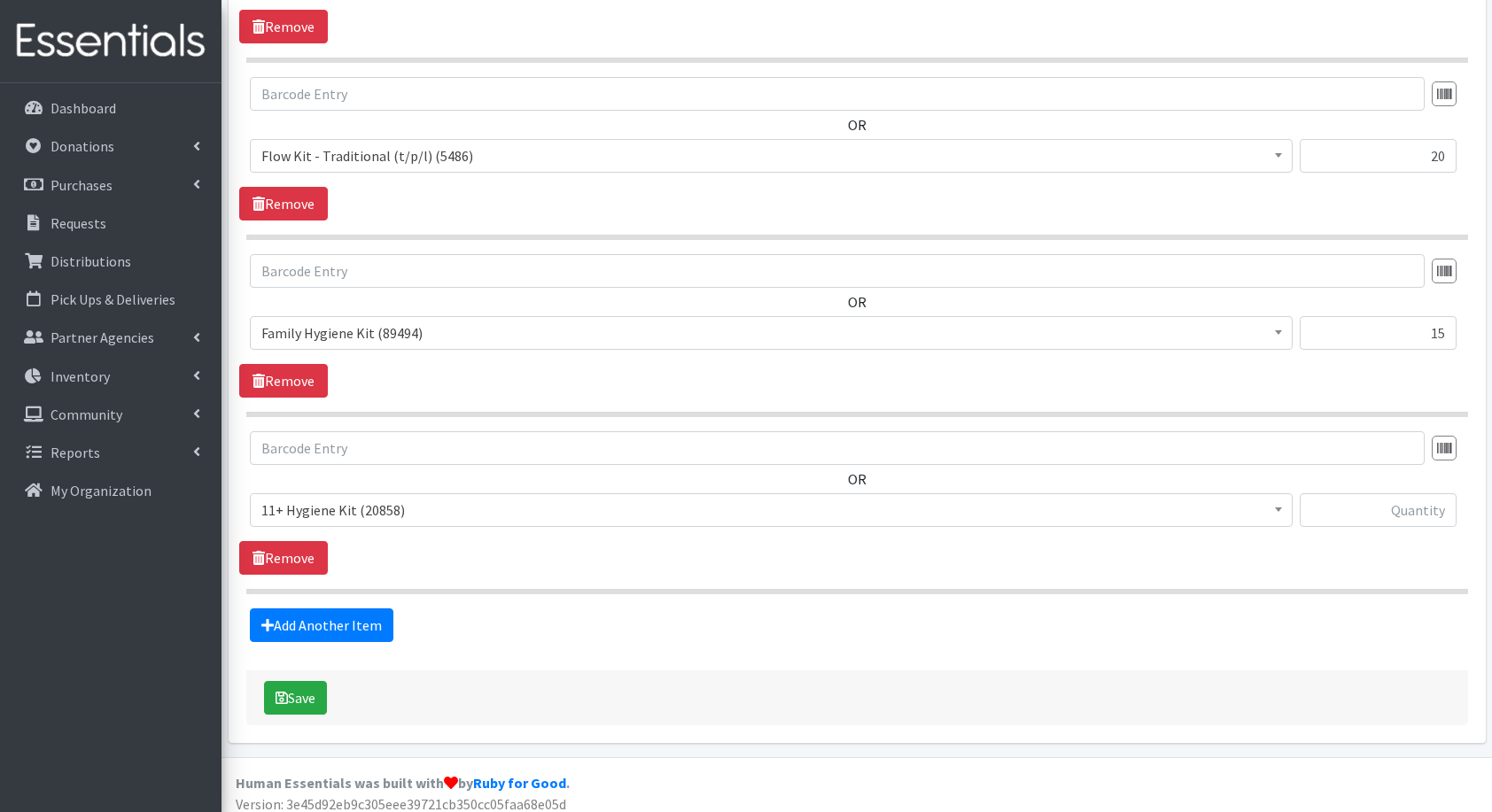
click at [399, 500] on span "11+ Hygiene Kit (20858)" at bounding box center [771, 510] width 1020 height 25
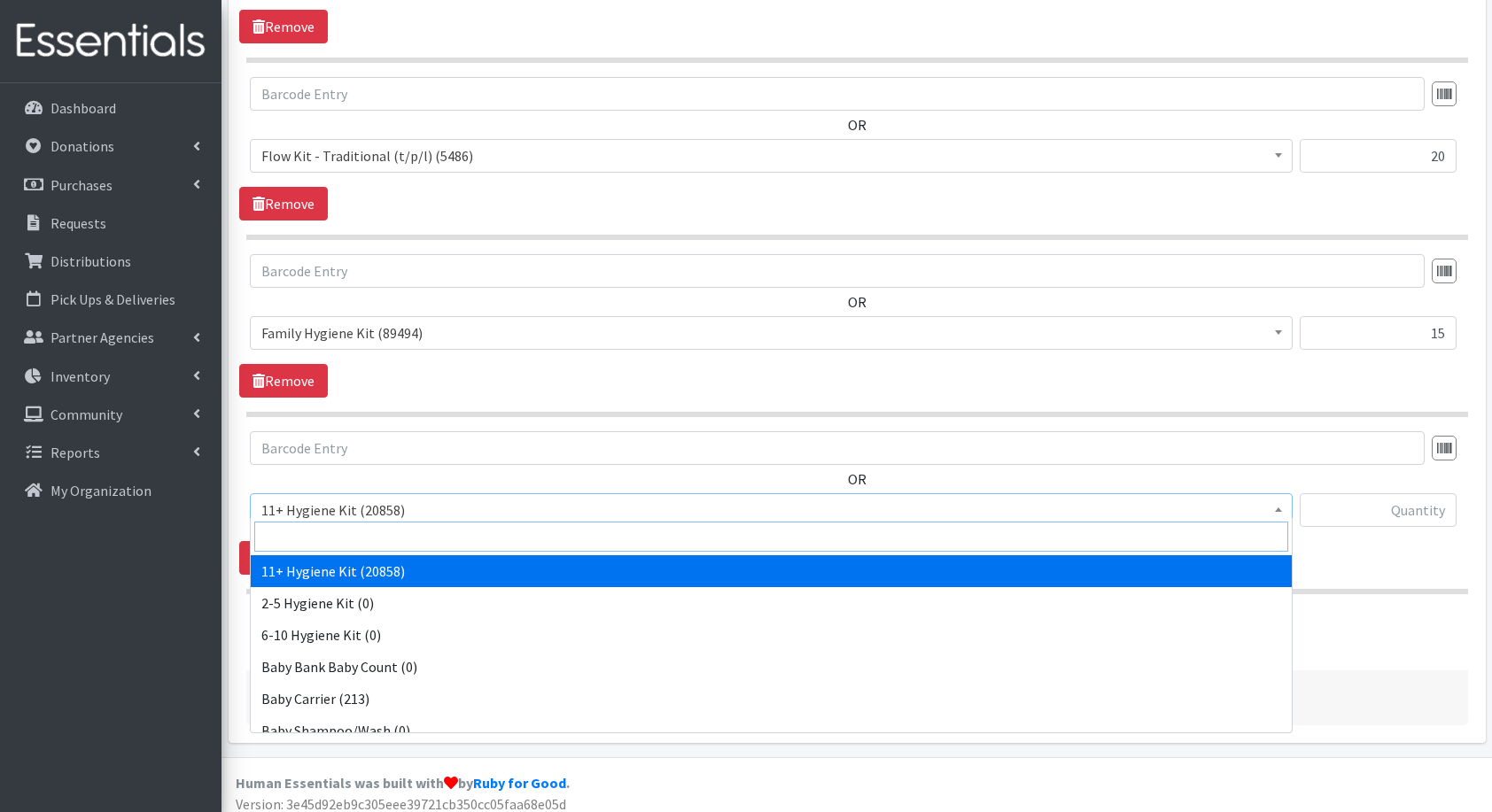
click at [421, 533] on input "search" at bounding box center [771, 537] width 1034 height 30
type input "bul"
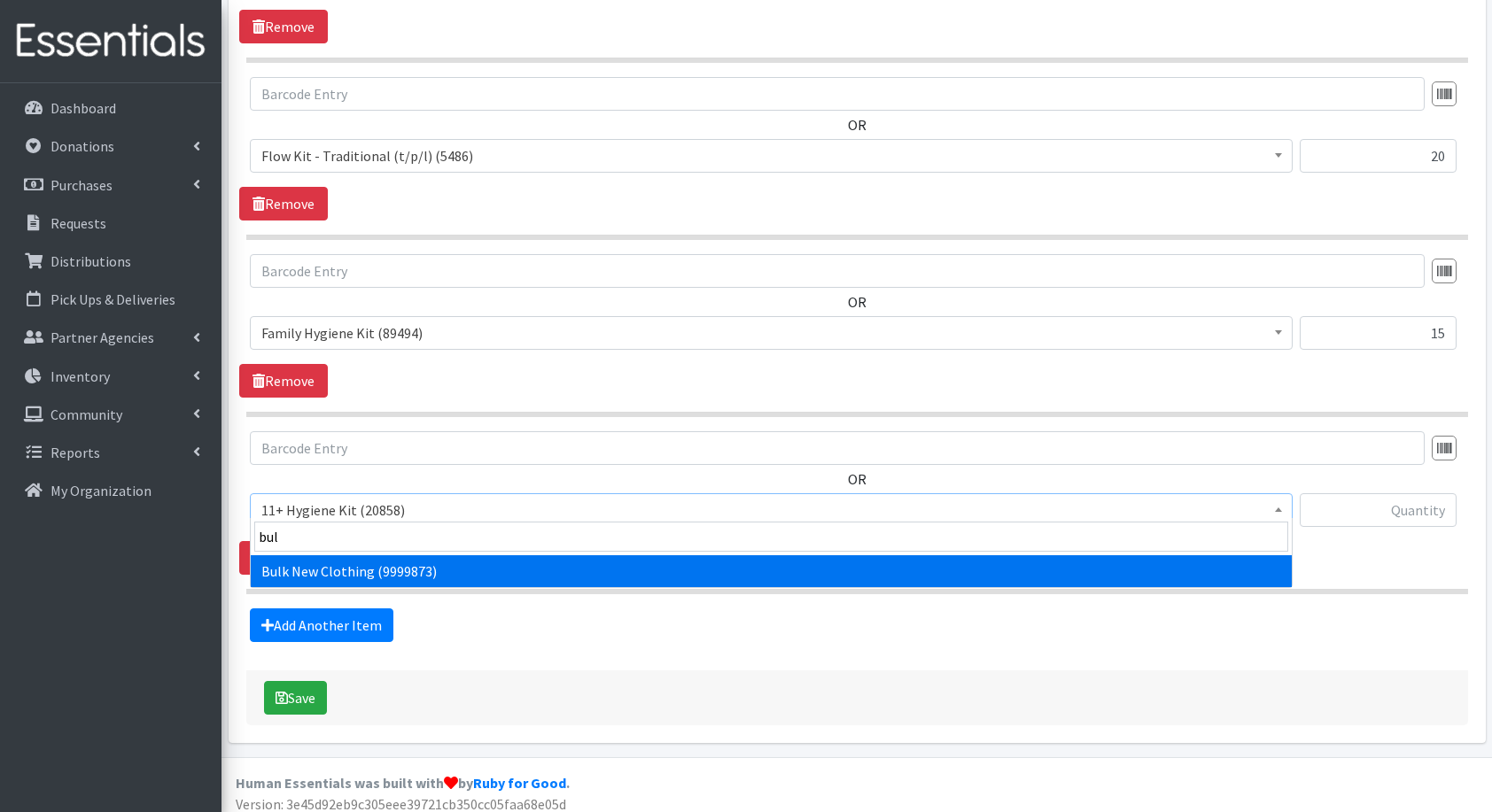
select select "13151"
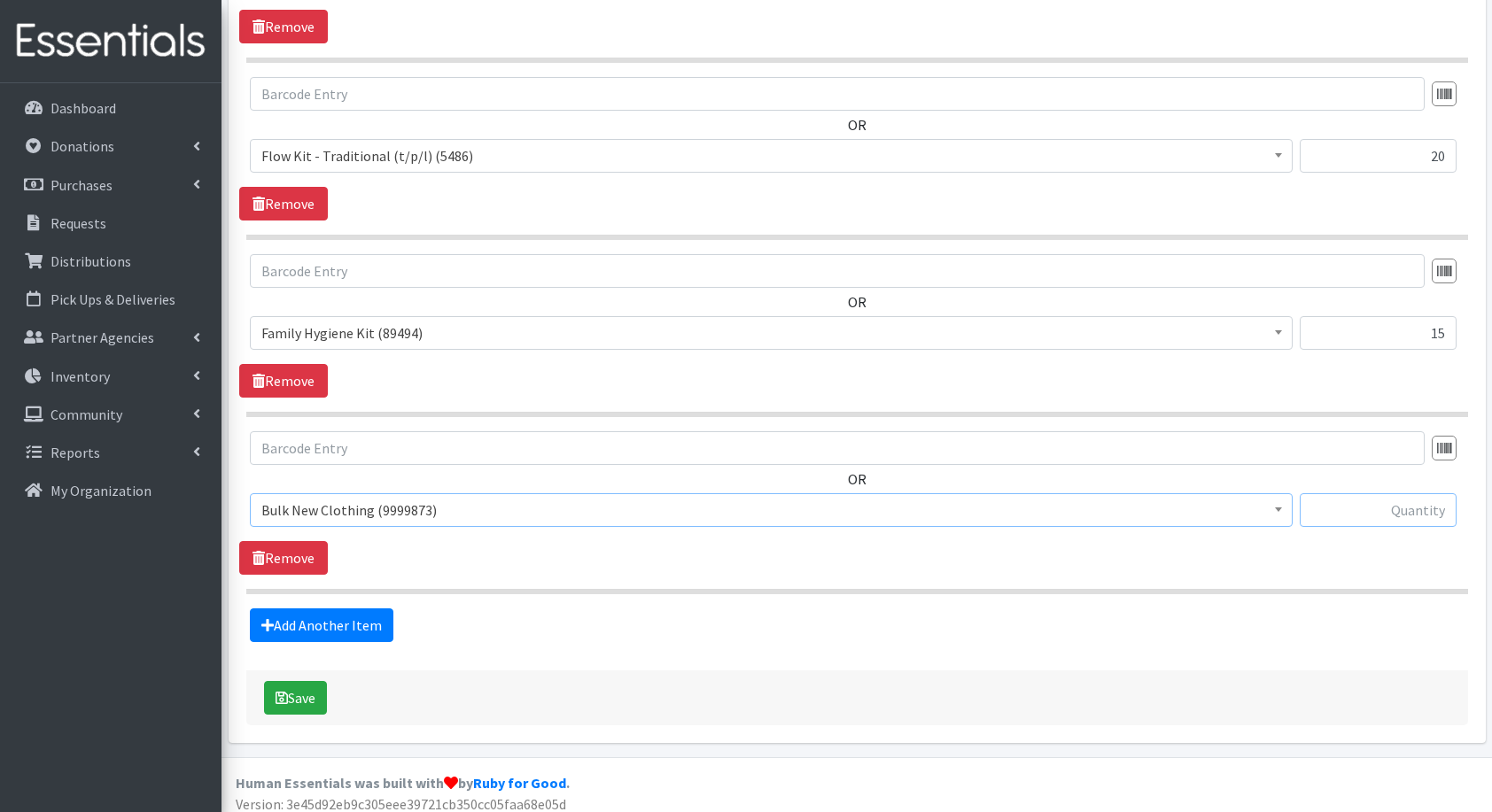
click at [1338, 510] on input "text" at bounding box center [1378, 511] width 157 height 34
type input "5"
click at [861, 576] on section "OR 11+ Hygiene Kit (20858) 2-5 Hygiene Kit (0) 6-10 Hygiene Kit (0) Baby Bank B…" at bounding box center [857, 512] width 1223 height 163
click at [1188, 579] on section "OR 11+ Hygiene Kit (20858) 2-5 Hygiene Kit (0) 6-10 Hygiene Kit (0) Baby Bank B…" at bounding box center [857, 512] width 1223 height 163
click at [312, 693] on button "Save" at bounding box center [295, 698] width 63 height 34
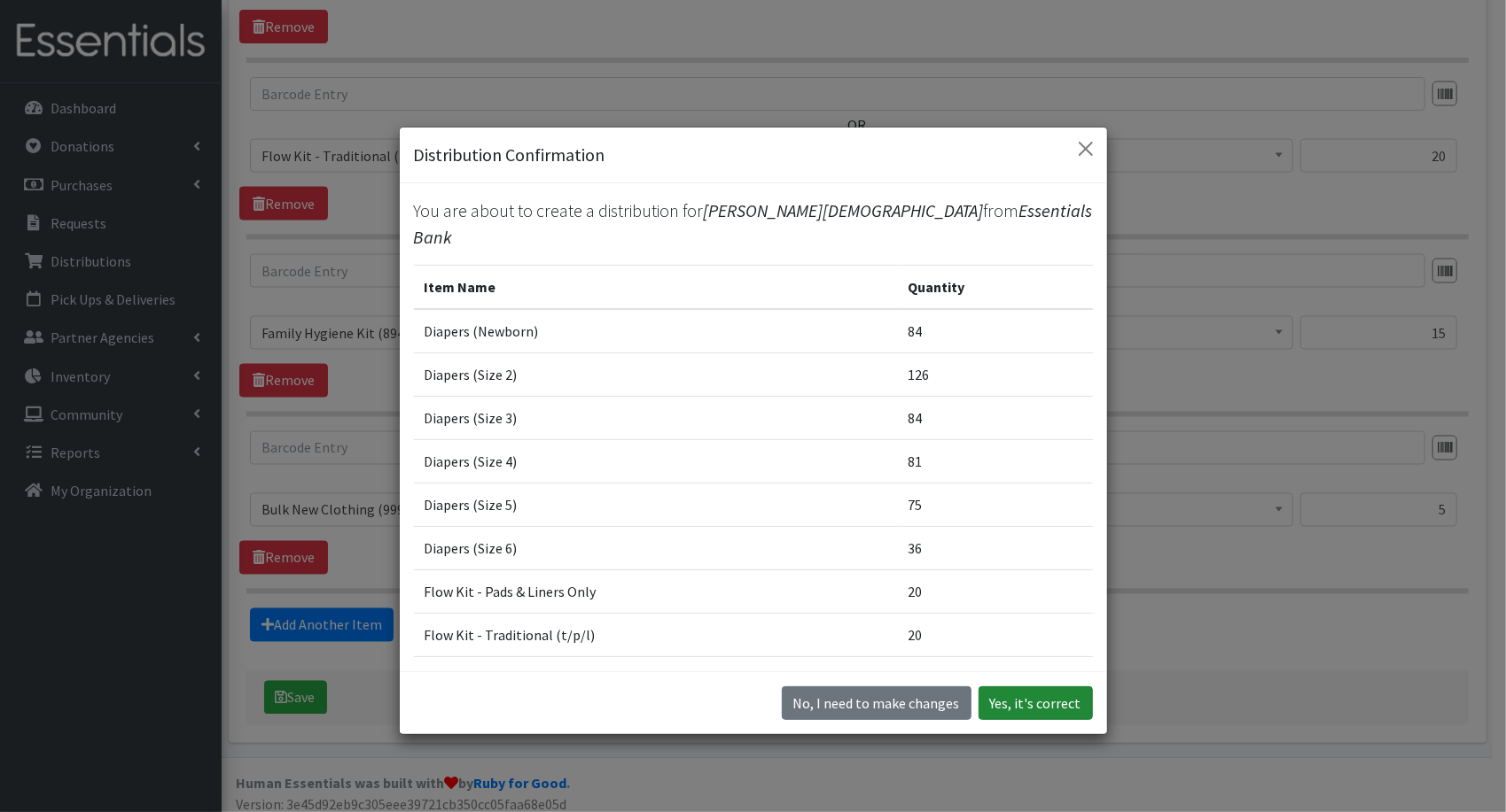
click at [990, 700] on button "Yes, it's correct" at bounding box center [1035, 703] width 115 height 34
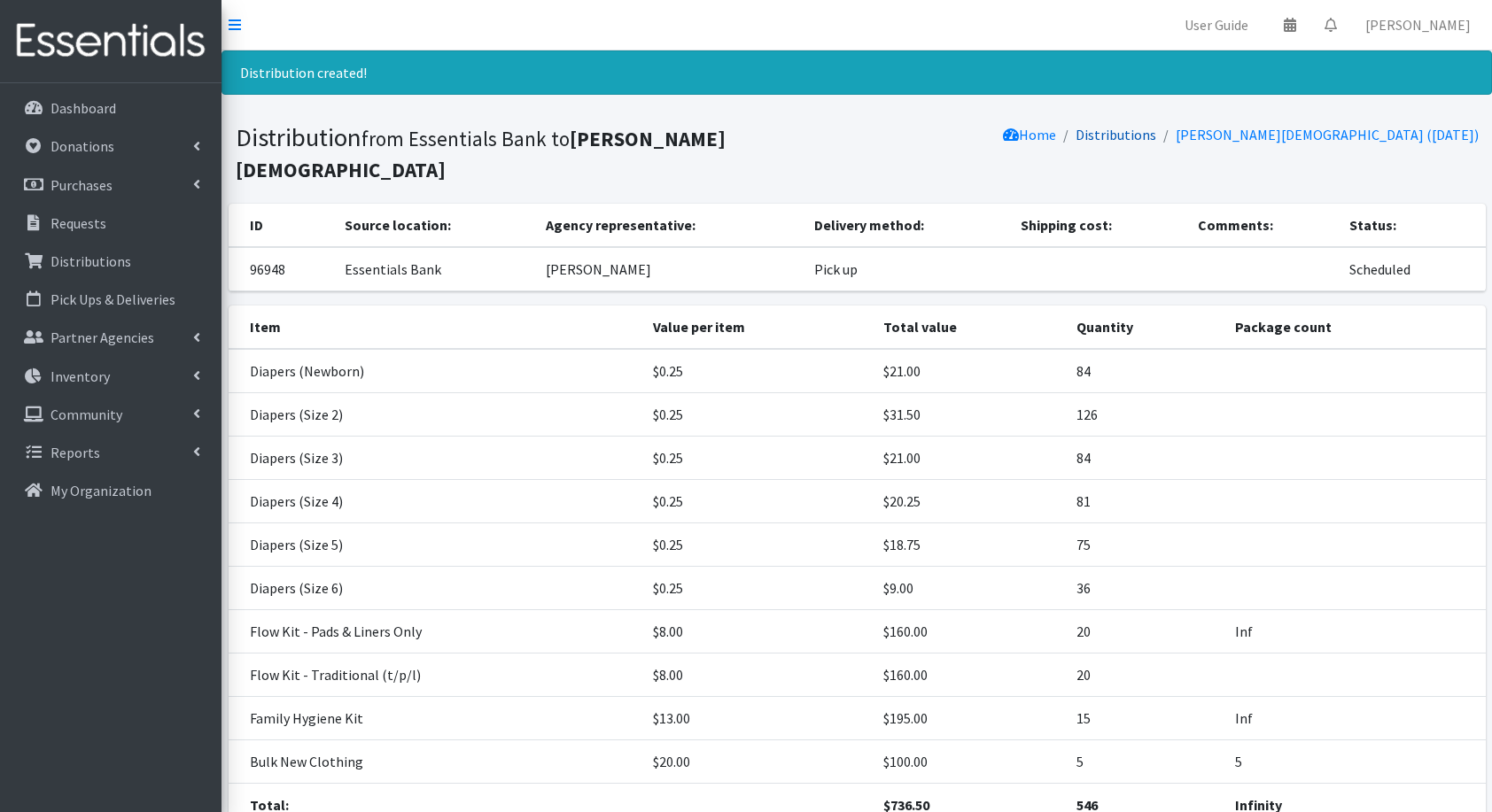
click at [1157, 130] on link "Distributions" at bounding box center [1116, 135] width 81 height 18
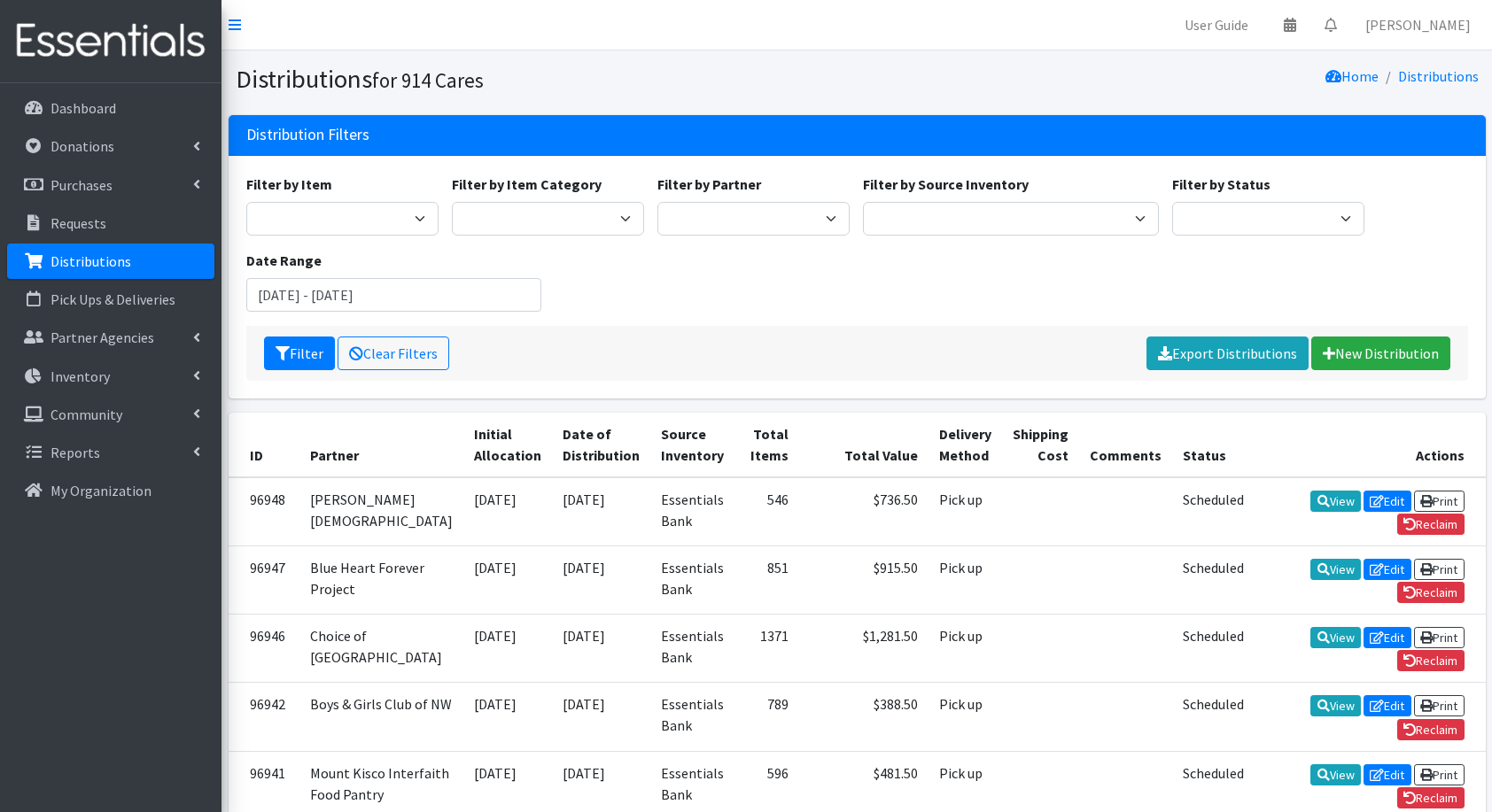
click at [1060, 367] on div "Filter Clear Filters Export Distributions New Distribution" at bounding box center [857, 353] width 1223 height 55
click at [1394, 360] on link "New Distribution" at bounding box center [1380, 353] width 139 height 34
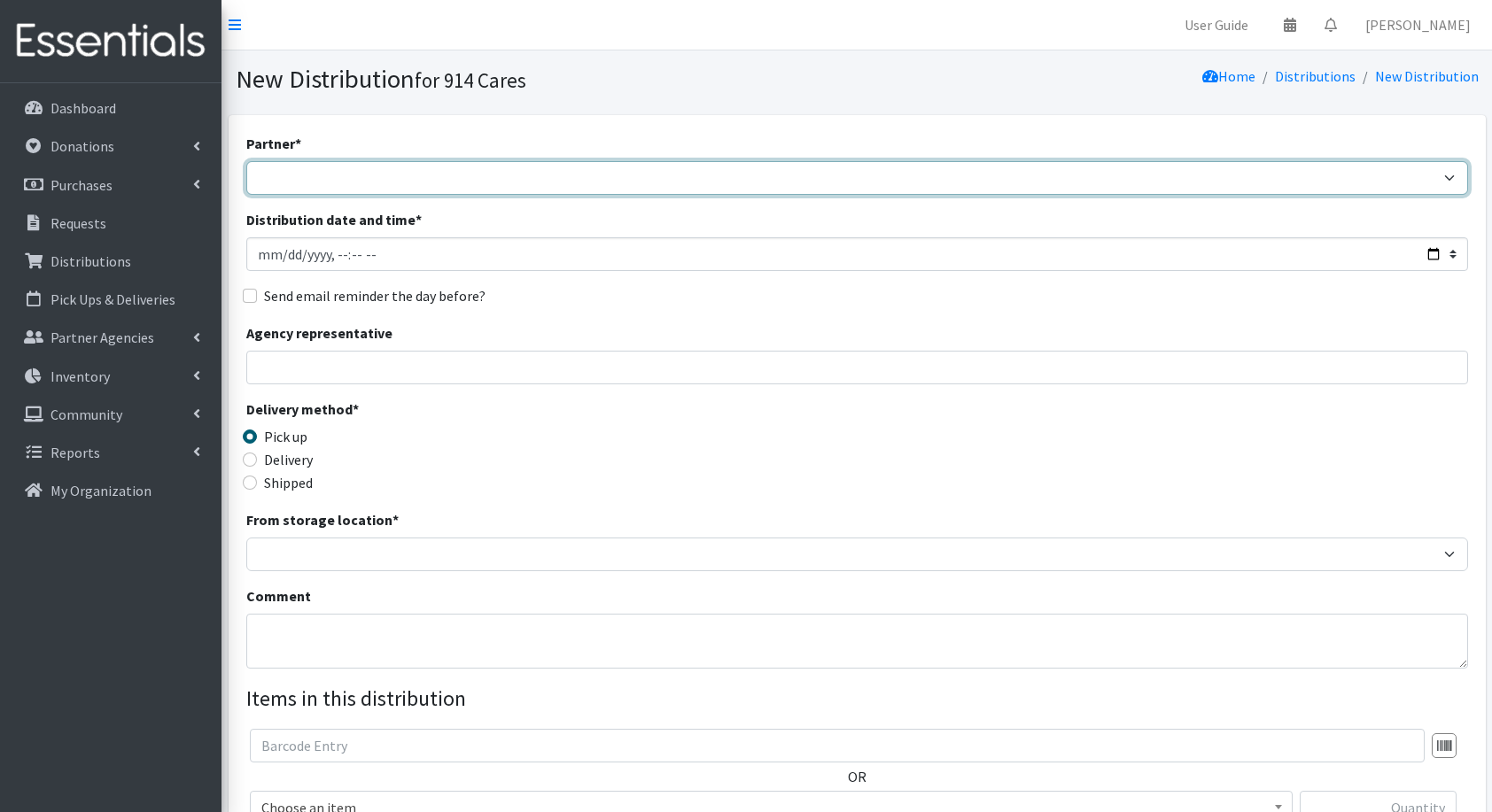
click at [1017, 185] on select "4Communities 914United Abbot House Accompany Now All Access Yonkers, Inc All Or…" at bounding box center [857, 179] width 1223 height 34
select select "7137"
click at [247, 162] on select "4Communities 914United Abbot House Accompany Now All Access Yonkers, Inc All Or…" at bounding box center [857, 179] width 1223 height 34
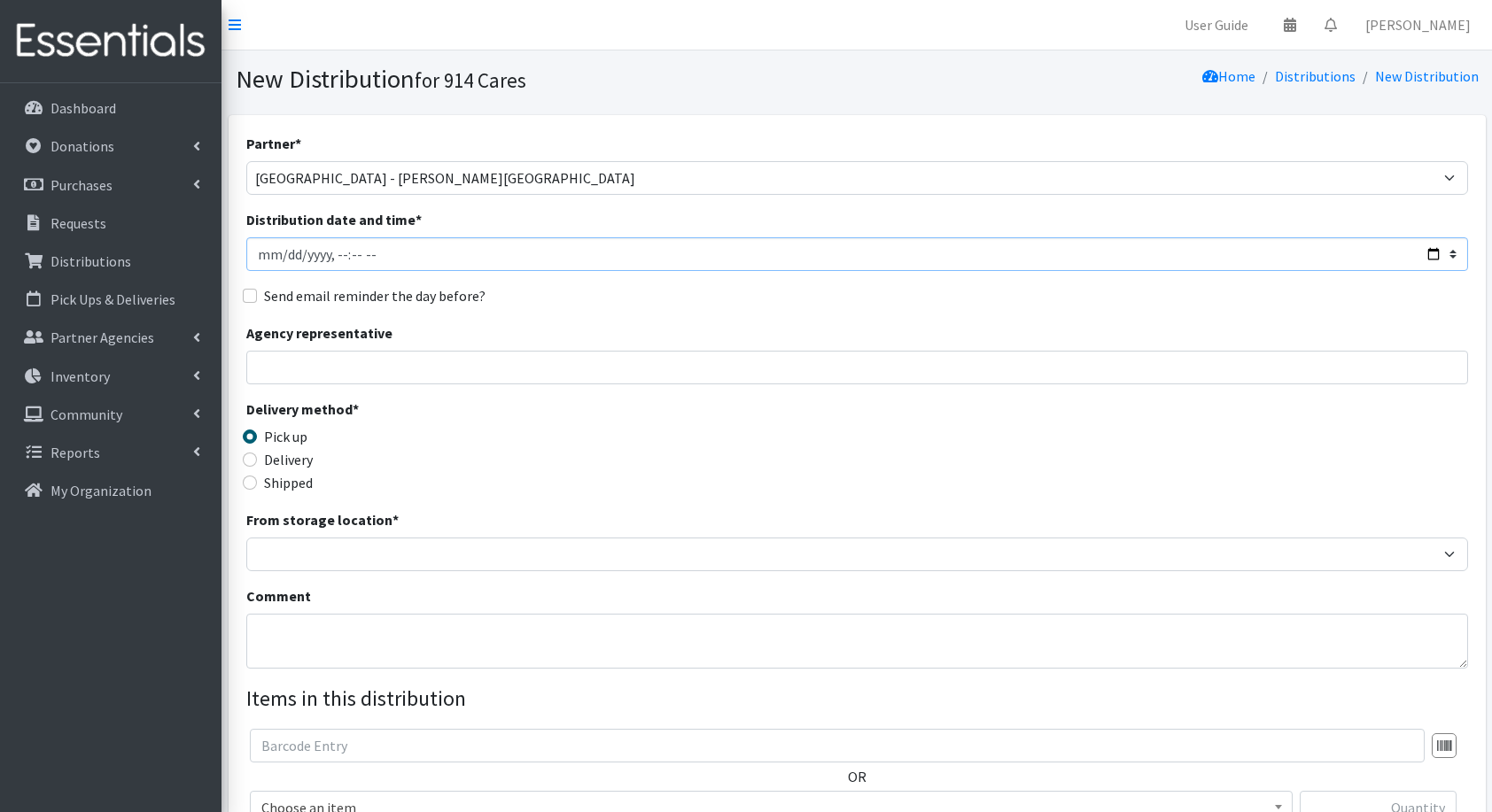
click at [1427, 255] on input "Distribution date and time *" at bounding box center [857, 254] width 1223 height 34
type input "2025-09-01T23:59"
click at [828, 241] on input "Distribution date and time *" at bounding box center [857, 254] width 1223 height 34
click at [497, 344] on div "Agency representative" at bounding box center [857, 353] width 1223 height 62
click at [434, 380] on input "Agency representative" at bounding box center [857, 368] width 1223 height 34
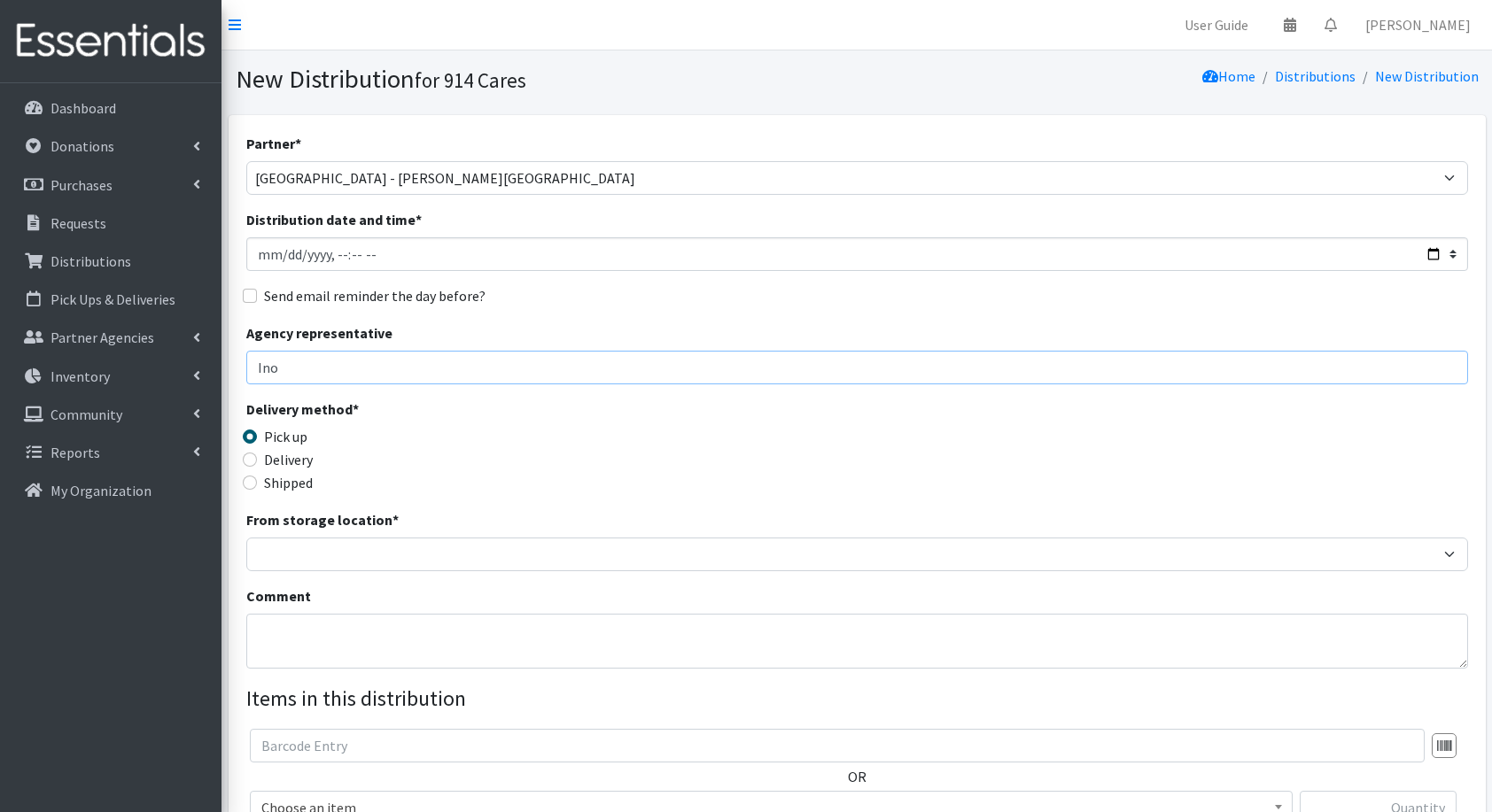
type input "Ino"
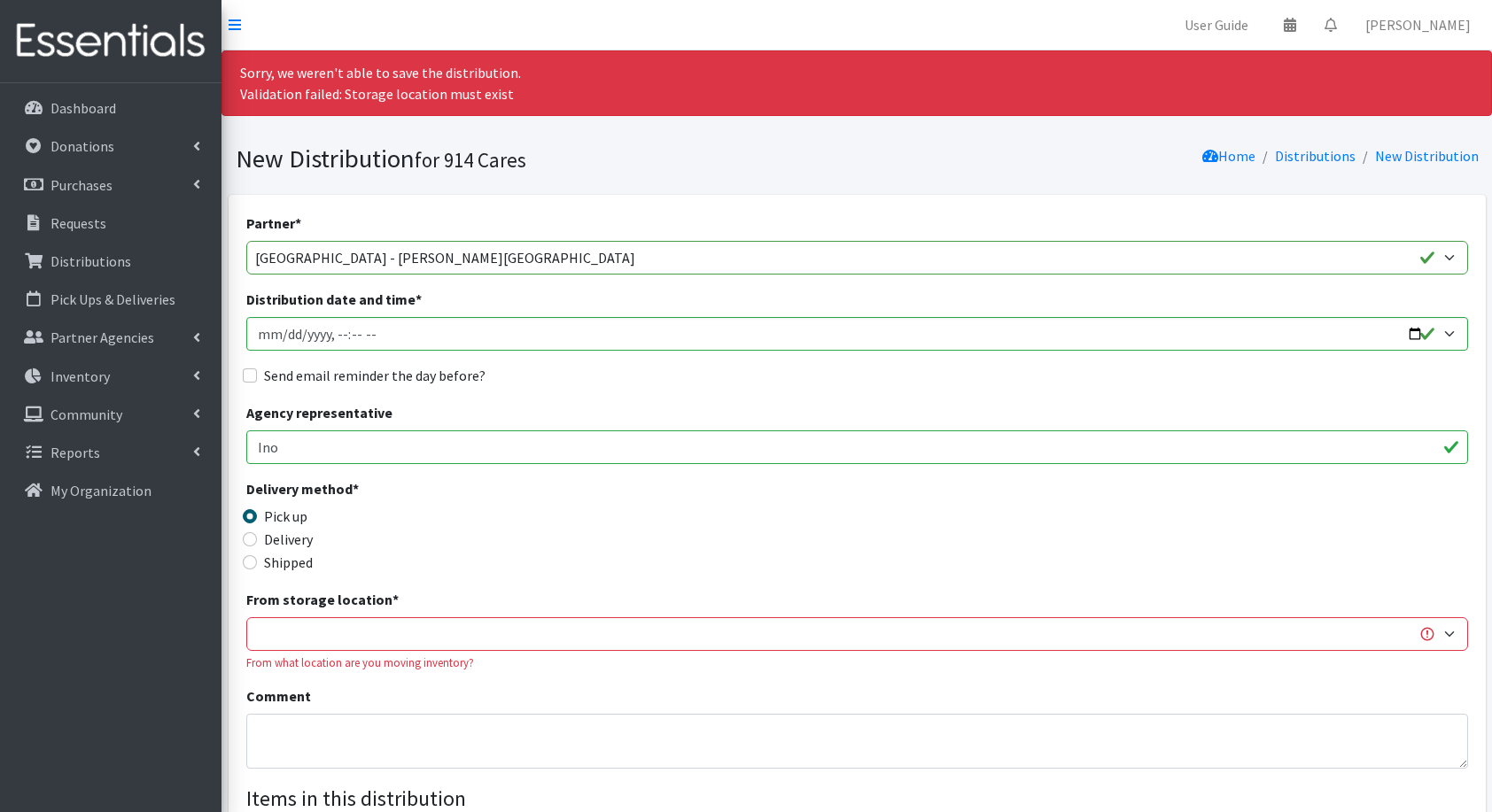
click at [344, 454] on input "Ino" at bounding box center [857, 448] width 1223 height 34
type input "Inocencia Hernandez"
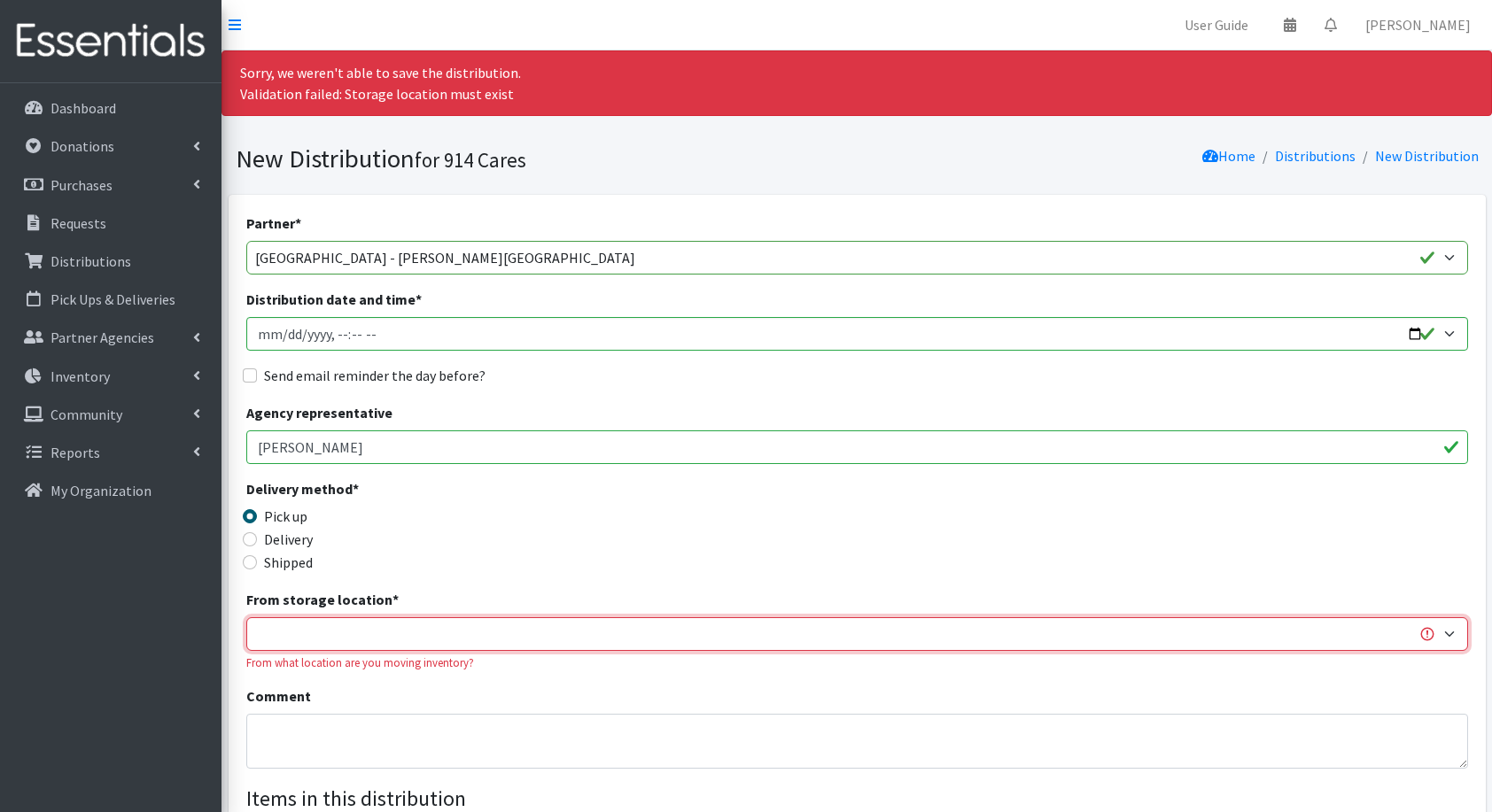
click at [356, 636] on select "Baby Bank Camp Clothing Plus Essentials Bank Westchester Reads" at bounding box center [857, 634] width 1223 height 34
select select "207"
click at [247, 617] on select "Baby Bank Camp Clothing Plus Essentials Bank Westchester Reads" at bounding box center [857, 634] width 1223 height 34
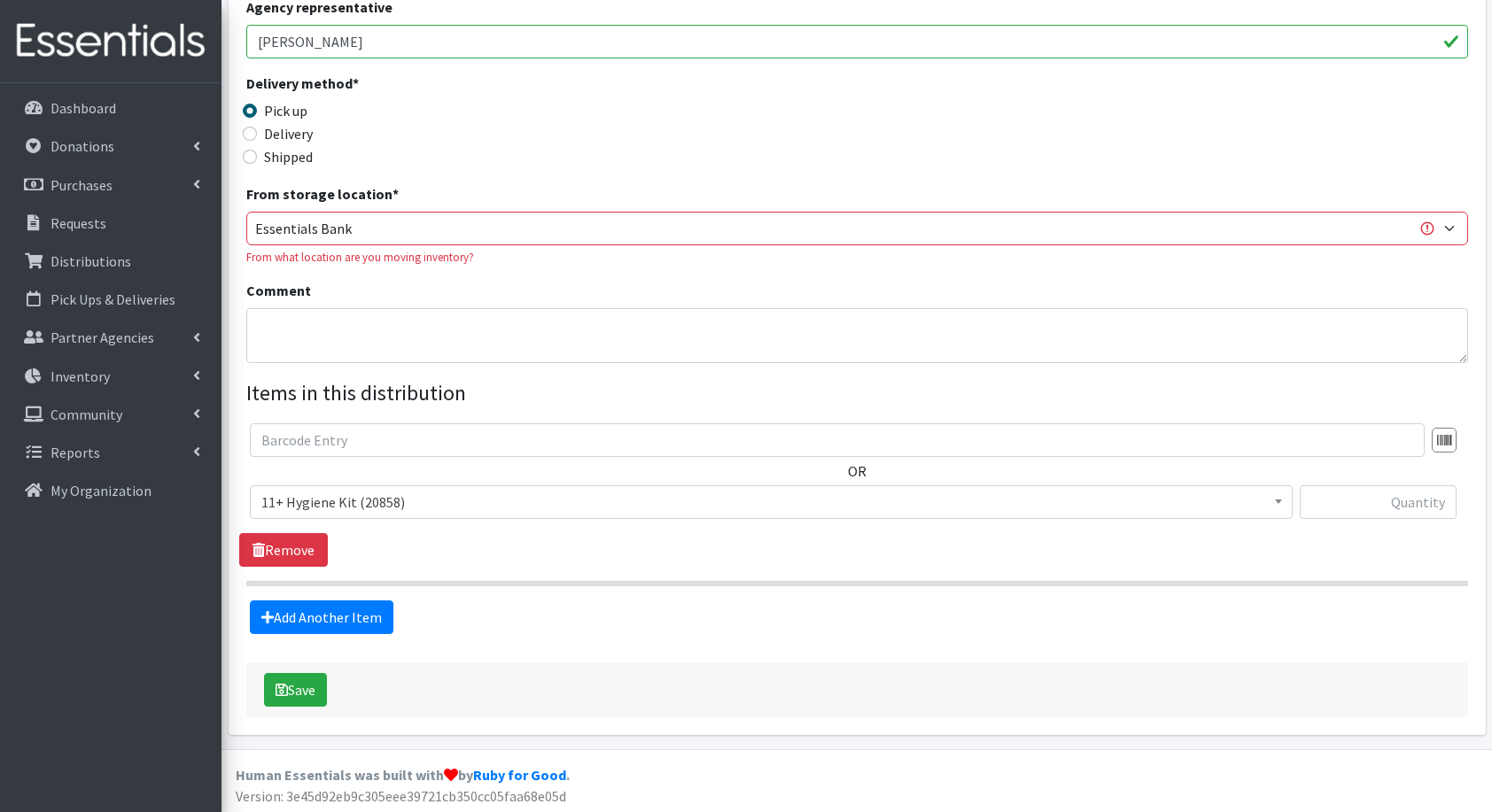
click at [317, 505] on span "11+ Hygiene Kit (20858)" at bounding box center [771, 502] width 1020 height 25
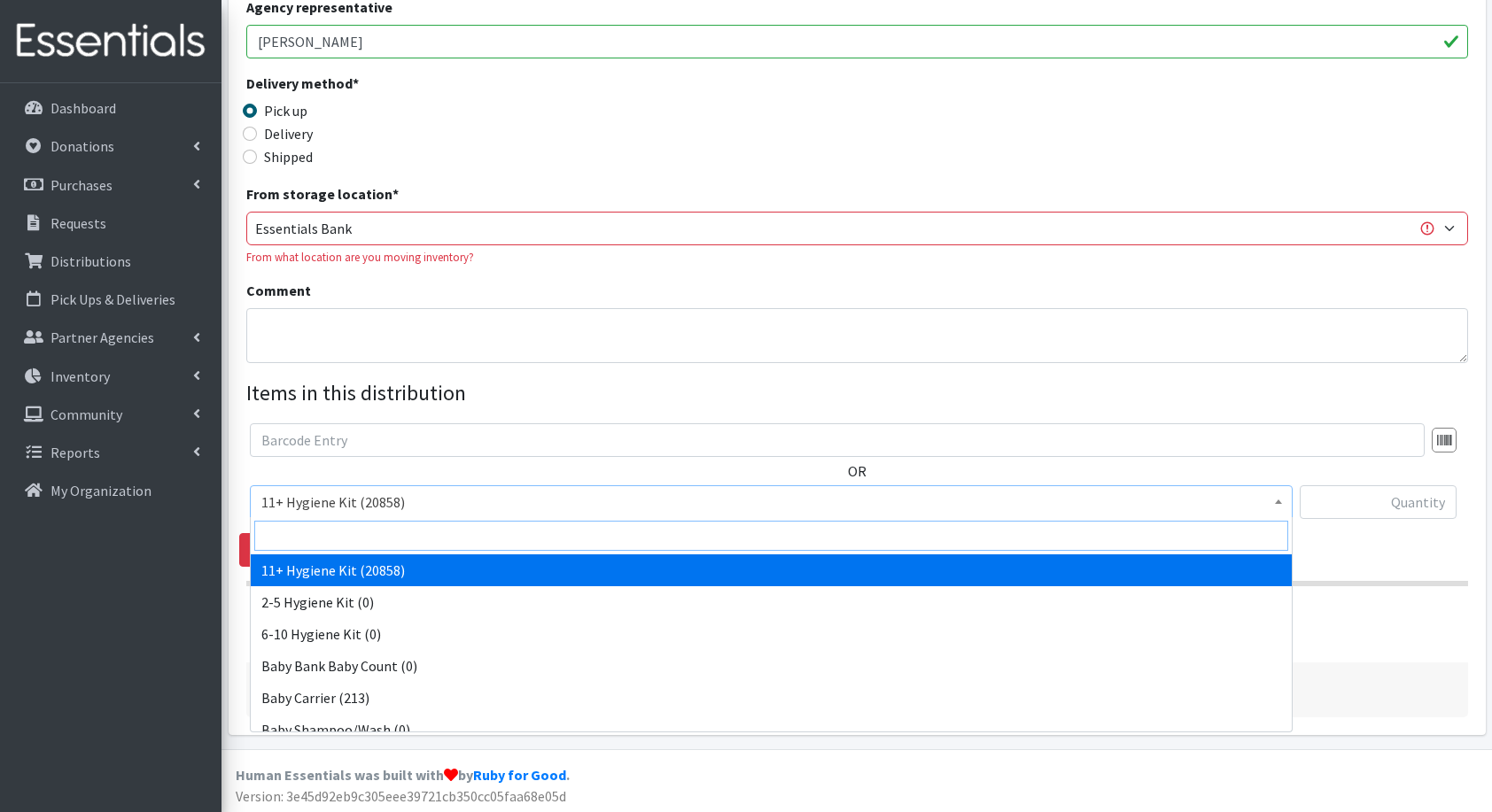
click at [333, 532] on input "search" at bounding box center [771, 536] width 1034 height 30
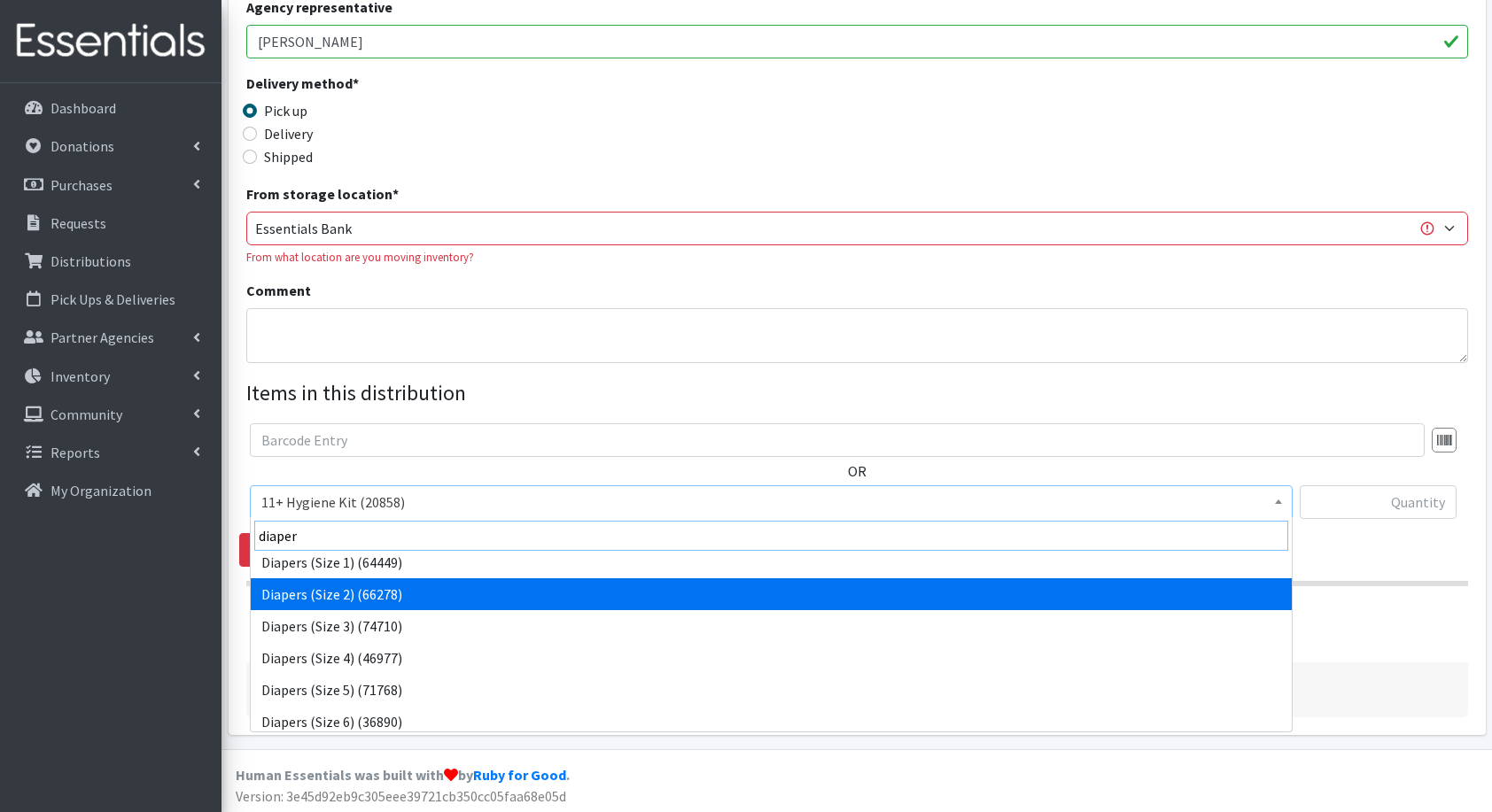
scroll to position [105, 0]
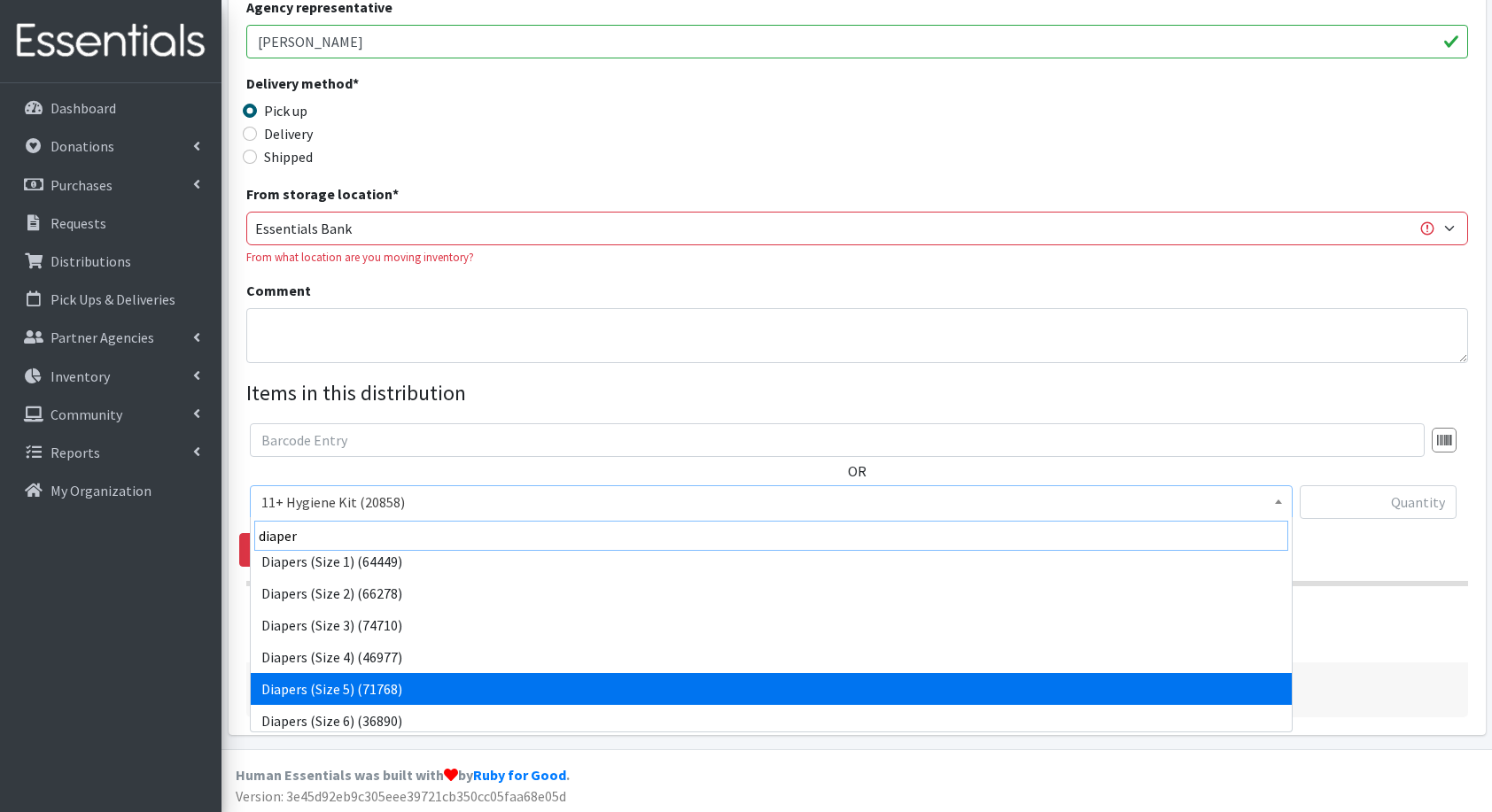
type input "diaper"
select select "5208"
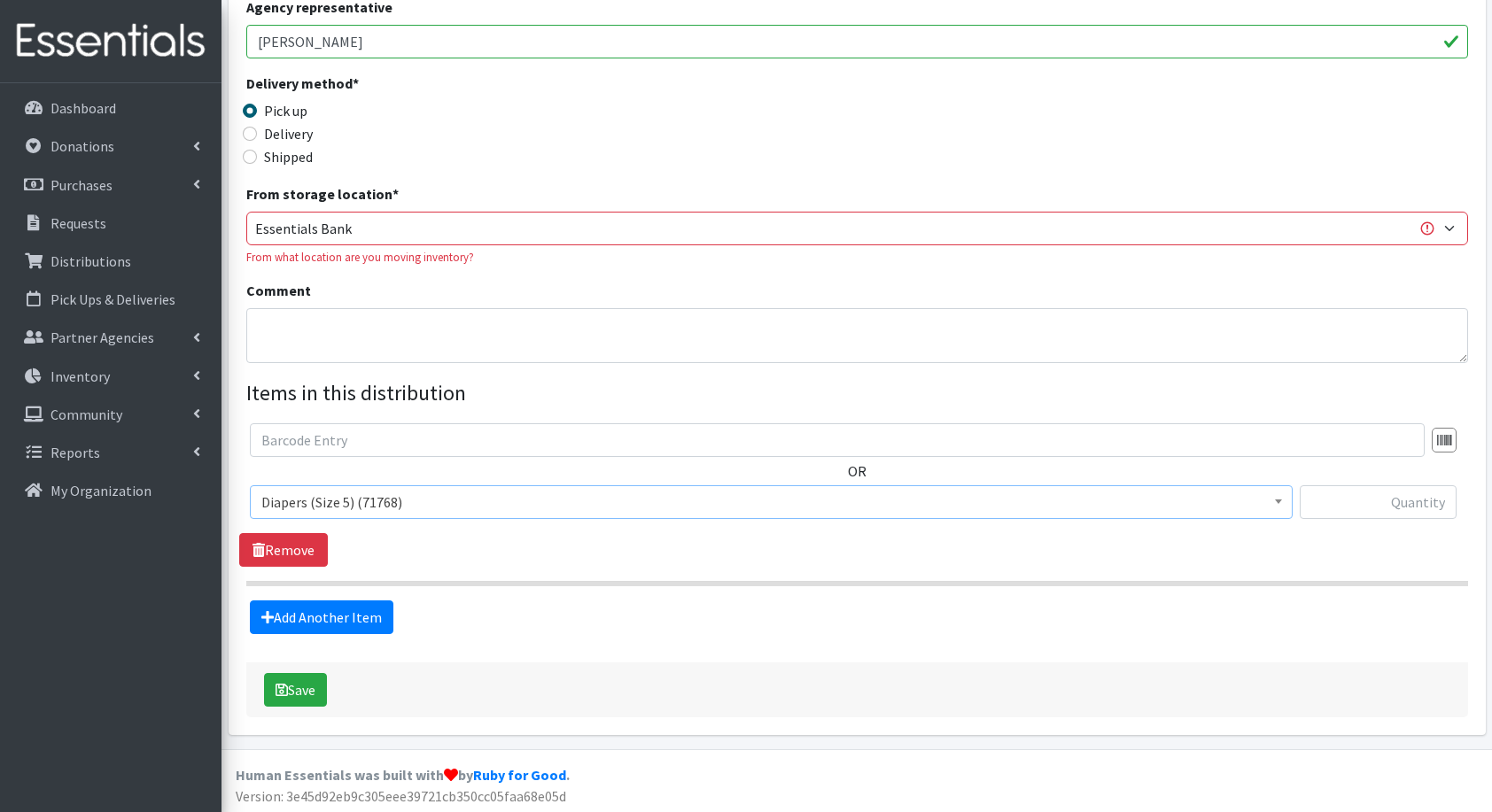
click at [993, 625] on div "Add Another Item" at bounding box center [857, 617] width 1236 height 34
click at [1398, 520] on div at bounding box center [1378, 510] width 157 height 48
click at [1359, 513] on input "text" at bounding box center [1378, 503] width 157 height 34
click at [1046, 562] on div "OR 11+ Hygiene Kit (20858) 2-5 Hygiene Kit (0) 6-10 Hygiene Kit (0) Baby Bank B…" at bounding box center [857, 495] width 1236 height 144
click at [1384, 495] on input "text" at bounding box center [1378, 503] width 157 height 34
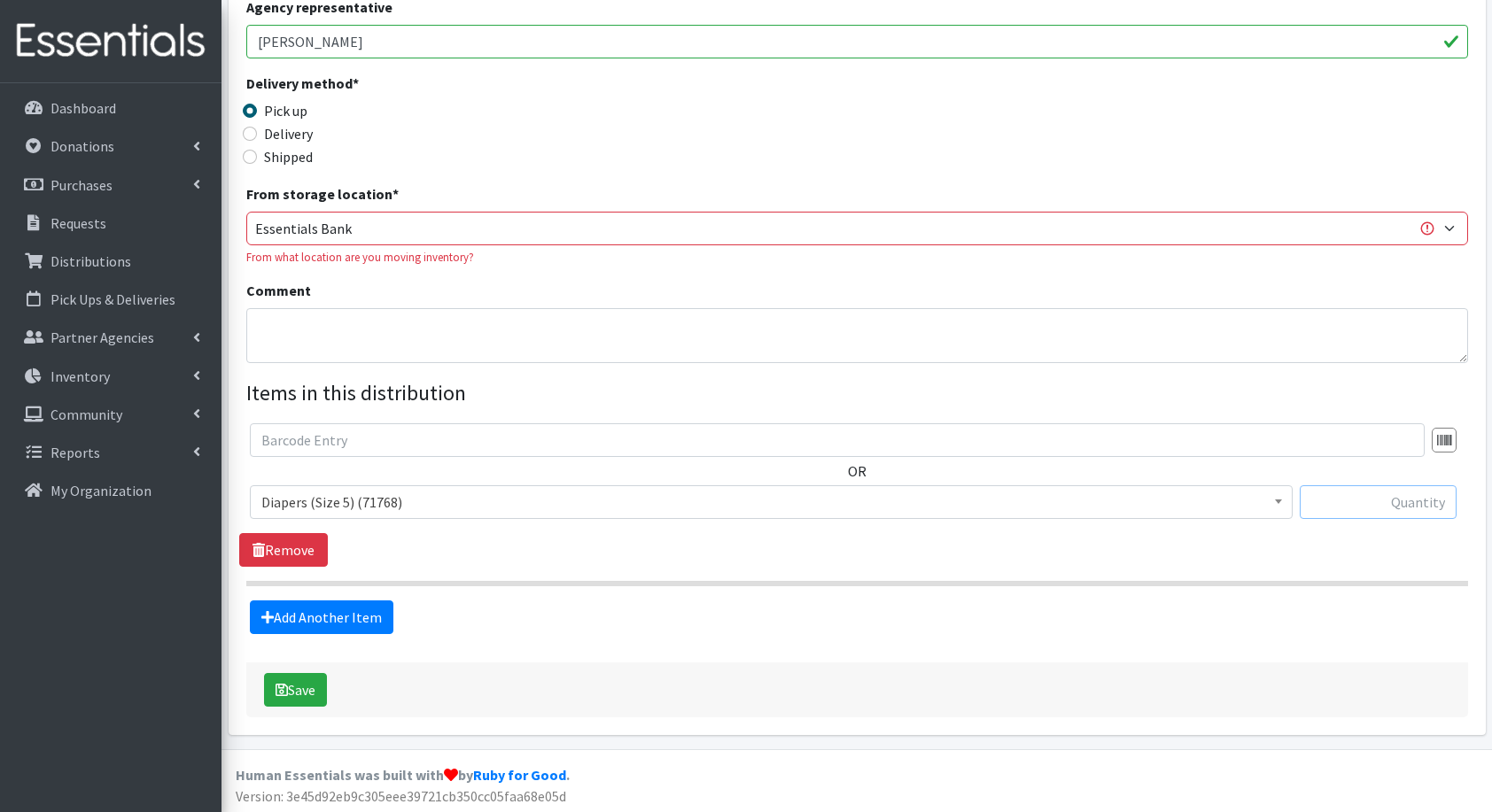
click at [1431, 503] on input "text" at bounding box center [1378, 503] width 157 height 34
click at [1412, 496] on input "text" at bounding box center [1378, 503] width 157 height 34
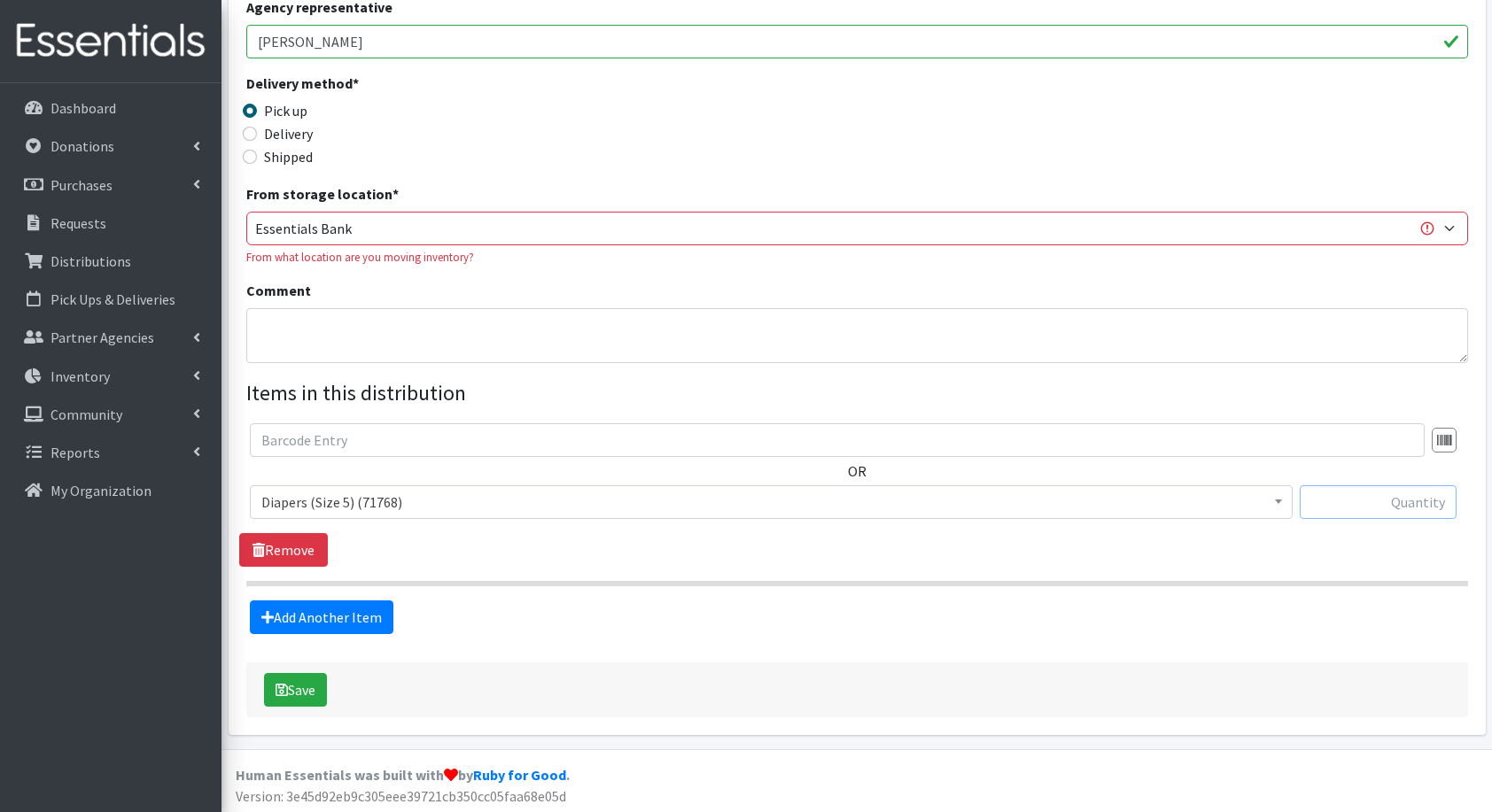
click at [1450, 503] on input "text" at bounding box center [1378, 503] width 157 height 34
click at [1439, 499] on input "text" at bounding box center [1378, 503] width 157 height 34
click at [310, 616] on link "Add Another Item" at bounding box center [321, 617] width 144 height 34
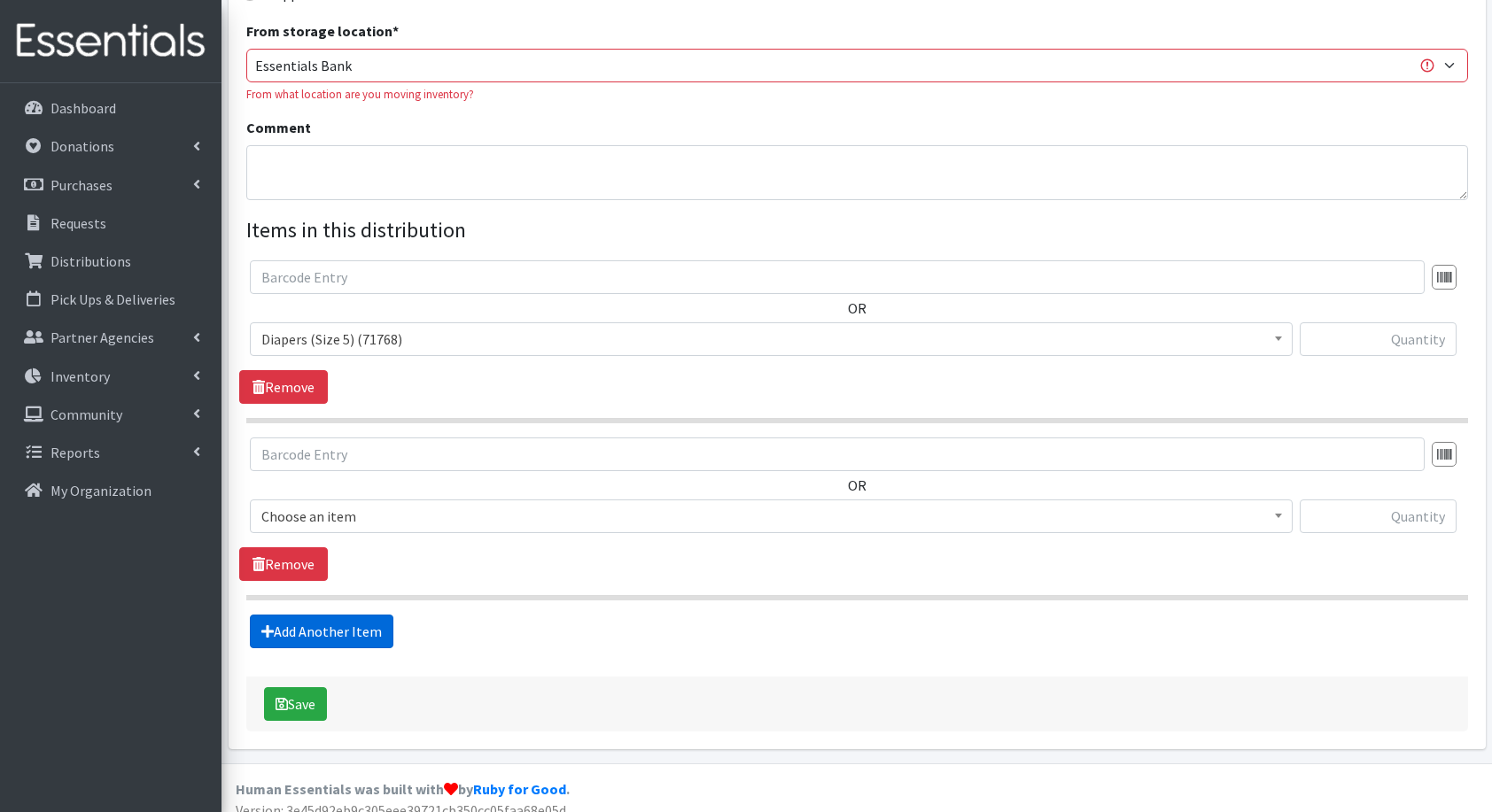
scroll to position [582, 0]
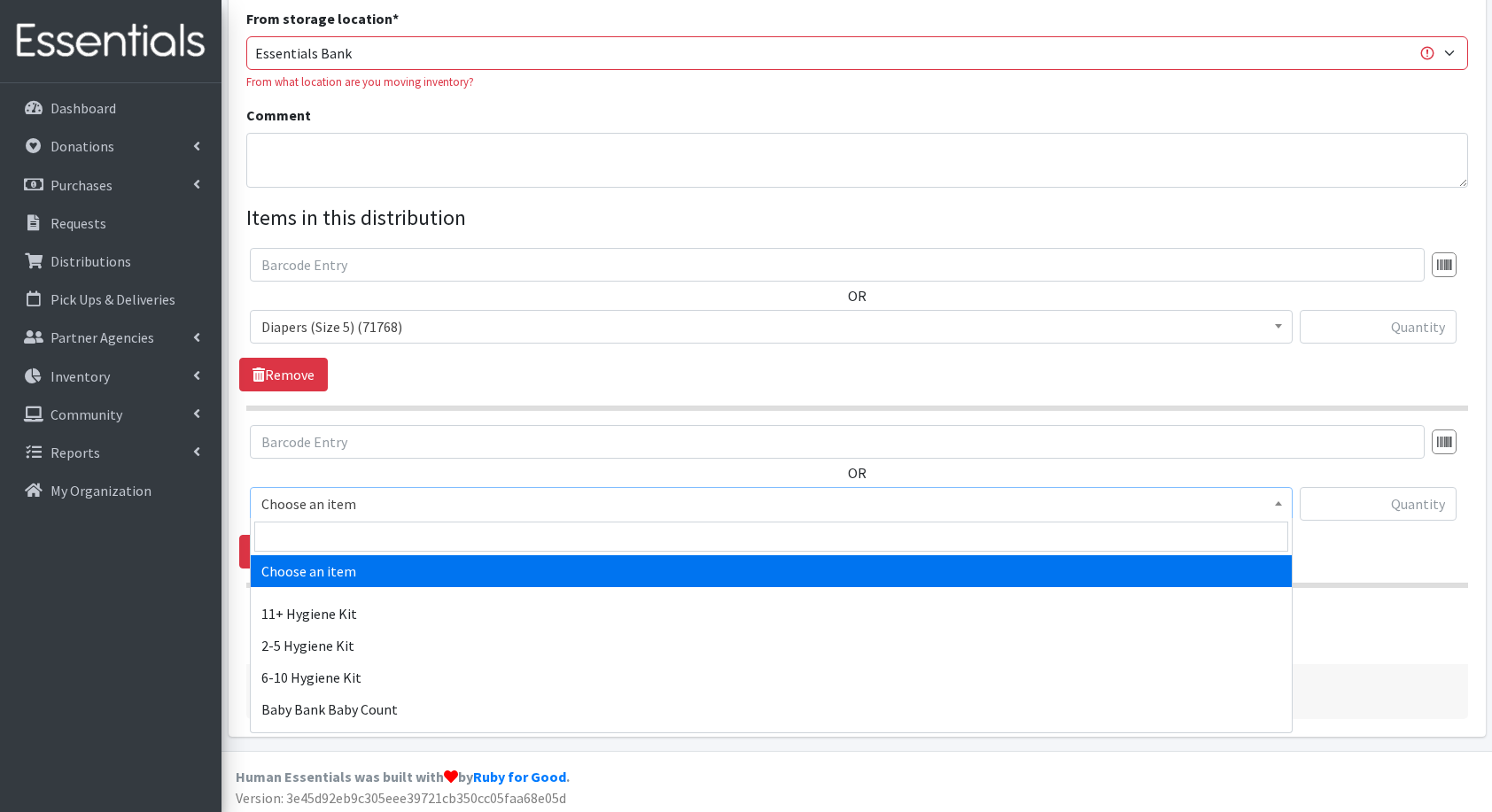
click at [304, 502] on span "Choose an item" at bounding box center [771, 504] width 1020 height 25
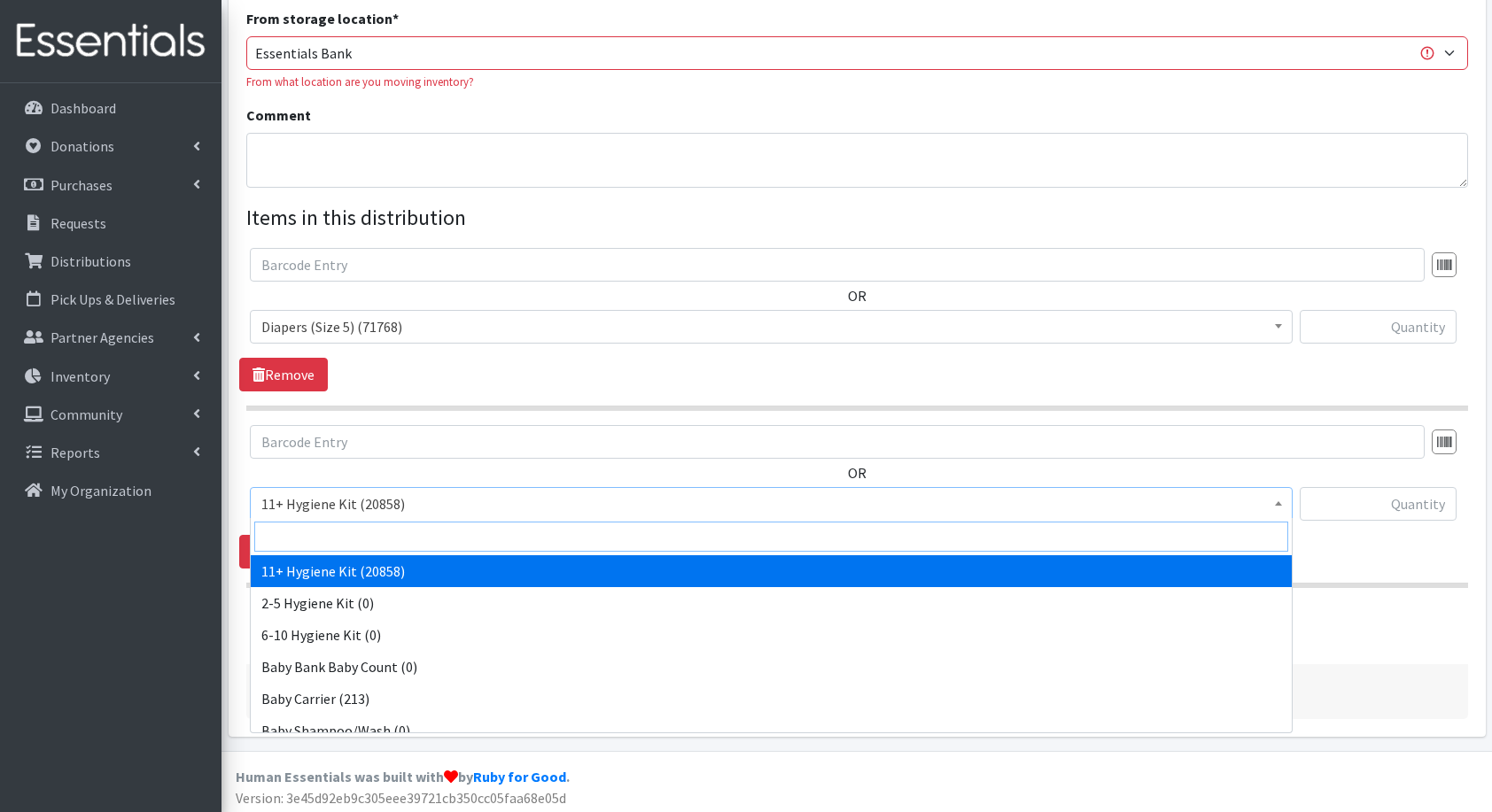
click at [342, 527] on input "search" at bounding box center [771, 537] width 1034 height 30
type input "d"
click at [342, 527] on input "search" at bounding box center [771, 537] width 1034 height 30
type input "di"
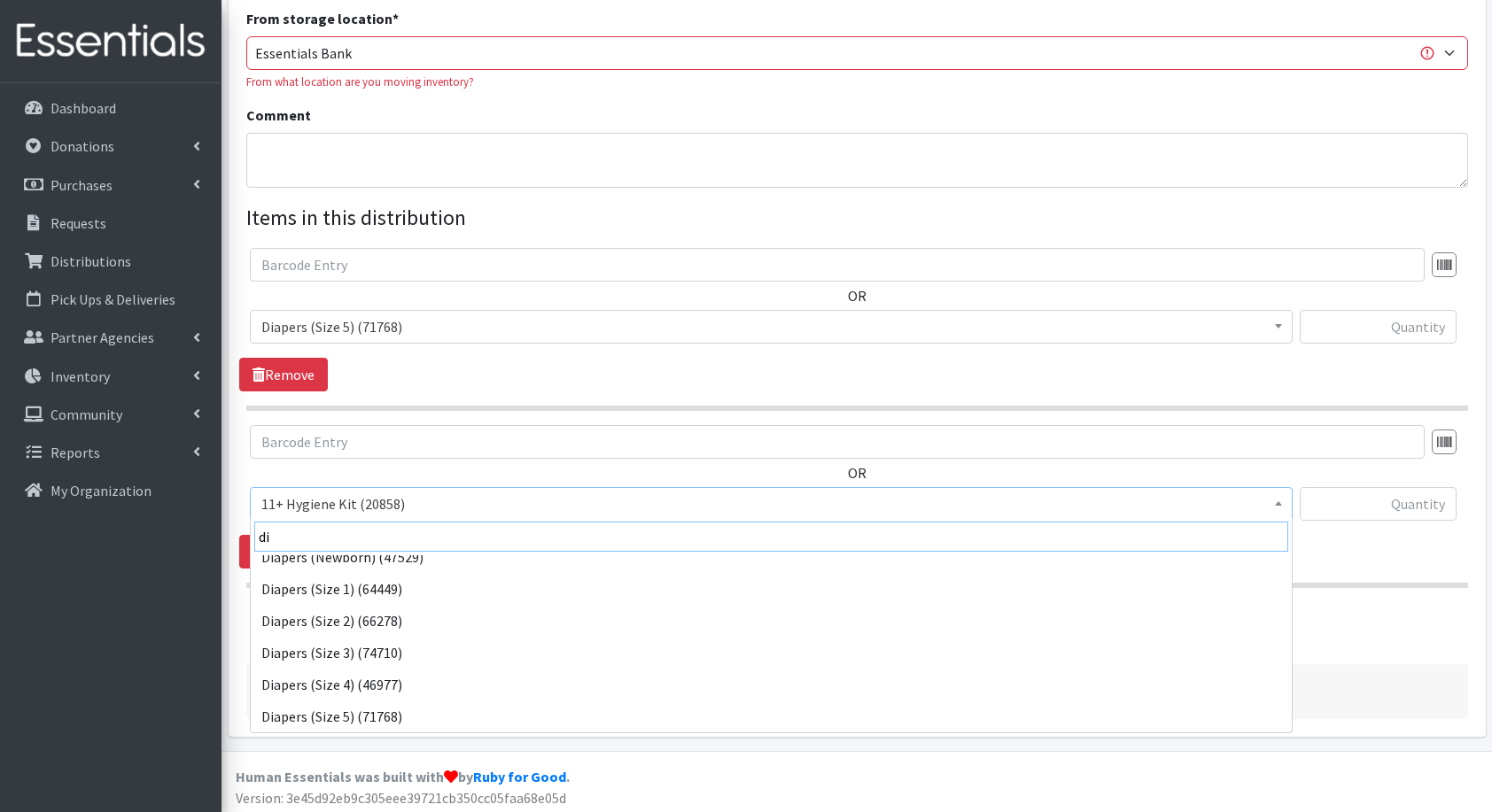
scroll to position [110, 0]
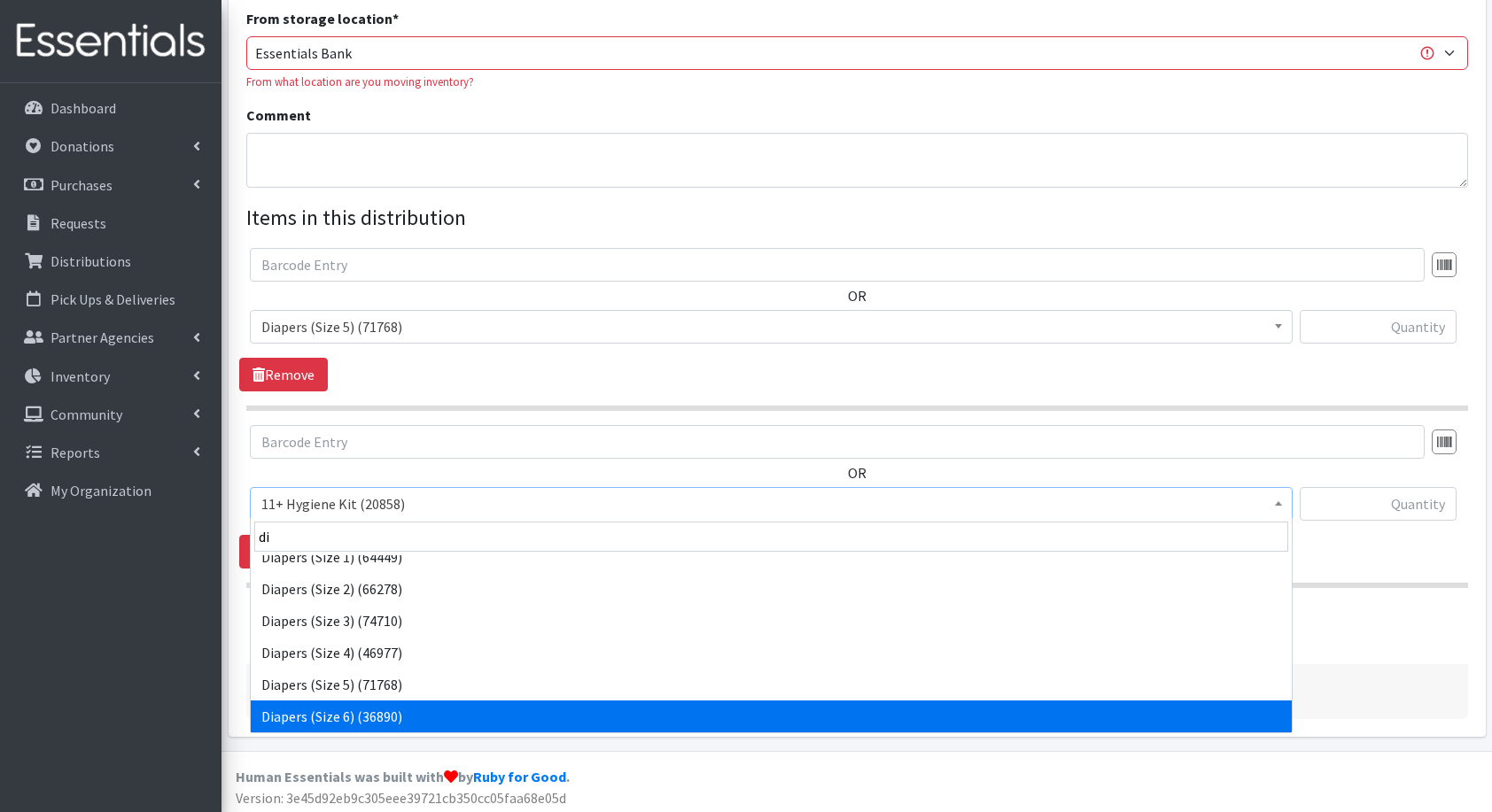
select select "5209"
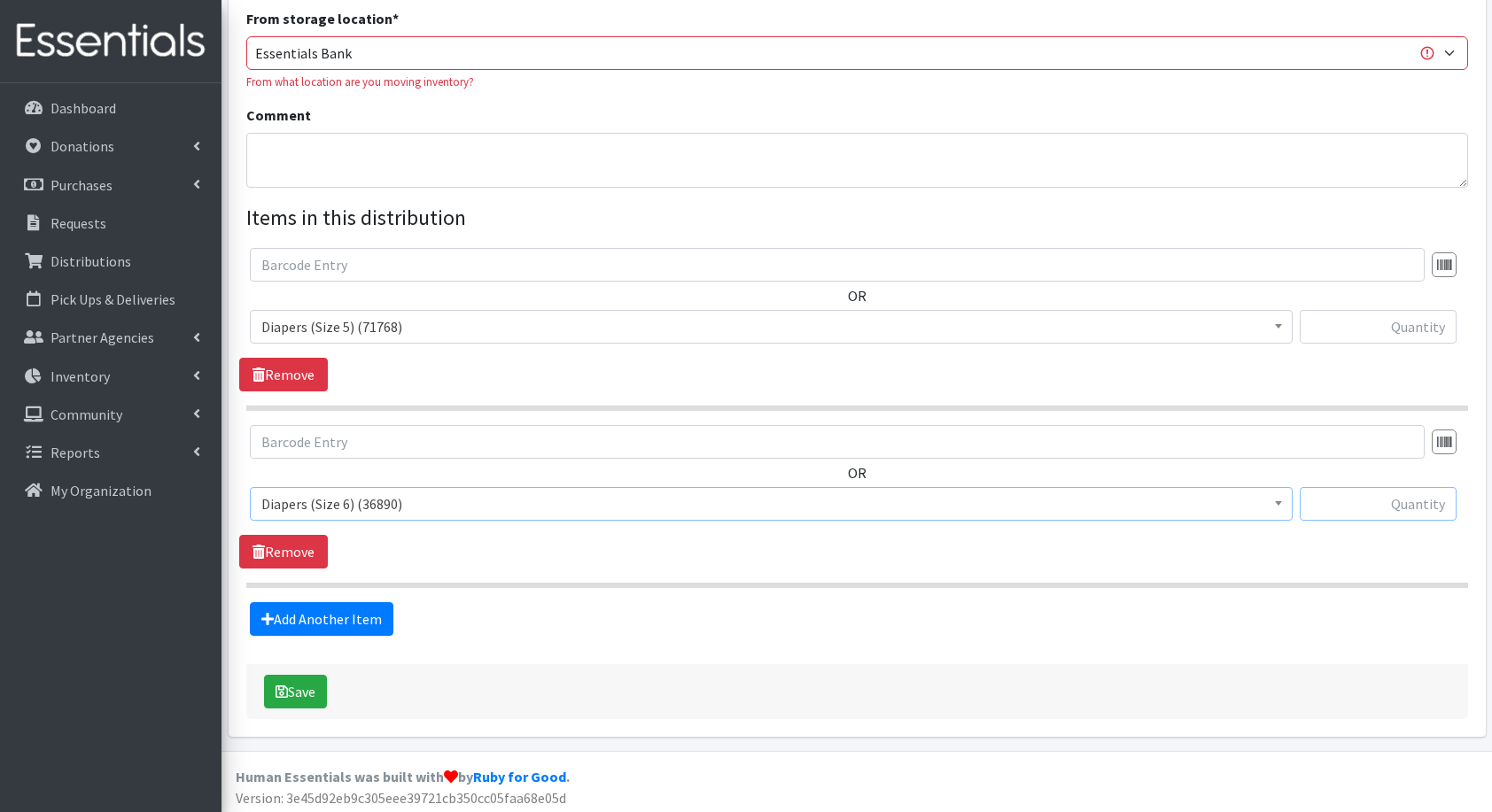
click at [1336, 518] on input "text" at bounding box center [1378, 504] width 157 height 34
click at [1364, 512] on input "text" at bounding box center [1378, 504] width 157 height 34
click at [1373, 503] on input "text" at bounding box center [1378, 504] width 157 height 34
click at [1368, 339] on input "text" at bounding box center [1378, 327] width 157 height 34
type input "266"
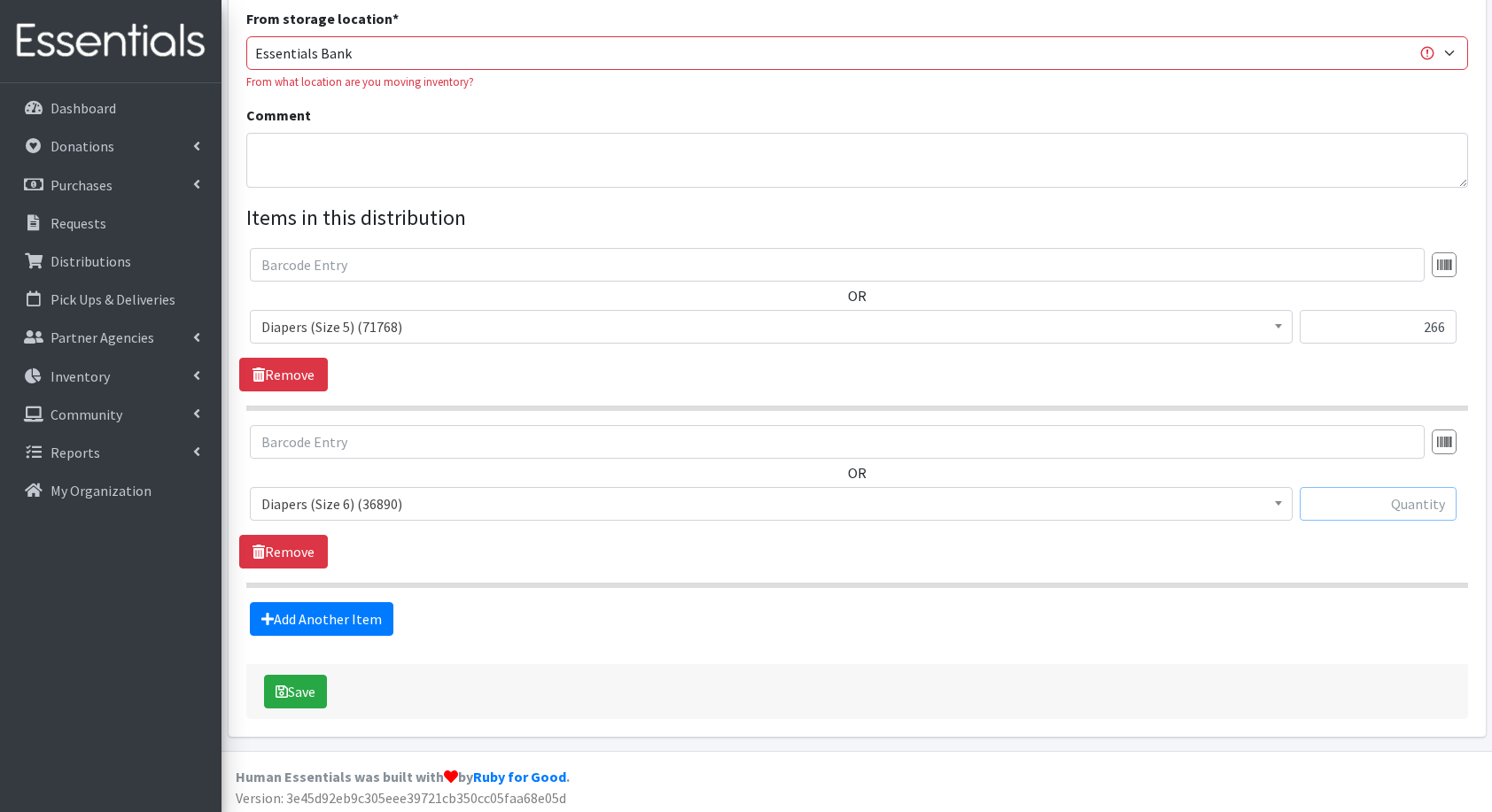
click at [1425, 506] on input "text" at bounding box center [1378, 504] width 157 height 34
type input "236"
click at [315, 616] on link "Add Another Item" at bounding box center [321, 619] width 144 height 34
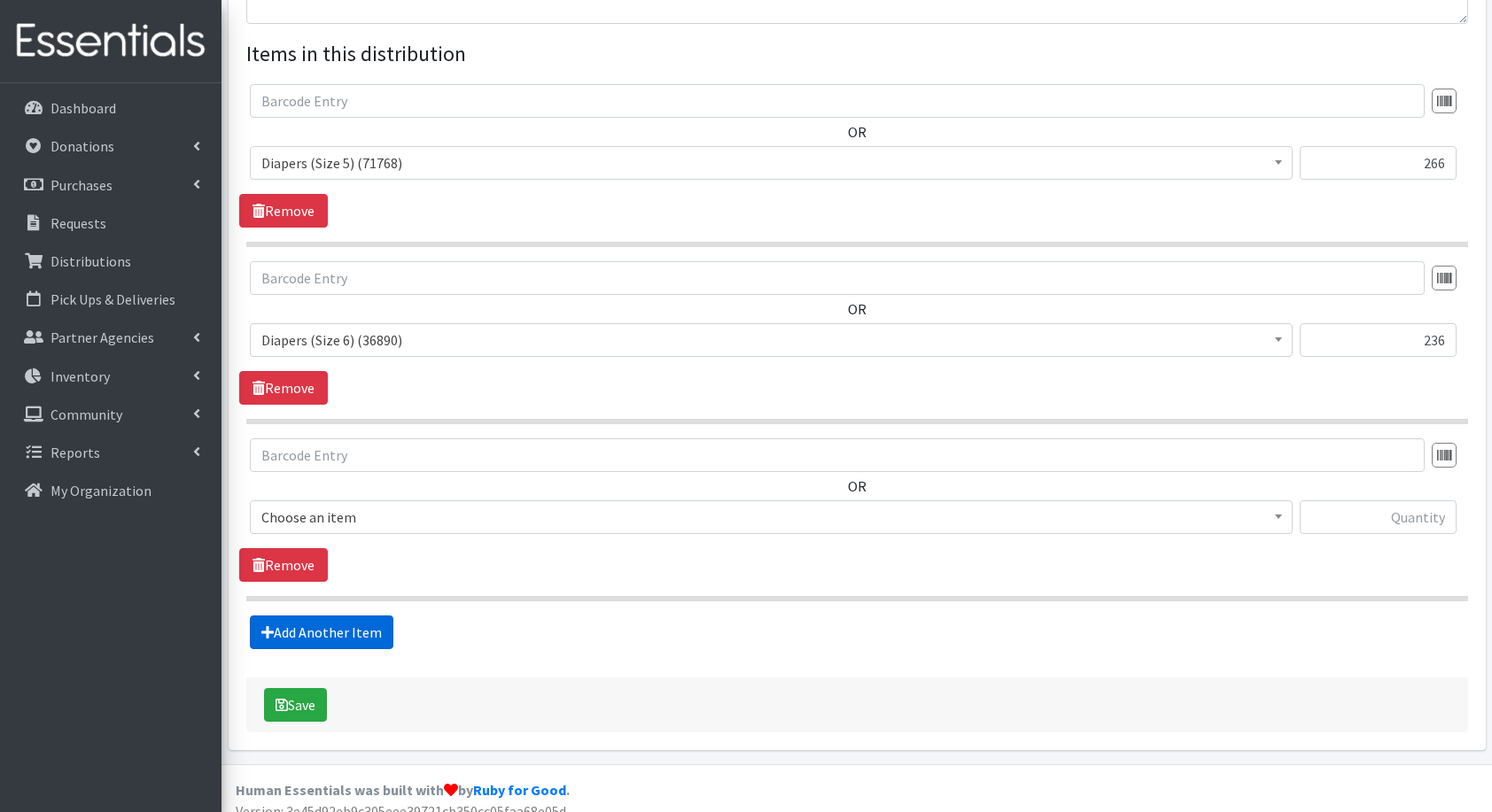
scroll to position [758, 0]
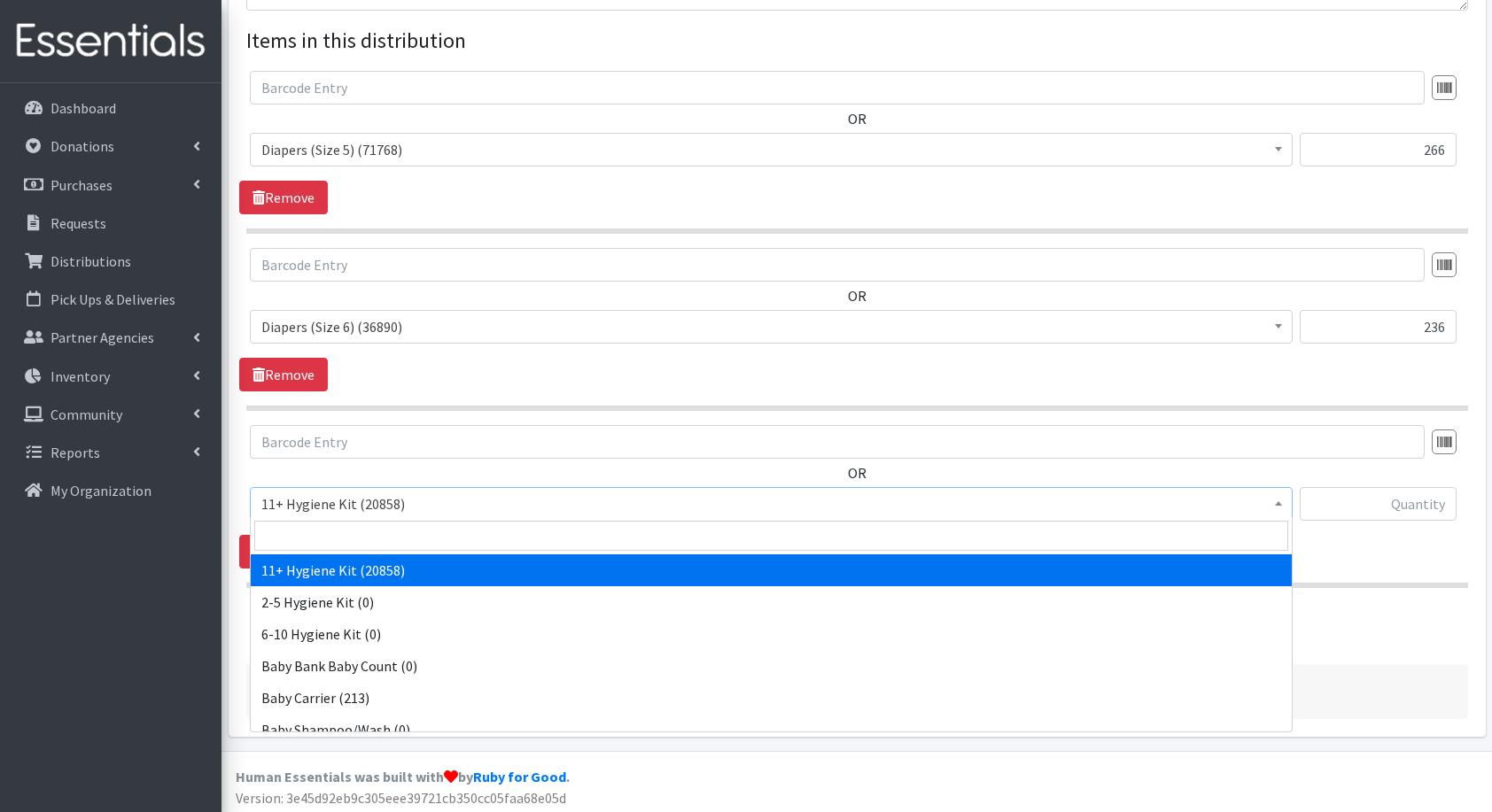
click at [1165, 487] on span "11+ Hygiene Kit (20858)" at bounding box center [770, 504] width 1043 height 34
click at [1087, 532] on input "search" at bounding box center [771, 536] width 1034 height 30
type input "fl"
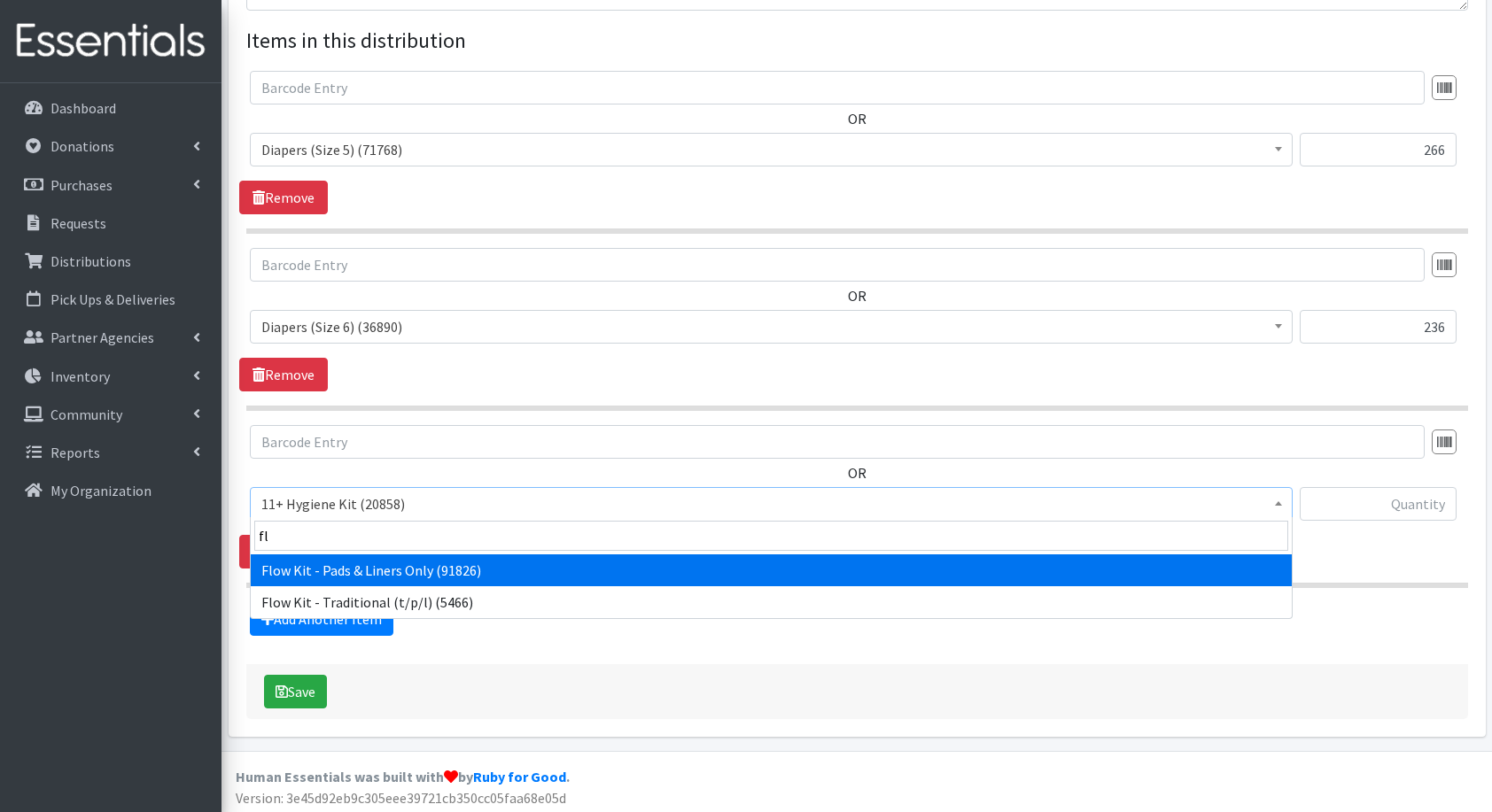
select select "14765"
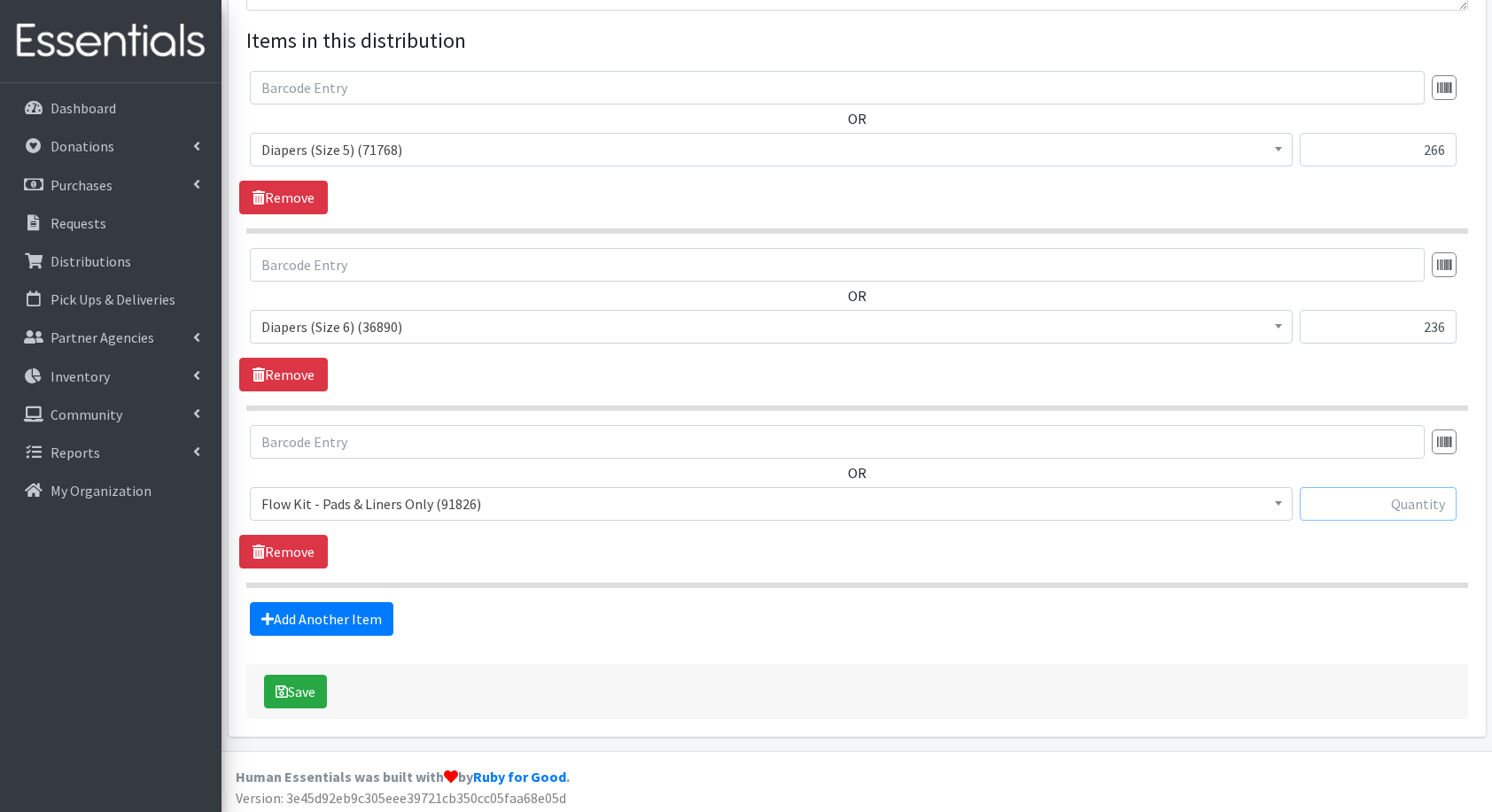
click at [1428, 495] on input "text" at bounding box center [1378, 504] width 157 height 34
type input "10"
click at [333, 630] on link "Add Another Item" at bounding box center [321, 619] width 144 height 34
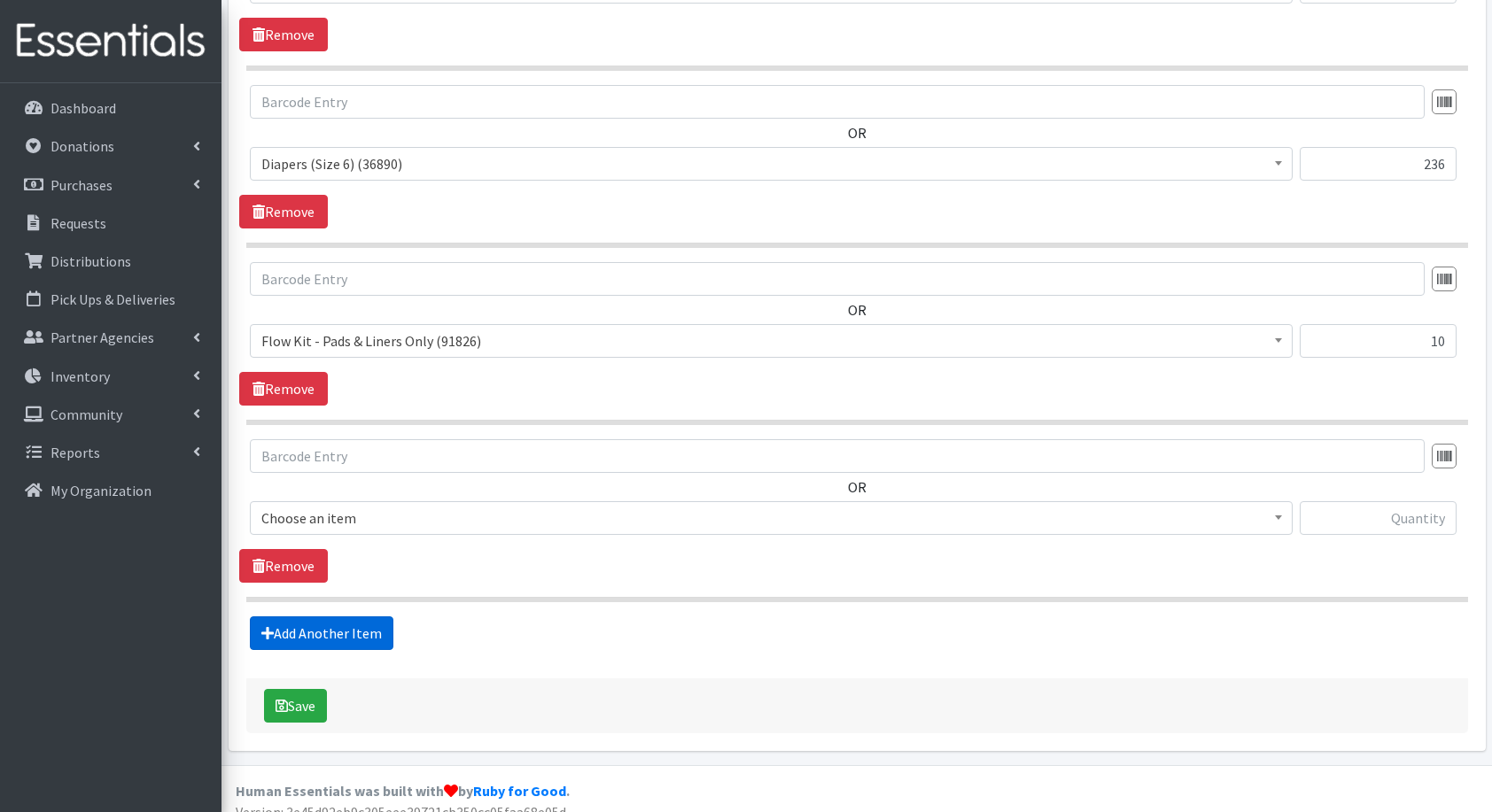
scroll to position [934, 0]
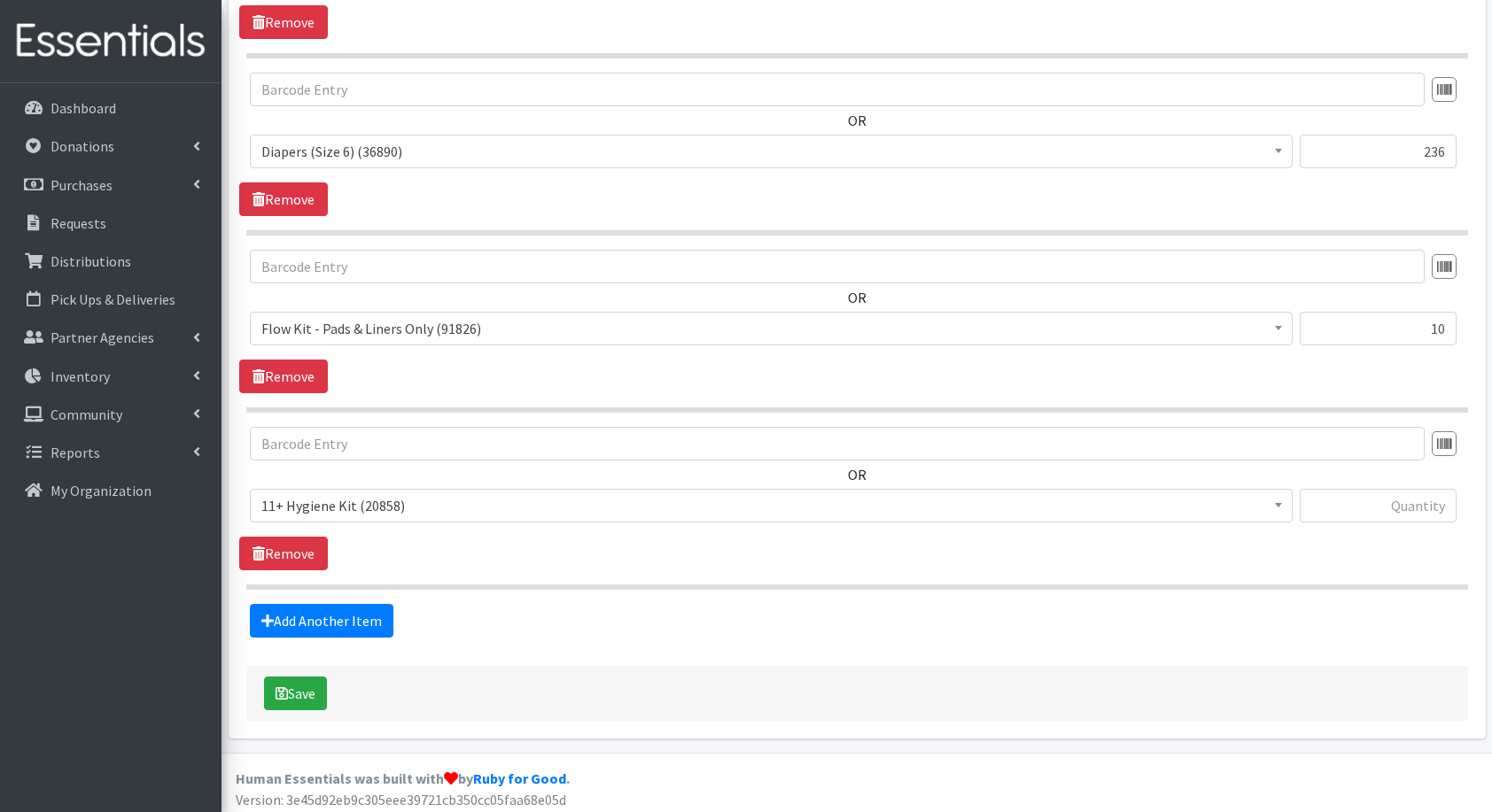
click at [340, 502] on span "11+ Hygiene Kit (20858)" at bounding box center [771, 506] width 1020 height 25
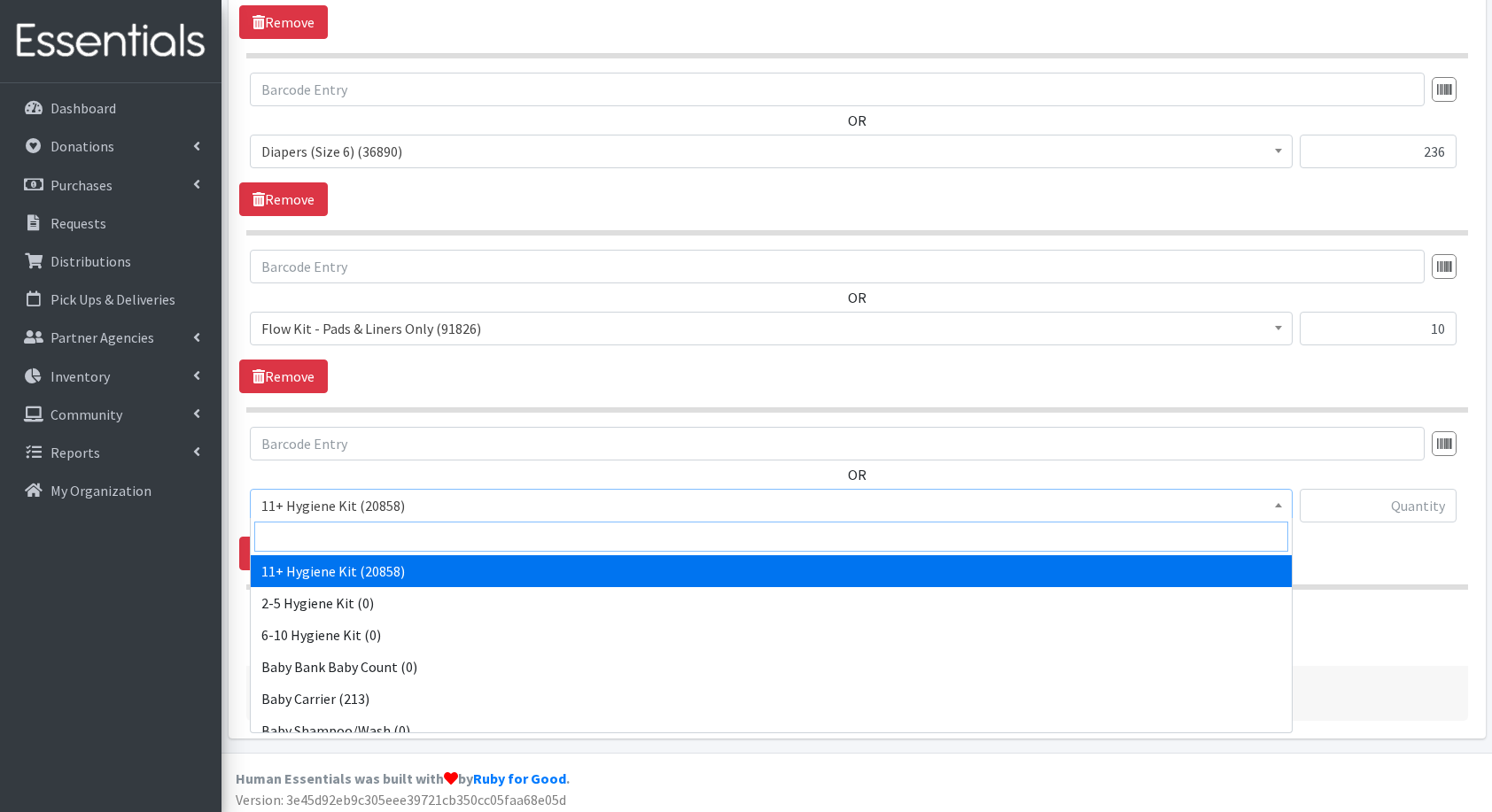
click at [375, 542] on input "search" at bounding box center [771, 537] width 1034 height 30
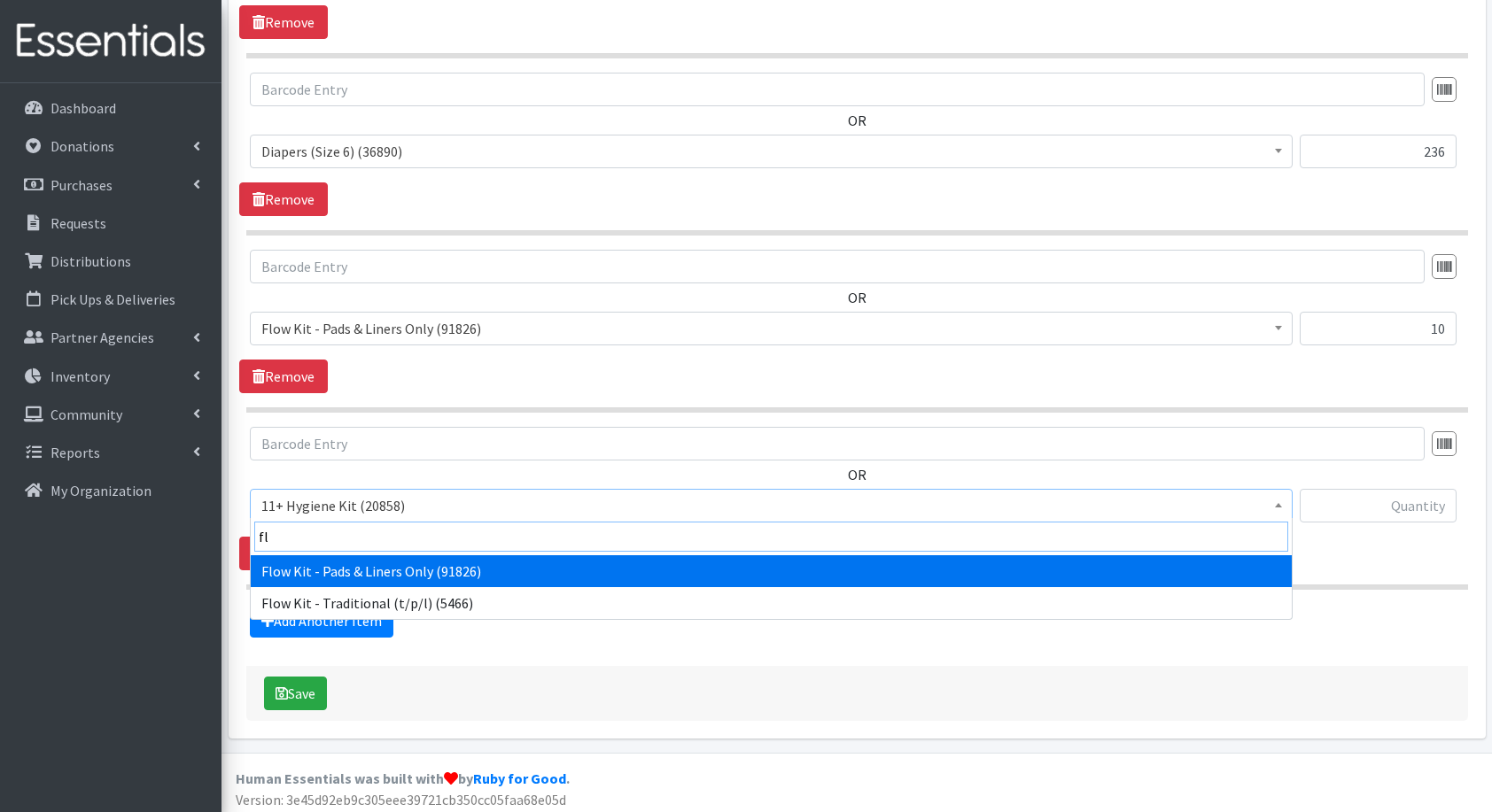
type input "flo"
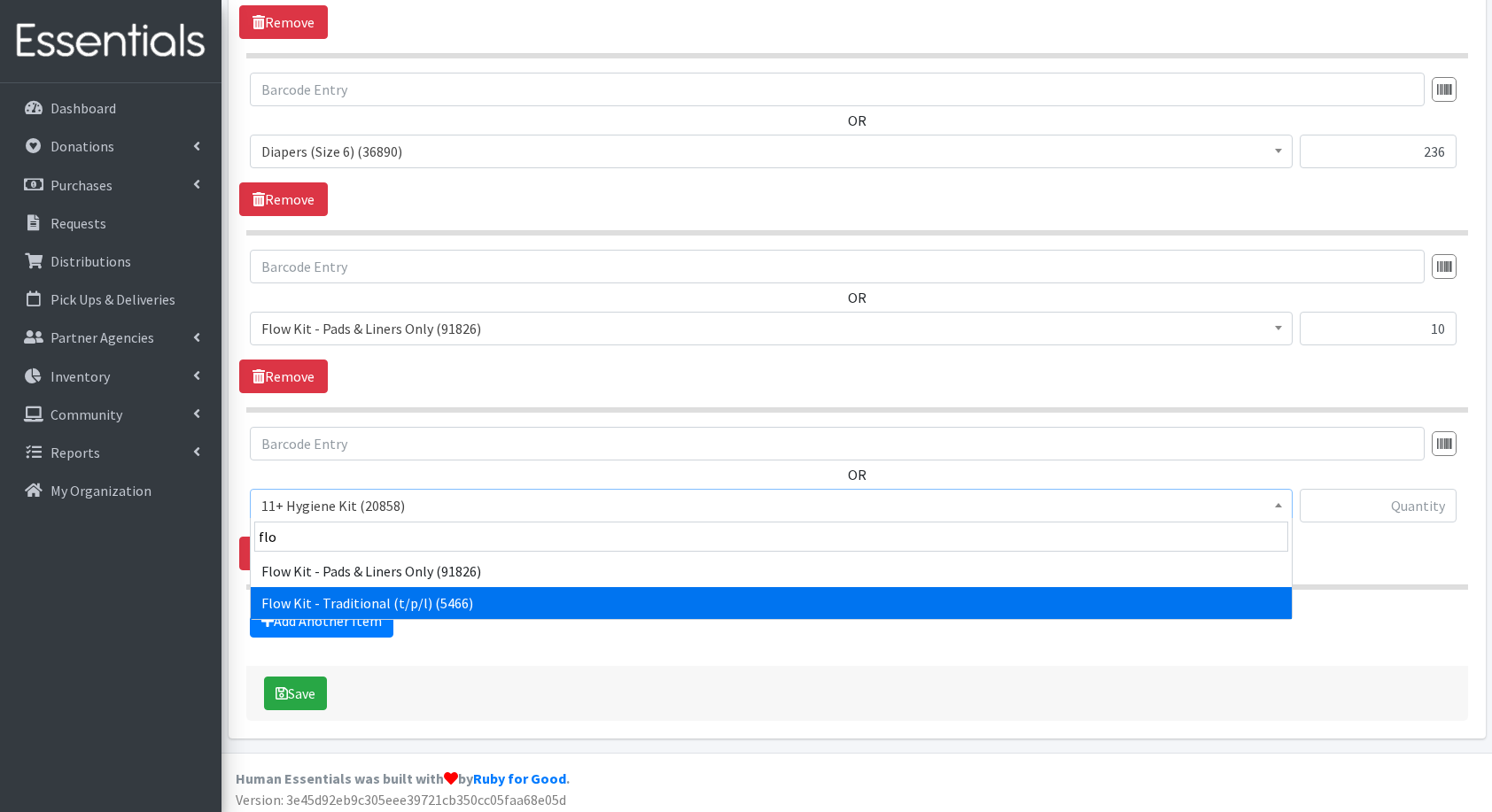
select select "10571"
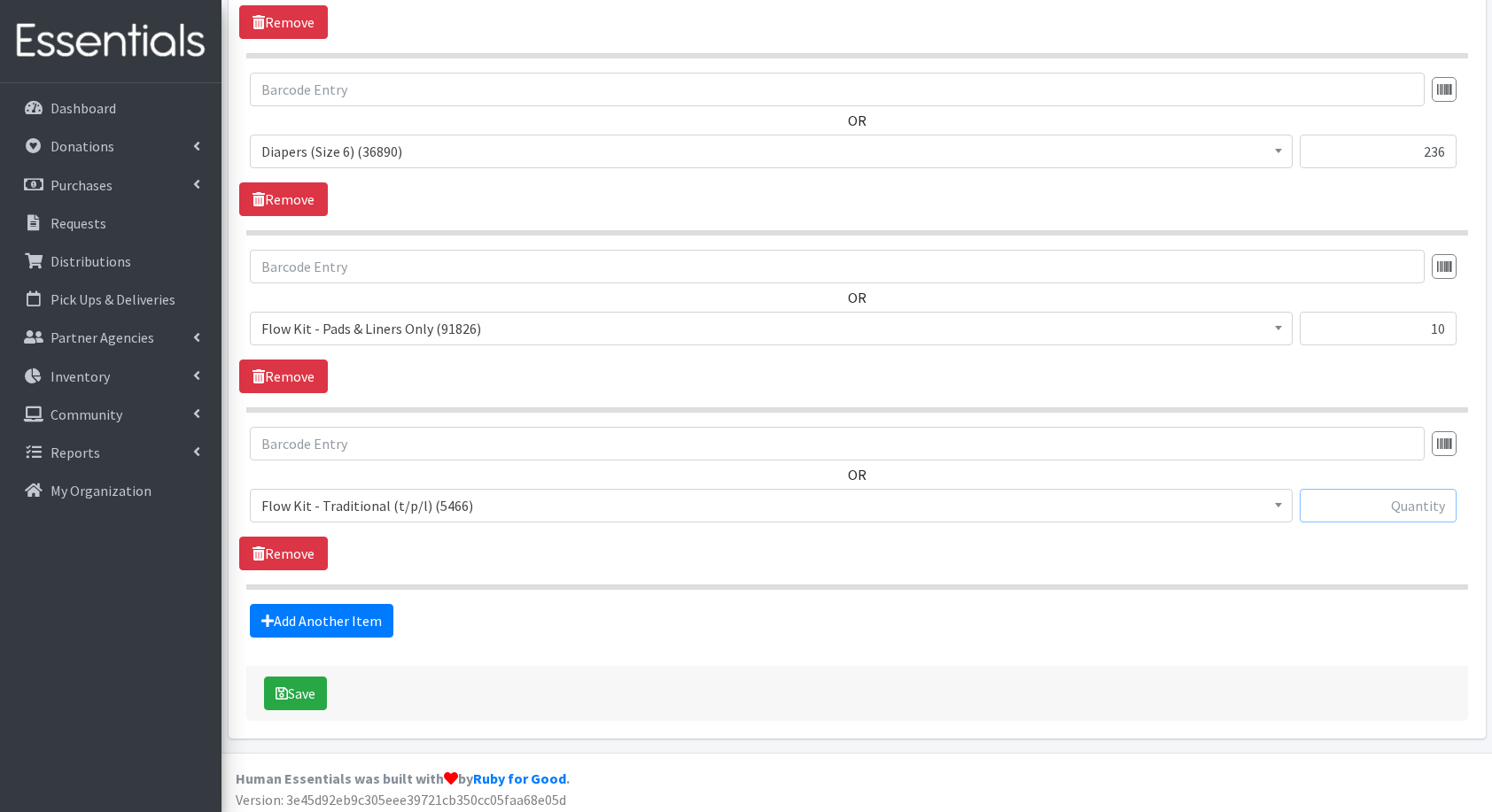
click at [1372, 502] on input "text" at bounding box center [1378, 506] width 157 height 34
type input "10"
click at [345, 609] on link "Add Another Item" at bounding box center [321, 621] width 144 height 34
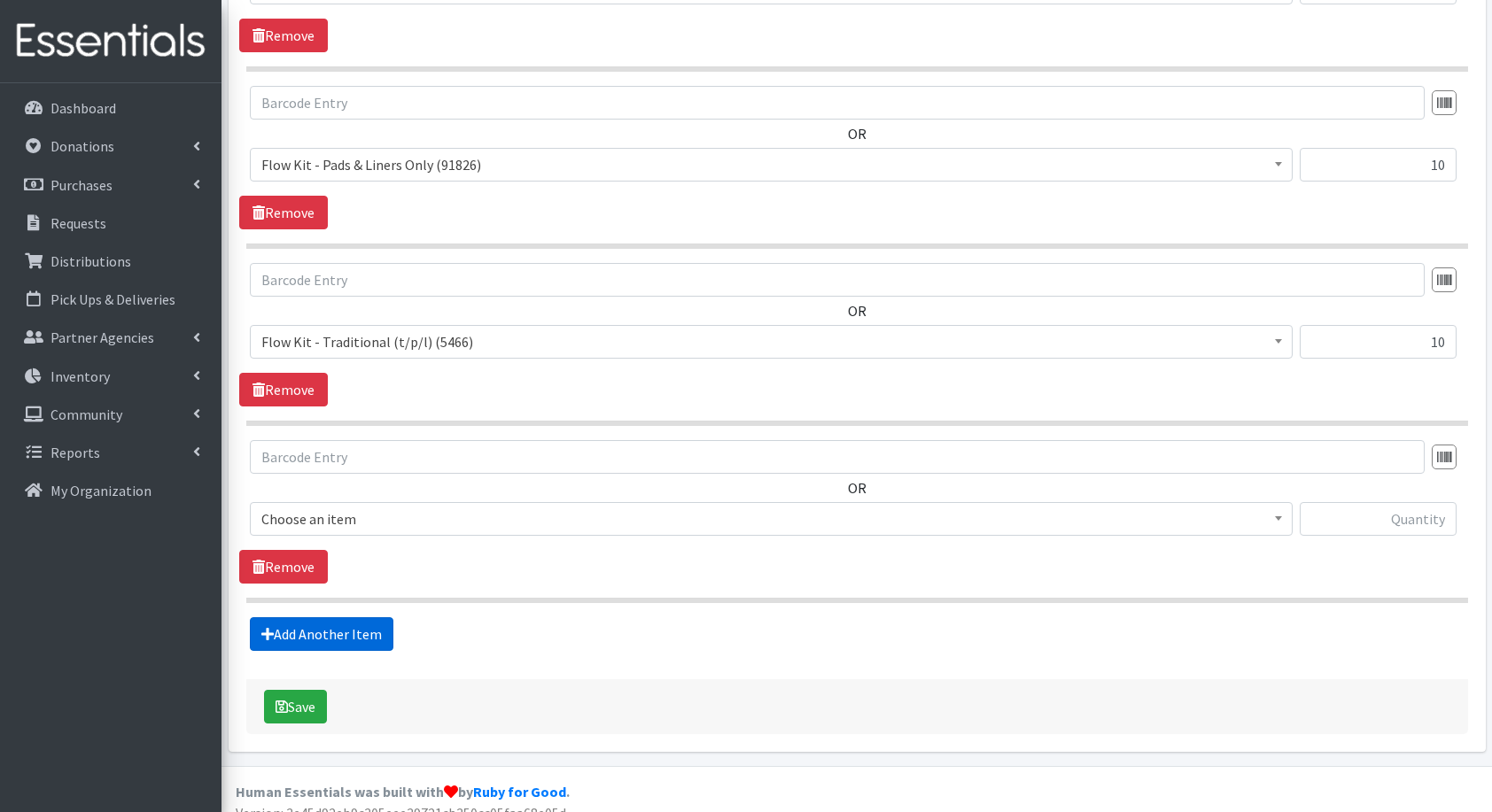
scroll to position [1111, 0]
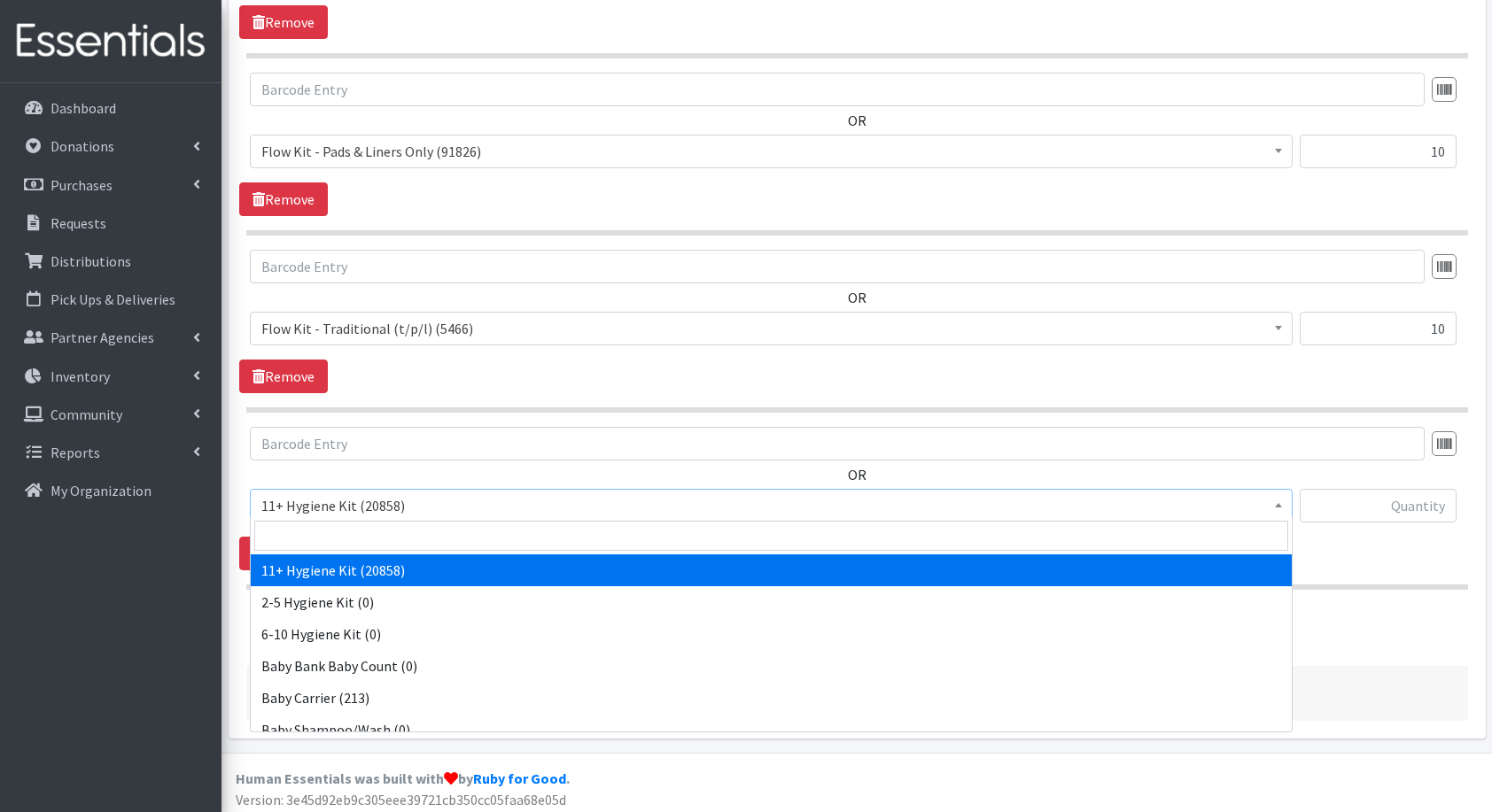
click at [309, 507] on span "11+ Hygiene Kit (20858)" at bounding box center [771, 506] width 1020 height 25
click at [335, 528] on input "search" at bounding box center [771, 536] width 1034 height 30
type input "fam"
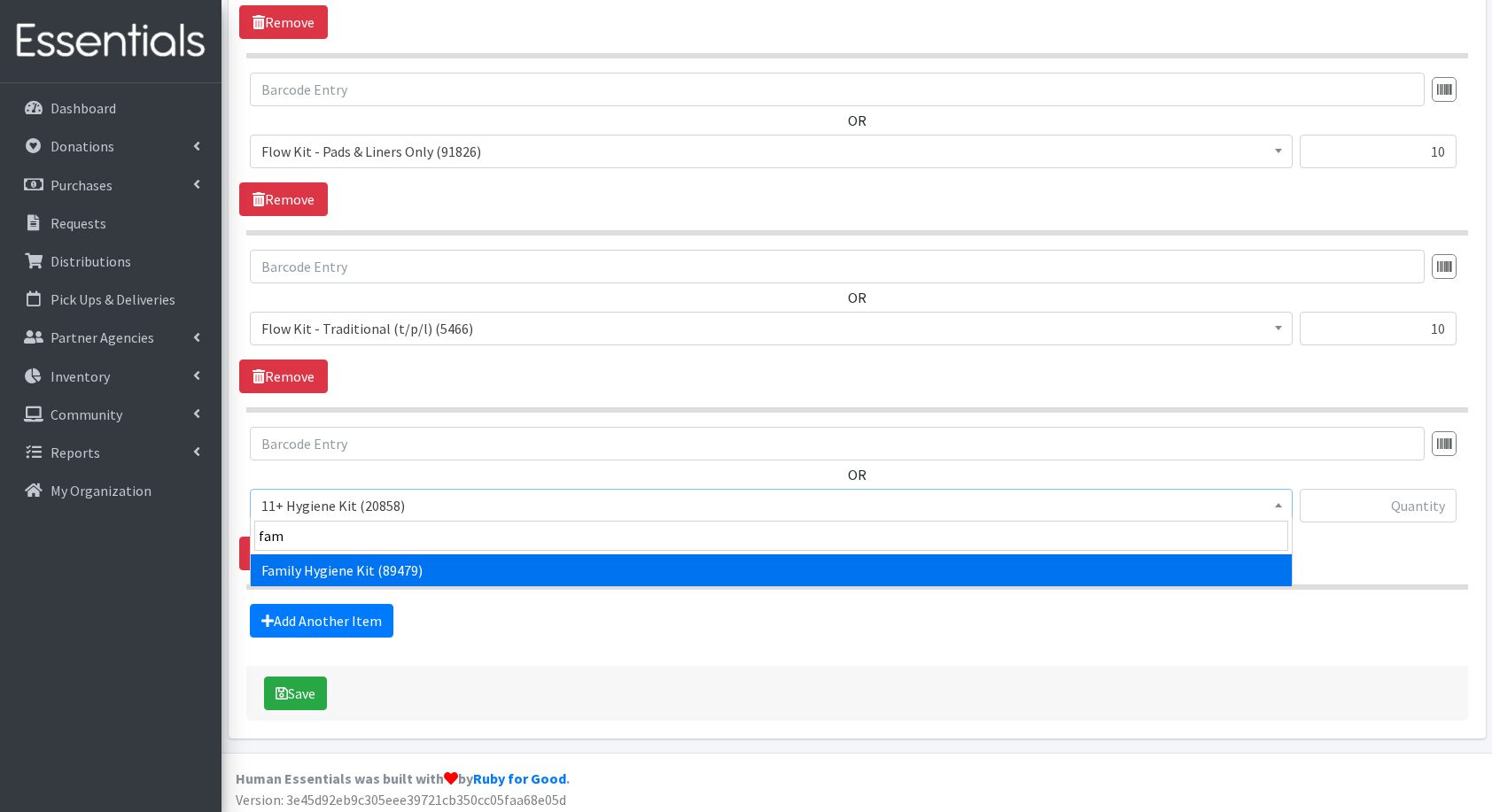
select select "14713"
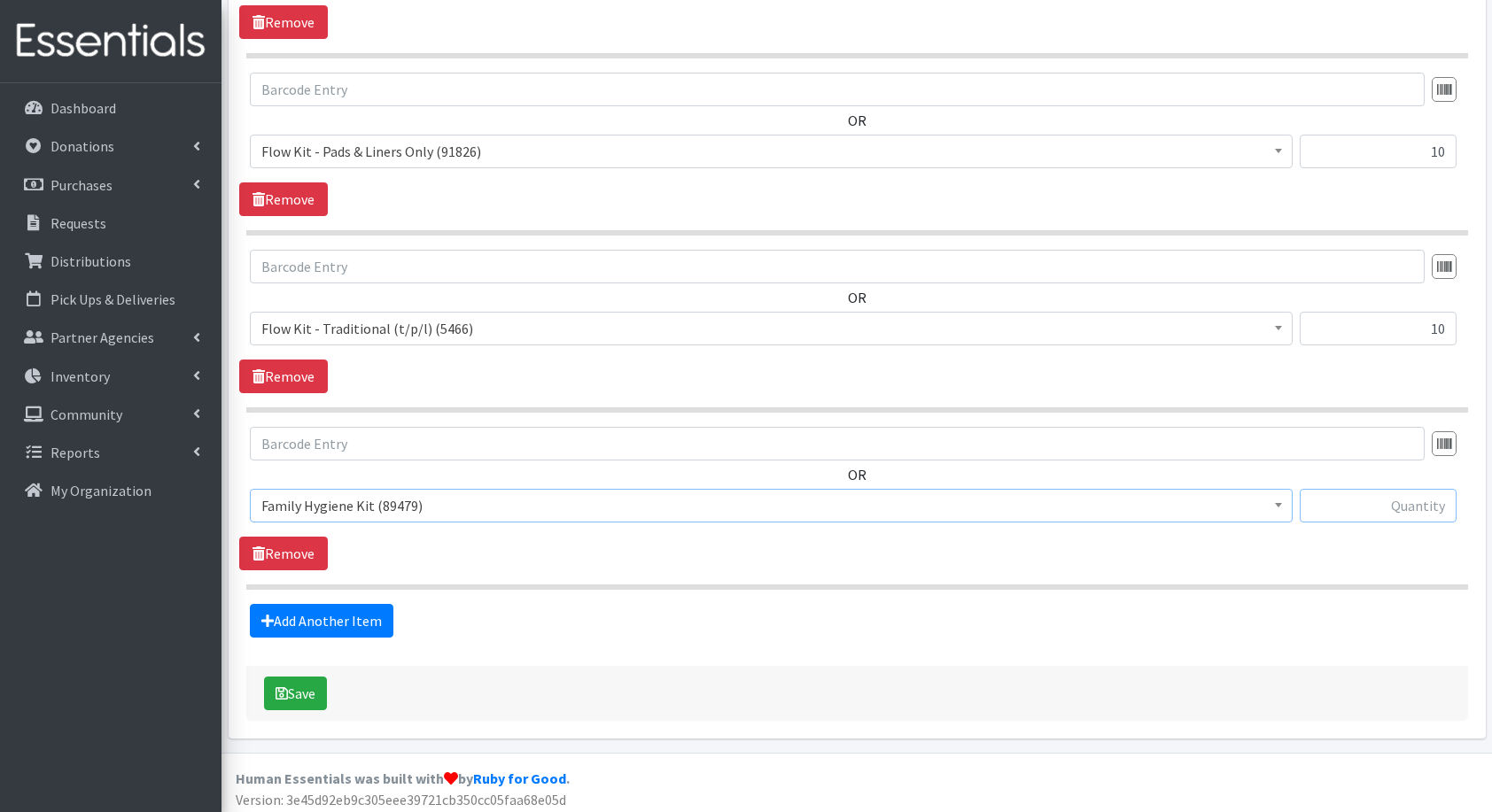
click at [1388, 507] on input "text" at bounding box center [1378, 506] width 157 height 34
type input "20"
click at [281, 676] on button "Save" at bounding box center [295, 693] width 63 height 34
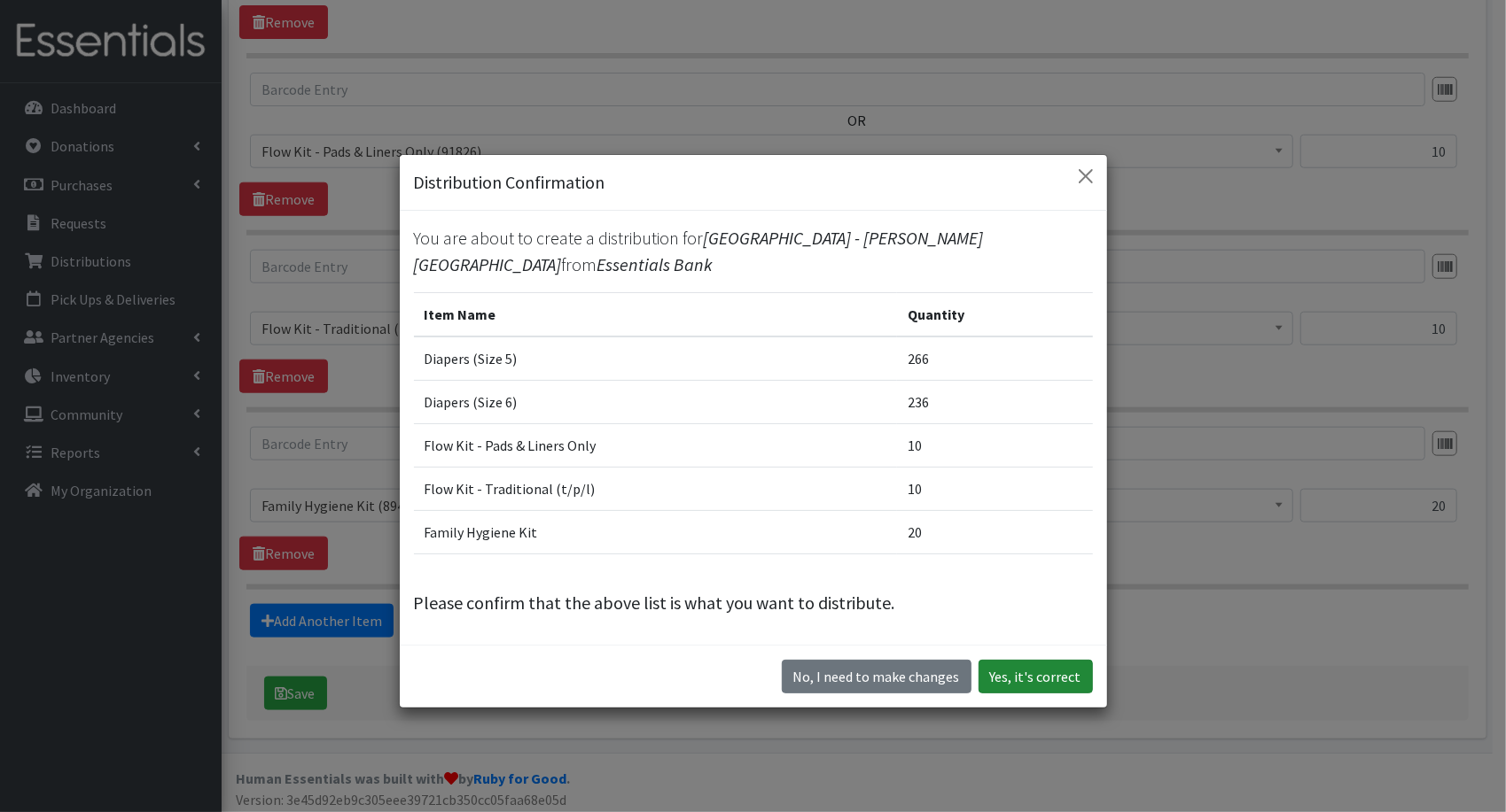
click at [1053, 684] on button "Yes, it's correct" at bounding box center [1035, 677] width 115 height 34
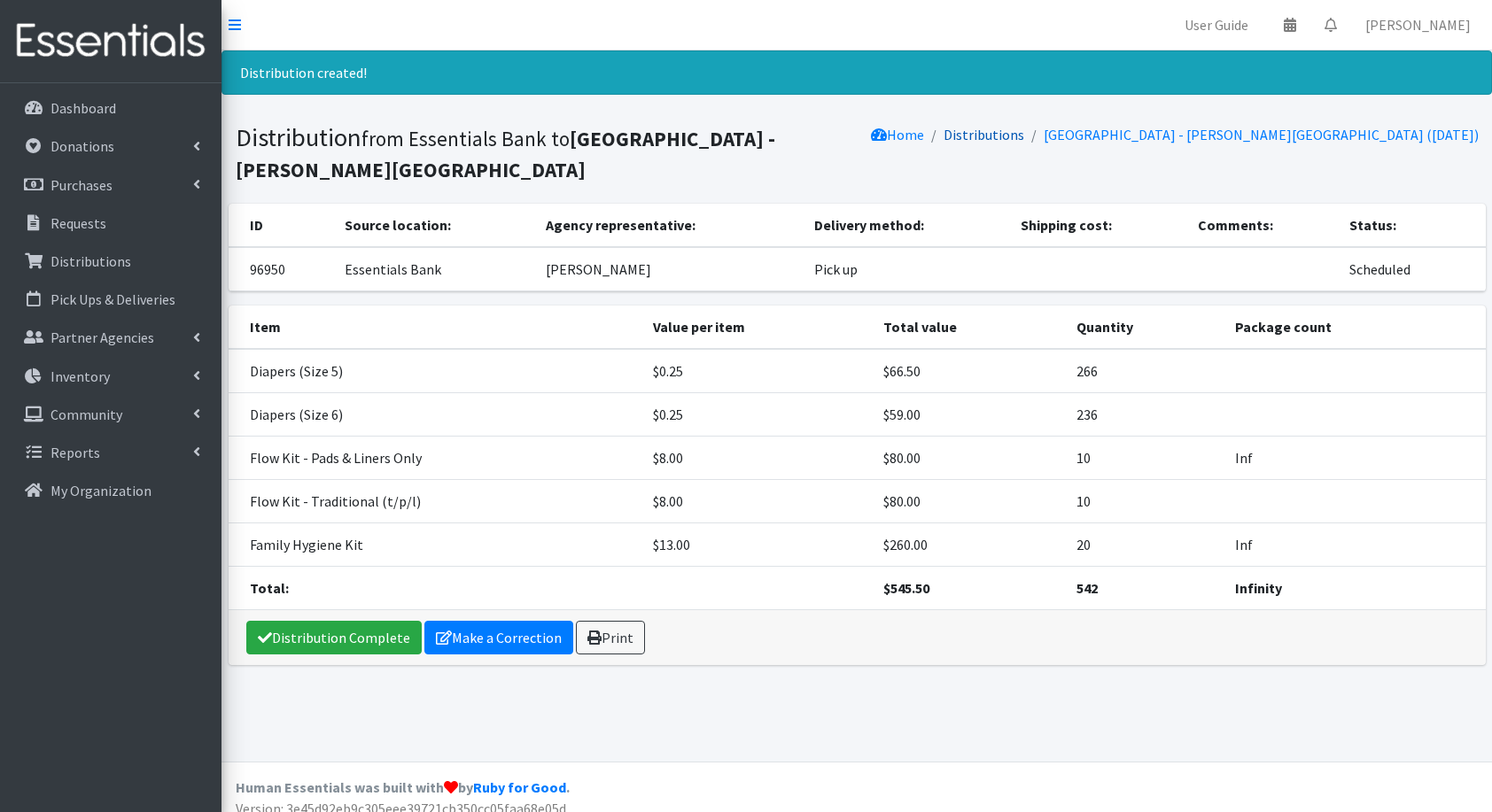
click at [1025, 128] on link "Distributions" at bounding box center [984, 135] width 81 height 18
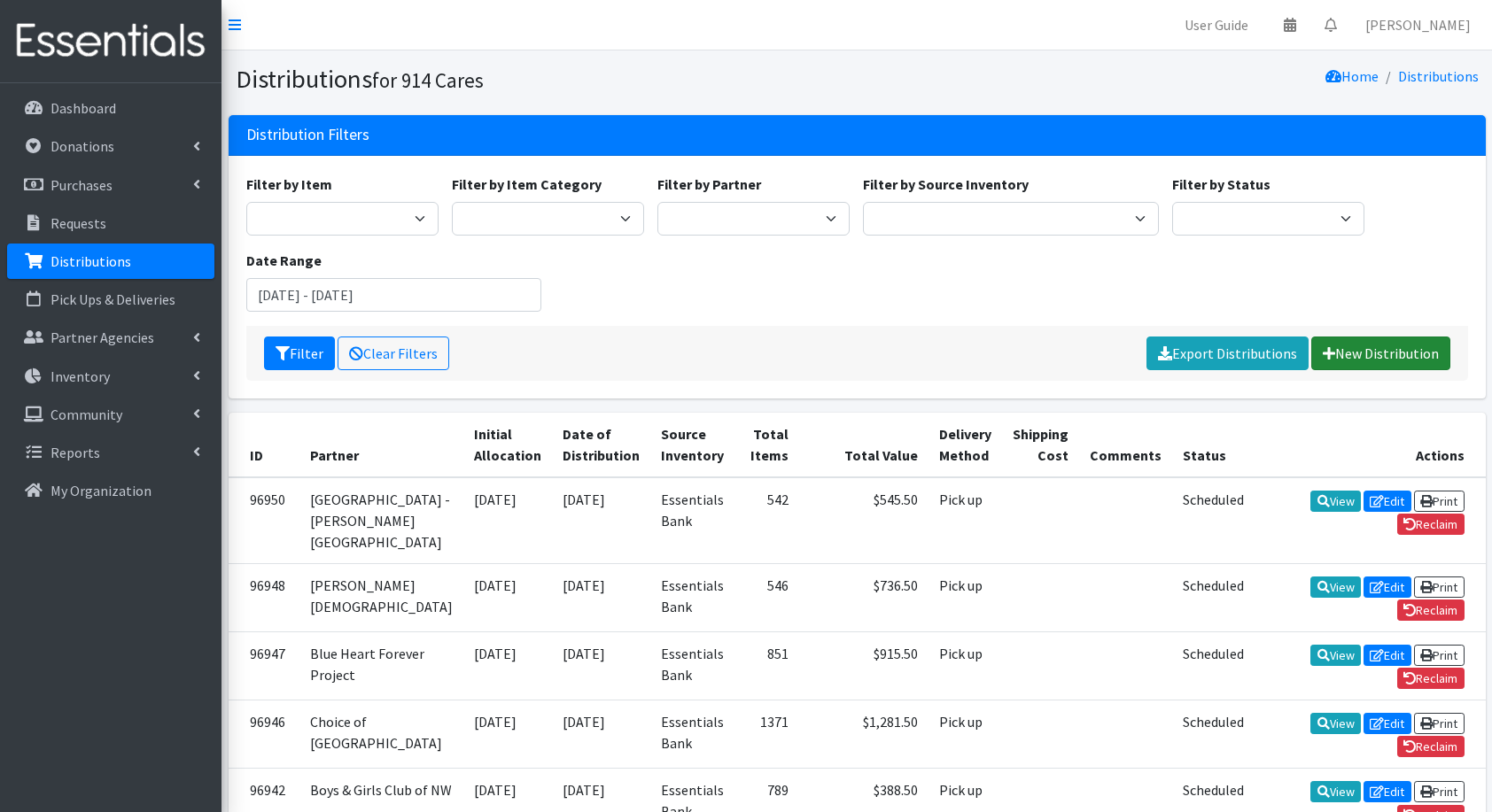
click at [1397, 354] on link "New Distribution" at bounding box center [1380, 353] width 139 height 34
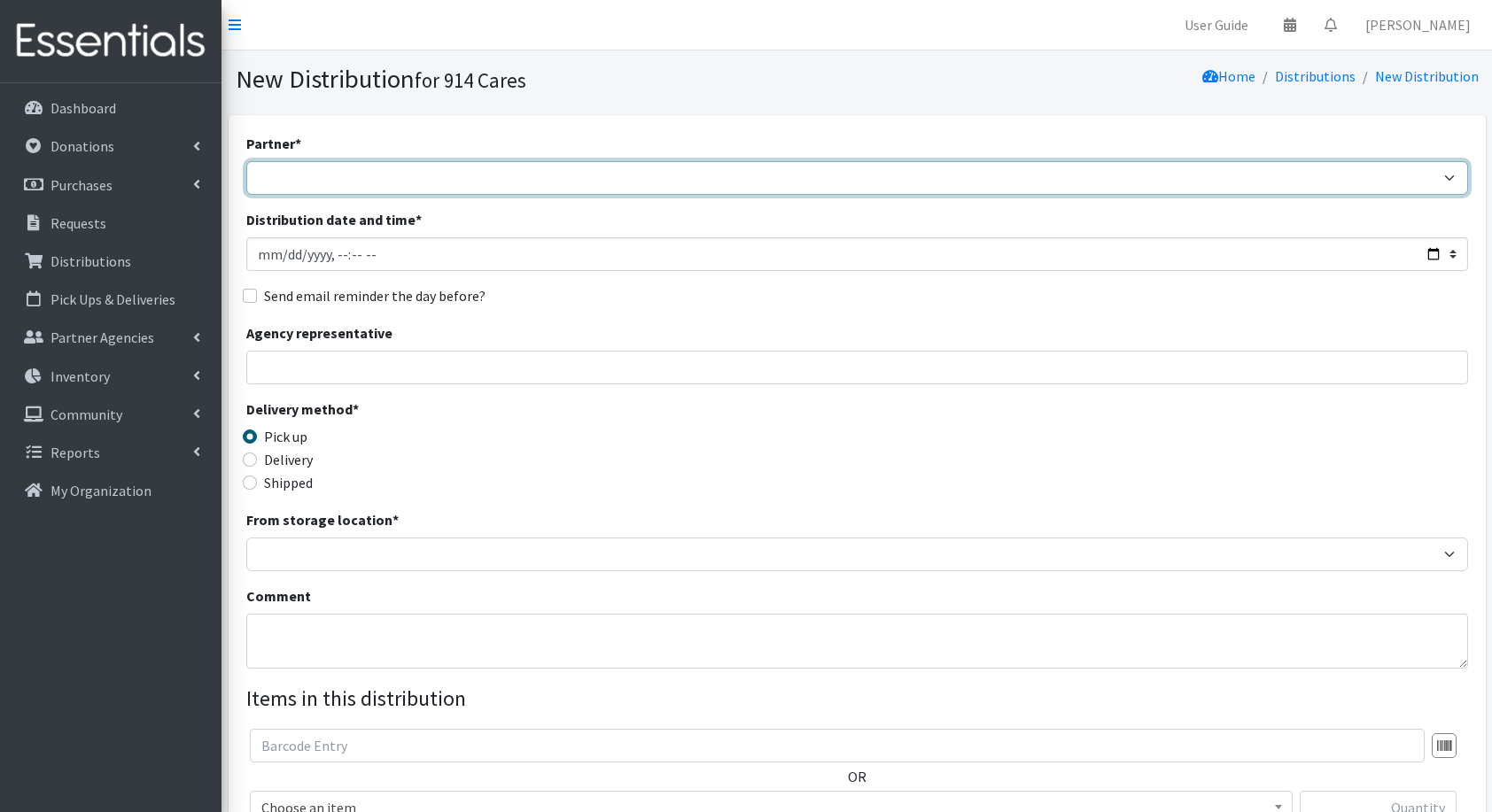
click at [424, 175] on select "4Communities 914United Abbot House Accompany Now All Access Yonkers, Inc All Or…" at bounding box center [857, 179] width 1223 height 34
select select "8093"
click at [247, 162] on select "4Communities 914United Abbot House Accompany Now All Access Yonkers, Inc All Or…" at bounding box center [857, 179] width 1223 height 34
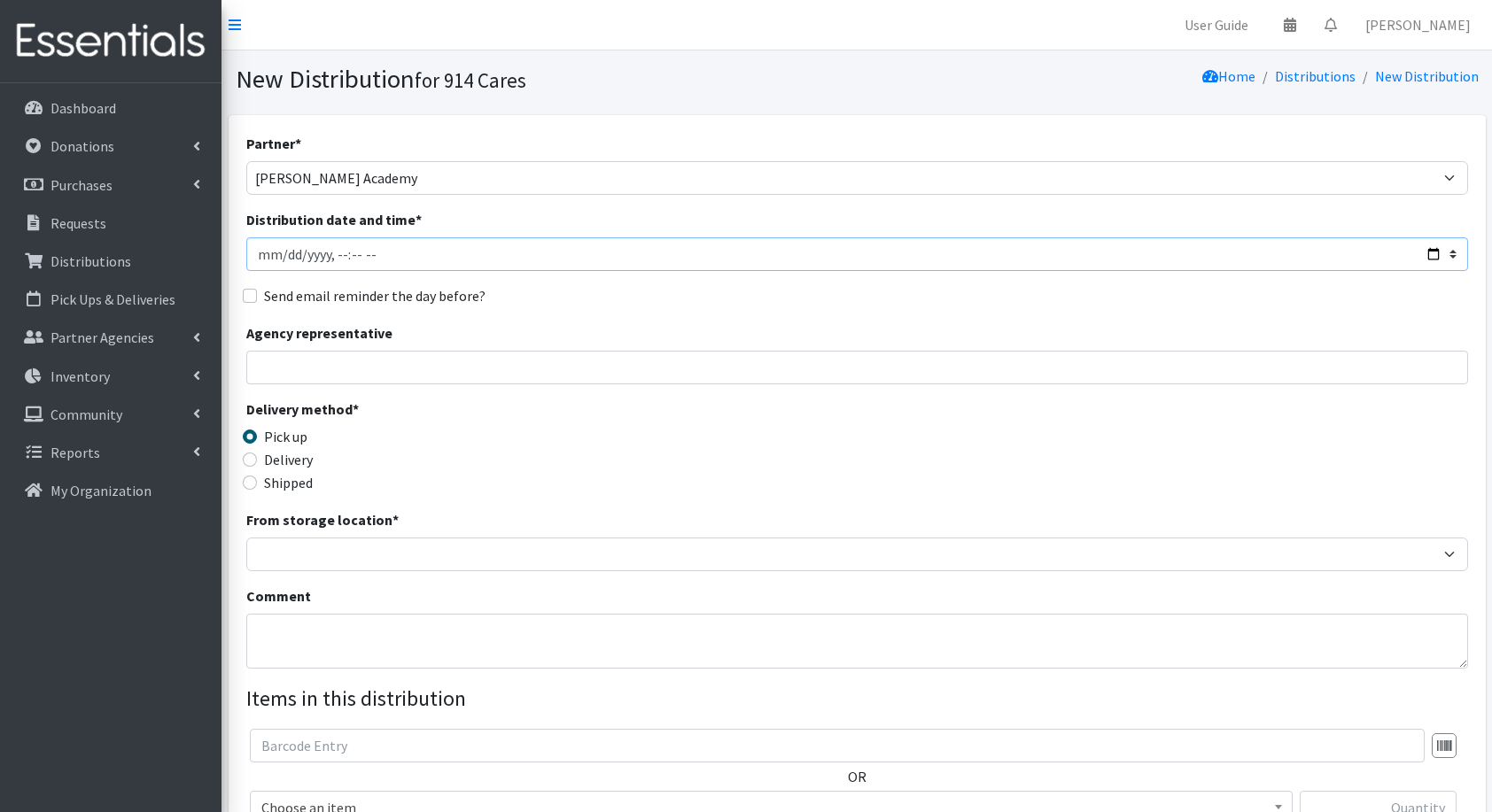
click at [1431, 249] on input "Distribution date and time *" at bounding box center [857, 254] width 1223 height 34
type input "2025-09-01T23:59"
drag, startPoint x: 742, startPoint y: 267, endPoint x: 622, endPoint y: 296, distance: 123.5
click at [742, 267] on input "Distribution date and time *" at bounding box center [857, 254] width 1223 height 34
click at [437, 357] on input "Agency representative" at bounding box center [857, 368] width 1223 height 34
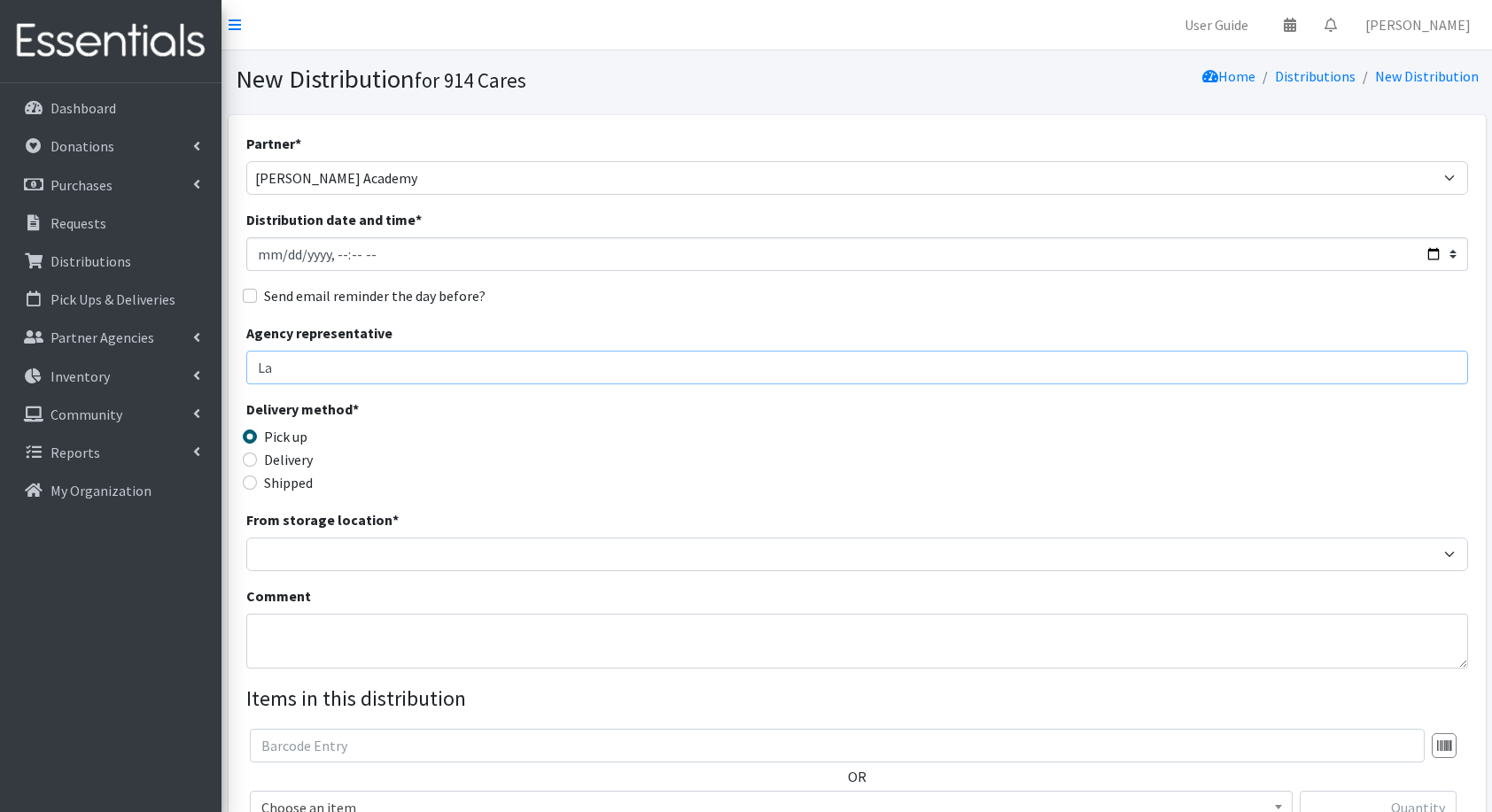
type input "Lalisha Hoyt"
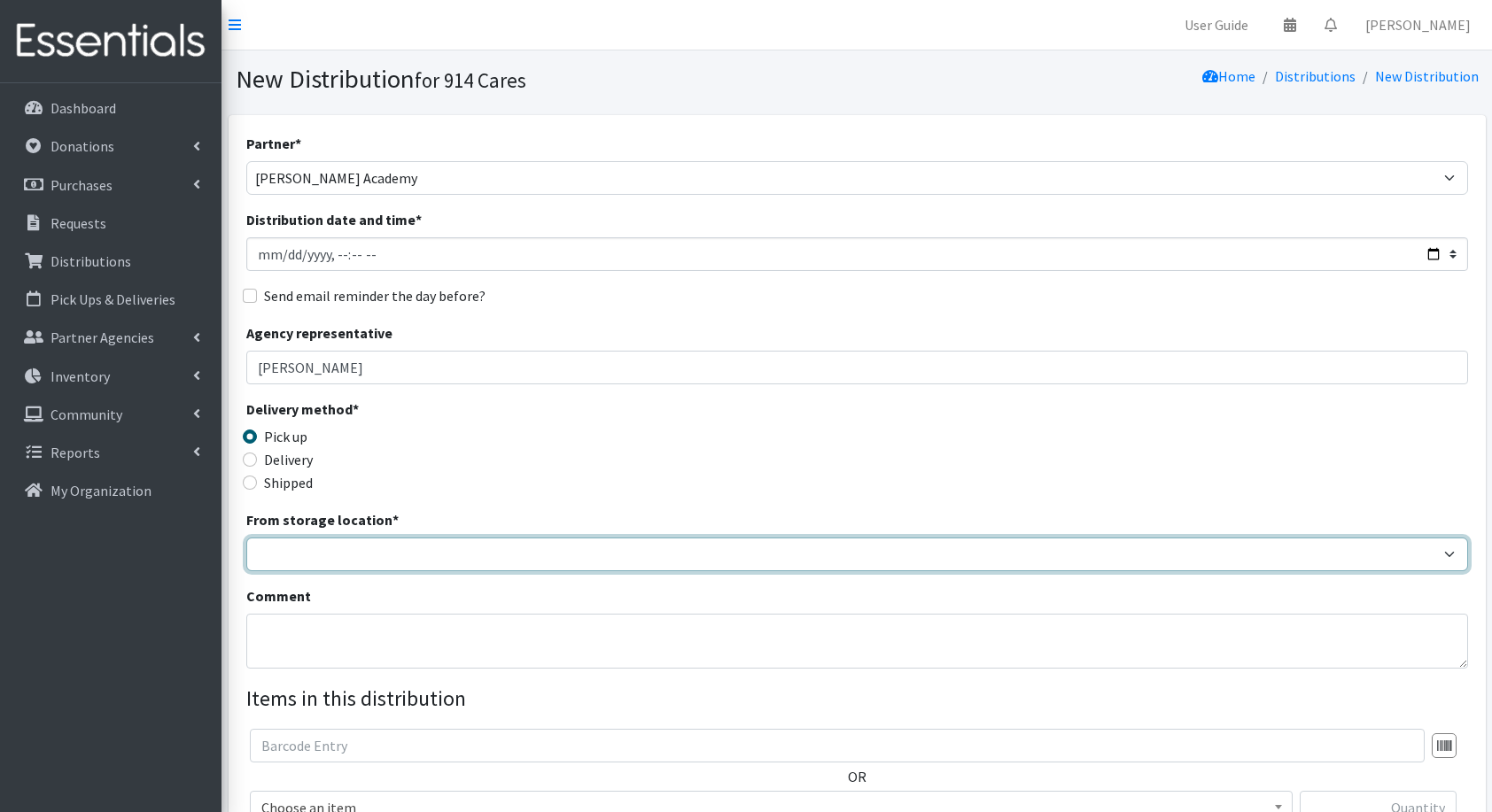
drag, startPoint x: 415, startPoint y: 546, endPoint x: 328, endPoint y: 570, distance: 90.2
click at [328, 570] on select "Baby Bank Camp Clothing Plus Essentials Bank Westchester Reads" at bounding box center [857, 555] width 1223 height 34
select select "207"
click at [247, 538] on select "Baby Bank Camp Clothing Plus Essentials Bank Westchester Reads" at bounding box center [857, 555] width 1223 height 34
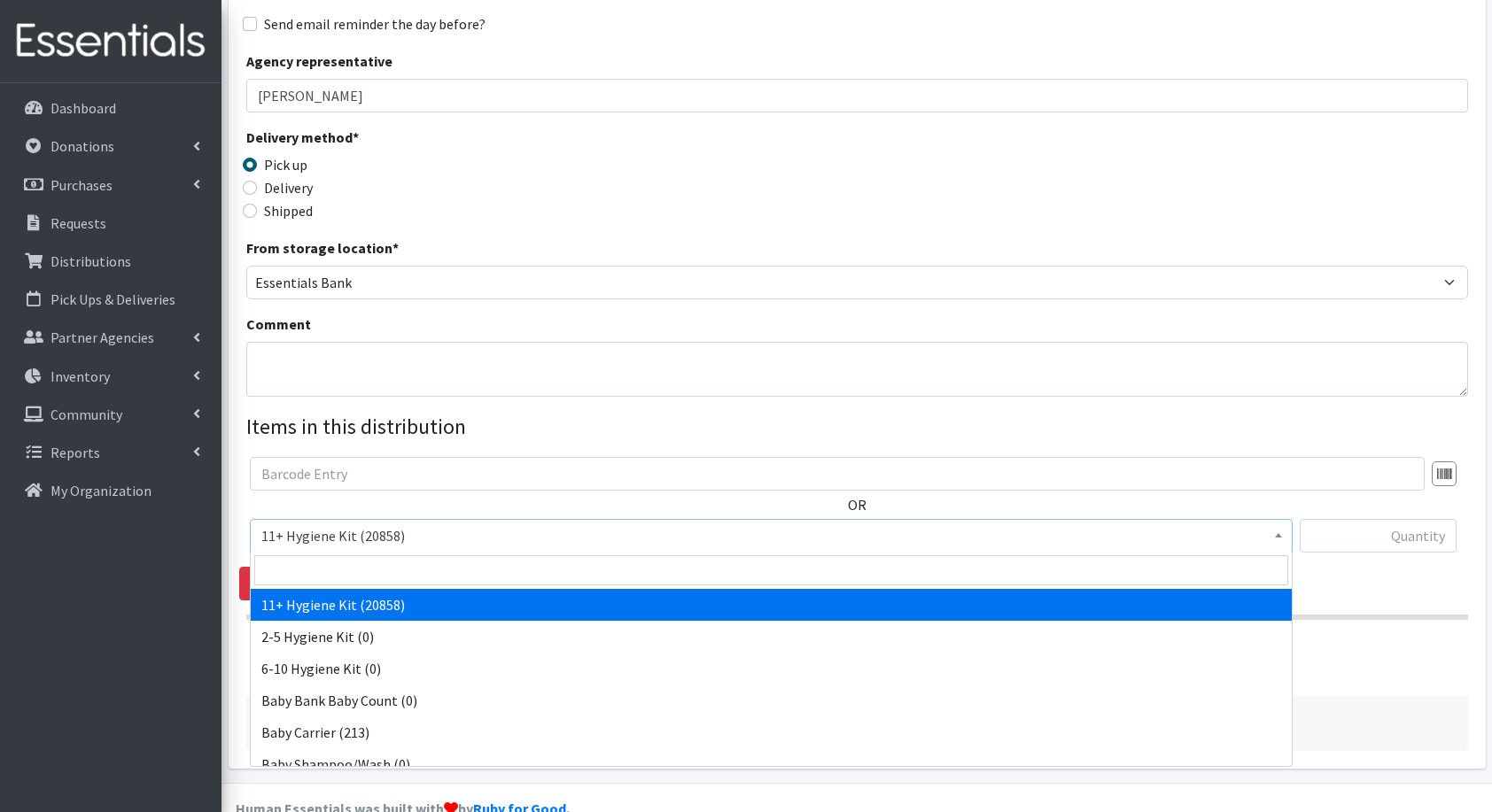
click at [403, 537] on span "11+ Hygiene Kit (20858)" at bounding box center [771, 536] width 1020 height 25
click at [423, 570] on input "search" at bounding box center [771, 571] width 1034 height 30
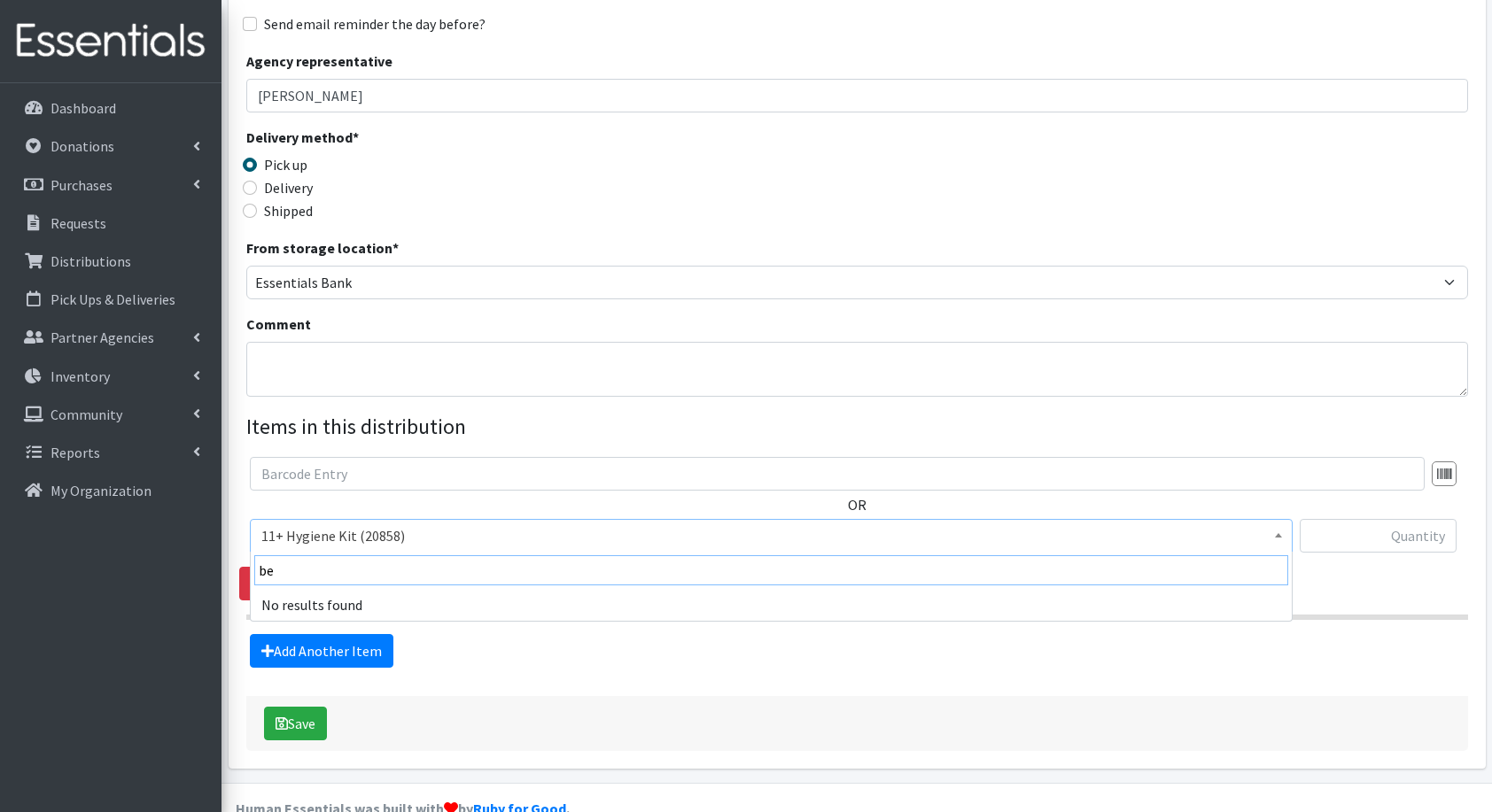
type input "b"
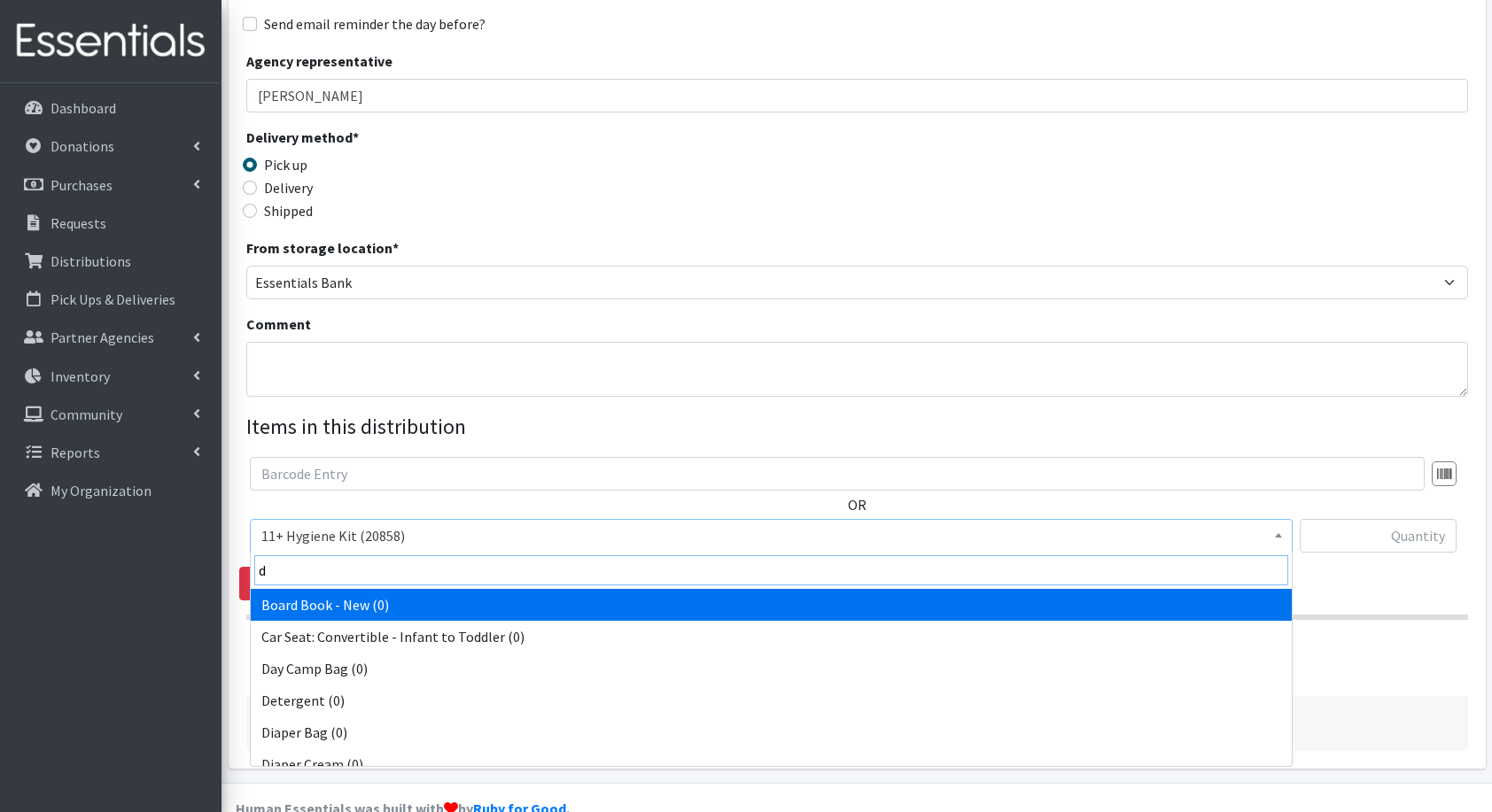
type input "di"
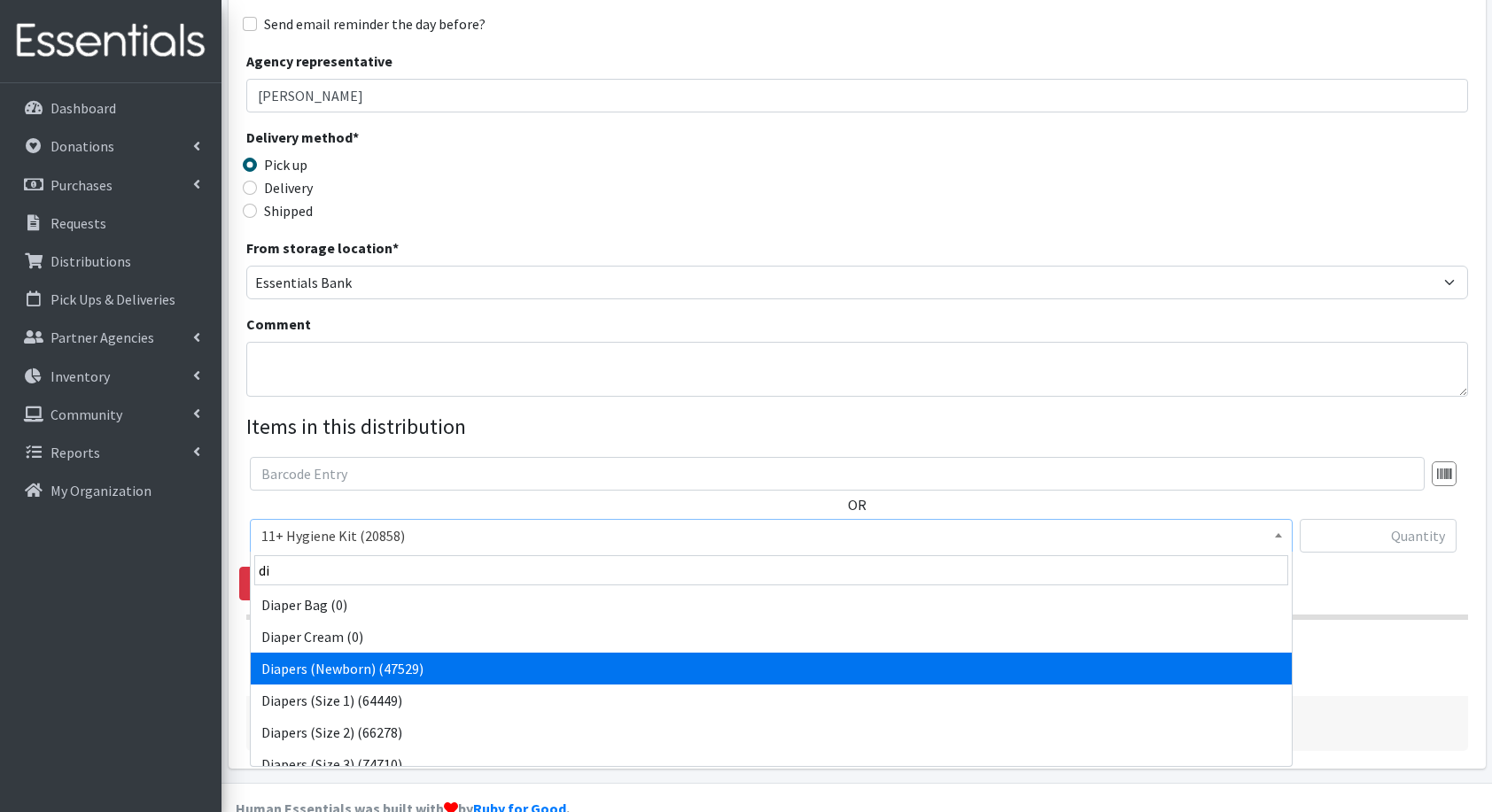
select select "5217"
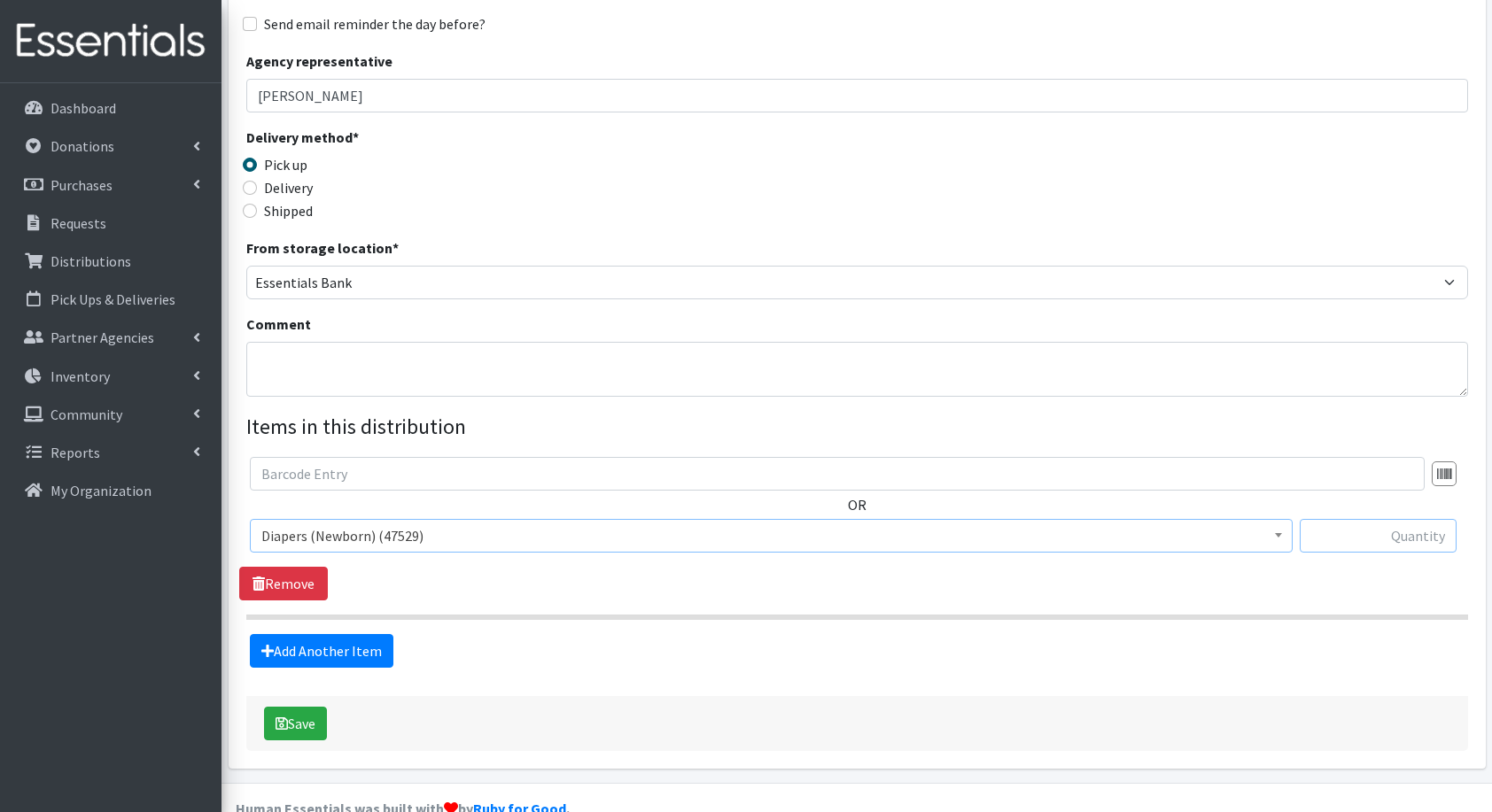
click at [1418, 532] on input "text" at bounding box center [1378, 536] width 157 height 34
type input "76"
click at [364, 660] on link "Add Another Item" at bounding box center [321, 651] width 144 height 34
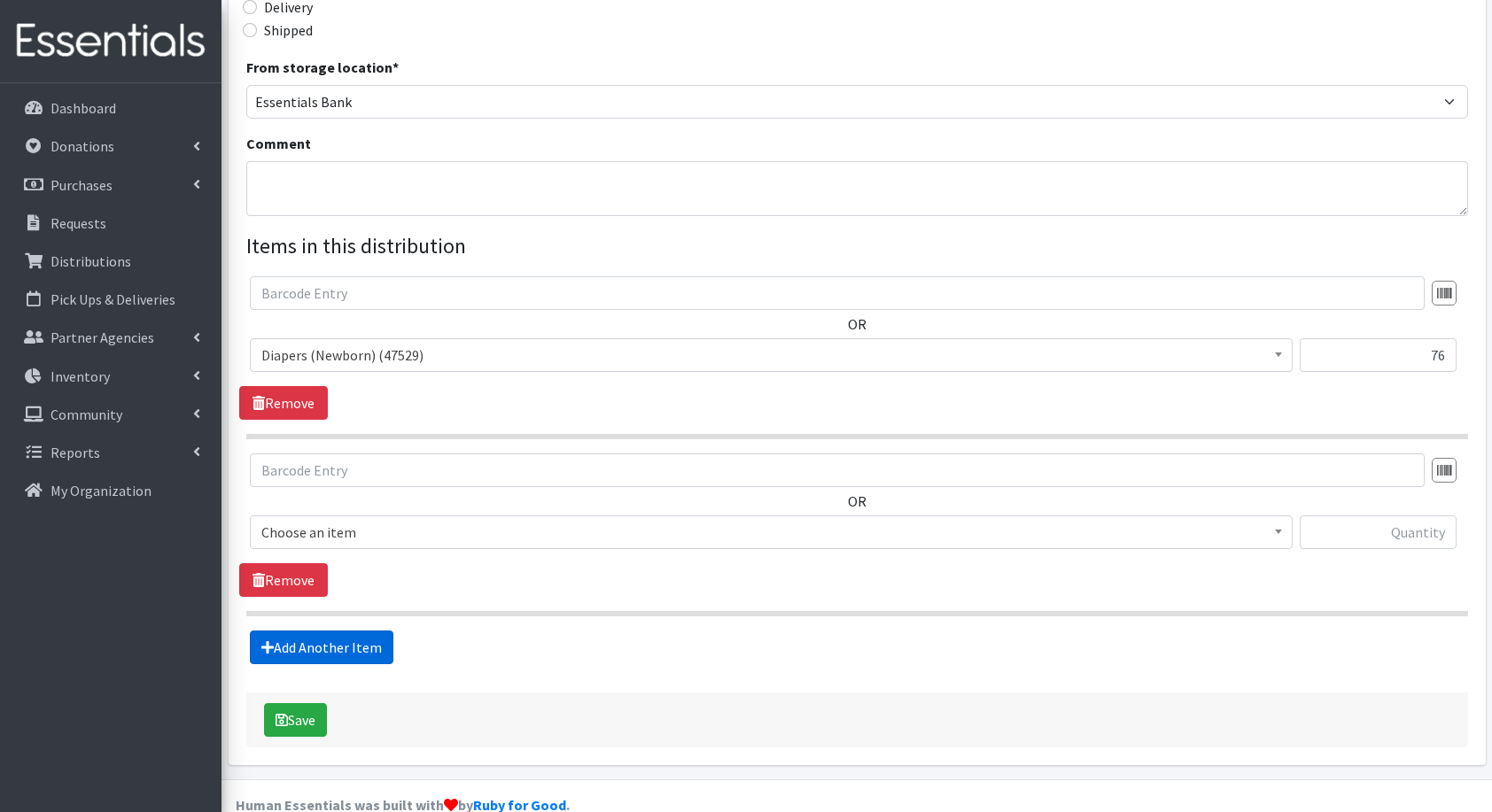
scroll to position [482, 0]
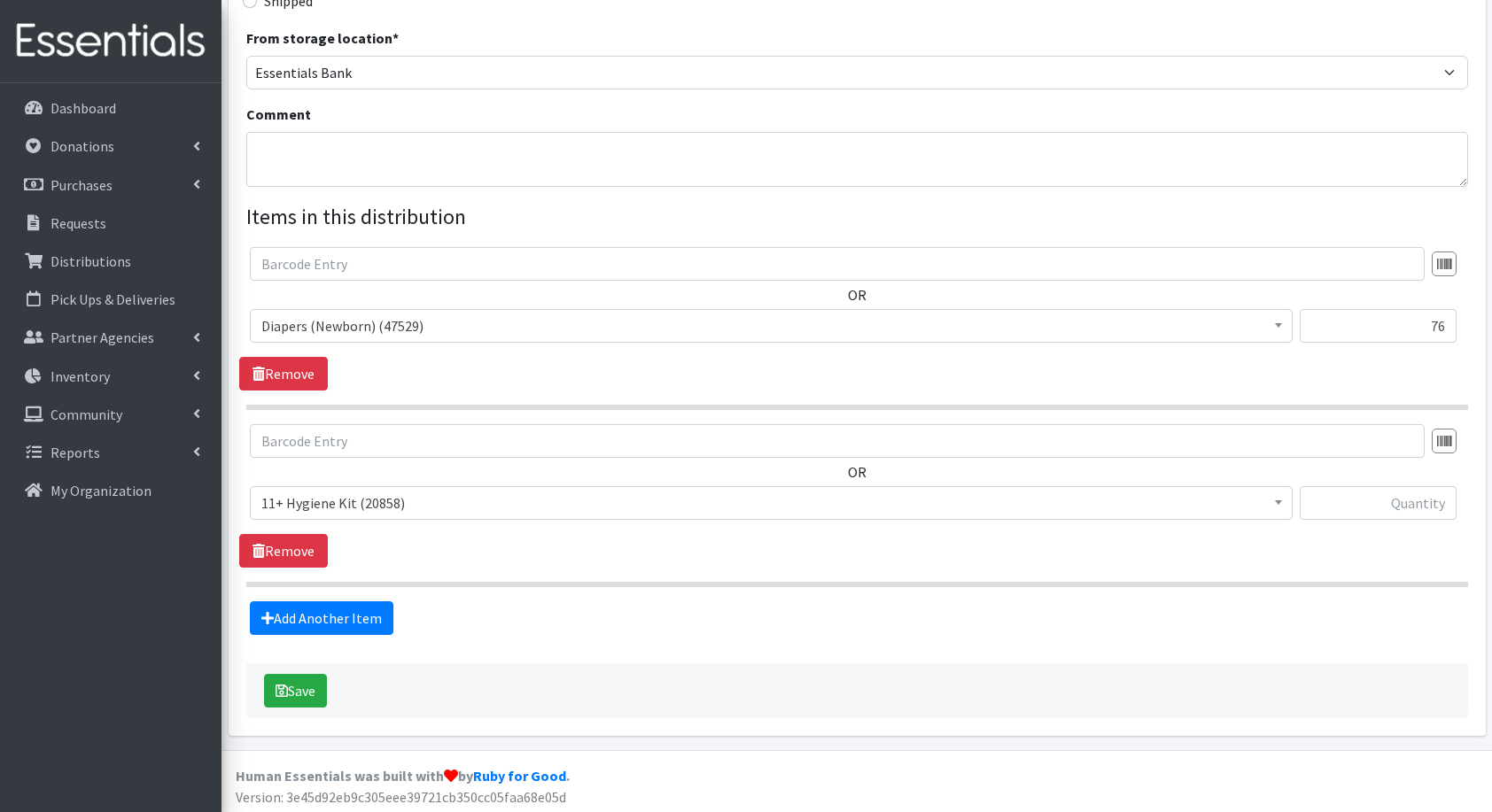
click at [325, 510] on span "11+ Hygiene Kit (20858)" at bounding box center [771, 503] width 1020 height 25
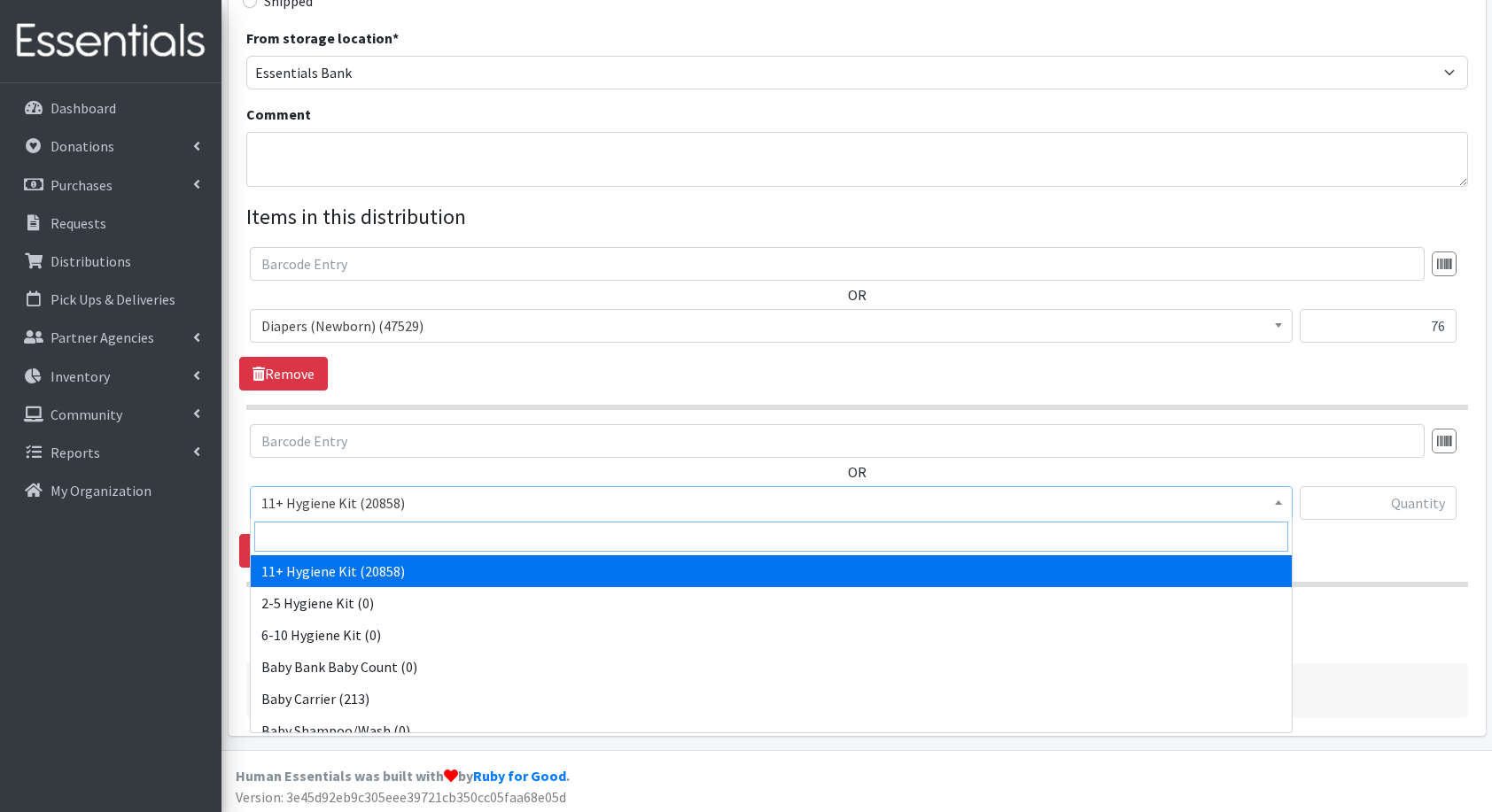
click at [384, 535] on input "search" at bounding box center [771, 537] width 1034 height 30
type input "di"
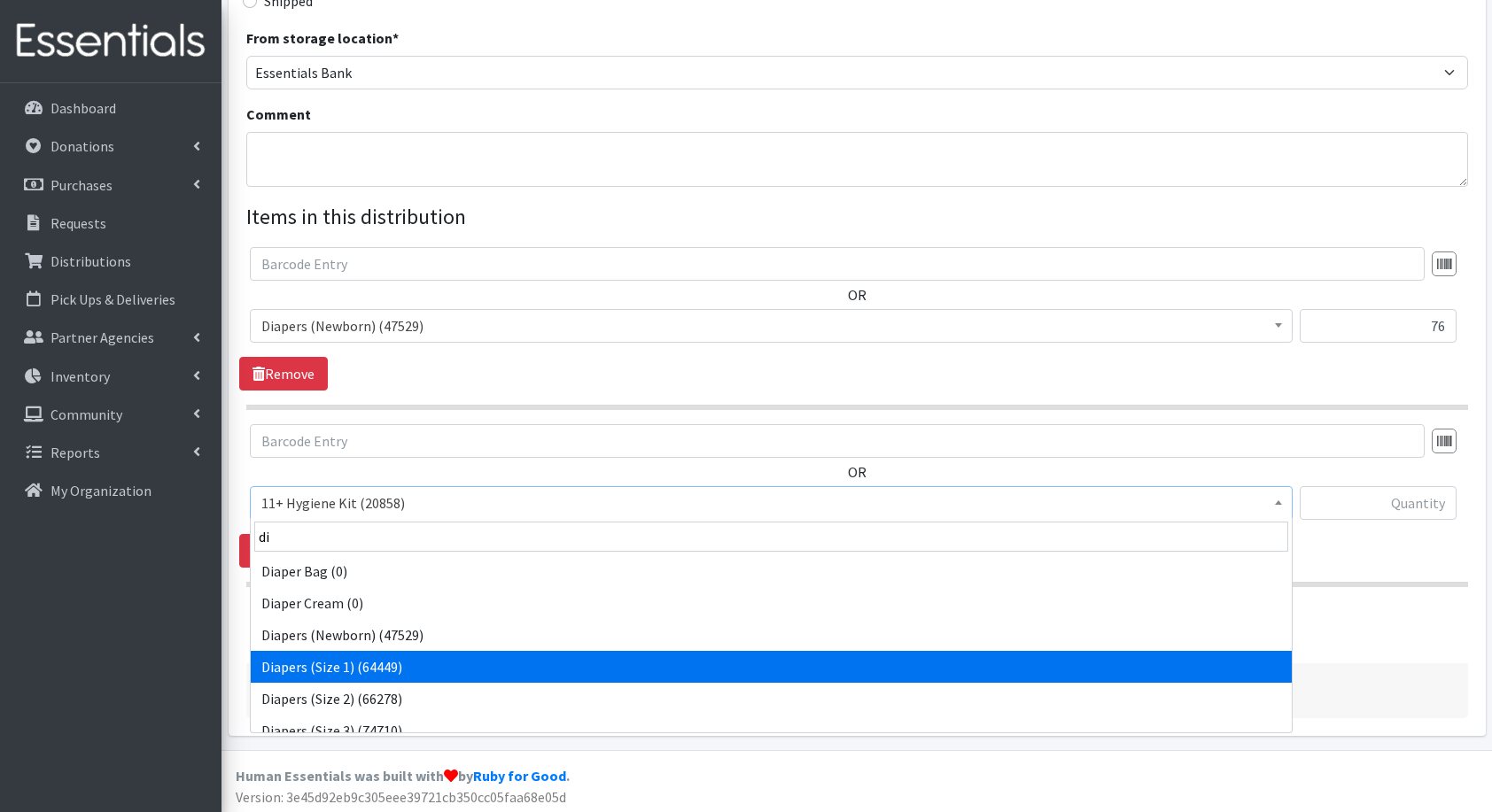
select select "5195"
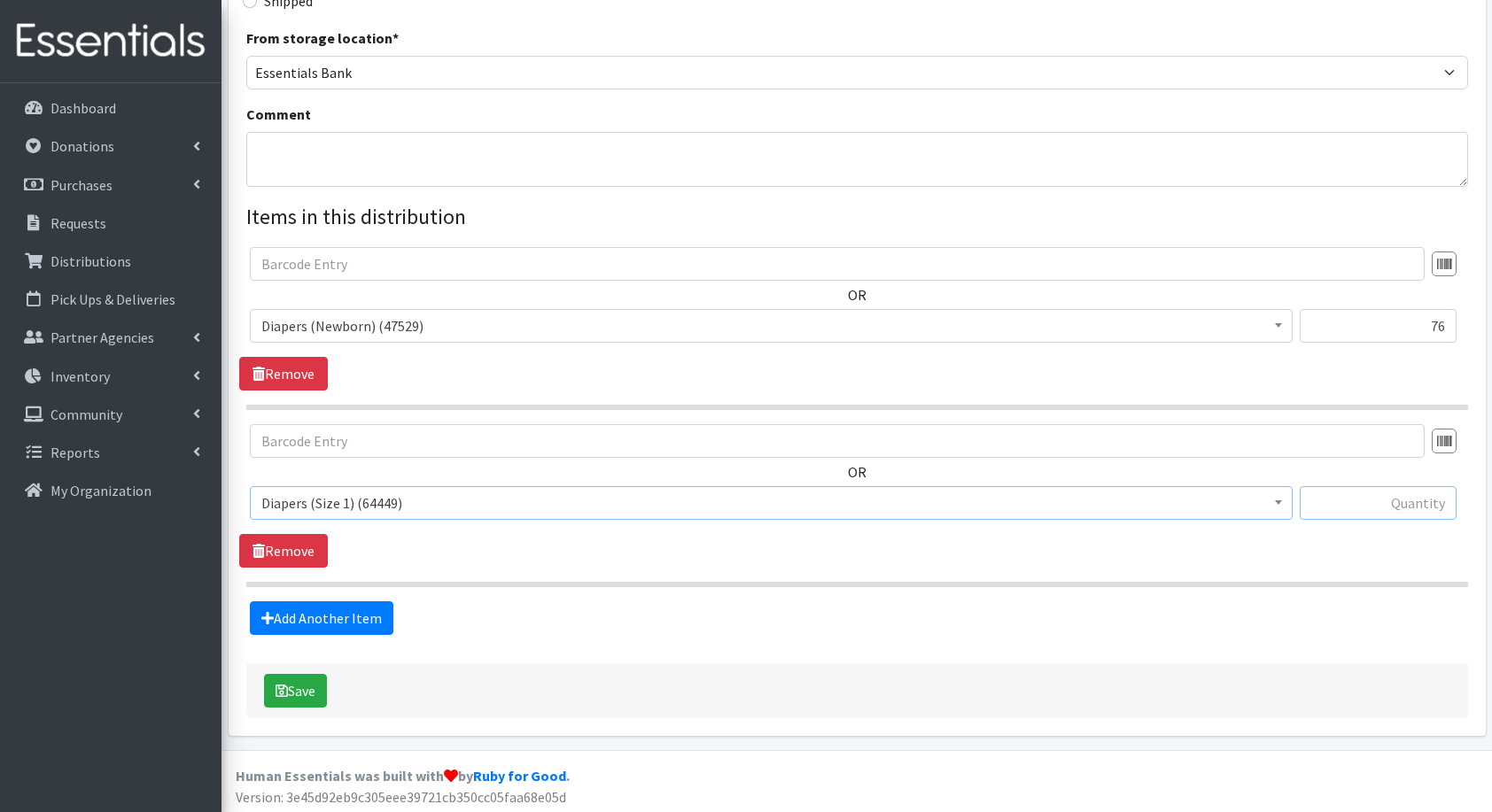
click at [1386, 506] on input "text" at bounding box center [1378, 504] width 157 height 34
type input "100"
click at [326, 615] on link "Add Another Item" at bounding box center [321, 618] width 144 height 34
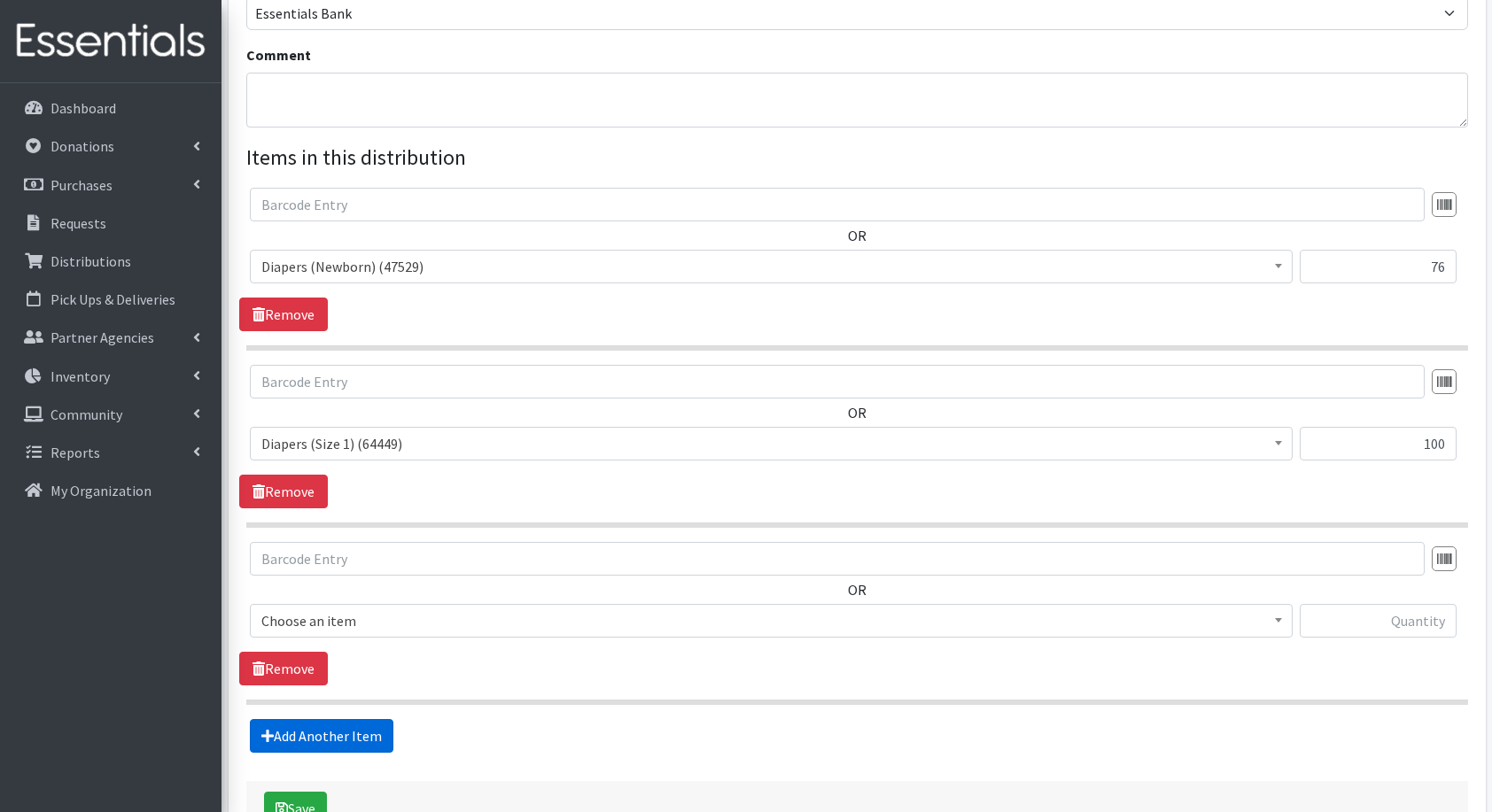
scroll to position [658, 0]
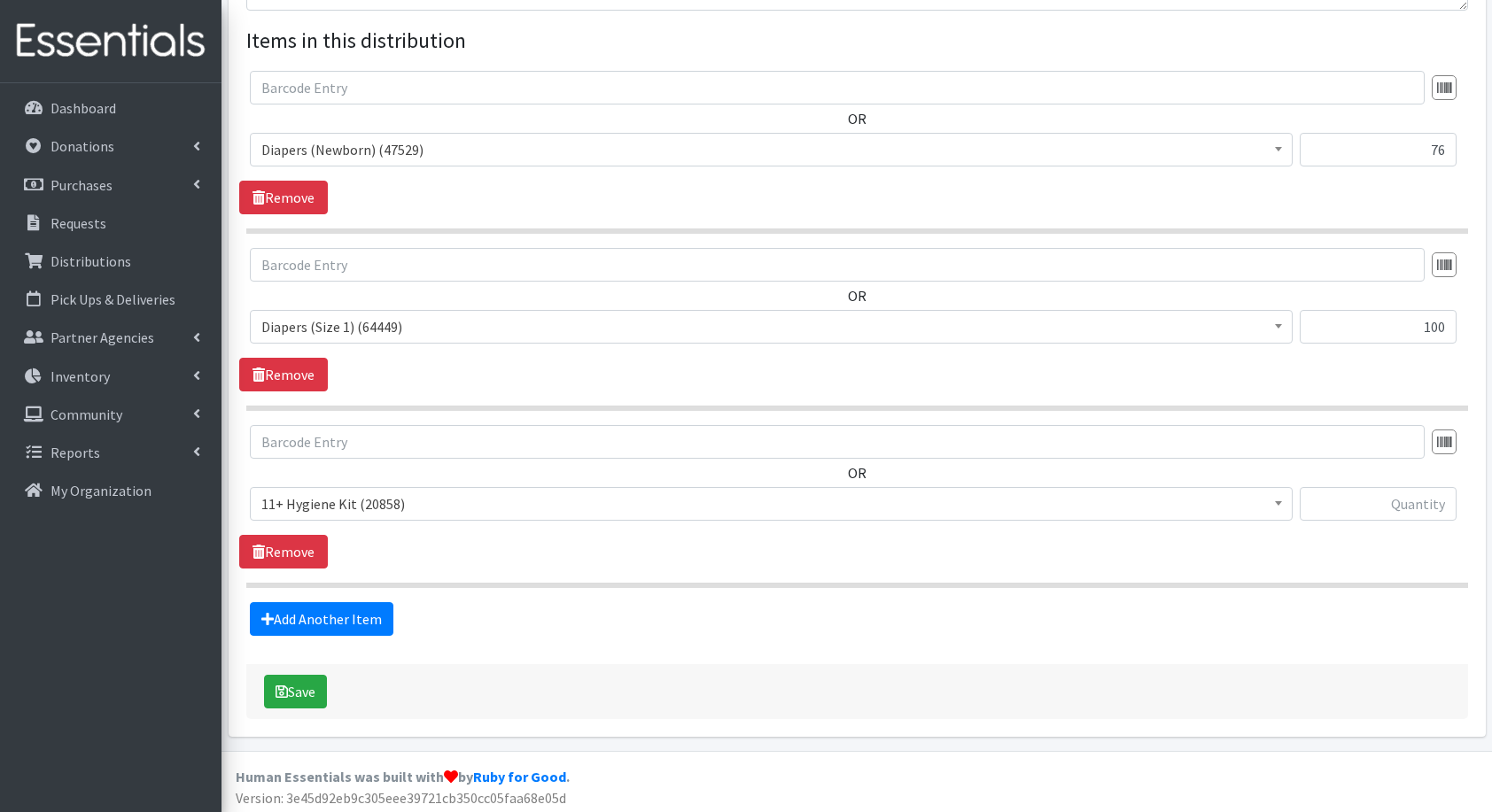
click at [331, 493] on span "11+ Hygiene Kit (20858)" at bounding box center [771, 504] width 1020 height 25
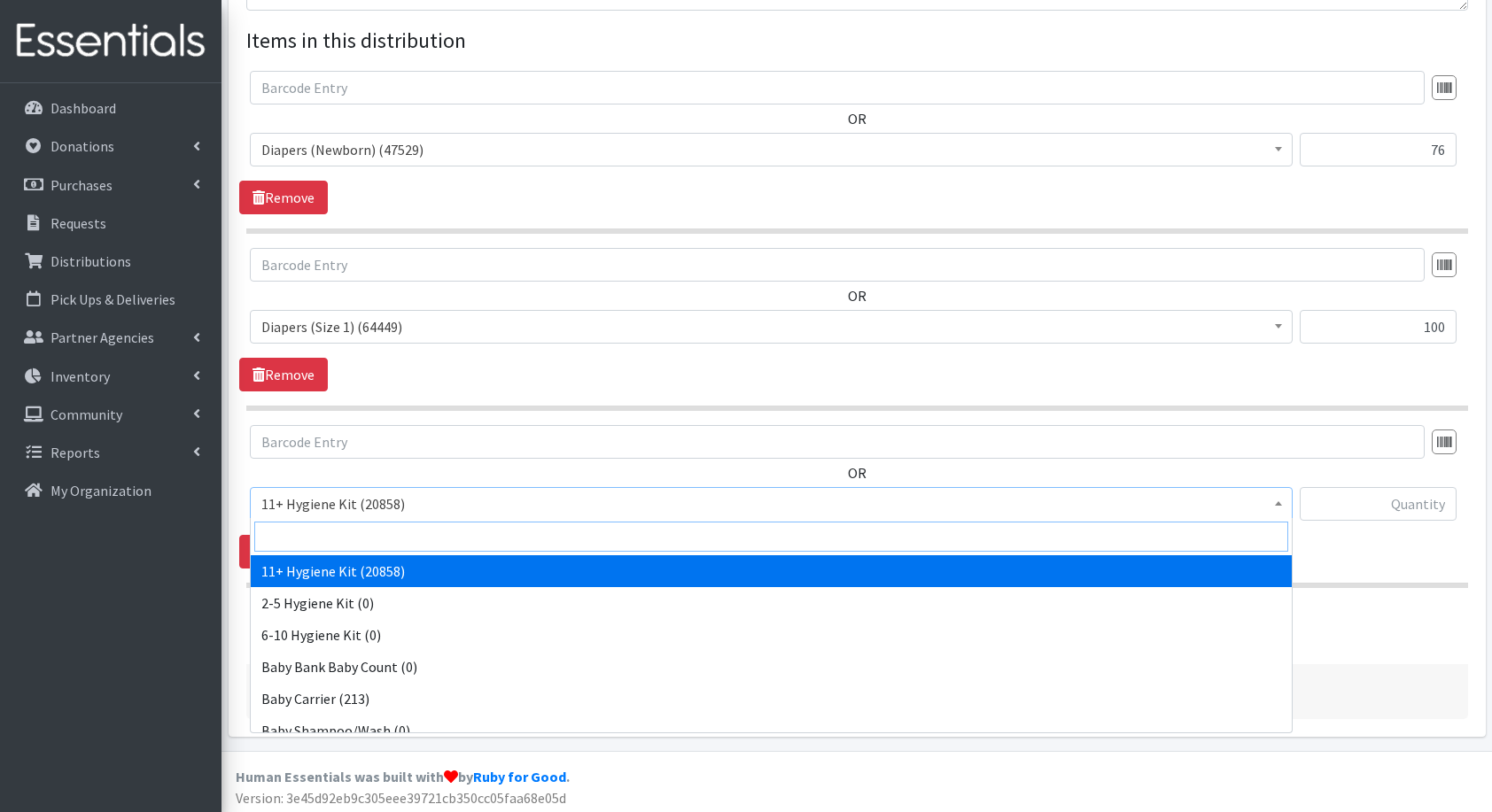
click at [429, 534] on input "search" at bounding box center [771, 537] width 1034 height 30
type input "di"
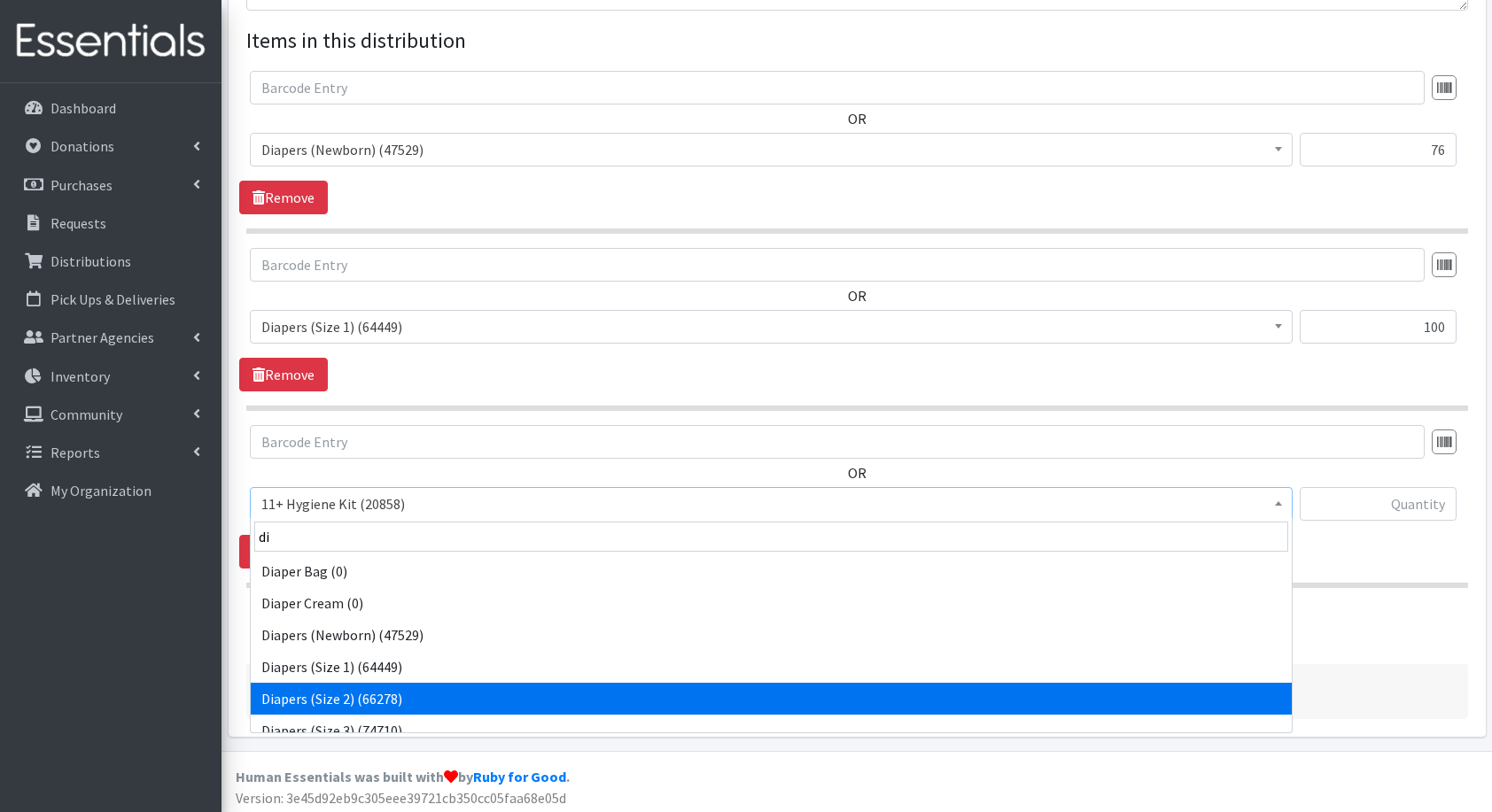
select select "5196"
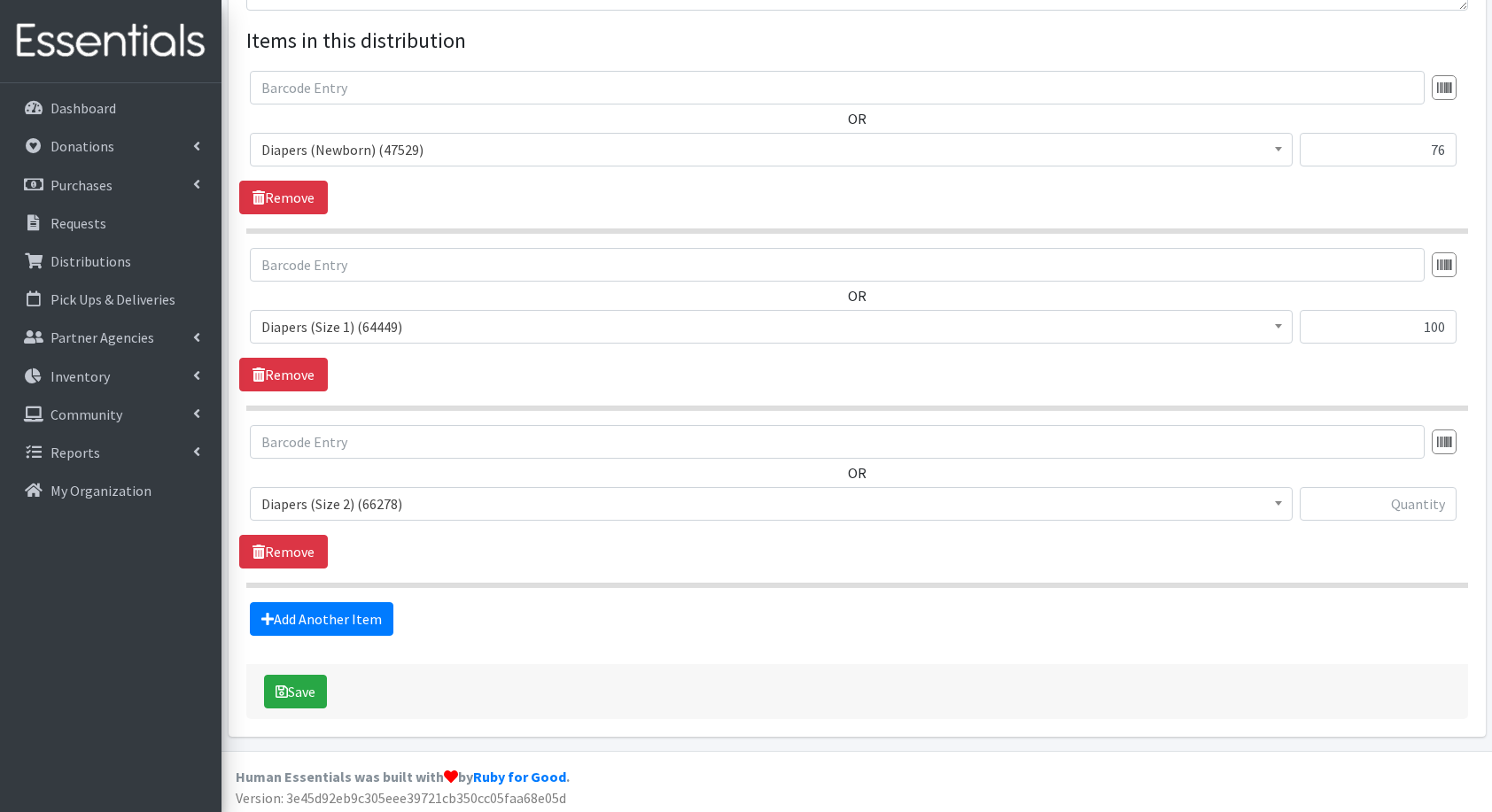
click at [1388, 519] on div at bounding box center [1378, 511] width 157 height 48
click at [1395, 503] on input "text" at bounding box center [1378, 504] width 157 height 34
type input "84"
click at [311, 613] on link "Add Another Item" at bounding box center [321, 619] width 144 height 34
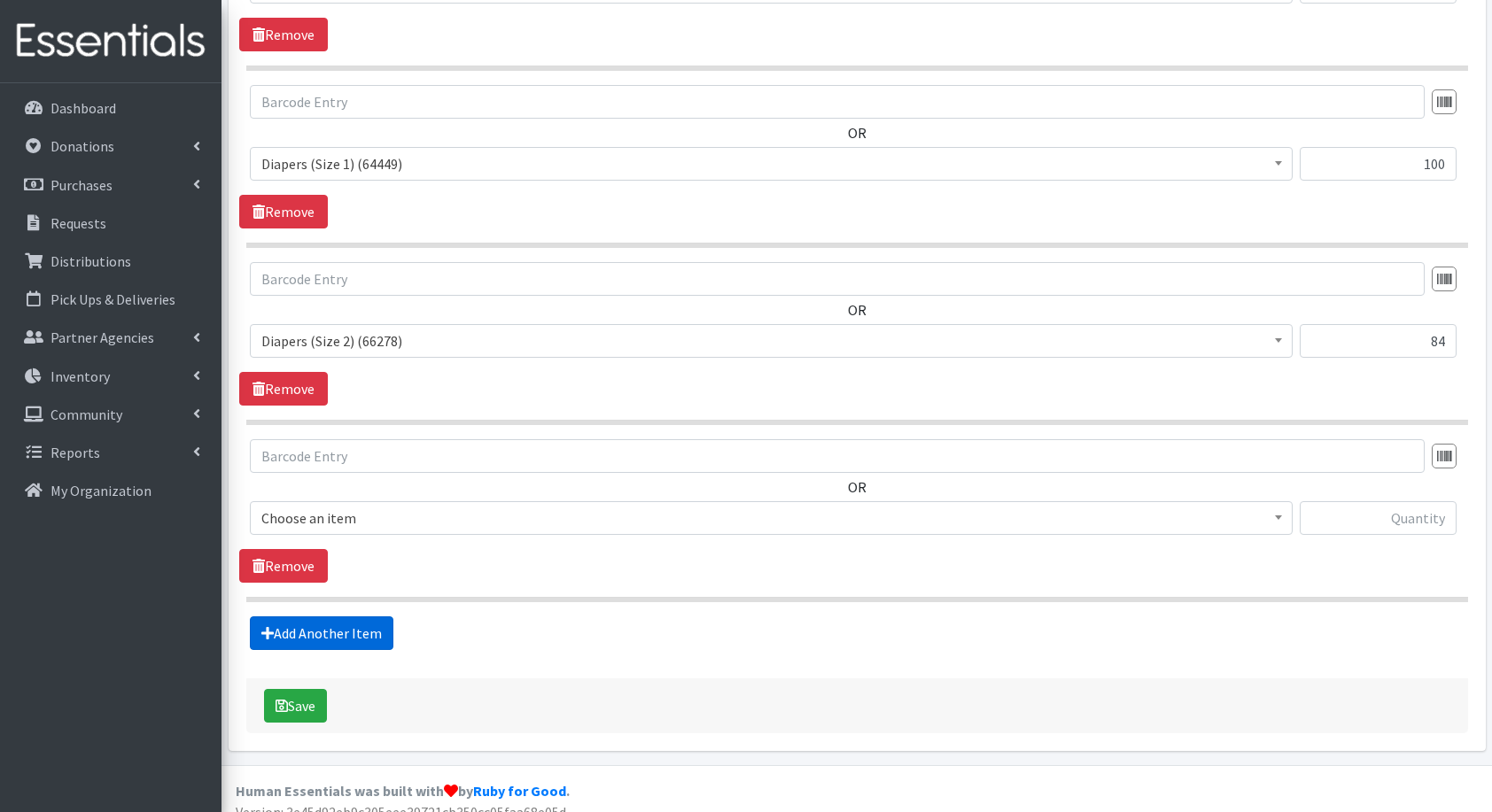
scroll to position [835, 0]
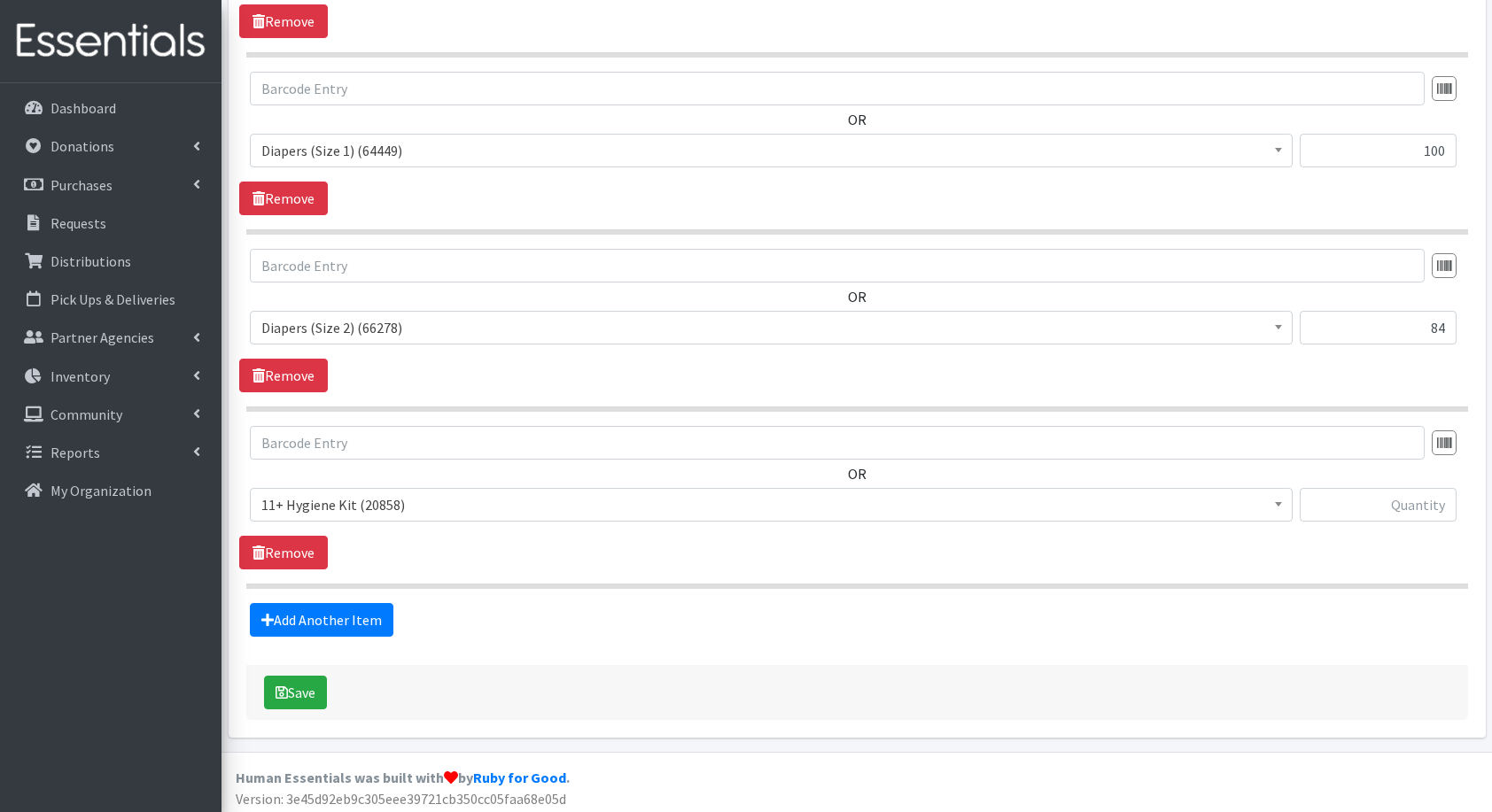
click at [314, 509] on span "11+ Hygiene Kit (20858)" at bounding box center [771, 505] width 1020 height 25
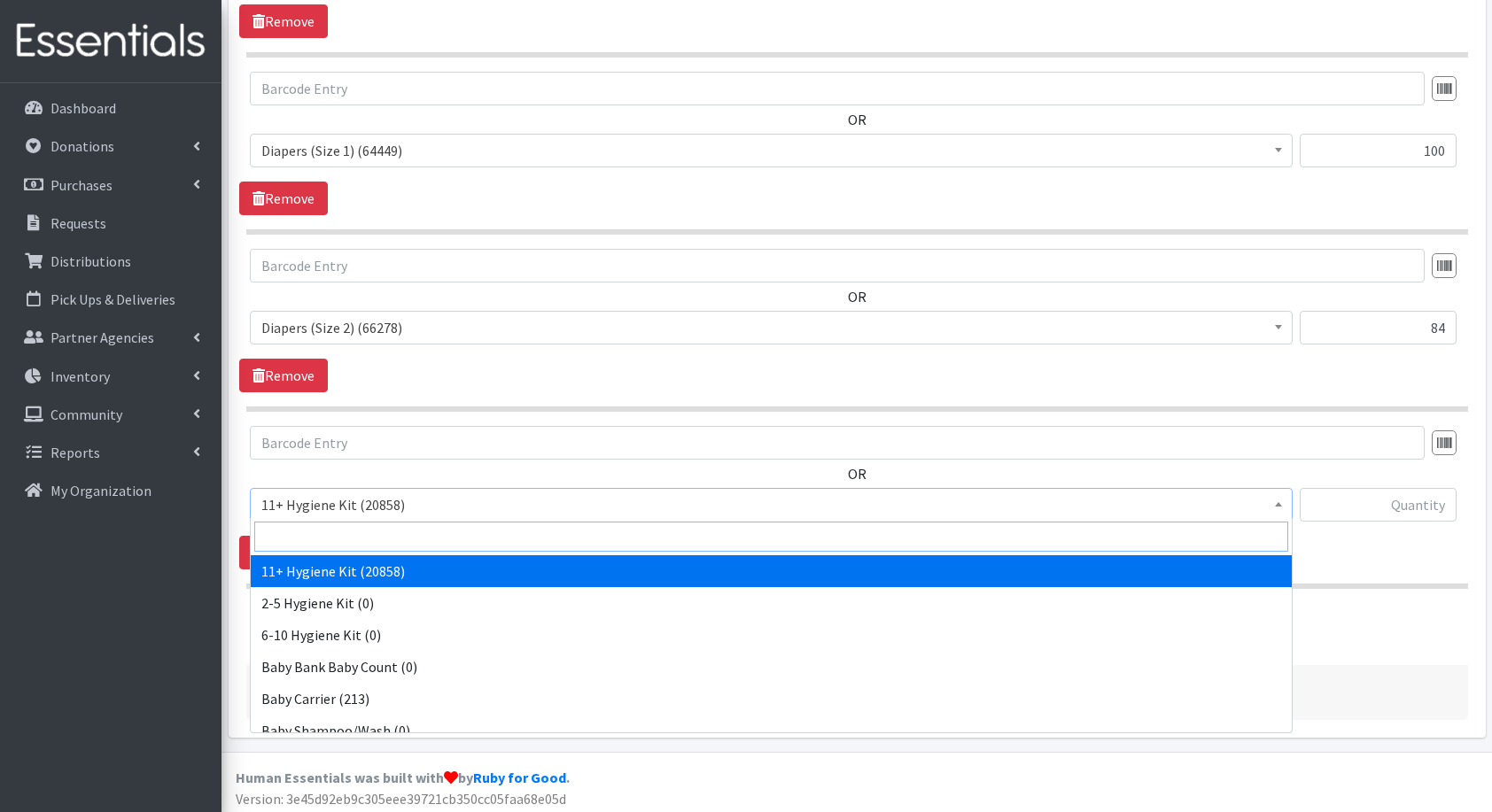
click at [353, 530] on input "search" at bounding box center [771, 537] width 1034 height 30
type input "di"
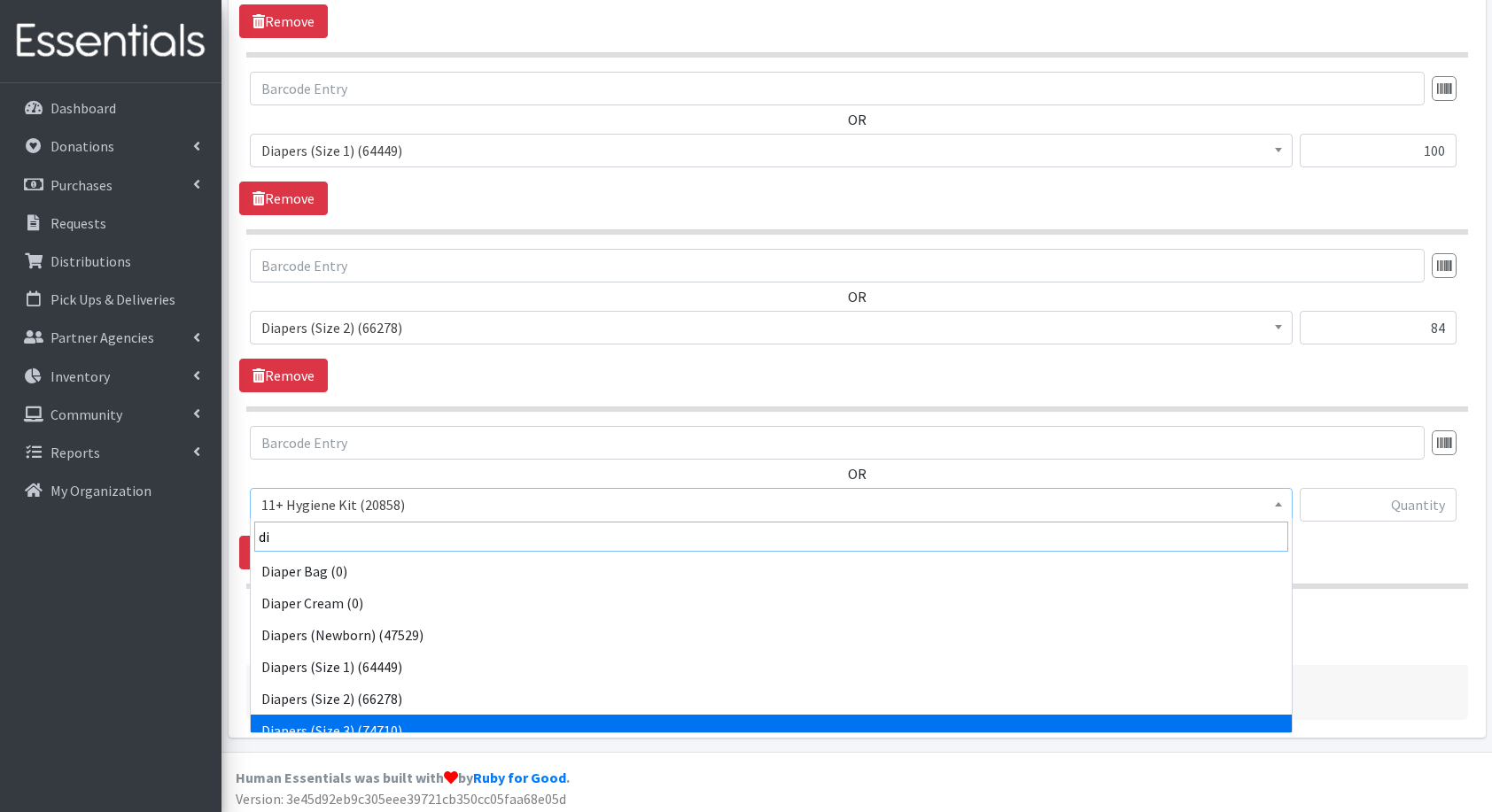
scroll to position [14, 0]
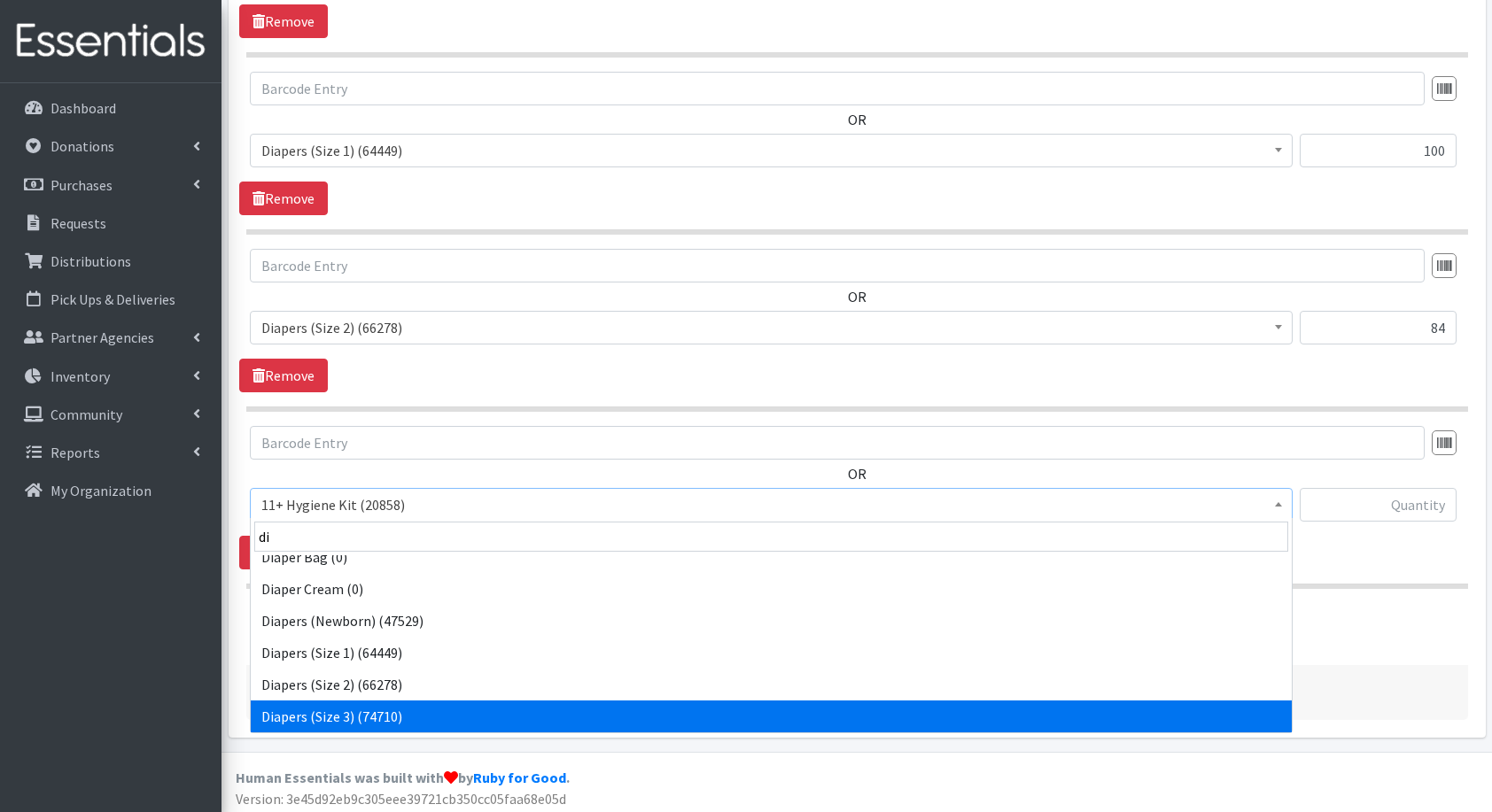
select select "5205"
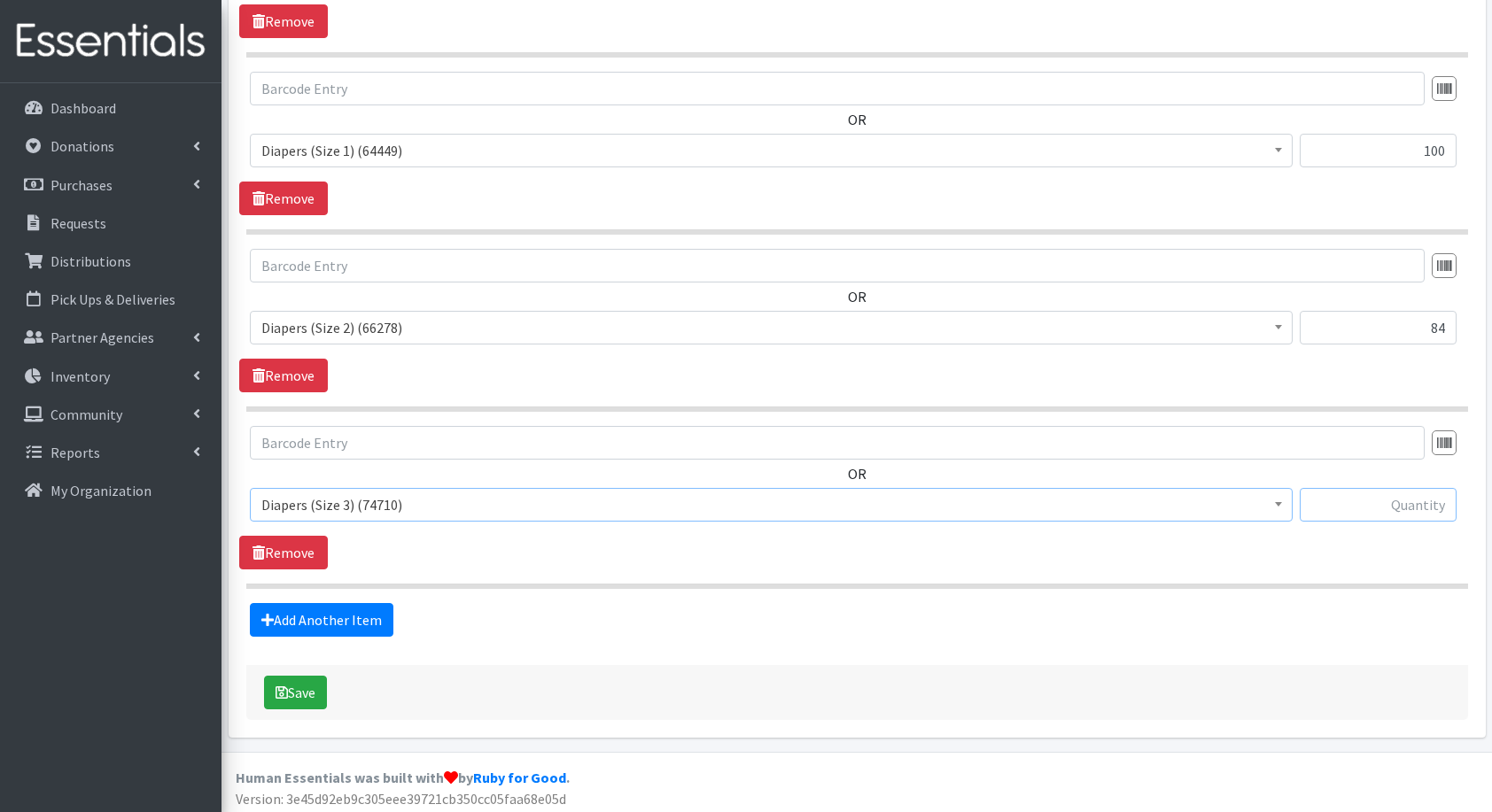
click at [1420, 506] on input "text" at bounding box center [1378, 505] width 157 height 34
type input "84"
click at [352, 604] on link "Add Another Item" at bounding box center [321, 620] width 144 height 34
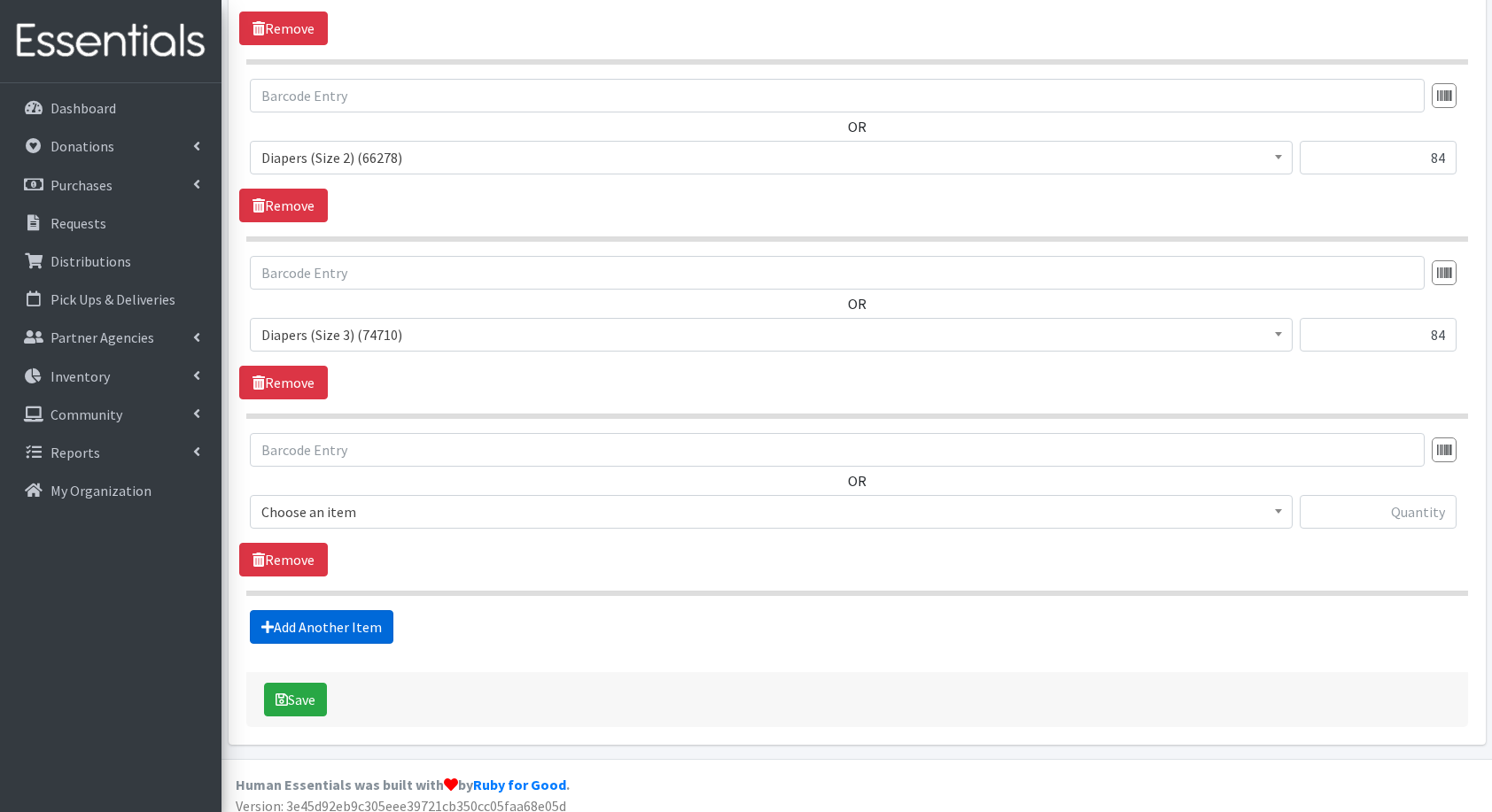
scroll to position [1011, 0]
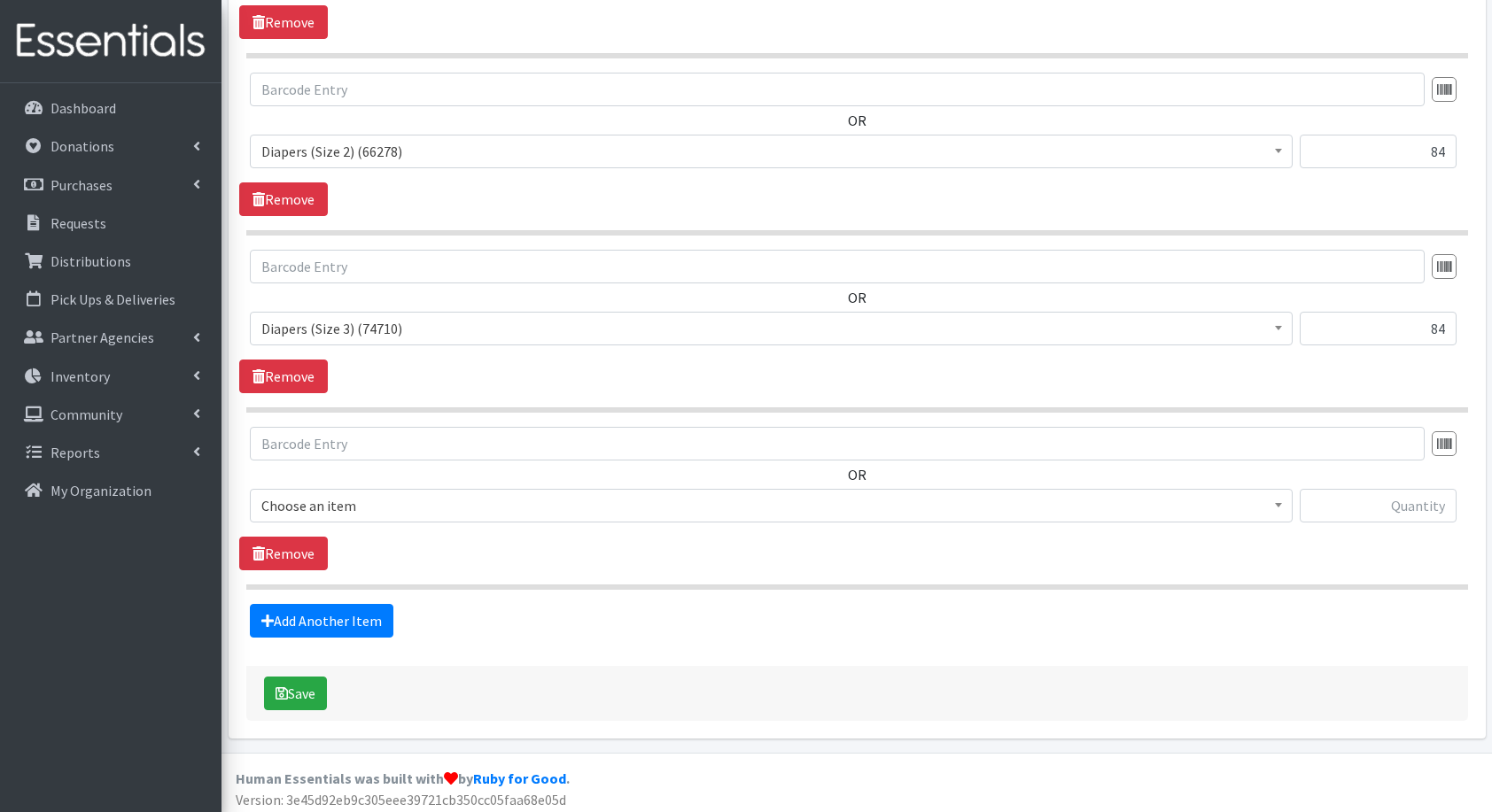
click at [352, 495] on span "Choose an item" at bounding box center [771, 506] width 1020 height 25
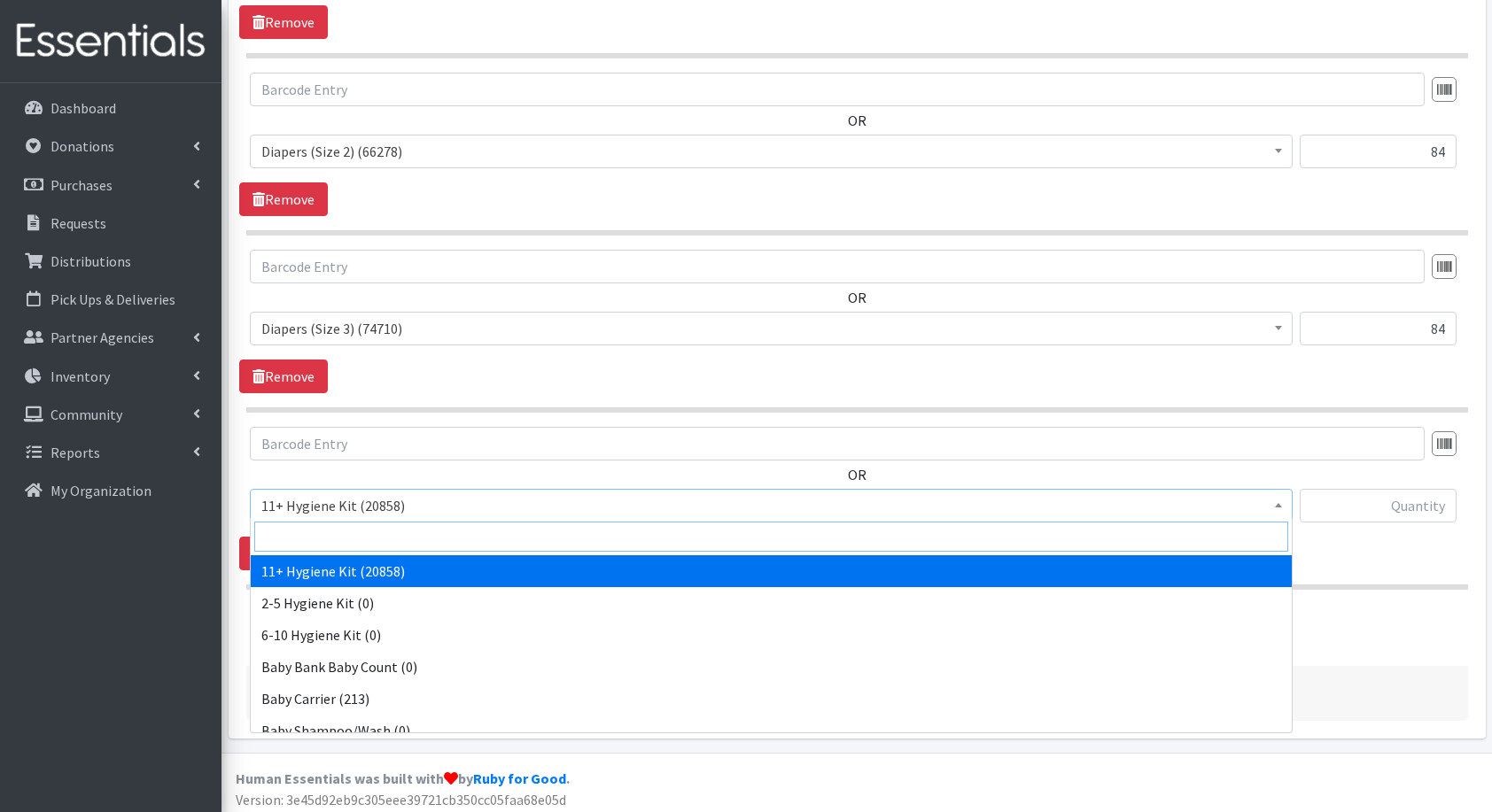
click at [389, 535] on input "search" at bounding box center [771, 537] width 1034 height 30
type input "di"
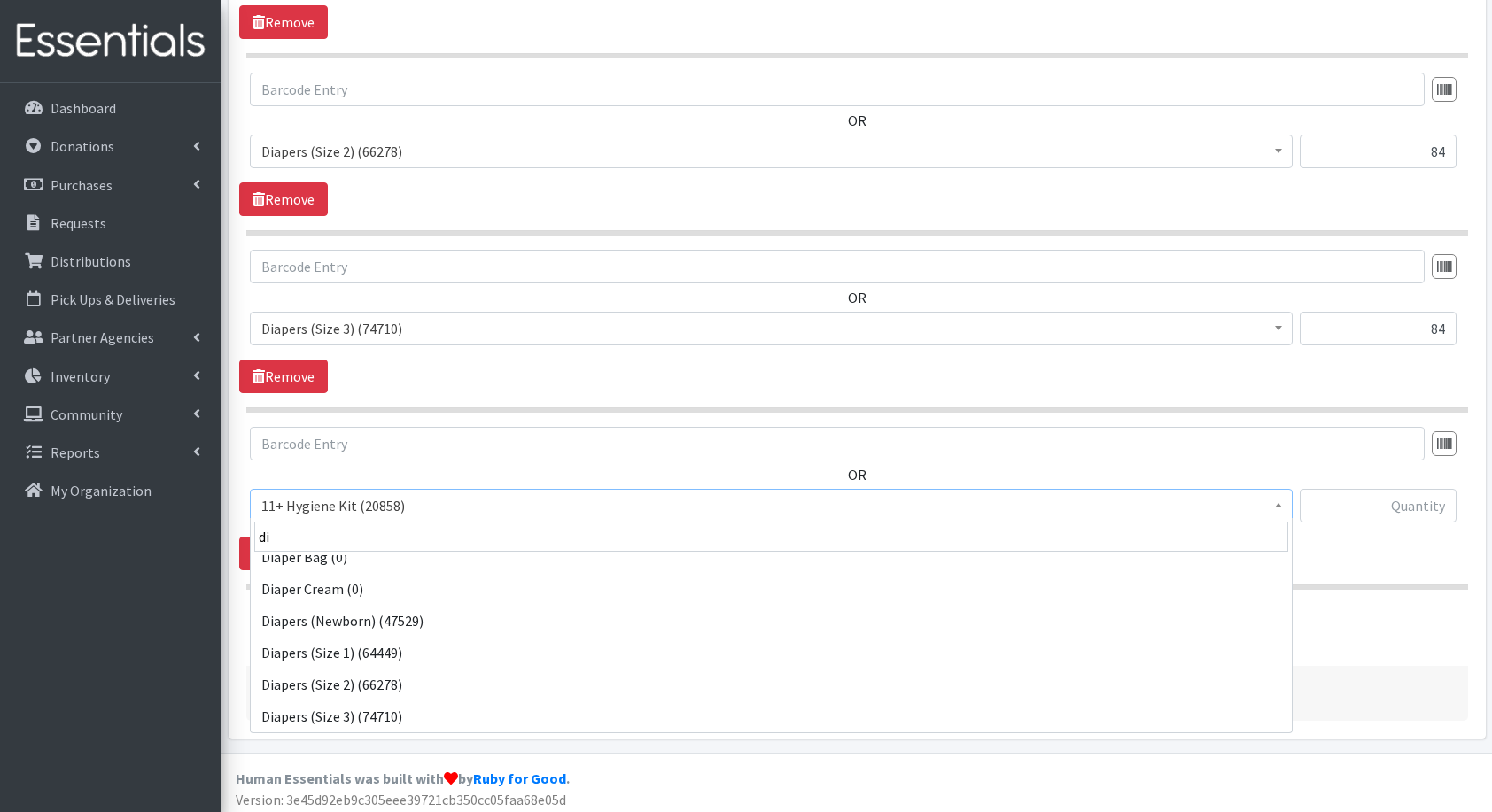
scroll to position [46, 0]
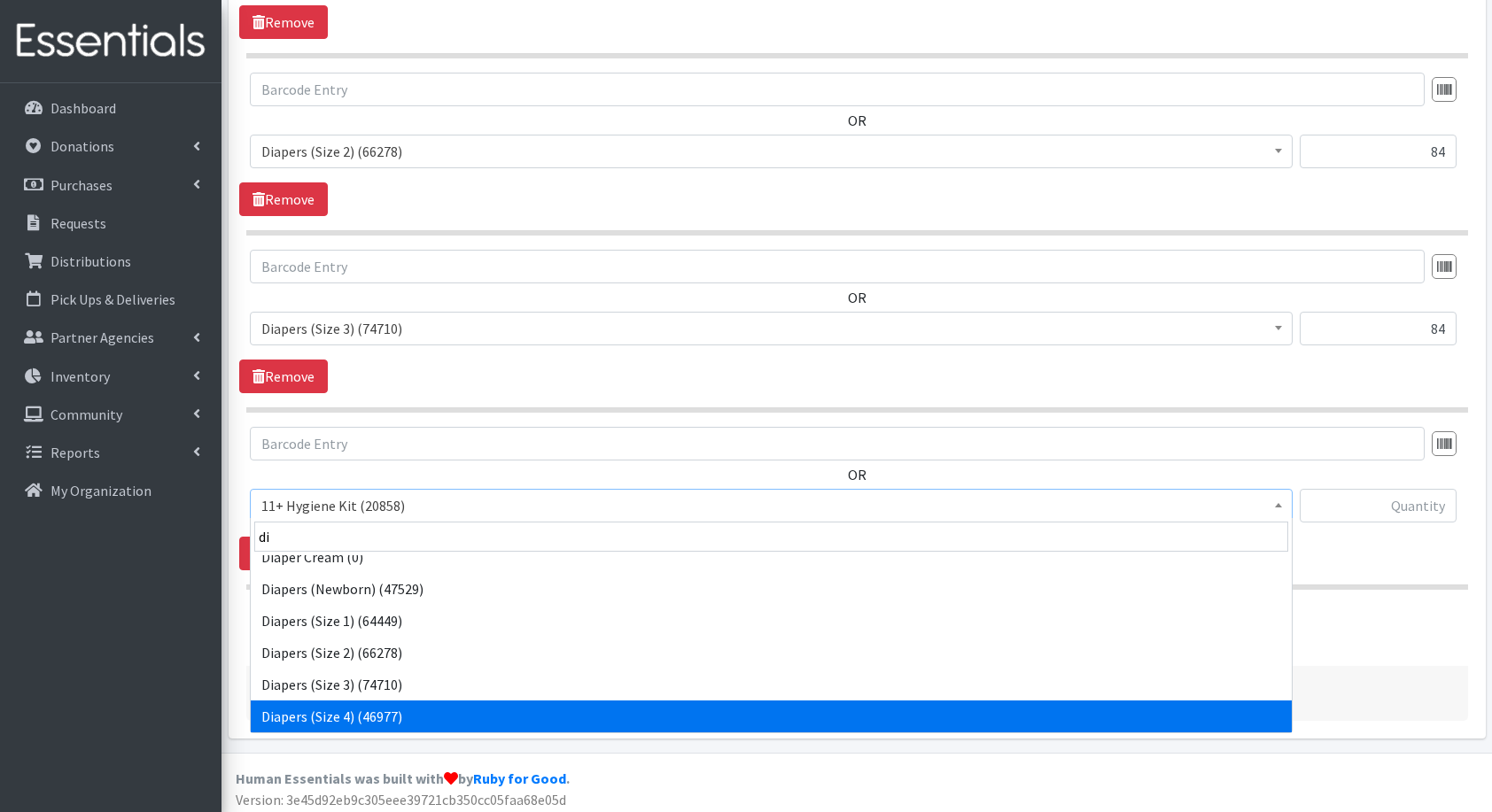
select select "5206"
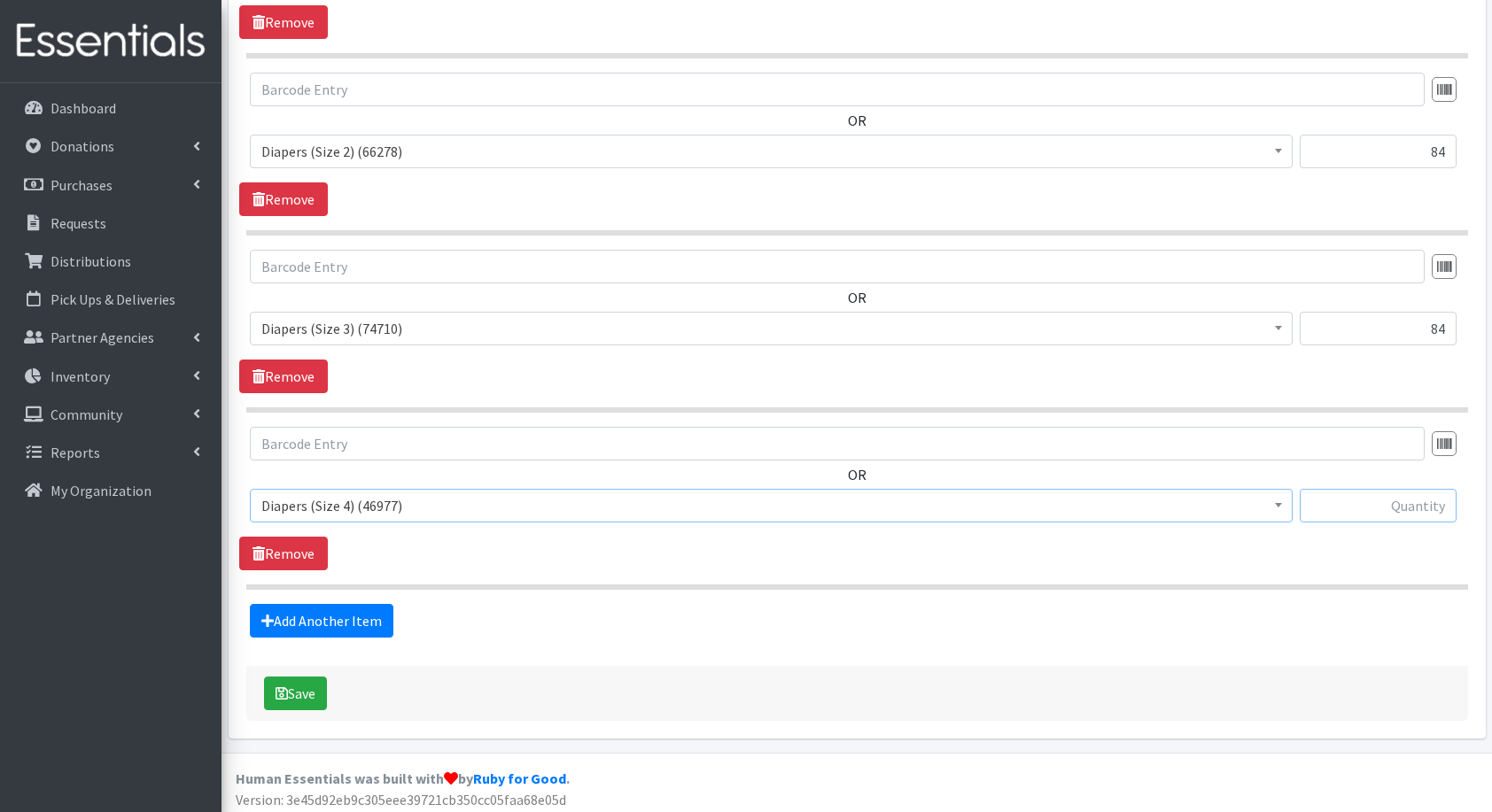
click at [1377, 495] on input "text" at bounding box center [1378, 506] width 157 height 34
type input "108"
click at [324, 605] on link "Add Another Item" at bounding box center [321, 621] width 144 height 34
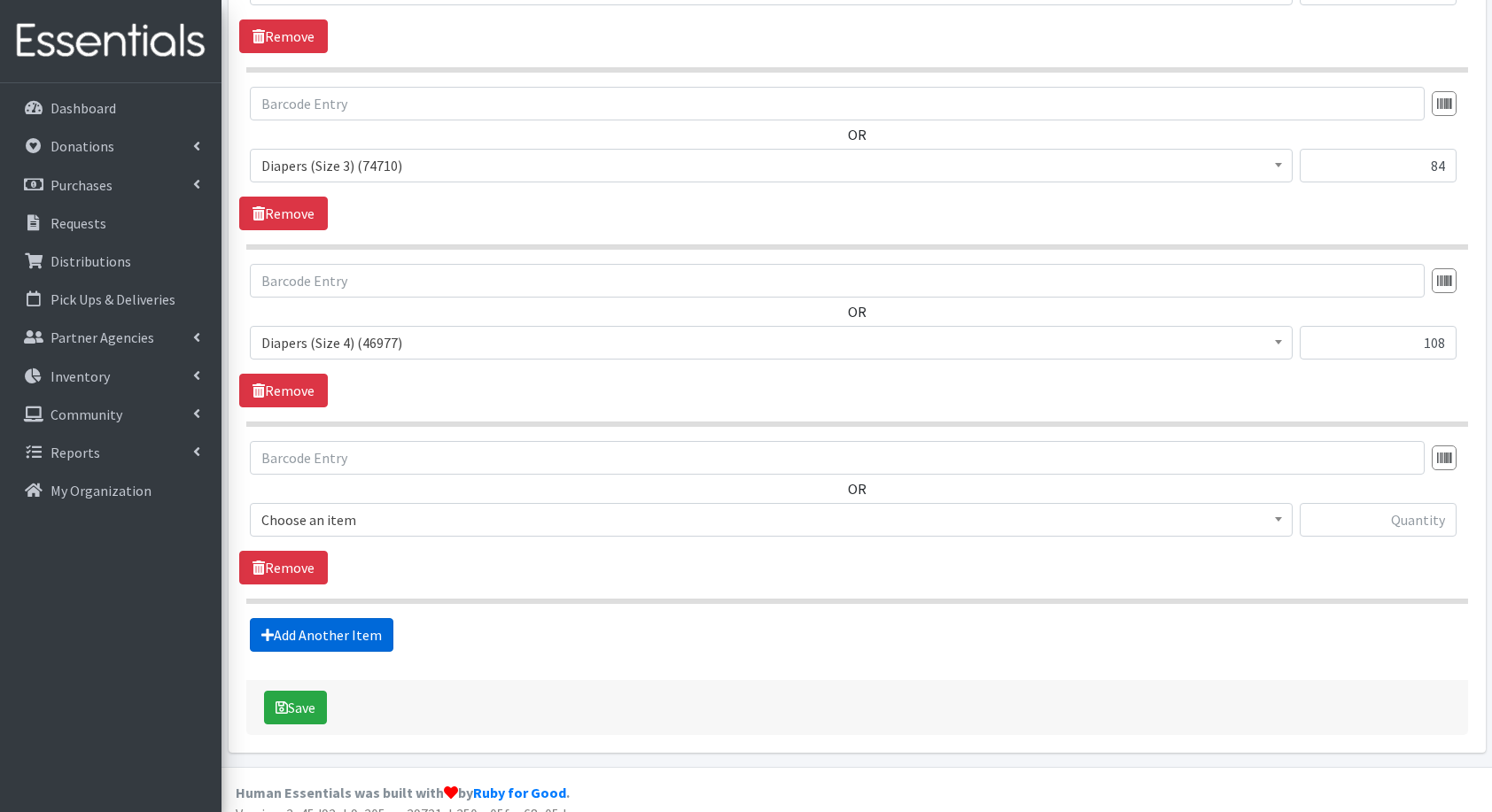
scroll to position [1187, 0]
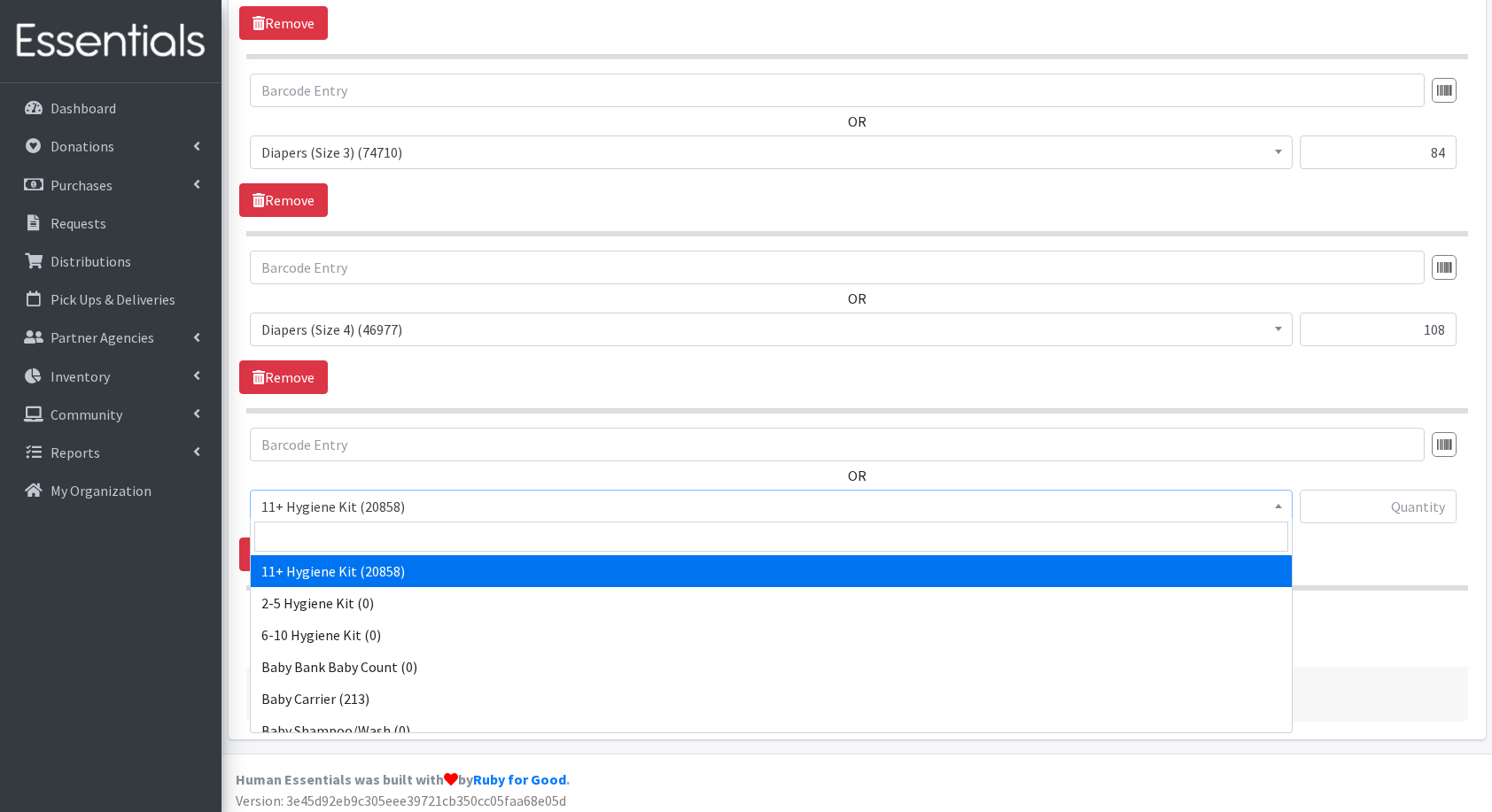
click at [377, 539] on input "search" at bounding box center [771, 537] width 1034 height 30
type input "di"
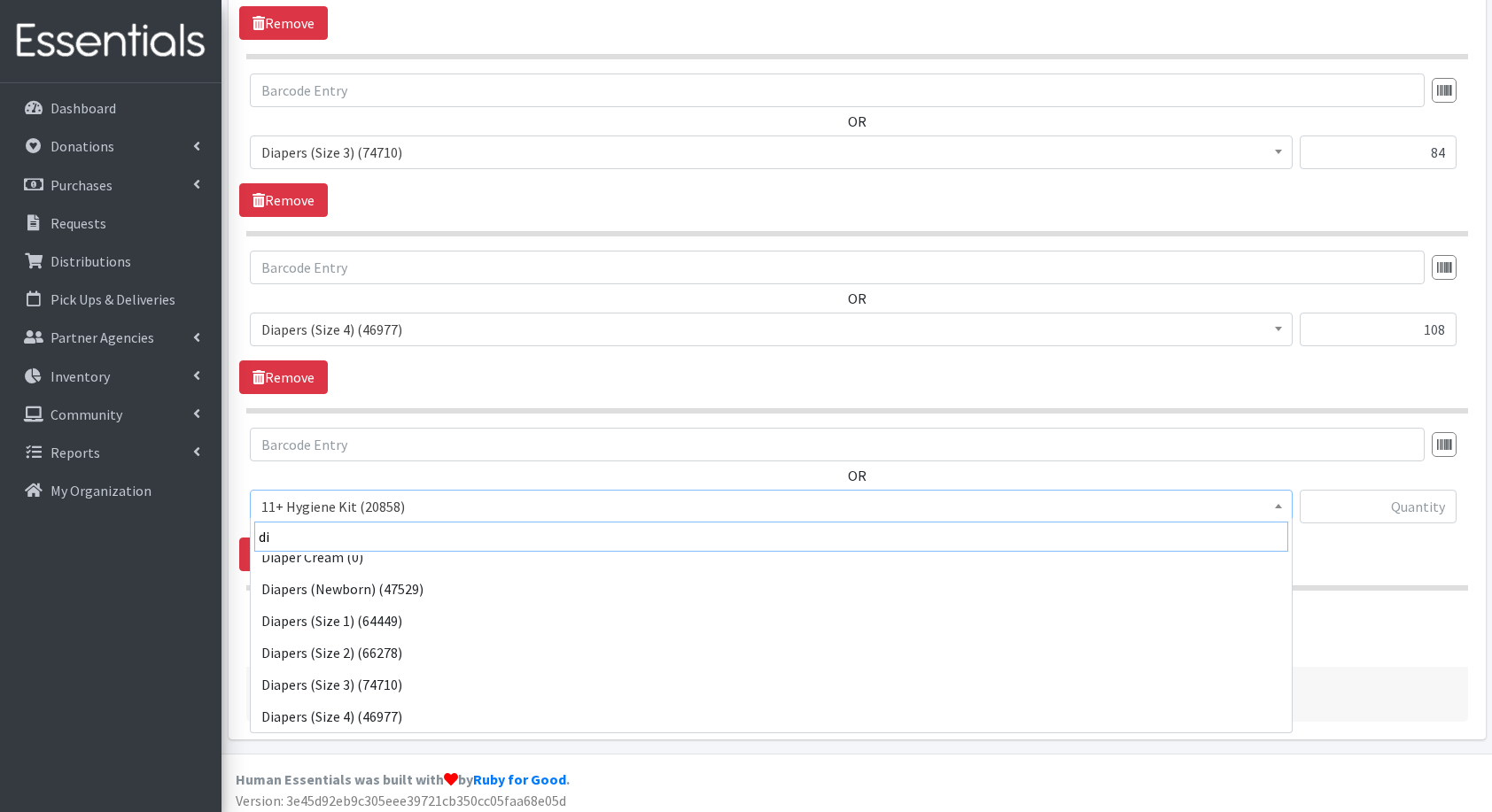
scroll to position [78, 0]
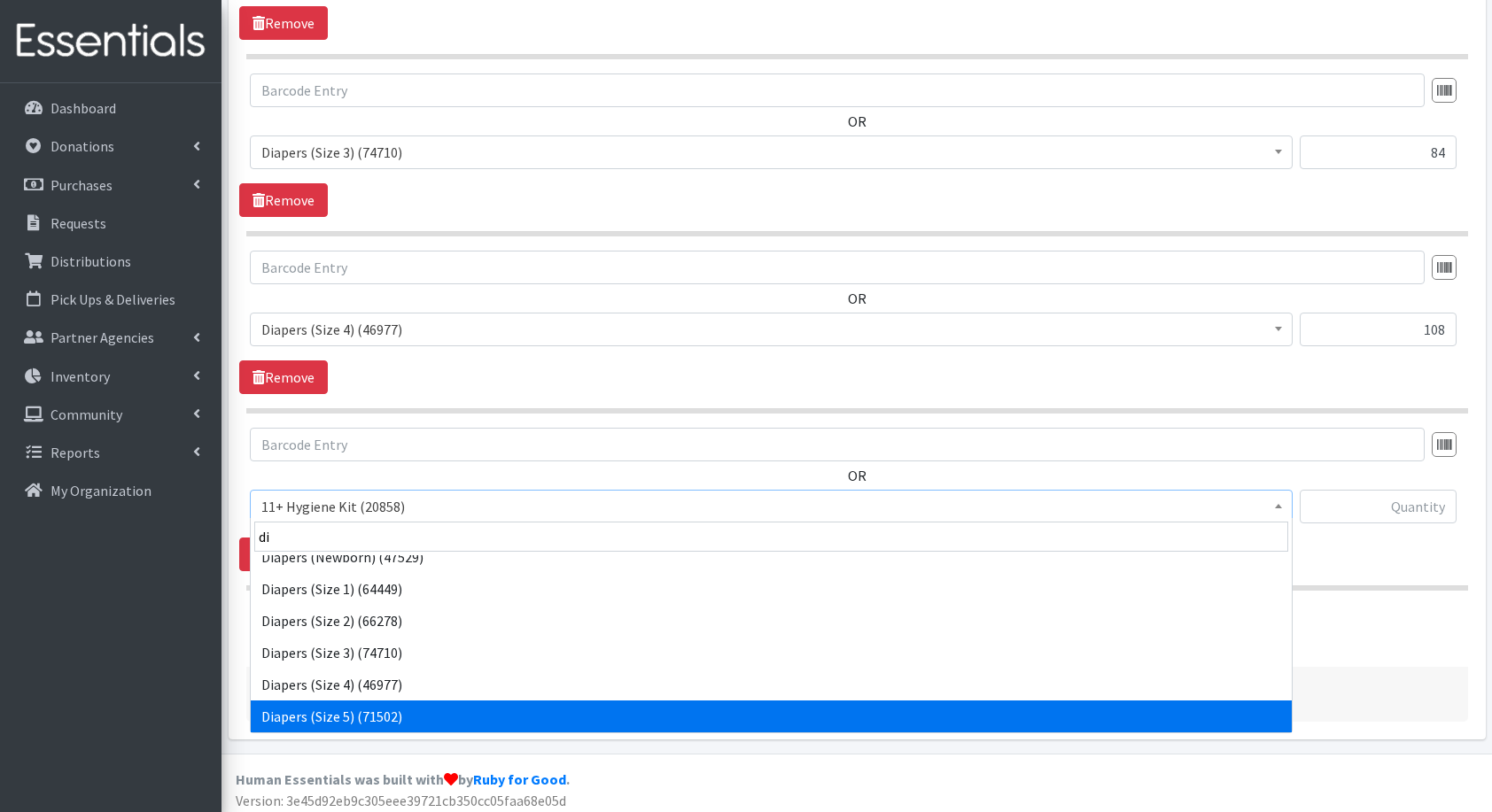
select select "5208"
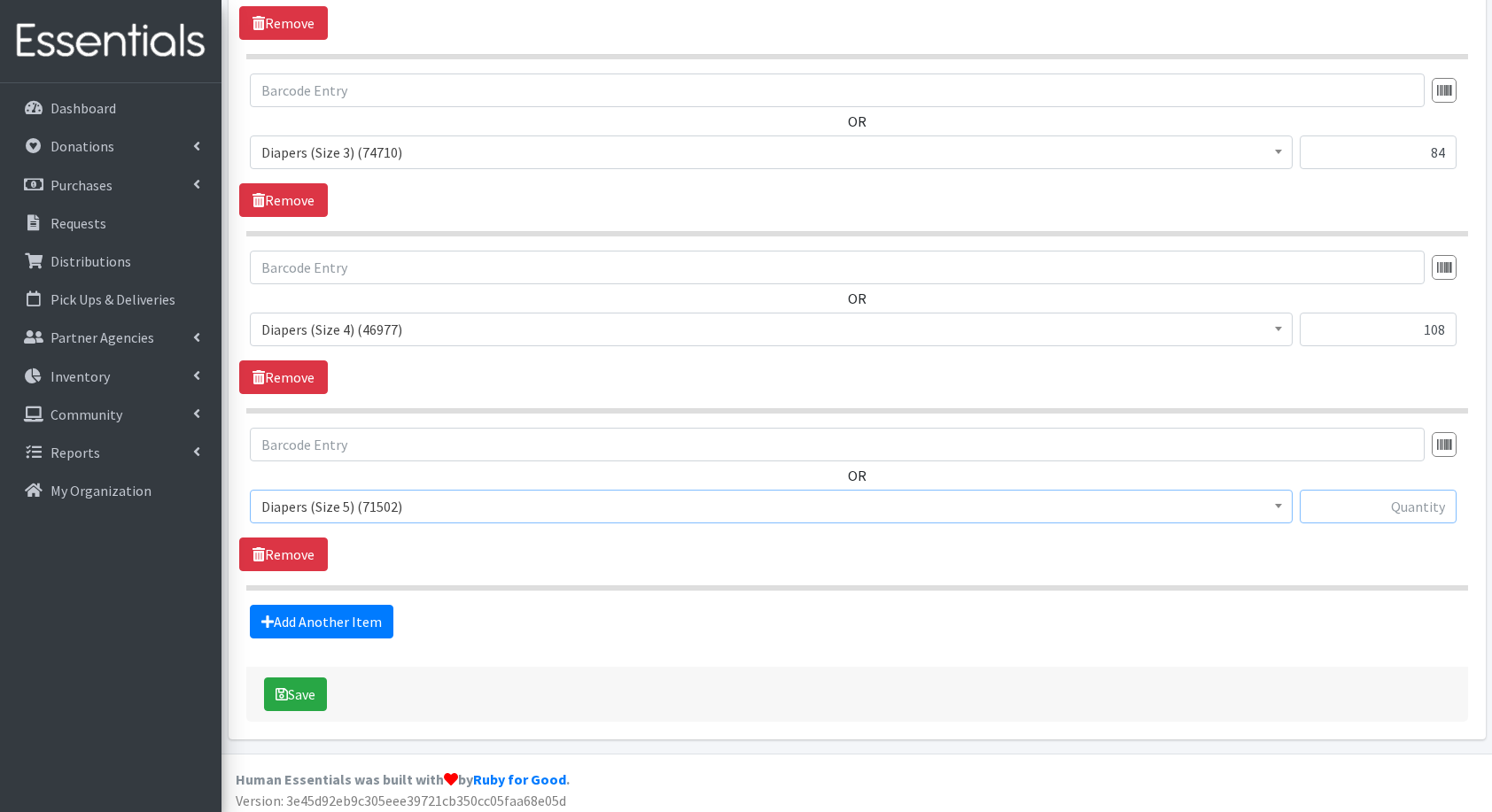
click at [1412, 495] on input "text" at bounding box center [1378, 507] width 157 height 34
type input "112"
click at [313, 616] on link "Add Another Item" at bounding box center [321, 622] width 144 height 34
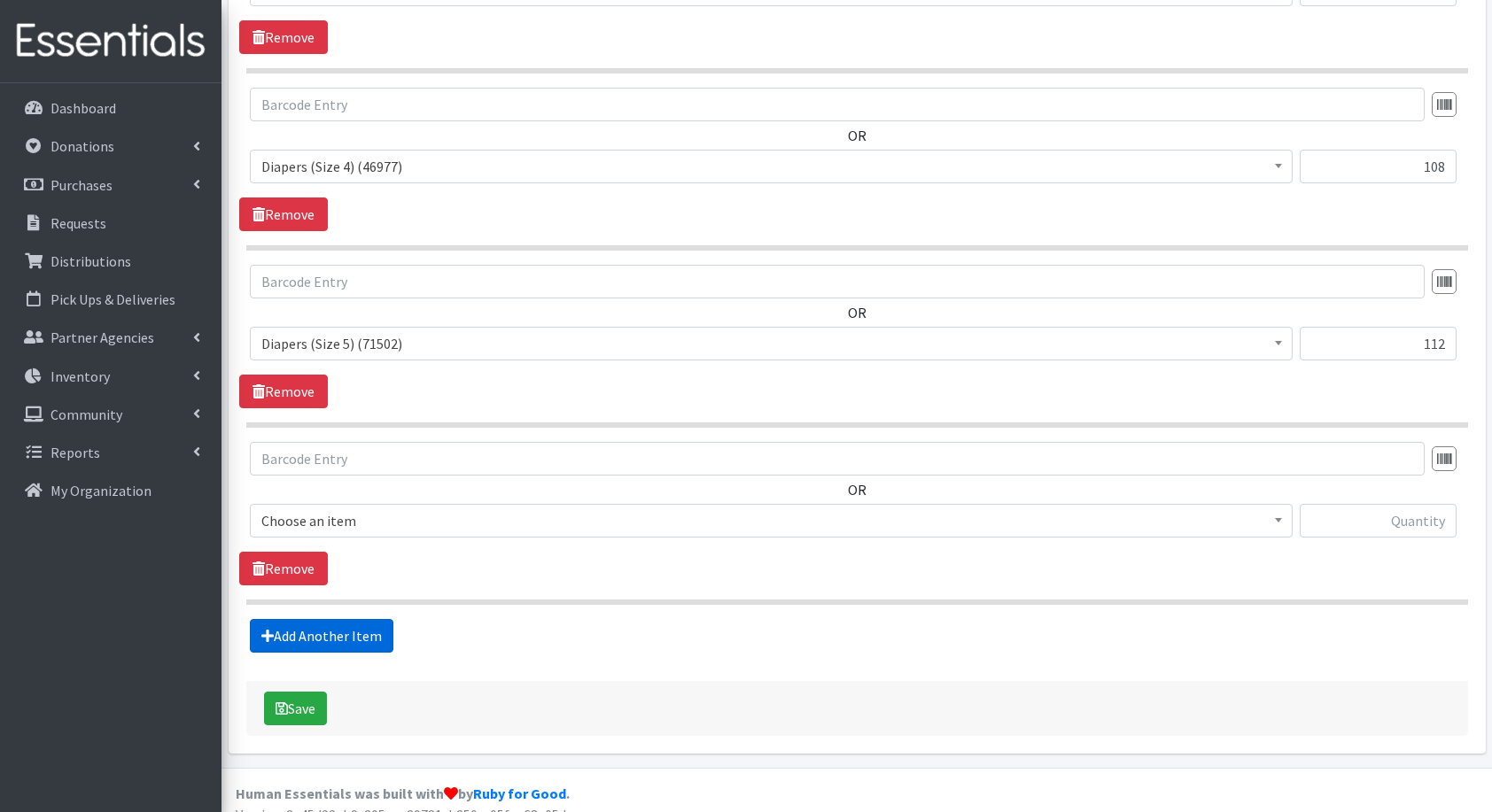
scroll to position [1364, 0]
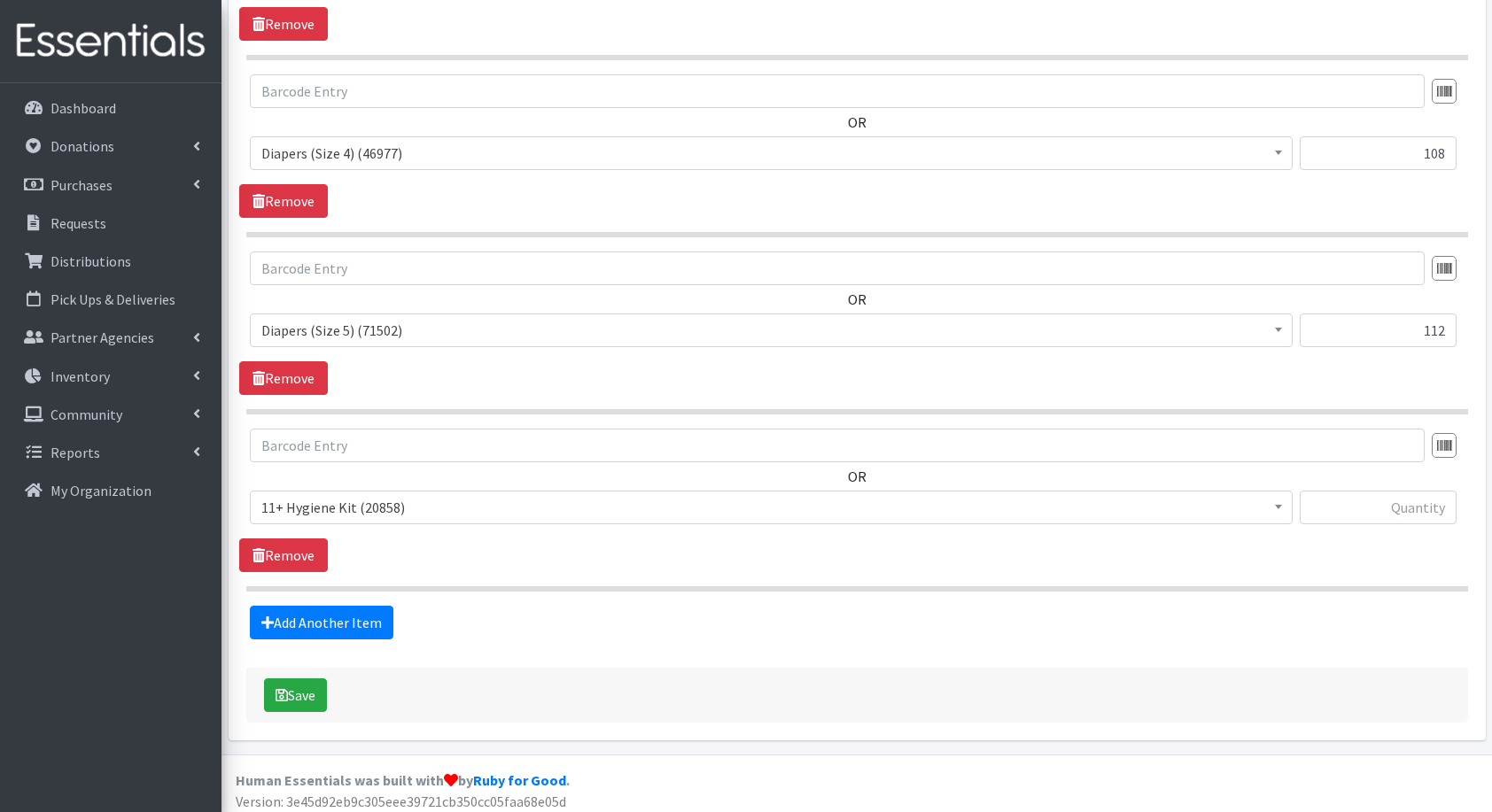
click at [317, 501] on span "11+ Hygiene Kit (20858)" at bounding box center [771, 507] width 1020 height 25
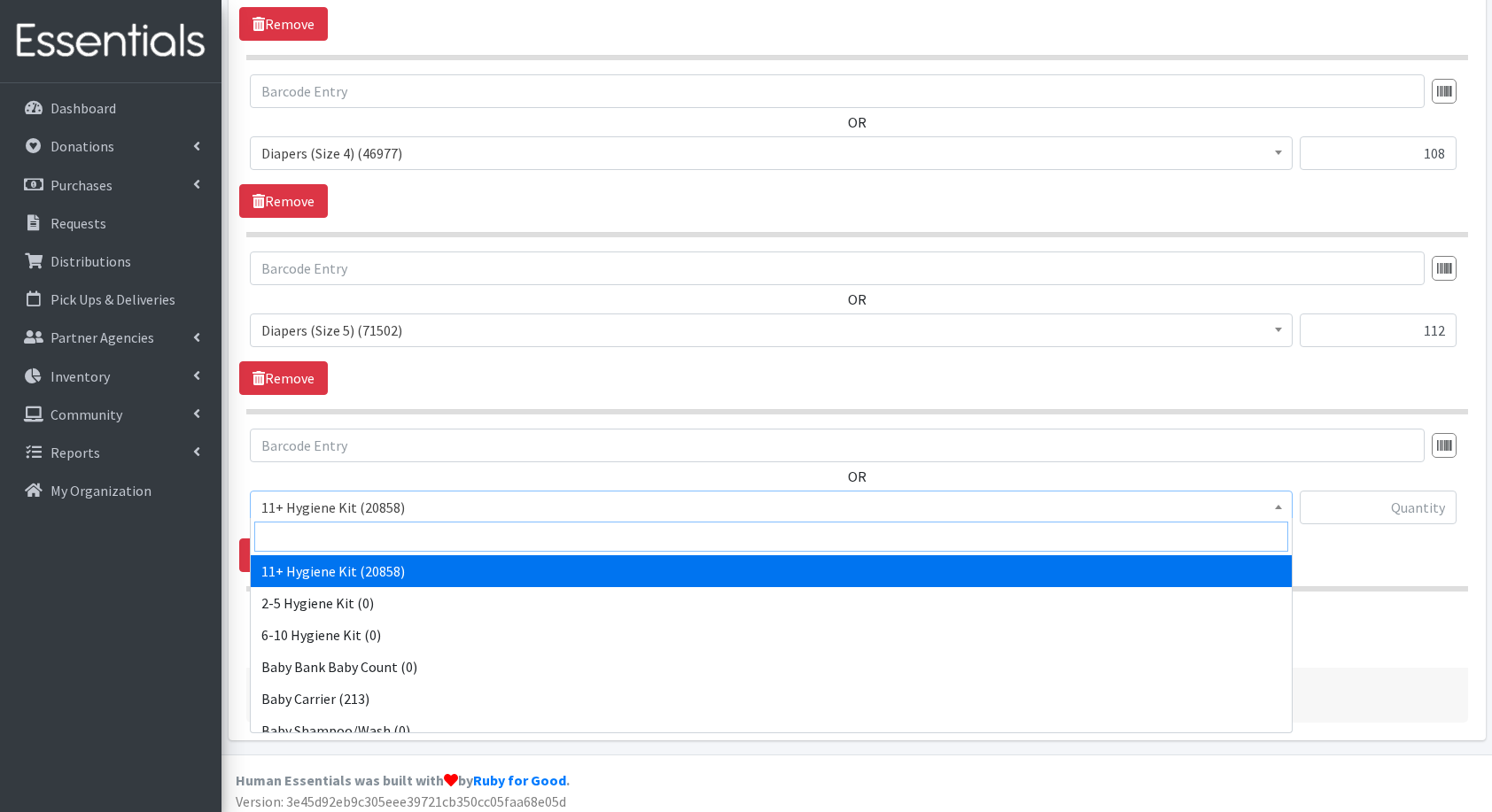
click at [356, 526] on input "search" at bounding box center [771, 537] width 1034 height 30
type input "di"
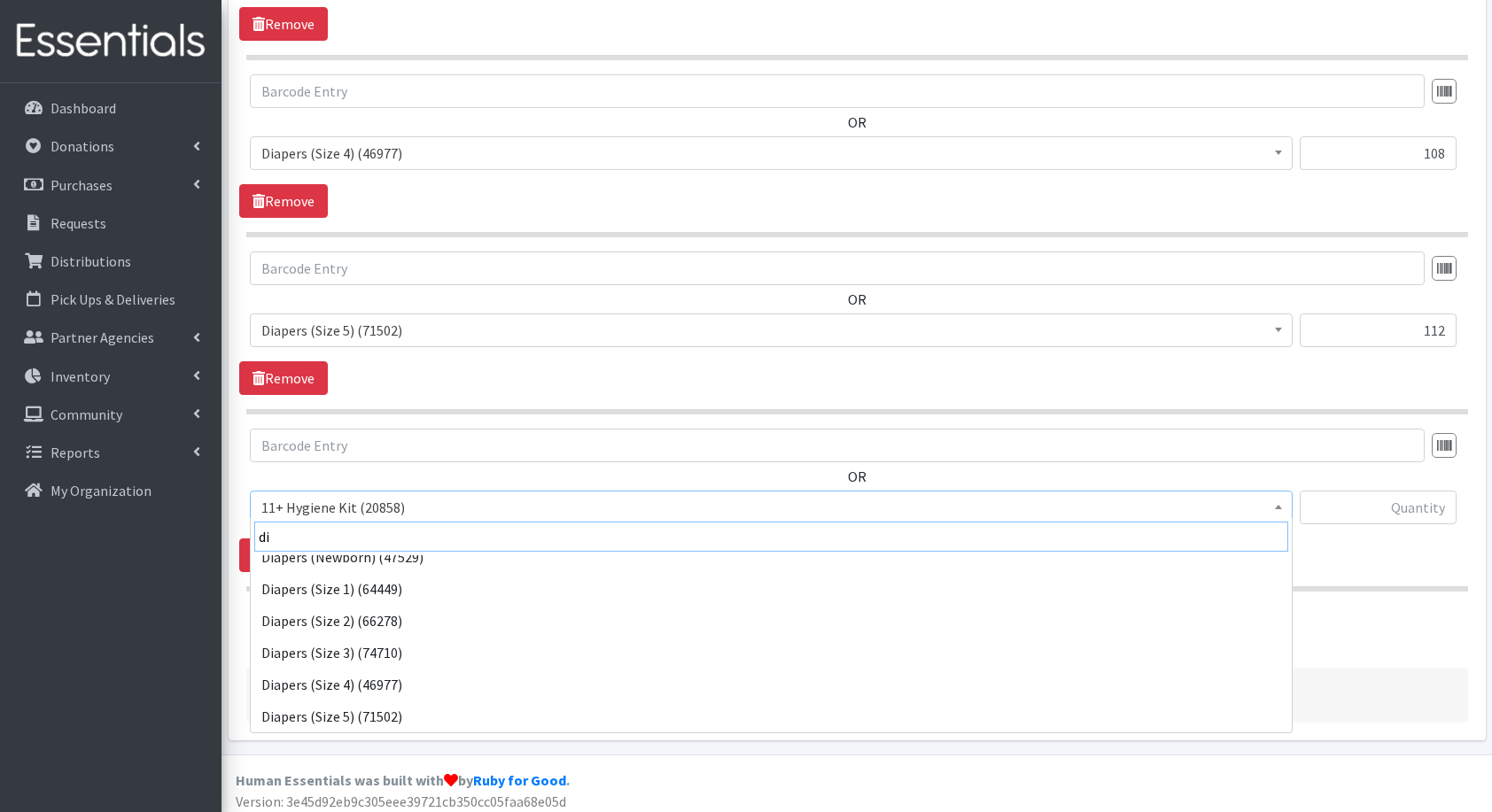
scroll to position [110, 0]
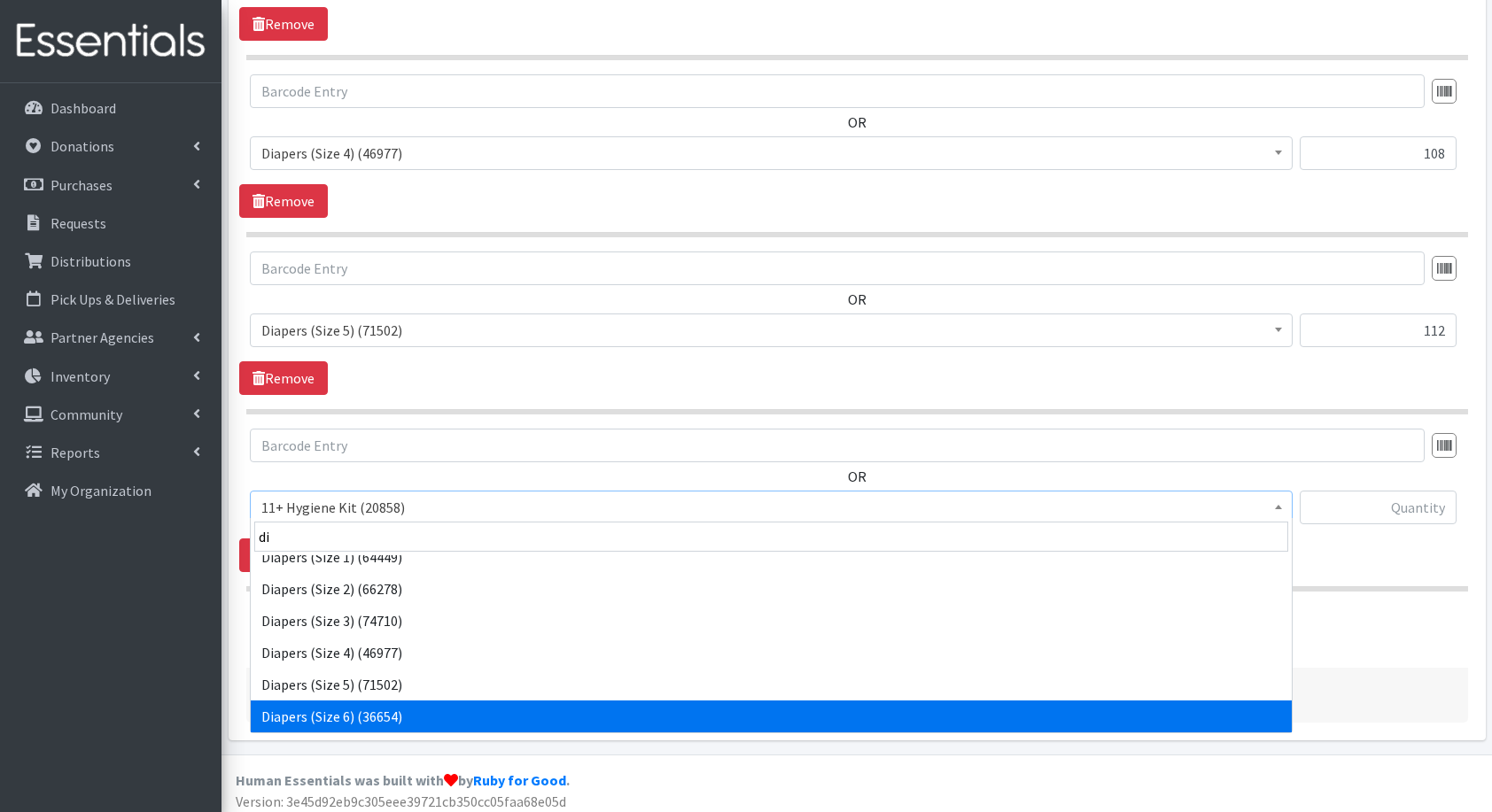
select select "5209"
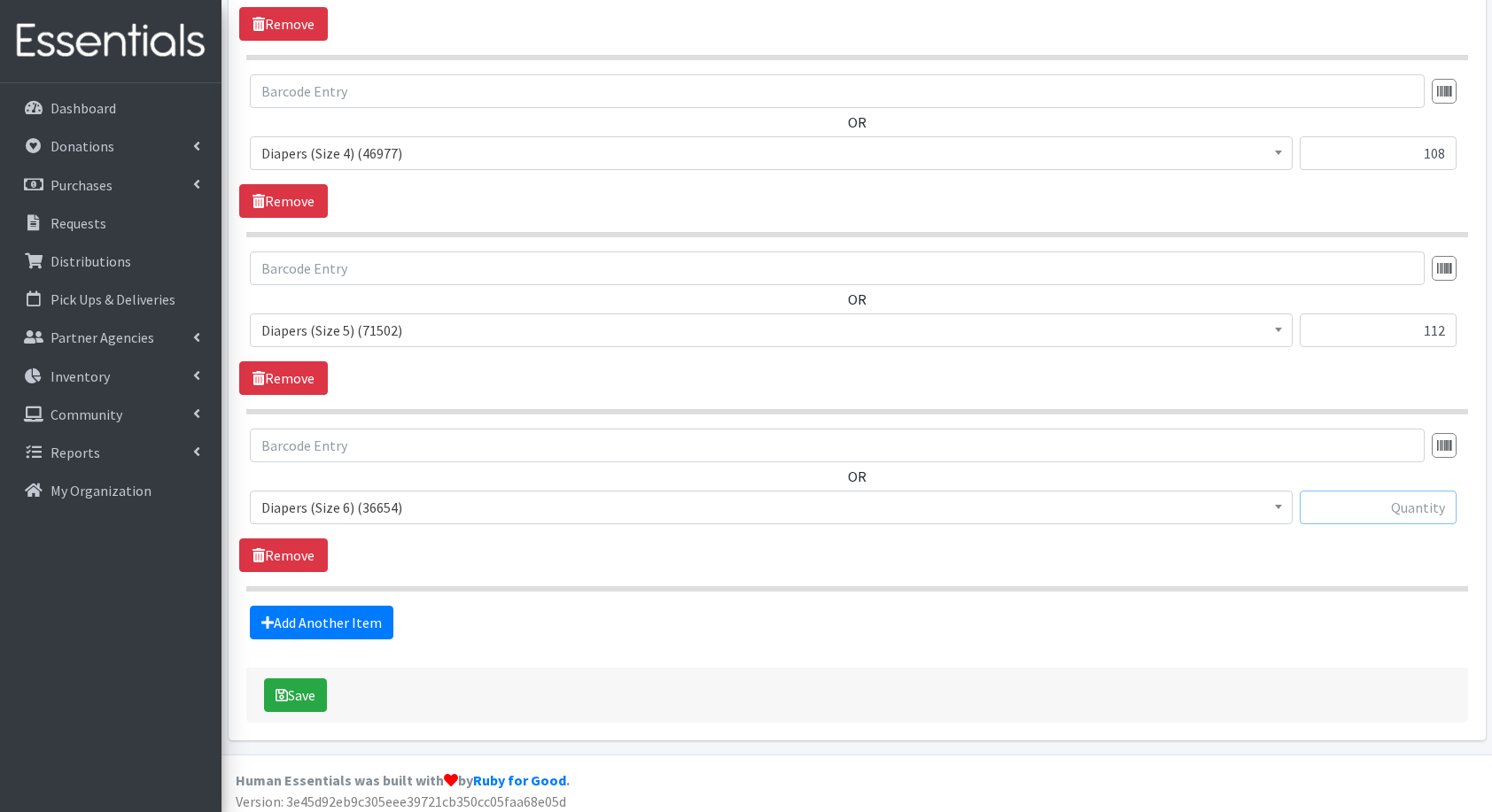
click at [1350, 501] on input "text" at bounding box center [1378, 508] width 157 height 34
type input "1"
type input "72"
click at [319, 614] on link "Add Another Item" at bounding box center [321, 622] width 144 height 34
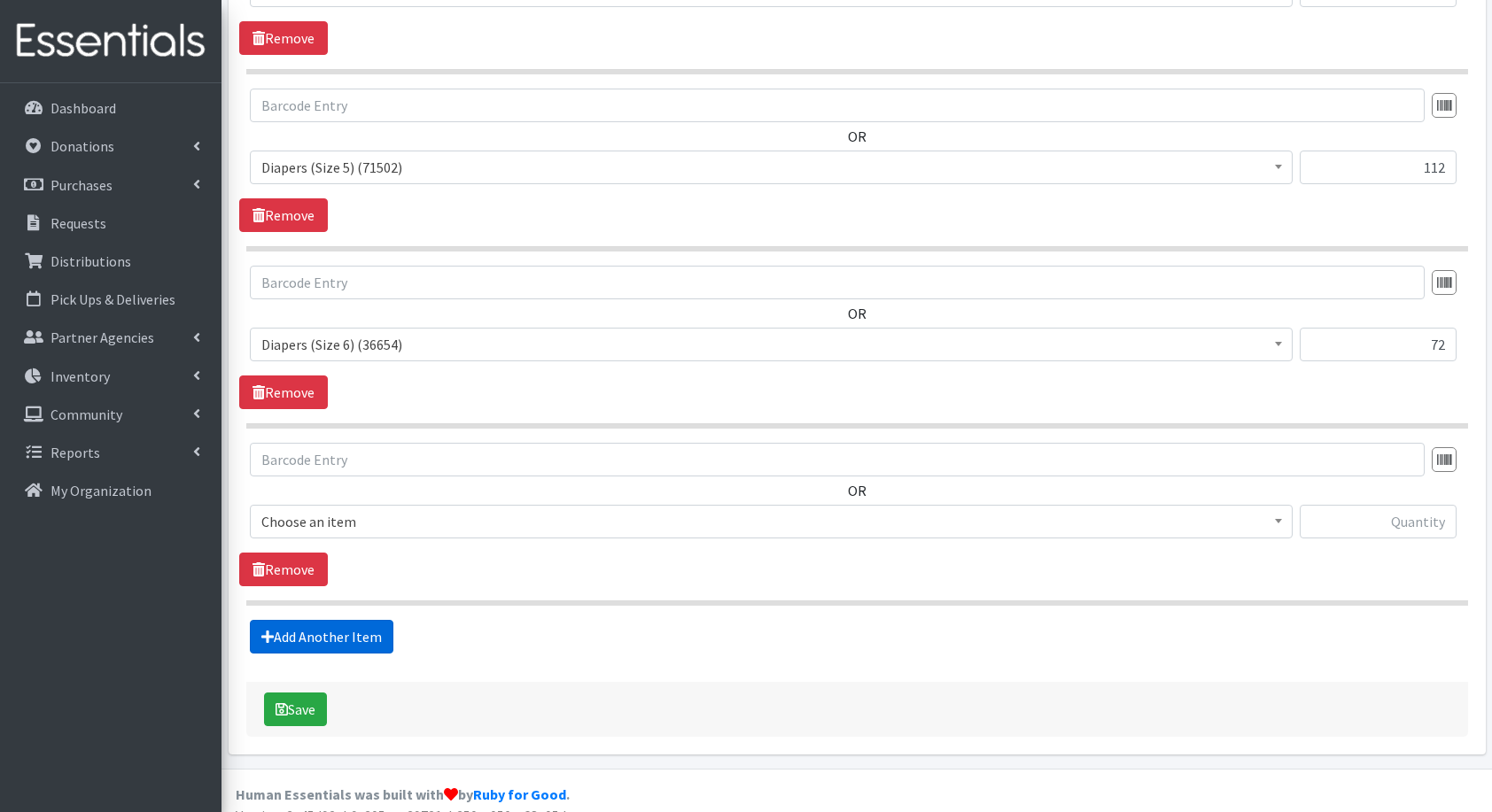
scroll to position [1539, 0]
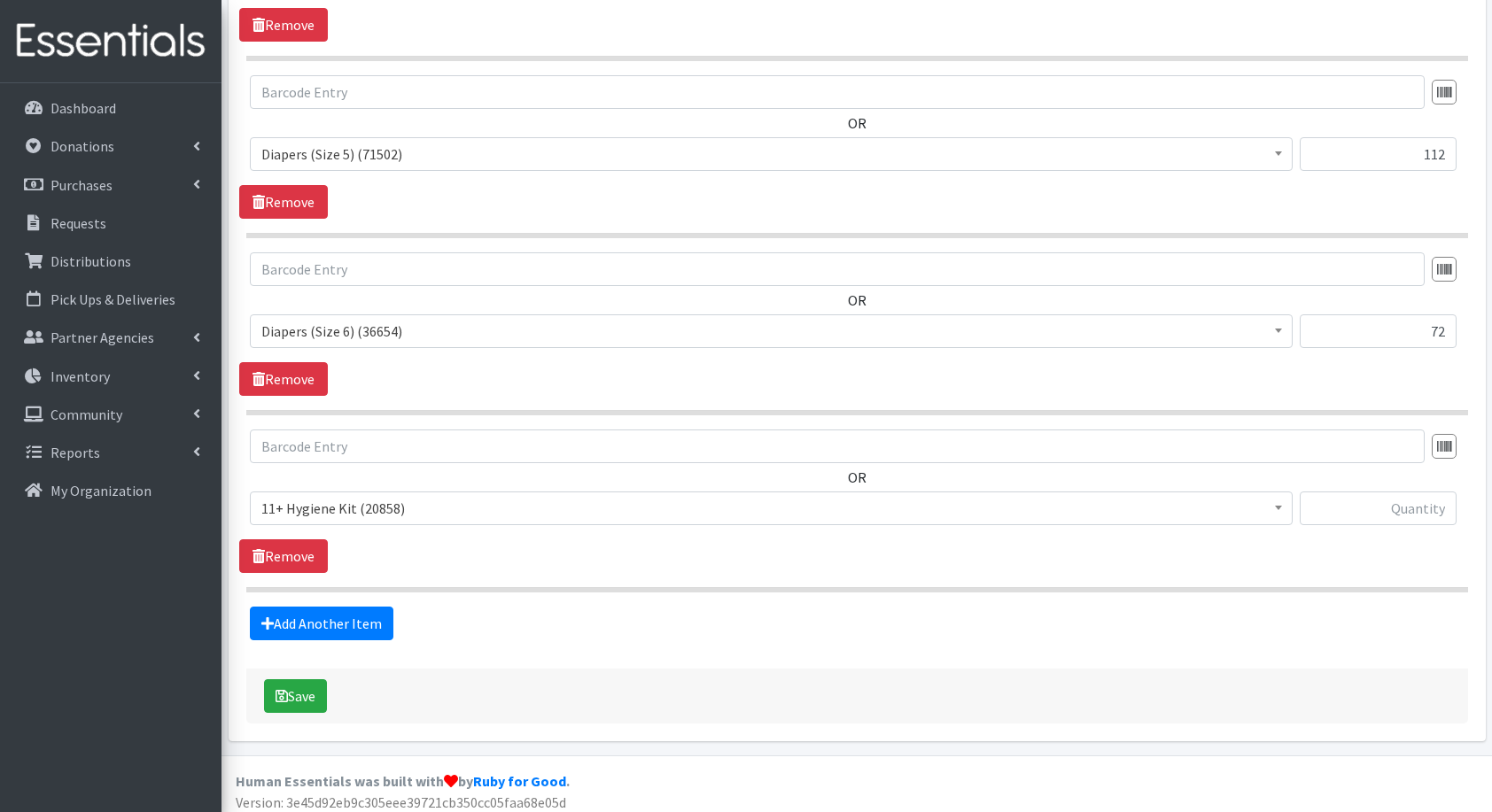
click at [320, 496] on span "11+ Hygiene Kit (20858)" at bounding box center [771, 508] width 1020 height 25
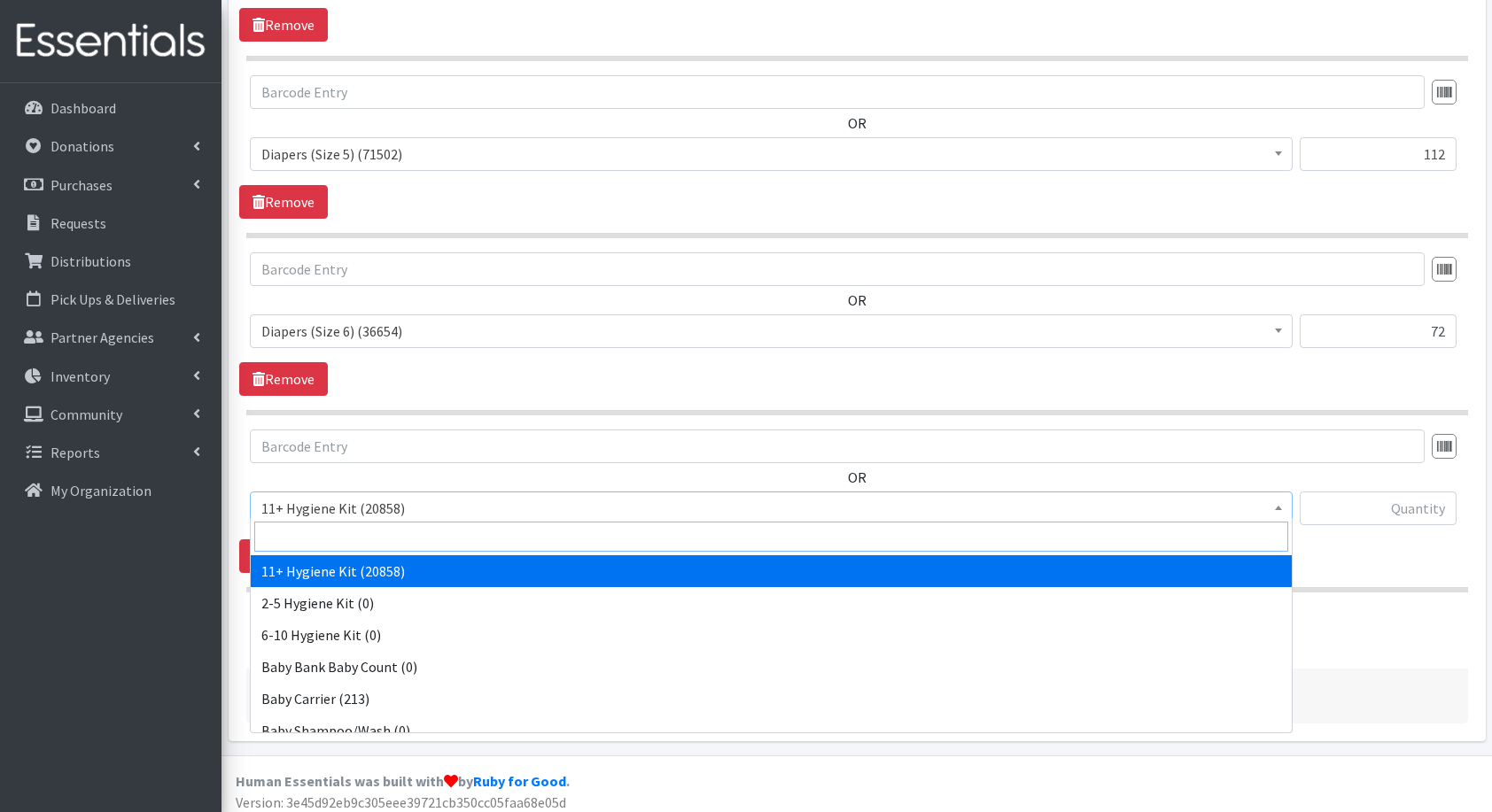
click at [349, 536] on input "search" at bounding box center [771, 537] width 1034 height 30
type input "fl"
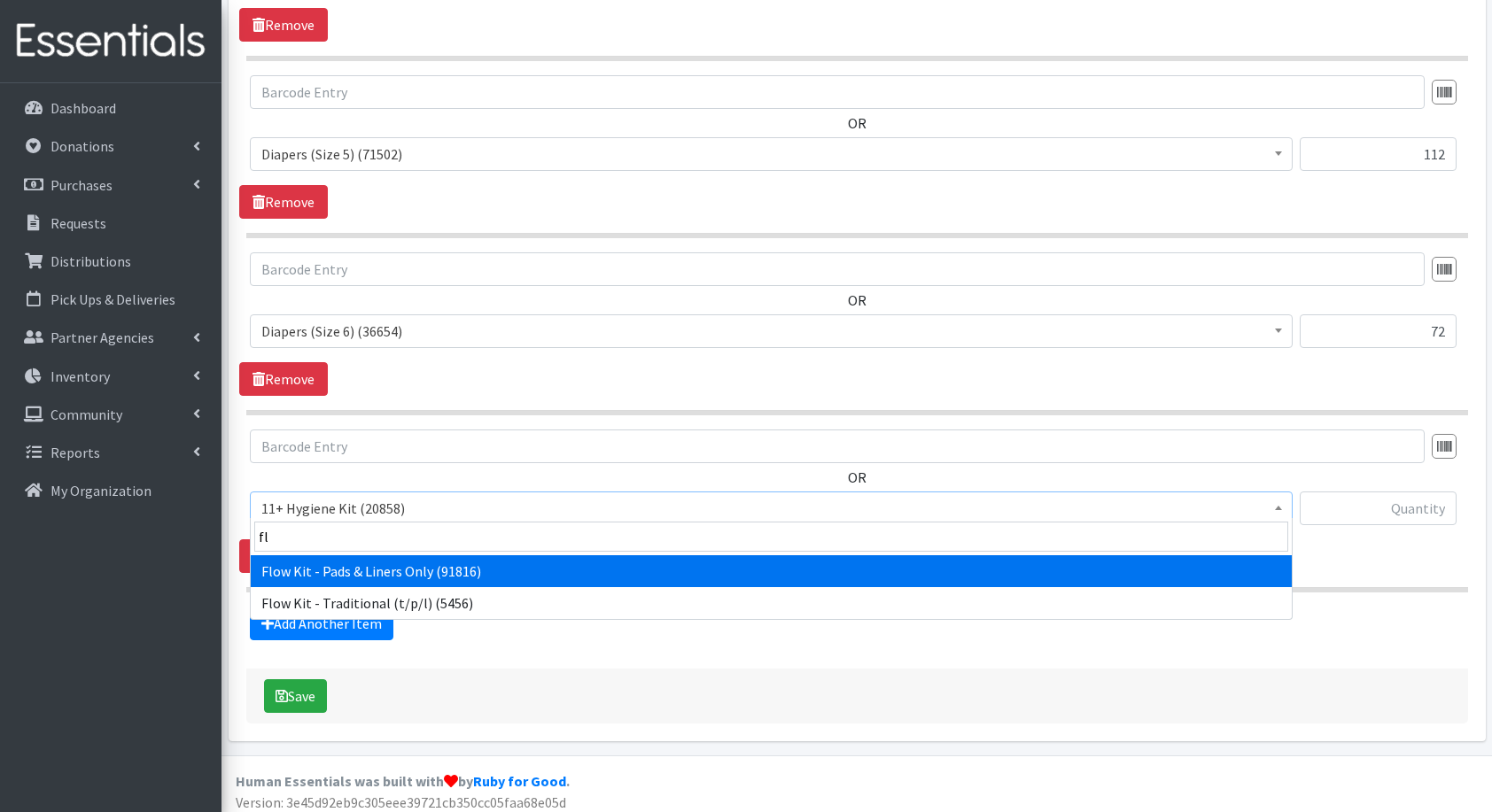
select select "14765"
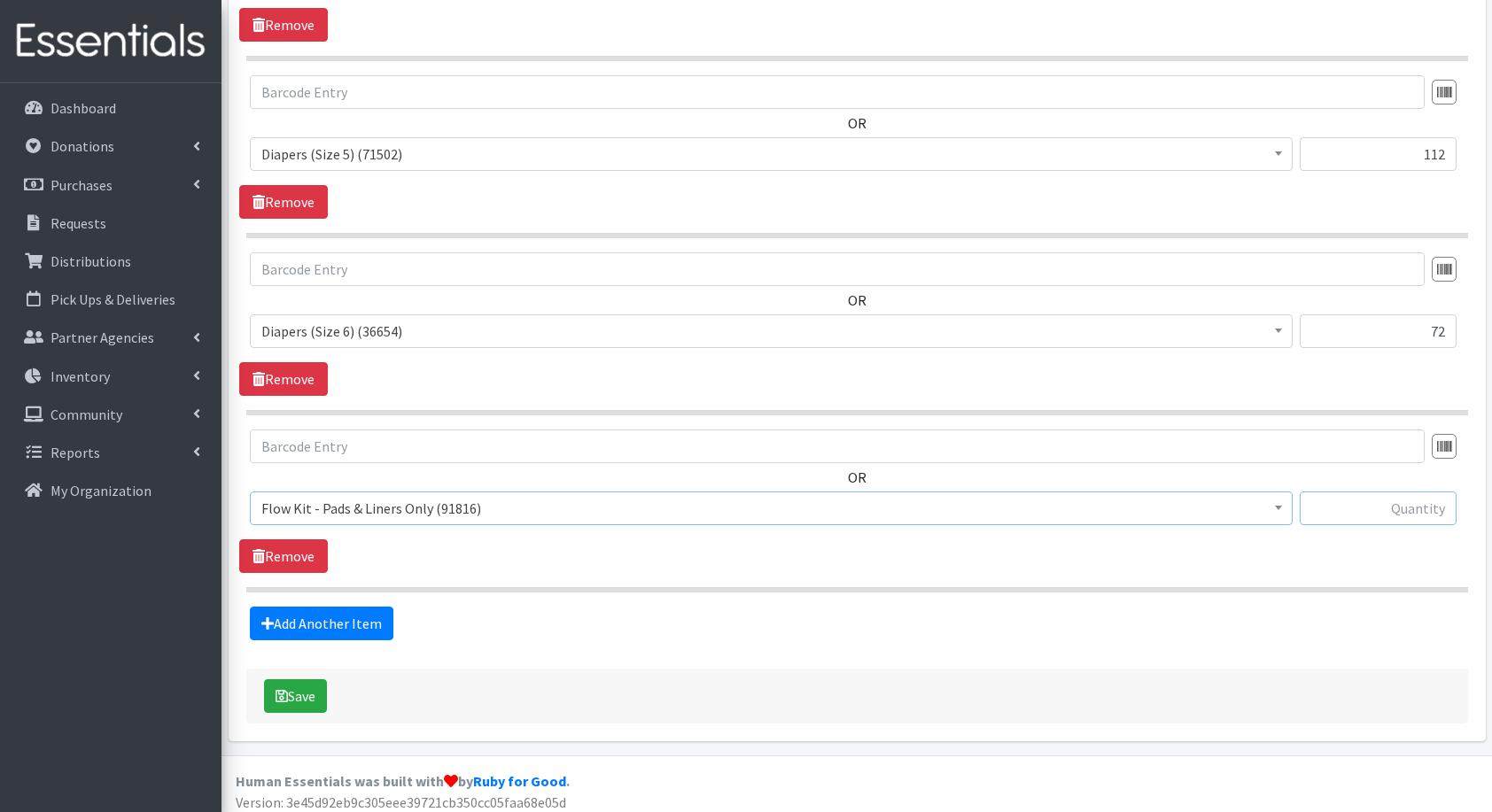
click at [1432, 495] on input "text" at bounding box center [1378, 509] width 157 height 34
type input "7"
click at [315, 616] on link "Add Another Item" at bounding box center [321, 623] width 144 height 34
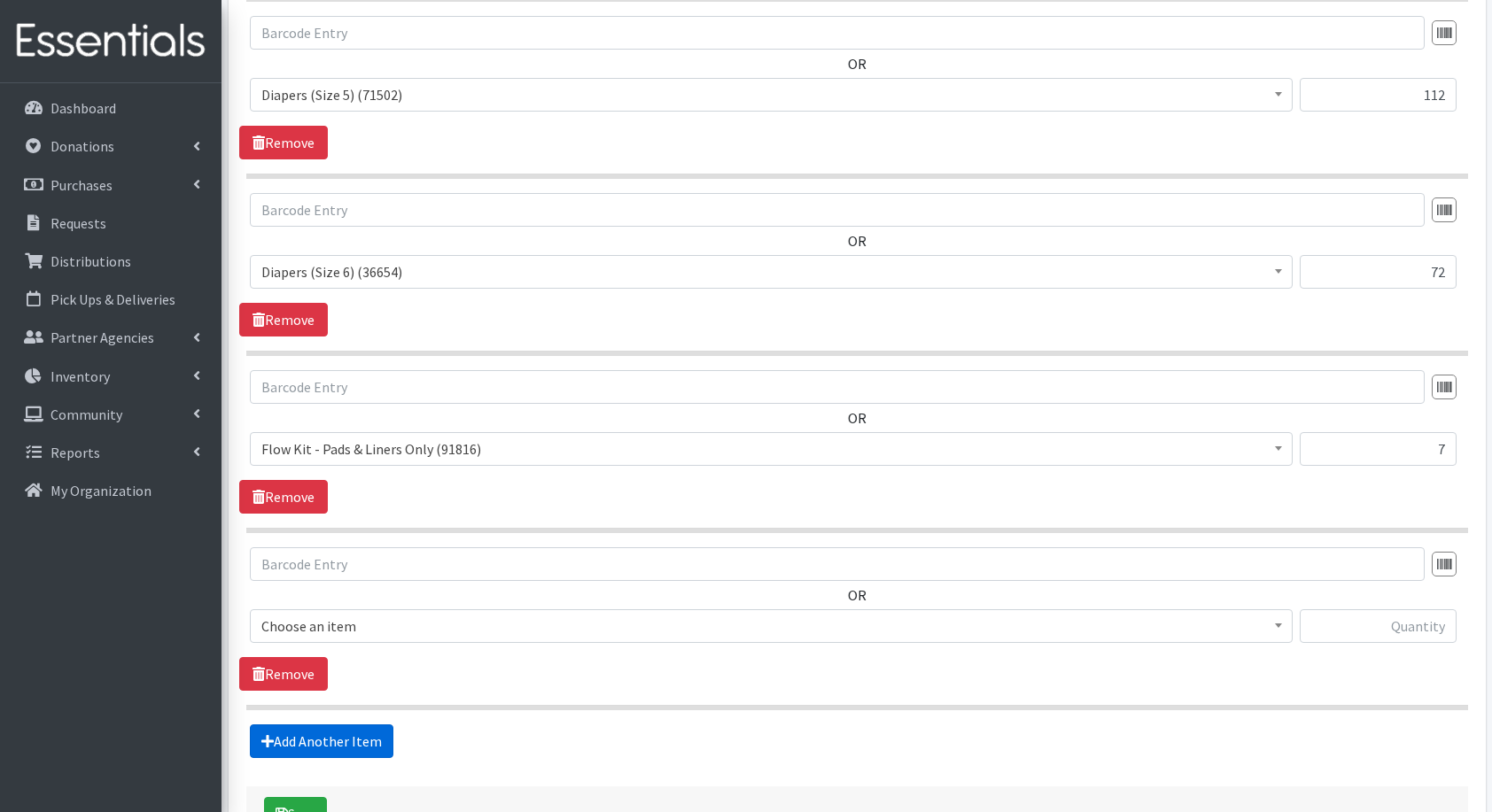
scroll to position [1716, 0]
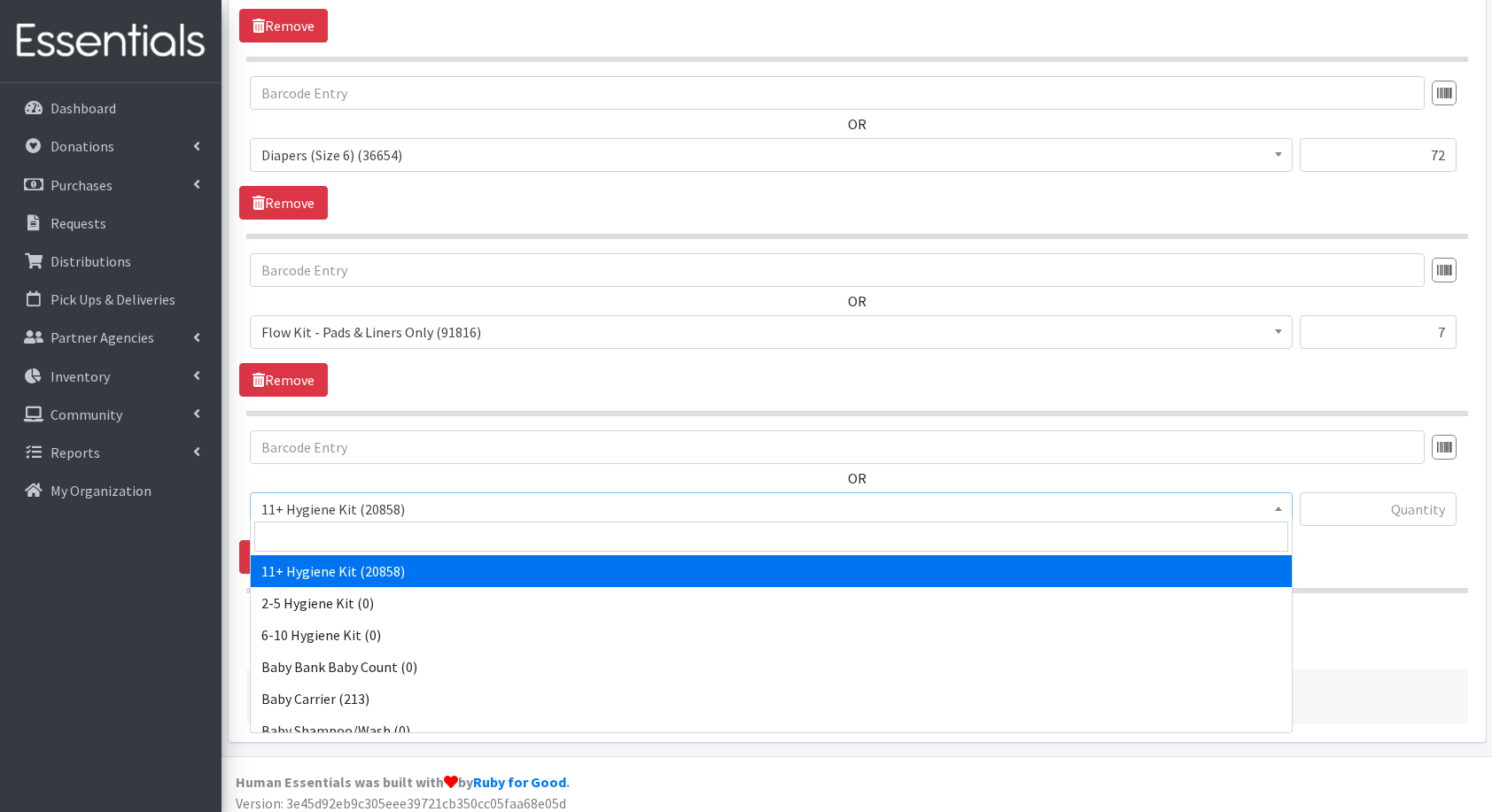
click at [320, 497] on span "11+ Hygiene Kit (20858)" at bounding box center [771, 509] width 1020 height 25
click at [373, 534] on input "search" at bounding box center [771, 537] width 1034 height 30
type input "fam"
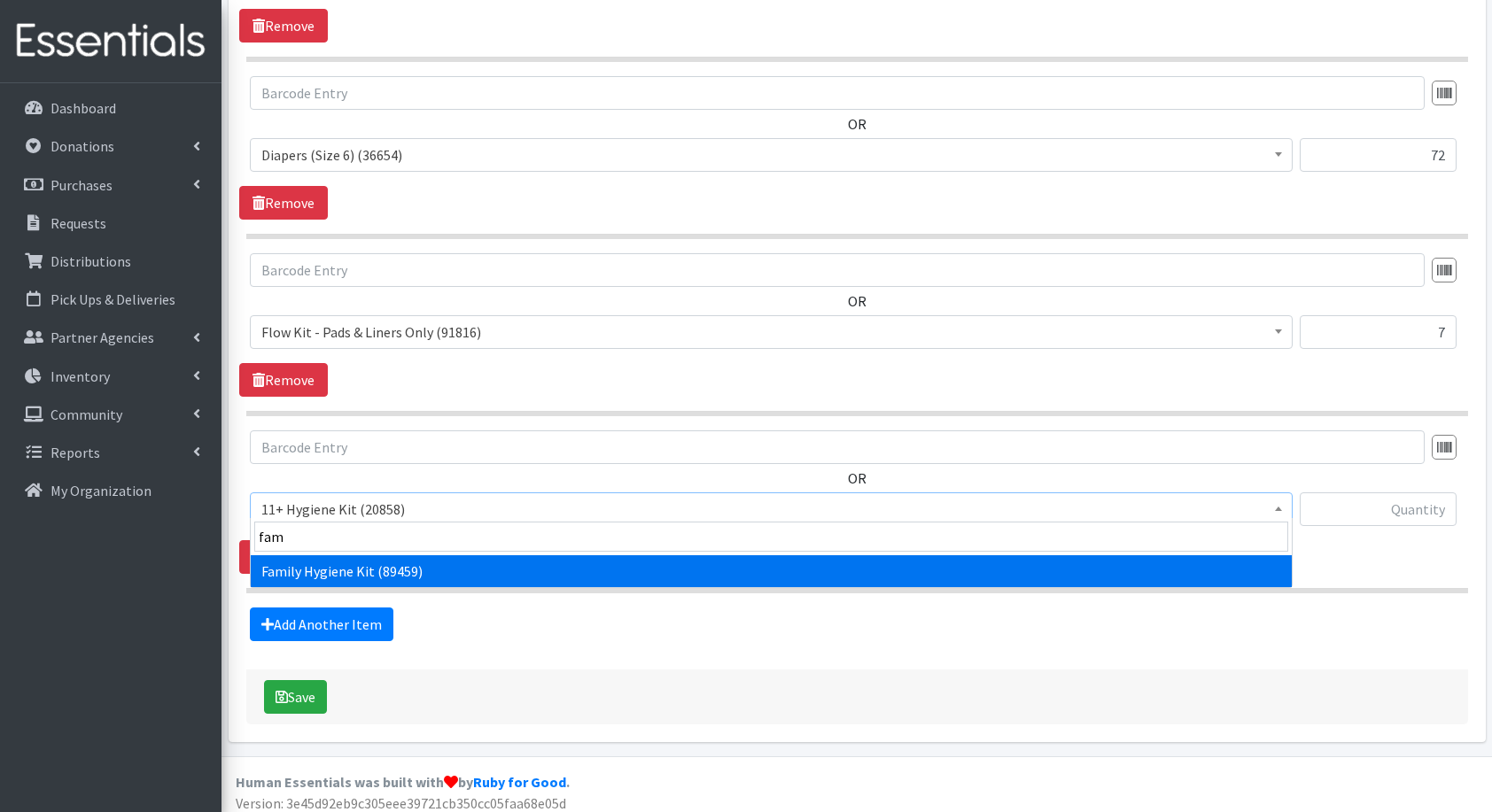
select select "14713"
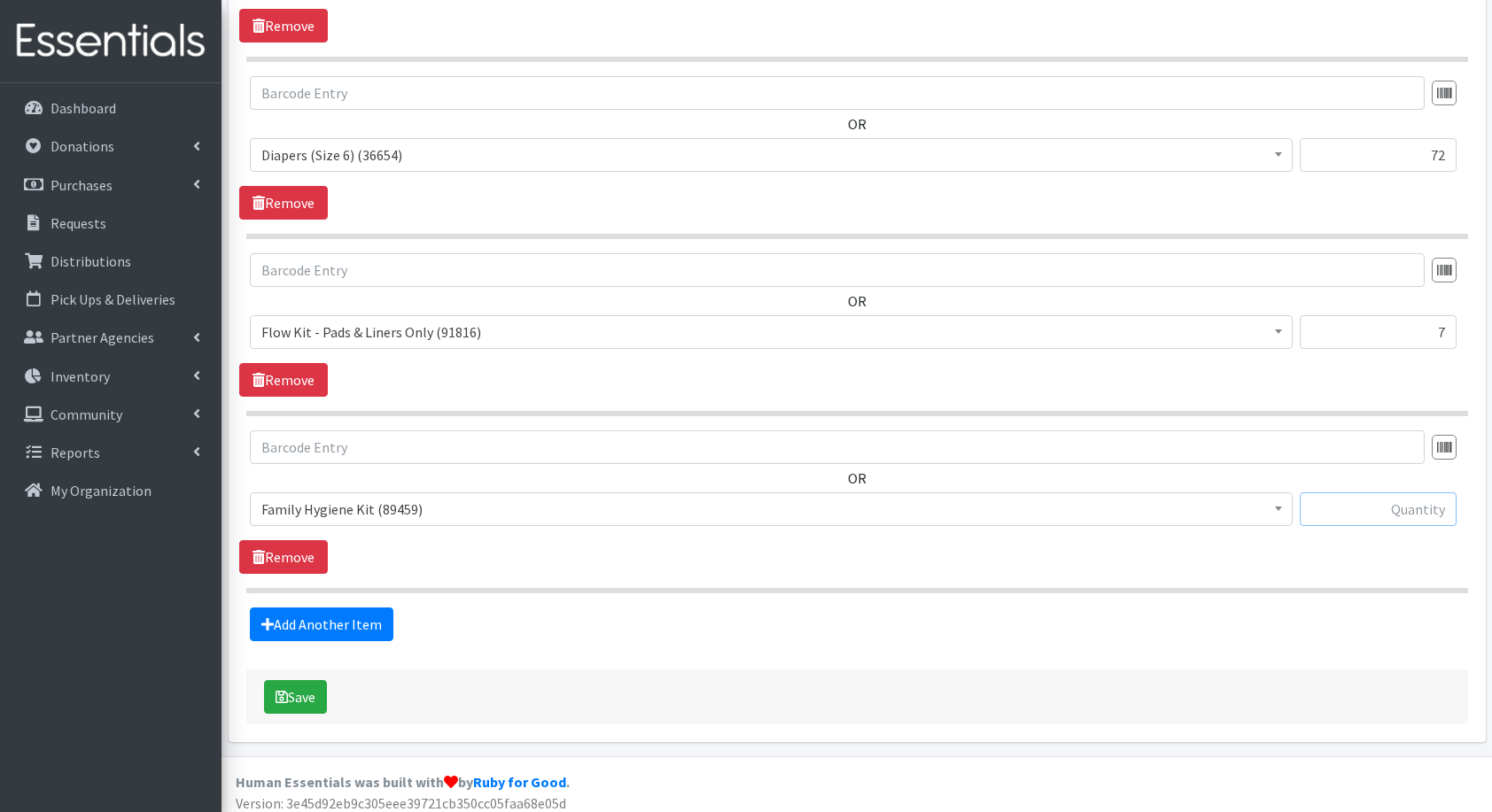
click at [1358, 495] on input "text" at bounding box center [1378, 510] width 157 height 34
type input "7"
click at [298, 608] on link "Add Another Item" at bounding box center [321, 624] width 144 height 34
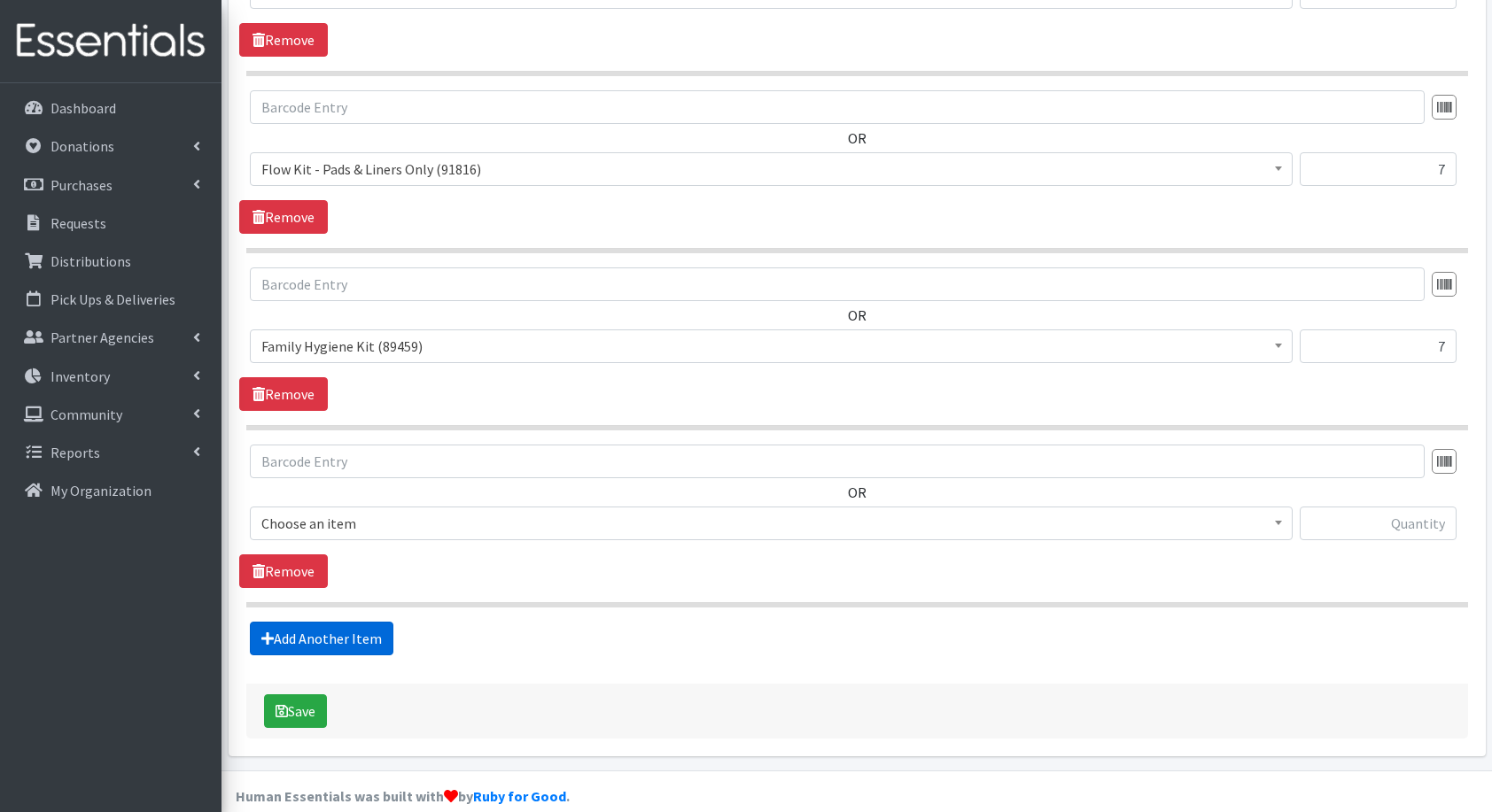
scroll to position [1892, 0]
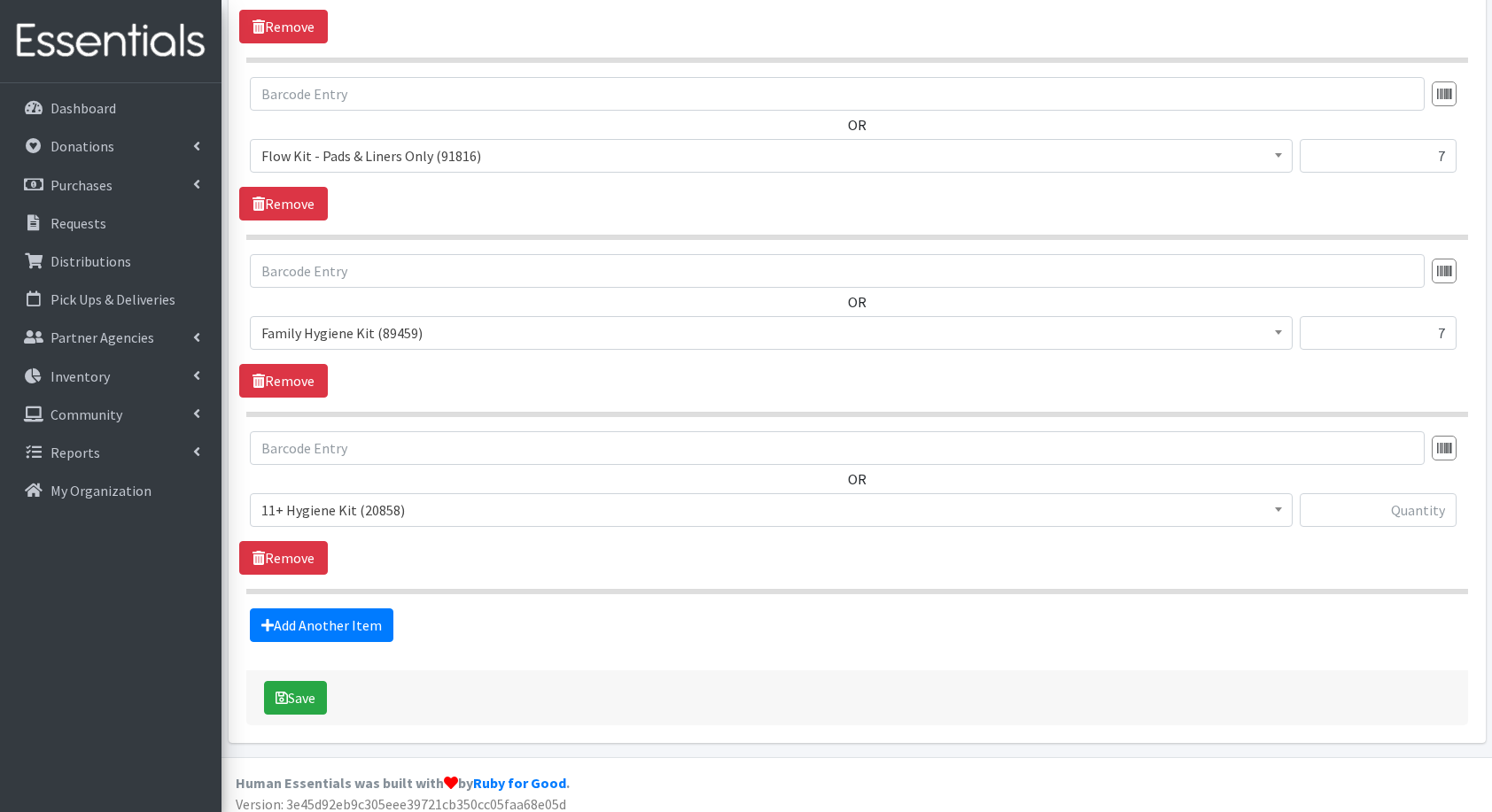
click at [317, 498] on span "11+ Hygiene Kit (20858)" at bounding box center [771, 510] width 1020 height 25
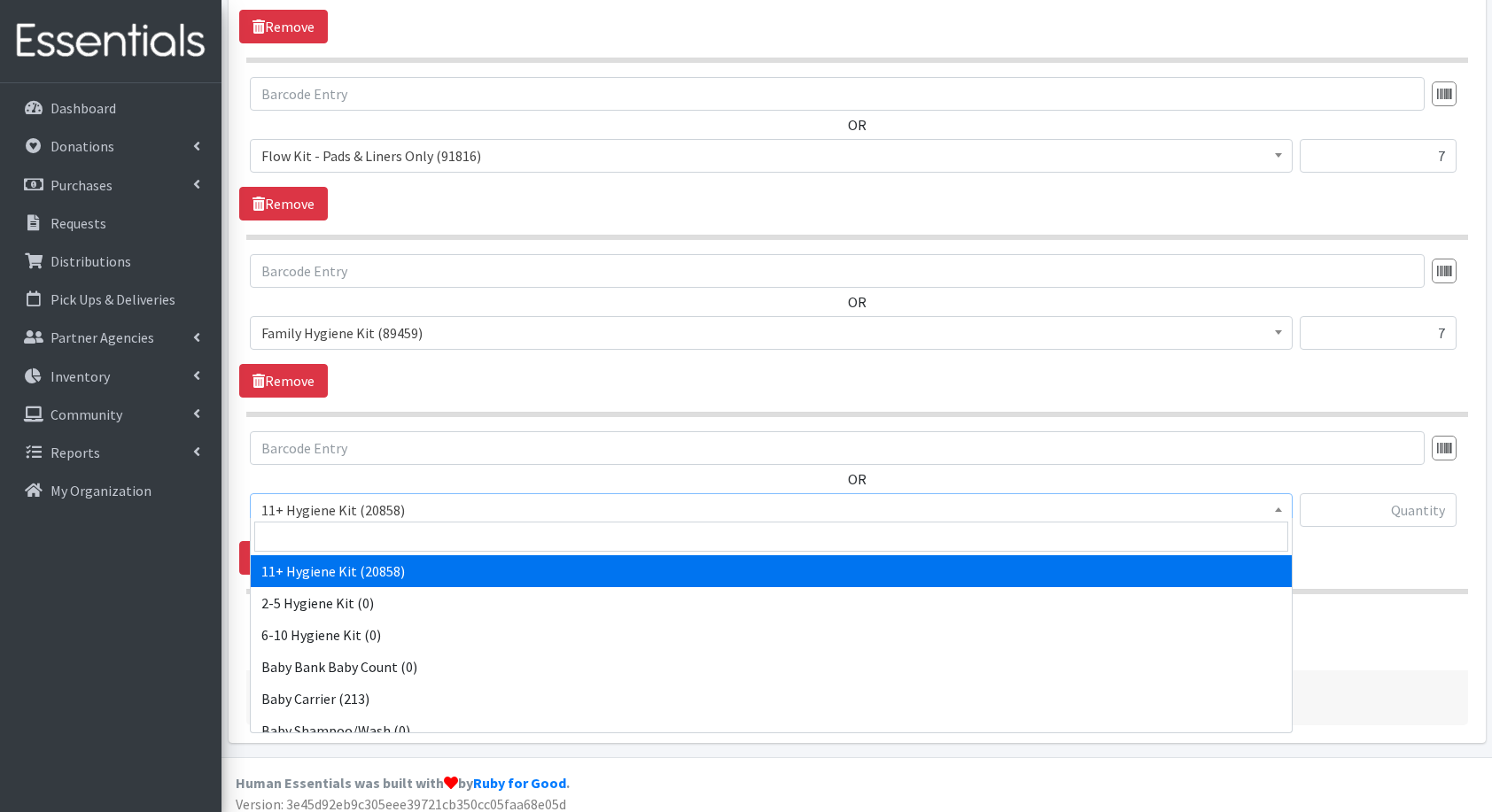
click at [346, 528] on input "search" at bounding box center [771, 537] width 1034 height 30
type input "bul"
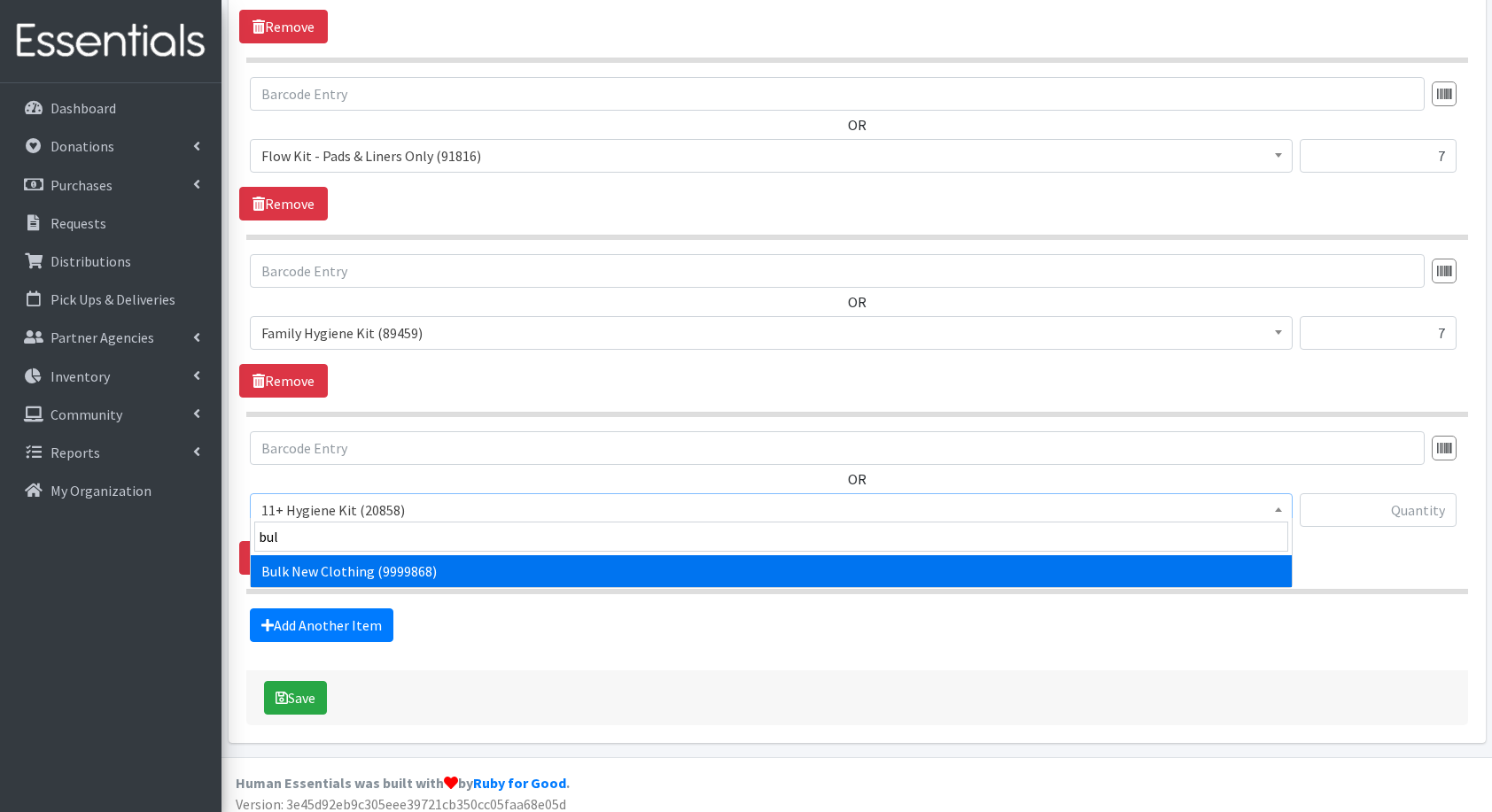
select select "13151"
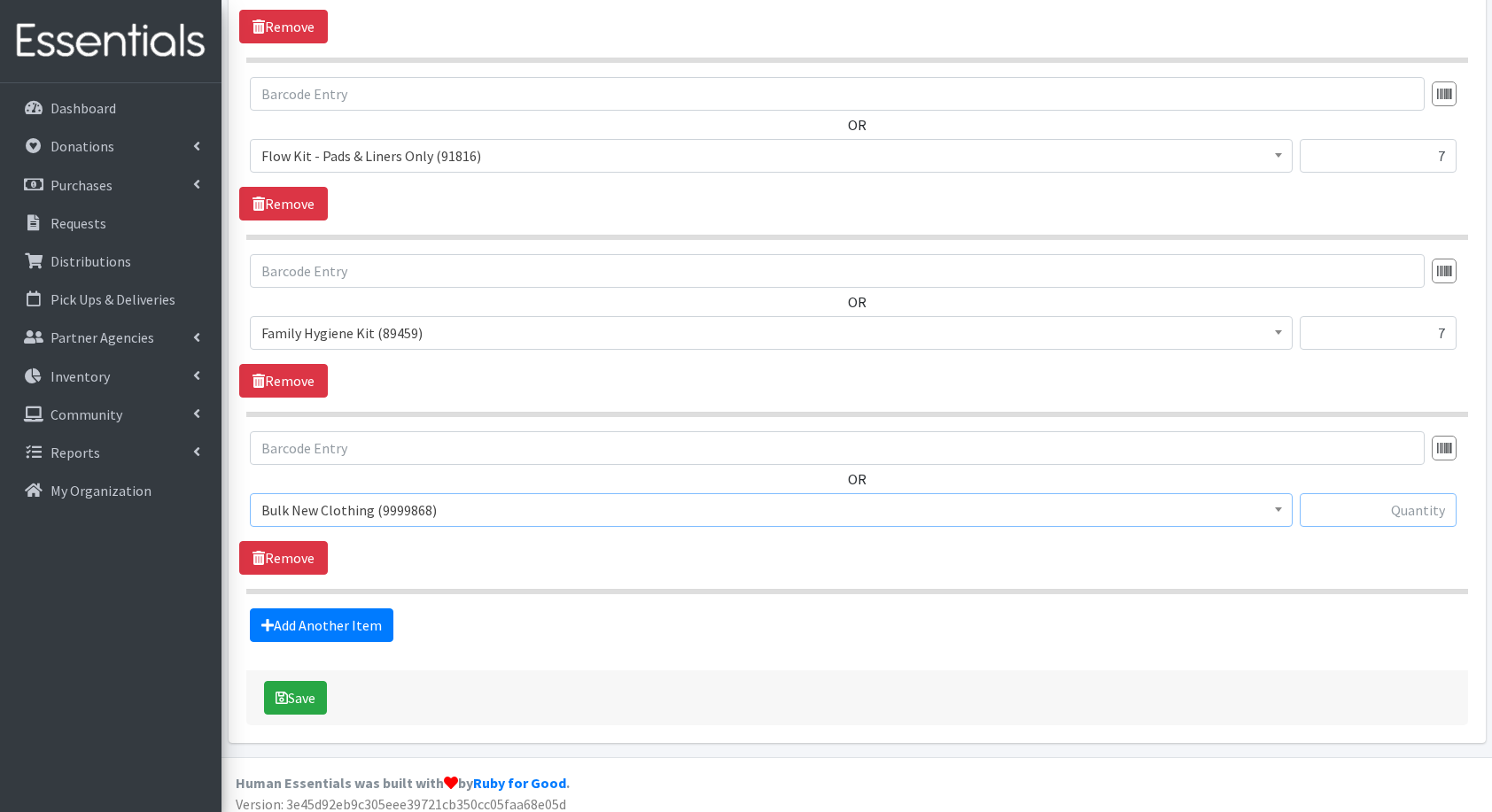
click at [1315, 503] on input "text" at bounding box center [1378, 511] width 157 height 34
type input "3"
click at [347, 627] on link "Add Another Item" at bounding box center [321, 625] width 144 height 34
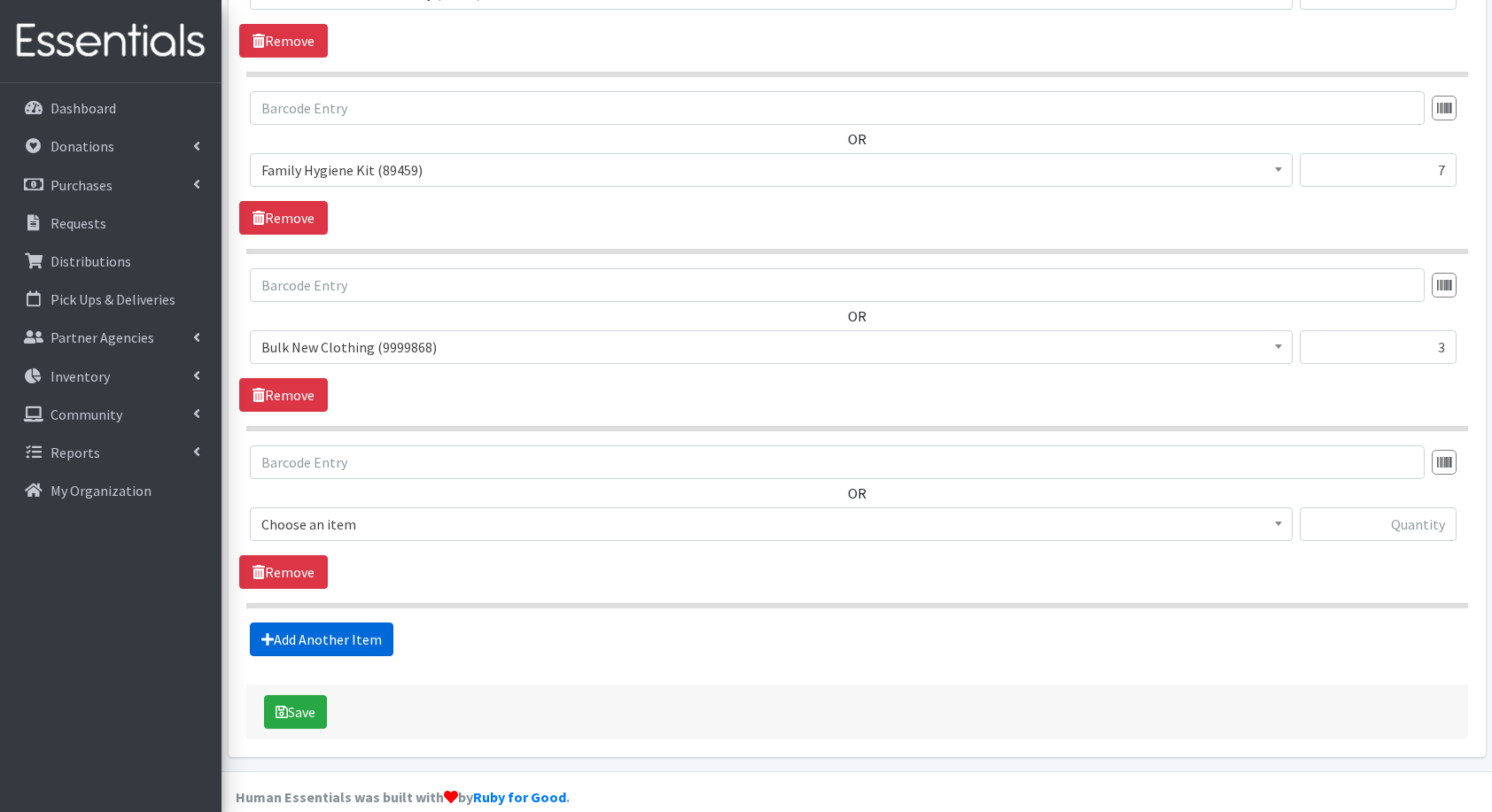
scroll to position [2068, 0]
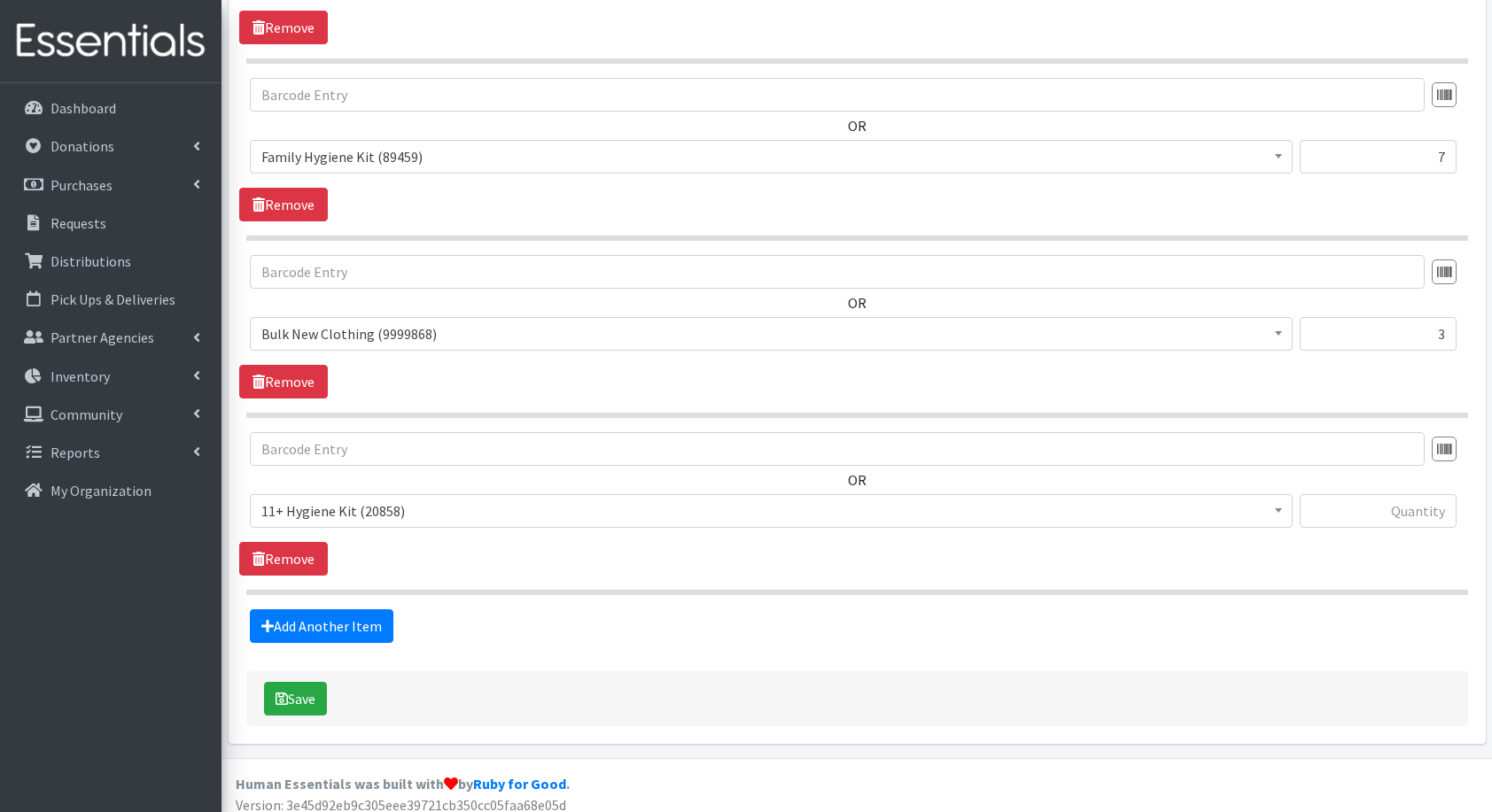
click at [320, 502] on span "11+ Hygiene Kit (20858)" at bounding box center [771, 511] width 1020 height 25
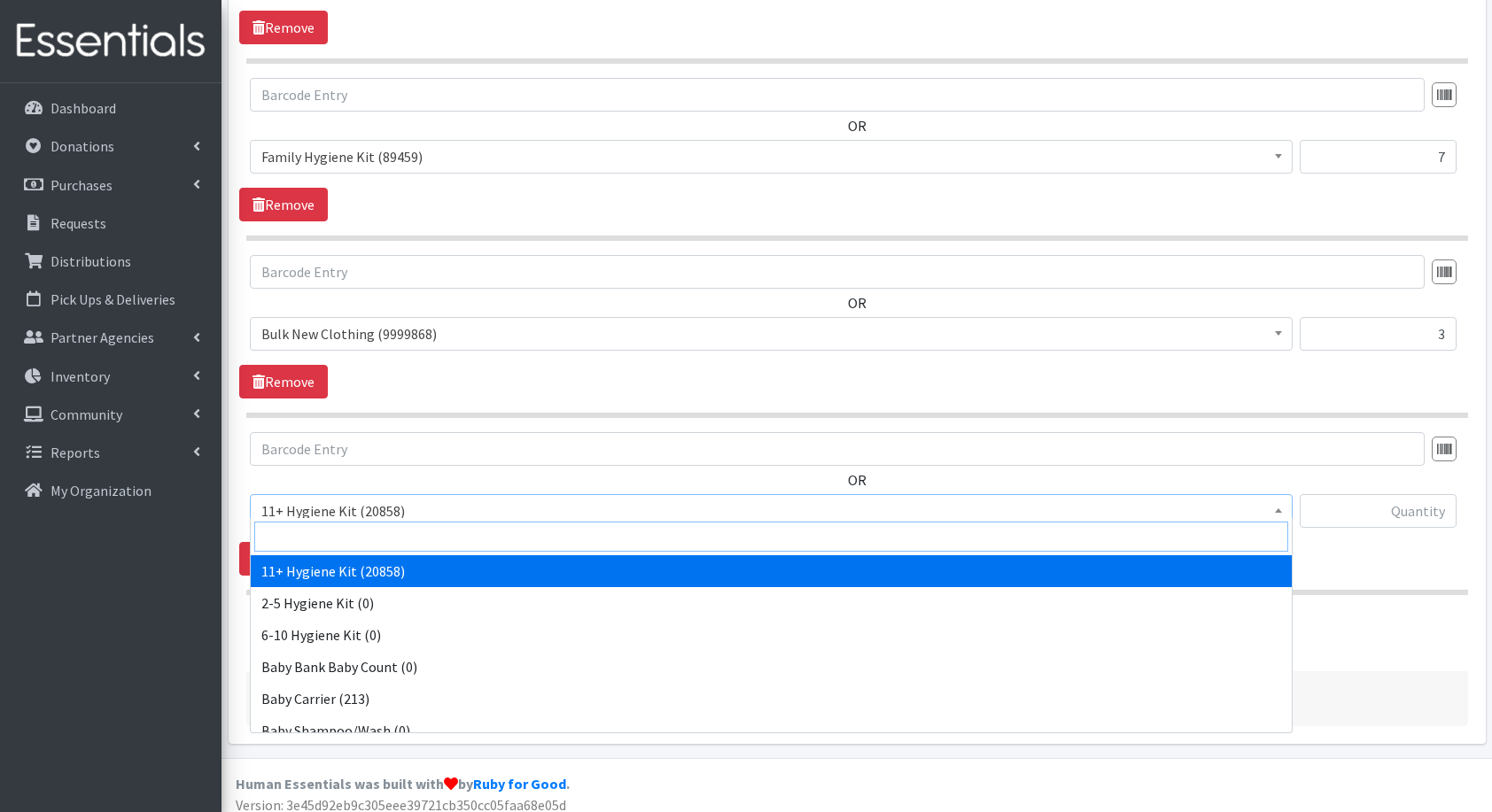
click at [361, 524] on input "search" at bounding box center [771, 537] width 1034 height 30
type input "d"
type input "ad"
select select "5198"
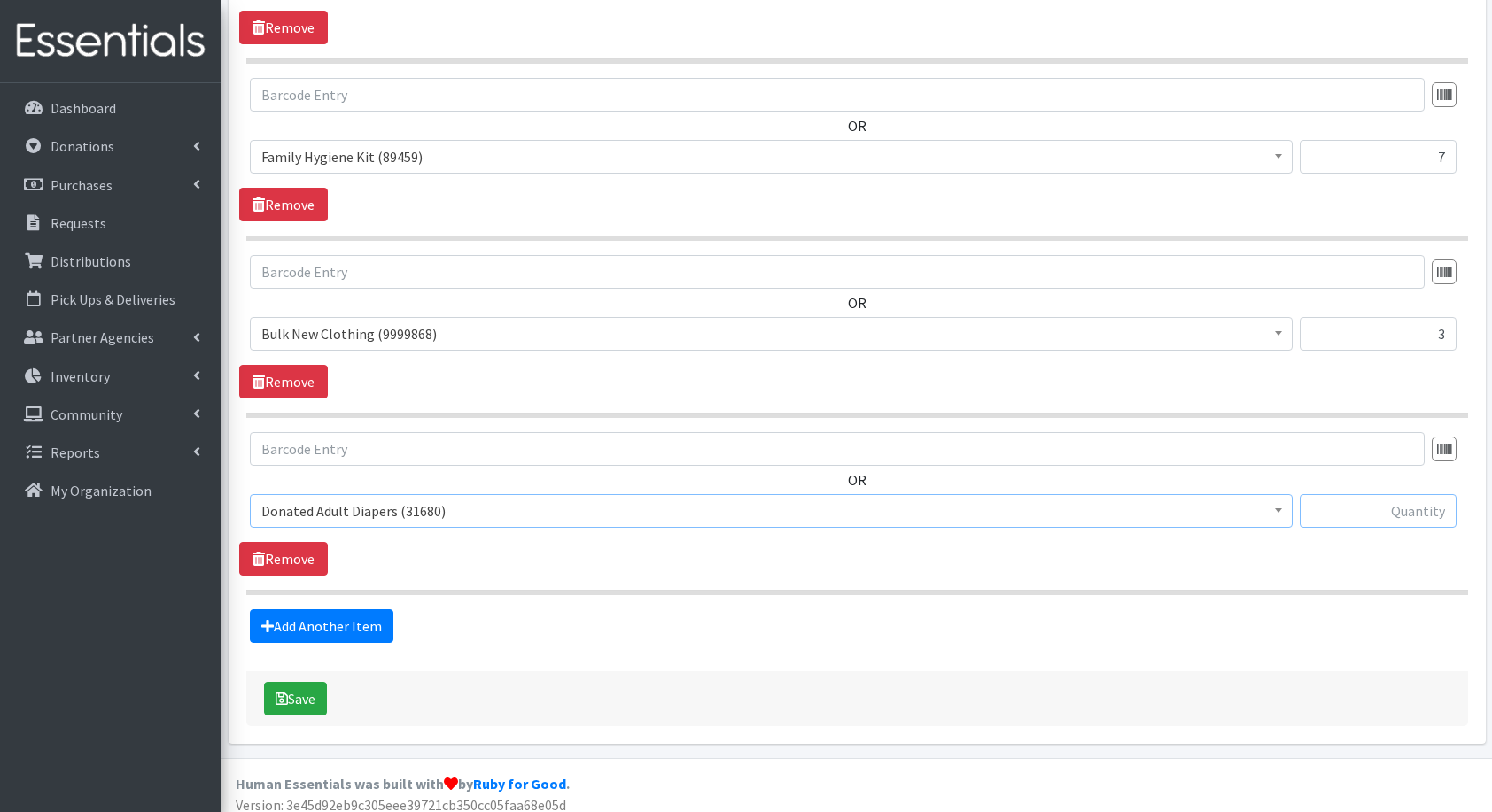
click at [1379, 495] on input "text" at bounding box center [1378, 512] width 157 height 34
click at [1392, 504] on input "text" at bounding box center [1378, 512] width 157 height 34
type input "96"
click at [284, 692] on icon "submit" at bounding box center [281, 699] width 12 height 14
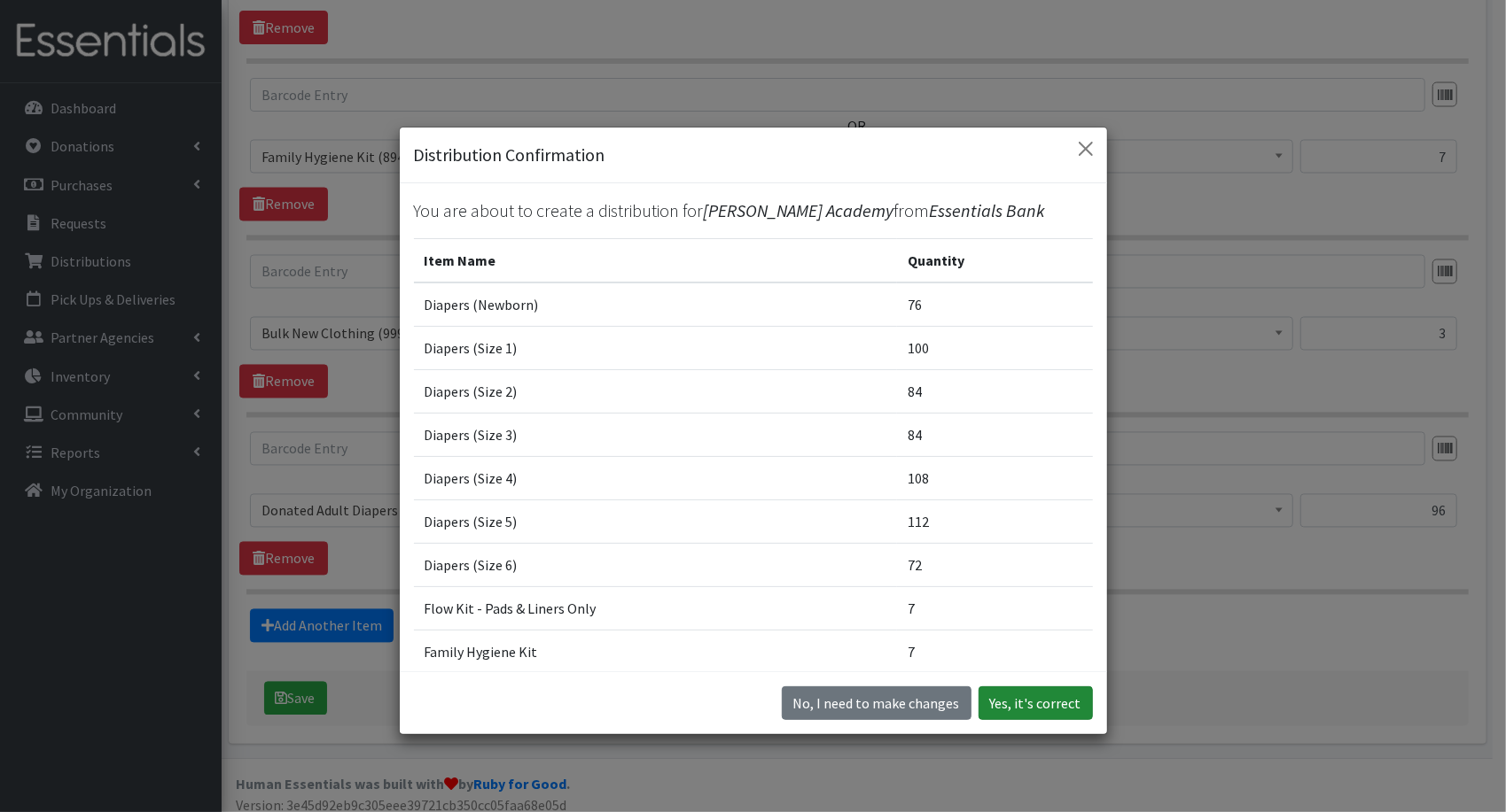
click at [1007, 706] on button "Yes, it's correct" at bounding box center [1035, 703] width 115 height 34
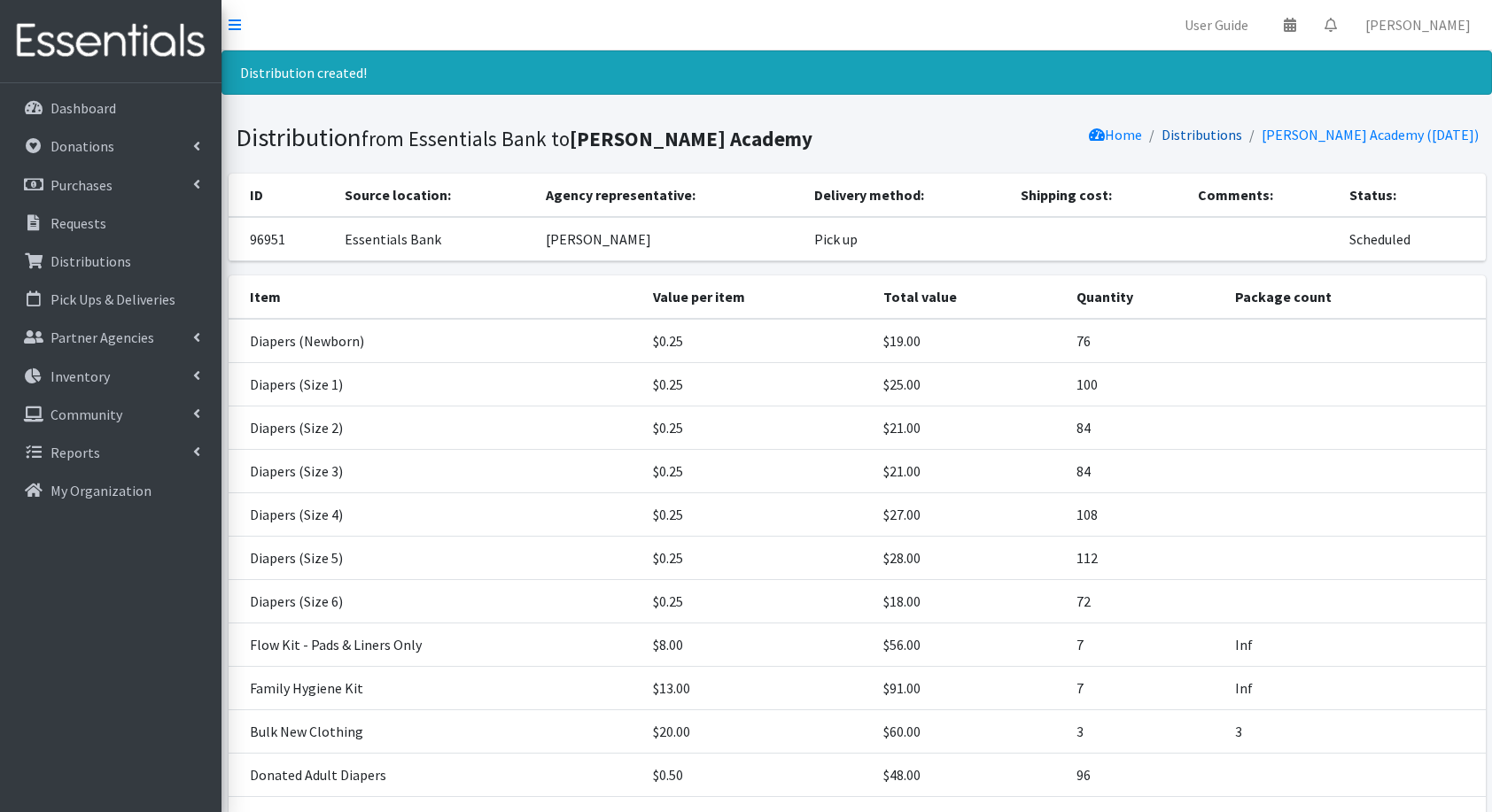
click at [1167, 133] on link "Distributions" at bounding box center [1202, 135] width 81 height 18
